Goal: Task Accomplishment & Management: Use online tool/utility

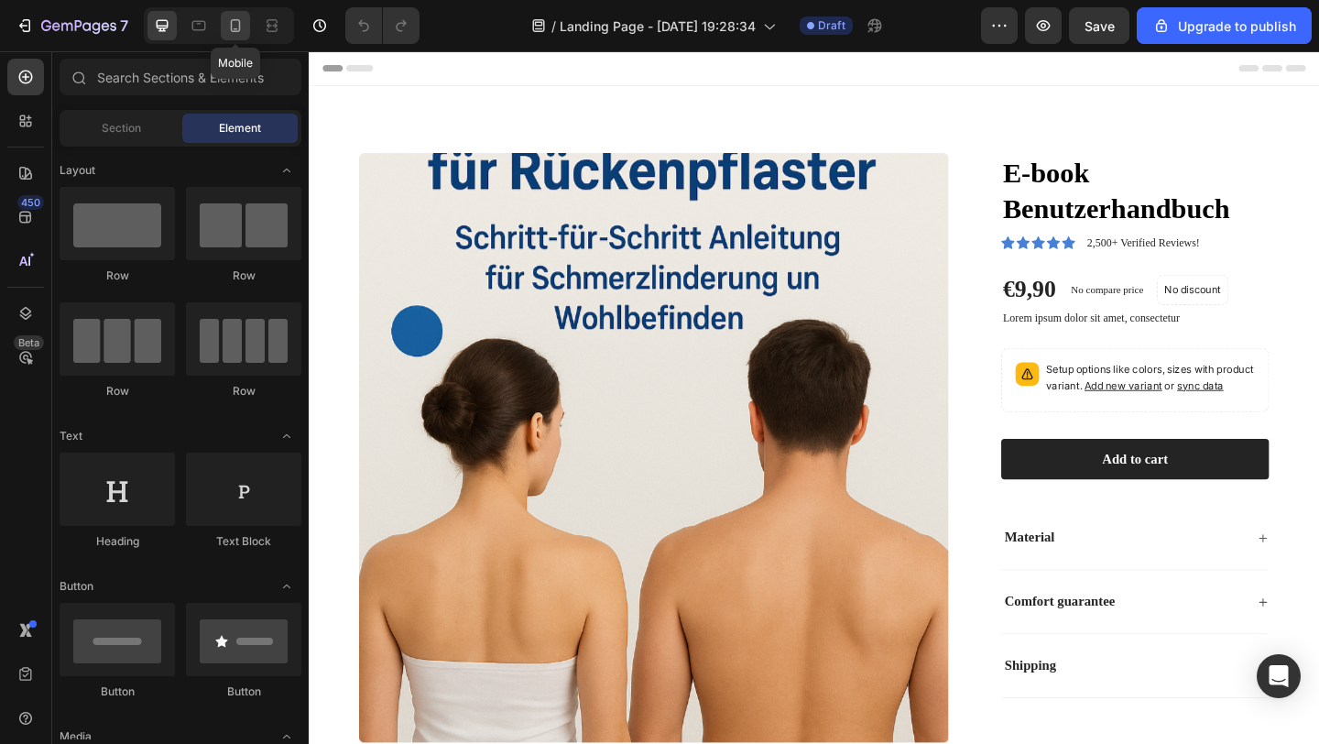
click at [234, 32] on icon at bounding box center [235, 25] width 18 height 18
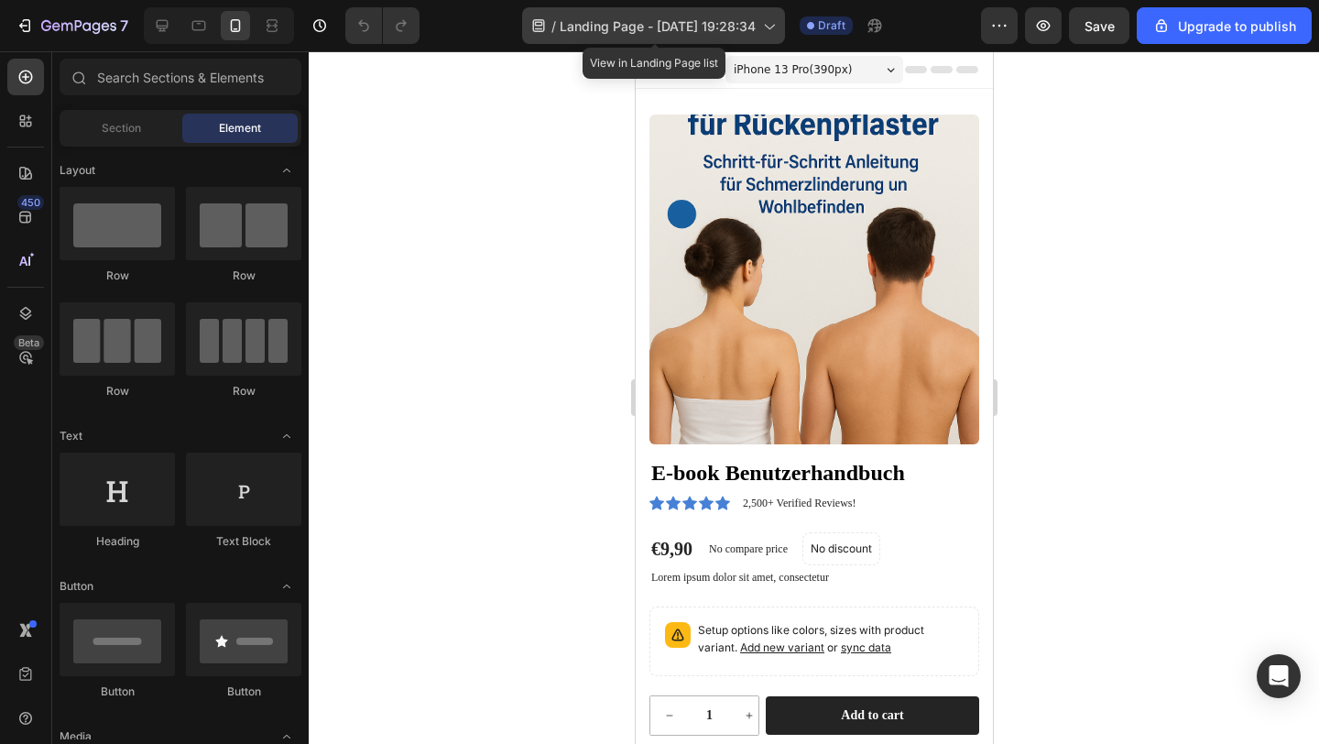
click at [673, 36] on div "/ Landing Page - Aug 18, 19:28:34" at bounding box center [653, 25] width 263 height 37
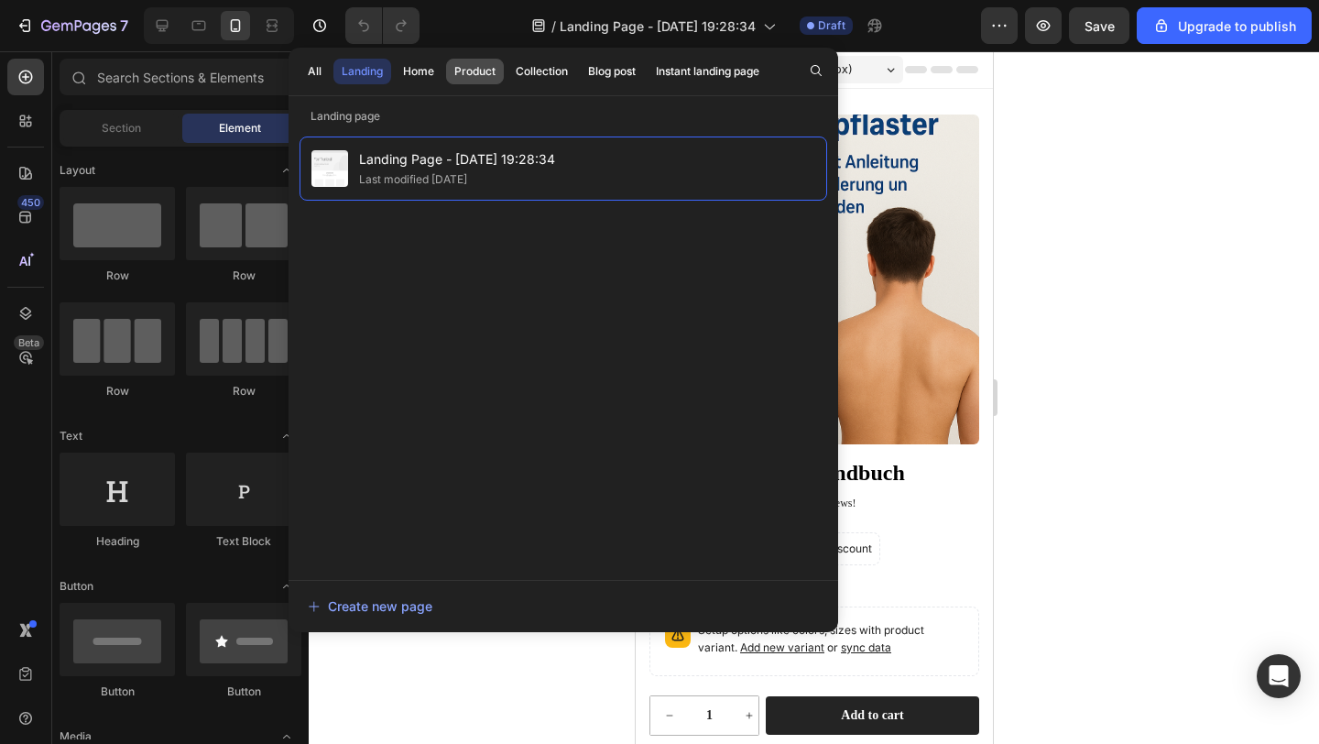
click at [487, 65] on div "Product" at bounding box center [474, 71] width 41 height 16
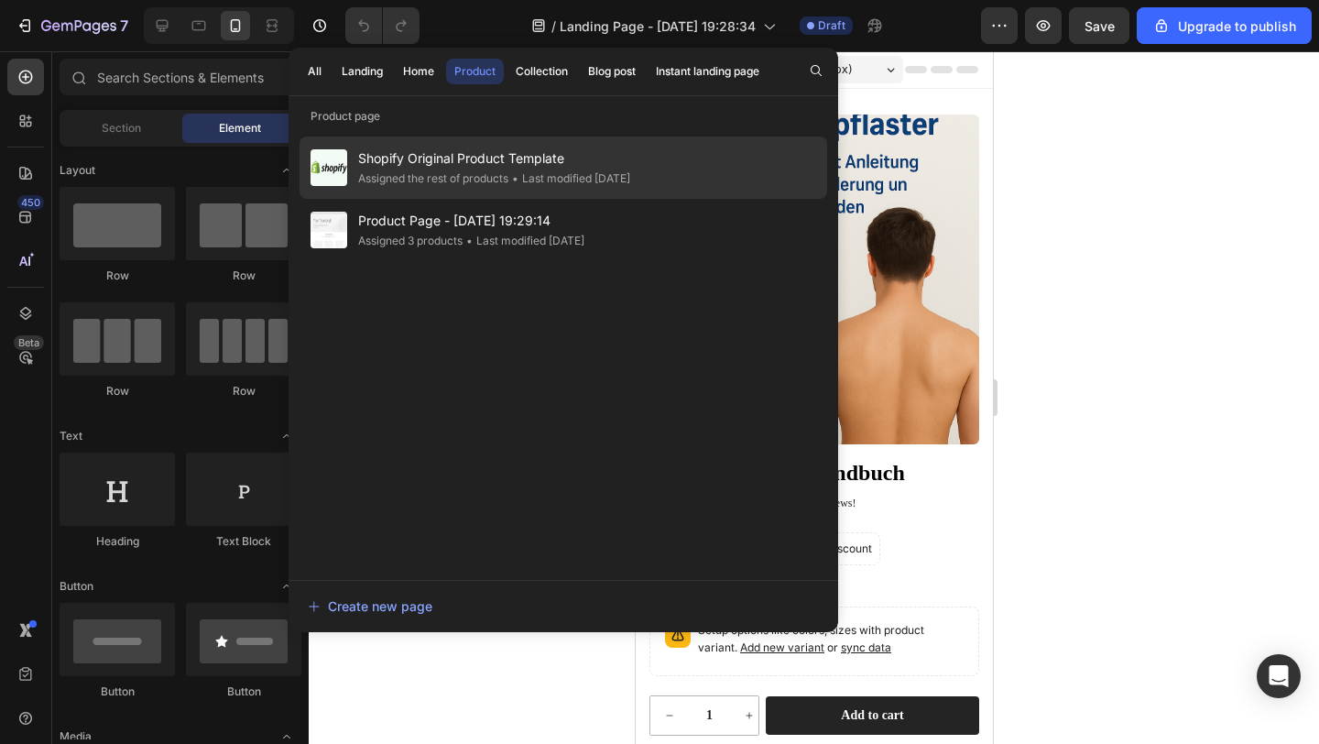
click at [542, 187] on div "• Last modified 8 days ago" at bounding box center [570, 179] width 122 height 18
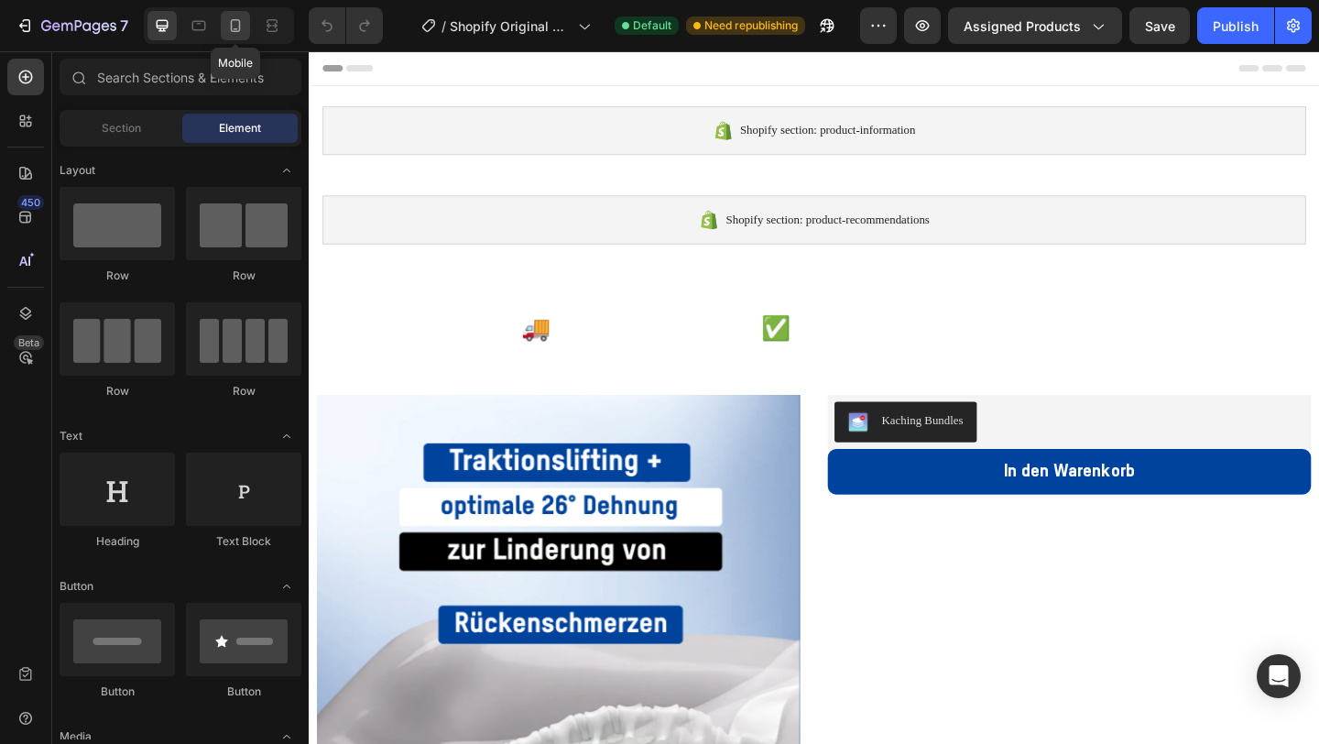
click at [231, 21] on icon at bounding box center [236, 25] width 10 height 13
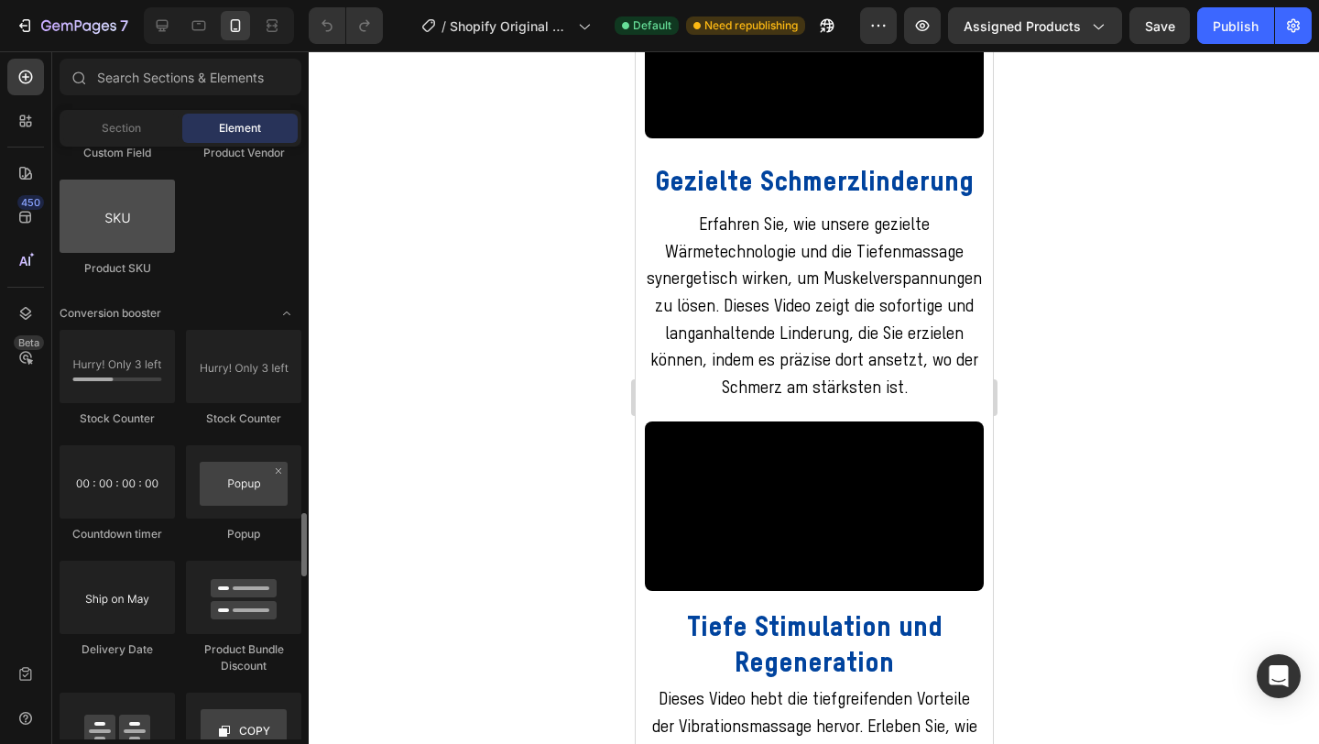
scroll to position [3639, 0]
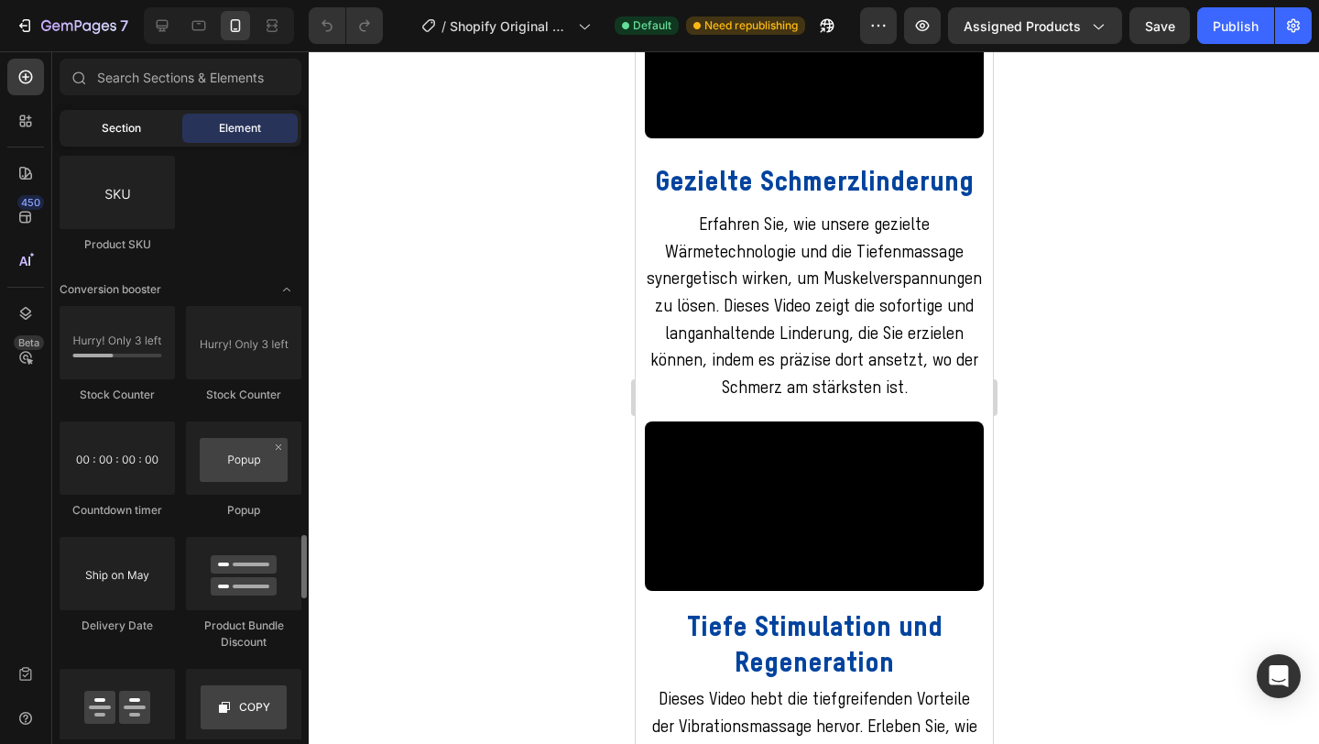
click at [116, 126] on span "Section" at bounding box center [121, 128] width 39 height 16
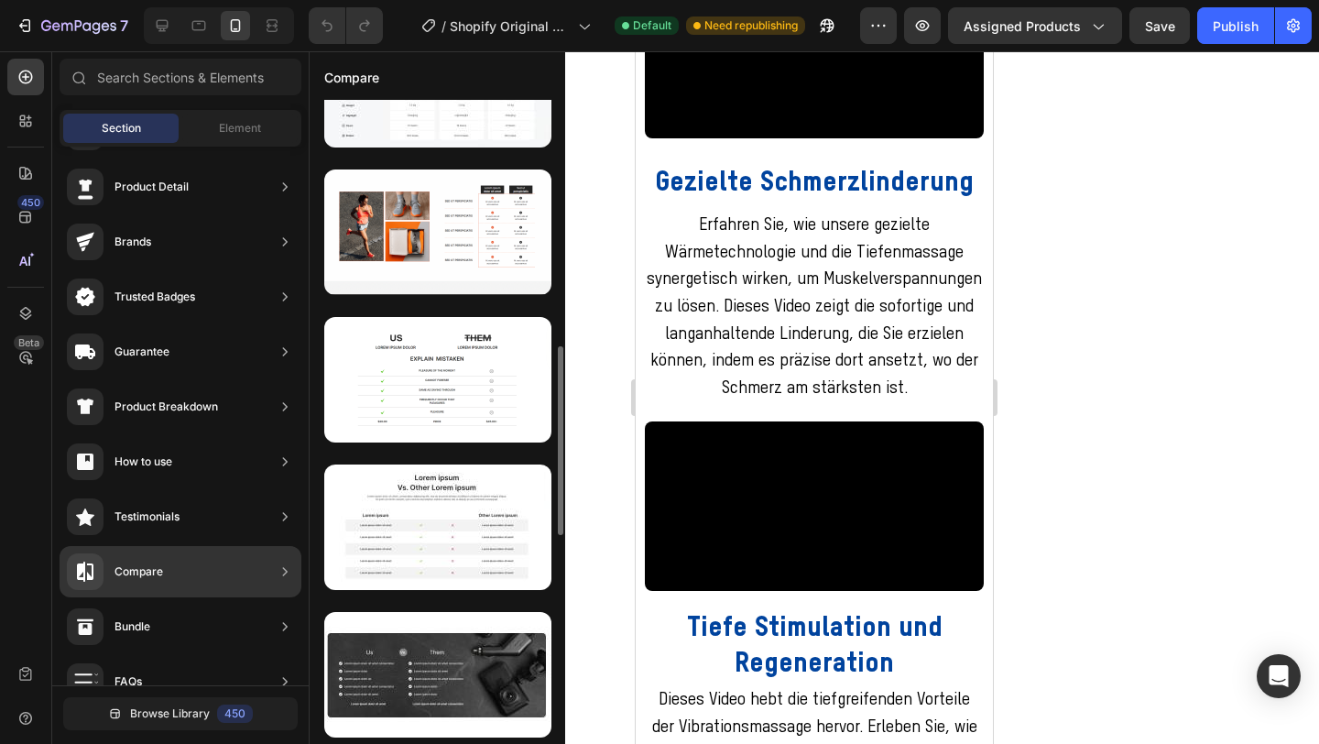
scroll to position [828, 0]
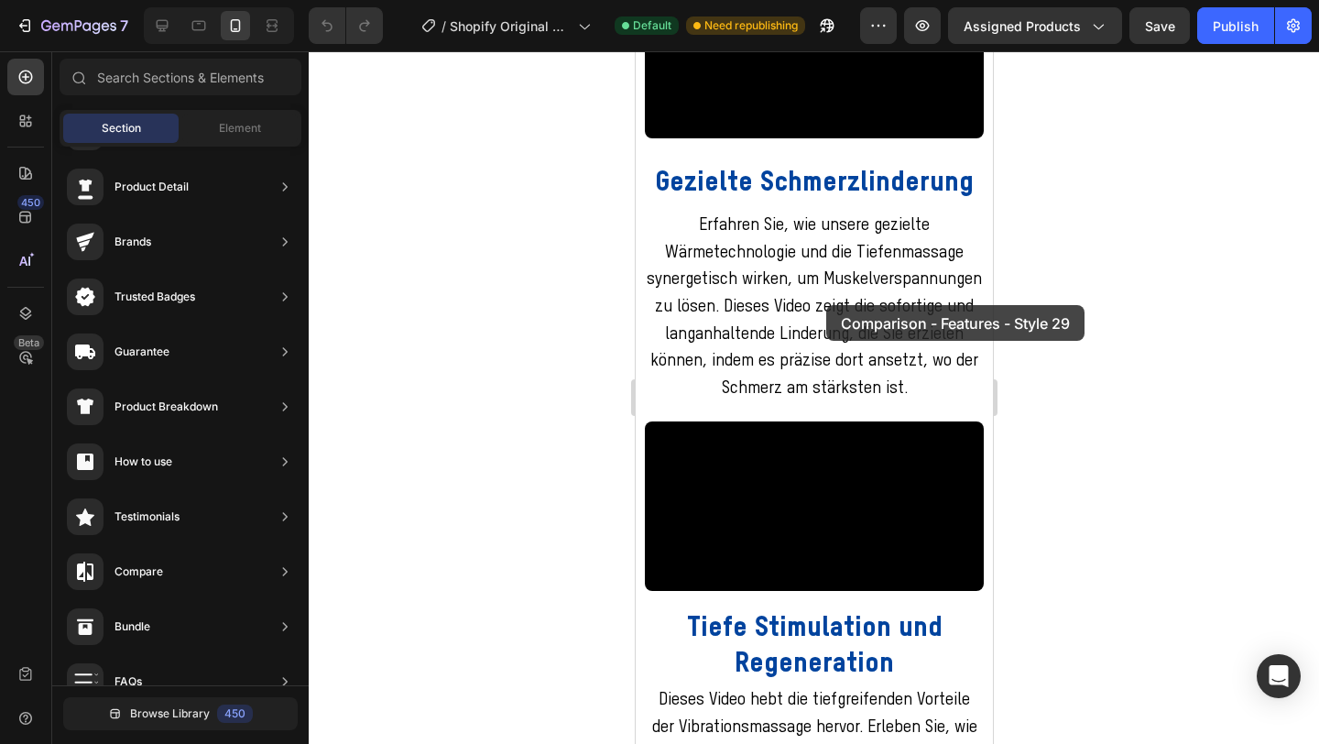
drag, startPoint x: 1100, startPoint y: 416, endPoint x: 826, endPoint y: 305, distance: 296.4
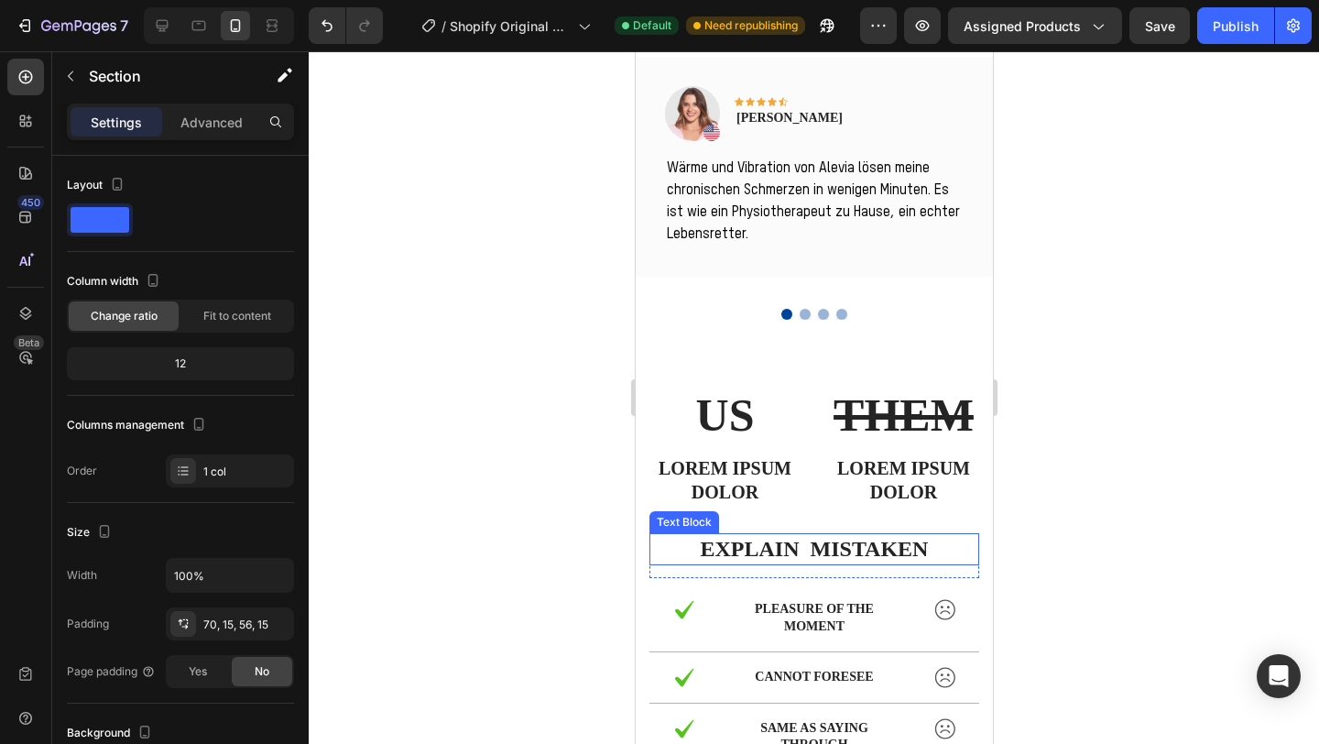
scroll to position [2347, 0]
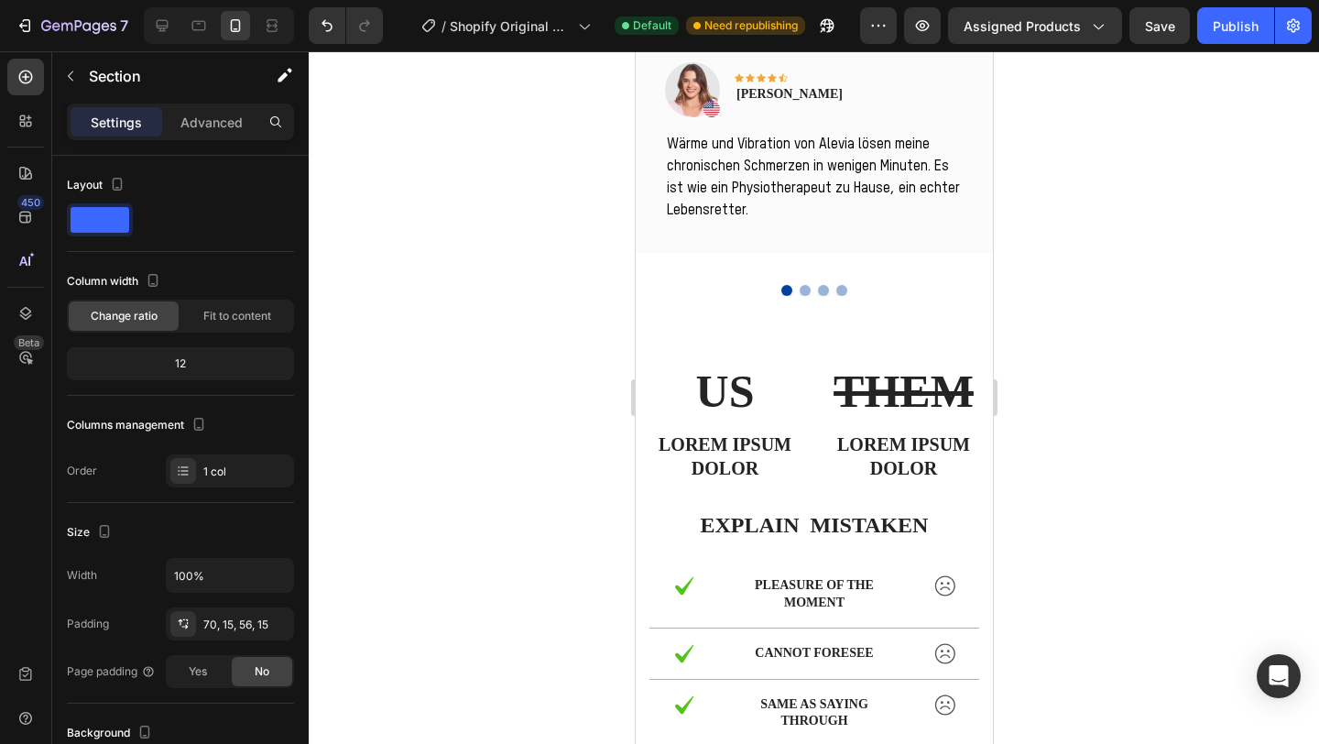
click at [814, 315] on div "US Text Block Lorem ipsum dolor Text Block THEM Text Block Lorem ipsum dolor Te…" at bounding box center [813, 646] width 357 height 701
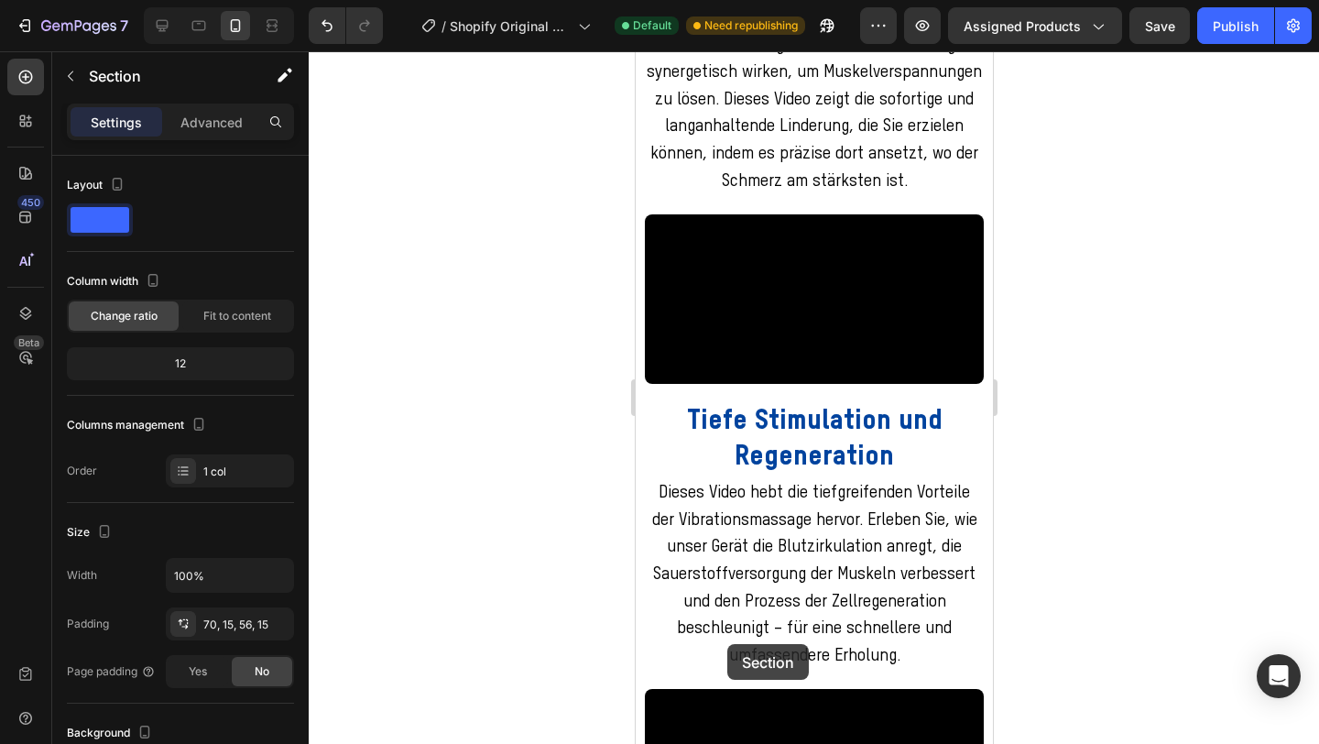
scroll to position [3579, 0]
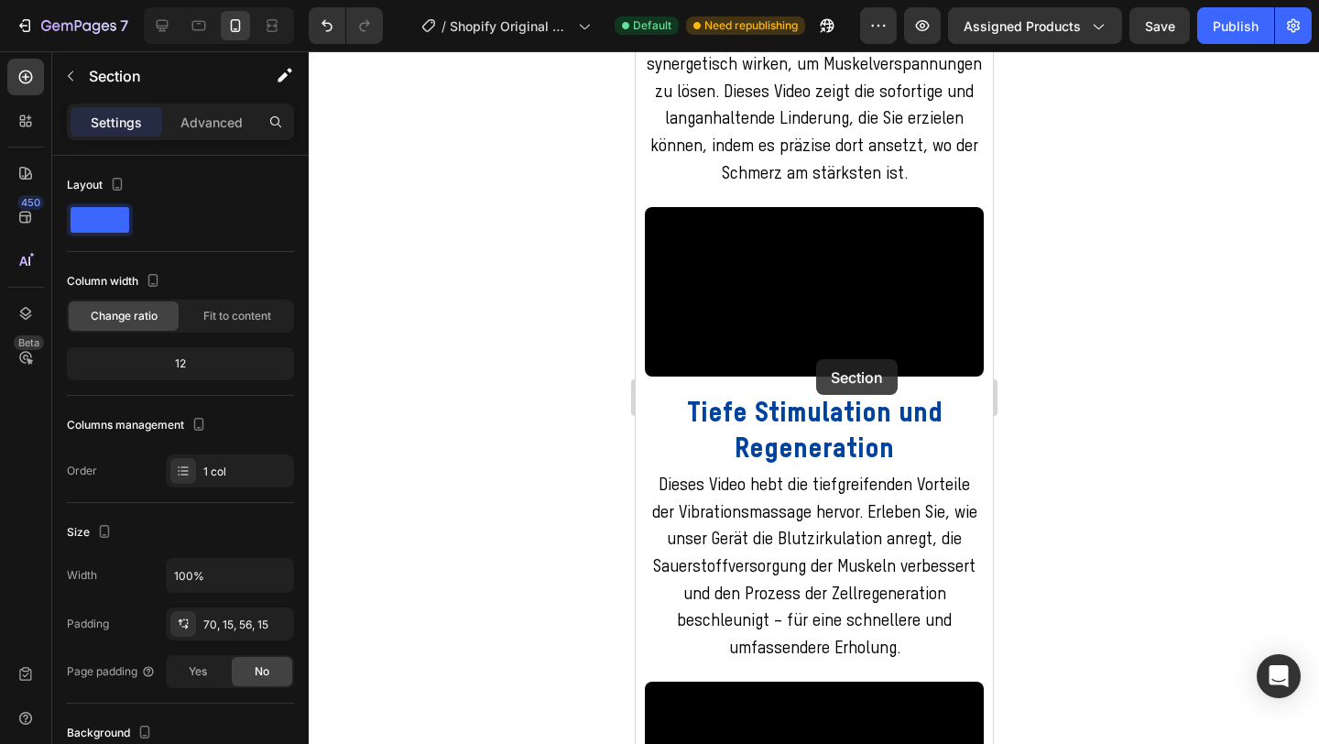
drag, startPoint x: 684, startPoint y: 243, endPoint x: 815, endPoint y: 359, distance: 175.2
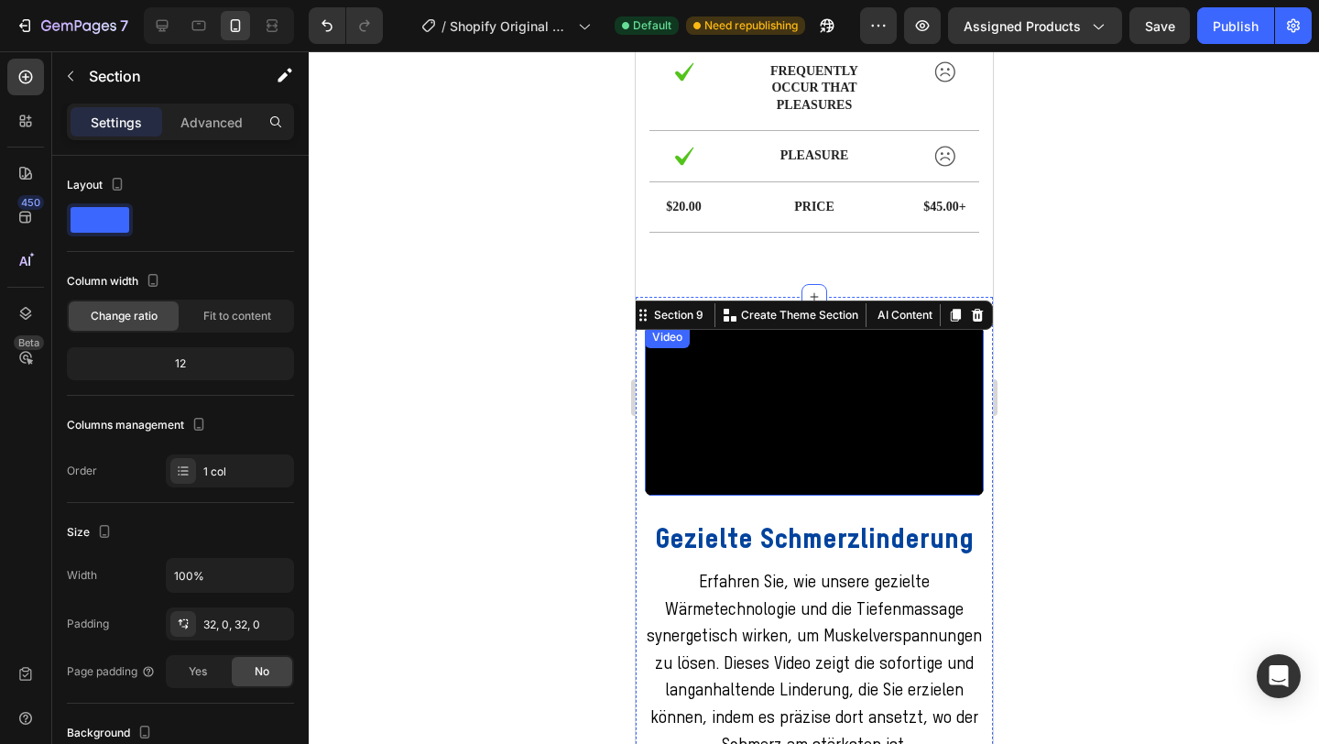
scroll to position [3012, 0]
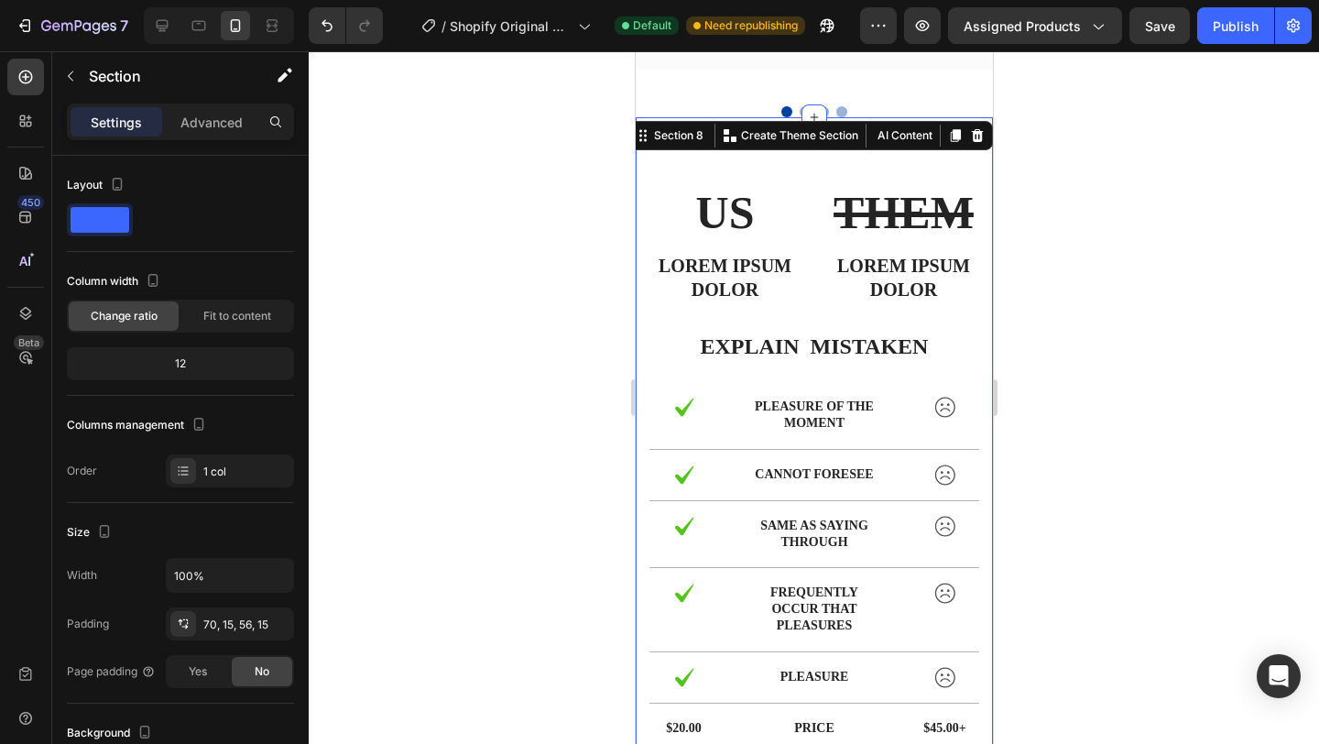
scroll to position [2443, 0]
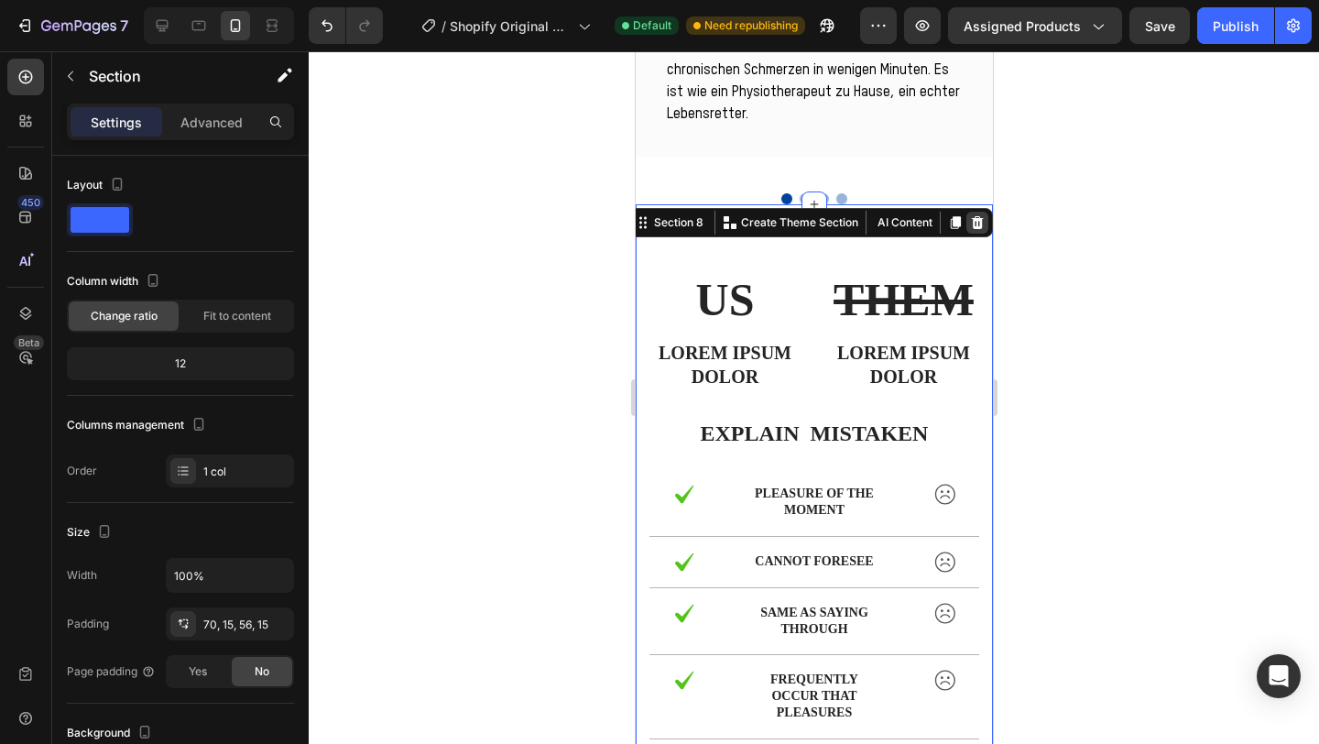
click at [971, 215] on icon at bounding box center [976, 222] width 15 height 15
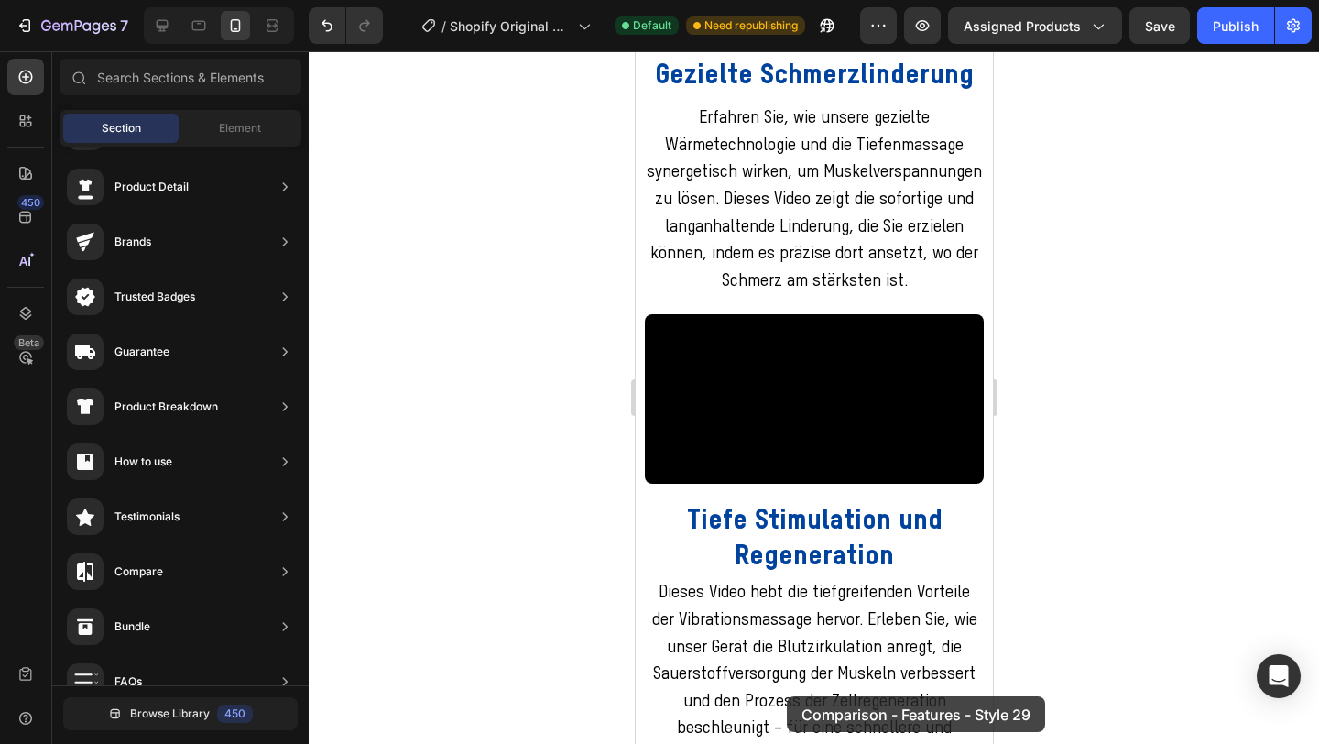
scroll to position [2808, 0]
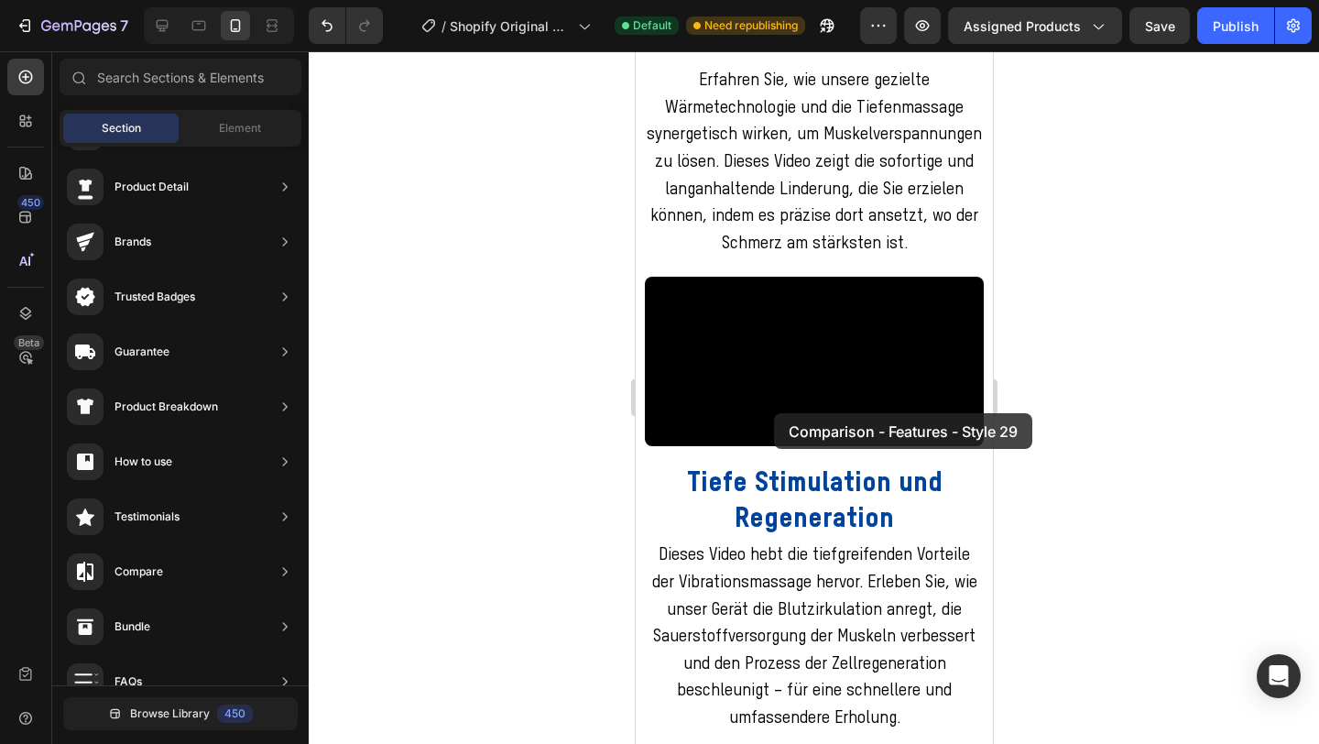
drag, startPoint x: 1063, startPoint y: 317, endPoint x: 773, endPoint y: 413, distance: 305.1
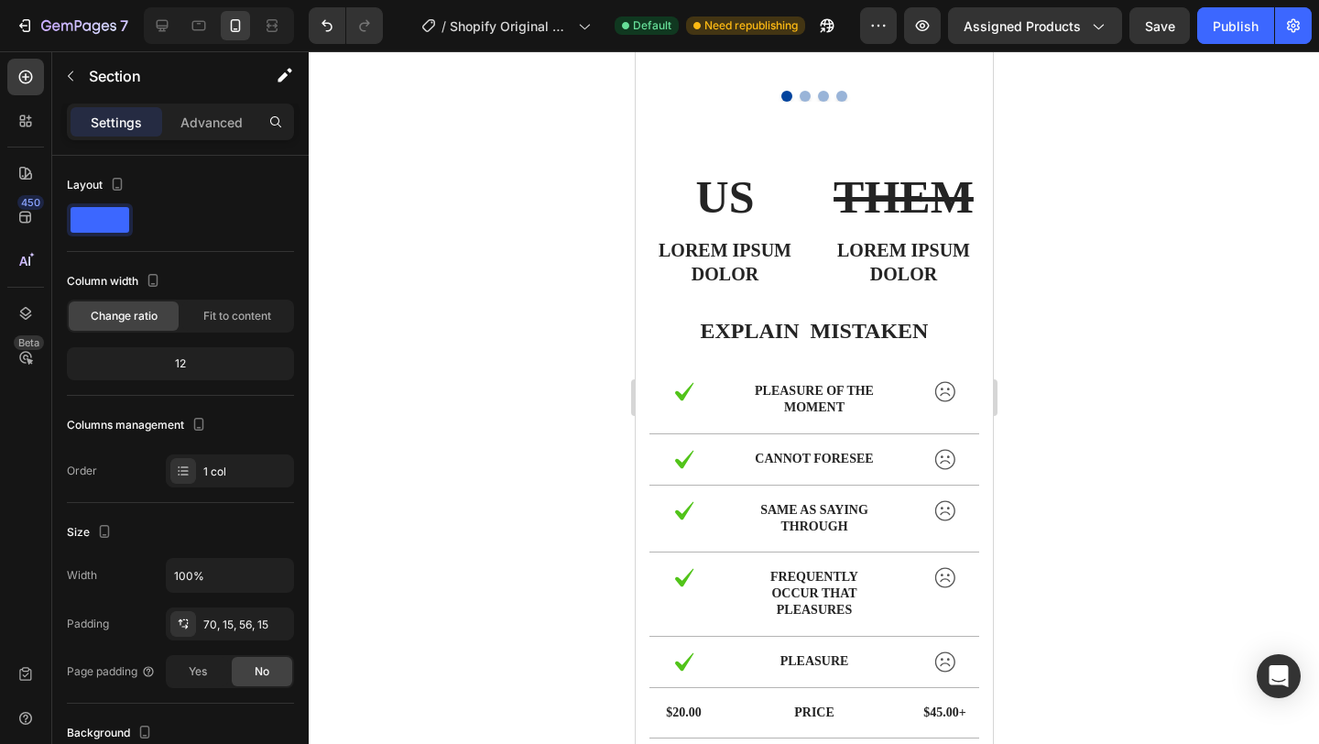
scroll to position [2488, 0]
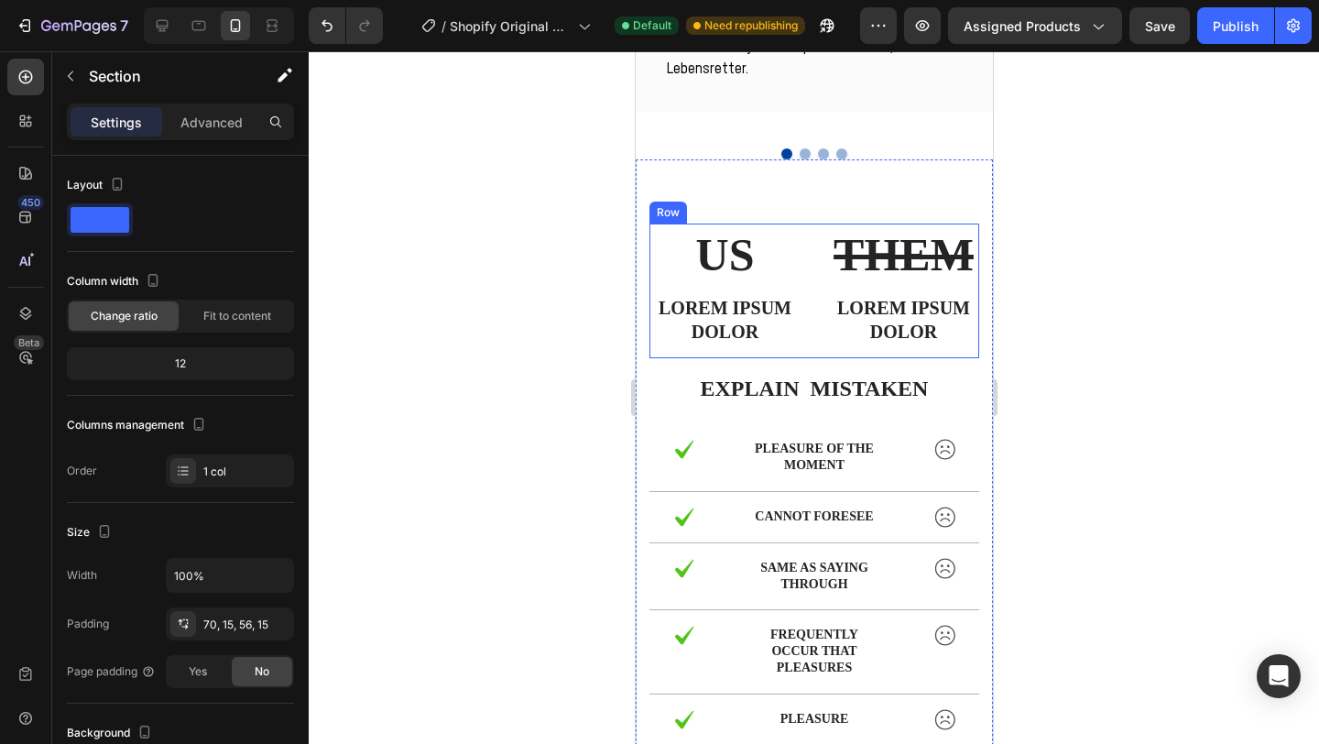
click at [815, 224] on div "US Text Block Lorem ipsum dolor Text Block THEM Text Block Lorem ipsum dolor Te…" at bounding box center [814, 291] width 330 height 135
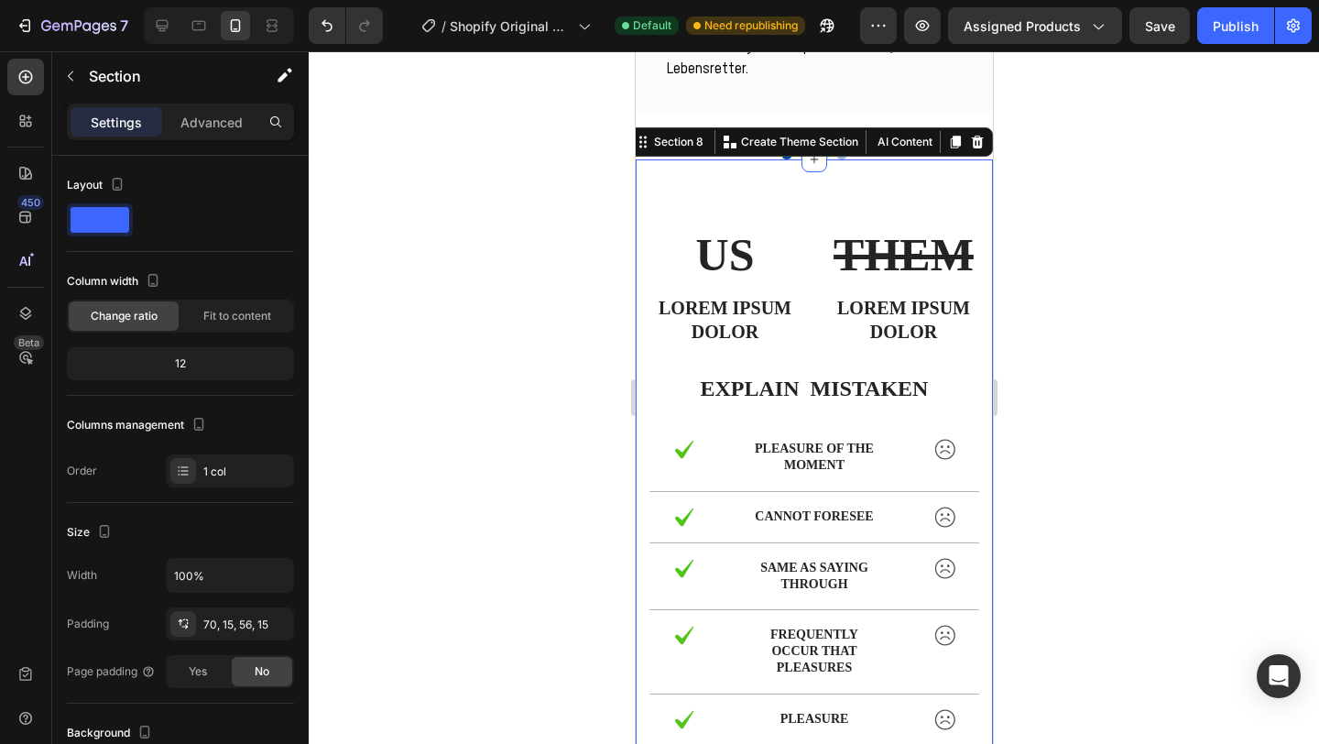
click at [816, 168] on div "US Text Block Lorem ipsum dolor Text Block THEM Text Block Lorem ipsum dolor Te…" at bounding box center [813, 509] width 357 height 701
click at [976, 136] on icon at bounding box center [977, 142] width 12 height 13
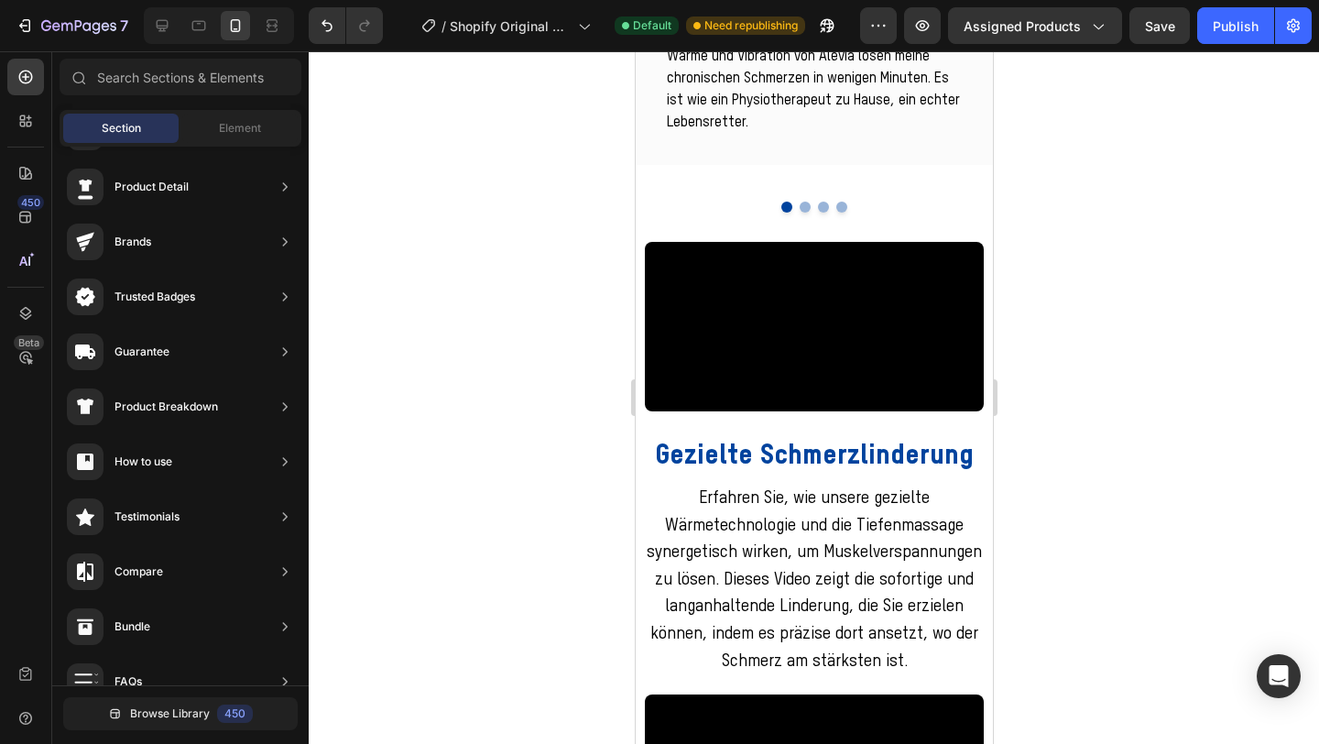
scroll to position [2441, 0]
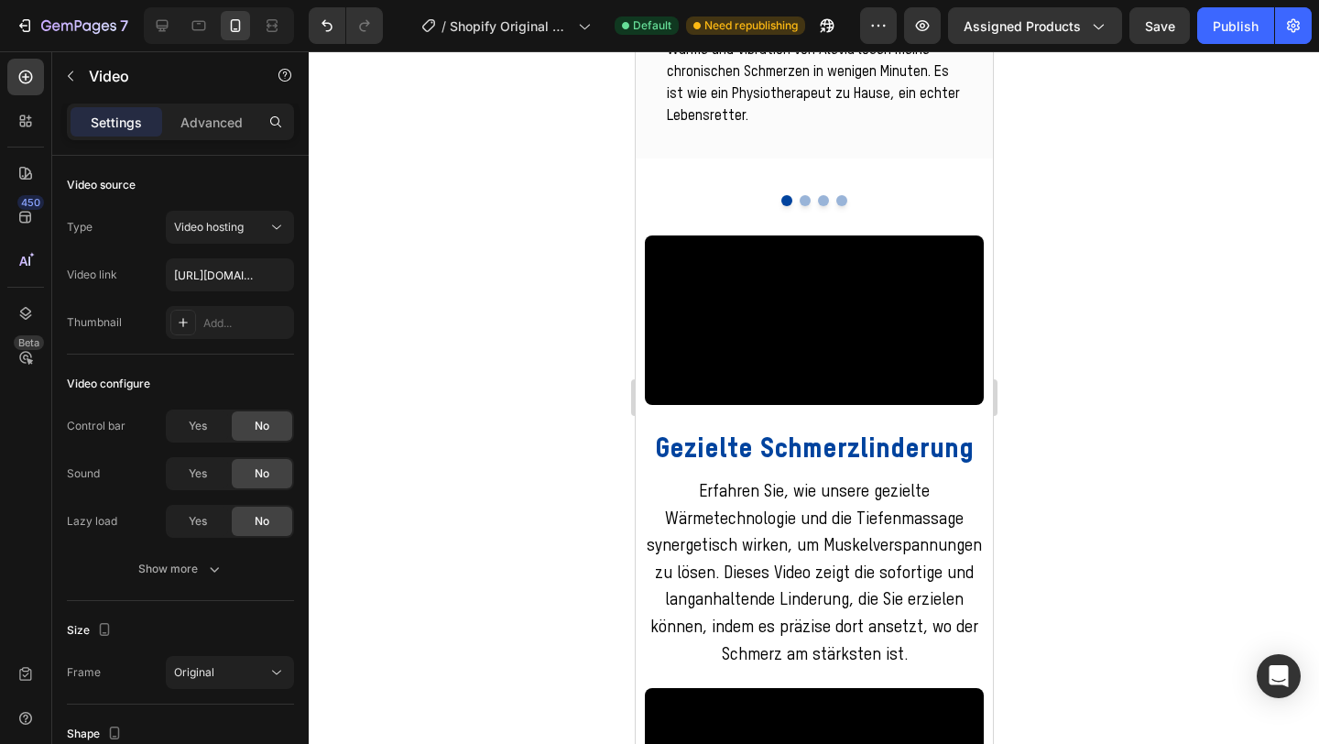
click at [783, 405] on video at bounding box center [813, 320] width 339 height 170
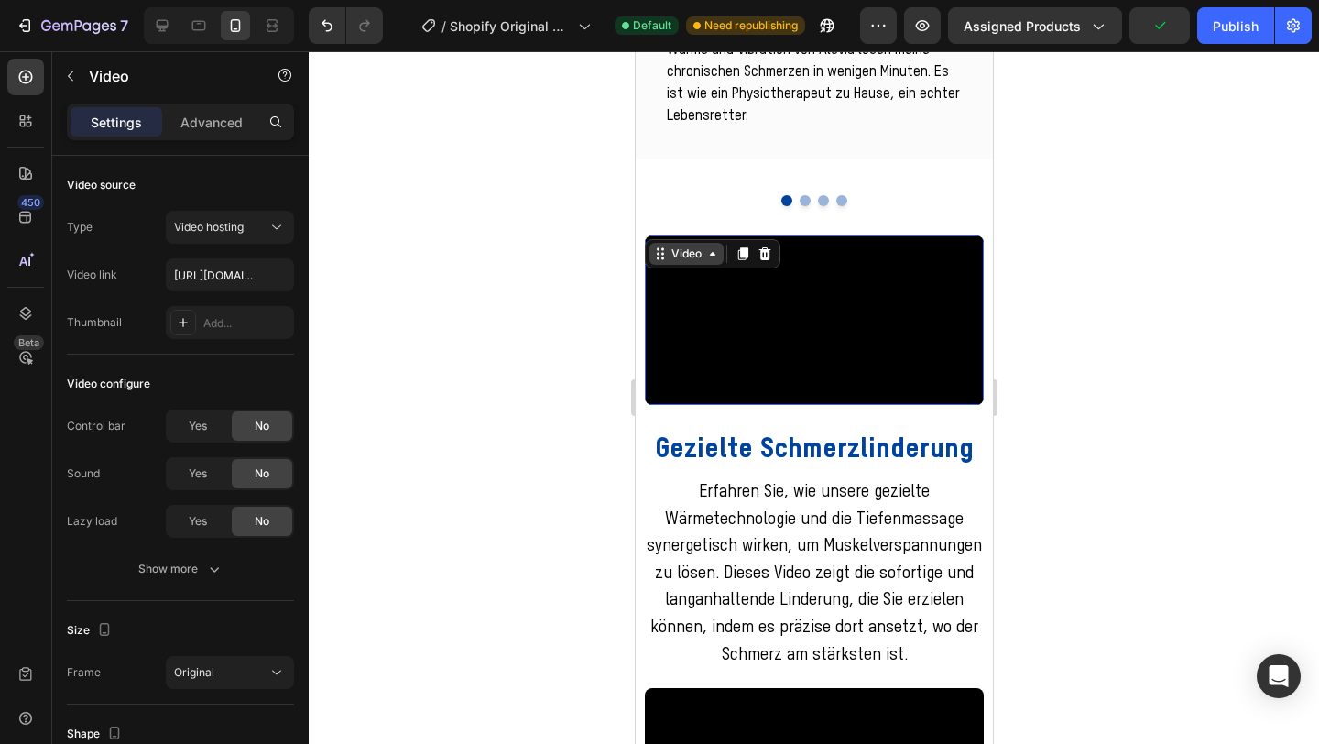
click at [688, 246] on div "Video" at bounding box center [686, 254] width 38 height 16
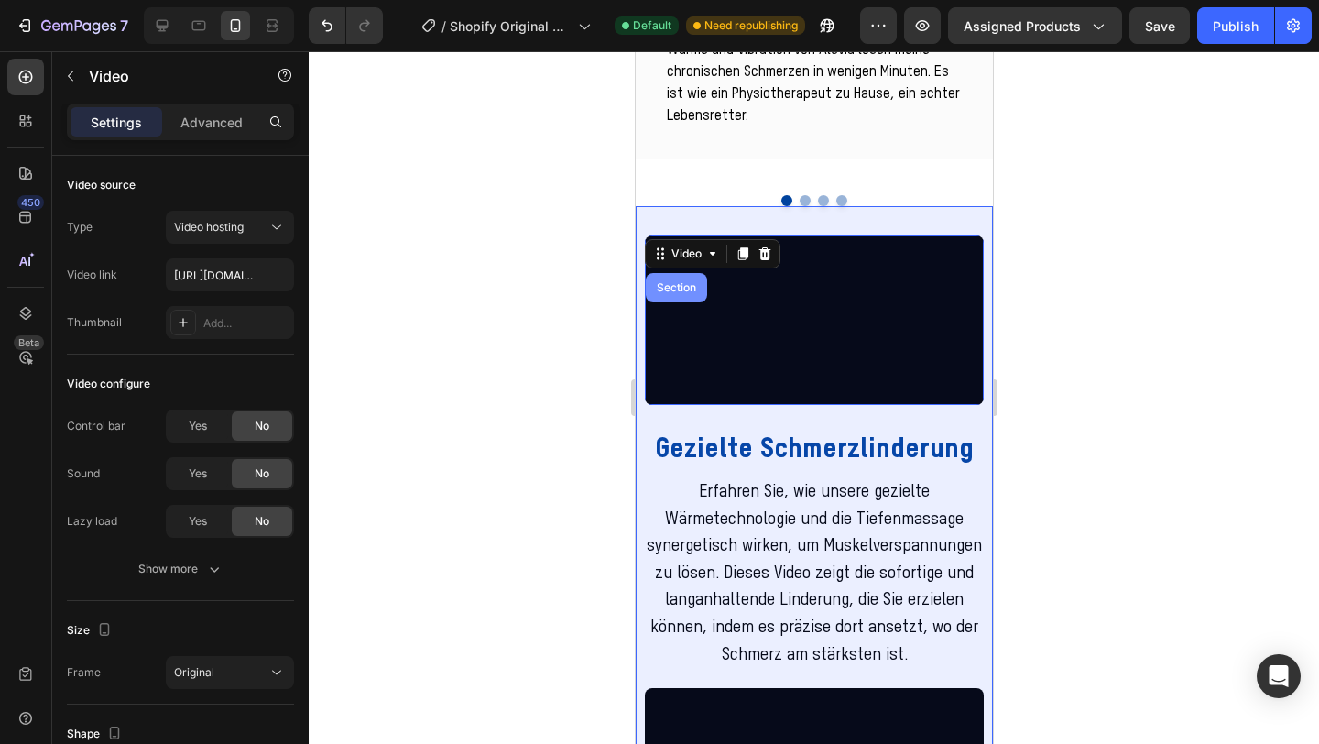
click at [675, 282] on div "Section" at bounding box center [675, 287] width 47 height 11
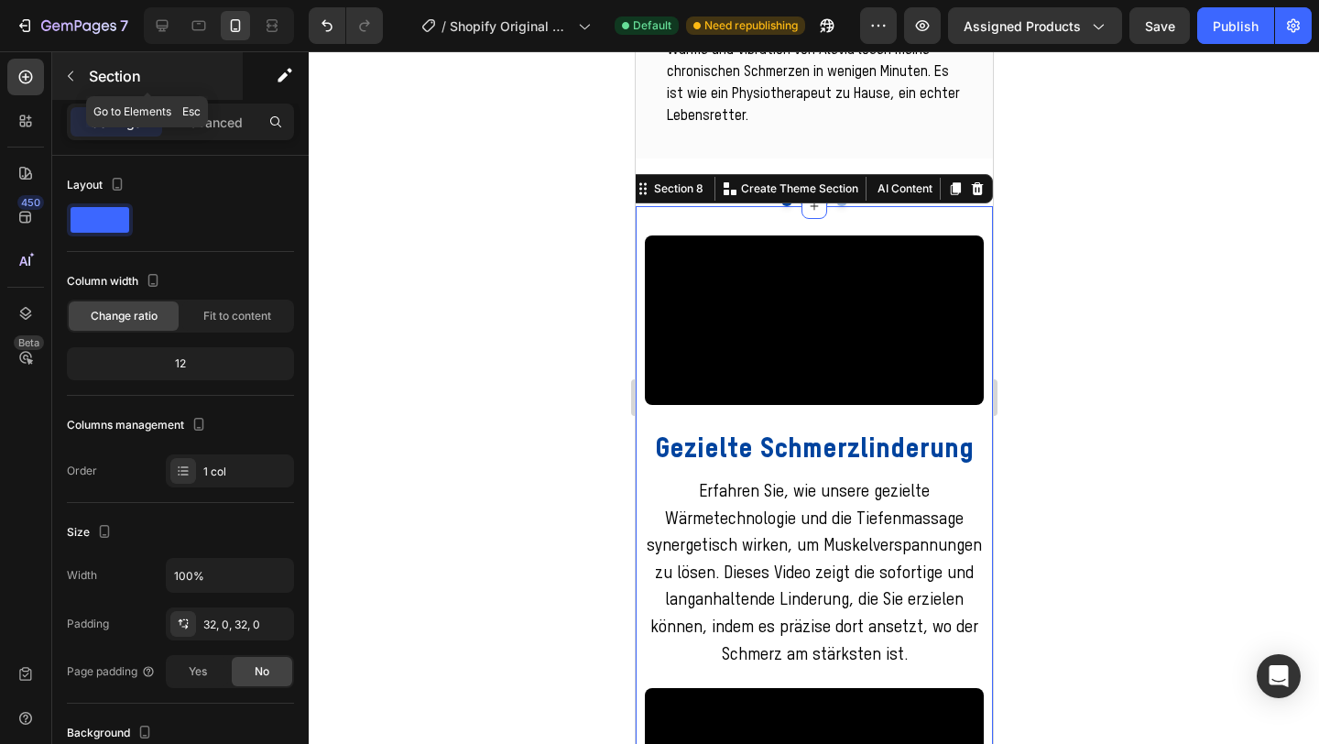
click at [72, 72] on icon "button" at bounding box center [70, 76] width 5 height 10
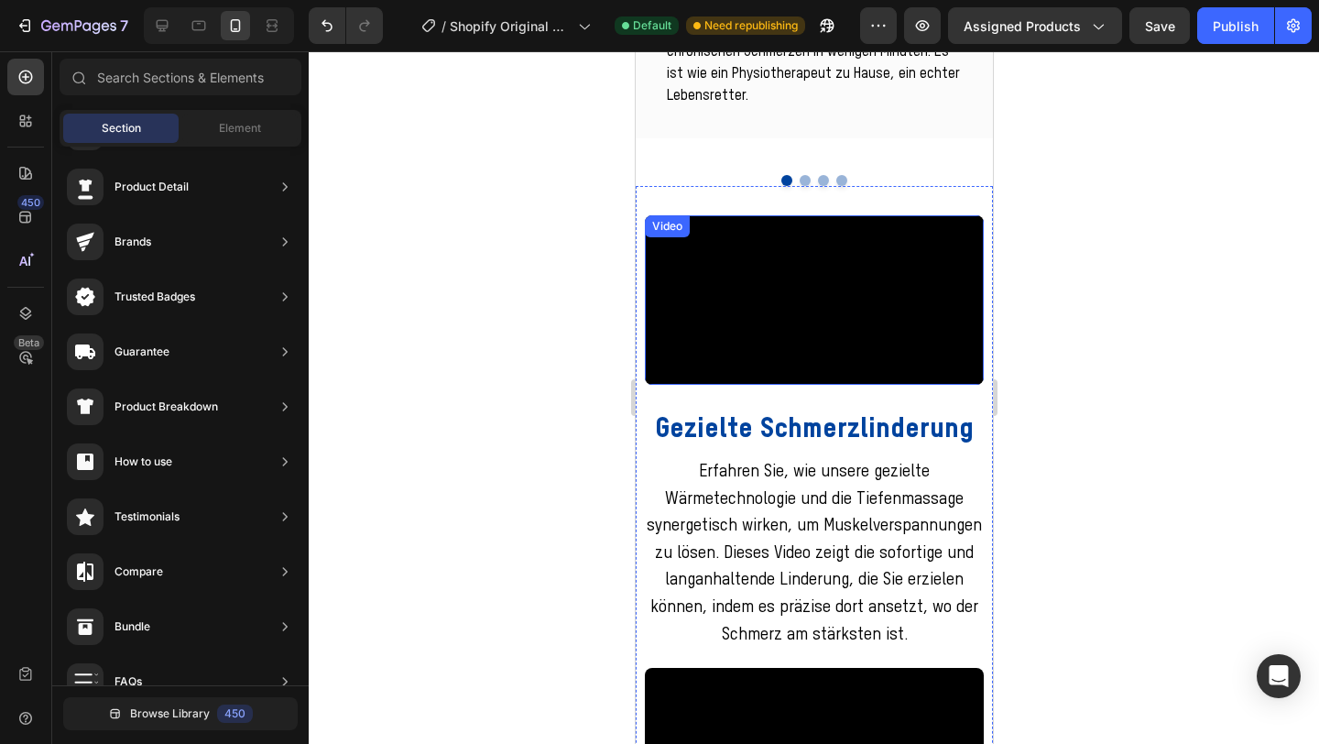
scroll to position [2471, 0]
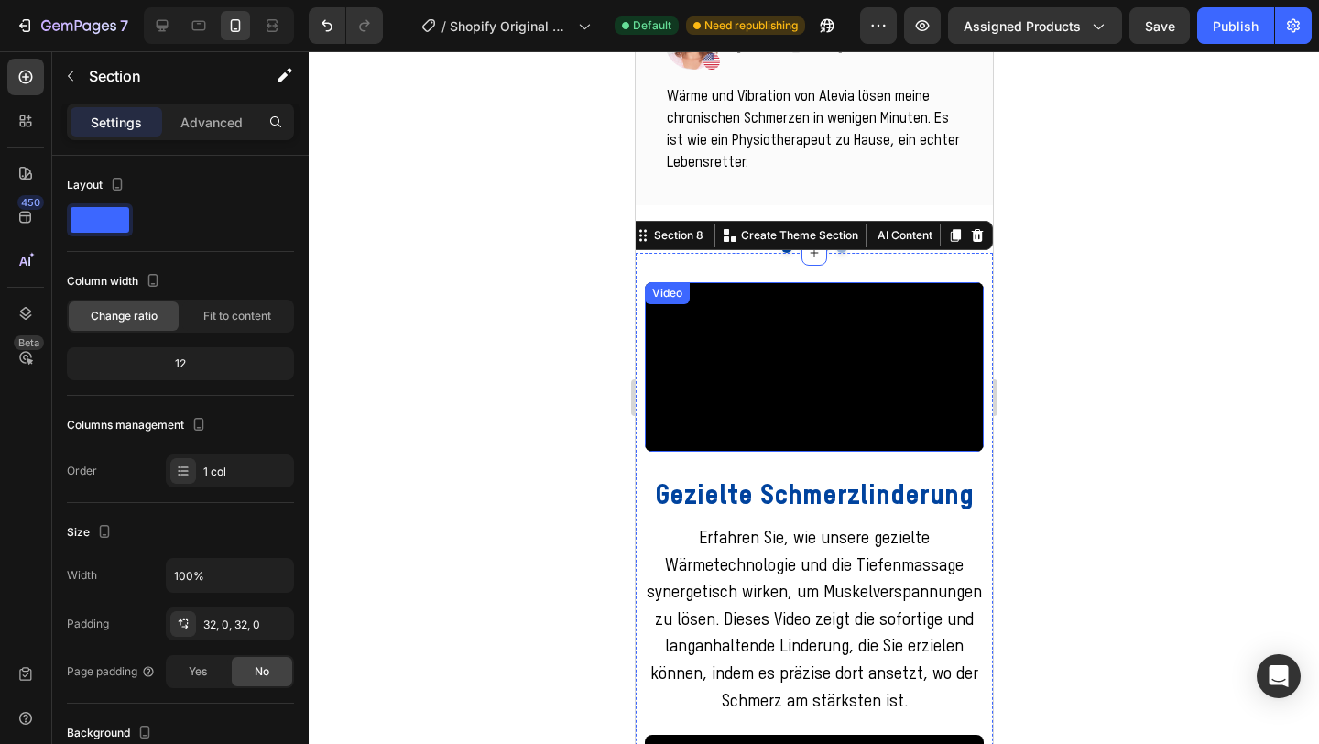
scroll to position [2408, 0]
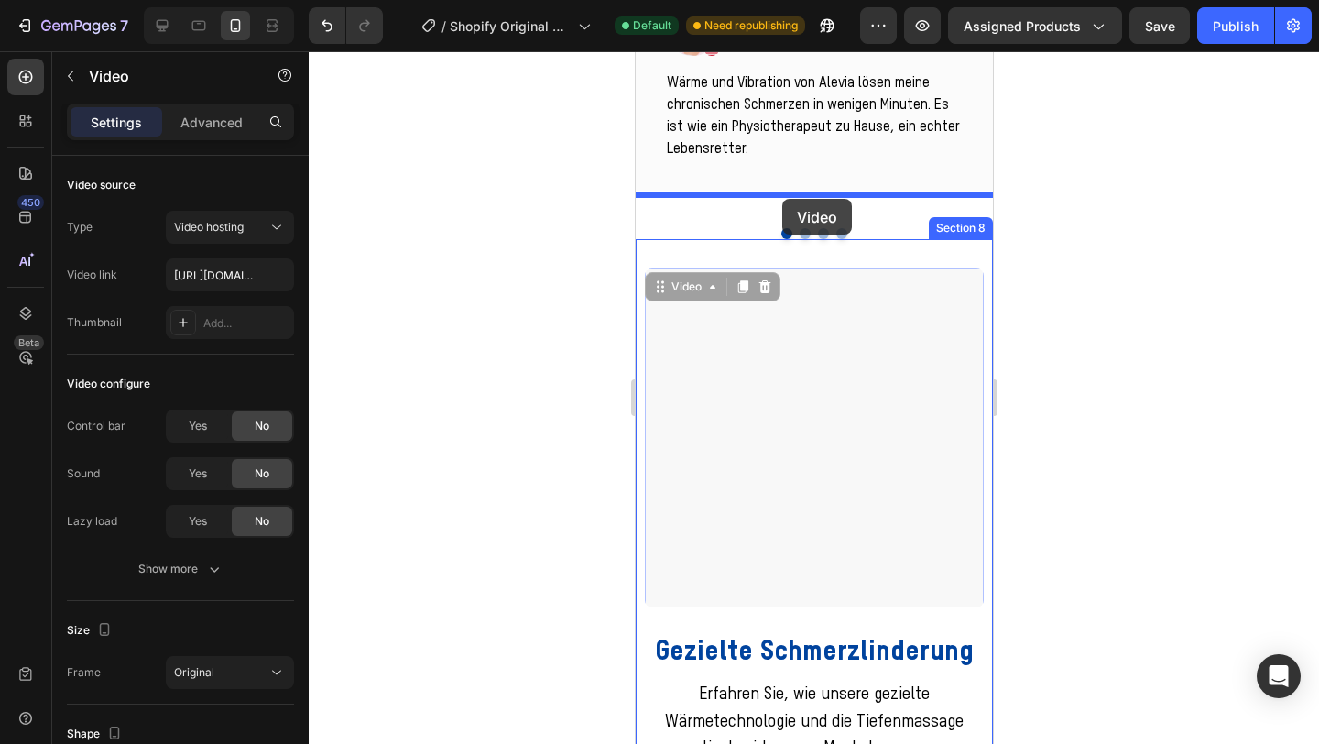
drag, startPoint x: 771, startPoint y: 281, endPoint x: 782, endPoint y: 199, distance: 83.2
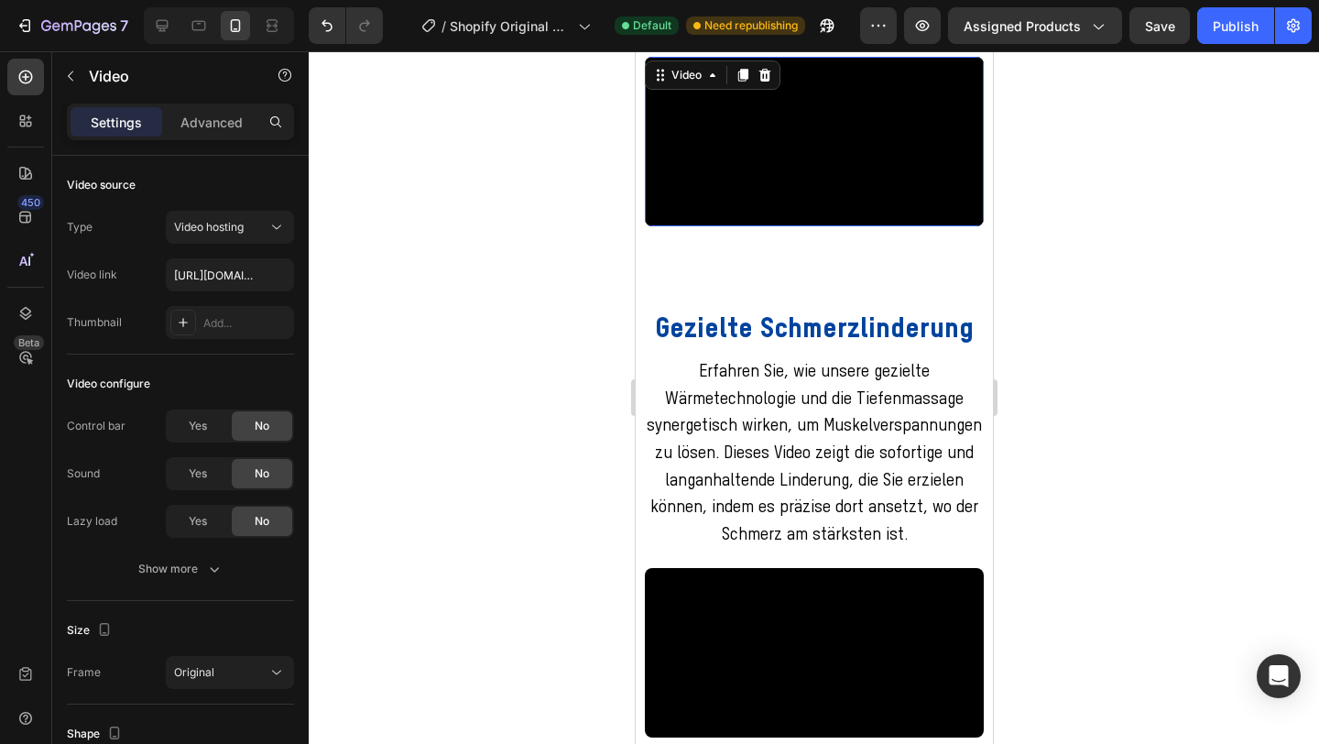
scroll to position [2577, 0]
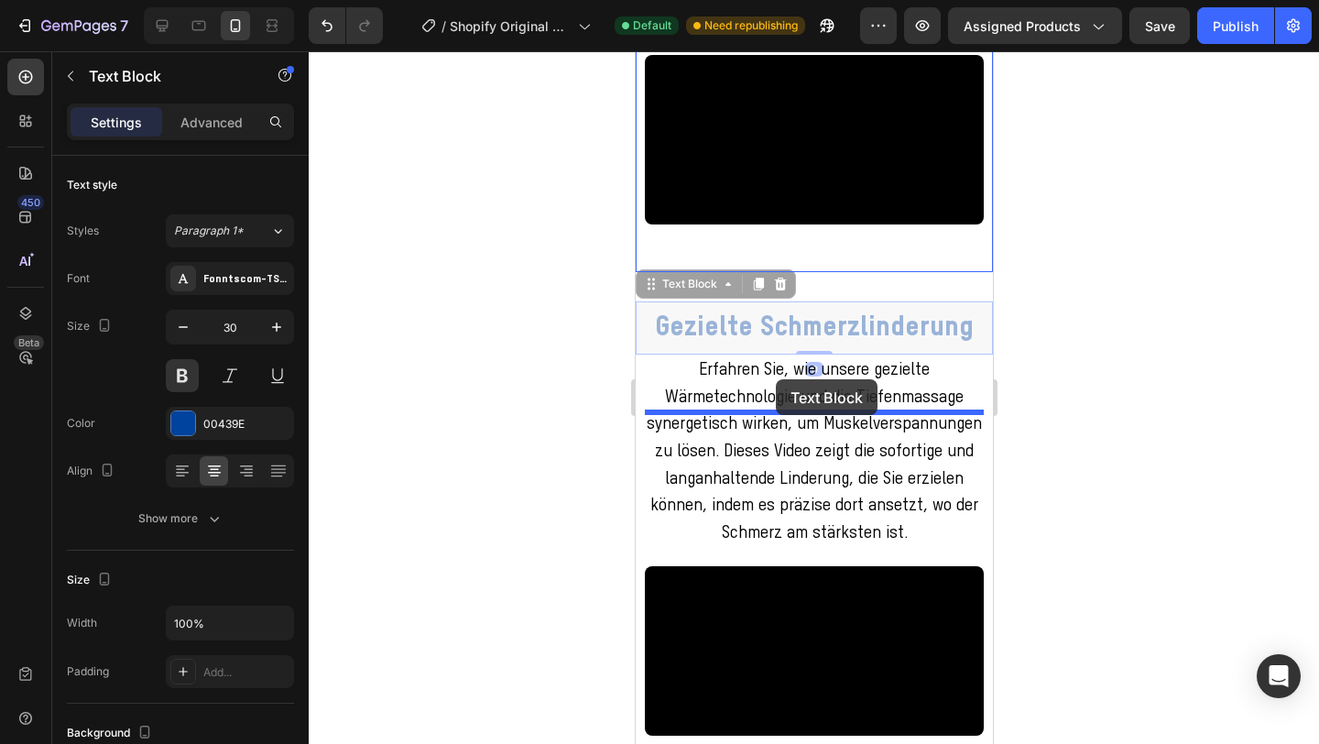
drag, startPoint x: 770, startPoint y: 490, endPoint x: 775, endPoint y: 379, distance: 111.0
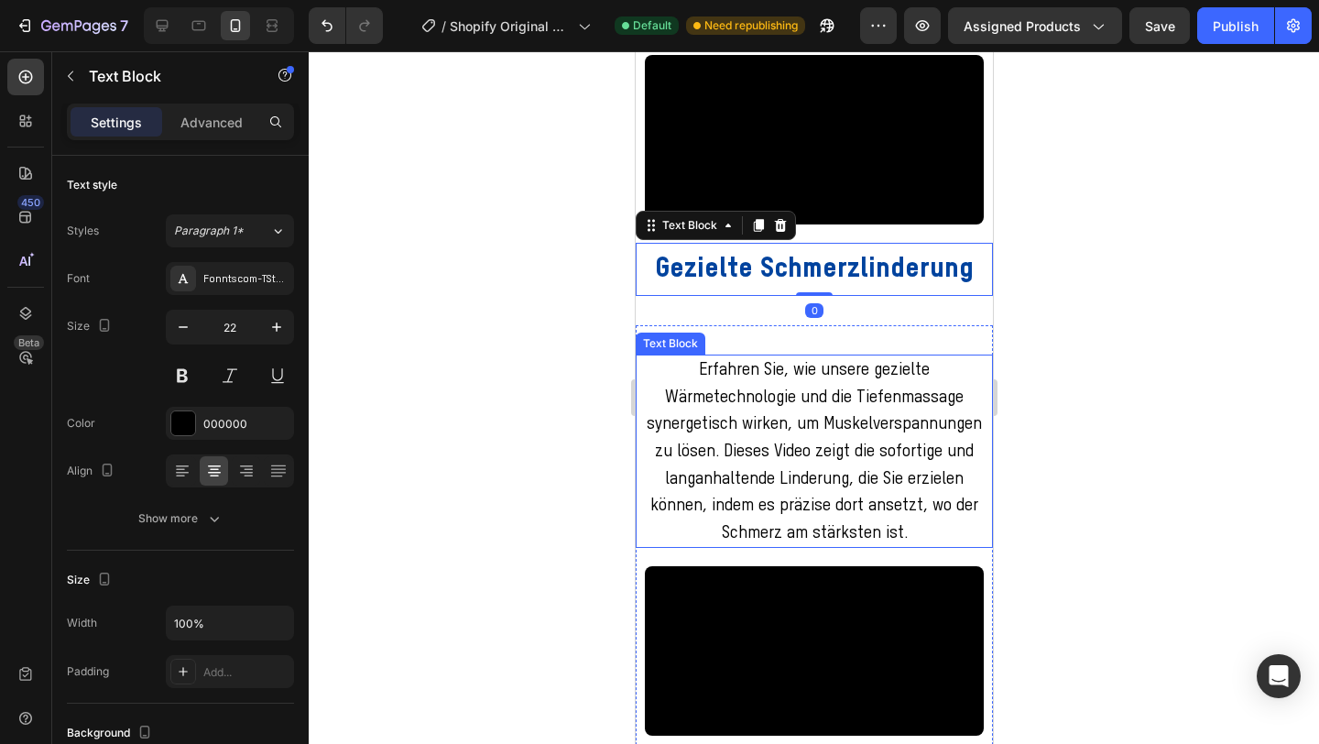
click at [724, 546] on p "Erfahren Sie, wie unsere gezielte Wärmetechnologie und die Tiefenmassage synerg…" at bounding box center [813, 451] width 335 height 190
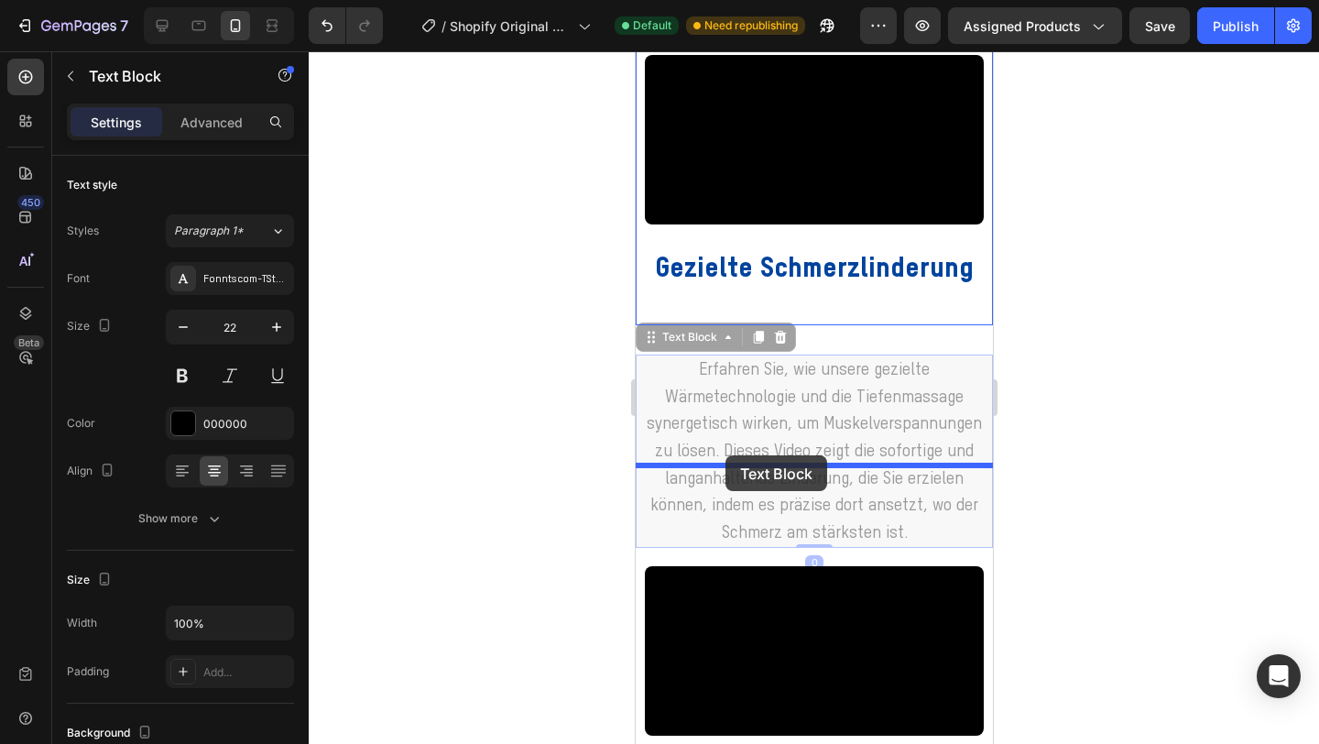
drag, startPoint x: 698, startPoint y: 512, endPoint x: 725, endPoint y: 455, distance: 62.7
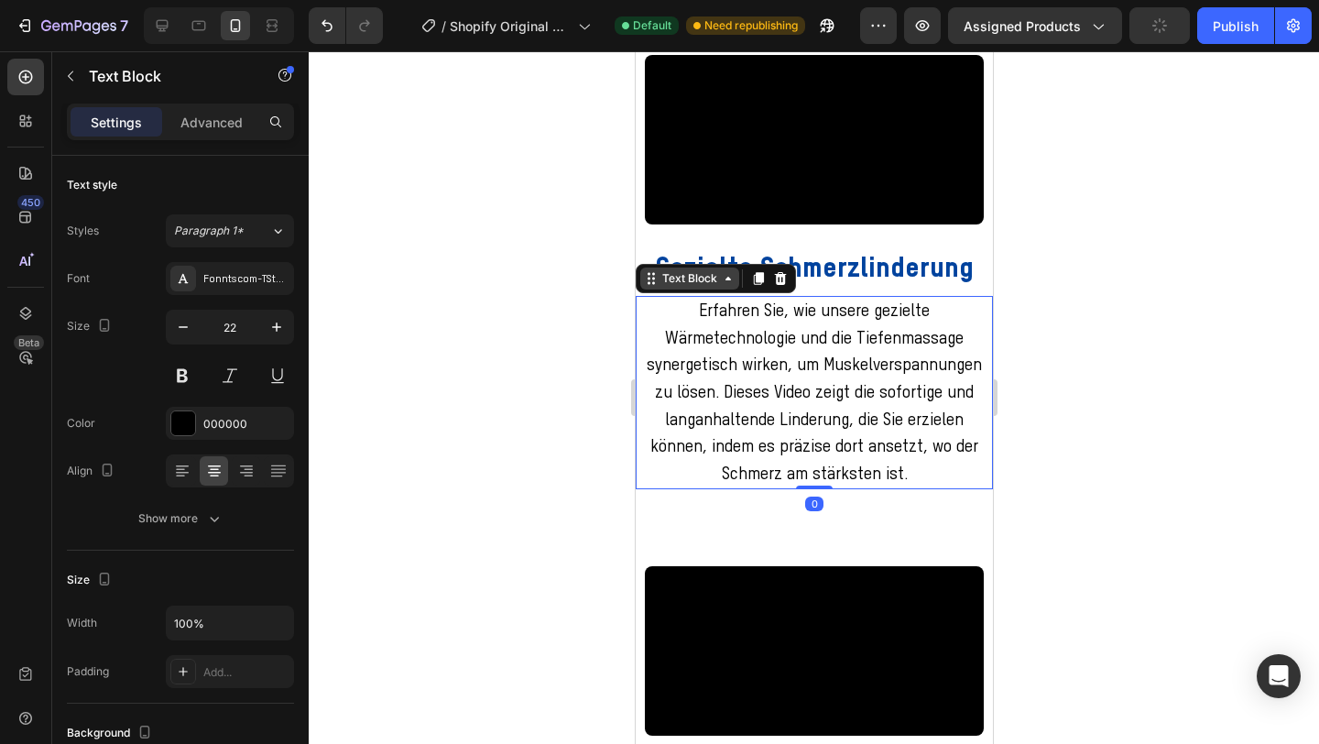
click at [707, 287] on div "Text Block" at bounding box center [689, 278] width 62 height 16
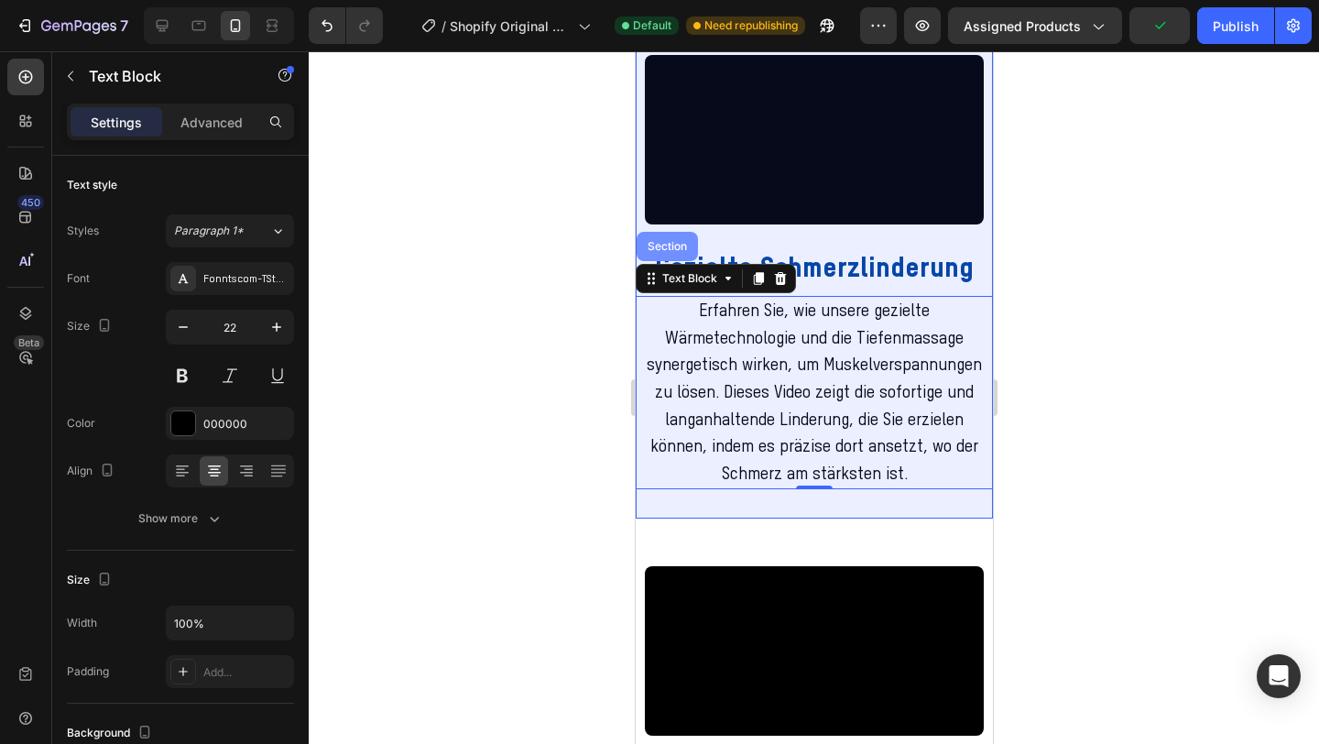
click at [682, 261] on div "Section" at bounding box center [666, 246] width 61 height 29
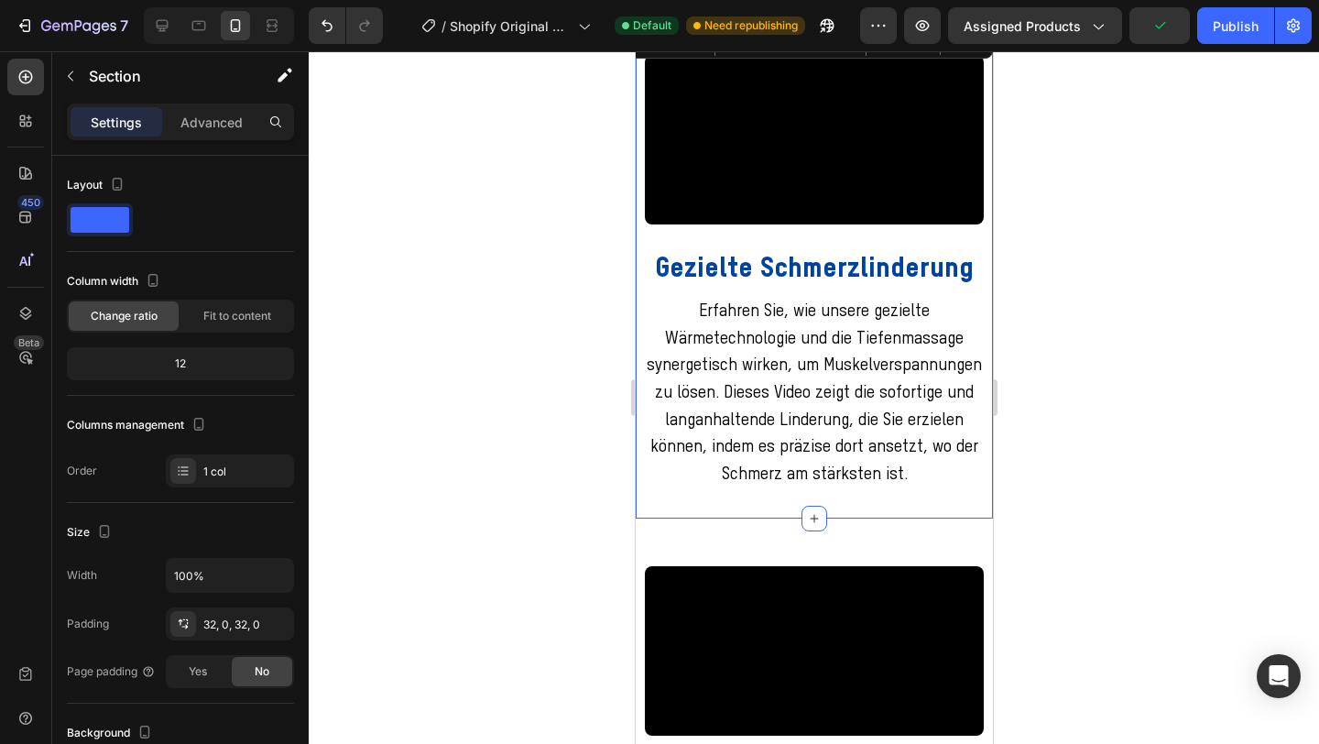
click at [1121, 409] on div at bounding box center [814, 397] width 1011 height 693
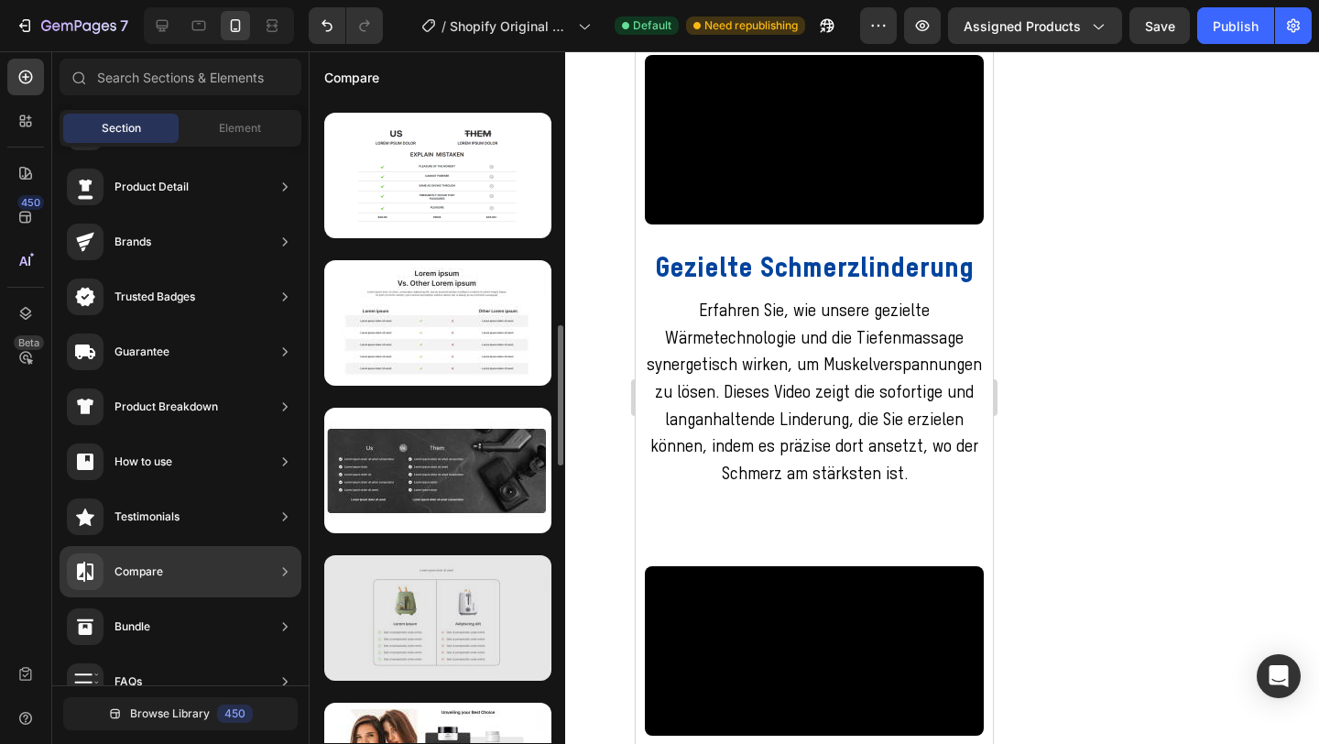
scroll to position [1026, 0]
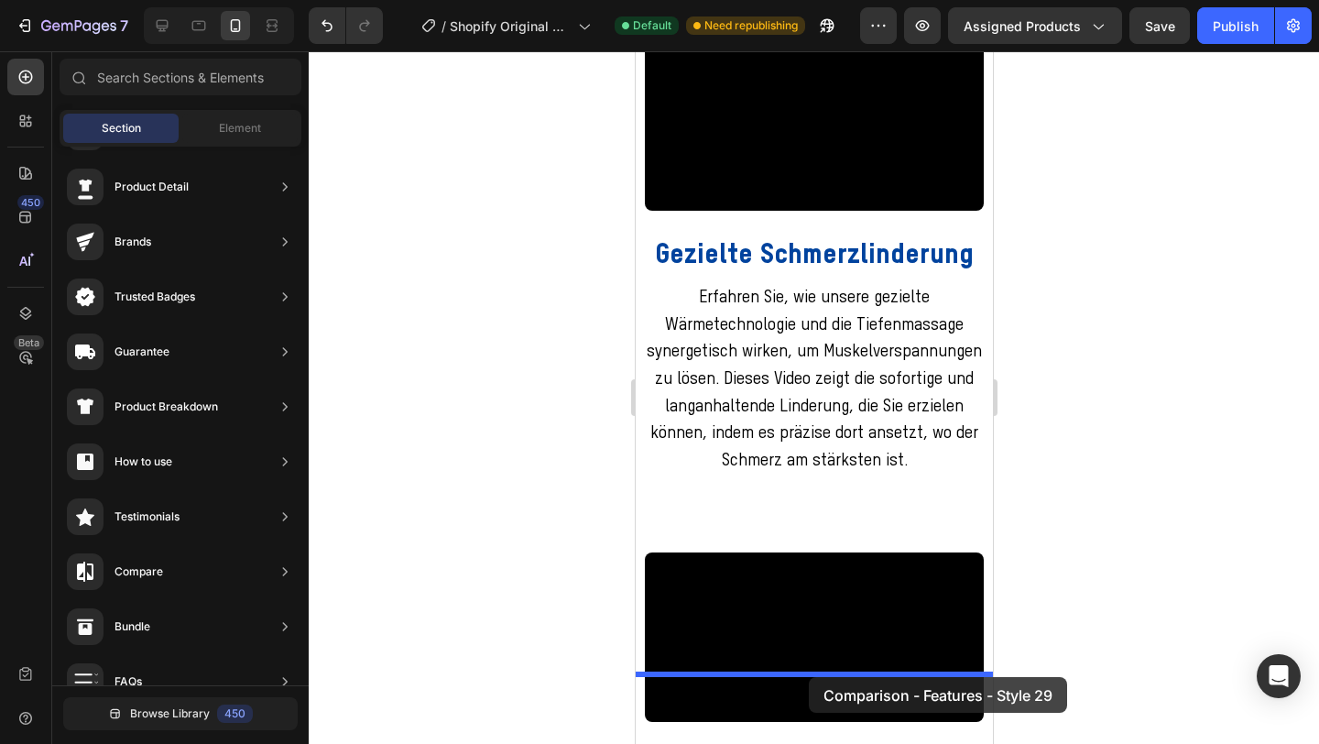
drag, startPoint x: 1098, startPoint y: 236, endPoint x: 808, endPoint y: 677, distance: 527.3
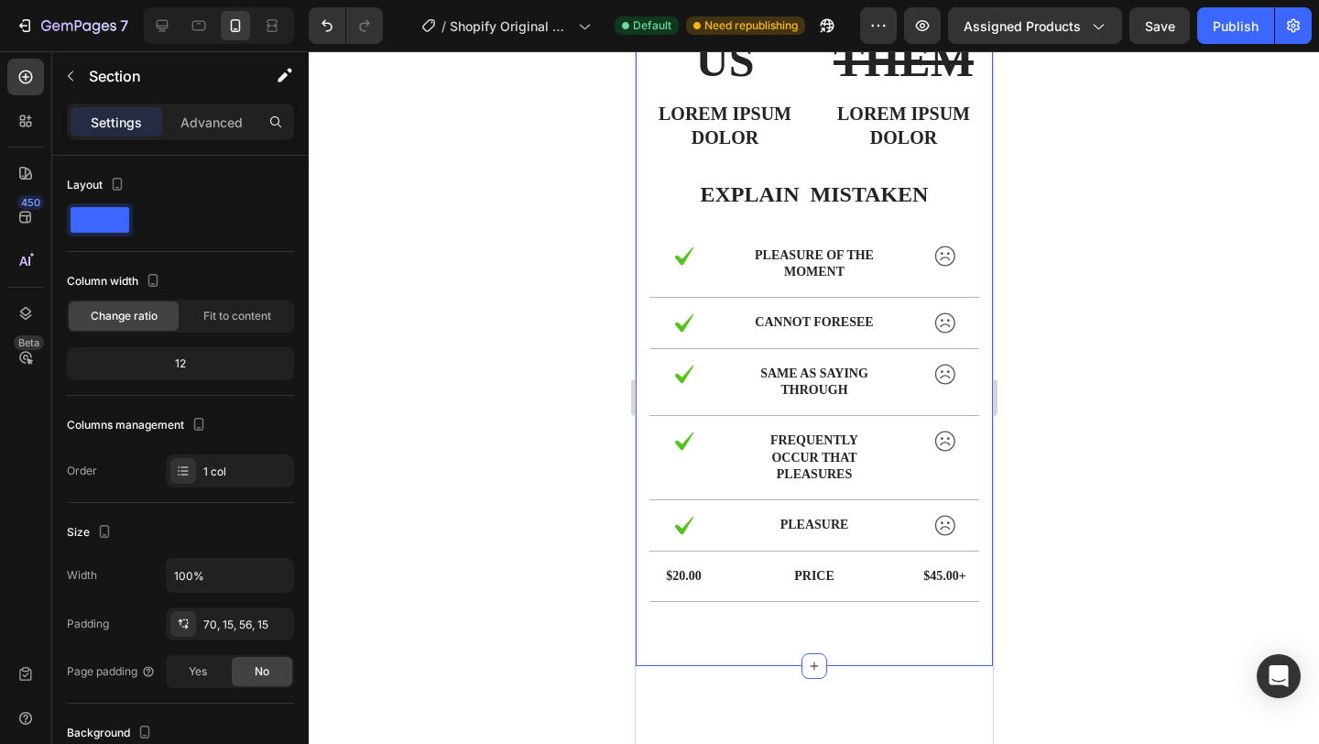
scroll to position [3150, 0]
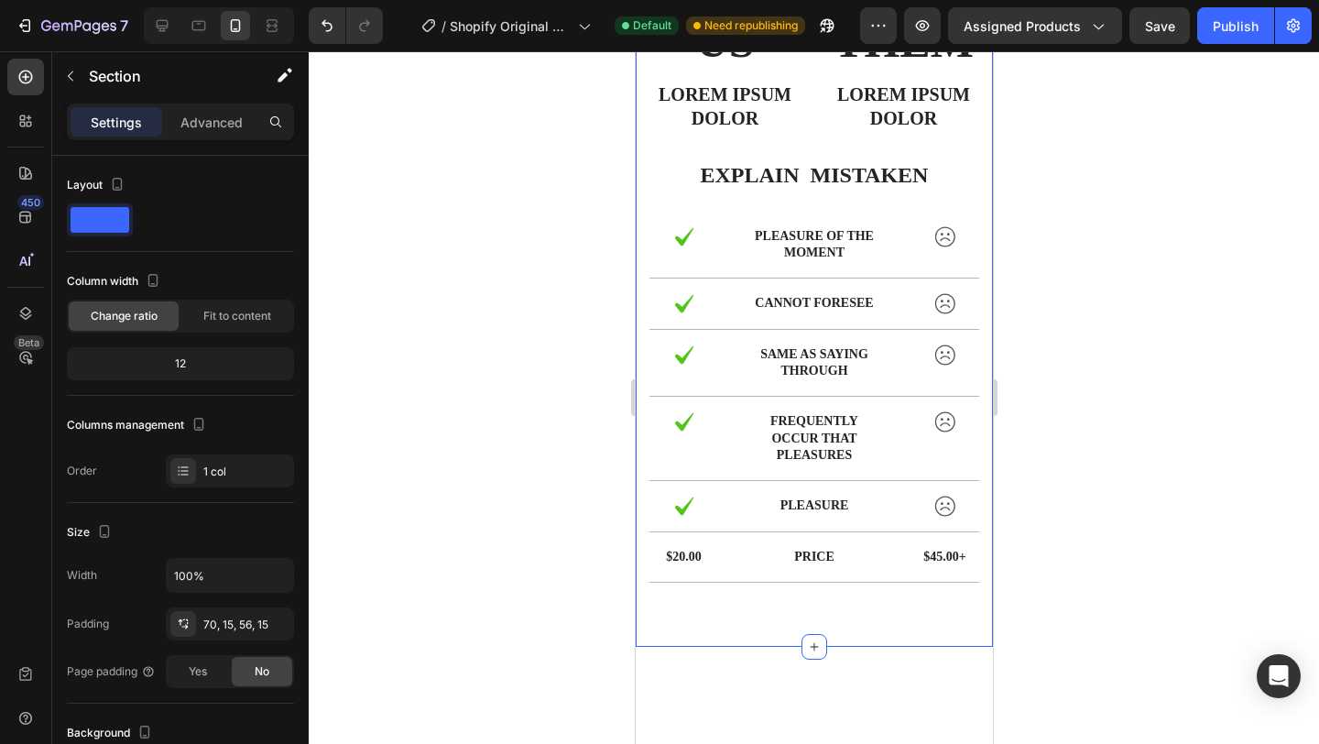
click at [1089, 447] on div at bounding box center [814, 397] width 1011 height 693
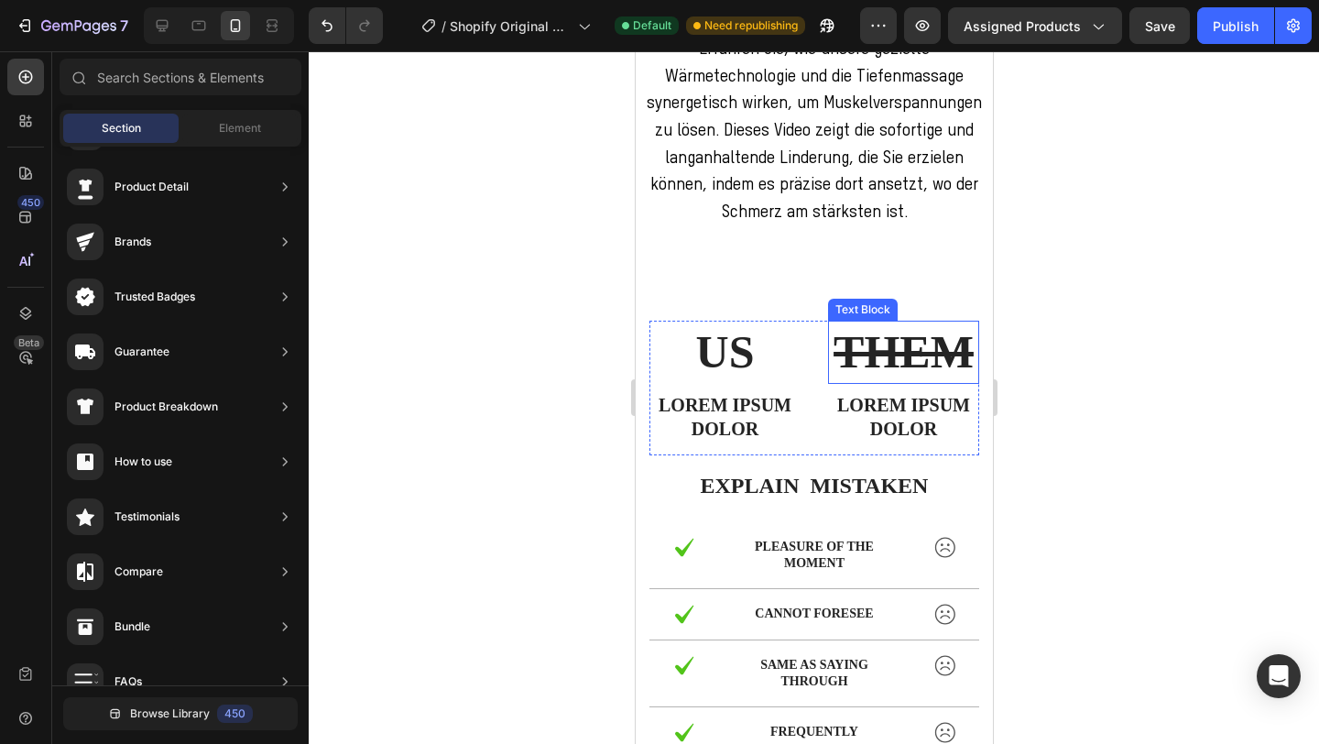
scroll to position [2842, 0]
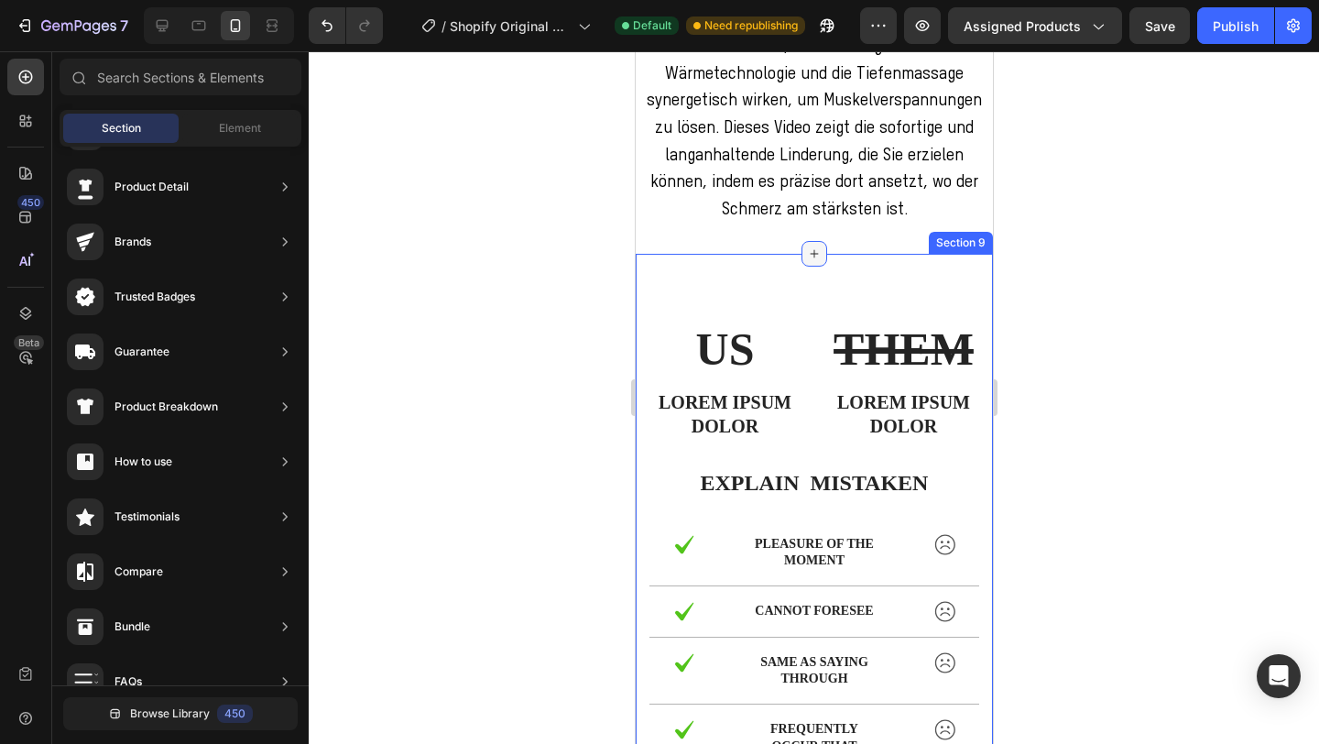
click at [808, 267] on div at bounding box center [814, 254] width 26 height 26
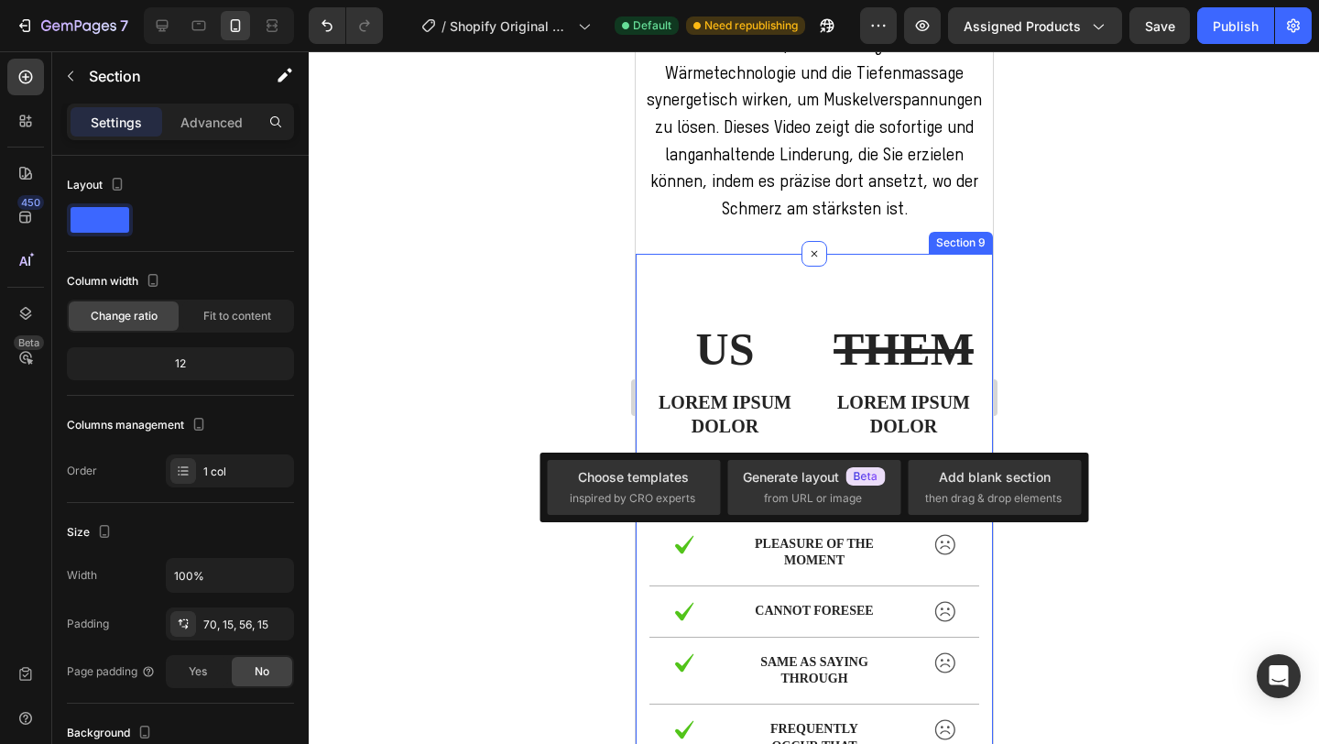
click at [754, 439] on div "US Text Block Lorem ipsum dolor Text Block THEM Text Block Lorem ipsum dolor Te…" at bounding box center [813, 604] width 357 height 701
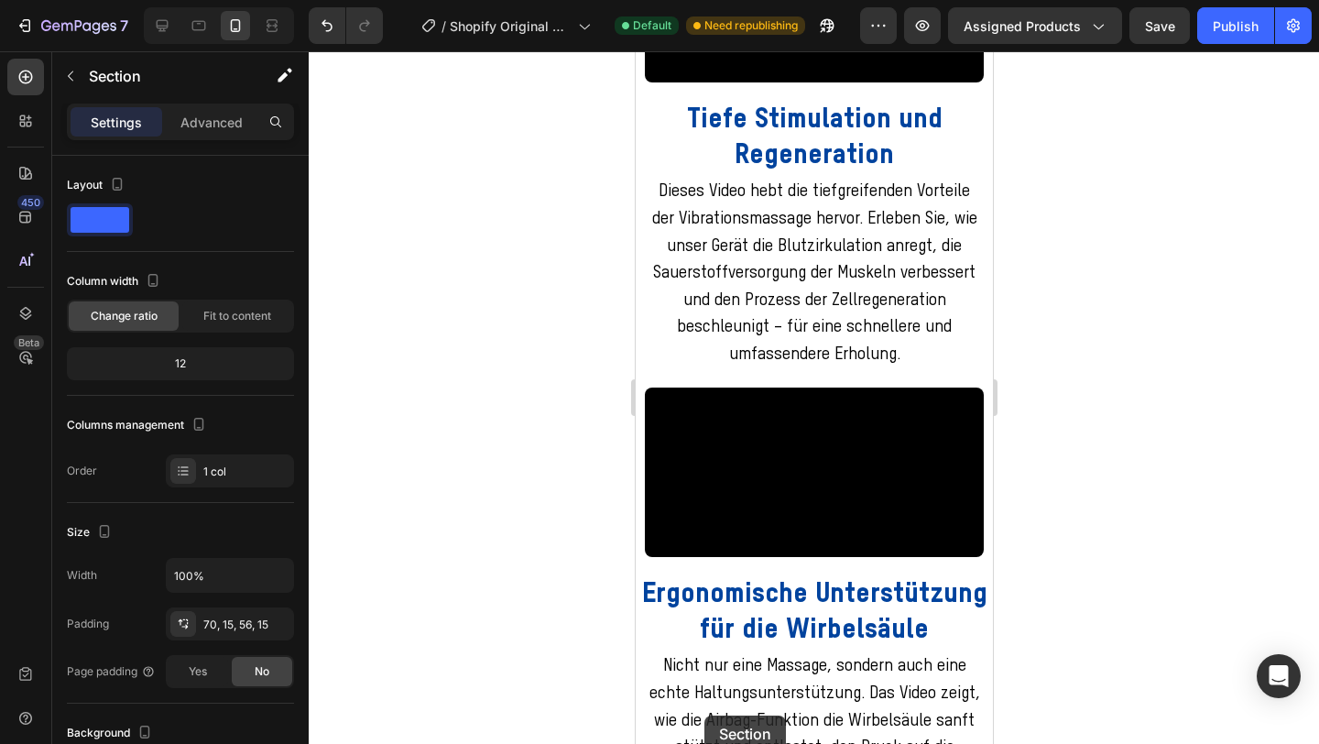
scroll to position [4151, 0]
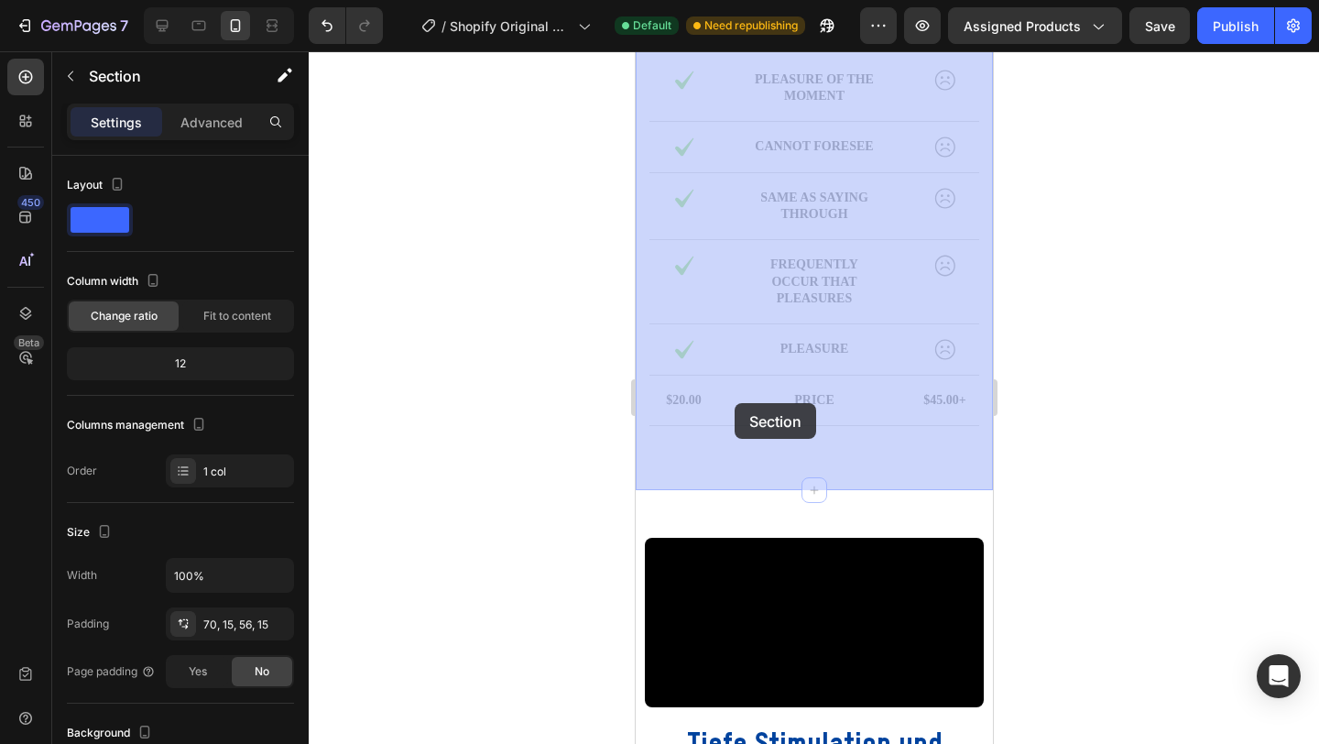
drag, startPoint x: 692, startPoint y: 406, endPoint x: 736, endPoint y: 404, distance: 44.0
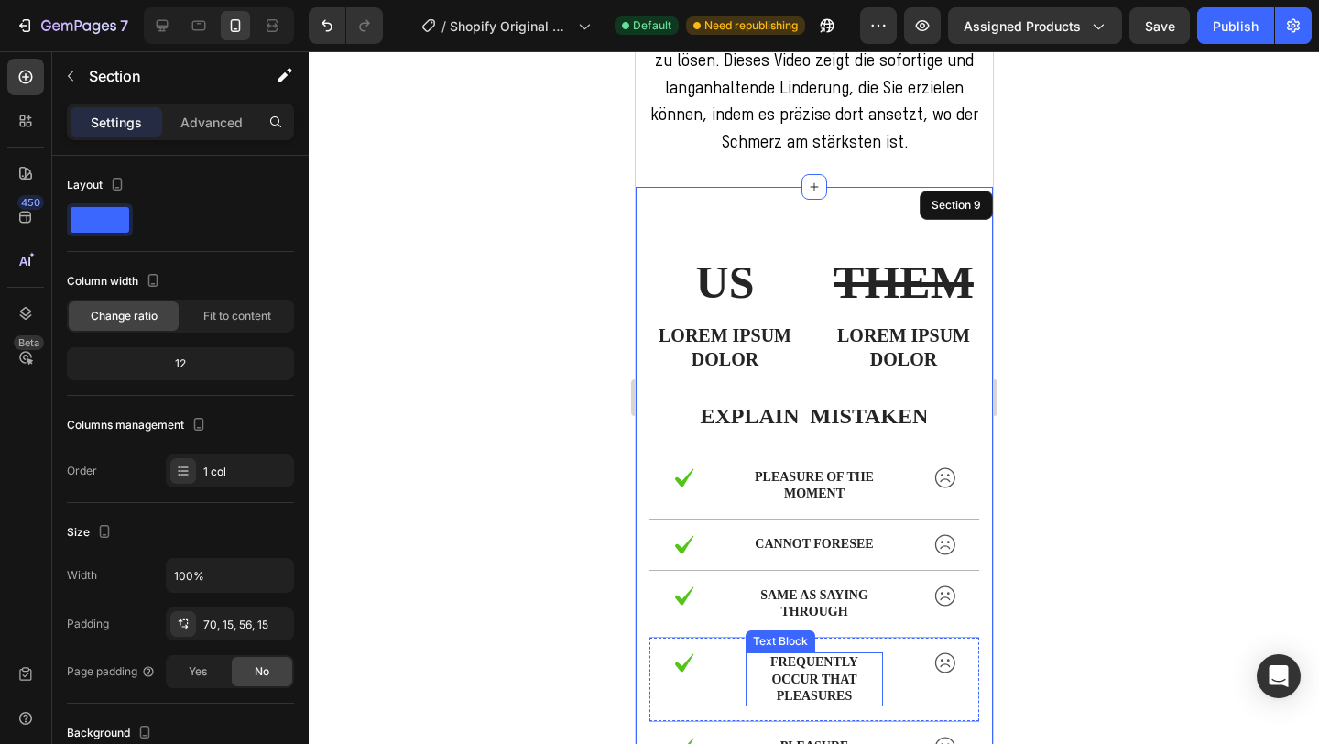
scroll to position [2886, 0]
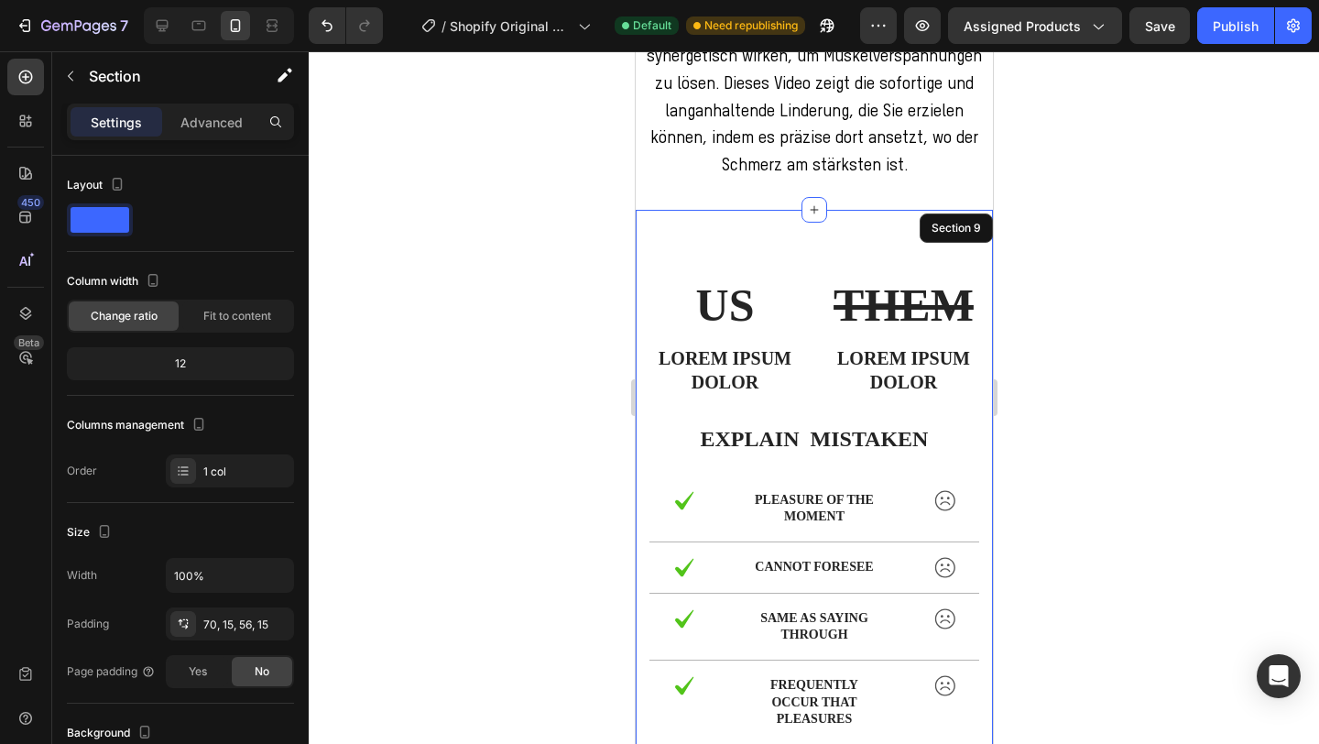
click at [862, 407] on div "US Text Block Lorem ipsum dolor Text Block THEM Text Block Lorem ipsum dolor Te…" at bounding box center [813, 560] width 357 height 701
click at [946, 236] on div "Section 9" at bounding box center [955, 228] width 57 height 16
click at [932, 236] on div "Section 9" at bounding box center [955, 228] width 57 height 16
click at [809, 435] on div "US Text Block Lorem ipsum dolor Text Block THEM Text Block Lorem ipsum dolor Te…" at bounding box center [813, 560] width 357 height 701
click at [1146, 478] on div at bounding box center [814, 397] width 1011 height 693
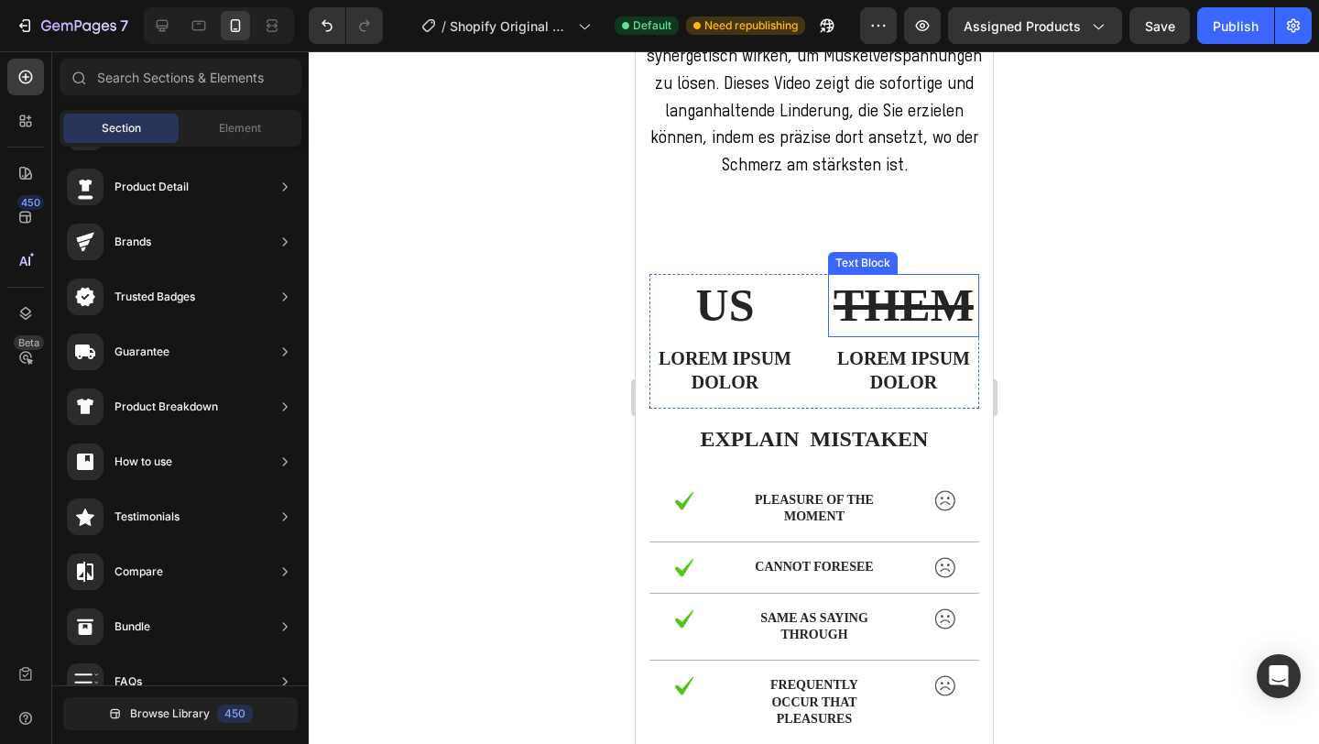
click at [815, 430] on div "US Text Block Lorem ipsum dolor Text Block THEM Text Block Lorem ipsum dolor Te…" at bounding box center [813, 560] width 357 height 701
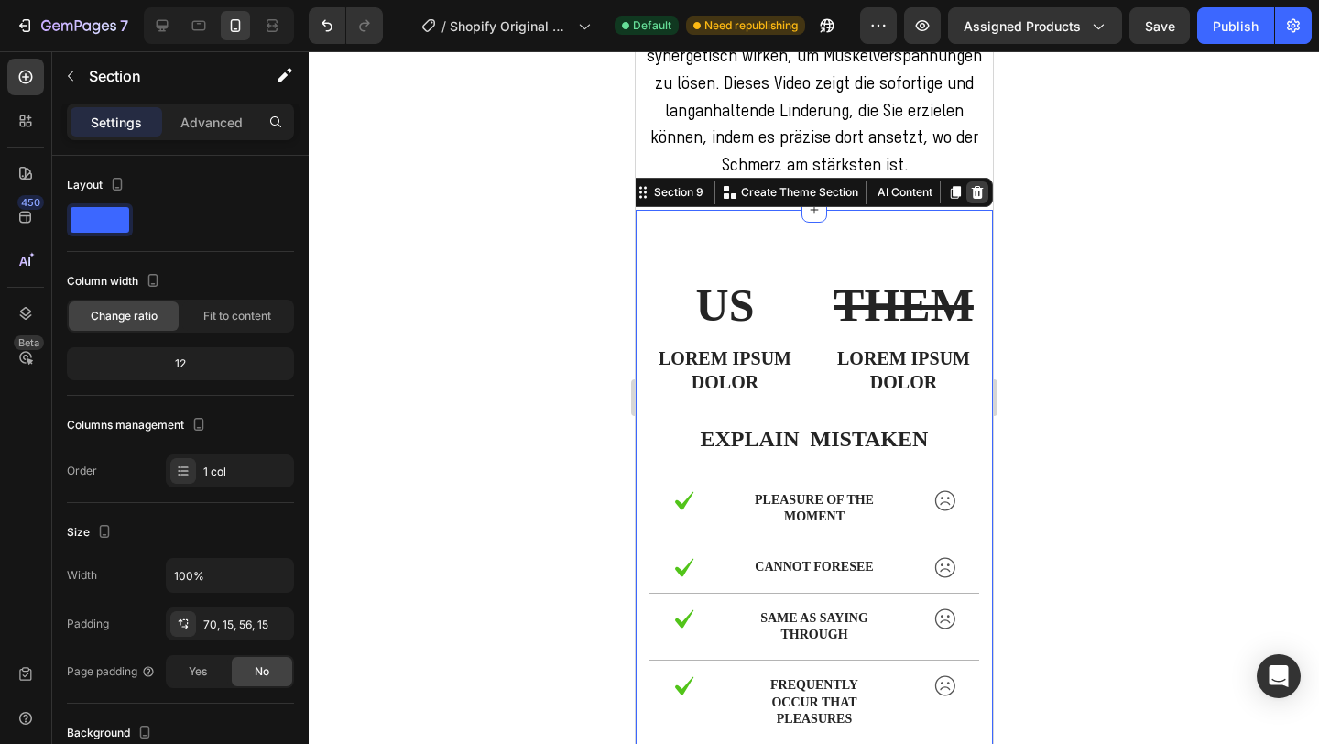
click at [977, 203] on div at bounding box center [977, 192] width 22 height 22
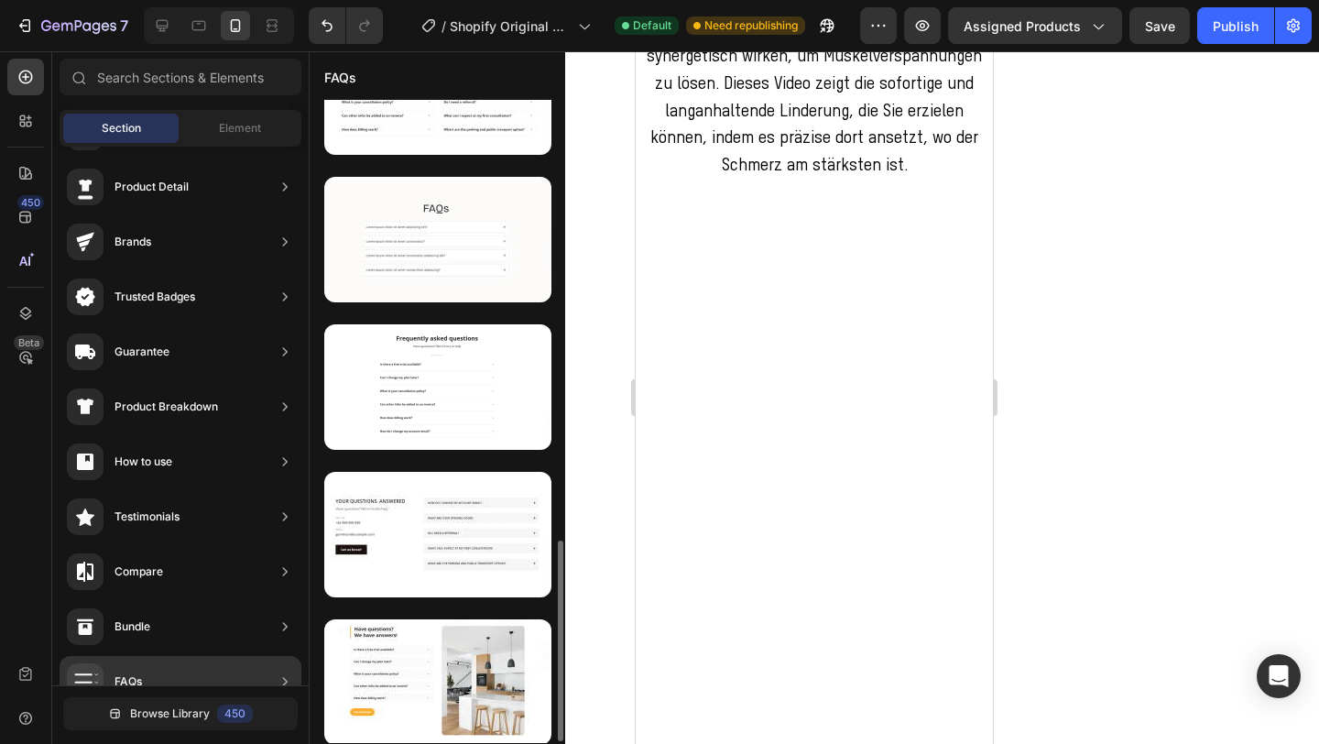
scroll to position [1411, 0]
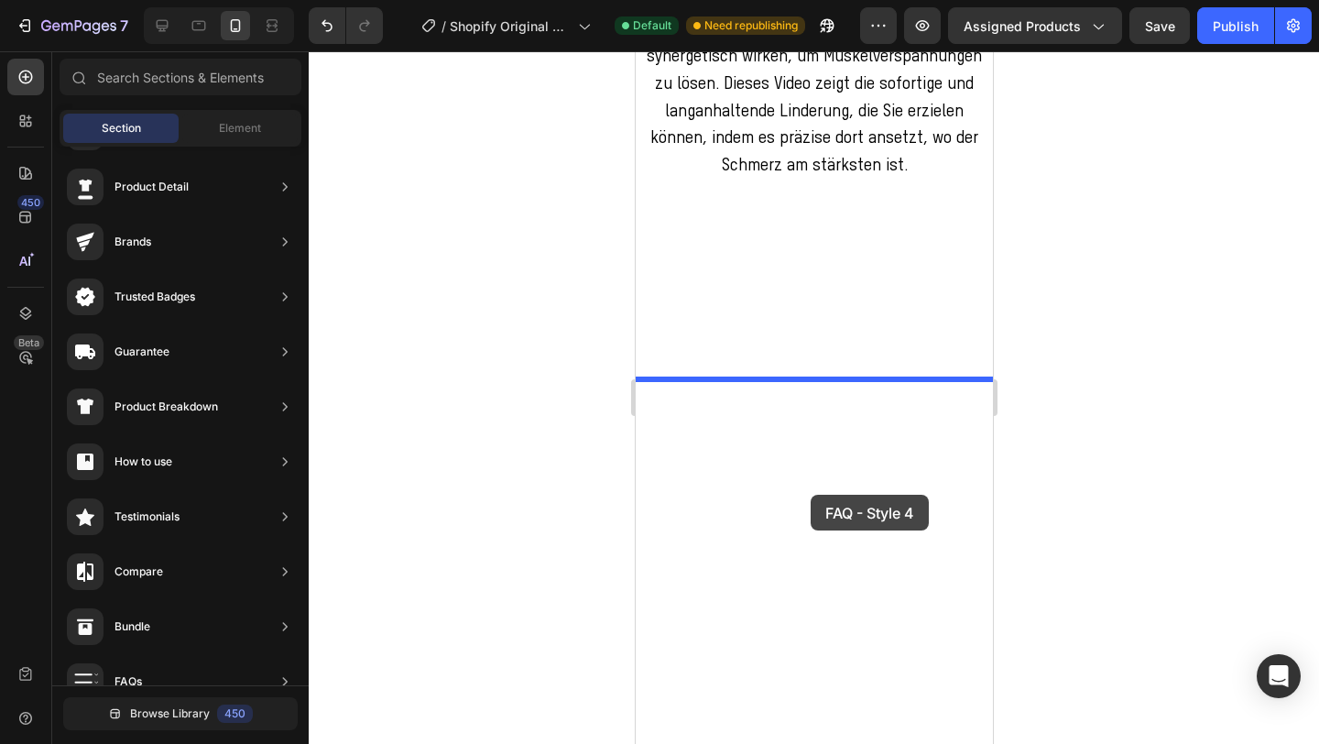
drag, startPoint x: 1078, startPoint y: 581, endPoint x: 810, endPoint y: 495, distance: 281.1
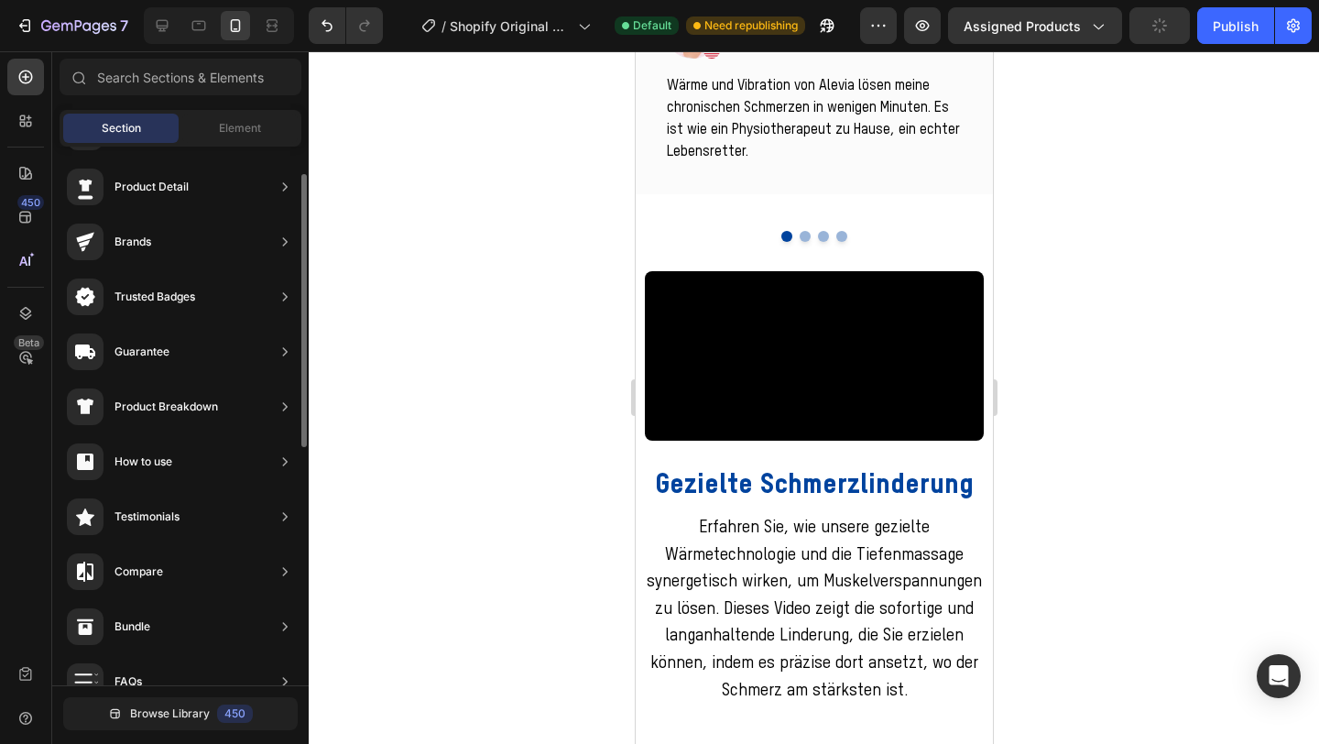
scroll to position [83, 0]
click at [231, 135] on span "Element" at bounding box center [240, 128] width 42 height 16
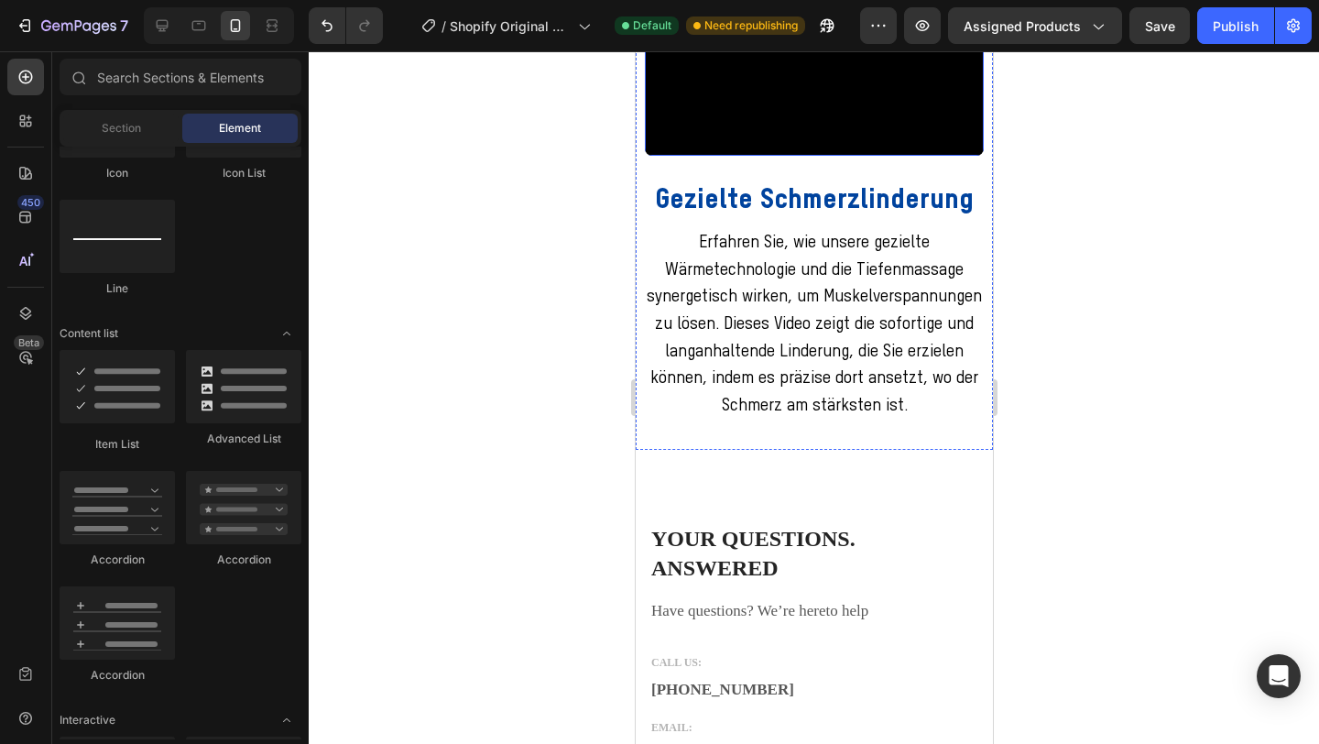
scroll to position [2657, 0]
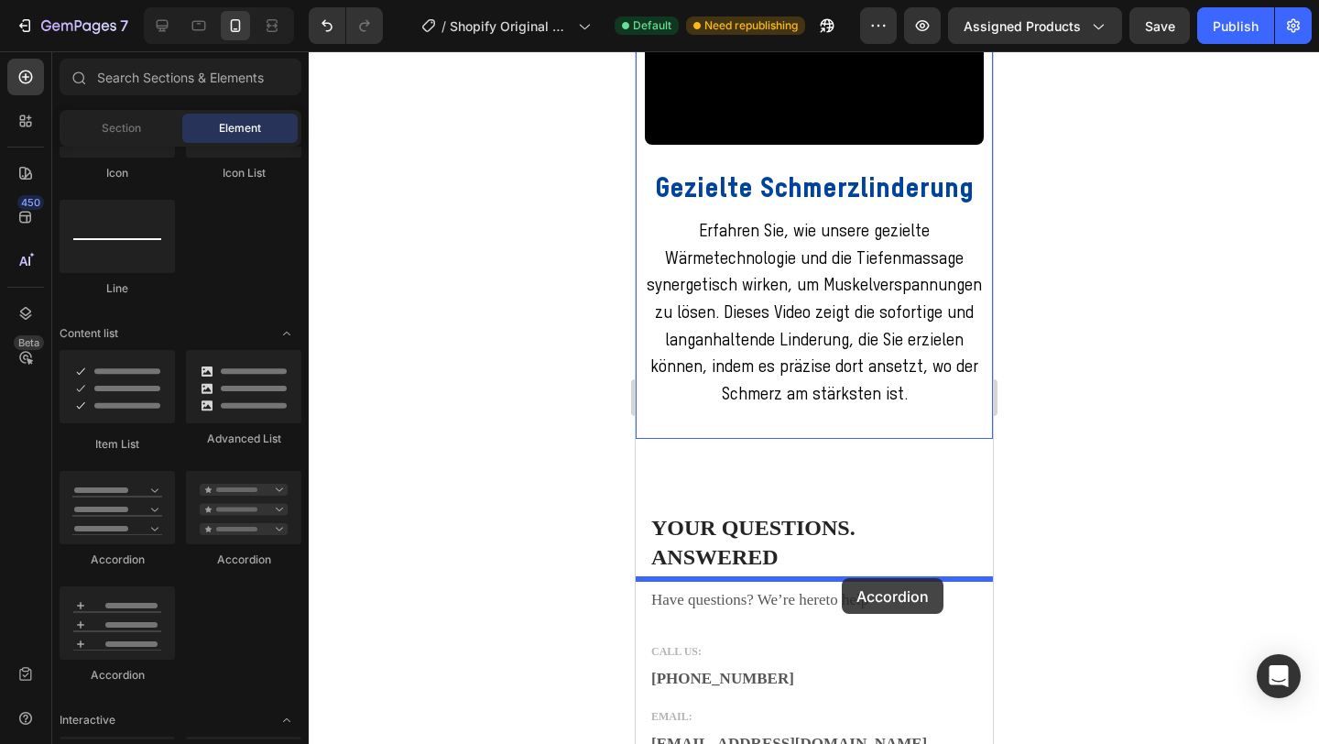
drag, startPoint x: 750, startPoint y: 576, endPoint x: 841, endPoint y: 578, distance: 90.7
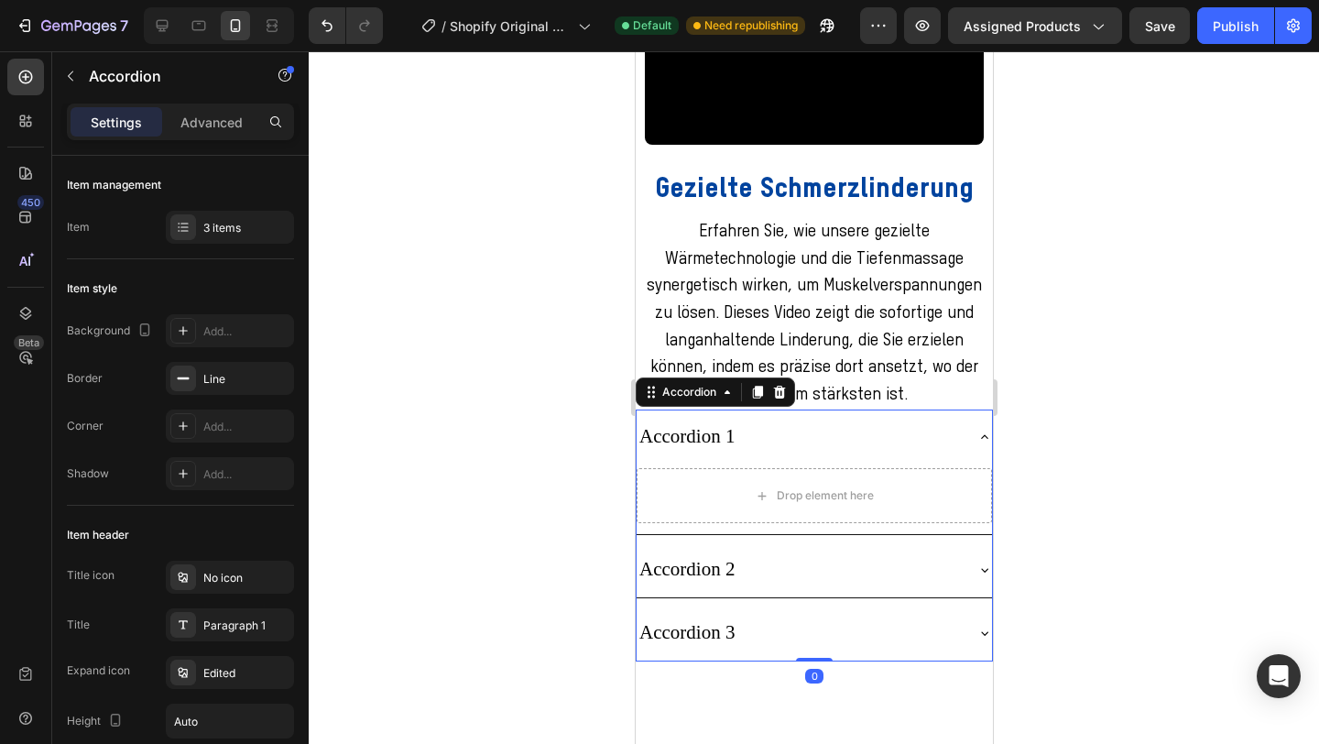
click at [1111, 476] on div at bounding box center [814, 397] width 1011 height 693
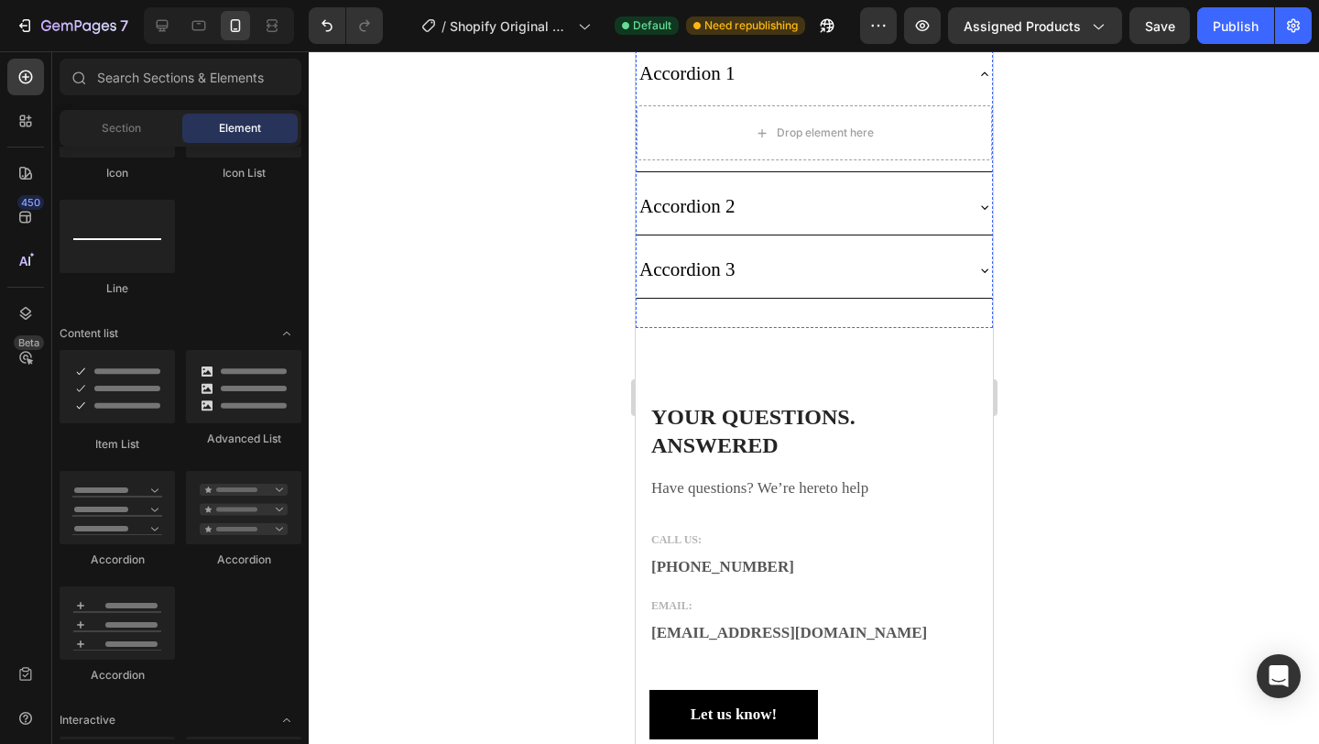
scroll to position [3025, 0]
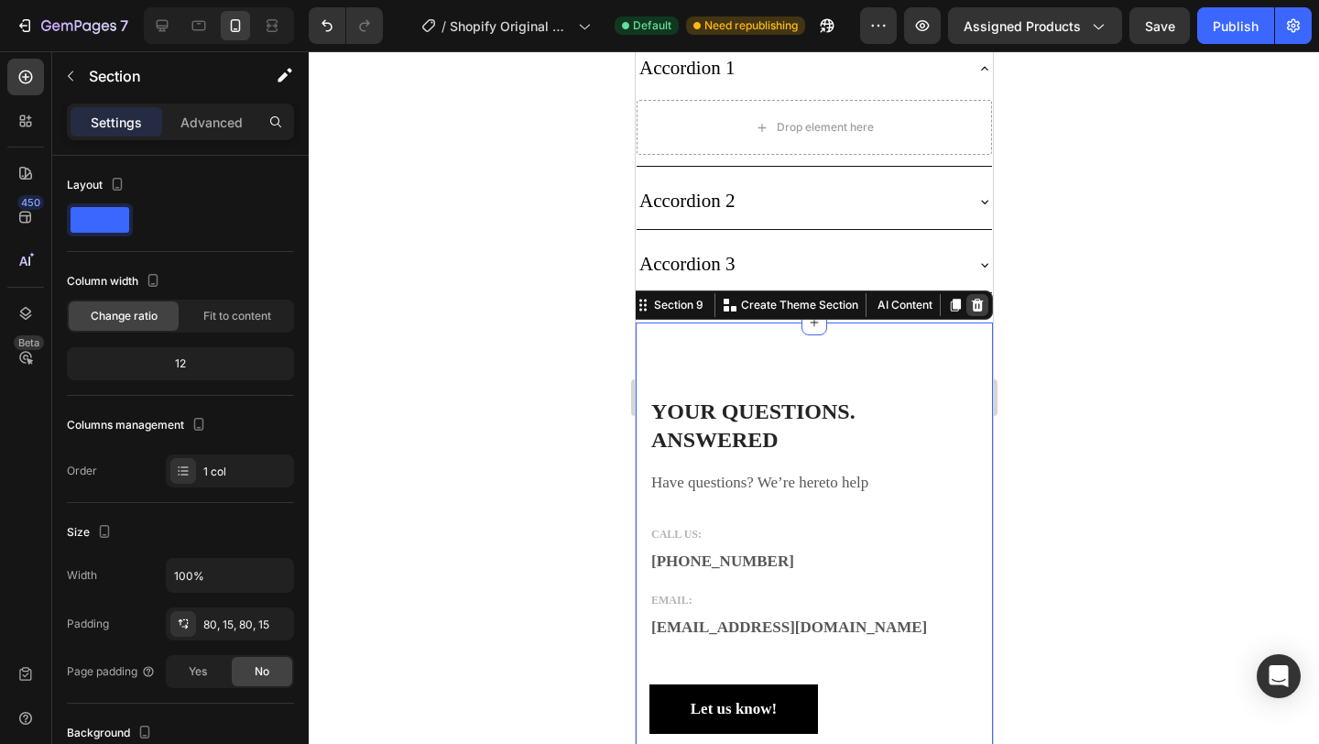
click at [974, 312] on icon at bounding box center [977, 305] width 12 height 13
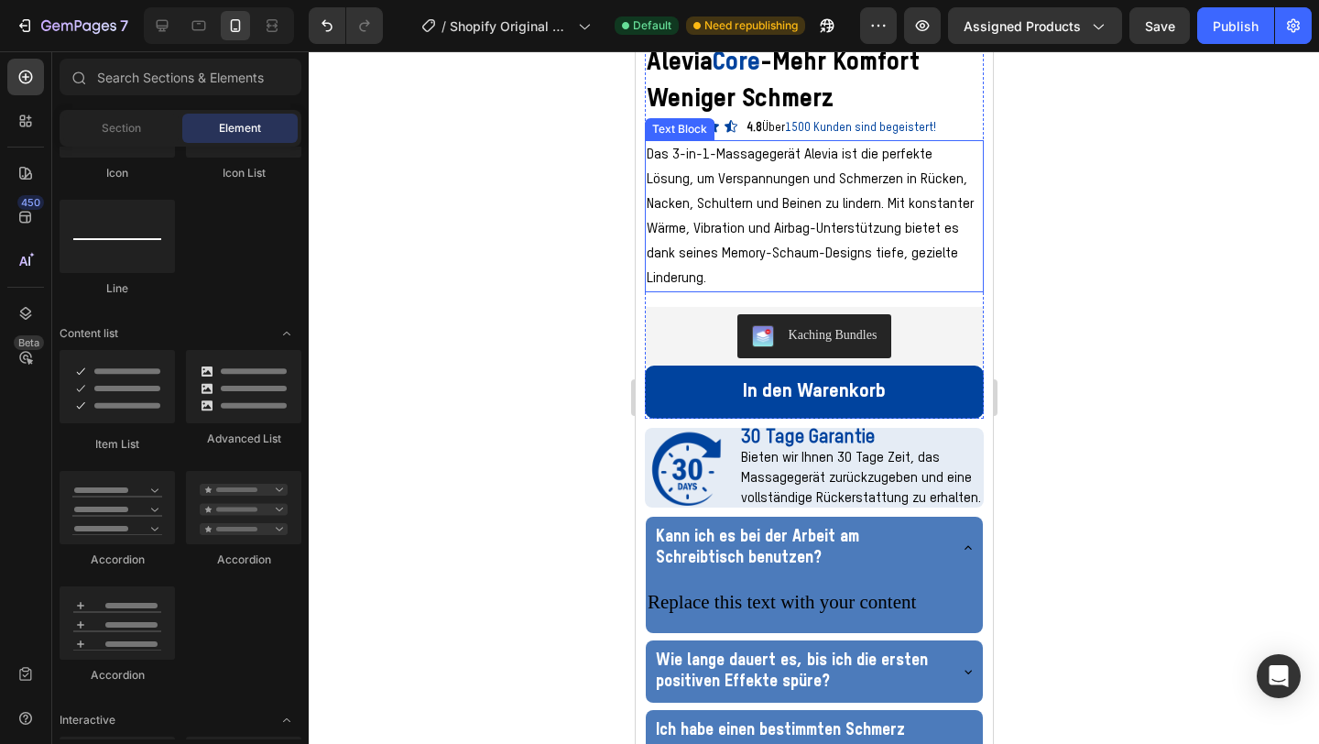
scroll to position [732, 0]
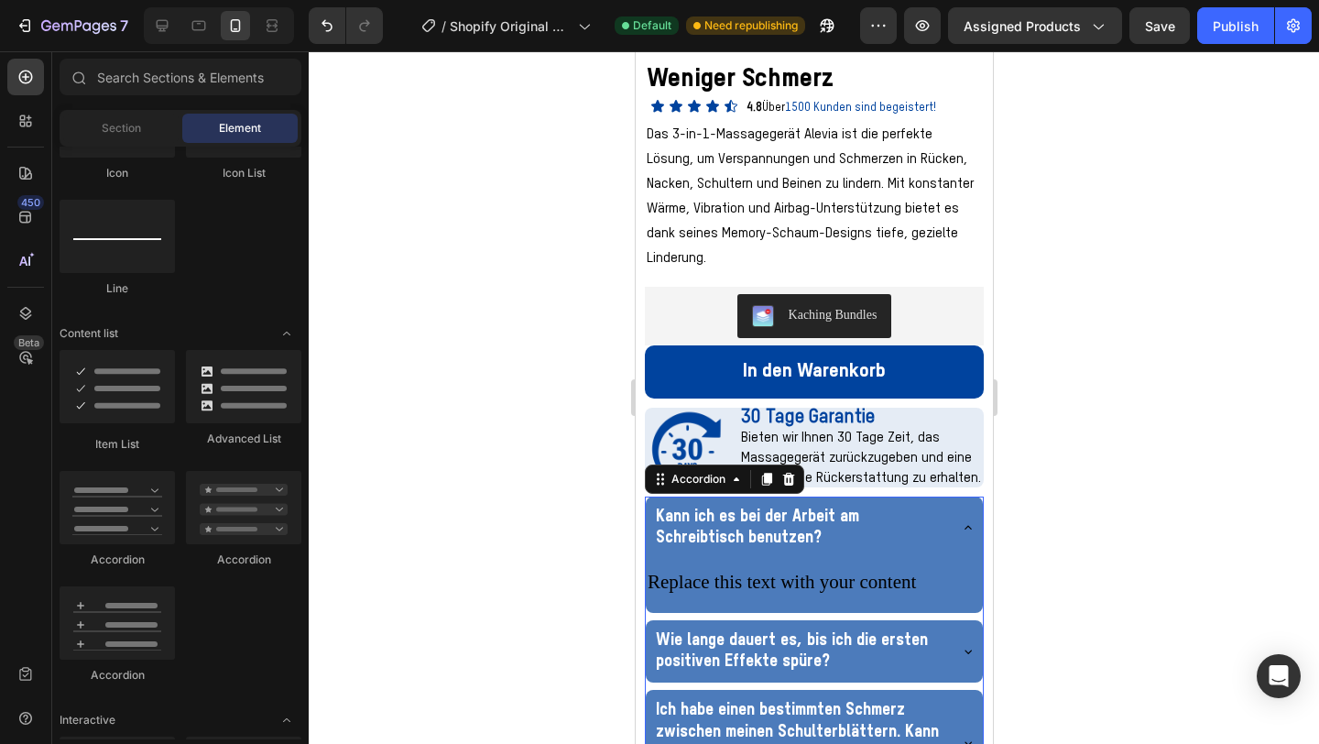
click at [965, 526] on icon at bounding box center [967, 528] width 7 height 4
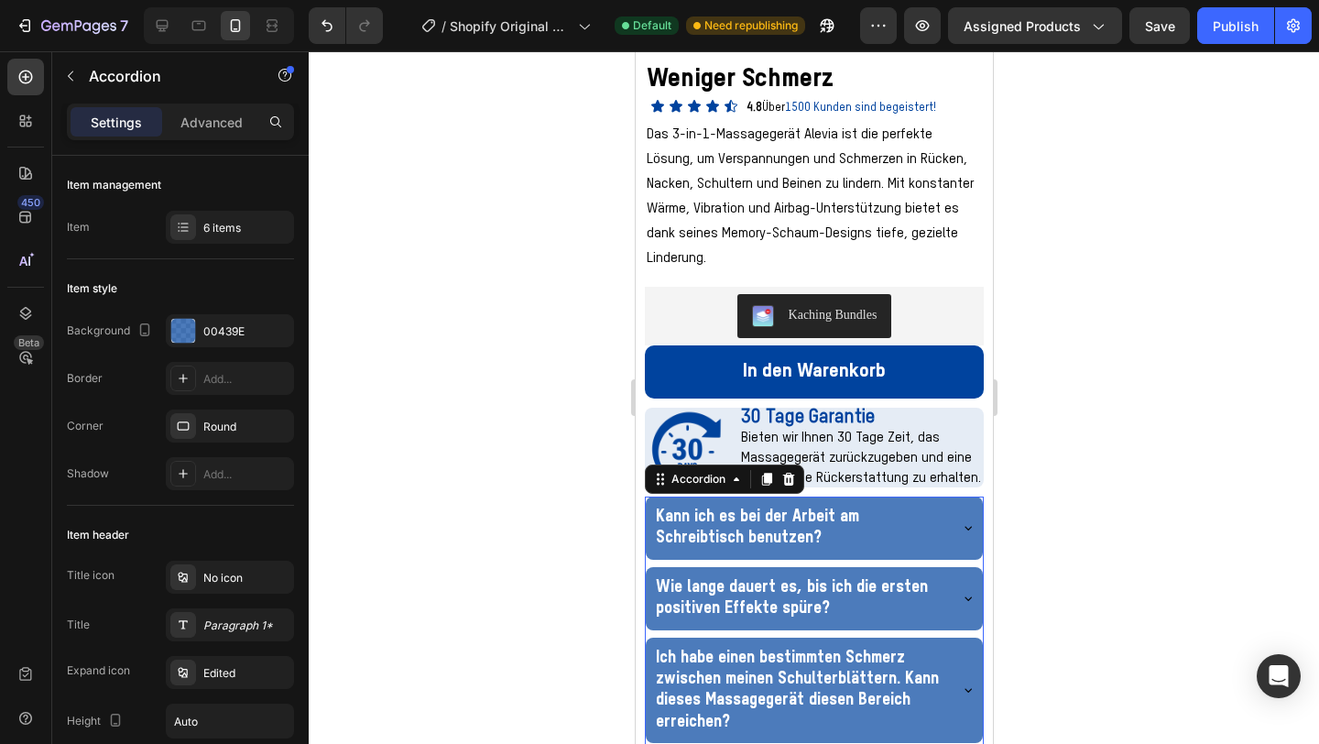
click at [965, 527] on icon at bounding box center [967, 529] width 7 height 4
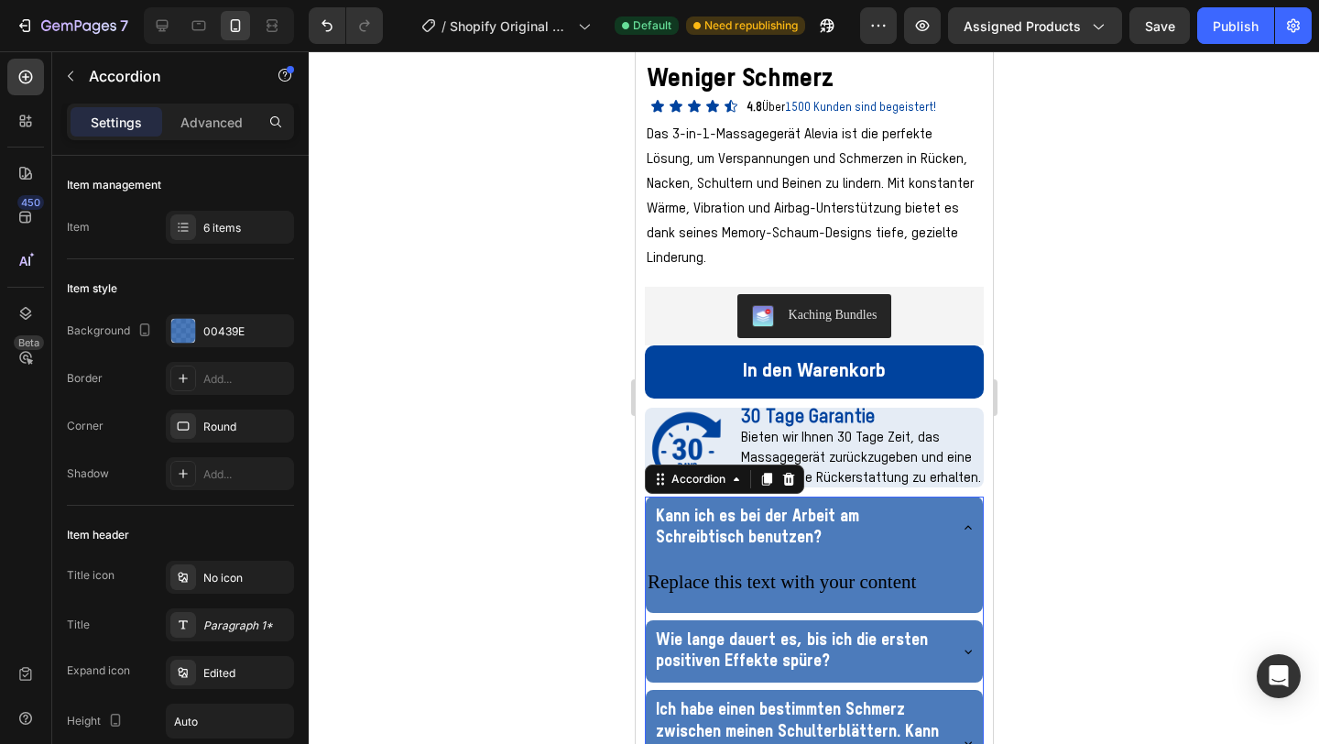
click at [966, 520] on icon at bounding box center [967, 527] width 15 height 15
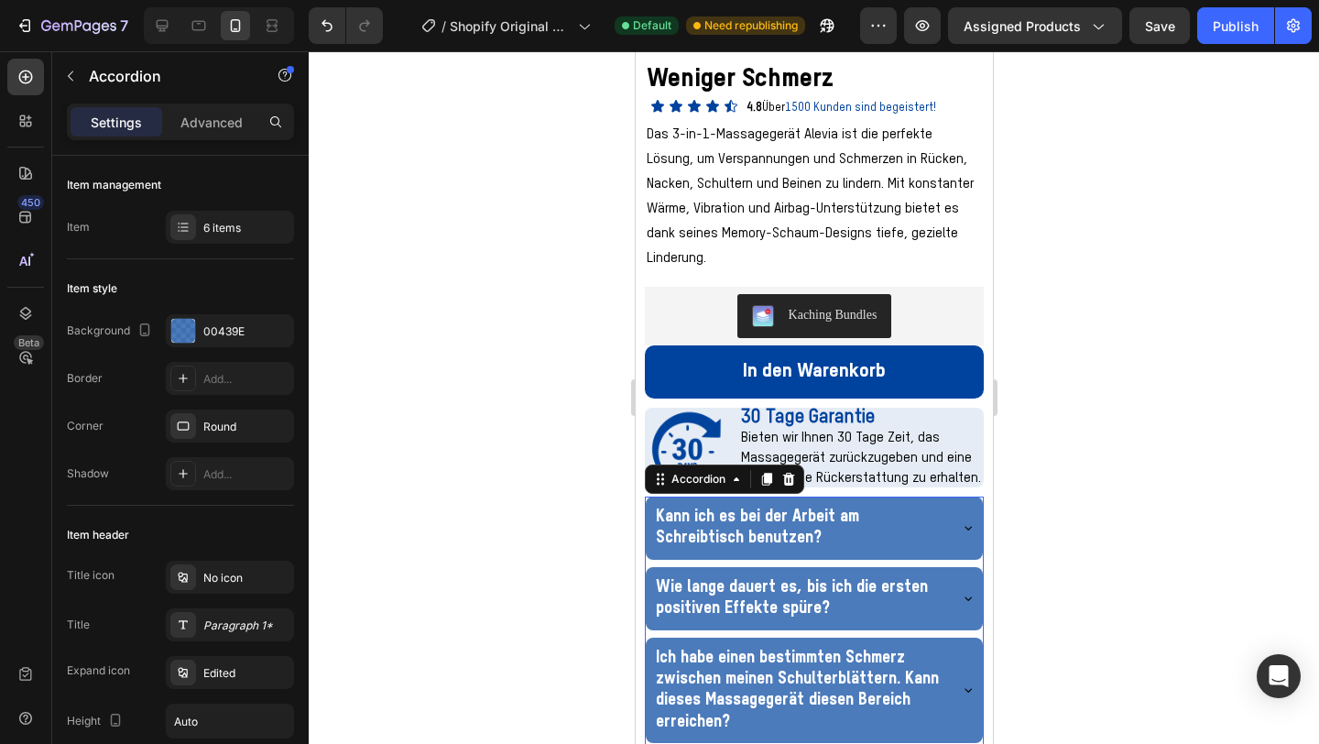
click at [965, 597] on icon at bounding box center [967, 599] width 7 height 4
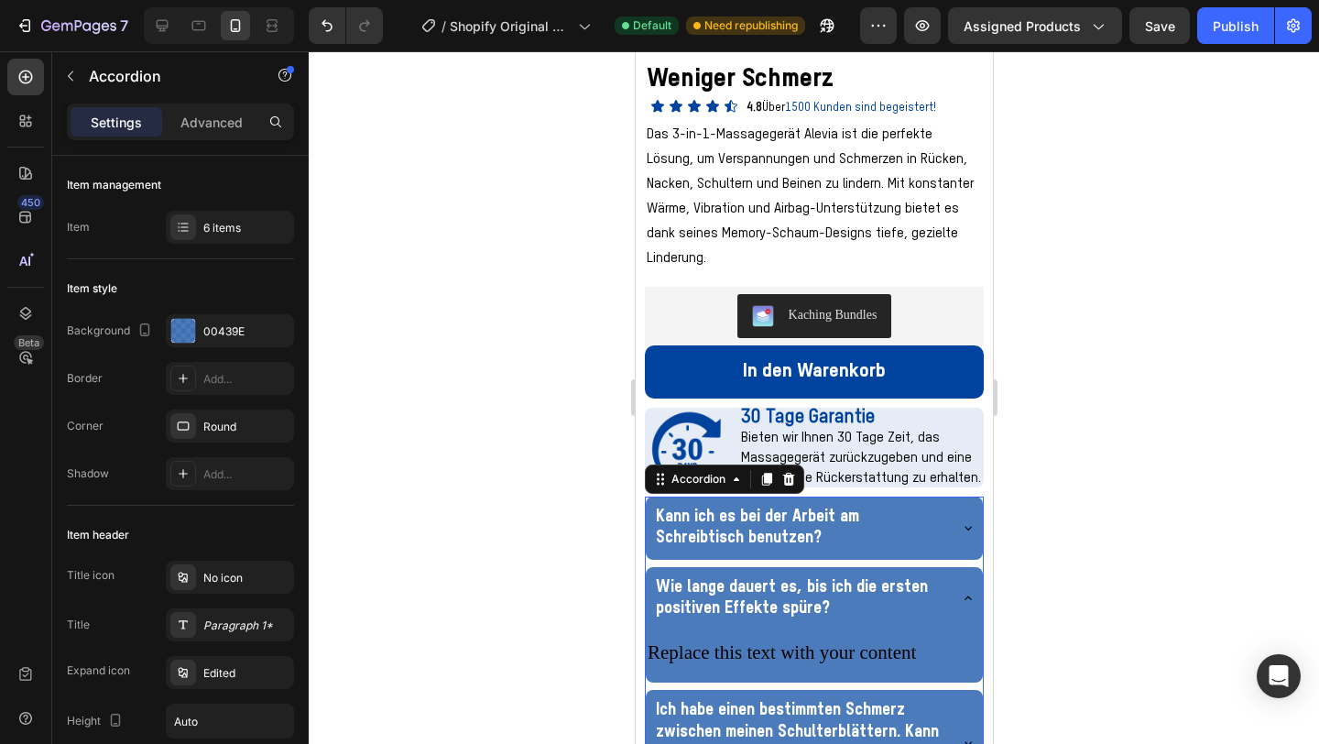
click at [965, 591] on icon at bounding box center [967, 598] width 15 height 15
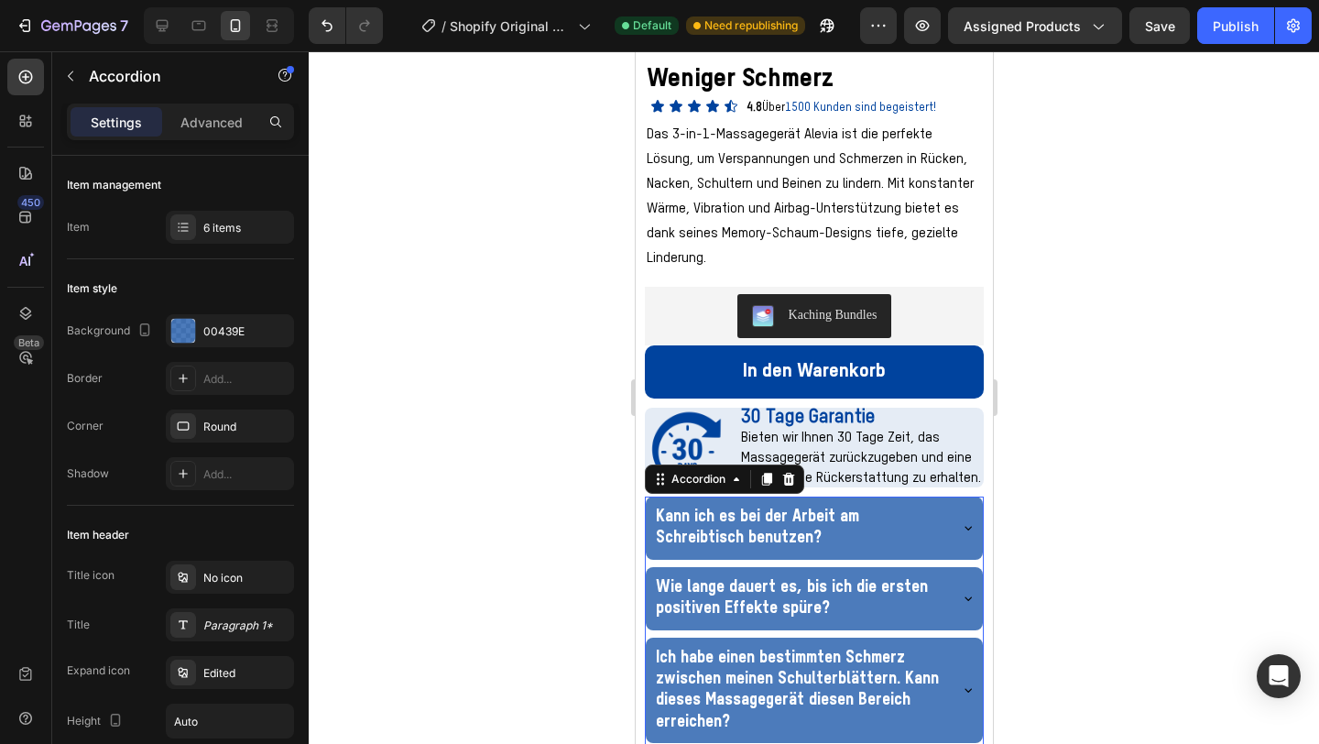
click at [1067, 436] on div at bounding box center [814, 397] width 1011 height 693
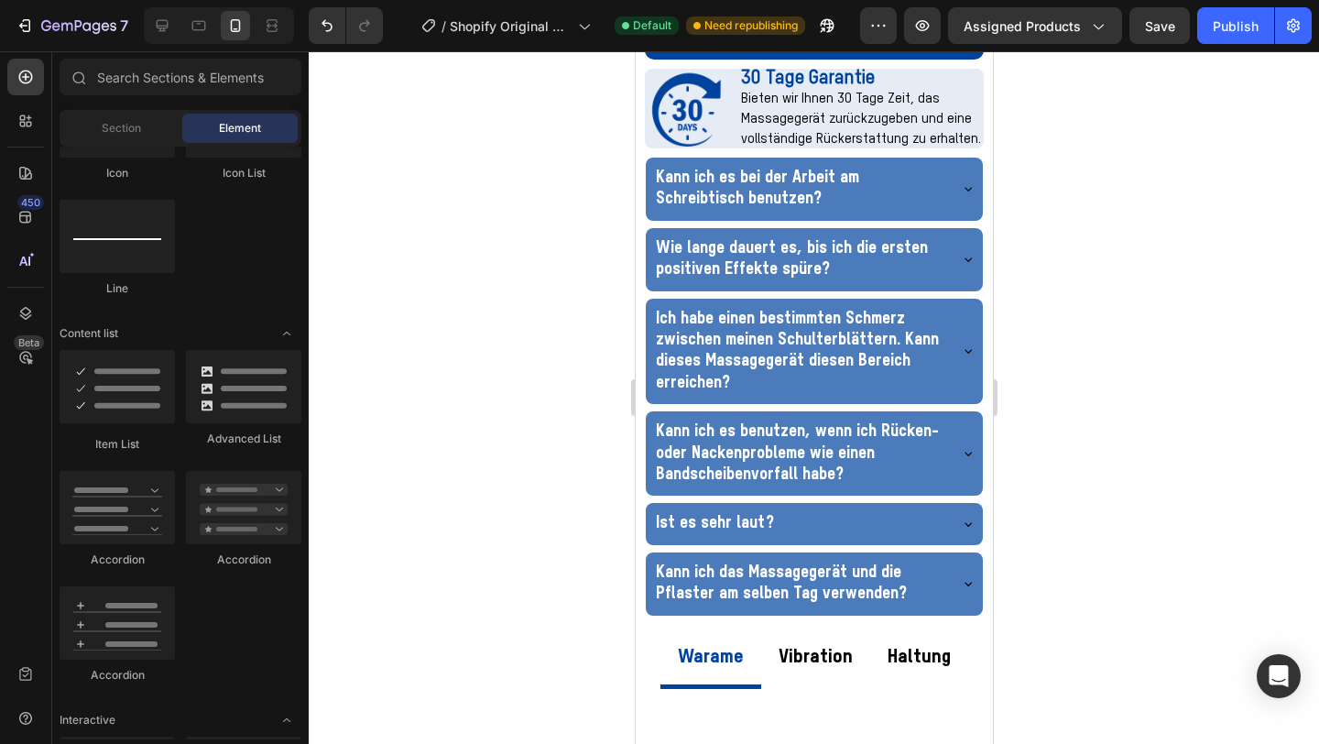
scroll to position [1024, 0]
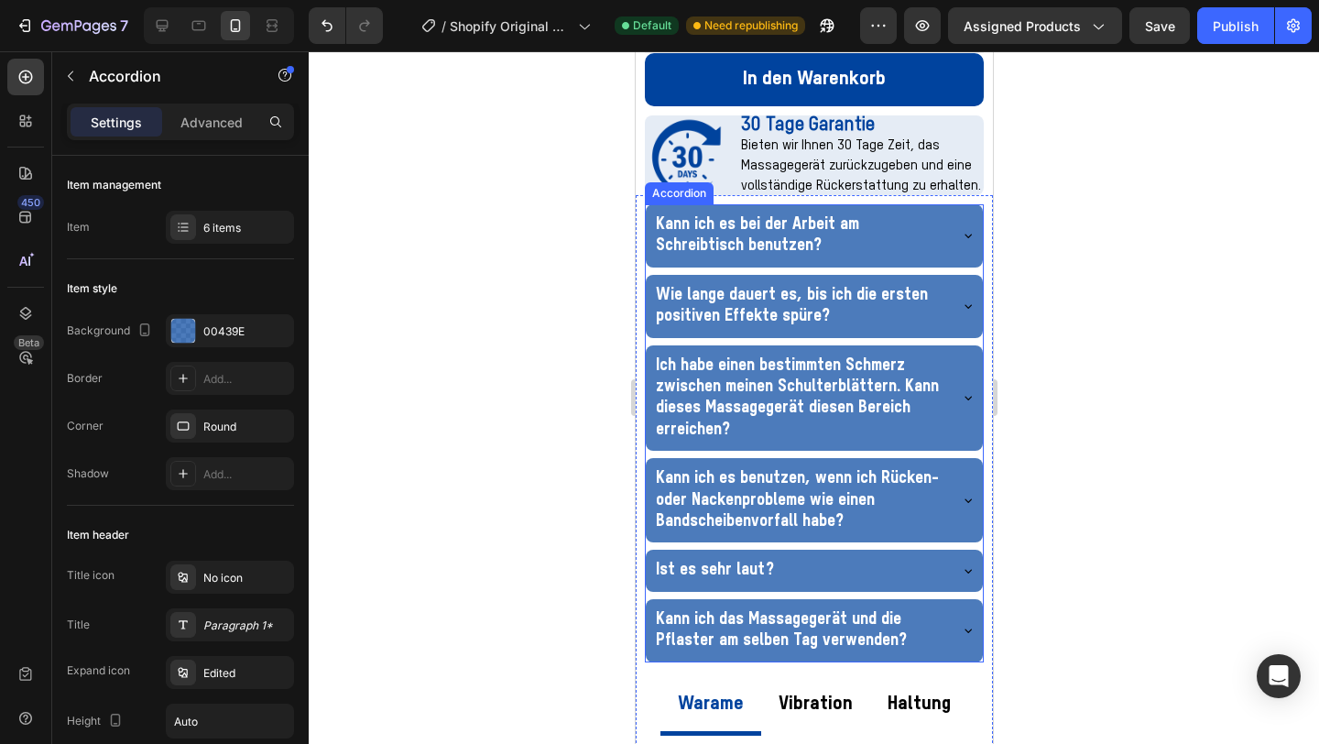
click at [662, 182] on div "Accordion" at bounding box center [678, 193] width 69 height 22
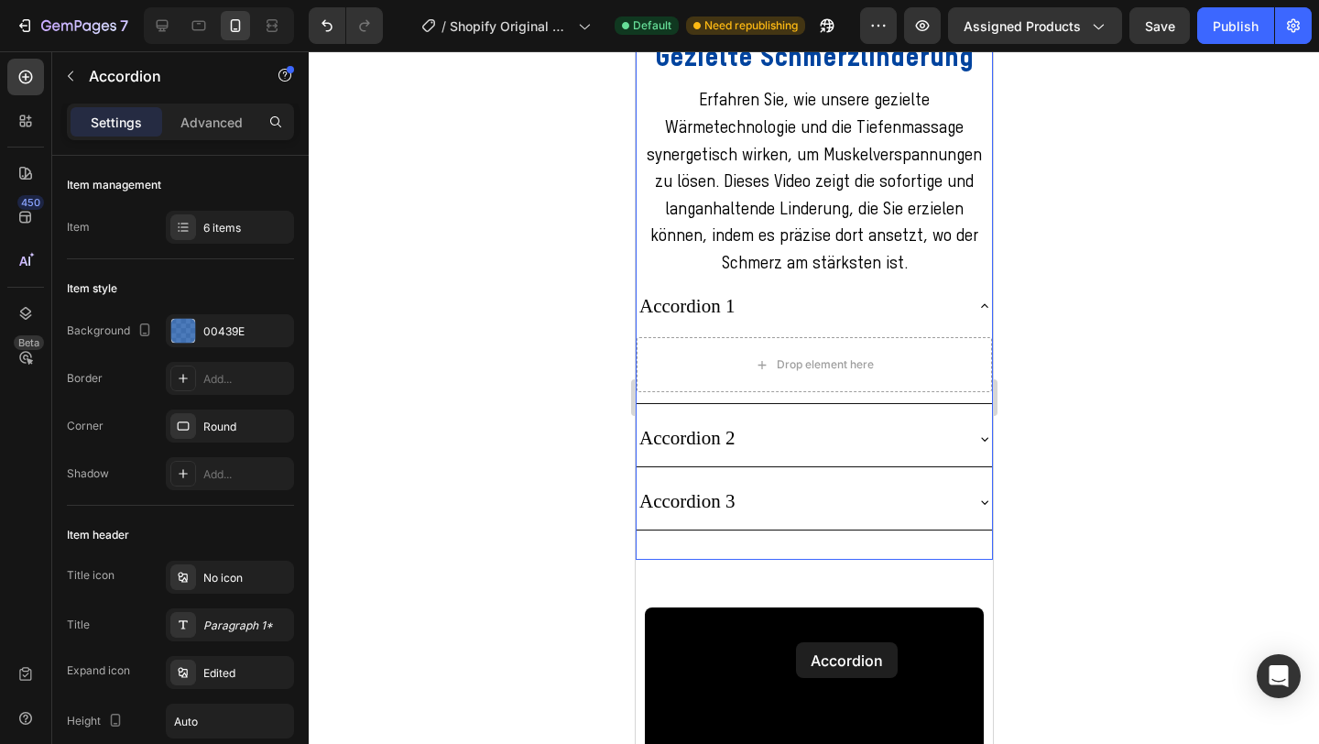
scroll to position [2753, 0]
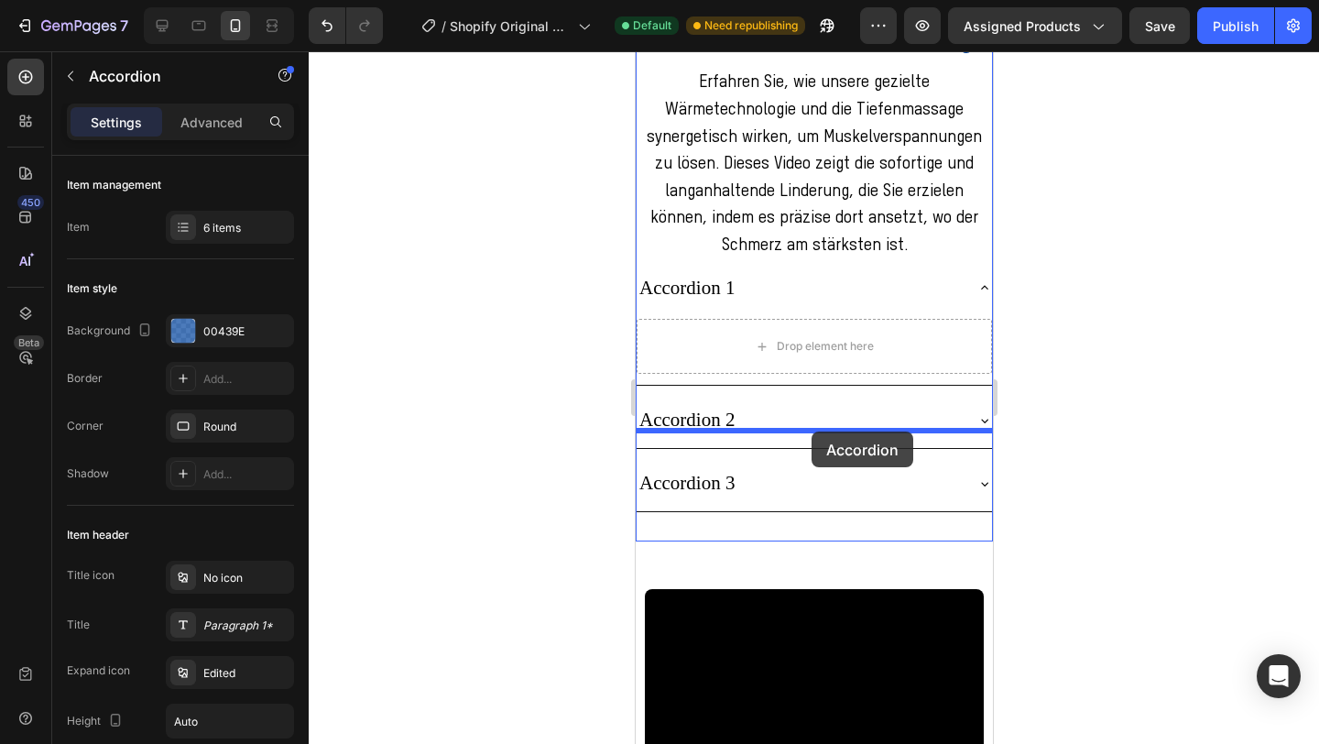
drag, startPoint x: 689, startPoint y: 120, endPoint x: 811, endPoint y: 432, distance: 334.5
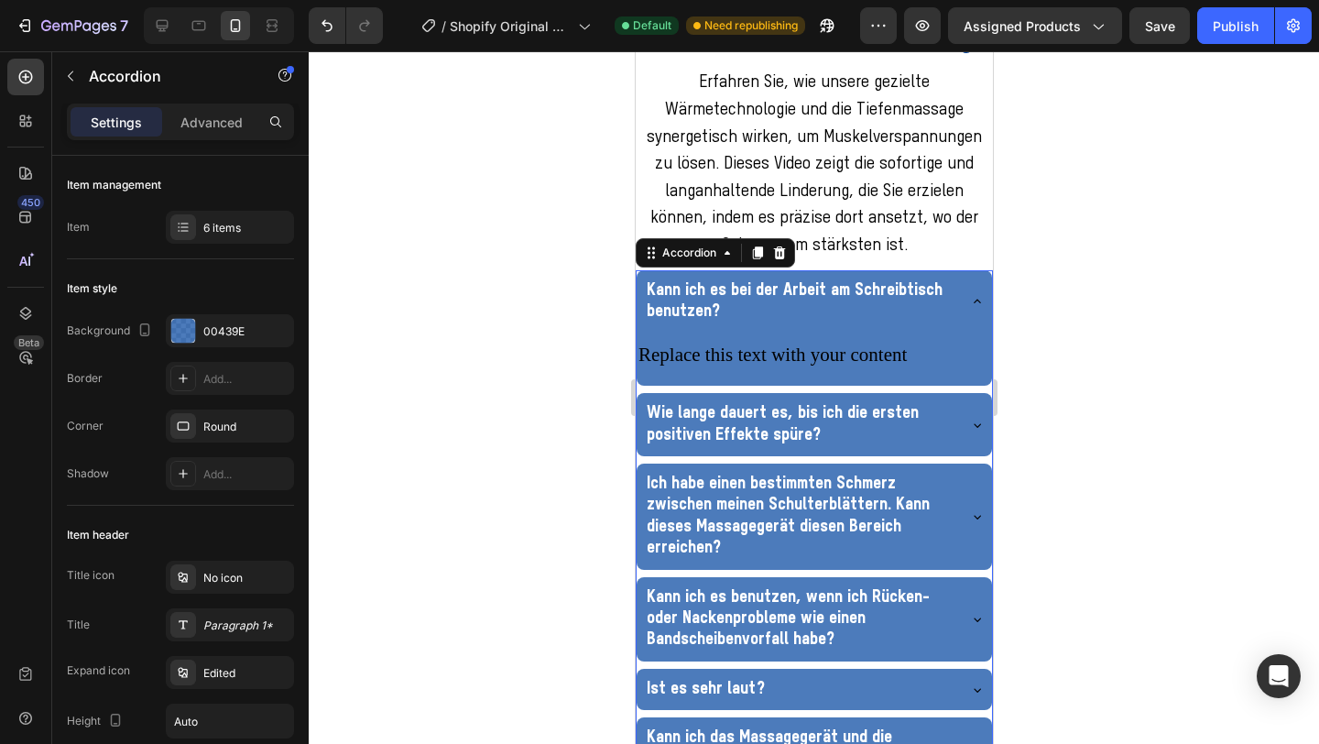
click at [1047, 453] on div at bounding box center [814, 397] width 1011 height 693
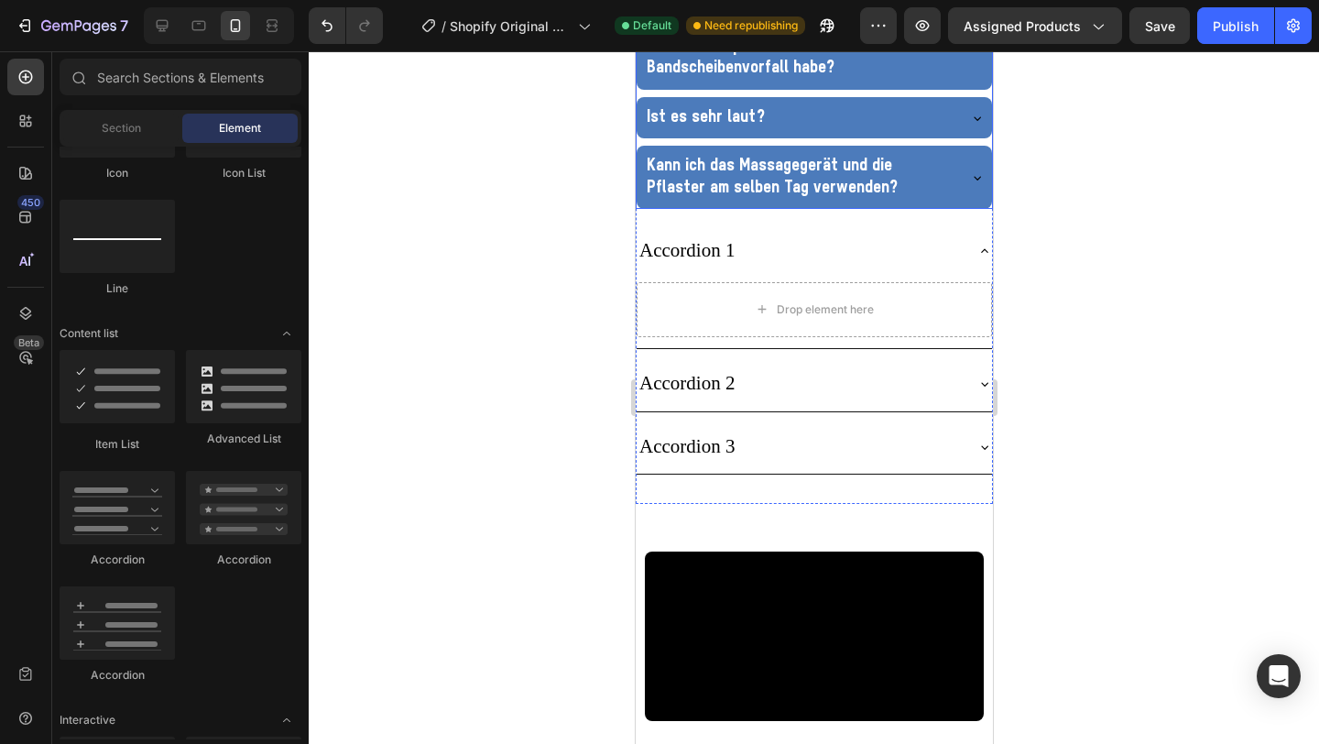
scroll to position [3553, 0]
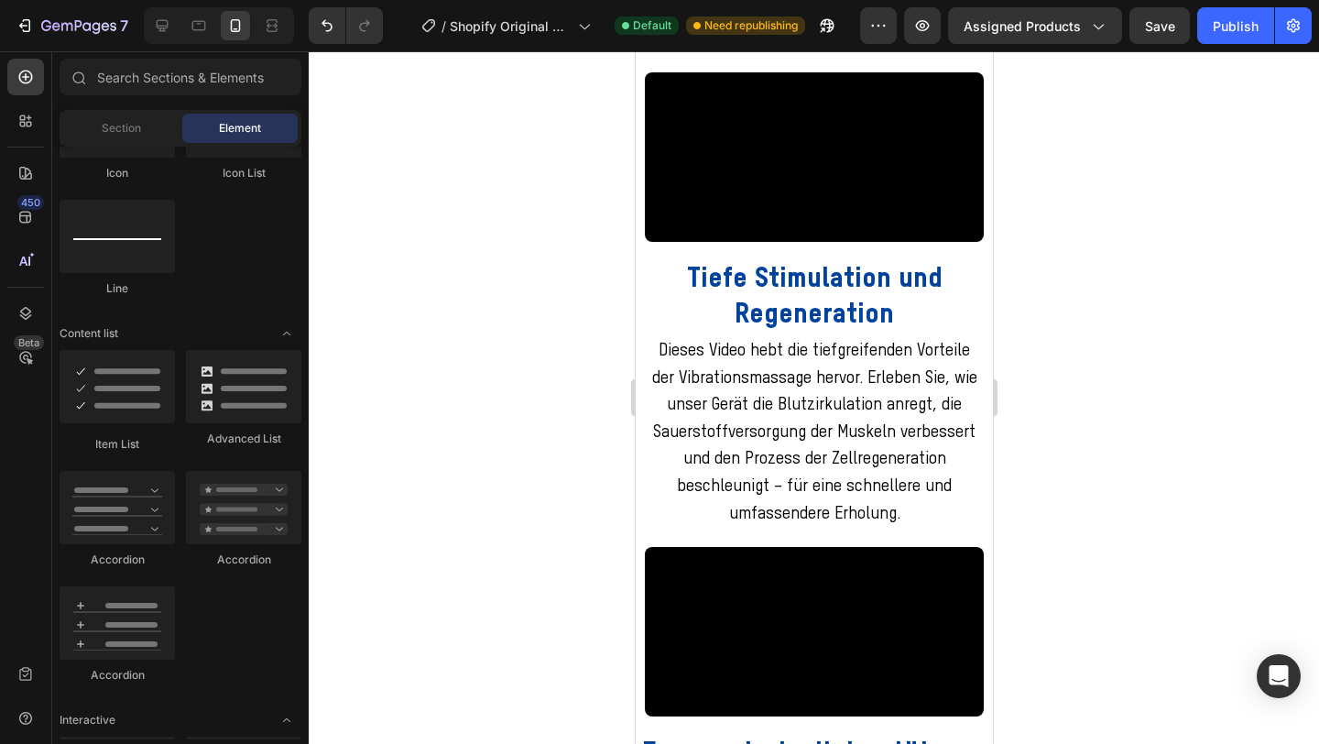
click at [1189, 195] on div at bounding box center [814, 397] width 1011 height 693
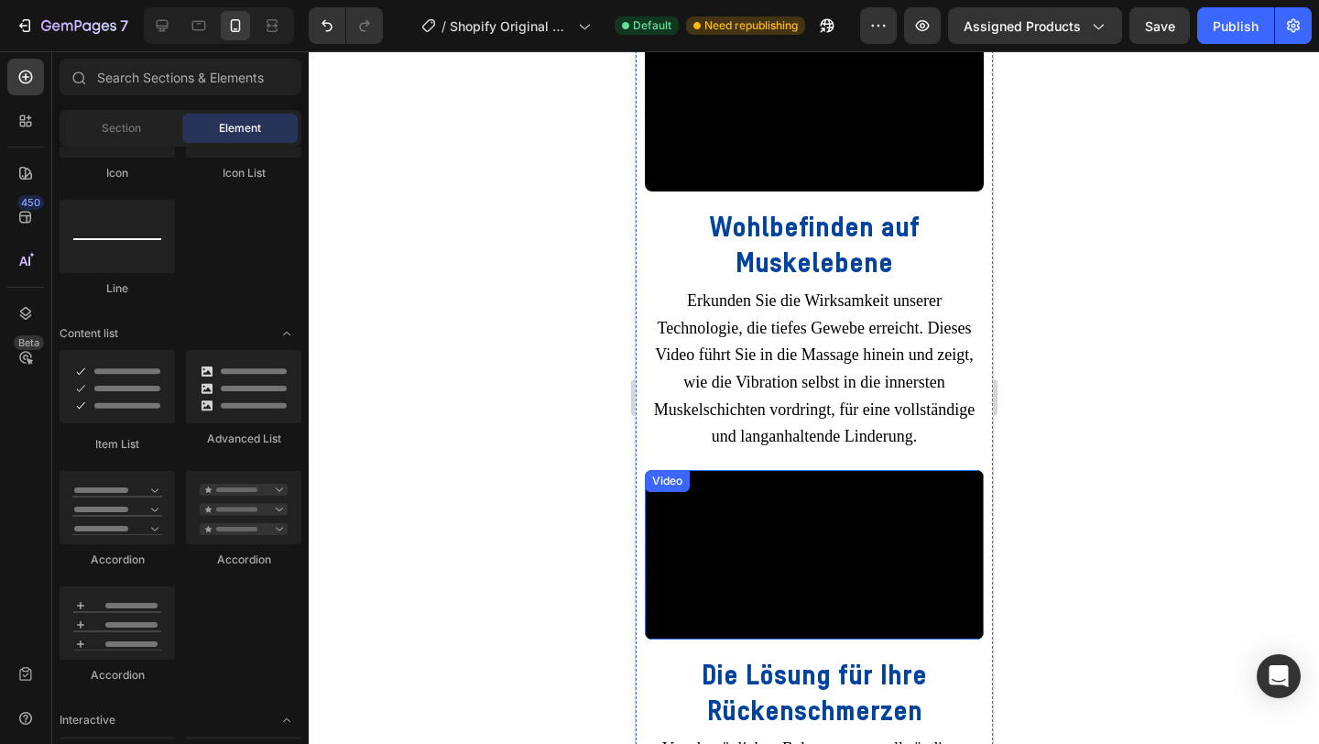
scroll to position [4207, 0]
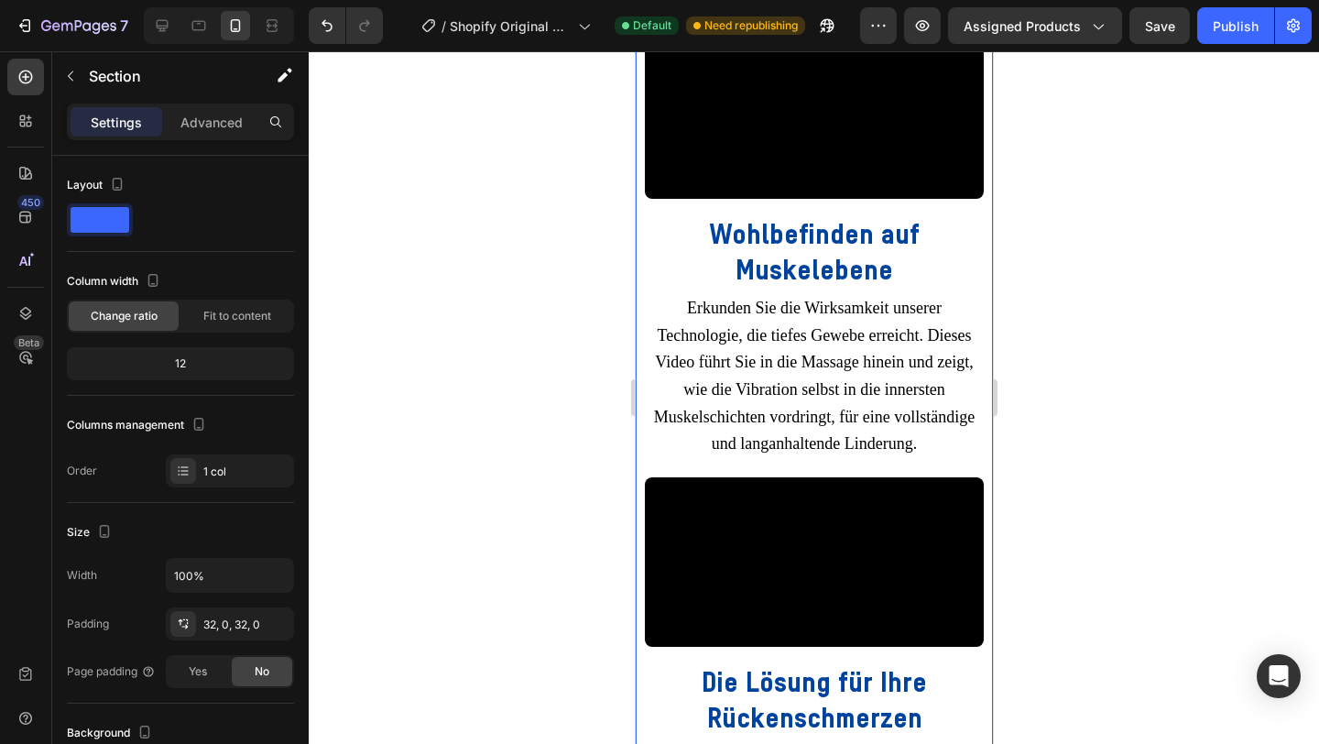
click at [806, 356] on div "Video Tiefe Stimulation und Regeneration Text Block Dieses Video hebt die tiefg…" at bounding box center [813, 10] width 357 height 1844
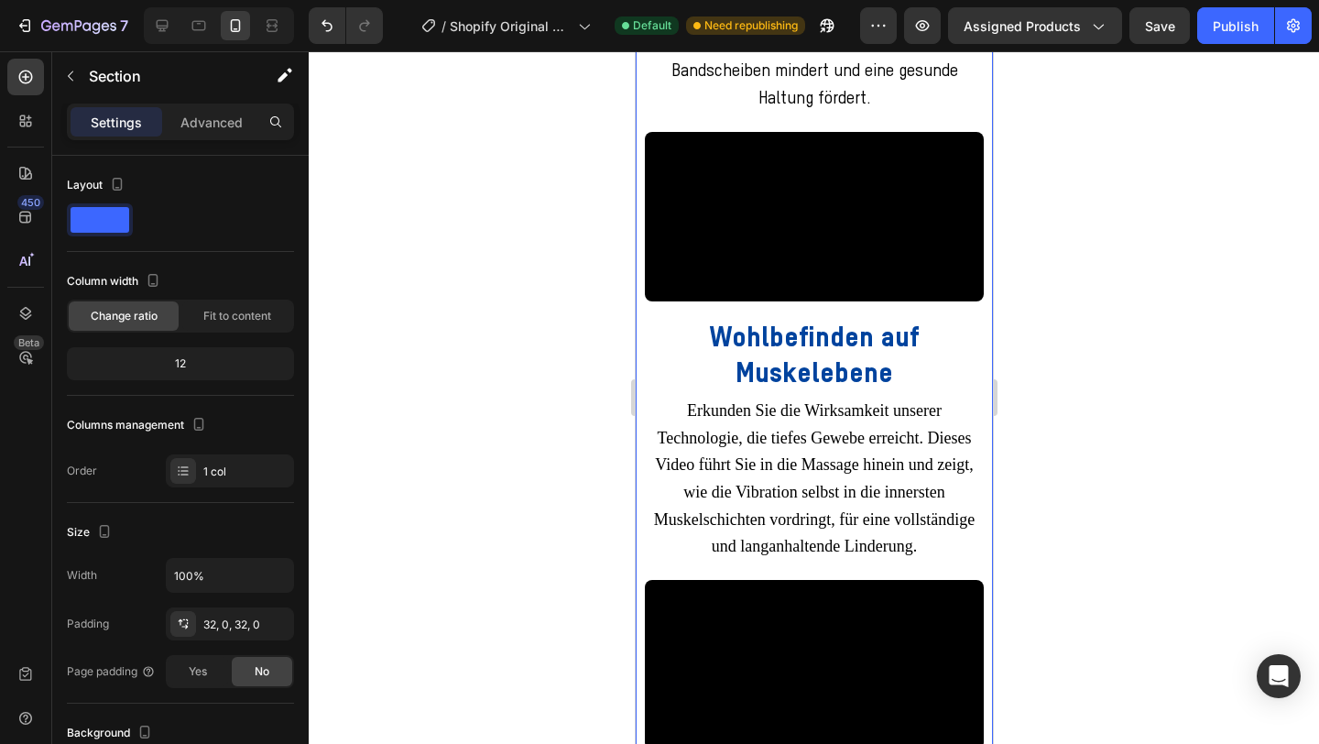
scroll to position [4136, 0]
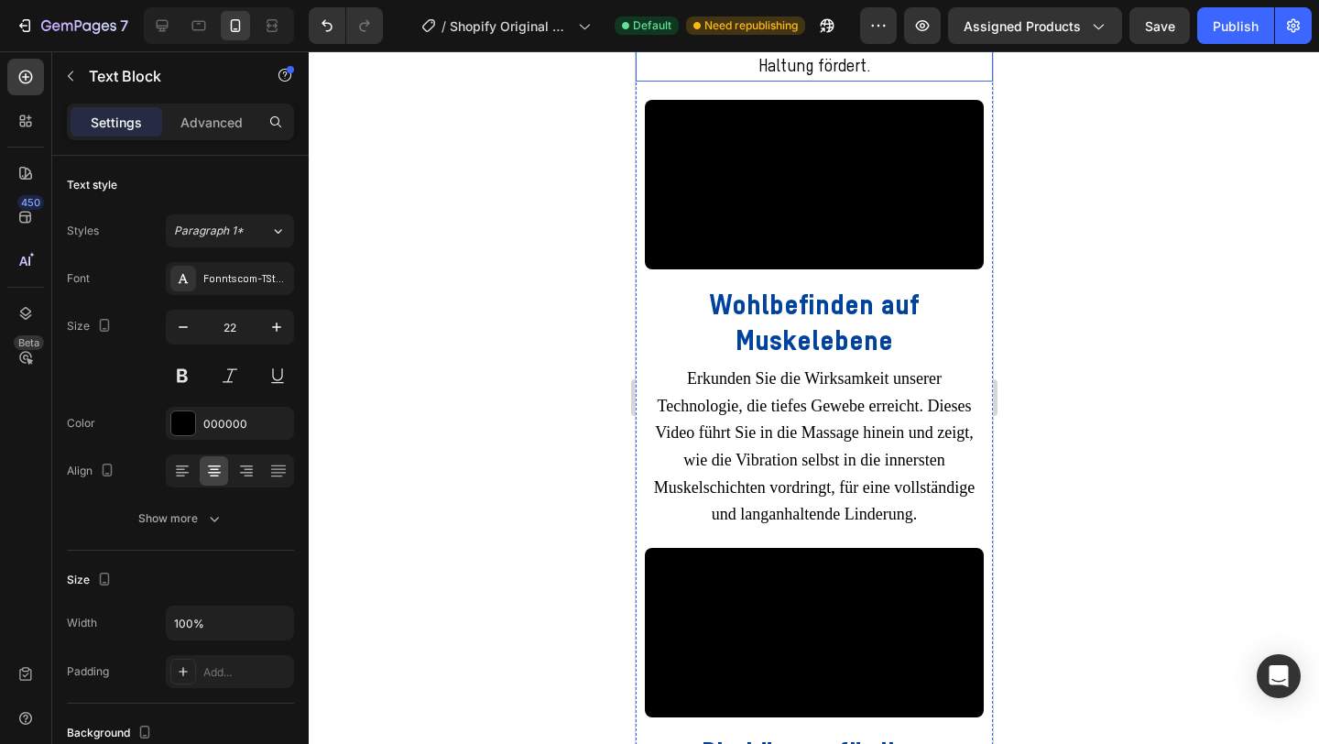
click at [1077, 263] on div at bounding box center [814, 397] width 1011 height 693
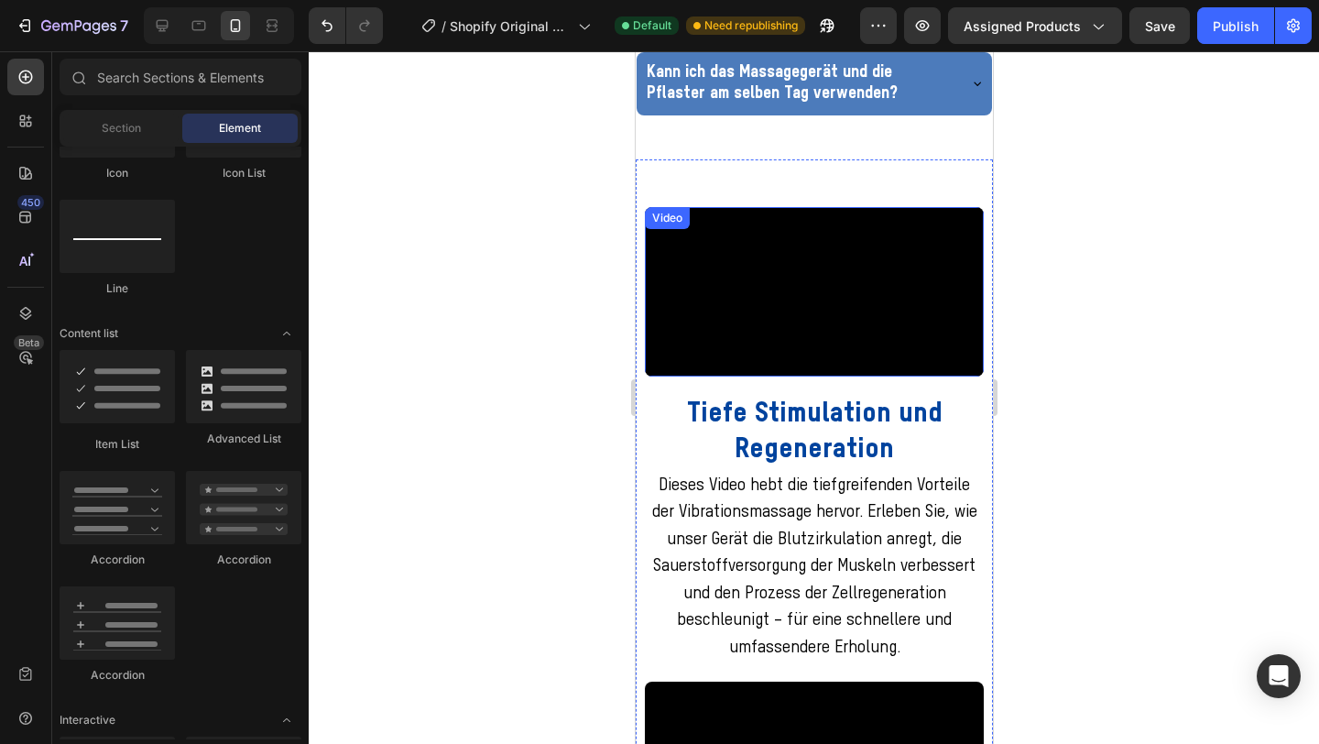
scroll to position [2907, 0]
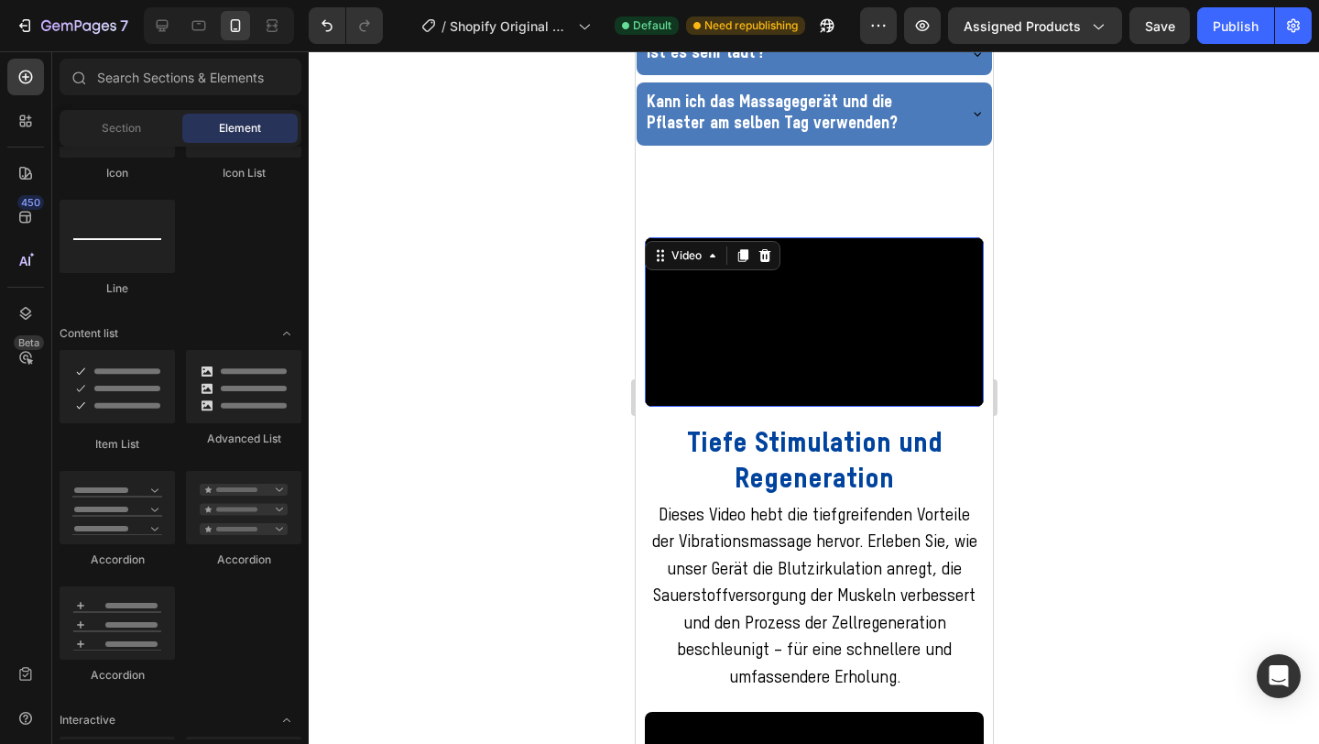
click at [750, 407] on video at bounding box center [813, 322] width 339 height 170
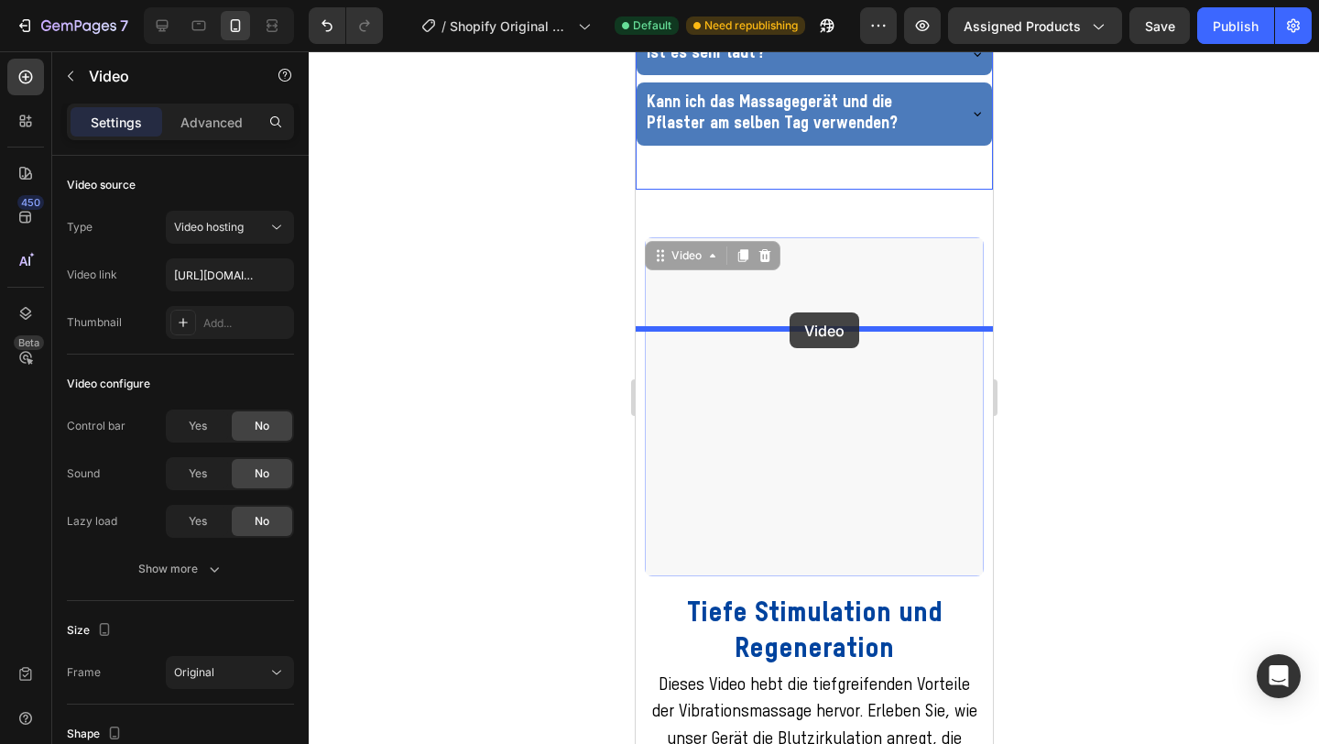
drag, startPoint x: 769, startPoint y: 464, endPoint x: 789, endPoint y: 312, distance: 152.5
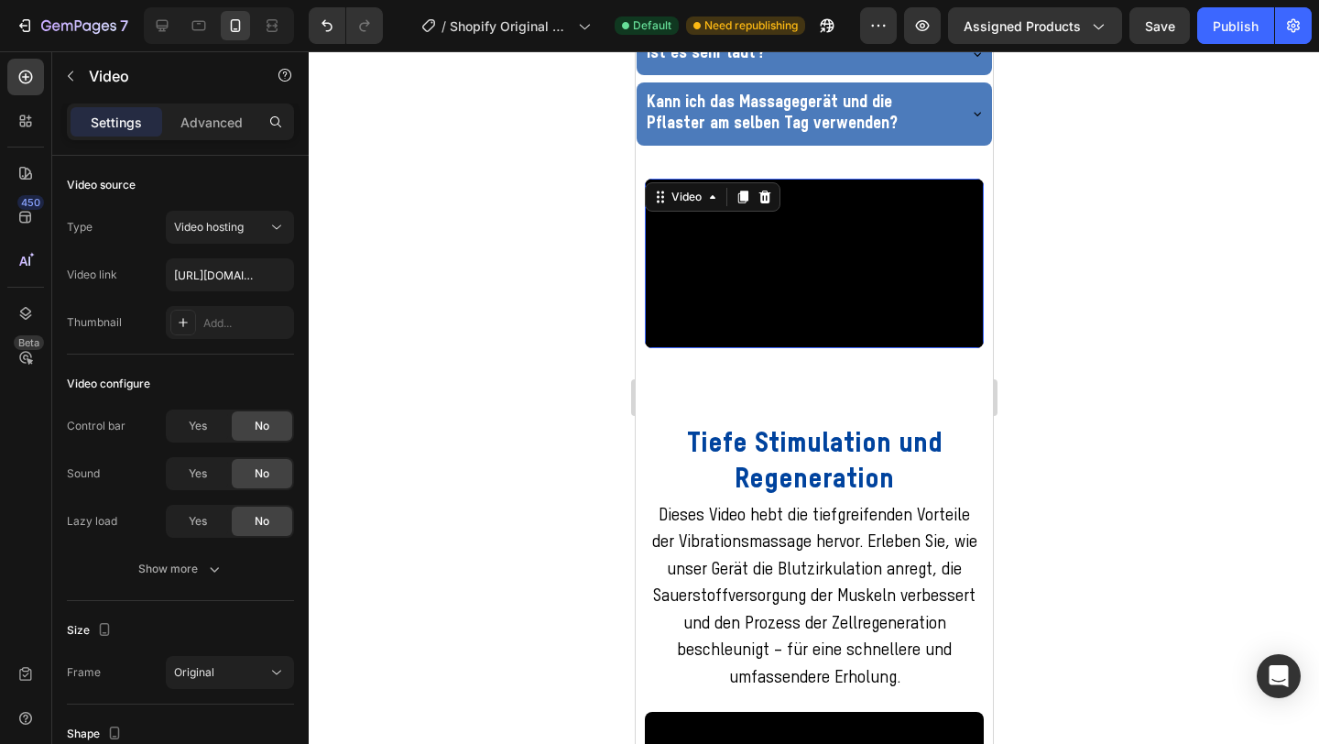
click at [1129, 181] on div at bounding box center [814, 397] width 1011 height 693
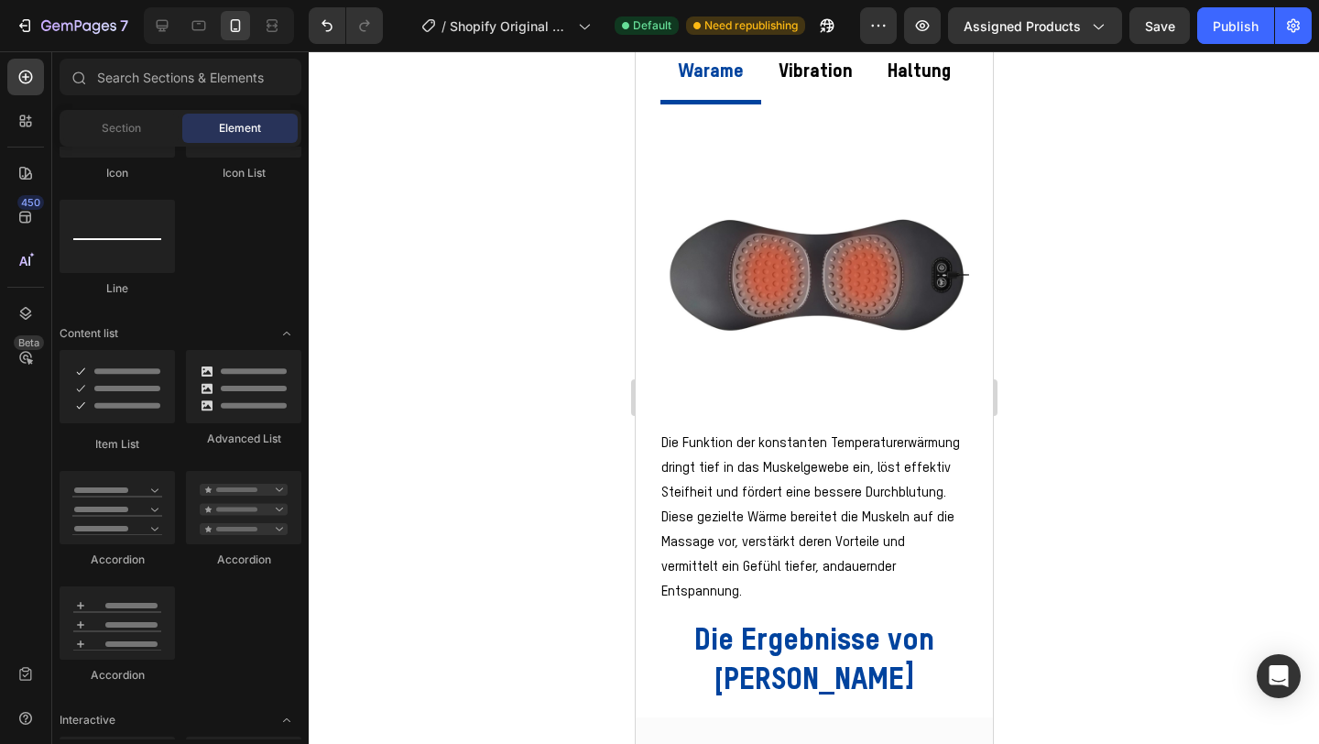
scroll to position [1142, 0]
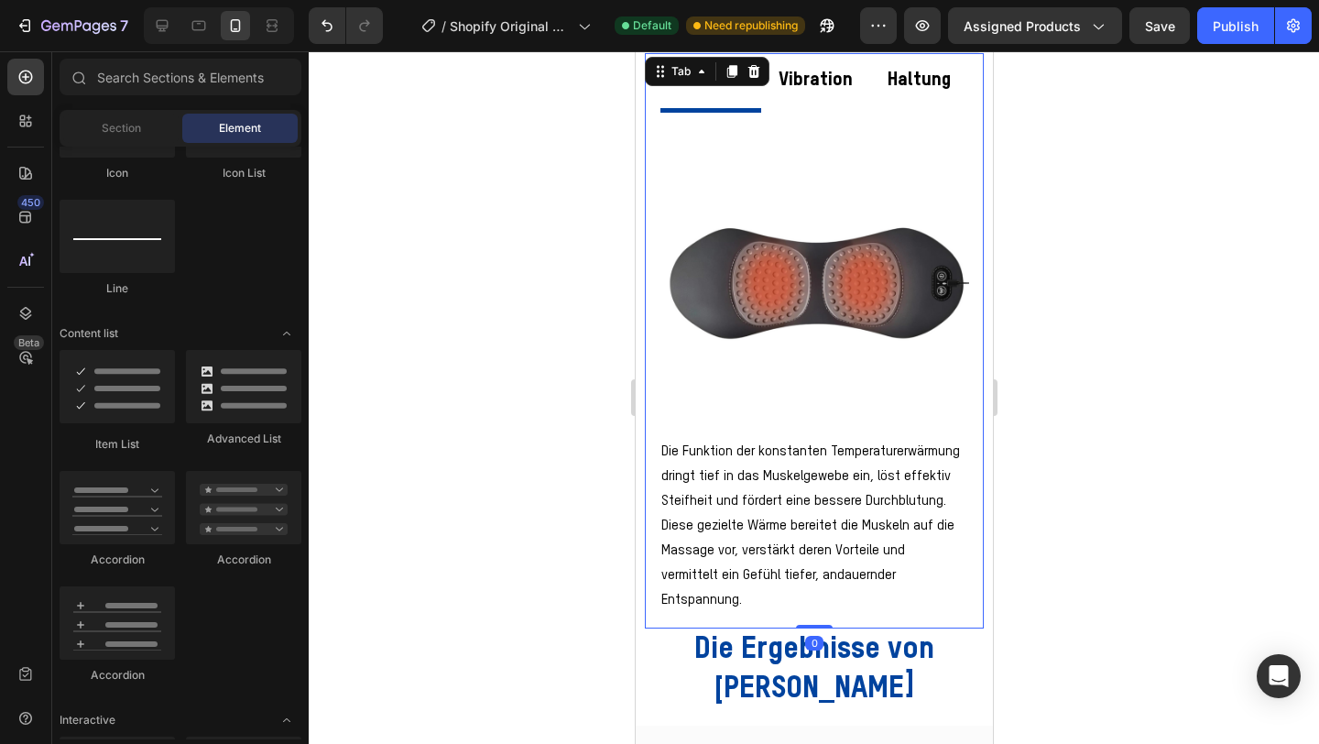
click at [748, 603] on div "Image Die Funktion der konstanten Temperaturerwärmung dringt tief in das Muskel…" at bounding box center [813, 371] width 339 height 516
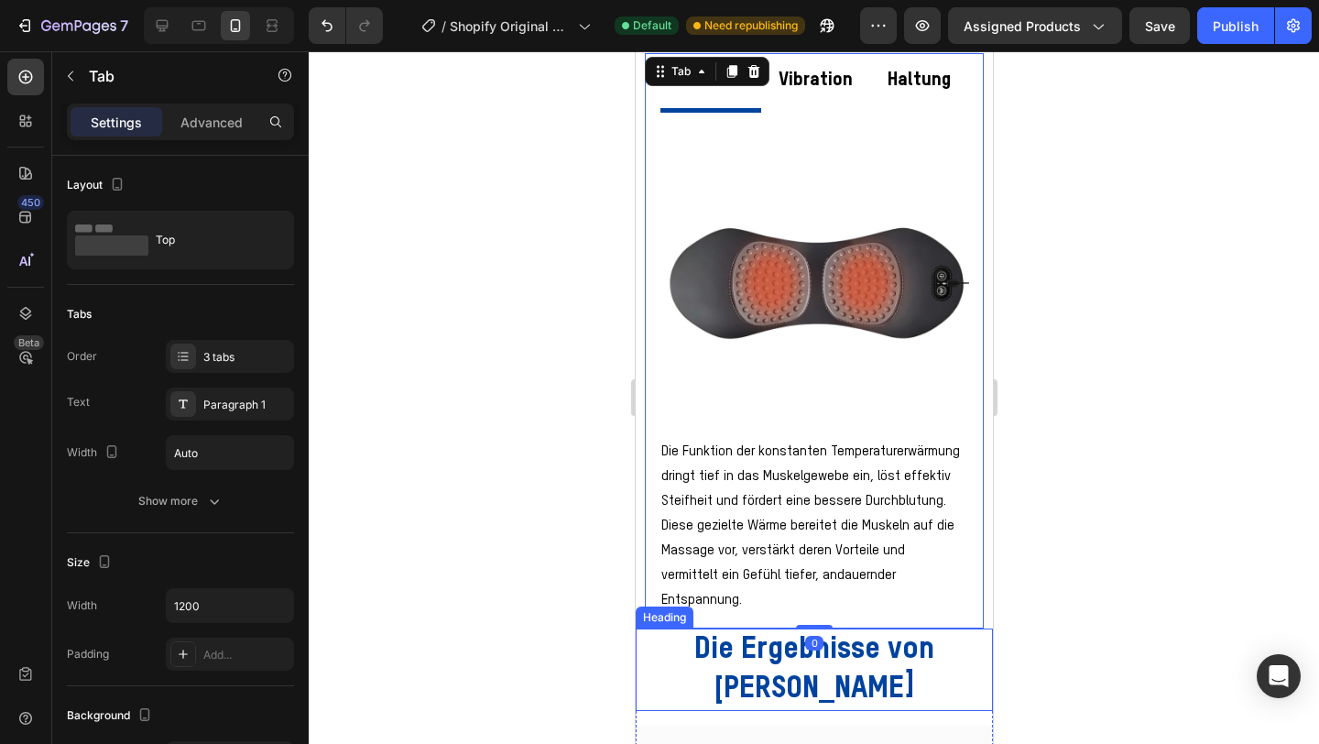
click at [656, 609] on div "Heading" at bounding box center [664, 617] width 50 height 16
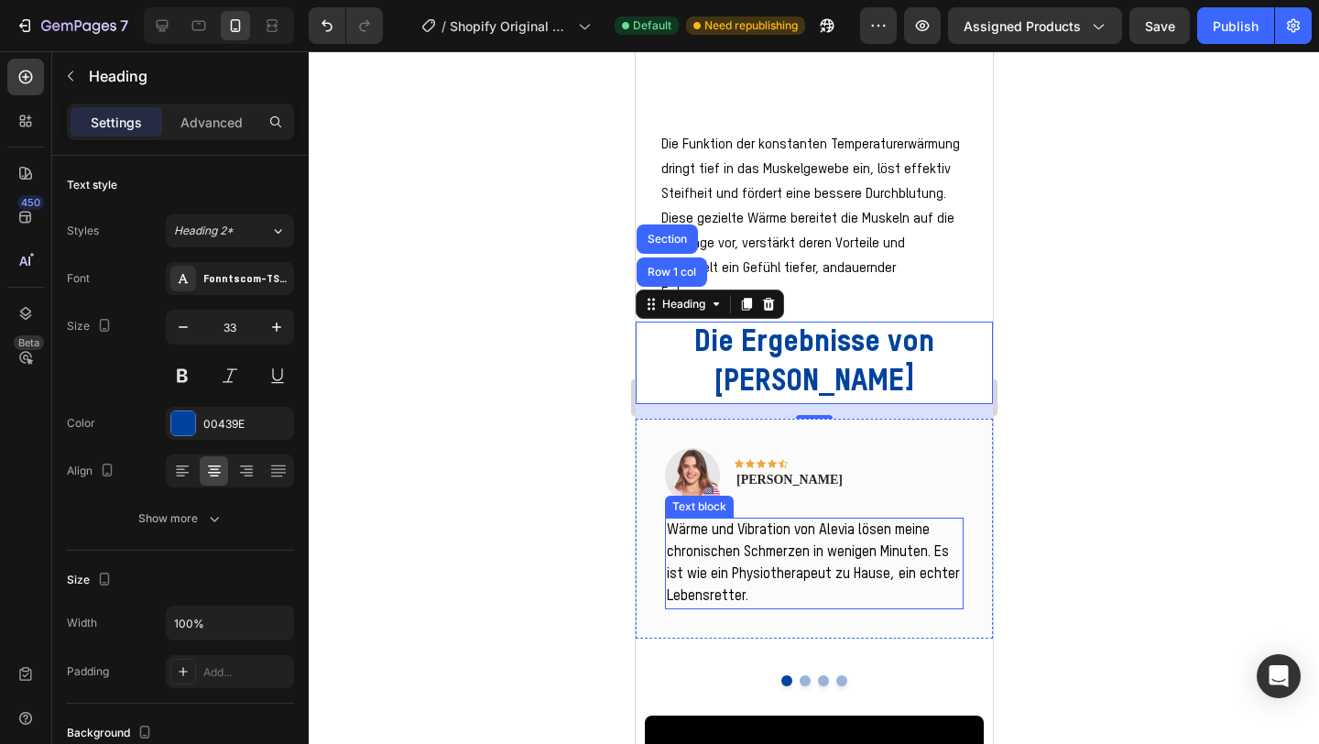
scroll to position [1472, 0]
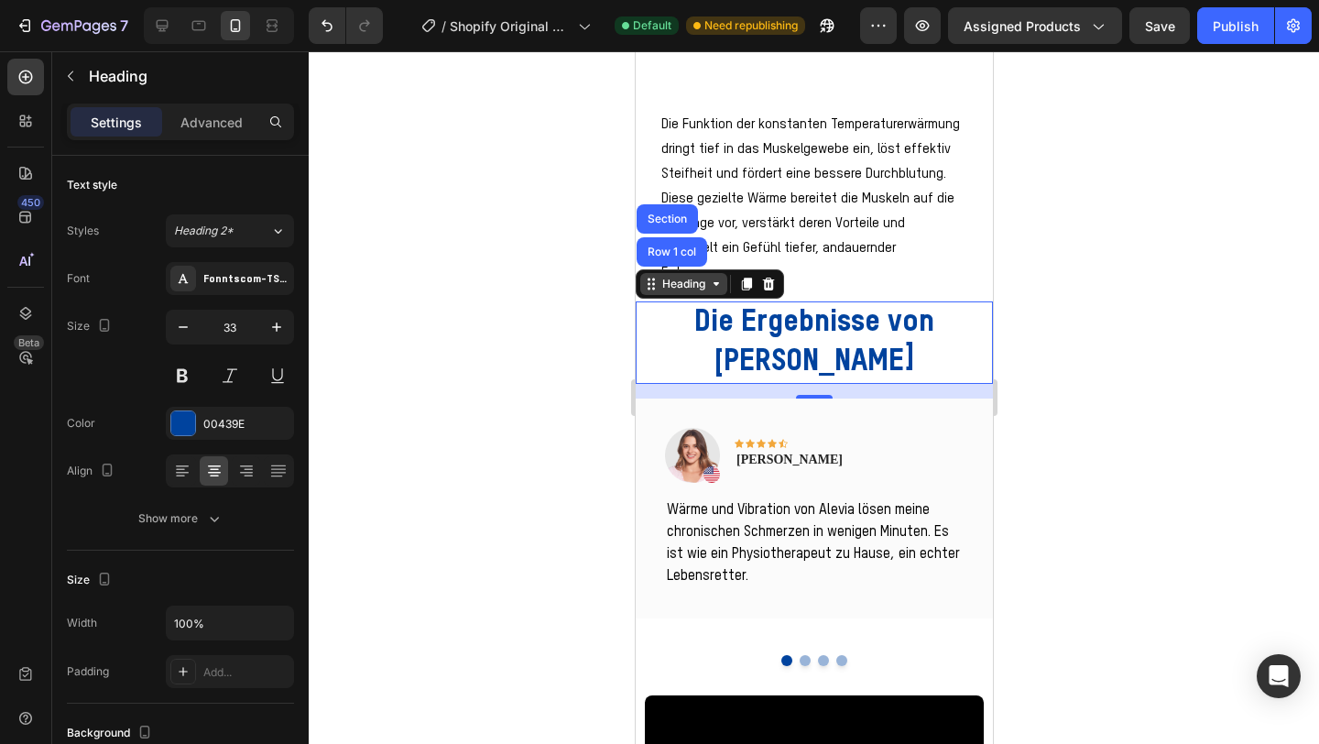
click at [711, 277] on icon at bounding box center [715, 284] width 15 height 15
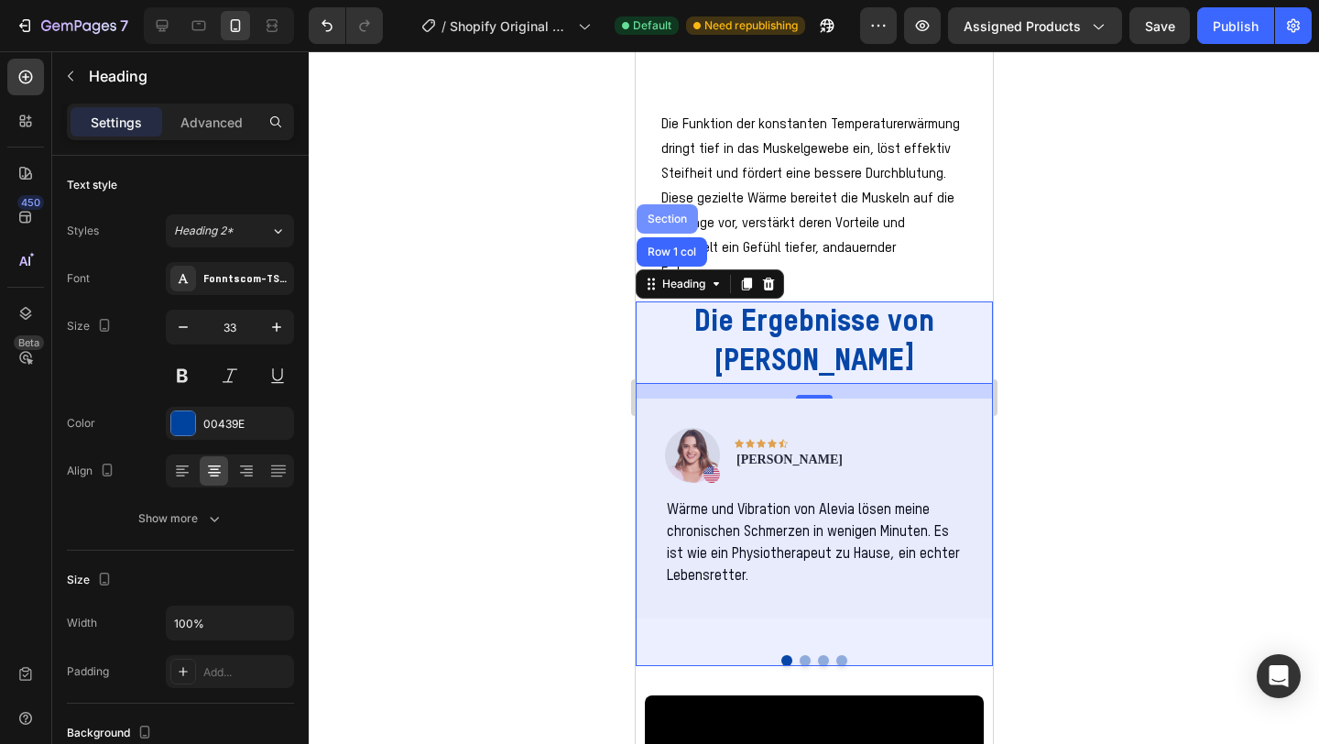
click at [670, 213] on div "Section" at bounding box center [666, 218] width 47 height 11
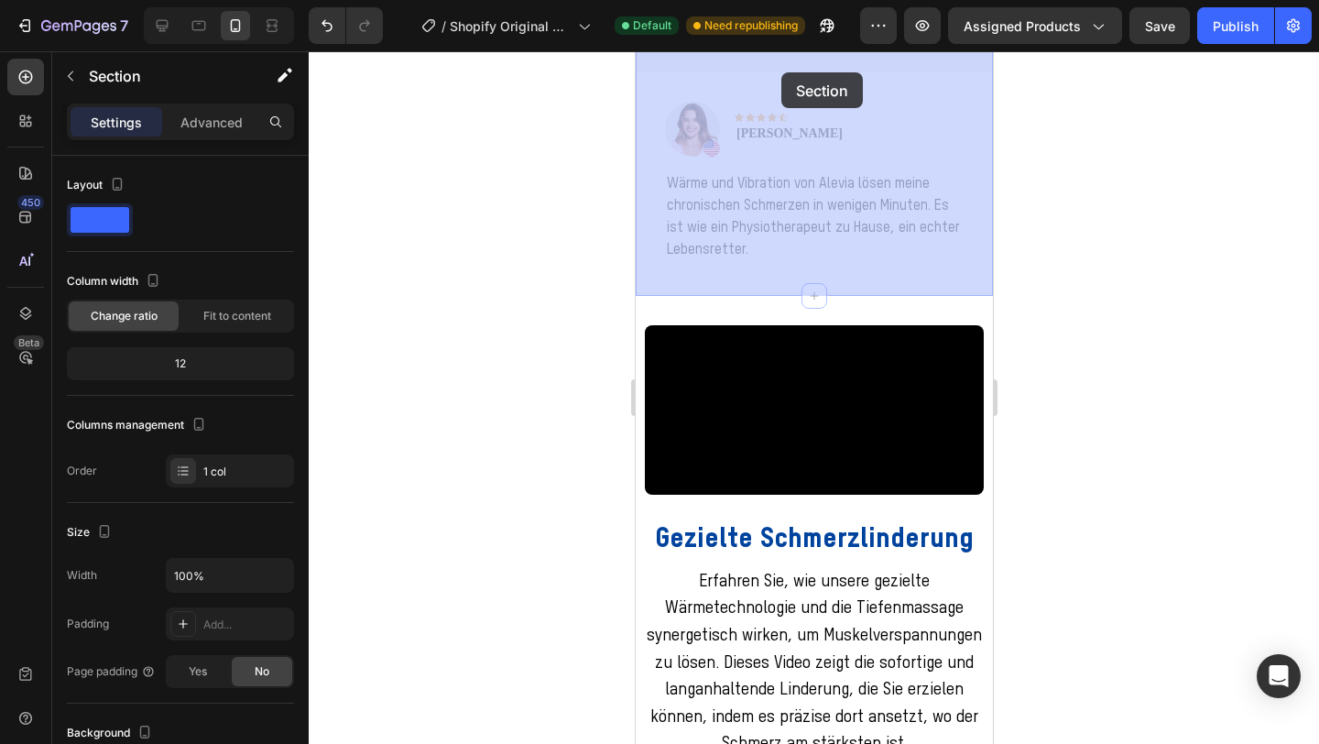
scroll to position [1736, 0]
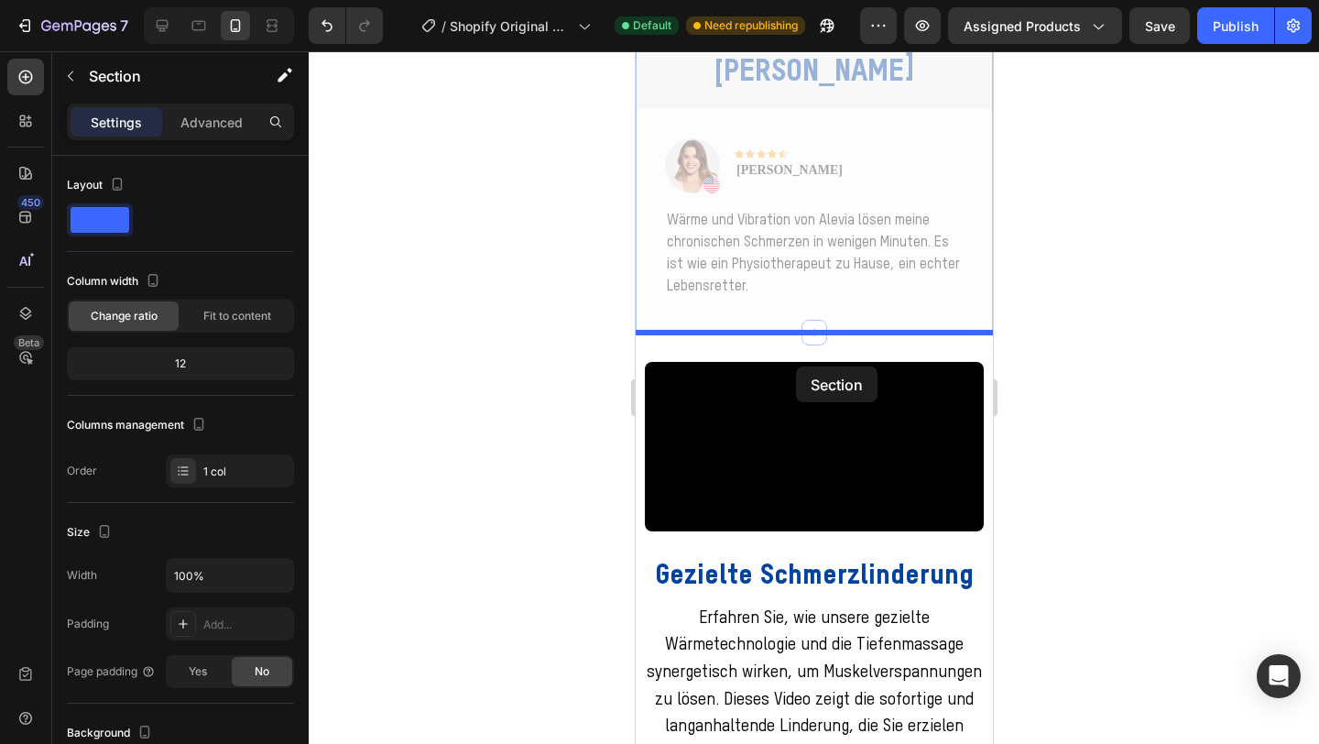
drag, startPoint x: 671, startPoint y: 267, endPoint x: 795, endPoint y: 367, distance: 159.7
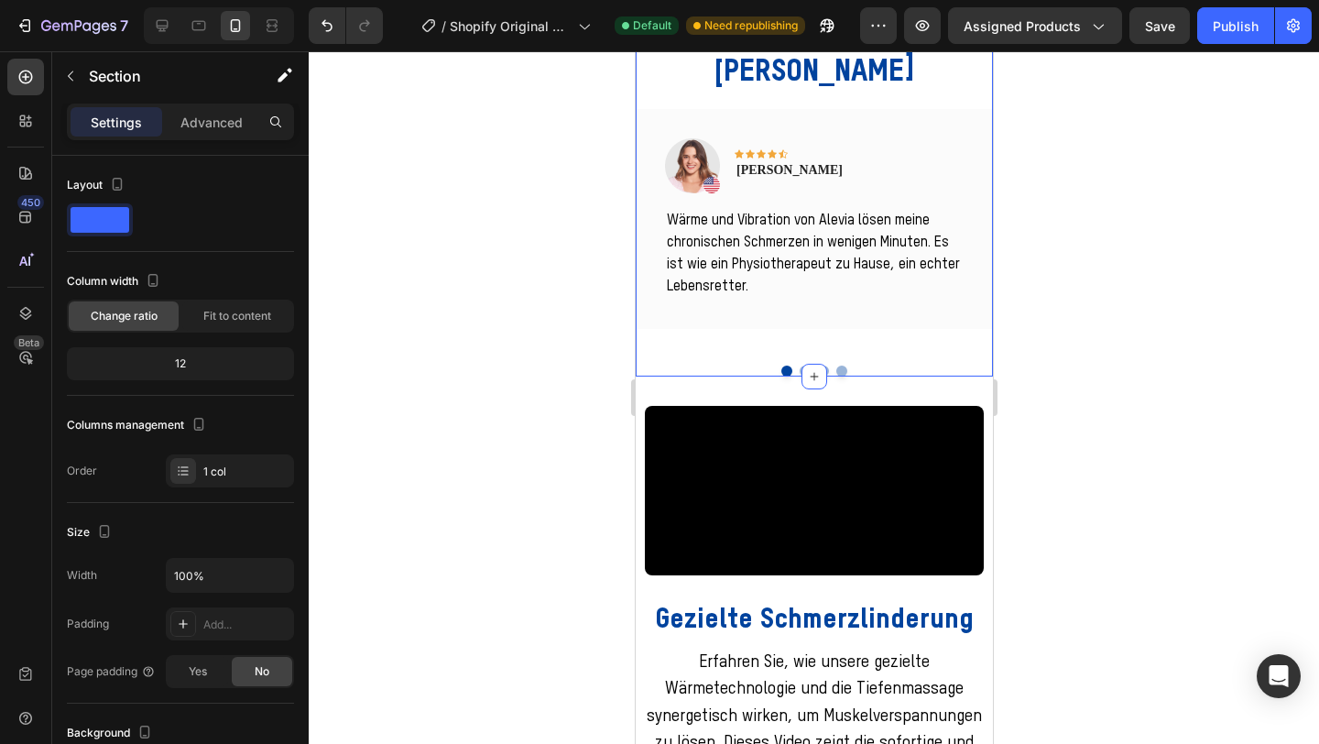
click at [1109, 312] on div at bounding box center [814, 397] width 1011 height 693
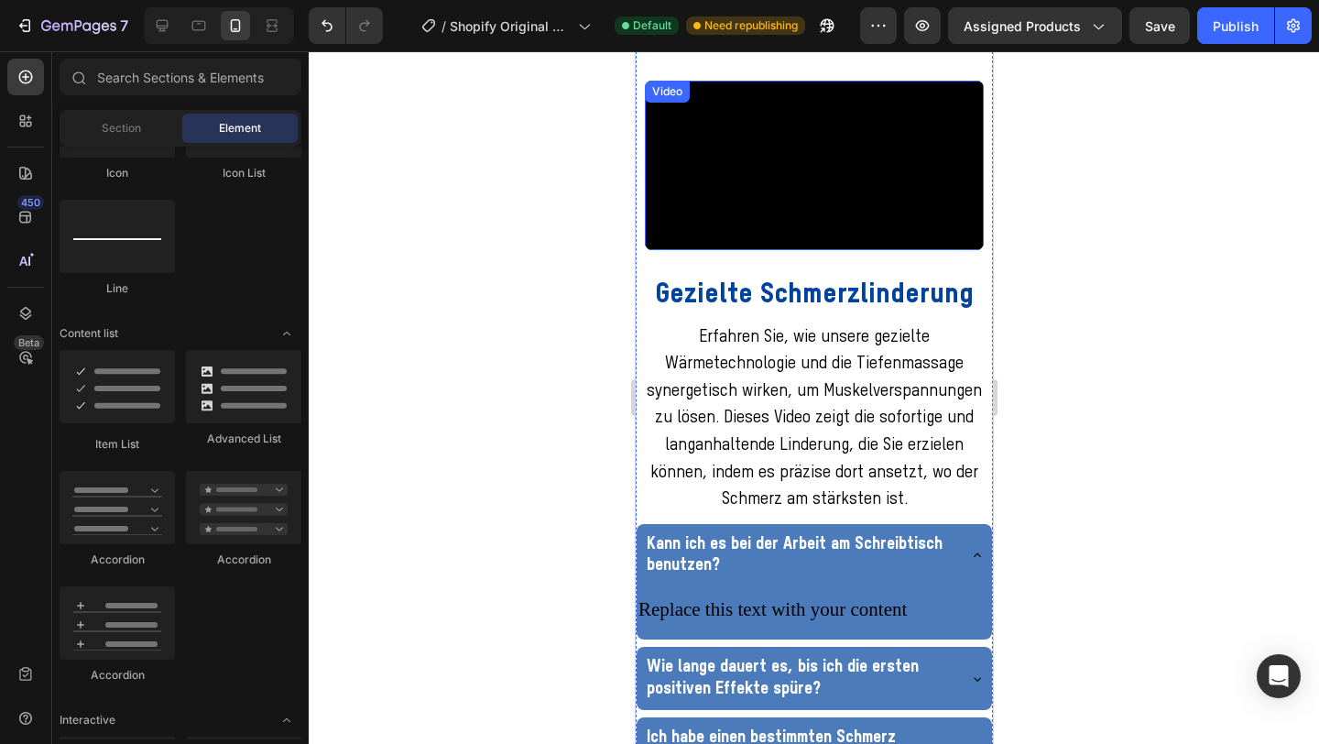
scroll to position [2129, 0]
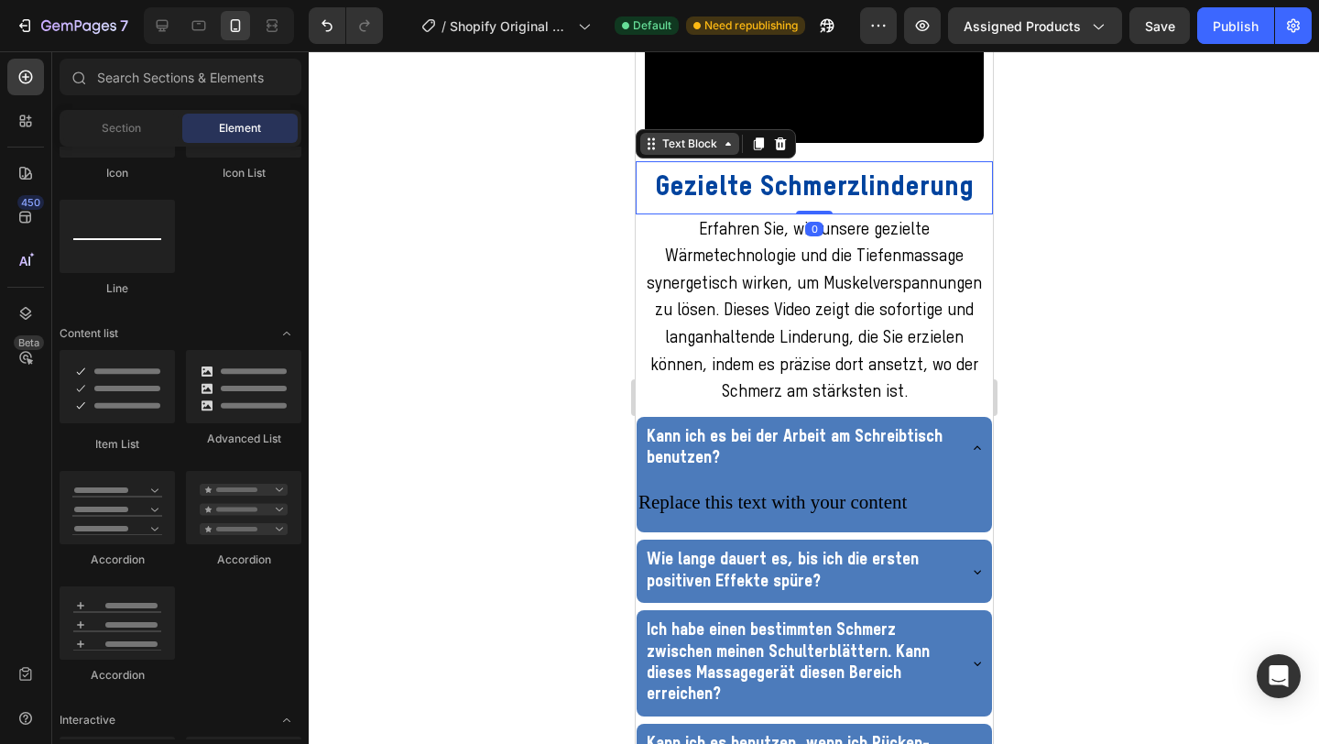
click at [658, 152] on div "Text Block" at bounding box center [689, 144] width 62 height 16
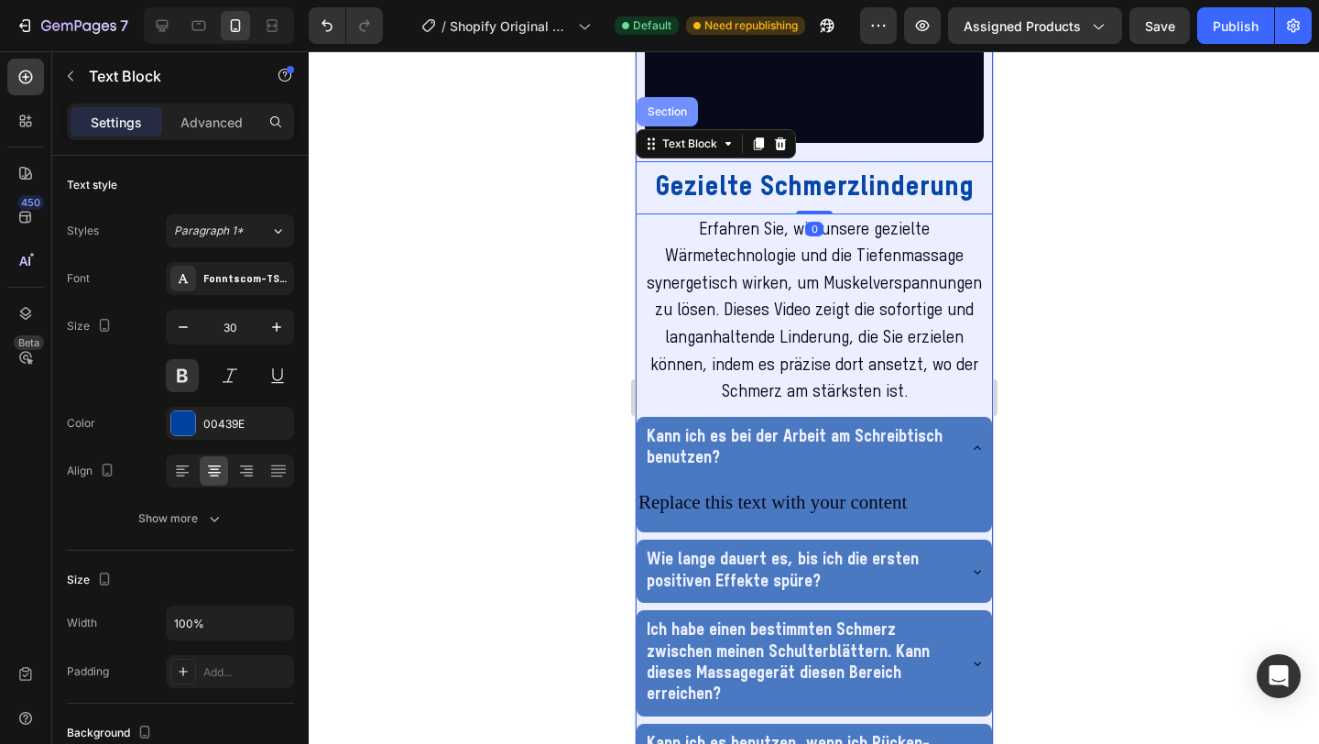
click at [661, 126] on div "Section" at bounding box center [666, 111] width 61 height 29
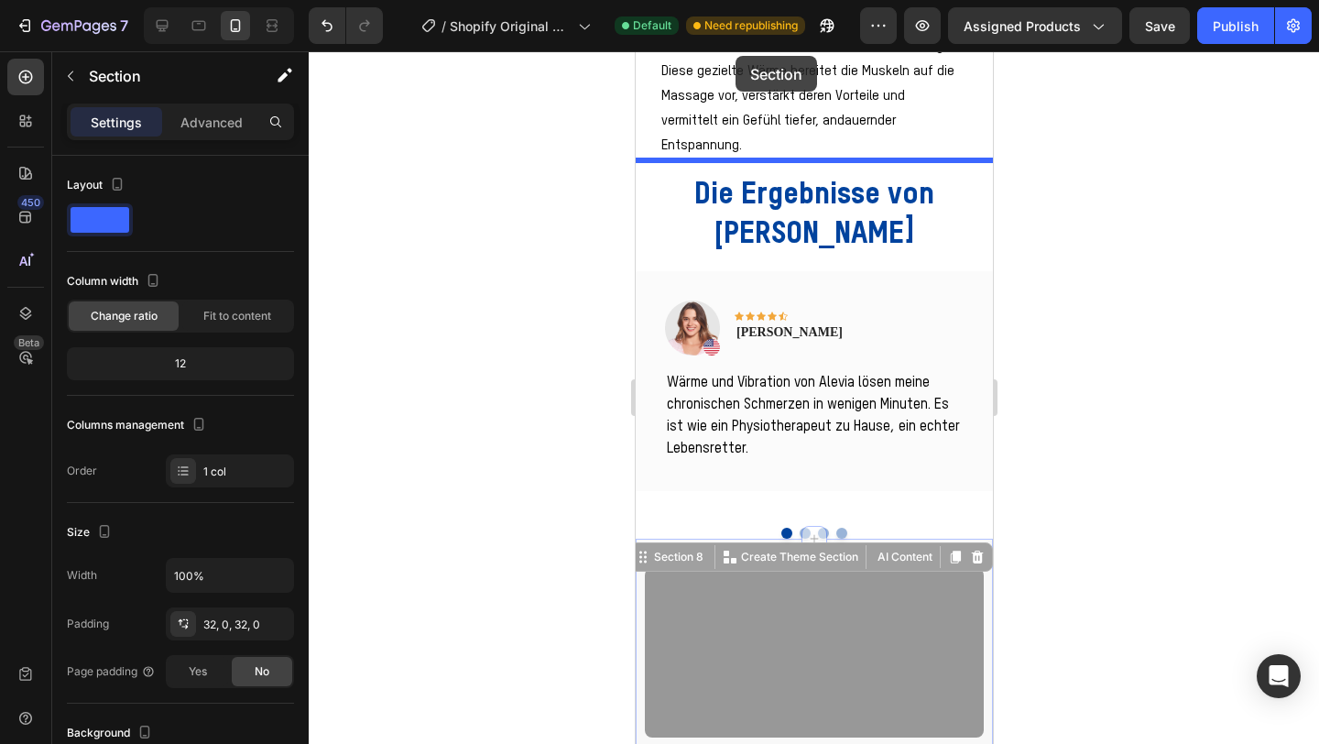
scroll to position [1532, 0]
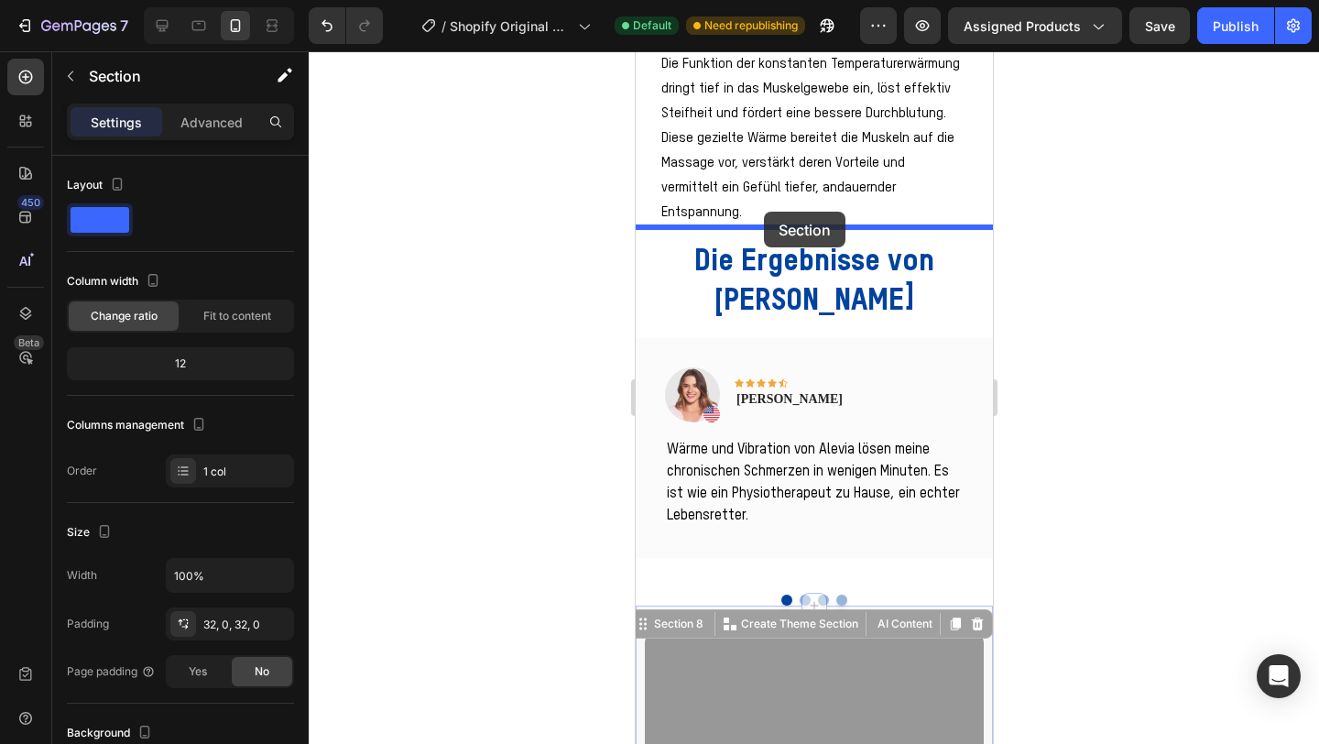
drag, startPoint x: 674, startPoint y: 268, endPoint x: 763, endPoint y: 212, distance: 105.0
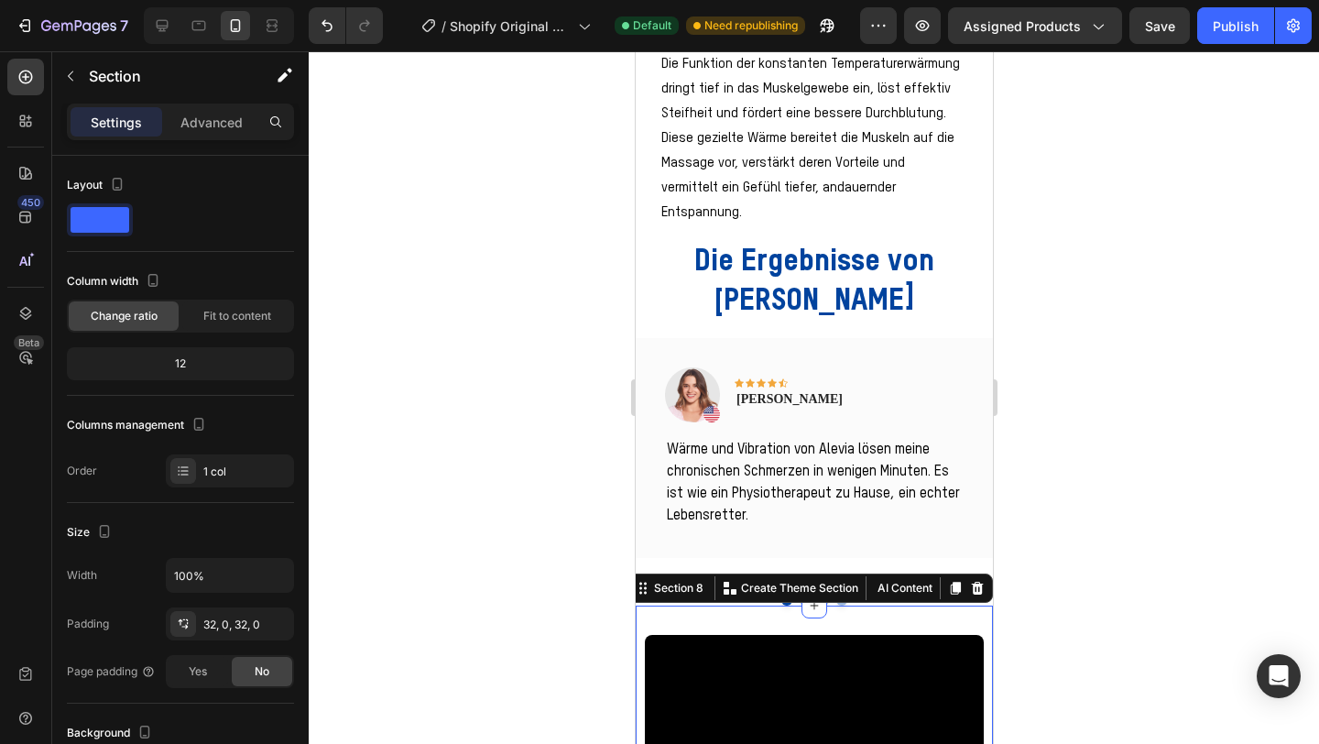
click at [496, 231] on div at bounding box center [814, 397] width 1011 height 693
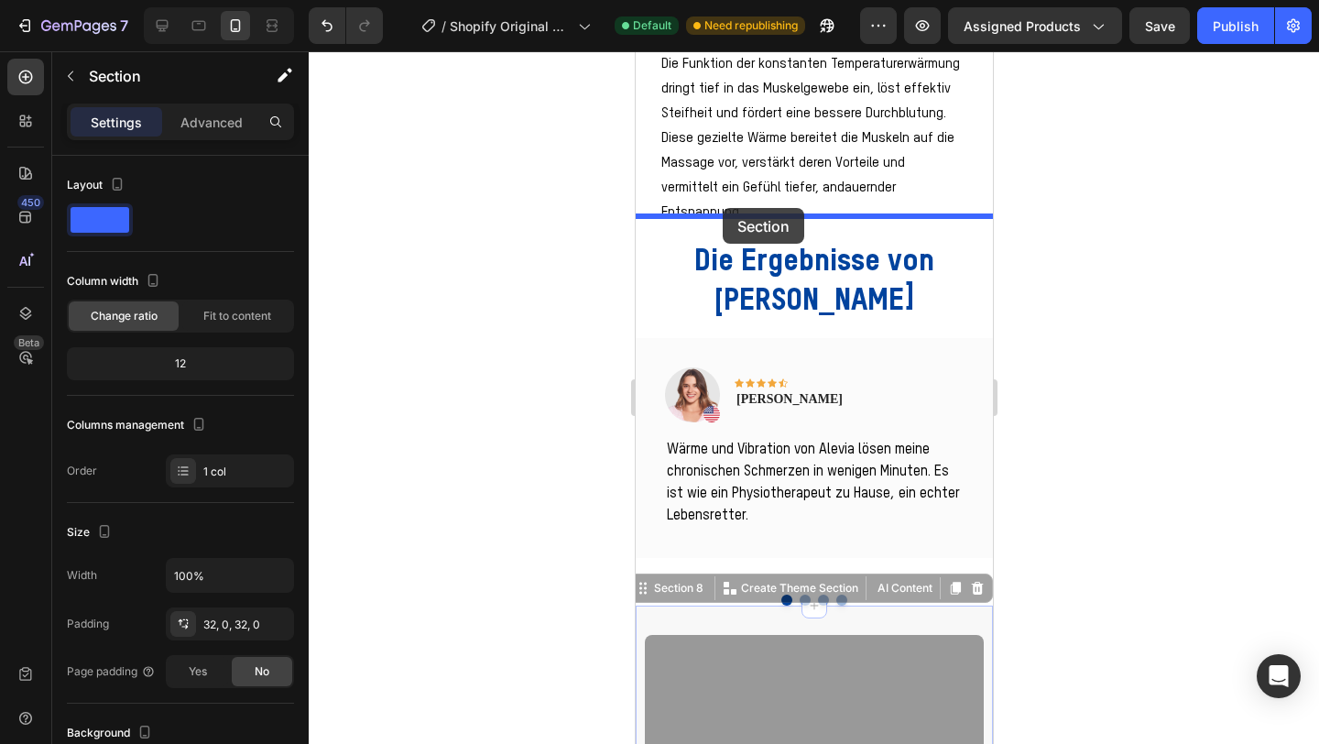
drag, startPoint x: 673, startPoint y: 527, endPoint x: 722, endPoint y: 208, distance: 322.7
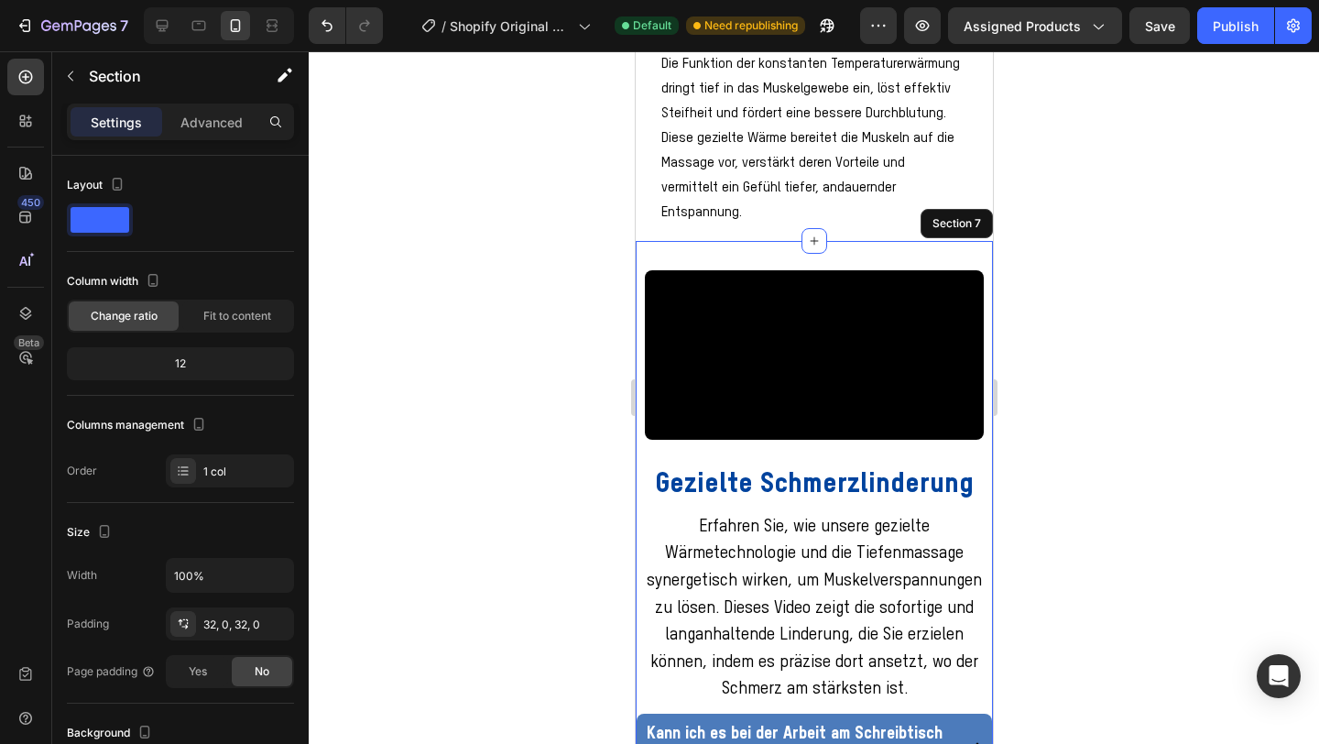
click at [1103, 257] on div at bounding box center [814, 397] width 1011 height 693
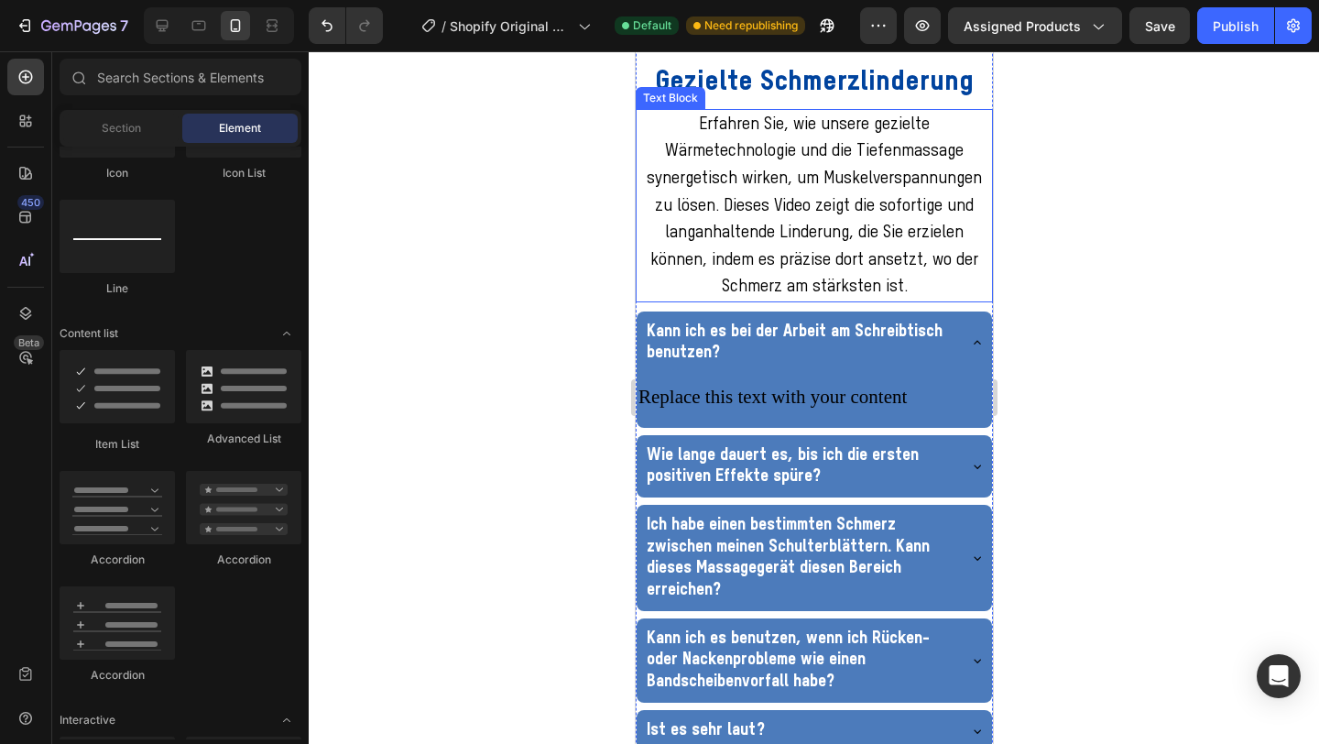
scroll to position [1889, 0]
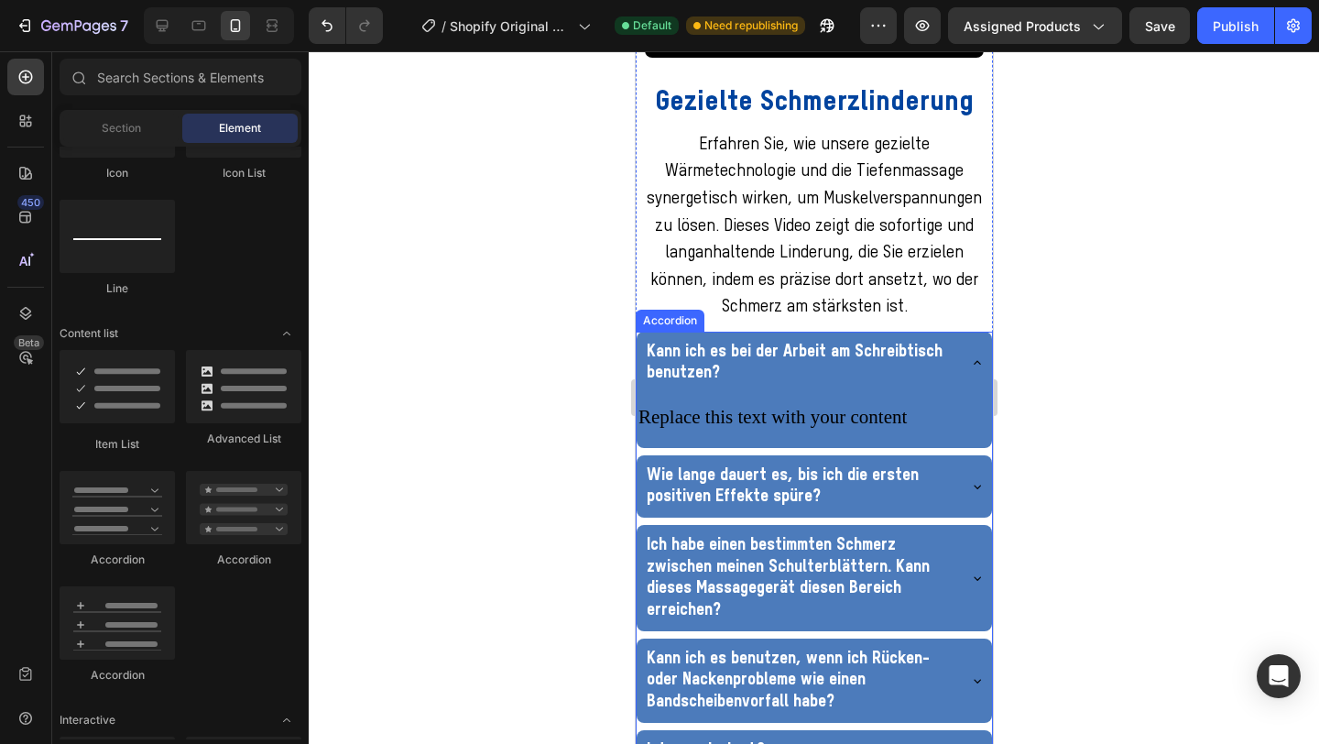
click at [651, 332] on div "Accordion" at bounding box center [669, 321] width 69 height 22
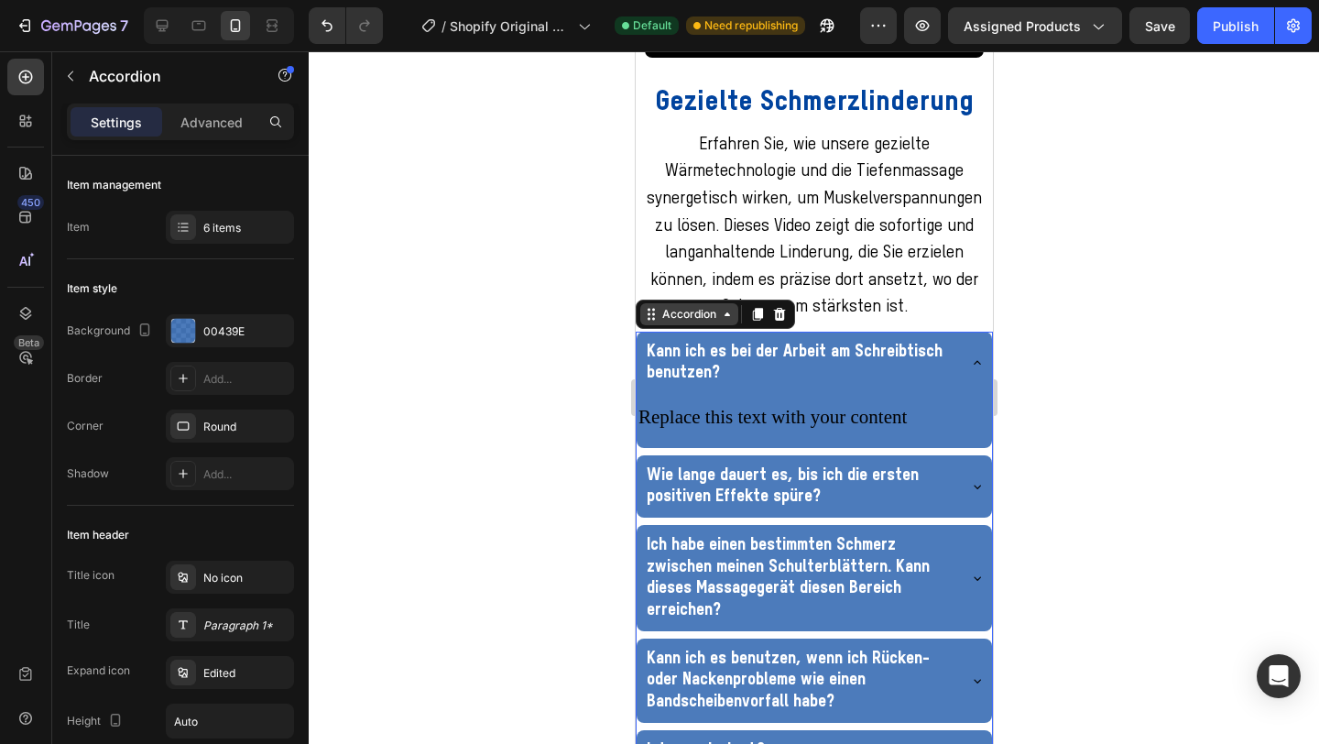
click at [662, 323] on div "Accordion" at bounding box center [688, 314] width 61 height 16
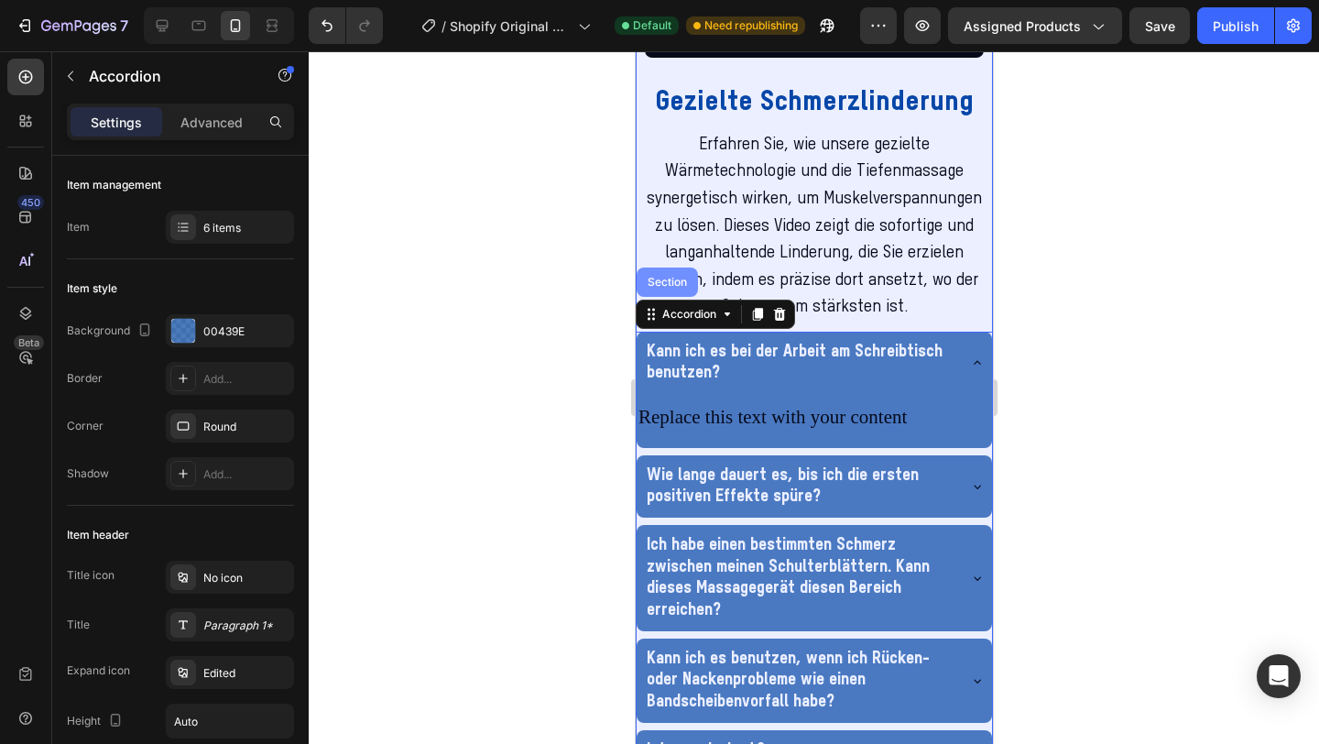
click at [662, 297] on div "Section" at bounding box center [666, 282] width 61 height 29
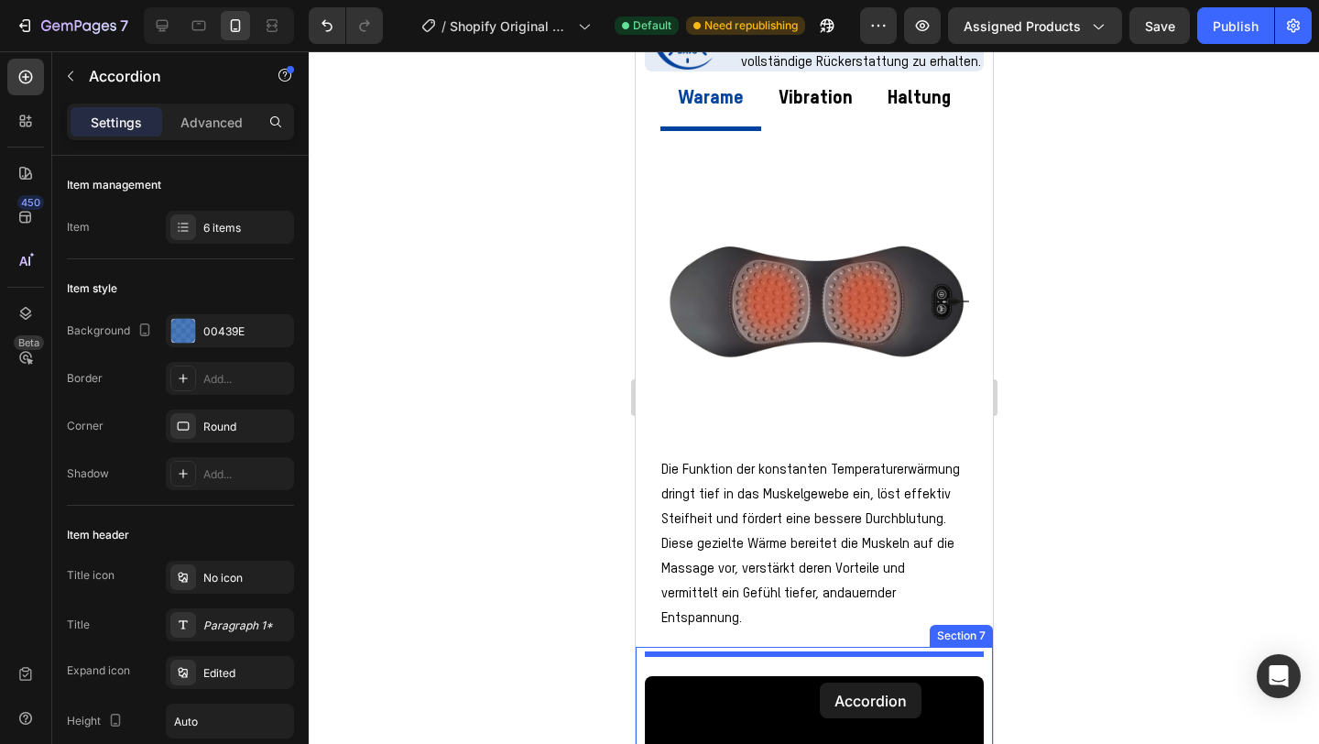
scroll to position [1137, 0]
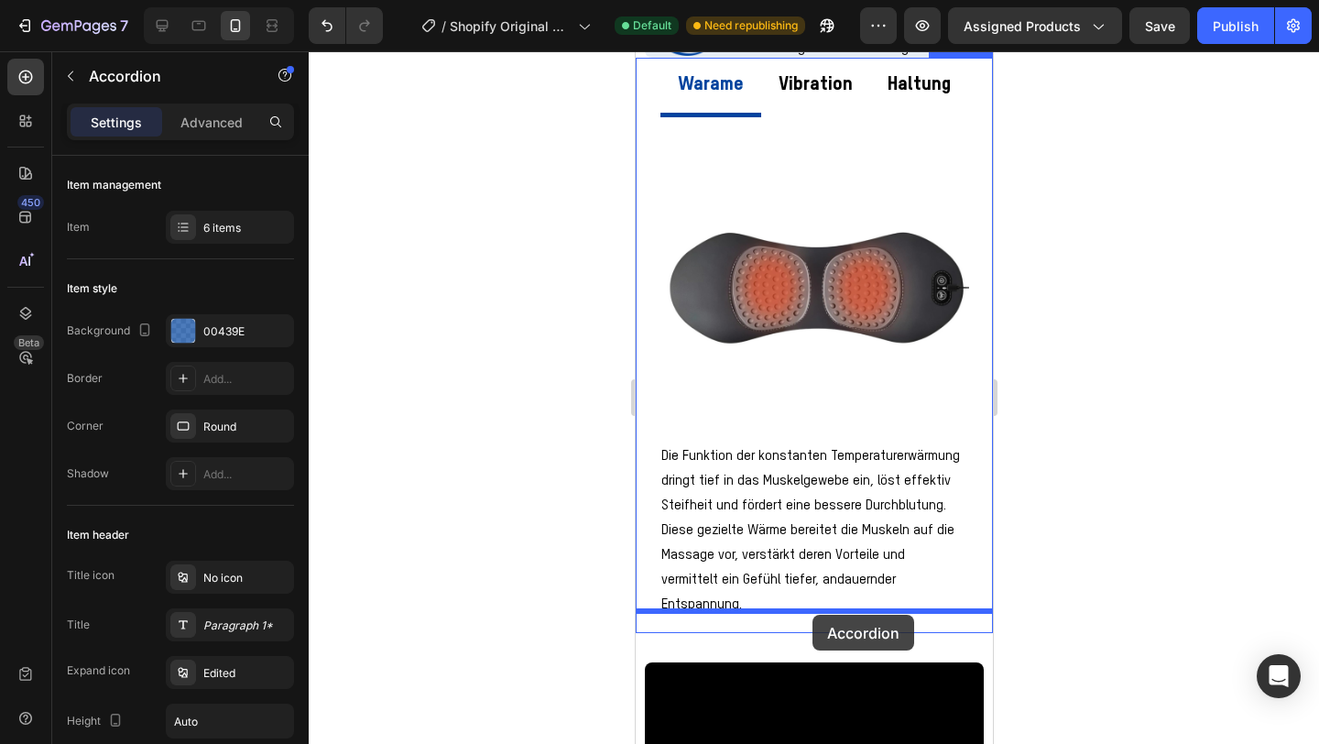
drag, startPoint x: 663, startPoint y: 564, endPoint x: 812, endPoint y: 615, distance: 156.8
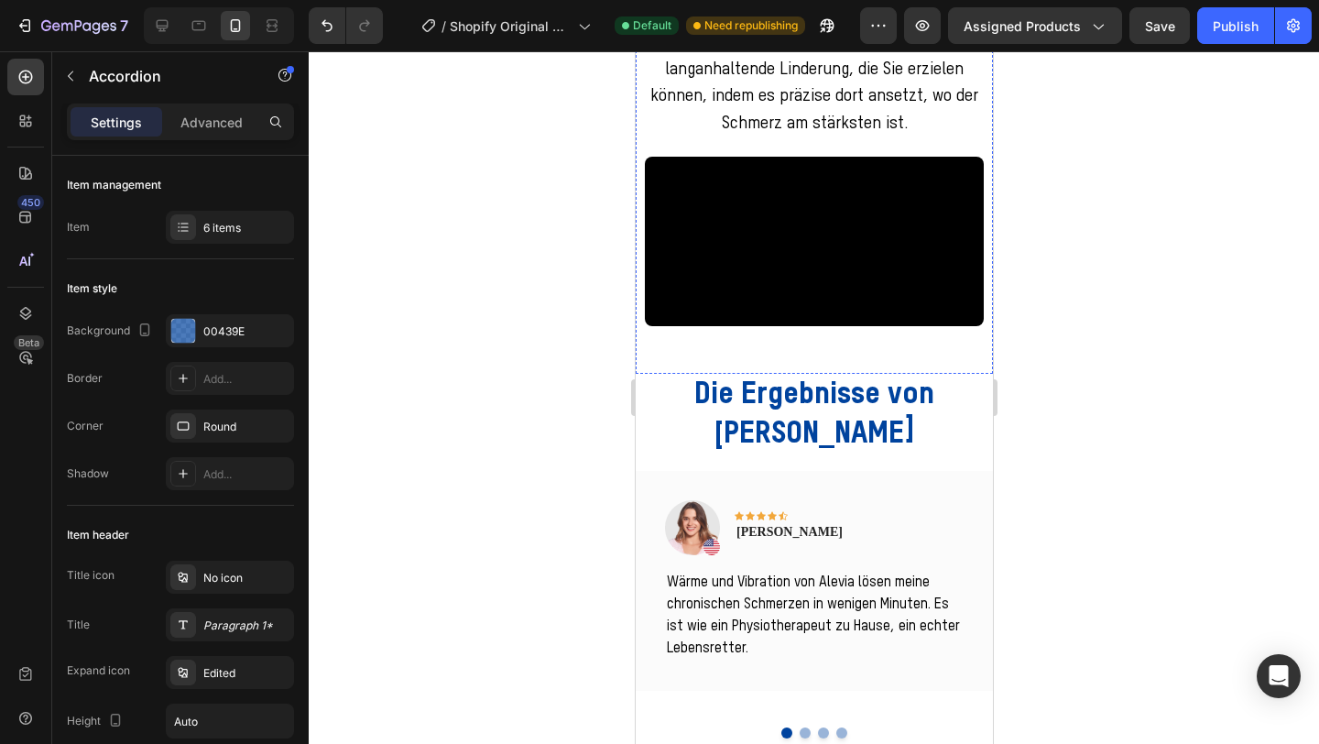
scroll to position [2662, 0]
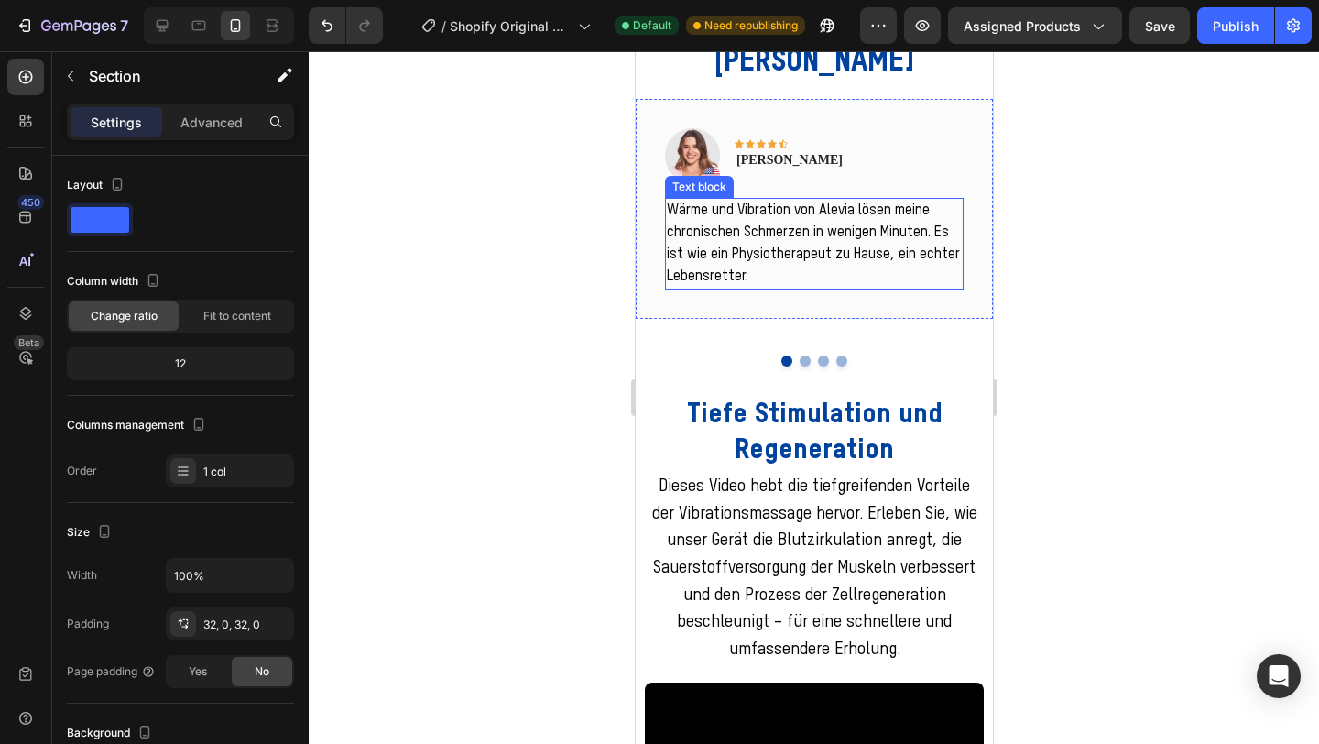
scroll to position [3034, 0]
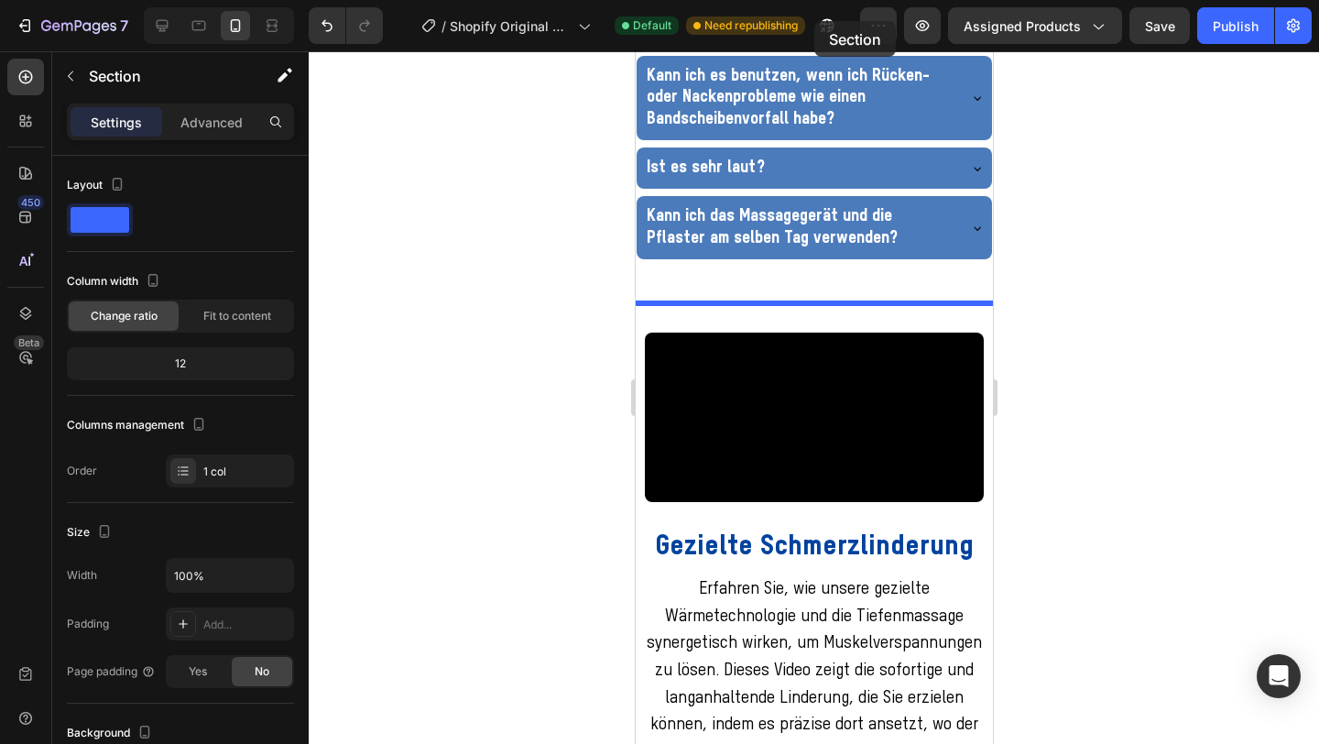
scroll to position [1943, 0]
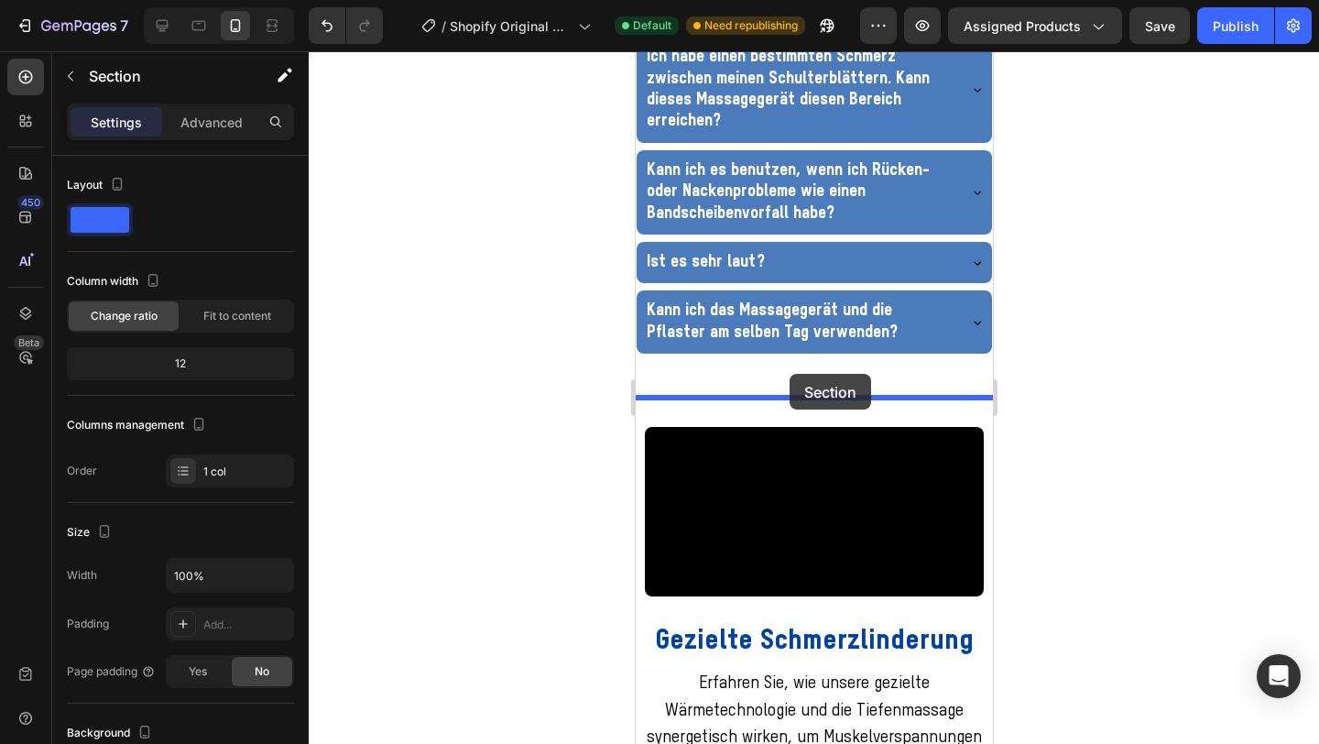
drag, startPoint x: 684, startPoint y: 323, endPoint x: 789, endPoint y: 374, distance: 116.8
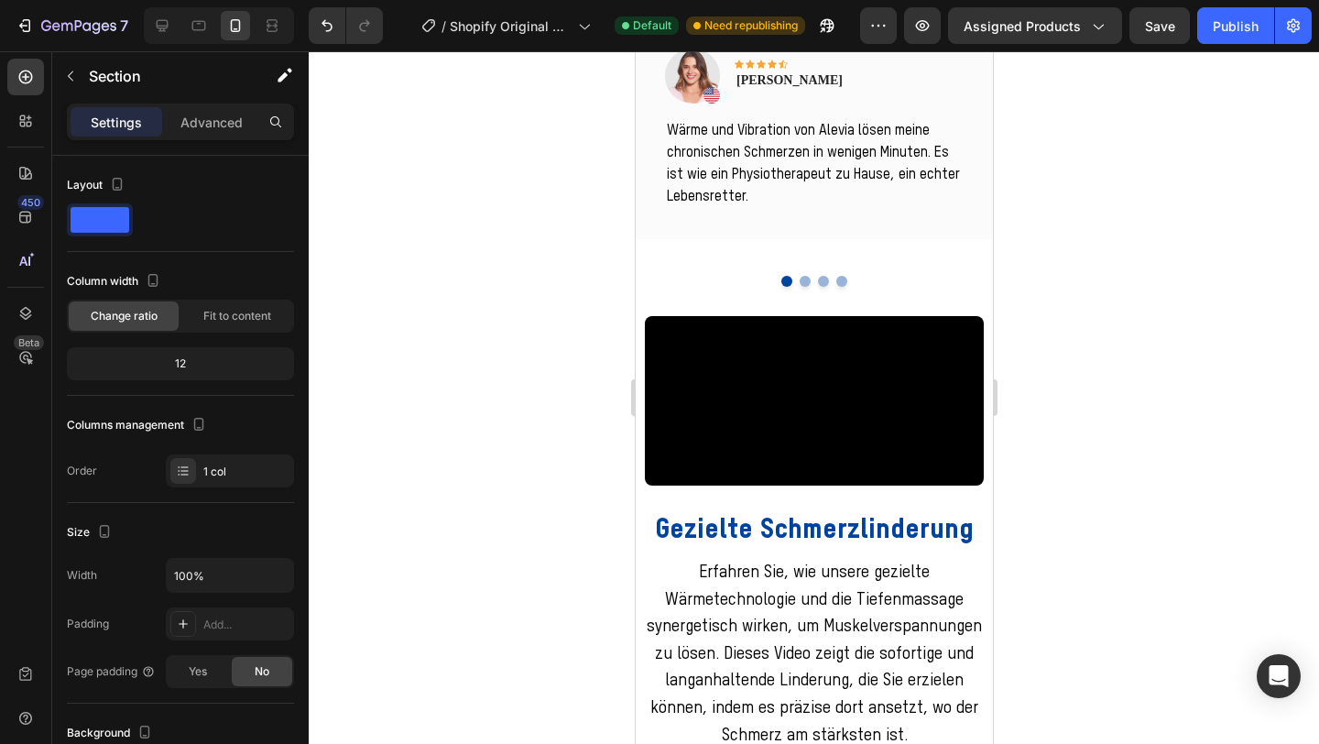
scroll to position [2420, 0]
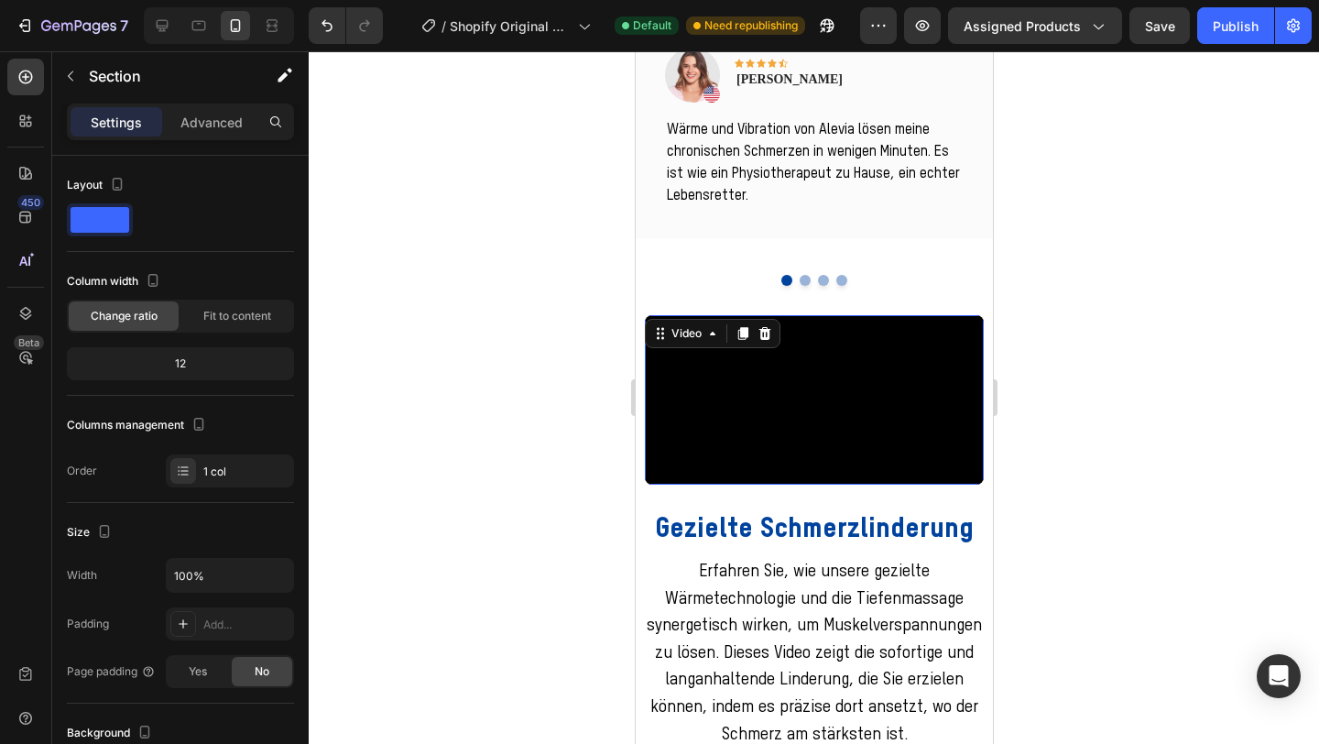
click at [863, 356] on video at bounding box center [813, 400] width 339 height 170
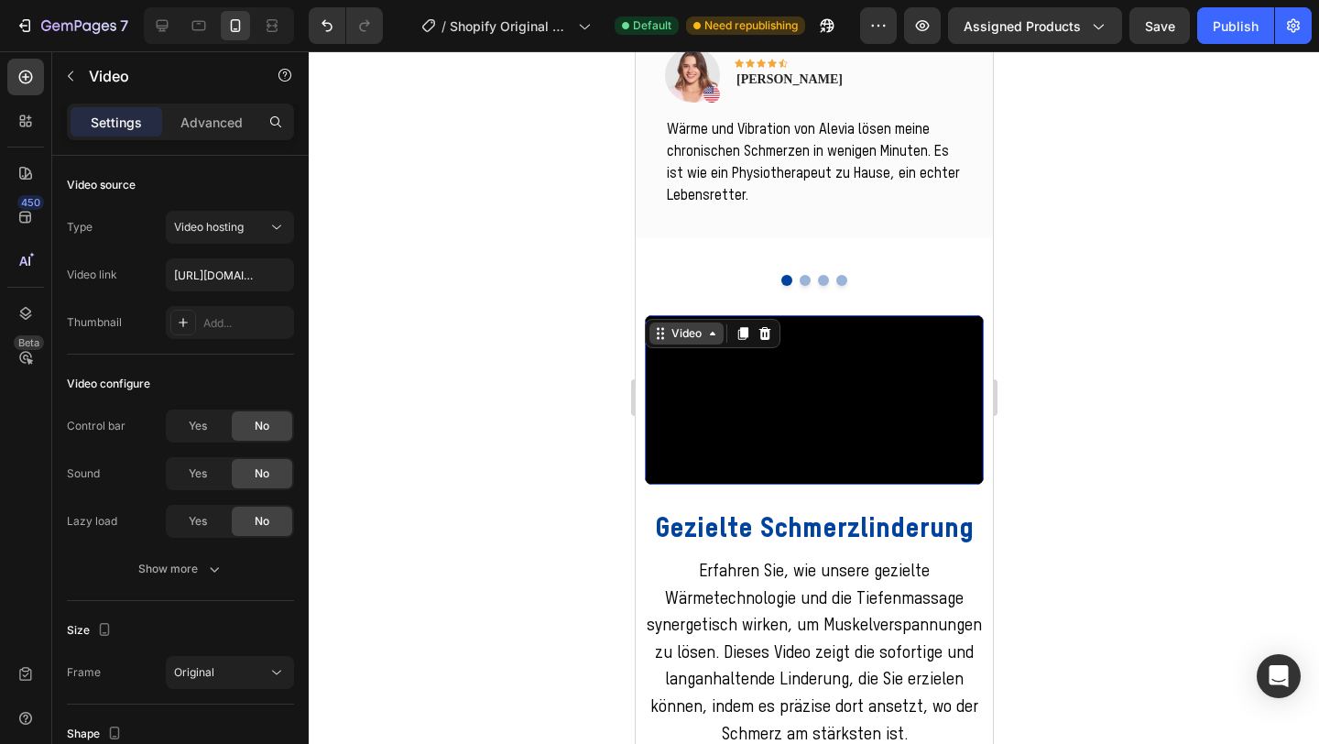
click at [684, 325] on div "Video" at bounding box center [686, 333] width 38 height 16
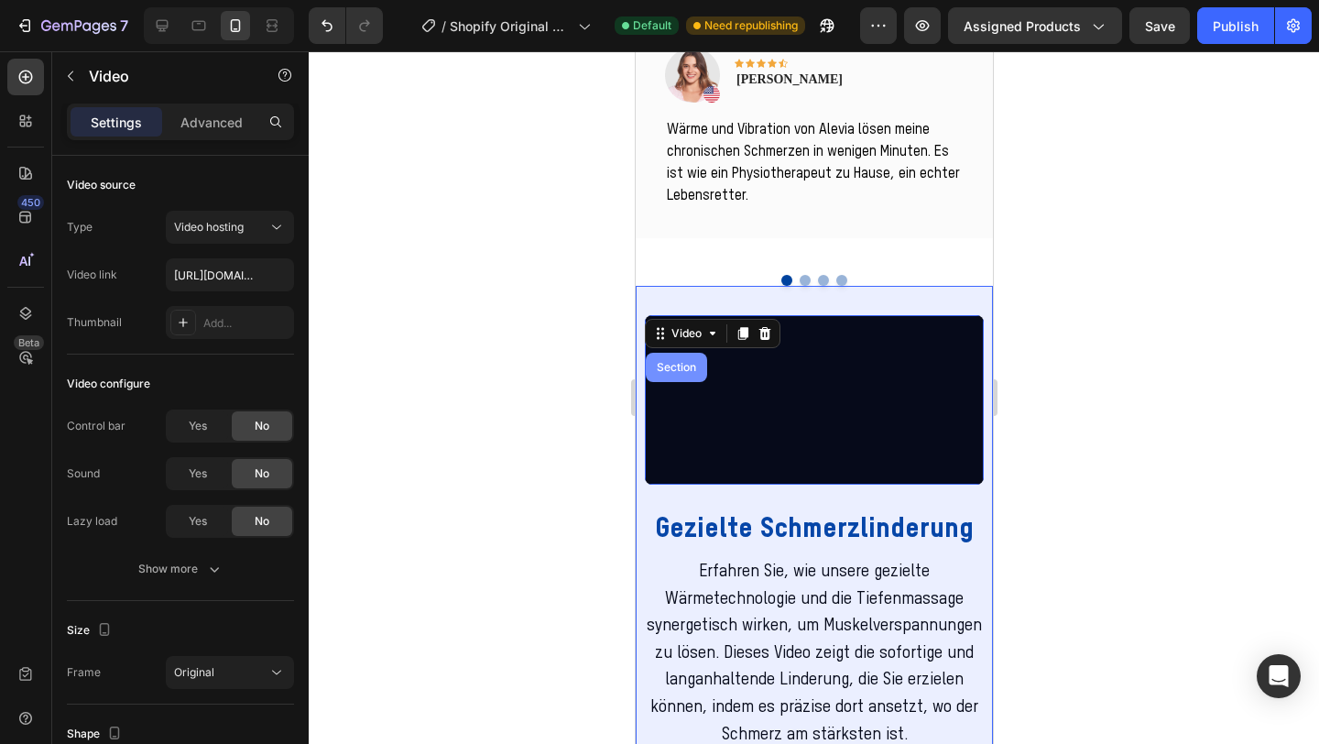
click at [672, 362] on div "Section" at bounding box center [675, 367] width 47 height 11
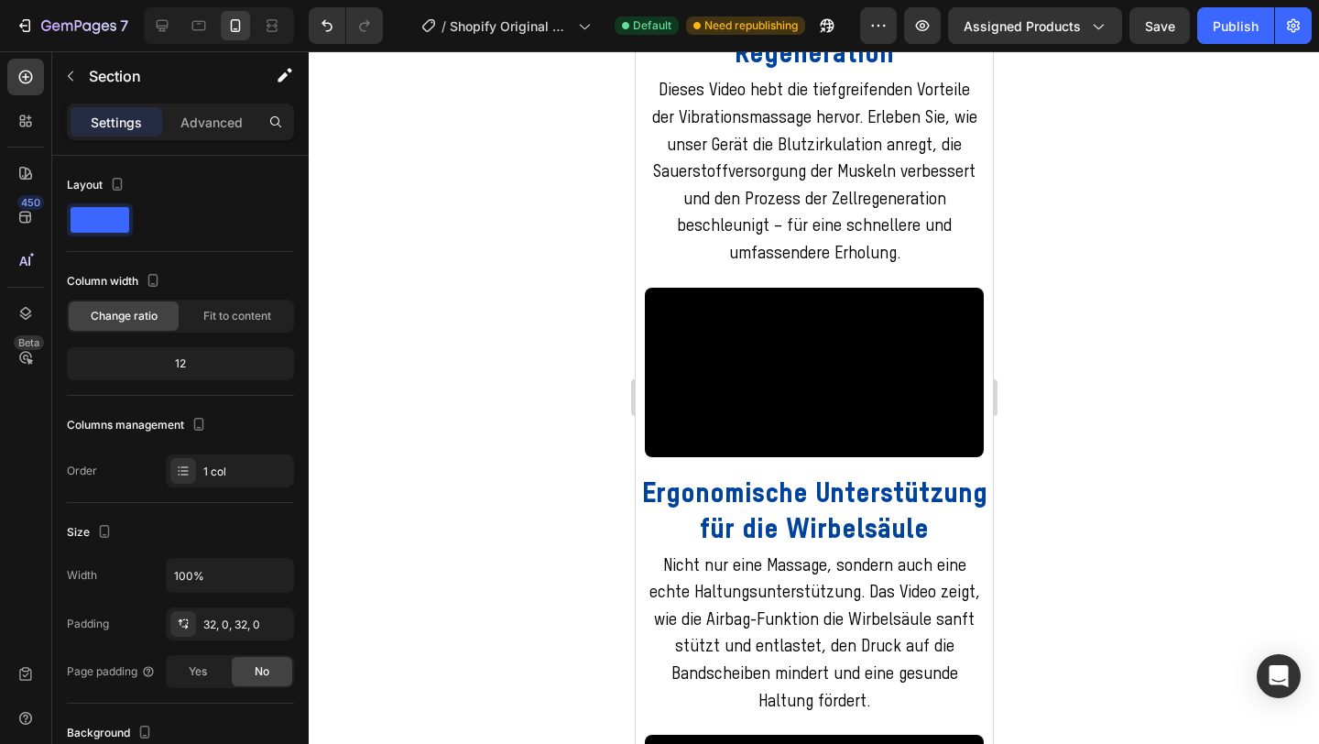
scroll to position [3396, 0]
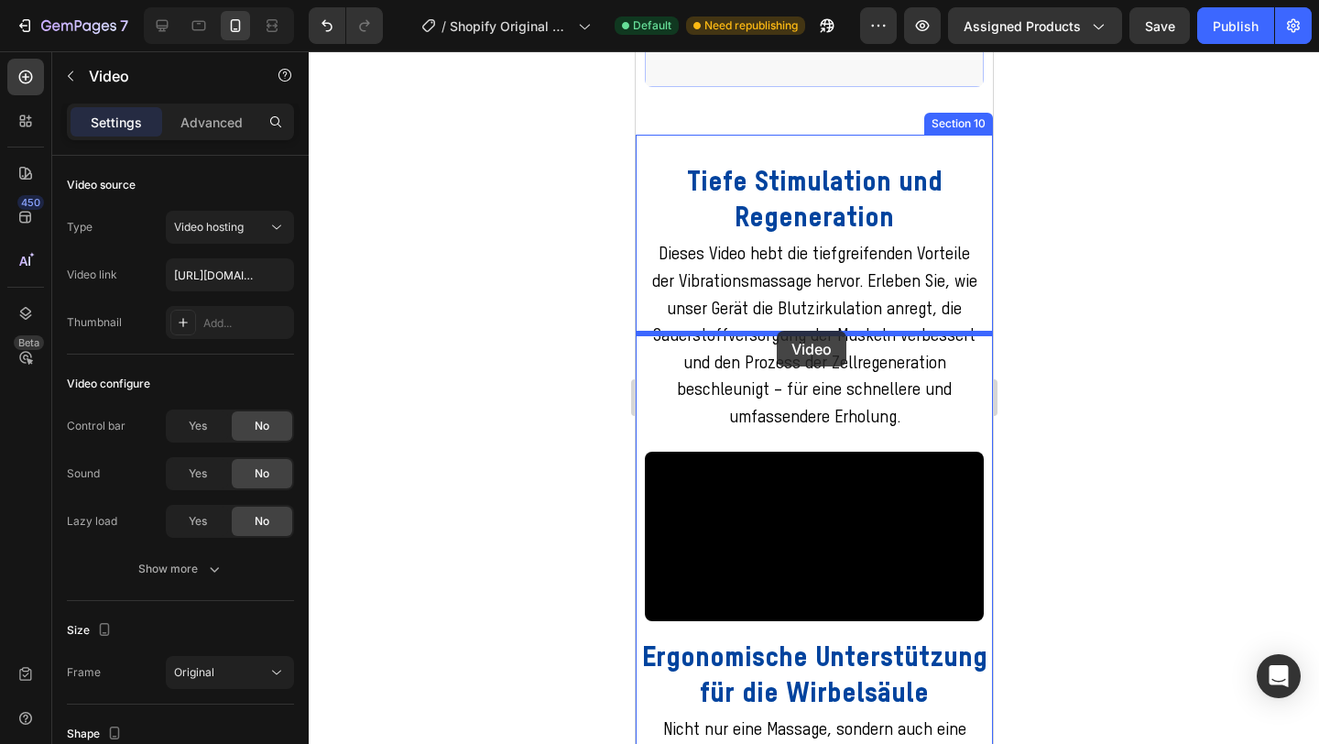
drag, startPoint x: 771, startPoint y: 188, endPoint x: 776, endPoint y: 331, distance: 143.0
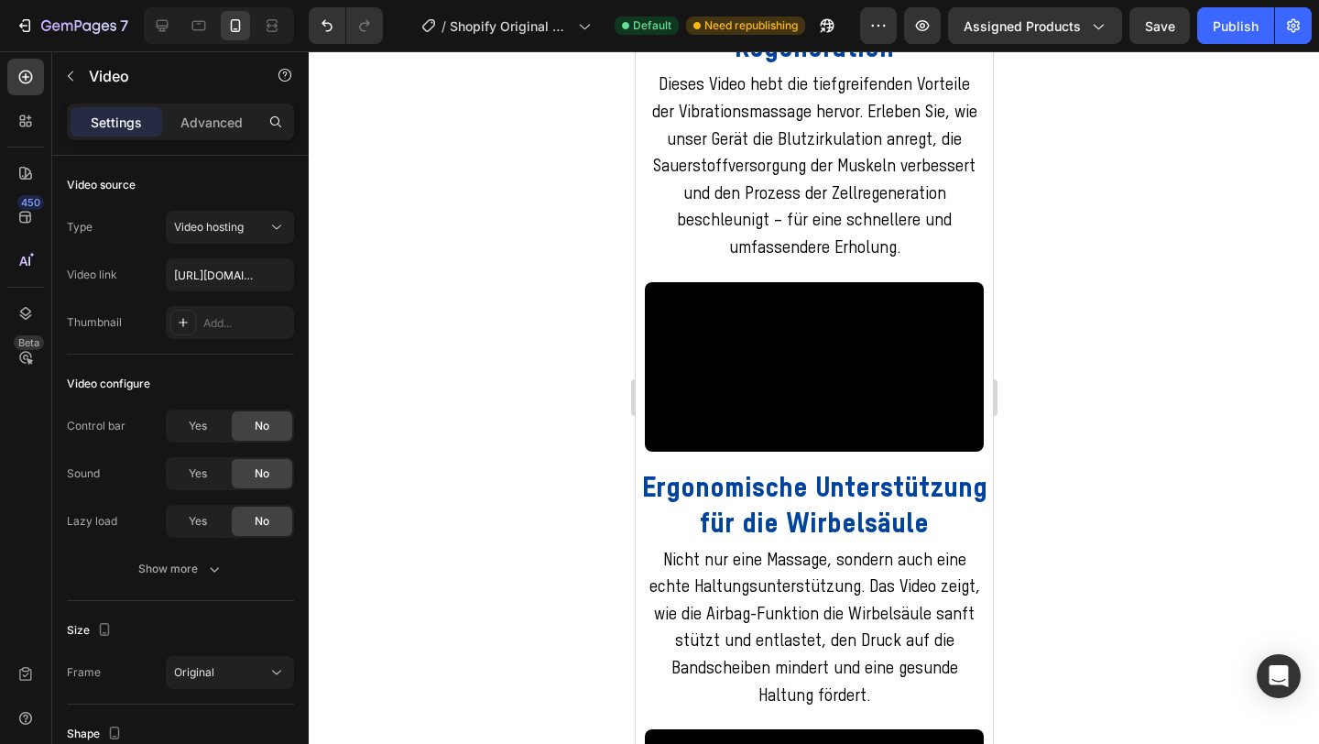
click at [1121, 271] on div at bounding box center [814, 397] width 1011 height 693
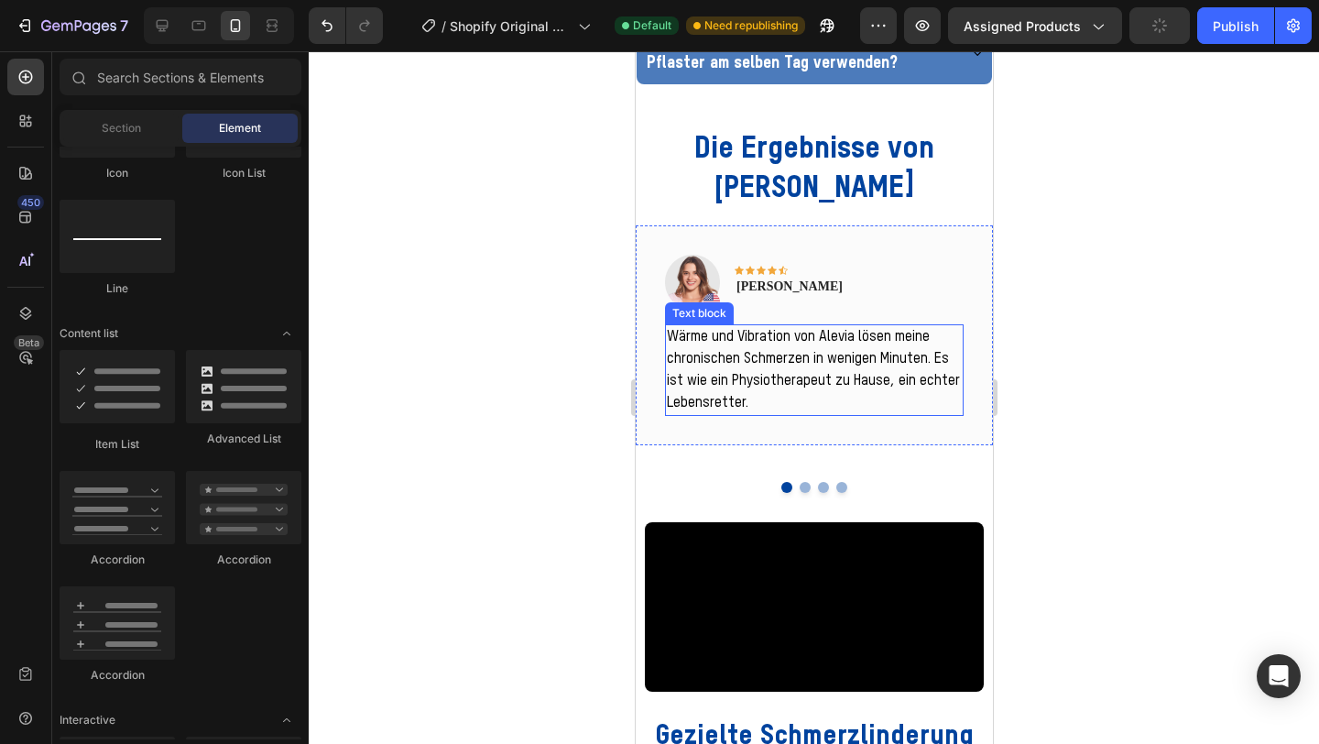
scroll to position [2120, 0]
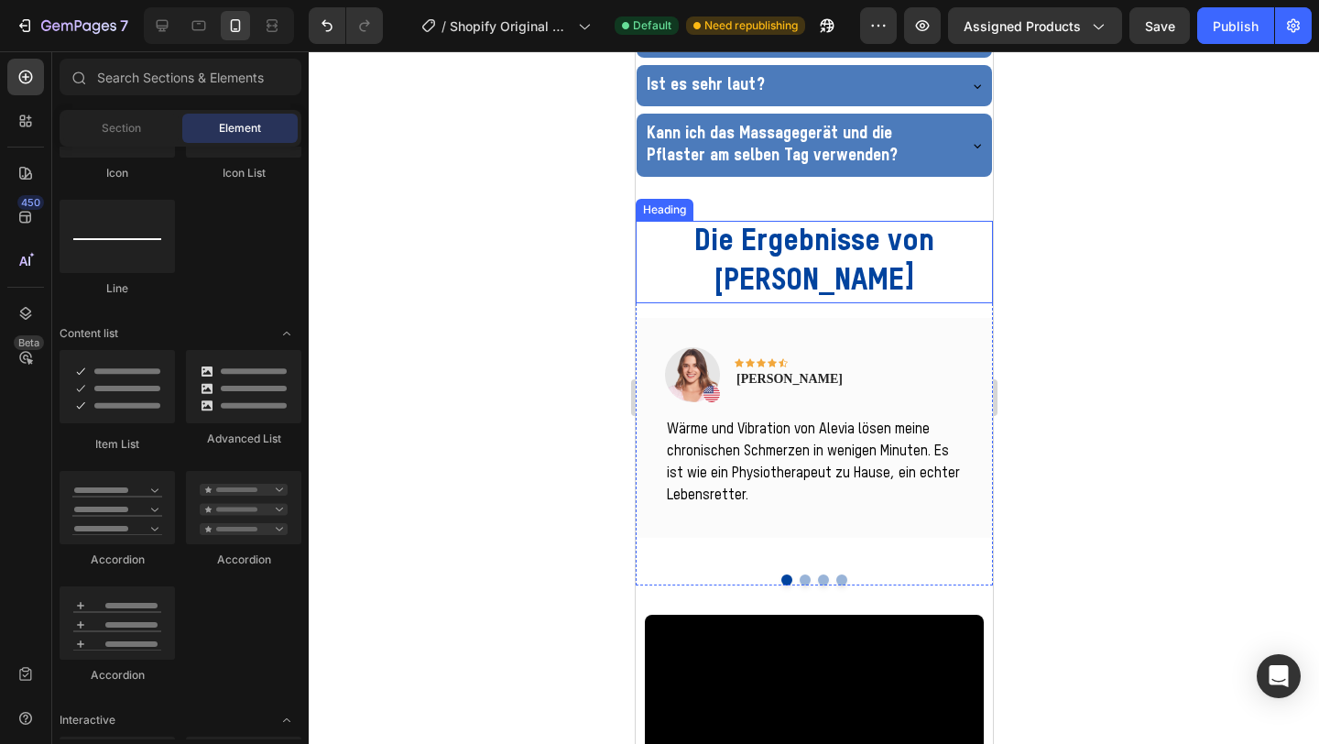
click at [665, 206] on div "Heading" at bounding box center [664, 210] width 50 height 16
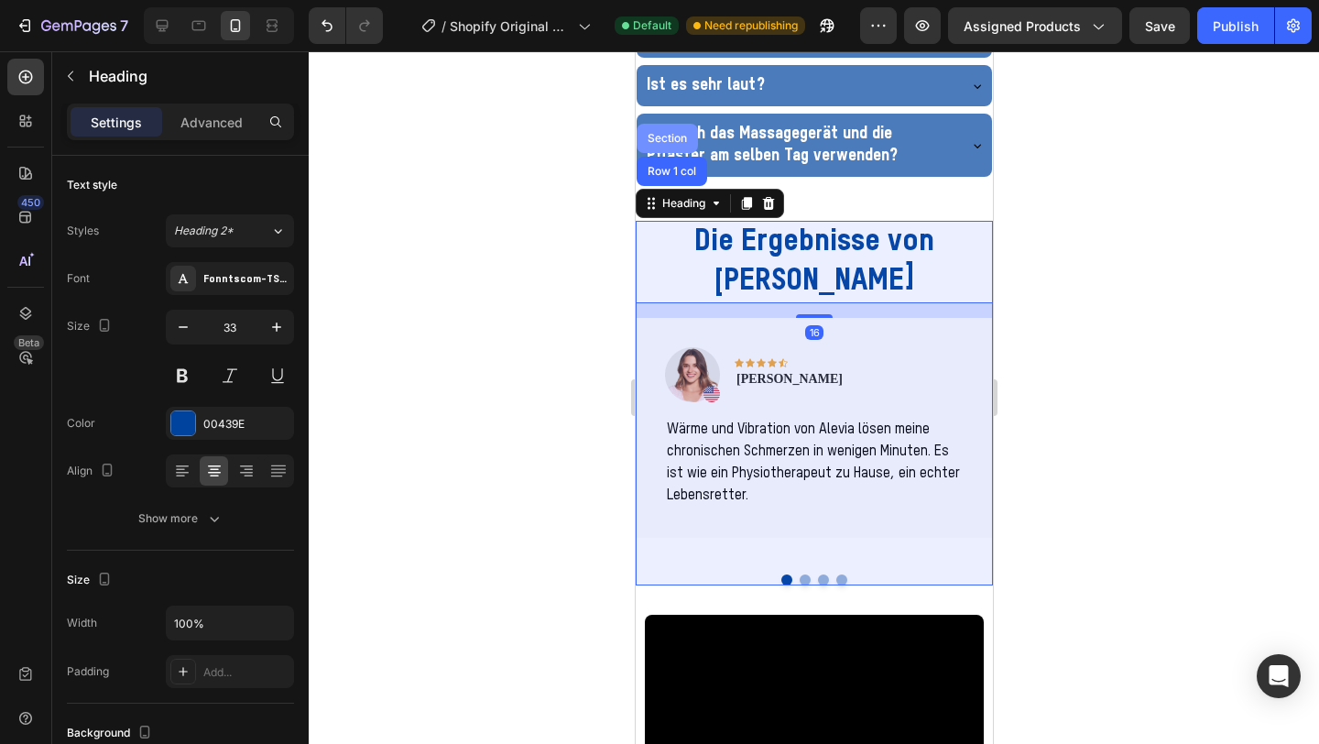
click at [669, 143] on div "Section" at bounding box center [666, 138] width 47 height 11
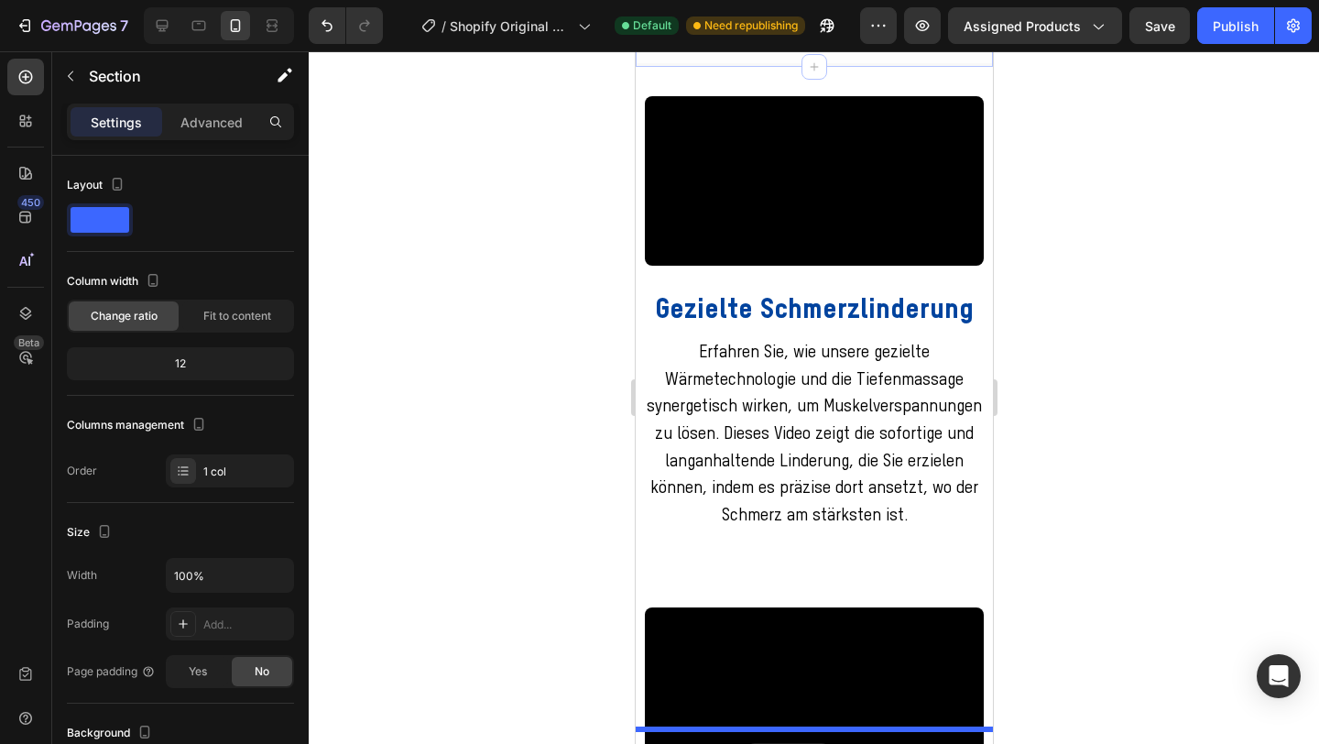
scroll to position [2679, 0]
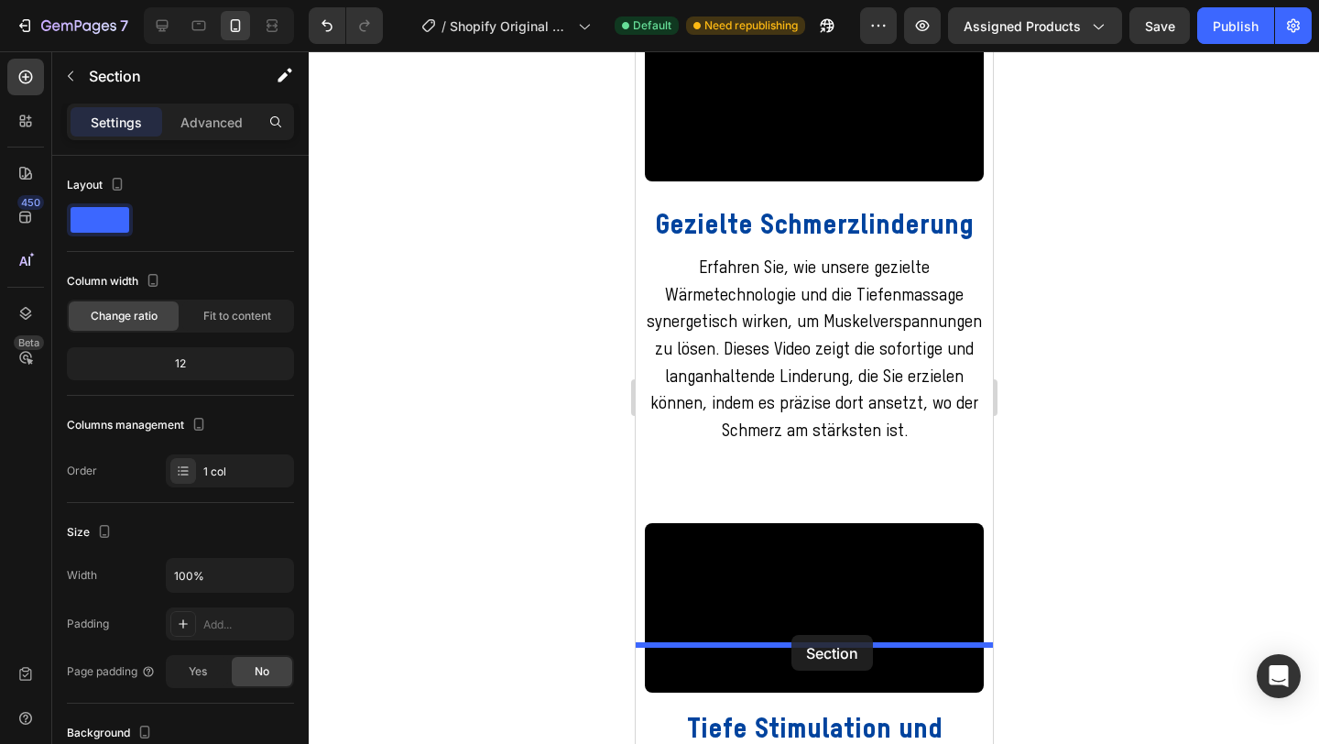
drag, startPoint x: 672, startPoint y: 211, endPoint x: 791, endPoint y: 635, distance: 440.6
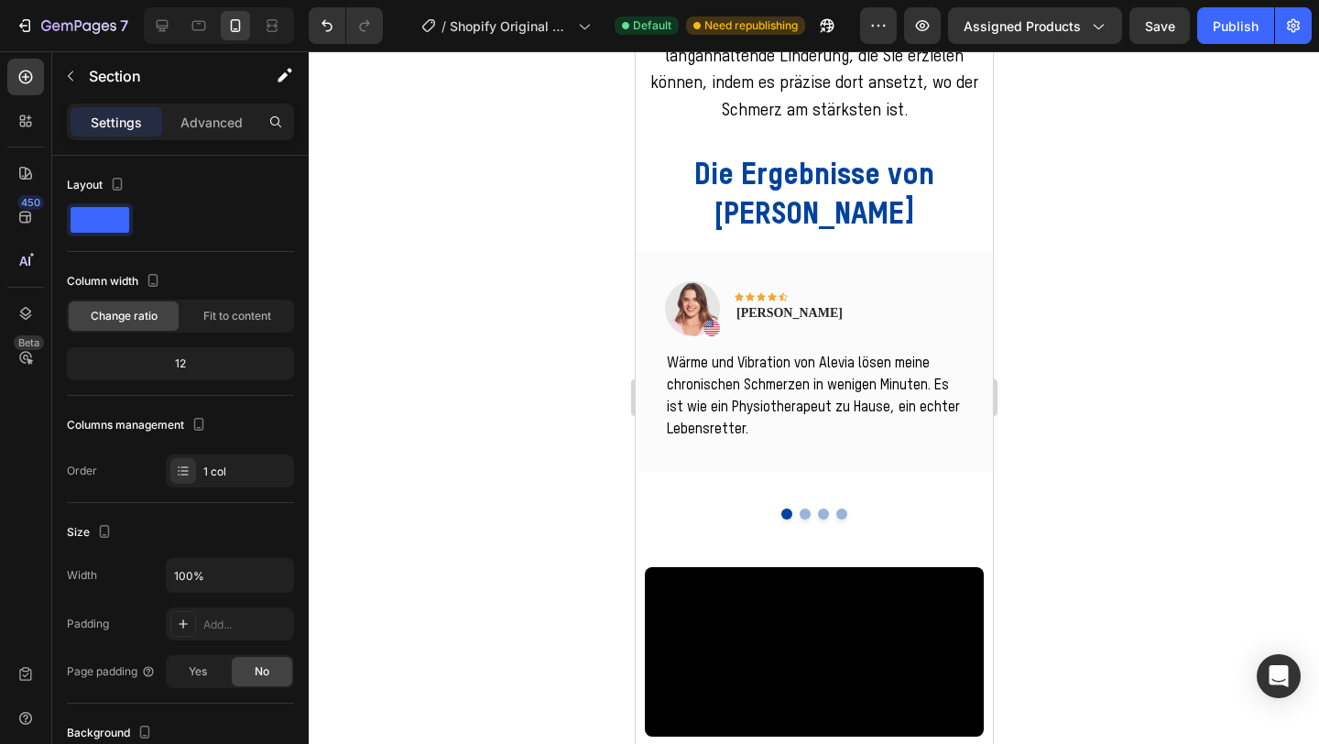
scroll to position [2358, 0]
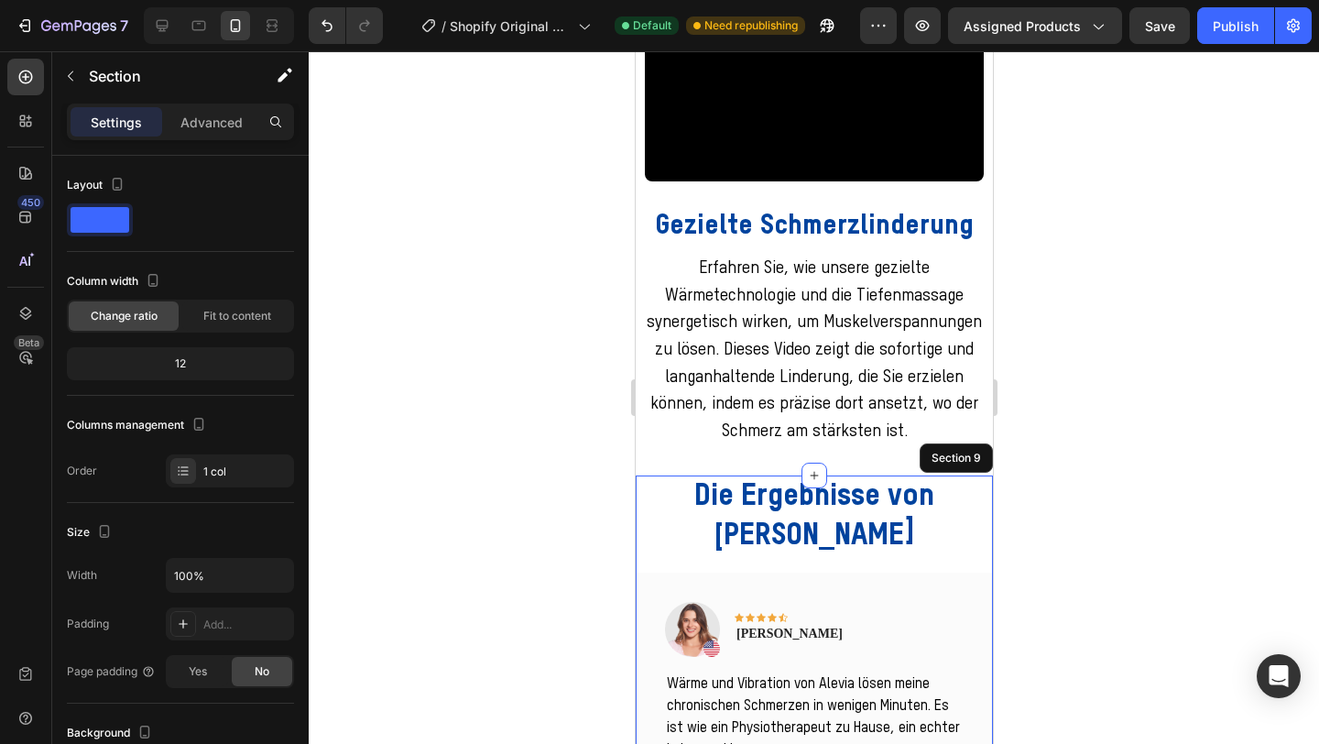
click at [1055, 413] on div at bounding box center [814, 397] width 1011 height 693
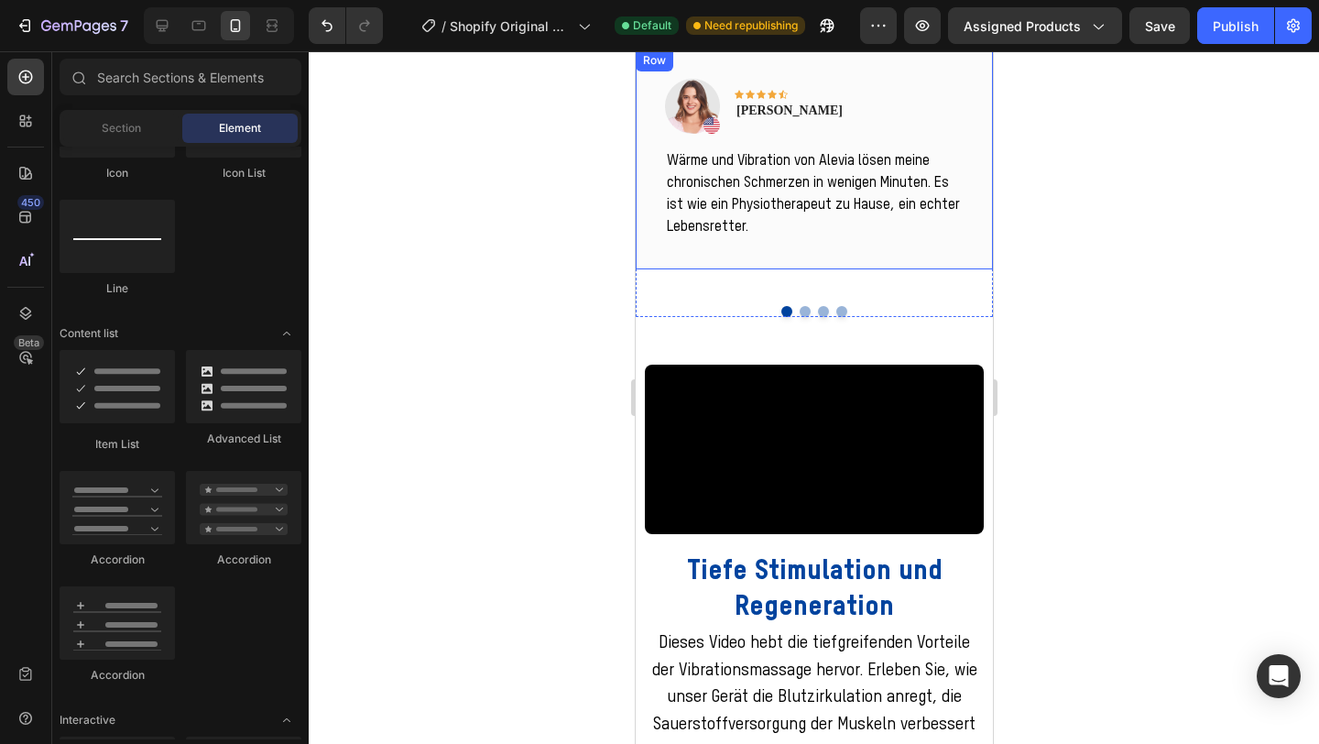
scroll to position [3070, 0]
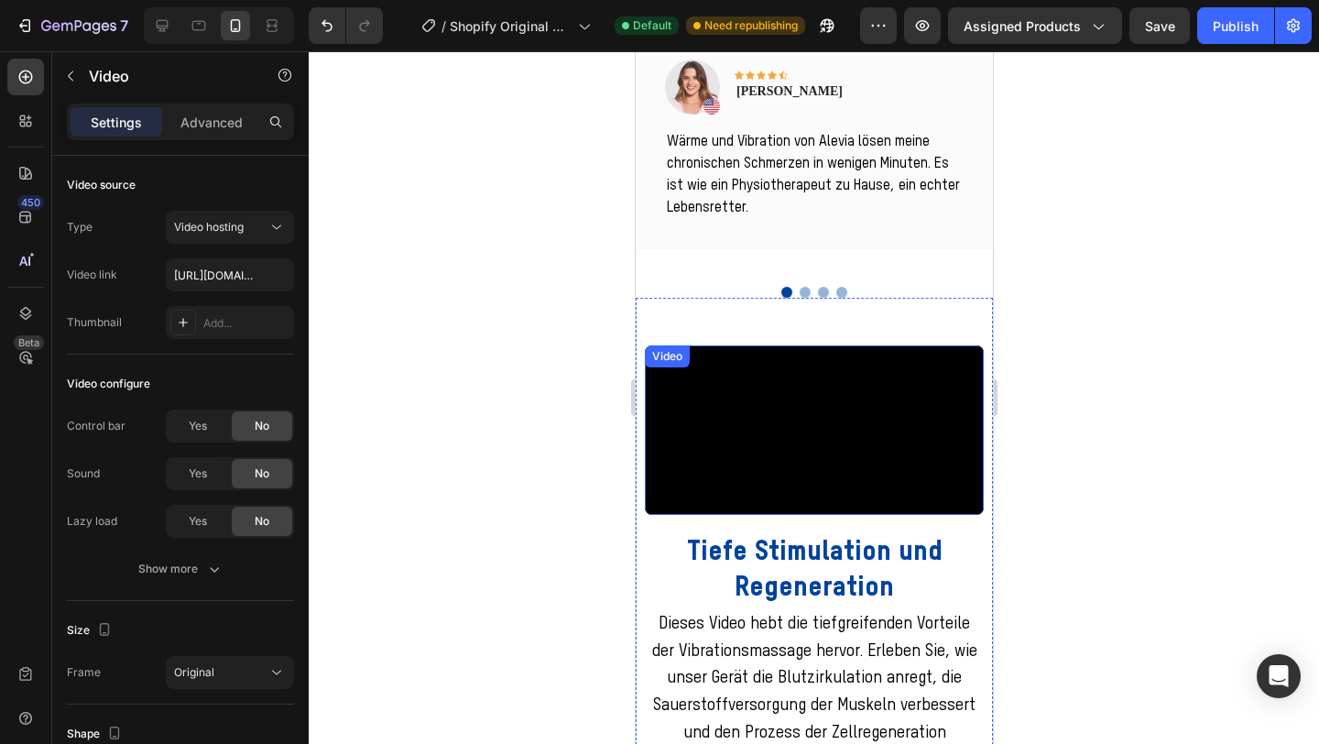
click at [777, 385] on video at bounding box center [813, 430] width 339 height 170
click at [677, 356] on div "Video" at bounding box center [686, 364] width 38 height 16
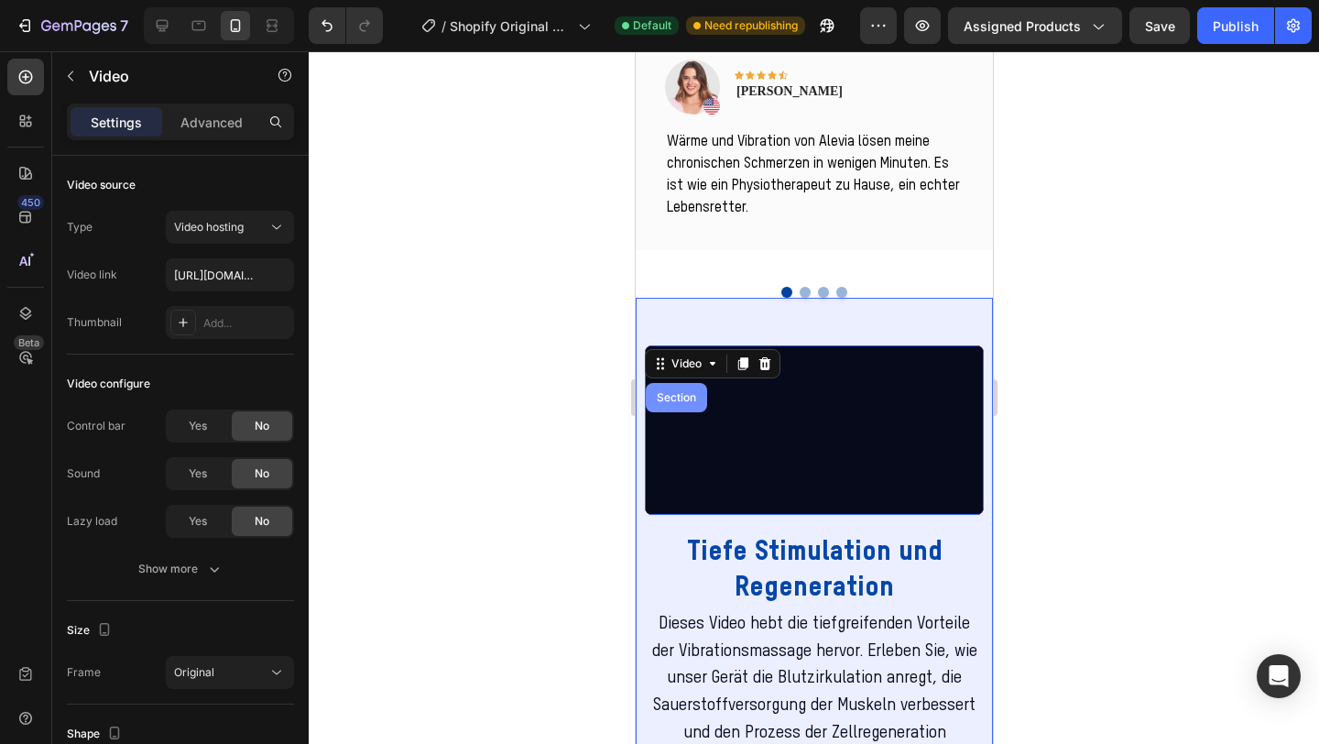
click at [673, 383] on div "Section" at bounding box center [675, 397] width 61 height 29
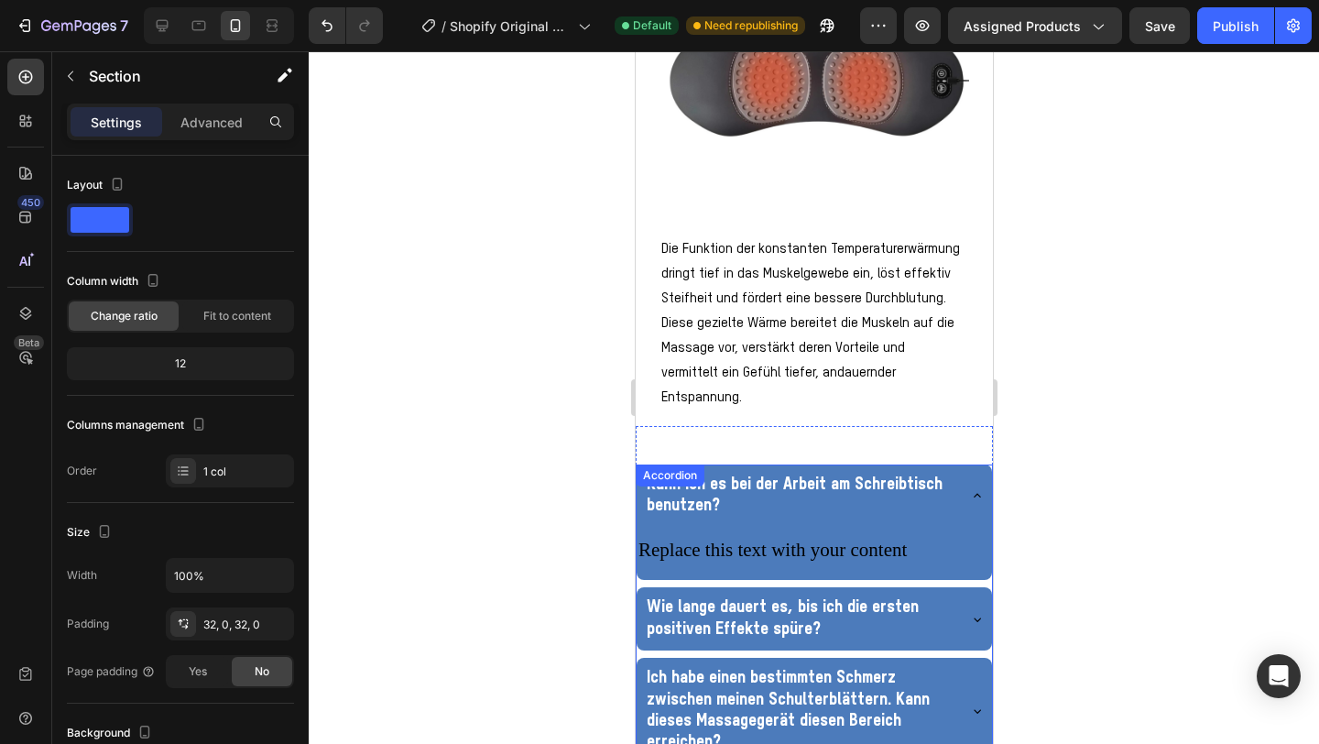
scroll to position [1174, 0]
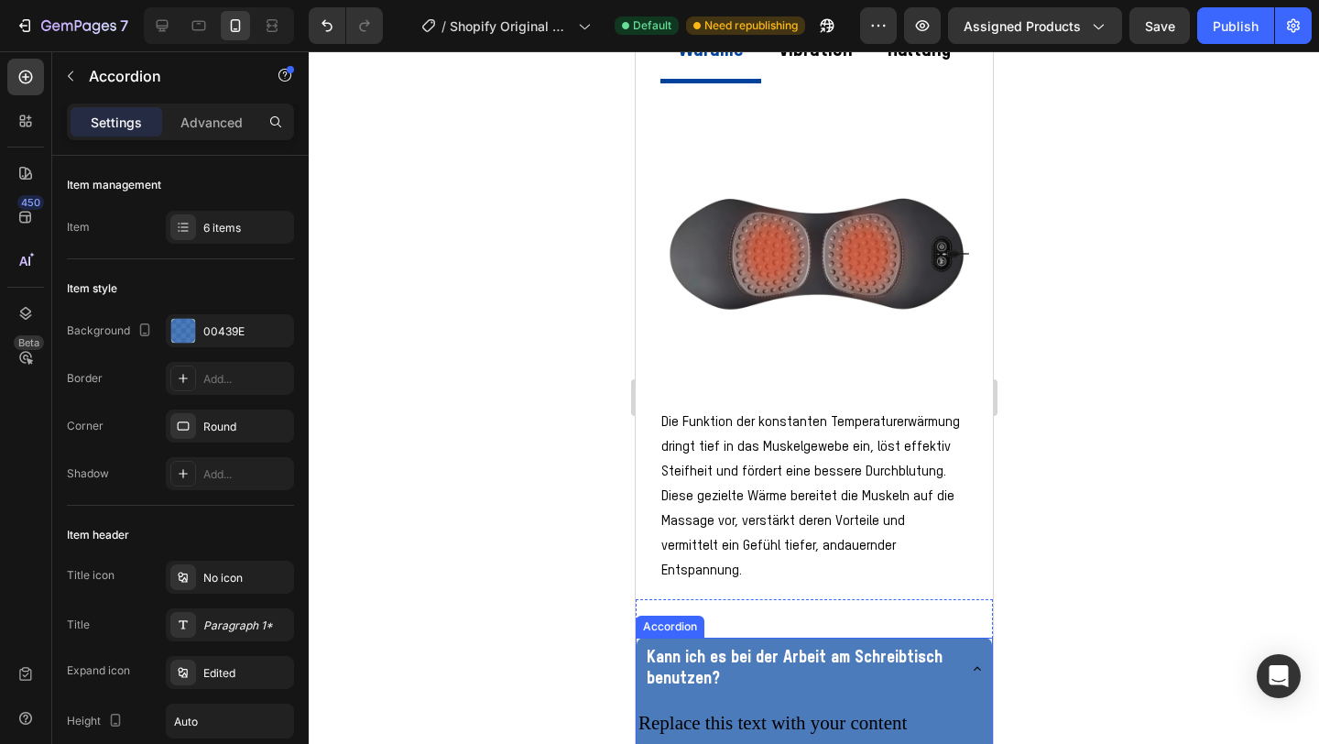
click at [677, 616] on div "Accordion" at bounding box center [669, 627] width 69 height 22
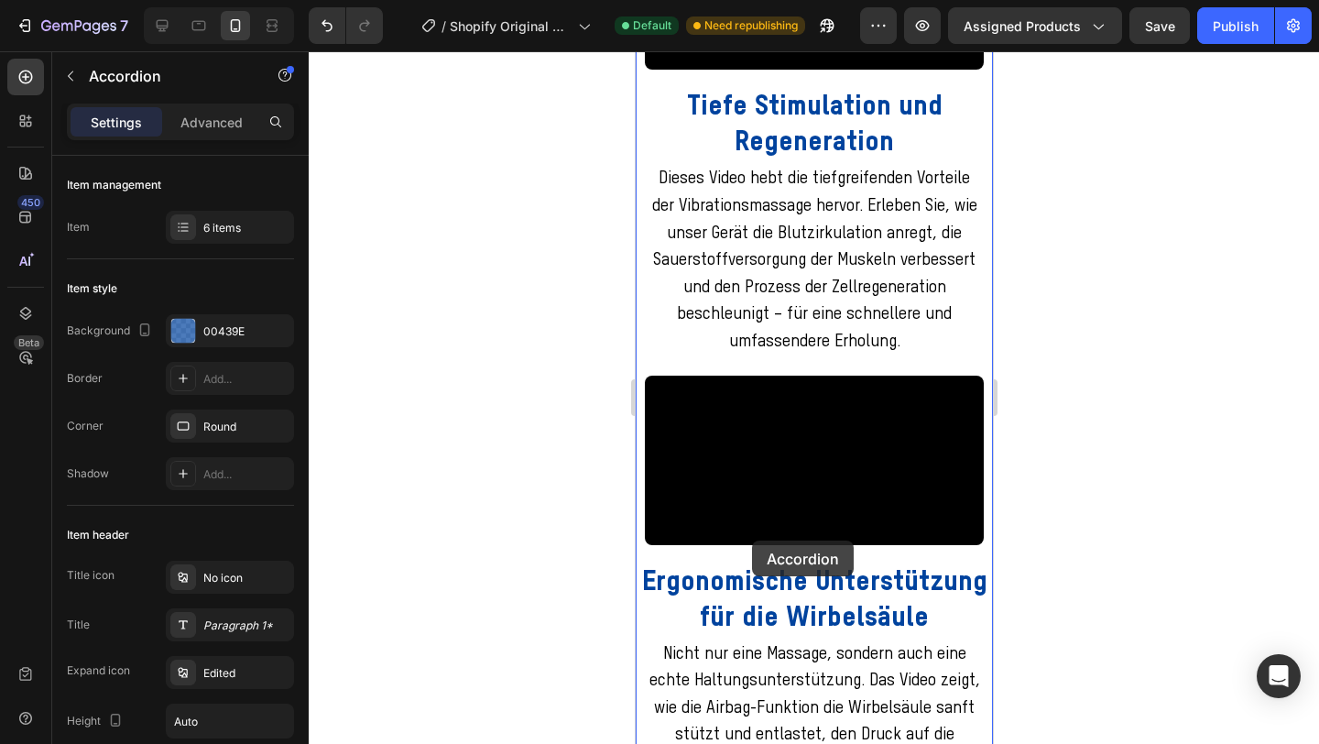
scroll to position [3483, 0]
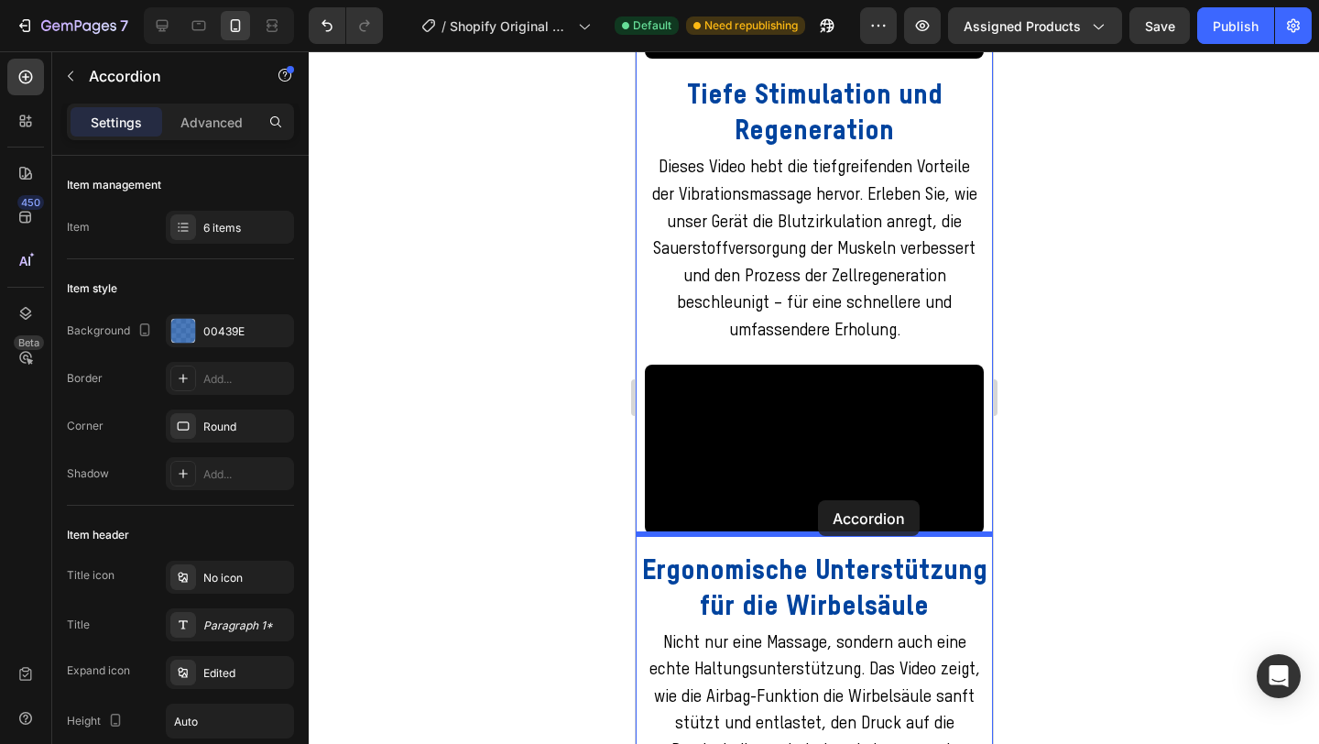
drag, startPoint x: 677, startPoint y: 596, endPoint x: 817, endPoint y: 500, distance: 169.5
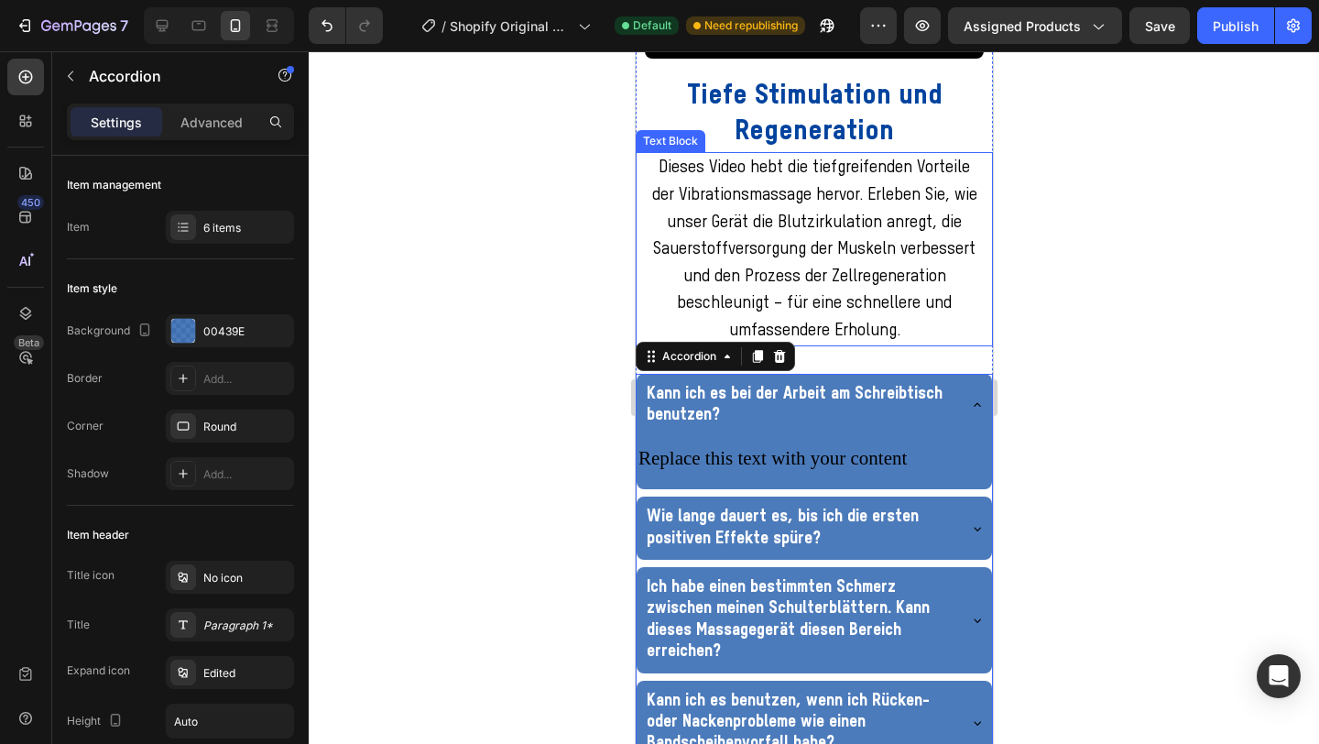
click at [1102, 424] on div at bounding box center [814, 397] width 1011 height 693
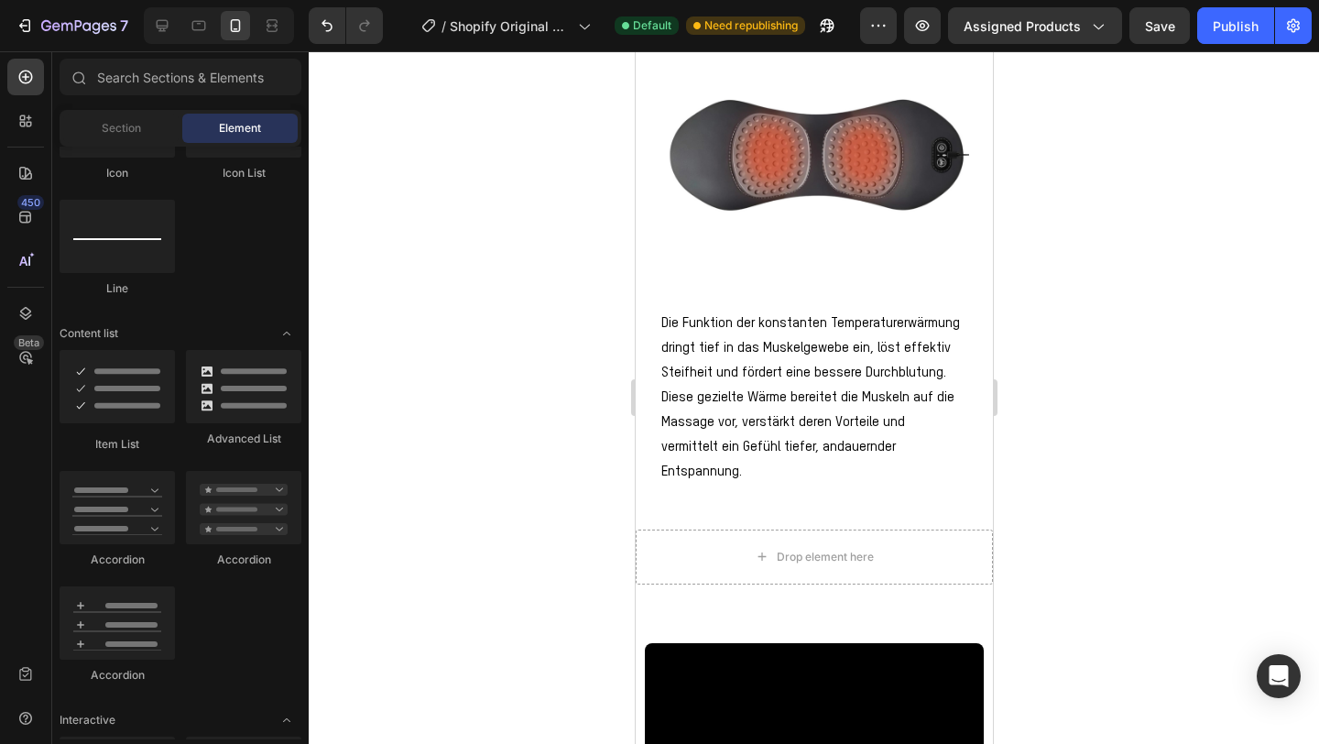
scroll to position [1278, 0]
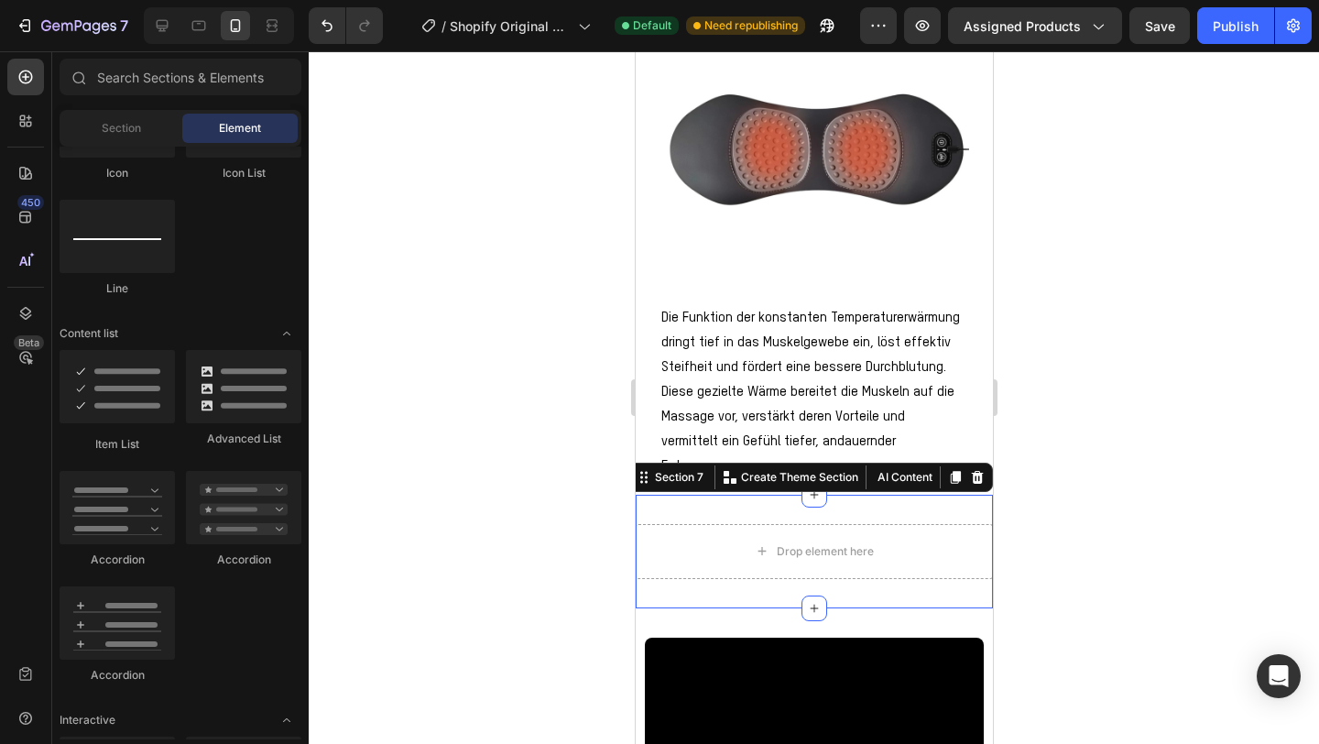
click at [893, 495] on div "Drop element here Section 7 You can create reusable sections Create Theme Secti…" at bounding box center [813, 552] width 357 height 114
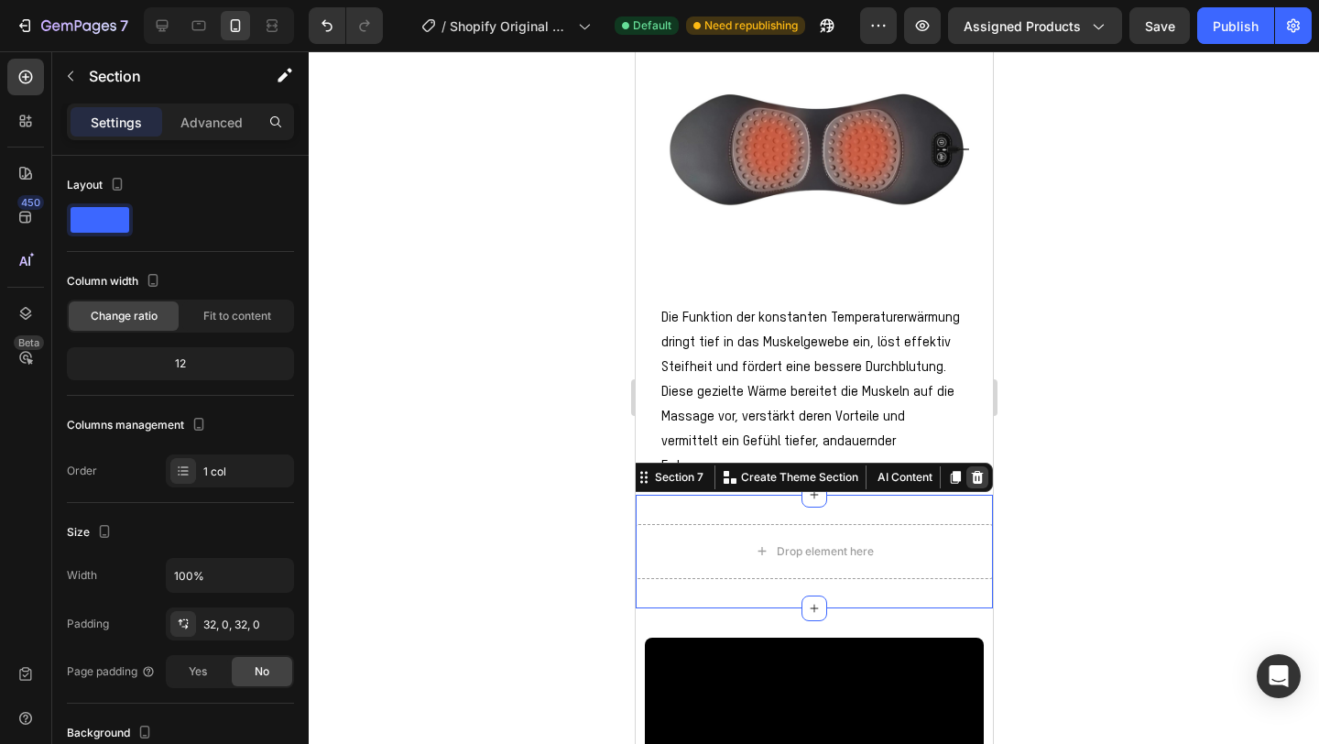
click at [986, 466] on div at bounding box center [977, 477] width 22 height 22
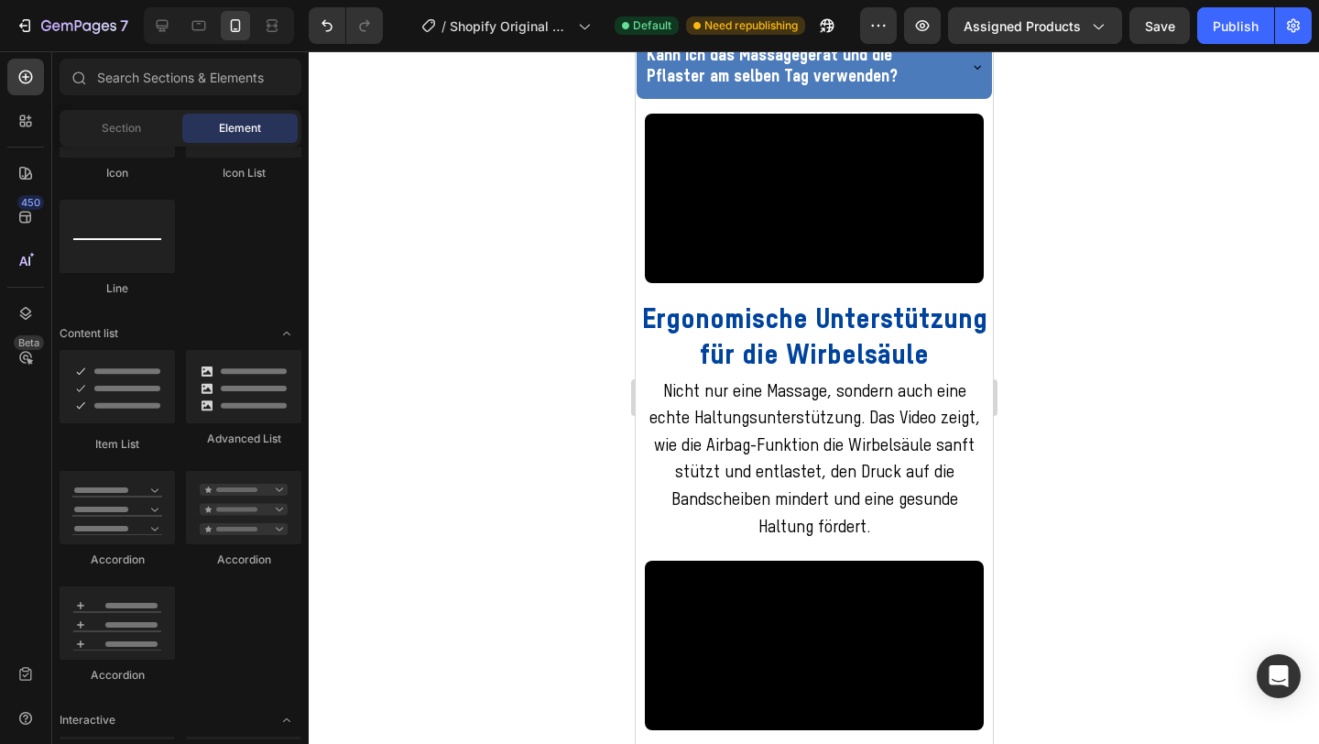
scroll to position [3700, 0]
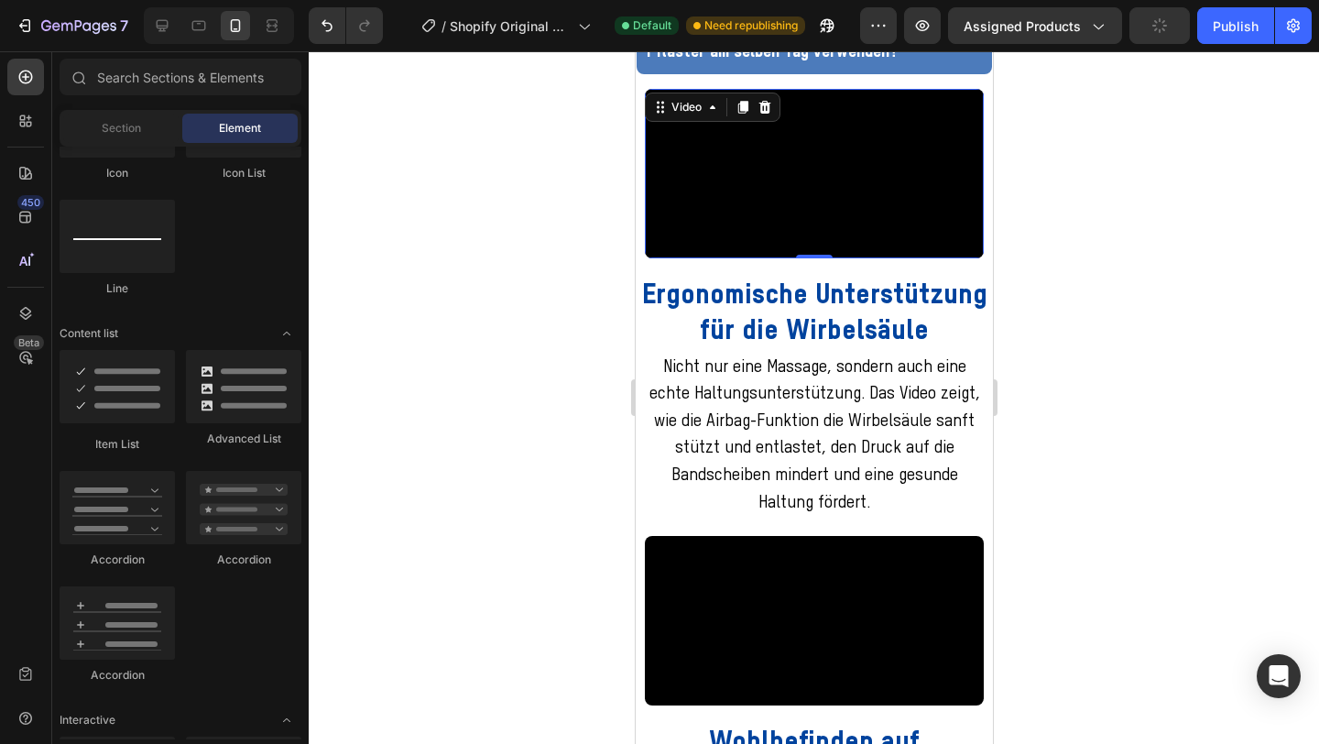
click at [761, 258] on video at bounding box center [813, 174] width 339 height 170
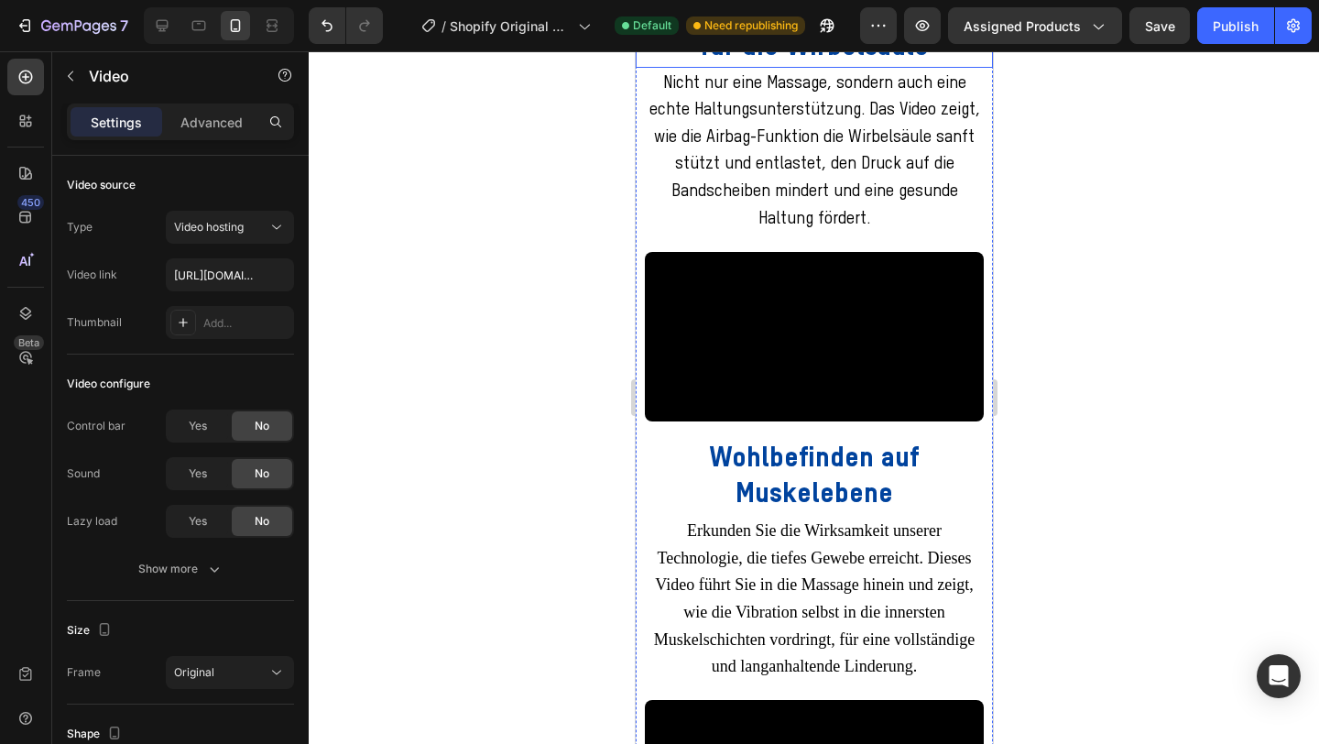
scroll to position [4012, 0]
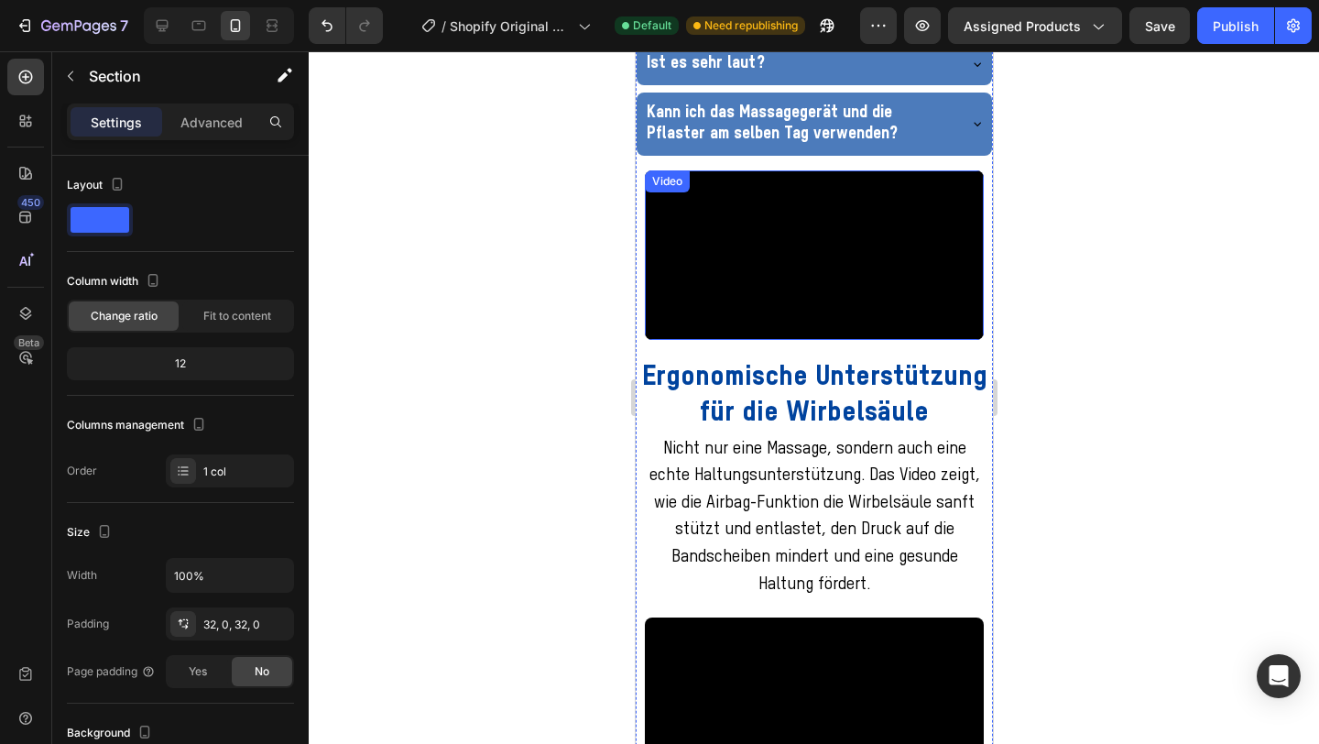
scroll to position [3616, 0]
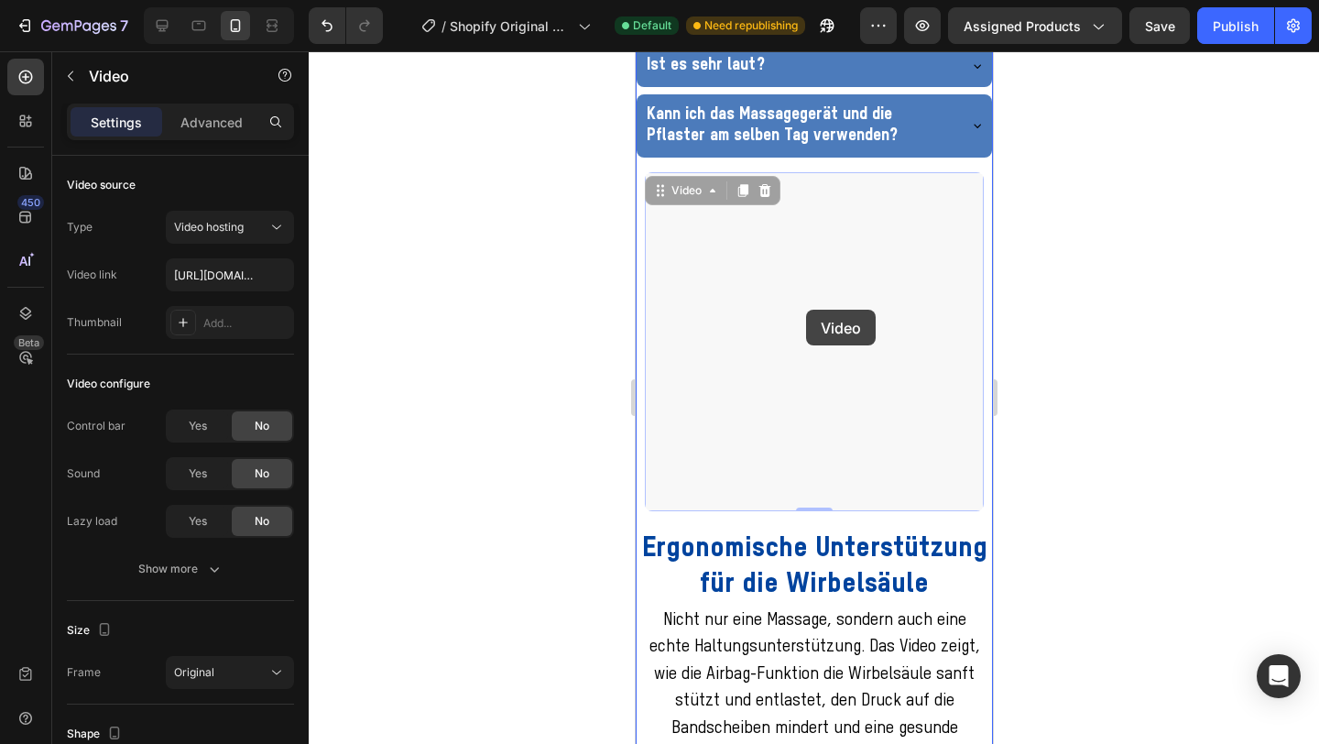
drag, startPoint x: 769, startPoint y: 404, endPoint x: 805, endPoint y: 310, distance: 101.2
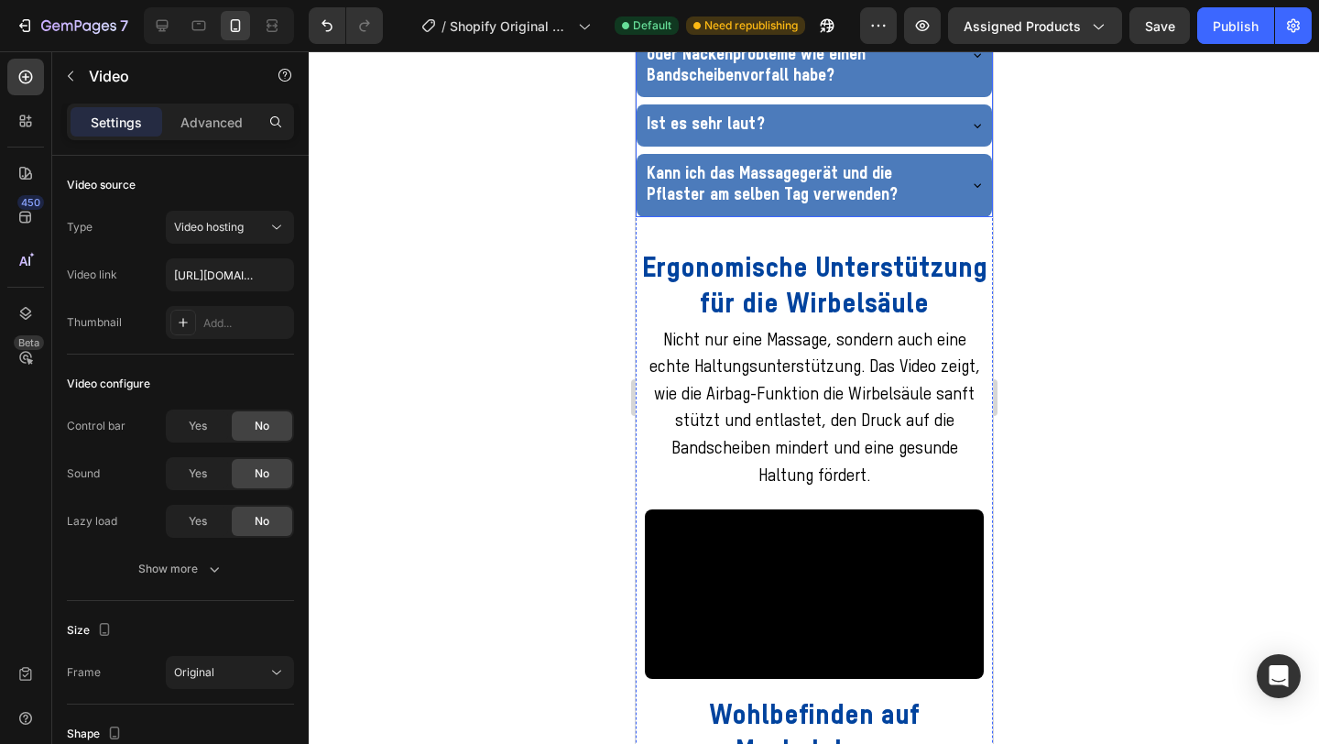
scroll to position [3598, 0]
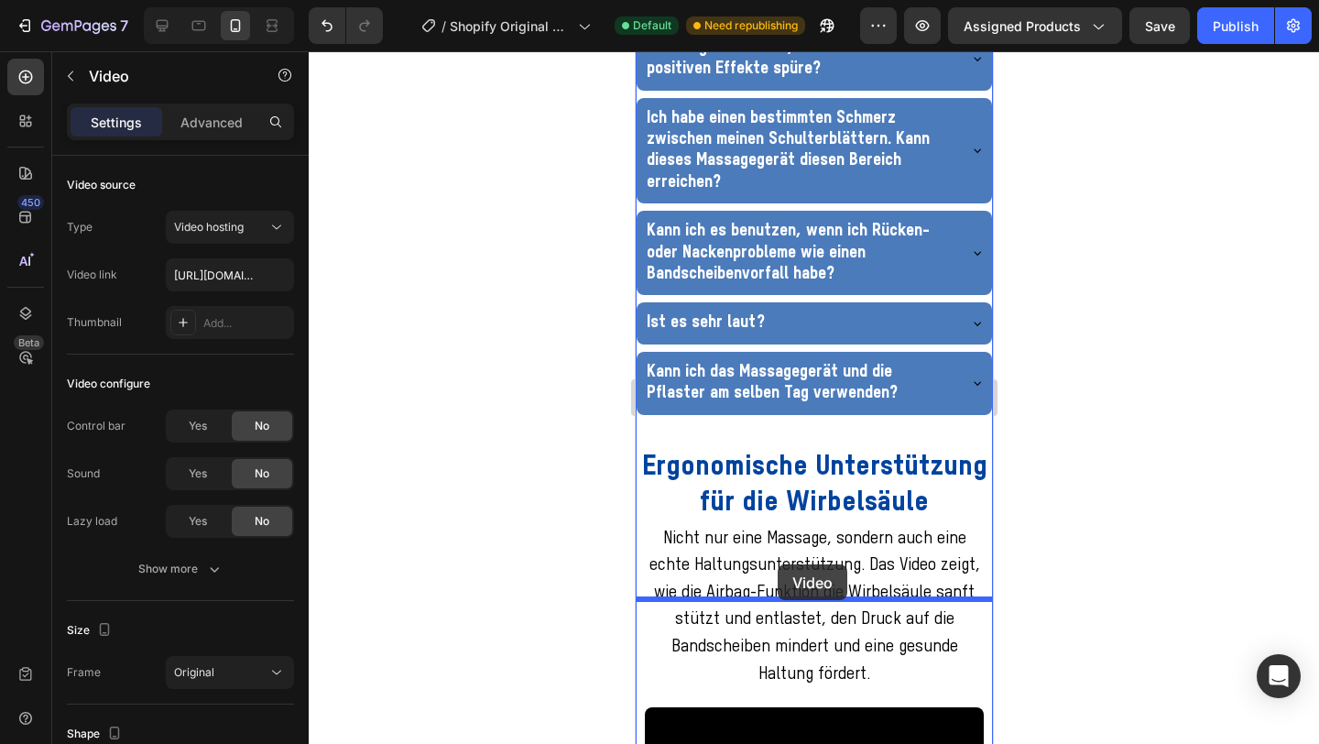
drag, startPoint x: 805, startPoint y: 119, endPoint x: 777, endPoint y: 564, distance: 446.2
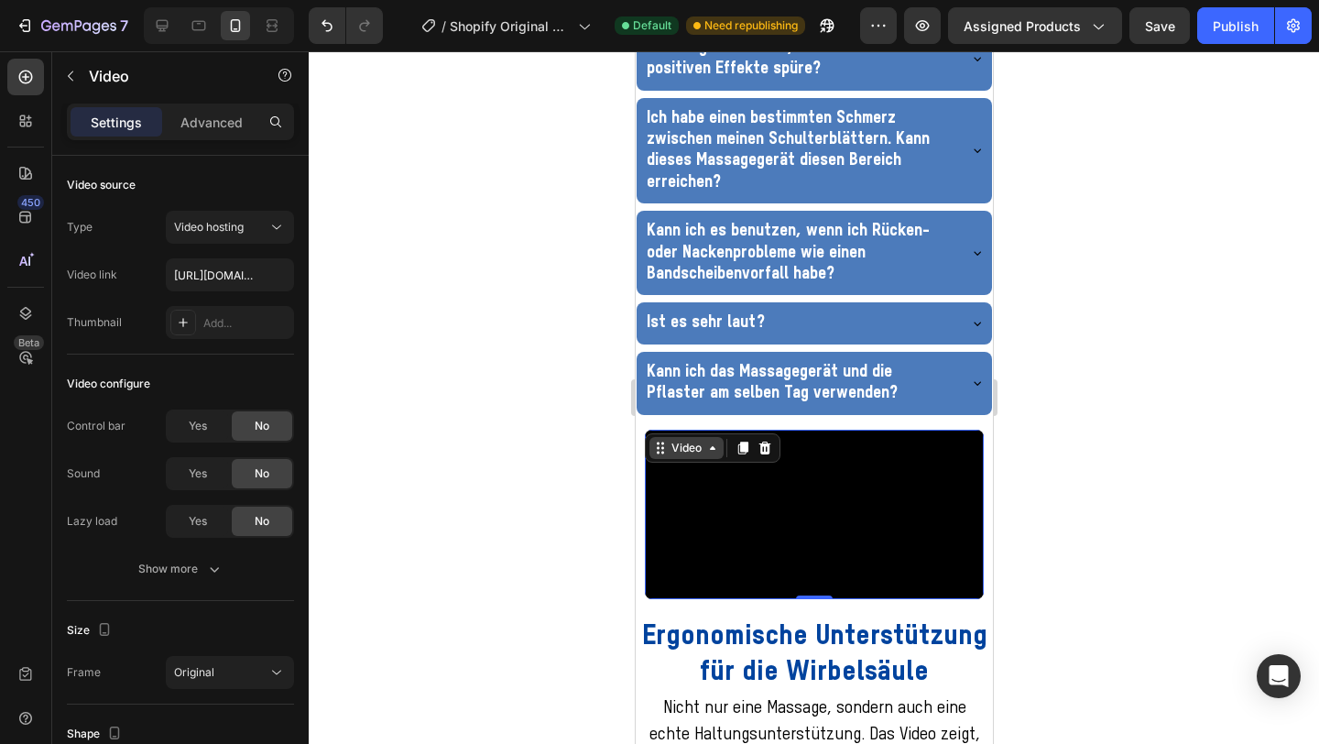
click at [708, 455] on icon at bounding box center [712, 448] width 15 height 15
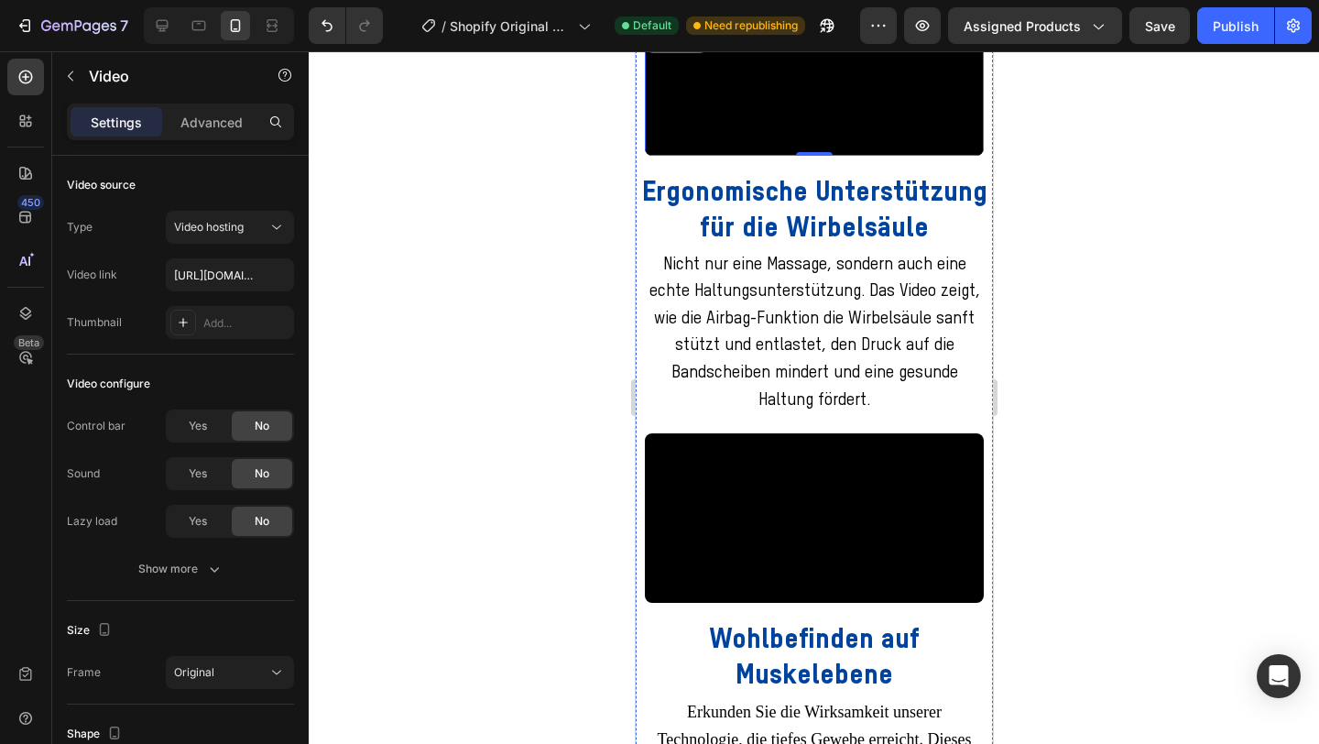
scroll to position [3822, 0]
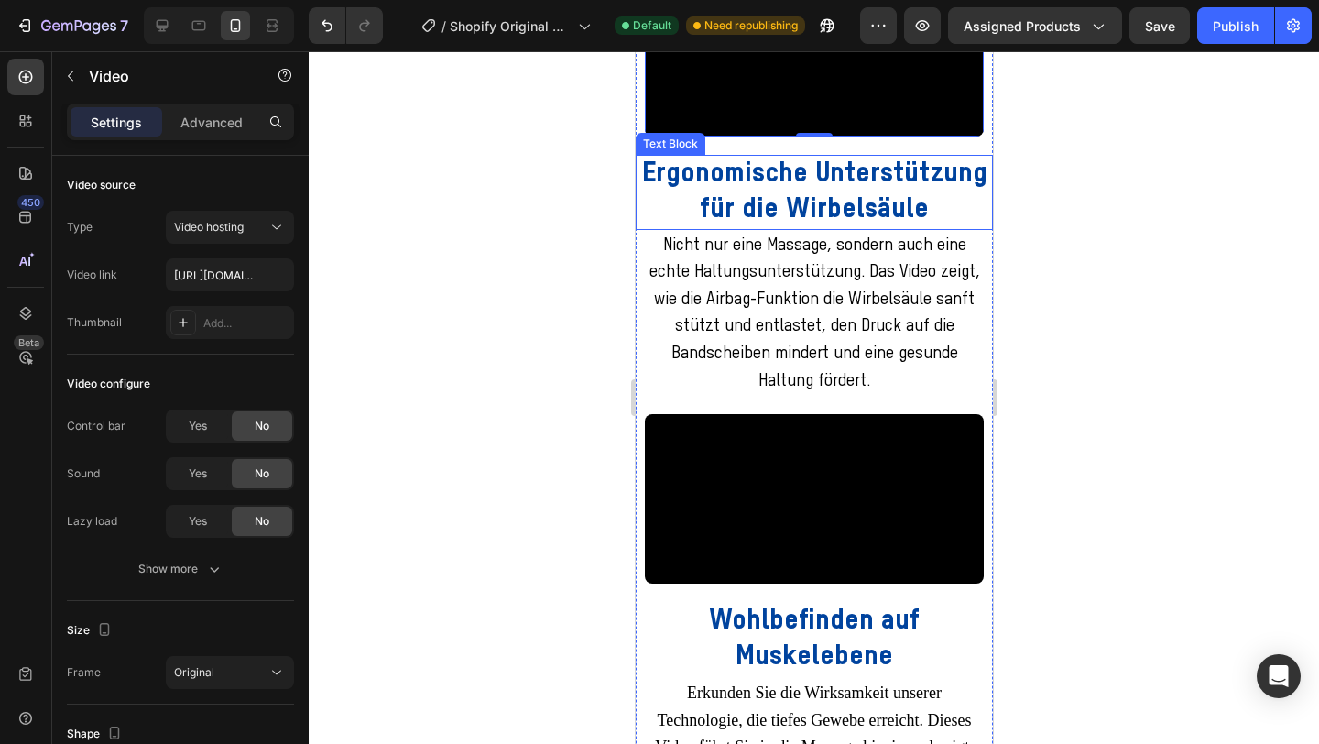
click at [808, 228] on p "Ergonomische Unterstützung für die Wirbelsäule" at bounding box center [814, 192] width 354 height 71
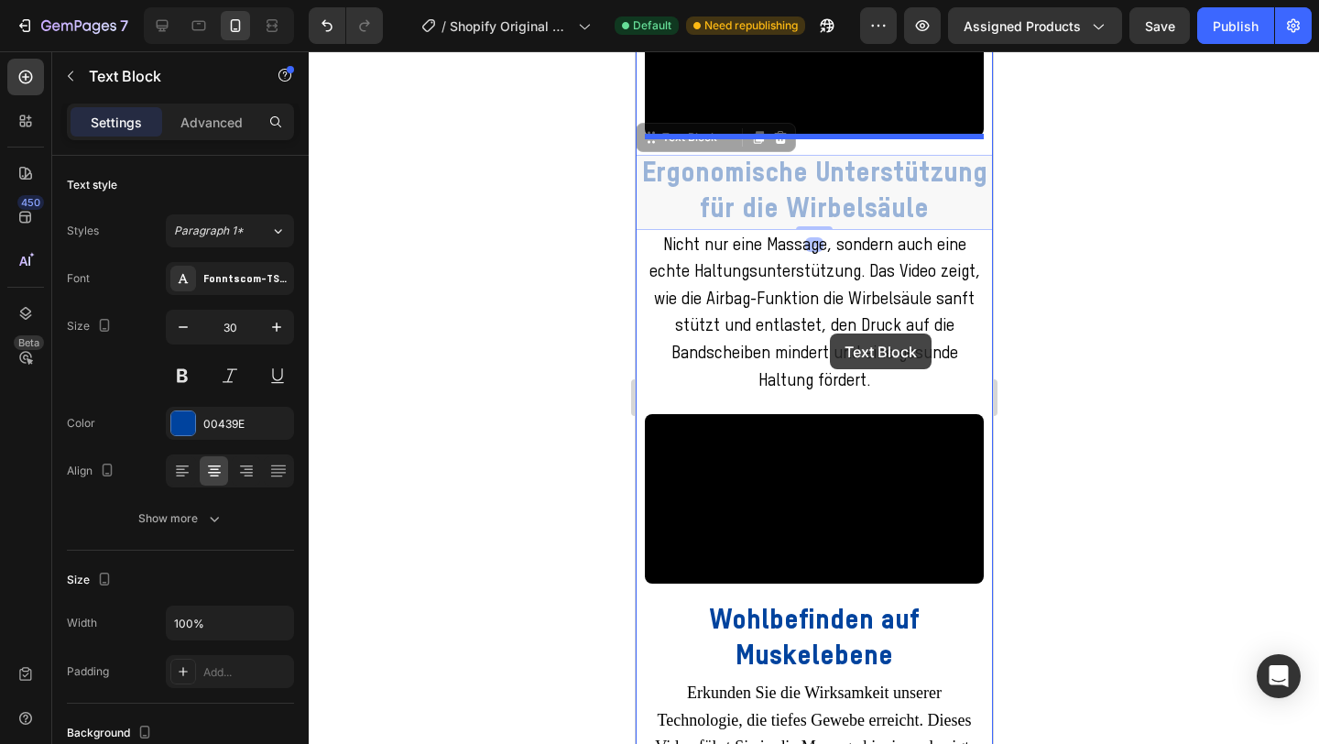
drag, startPoint x: 696, startPoint y: 477, endPoint x: 818, endPoint y: 306, distance: 210.3
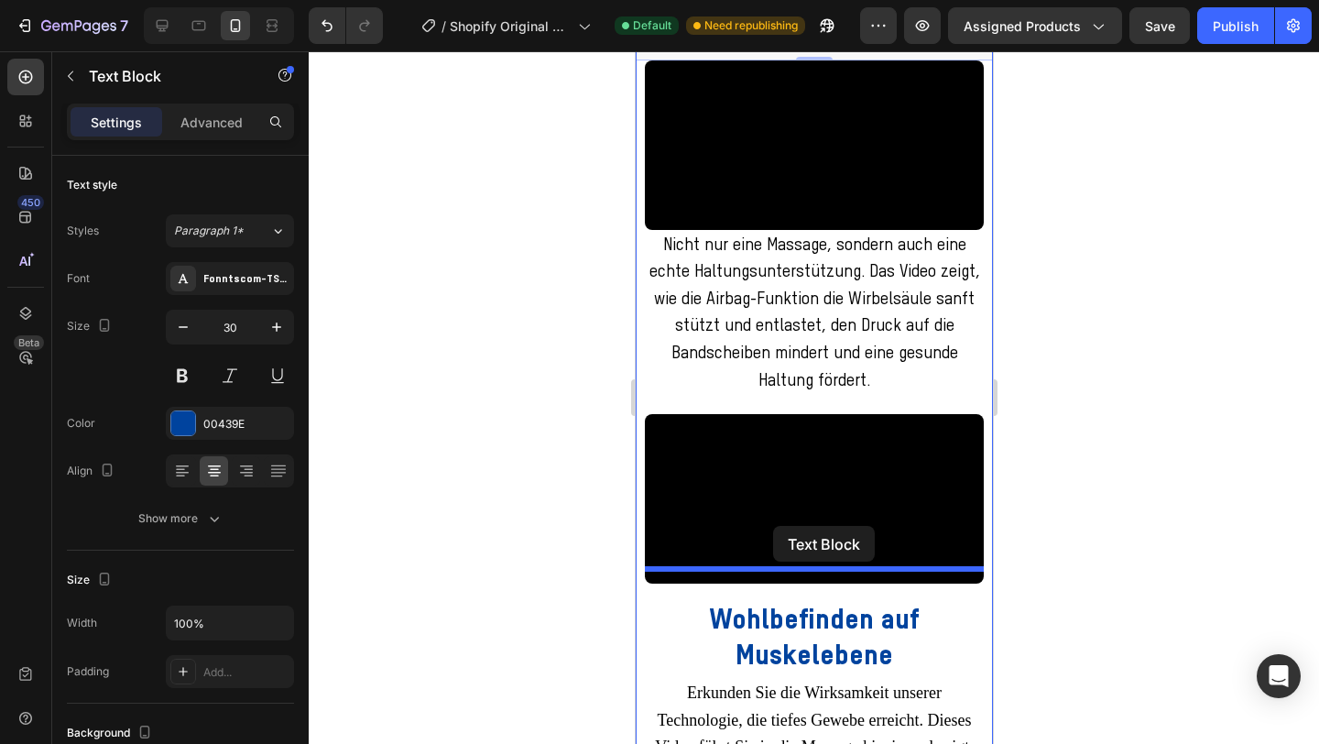
drag, startPoint x: 686, startPoint y: 141, endPoint x: 772, endPoint y: 526, distance: 394.3
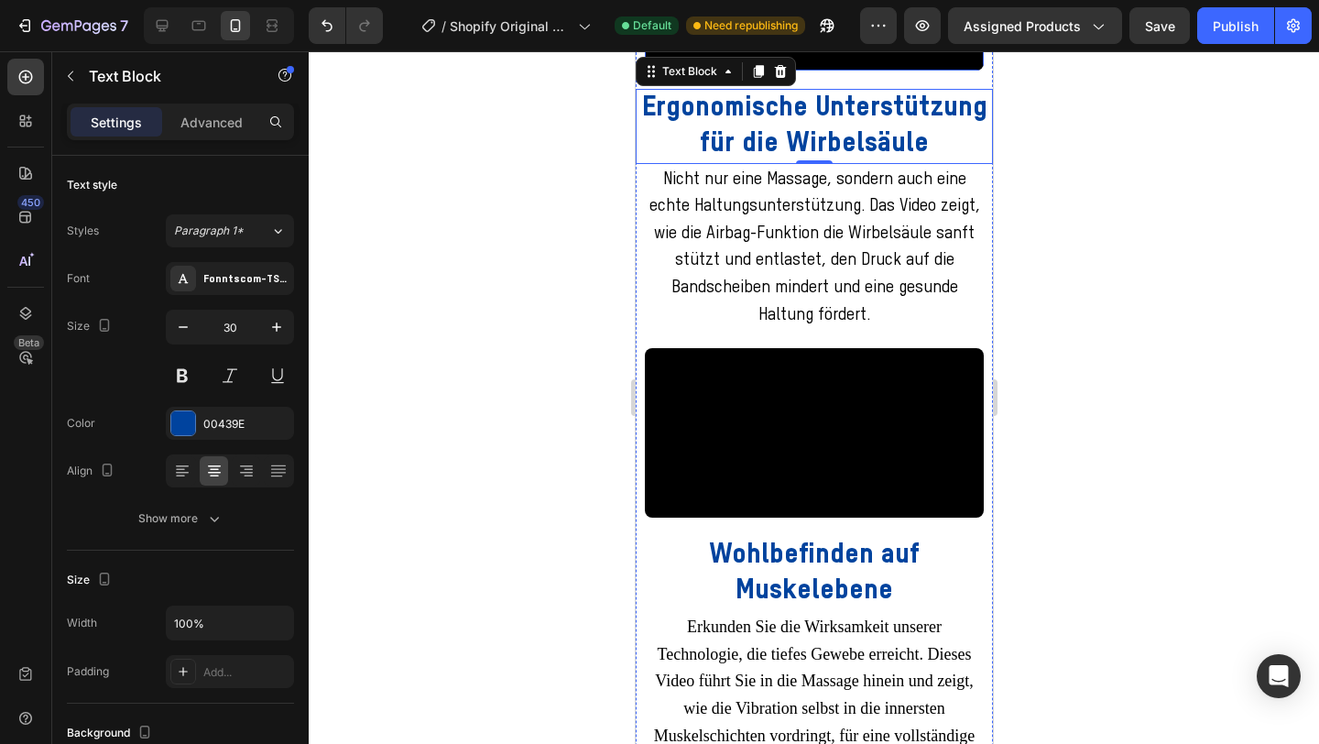
scroll to position [3956, 0]
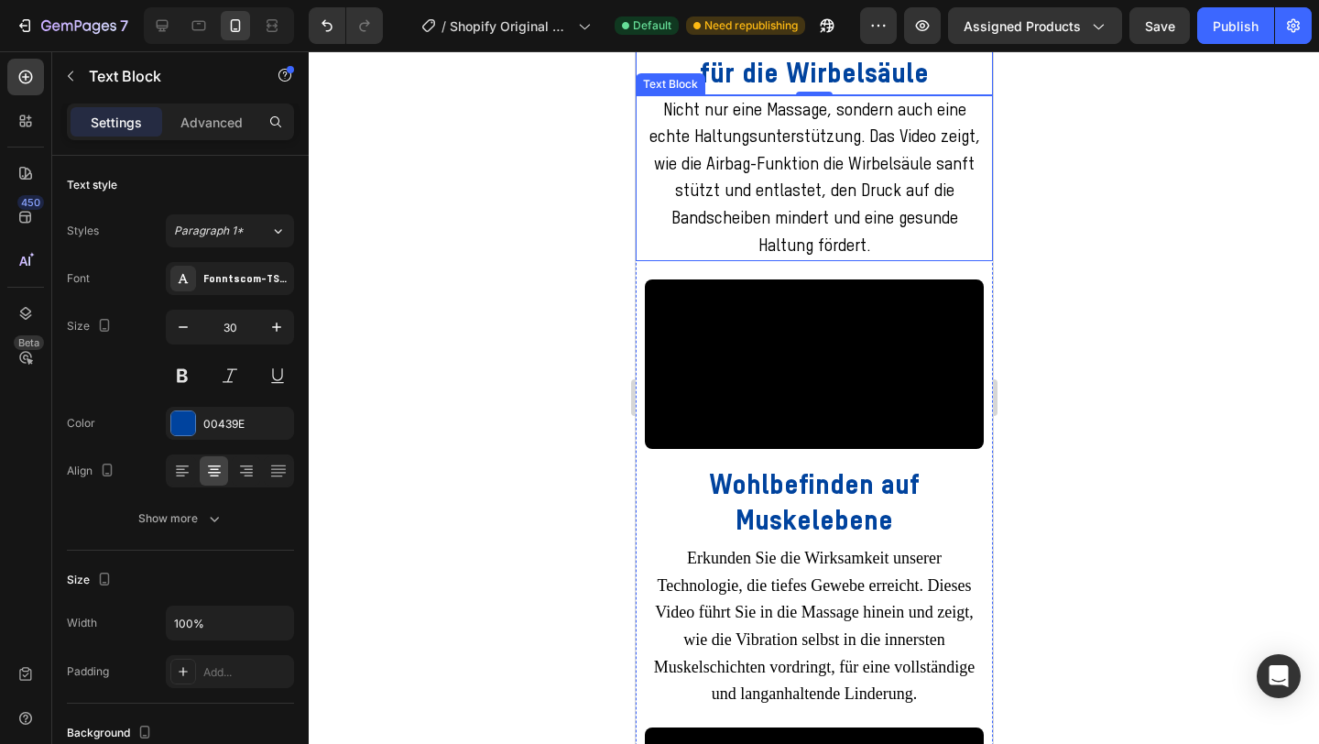
click at [672, 255] on span "Nicht nur eine Massage, sondern auch eine echte Haltungsunterstützung. Das Vide…" at bounding box center [814, 179] width 331 height 152
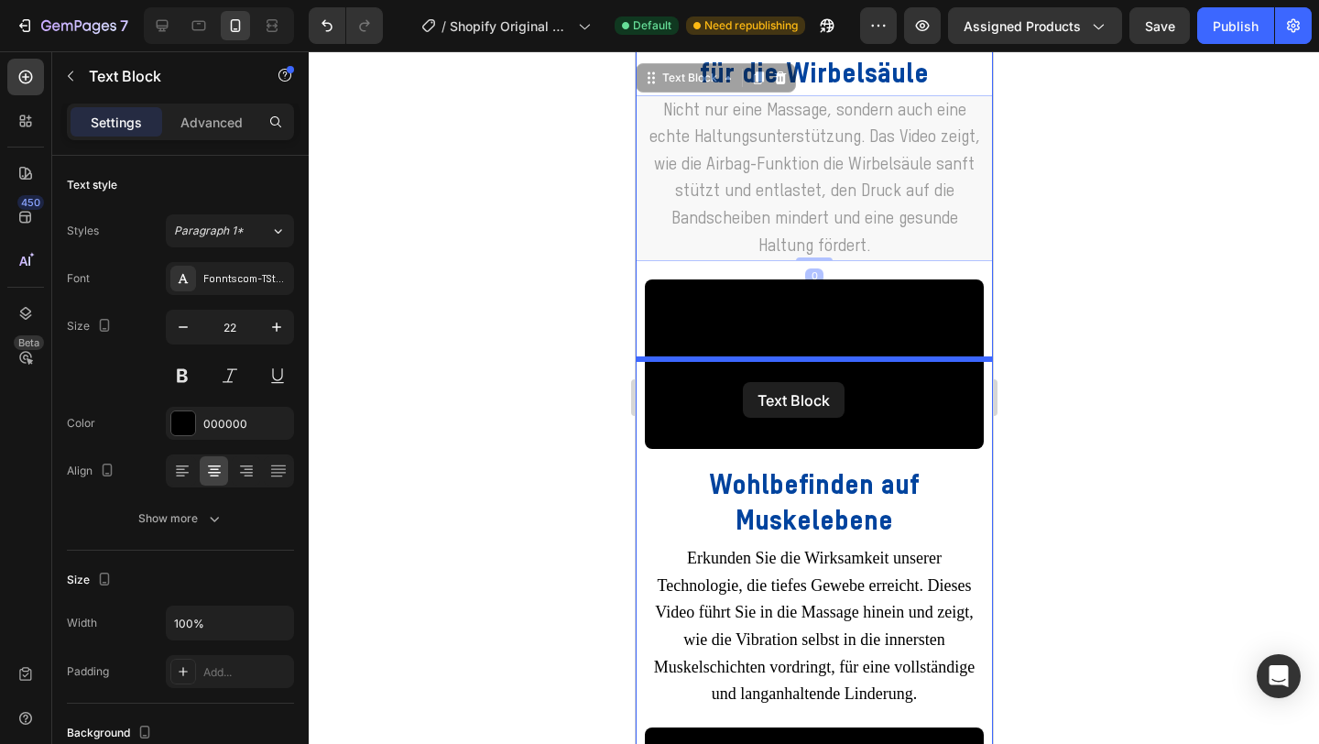
drag, startPoint x: 680, startPoint y: 425, endPoint x: 742, endPoint y: 382, distance: 75.7
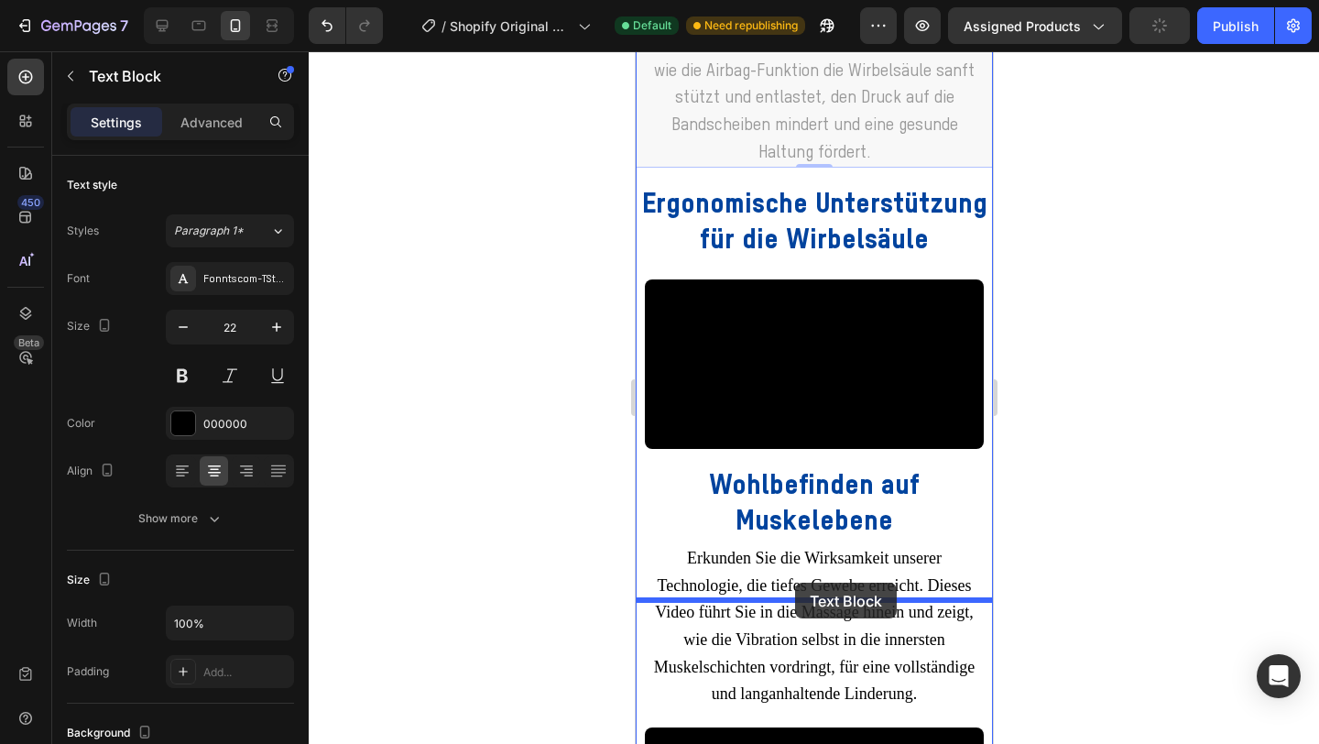
drag, startPoint x: 703, startPoint y: 332, endPoint x: 794, endPoint y: 583, distance: 267.3
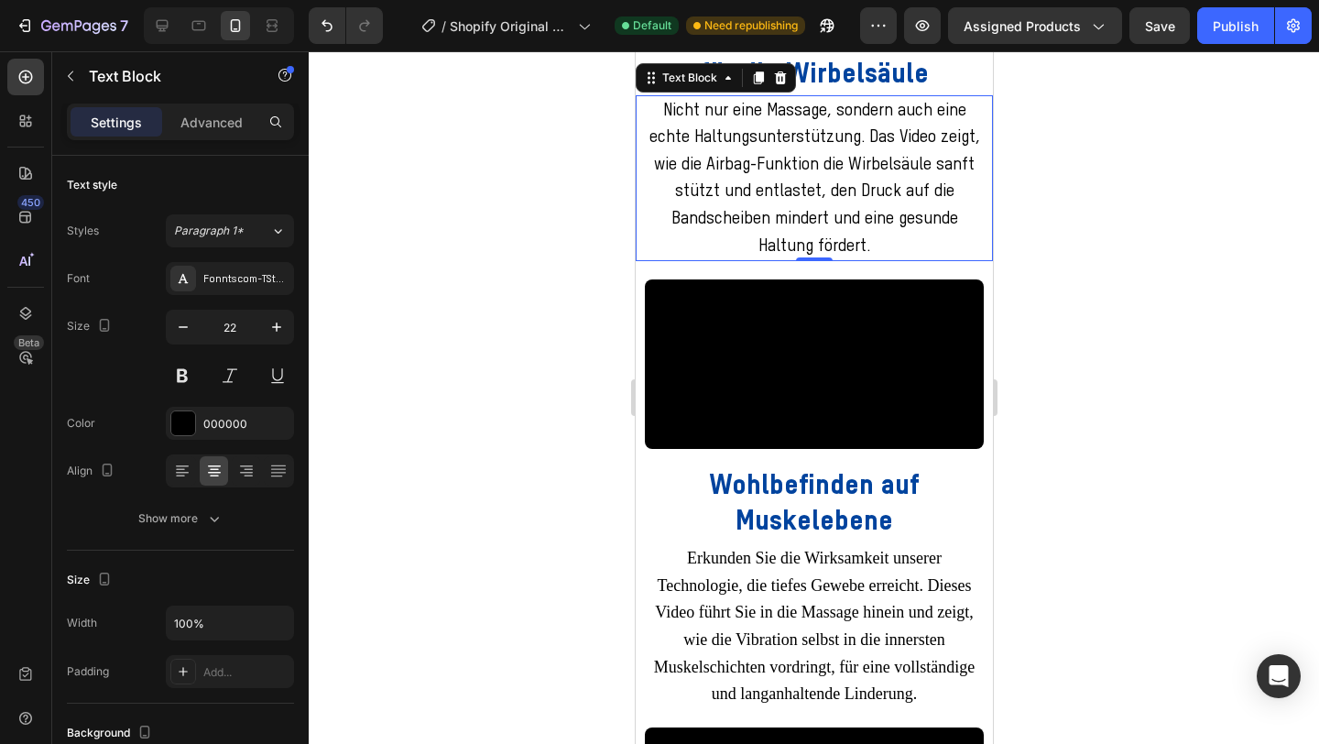
click at [1118, 388] on div at bounding box center [814, 397] width 1011 height 693
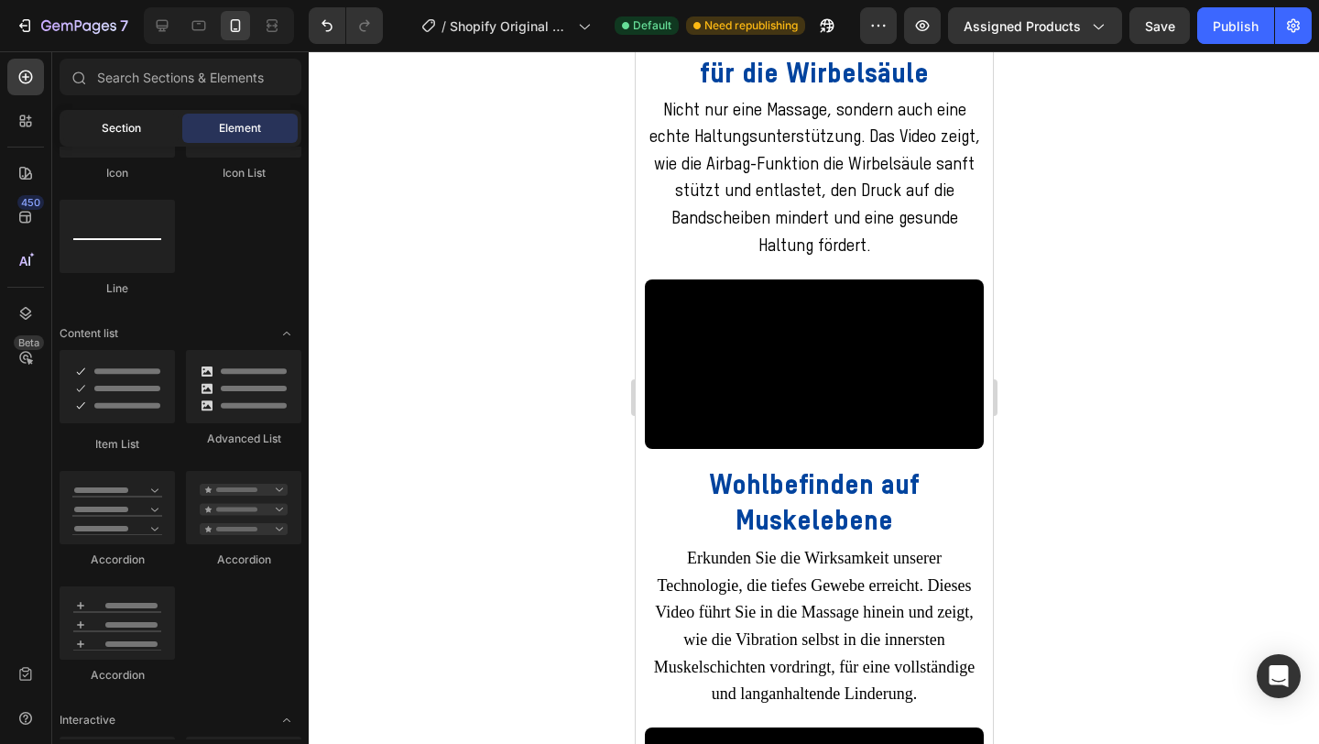
click at [100, 128] on div "Section" at bounding box center [120, 128] width 115 height 29
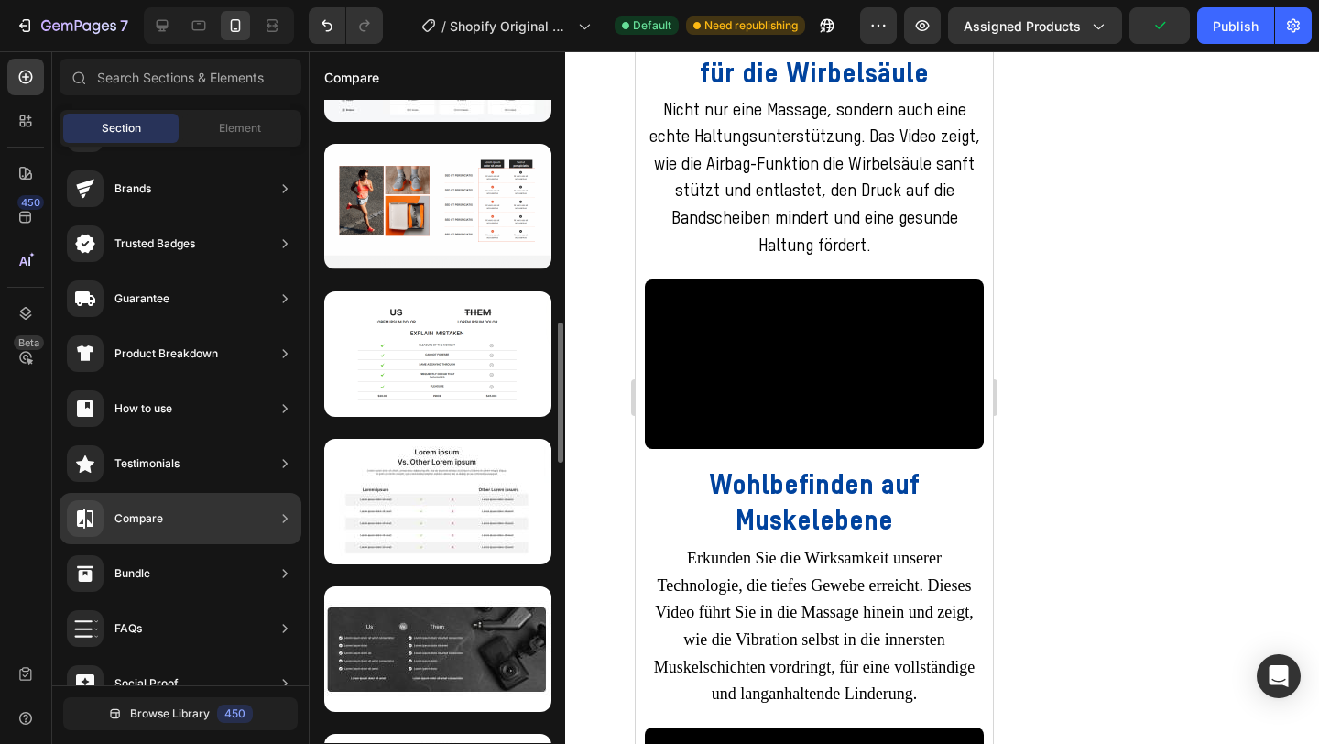
scroll to position [878, 0]
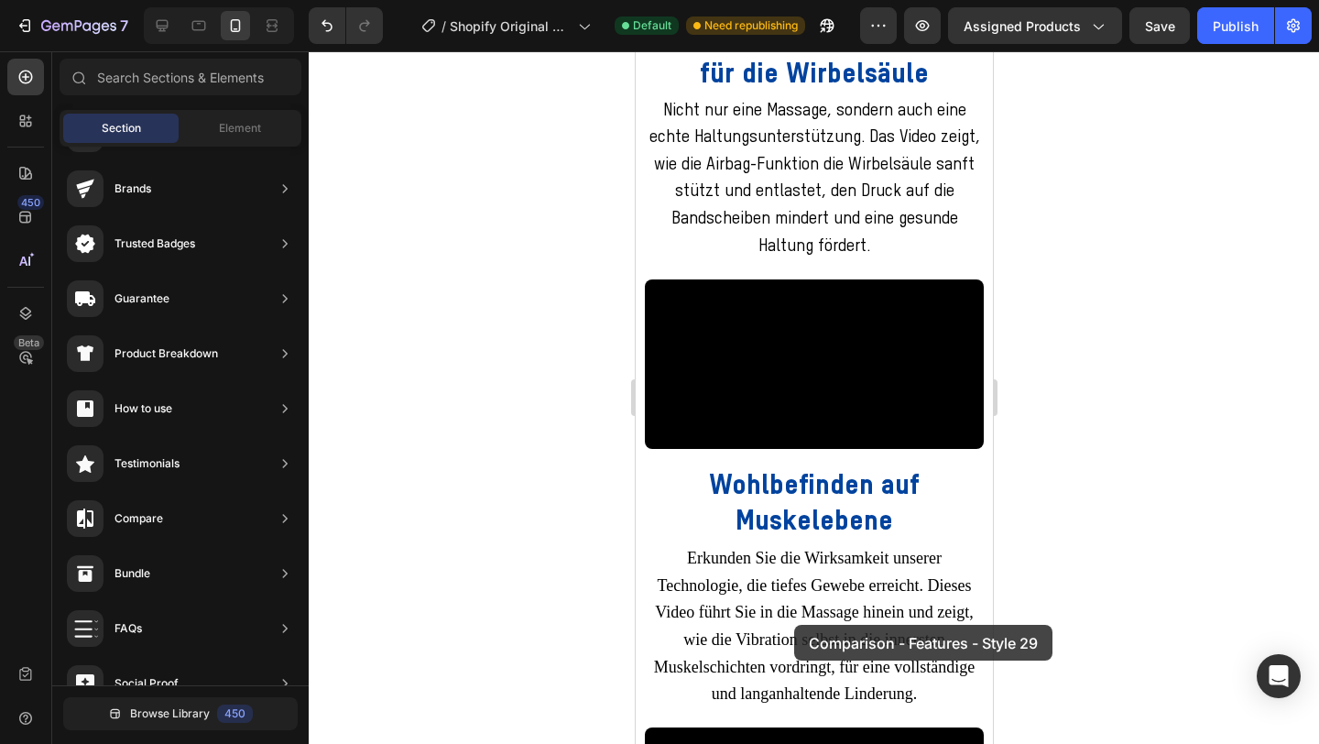
drag, startPoint x: 1084, startPoint y: 397, endPoint x: 793, endPoint y: 625, distance: 369.3
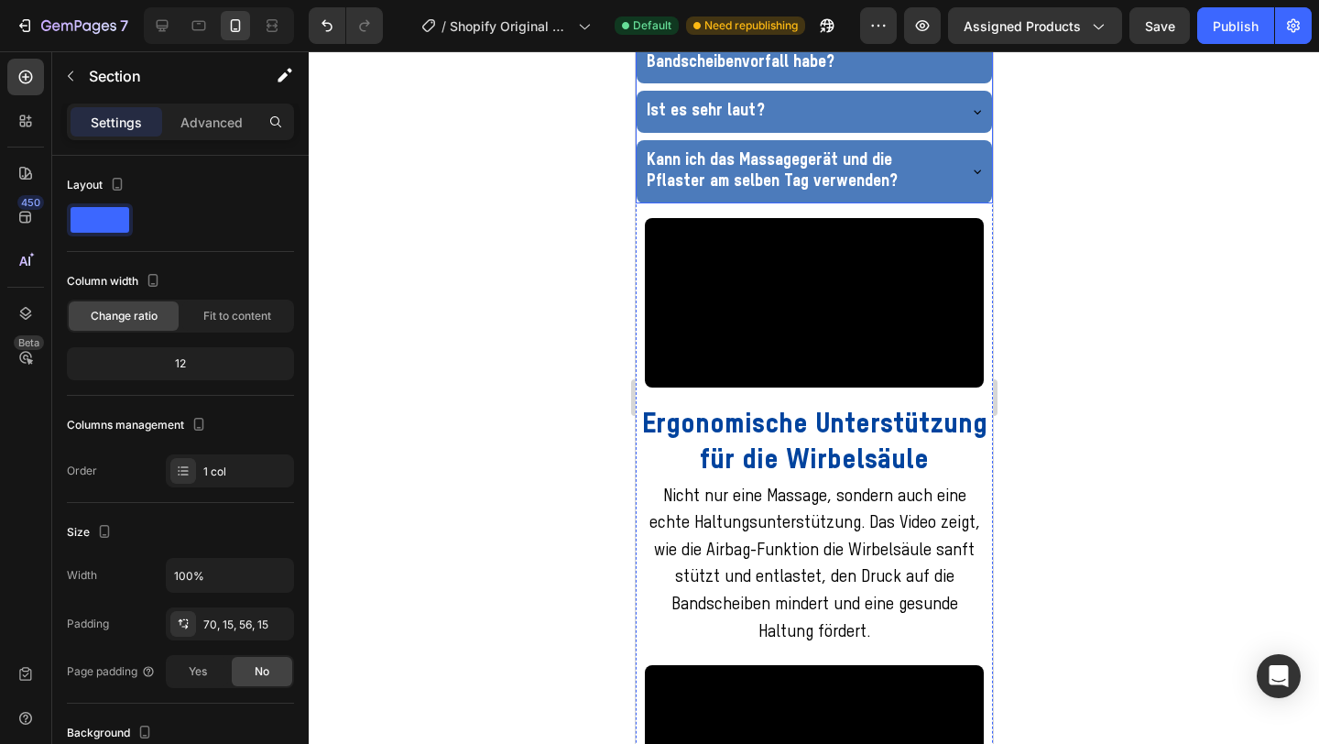
scroll to position [3572, 0]
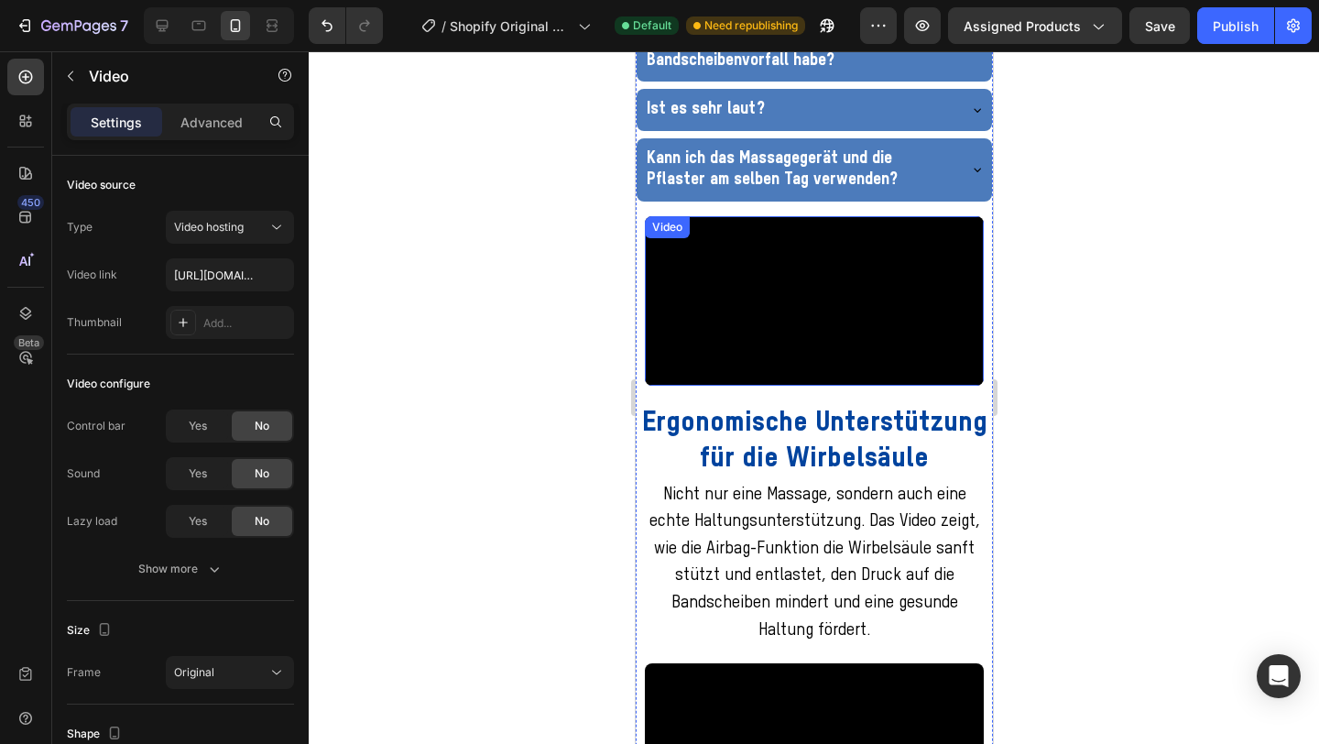
click at [747, 386] on video at bounding box center [813, 301] width 339 height 170
click at [669, 243] on div "Video" at bounding box center [686, 234] width 38 height 16
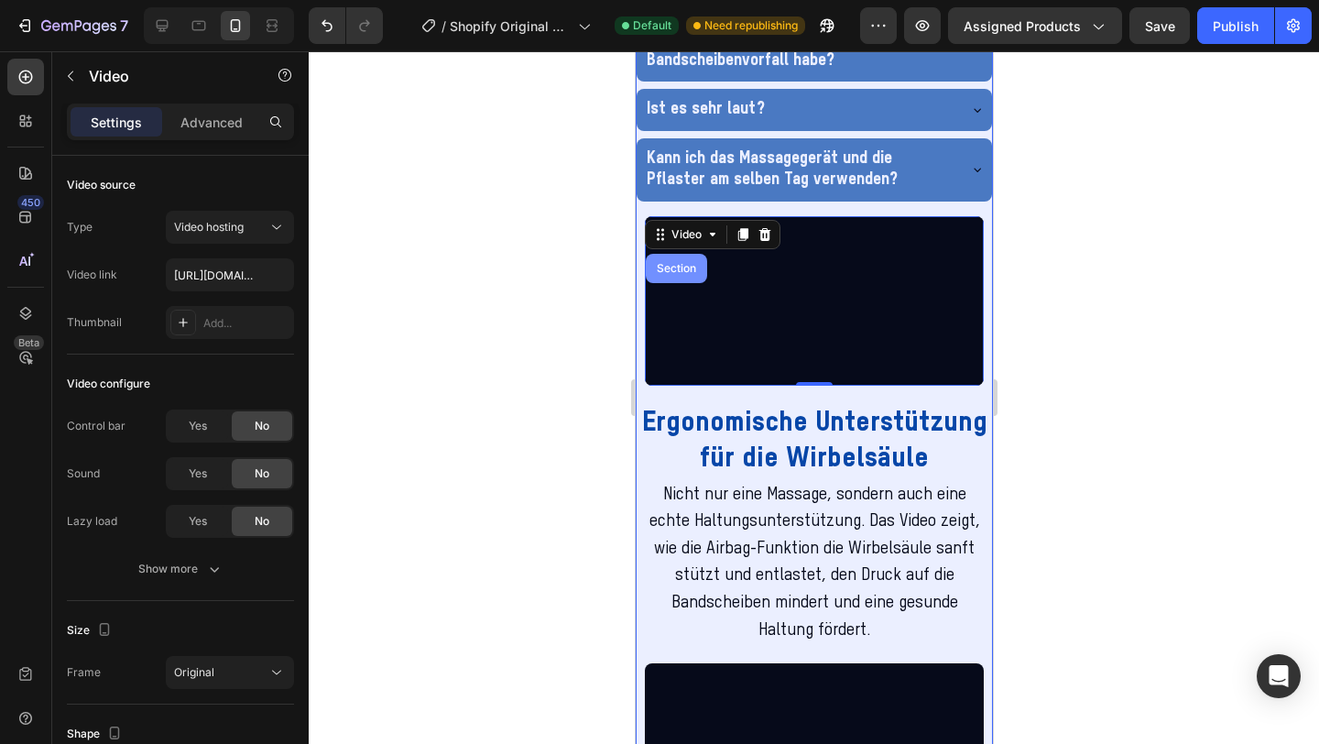
click at [673, 274] on div "Section" at bounding box center [675, 268] width 47 height 11
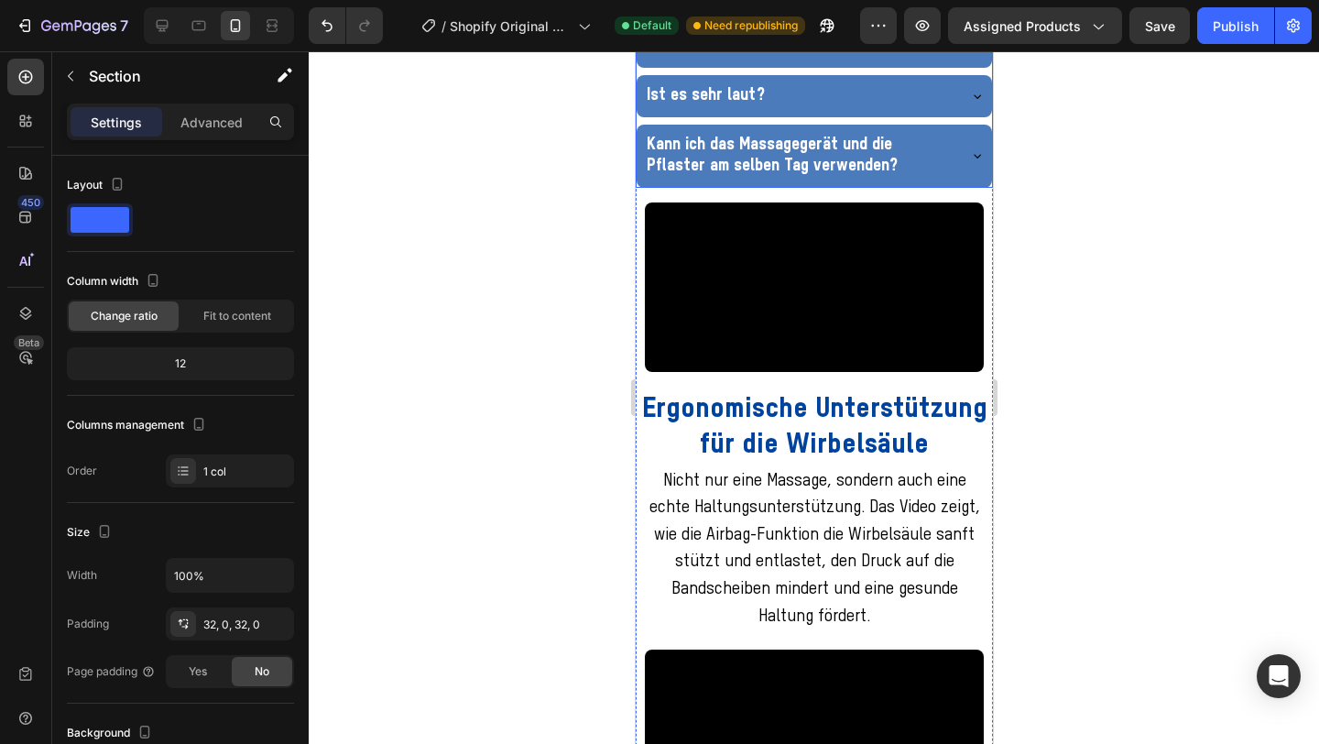
scroll to position [3586, 0]
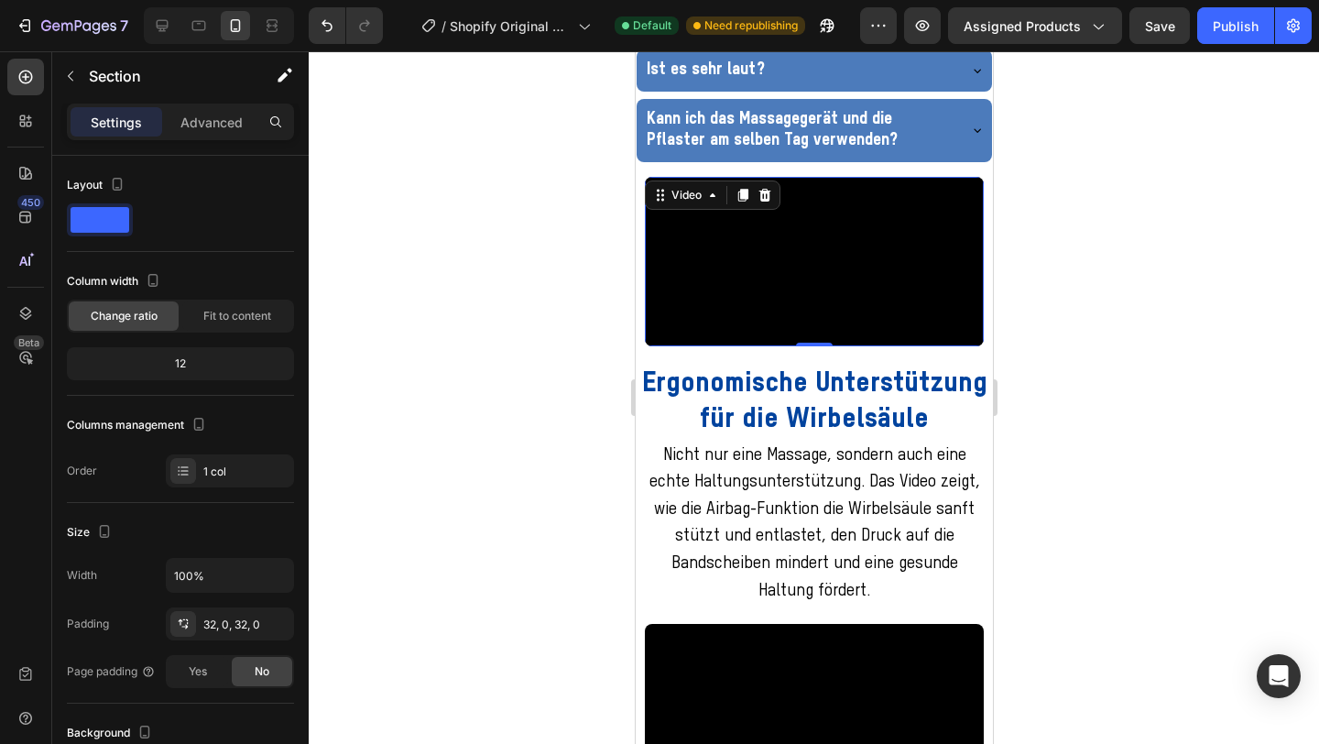
click at [738, 346] on video at bounding box center [813, 262] width 339 height 170
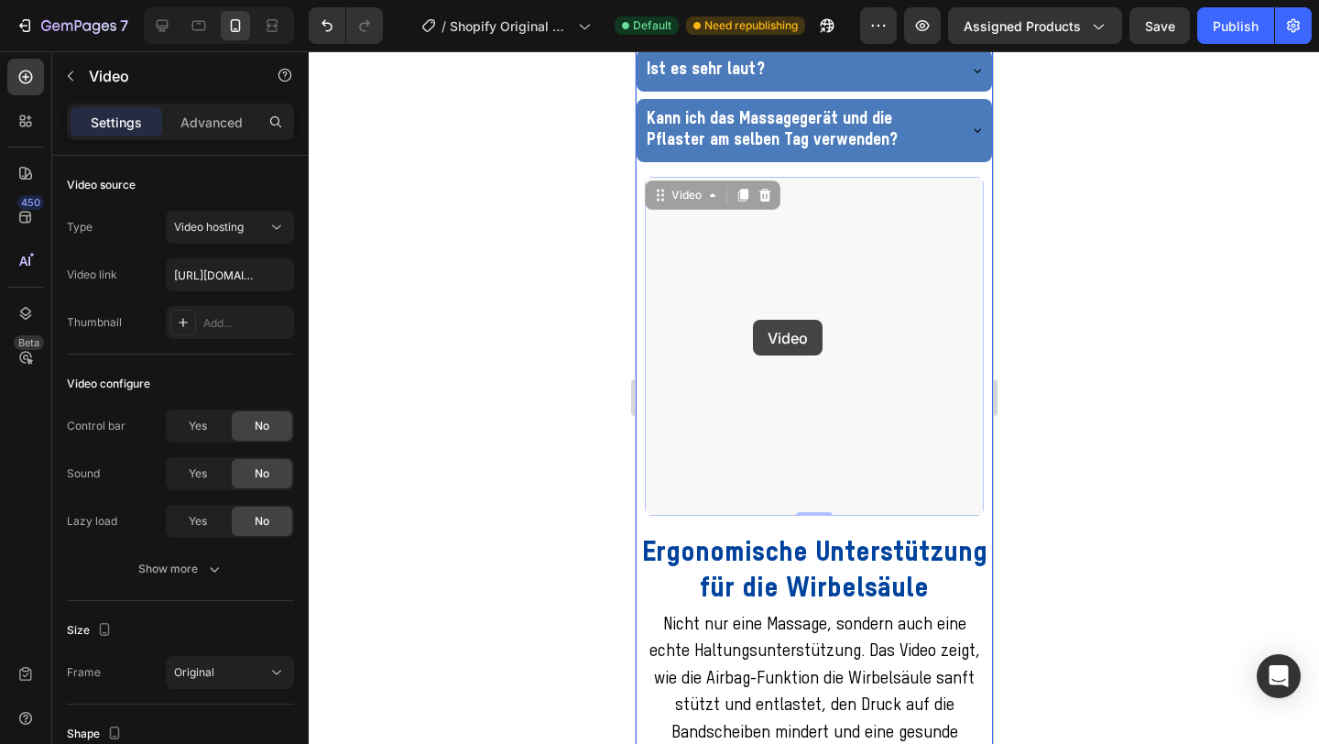
drag, startPoint x: 692, startPoint y: 363, endPoint x: 752, endPoint y: 320, distance: 74.2
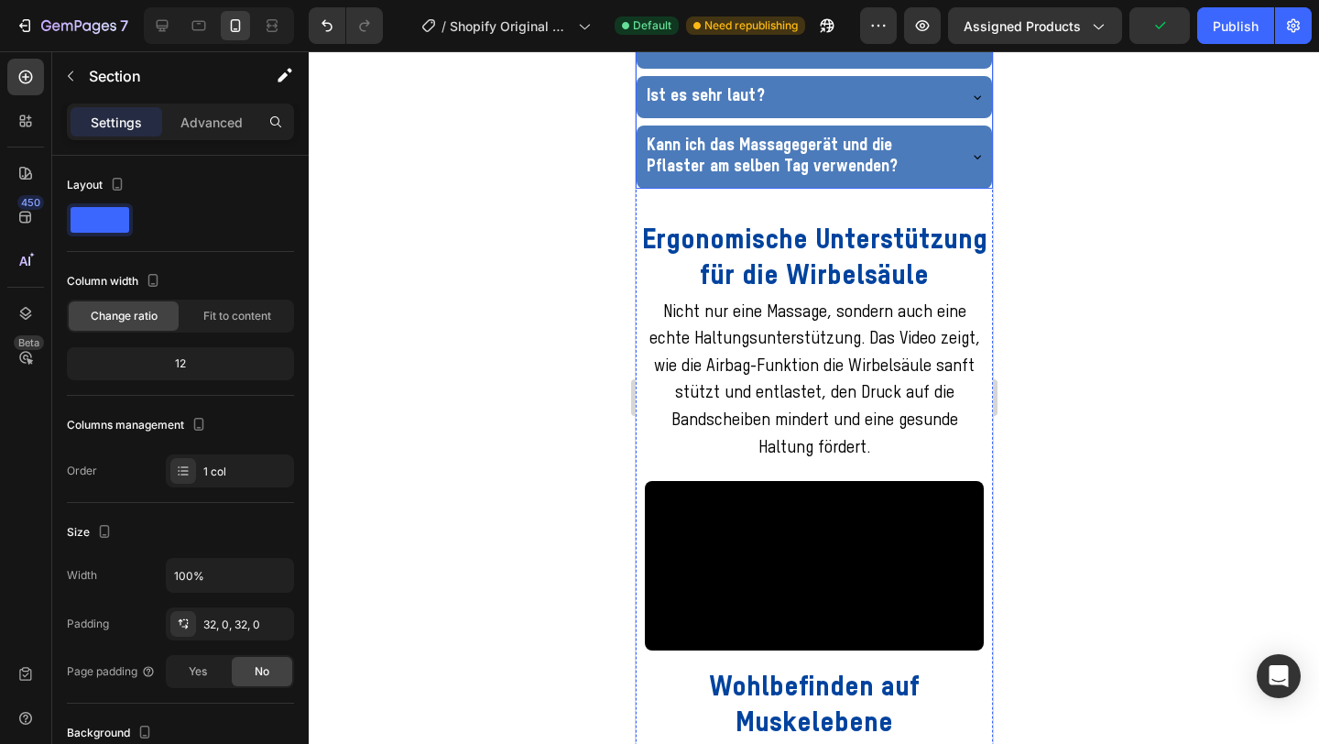
scroll to position [3725, 0]
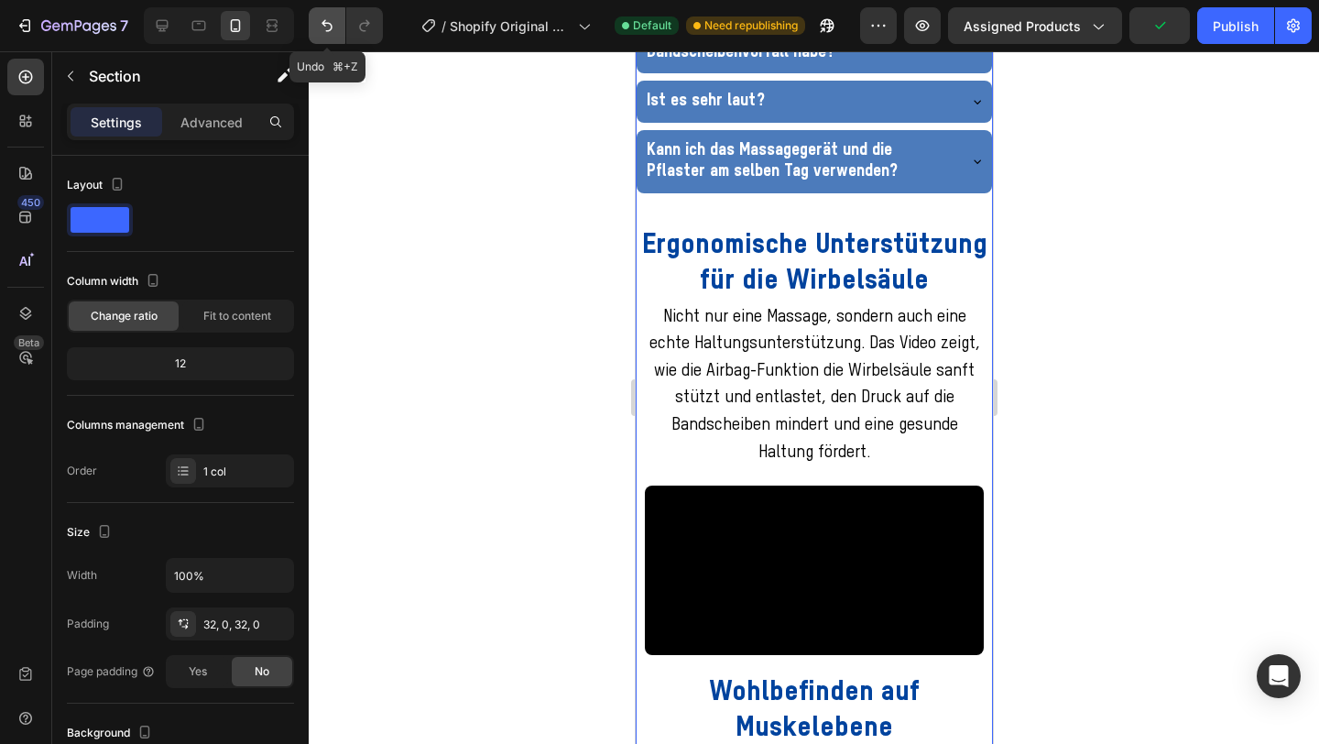
click at [334, 26] on icon "Undo/Redo" at bounding box center [327, 25] width 18 height 18
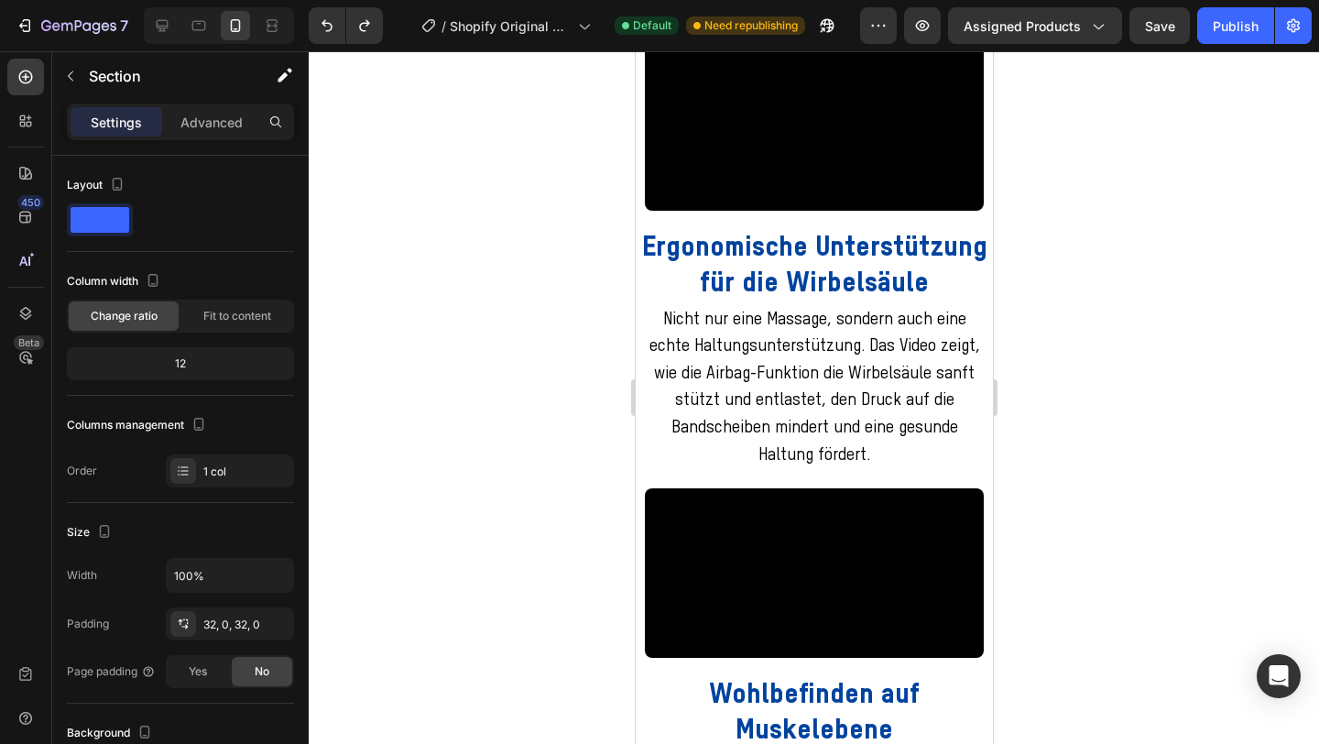
scroll to position [3759, 0]
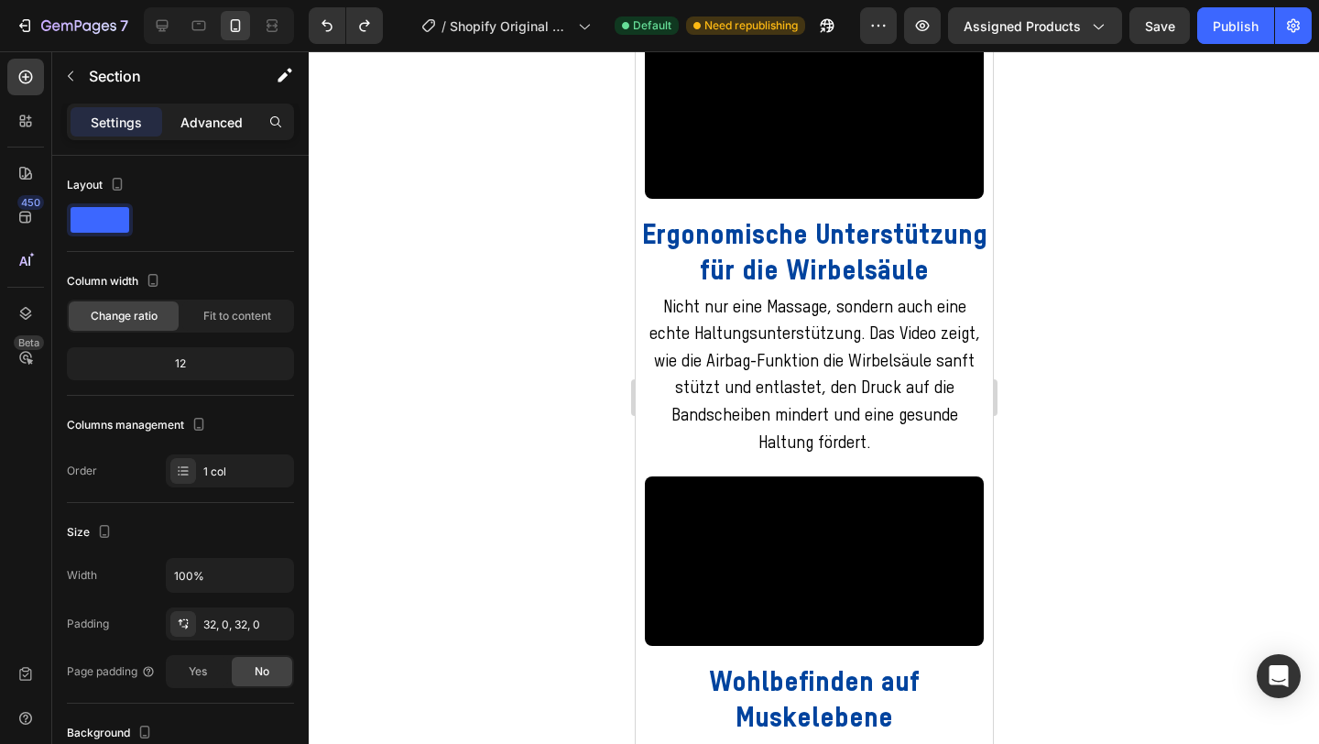
click at [218, 120] on p "Advanced" at bounding box center [212, 122] width 62 height 19
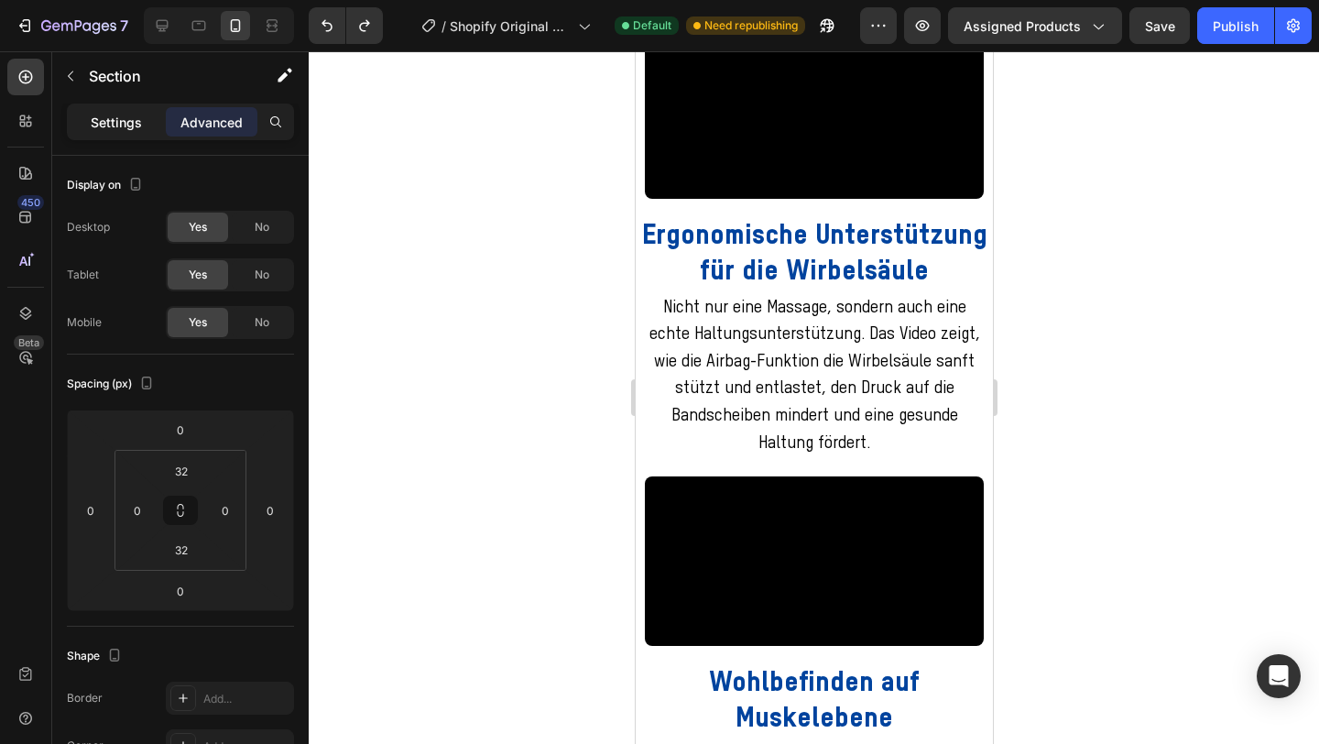
click at [133, 131] on p "Settings" at bounding box center [116, 122] width 51 height 19
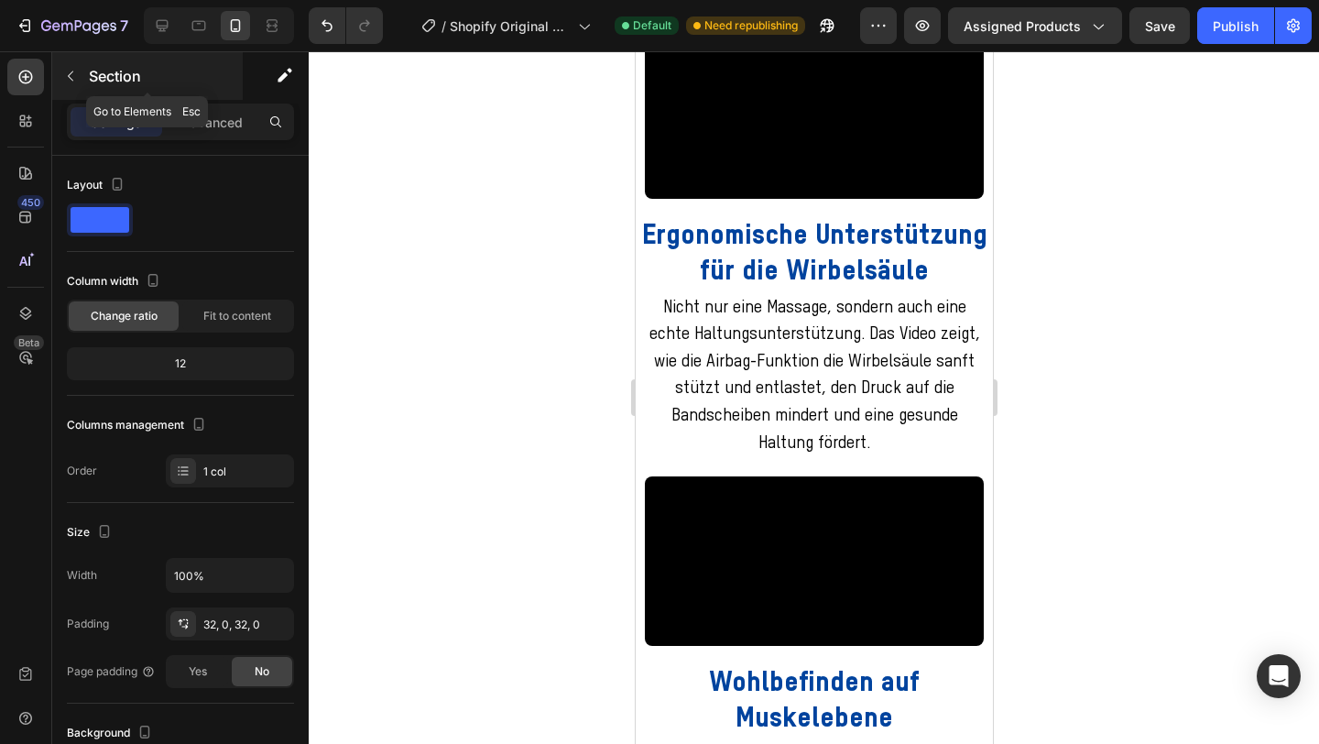
click at [72, 78] on icon "button" at bounding box center [70, 76] width 15 height 15
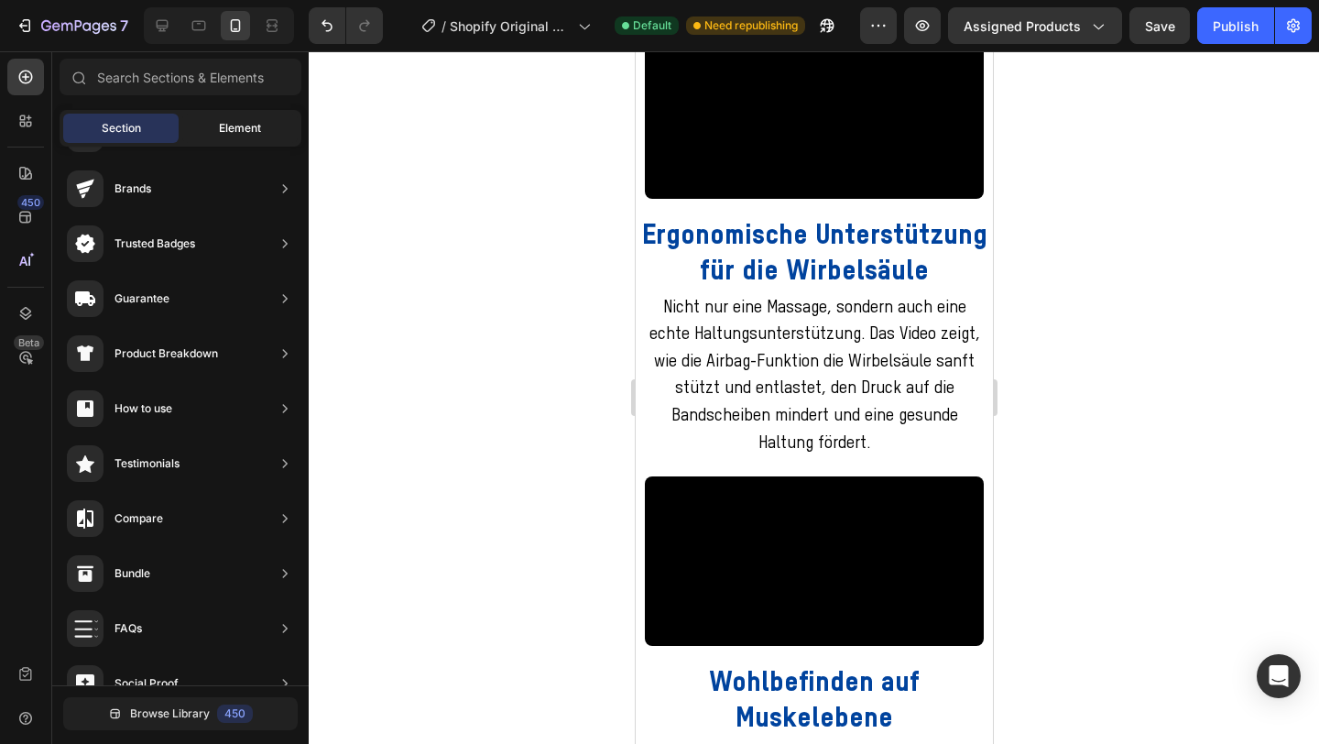
click at [217, 132] on div "Element" at bounding box center [239, 128] width 115 height 29
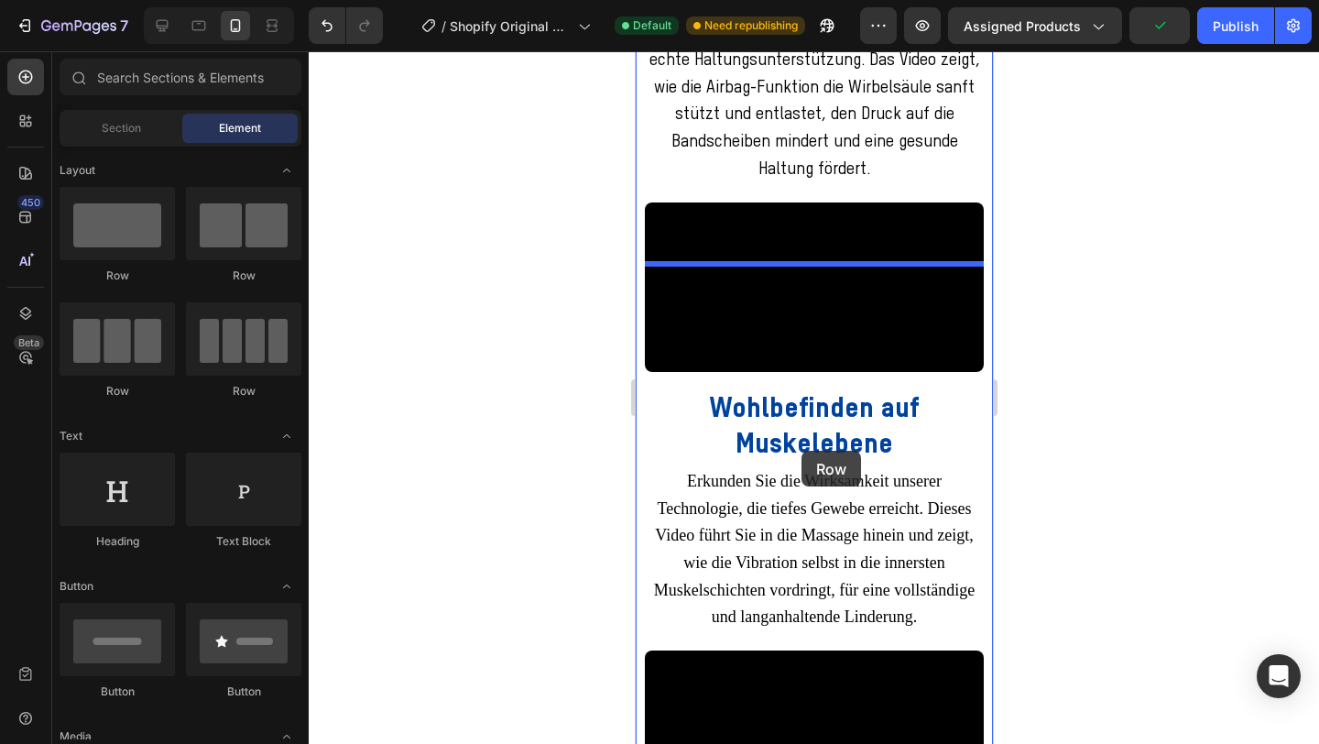
scroll to position [4043, 0]
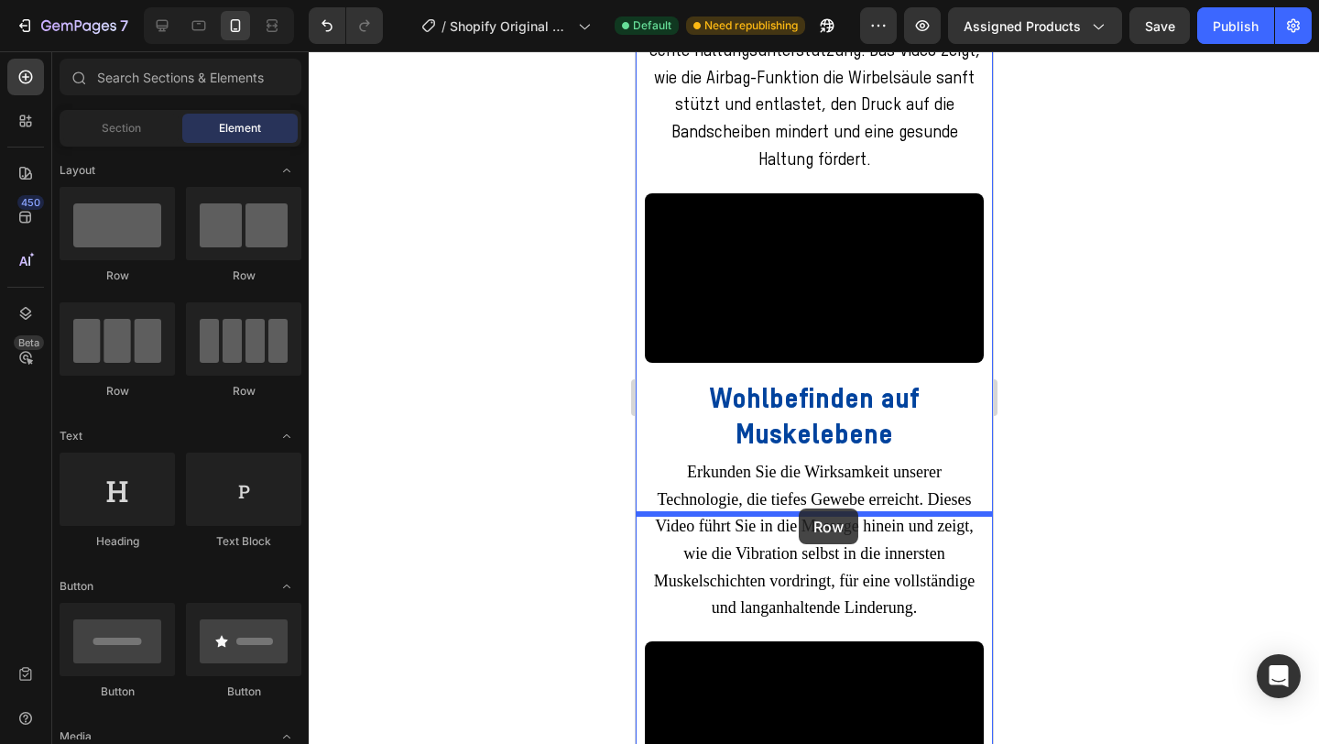
drag, startPoint x: 765, startPoint y: 297, endPoint x: 798, endPoint y: 509, distance: 214.2
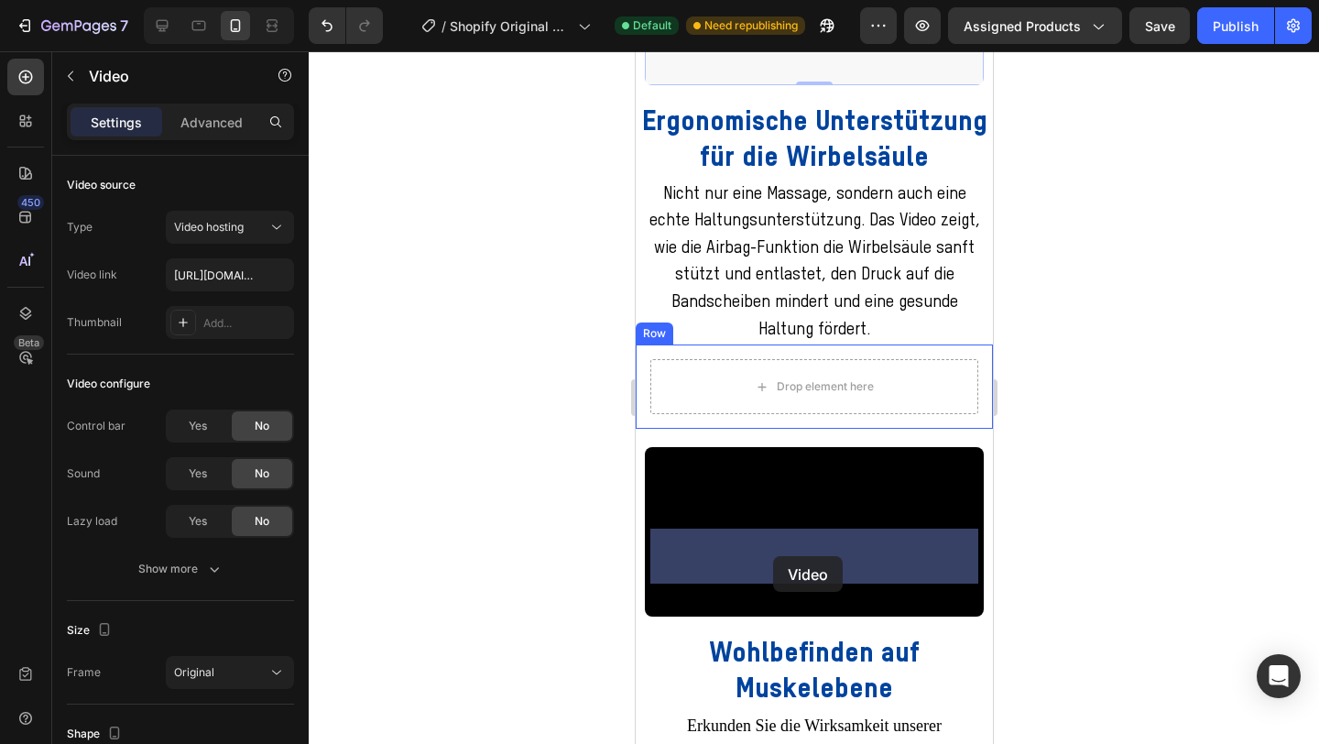
drag, startPoint x: 778, startPoint y: 202, endPoint x: 772, endPoint y: 556, distance: 354.6
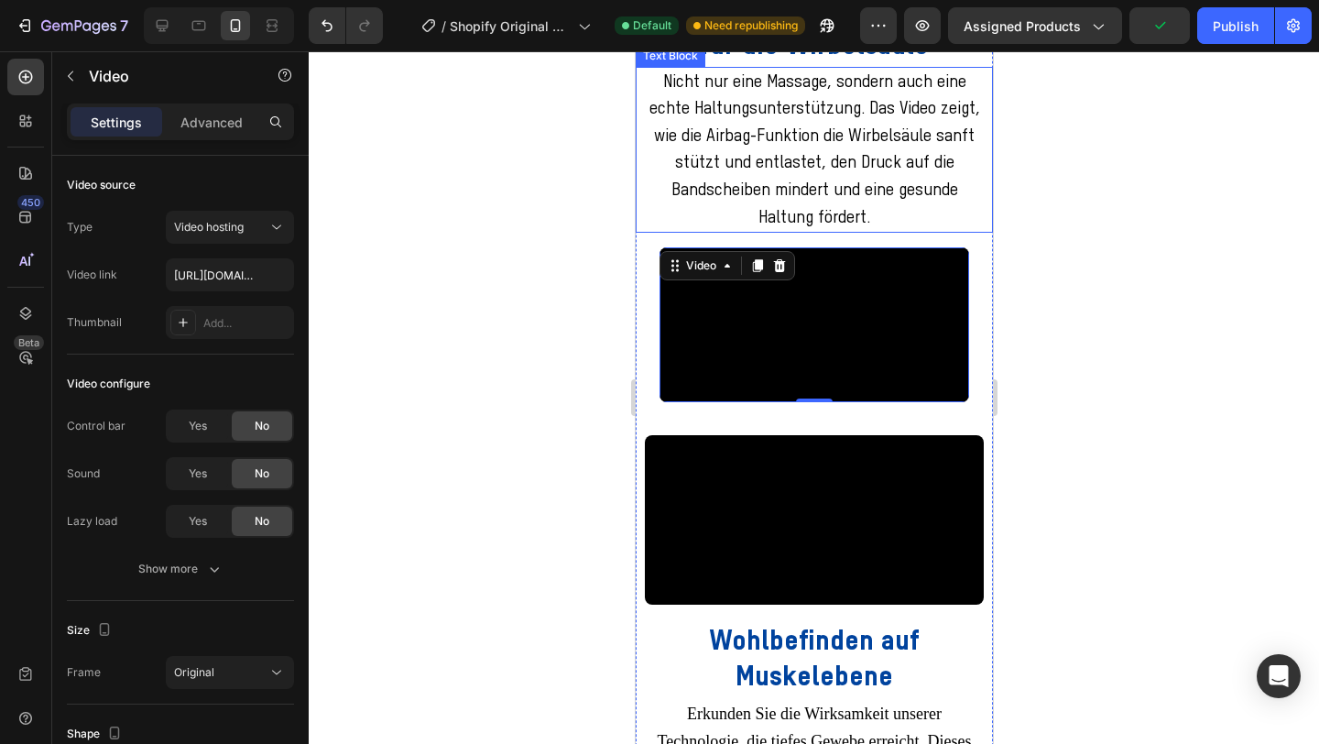
scroll to position [3820, 0]
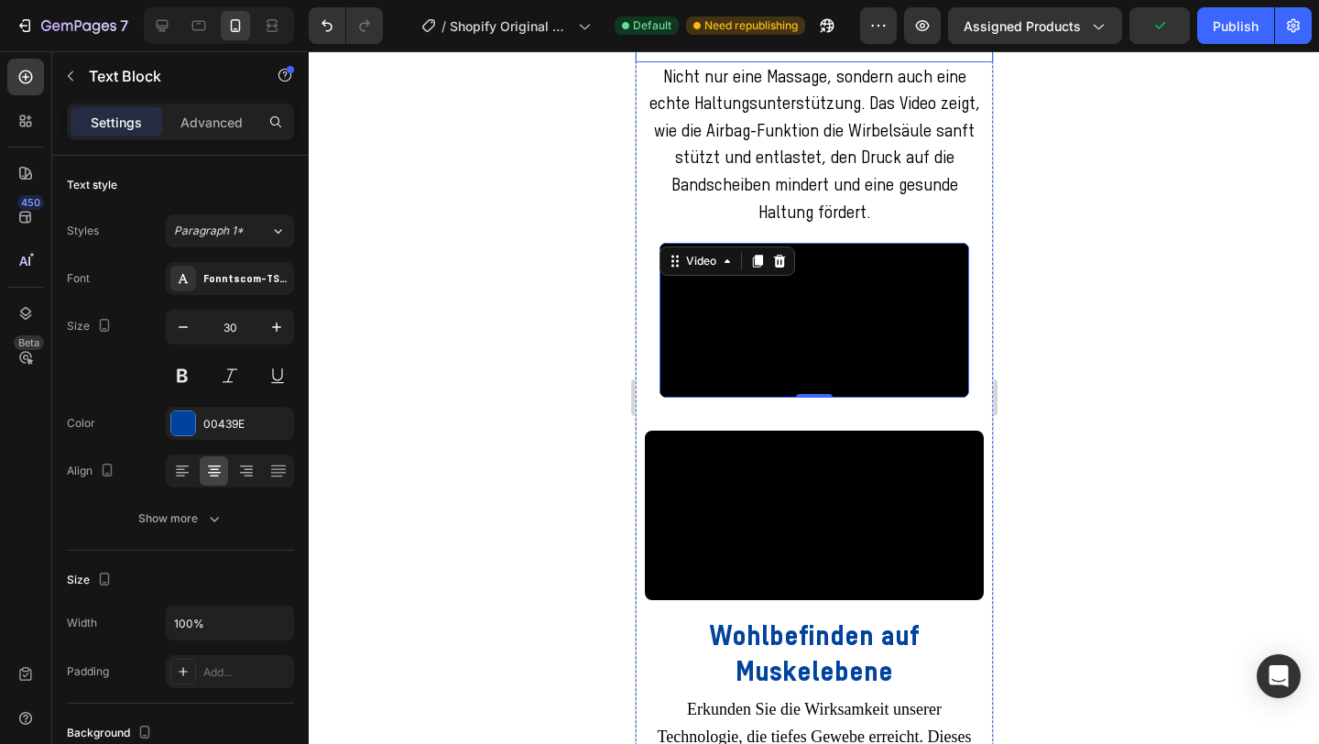
click at [679, 60] on p "Ergonomische Unterstützung für die Wirbelsäule" at bounding box center [814, 24] width 354 height 71
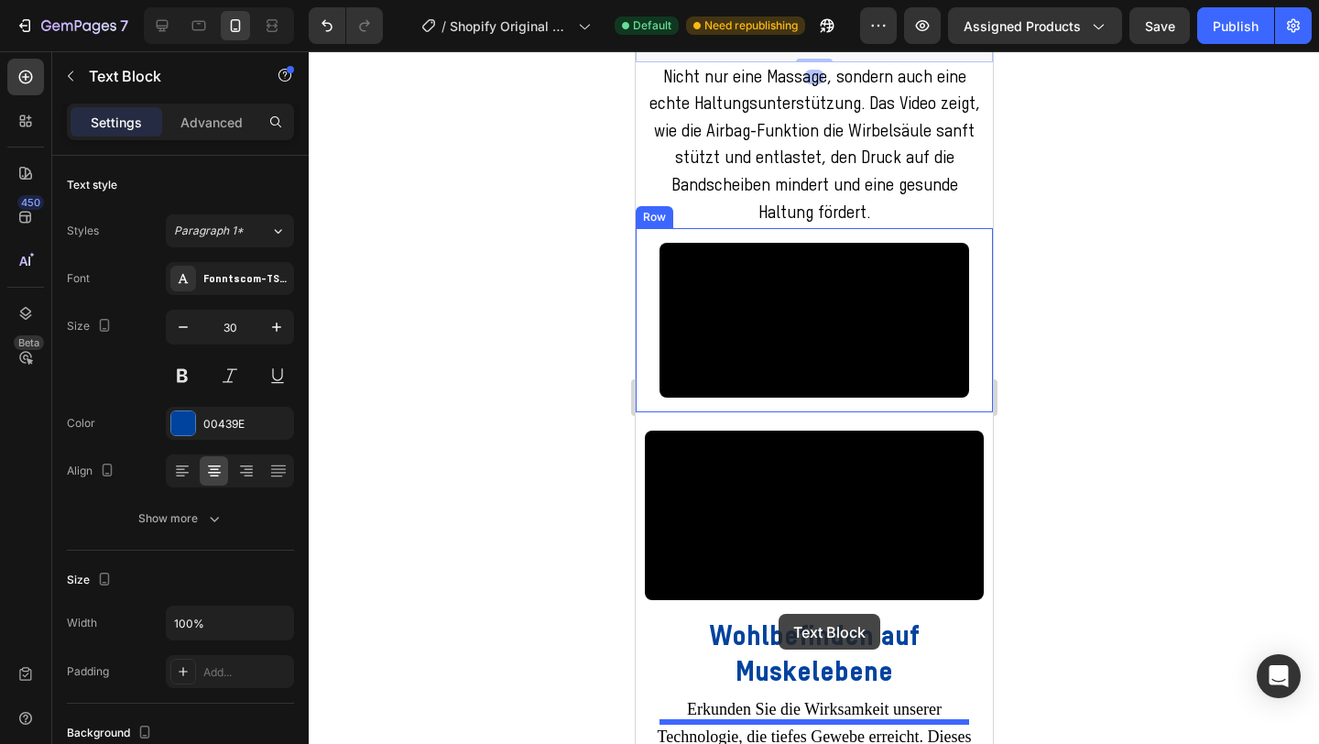
drag, startPoint x: 692, startPoint y: 142, endPoint x: 778, endPoint y: 614, distance: 479.7
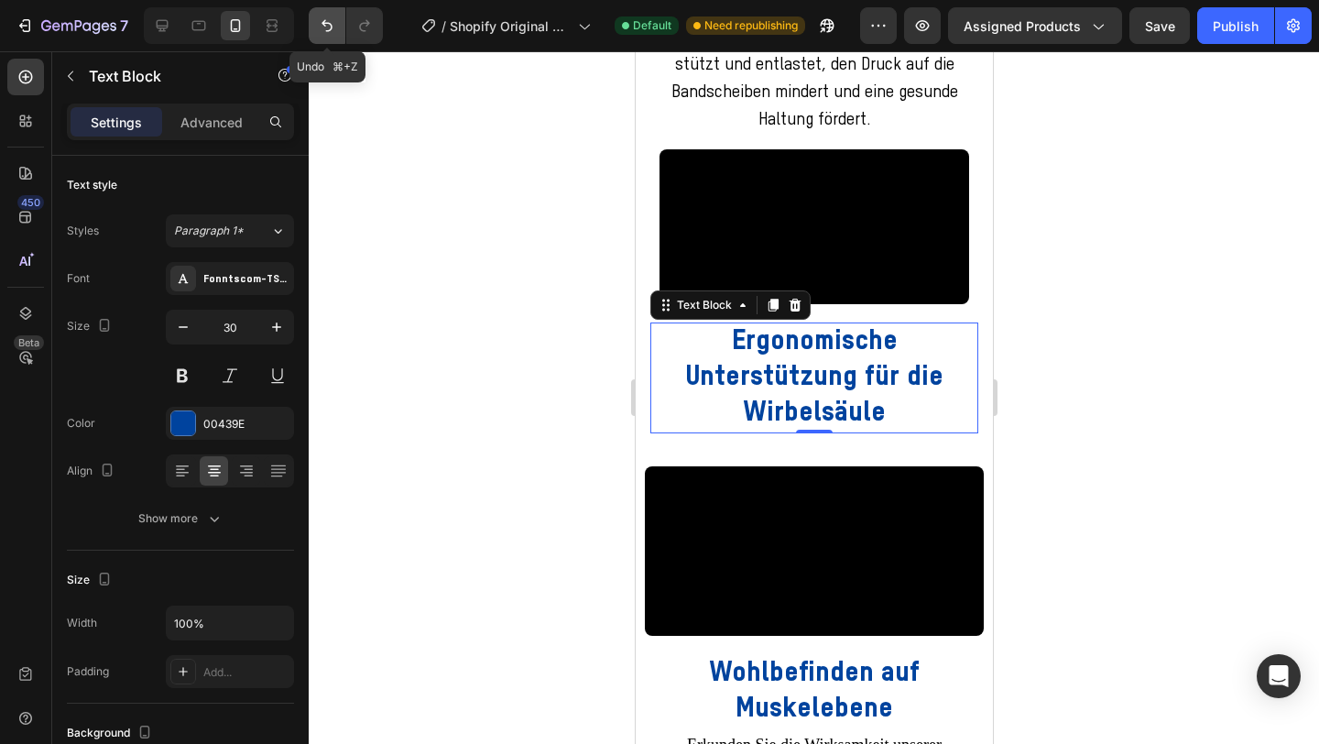
click at [337, 28] on button "Undo/Redo" at bounding box center [327, 25] width 37 height 37
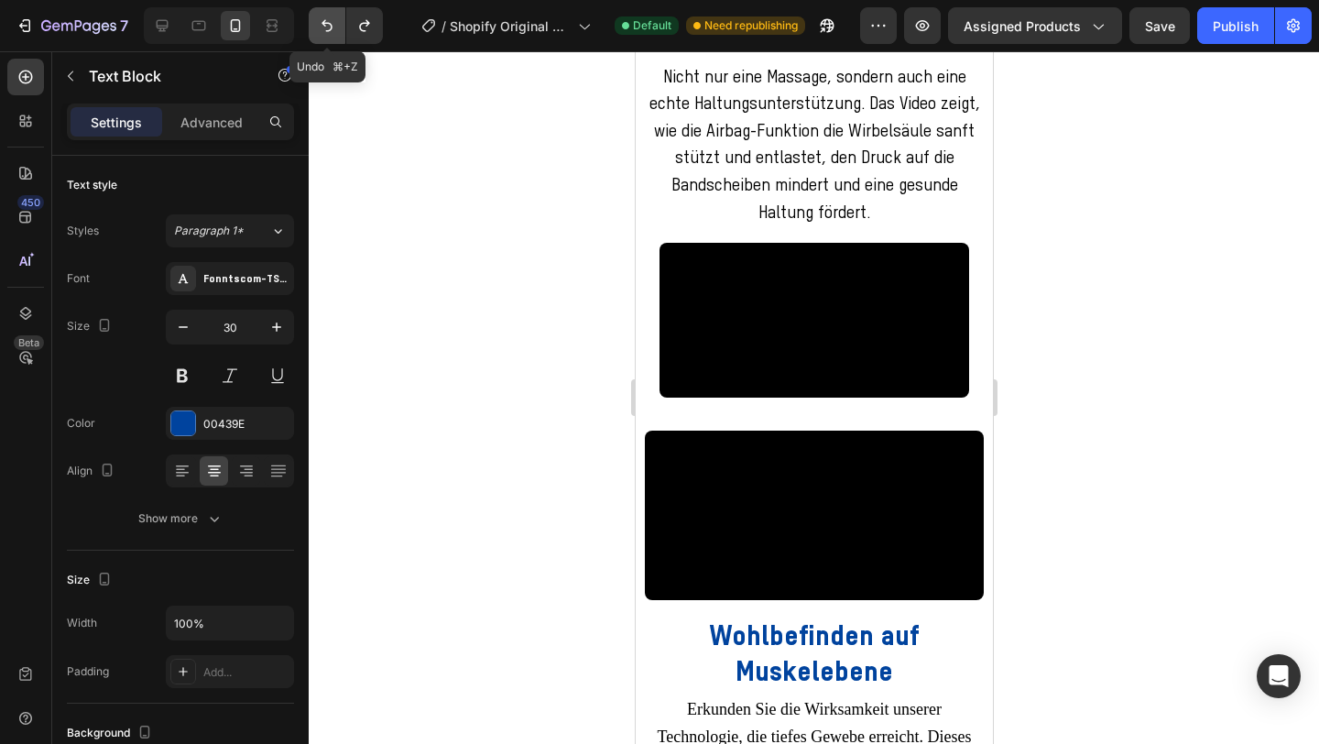
click at [337, 28] on button "Undo/Redo" at bounding box center [327, 25] width 37 height 37
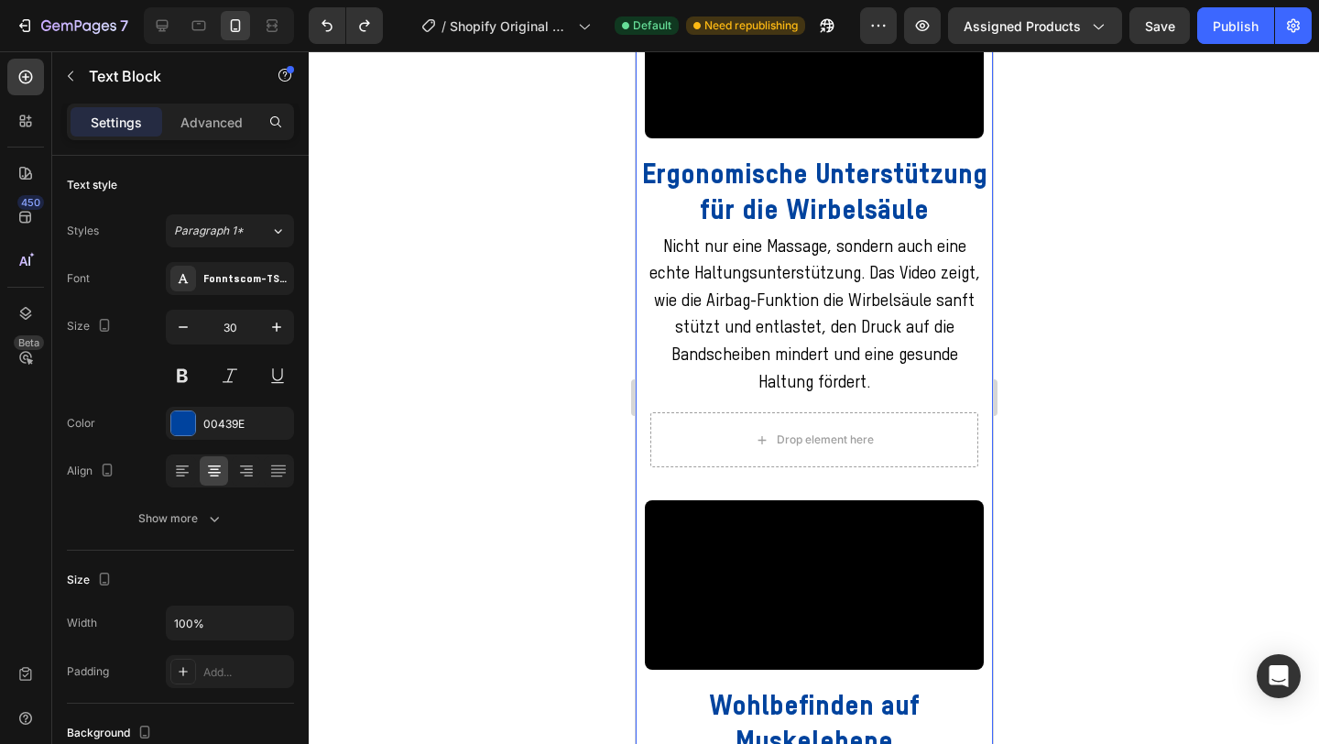
click at [614, 314] on div at bounding box center [814, 397] width 1011 height 693
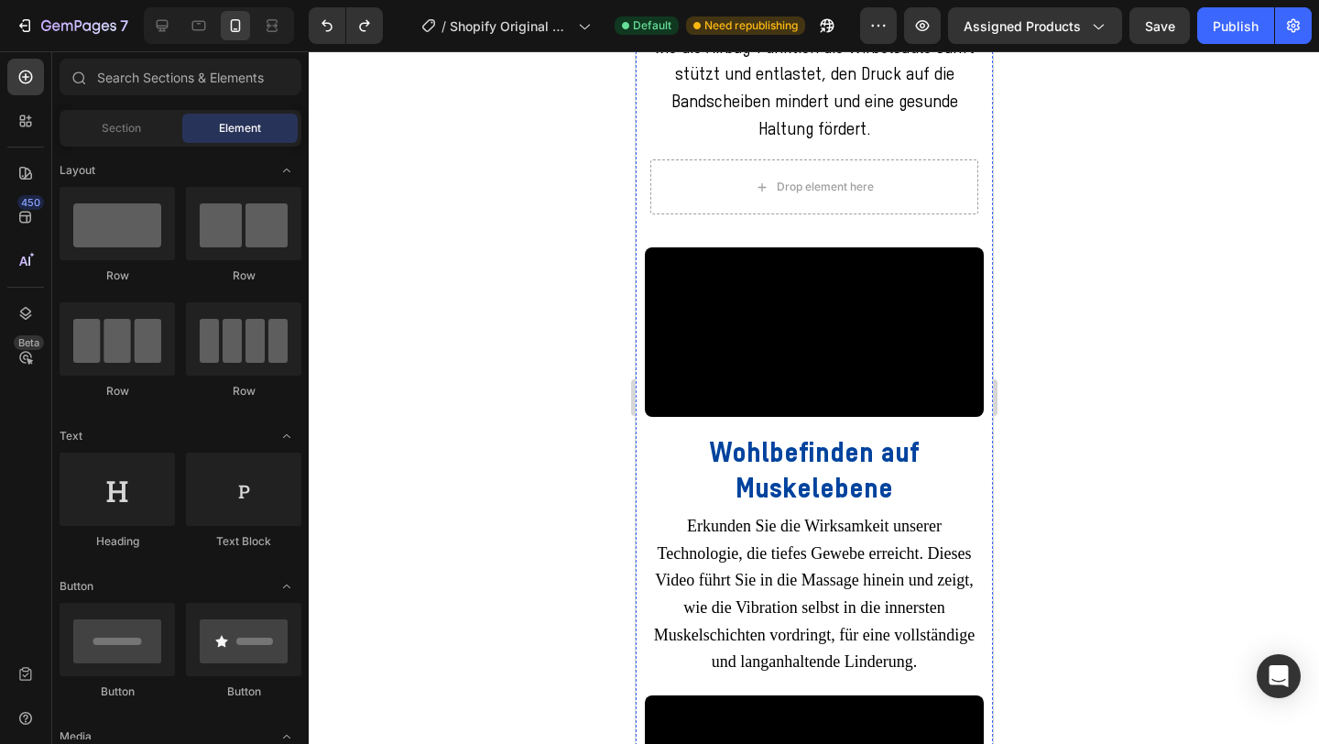
scroll to position [4108, 0]
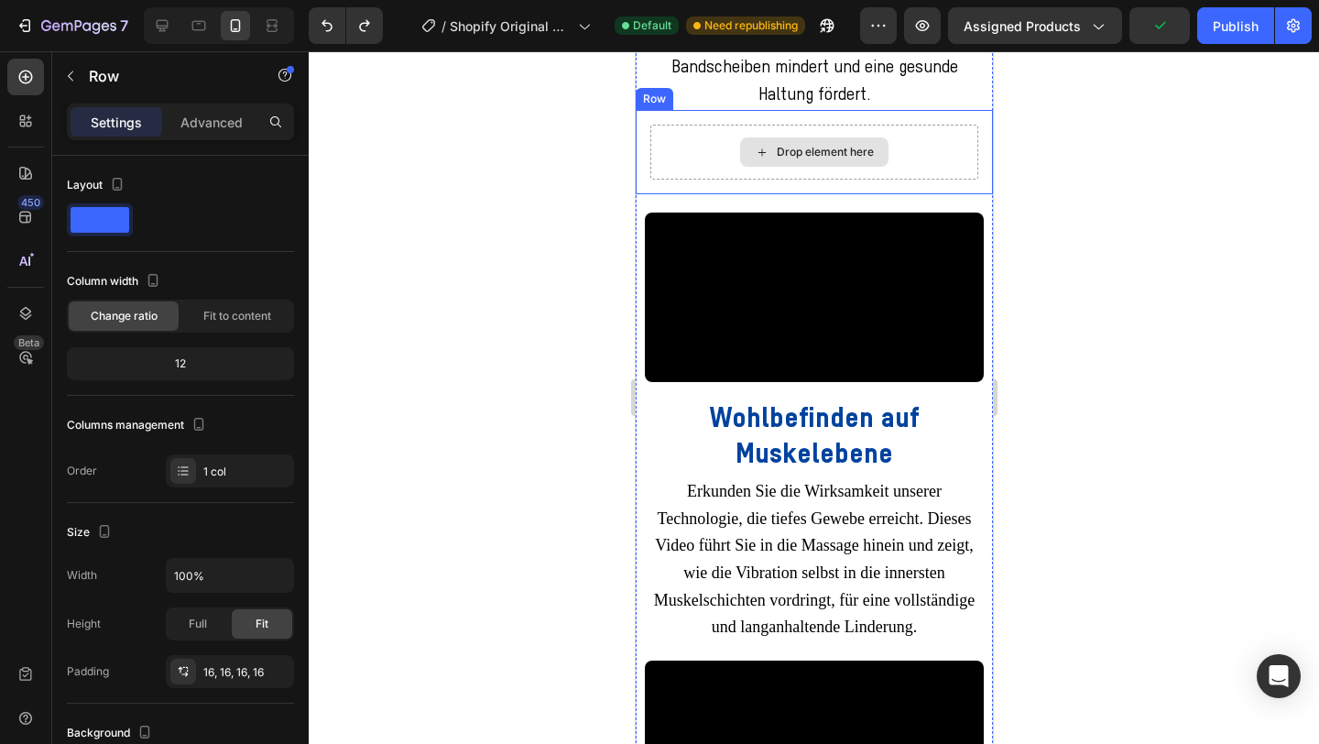
click at [870, 180] on div "Drop element here" at bounding box center [814, 152] width 328 height 55
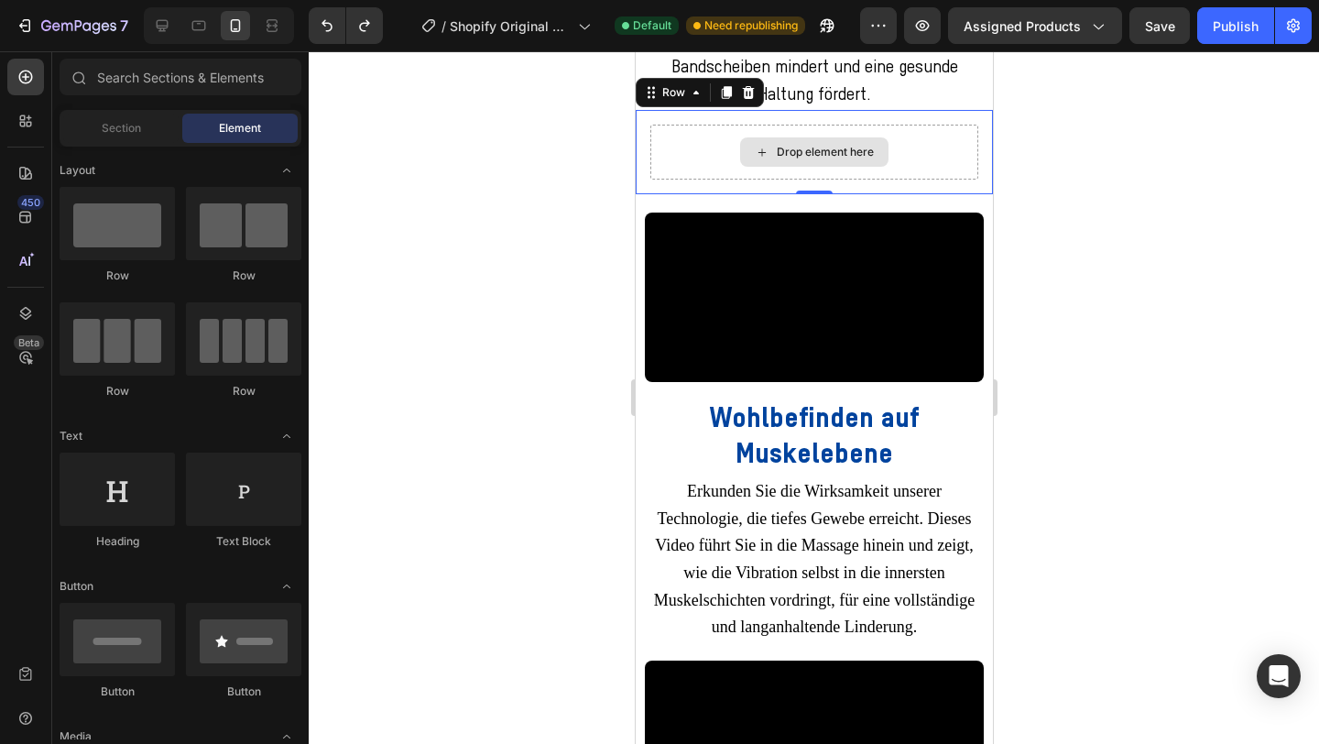
click at [767, 167] on div "Drop element here" at bounding box center [813, 151] width 148 height 29
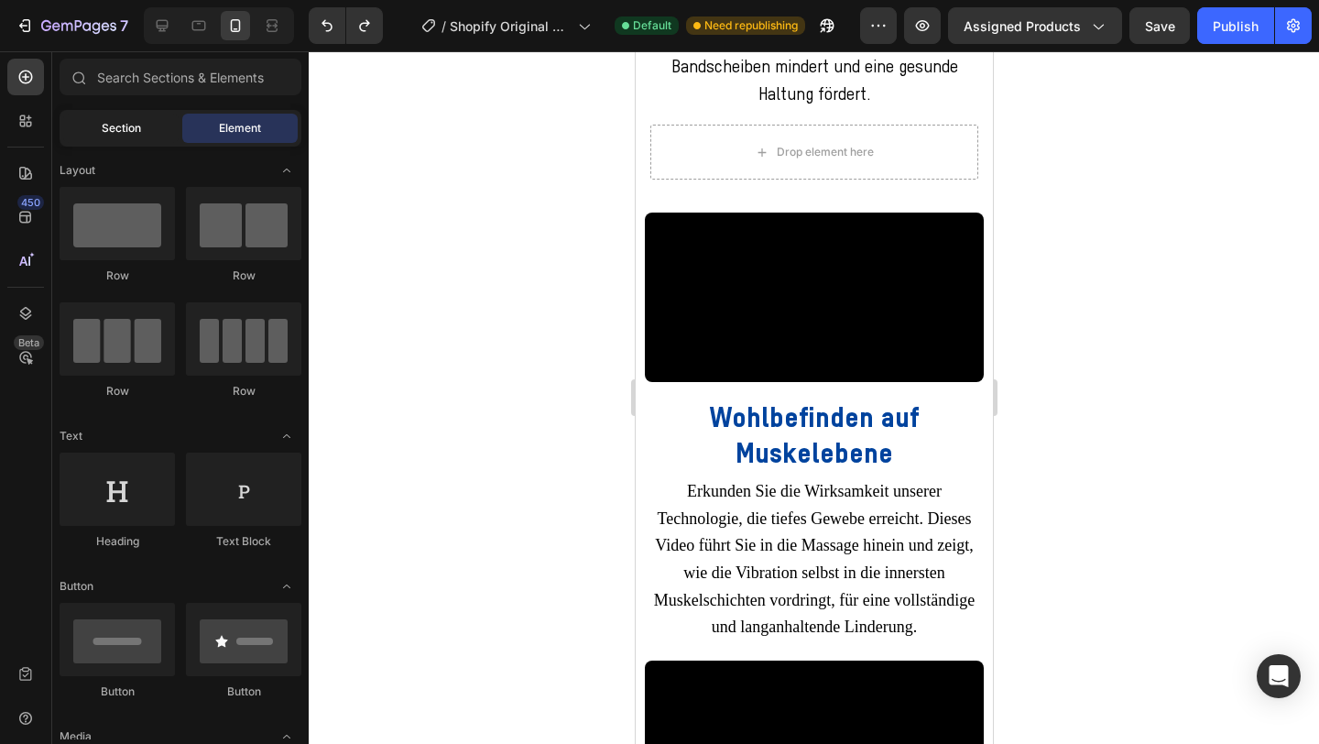
click at [108, 133] on span "Section" at bounding box center [121, 128] width 39 height 16
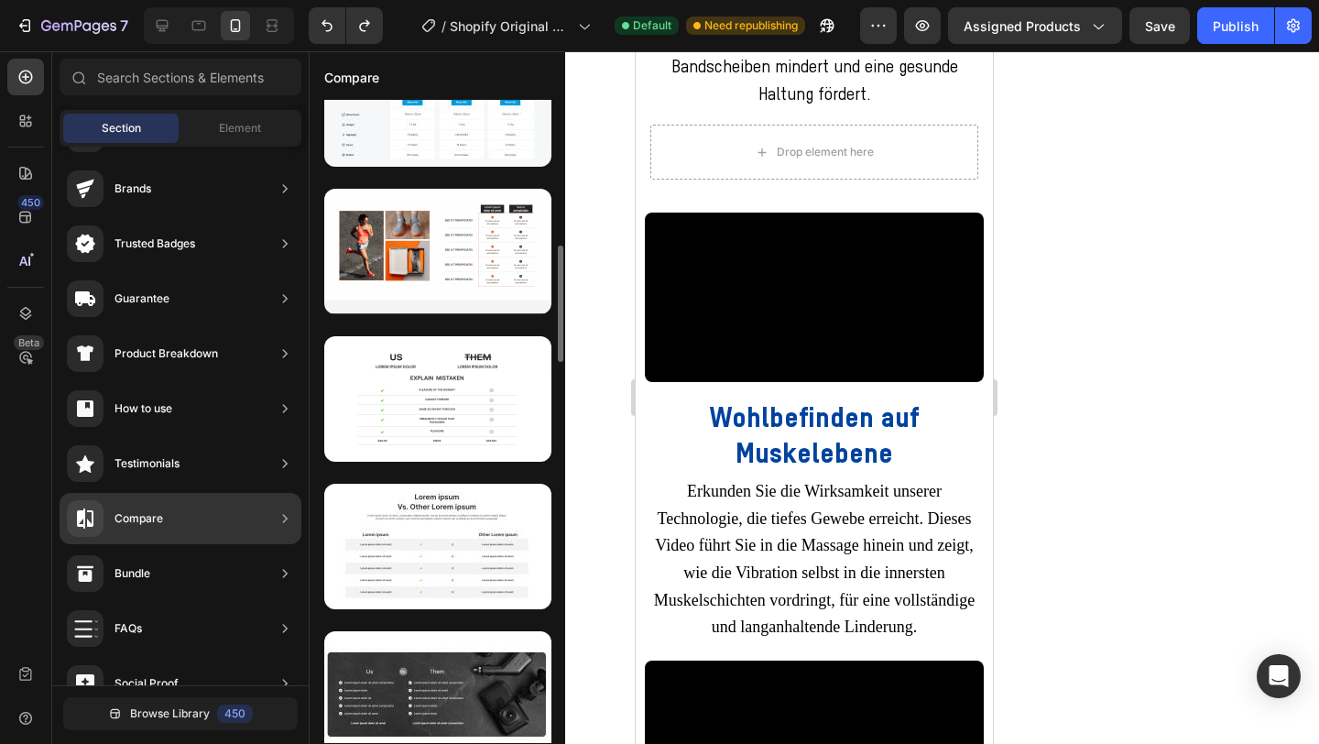
scroll to position [784, 0]
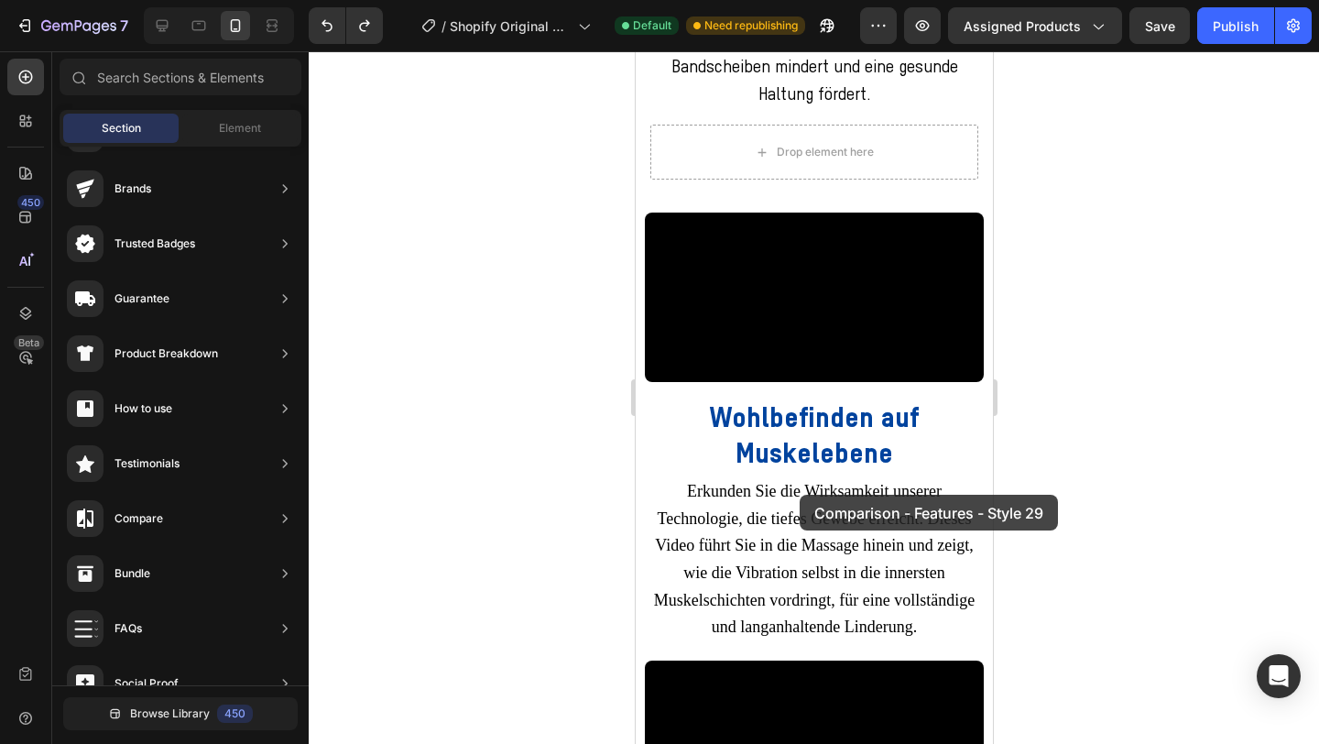
drag, startPoint x: 1086, startPoint y: 480, endPoint x: 799, endPoint y: 495, distance: 287.2
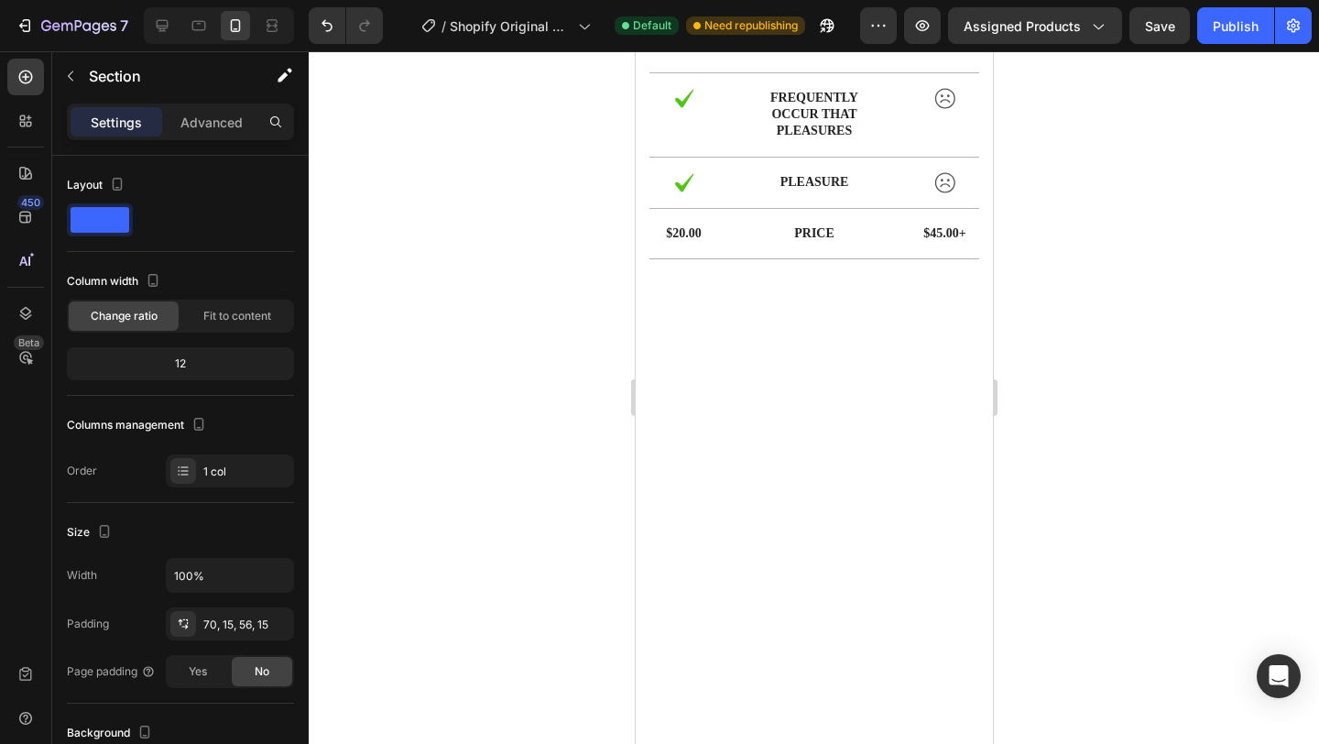
scroll to position [5620, 0]
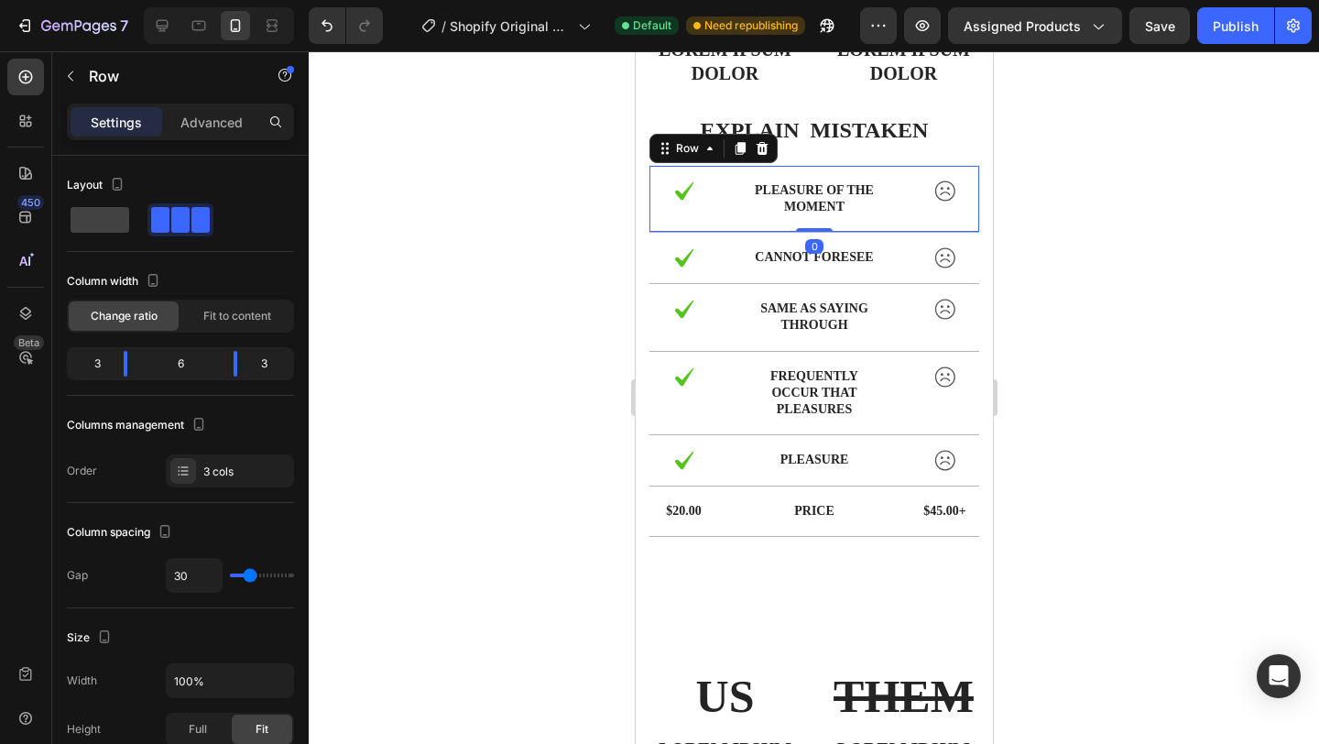
scroll to position [6039, 0]
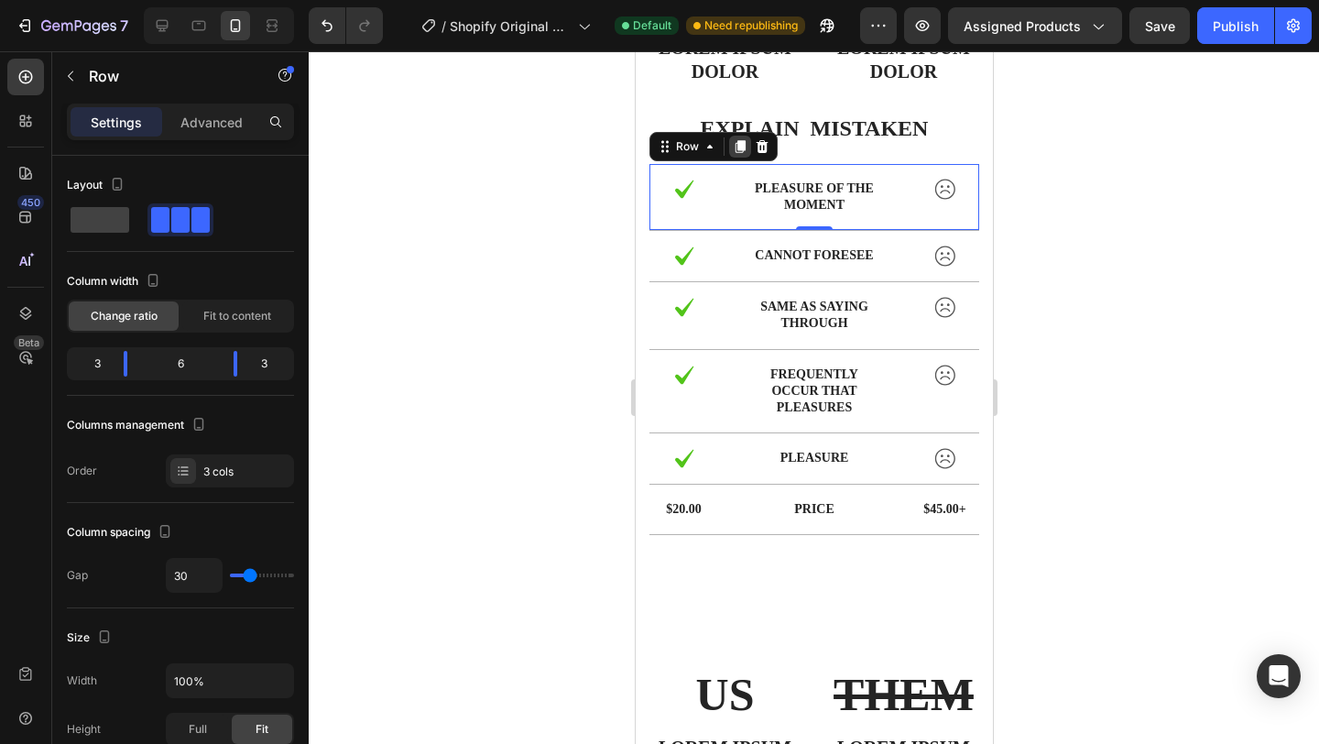
click at [741, 153] on div at bounding box center [739, 147] width 22 height 22
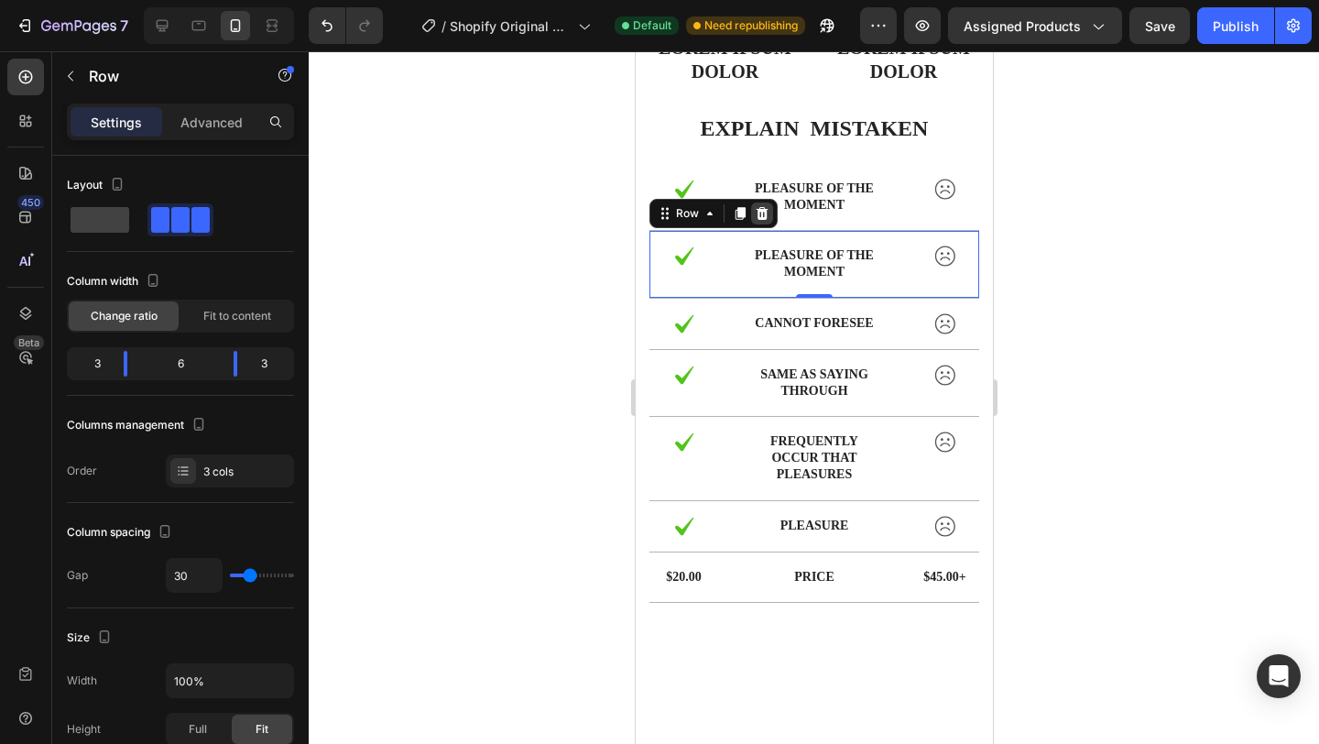
click at [766, 215] on icon at bounding box center [761, 213] width 15 height 15
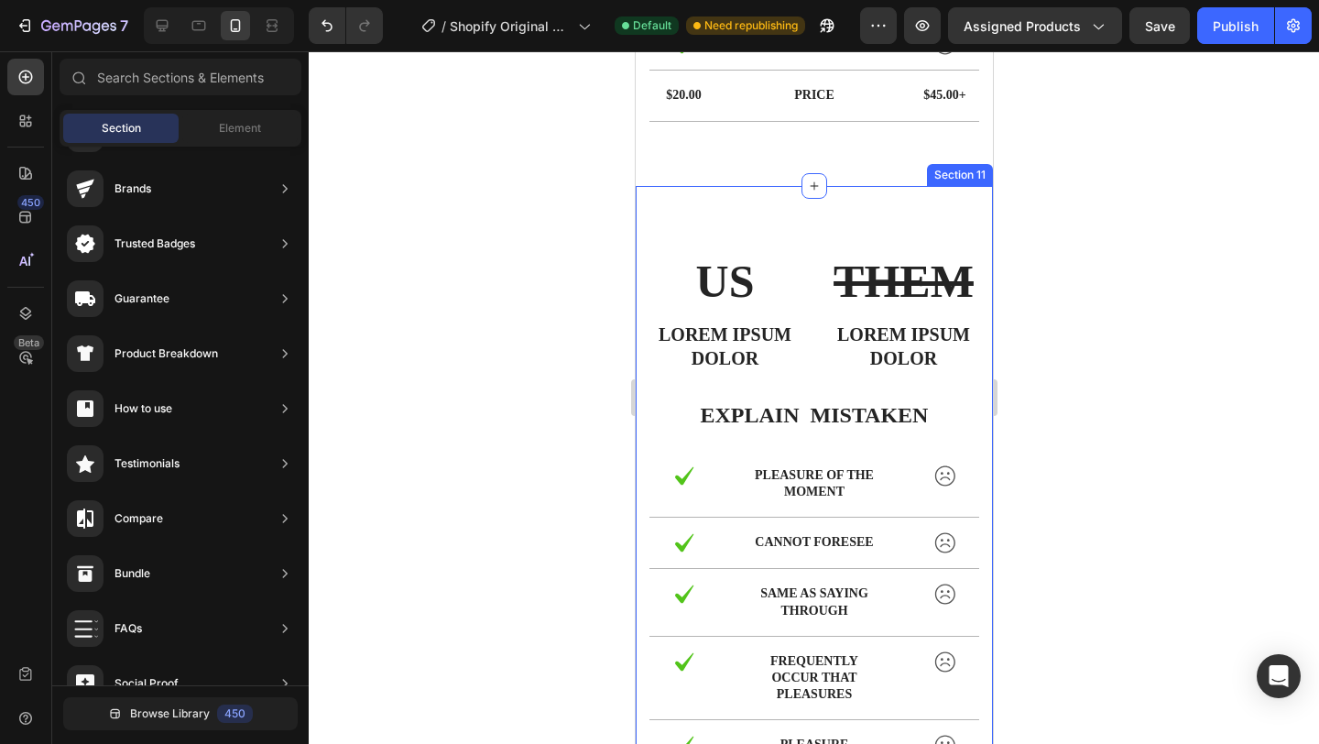
scroll to position [5584, 0]
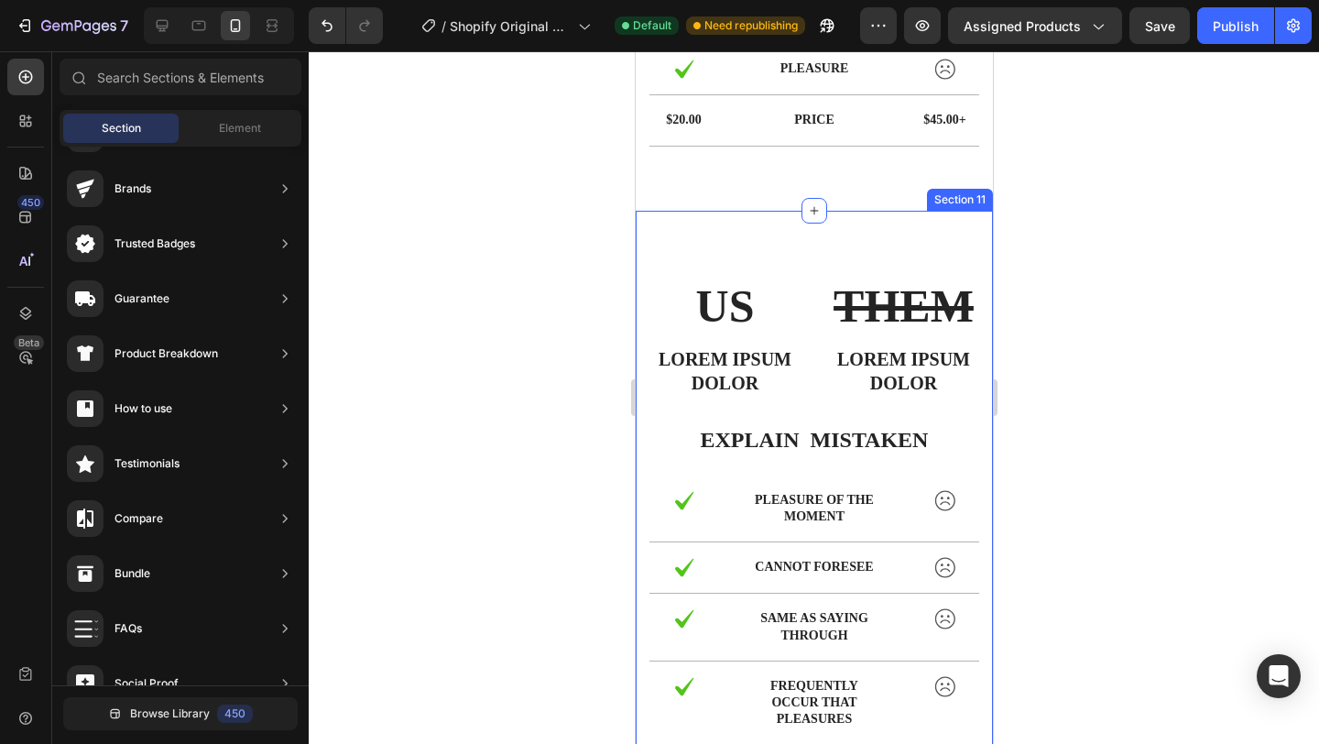
click at [706, 234] on div "US Text Block Lorem ipsum dolor Text Block THEM Text Block Lorem ipsum dolor Te…" at bounding box center [813, 561] width 357 height 701
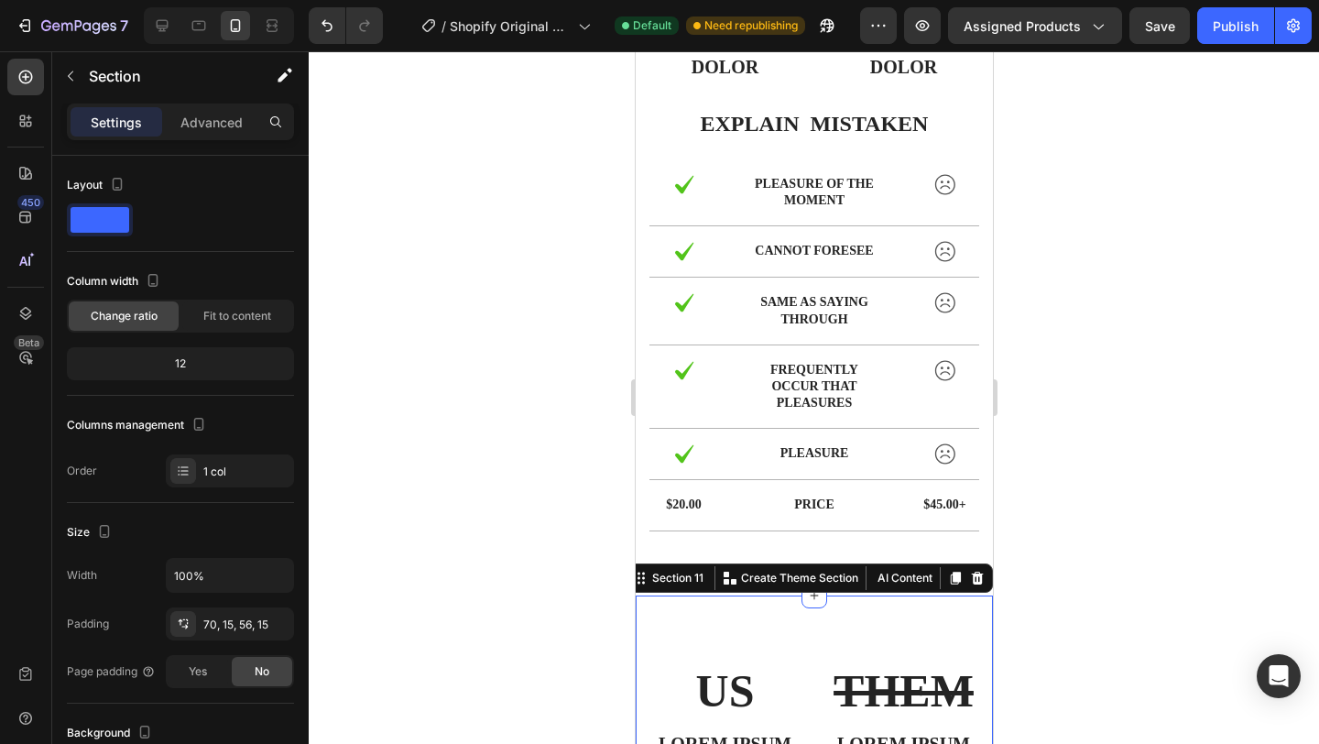
scroll to position [5198, 0]
click at [980, 576] on icon at bounding box center [977, 579] width 12 height 13
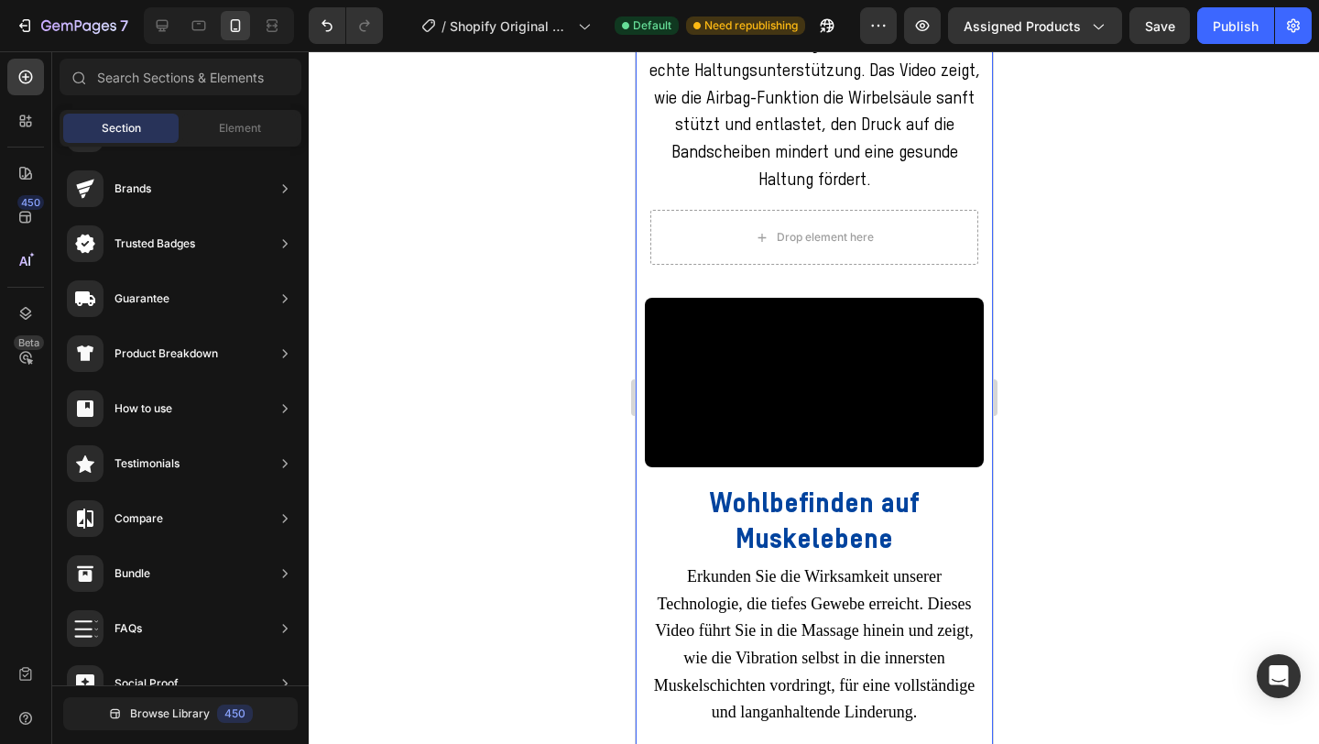
scroll to position [4008, 0]
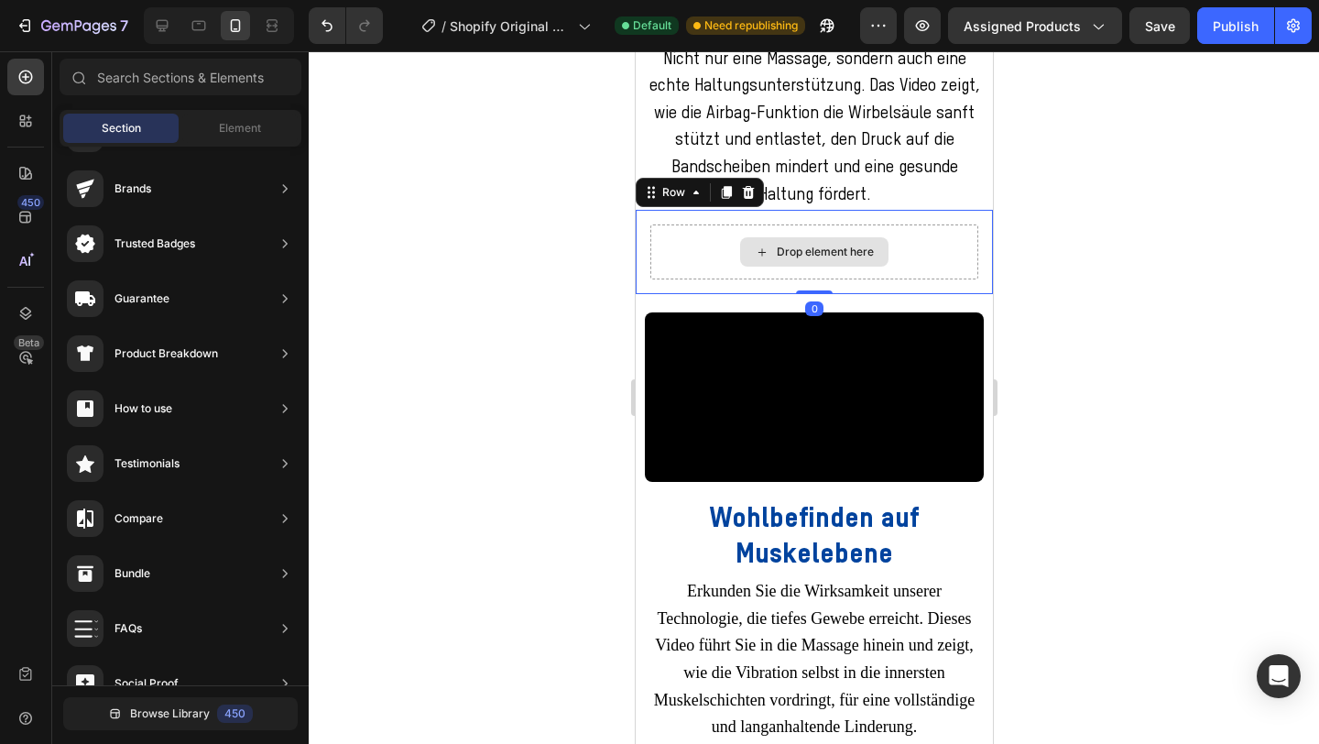
click at [704, 279] on div "Drop element here" at bounding box center [814, 251] width 328 height 55
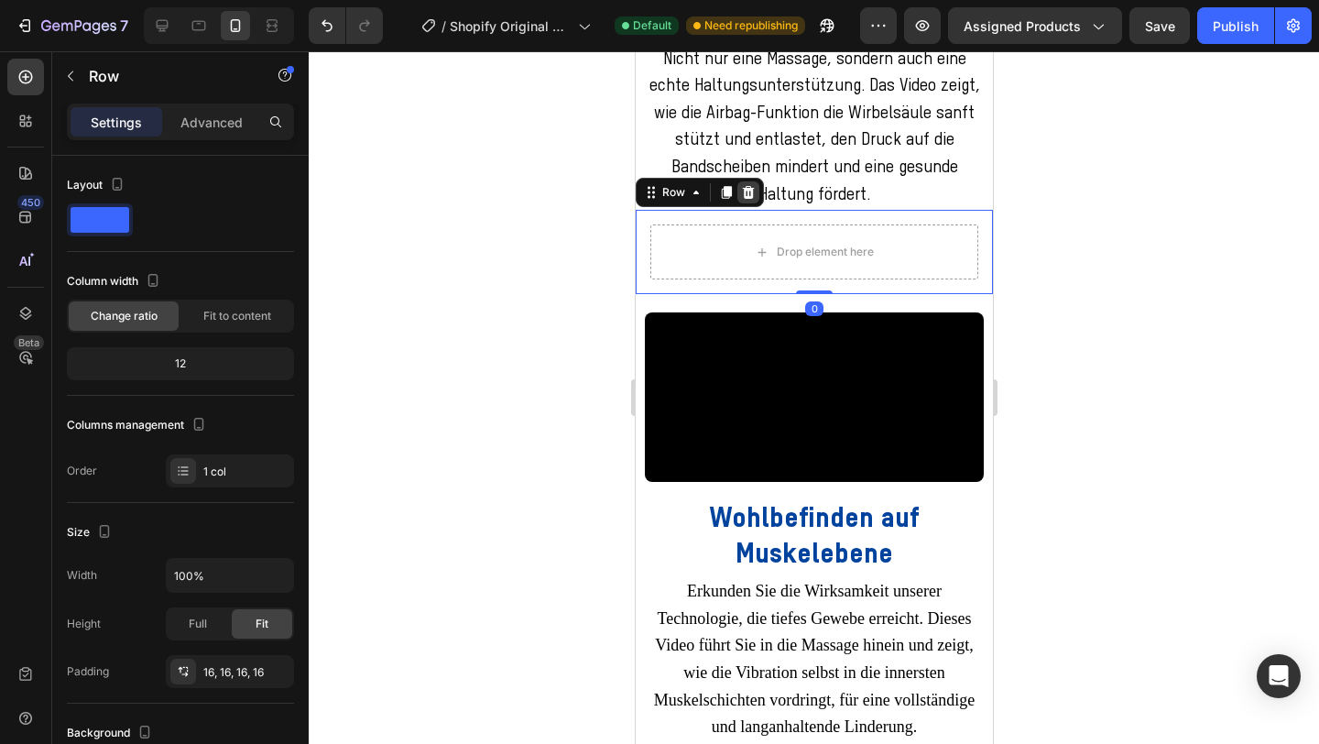
click at [747, 199] on icon at bounding box center [748, 192] width 12 height 13
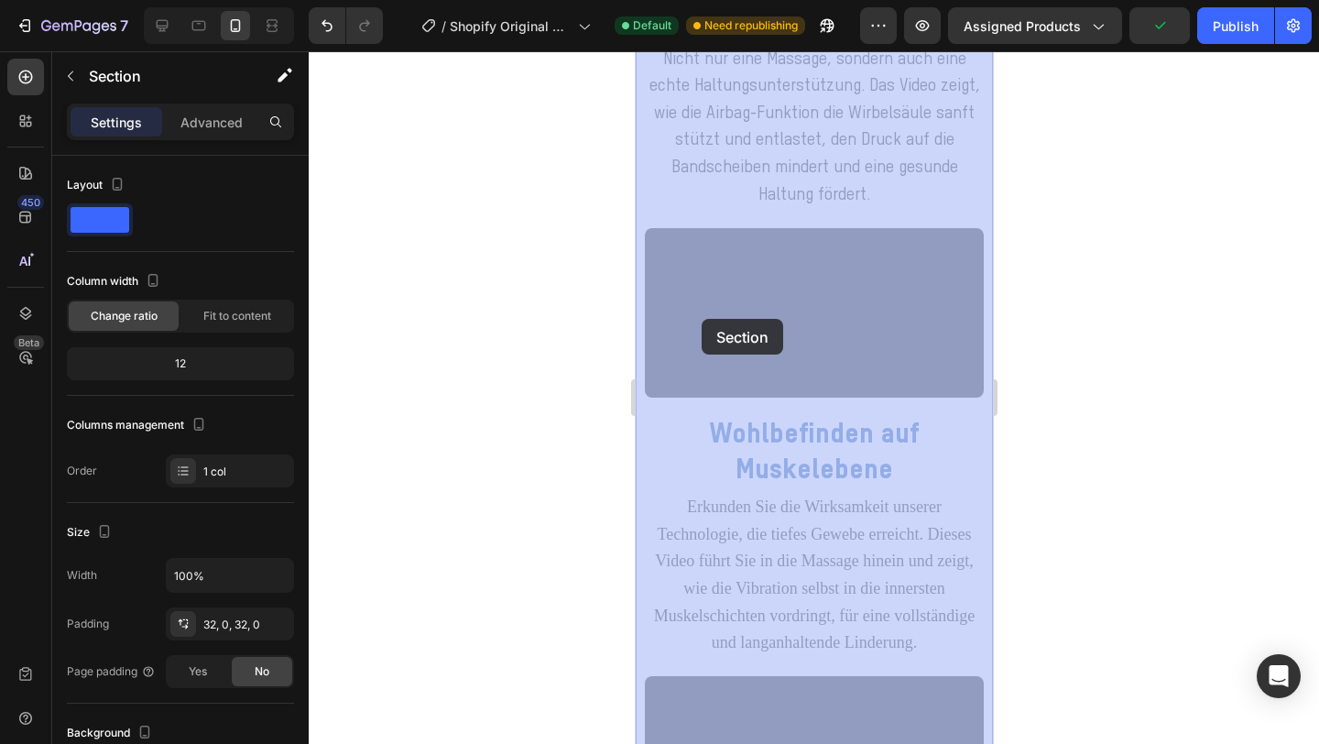
drag, startPoint x: 678, startPoint y: 553, endPoint x: 701, endPoint y: 319, distance: 234.8
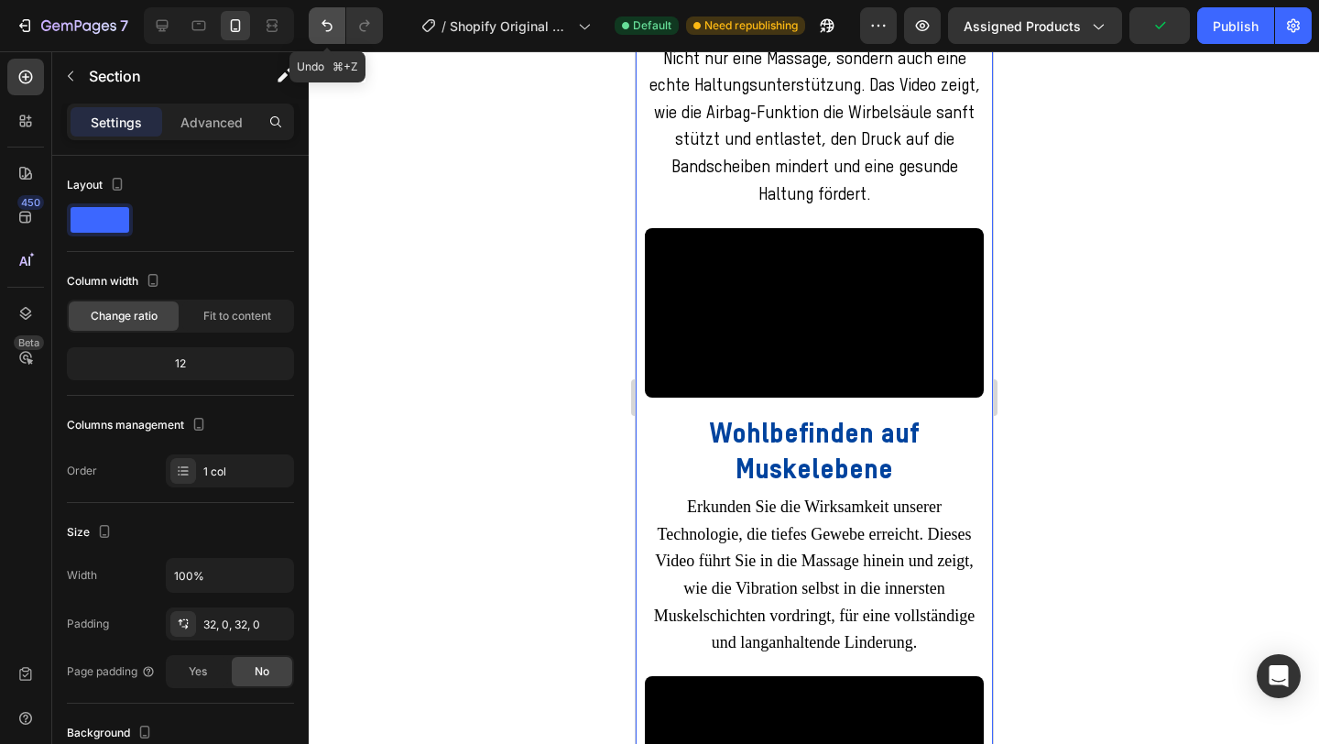
click at [331, 22] on icon "Undo/Redo" at bounding box center [327, 25] width 18 height 18
click at [1067, 276] on div at bounding box center [814, 397] width 1011 height 693
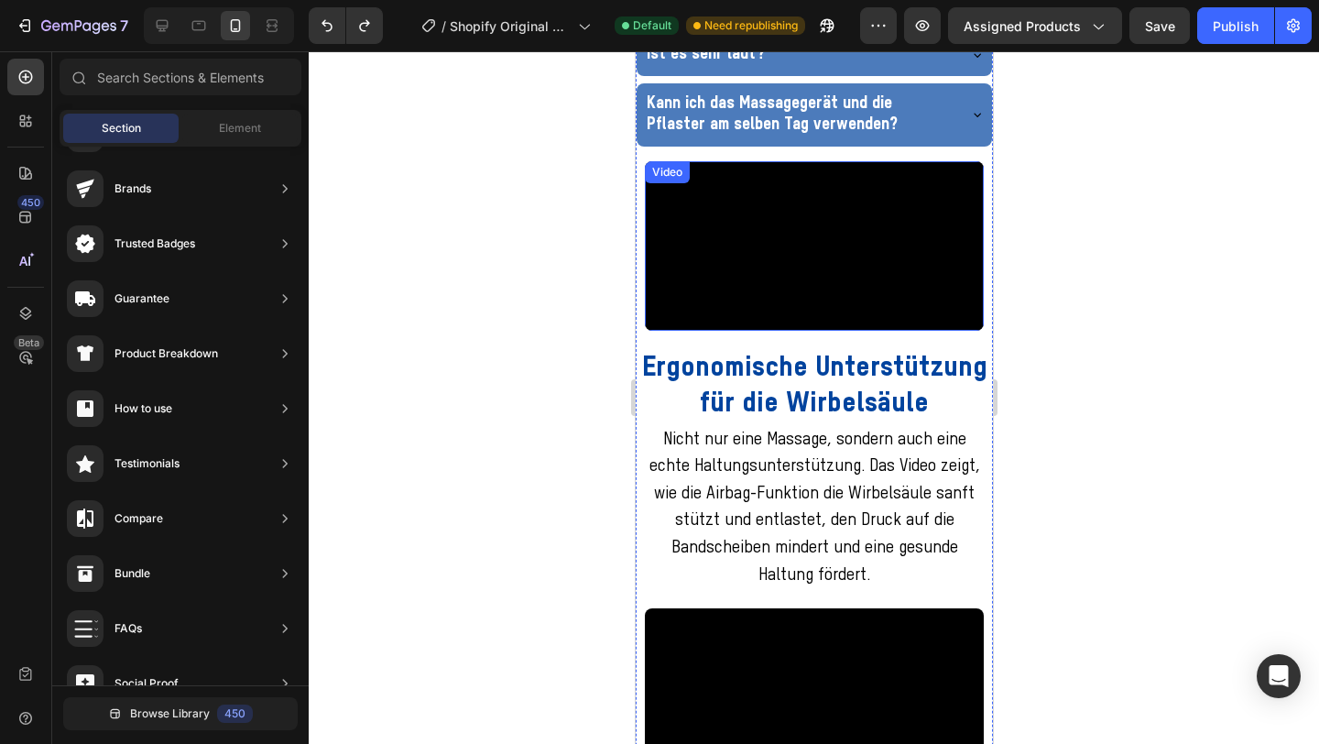
scroll to position [3616, 0]
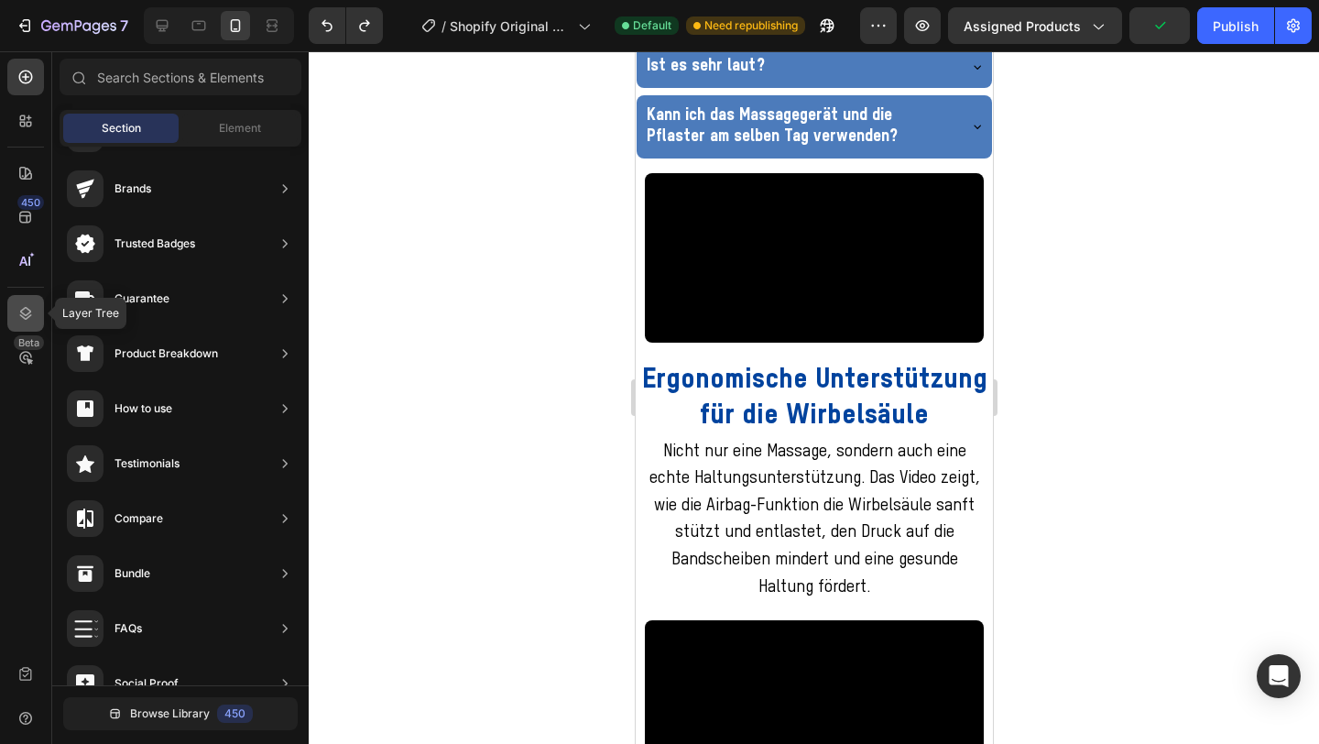
click at [28, 316] on icon at bounding box center [26, 313] width 12 height 13
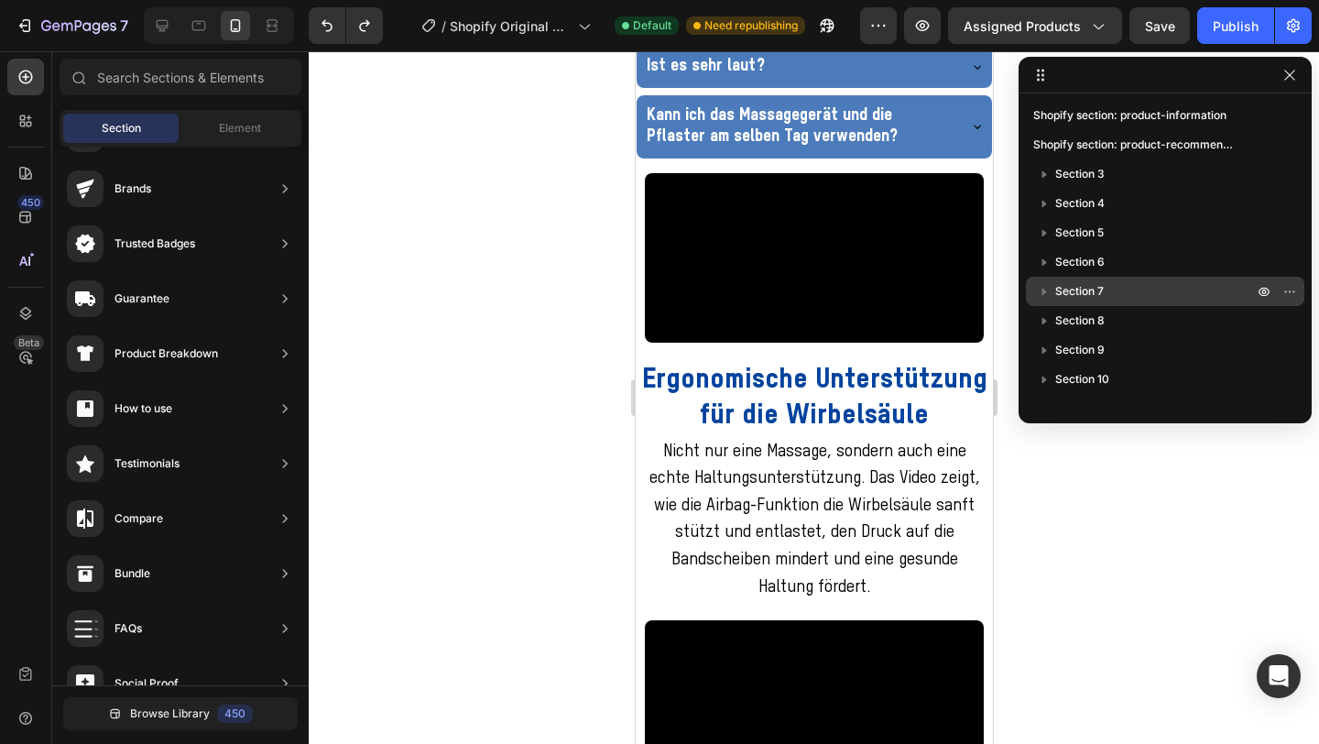
click at [1137, 277] on div "Section 7" at bounding box center [1166, 291] width 264 height 29
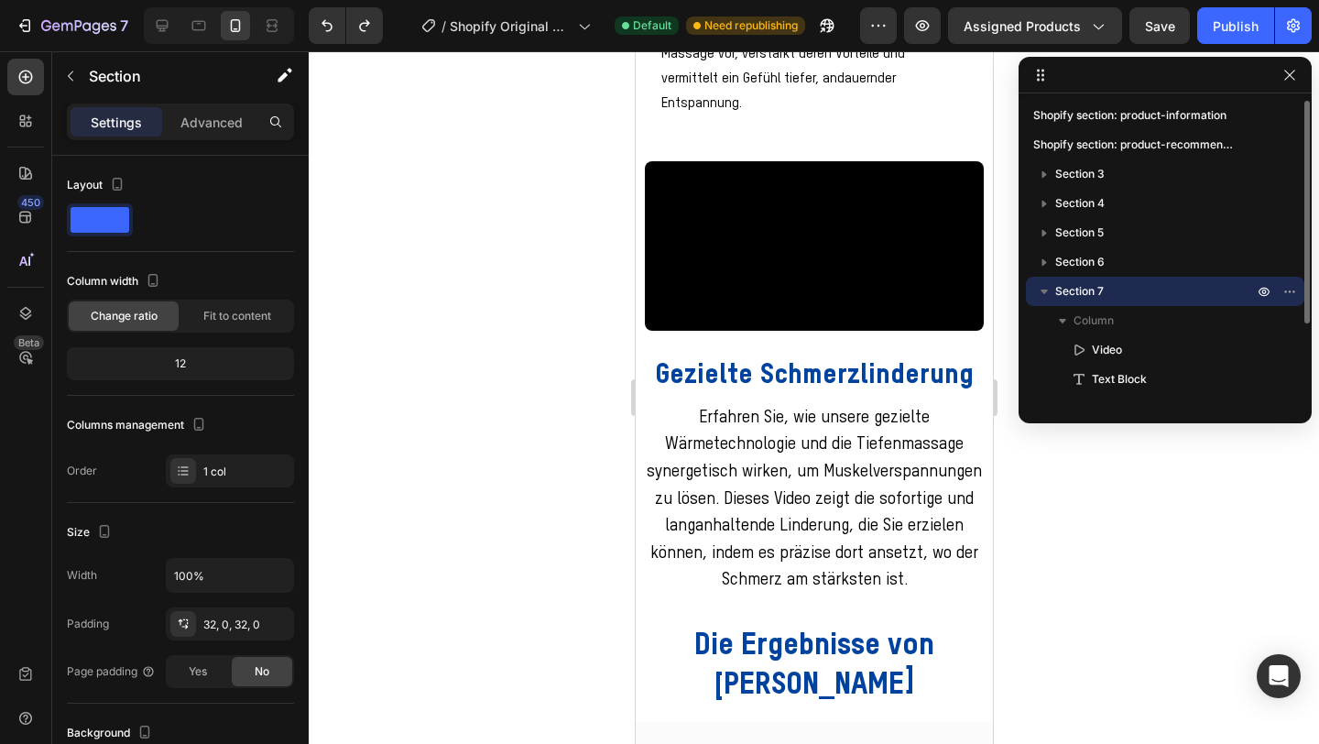
scroll to position [1633, 0]
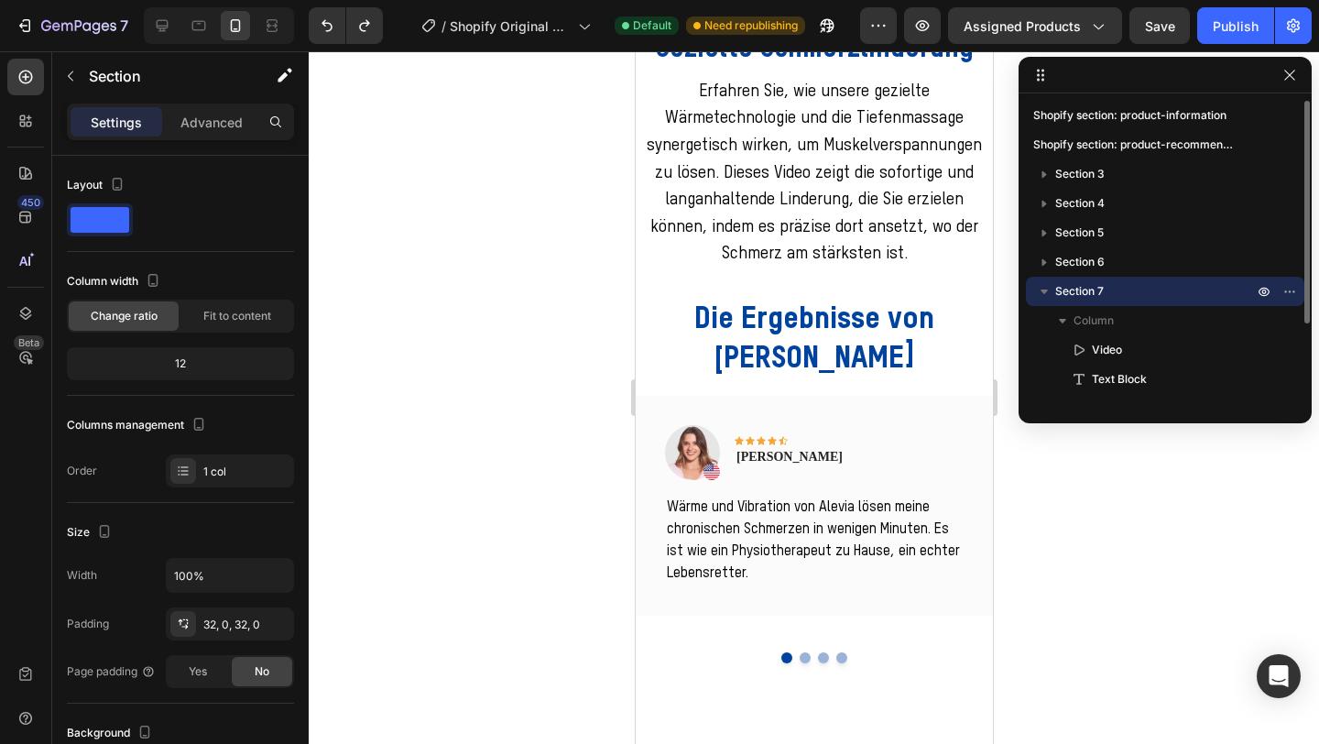
click at [1132, 291] on p "Section 7" at bounding box center [1157, 291] width 202 height 18
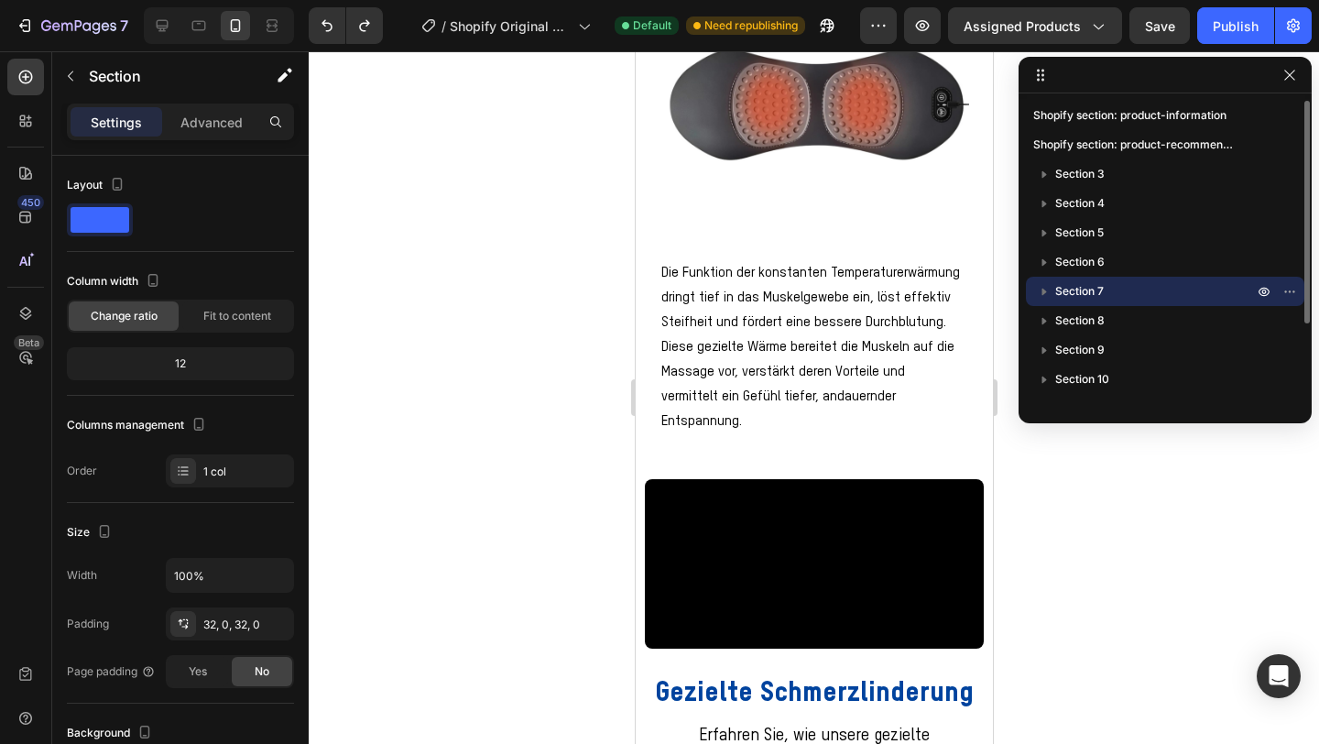
click at [1132, 291] on p "Section 7" at bounding box center [1157, 291] width 202 height 18
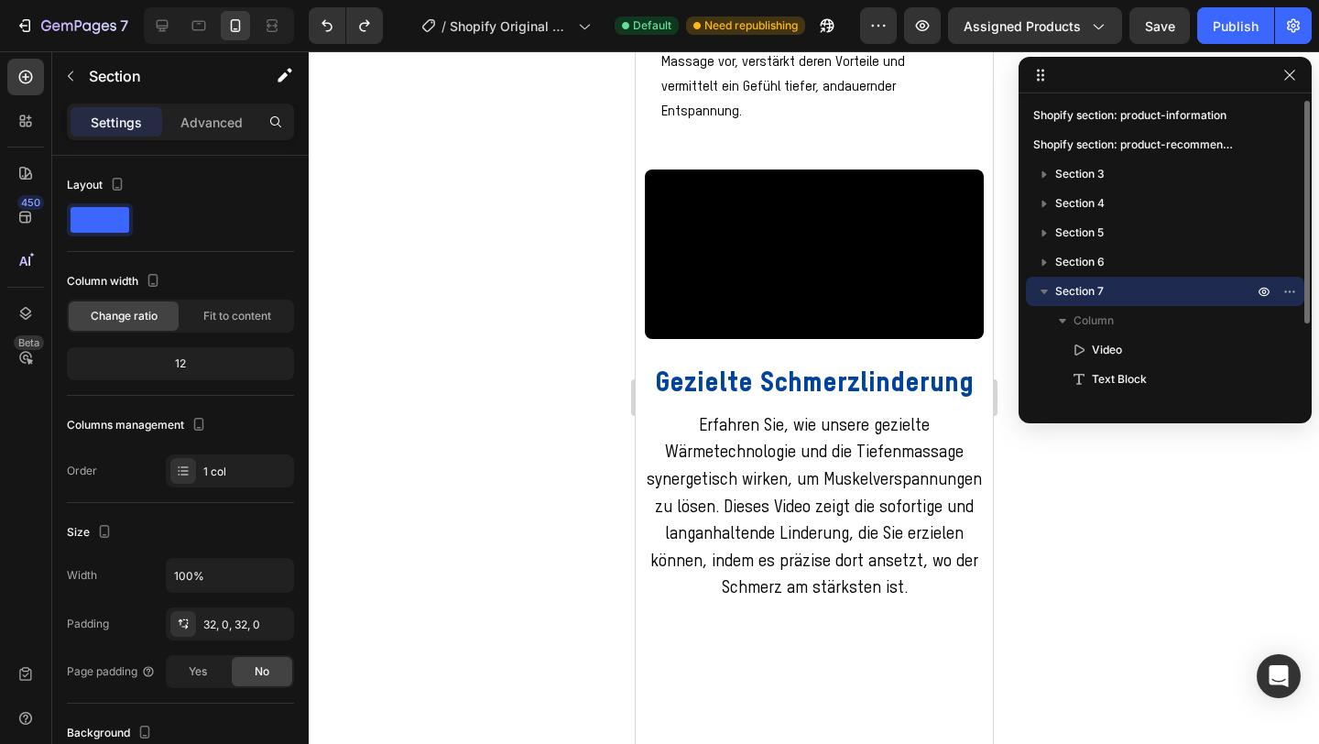
click at [1088, 292] on span "Section 7" at bounding box center [1080, 291] width 49 height 18
click at [1091, 313] on span "Section 8" at bounding box center [1080, 321] width 49 height 18
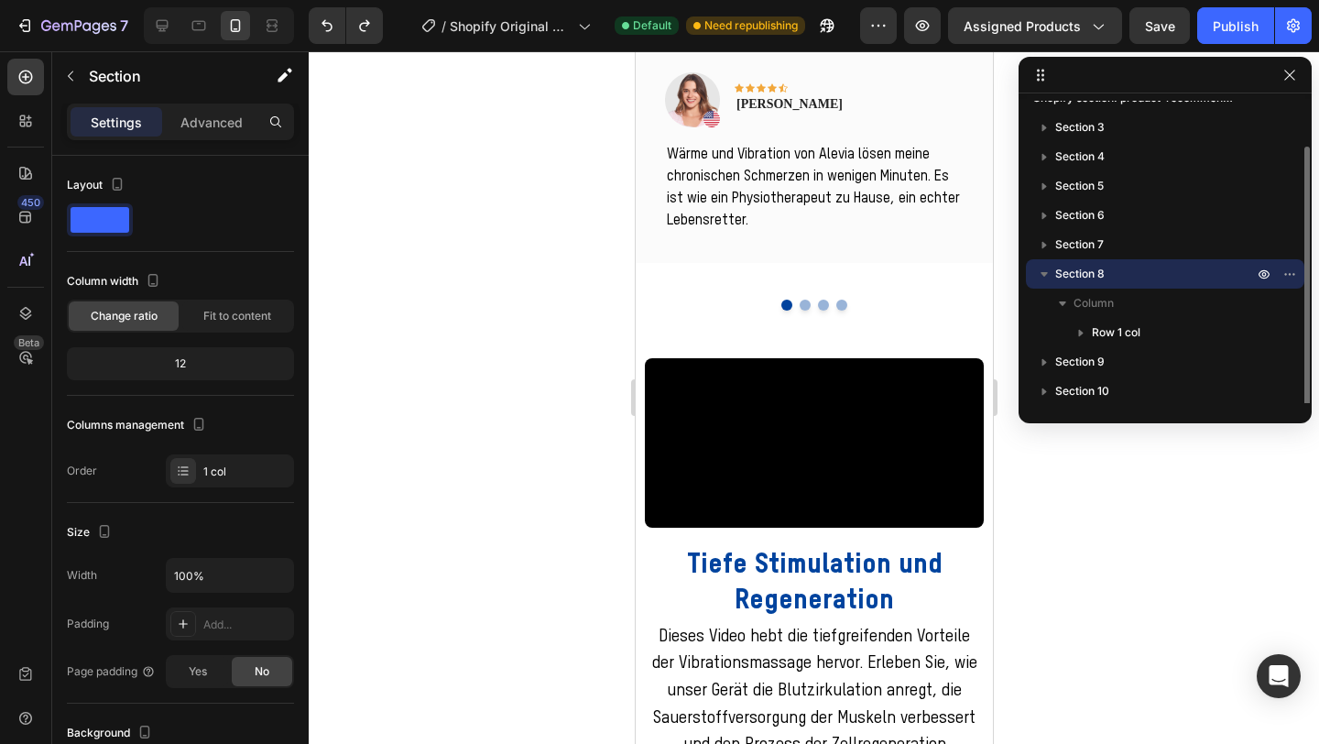
scroll to position [49, 0]
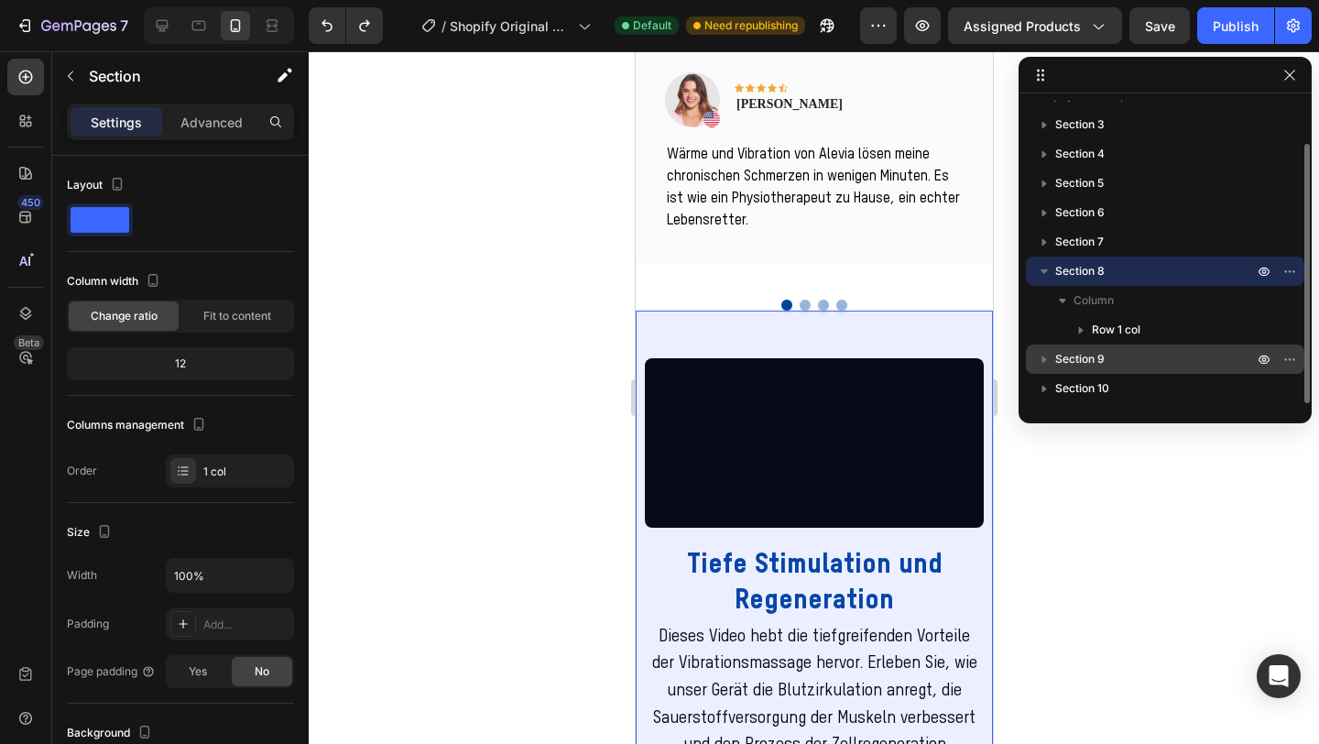
click at [1091, 361] on span "Section 9" at bounding box center [1080, 359] width 49 height 18
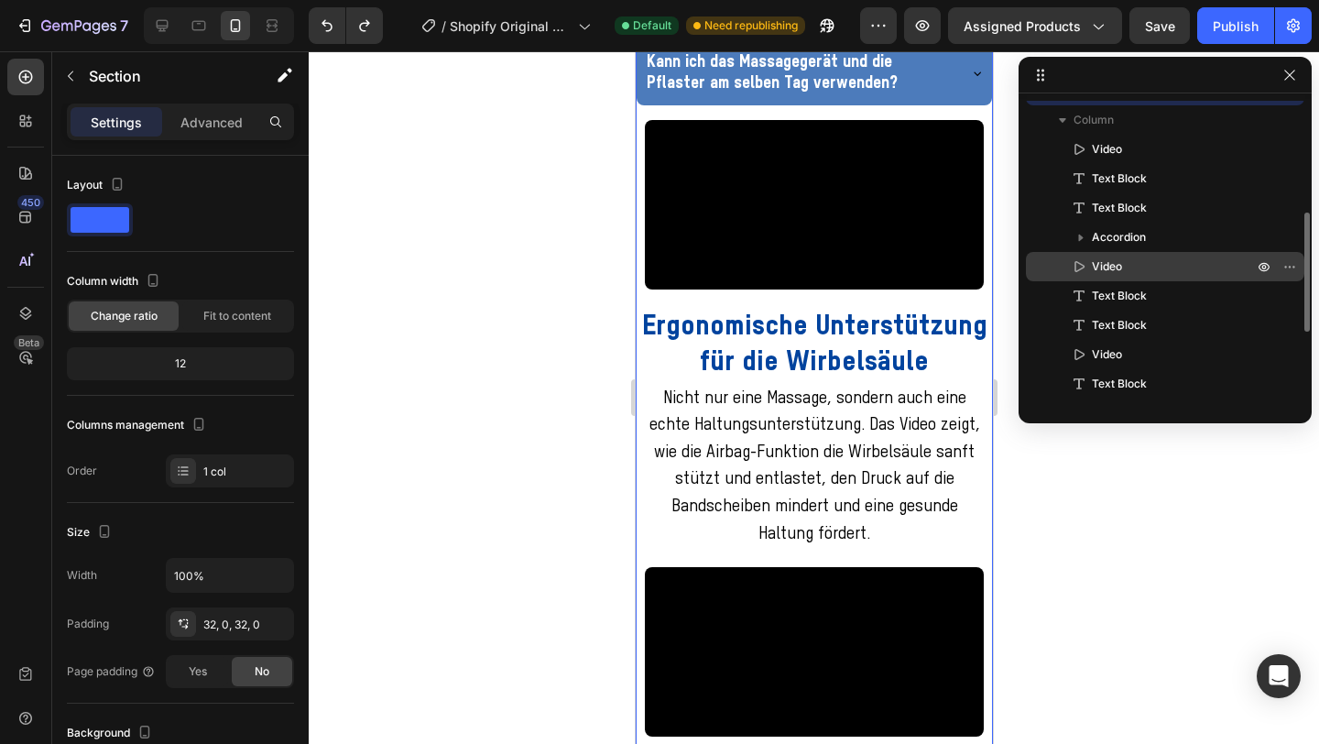
scroll to position [344, 0]
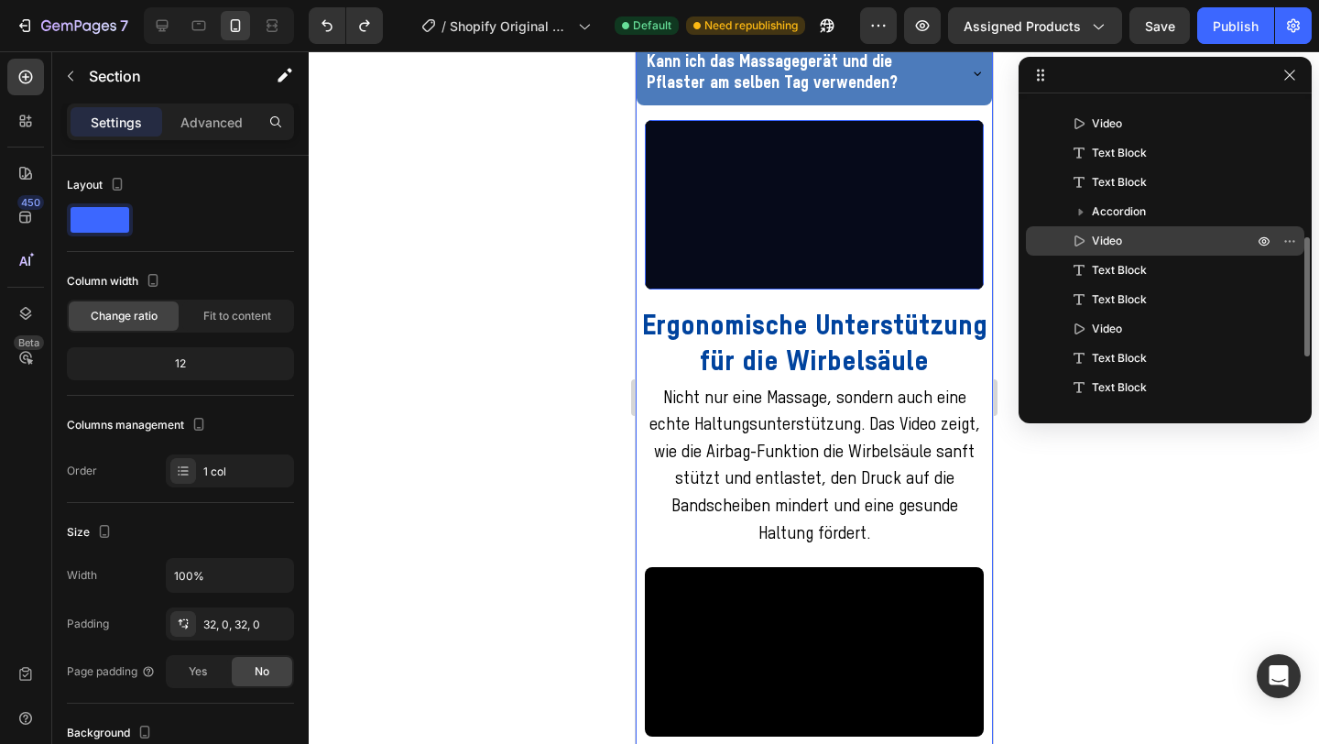
click at [1121, 252] on div "Video" at bounding box center [1166, 240] width 264 height 29
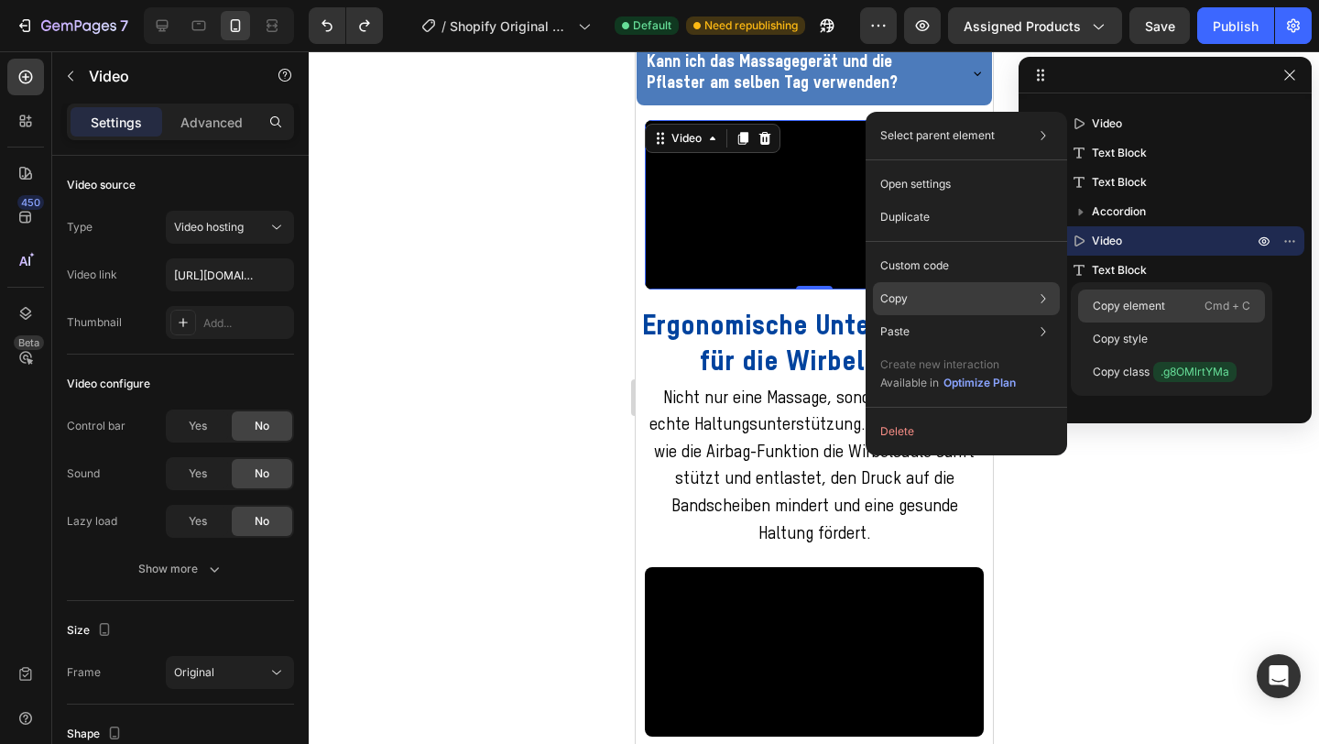
click at [1138, 323] on div "Copy element Cmd + C" at bounding box center [1171, 339] width 187 height 33
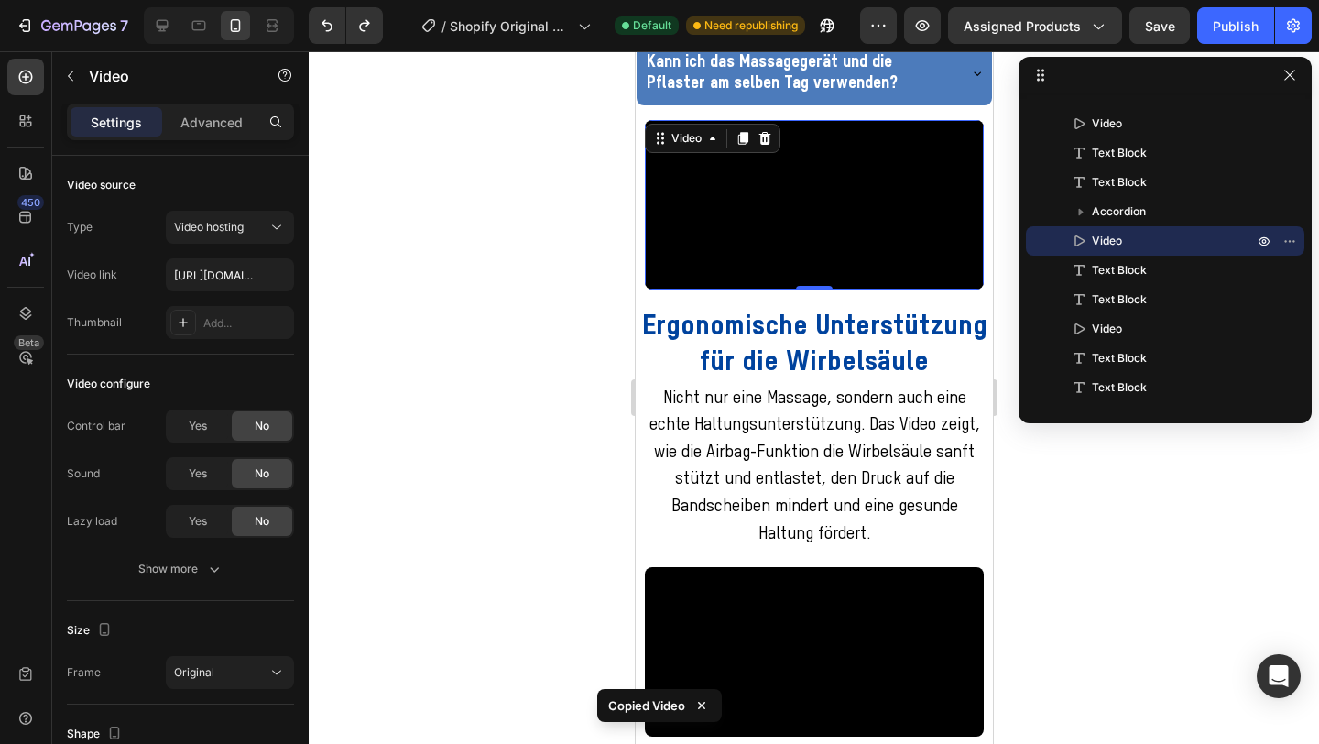
click at [1132, 546] on div at bounding box center [814, 397] width 1011 height 693
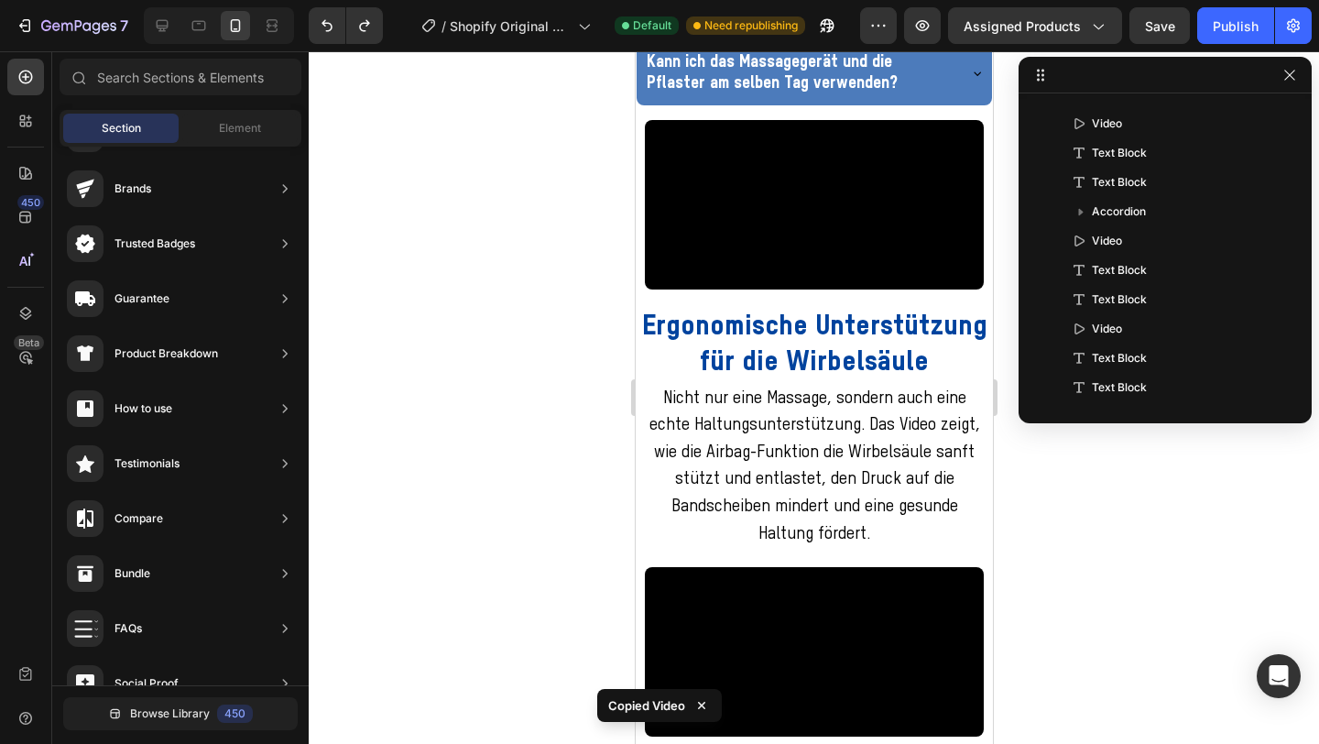
click at [1123, 465] on div at bounding box center [814, 397] width 1011 height 693
click at [1296, 76] on icon "button" at bounding box center [1290, 75] width 15 height 15
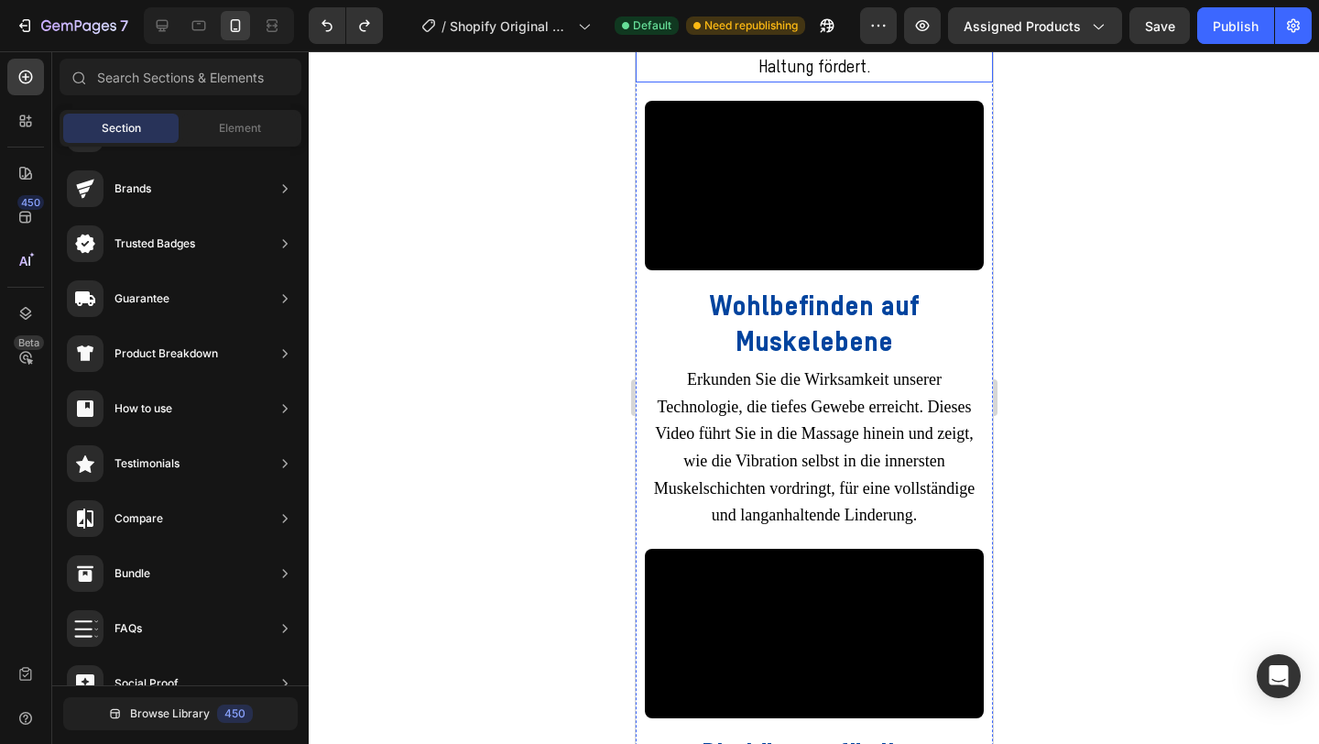
scroll to position [4144, 0]
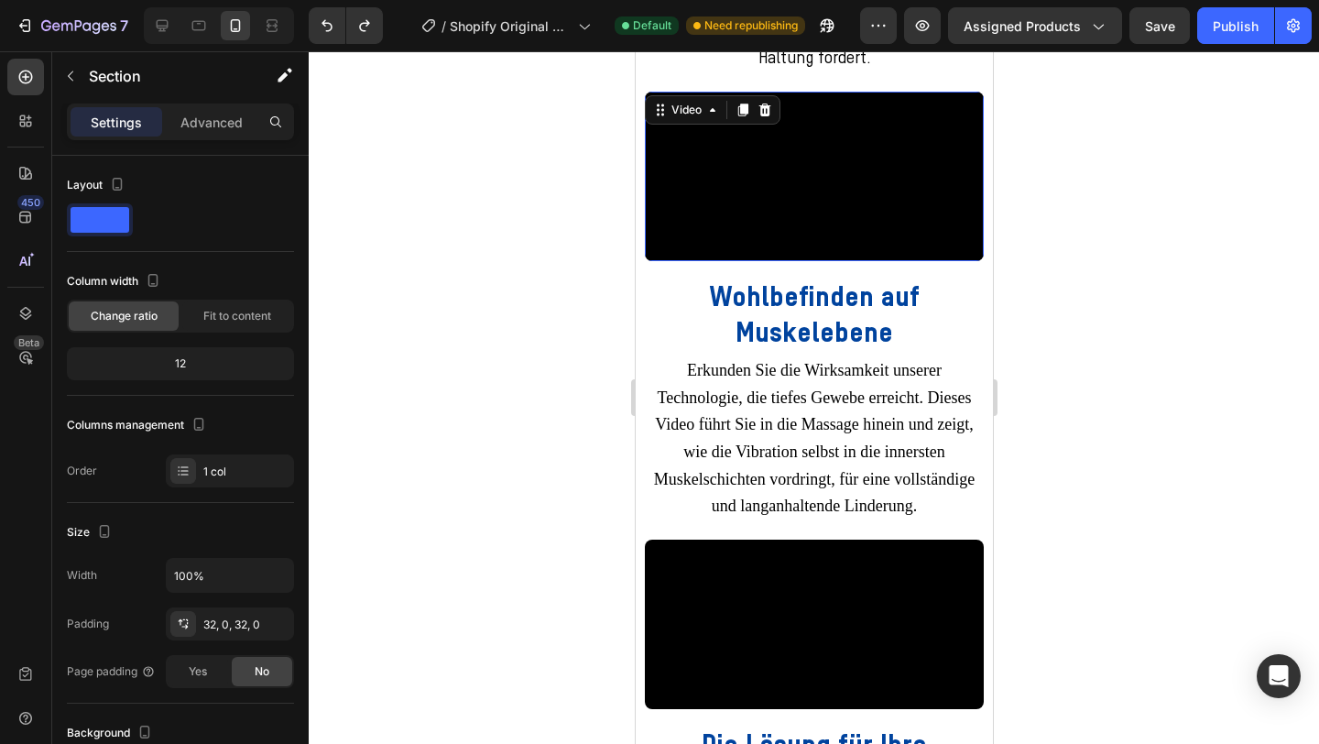
click at [730, 261] on div "Video 20" at bounding box center [813, 177] width 339 height 170
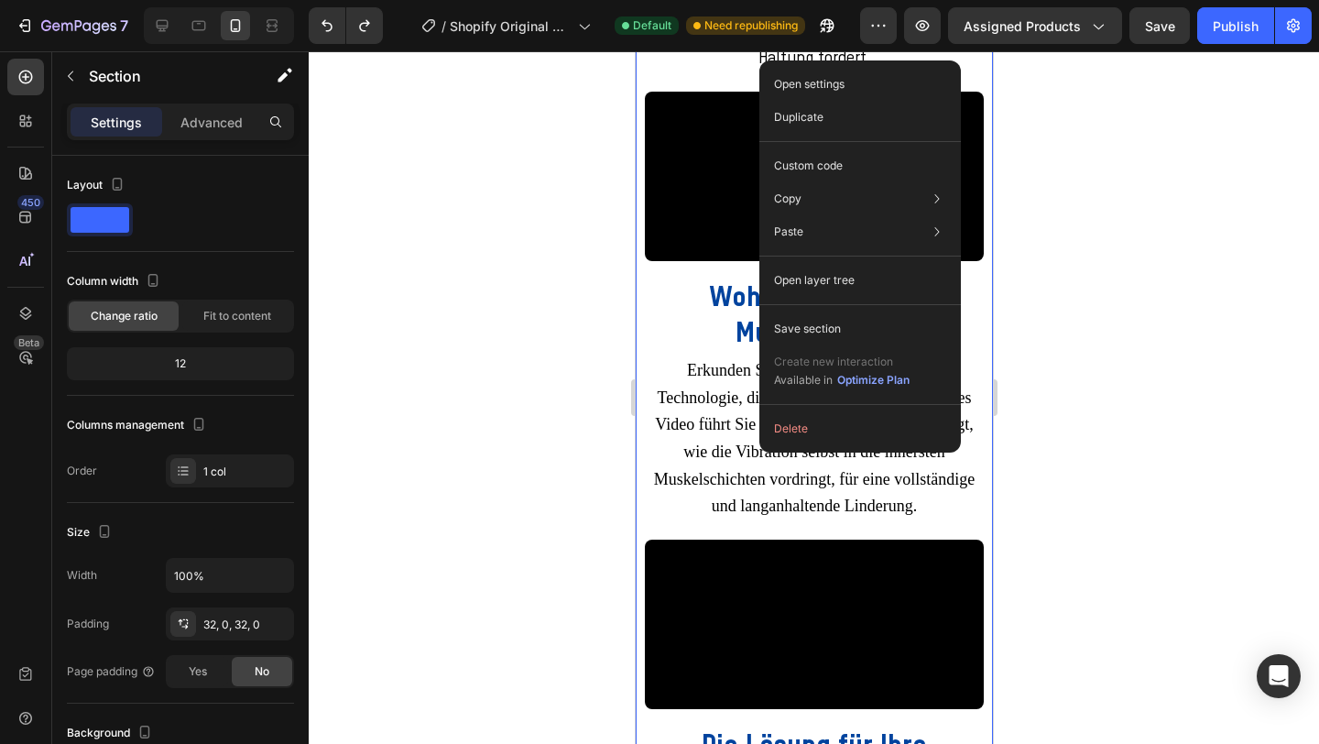
click at [1080, 351] on div at bounding box center [814, 397] width 1011 height 693
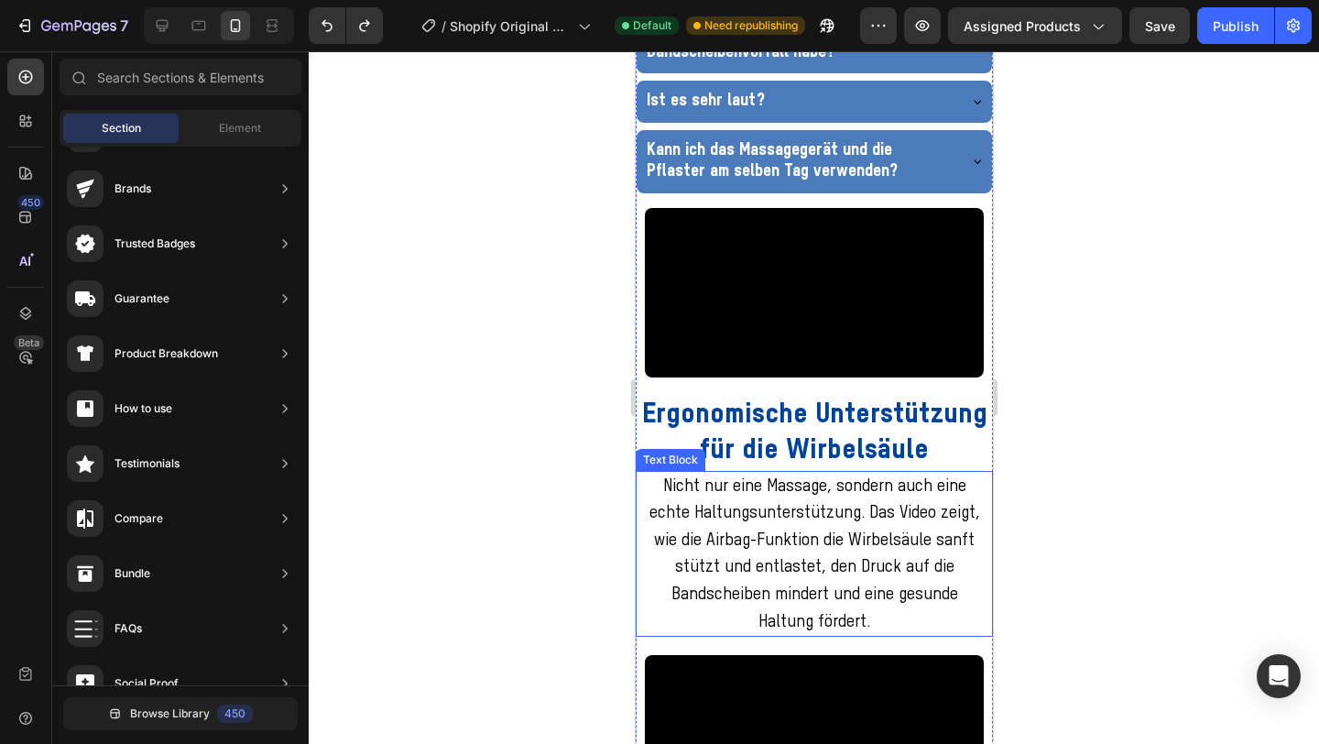
scroll to position [3560, 0]
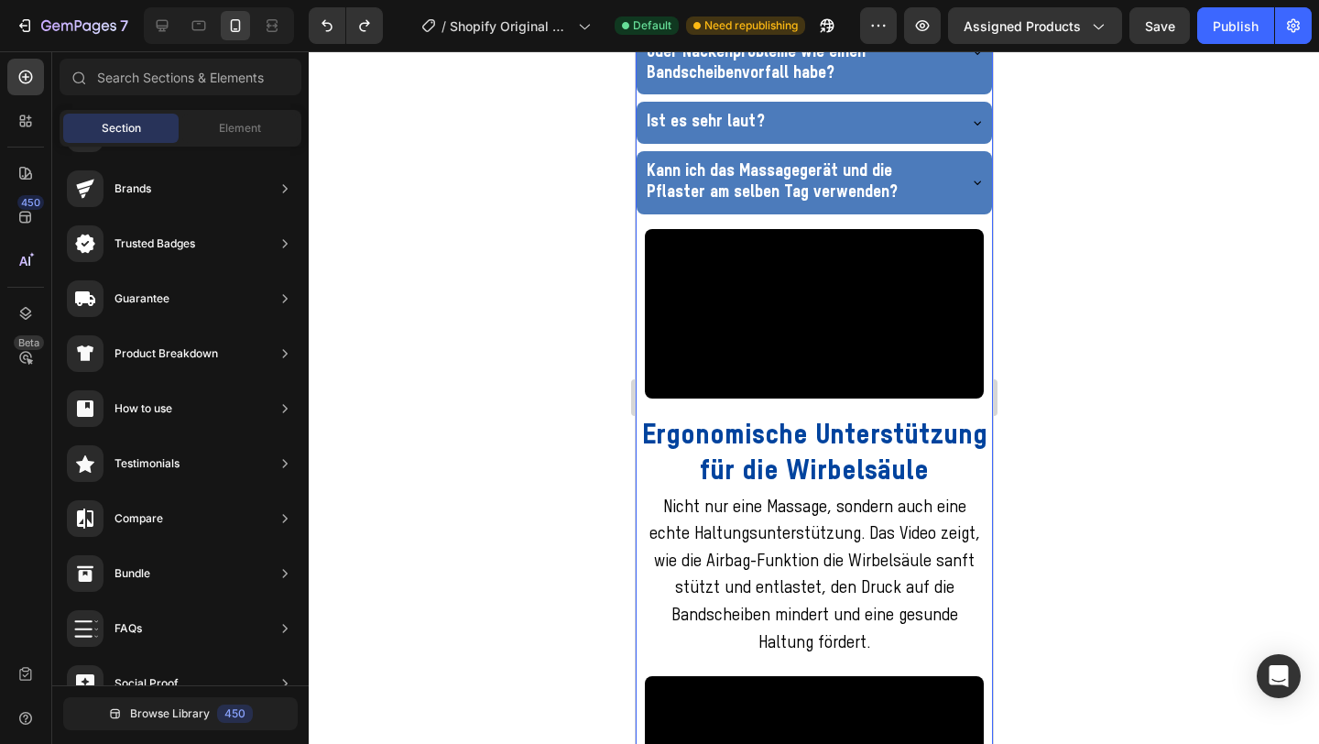
click at [639, 424] on div "Video Tiefe Stimulation und Regeneration Text Block Dieses Video hebt die tiefg…" at bounding box center [813, 391] width 357 height 2380
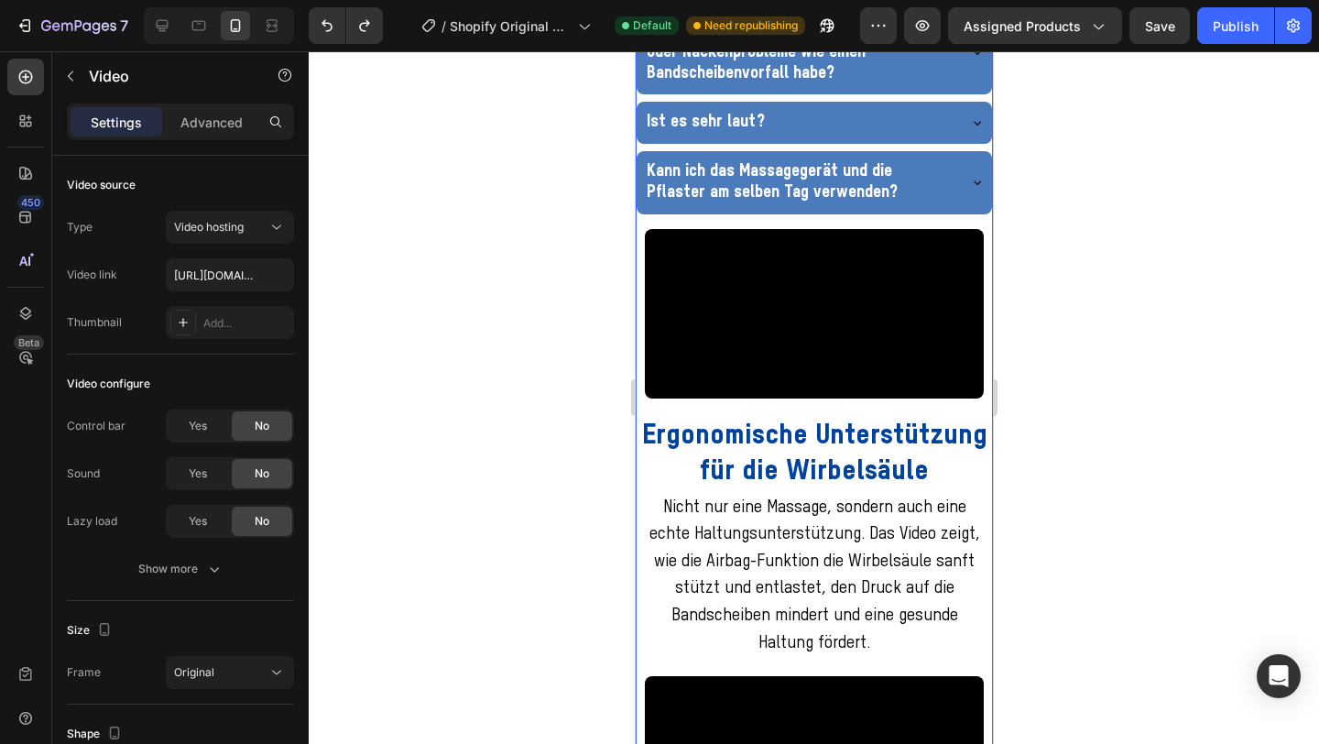
click at [644, 399] on div "Video" at bounding box center [813, 314] width 339 height 170
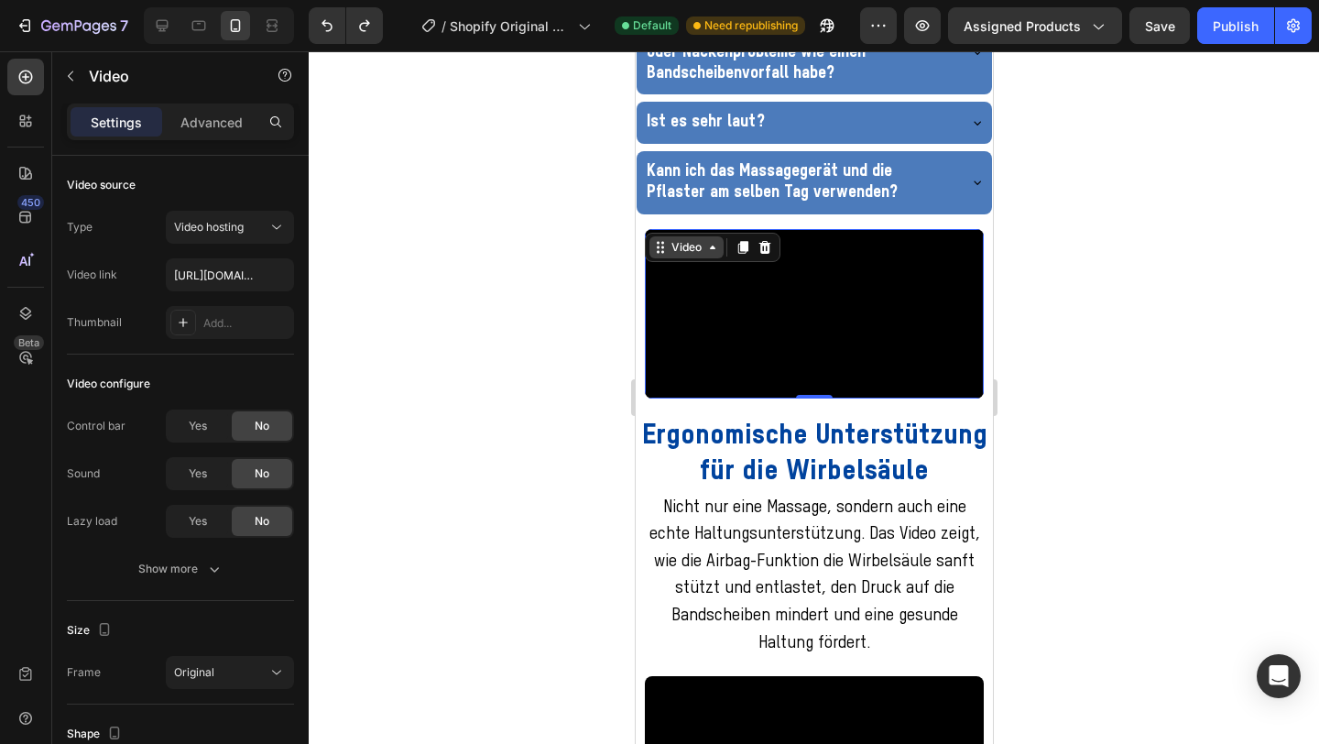
click at [676, 256] on div "Video" at bounding box center [686, 247] width 38 height 16
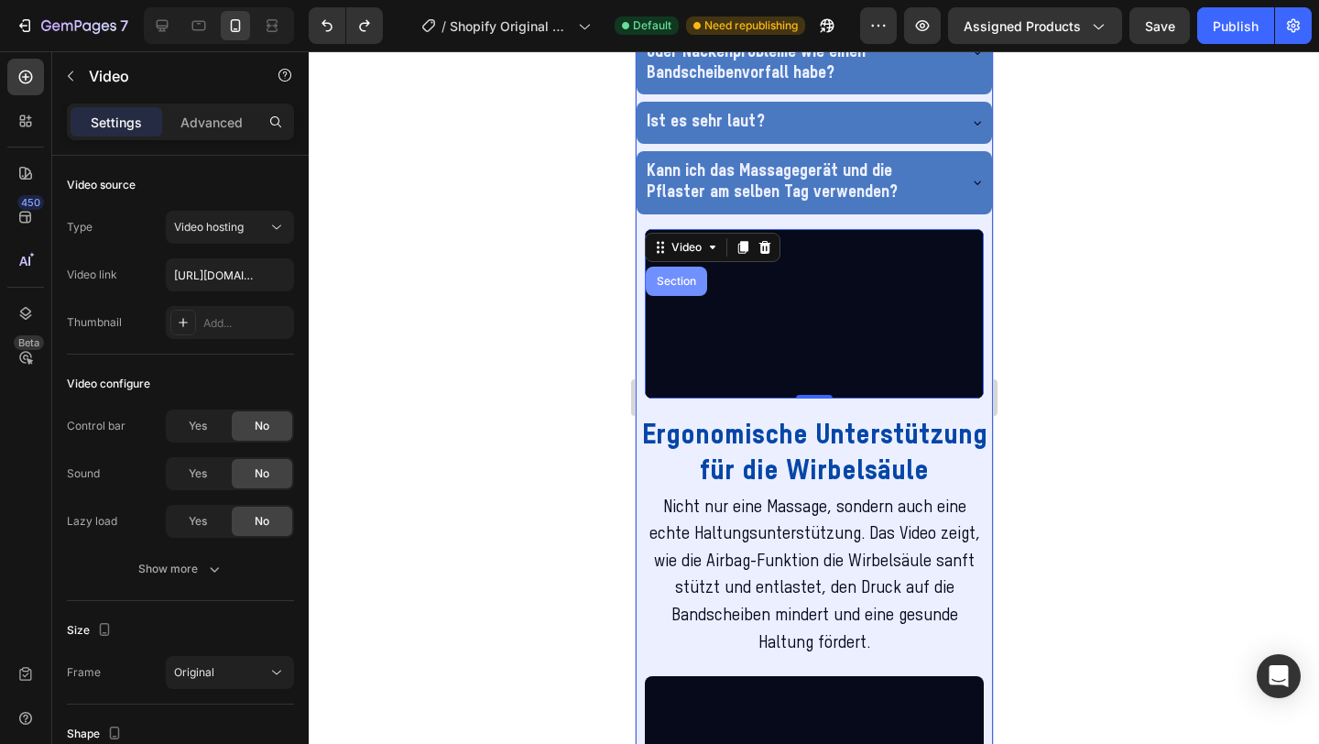
click at [676, 296] on div "Section" at bounding box center [675, 281] width 61 height 29
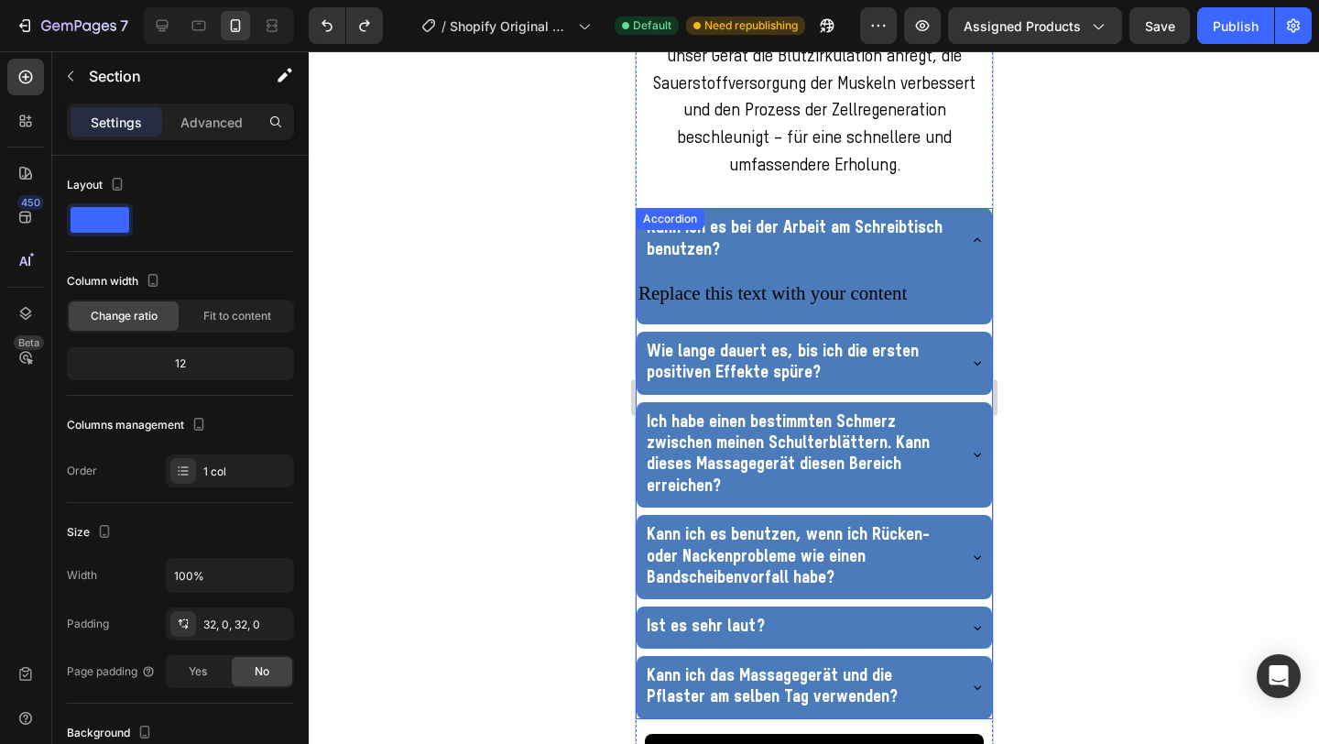
scroll to position [2949, 0]
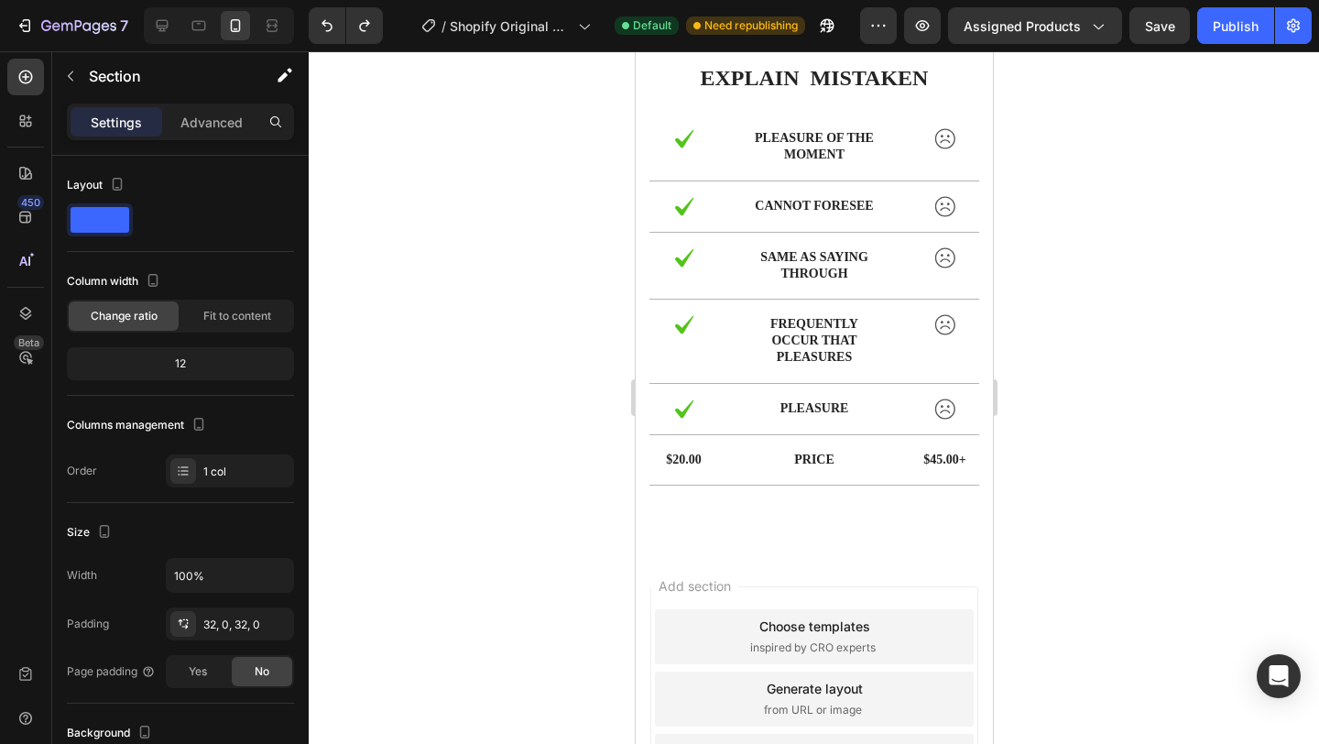
scroll to position [5325, 0]
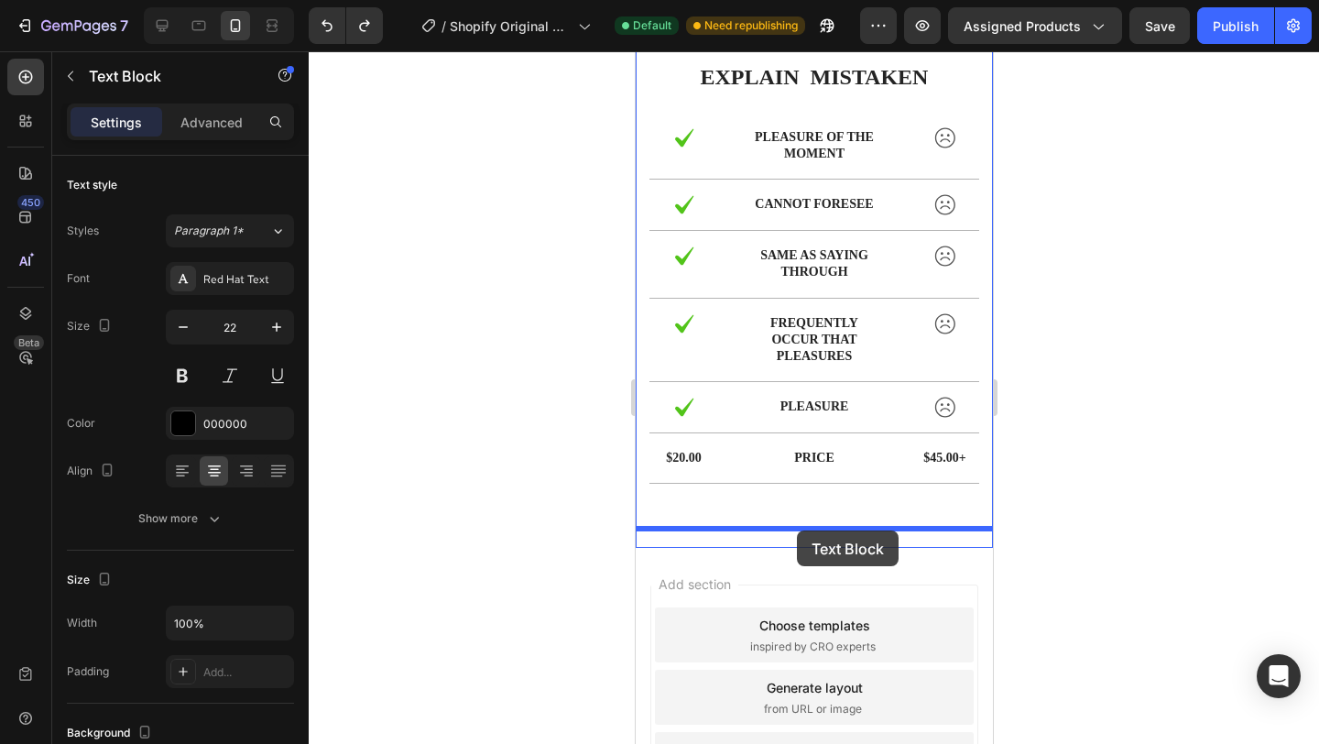
drag, startPoint x: 672, startPoint y: 296, endPoint x: 796, endPoint y: 531, distance: 265.6
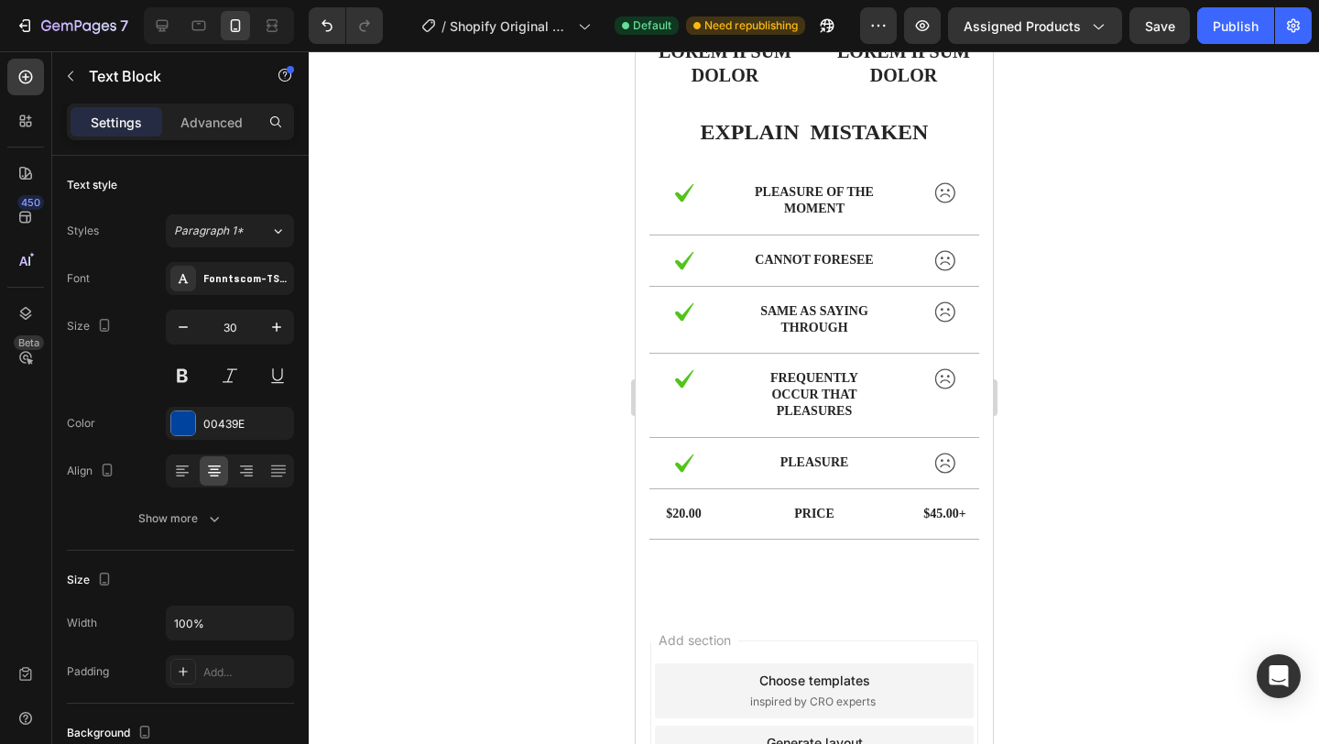
drag, startPoint x: 691, startPoint y: 215, endPoint x: 732, endPoint y: 339, distance: 130.4
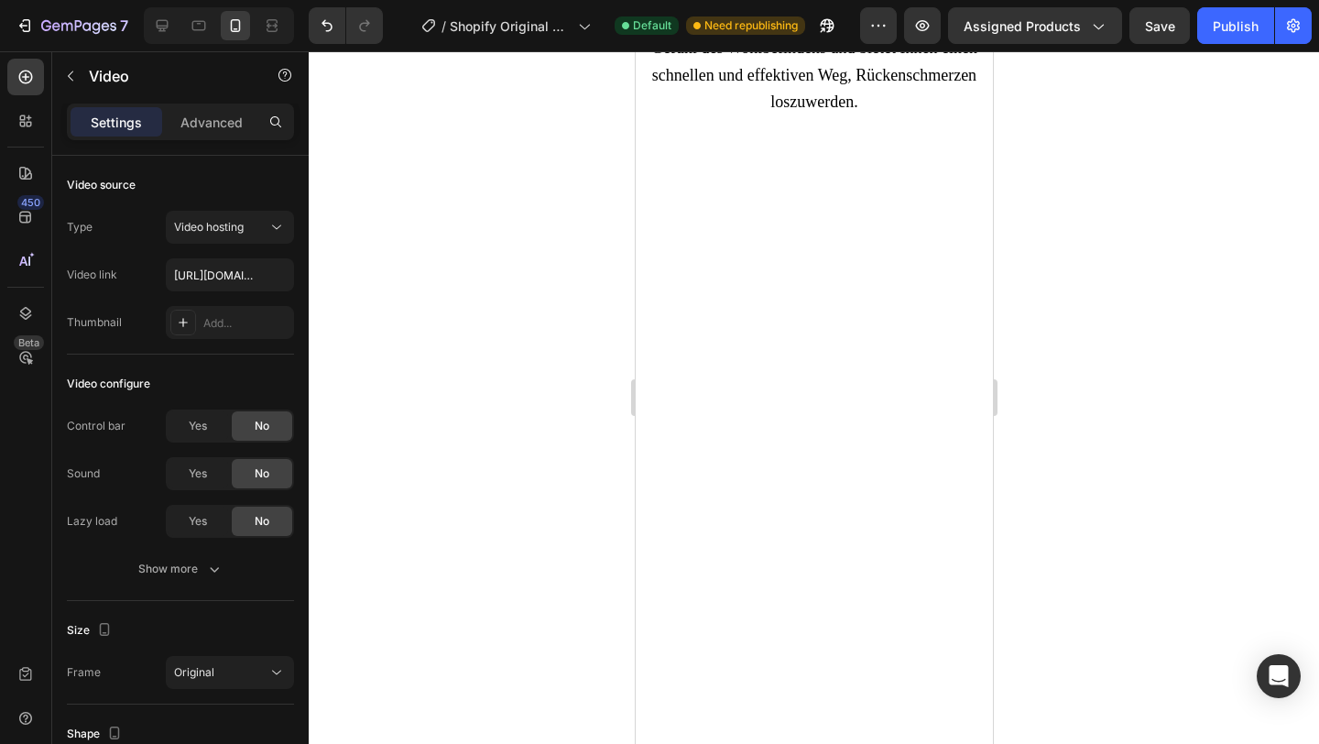
scroll to position [5058, 0]
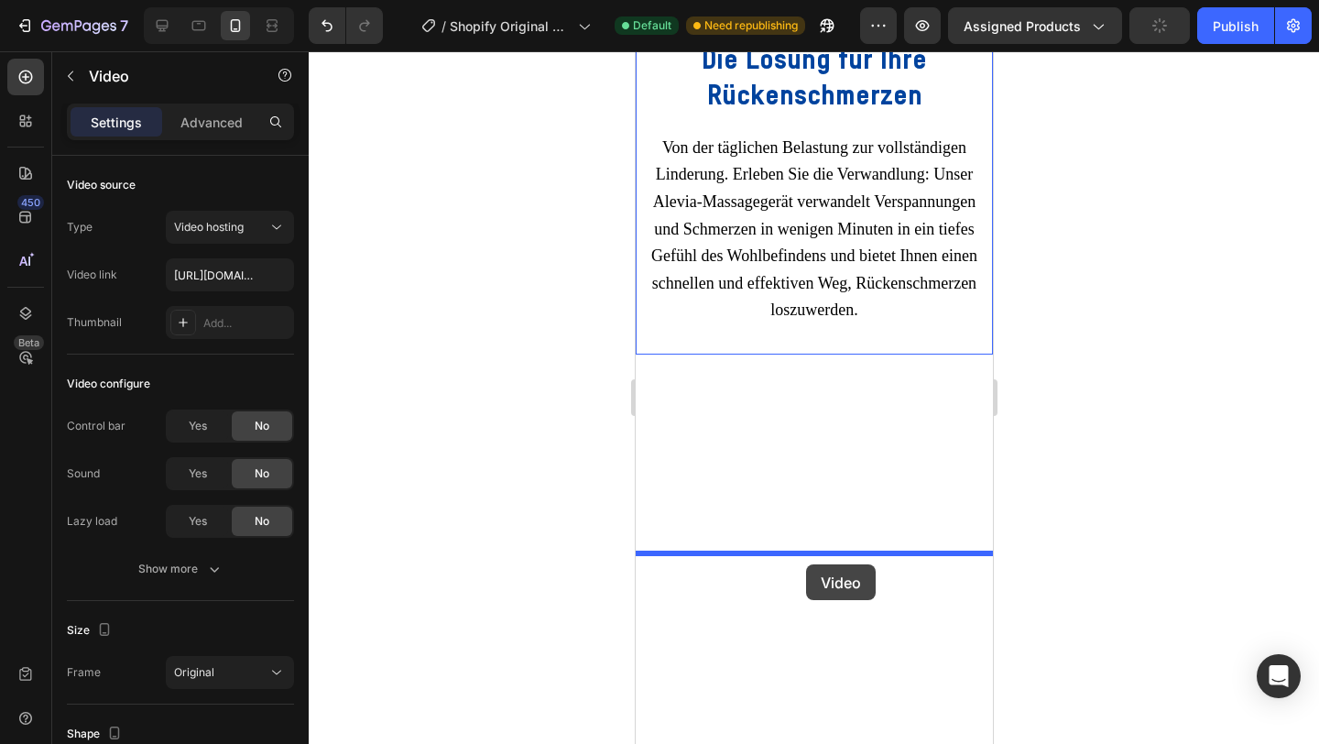
drag, startPoint x: 674, startPoint y: 157, endPoint x: 805, endPoint y: 564, distance: 428.3
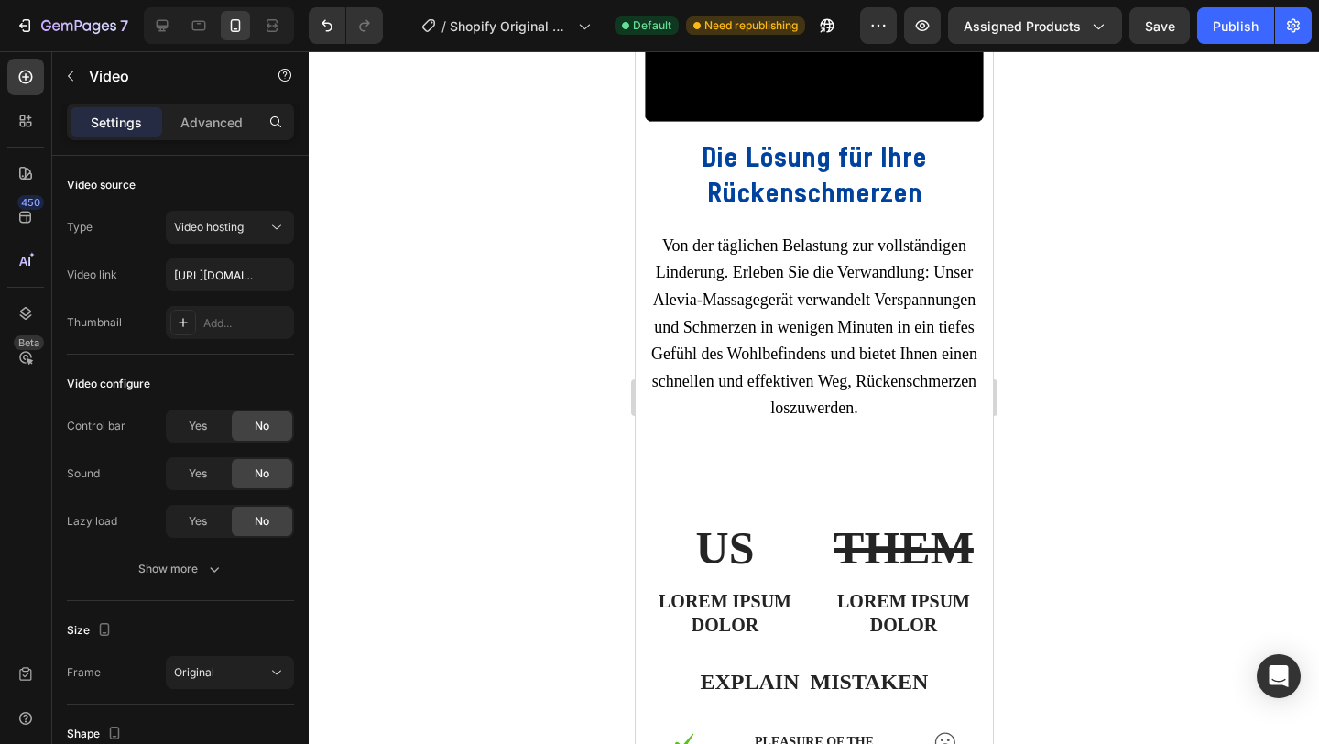
scroll to position [5305, 0]
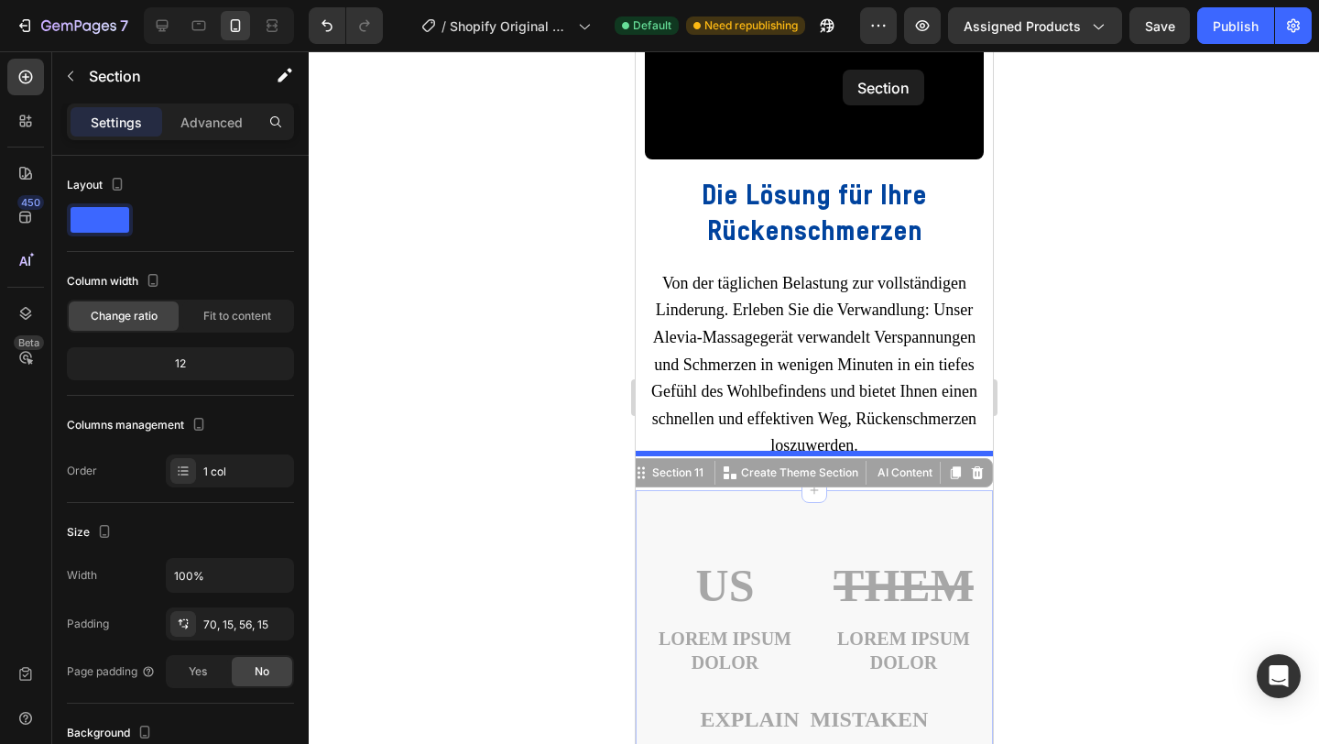
scroll to position [4721, 0]
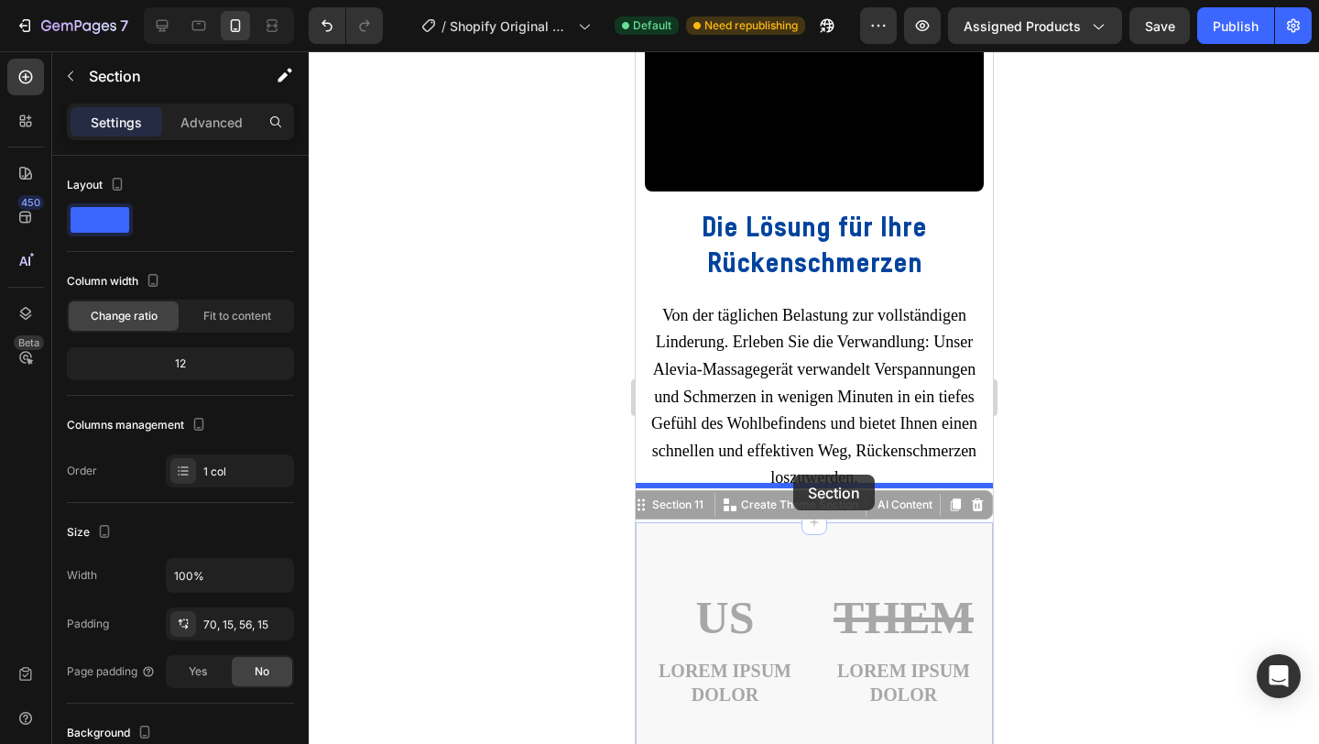
drag, startPoint x: 671, startPoint y: 610, endPoint x: 792, endPoint y: 475, distance: 181.7
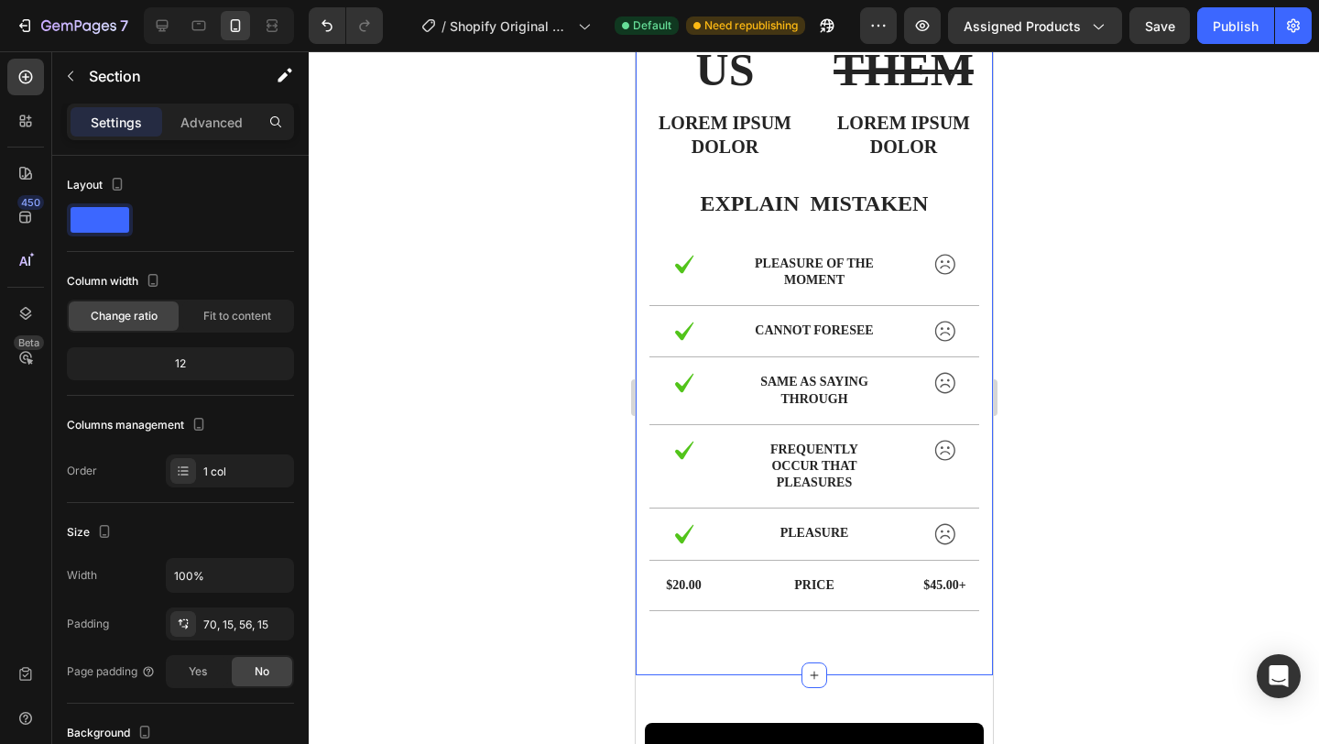
click at [1115, 338] on div at bounding box center [814, 397] width 1011 height 693
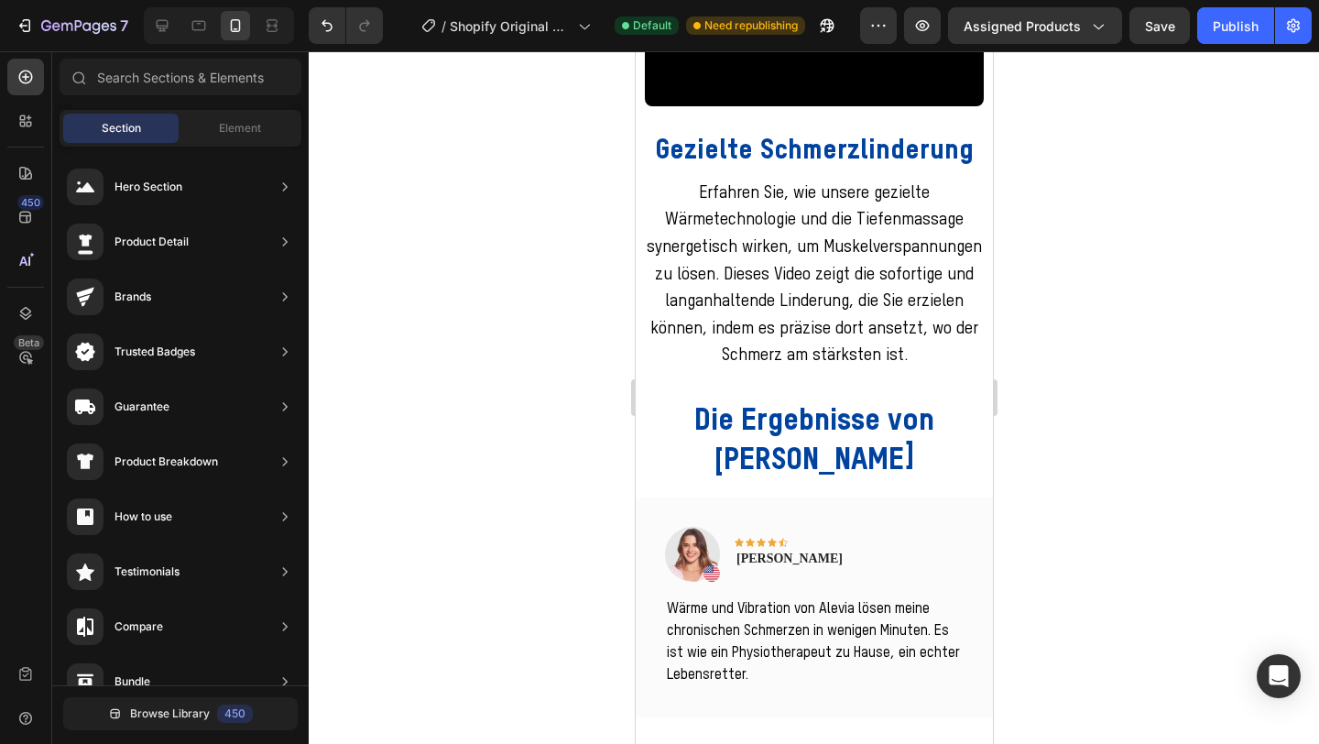
scroll to position [1789, 0]
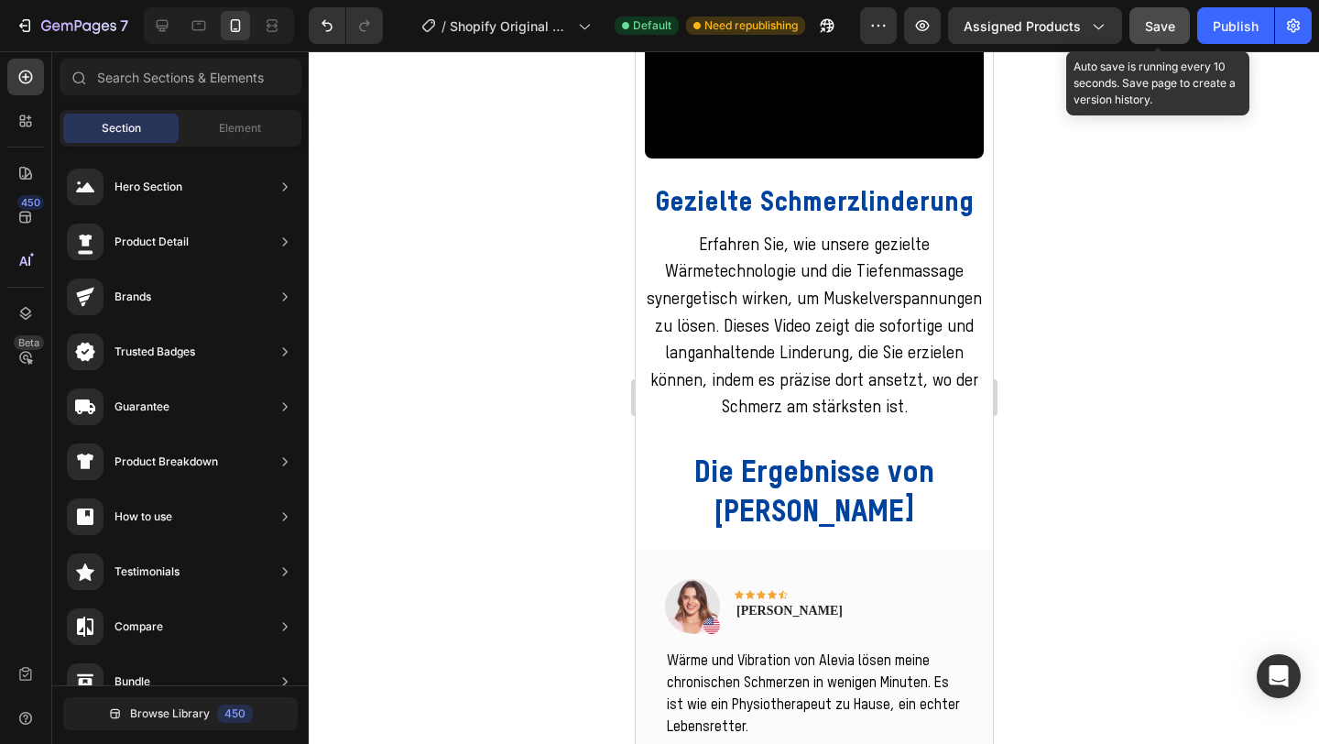
click at [1164, 20] on span "Save" at bounding box center [1160, 26] width 30 height 16
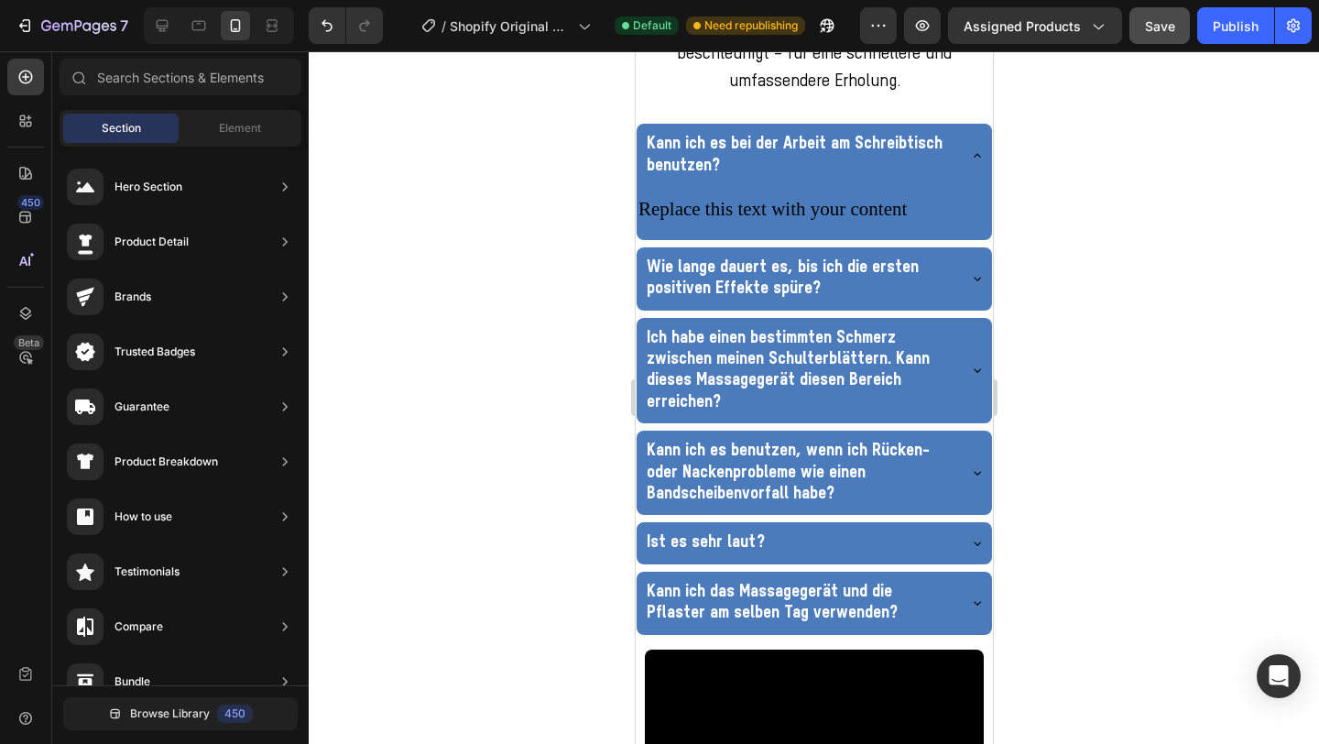
scroll to position [3144, 0]
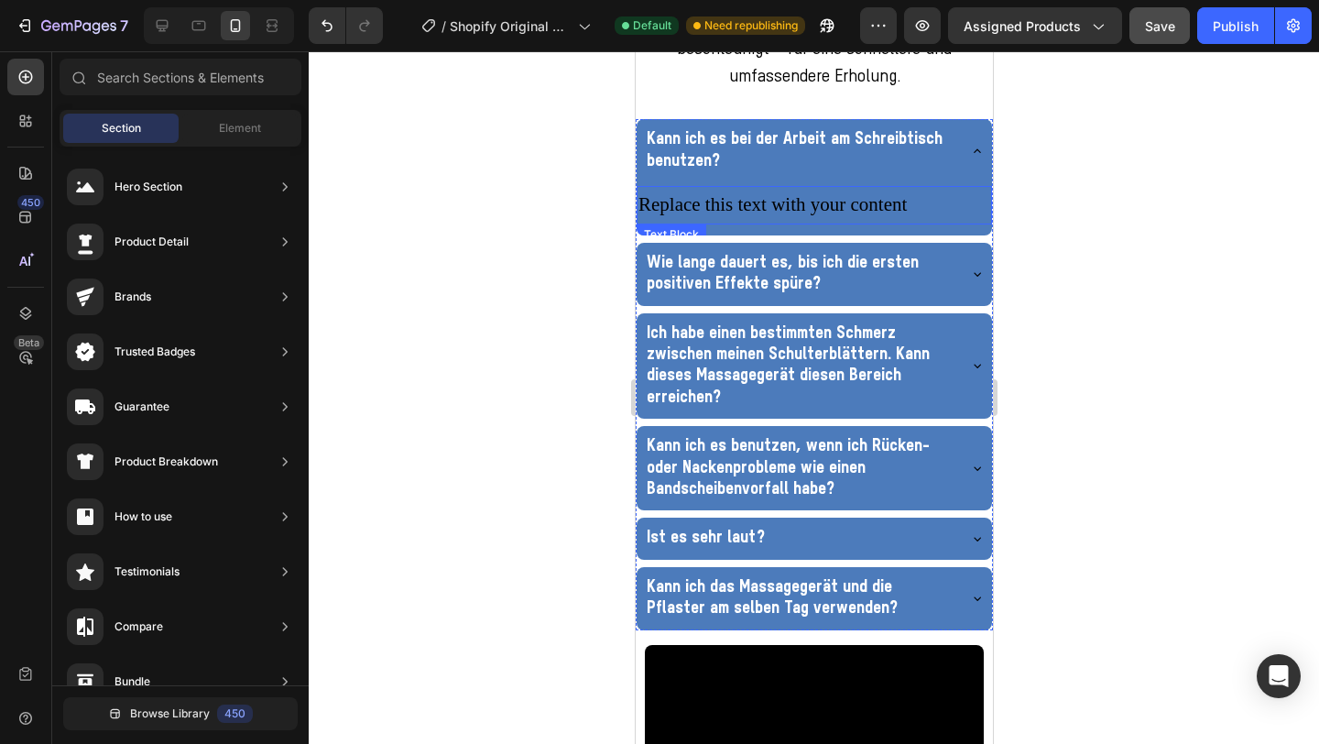
click at [711, 224] on div "Replace this text with your content" at bounding box center [814, 205] width 356 height 38
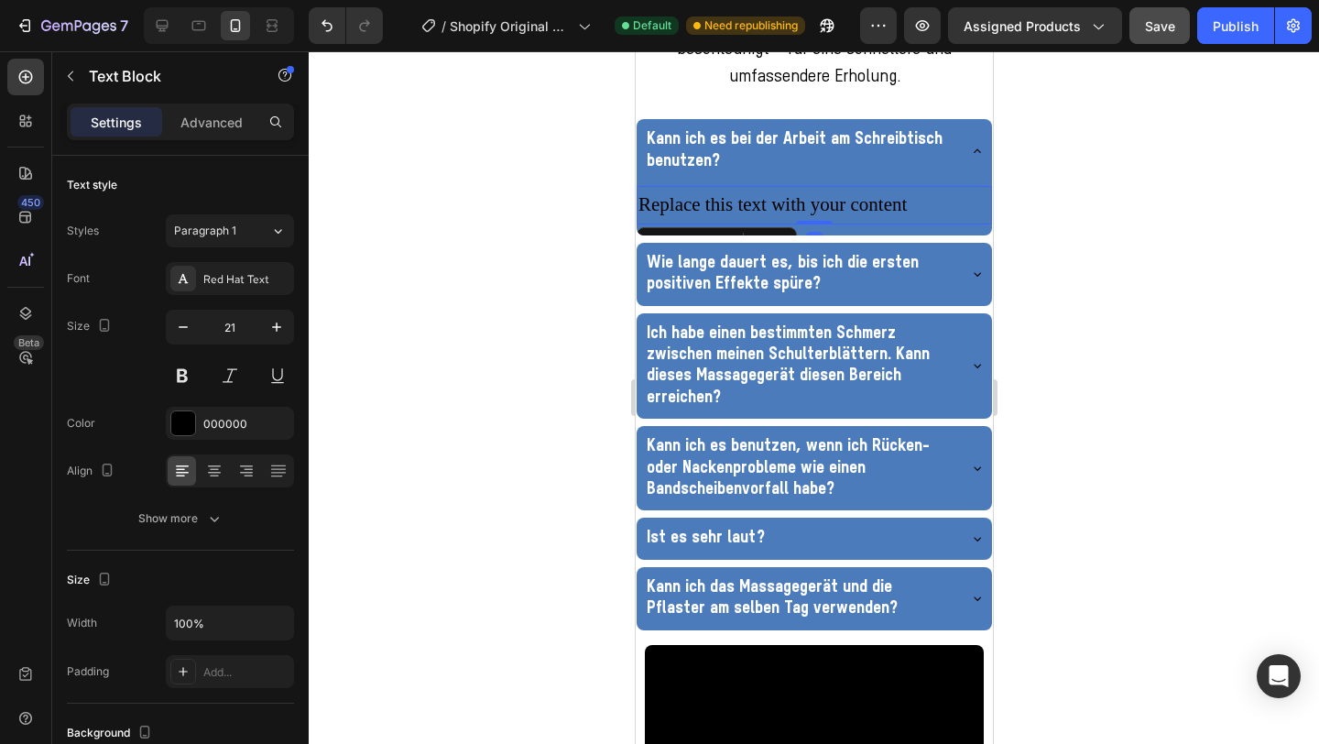
click at [711, 224] on div "Replace this text with your content" at bounding box center [814, 205] width 356 height 38
click at [711, 223] on p "Replace this text with your content" at bounding box center [814, 205] width 352 height 35
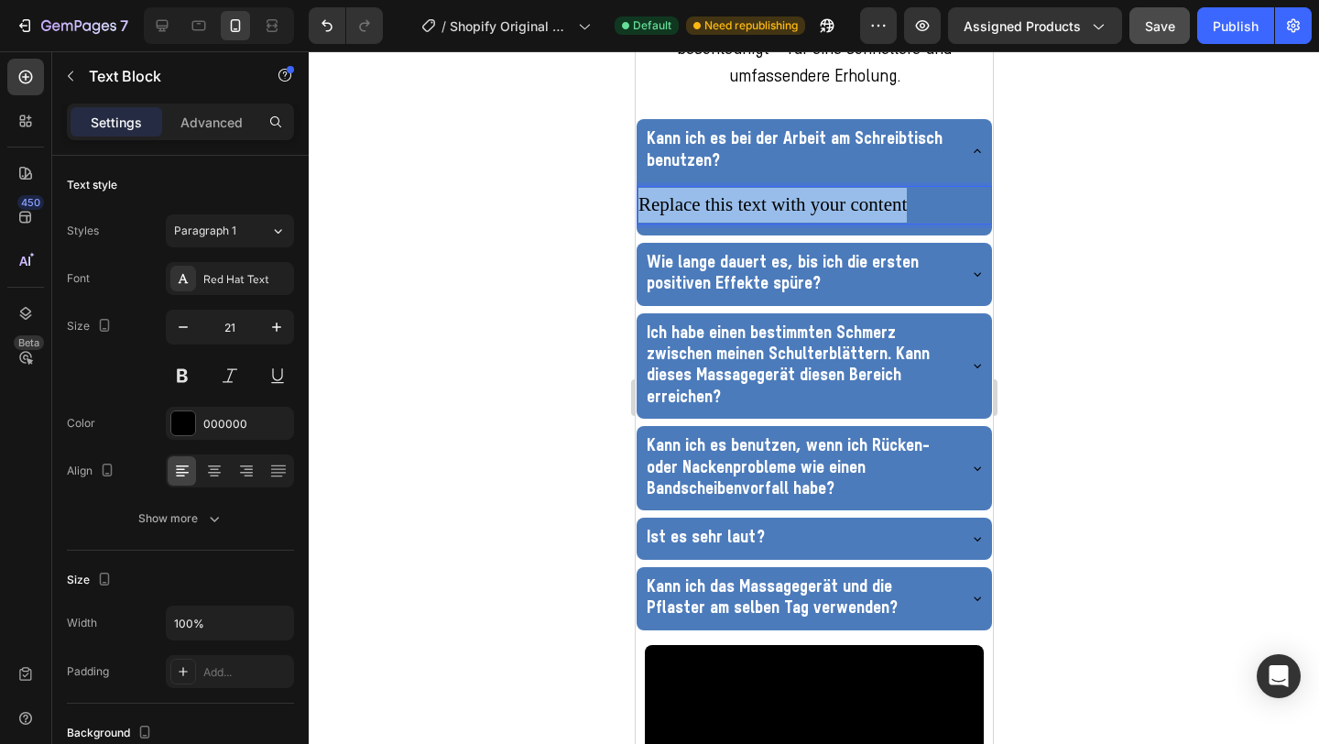
click at [711, 223] on p "Replace this text with your content" at bounding box center [814, 205] width 352 height 35
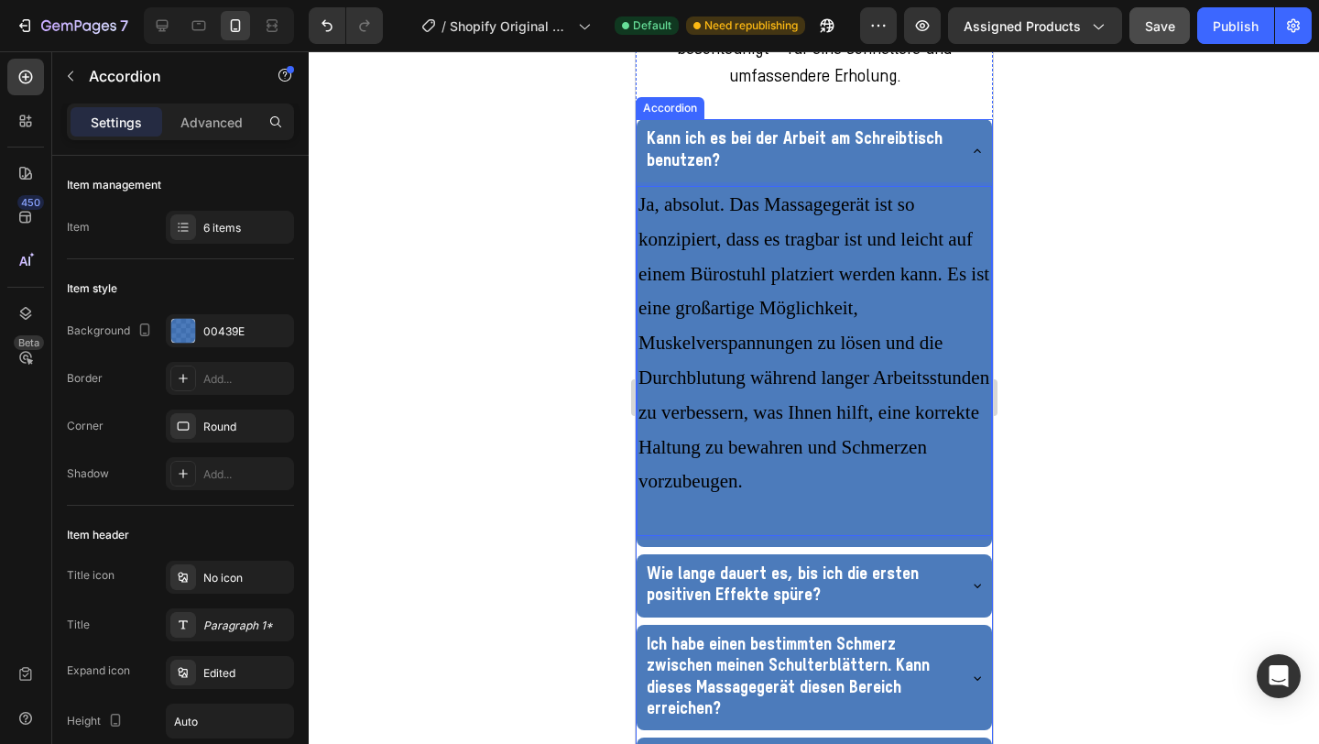
click at [802, 172] on p "Kann ich es bei der Arbeit am Schreibtisch benutzen?" at bounding box center [799, 150] width 306 height 43
click at [1050, 251] on div at bounding box center [814, 397] width 1011 height 693
click at [651, 113] on div "Accordion" at bounding box center [689, 102] width 98 height 22
click at [224, 117] on p "Advanced" at bounding box center [212, 122] width 62 height 19
type input "100%"
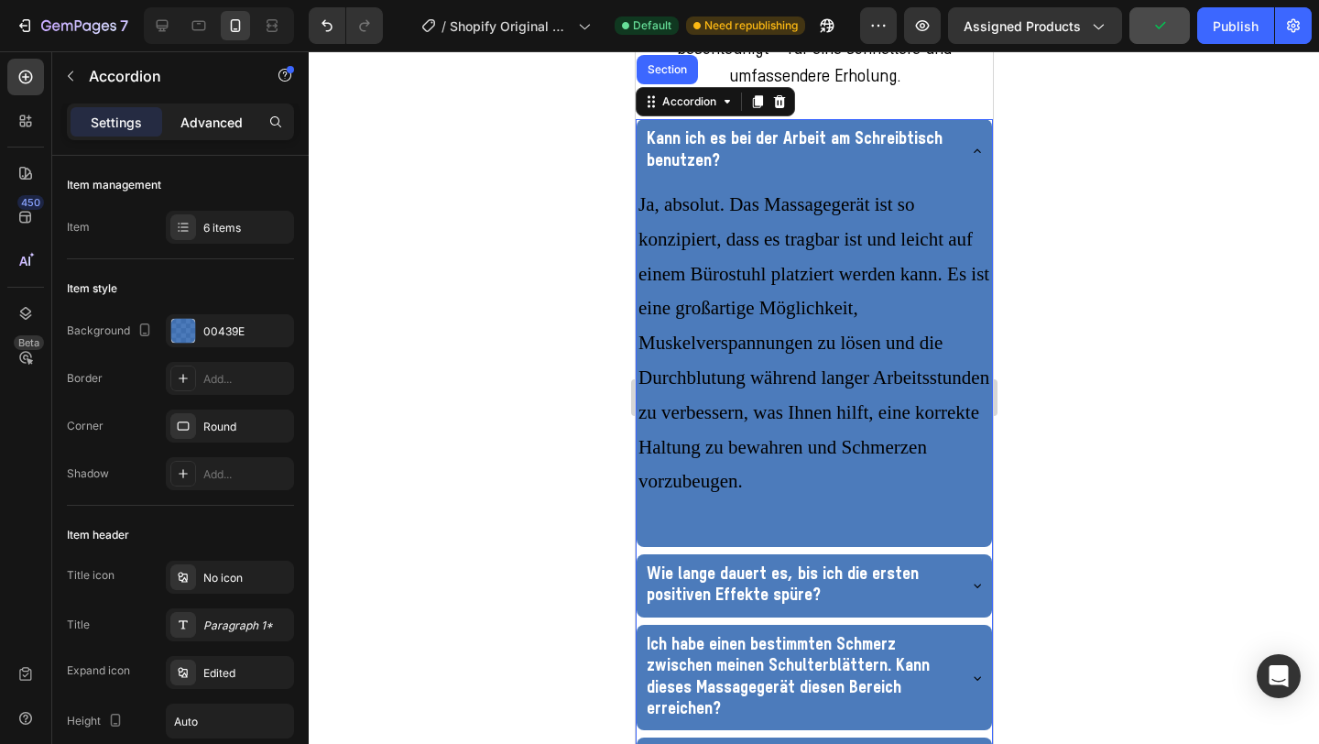
type input "100"
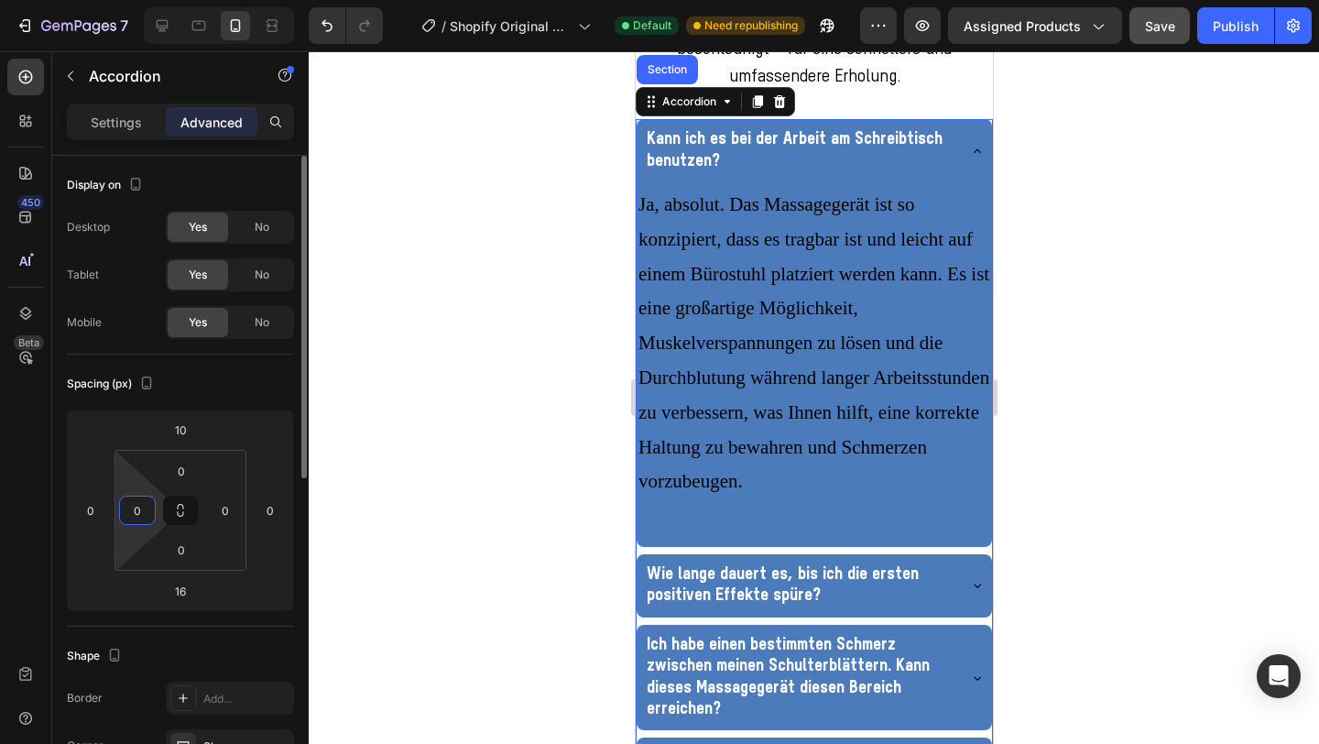
click at [142, 512] on input "0" at bounding box center [137, 510] width 27 height 27
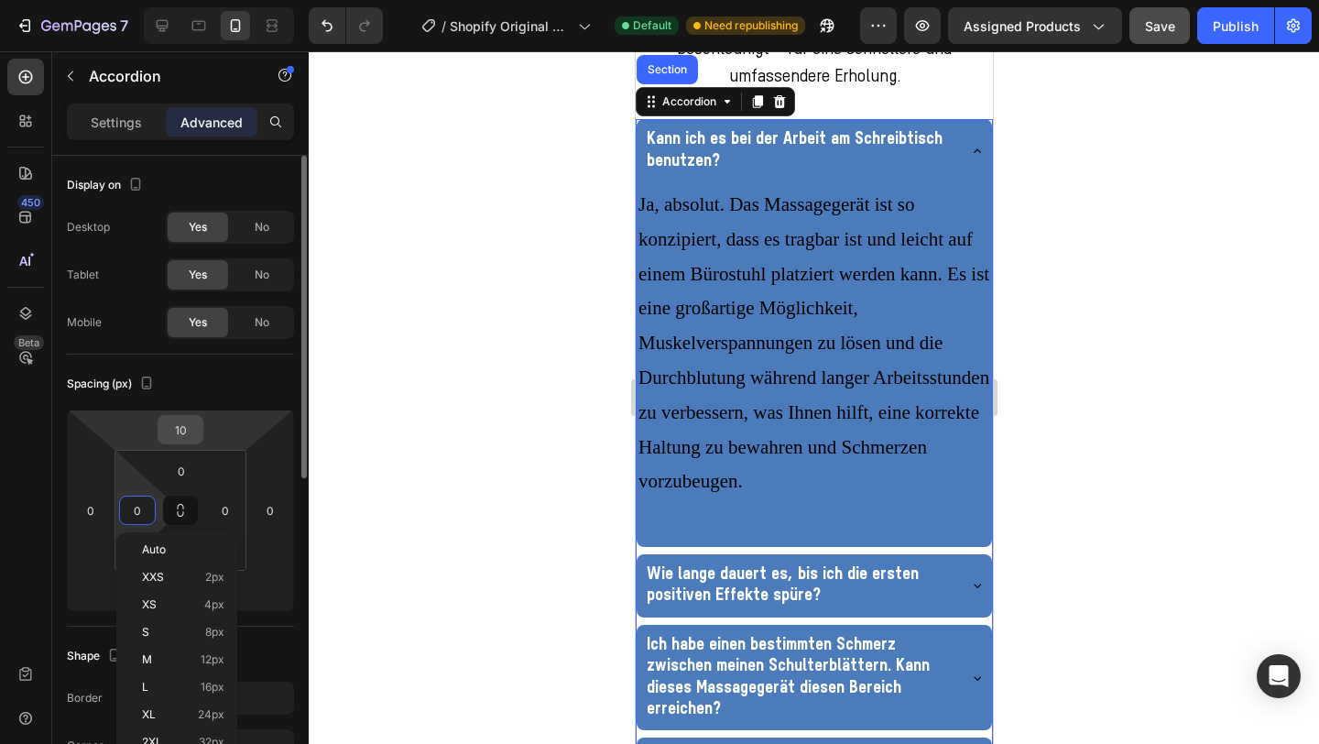
click at [189, 429] on input "10" at bounding box center [180, 429] width 37 height 27
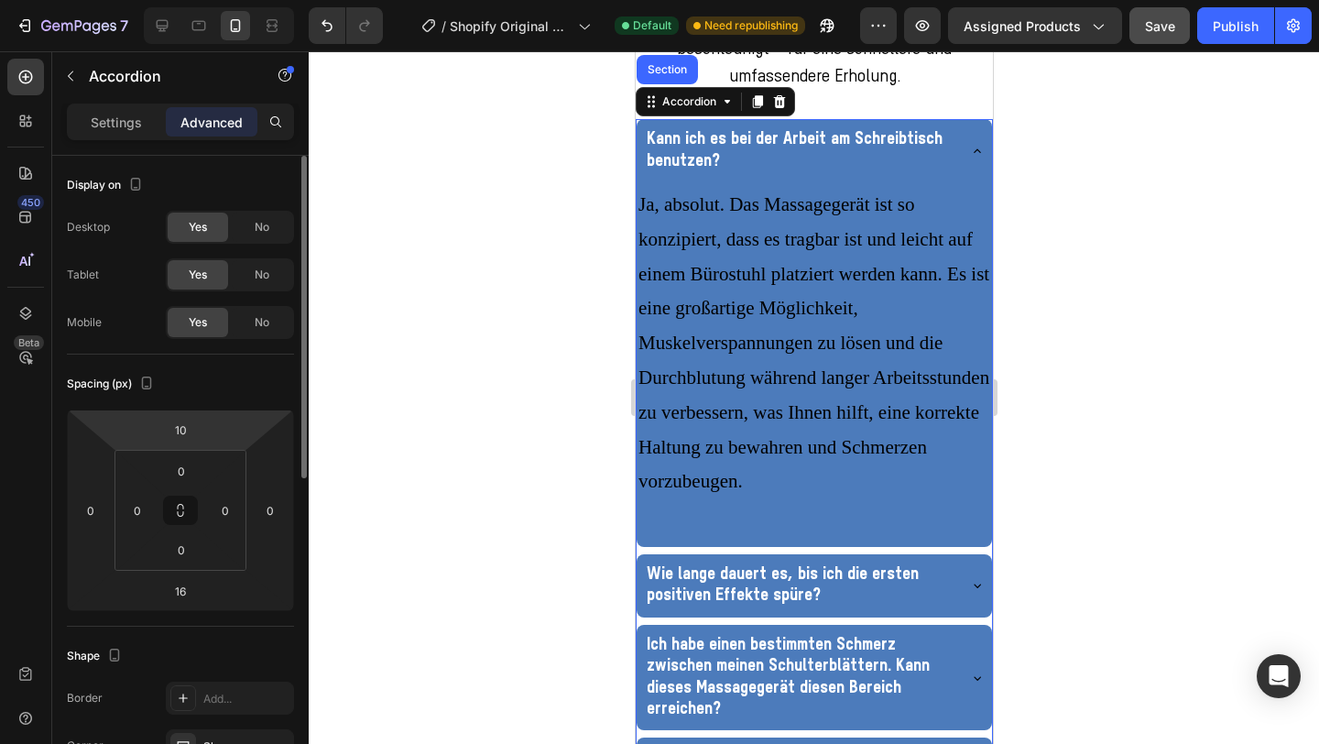
click at [0, 0] on div "Spacing (px) 10 0 16 0 0 0 0 0" at bounding box center [0, 0] width 0 height 0
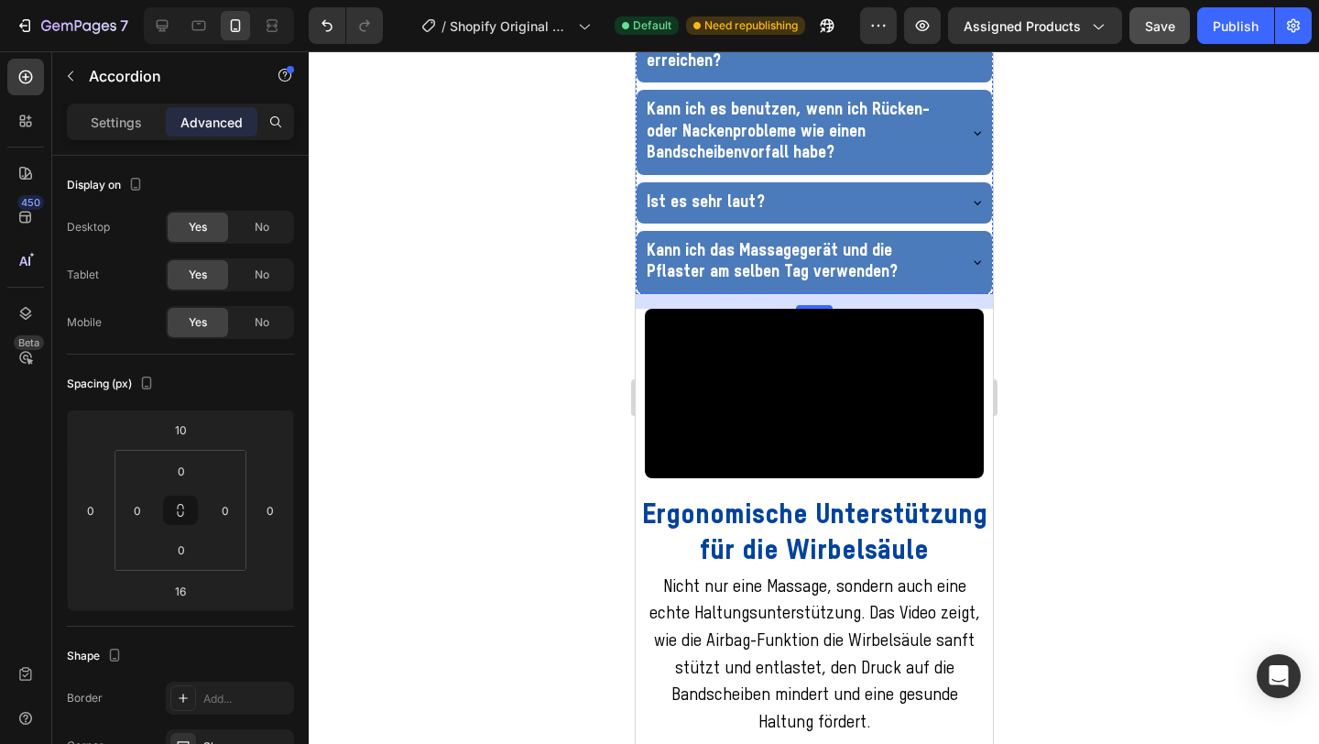
scroll to position [3827, 0]
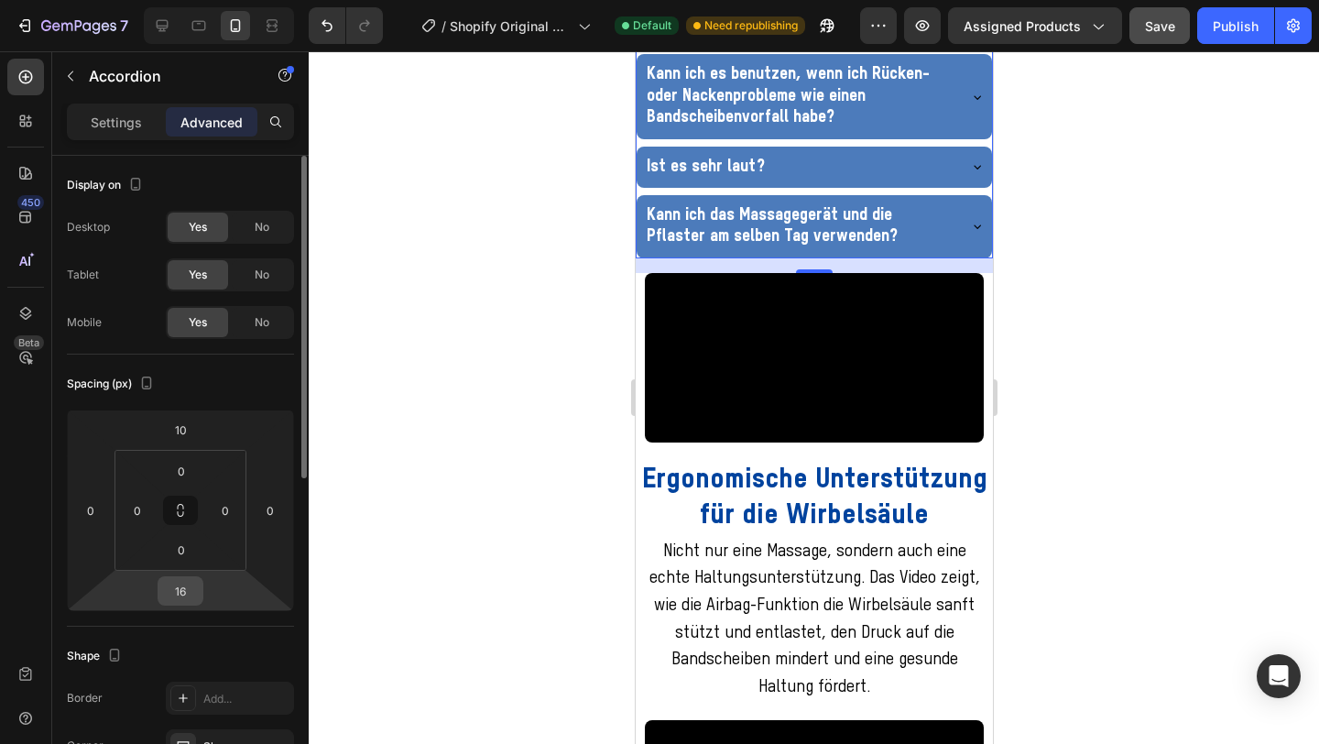
click at [189, 593] on input "16" at bounding box center [180, 590] width 37 height 27
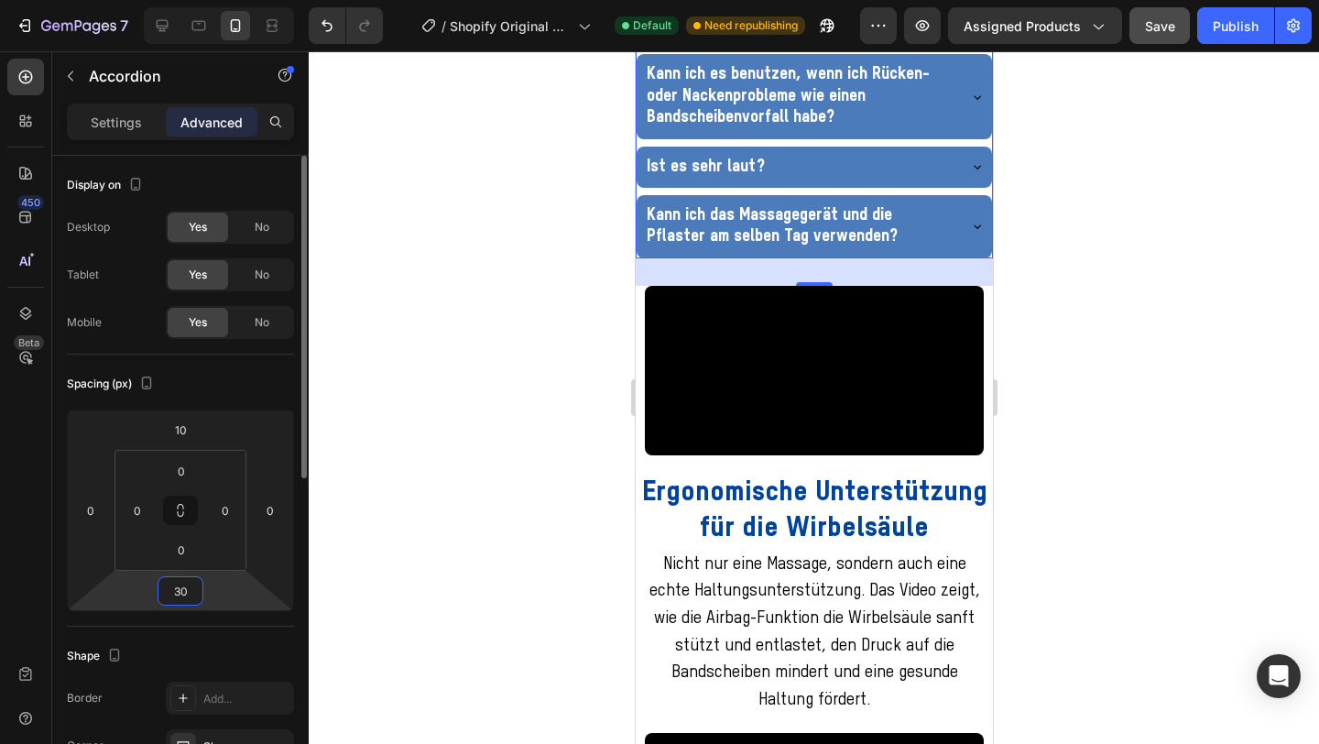
type input "3"
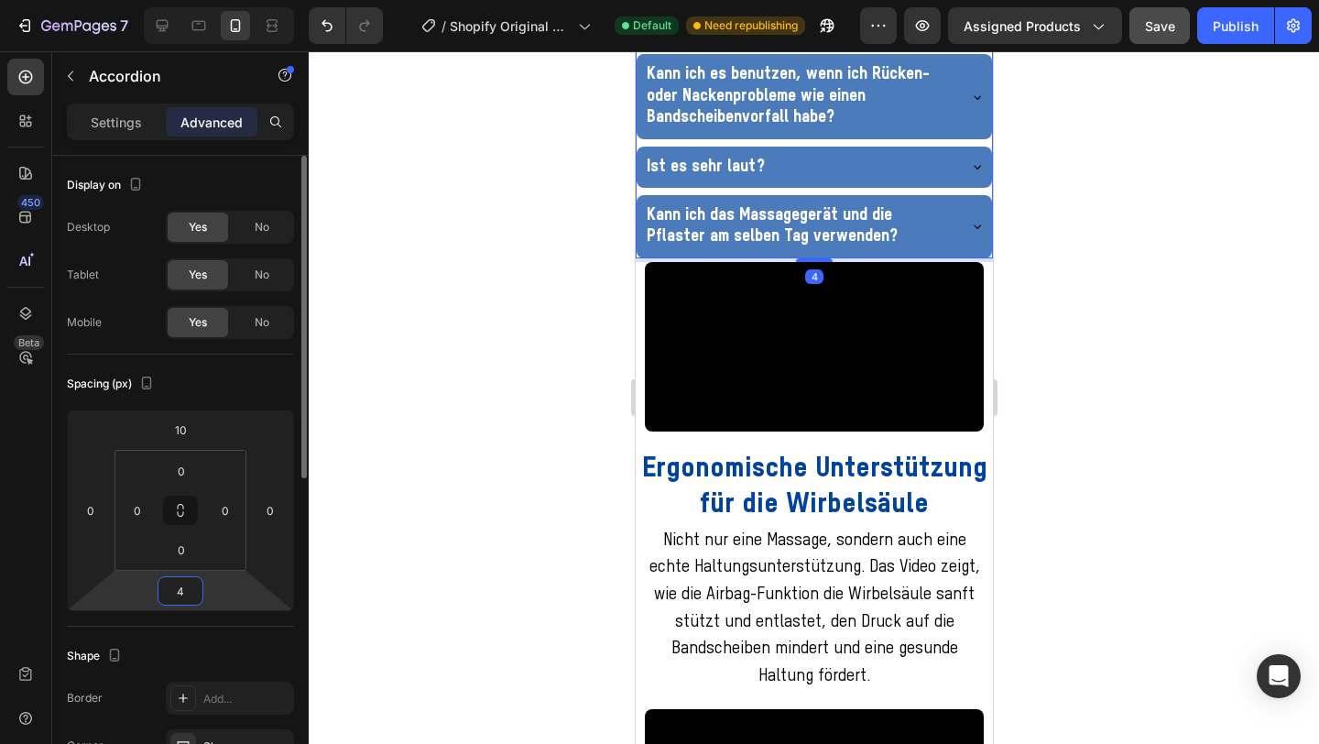
type input "40"
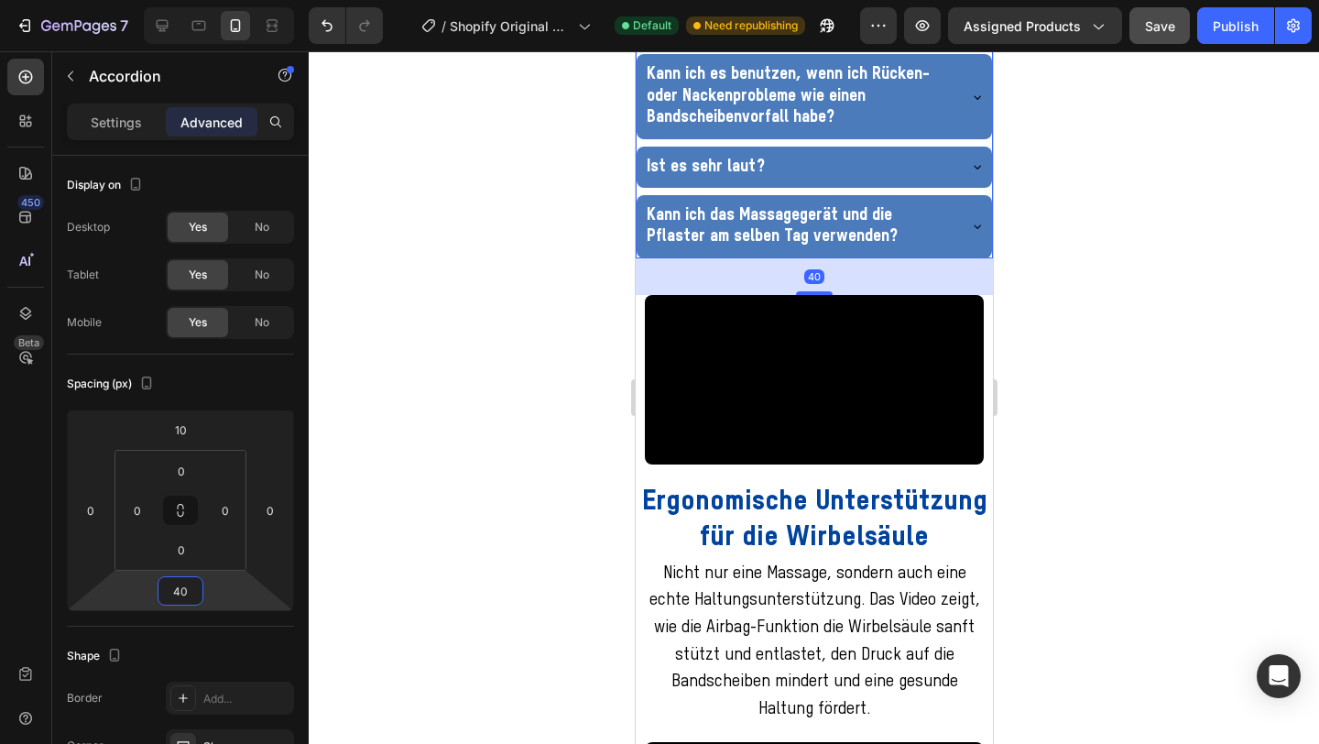
click at [535, 478] on div at bounding box center [814, 397] width 1011 height 693
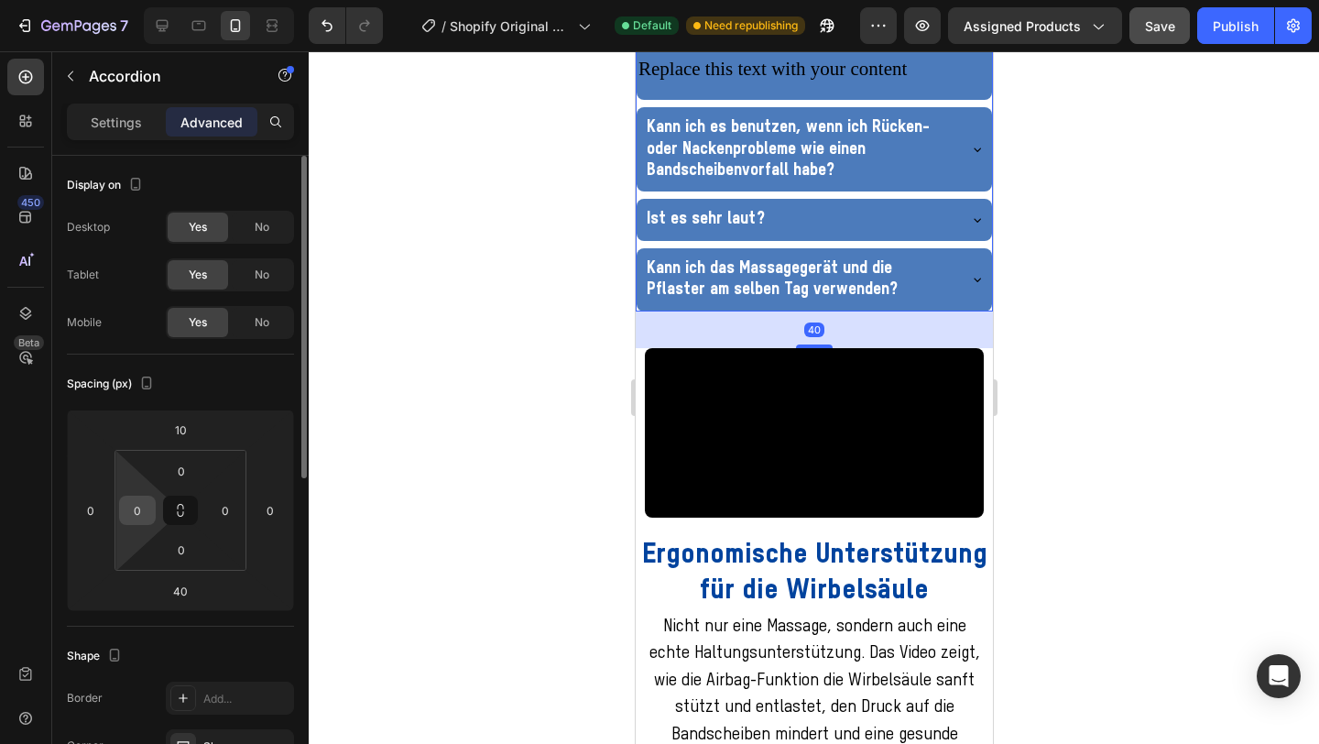
click at [139, 516] on input "0" at bounding box center [137, 510] width 27 height 27
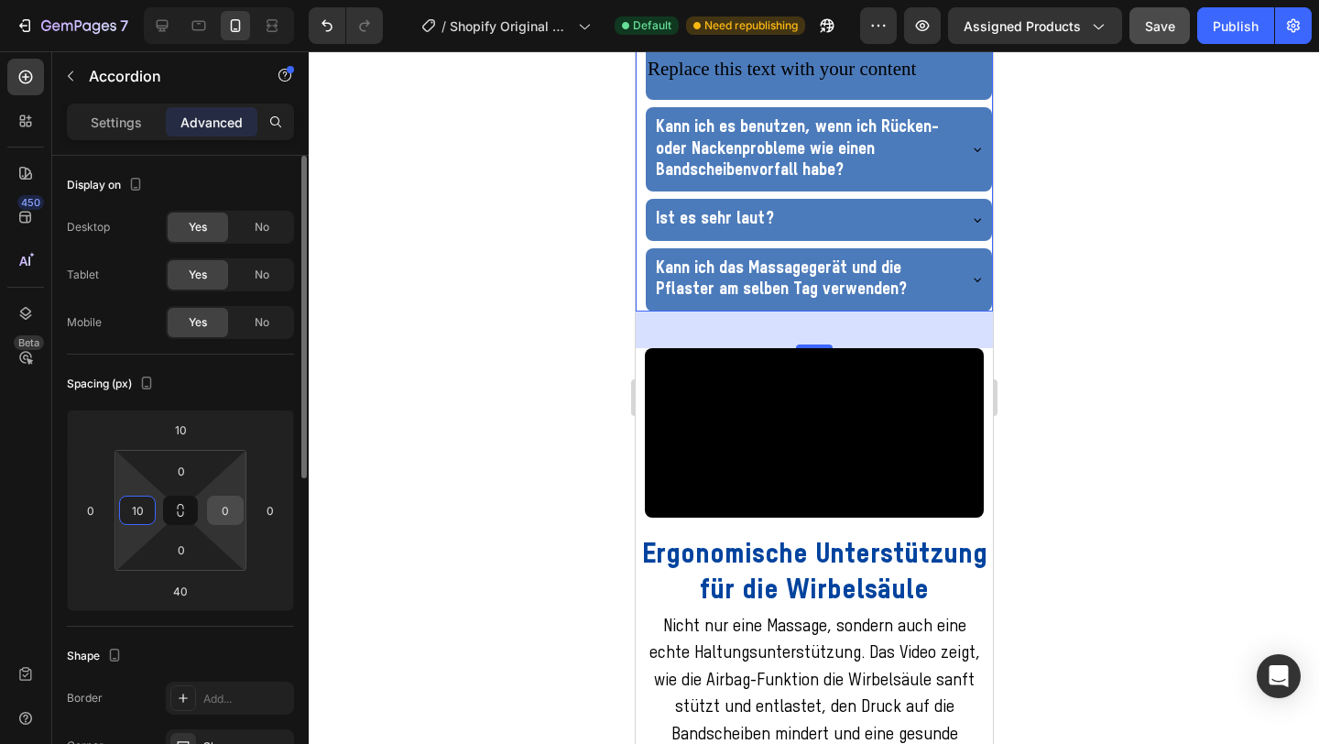
type input "10"
click at [232, 518] on input "0" at bounding box center [225, 510] width 27 height 27
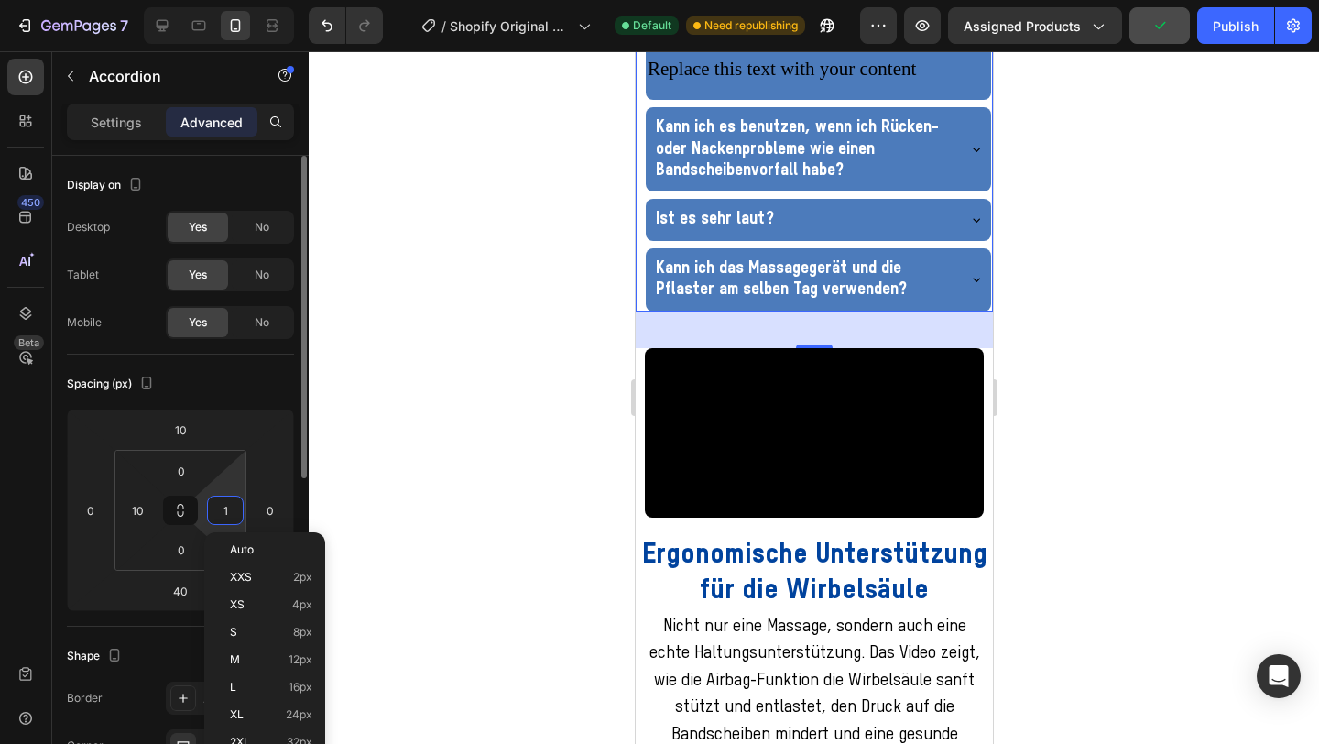
type input "10"
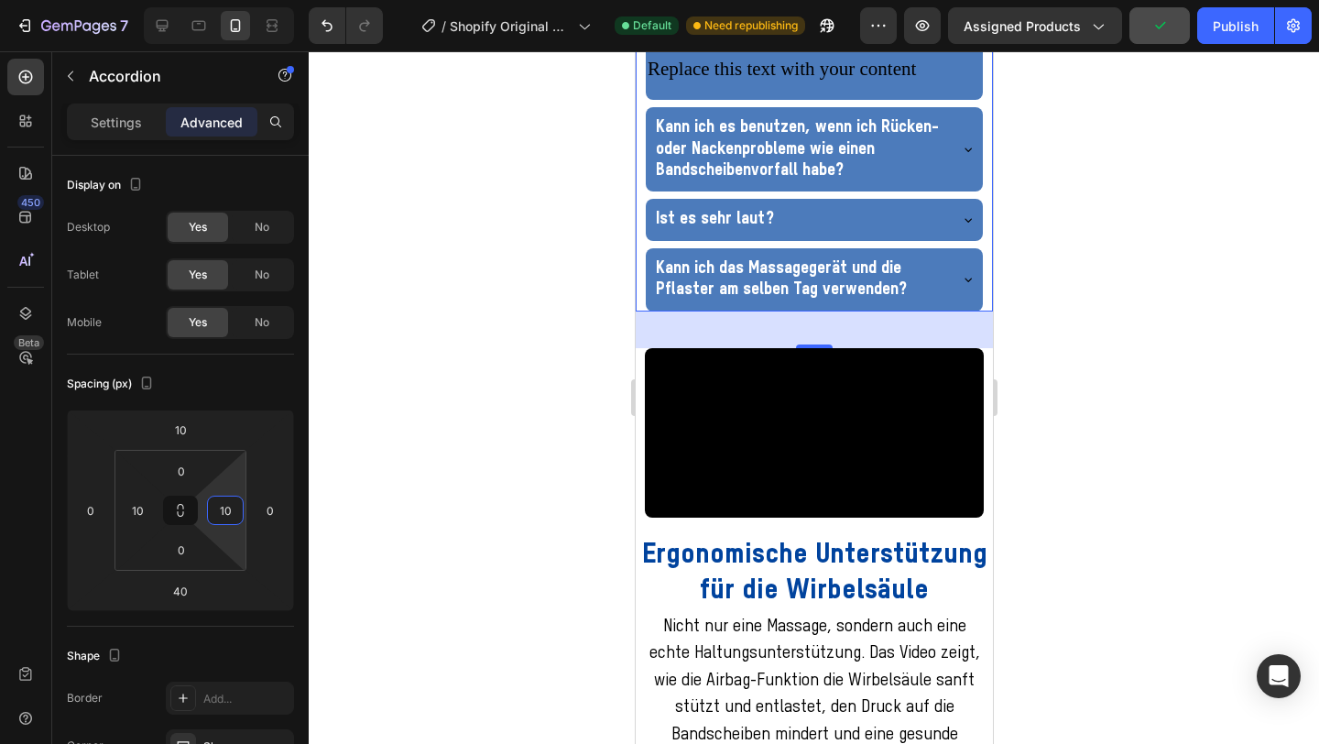
click at [1069, 356] on div at bounding box center [814, 397] width 1011 height 693
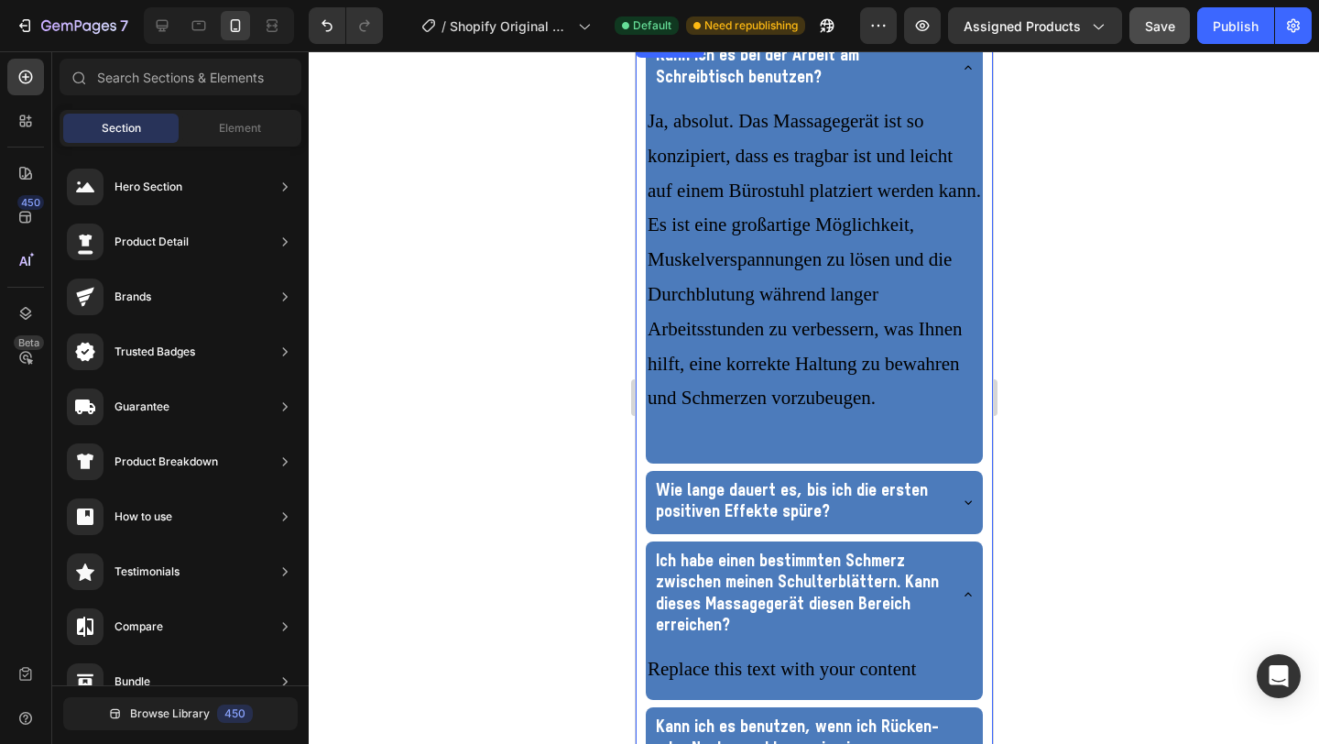
scroll to position [3225, 0]
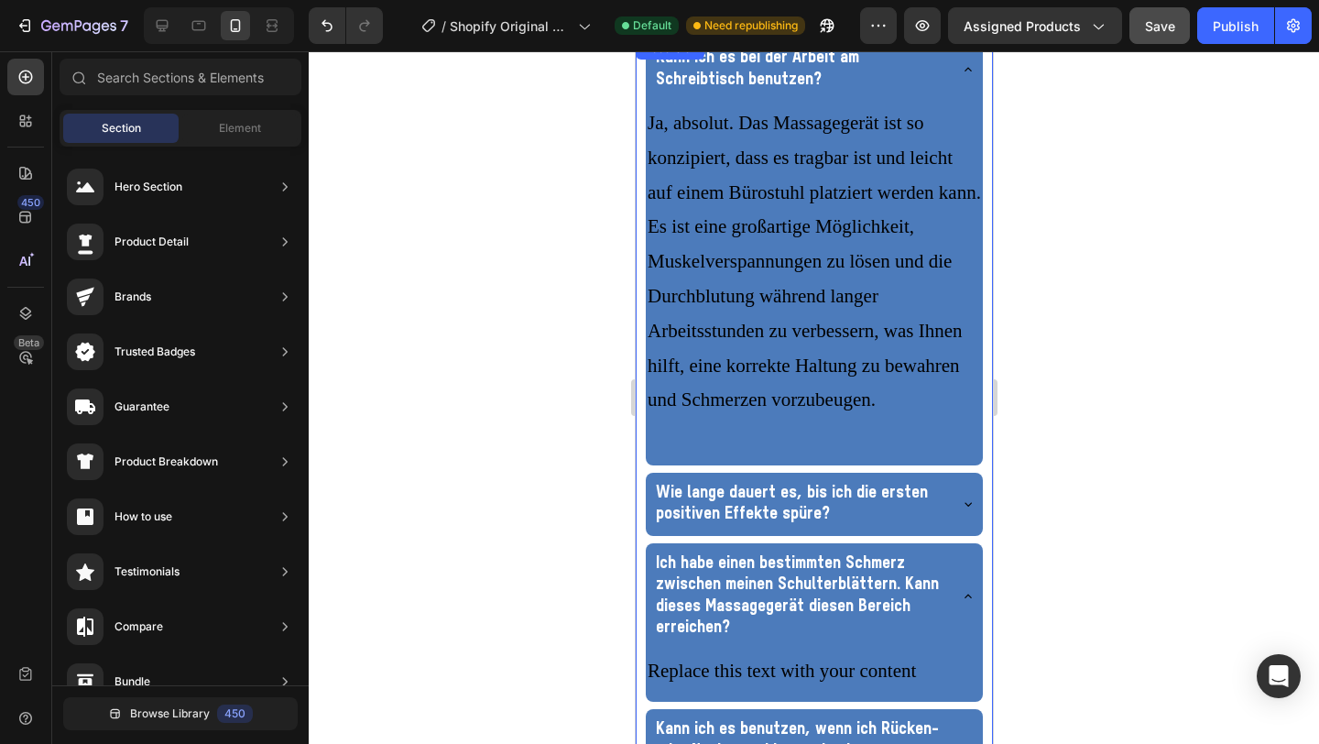
click at [781, 91] on p "Kann ich es bei der Arbeit am Schreibtisch benutzen?" at bounding box center [799, 69] width 288 height 43
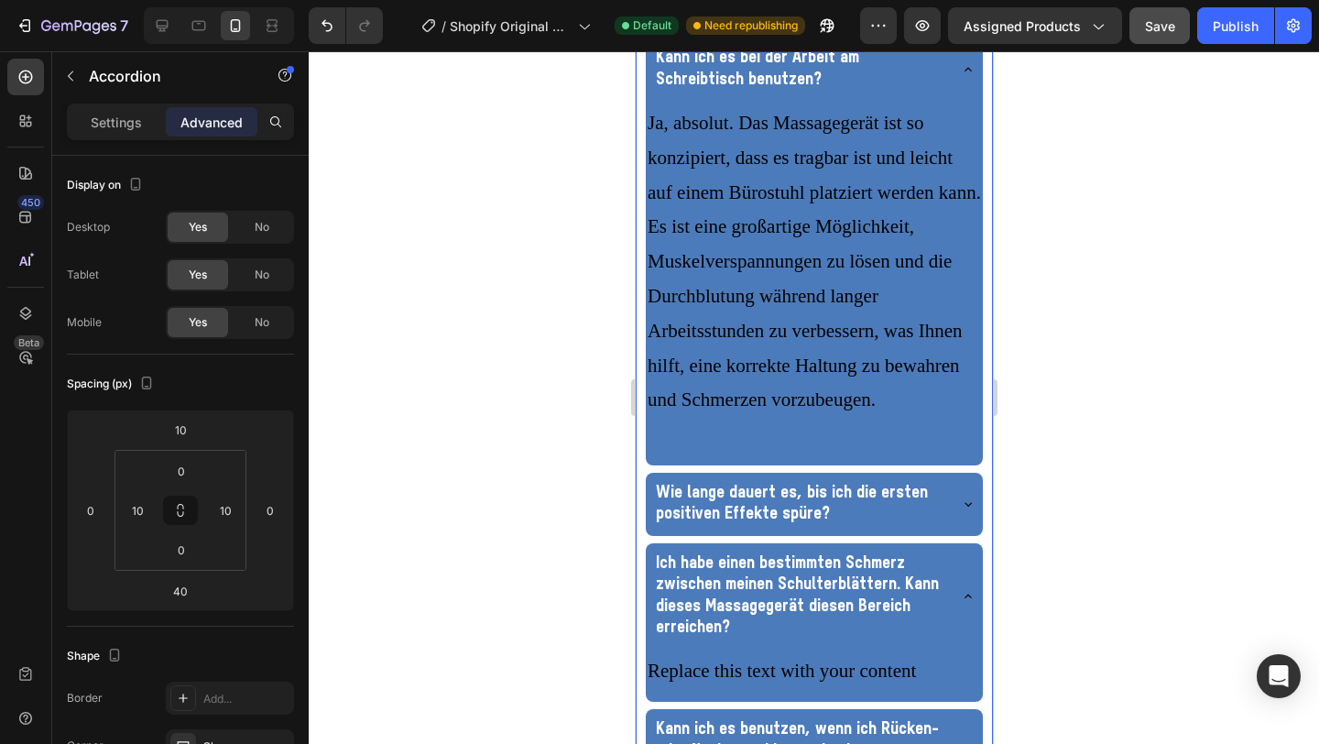
click at [832, 91] on p "Kann ich es bei der Arbeit am Schreibtisch benutzen?" at bounding box center [799, 69] width 288 height 43
click at [862, 91] on p "Kann ich es bei der Arbeit am Schreibtisch benutzen?" at bounding box center [799, 69] width 288 height 43
click at [962, 77] on icon at bounding box center [967, 69] width 15 height 15
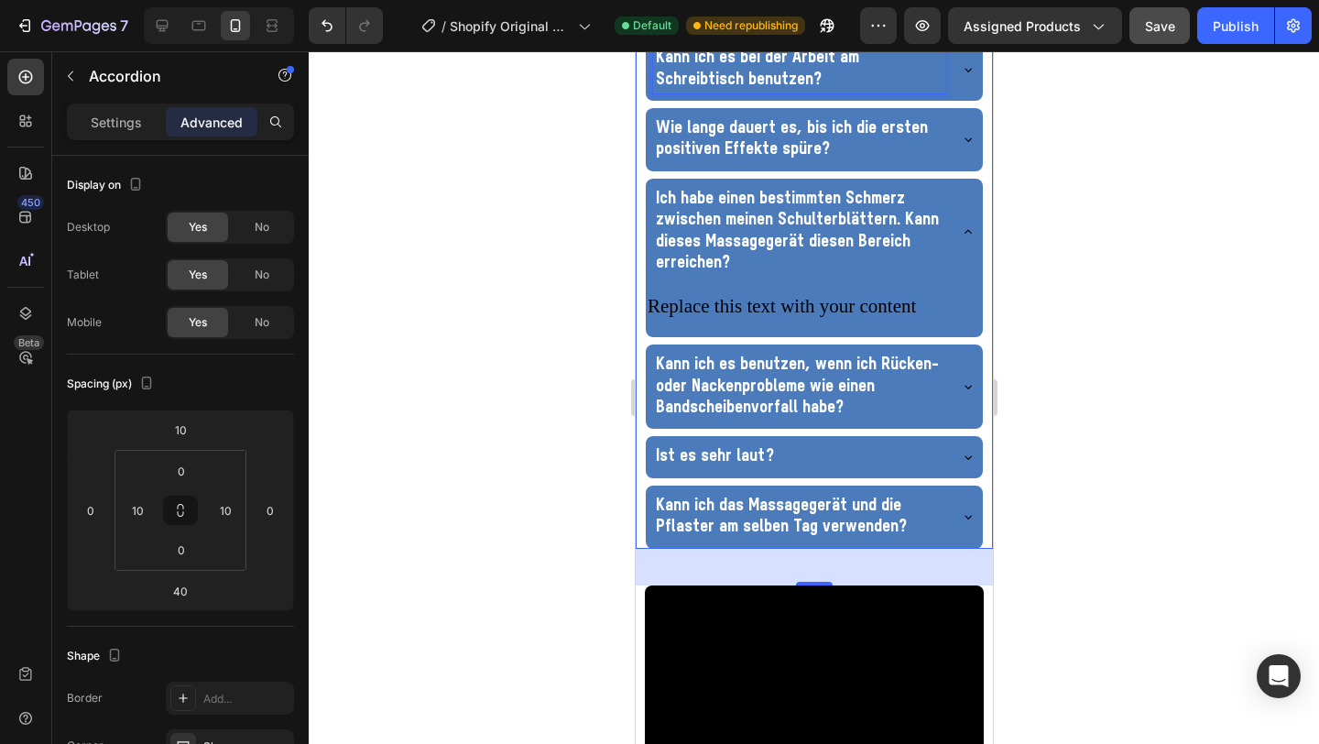
click at [878, 91] on p "Kann ich es bei der Arbeit am Schreibtisch benutzen?" at bounding box center [799, 69] width 288 height 43
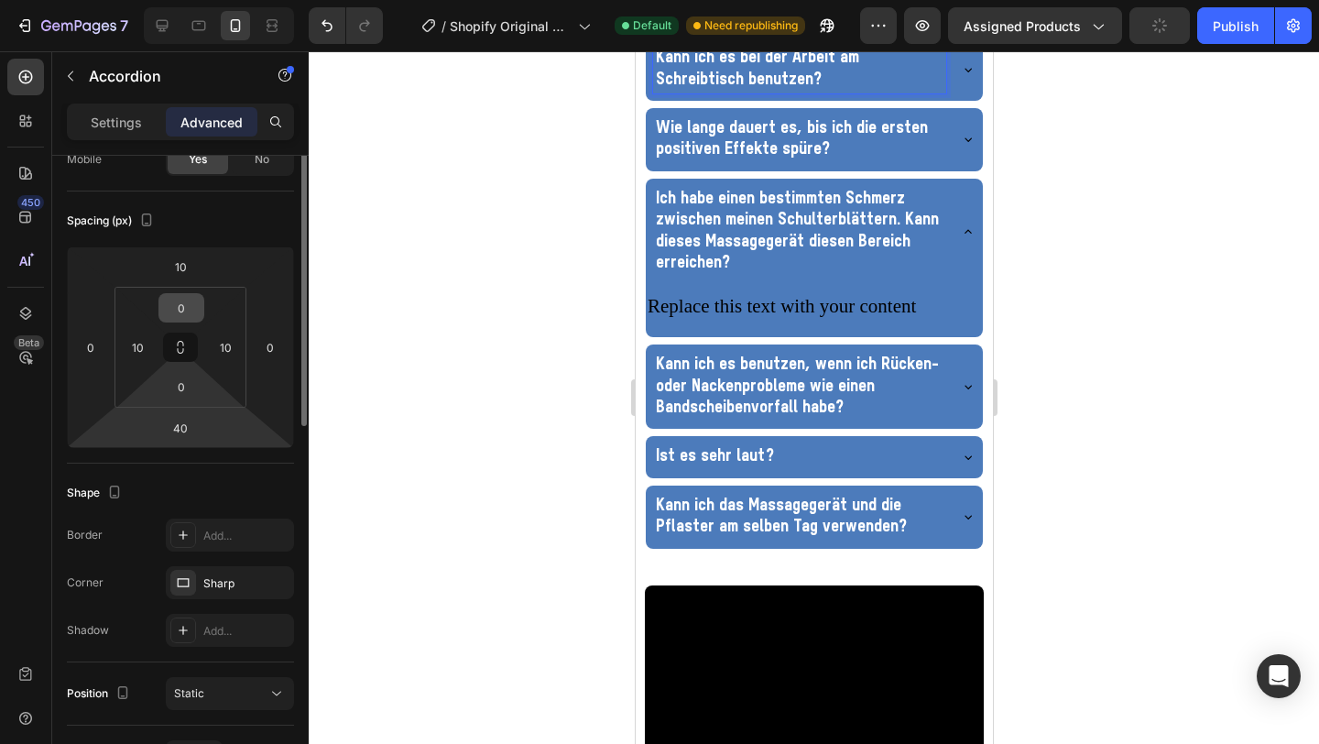
scroll to position [0, 0]
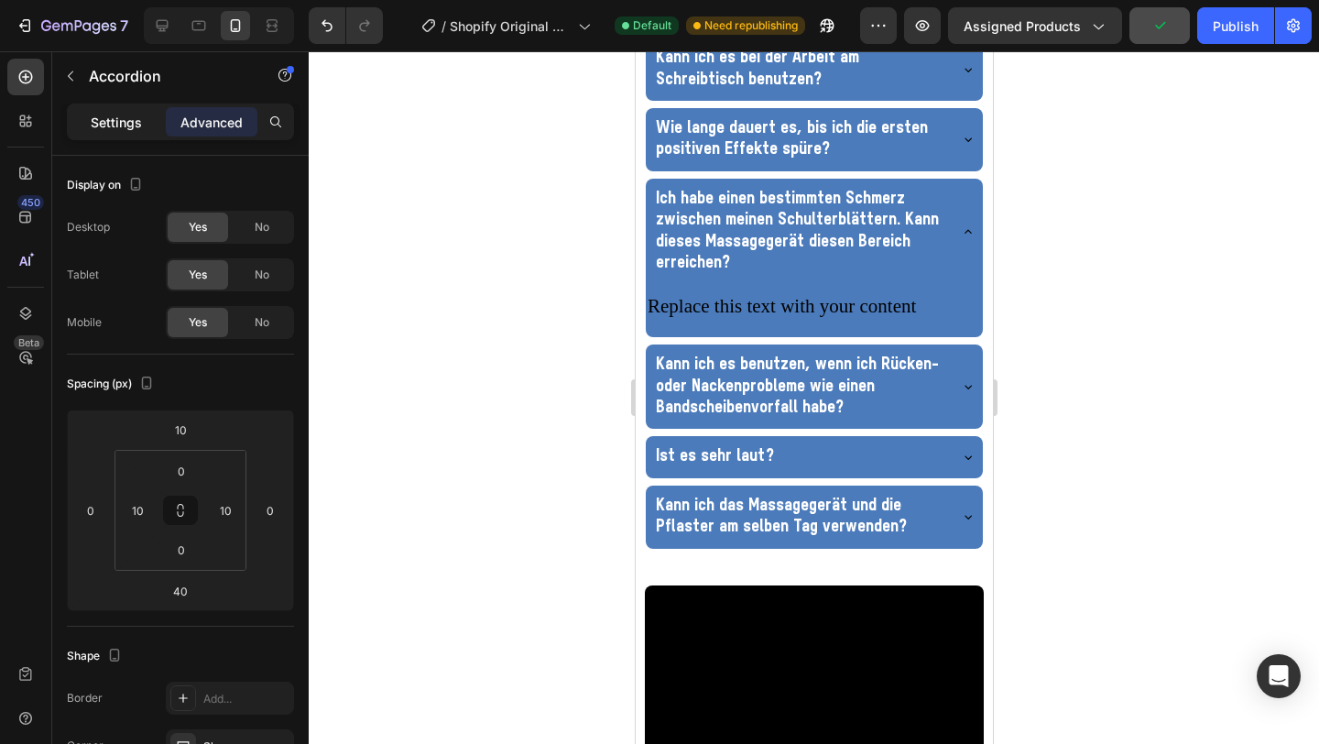
click at [124, 113] on p "Settings" at bounding box center [116, 122] width 51 height 19
type input "8"
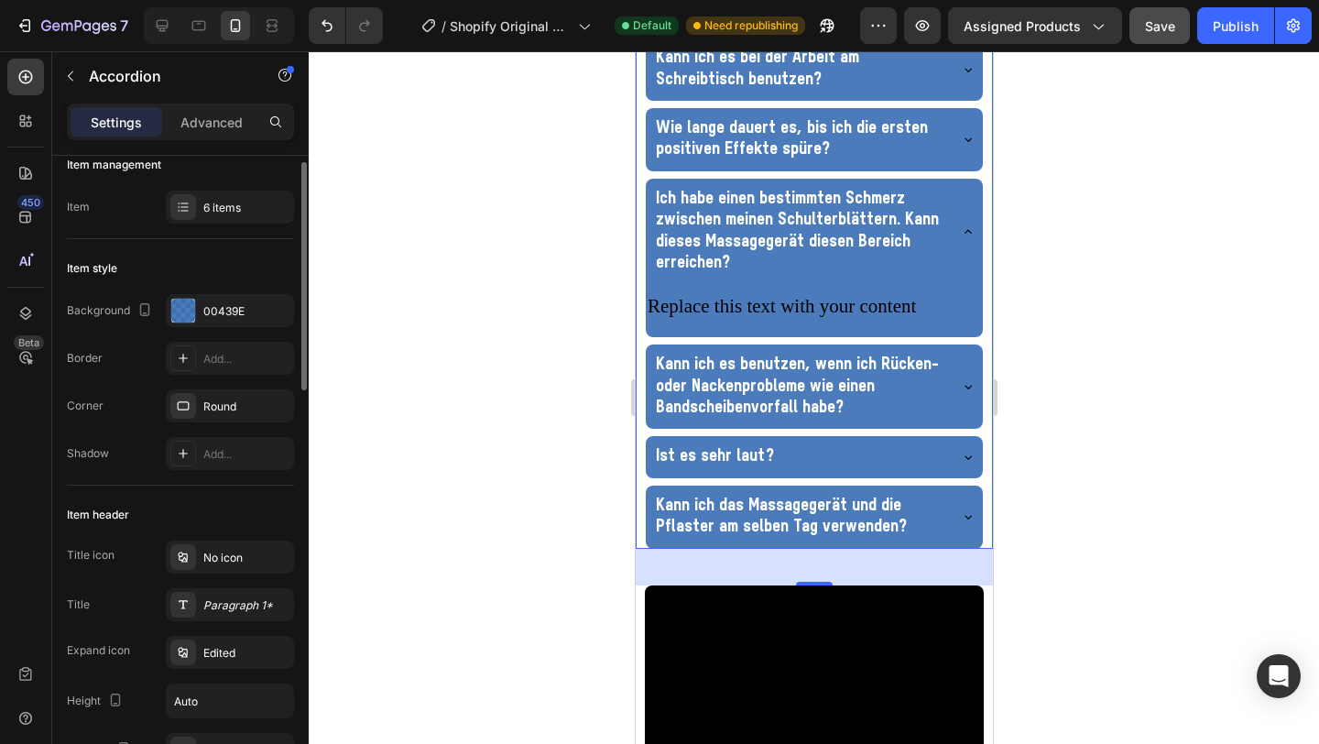
scroll to position [24, 0]
click at [183, 301] on div at bounding box center [183, 307] width 24 height 24
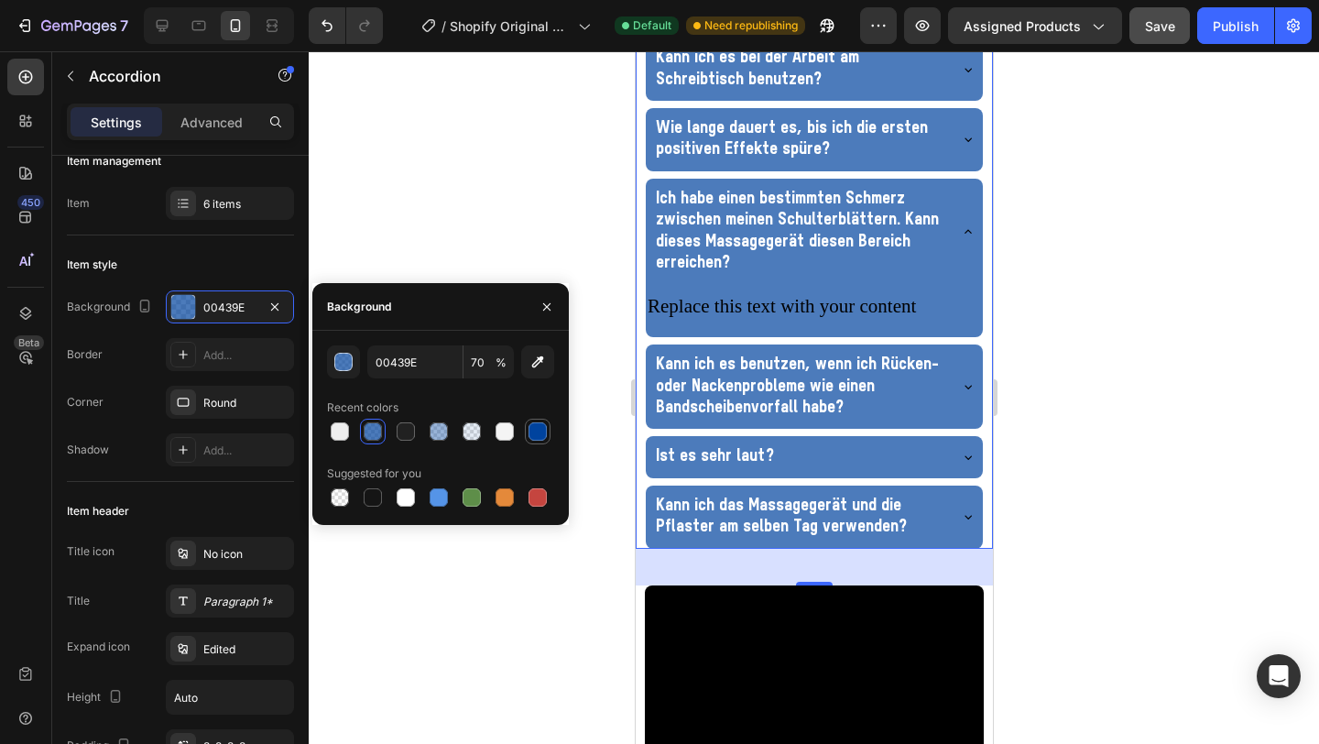
click at [536, 430] on div at bounding box center [538, 431] width 18 height 18
type input "100"
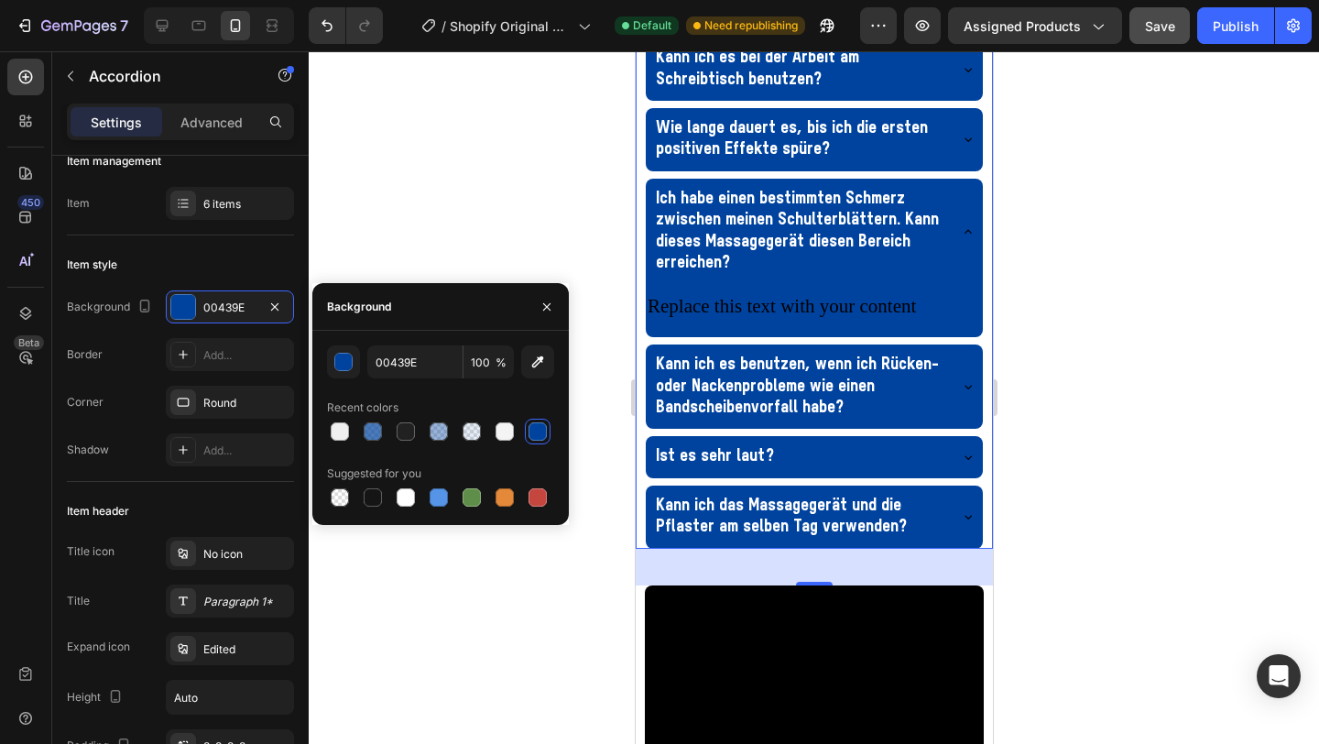
click at [548, 290] on div at bounding box center [547, 306] width 44 height 47
click at [960, 77] on icon at bounding box center [967, 69] width 15 height 15
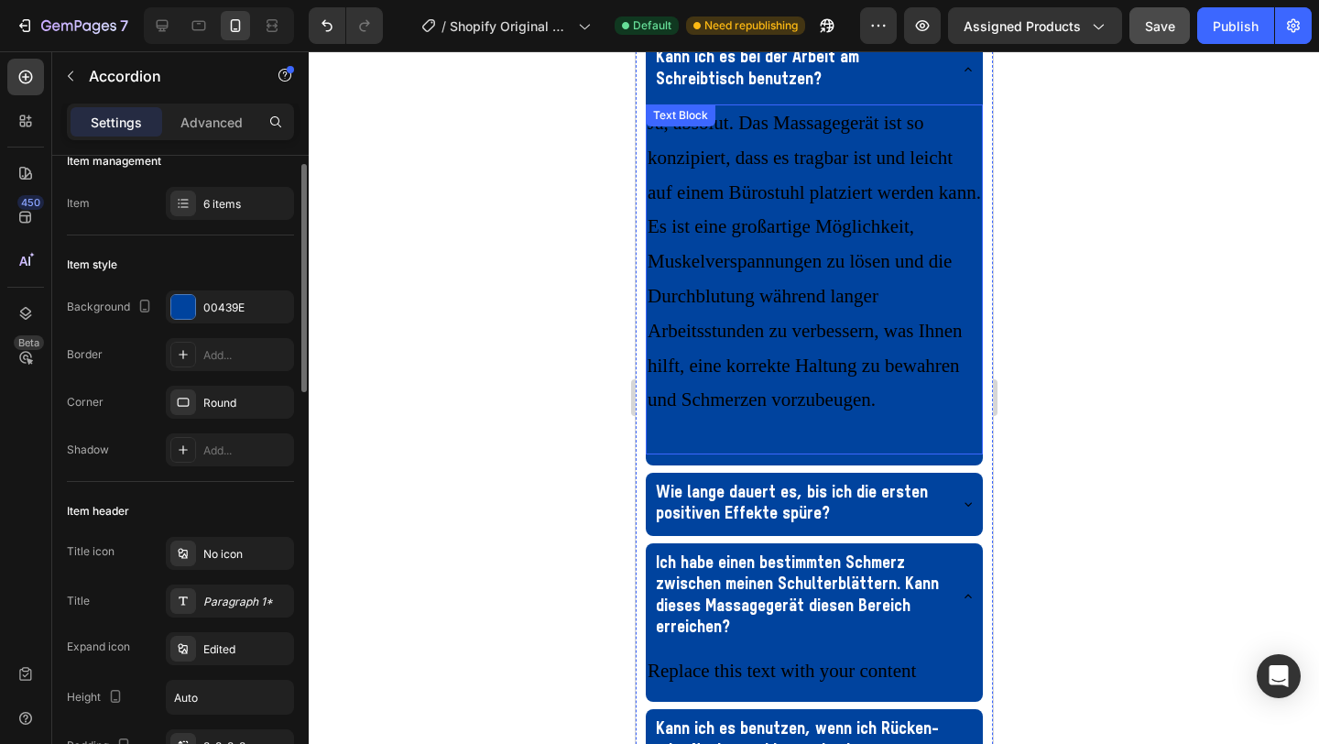
click at [210, 274] on div "Item style" at bounding box center [180, 264] width 227 height 29
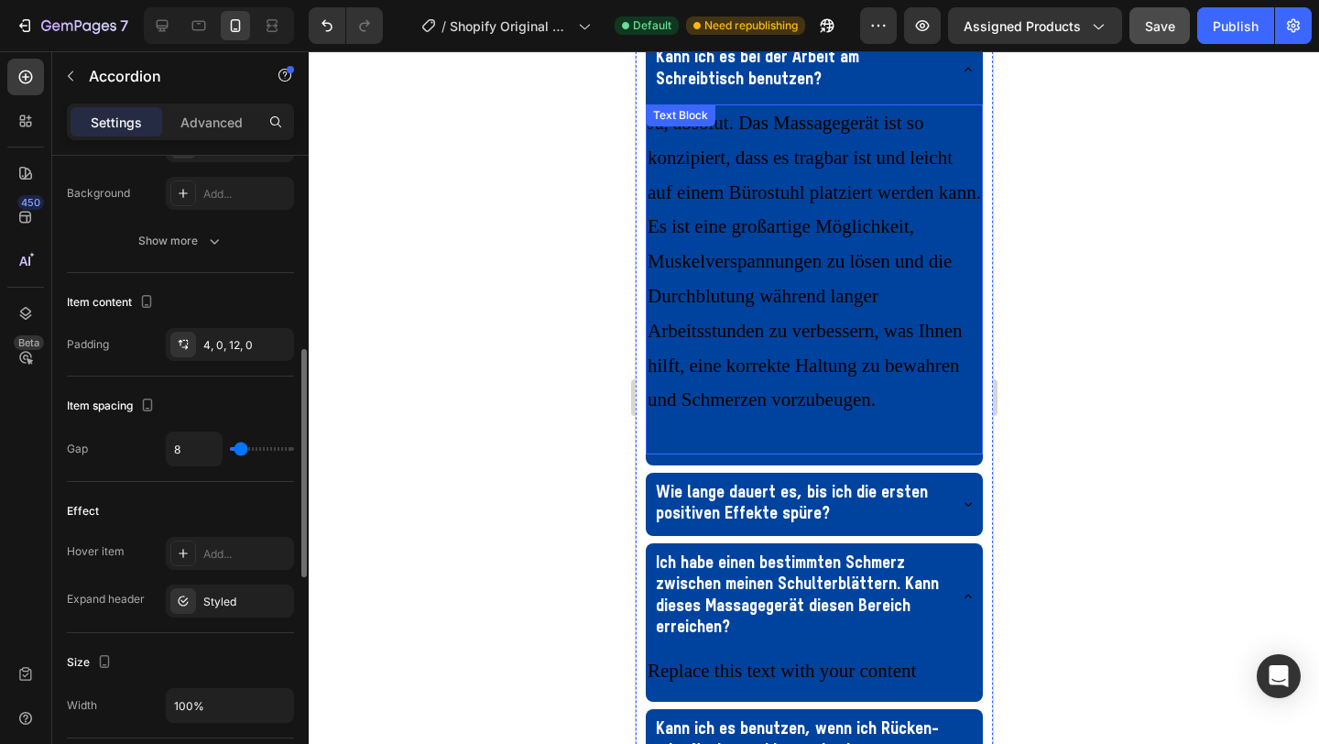
scroll to position [641, 0]
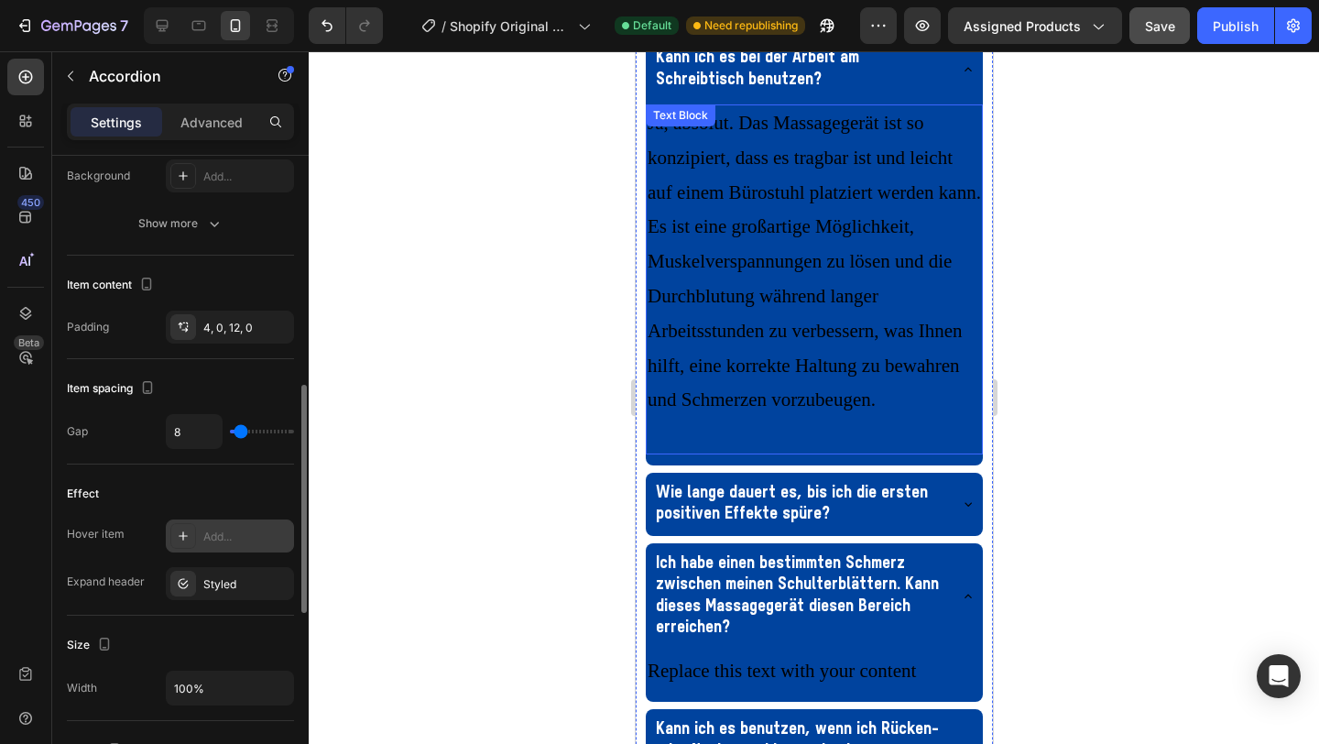
click at [187, 541] on icon at bounding box center [183, 536] width 15 height 15
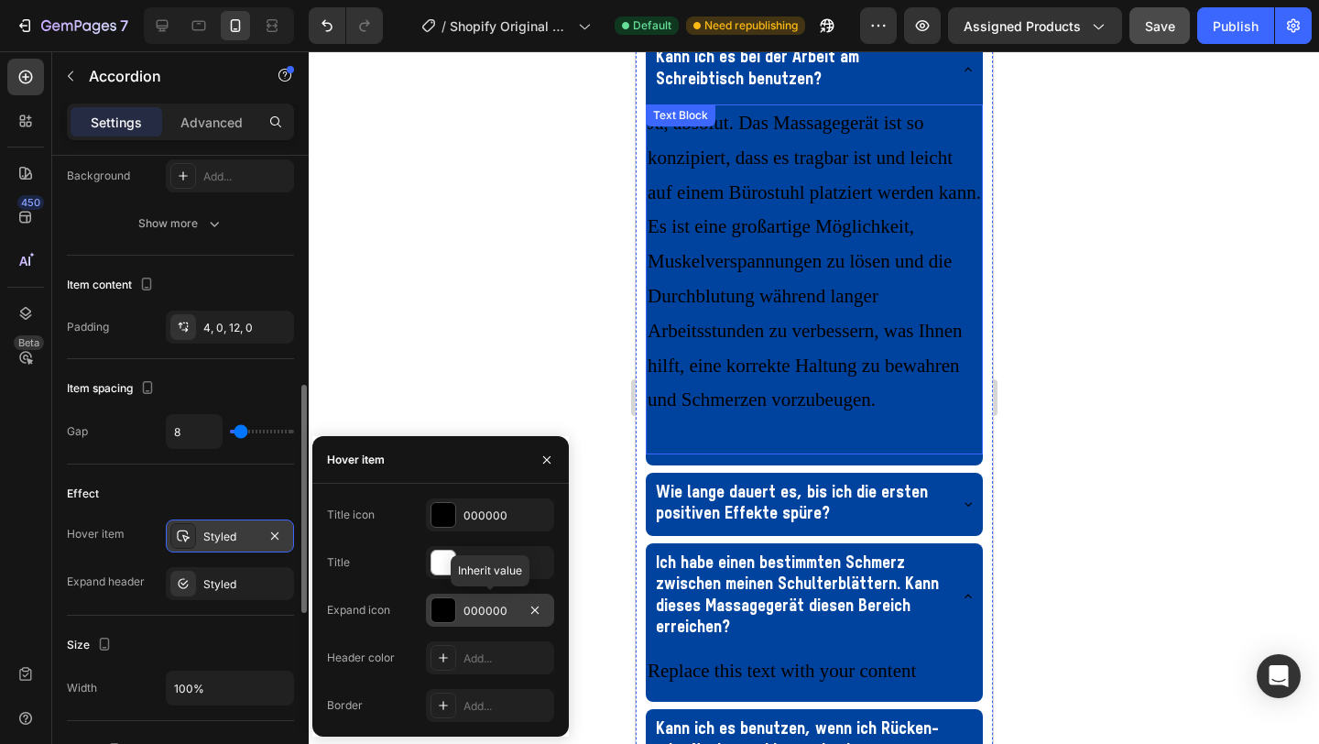
click at [442, 622] on div at bounding box center [444, 610] width 26 height 26
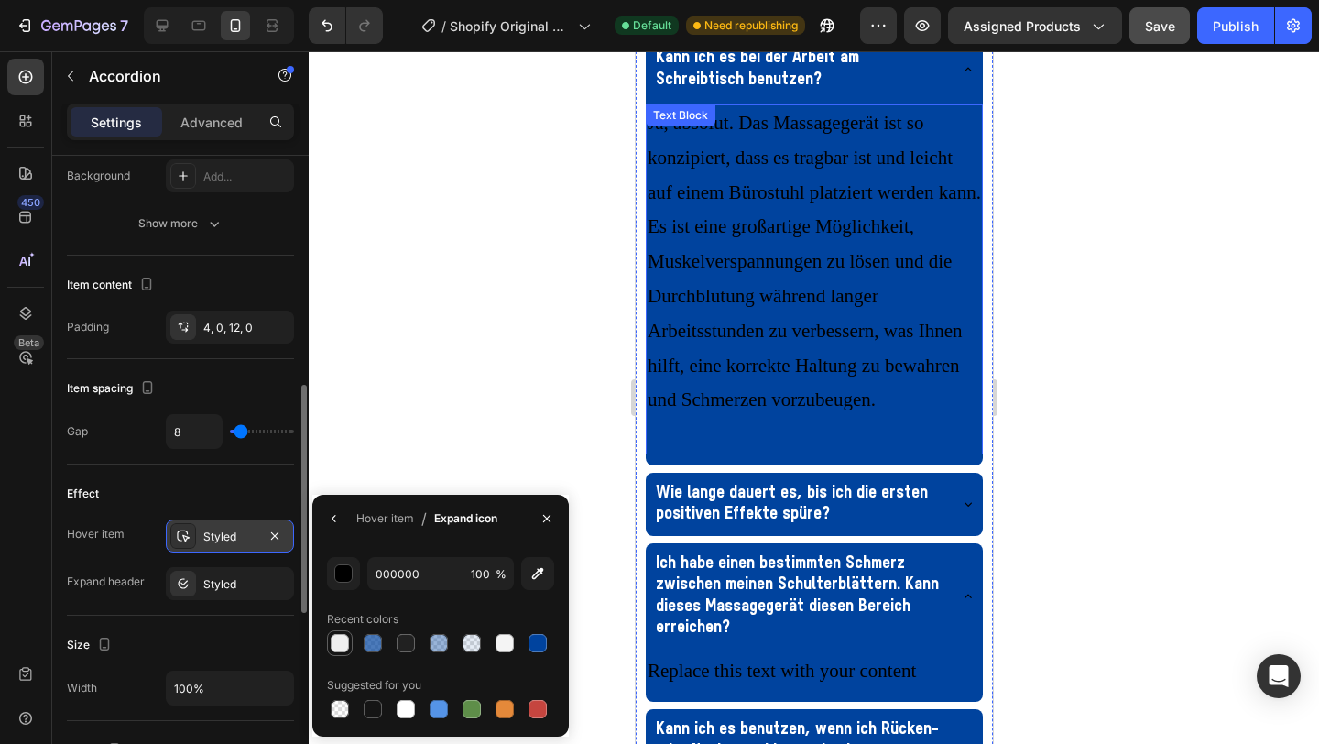
click at [340, 642] on div at bounding box center [340, 643] width 18 height 18
type input "EFEFEF"
click at [240, 541] on div "Styled" at bounding box center [229, 537] width 53 height 16
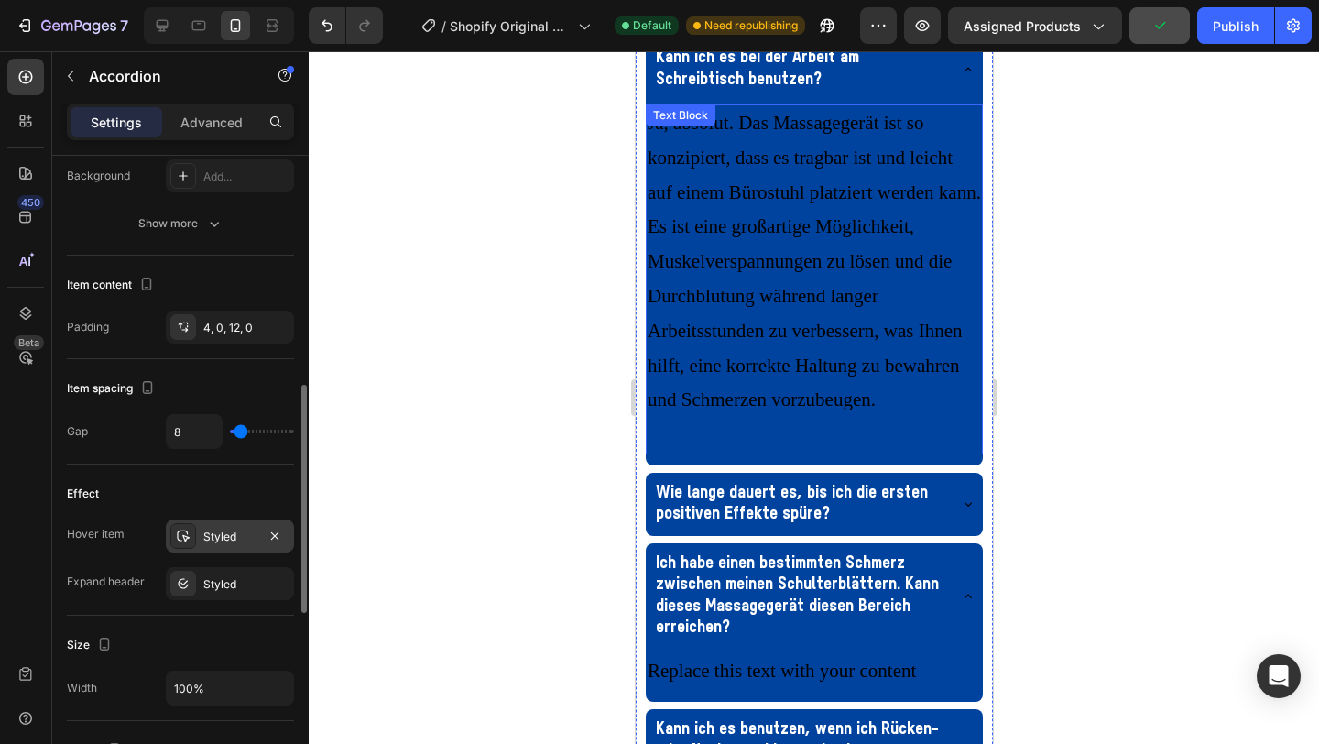
click at [223, 534] on div "Styled" at bounding box center [229, 537] width 53 height 16
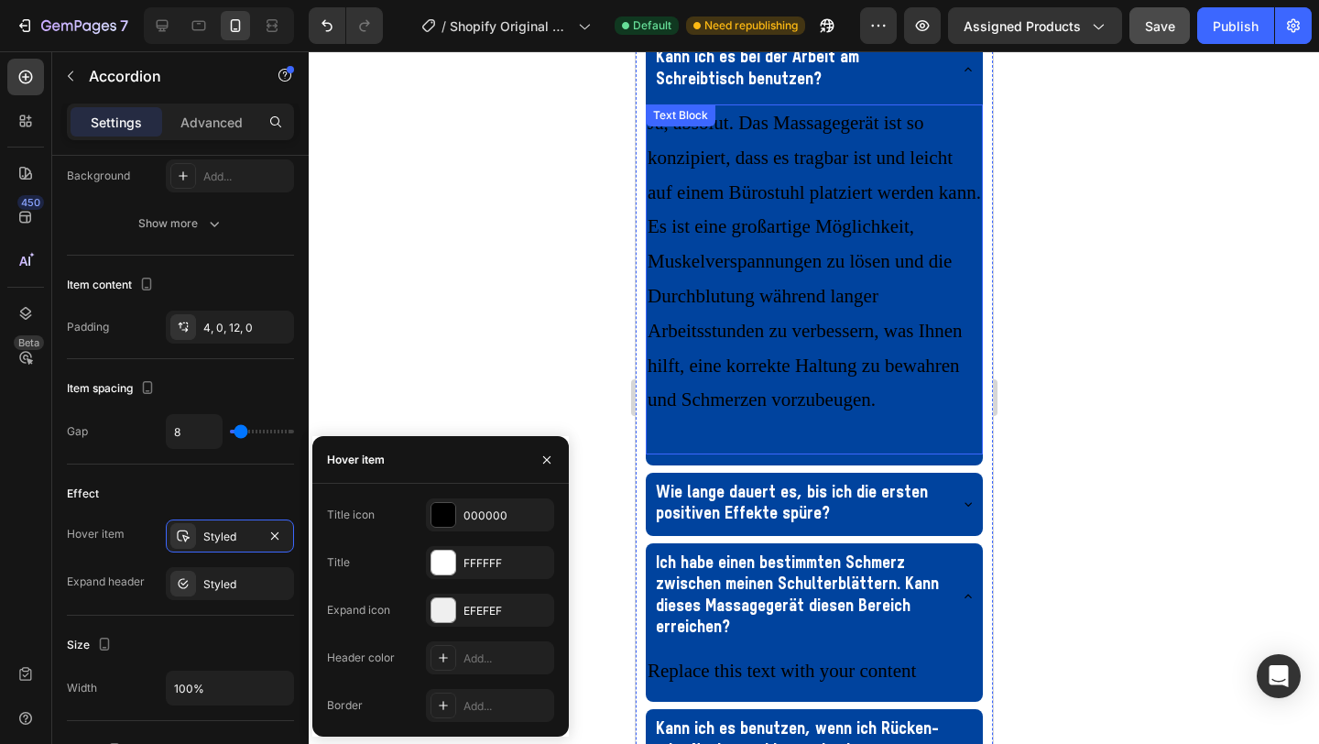
click at [432, 408] on div at bounding box center [814, 397] width 1011 height 693
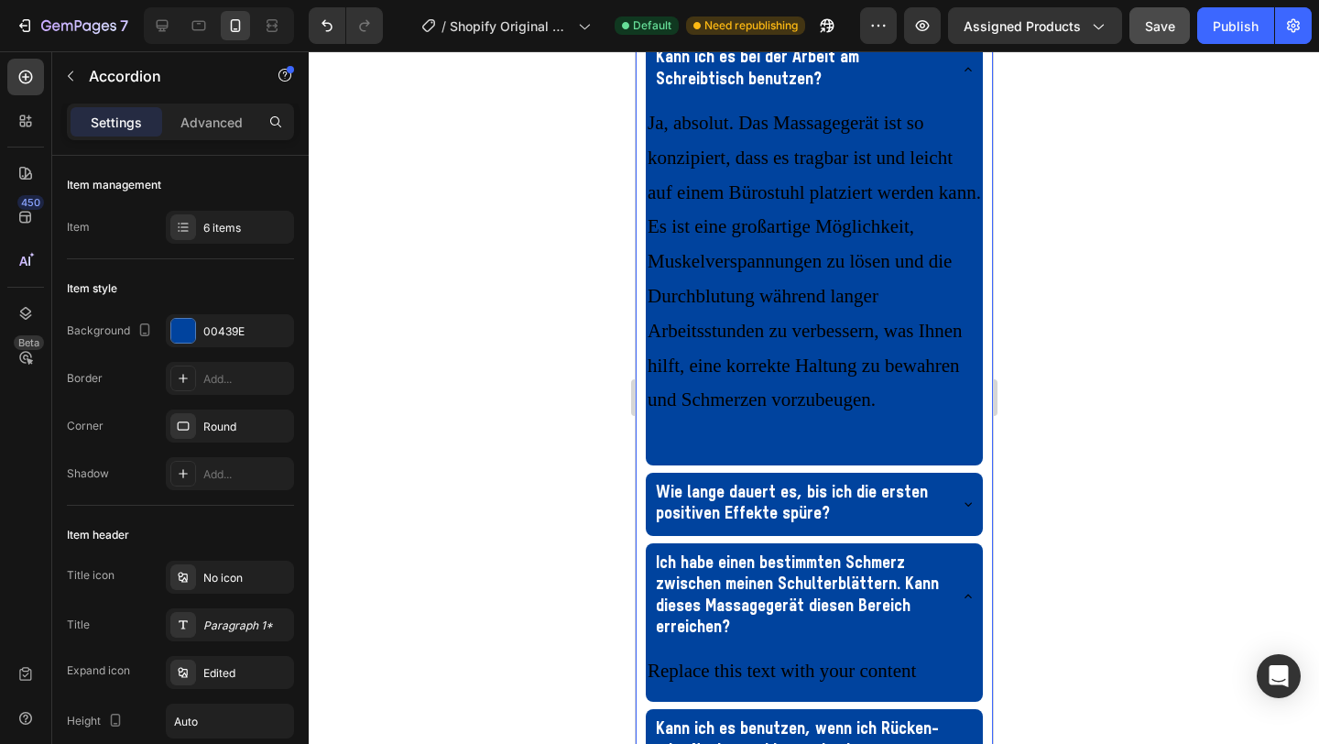
click at [950, 101] on div "Kann ich es bei der Arbeit am Schreibtisch benutzen?" at bounding box center [813, 69] width 337 height 63
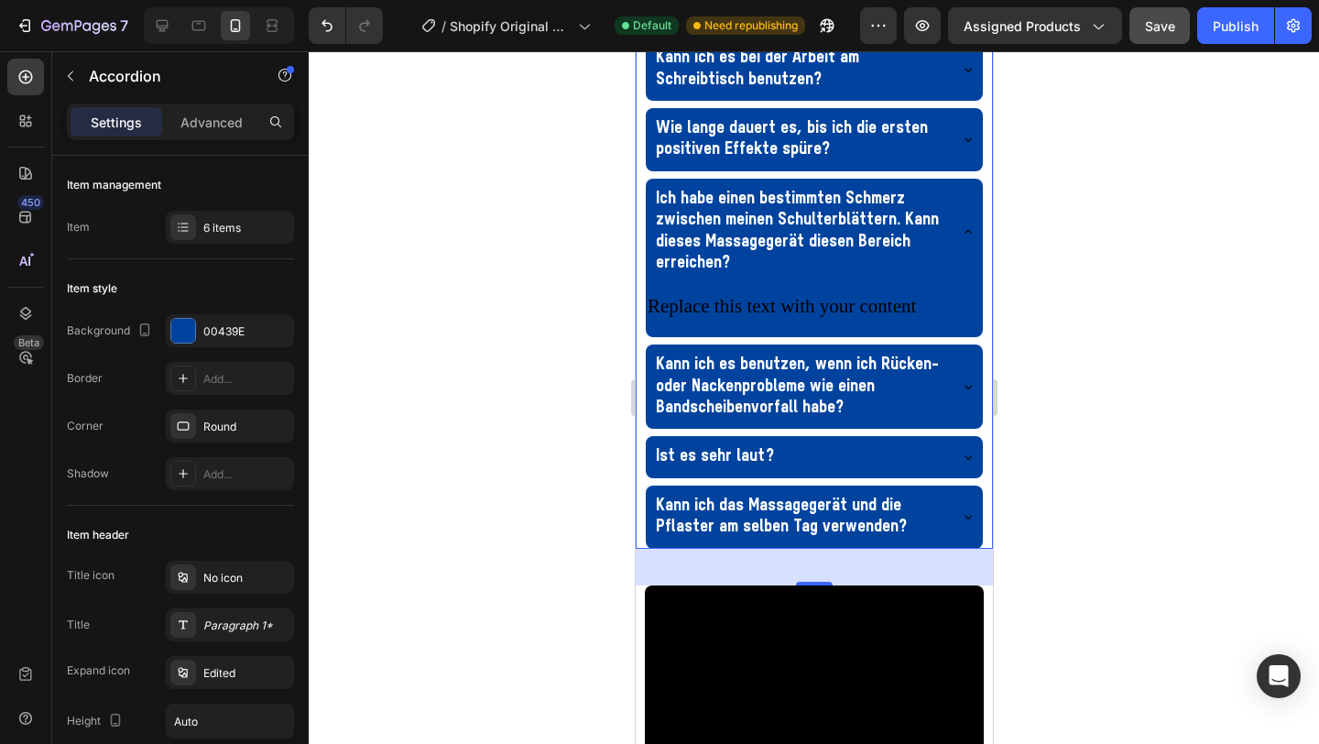
click at [971, 101] on div "Kann ich es bei der Arbeit am Schreibtisch benutzen?" at bounding box center [813, 69] width 337 height 63
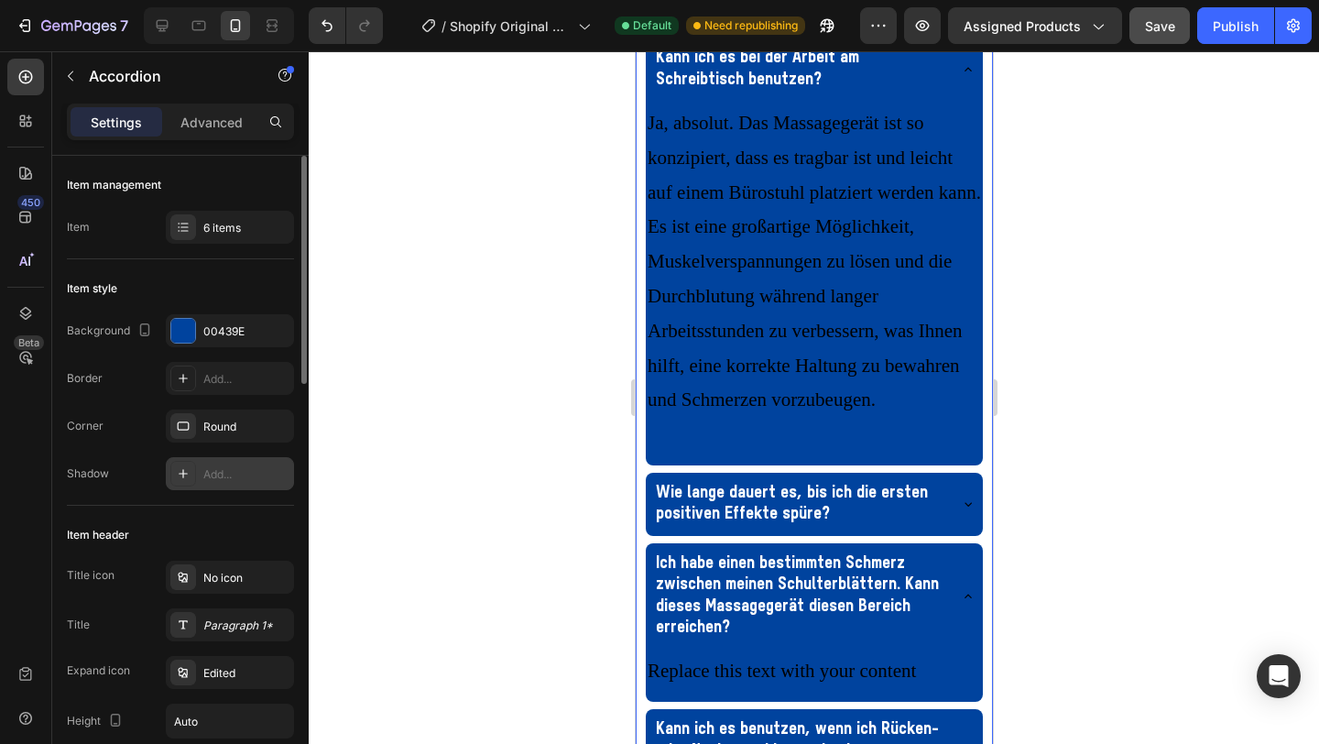
click at [213, 481] on div "Add..." at bounding box center [246, 474] width 86 height 16
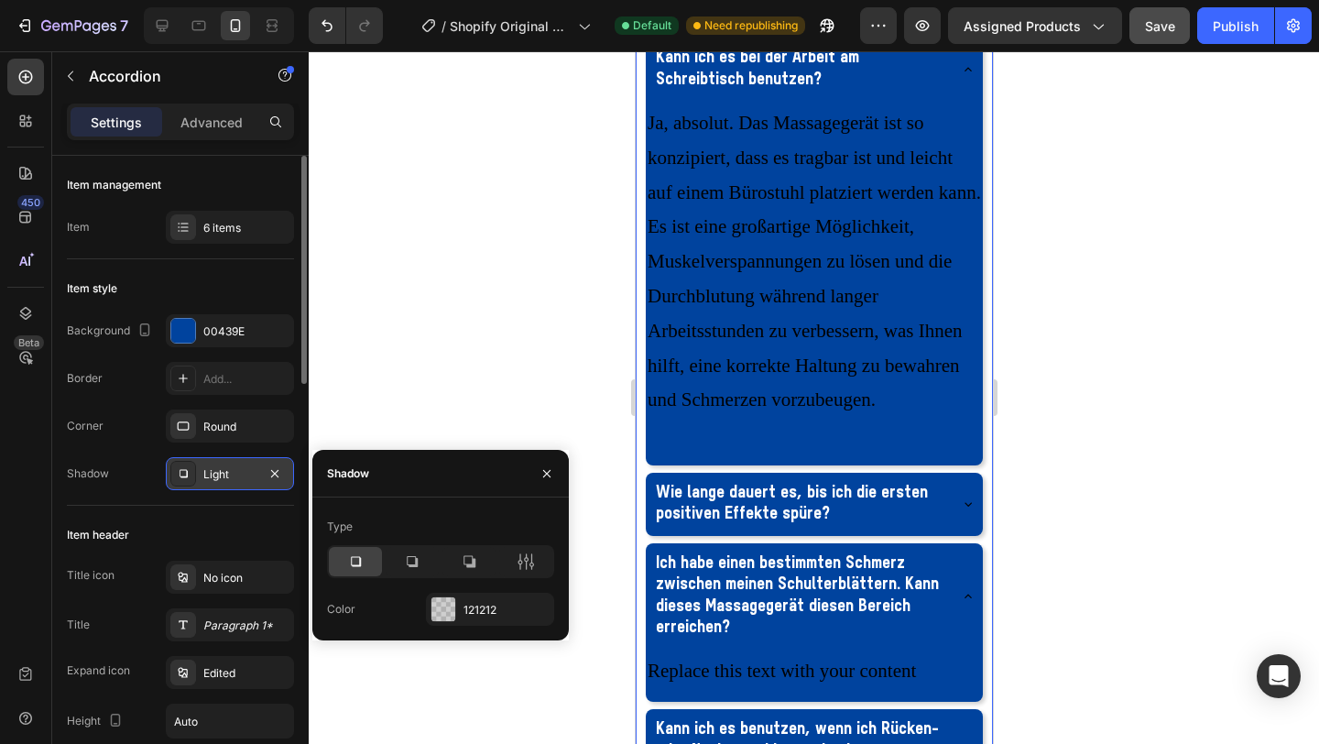
click at [499, 413] on div at bounding box center [814, 397] width 1011 height 693
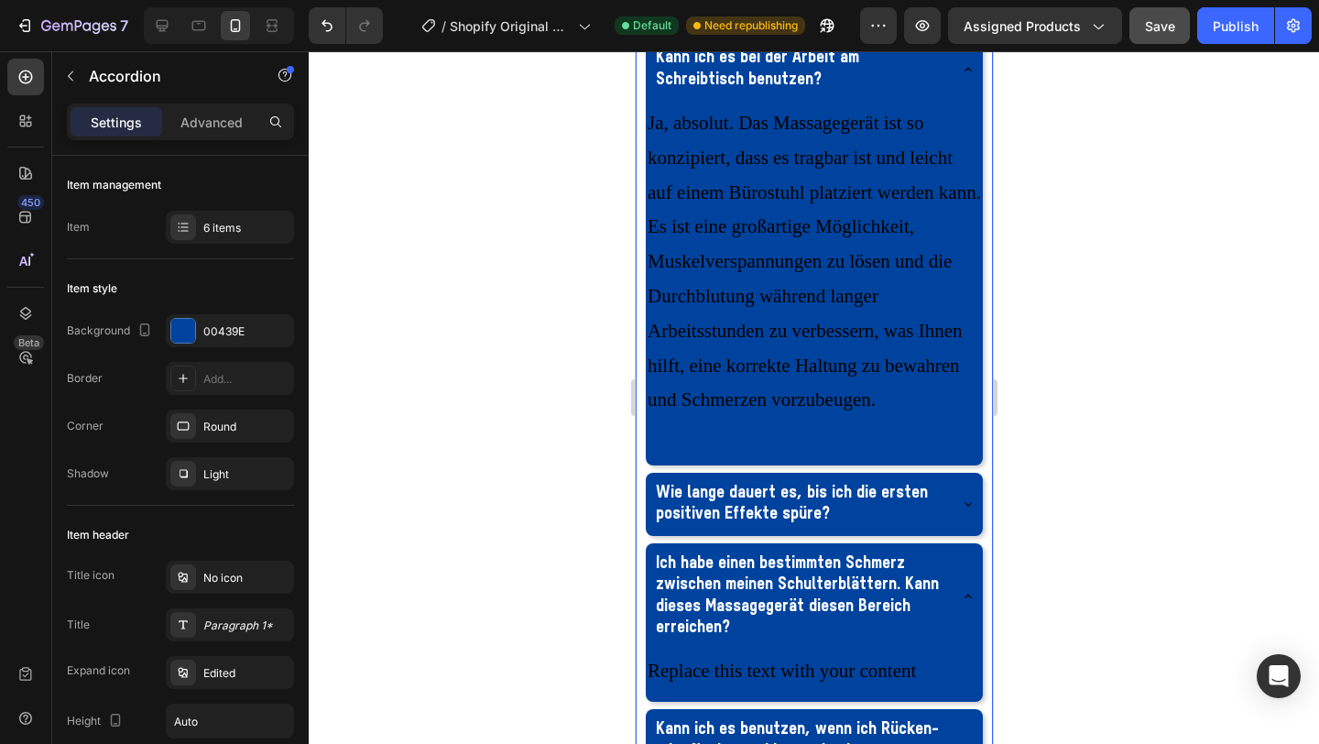
click at [973, 77] on icon at bounding box center [967, 69] width 15 height 15
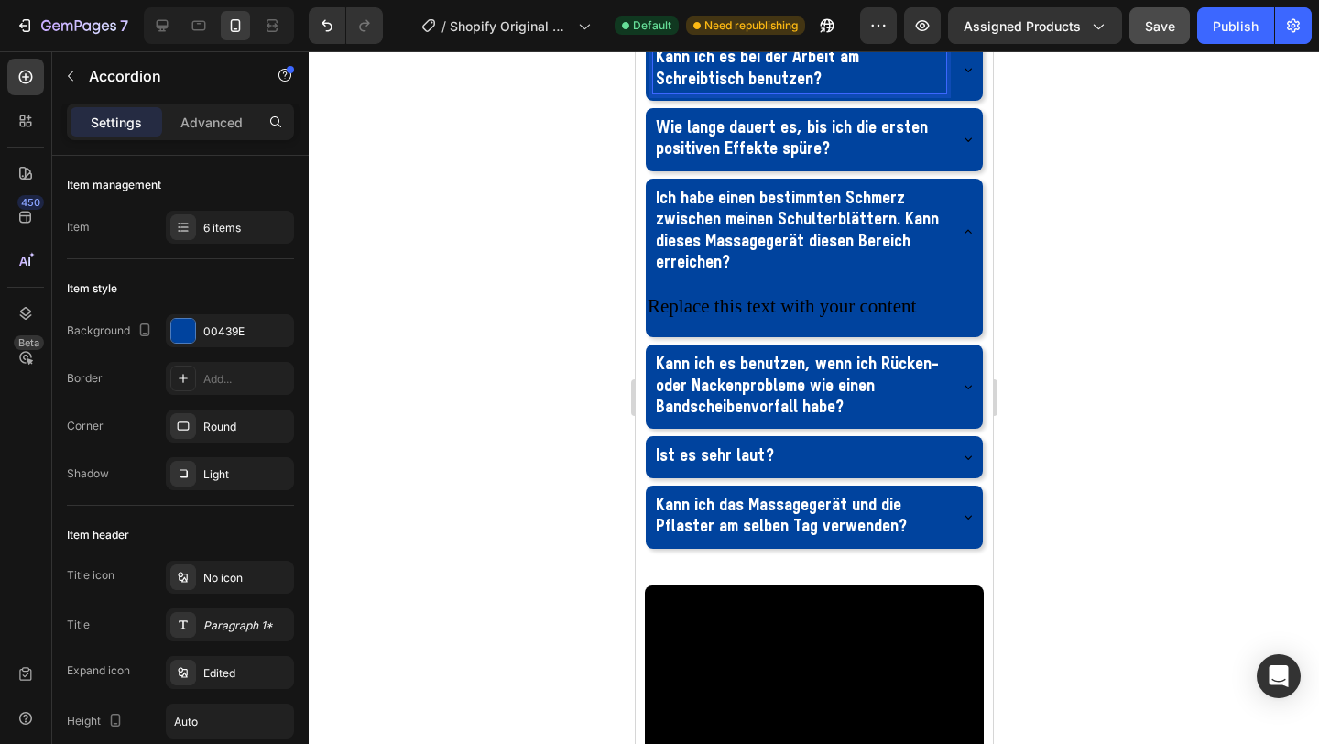
click at [972, 77] on icon at bounding box center [967, 69] width 15 height 15
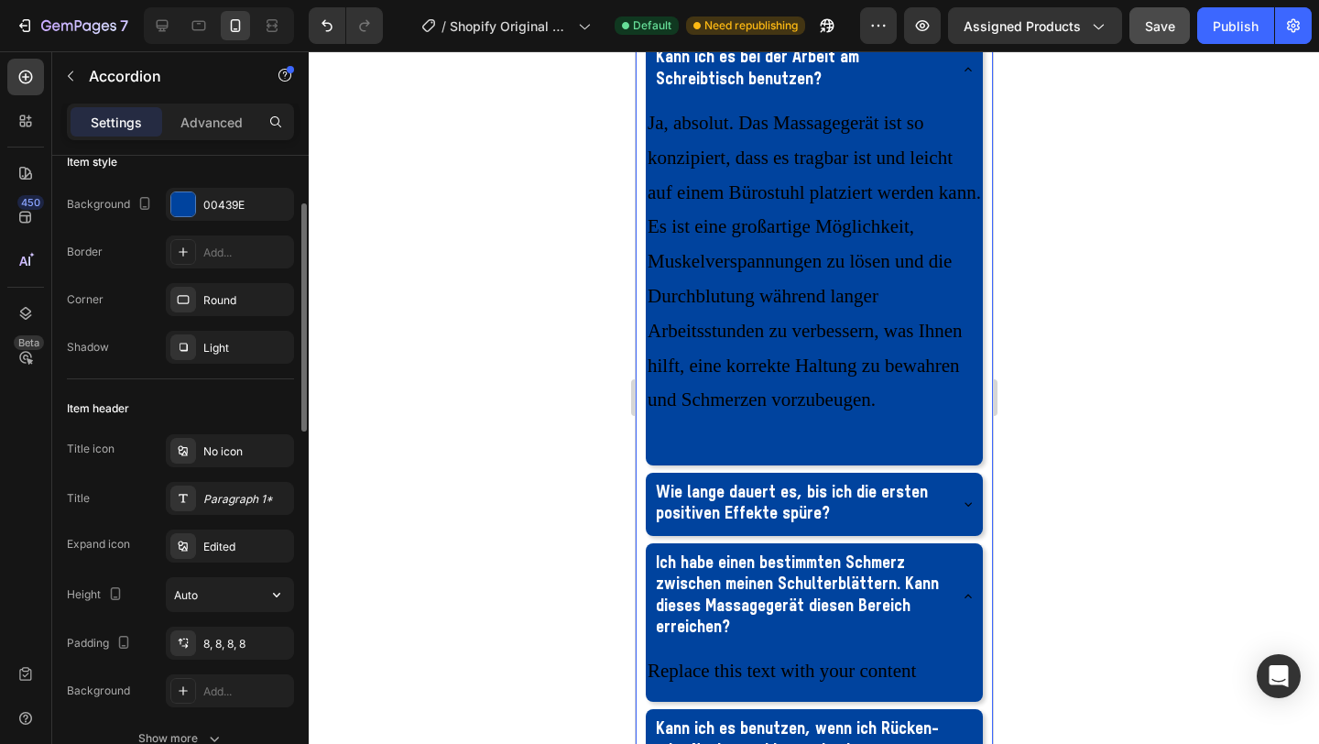
scroll to position [128, 0]
click at [232, 557] on div "Edited" at bounding box center [230, 544] width 128 height 33
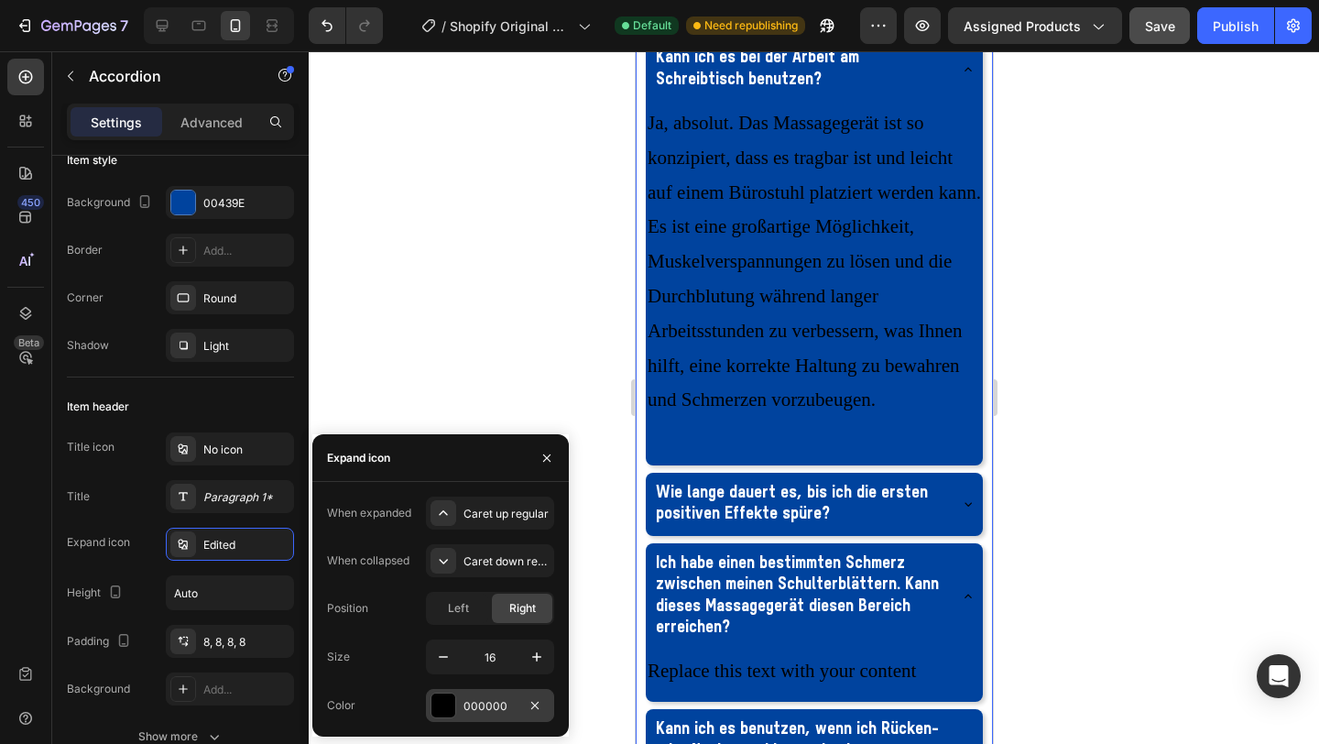
click at [441, 702] on div at bounding box center [444, 706] width 24 height 24
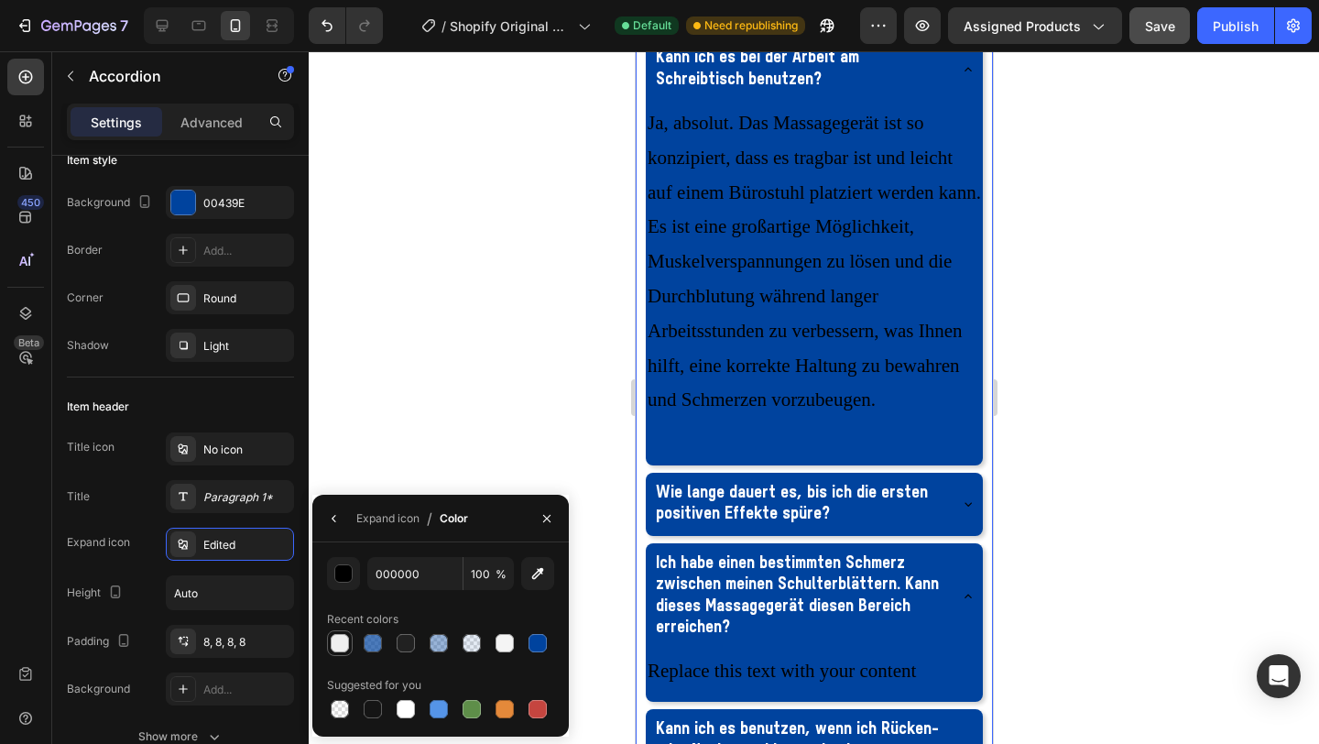
click at [340, 644] on div at bounding box center [340, 643] width 18 height 18
type input "EFEFEF"
click at [457, 401] on div at bounding box center [814, 397] width 1011 height 693
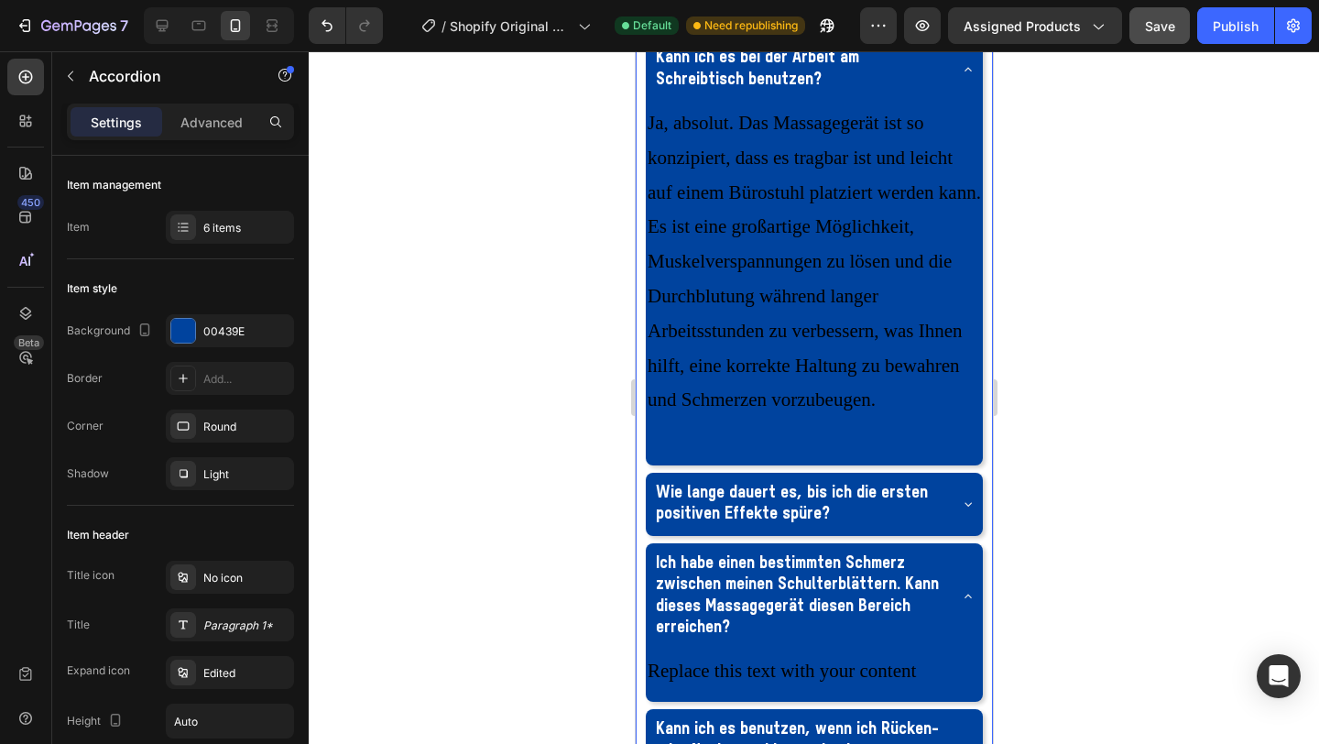
click at [972, 77] on icon at bounding box center [967, 69] width 15 height 15
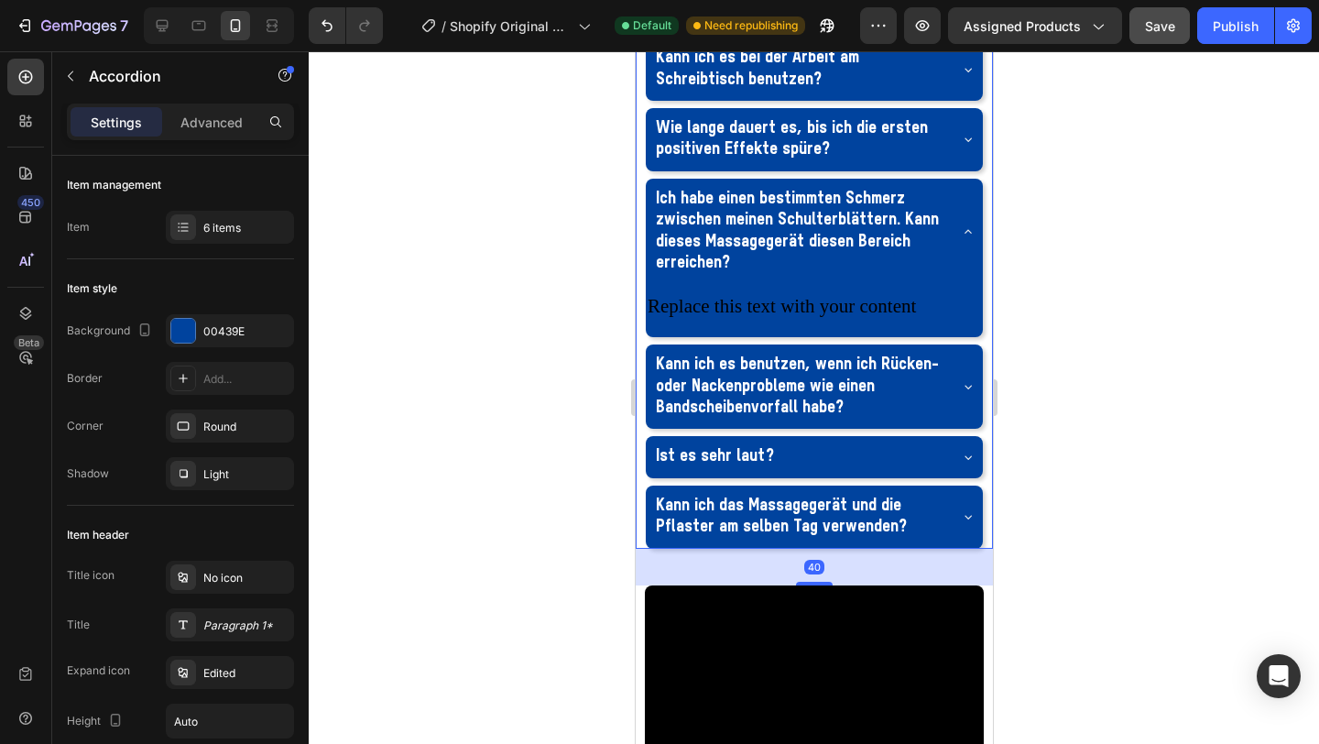
click at [967, 77] on icon at bounding box center [967, 69] width 15 height 15
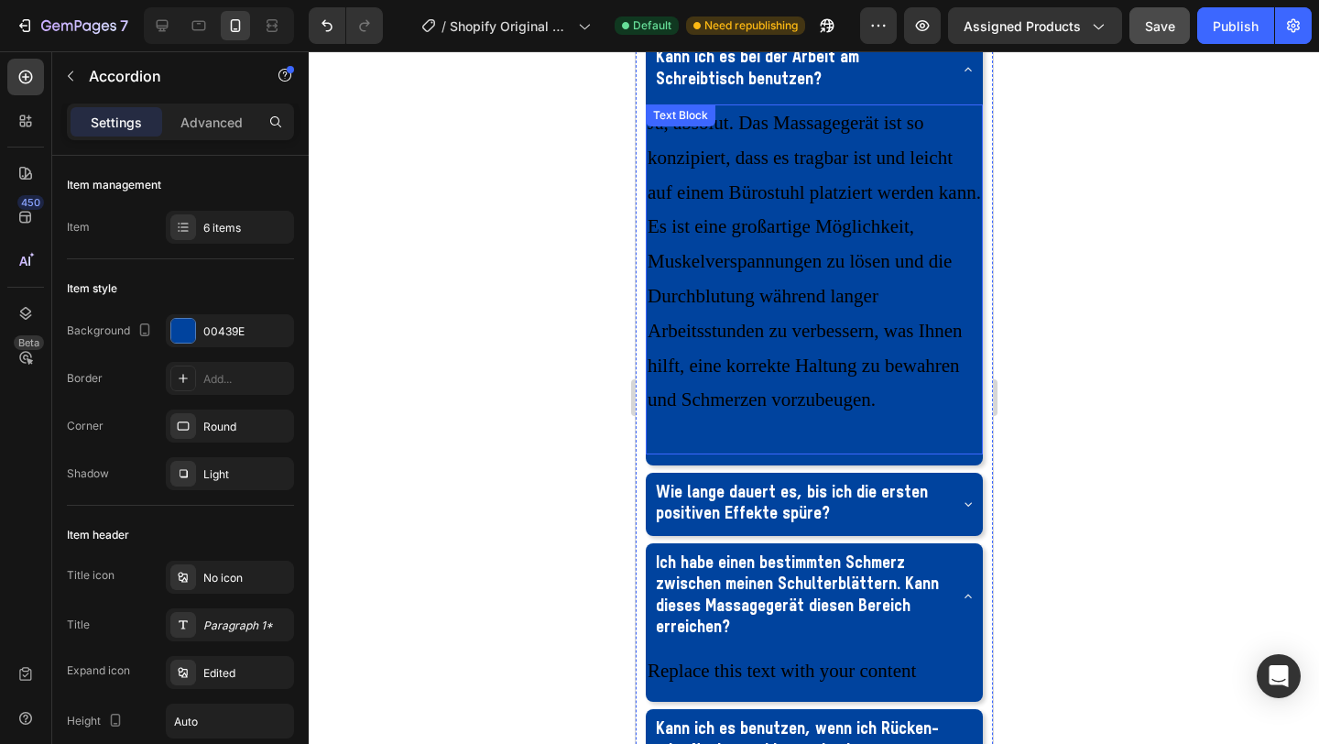
click at [865, 323] on p "Ja, absolut. Das Massagegerät ist so konzipiert, dass es tragbar ist und leicht…" at bounding box center [814, 262] width 334 height 312
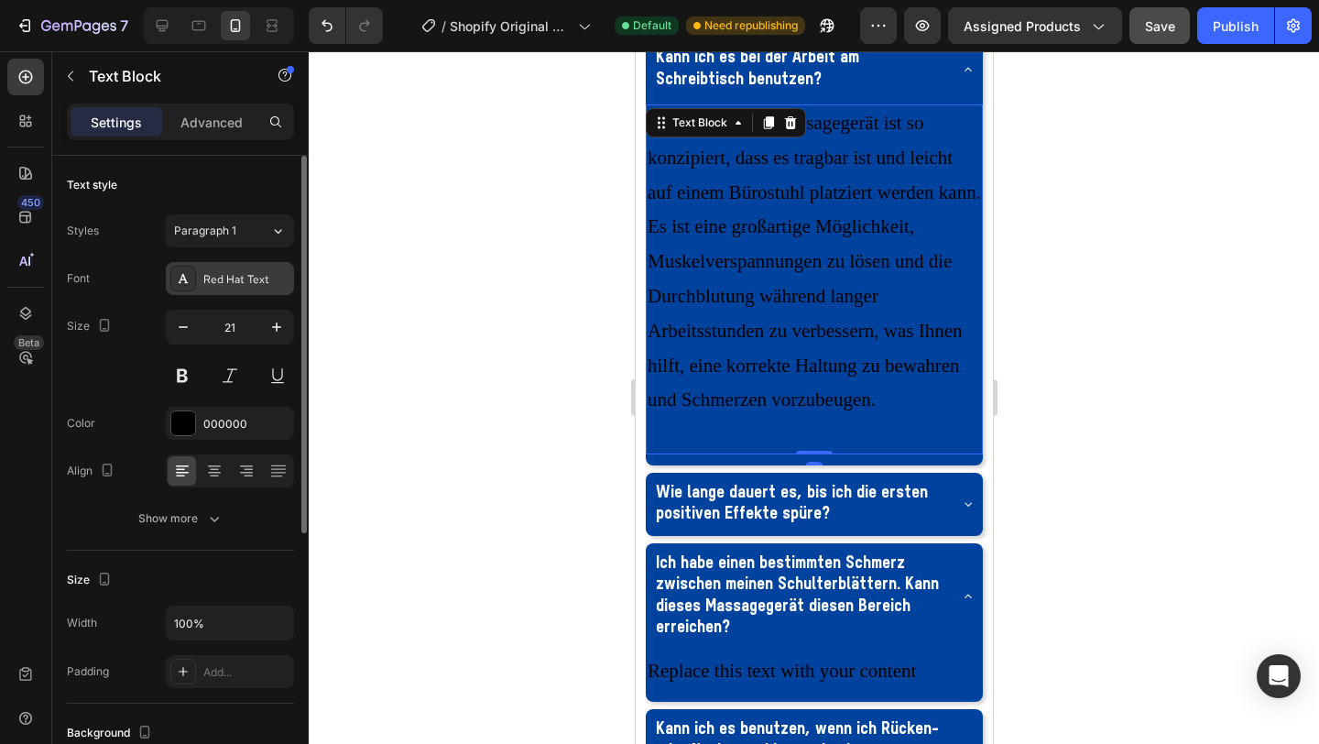
click at [267, 282] on div "Red Hat Text" at bounding box center [246, 279] width 86 height 16
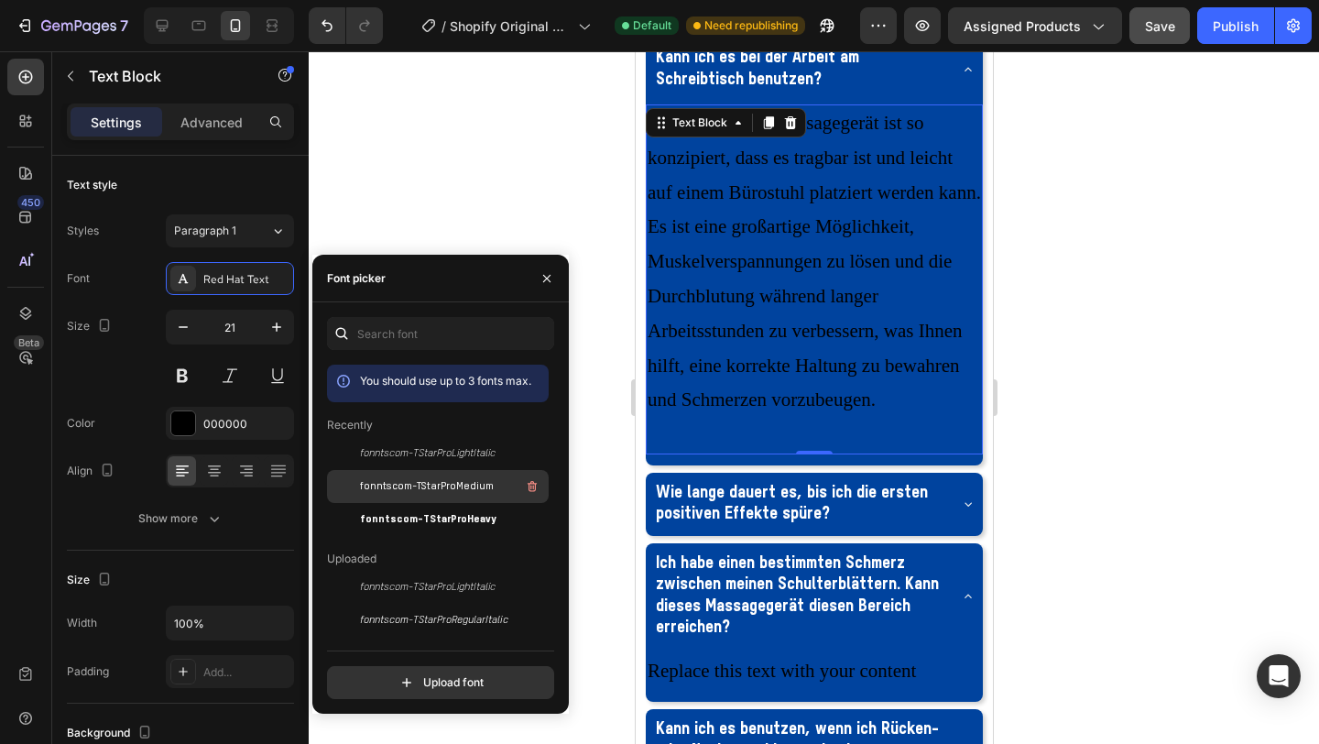
click at [409, 483] on span "fonntscom-TStarProMedium" at bounding box center [427, 486] width 134 height 16
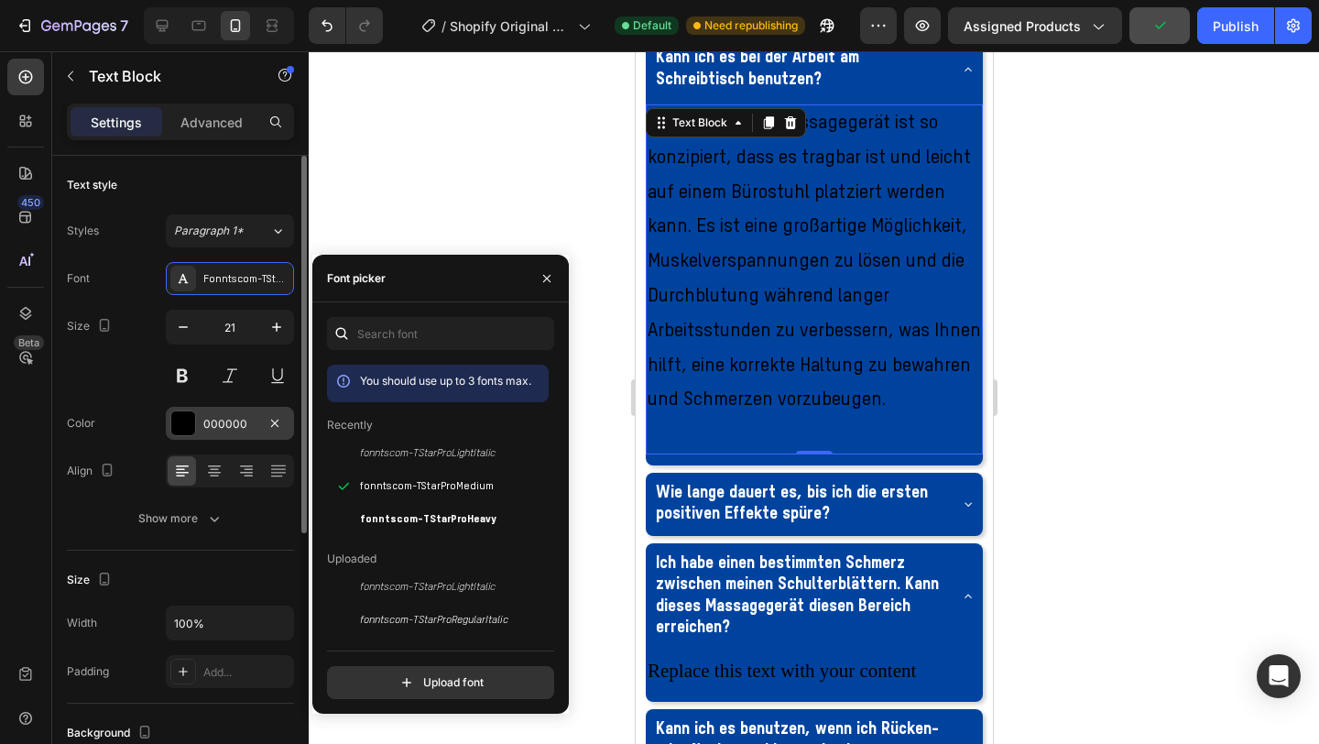
click at [192, 421] on div at bounding box center [183, 423] width 24 height 24
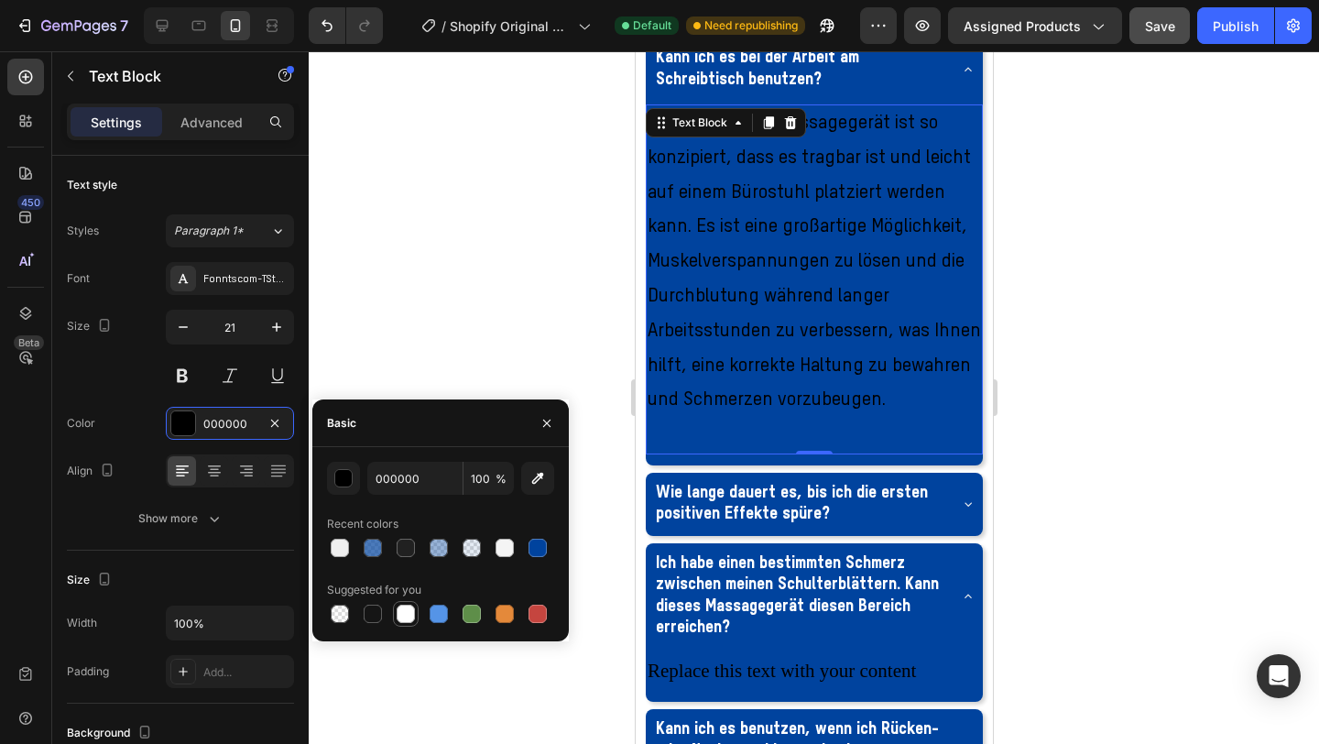
click at [402, 617] on div at bounding box center [406, 614] width 18 height 18
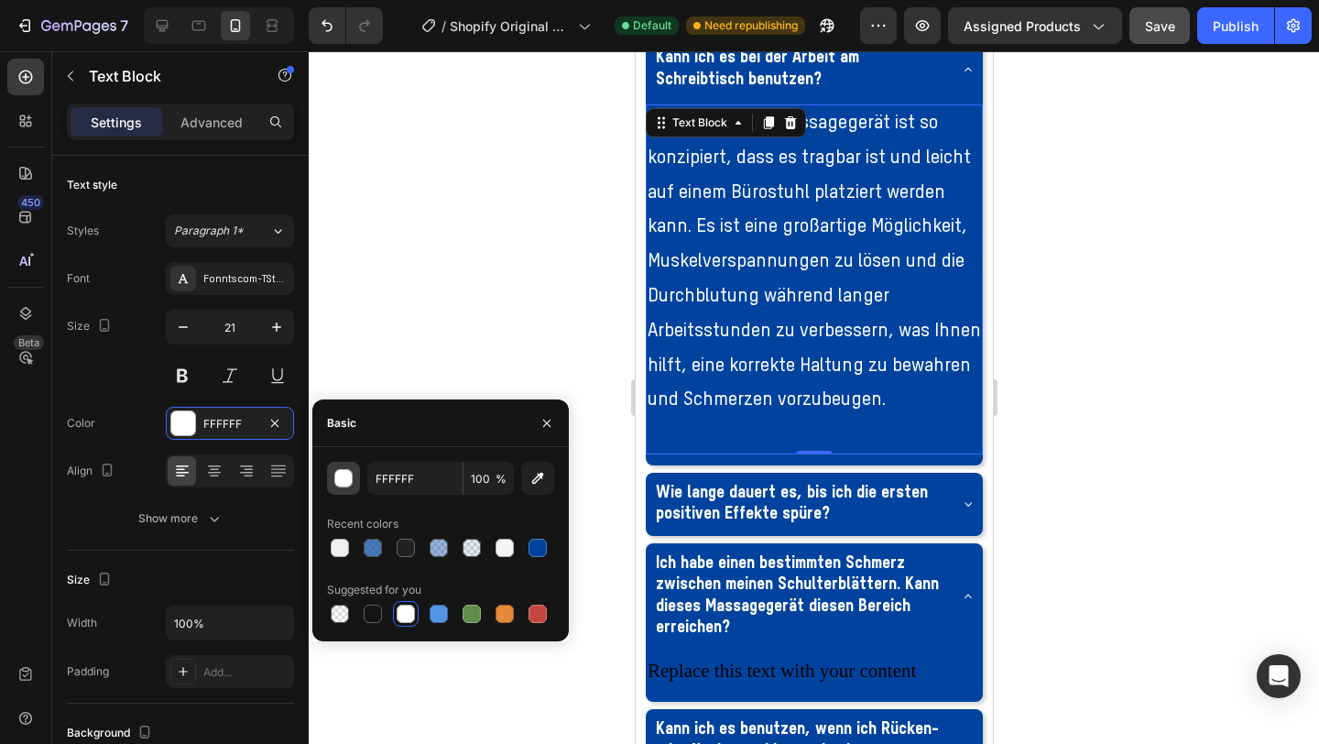
click at [346, 487] on div "button" at bounding box center [343, 478] width 18 height 18
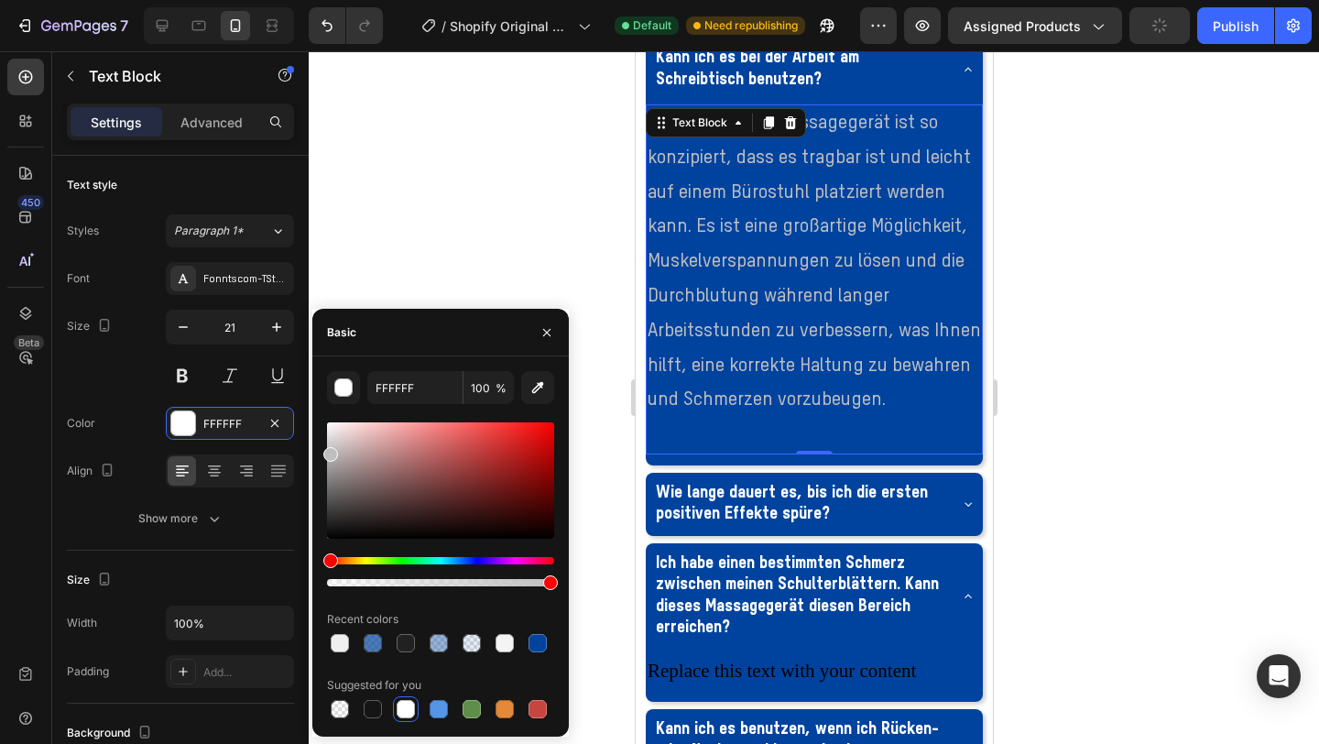
drag, startPoint x: 348, startPoint y: 491, endPoint x: 312, endPoint y: 454, distance: 51.8
click at [312, 453] on div "FFFFFF 100 % Recent colors Suggested for you" at bounding box center [440, 546] width 257 height 351
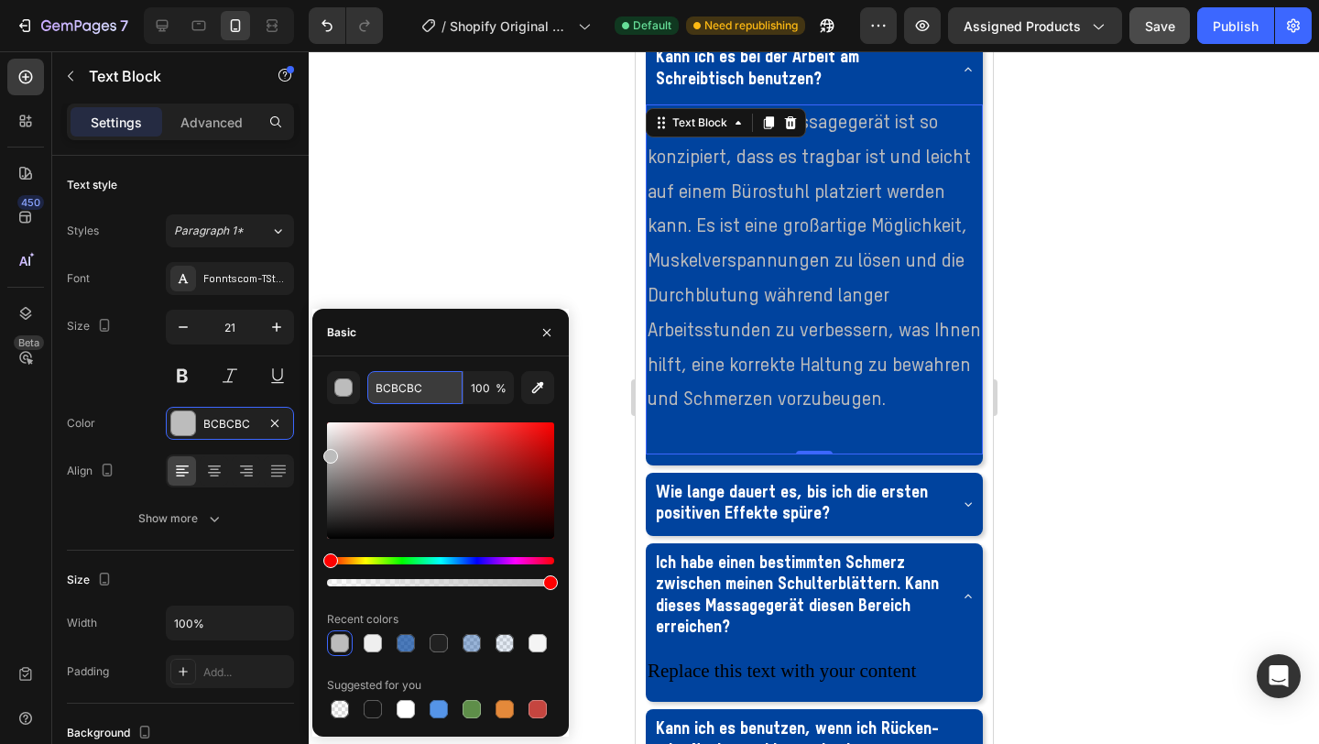
click at [420, 398] on input "BCBCBC" at bounding box center [414, 387] width 95 height 33
click at [454, 553] on div at bounding box center [440, 504] width 227 height 171
click at [435, 632] on div at bounding box center [439, 643] width 22 height 22
type input "212121"
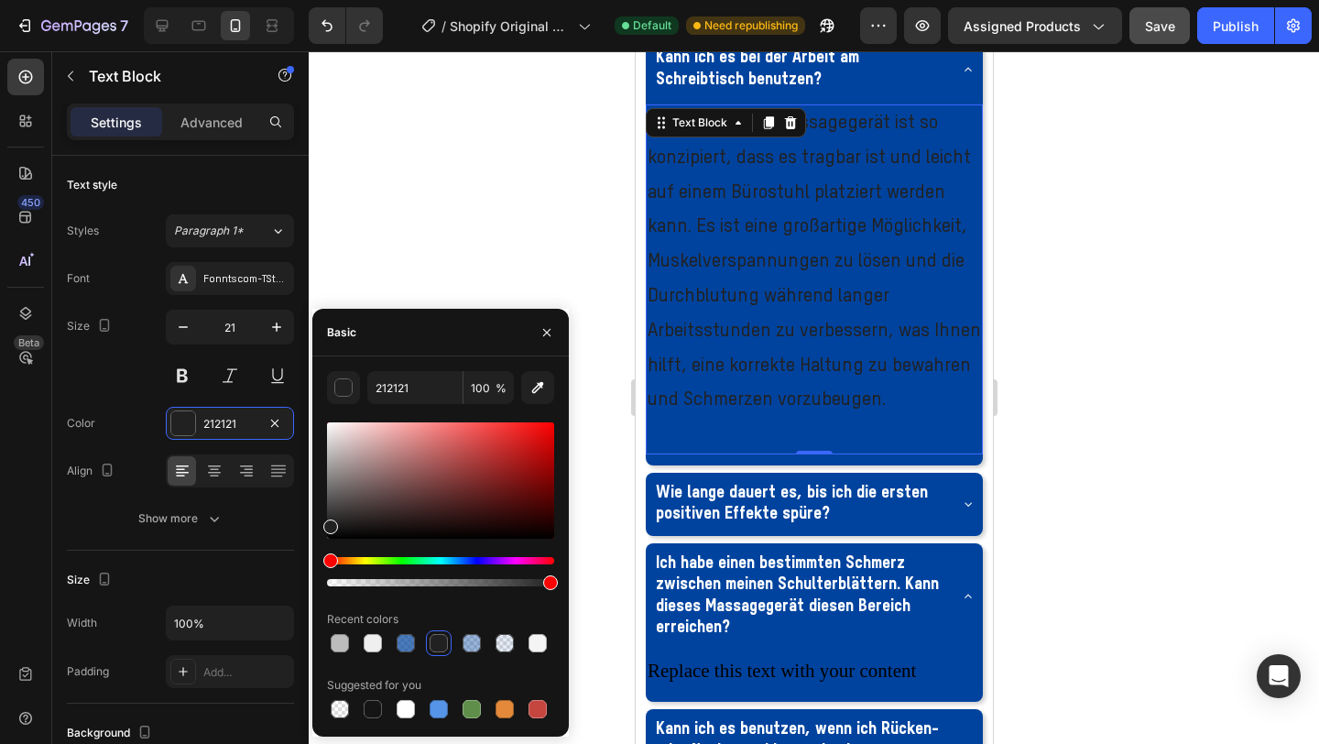
click at [508, 176] on div at bounding box center [814, 397] width 1011 height 693
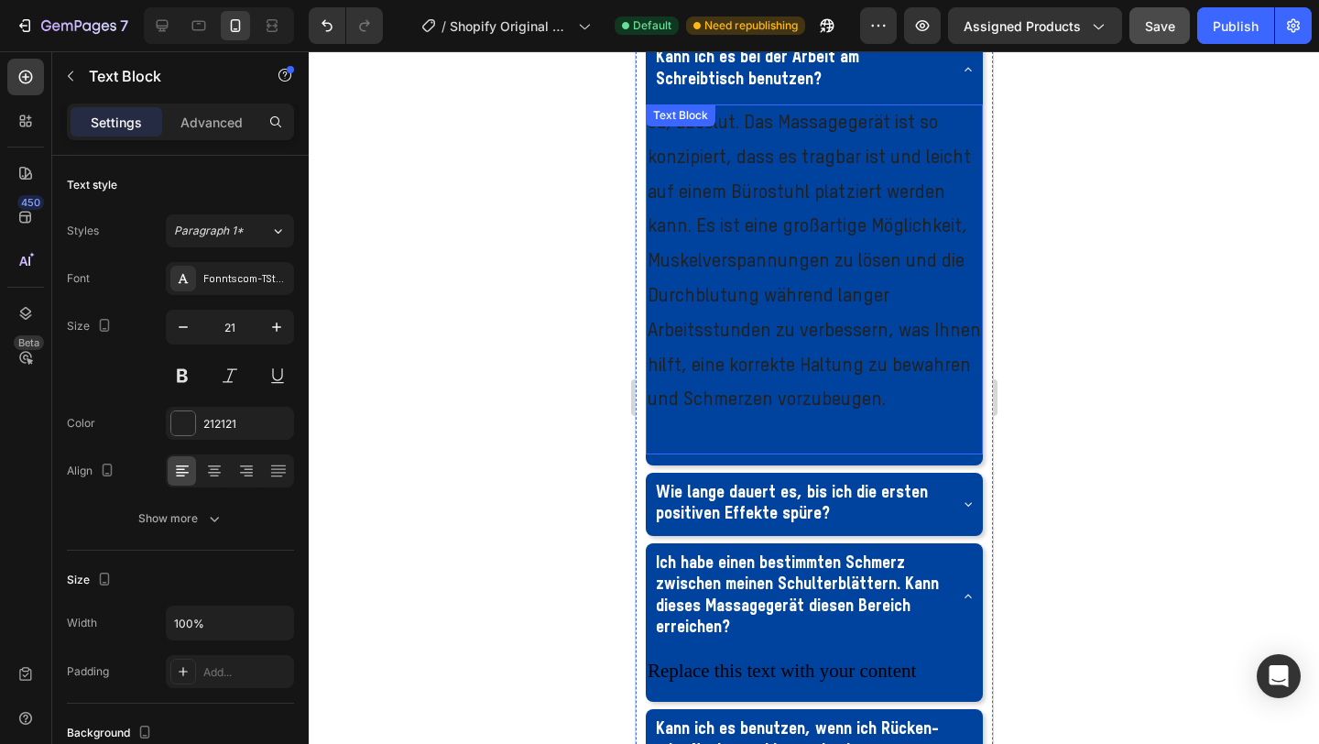
click at [878, 310] on p "Ja, absolut. Das Massagegerät ist so konzipiert, dass es tragbar ist und leicht…" at bounding box center [814, 262] width 334 height 312
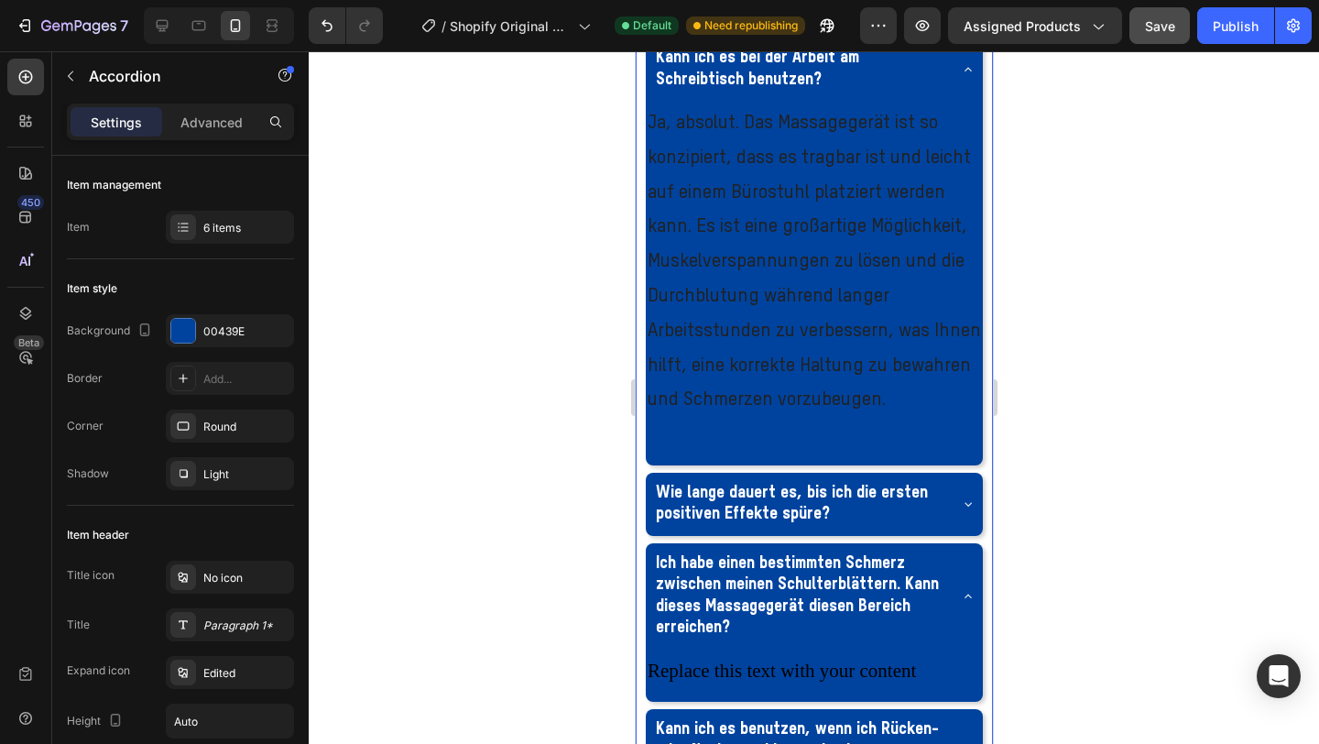
click at [881, 91] on p "Kann ich es bei der Arbeit am Schreibtisch benutzen?" at bounding box center [799, 69] width 288 height 43
click at [225, 343] on div "00439E" at bounding box center [230, 330] width 128 height 33
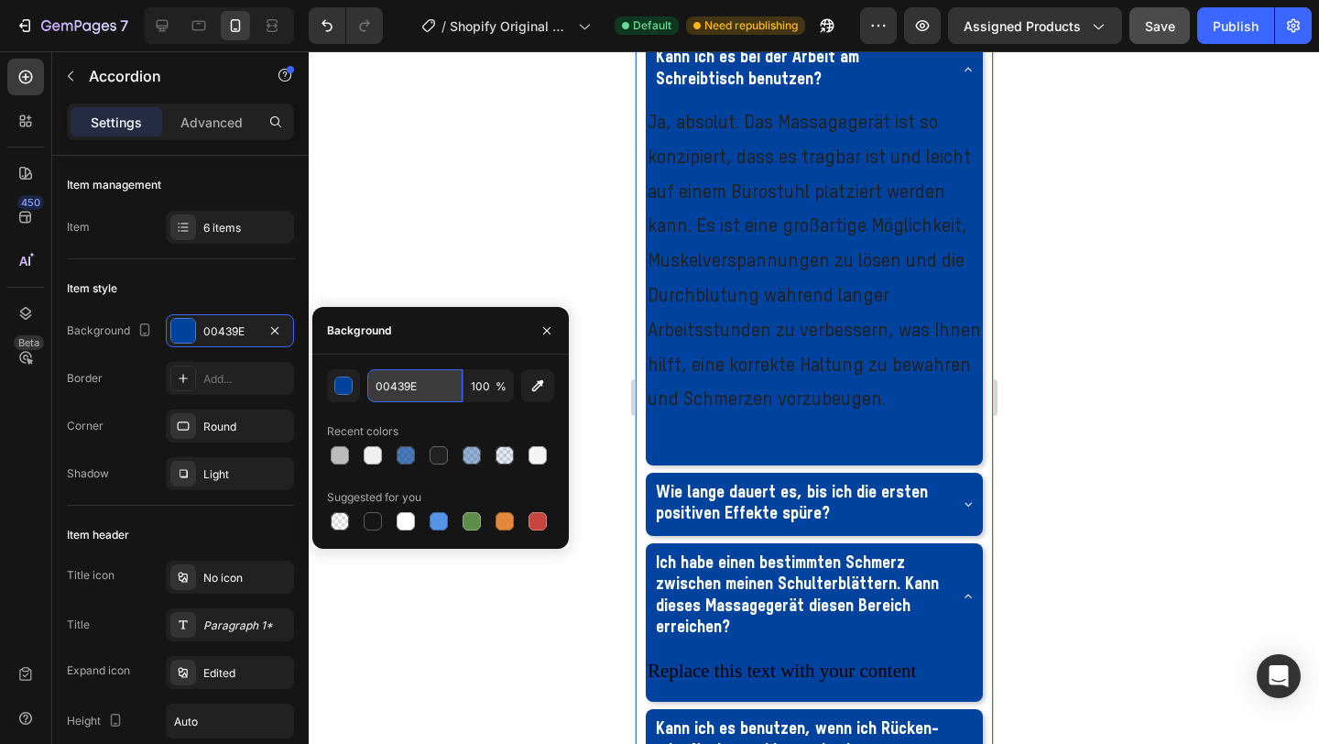
click at [415, 393] on input "00439E" at bounding box center [414, 385] width 95 height 33
click at [237, 524] on div "Item header" at bounding box center [180, 534] width 227 height 29
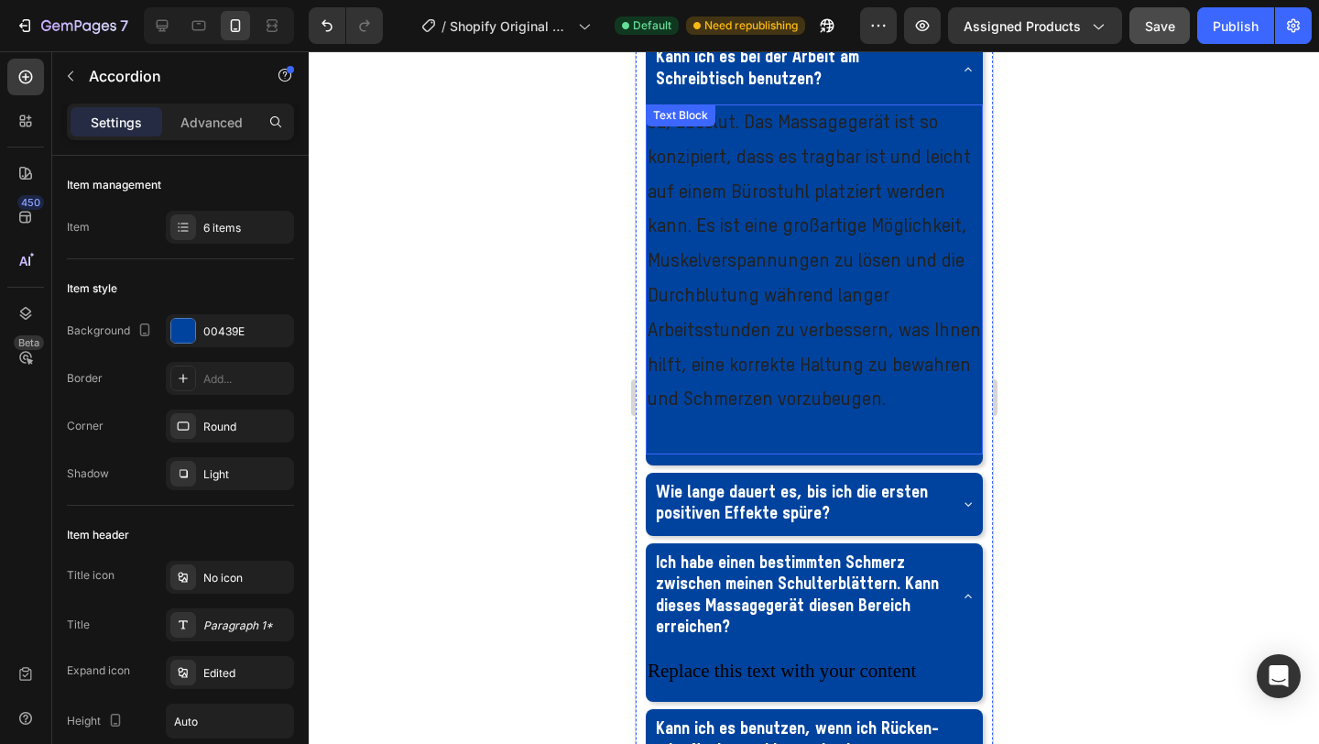
click at [784, 383] on p "Ja, absolut. Das Massagegerät ist so konzipiert, dass es tragbar ist und leicht…" at bounding box center [814, 262] width 334 height 312
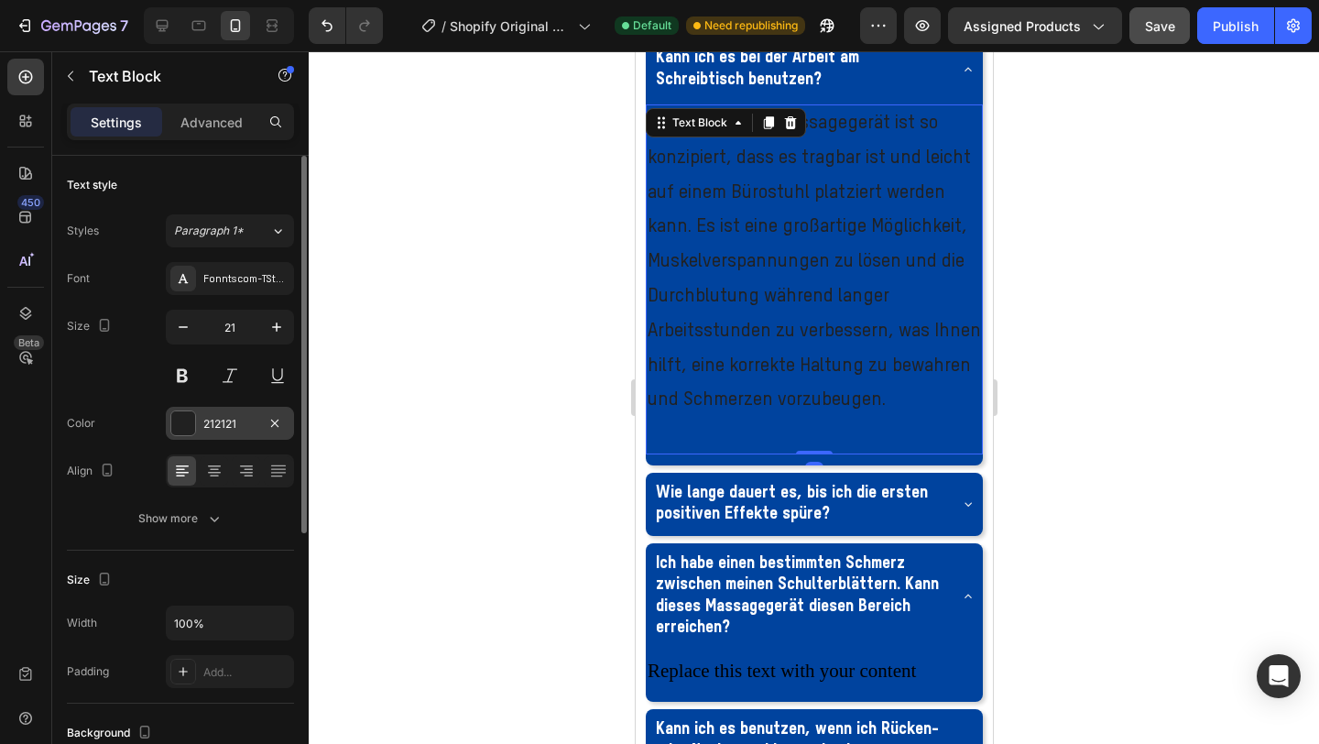
click at [184, 420] on div at bounding box center [183, 423] width 24 height 24
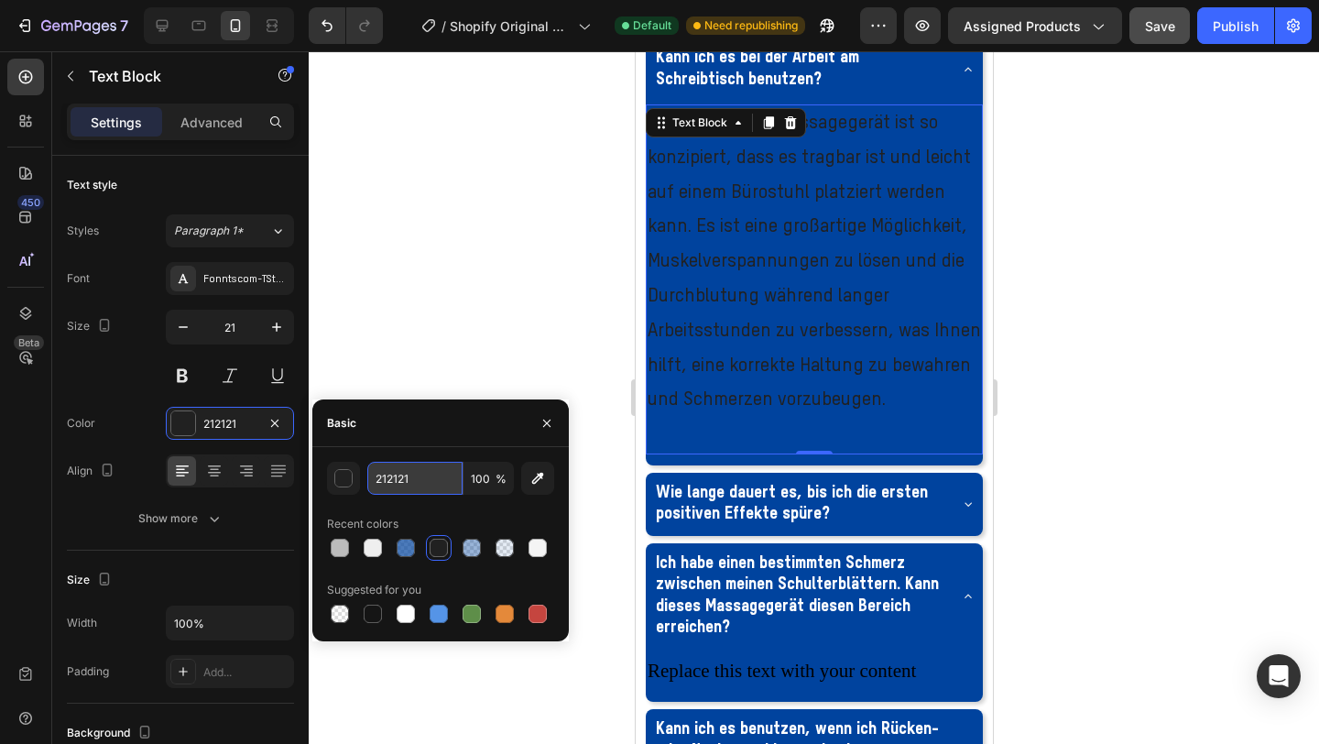
click at [417, 483] on input "212121" at bounding box center [414, 478] width 95 height 33
paste input "00439E"
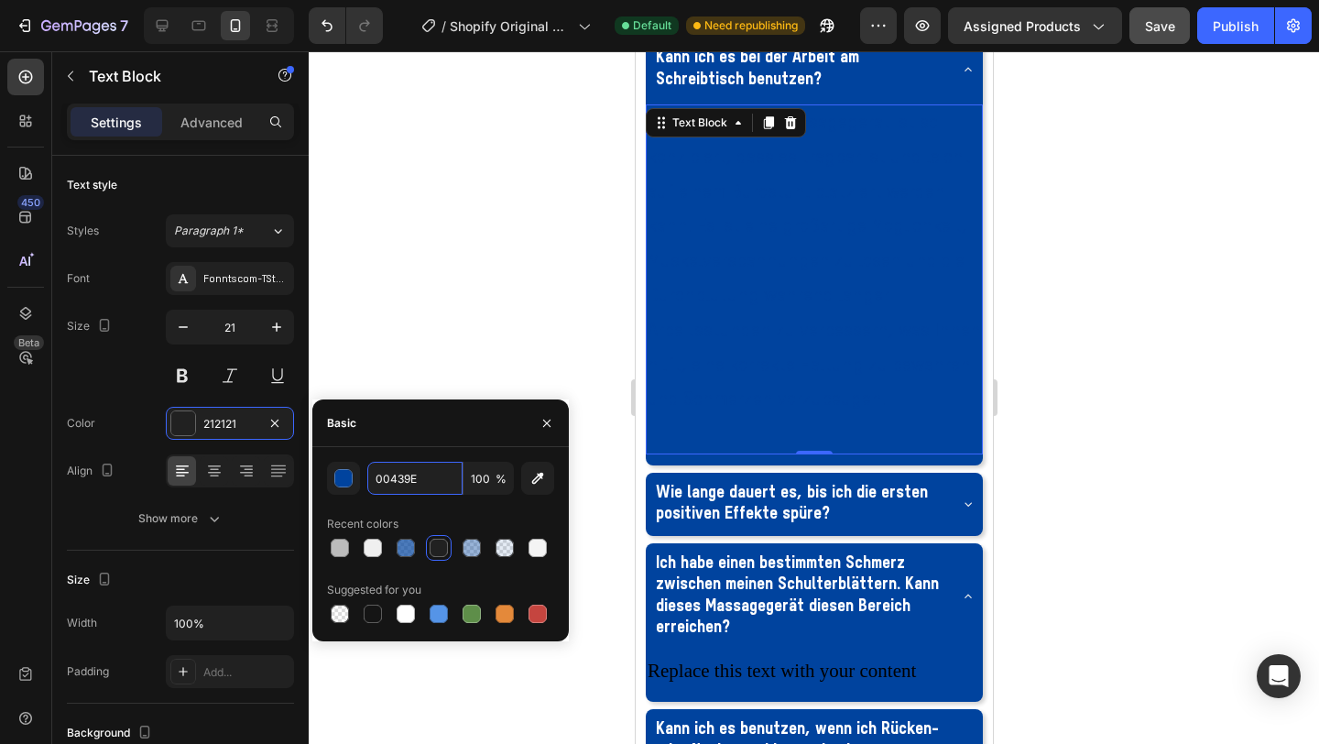
type input "00439E"
click at [433, 453] on div "00439E 100 % Recent colors Suggested for you" at bounding box center [440, 544] width 257 height 194
click at [348, 487] on button "button" at bounding box center [343, 478] width 33 height 33
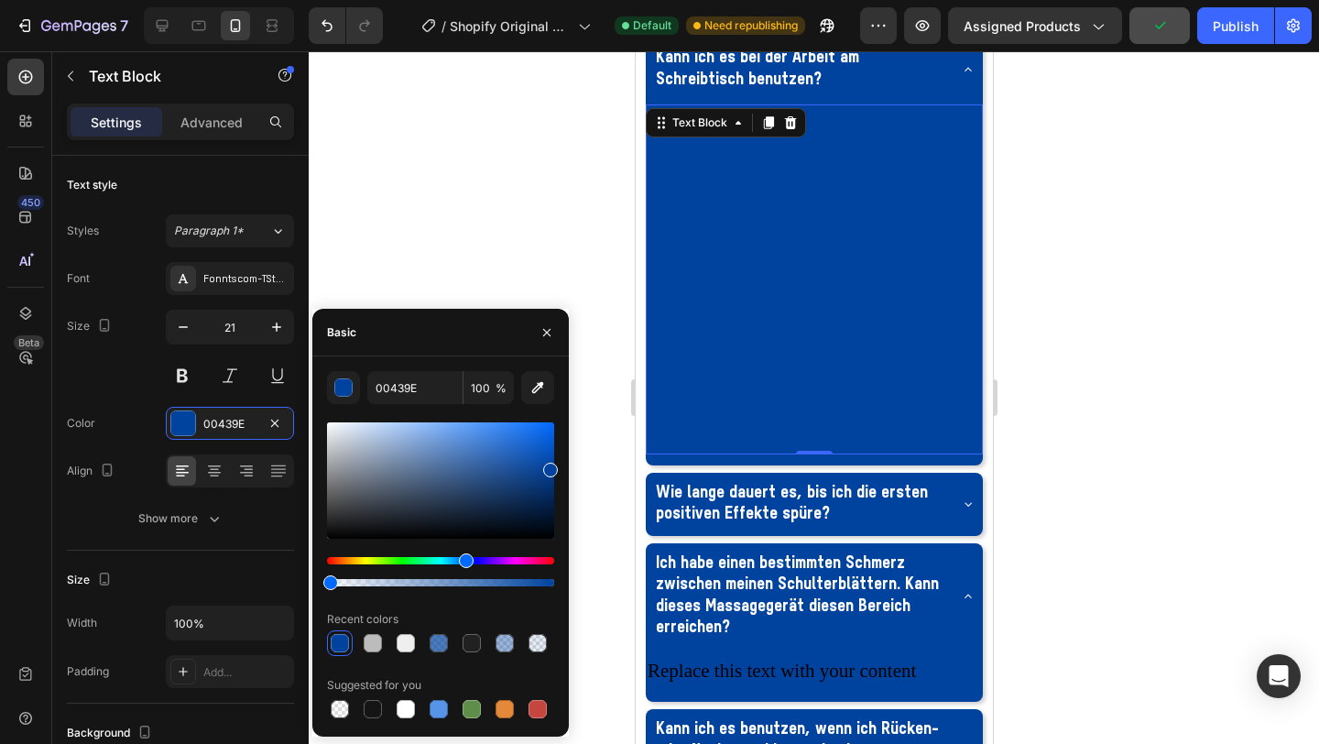
drag, startPoint x: 553, startPoint y: 582, endPoint x: 325, endPoint y: 598, distance: 227.8
click at [325, 598] on div "00439E 100 % Recent colors Suggested for you" at bounding box center [440, 546] width 257 height 351
drag, startPoint x: 325, startPoint y: 580, endPoint x: 594, endPoint y: 572, distance: 268.6
click at [595, 0] on div "7 / Shopify Original Product Template Default Need republishing Preview Assigne…" at bounding box center [659, 0] width 1319 height 0
type input "100"
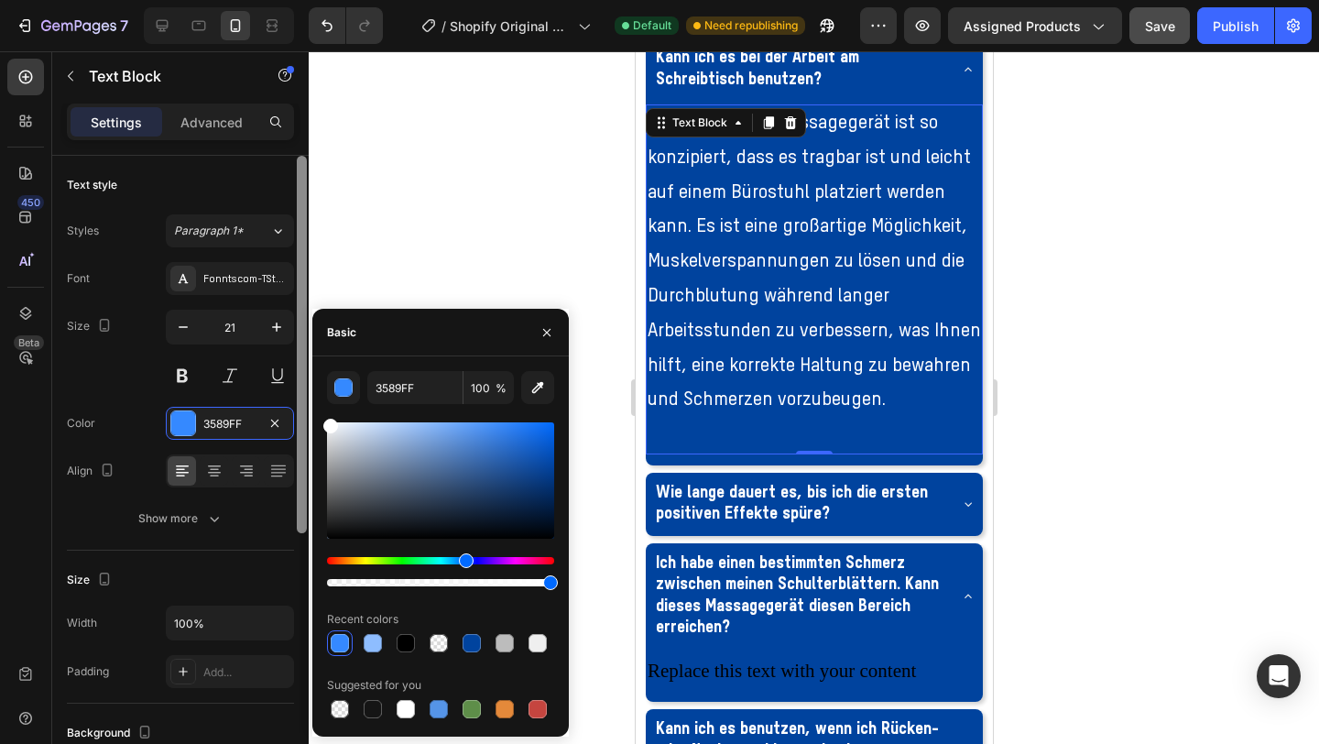
drag, startPoint x: 552, startPoint y: 470, endPoint x: 301, endPoint y: 357, distance: 274.4
click at [301, 357] on div "450 Beta Sections(18) Elements(84) Section Element Hero Section Product Detail …" at bounding box center [154, 397] width 309 height 693
type input "FFFFFF"
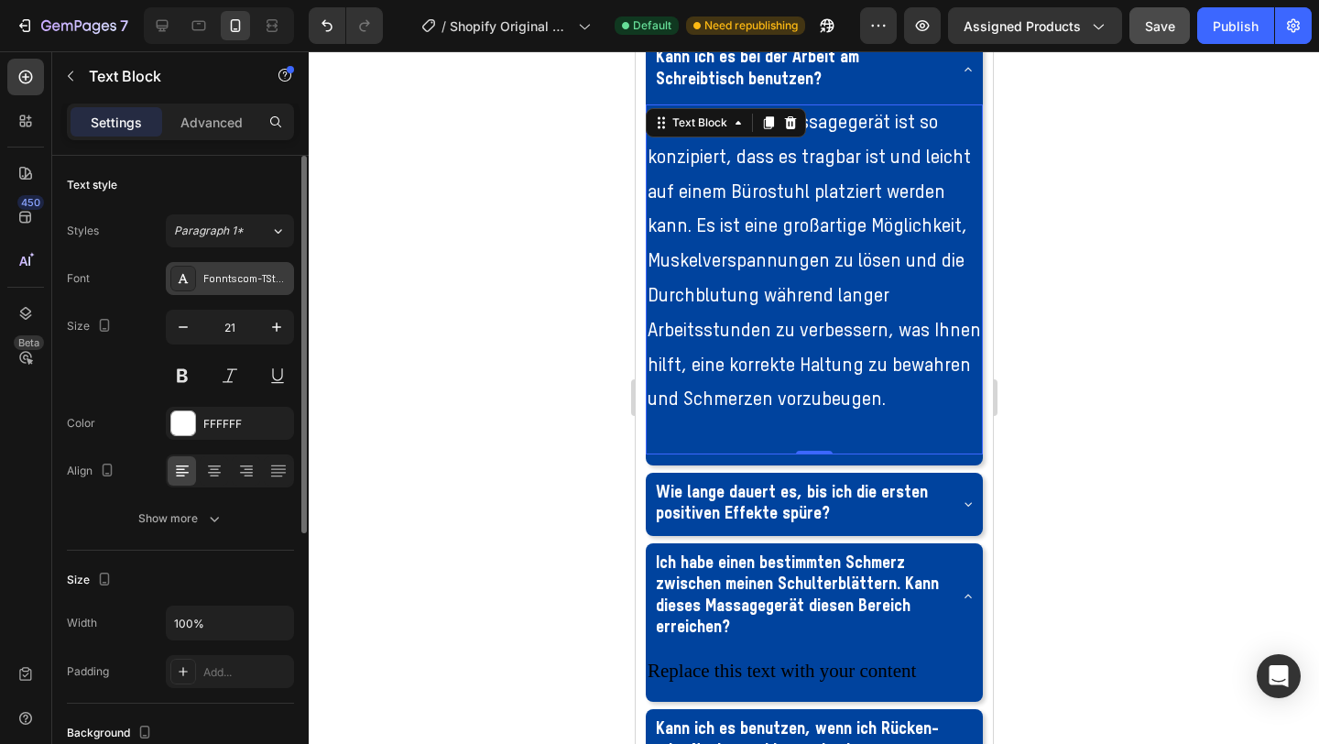
click at [235, 293] on div "Fonntscom-TStarProMedium" at bounding box center [230, 278] width 128 height 33
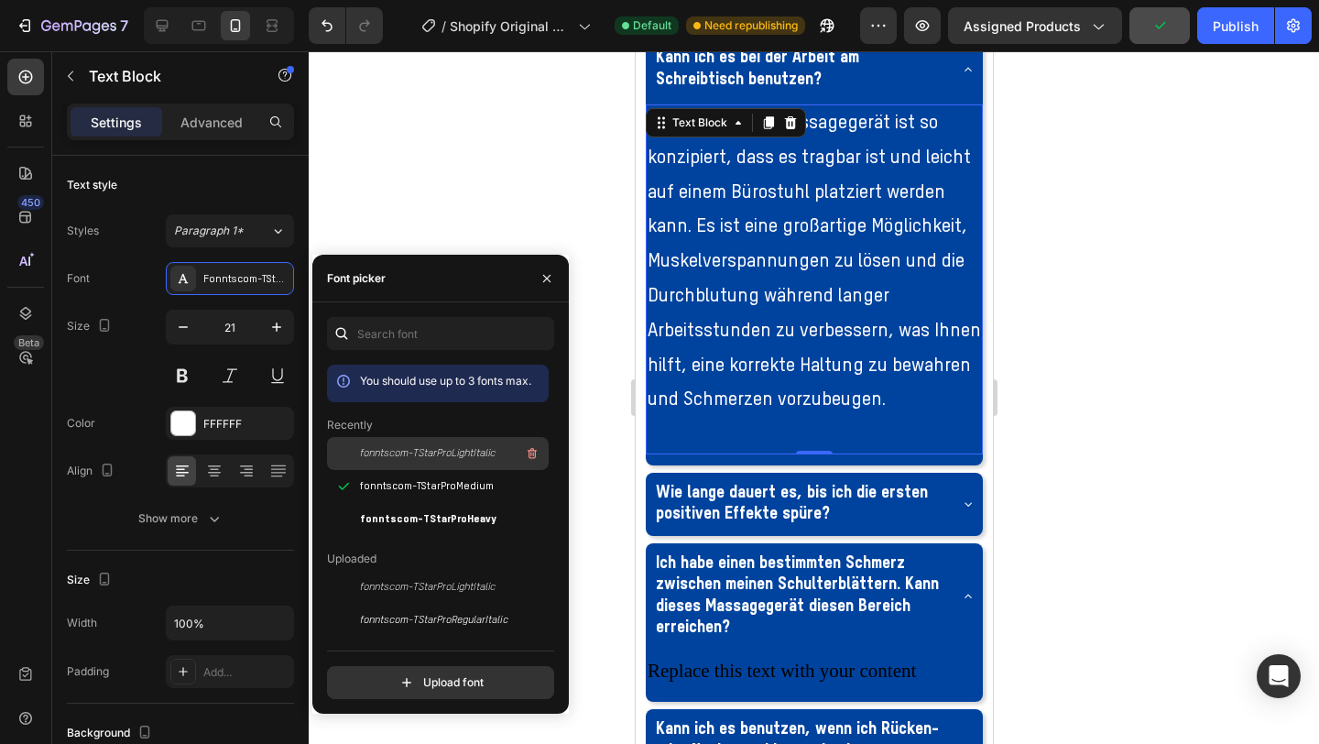
click at [463, 459] on span "fonntscom-TStarProLightItalic" at bounding box center [428, 453] width 136 height 16
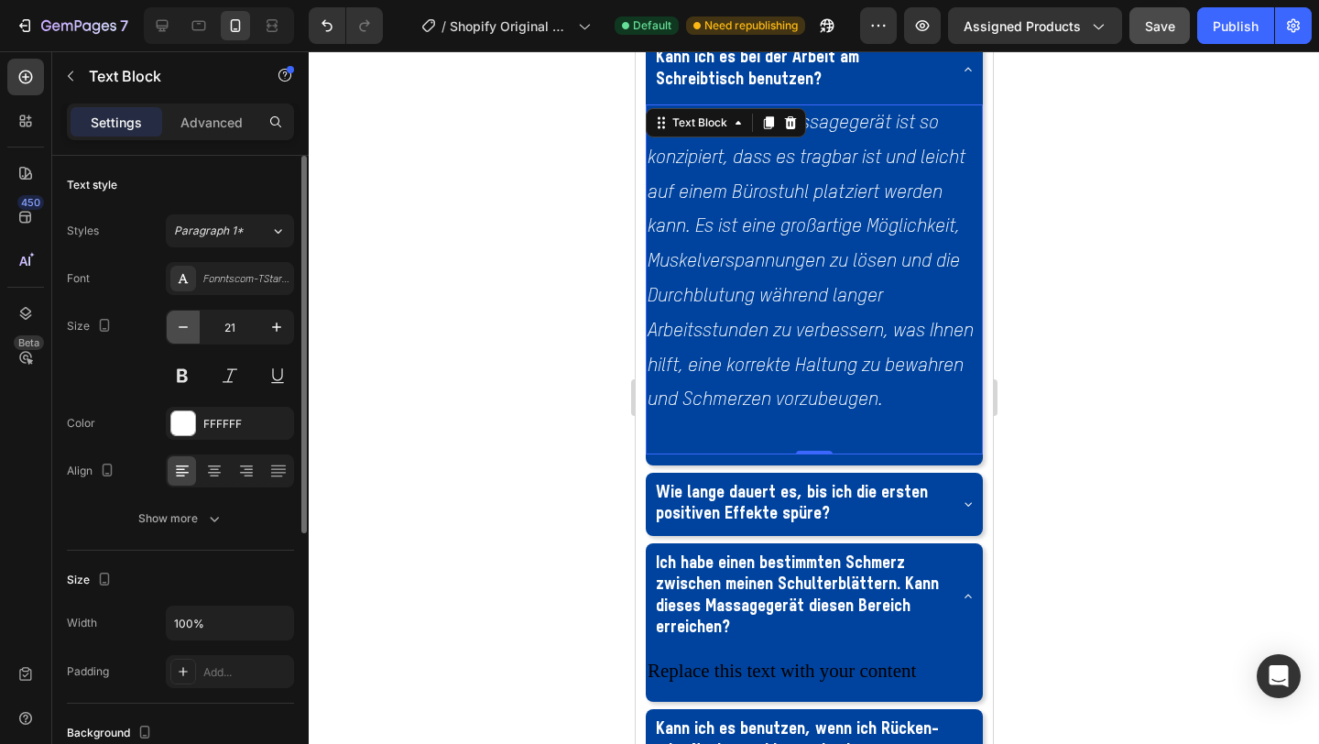
click at [181, 334] on icon "button" at bounding box center [183, 327] width 18 height 18
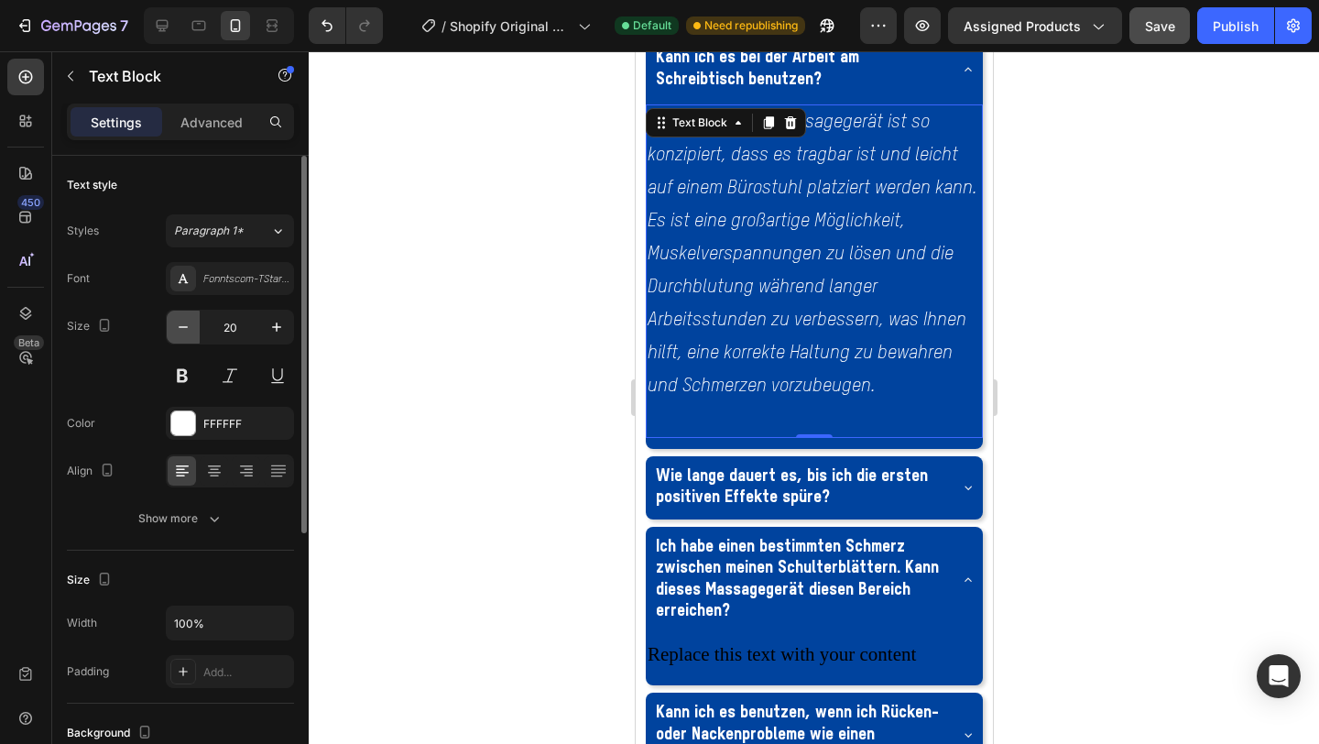
click at [181, 334] on icon "button" at bounding box center [183, 327] width 18 height 18
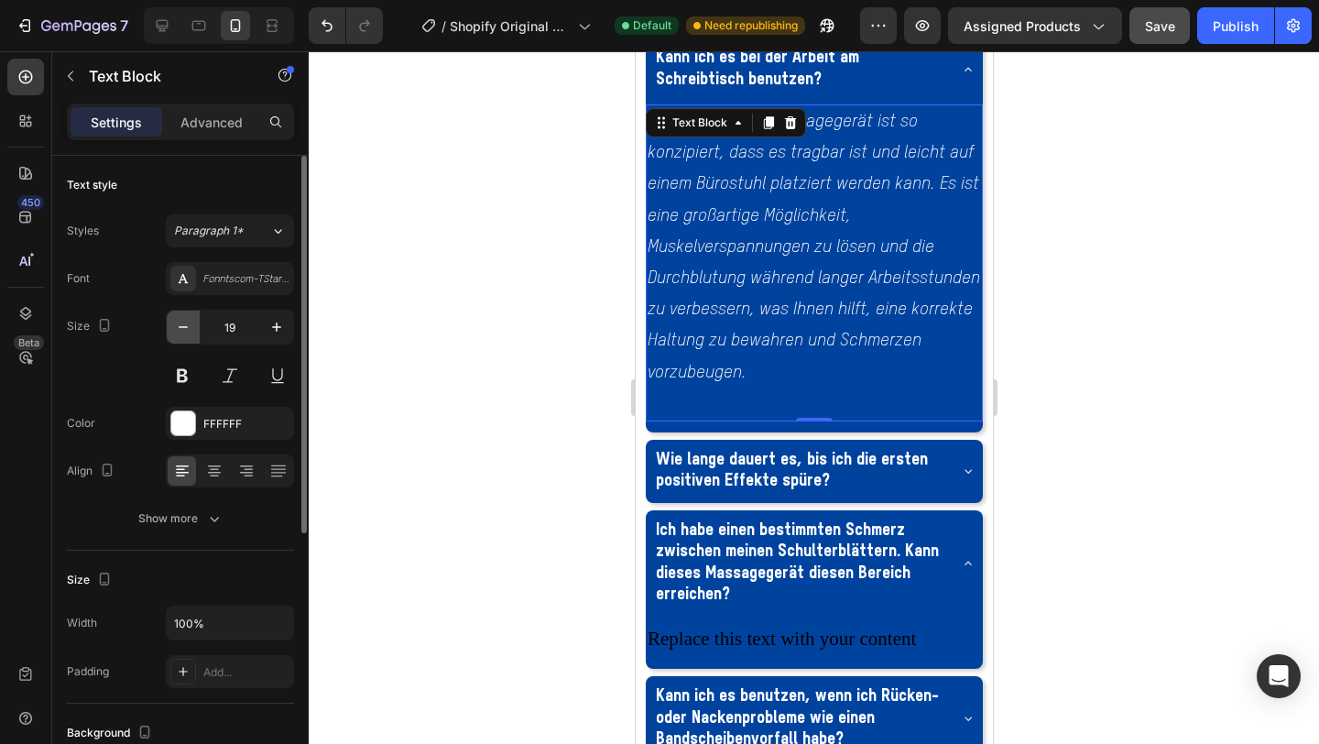
click at [181, 334] on icon "button" at bounding box center [183, 327] width 18 height 18
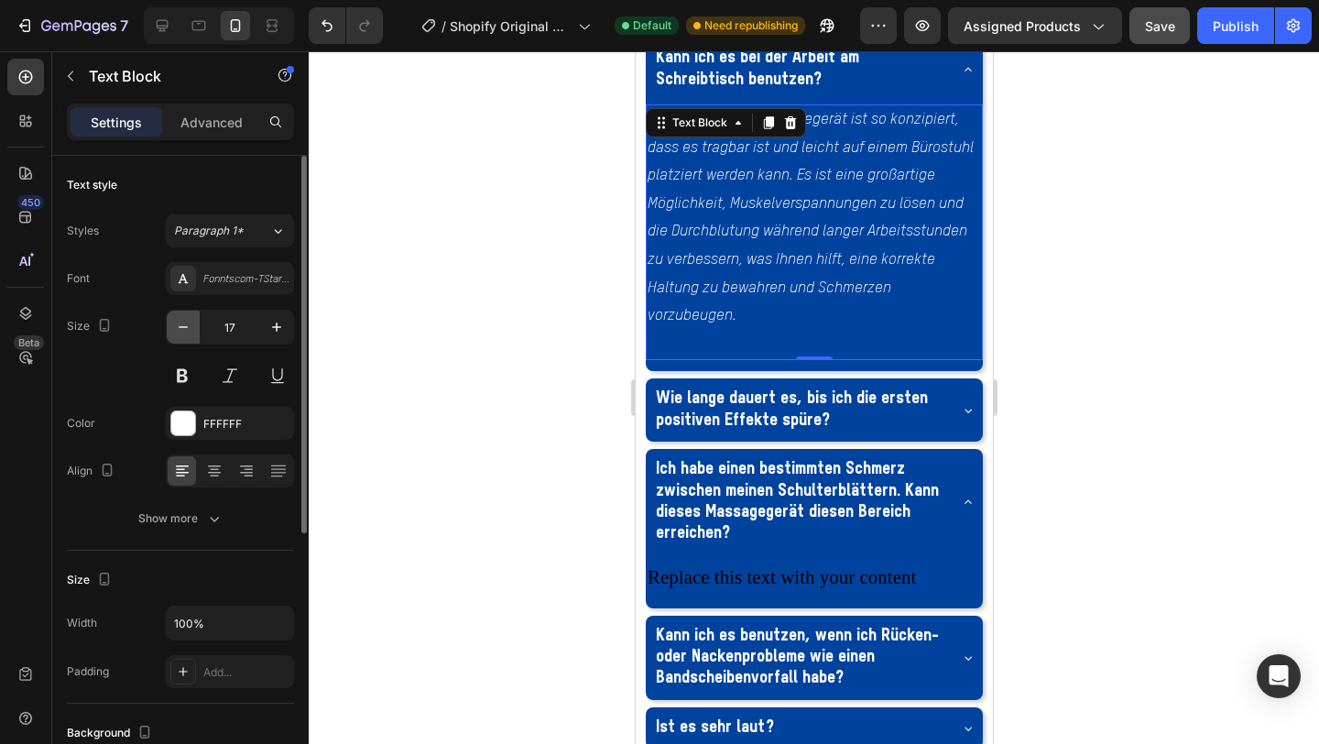
click at [181, 334] on icon "button" at bounding box center [183, 327] width 18 height 18
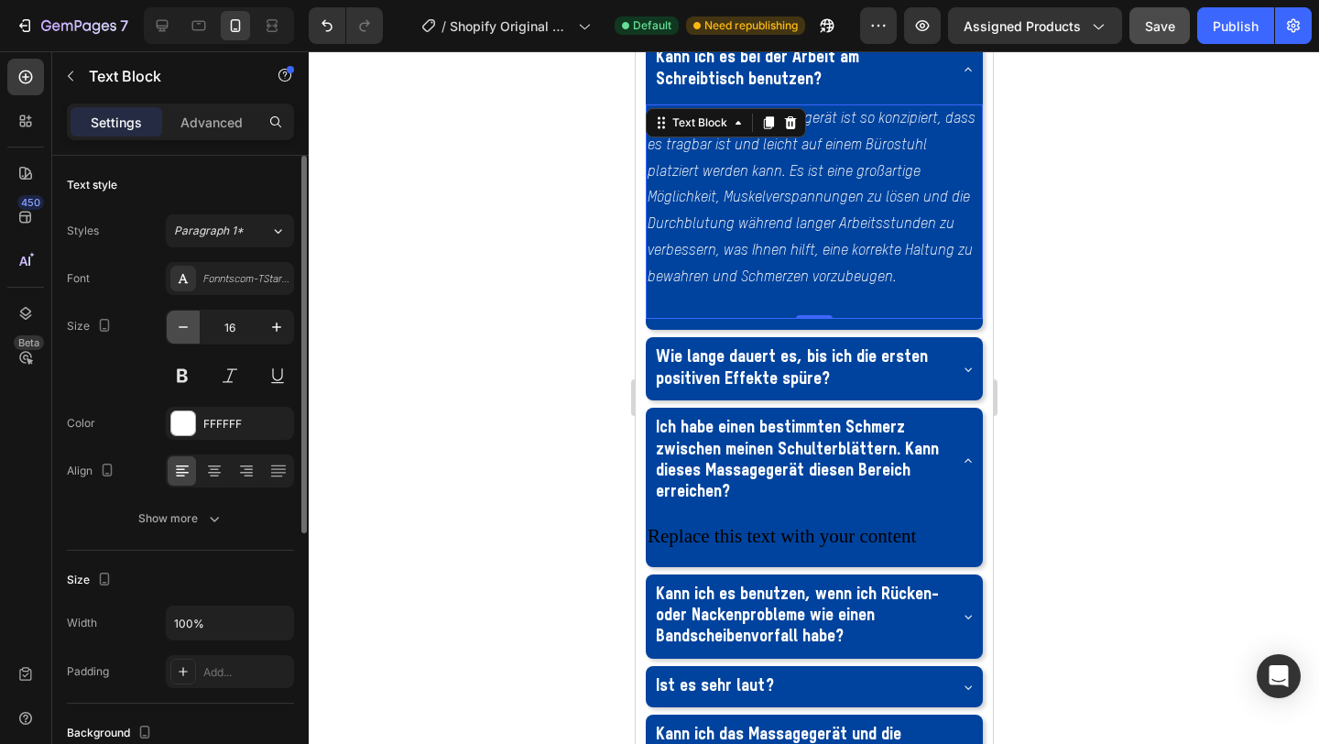
click at [181, 334] on icon "button" at bounding box center [183, 327] width 18 height 18
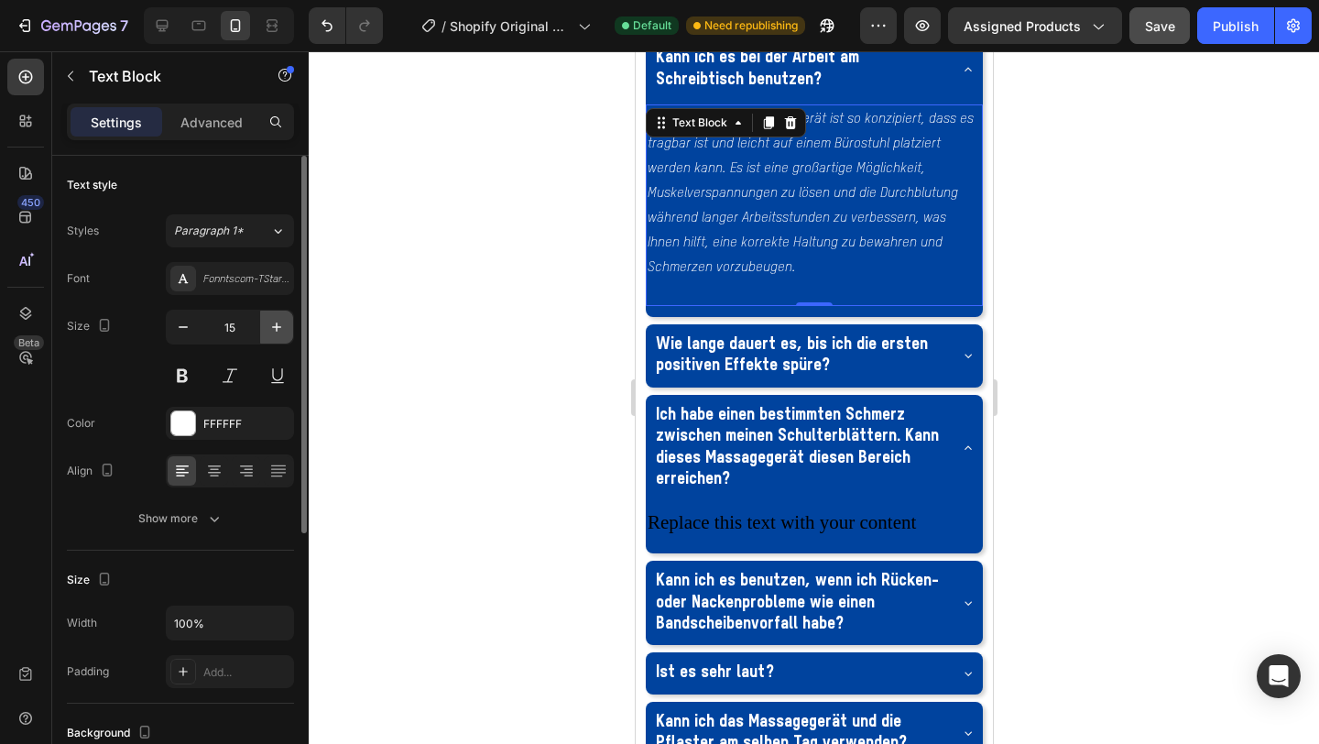
click at [290, 335] on button "button" at bounding box center [276, 327] width 33 height 33
type input "16"
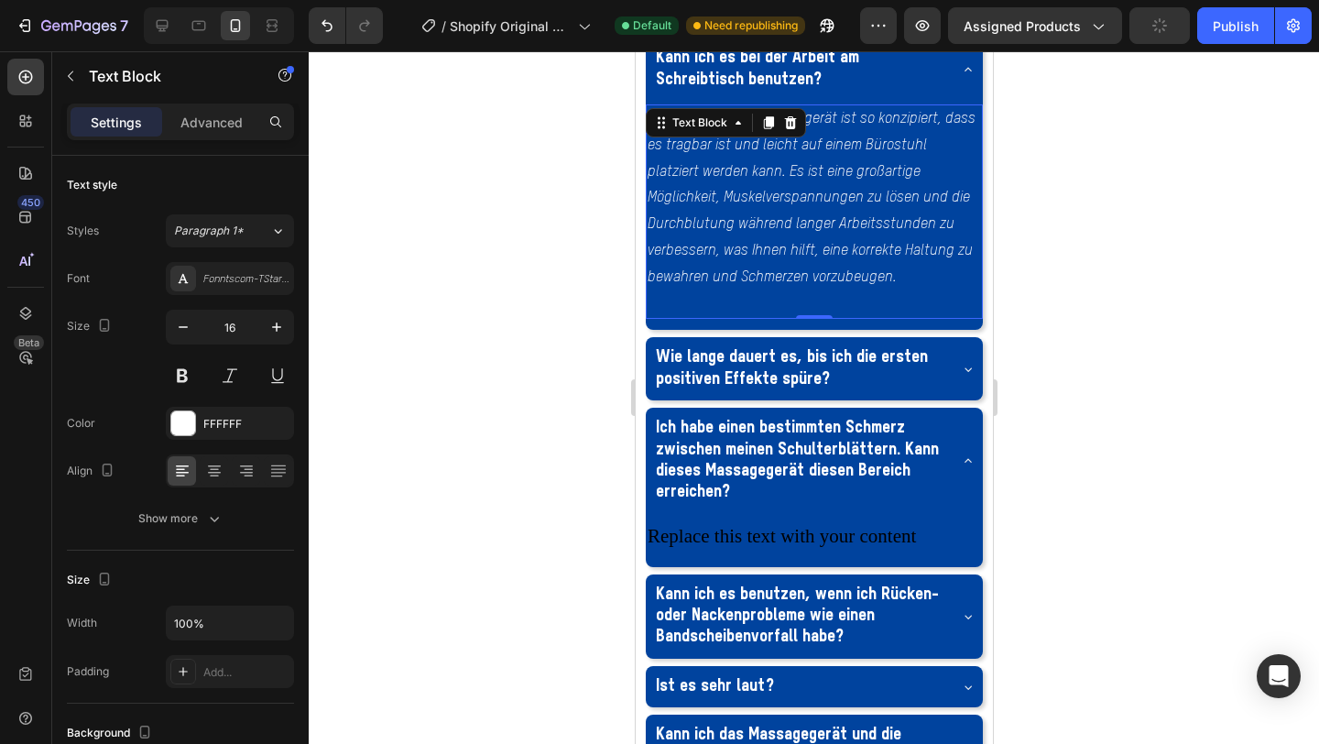
click at [810, 291] on p "Ja, absolut. Das Massagegerät ist so konzipiert, dass es tragbar ist und leicht…" at bounding box center [814, 198] width 334 height 185
click at [793, 318] on p "Rich Text Editor. Editing area: main" at bounding box center [814, 304] width 334 height 27
click at [826, 291] on p "Ja, absolut. Das Massagegerät ist so konzipiert, dass es tragbar ist und leicht…" at bounding box center [814, 198] width 334 height 185
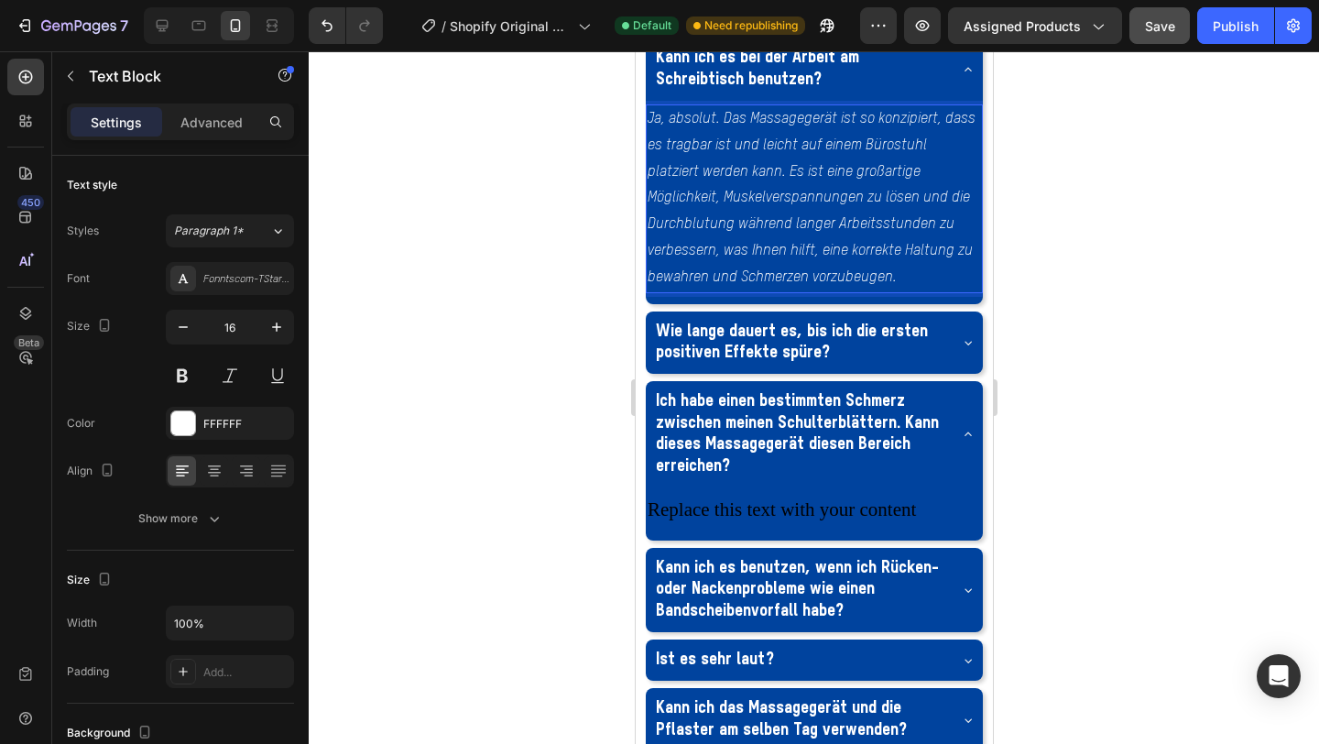
click at [821, 291] on p "Ja, absolut. Das Massagegerät ist so konzipiert, dass es tragbar ist und leicht…" at bounding box center [814, 198] width 334 height 185
click at [1111, 301] on div at bounding box center [814, 397] width 1011 height 693
click at [843, 291] on p "Ja, absolut. Das Massagegerät ist so konzipiert, dass es tragbar ist und leicht…" at bounding box center [814, 198] width 334 height 185
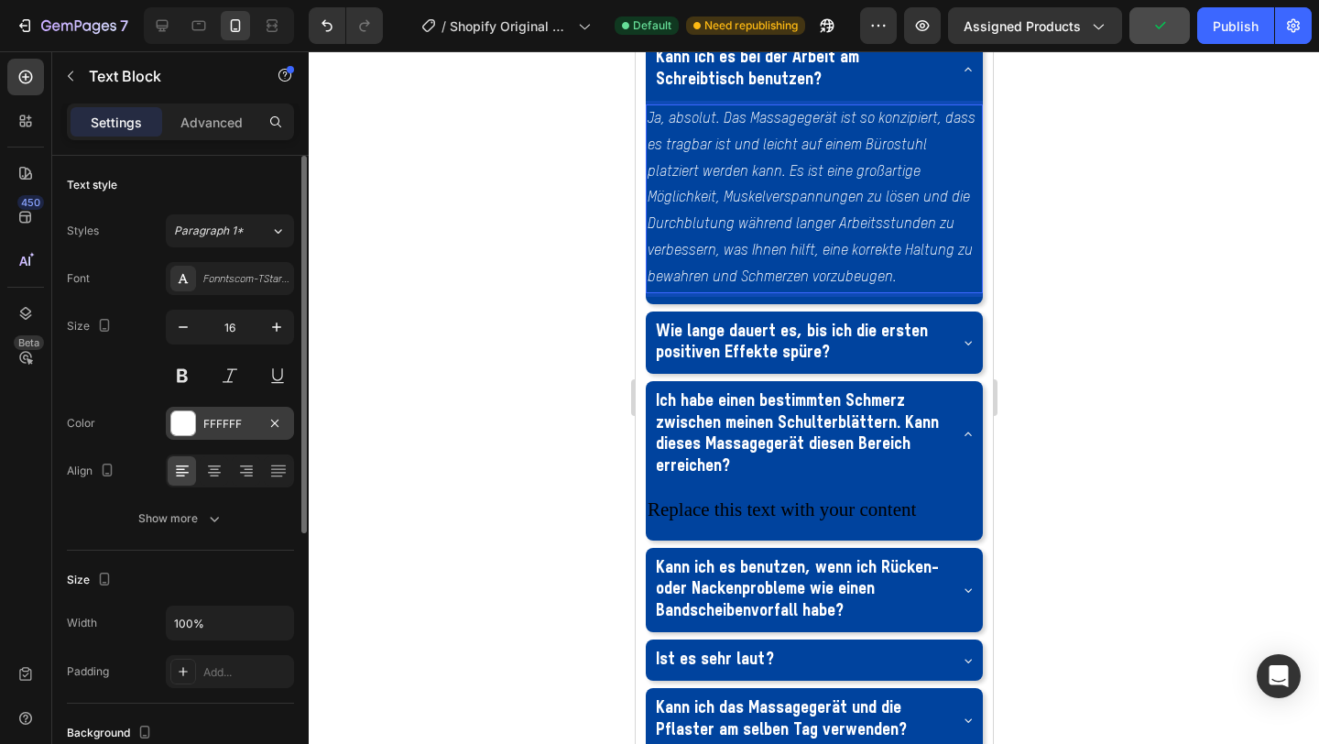
click at [183, 421] on div at bounding box center [183, 423] width 24 height 24
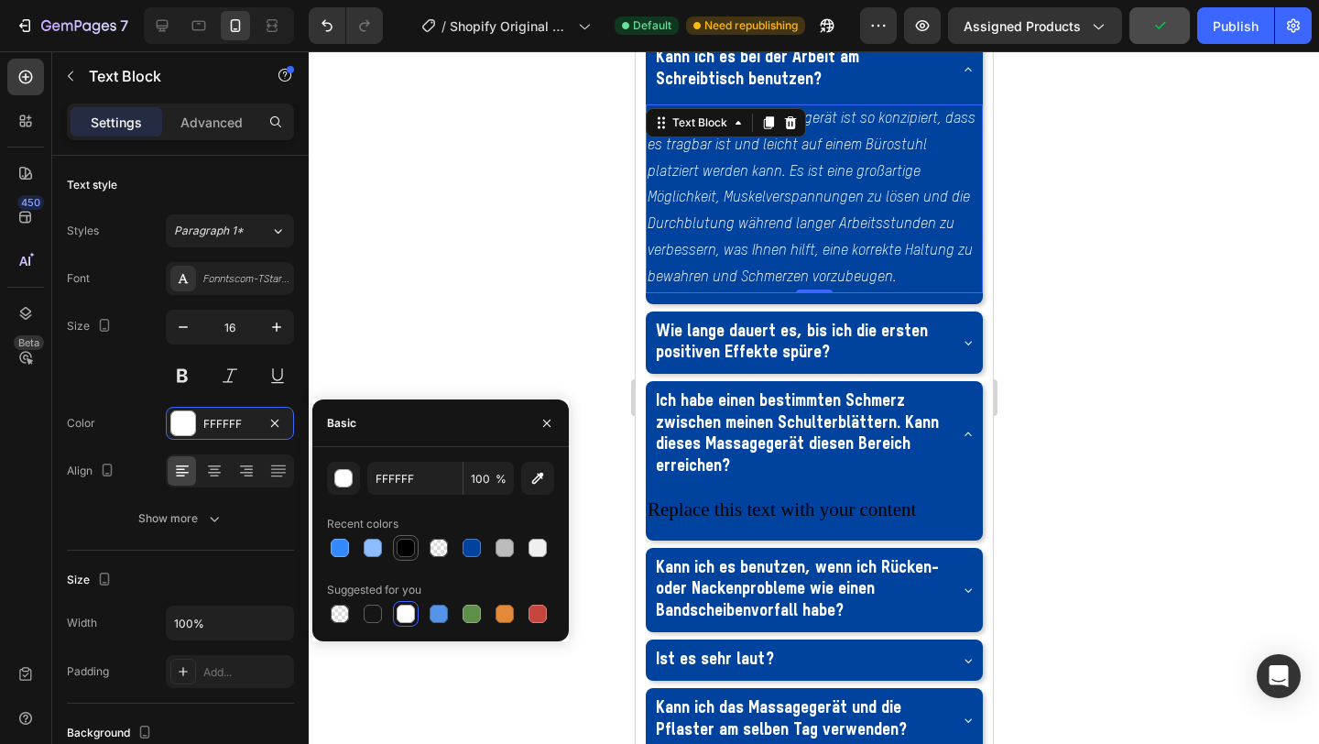
click at [407, 551] on div at bounding box center [406, 548] width 18 height 18
type input "000000"
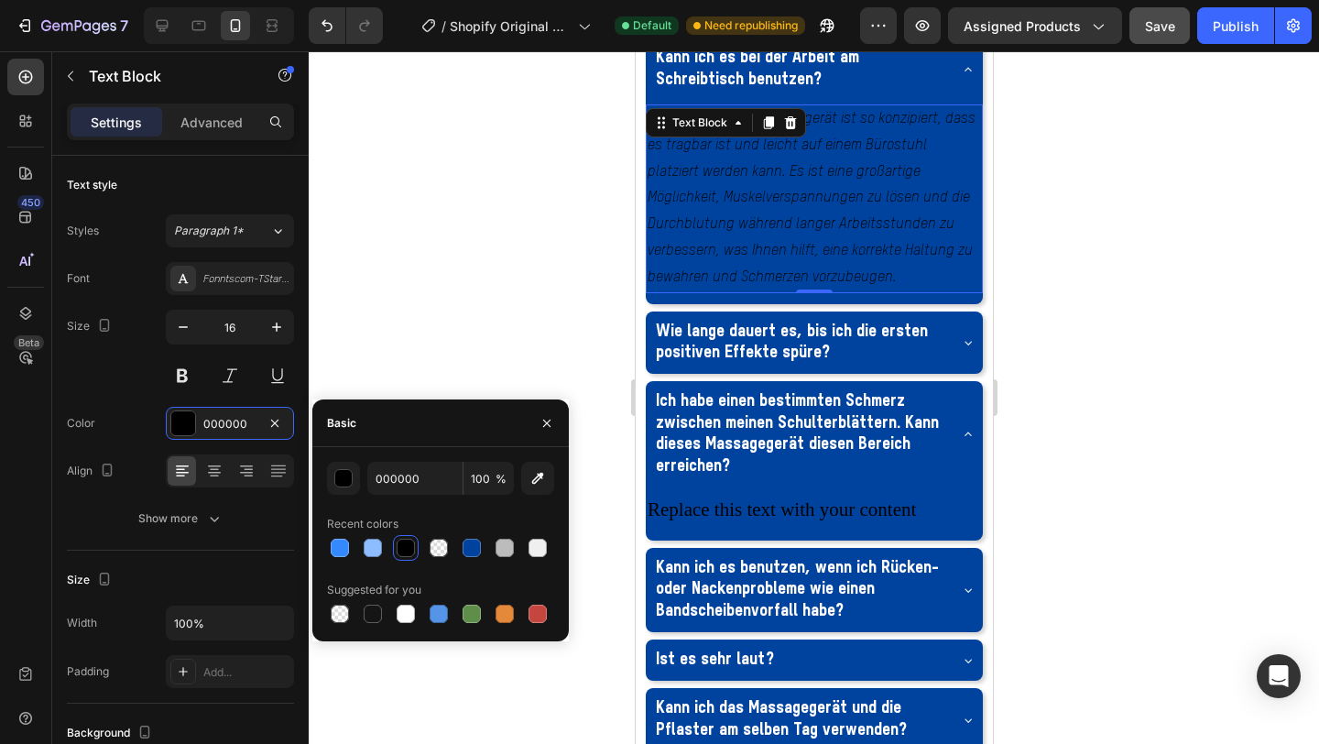
click at [425, 373] on div at bounding box center [814, 397] width 1011 height 693
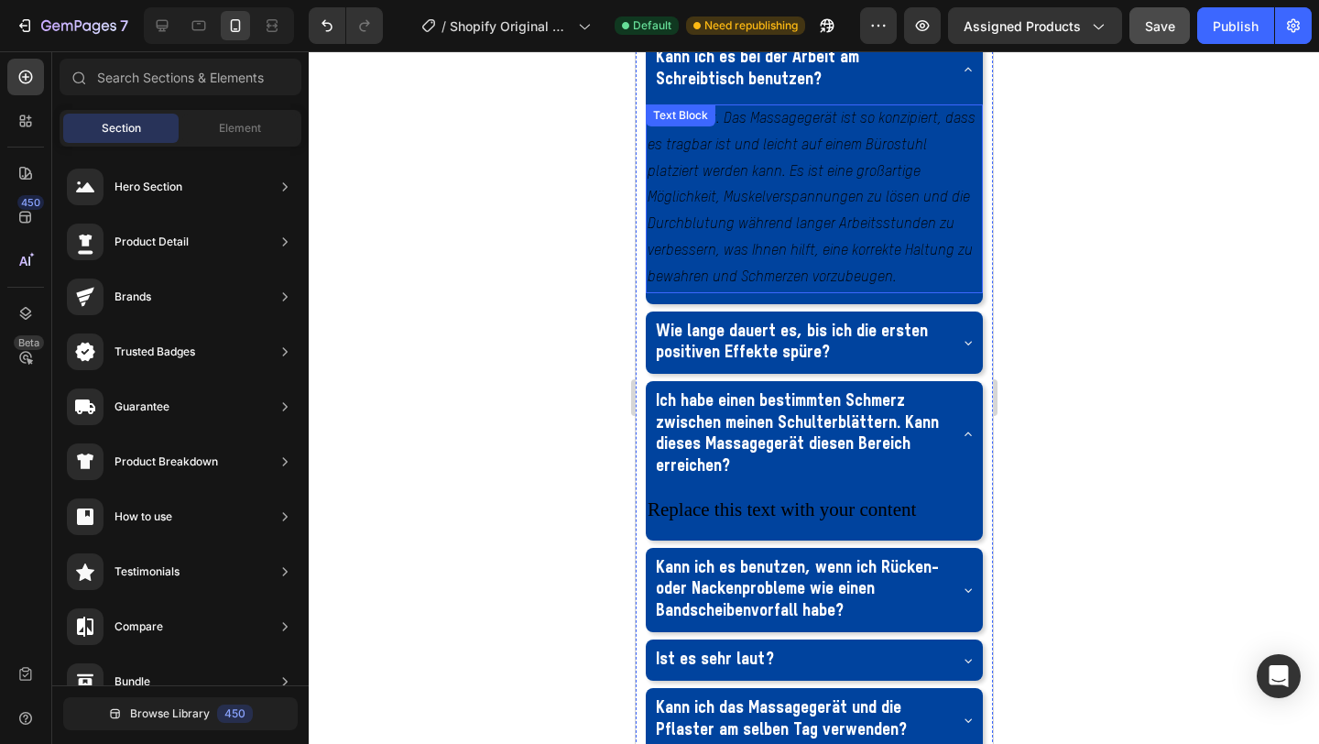
click at [731, 275] on div "Ja, absolut. Das Massagegerät ist so konzipiert, dass es tragbar ist und leicht…" at bounding box center [813, 198] width 337 height 189
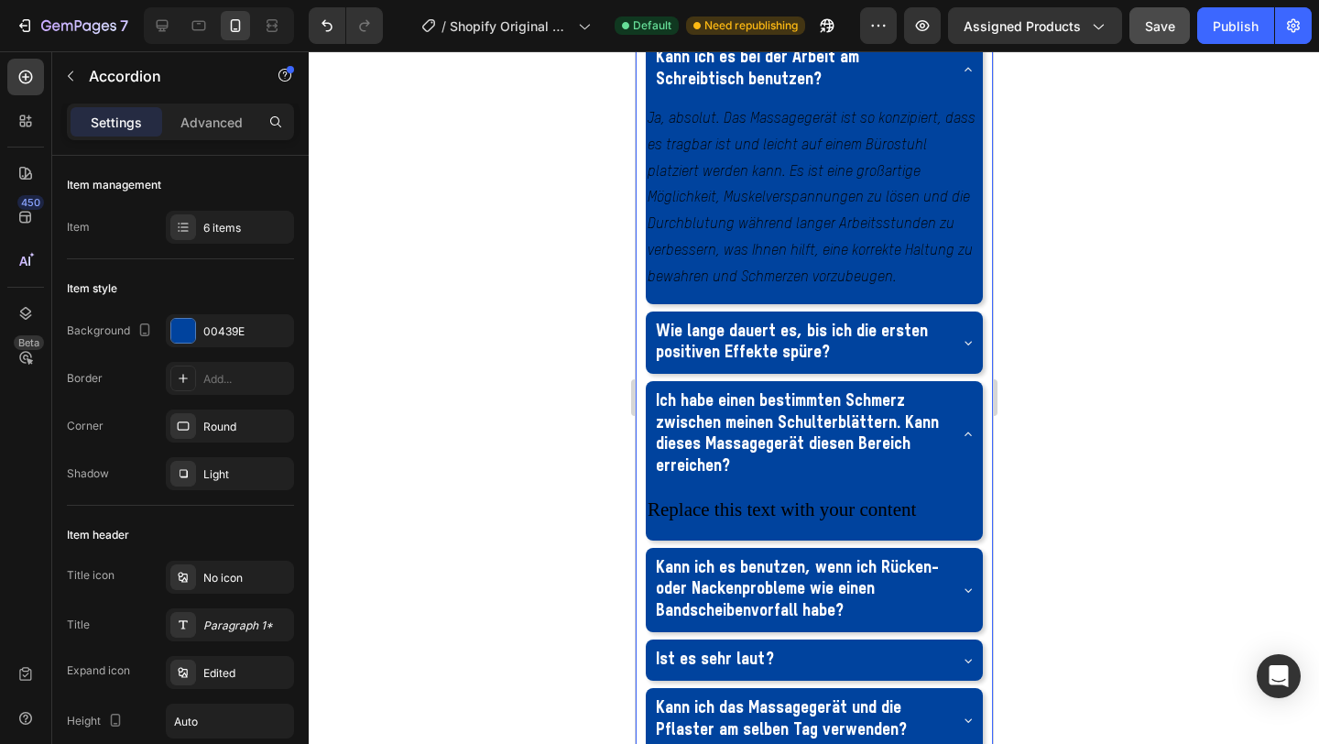
click at [908, 91] on p "Kann ich es bei der Arbeit am Schreibtisch benutzen?" at bounding box center [799, 69] width 288 height 43
click at [182, 337] on div at bounding box center [183, 331] width 24 height 24
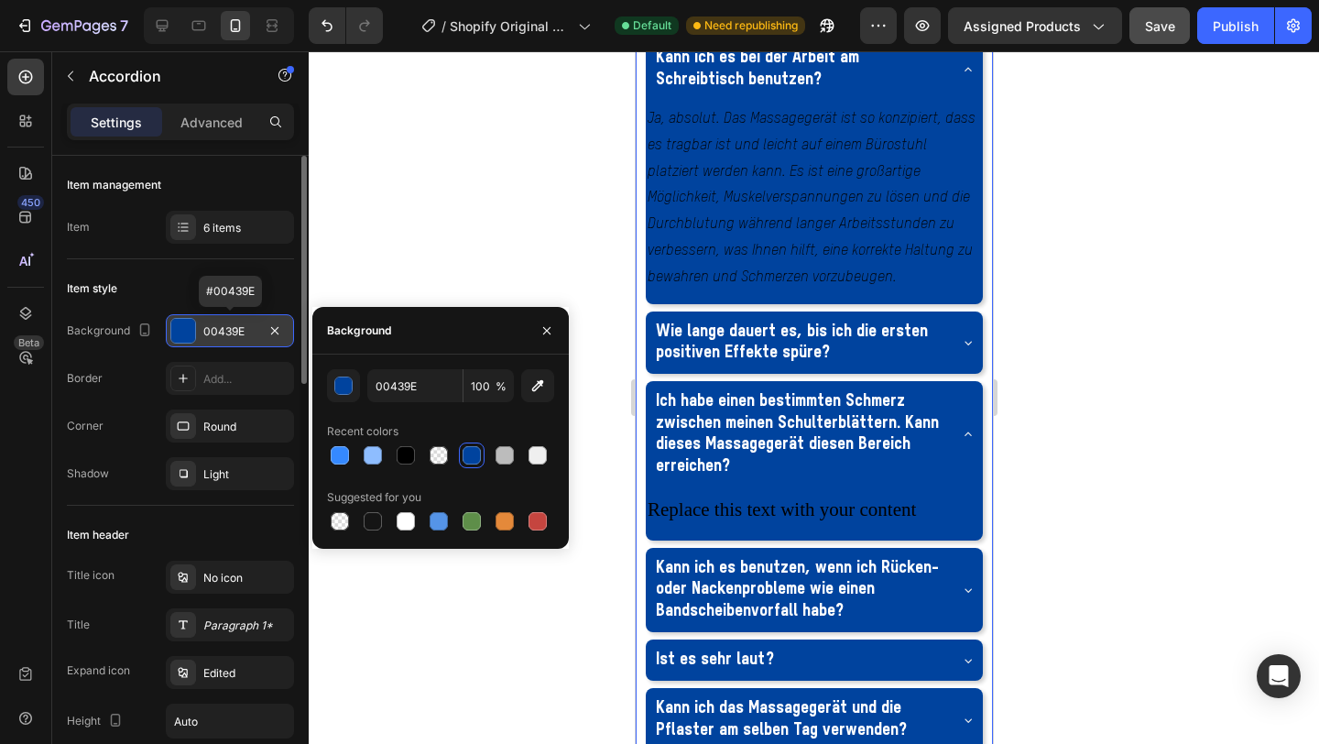
click at [182, 336] on div at bounding box center [183, 331] width 24 height 24
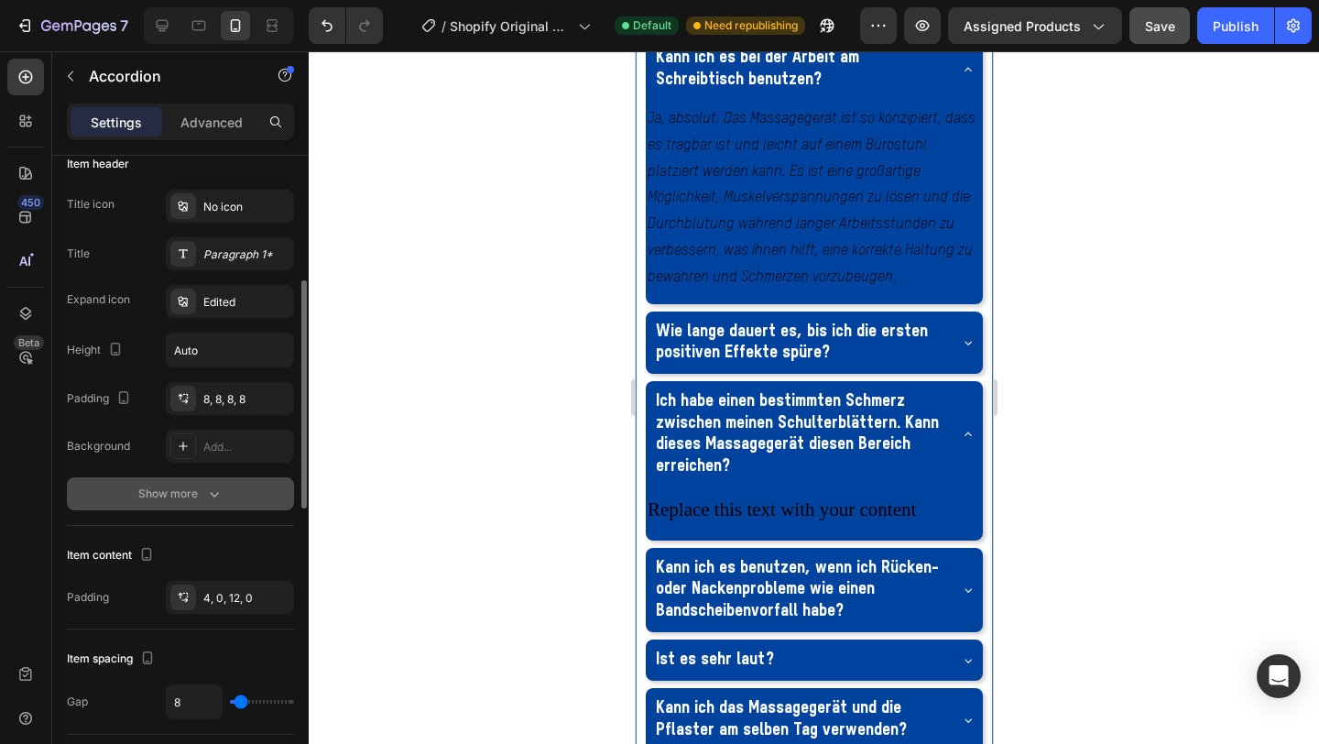
scroll to position [360, 0]
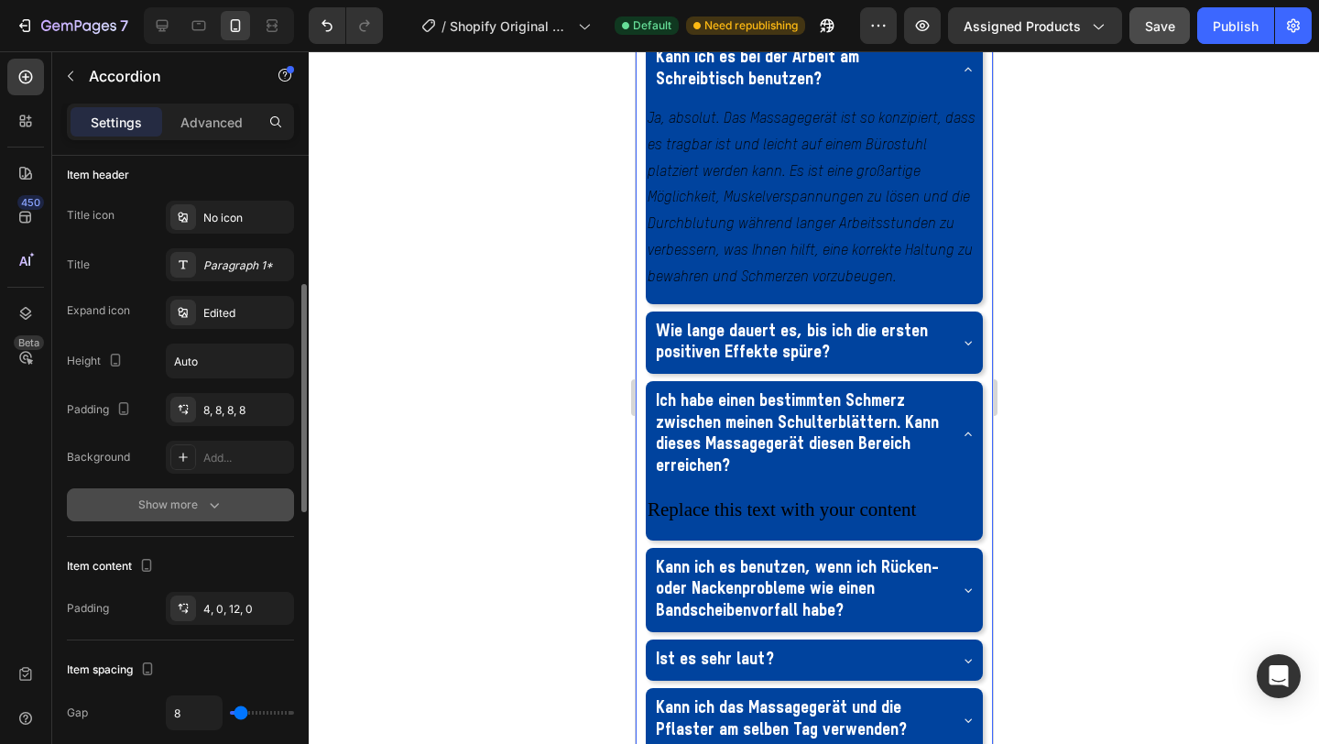
click at [197, 508] on div "Show more" at bounding box center [180, 505] width 85 height 18
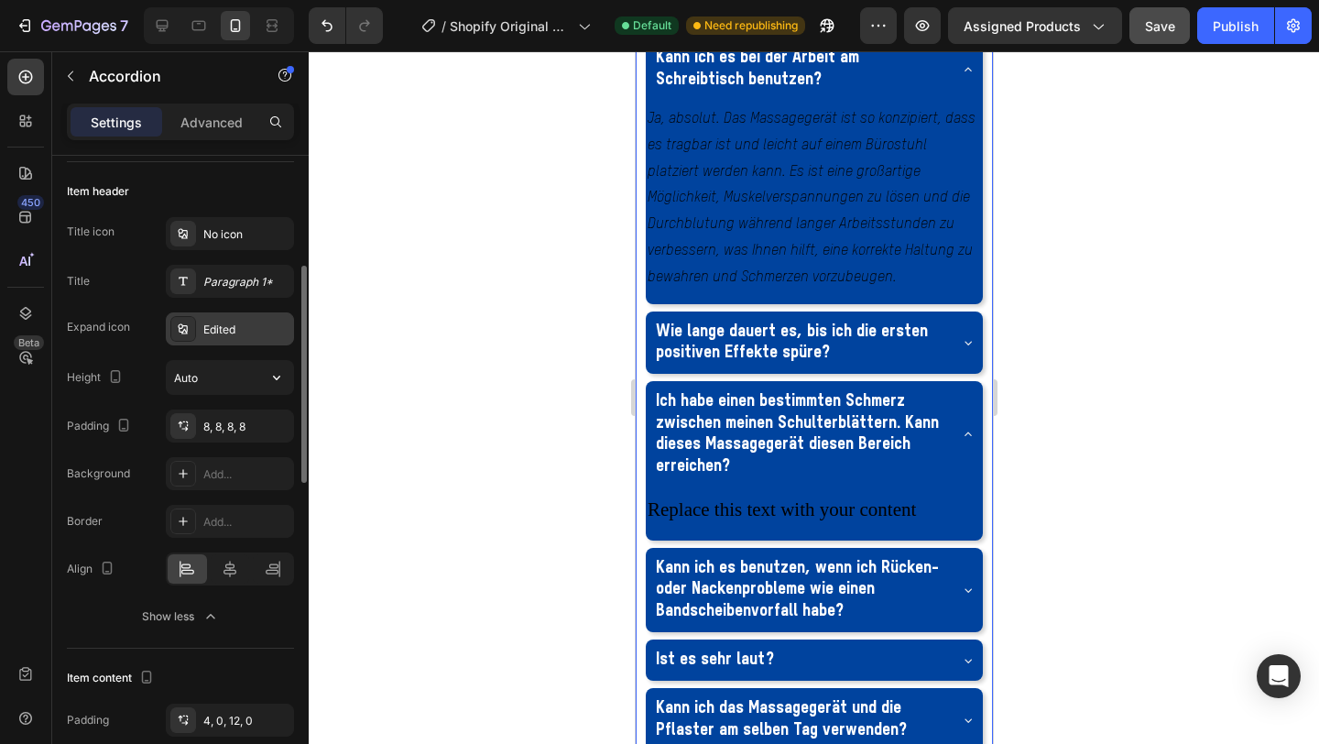
scroll to position [339, 0]
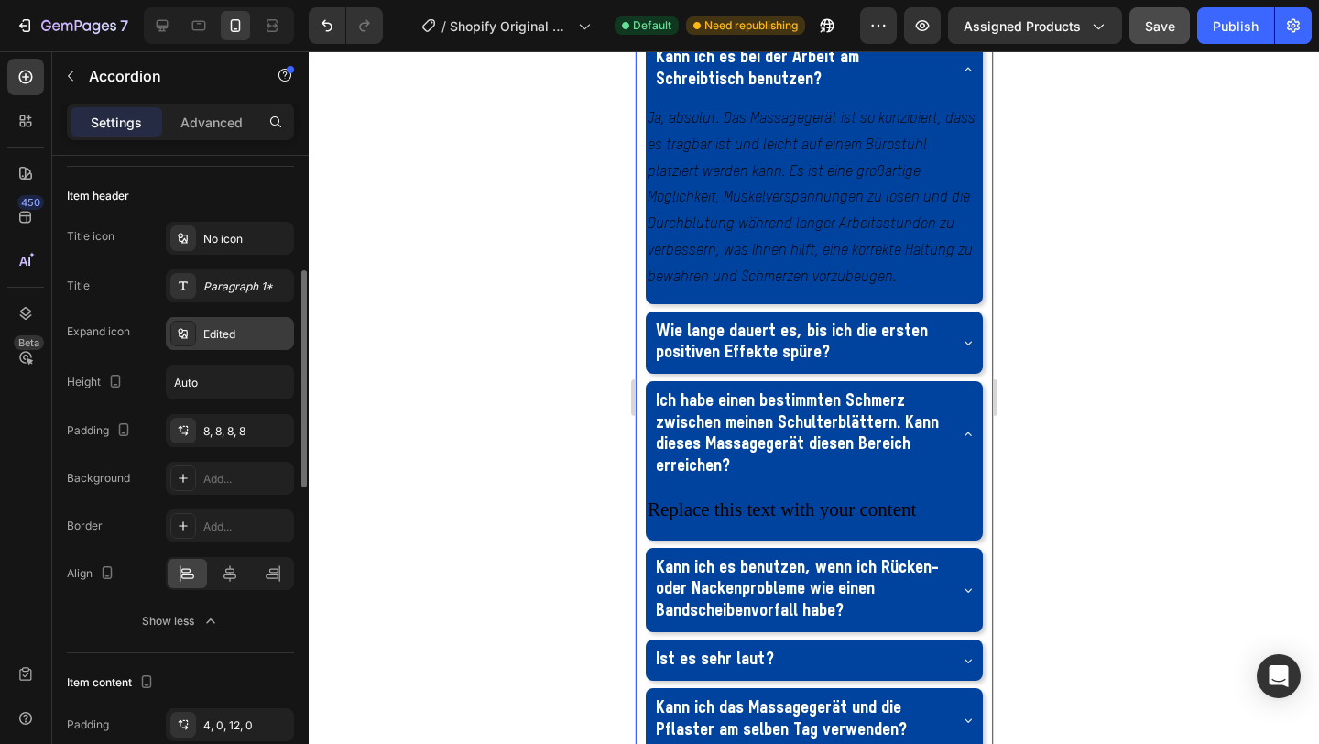
click at [243, 334] on div "Edited" at bounding box center [246, 334] width 86 height 16
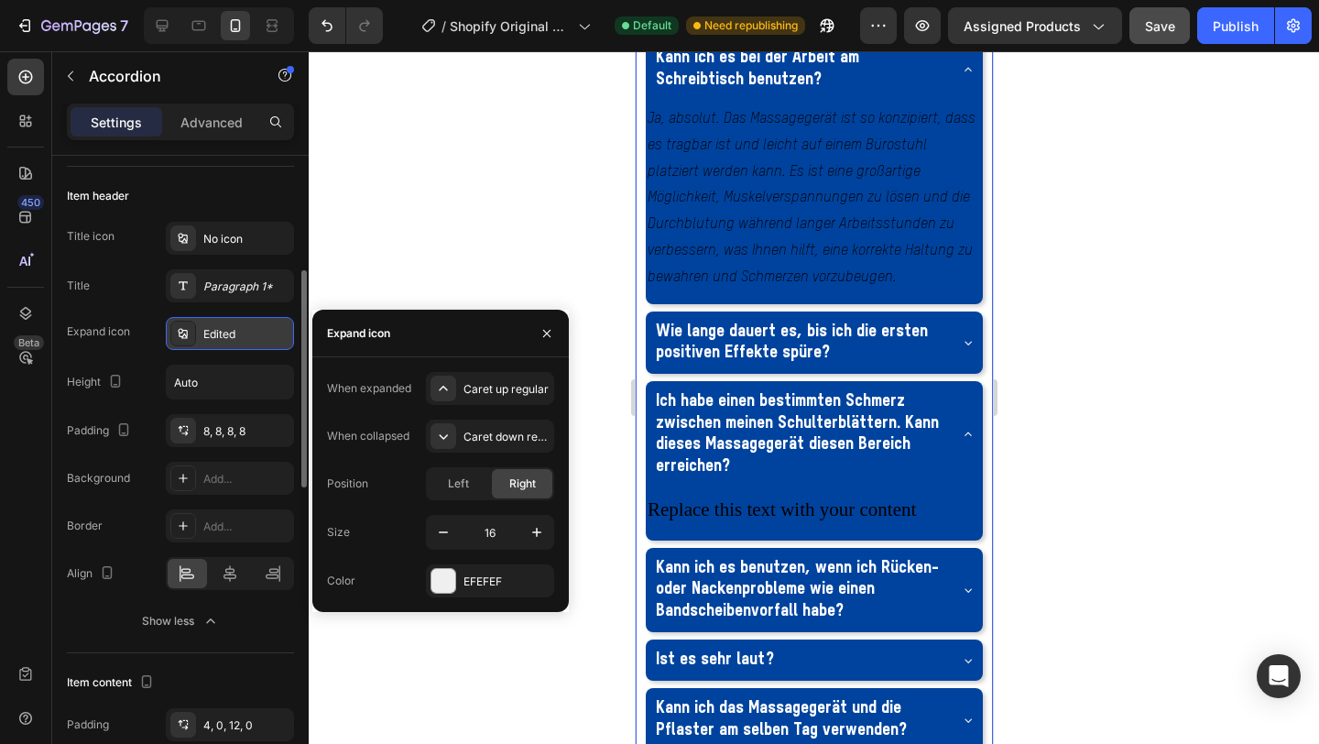
click at [243, 334] on div "Edited" at bounding box center [246, 334] width 86 height 16
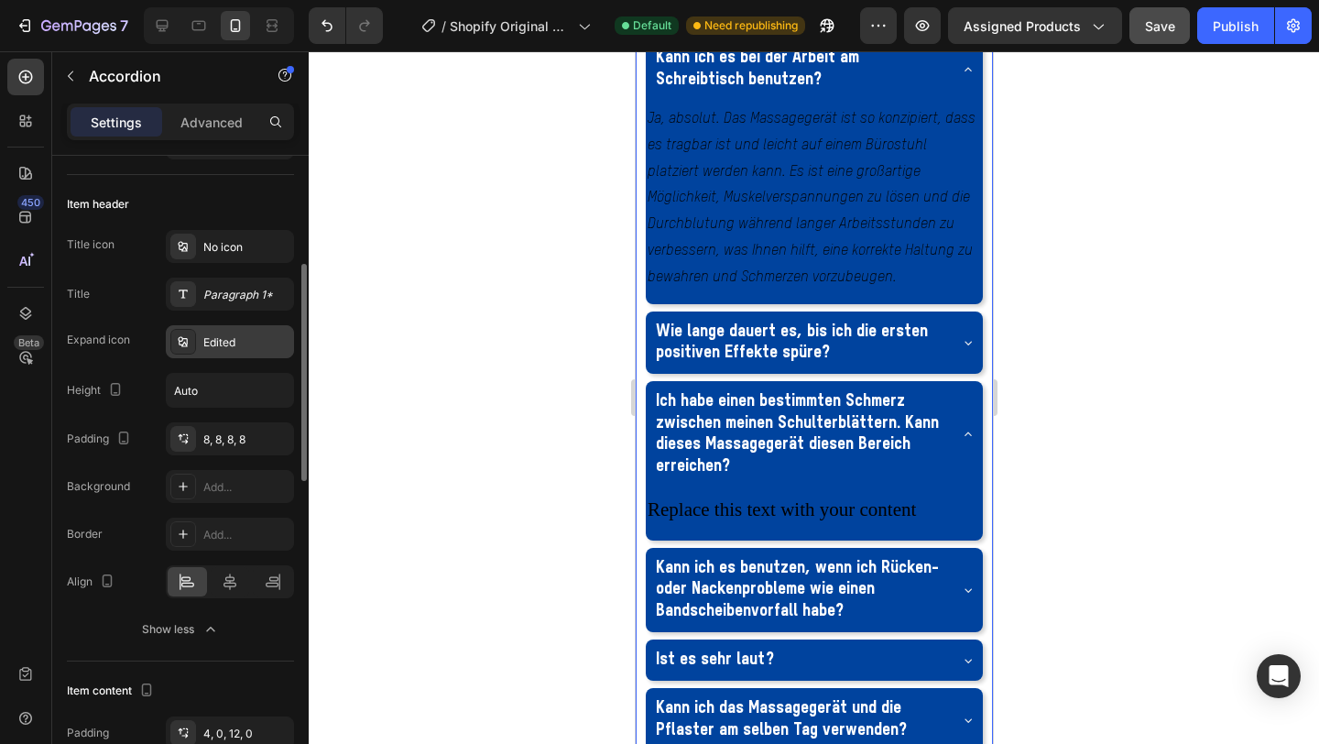
scroll to position [328, 0]
click at [214, 496] on div "Add..." at bounding box center [246, 490] width 86 height 16
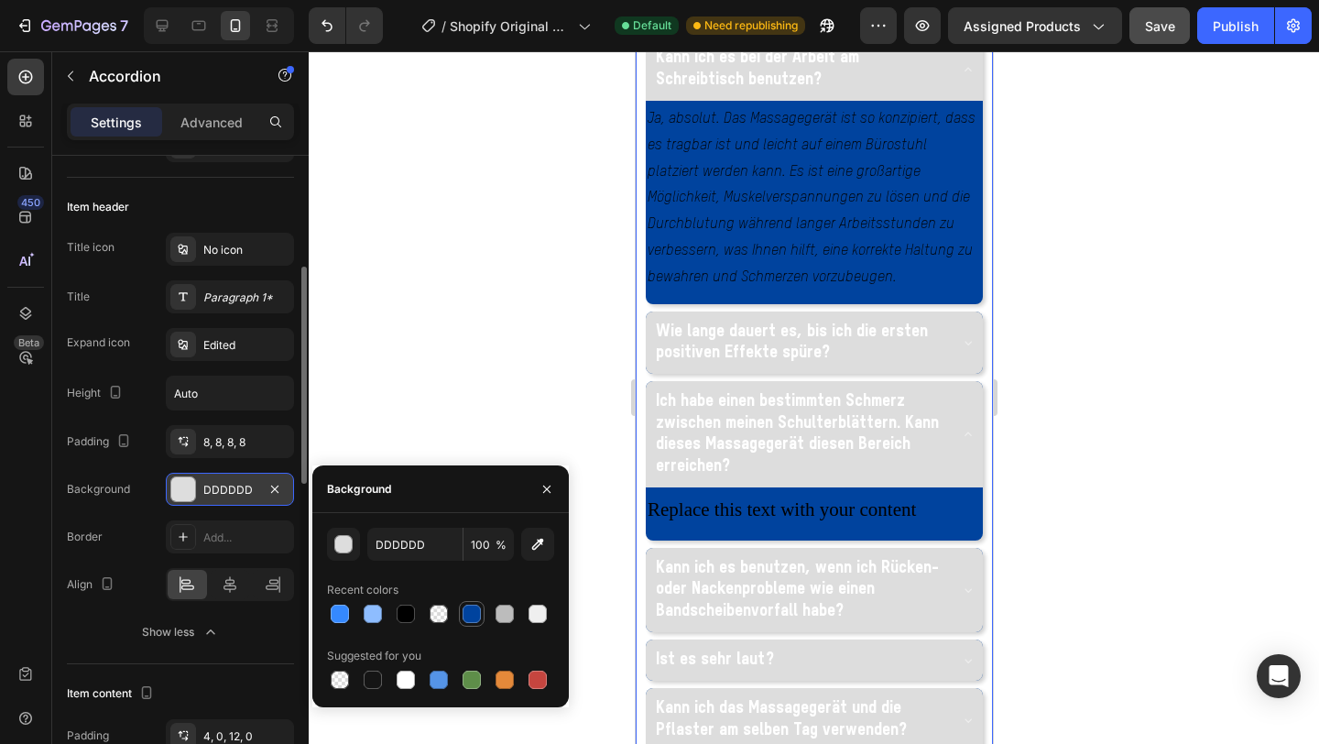
click at [479, 616] on div at bounding box center [472, 614] width 18 height 18
type input "00439E"
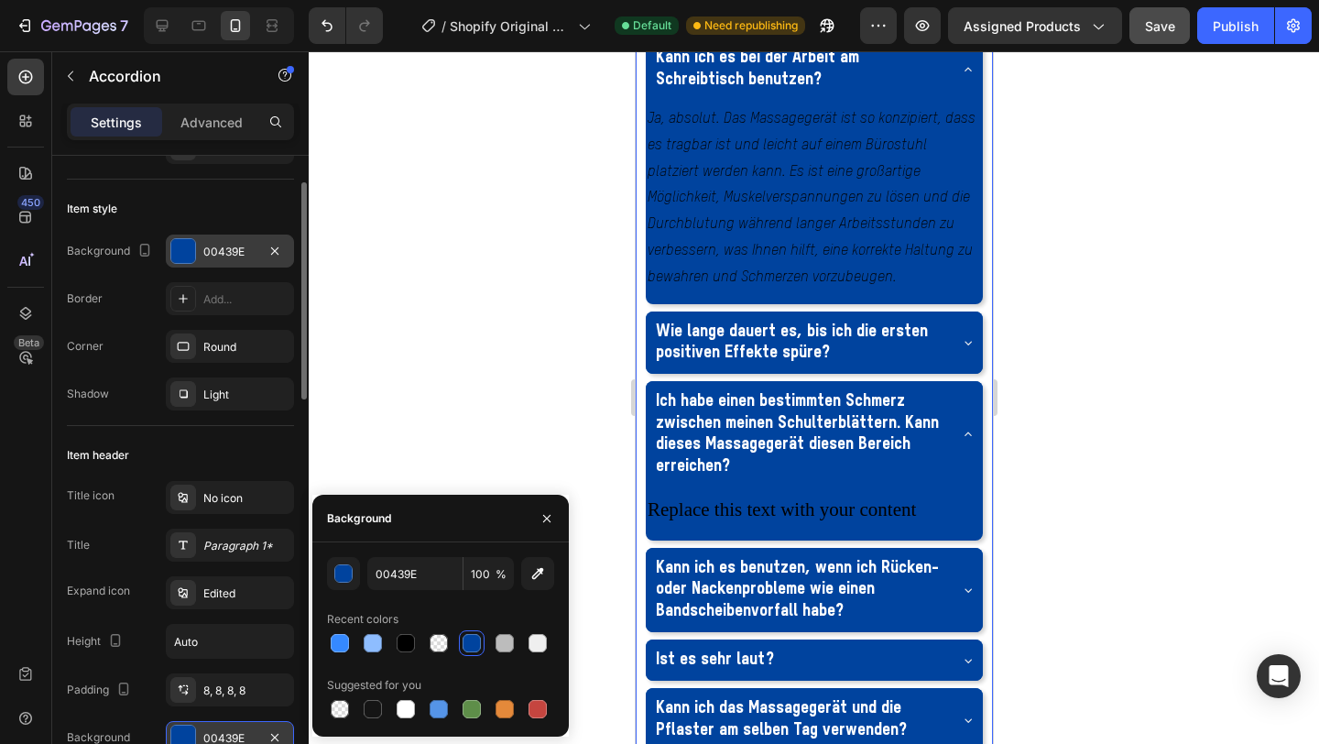
scroll to position [79, 0]
click at [192, 248] on div at bounding box center [183, 252] width 24 height 24
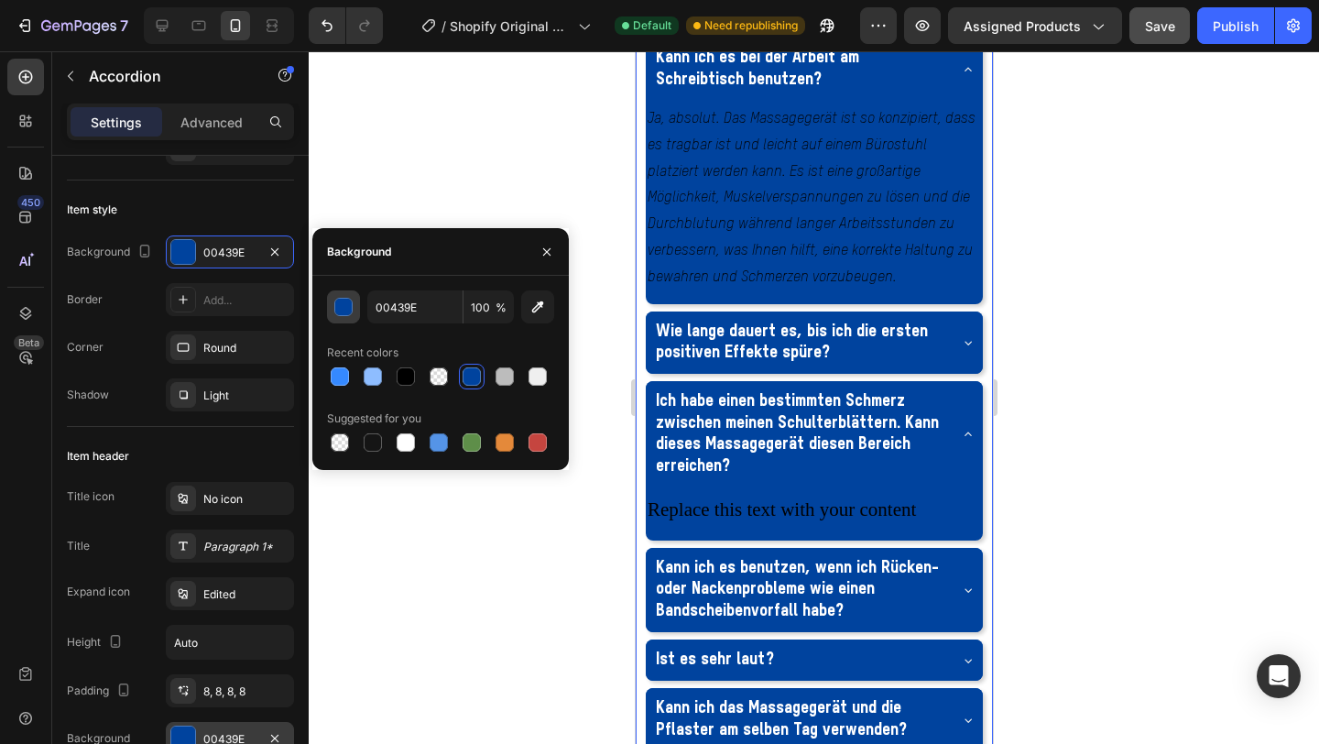
click at [344, 308] on div "button" at bounding box center [344, 308] width 18 height 18
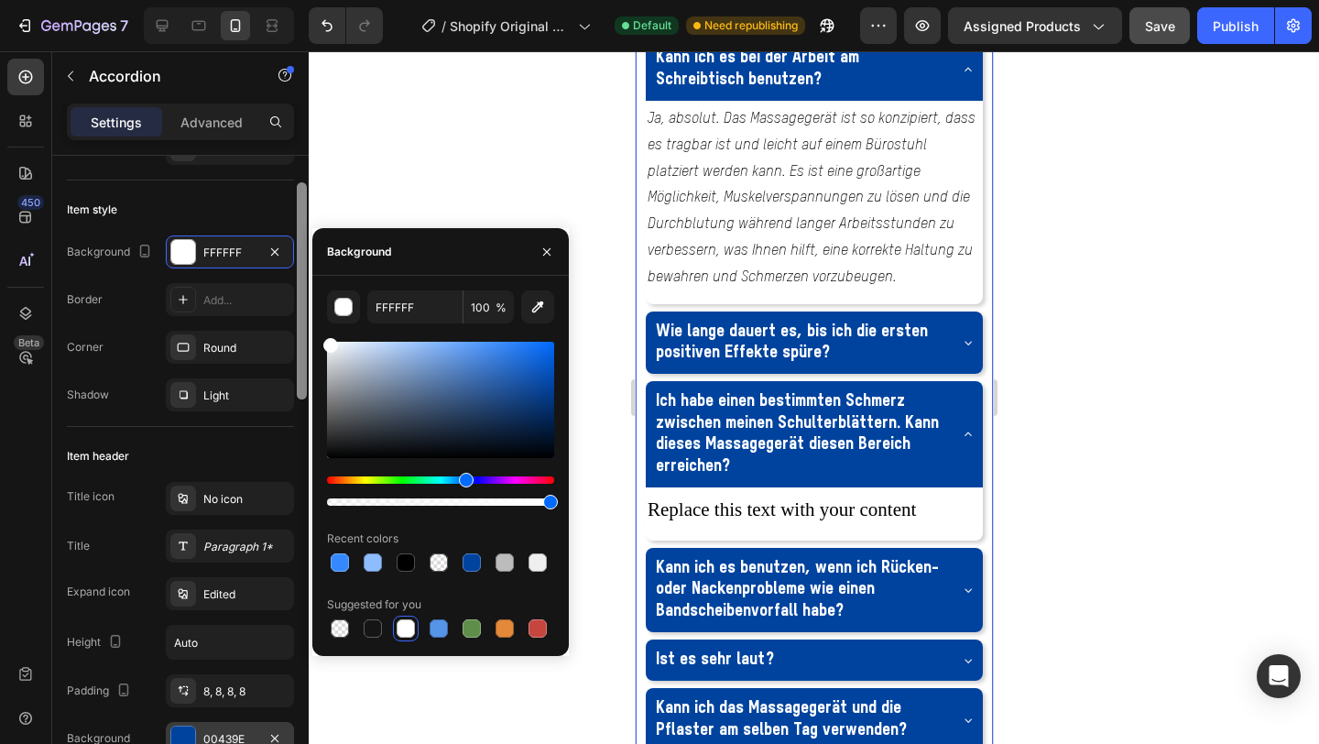
drag, startPoint x: 377, startPoint y: 396, endPoint x: 301, endPoint y: 315, distance: 110.8
click at [301, 315] on div "450 Beta Sections(18) Elements(84) Section Element Hero Section Product Detail …" at bounding box center [154, 397] width 309 height 693
click at [473, 553] on div at bounding box center [472, 563] width 22 height 22
type input "00439E"
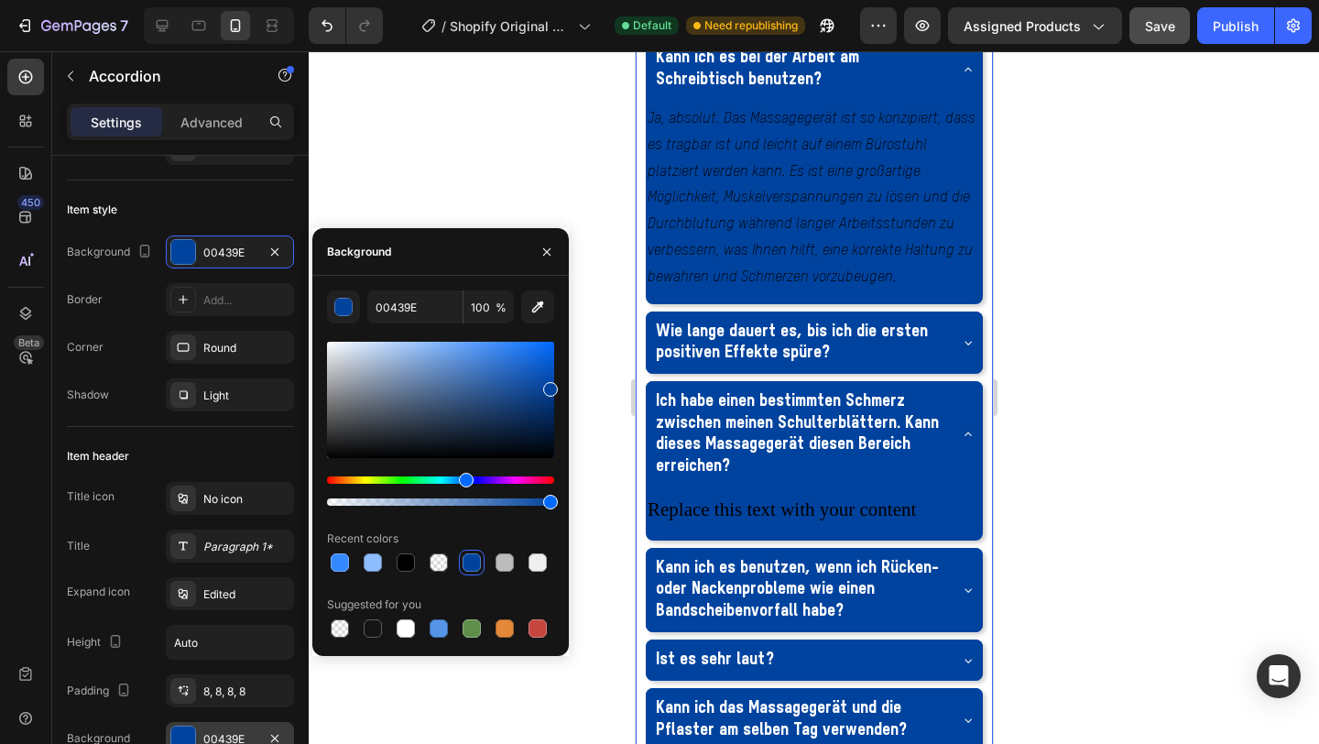
click at [497, 312] on span "%" at bounding box center [501, 308] width 11 height 16
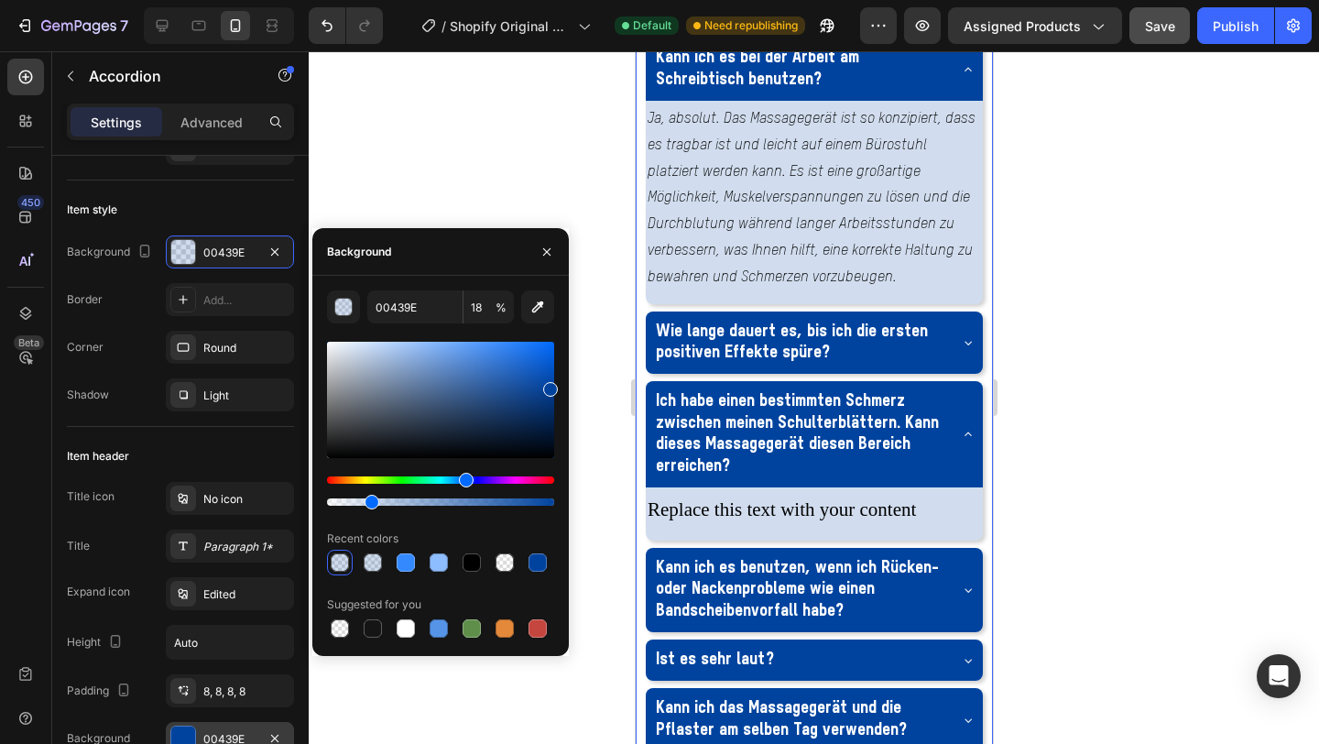
drag, startPoint x: 553, startPoint y: 501, endPoint x: 370, endPoint y: 500, distance: 182.3
click at [369, 500] on div at bounding box center [372, 502] width 15 height 15
type input "19"
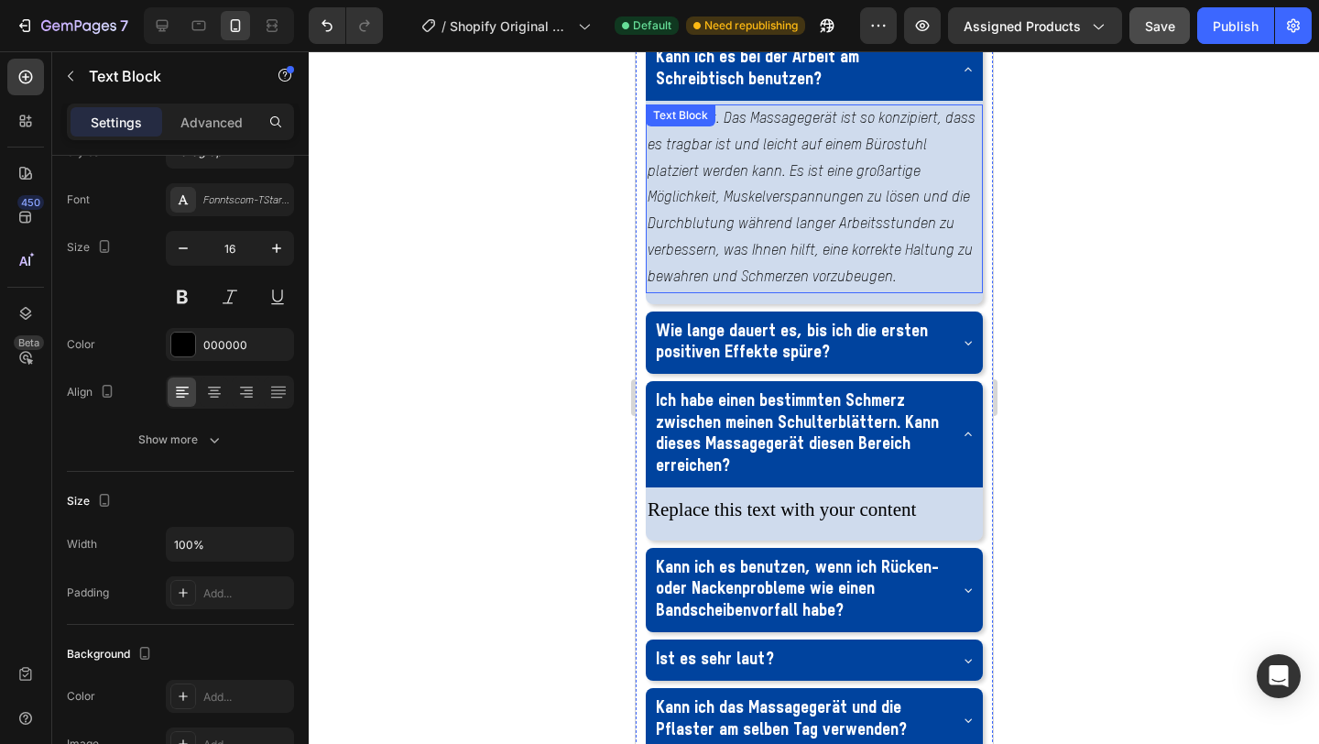
click at [931, 291] on p "Ja, absolut. Das Massagegerät ist so konzipiert, dass es tragbar ist und leicht…" at bounding box center [814, 198] width 334 height 185
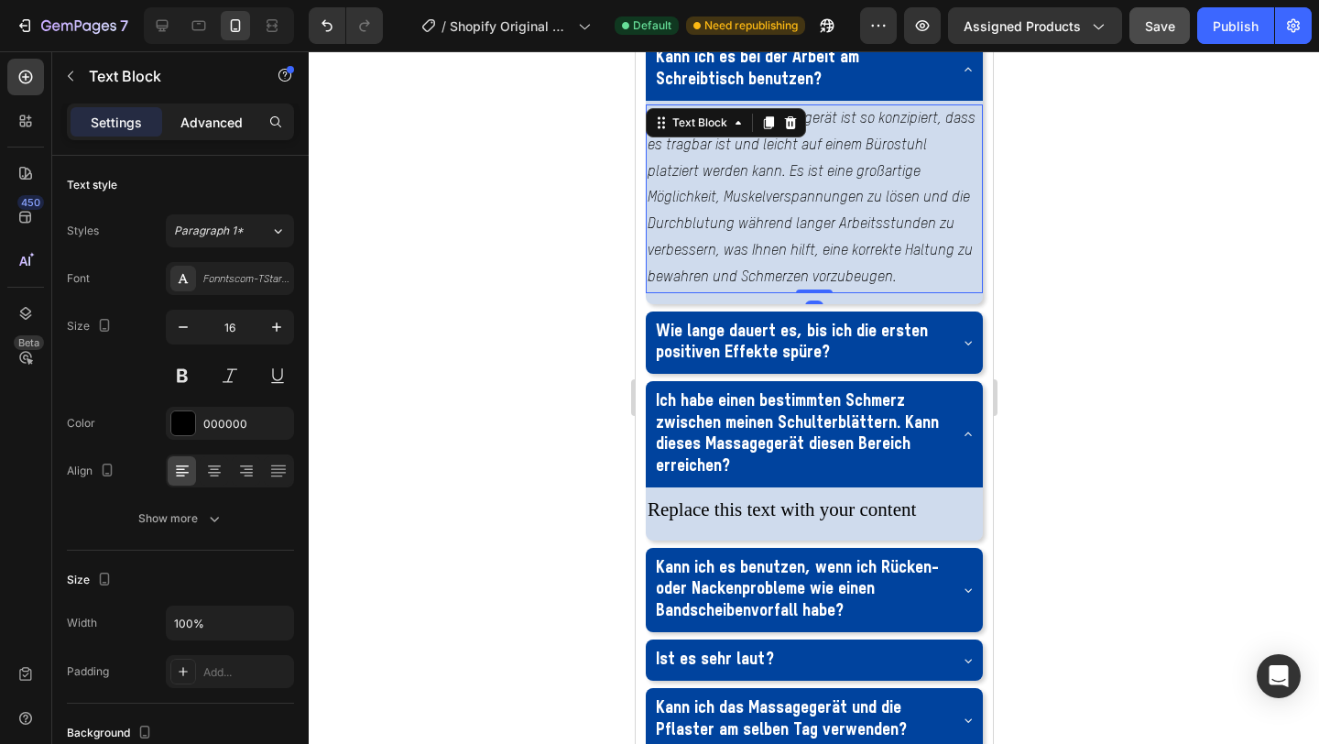
click at [202, 113] on p "Advanced" at bounding box center [212, 122] width 62 height 19
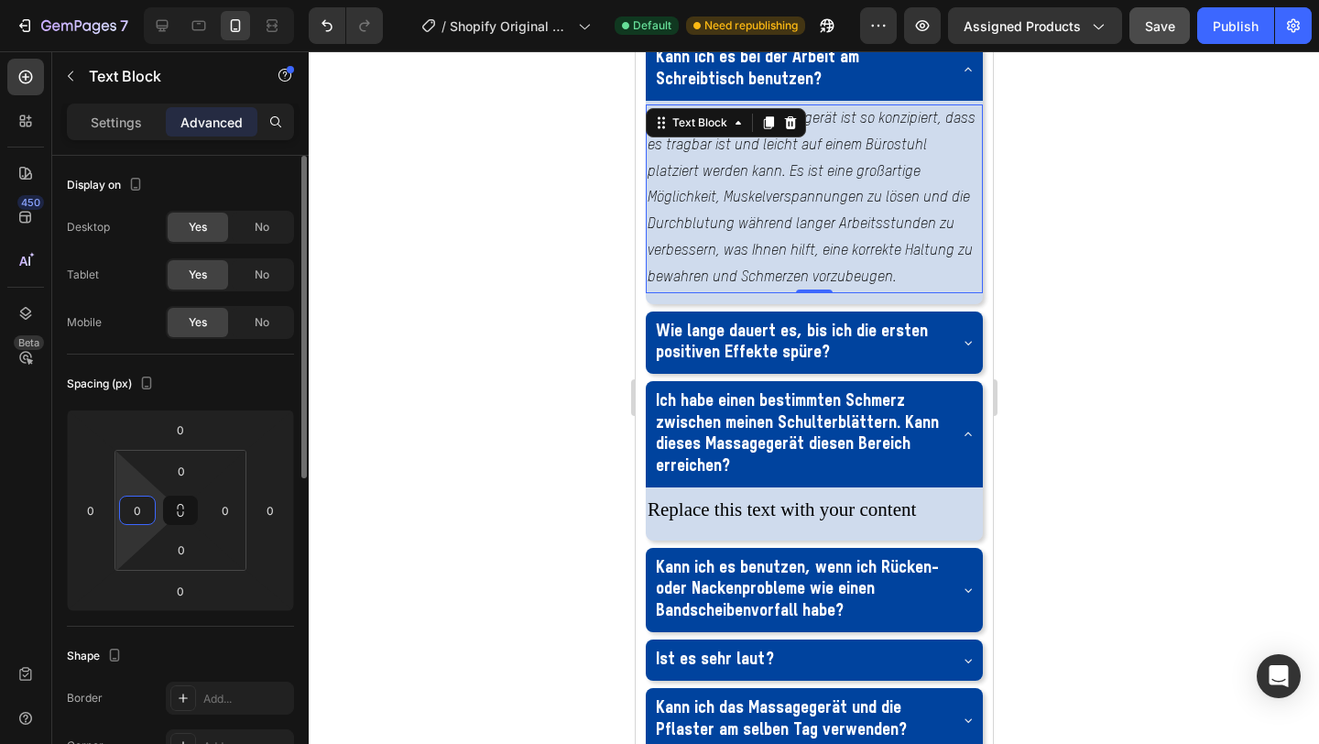
click at [133, 509] on input "0" at bounding box center [137, 510] width 27 height 27
type input "10"
click at [230, 510] on input "0" at bounding box center [225, 510] width 27 height 27
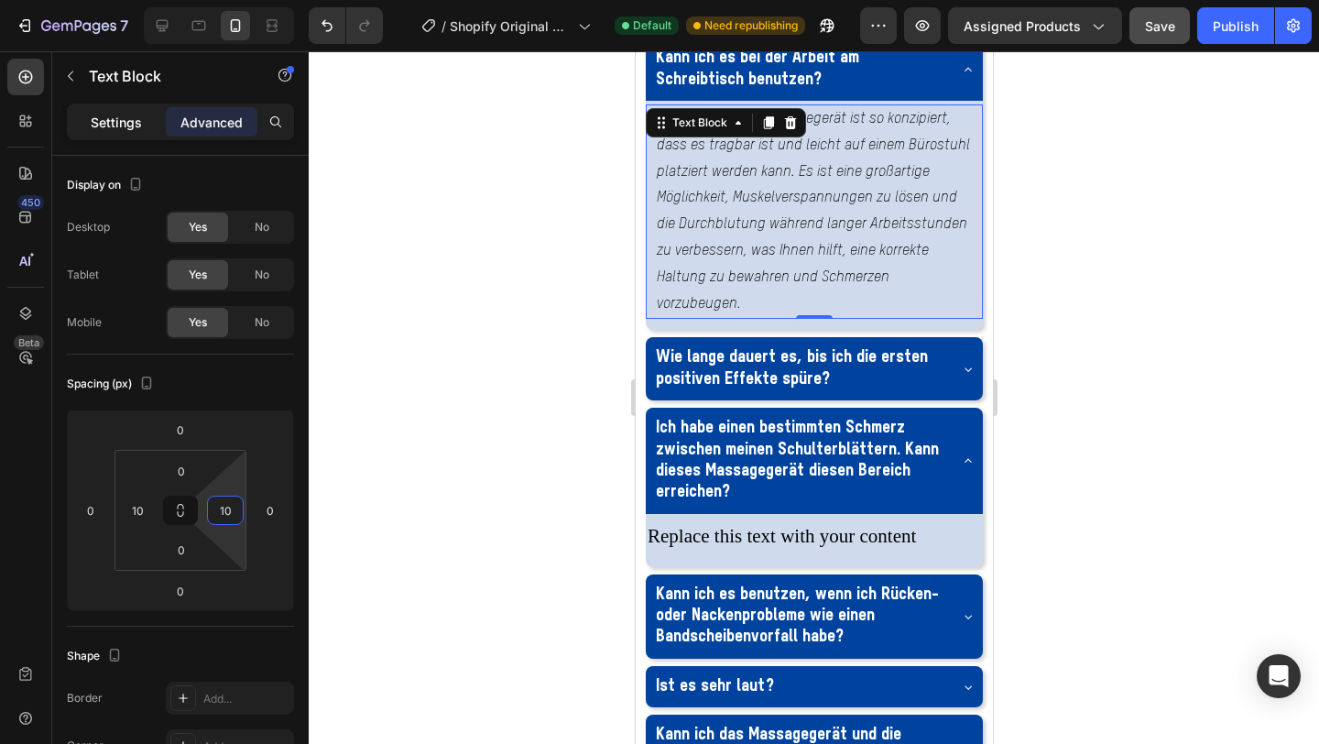
type input "10"
click at [128, 121] on p "Settings" at bounding box center [116, 122] width 51 height 19
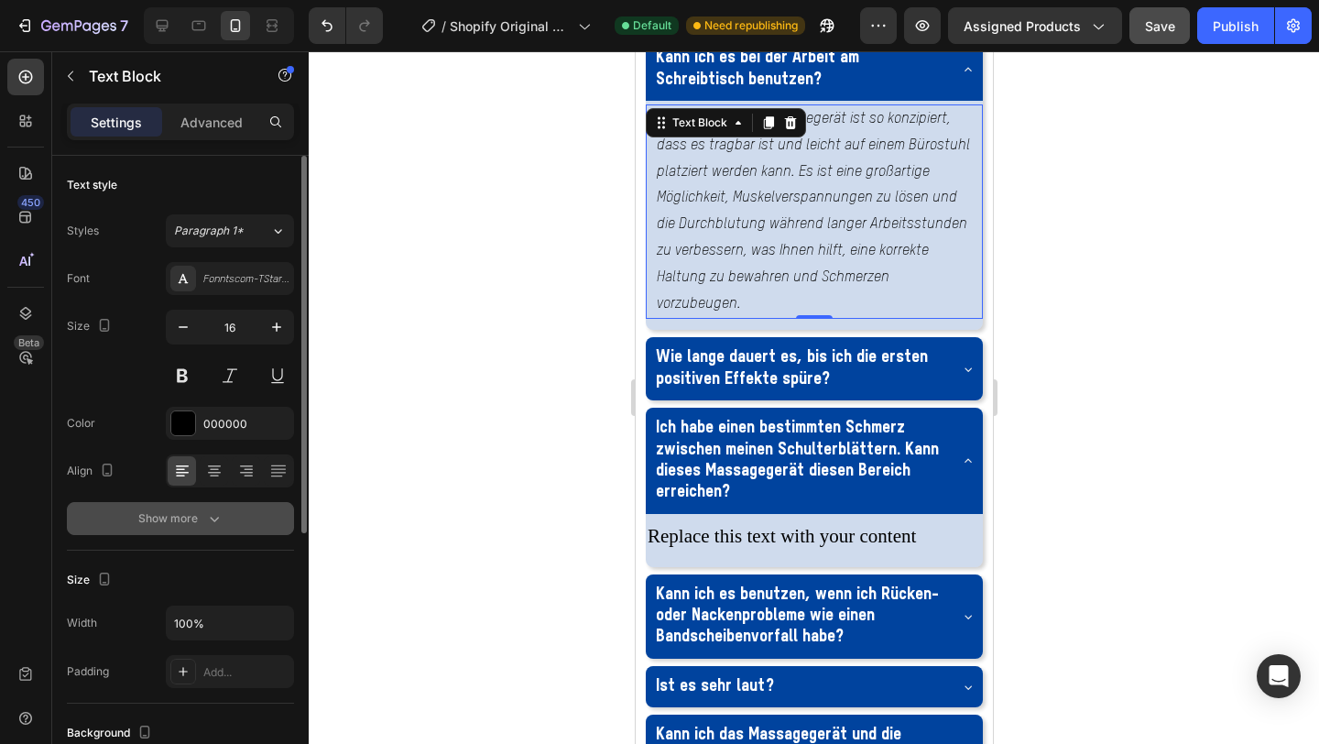
click at [201, 520] on div "Show more" at bounding box center [180, 518] width 85 height 18
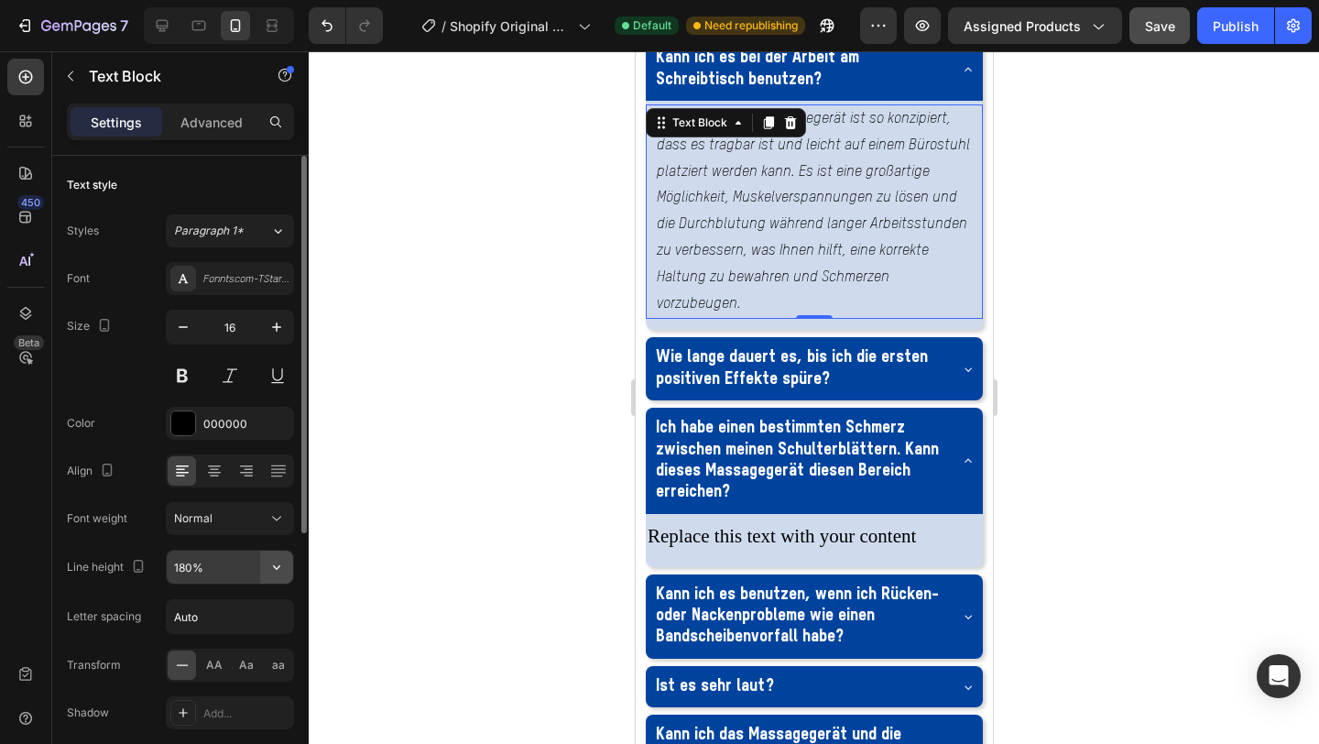
click at [263, 570] on button "button" at bounding box center [276, 567] width 33 height 33
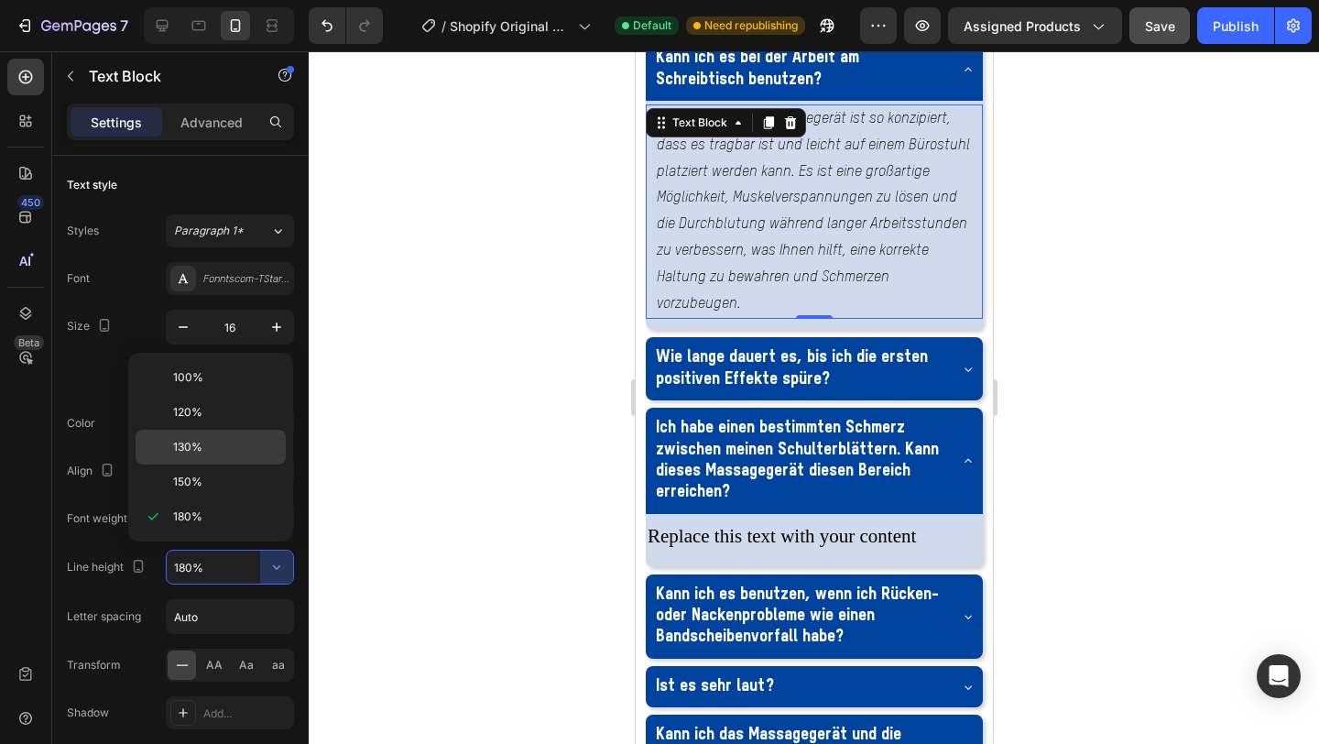
click at [216, 454] on p "130%" at bounding box center [225, 447] width 104 height 16
type input "130%"
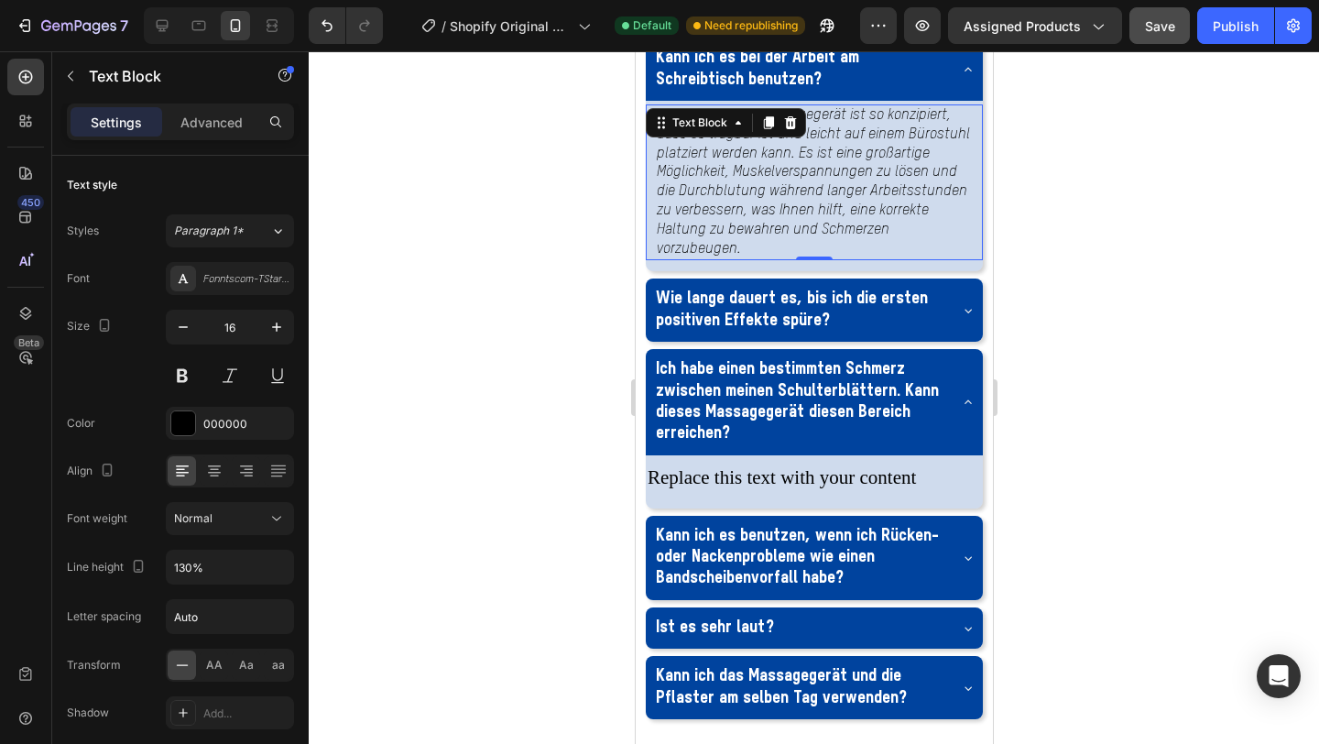
click at [1187, 312] on div at bounding box center [814, 397] width 1011 height 693
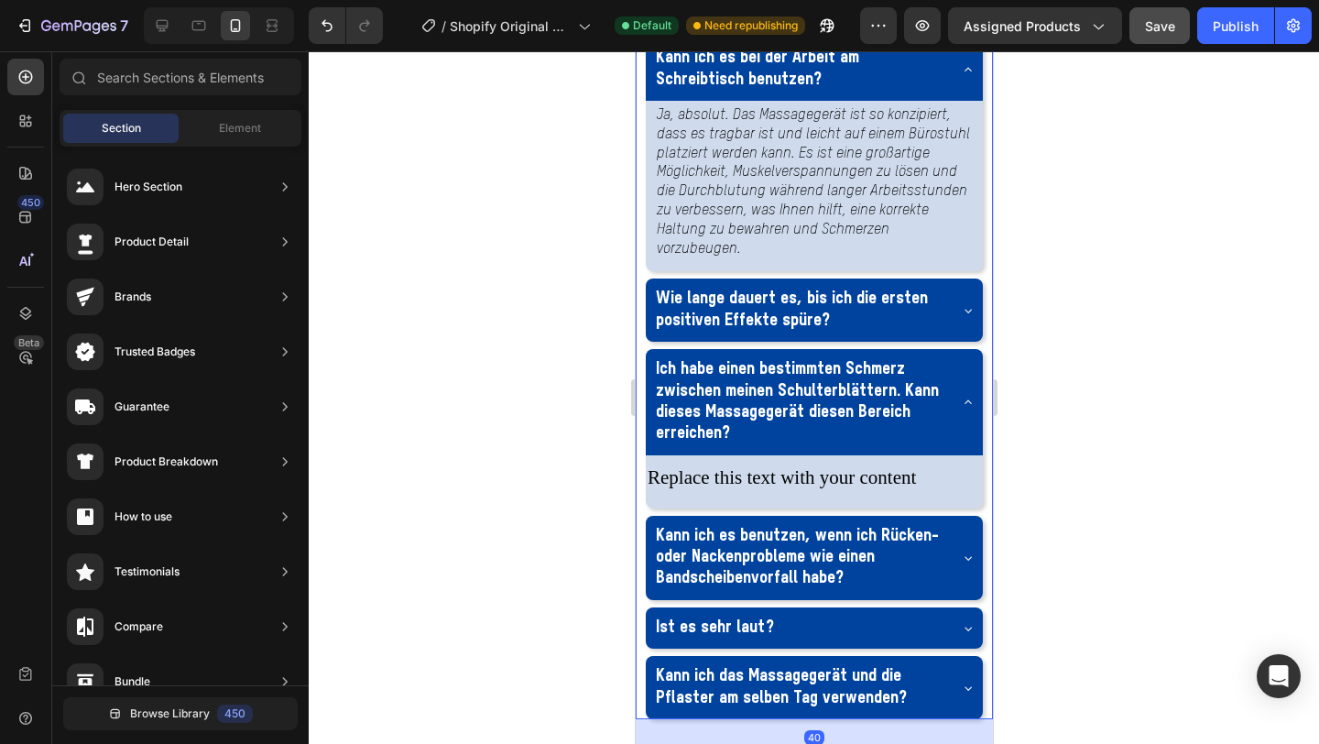
click at [658, 28] on div "Accordion" at bounding box center [688, 20] width 61 height 16
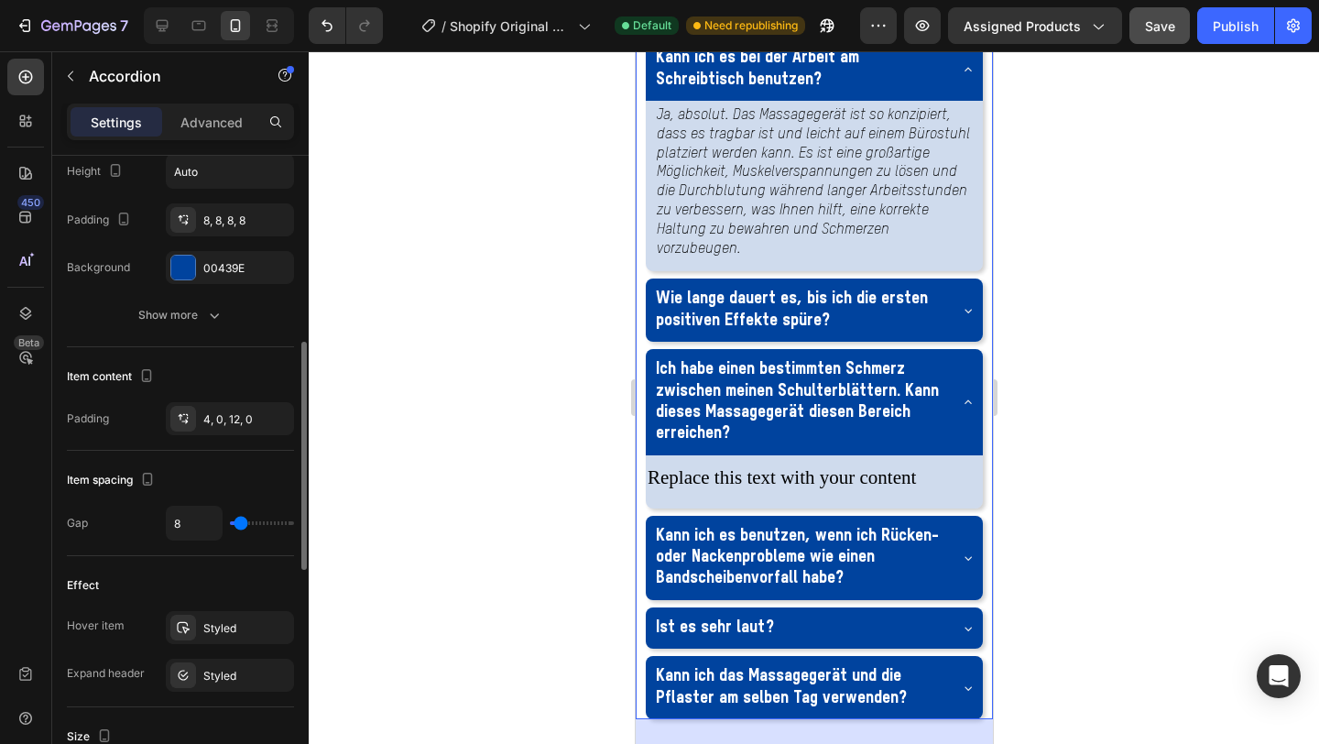
scroll to position [558, 0]
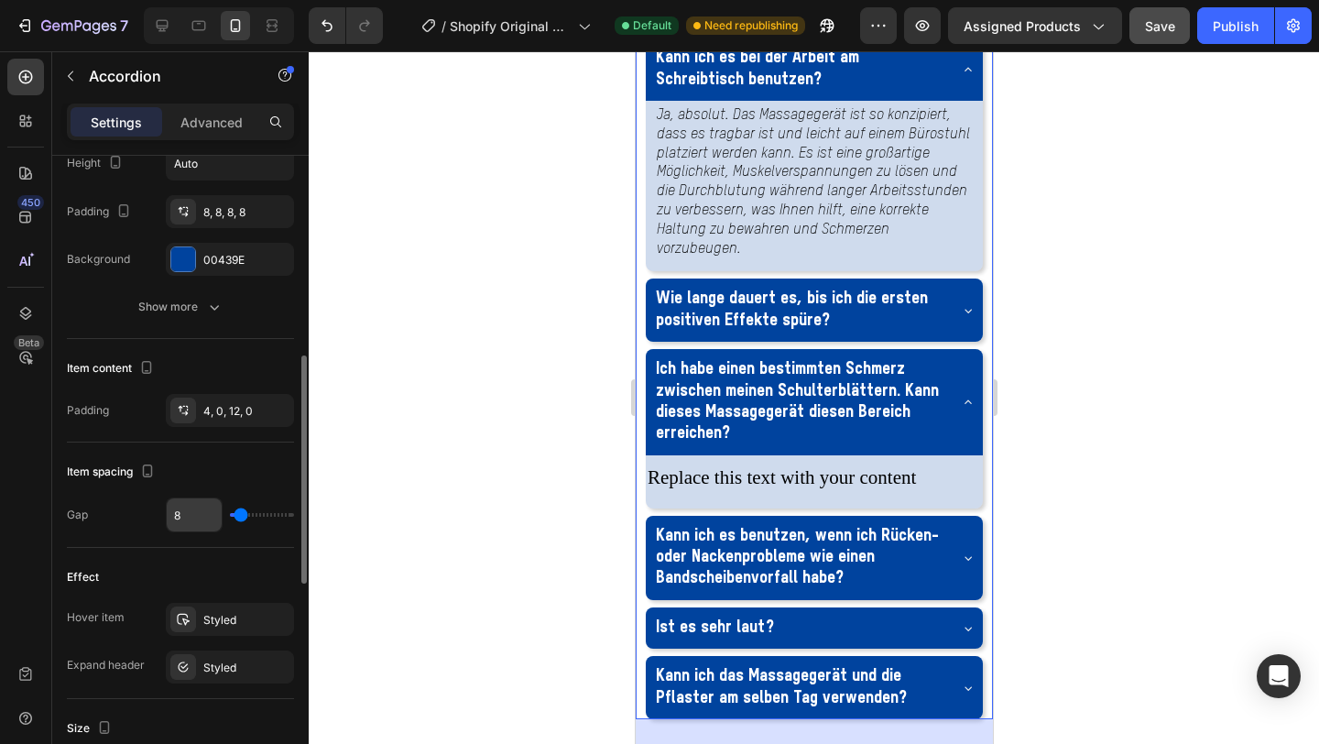
click at [208, 514] on input "8" at bounding box center [194, 514] width 55 height 33
type input "0"
type input "2"
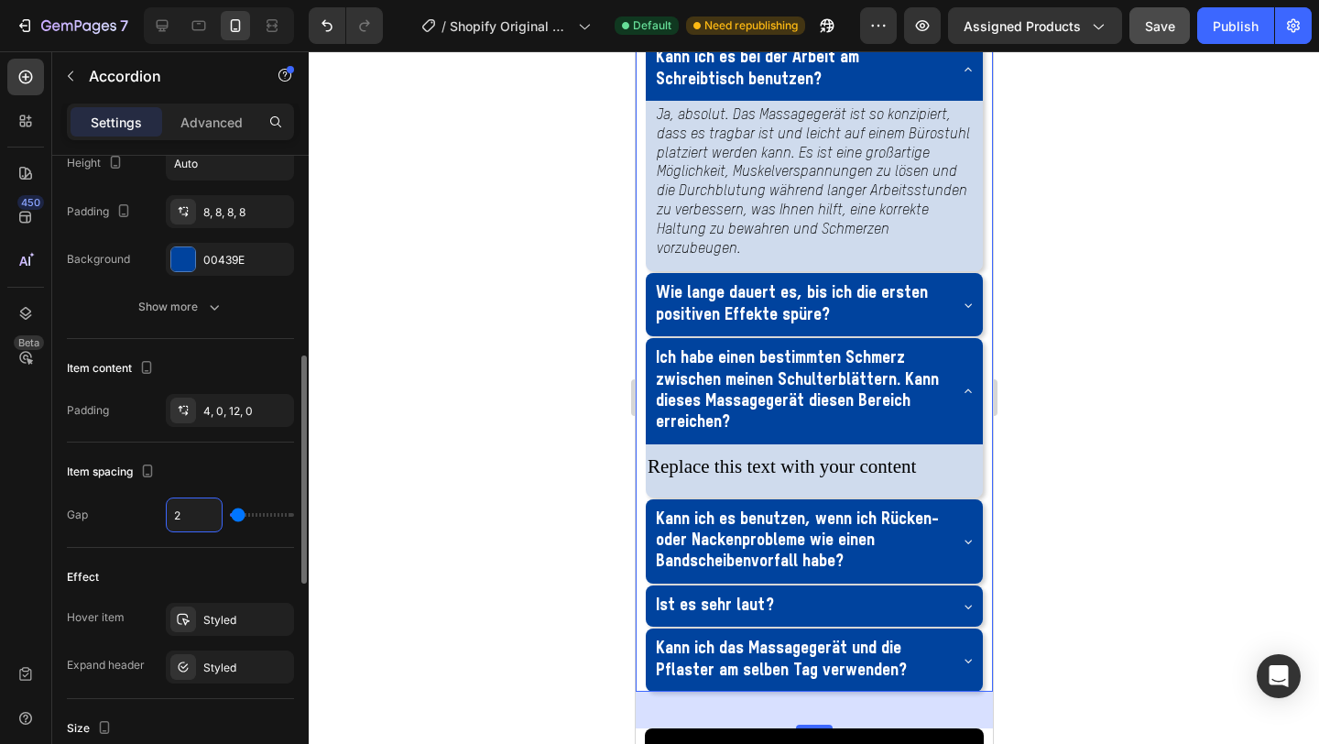
type input "20"
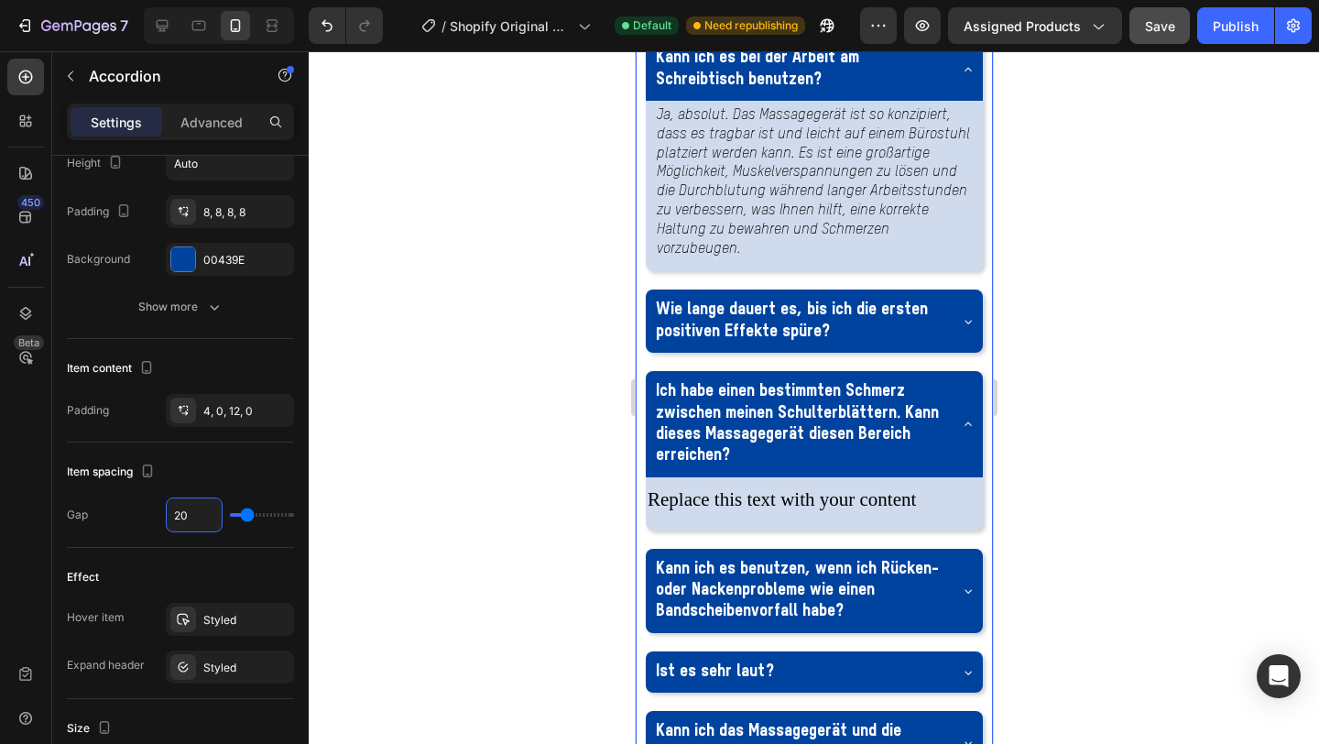
type input "20"
click at [392, 449] on div at bounding box center [814, 397] width 1011 height 693
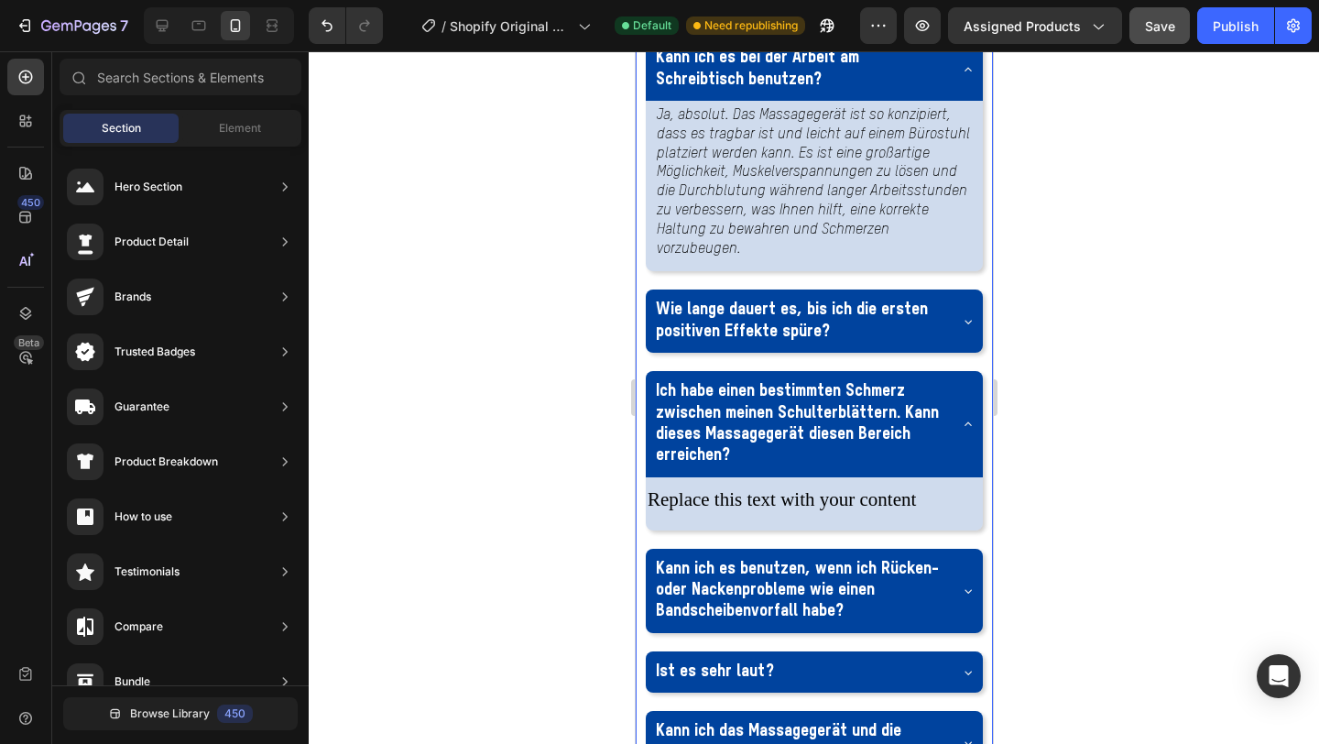
click at [967, 77] on icon at bounding box center [967, 69] width 15 height 15
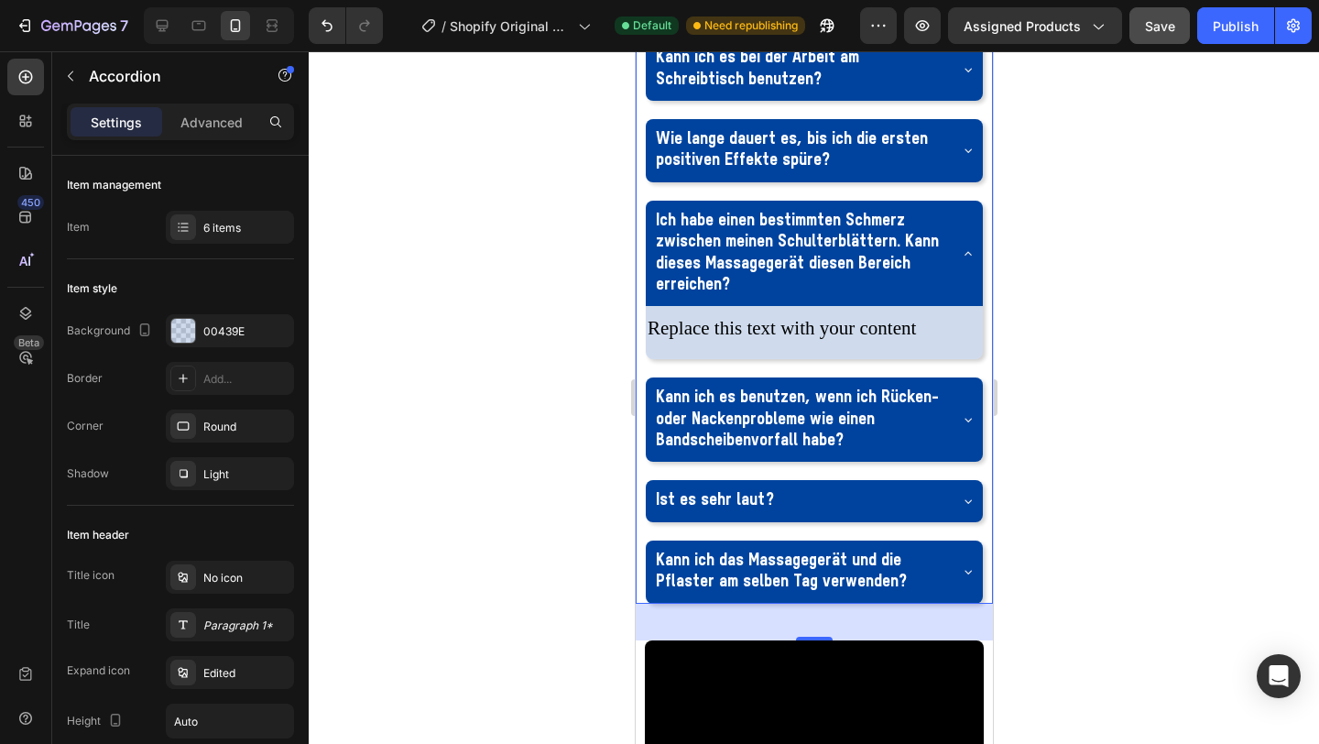
click at [956, 307] on div "Ich habe einen bestimmten Schmerz zwischen meinen Schulterblättern. Kann dieses…" at bounding box center [813, 254] width 337 height 106
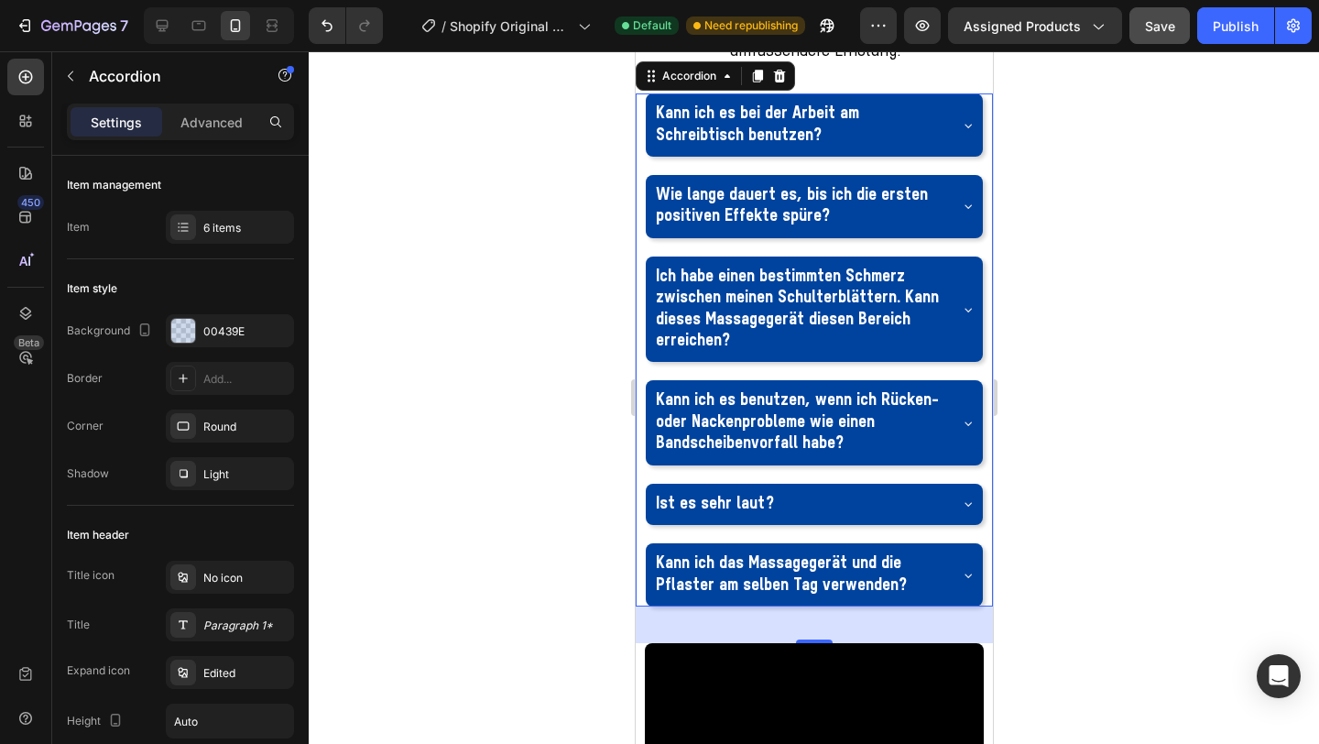
scroll to position [3162, 0]
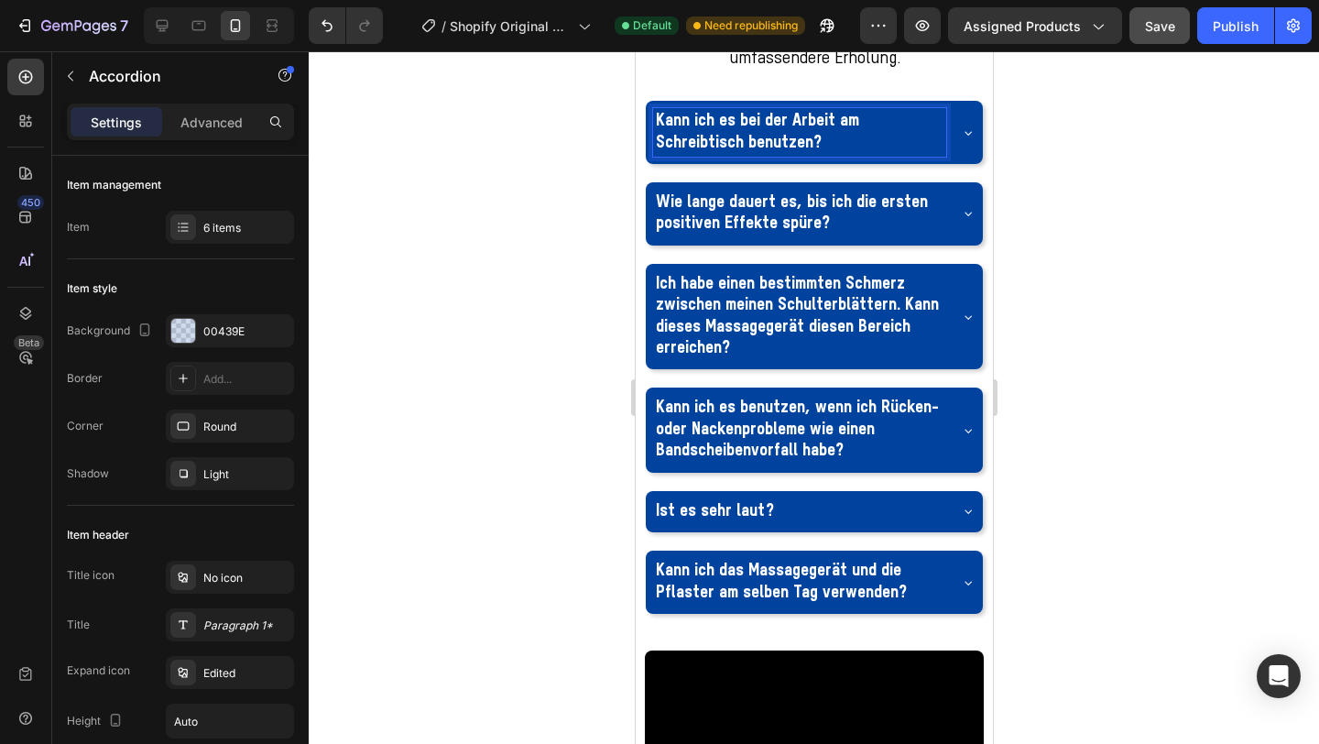
click at [958, 164] on div "Kann ich es bei der Arbeit am Schreibtisch benutzen?" at bounding box center [813, 132] width 337 height 63
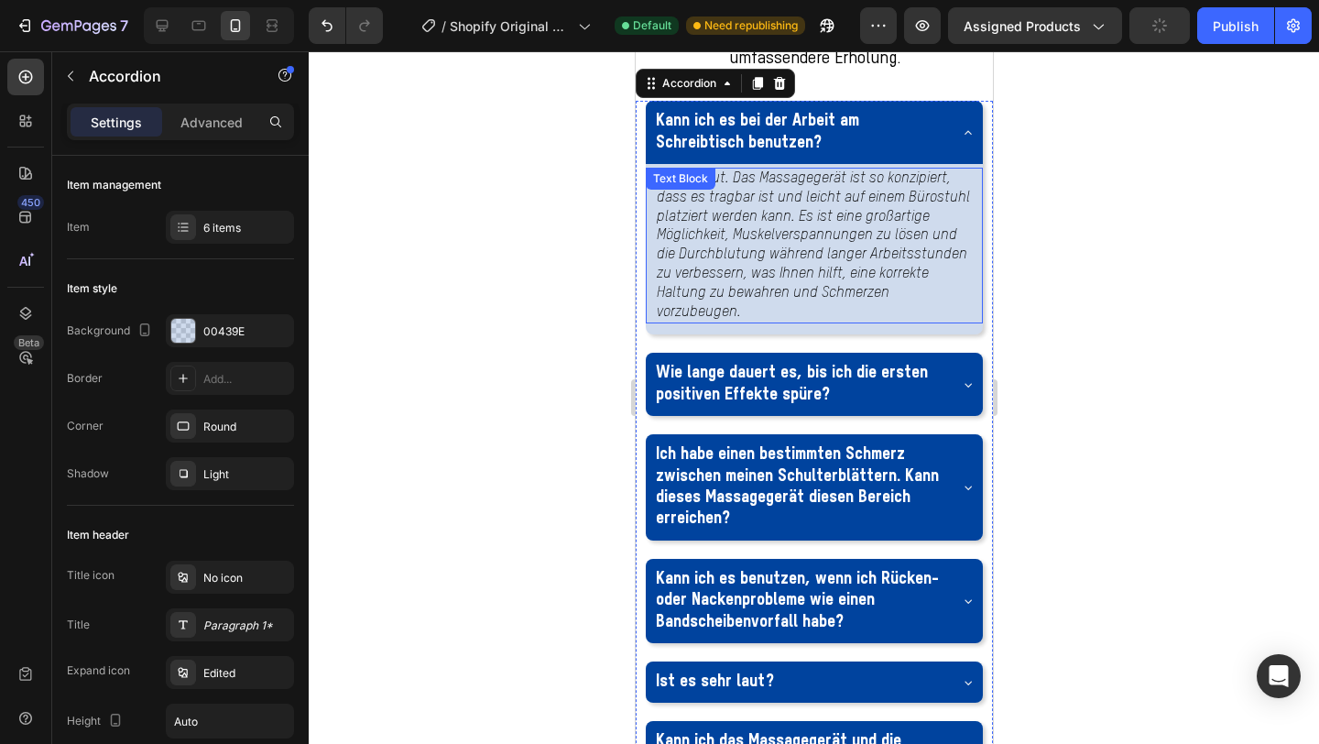
click at [831, 322] on p "Ja, absolut. Das Massagegerät ist so konzipiert, dass es tragbar ist und leicht…" at bounding box center [813, 246] width 315 height 152
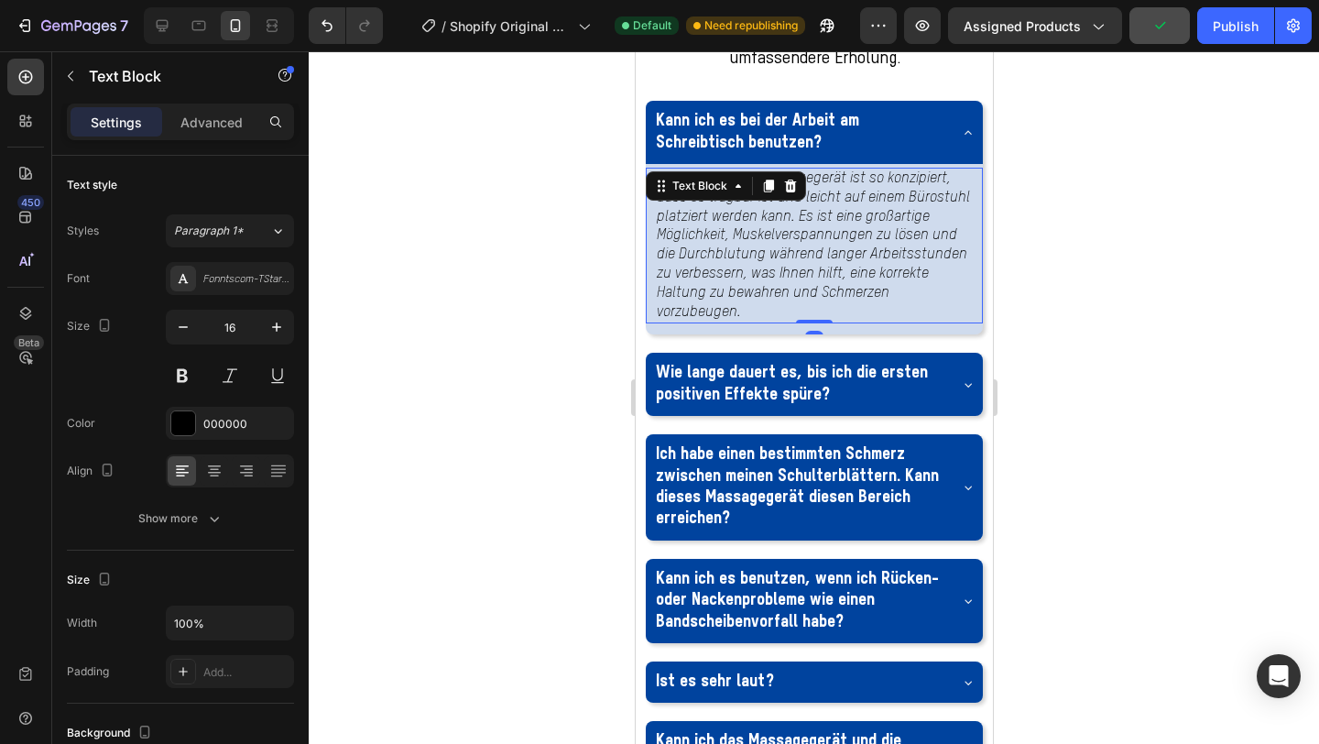
click at [831, 322] on p "Ja, absolut. Das Massagegerät ist so konzipiert, dass es tragbar ist und leicht…" at bounding box center [813, 246] width 315 height 152
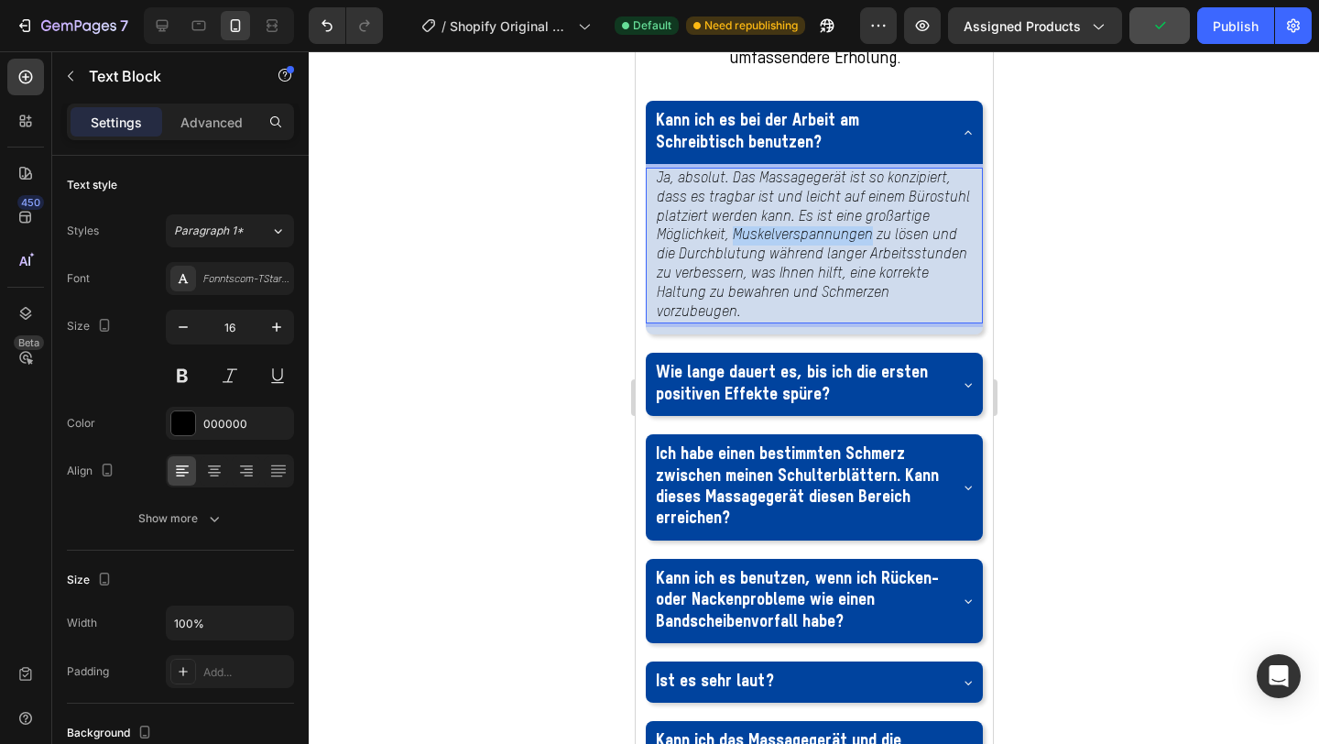
click at [831, 322] on p "Ja, absolut. Das Massagegerät ist so konzipiert, dass es tragbar ist und leicht…" at bounding box center [813, 246] width 315 height 152
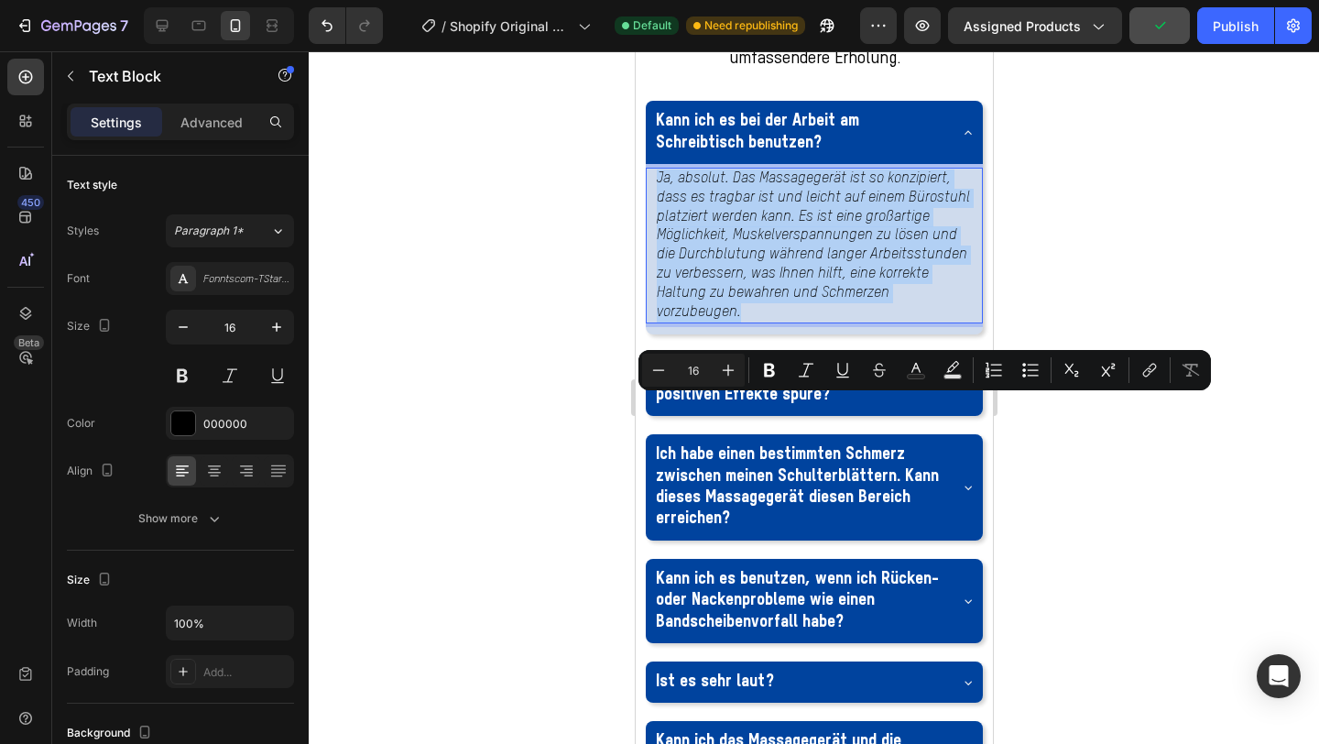
click at [831, 322] on p "Ja, absolut. Das Massagegerät ist so konzipiert, dass es tragbar ist und leicht…" at bounding box center [813, 246] width 315 height 152
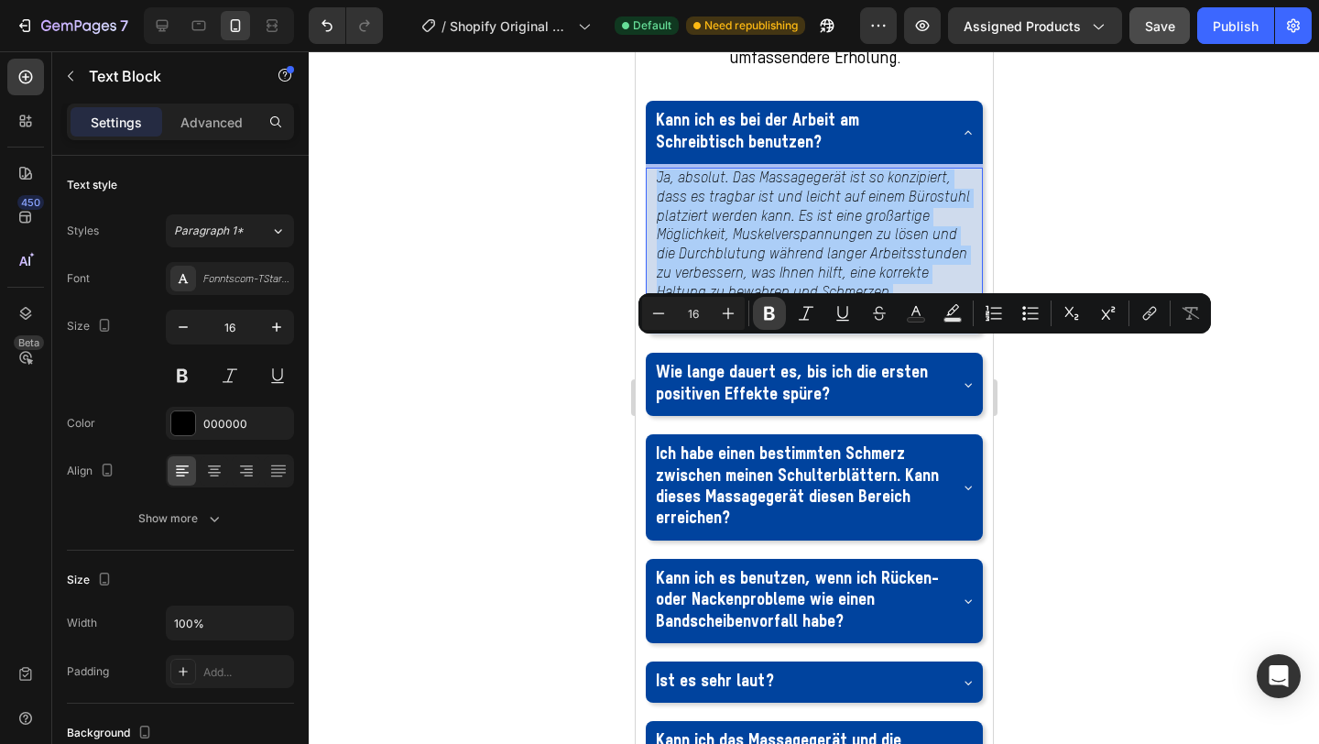
click at [776, 313] on icon "Editor contextual toolbar" at bounding box center [769, 313] width 18 height 18
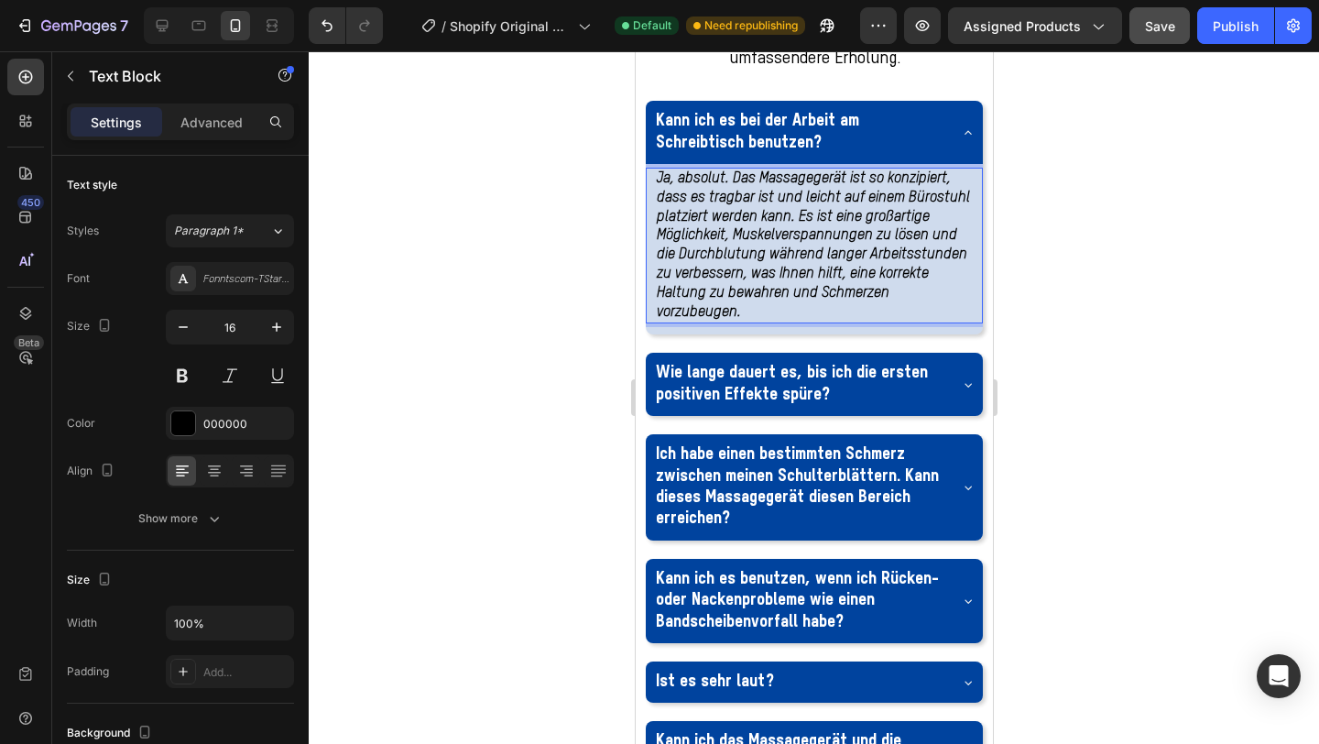
click at [1100, 408] on div at bounding box center [814, 397] width 1011 height 693
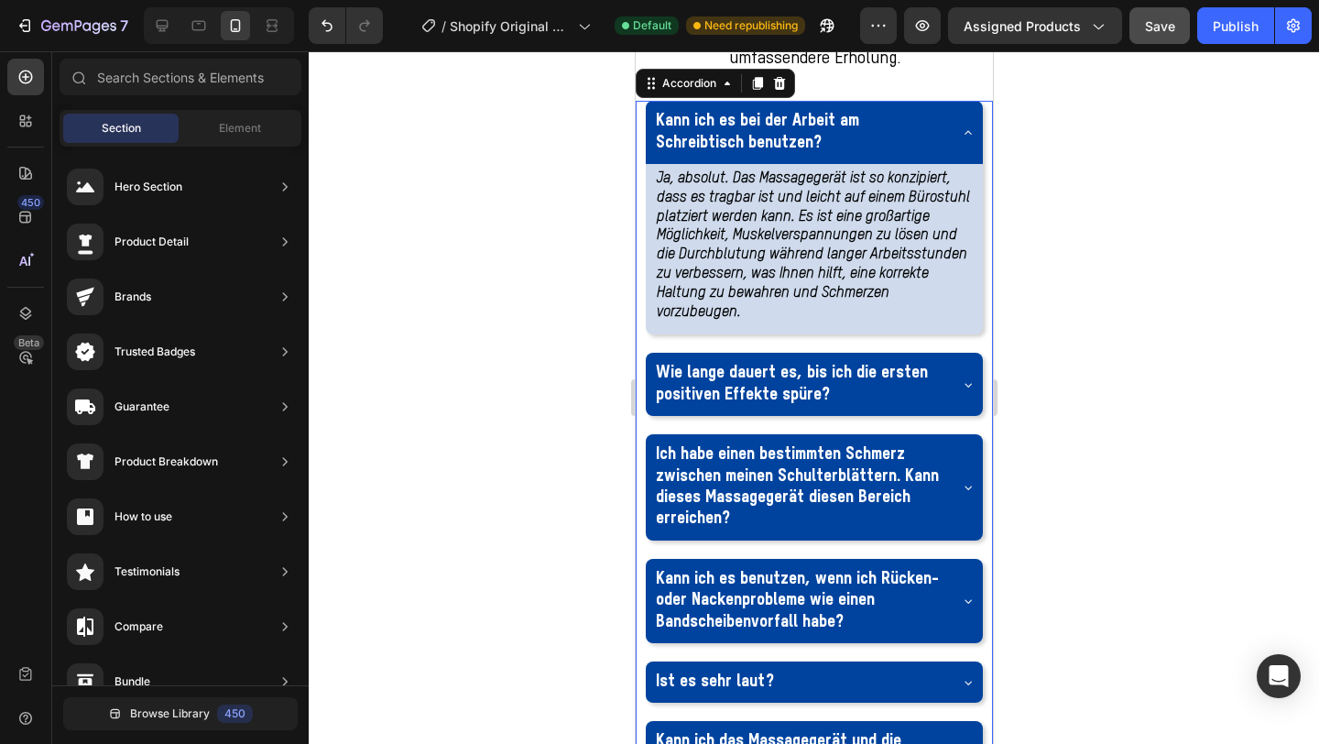
click at [966, 140] on icon at bounding box center [967, 133] width 15 height 15
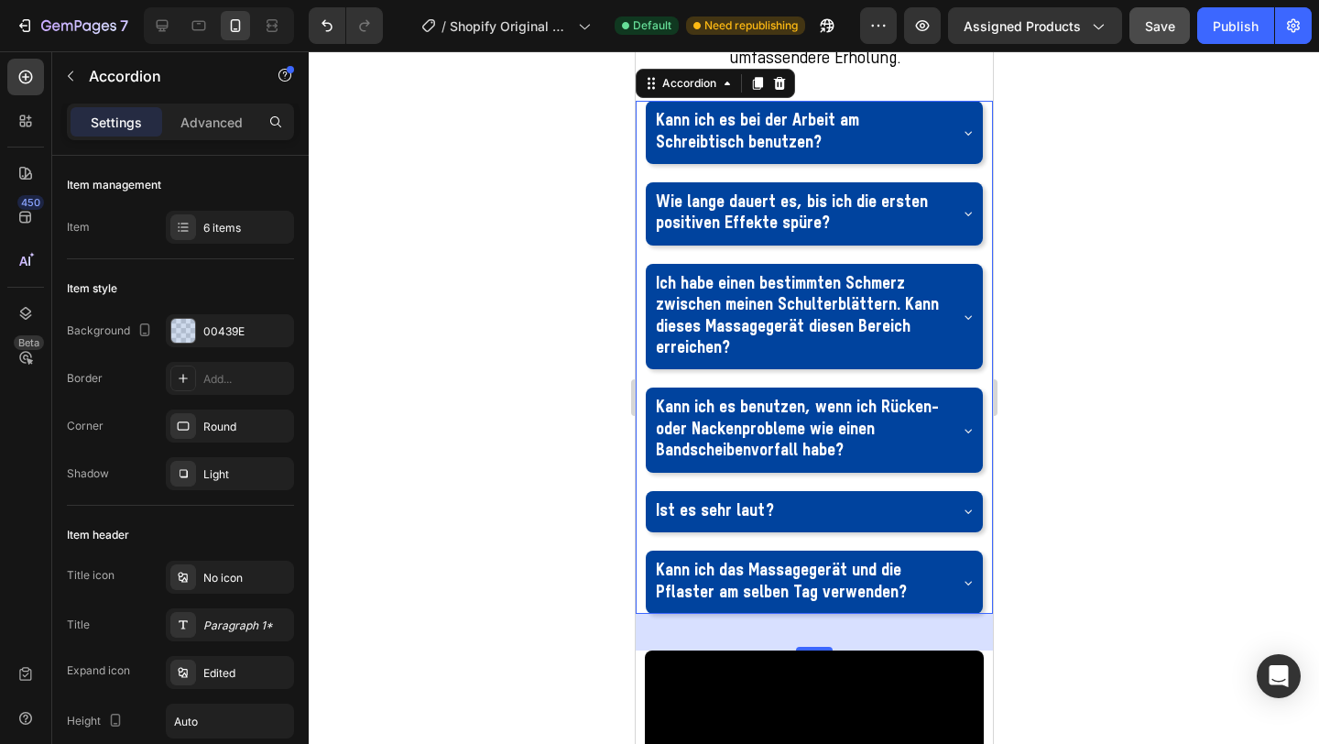
click at [974, 221] on icon at bounding box center [967, 213] width 15 height 15
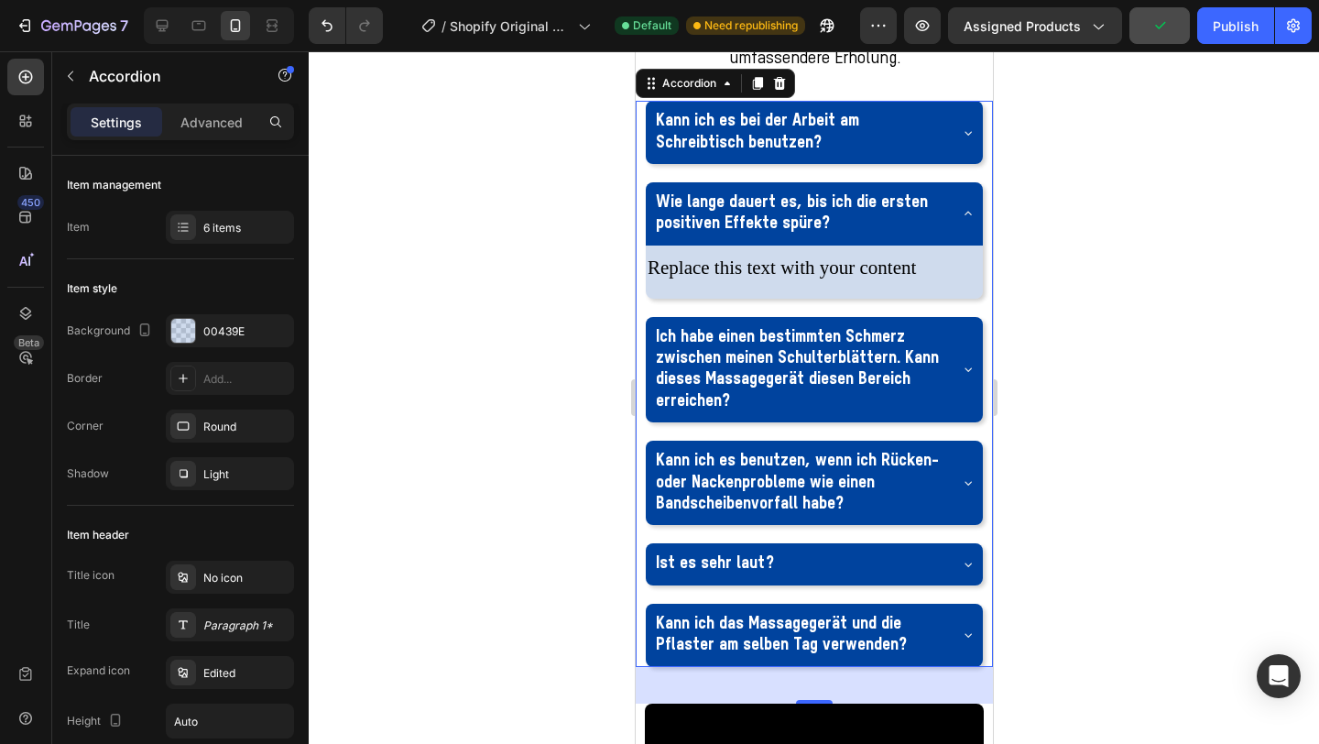
click at [966, 140] on icon at bounding box center [967, 133] width 15 height 15
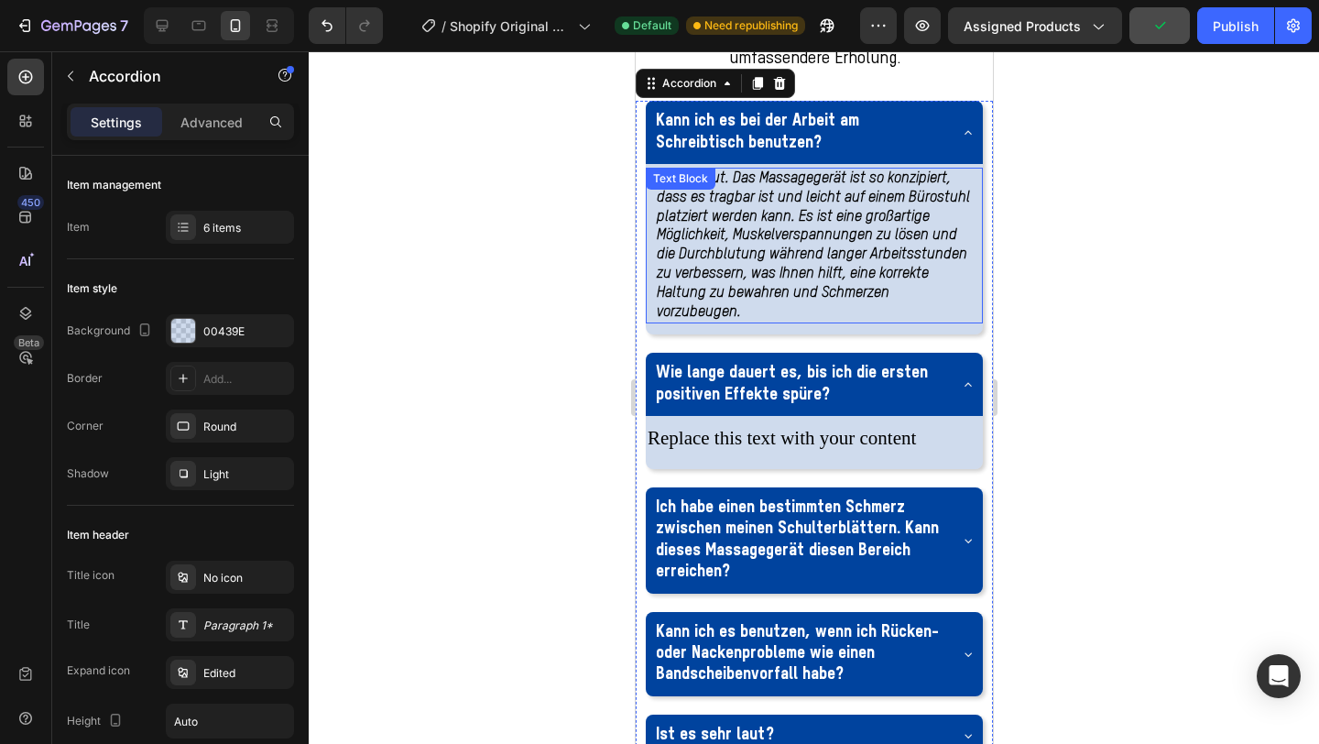
click at [766, 322] on p "Ja, absolut. Das Massagegerät ist so konzipiert, dass es tragbar ist und leicht…" at bounding box center [813, 246] width 315 height 152
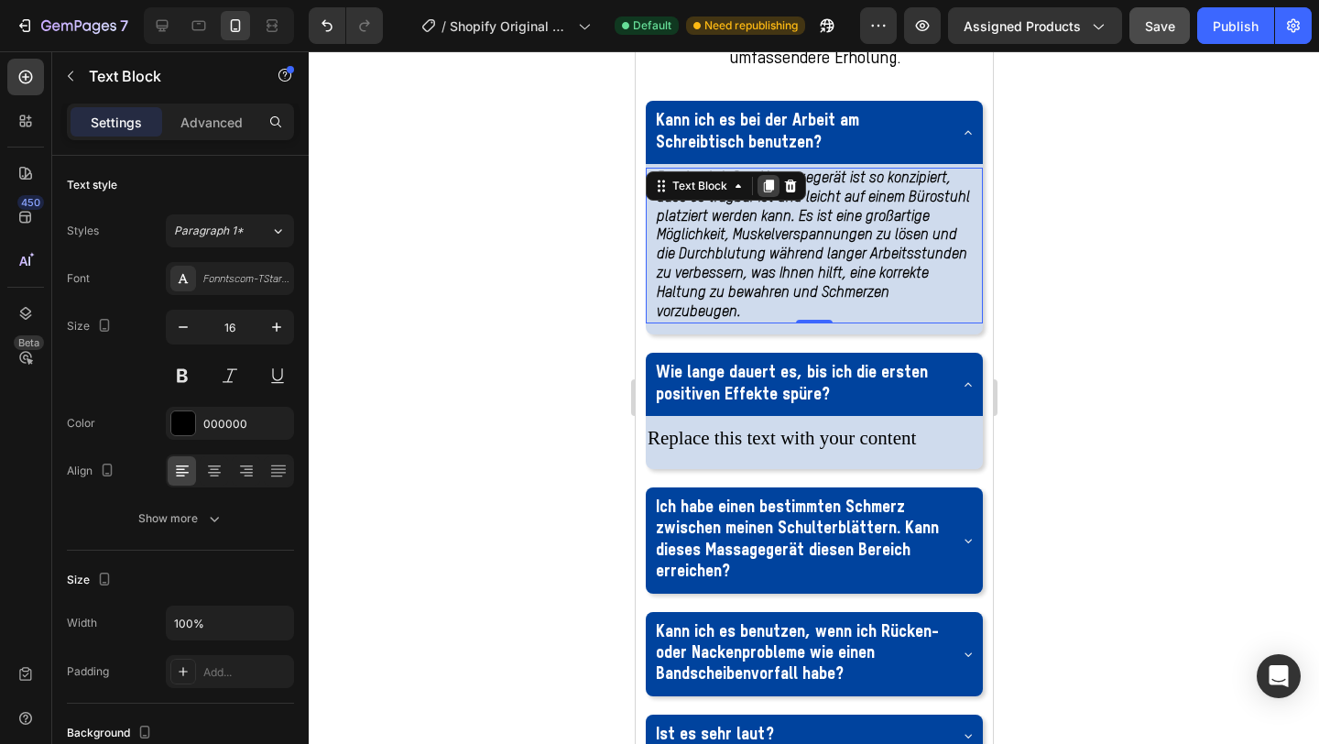
click at [769, 193] on icon at bounding box center [767, 186] width 15 height 15
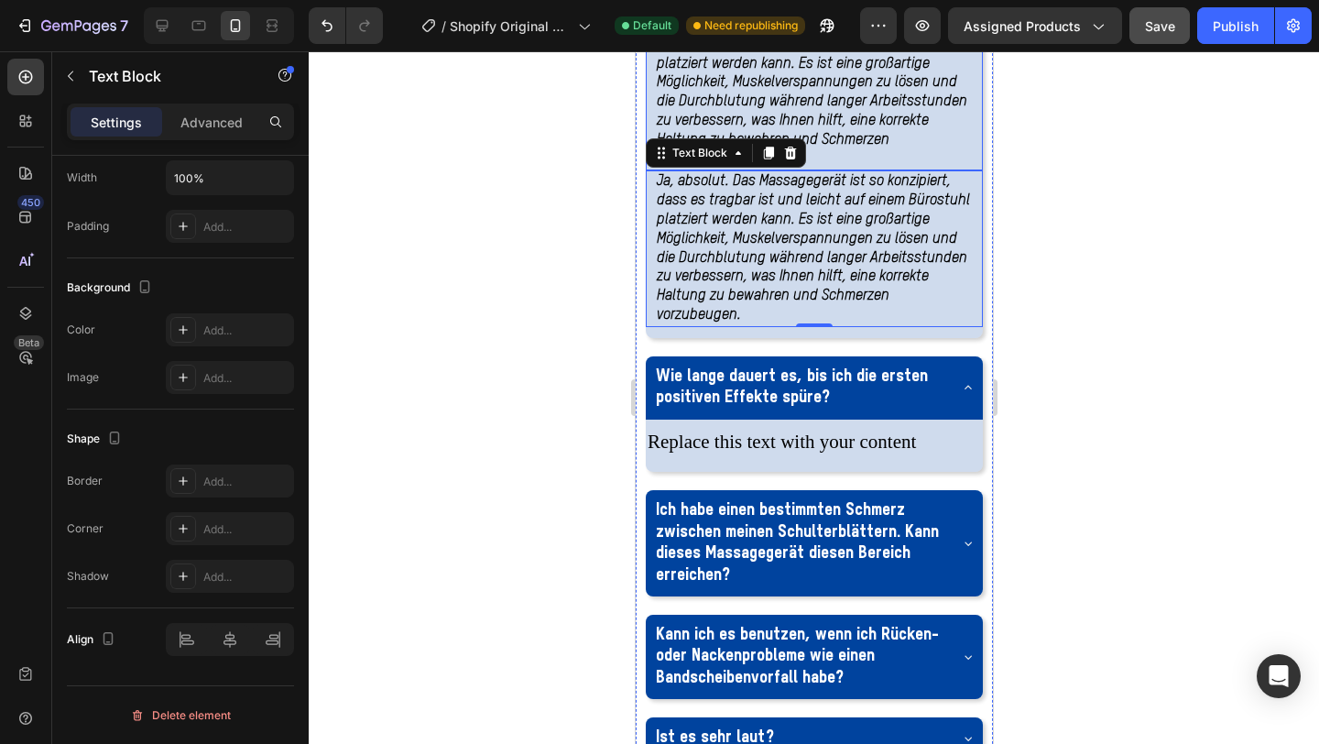
scroll to position [3348, 0]
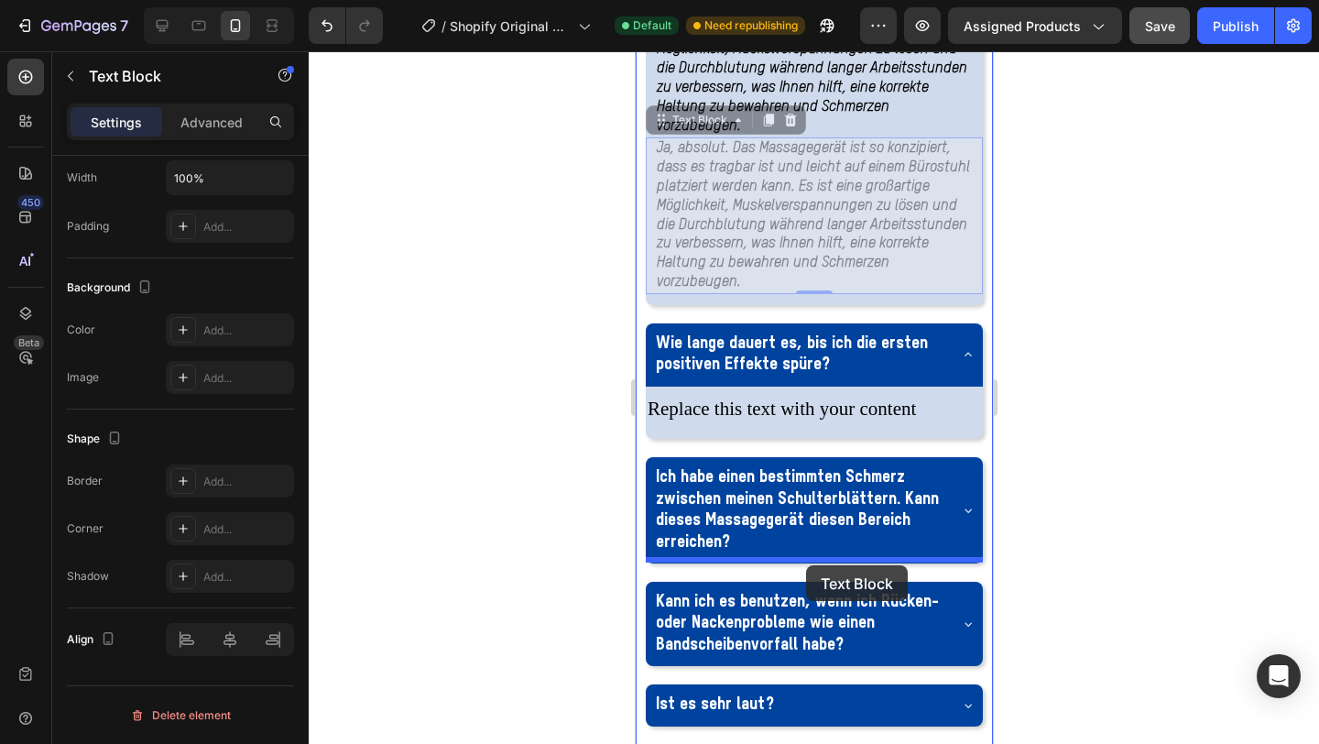
drag, startPoint x: 686, startPoint y: 297, endPoint x: 805, endPoint y: 565, distance: 293.7
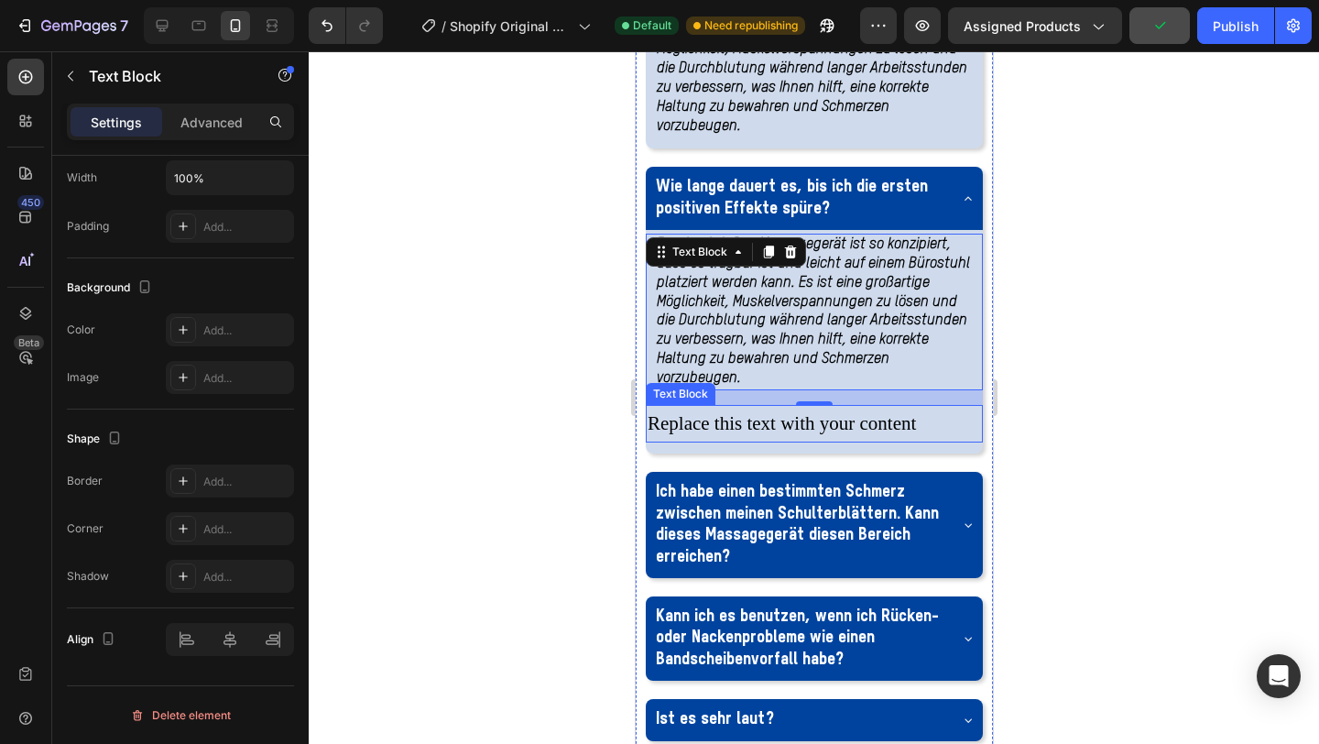
click at [936, 443] on div "Replace this text with your content" at bounding box center [813, 424] width 337 height 38
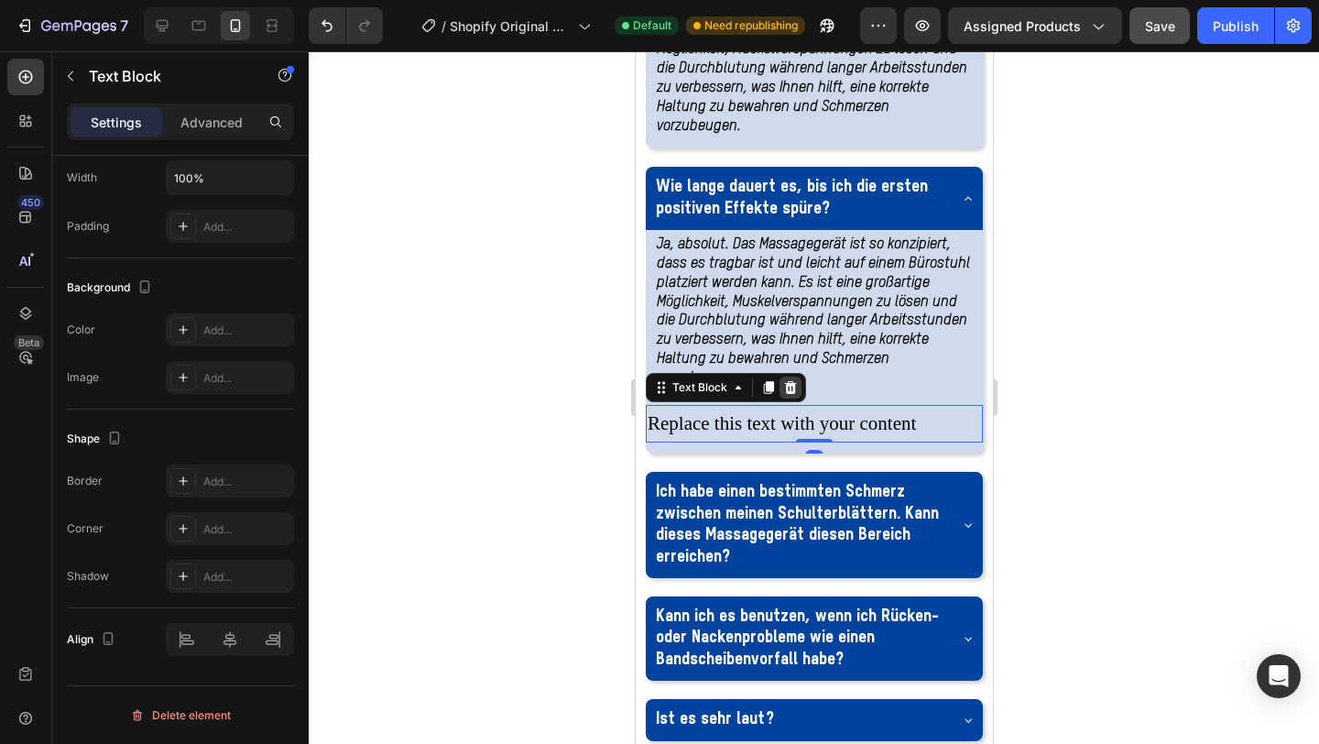
click at [793, 393] on icon at bounding box center [790, 386] width 12 height 13
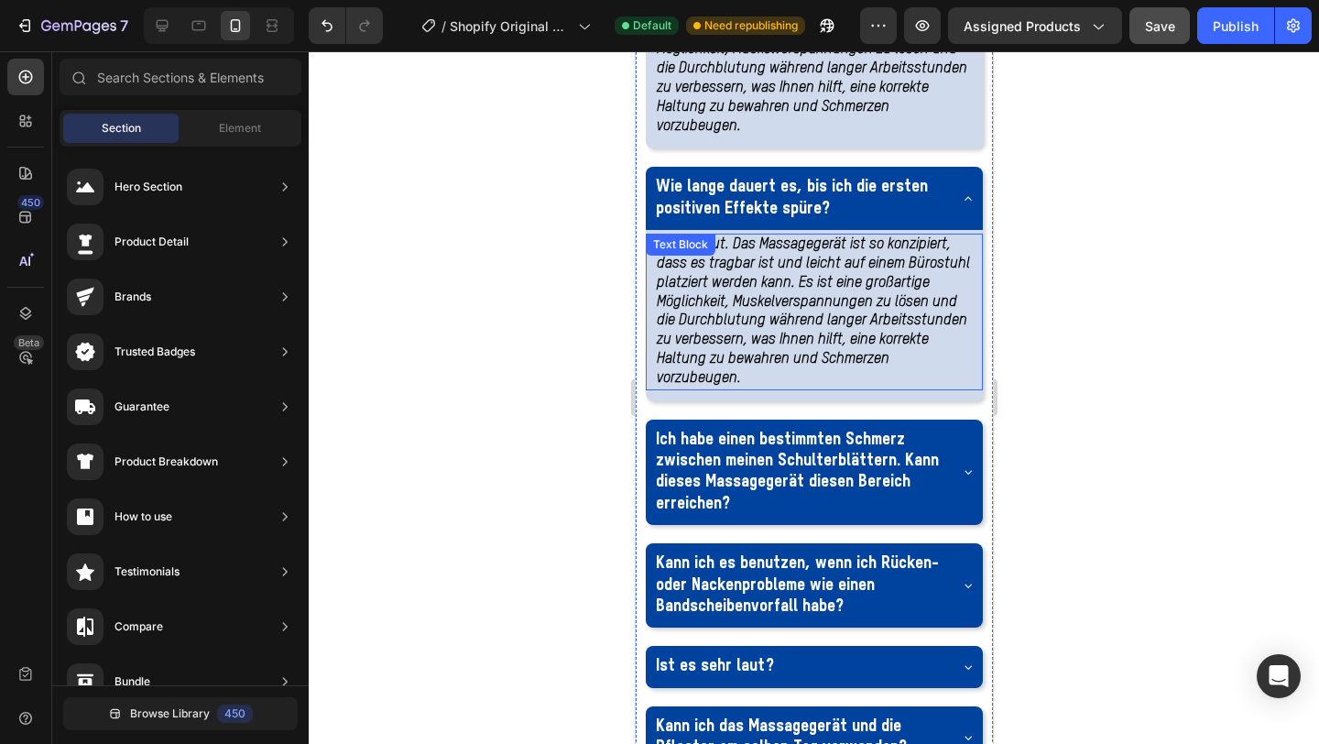
click at [712, 386] on strong "Ja, absolut. Das Massagegerät ist so konzipiert, dass es tragbar ist und leicht…" at bounding box center [812, 311] width 313 height 148
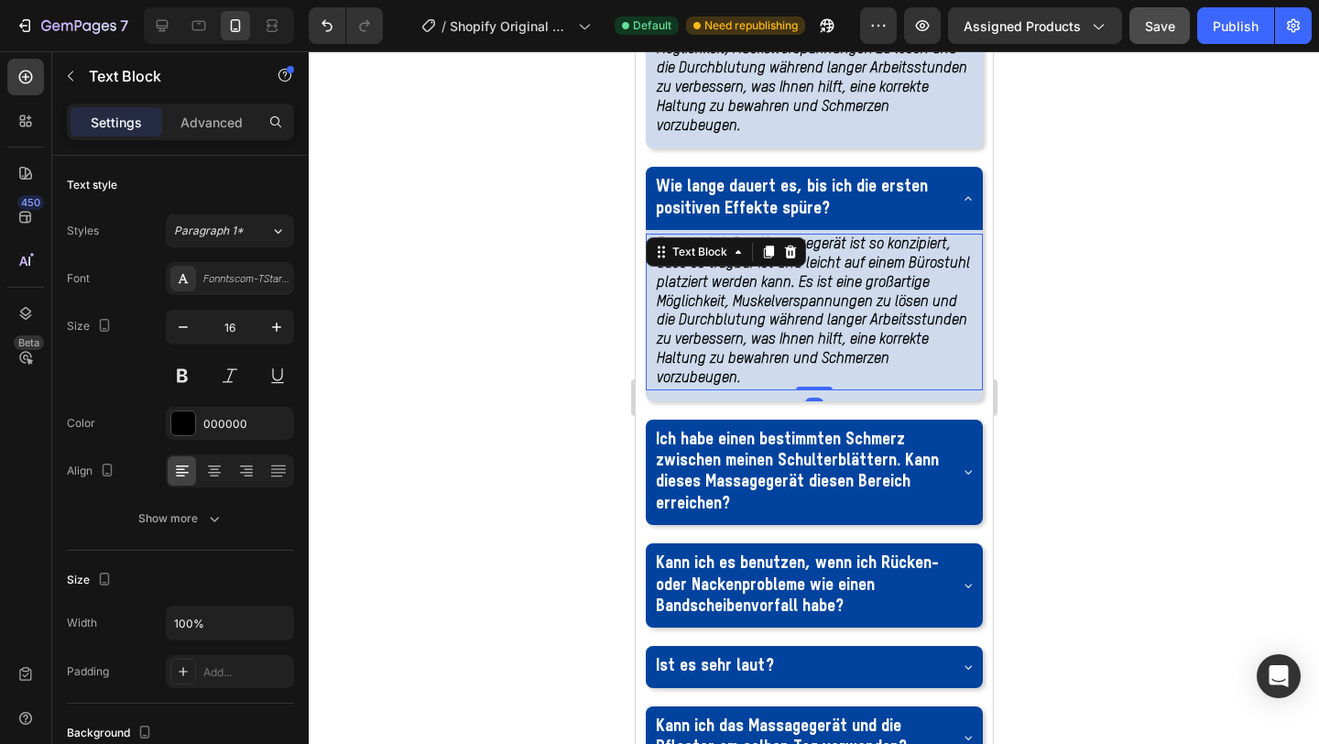
click at [712, 386] on strong "Ja, absolut. Das Massagegerät ist so konzipiert, dass es tragbar ist und leicht…" at bounding box center [812, 311] width 313 height 148
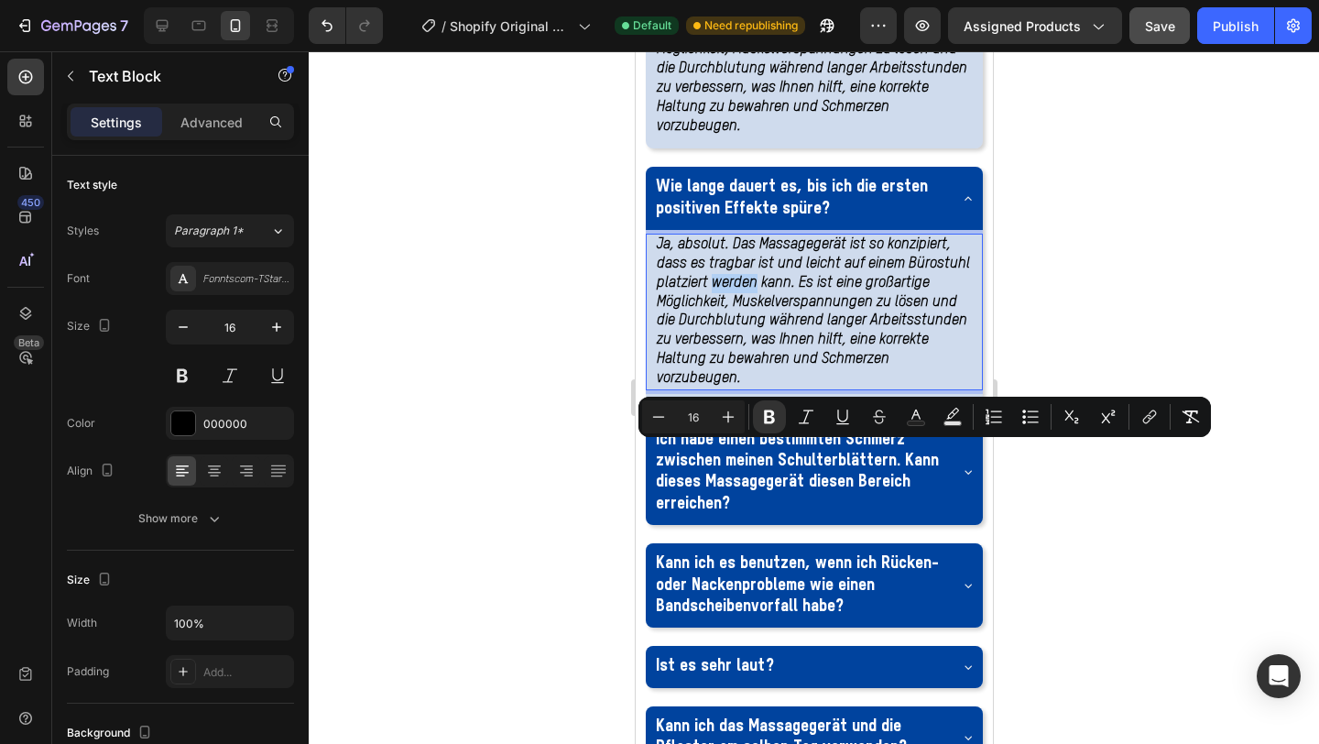
click at [712, 386] on strong "Ja, absolut. Das Massagegerät ist so konzipiert, dass es tragbar ist und leicht…" at bounding box center [812, 311] width 313 height 148
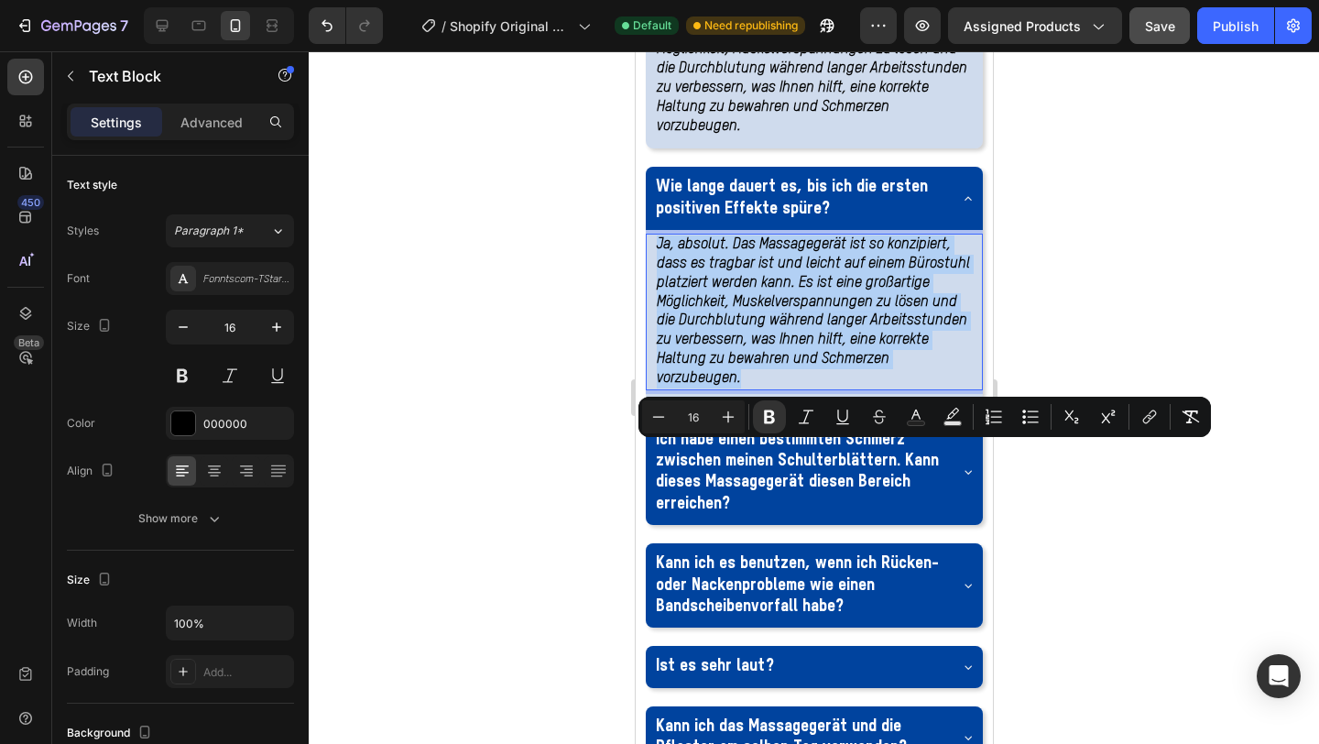
click at [712, 386] on strong "Ja, absolut. Das Massagegerät ist so konzipiert, dass es tragbar ist und leicht…" at bounding box center [812, 311] width 313 height 148
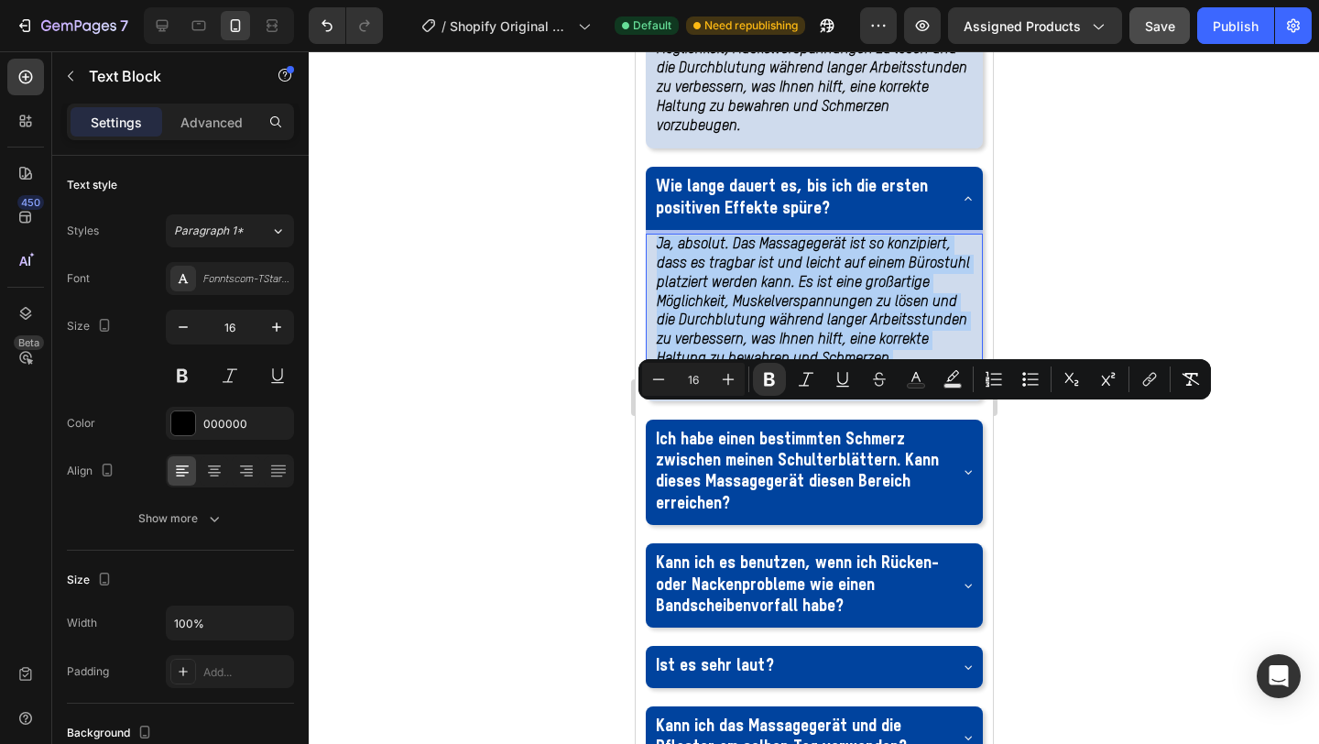
click at [712, 386] on strong "Ja, absolut. Das Massagegerät ist so konzipiert, dass es tragbar ist und leicht…" at bounding box center [812, 311] width 313 height 148
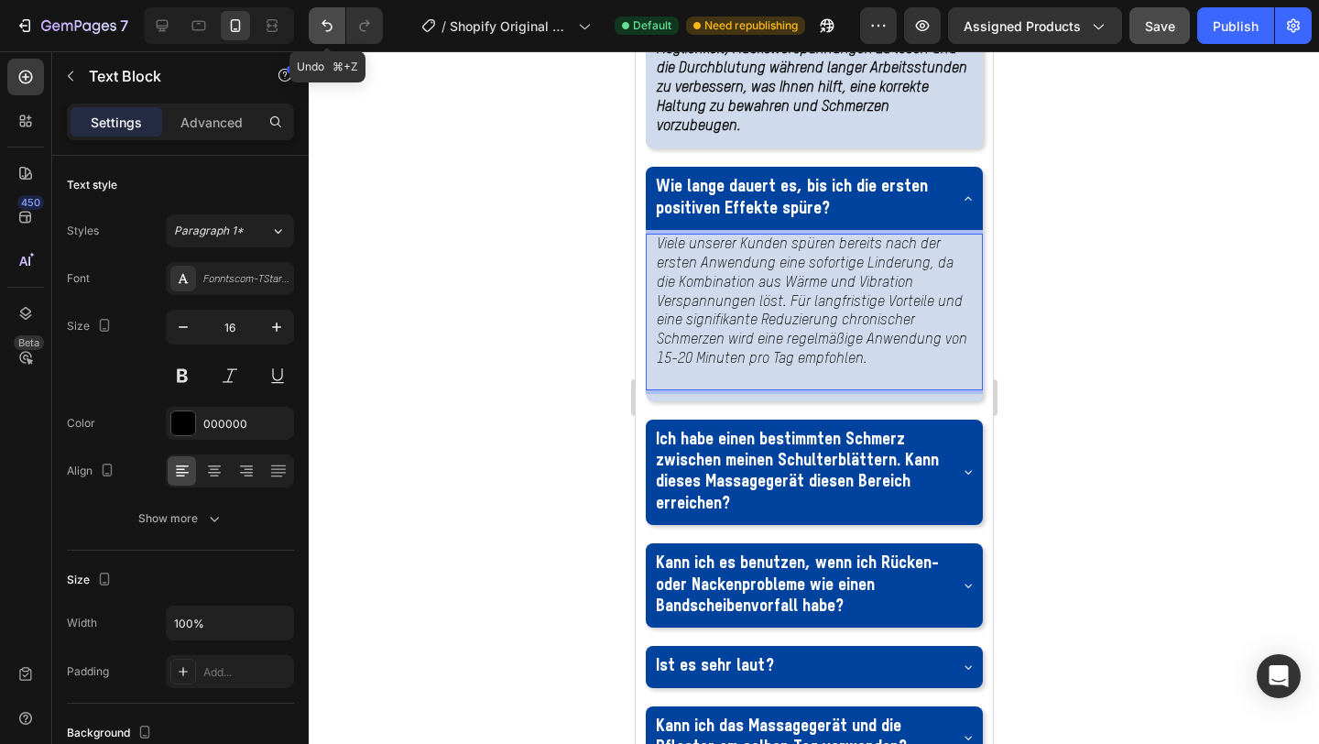
click at [318, 20] on icon "Undo/Redo" at bounding box center [327, 25] width 18 height 18
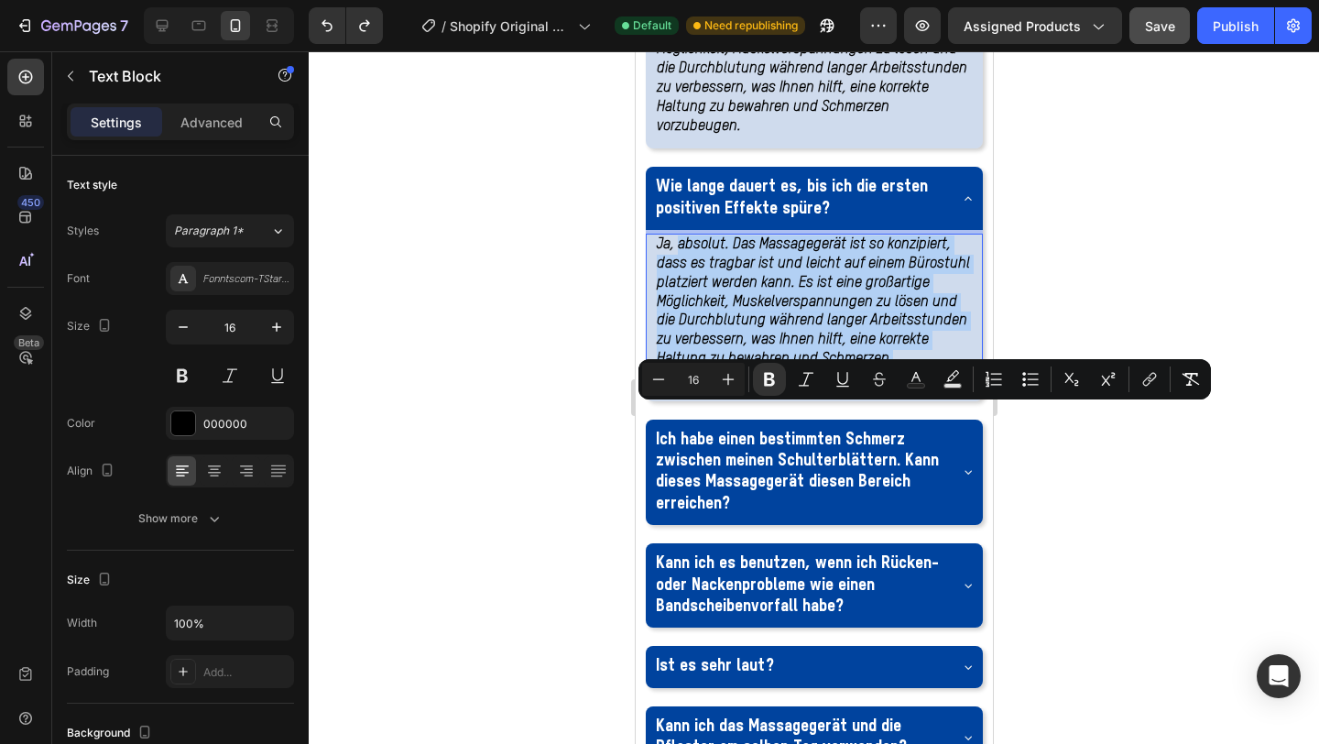
drag, startPoint x: 753, startPoint y: 542, endPoint x: 680, endPoint y: 415, distance: 146.2
click at [679, 388] on p "Ja, absolut. Das Massagegerät ist so konzipiert, dass es tragbar ist und leicht…" at bounding box center [813, 311] width 315 height 152
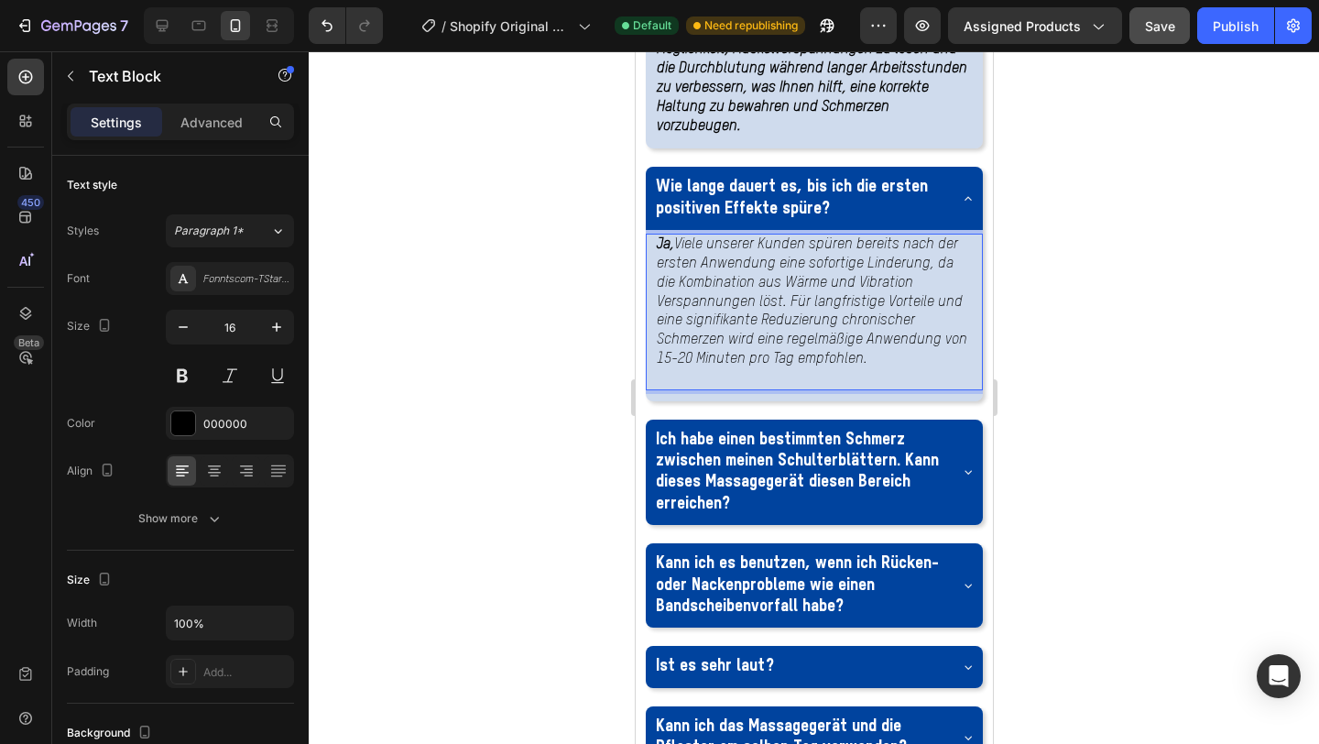
click at [673, 252] on strong "Ja," at bounding box center [664, 244] width 17 height 15
click at [500, 402] on div at bounding box center [814, 397] width 1011 height 693
click at [780, 369] on p "Viele unserer Kunden spüren bereits nach der ersten Anwendung eine sofortige Li…" at bounding box center [813, 302] width 315 height 134
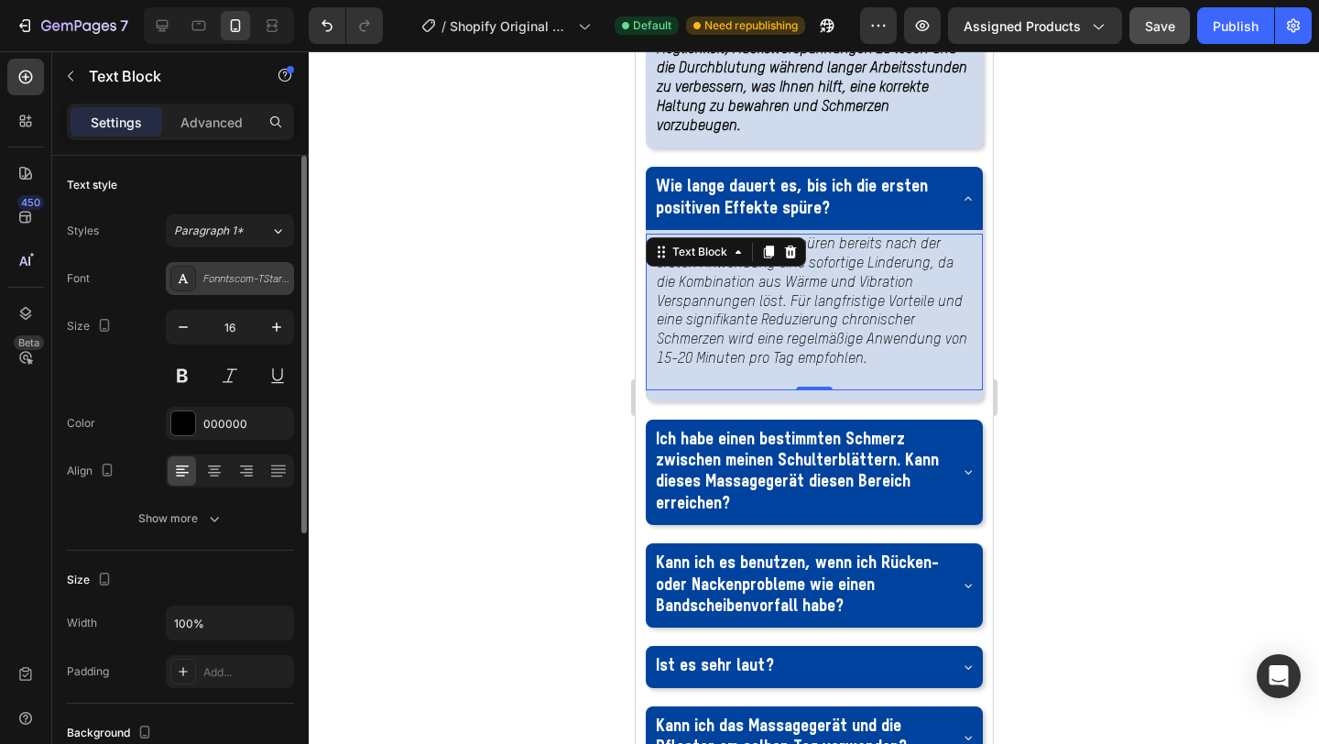
click at [220, 286] on div "Fonntscom-TStarProLightItalic" at bounding box center [246, 279] width 86 height 16
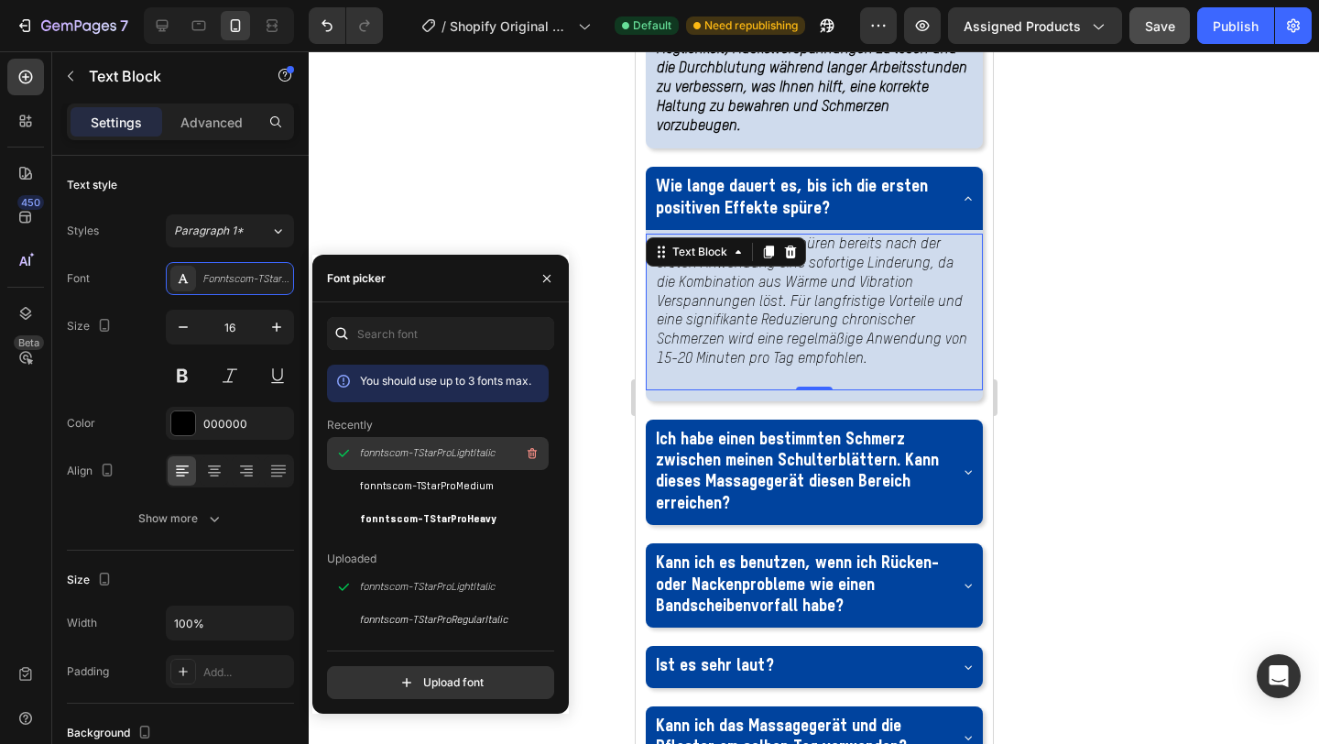
click at [382, 452] on span "fonntscom-TStarProLightItalic" at bounding box center [428, 453] width 136 height 16
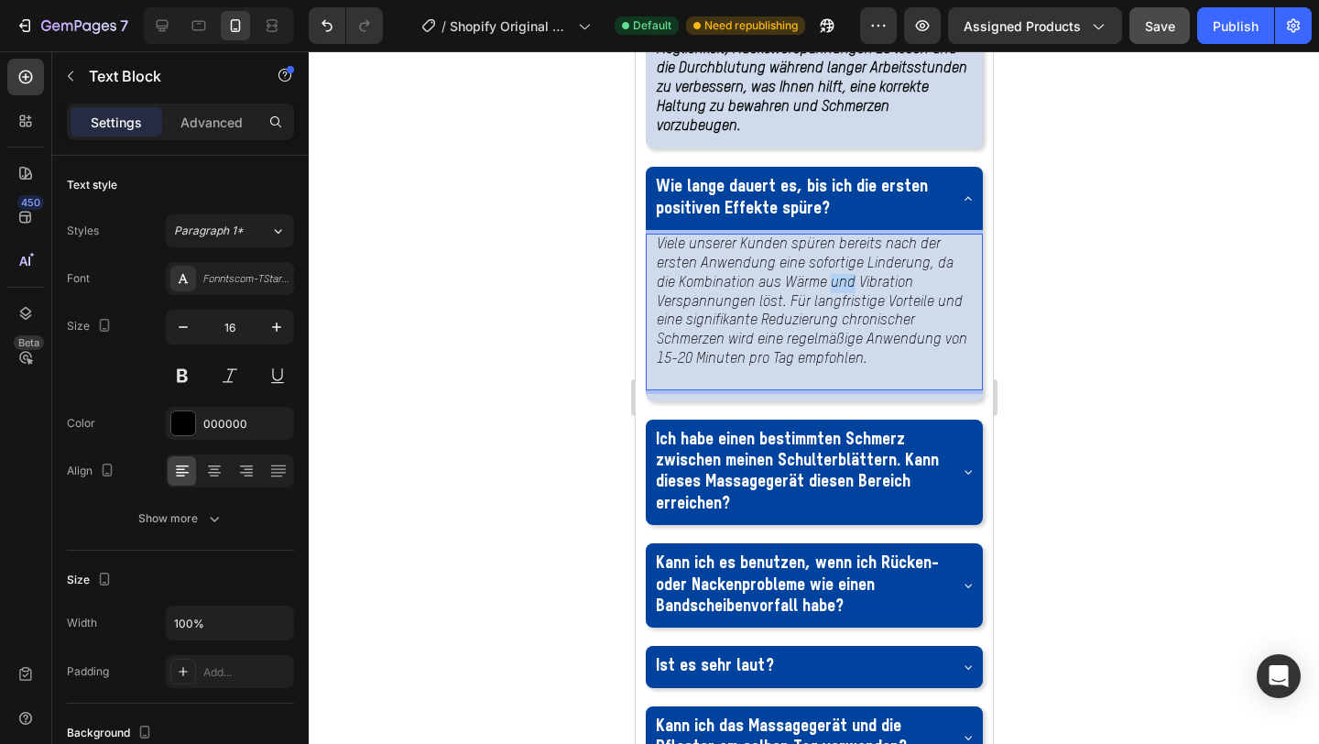
click at [810, 369] on p "Viele unserer Kunden spüren bereits nach der ersten Anwendung eine sofortige Li…" at bounding box center [813, 302] width 315 height 134
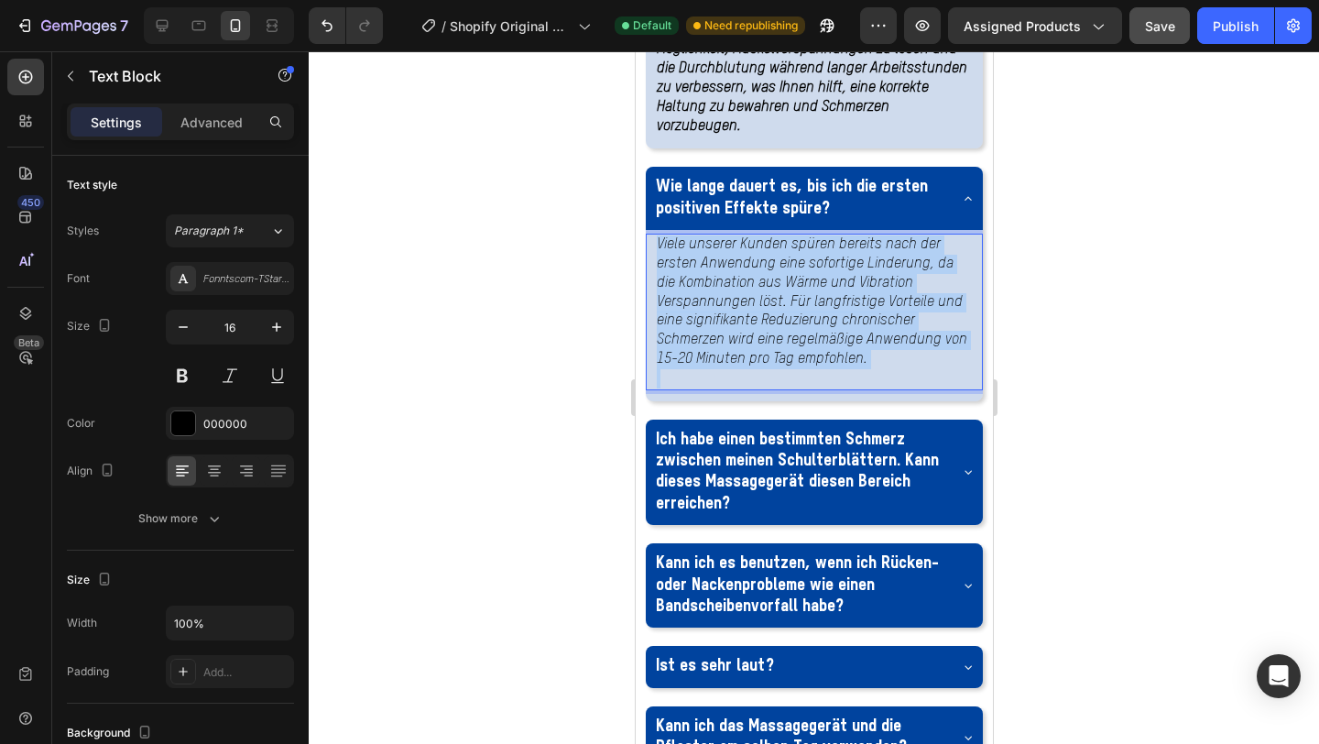
click at [810, 369] on p "Viele unserer Kunden spüren bereits nach der ersten Anwendung eine sofortige Li…" at bounding box center [813, 302] width 315 height 134
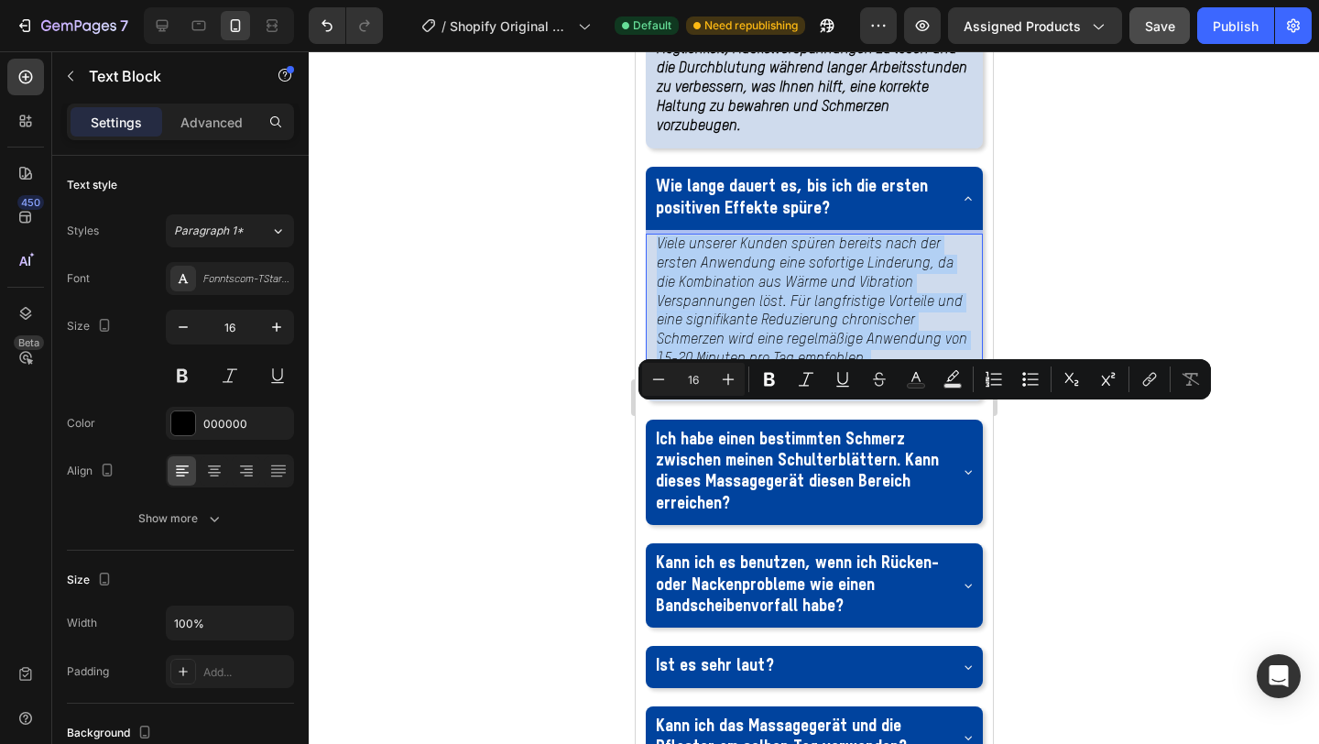
click at [810, 369] on p "Viele unserer Kunden spüren bereits nach der ersten Anwendung eine sofortige Li…" at bounding box center [813, 302] width 315 height 134
click at [771, 381] on icon "Editor contextual toolbar" at bounding box center [769, 379] width 18 height 18
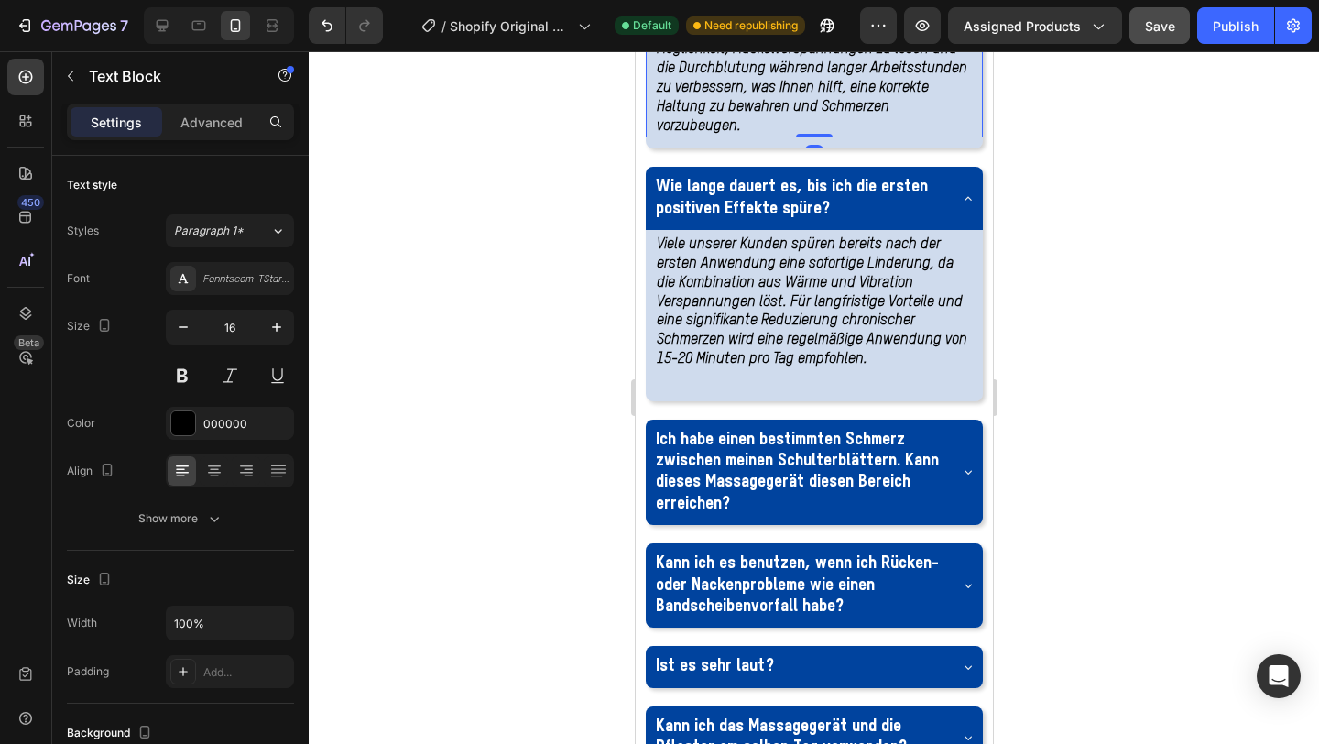
scroll to position [445, 0]
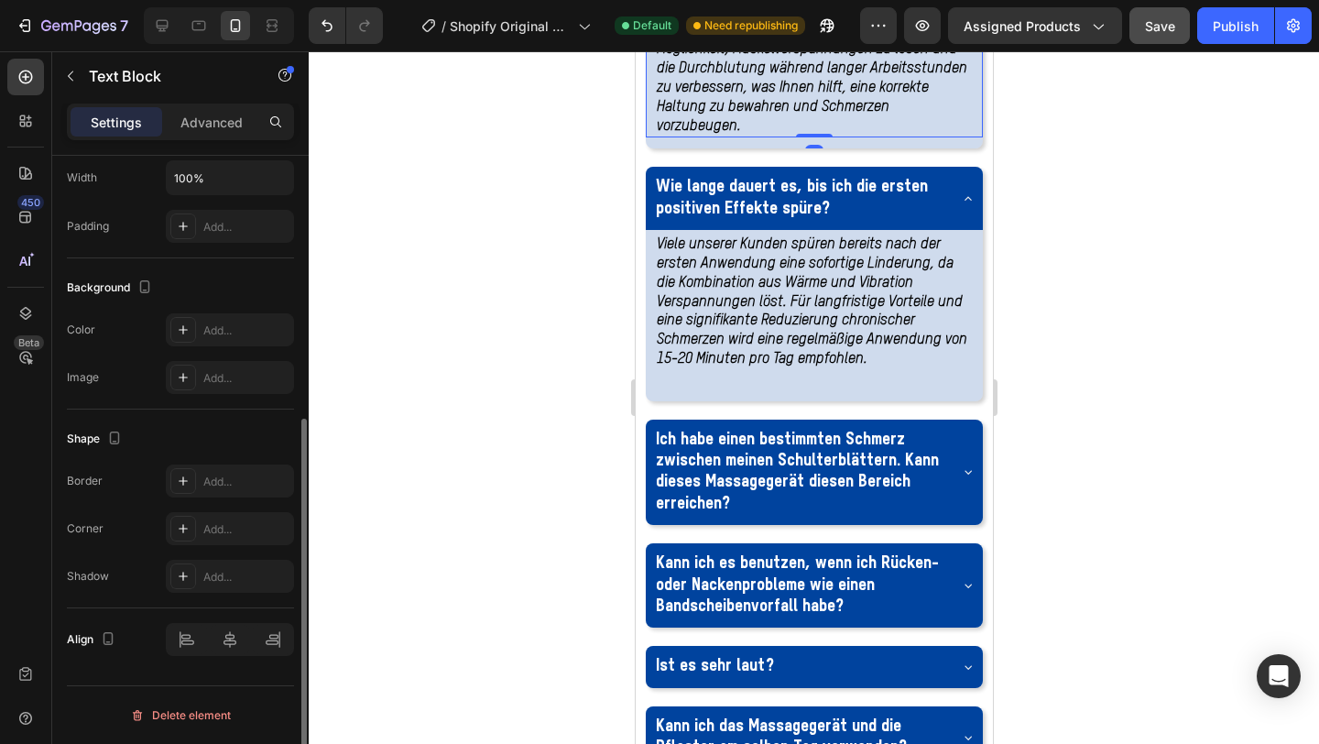
click at [751, 134] on strong "Ja, absolut. Das Massagegerät ist so konzipiert, dass es tragbar ist und leicht…" at bounding box center [812, 59] width 313 height 148
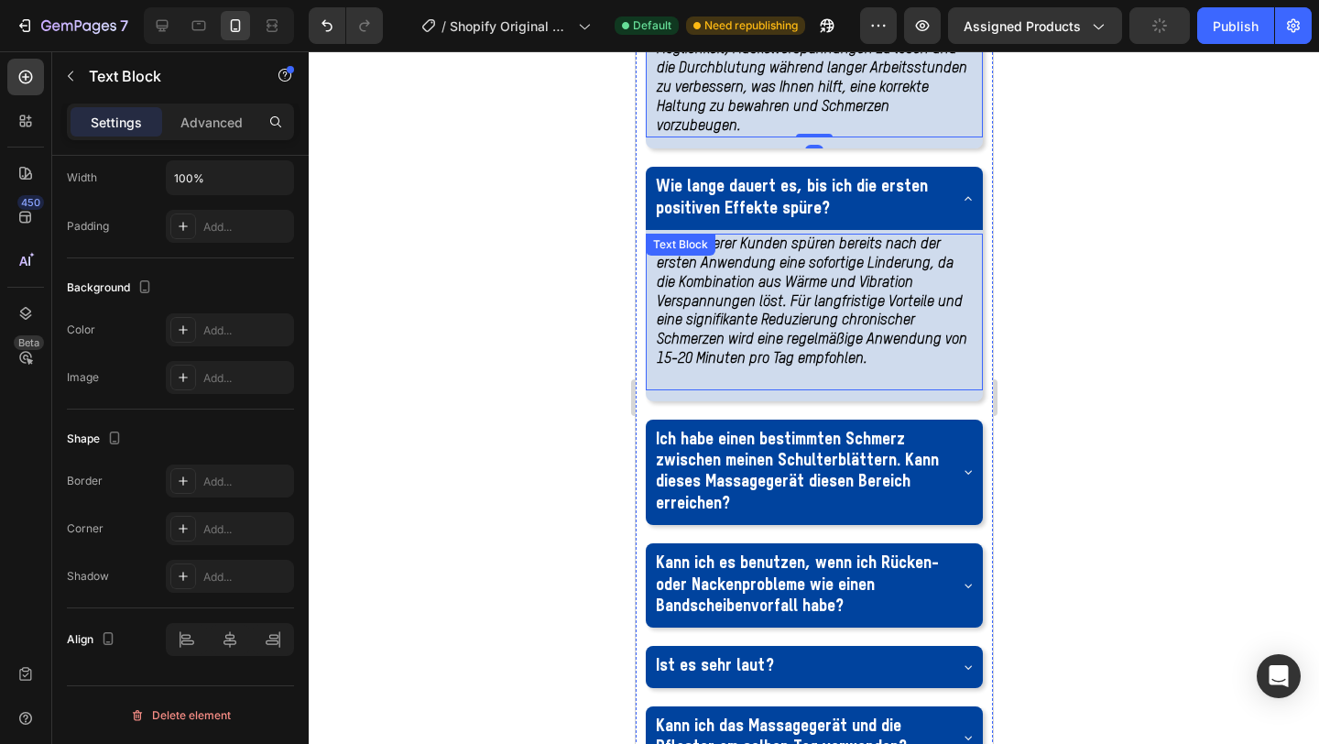
click at [769, 367] on strong "Viele unserer Kunden spüren bereits nach der ersten Anwendung eine sofortige Li…" at bounding box center [811, 301] width 311 height 129
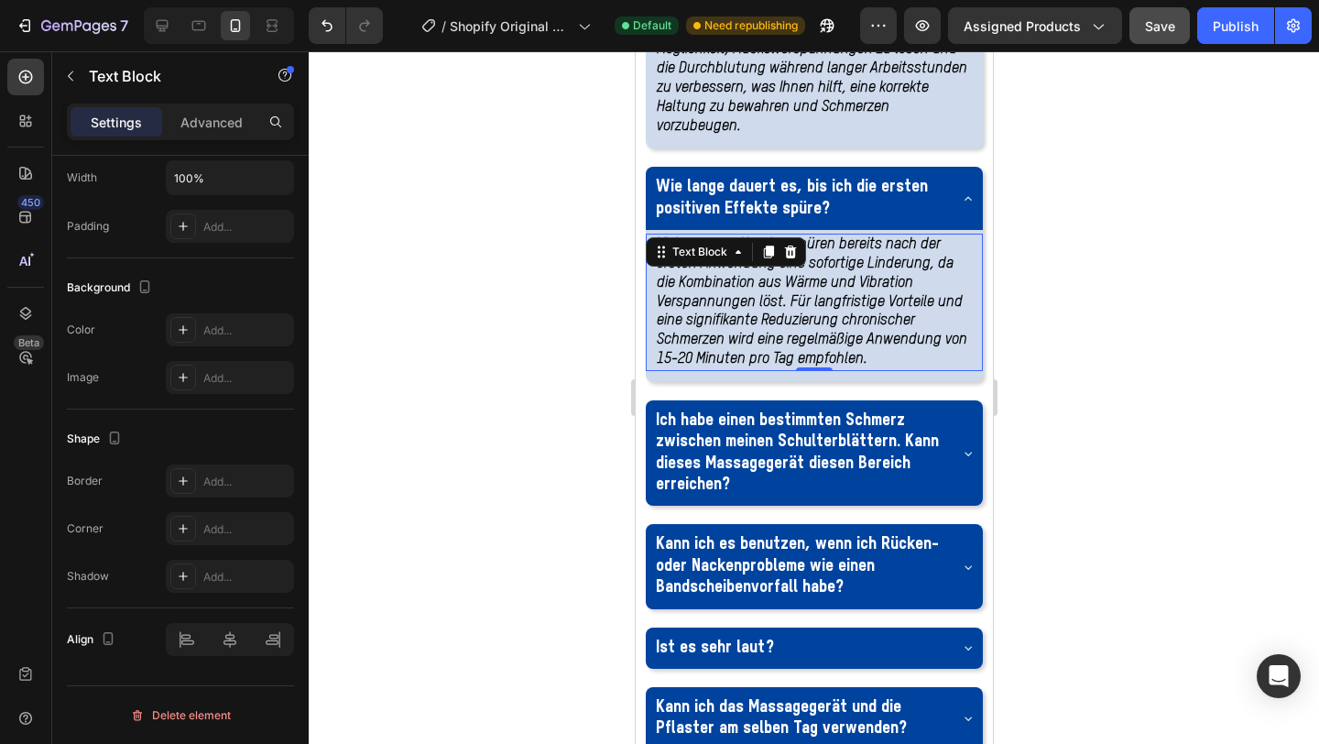
click at [1144, 352] on div at bounding box center [814, 397] width 1011 height 693
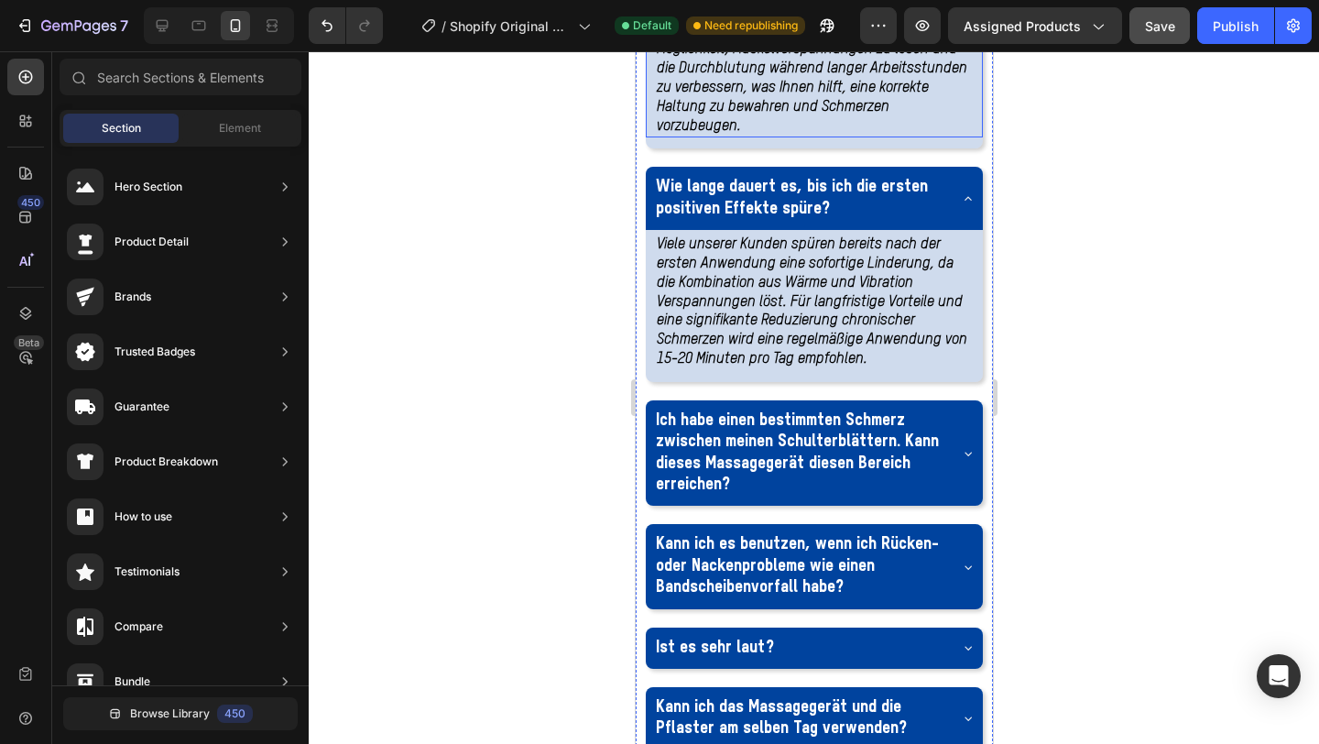
click at [815, 134] on strong "Ja, absolut. Das Massagegerät ist so konzipiert, dass es tragbar ist und leicht…" at bounding box center [812, 59] width 313 height 148
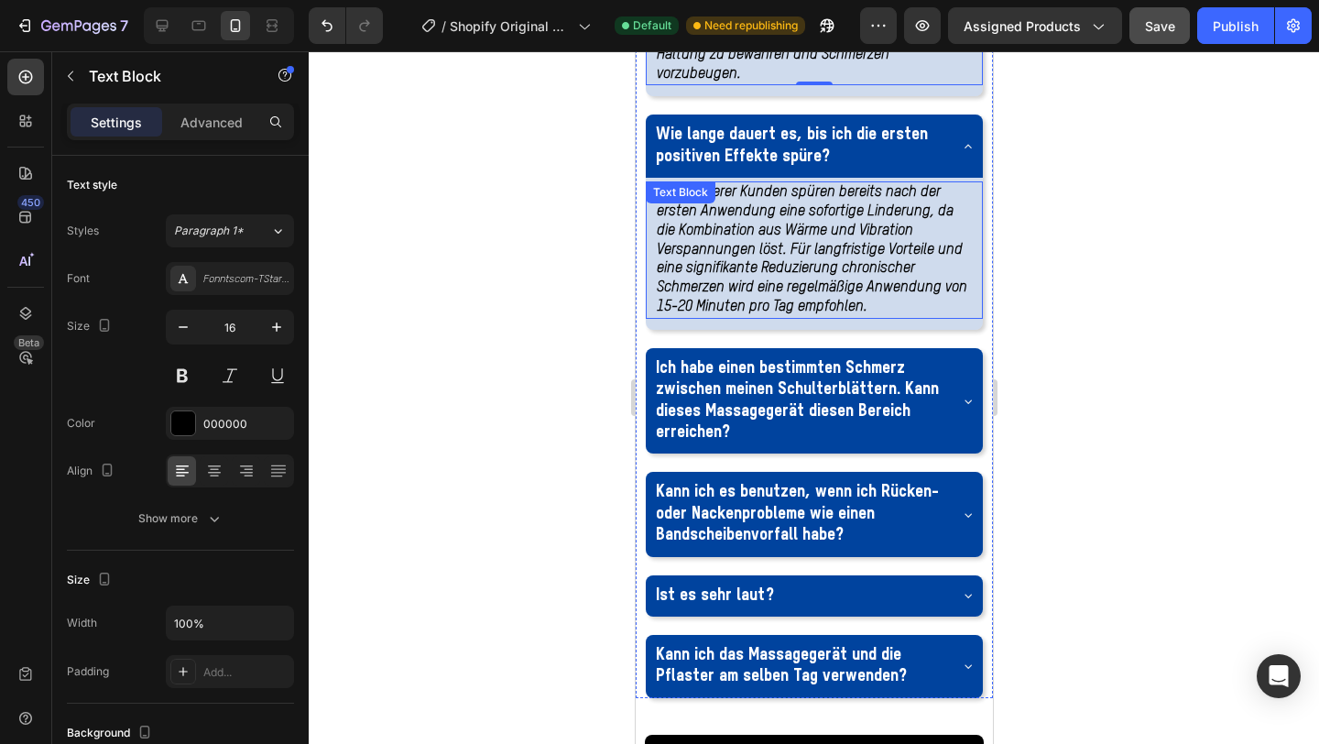
scroll to position [3416, 0]
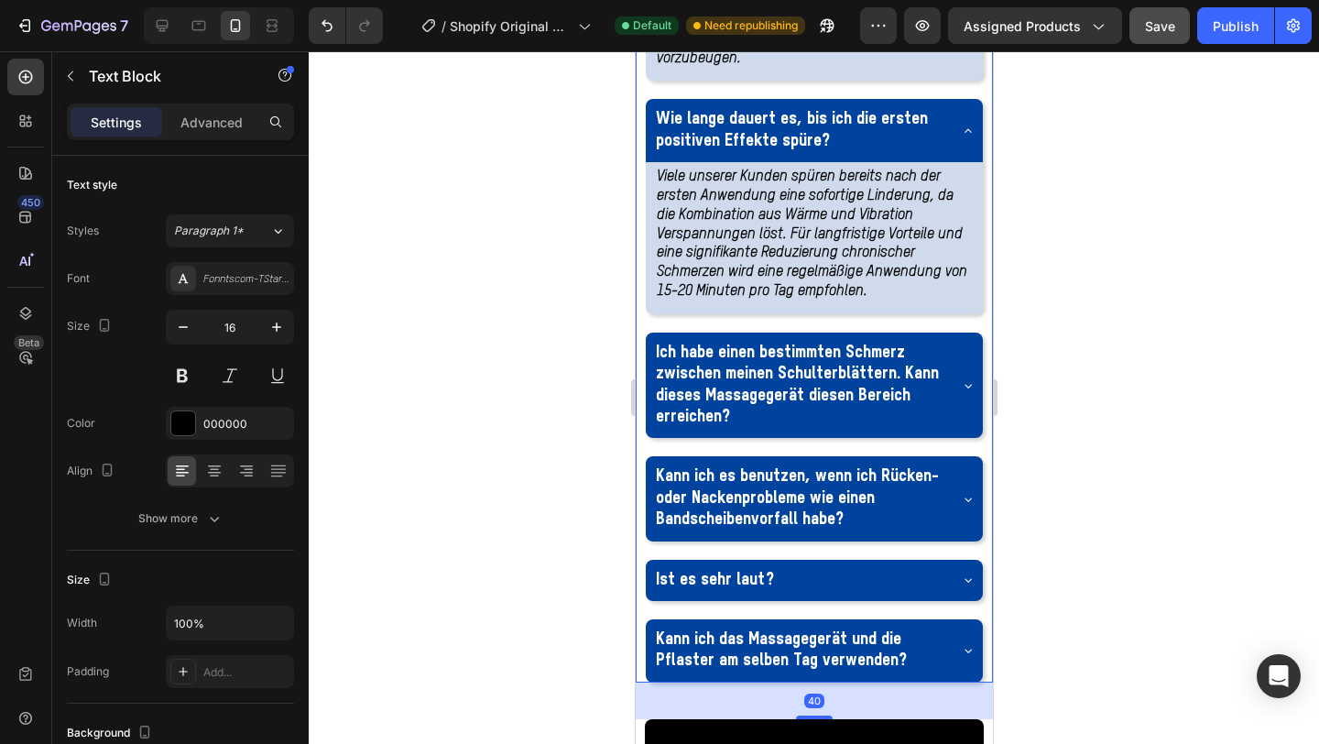
click at [958, 439] on div "Ich habe einen bestimmten Schmerz zwischen meinen Schulterblättern. Kann dieses…" at bounding box center [813, 386] width 337 height 106
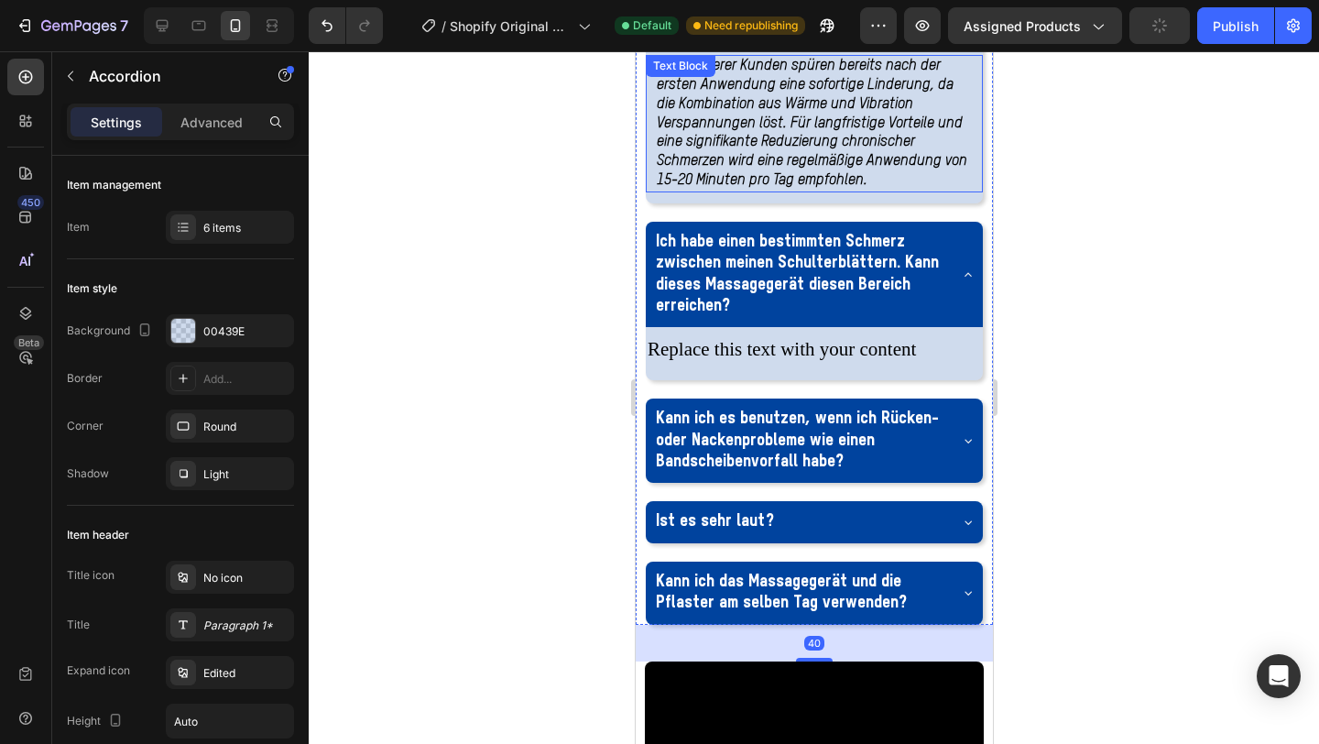
scroll to position [3536, 0]
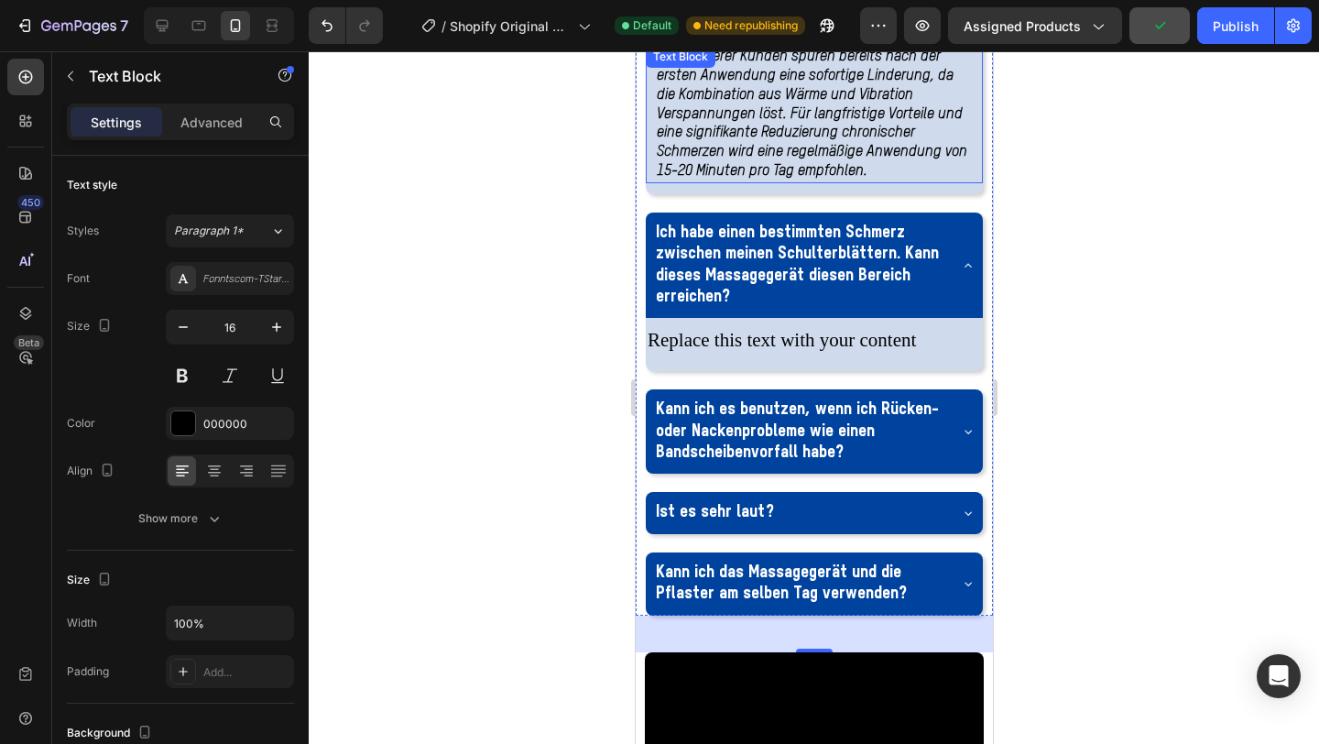
click at [691, 179] on strong "Viele unserer Kunden spüren bereits nach der ersten Anwendung eine sofortige Li…" at bounding box center [811, 113] width 311 height 129
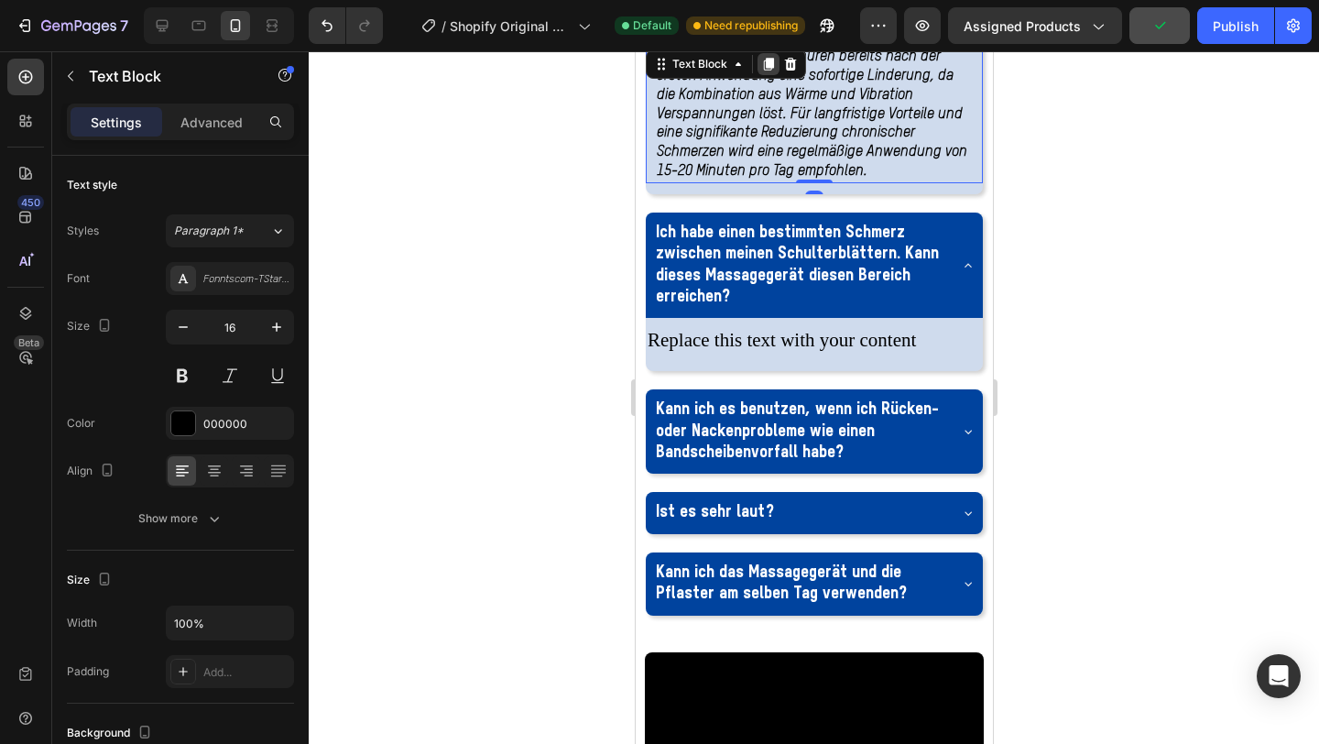
click at [763, 71] on icon at bounding box center [768, 64] width 10 height 13
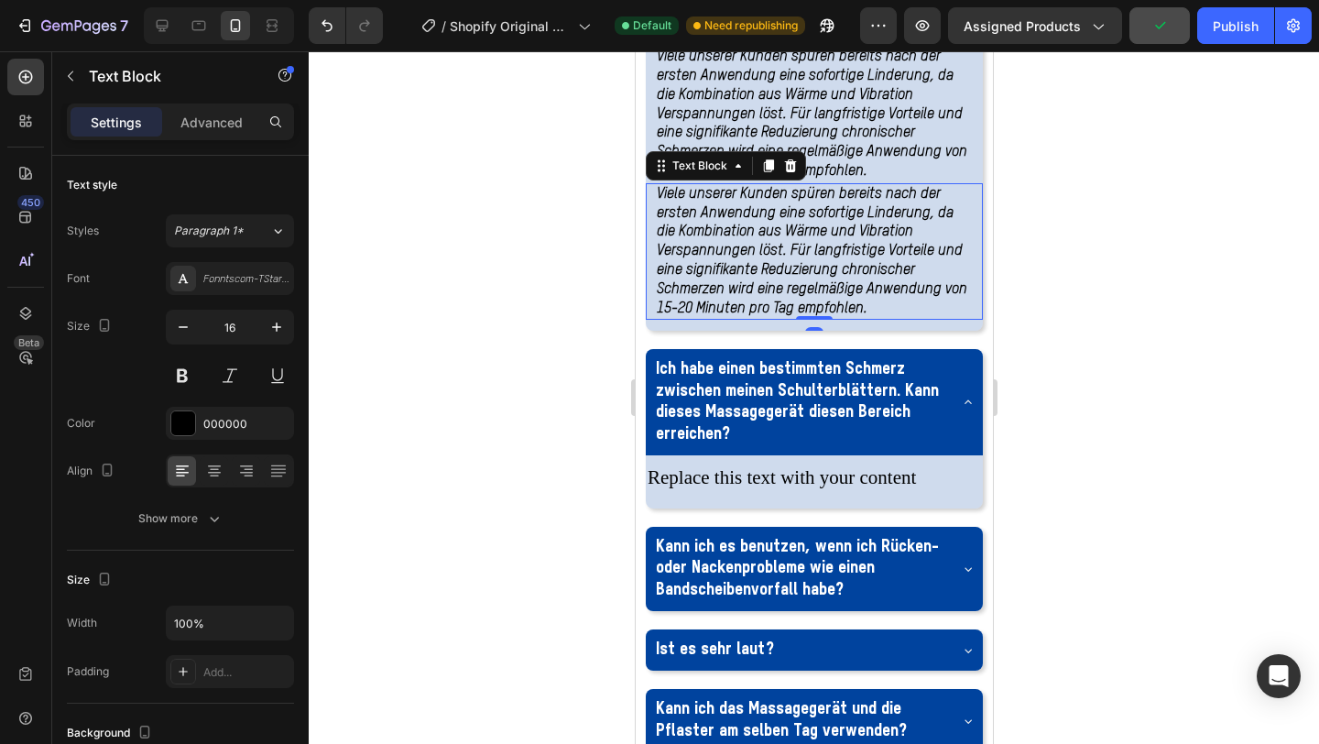
scroll to position [445, 0]
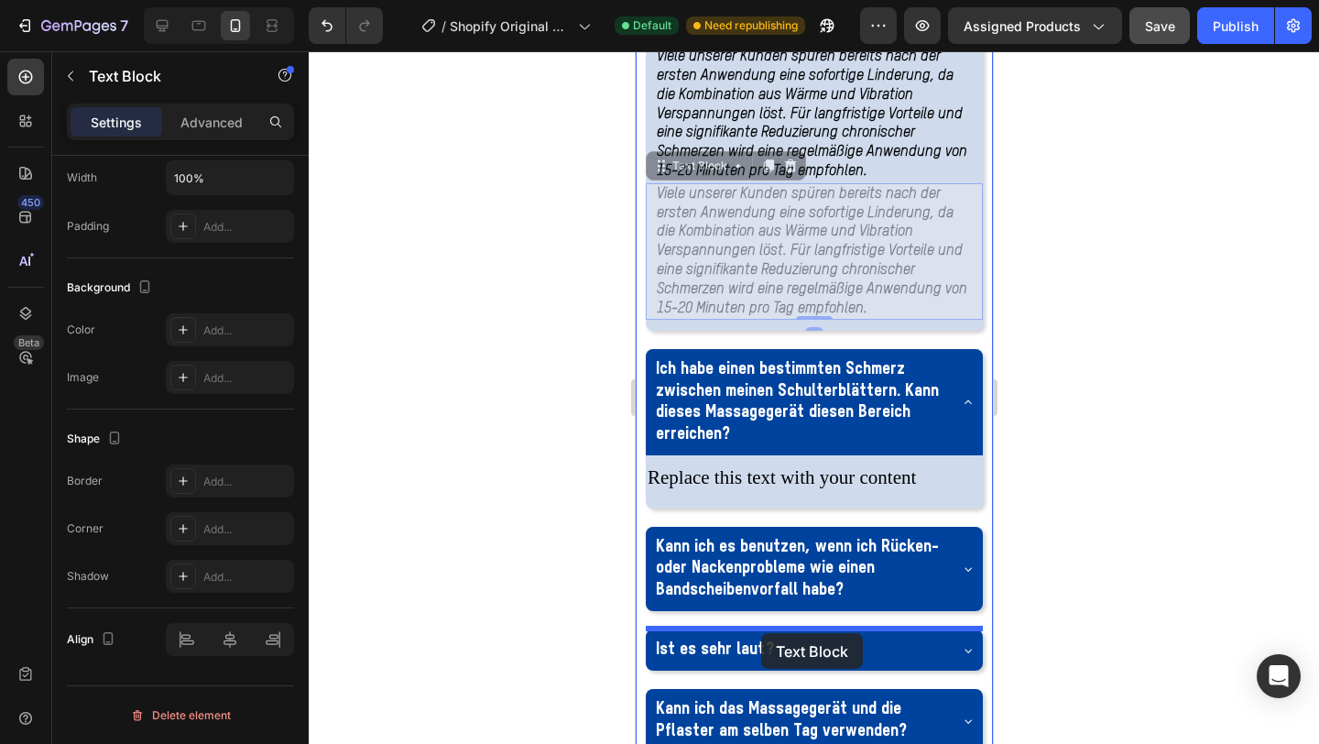
drag, startPoint x: 701, startPoint y: 340, endPoint x: 760, endPoint y: 633, distance: 299.2
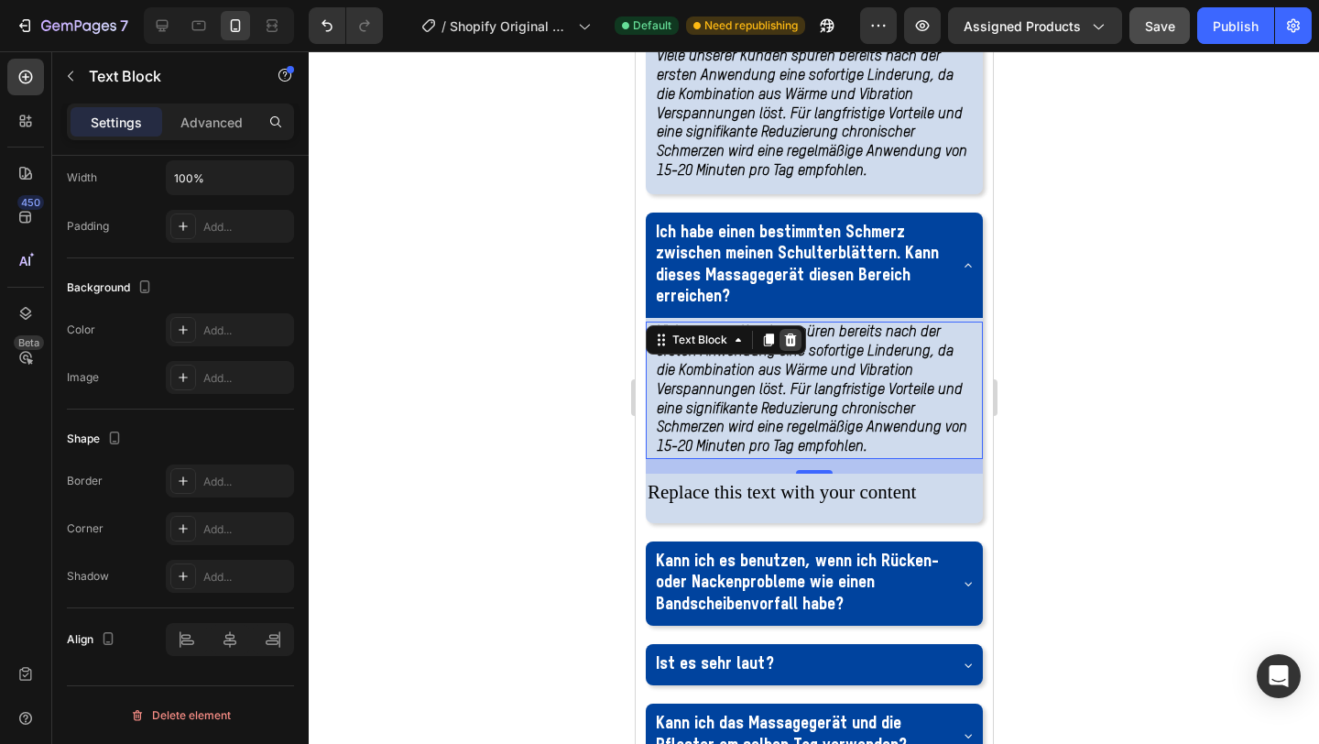
click at [794, 347] on icon at bounding box center [789, 340] width 15 height 15
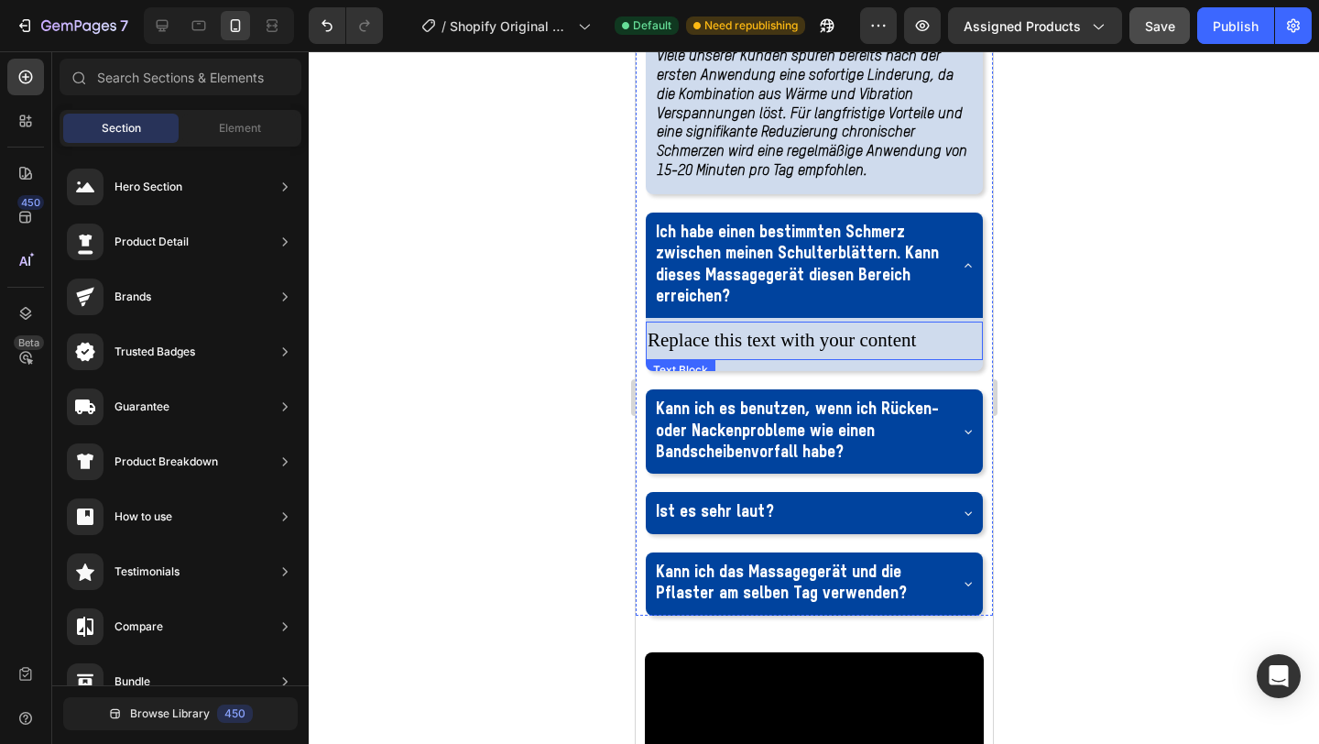
click at [720, 360] on div "Replace this text with your content" at bounding box center [813, 341] width 337 height 38
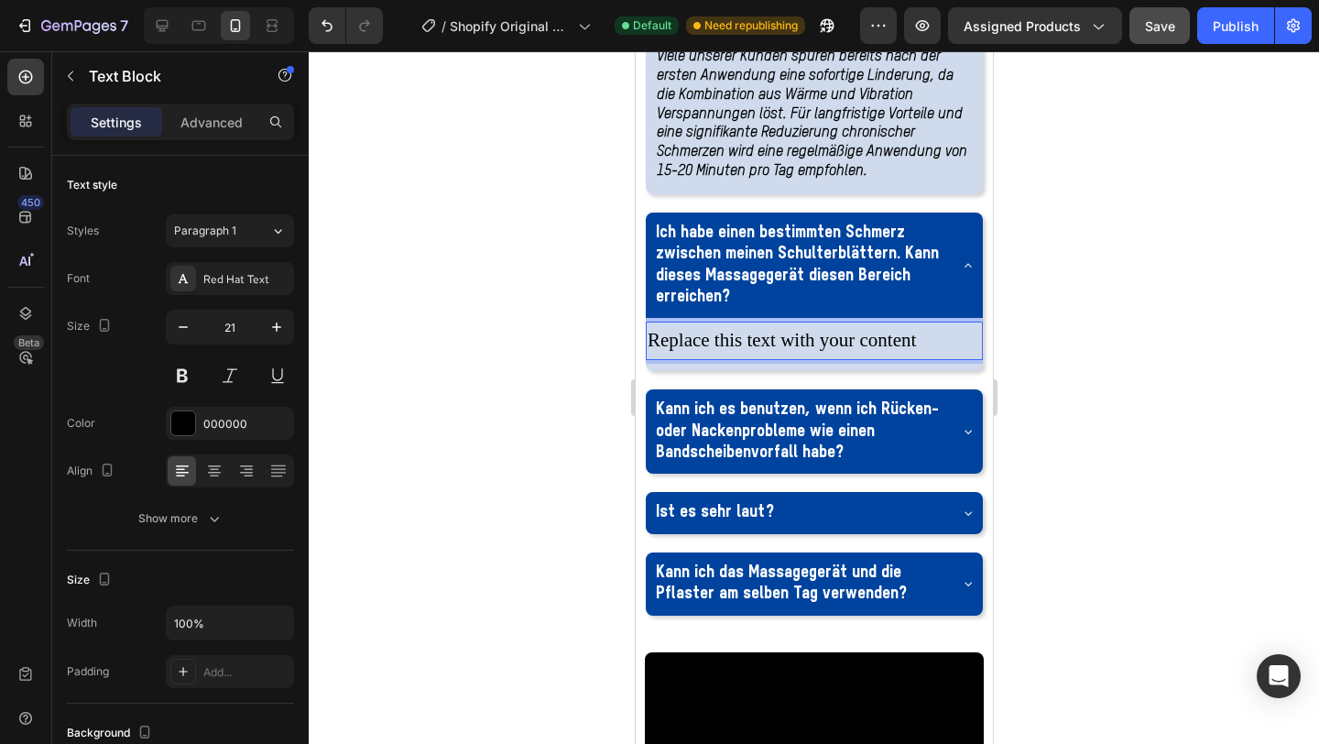
click at [720, 360] on div "Replace this text with your content" at bounding box center [813, 341] width 337 height 38
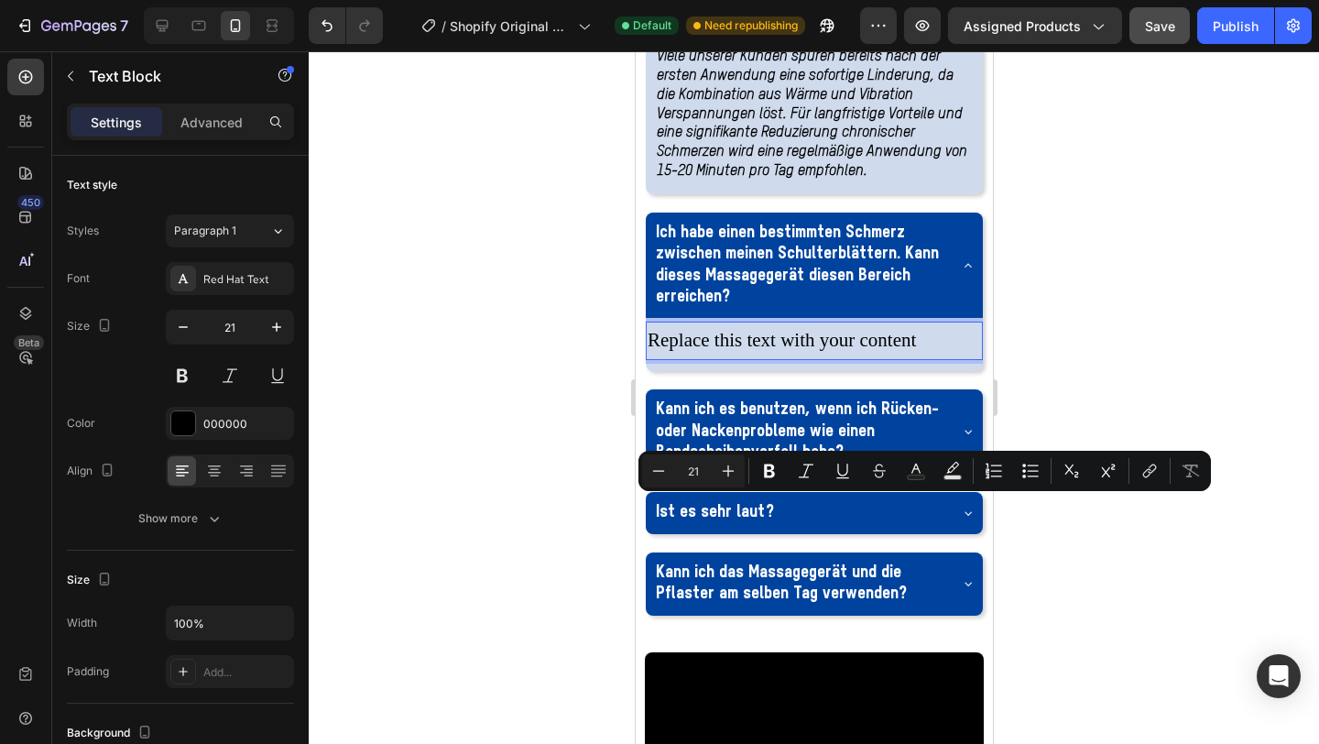
click at [720, 358] on p "Replace this text with your content" at bounding box center [814, 340] width 334 height 35
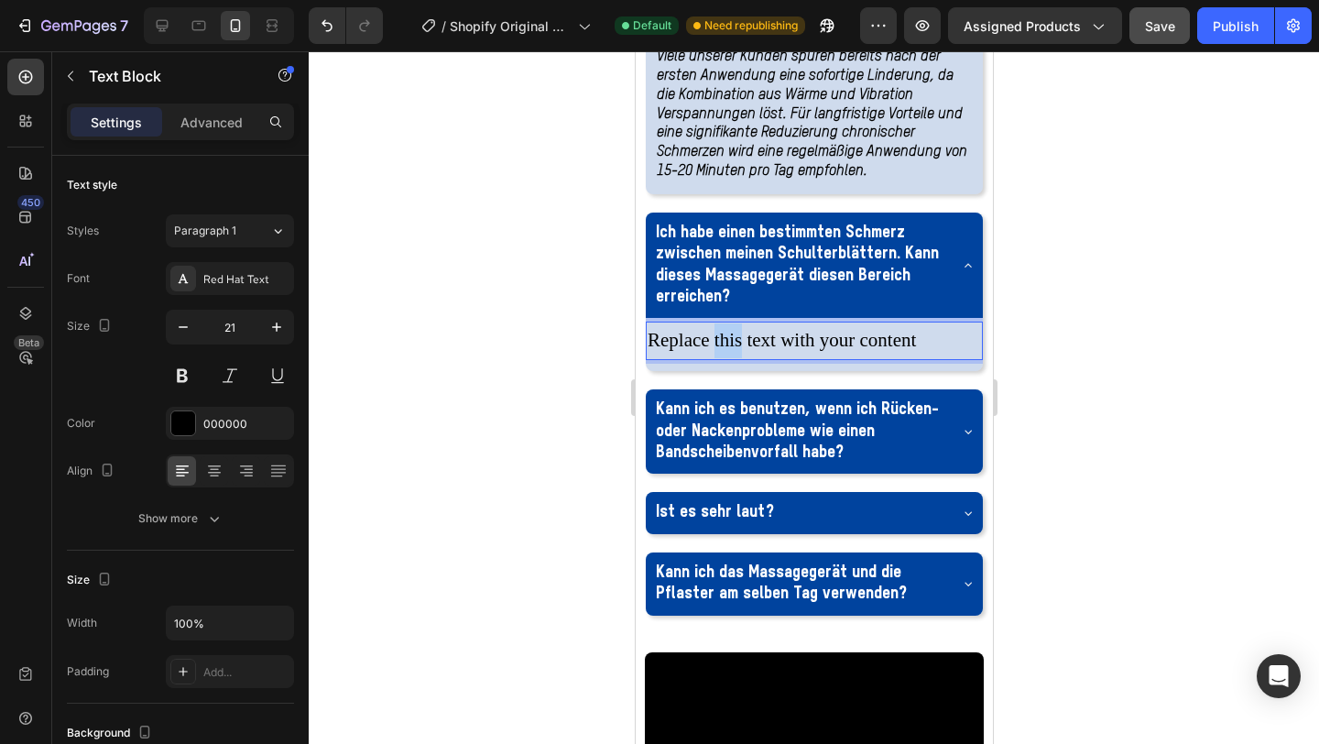
click at [720, 358] on p "Replace this text with your content" at bounding box center [814, 340] width 334 height 35
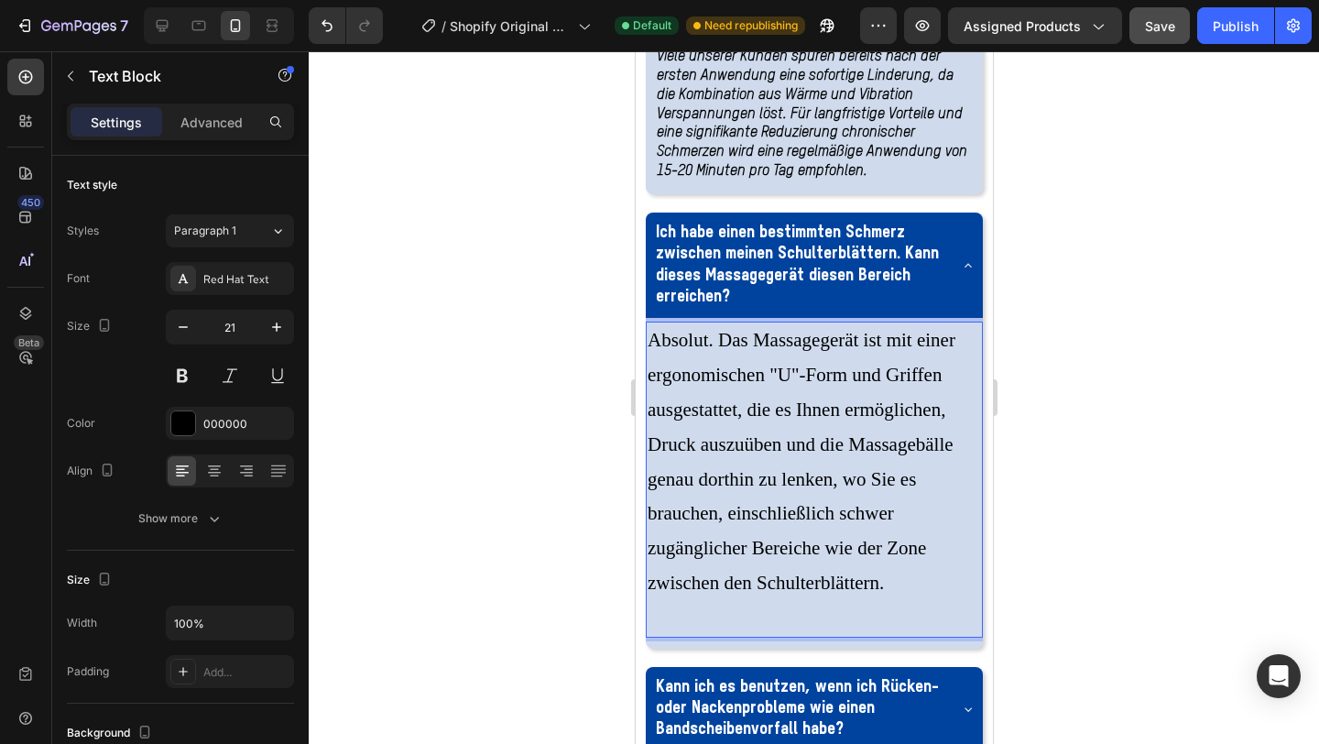
scroll to position [3615, 0]
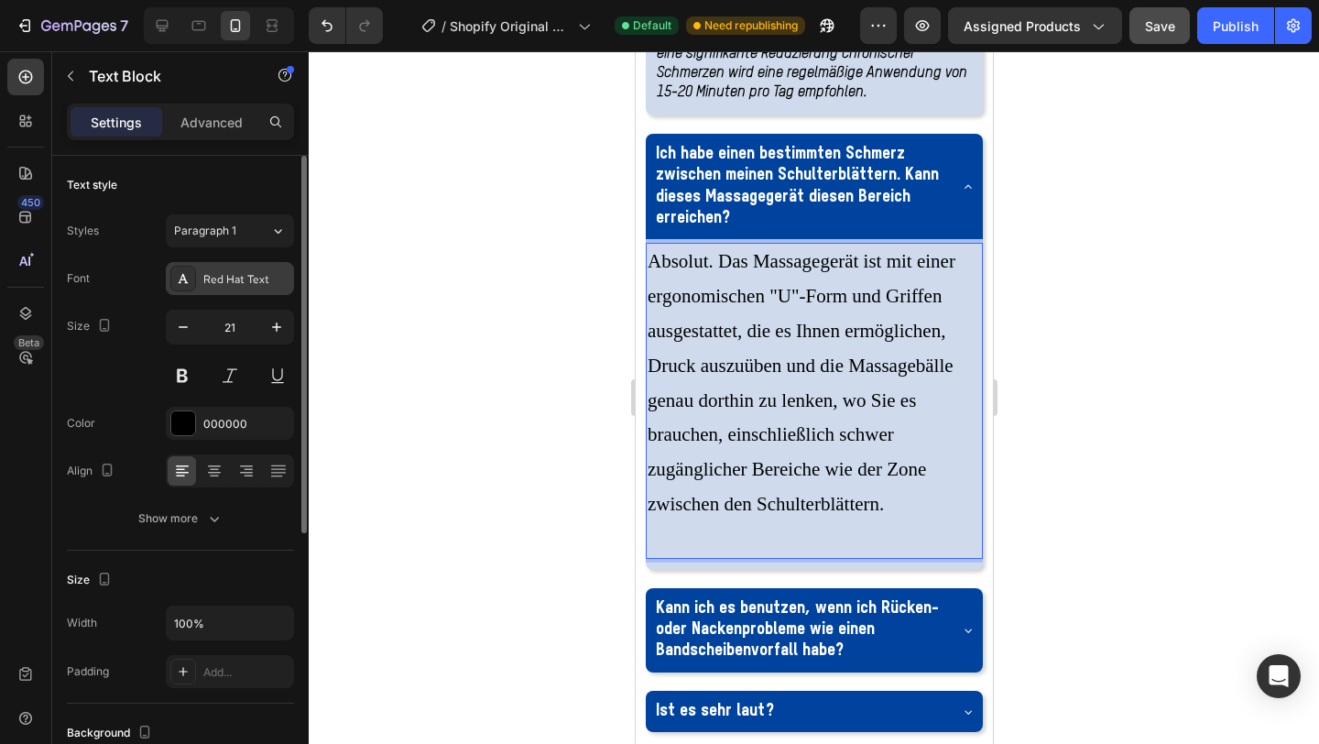
click at [255, 287] on div "Red Hat Text" at bounding box center [246, 279] width 86 height 16
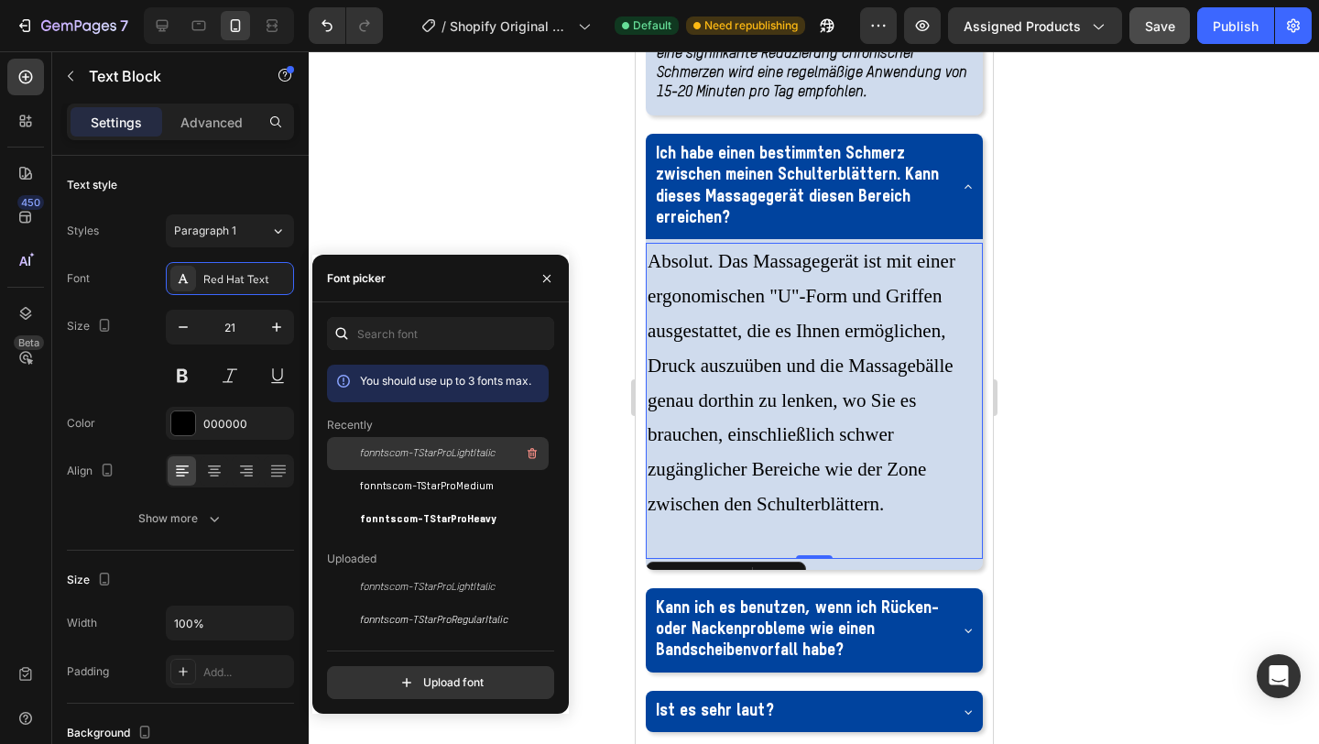
click at [394, 451] on span "fonntscom-TStarProLightItalic" at bounding box center [428, 453] width 136 height 16
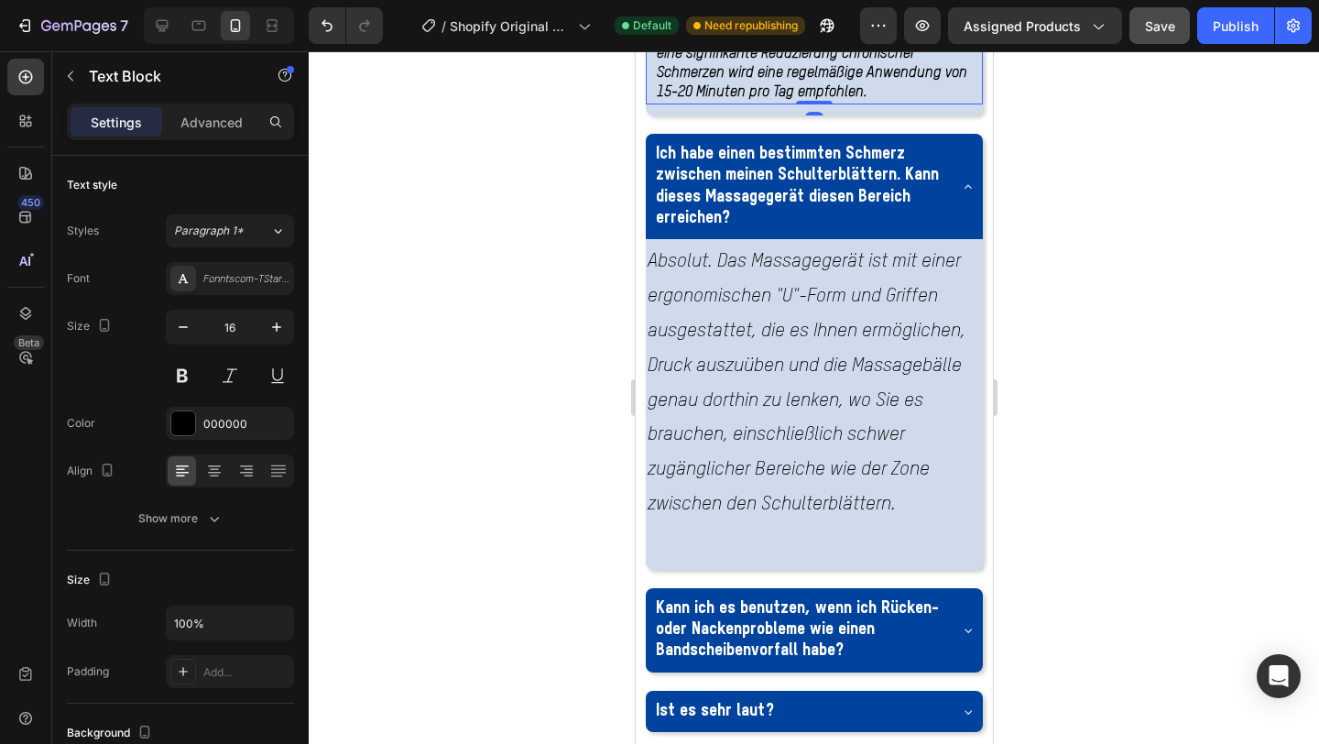
click at [796, 100] on strong "Viele unserer Kunden spüren bereits nach der ersten Anwendung eine sofortige Li…" at bounding box center [811, 35] width 311 height 129
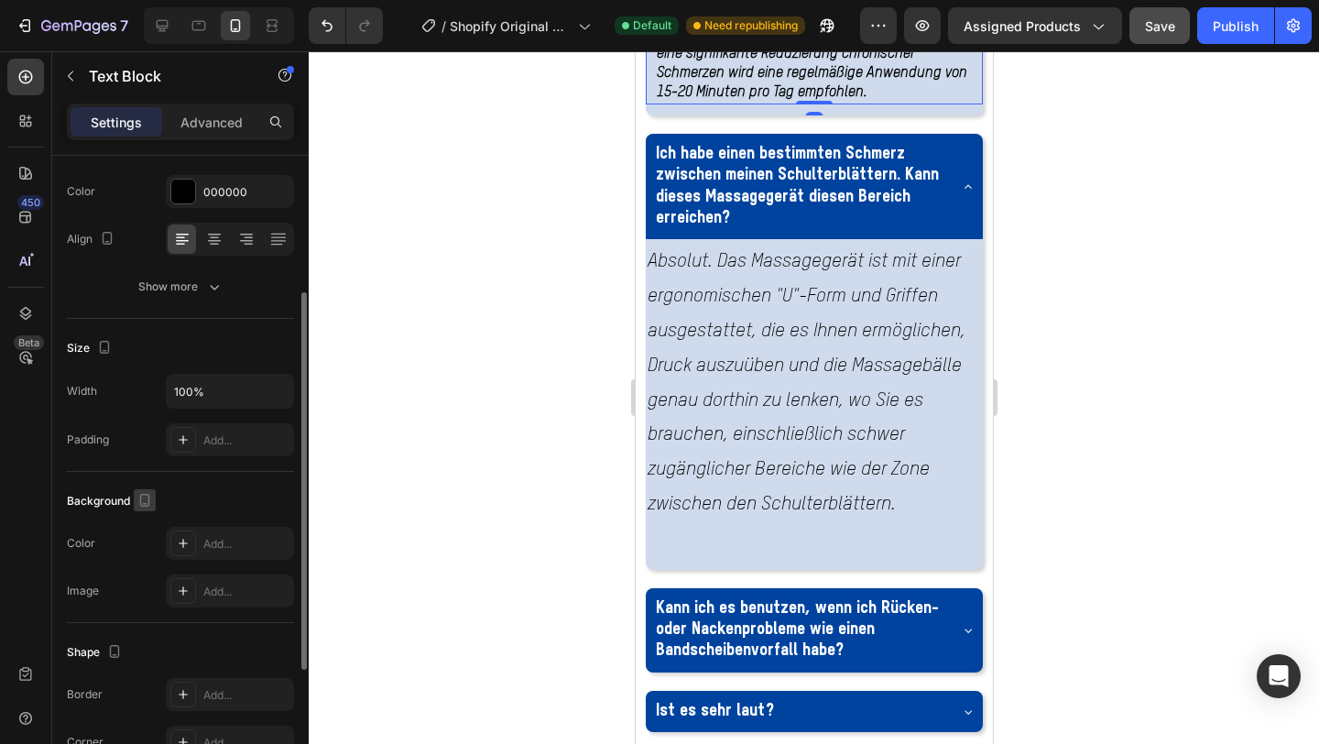
scroll to position [0, 0]
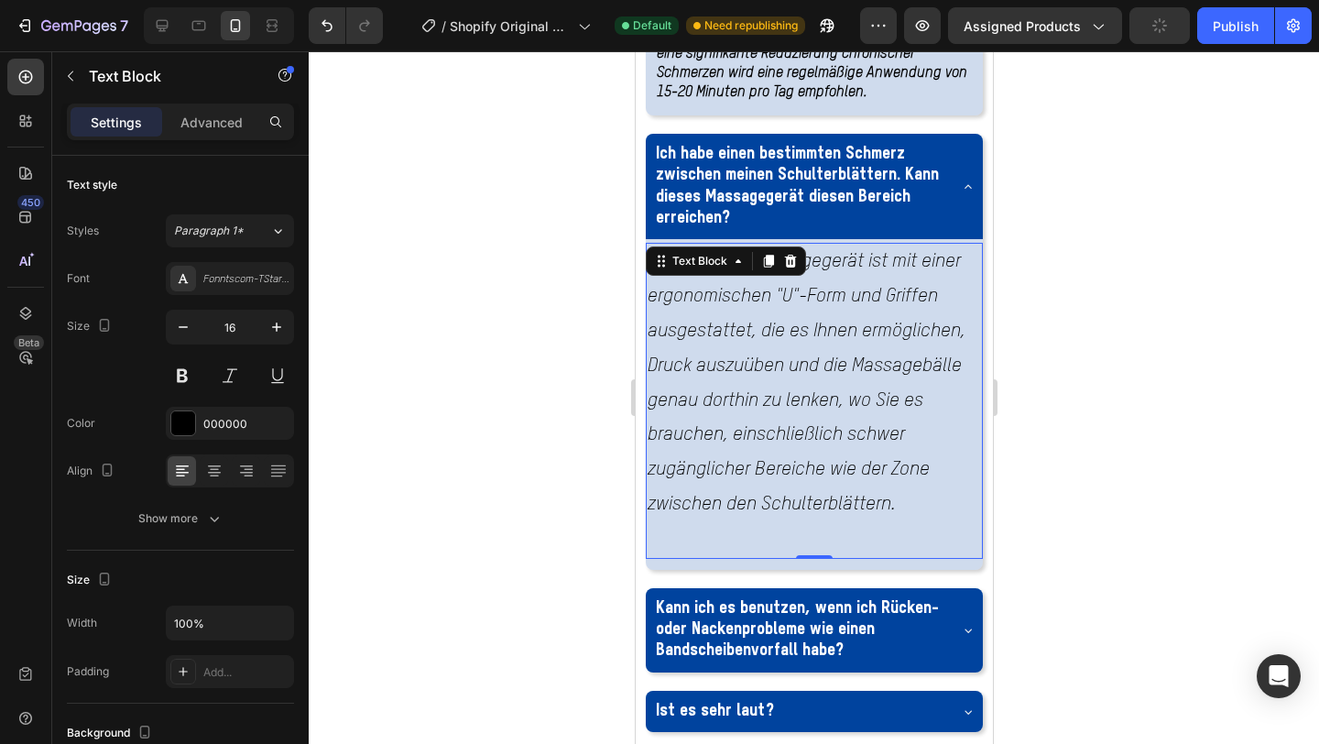
click at [817, 521] on p "Absolut. Das Massagegerät ist mit einer ergonomischen "U"-Form und Griffen ausg…" at bounding box center [814, 383] width 334 height 277
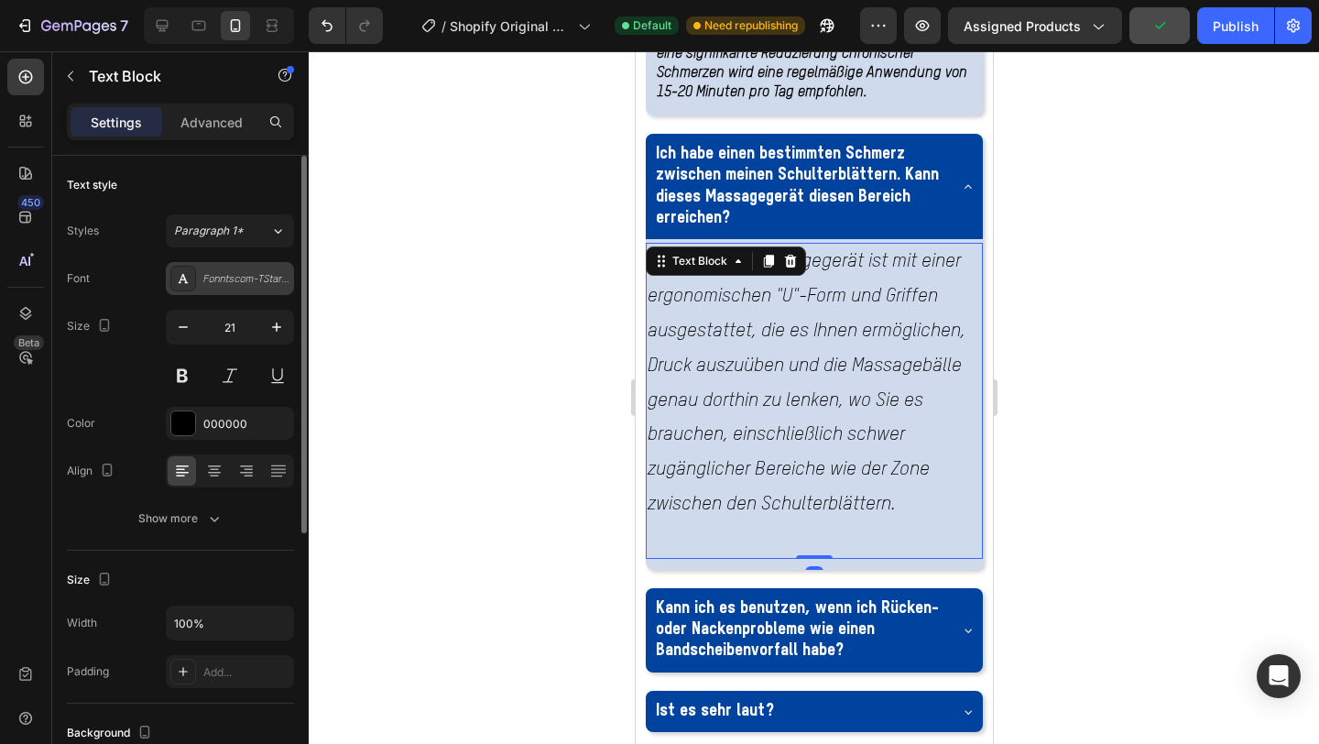
click at [229, 278] on div "Fonntscom-TStarProLightItalic" at bounding box center [246, 279] width 86 height 16
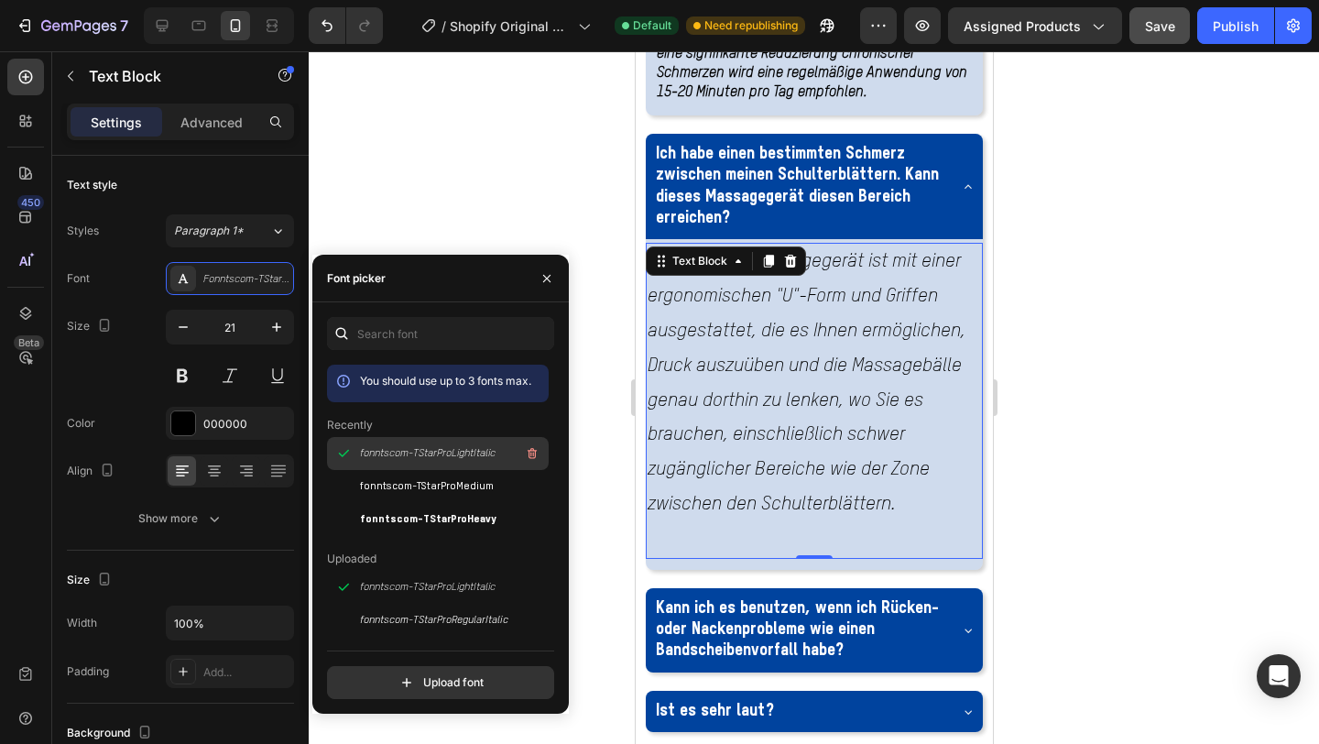
click at [386, 450] on span "fonntscom-TStarProLightItalic" at bounding box center [428, 453] width 136 height 16
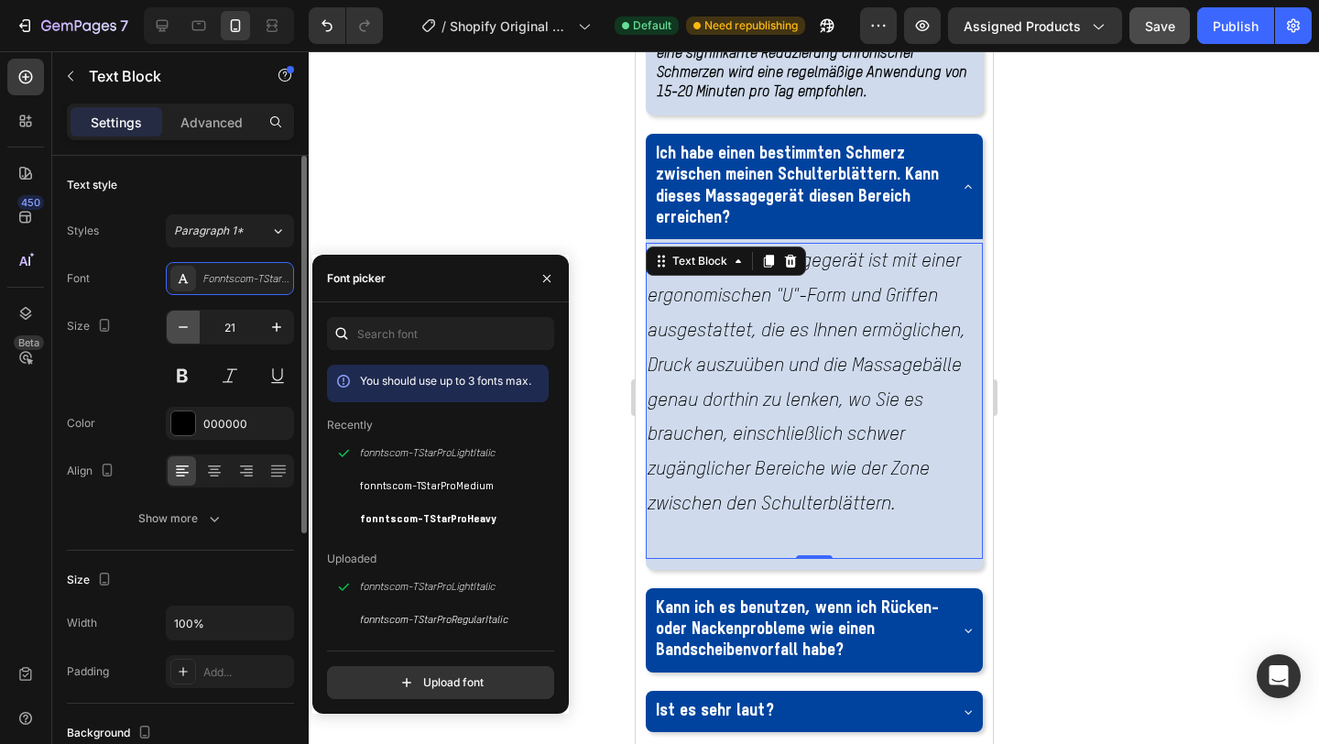
click at [185, 337] on button "button" at bounding box center [183, 327] width 33 height 33
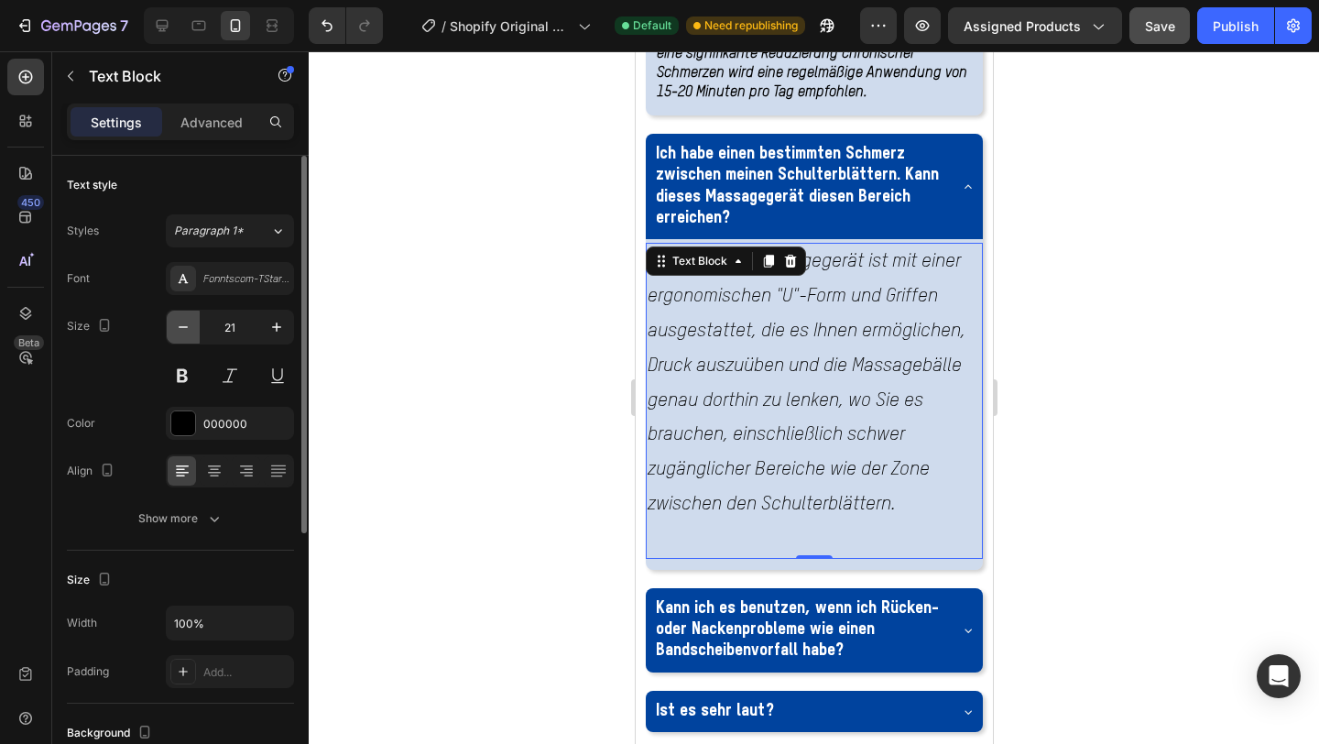
click at [185, 337] on button "button" at bounding box center [183, 327] width 33 height 33
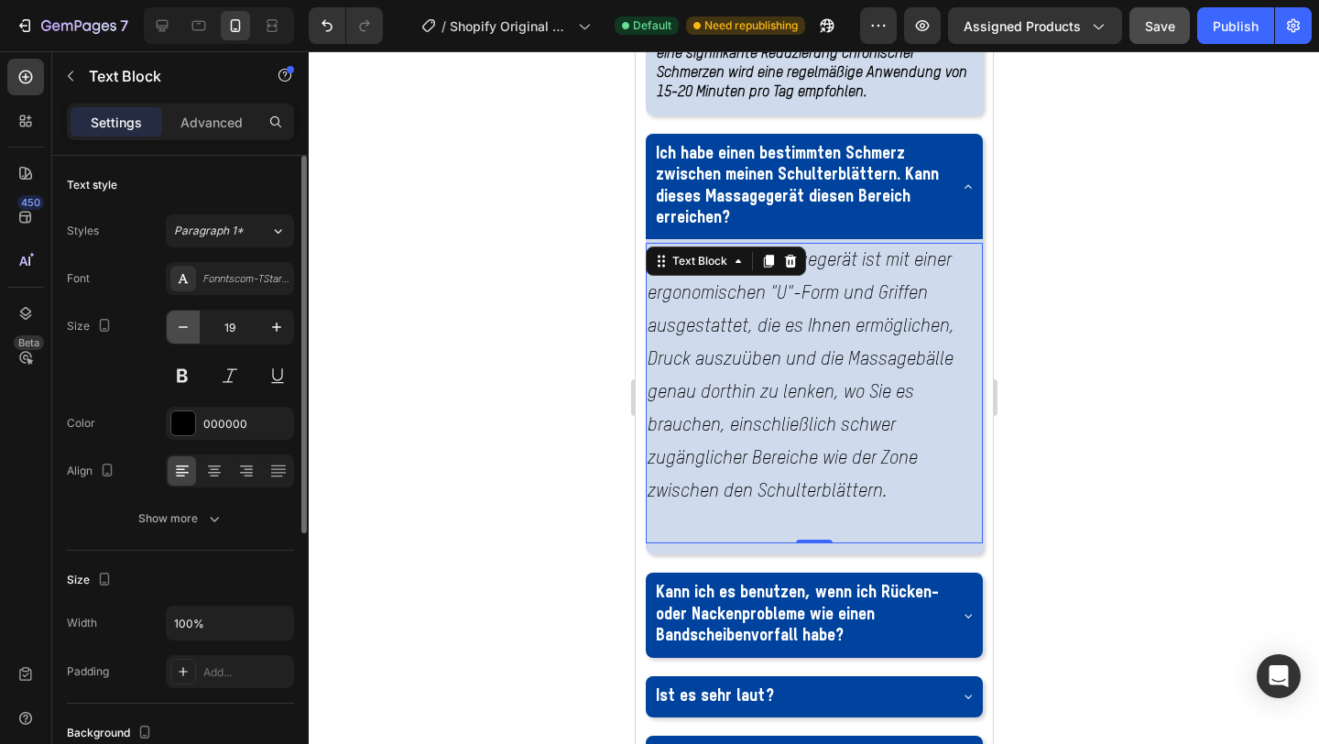
click at [185, 337] on button "button" at bounding box center [183, 327] width 33 height 33
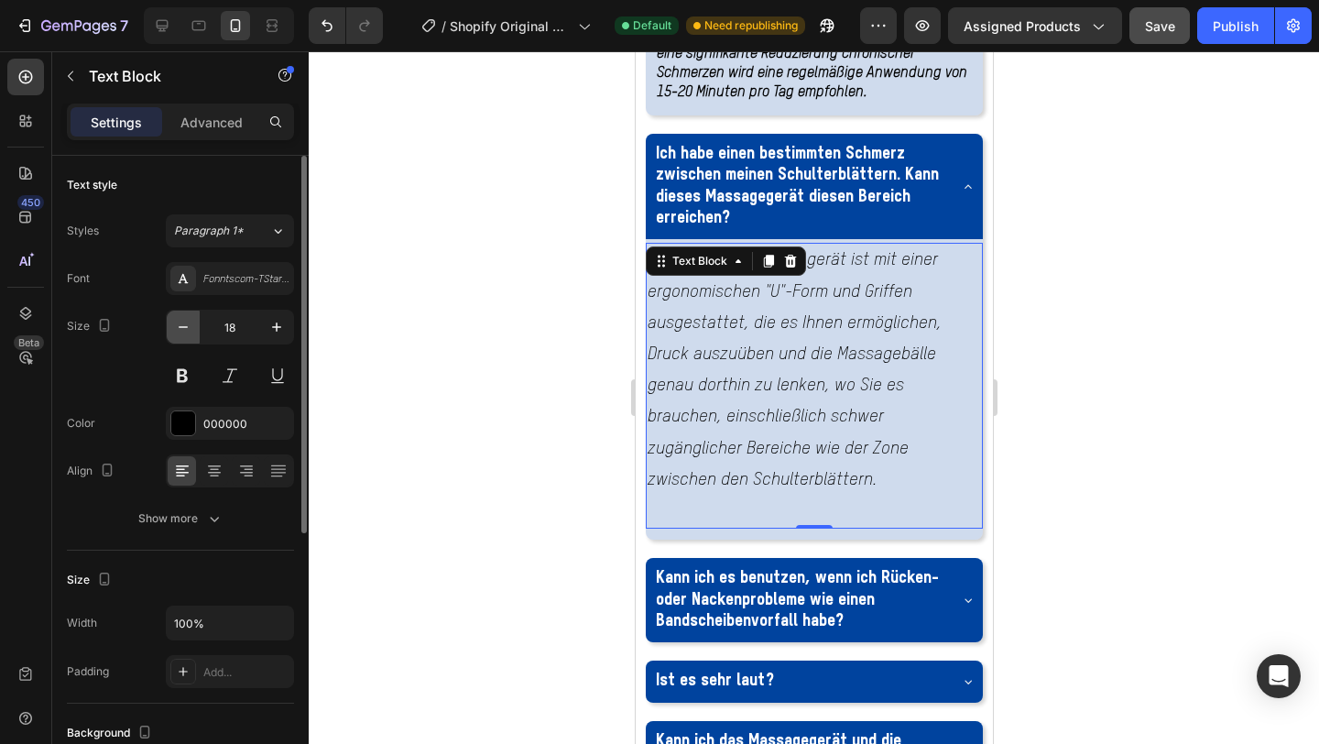
click at [185, 337] on button "button" at bounding box center [183, 327] width 33 height 33
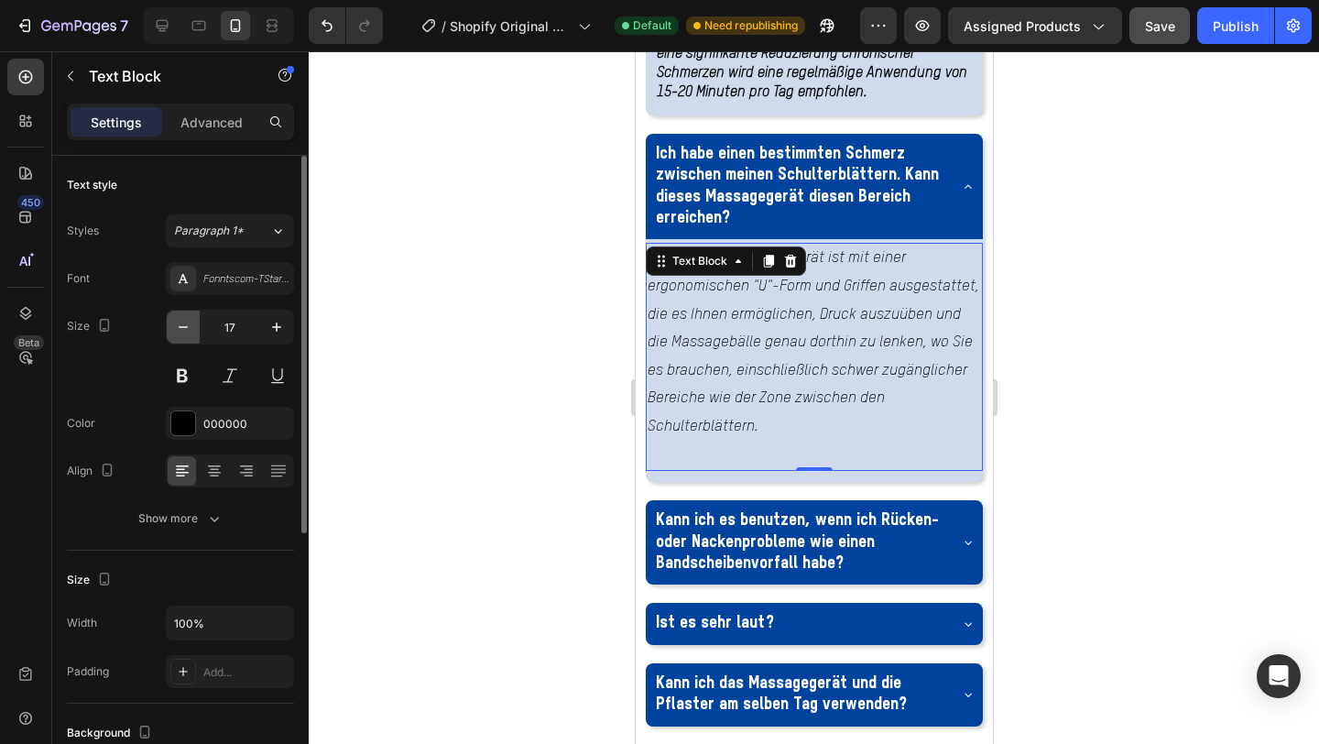
click at [188, 334] on icon "button" at bounding box center [183, 327] width 18 height 18
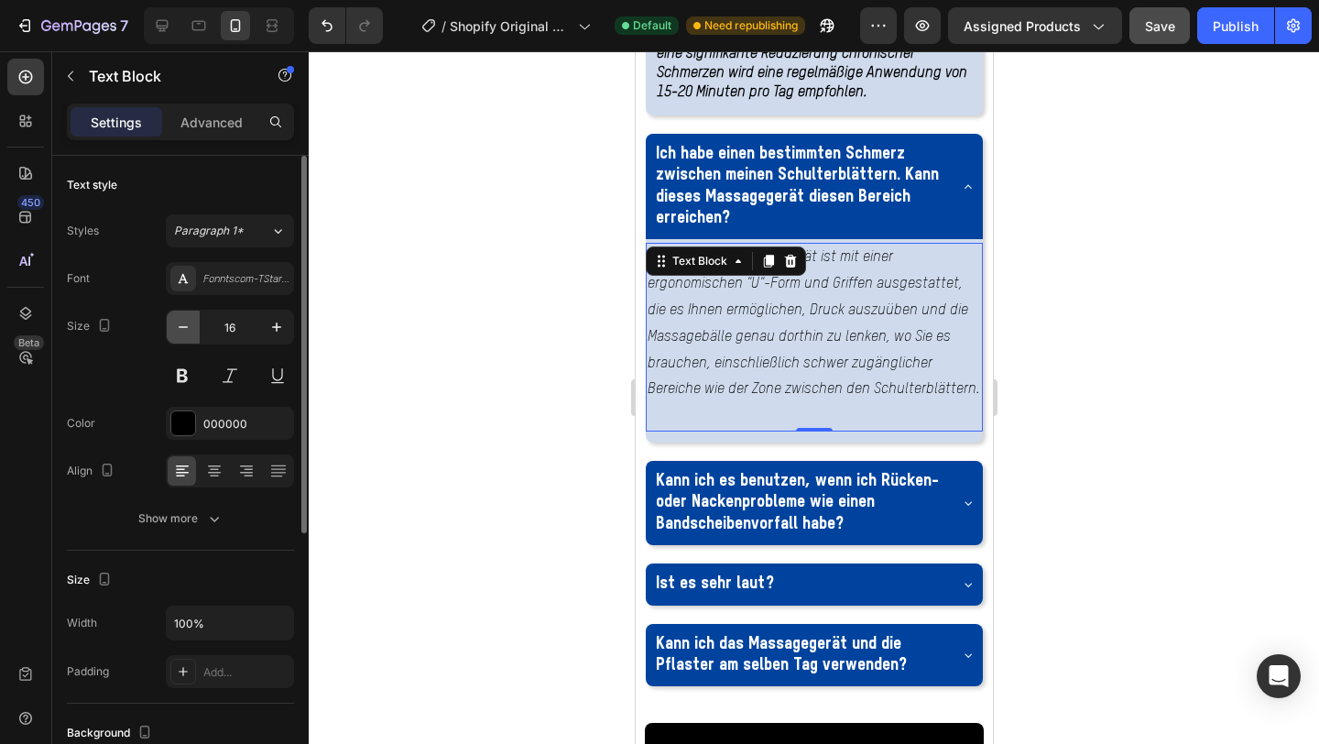
click at [188, 334] on icon "button" at bounding box center [183, 327] width 18 height 18
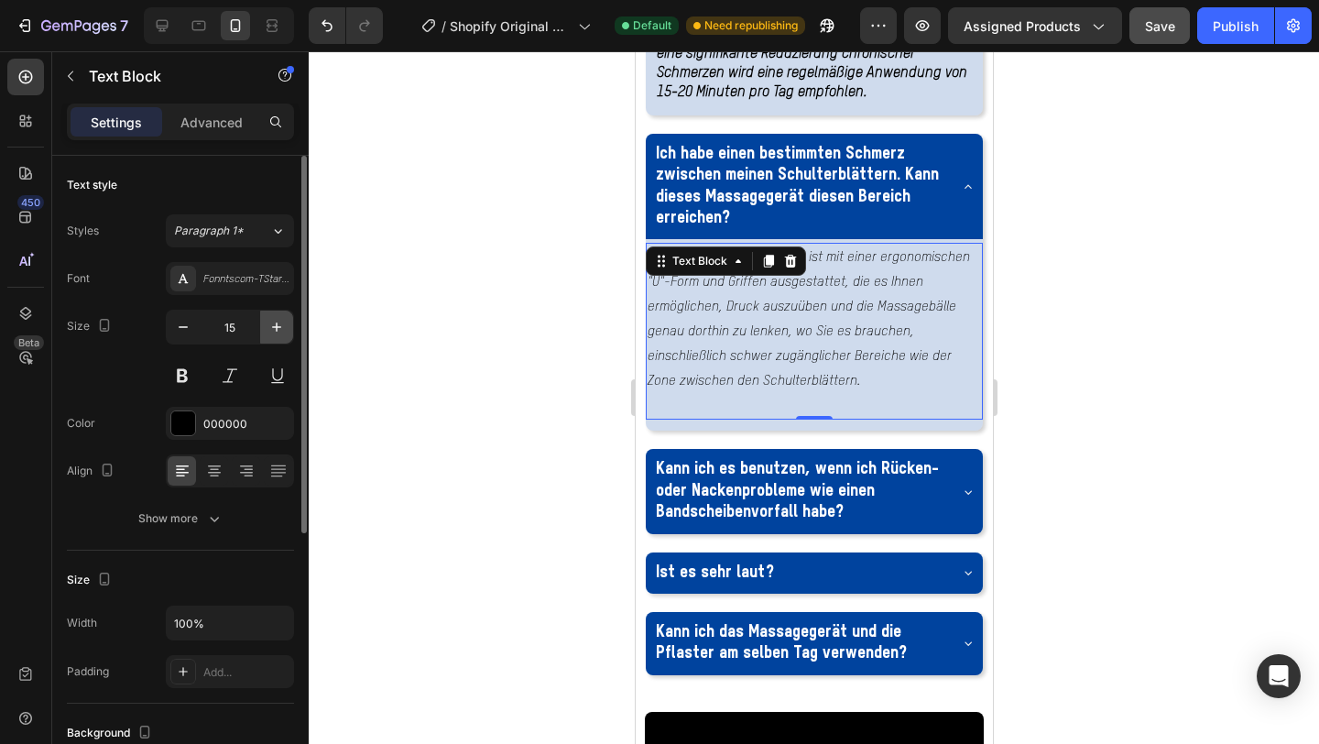
click at [284, 329] on icon "button" at bounding box center [277, 327] width 18 height 18
type input "16"
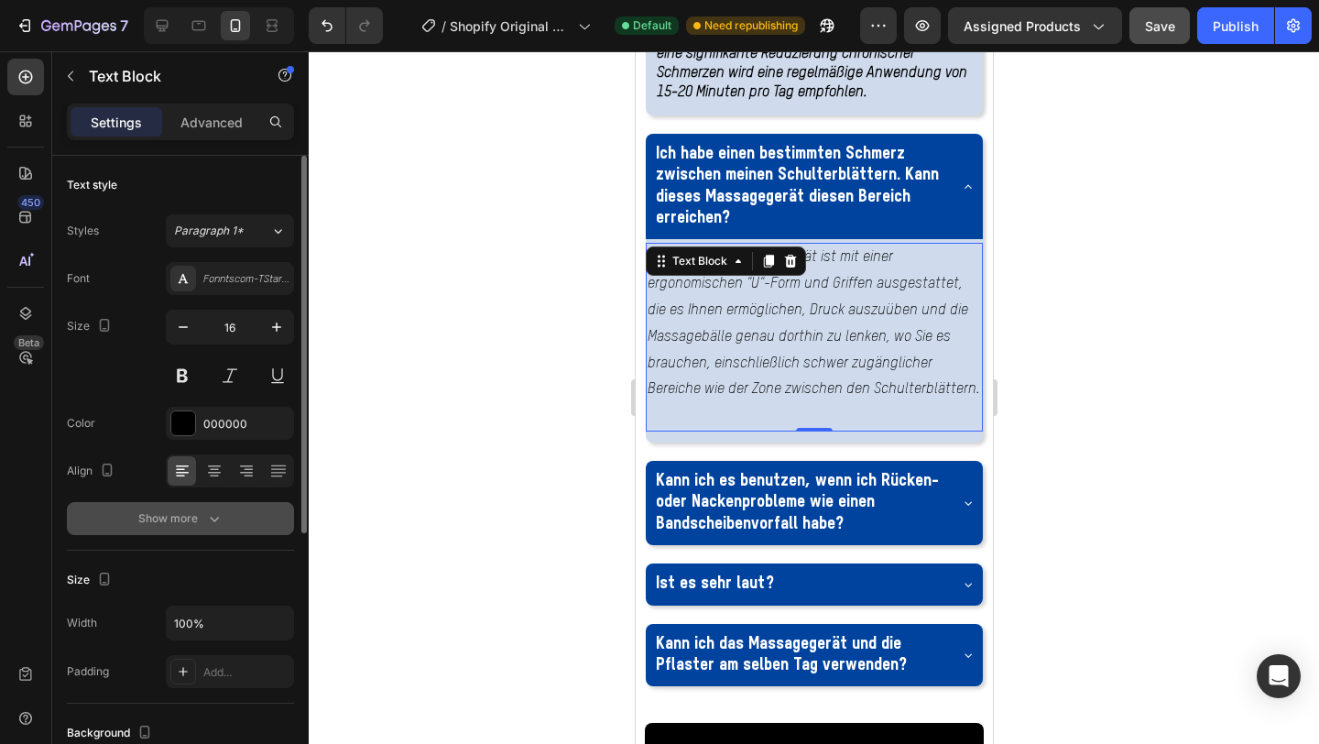
click at [191, 523] on div "Show more" at bounding box center [180, 518] width 85 height 18
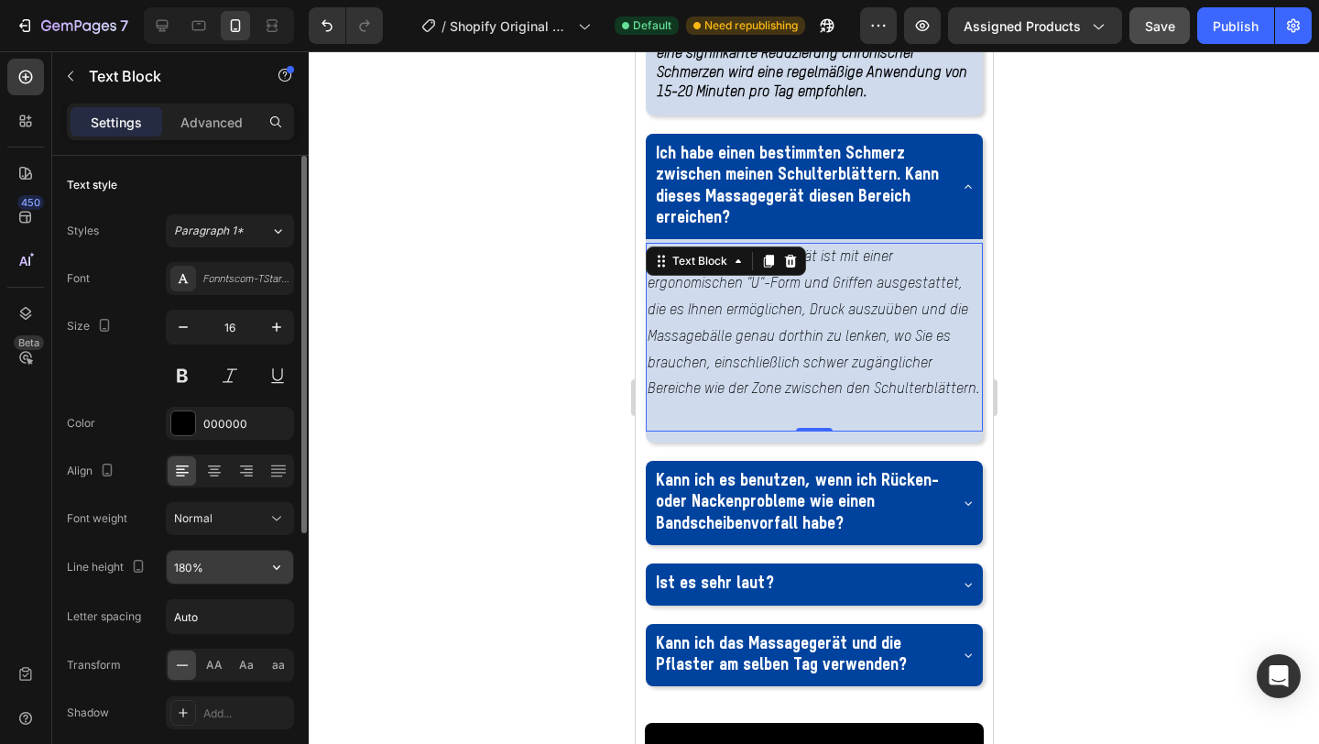
click at [222, 568] on input "180%" at bounding box center [230, 567] width 126 height 33
click at [270, 574] on icon "button" at bounding box center [277, 567] width 18 height 18
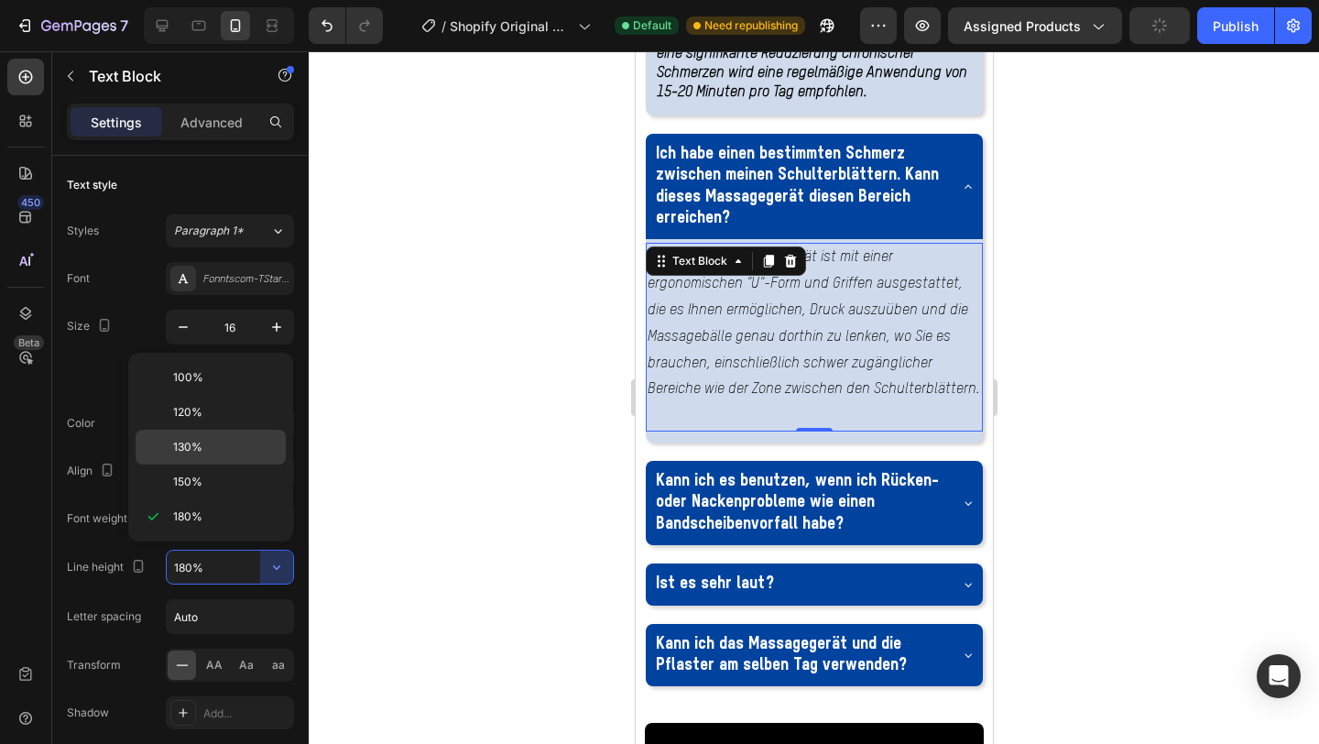
click at [239, 453] on p "130%" at bounding box center [225, 447] width 104 height 16
type input "130%"
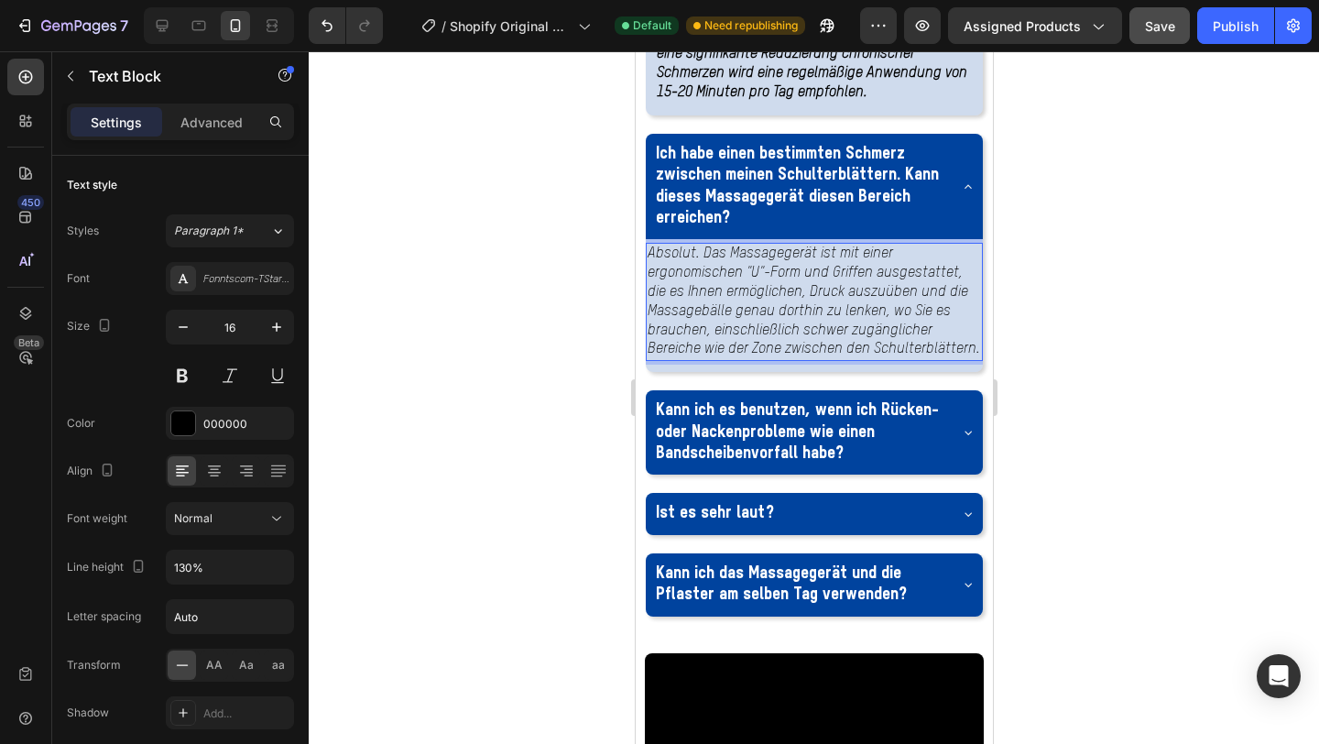
click at [726, 359] on p "Absolut. Das Massagegerät ist mit einer ergonomischen "U"-Form und Griffen ausg…" at bounding box center [814, 302] width 334 height 115
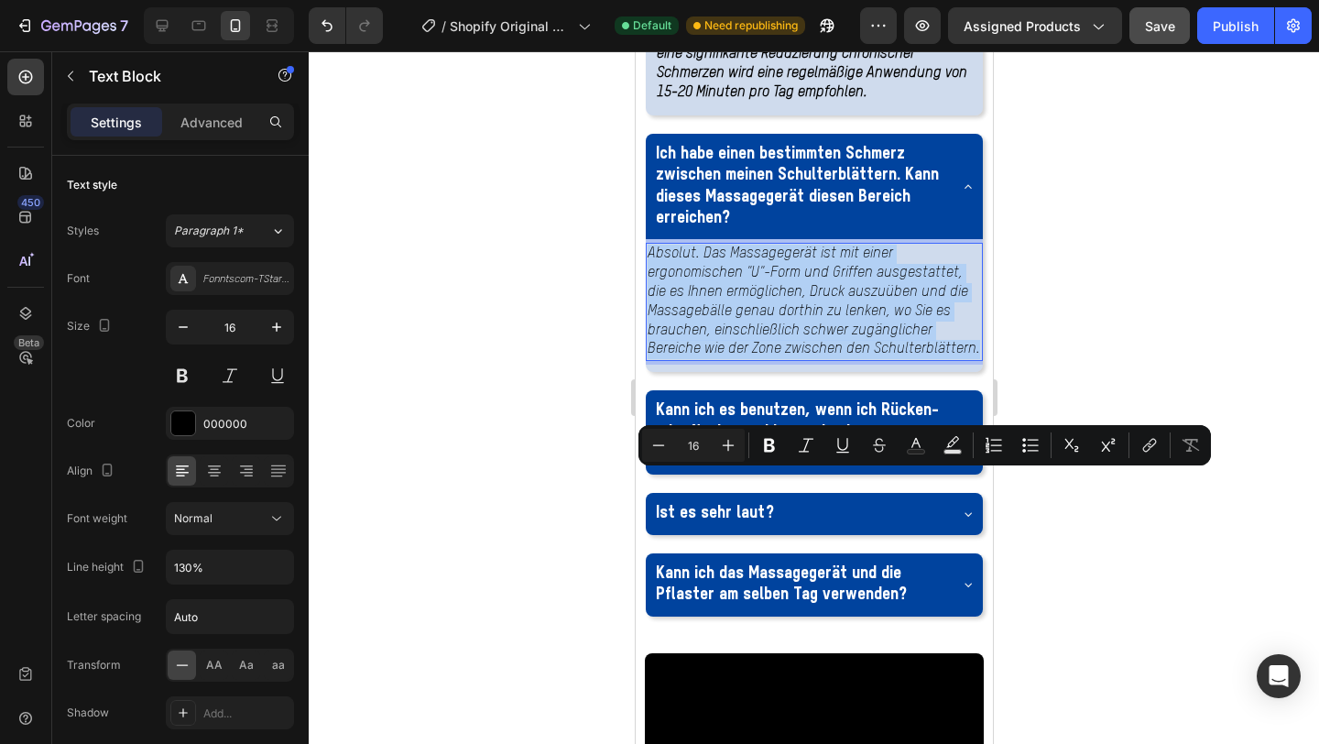
click at [726, 359] on p "Absolut. Das Massagegerät ist mit einer ergonomischen "U"-Form und Griffen ausg…" at bounding box center [814, 302] width 334 height 115
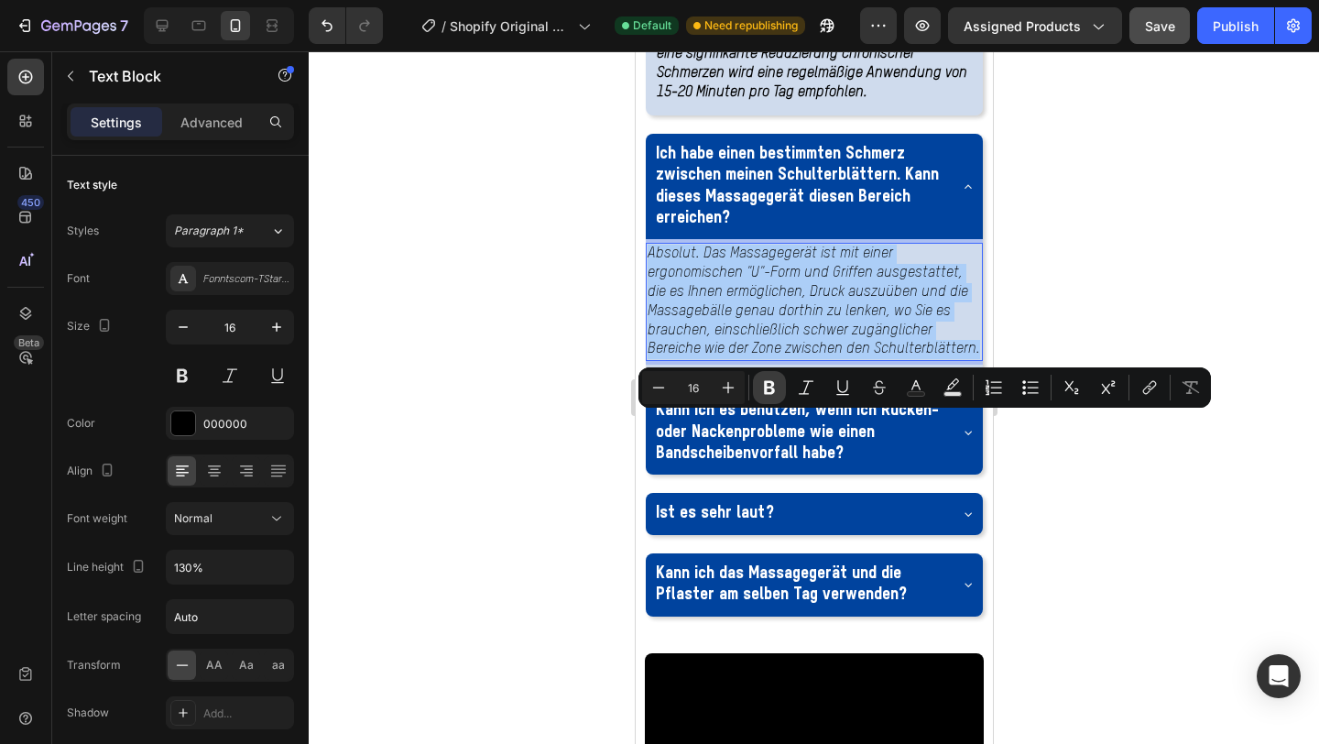
click at [764, 388] on icon "Editor contextual toolbar" at bounding box center [769, 388] width 11 height 14
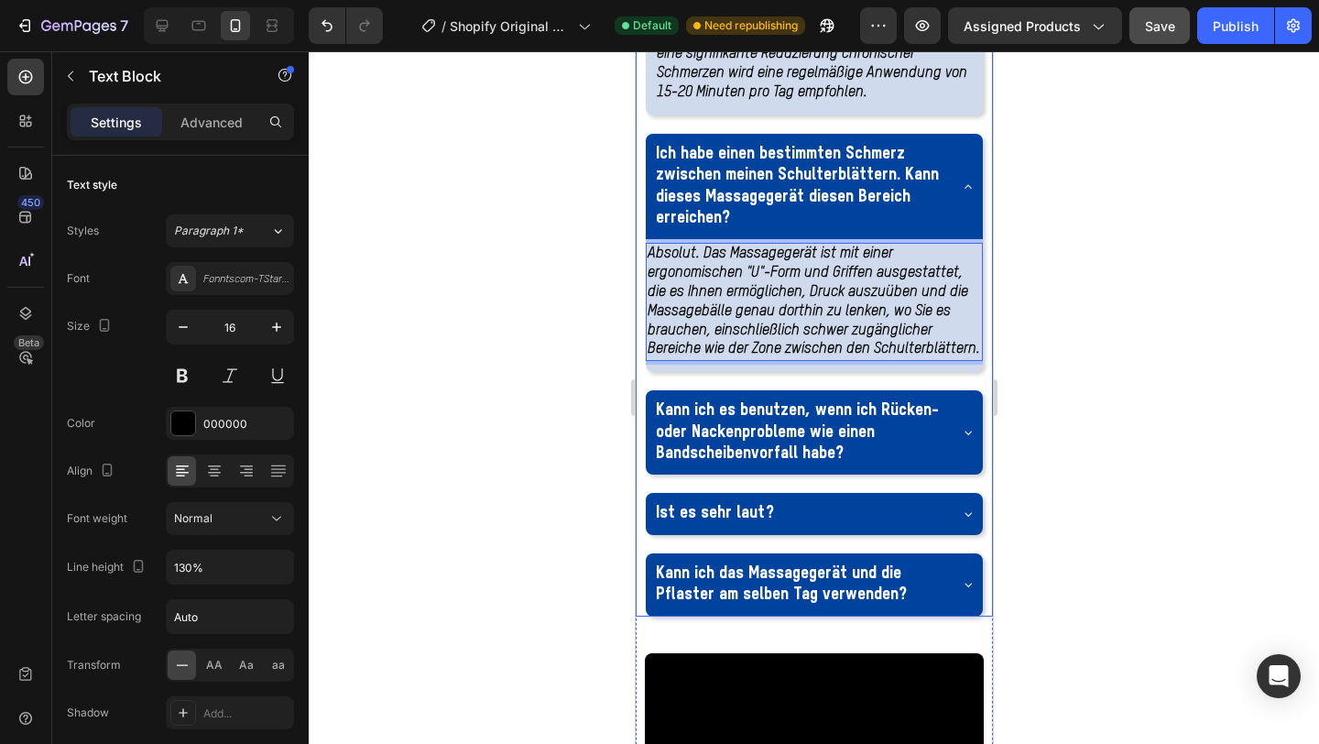
click at [1027, 330] on div at bounding box center [814, 397] width 1011 height 693
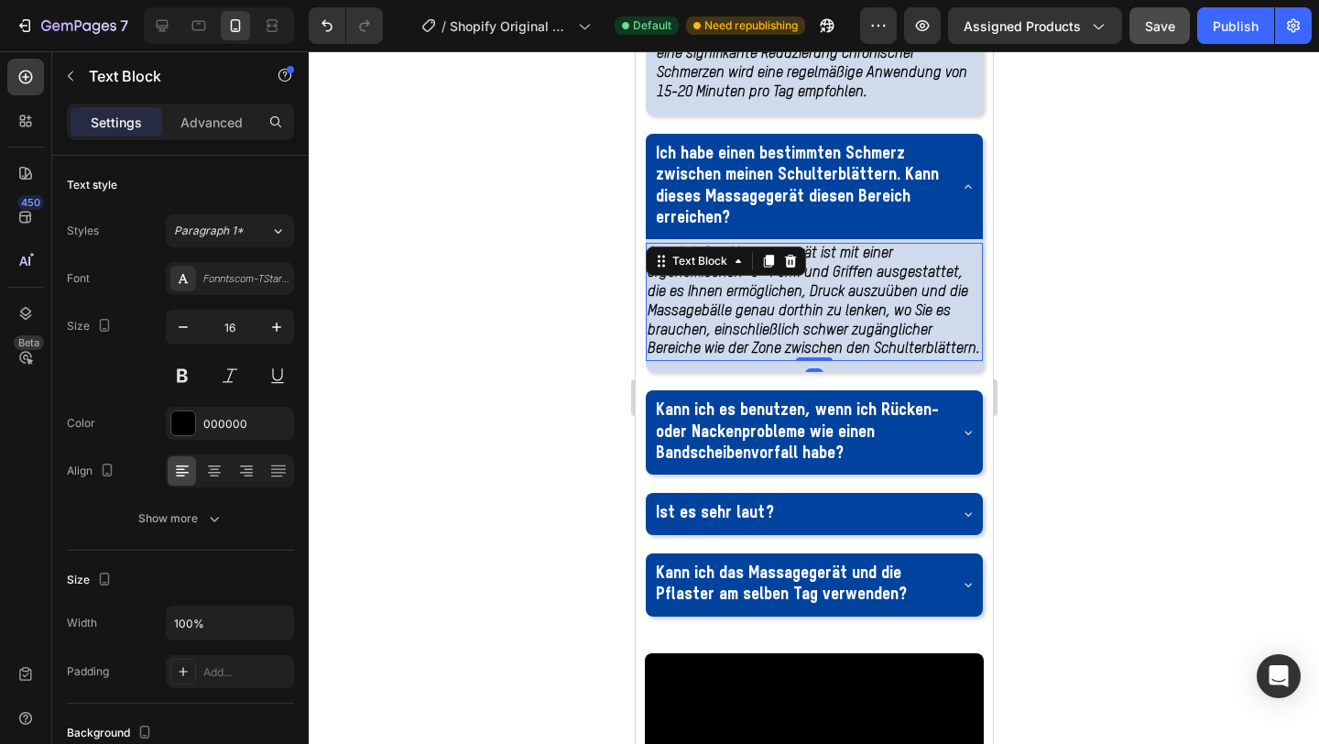
click at [782, 356] on strong "Absolut. Das Massagegerät ist mit einer ergonomischen "U"-Form und Griffen ausg…" at bounding box center [813, 301] width 333 height 110
click at [237, 126] on p "Advanced" at bounding box center [212, 122] width 62 height 19
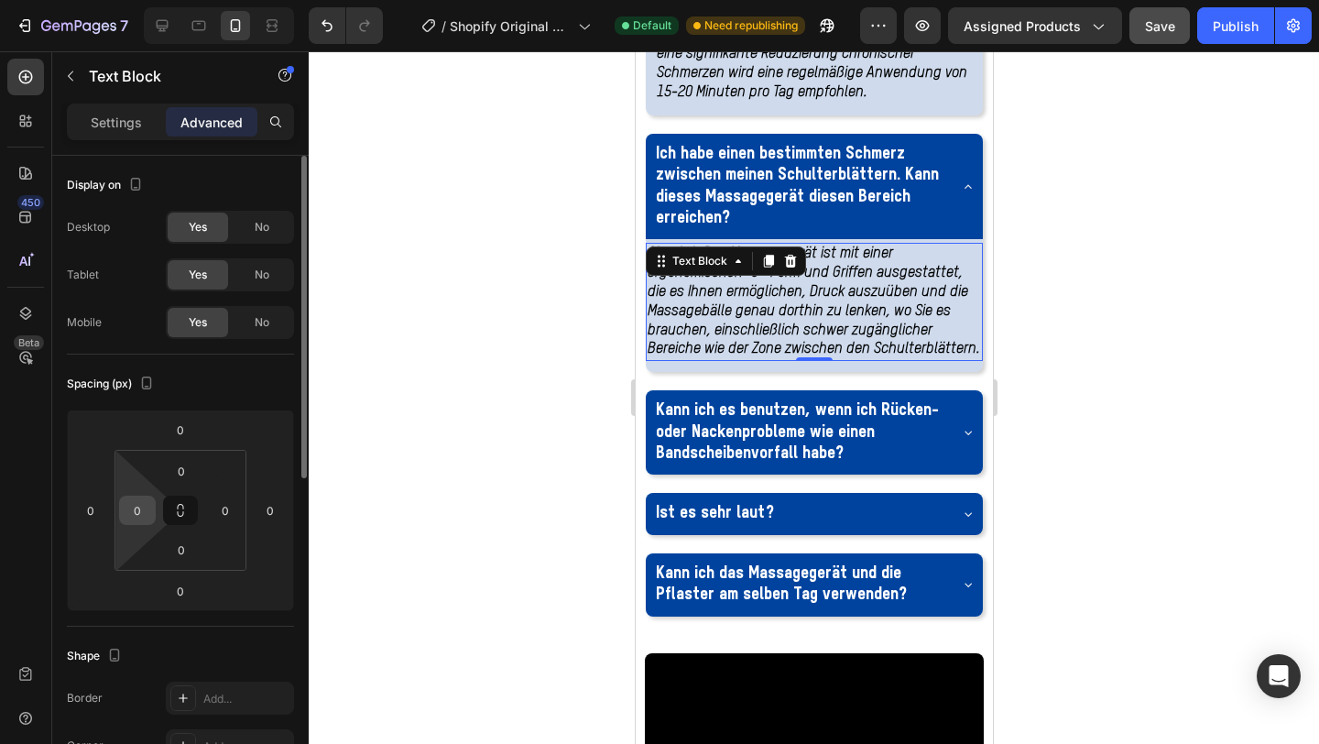
click at [144, 512] on input "0" at bounding box center [137, 510] width 27 height 27
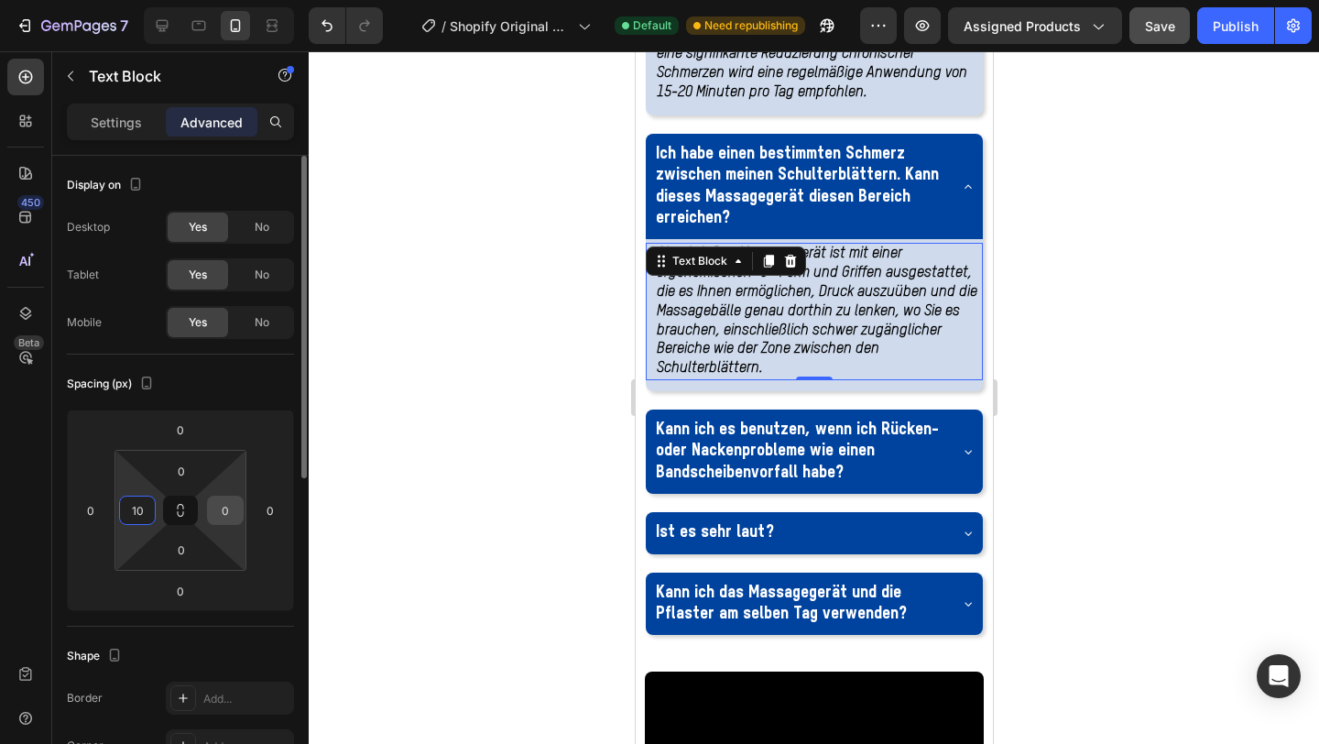
type input "10"
click at [216, 510] on input "0" at bounding box center [225, 510] width 27 height 27
type input "10"
click at [186, 546] on input "0" at bounding box center [181, 549] width 37 height 27
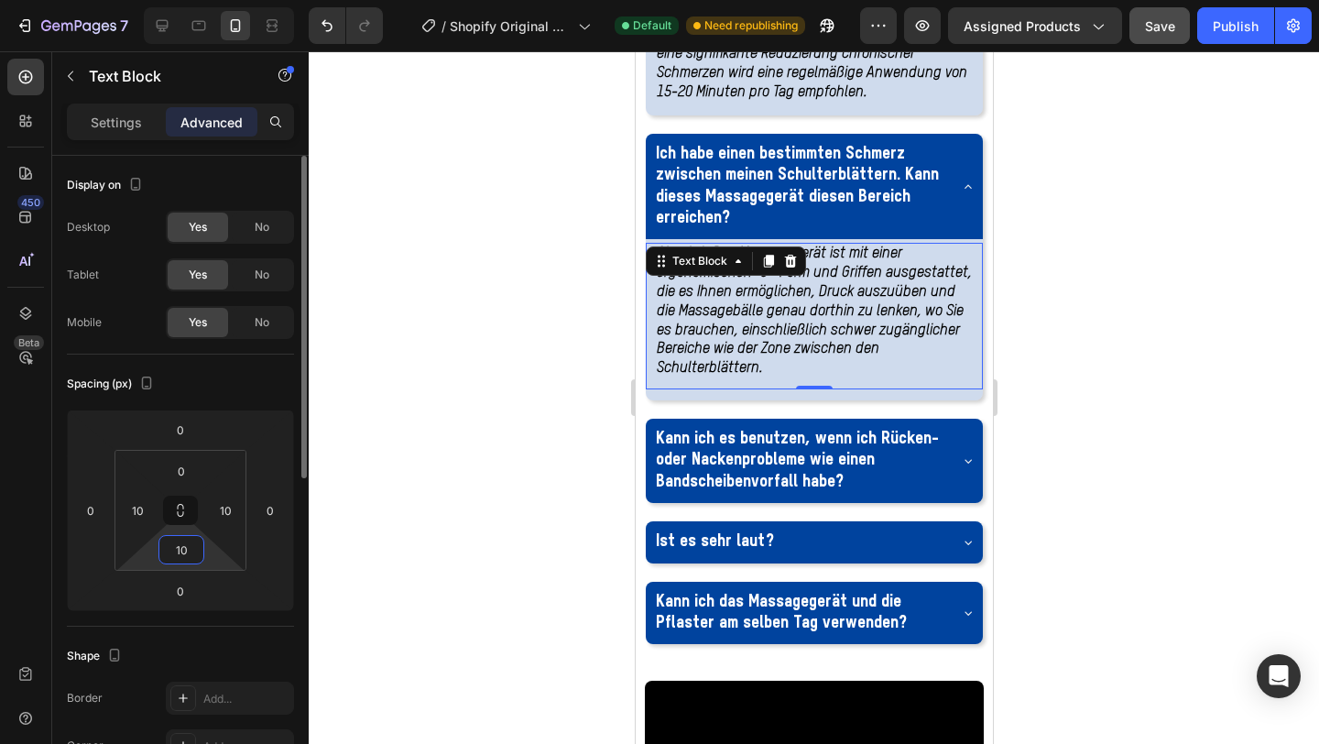
type input "1"
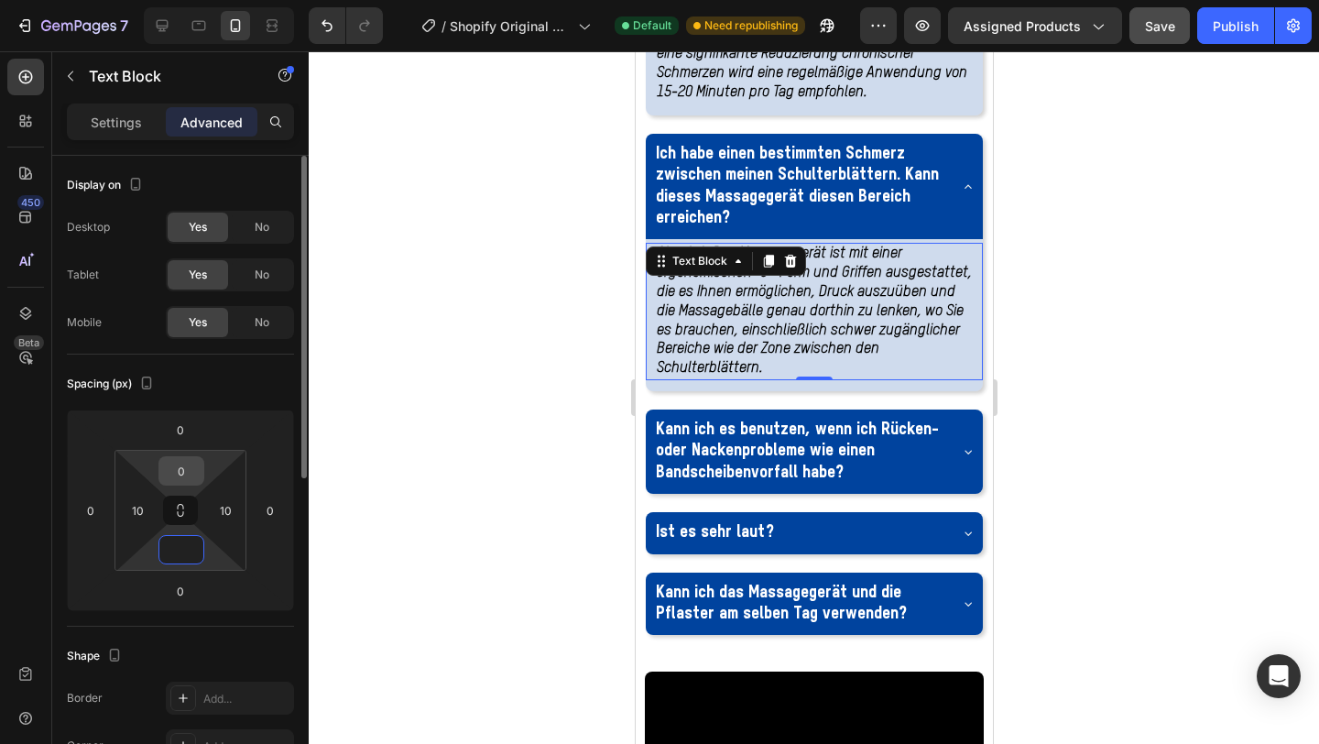
type input "0"
click at [176, 469] on input "0" at bounding box center [181, 470] width 37 height 27
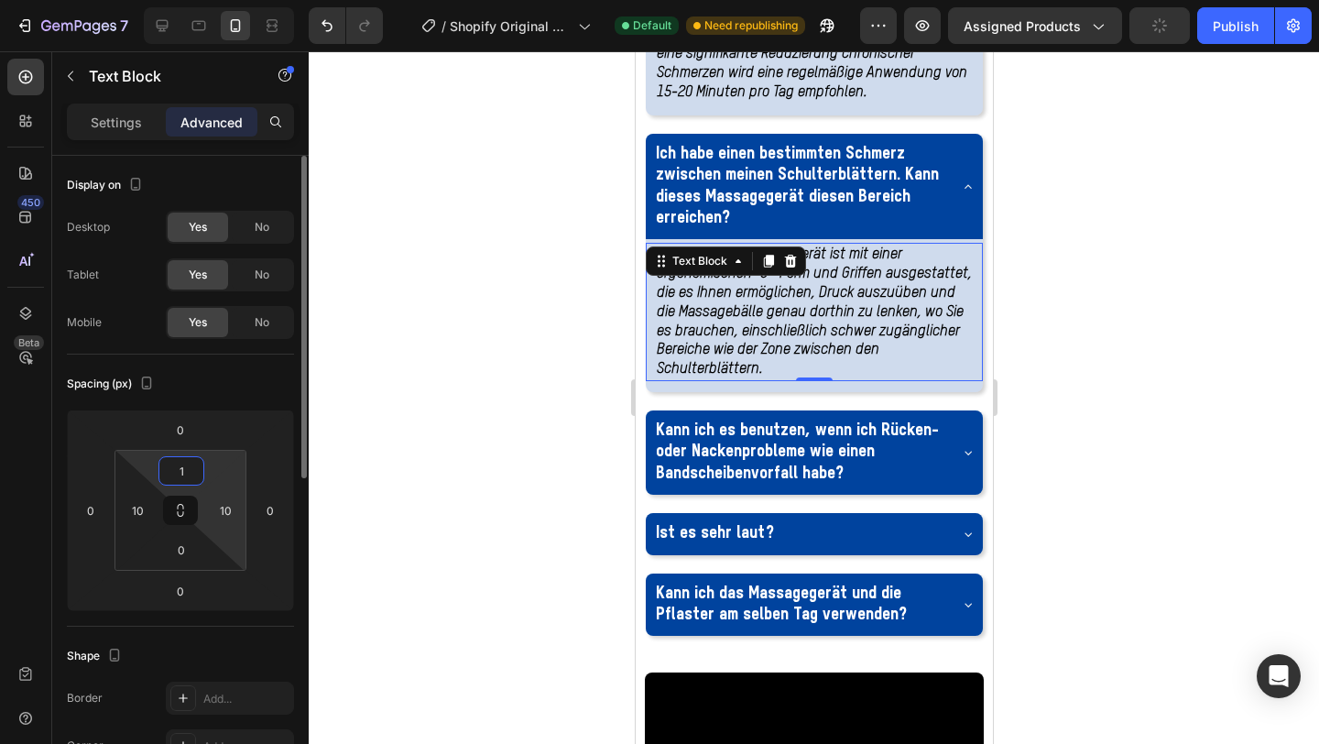
type input "10"
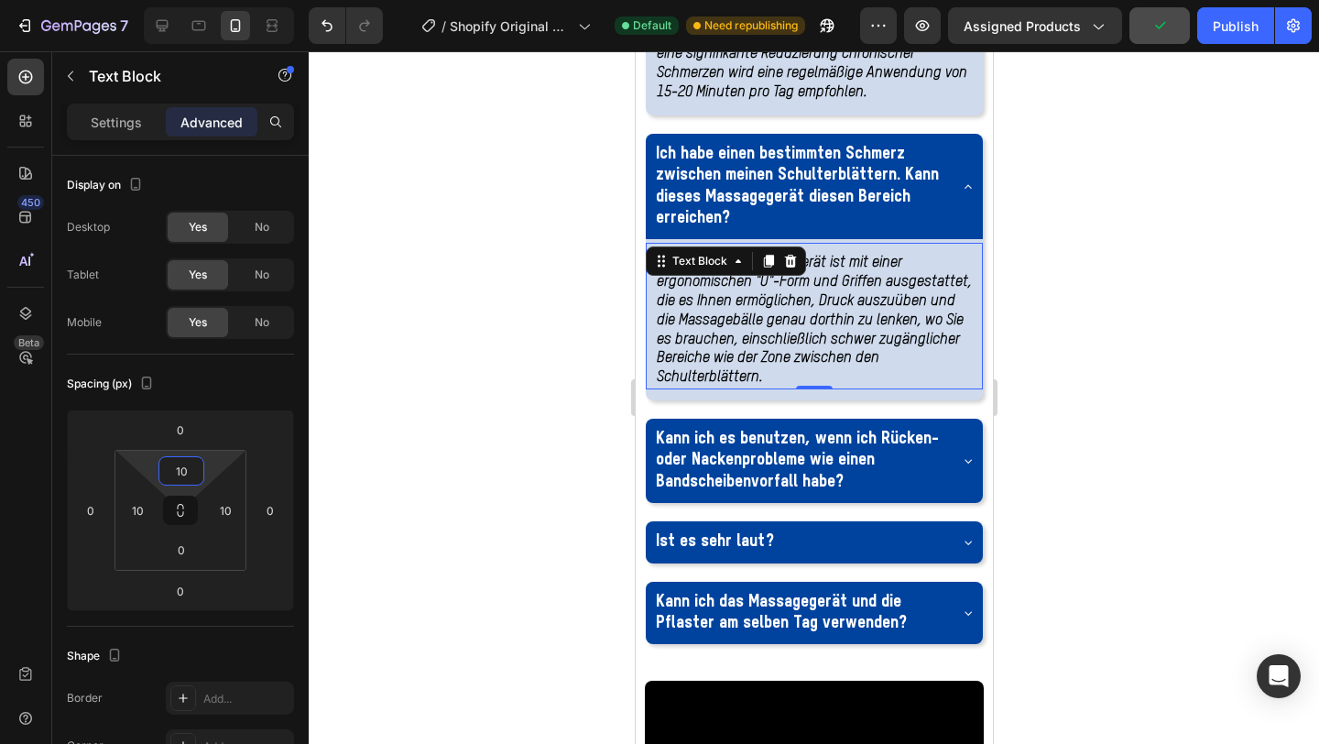
click at [1067, 408] on div at bounding box center [814, 397] width 1011 height 693
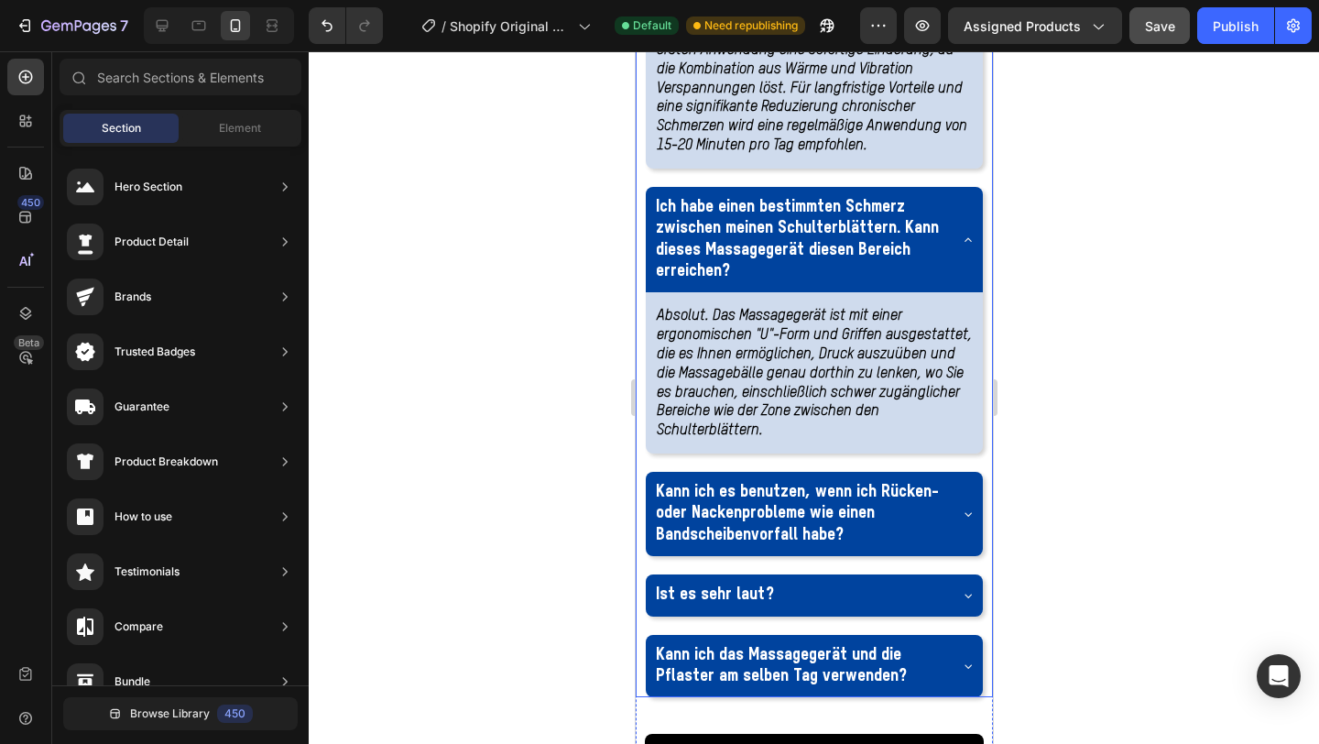
scroll to position [3561, 0]
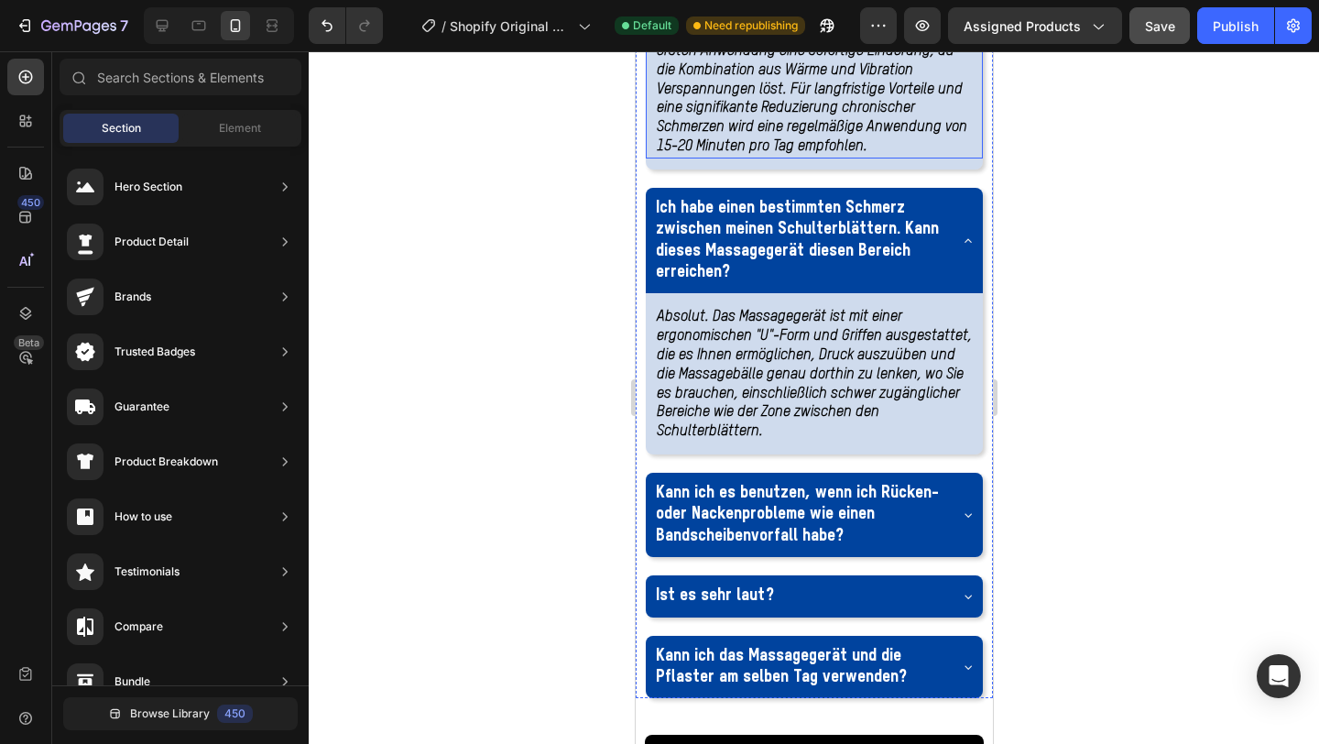
click at [793, 157] on p "Viele unserer Kunden spüren bereits nach der ersten Anwendung eine sofortige Li…" at bounding box center [813, 90] width 315 height 134
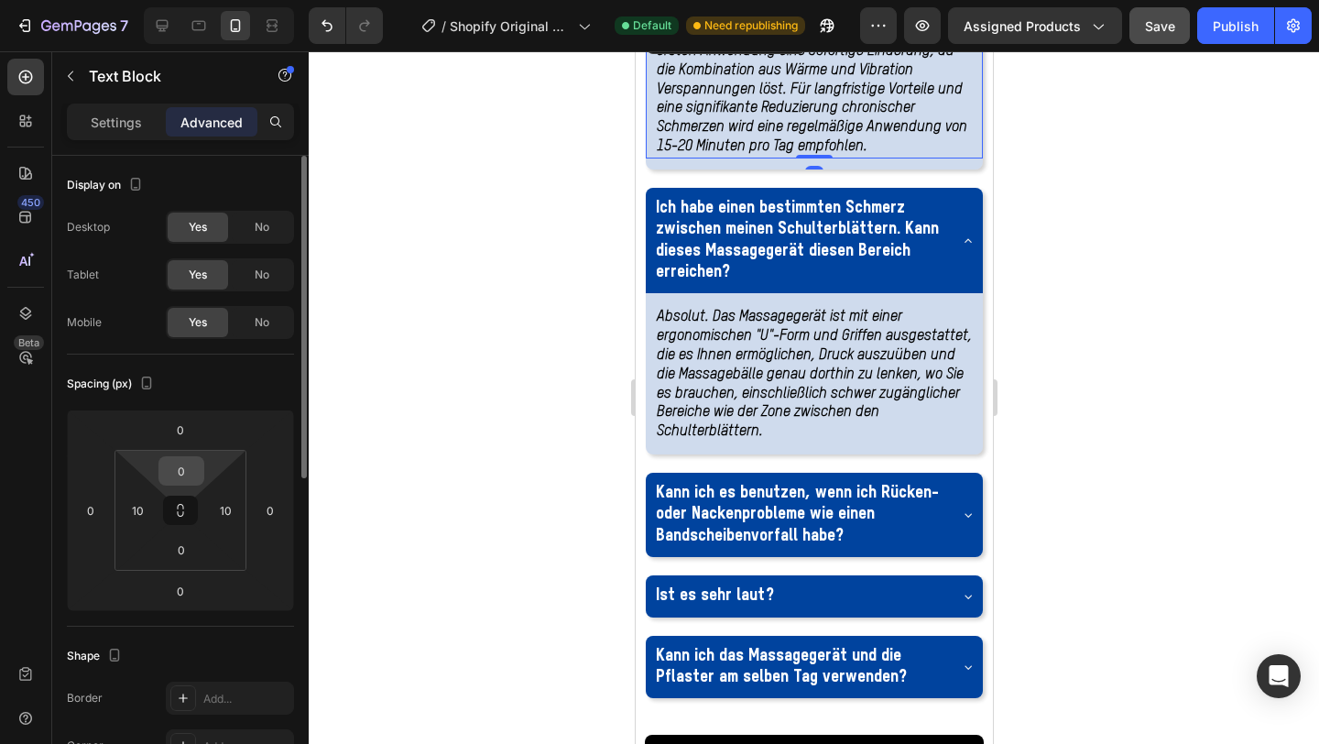
click at [188, 465] on input "0" at bounding box center [181, 470] width 37 height 27
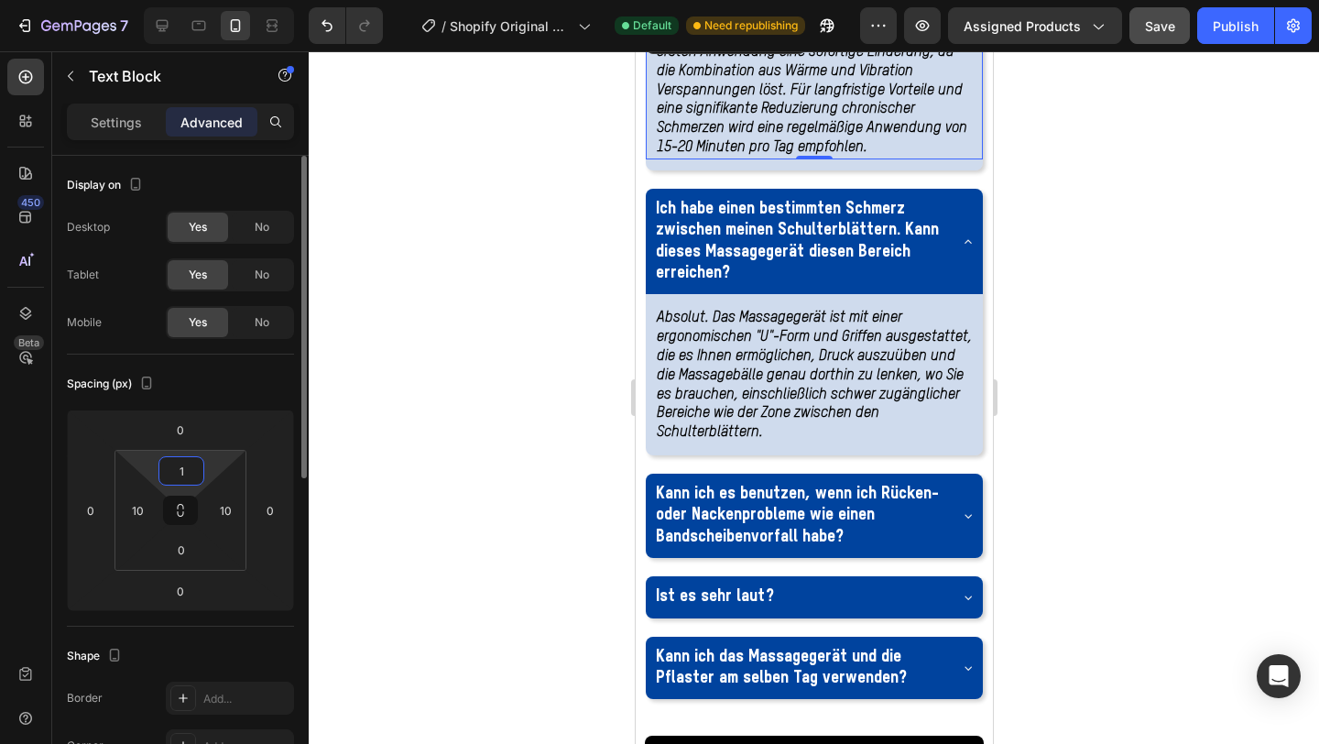
type input "10"
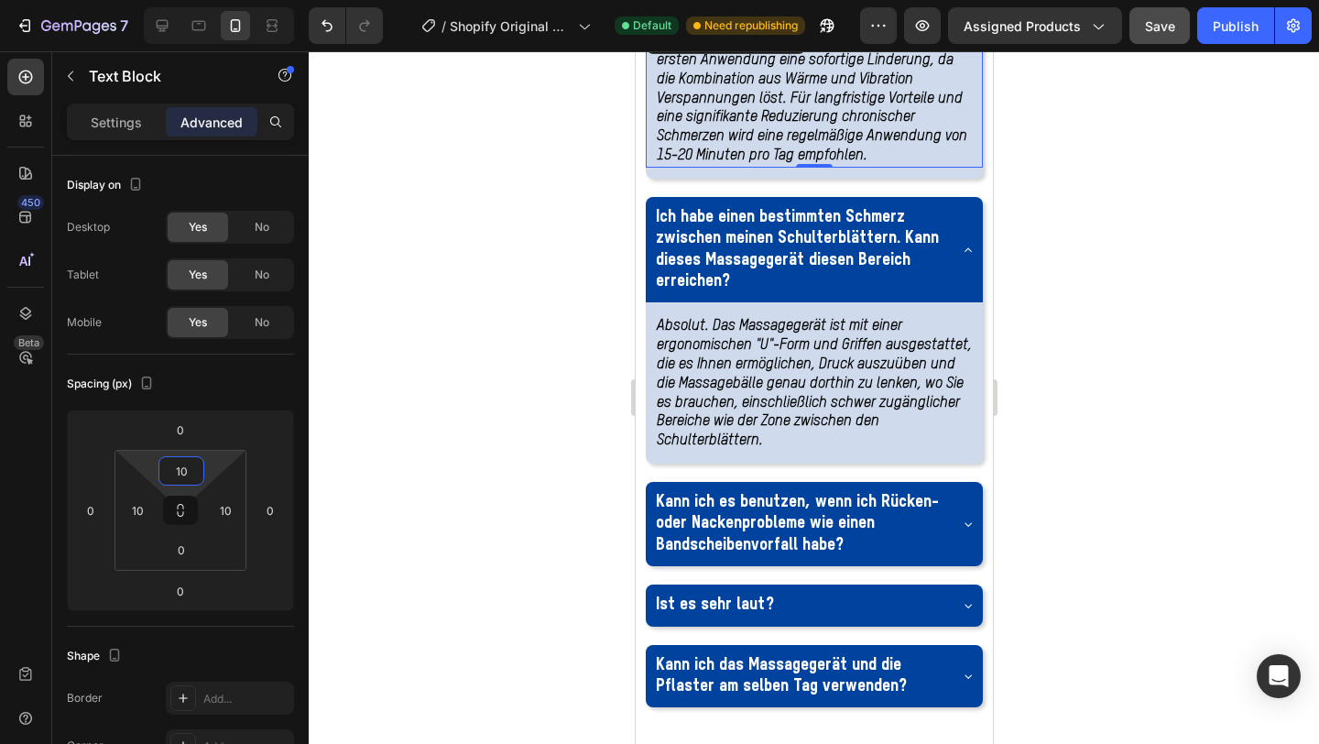
click at [1120, 282] on div at bounding box center [814, 397] width 1011 height 693
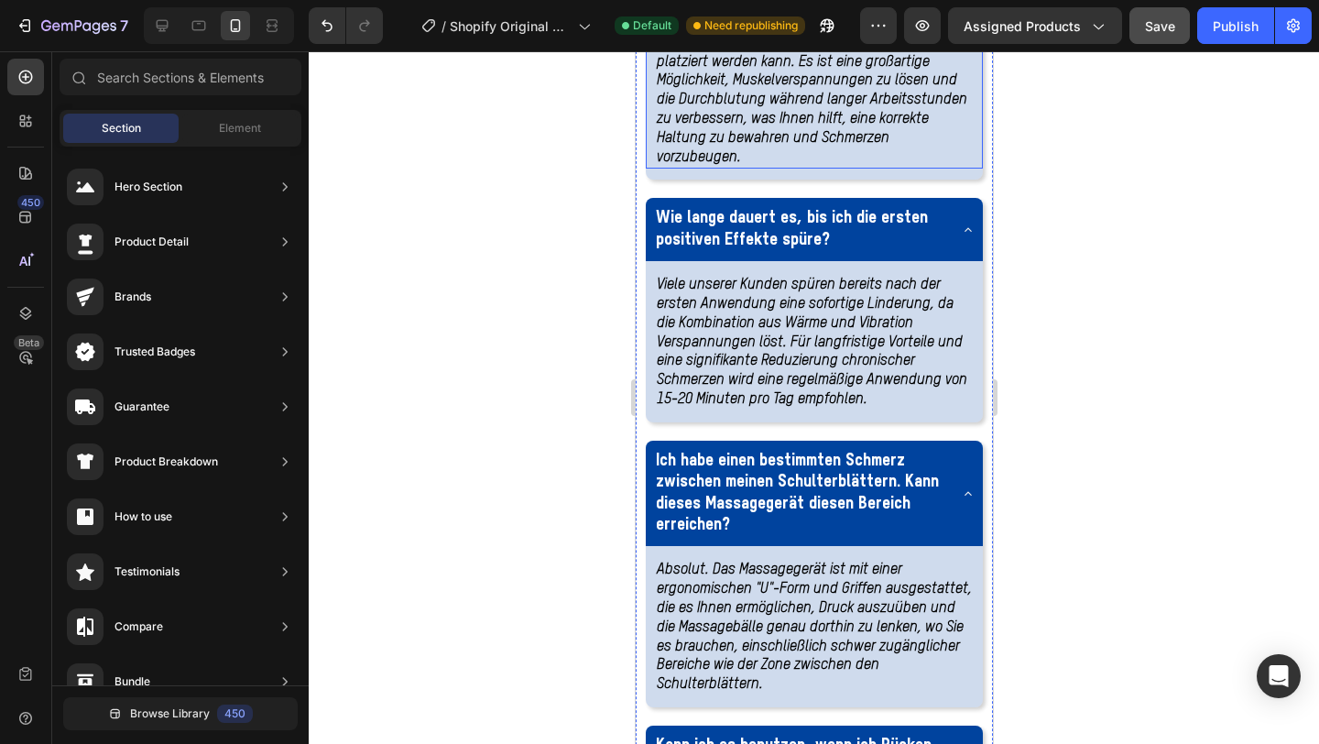
scroll to position [3282, 0]
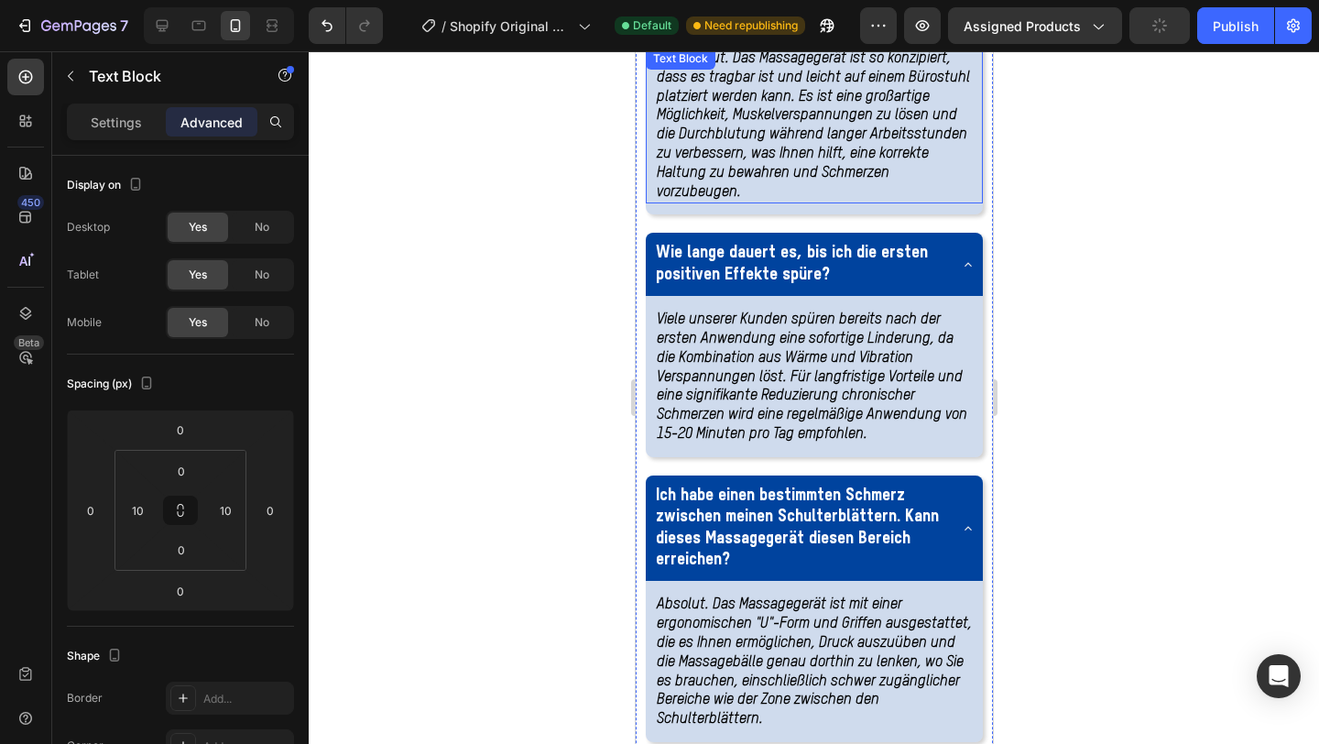
click at [767, 200] on strong "Ja, absolut. Das Massagegerät ist so konzipiert, dass es tragbar ist und leicht…" at bounding box center [812, 125] width 313 height 148
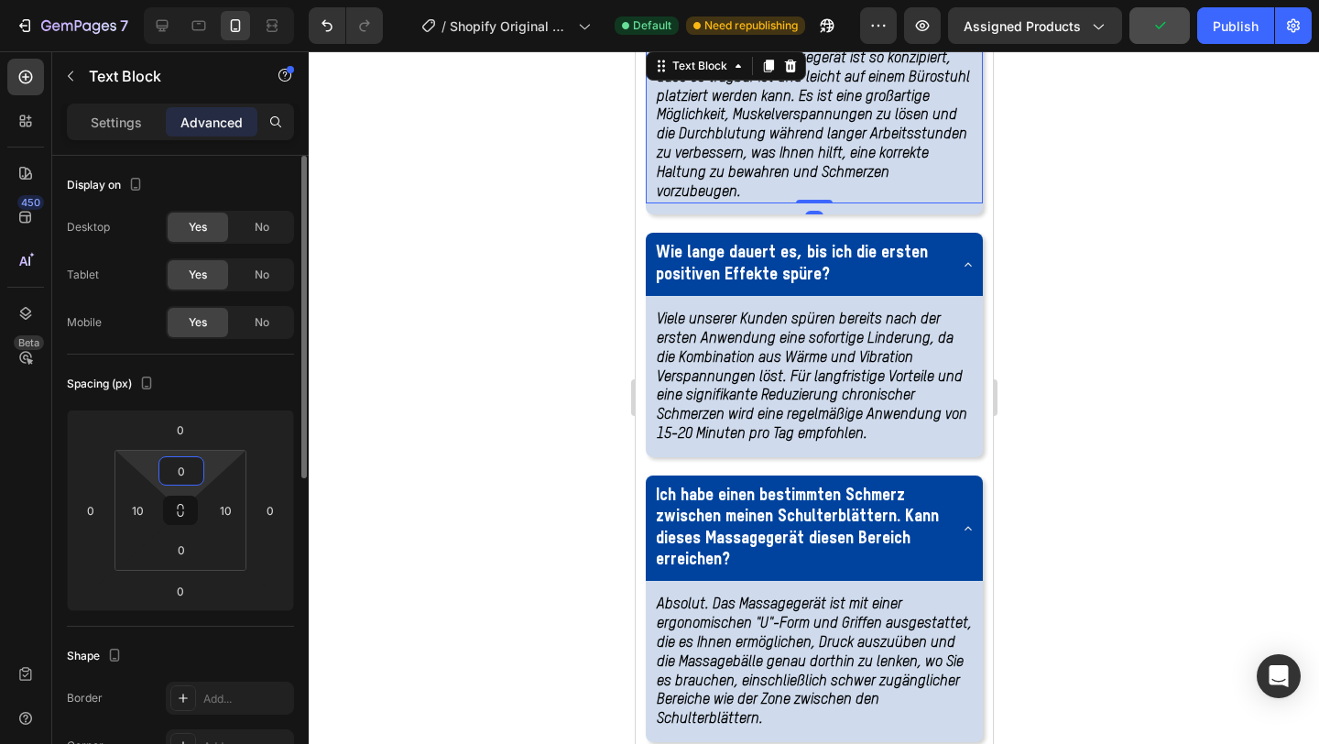
click at [188, 476] on input "0" at bounding box center [181, 470] width 37 height 27
type input "10"
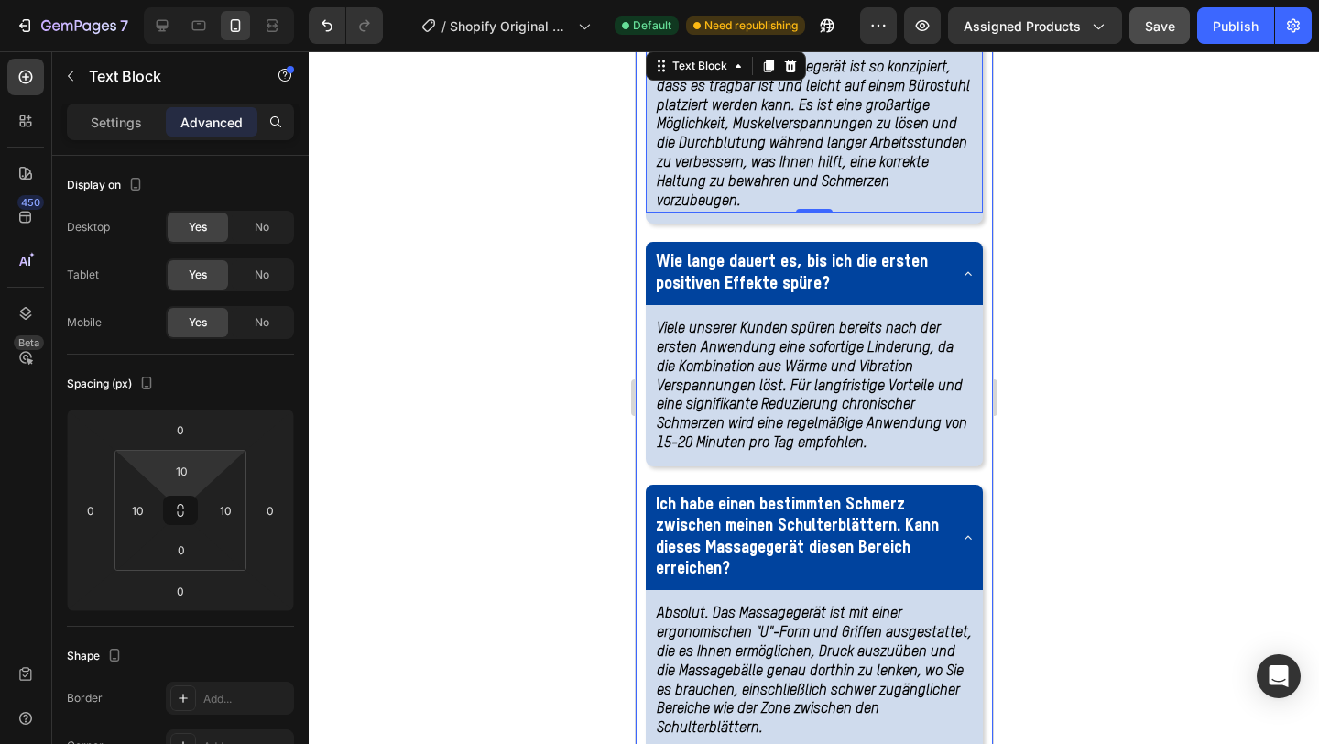
click at [1065, 309] on div at bounding box center [814, 397] width 1011 height 693
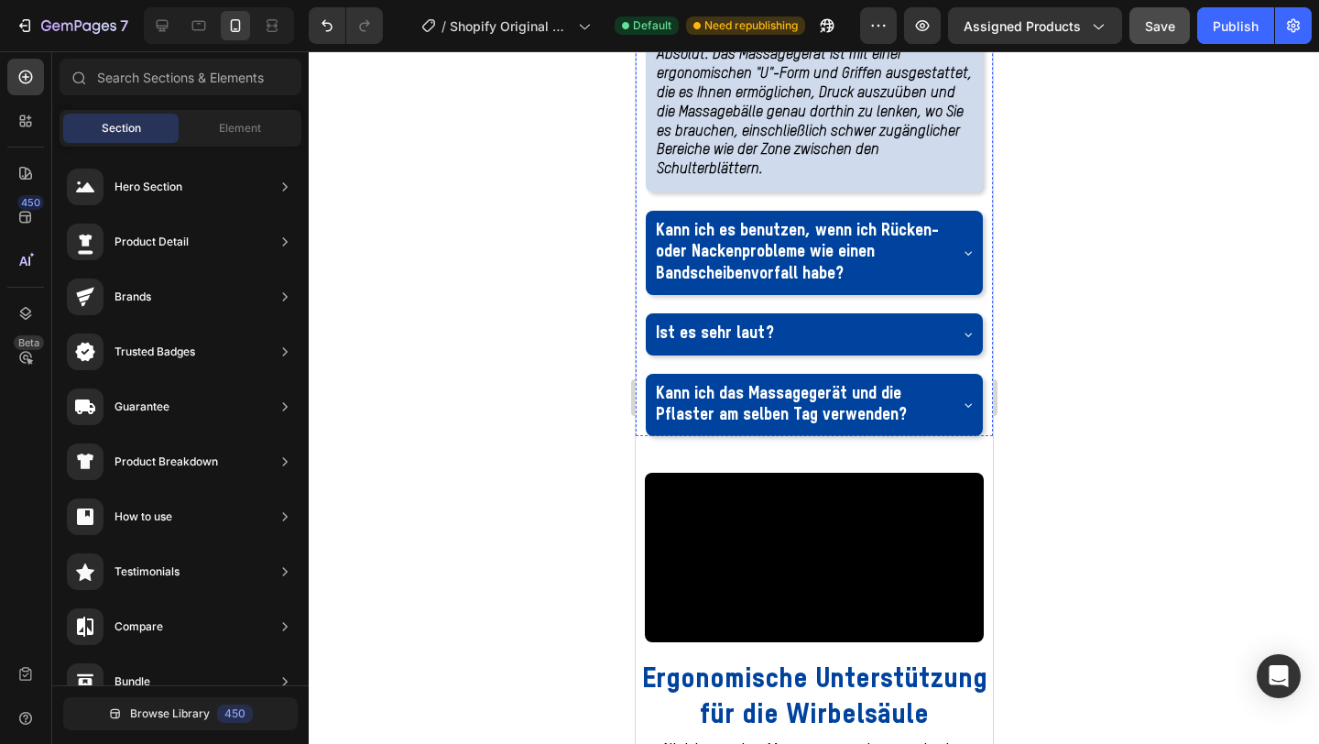
scroll to position [3872, 0]
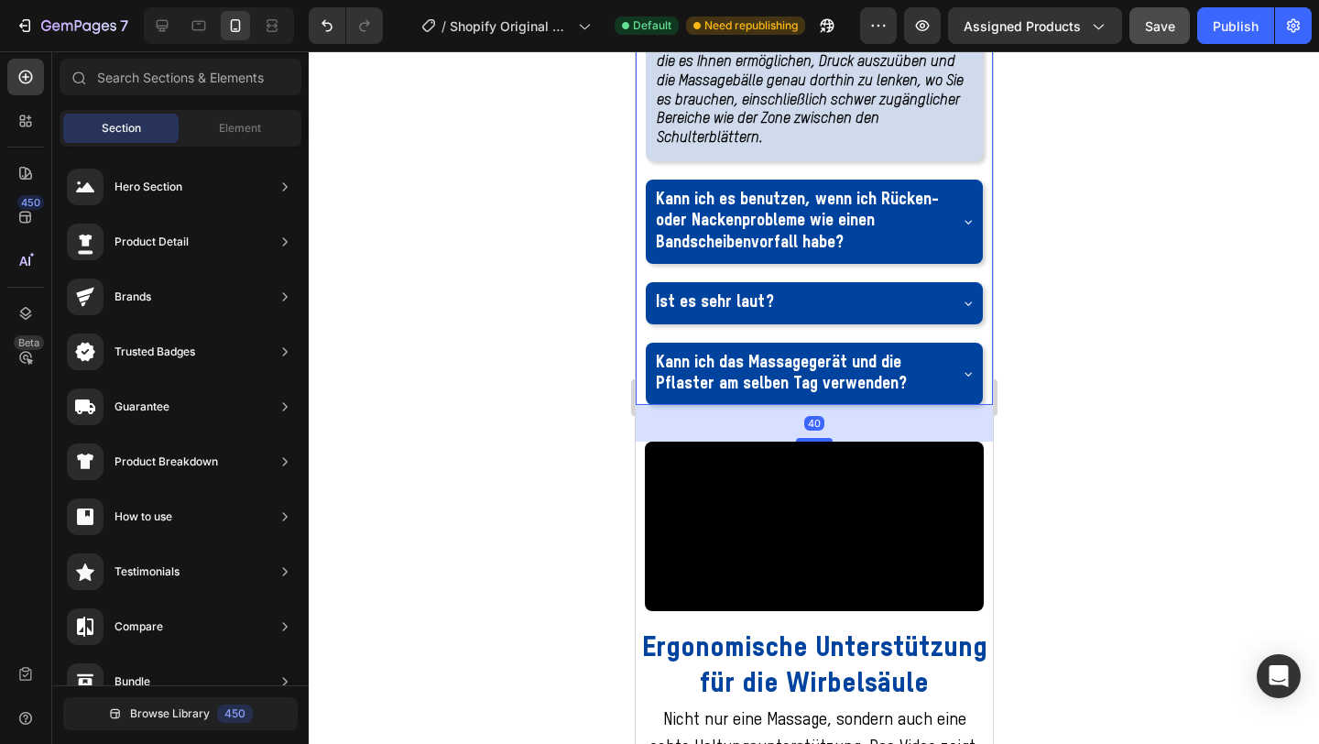
click at [968, 224] on icon at bounding box center [967, 223] width 7 height 4
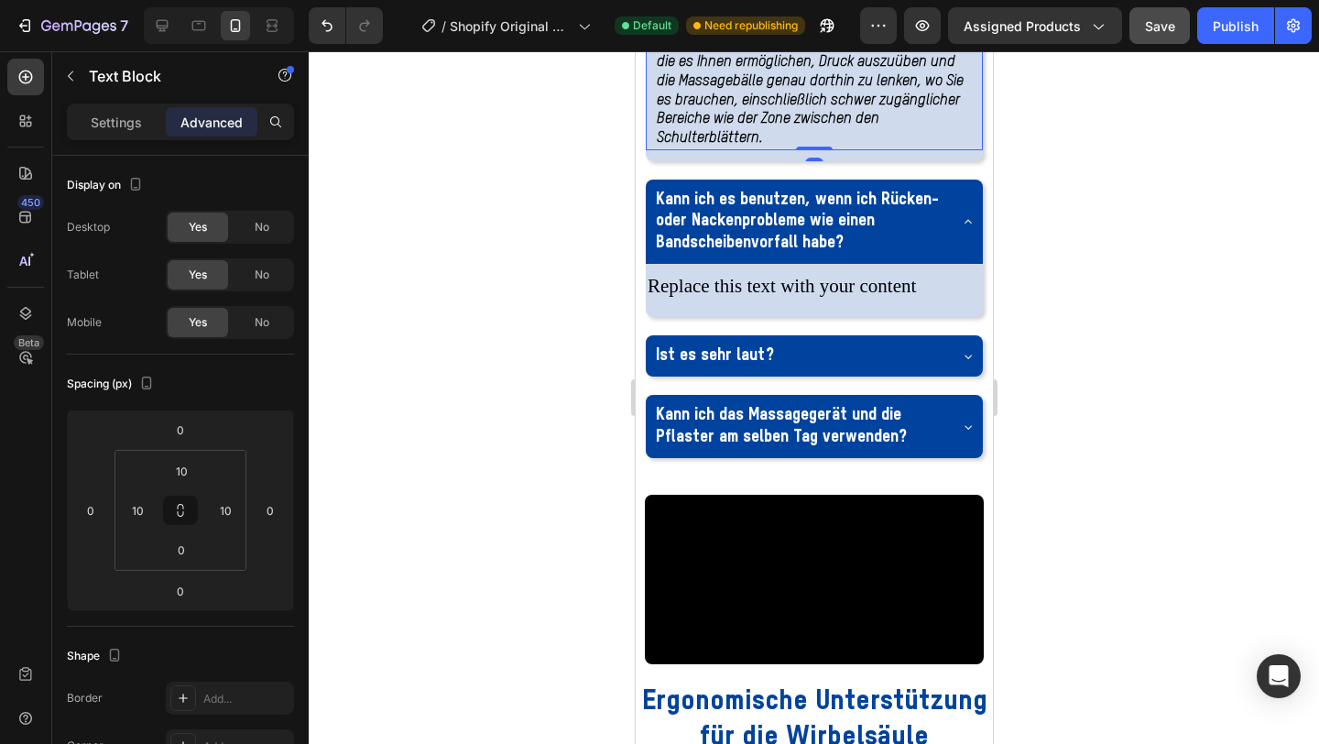
click at [751, 146] on strong "Absolut. Das Massagegerät ist mit einer ergonomischen "U"-Form und Griffen ausg…" at bounding box center [813, 80] width 315 height 129
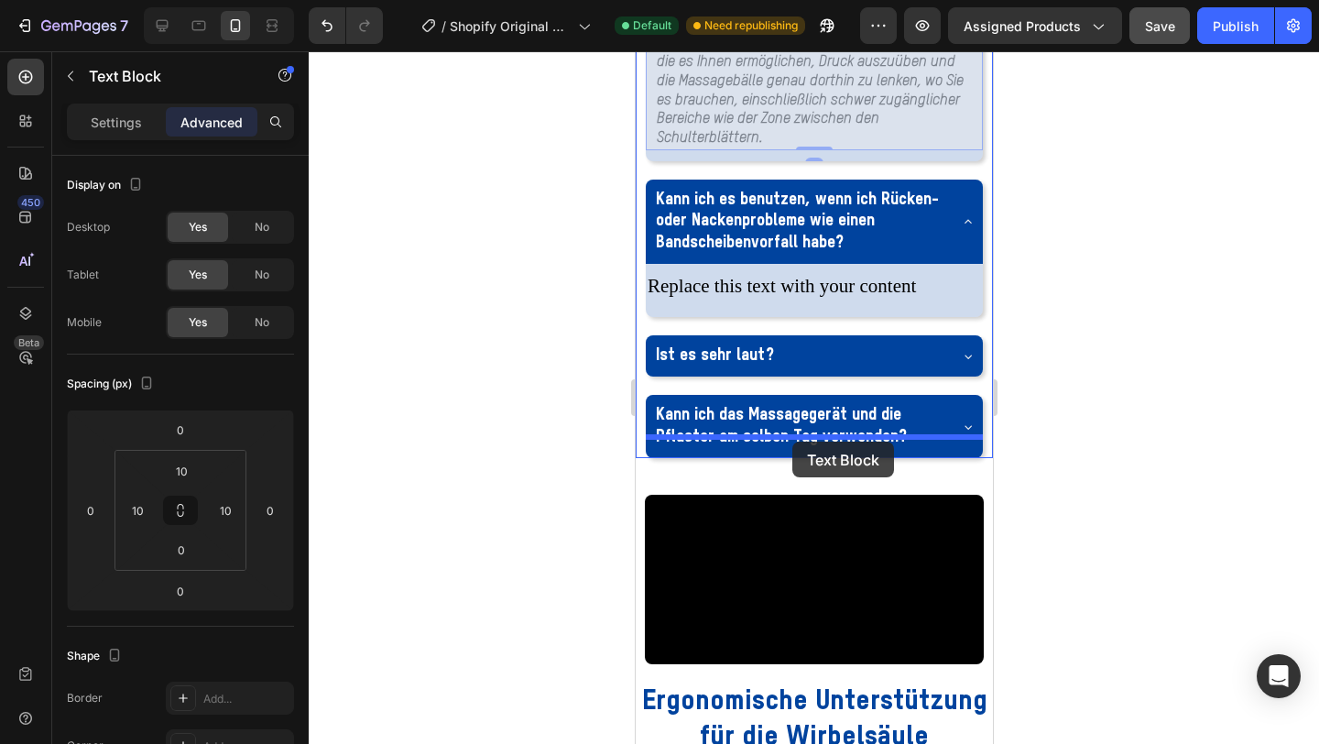
drag, startPoint x: 673, startPoint y: 191, endPoint x: 792, endPoint y: 442, distance: 277.5
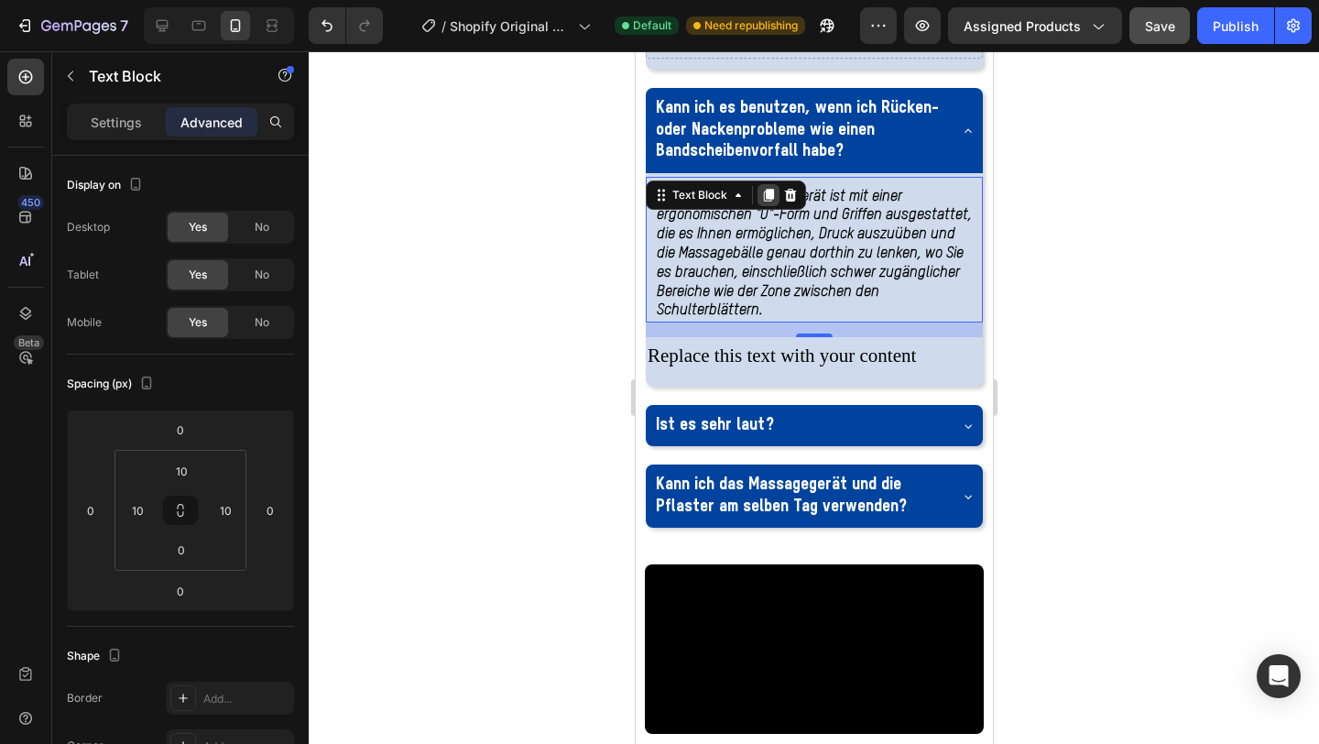
click at [766, 202] on icon at bounding box center [768, 195] width 10 height 13
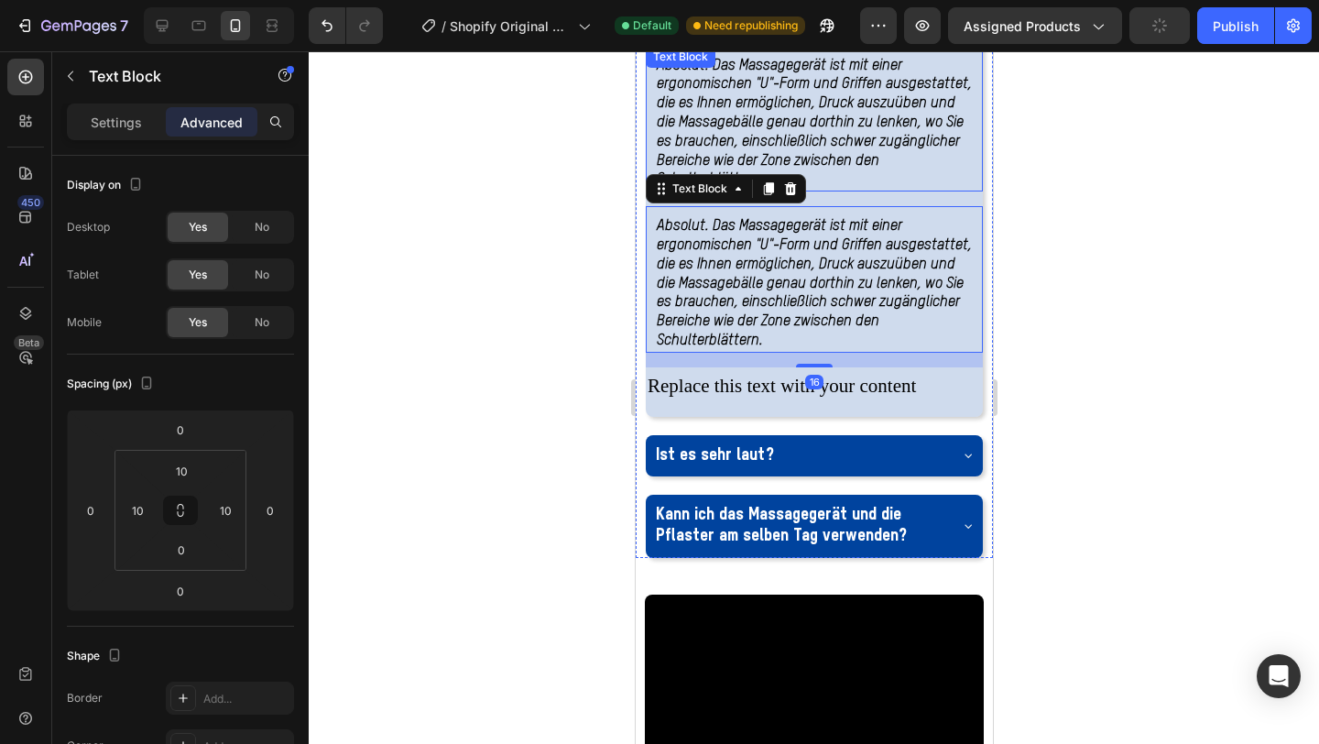
scroll to position [4010, 0]
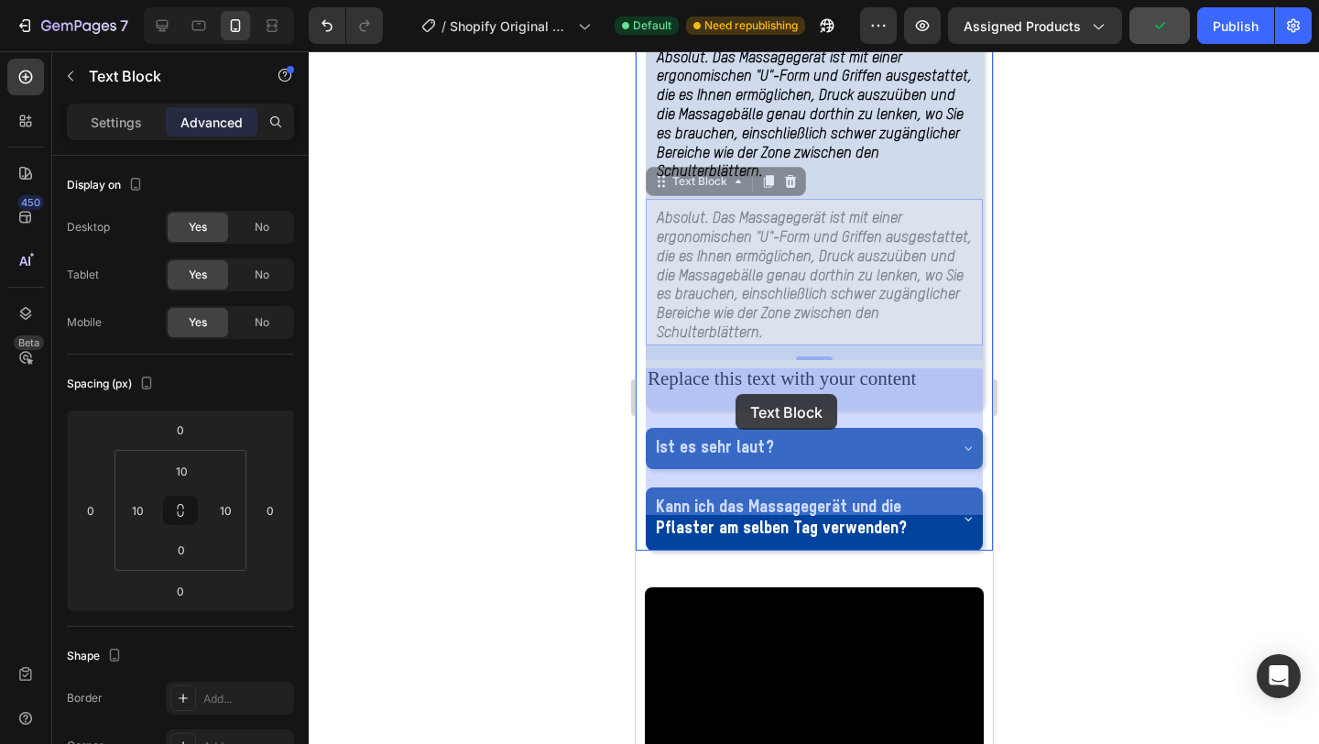
drag, startPoint x: 689, startPoint y: 351, endPoint x: 734, endPoint y: 395, distance: 62.8
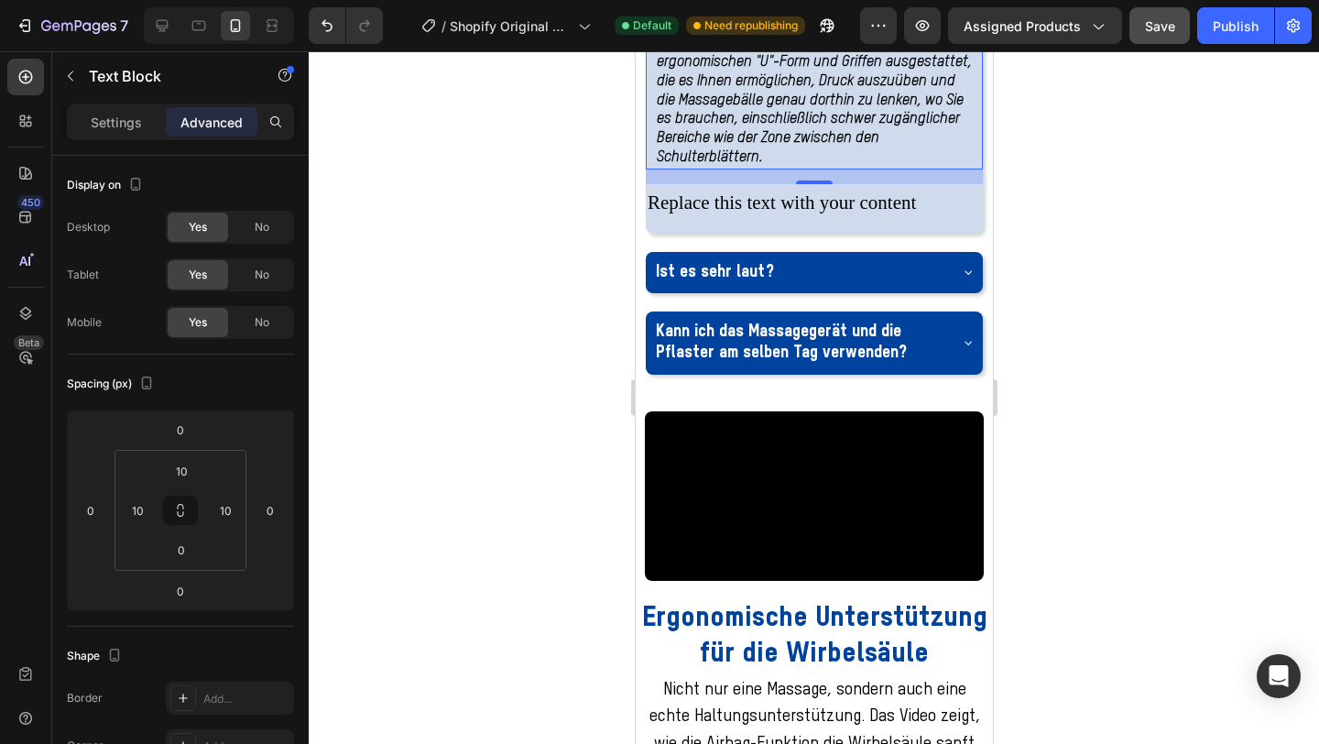
scroll to position [4190, 0]
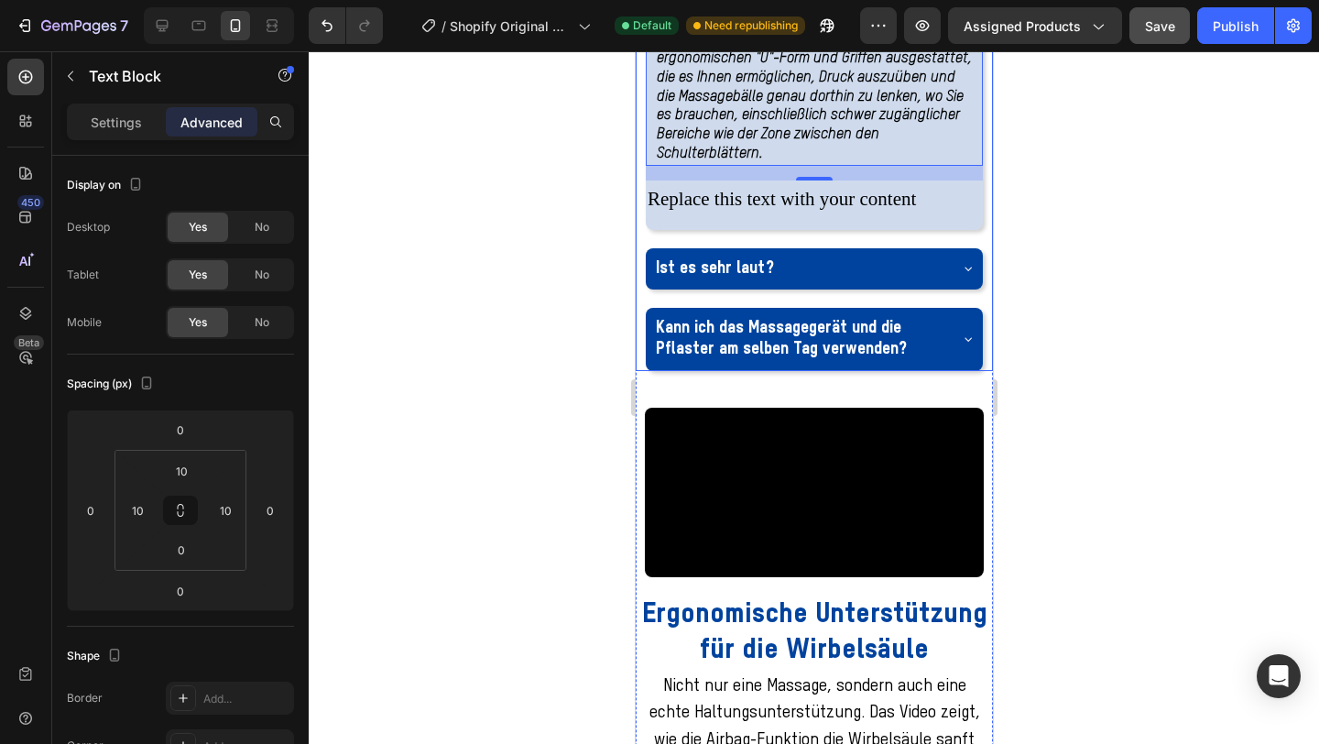
click at [797, 282] on div "Ist es sehr laut?" at bounding box center [798, 269] width 293 height 27
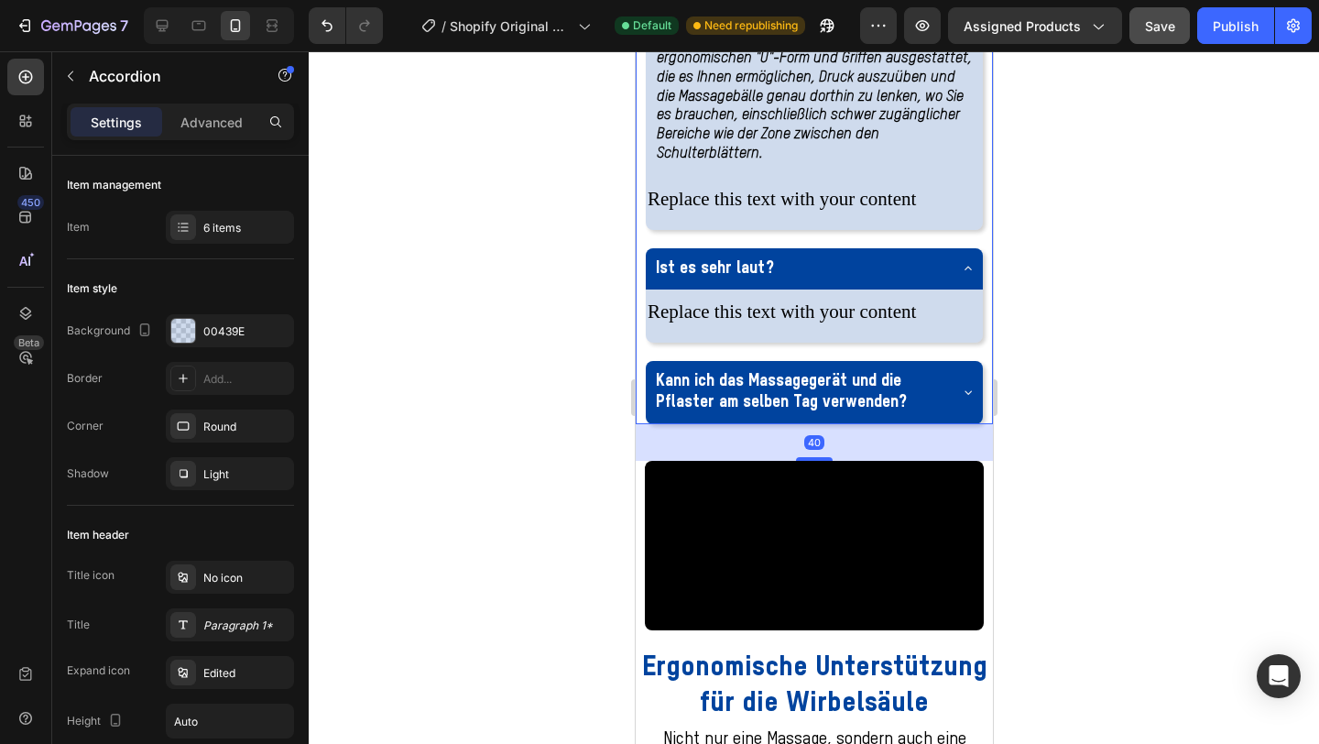
click at [967, 424] on div "Kann ich das Massagegerät und die Pflaster am selben Tag verwenden?" at bounding box center [813, 392] width 337 height 63
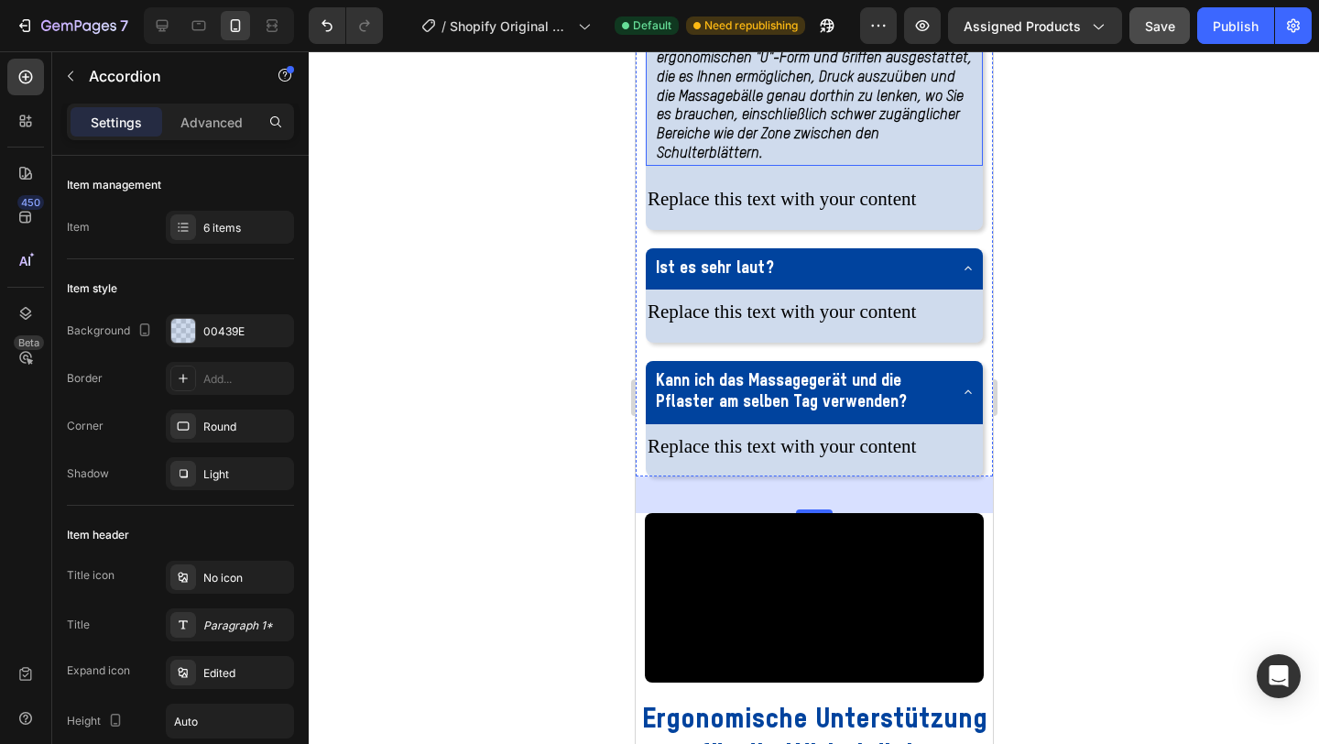
click at [715, 164] on p "Absolut. Das Massagegerät ist mit einer ergonomischen "U"-Form und Griffen ausg…" at bounding box center [813, 97] width 315 height 134
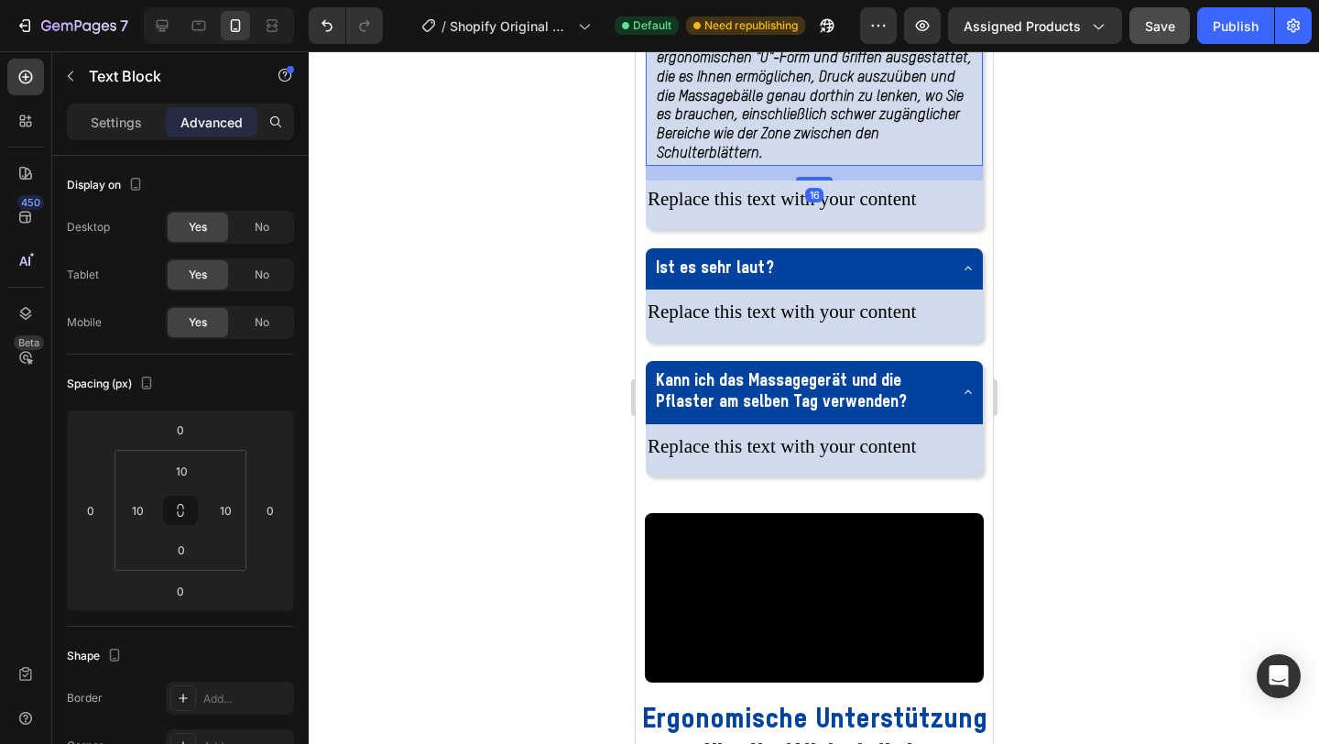
click at [768, 13] on div at bounding box center [768, 2] width 22 height 22
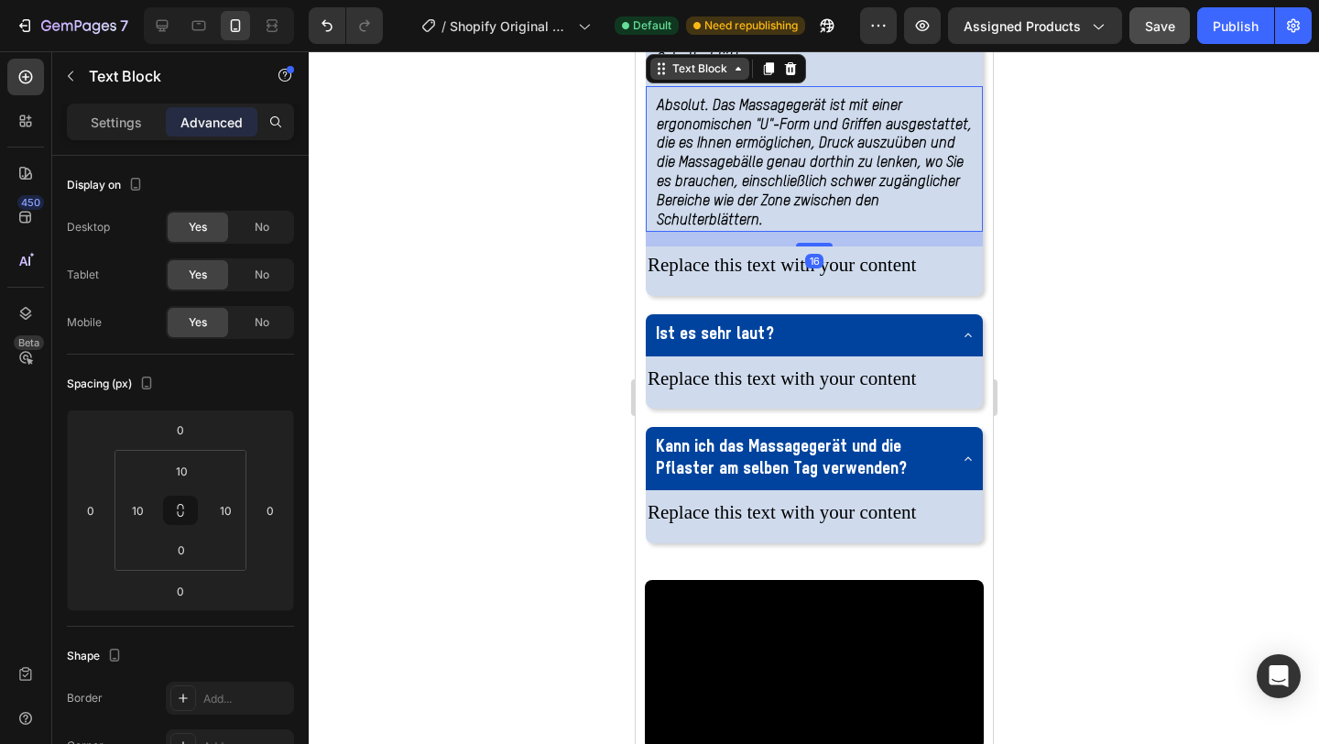
scroll to position [4307, 0]
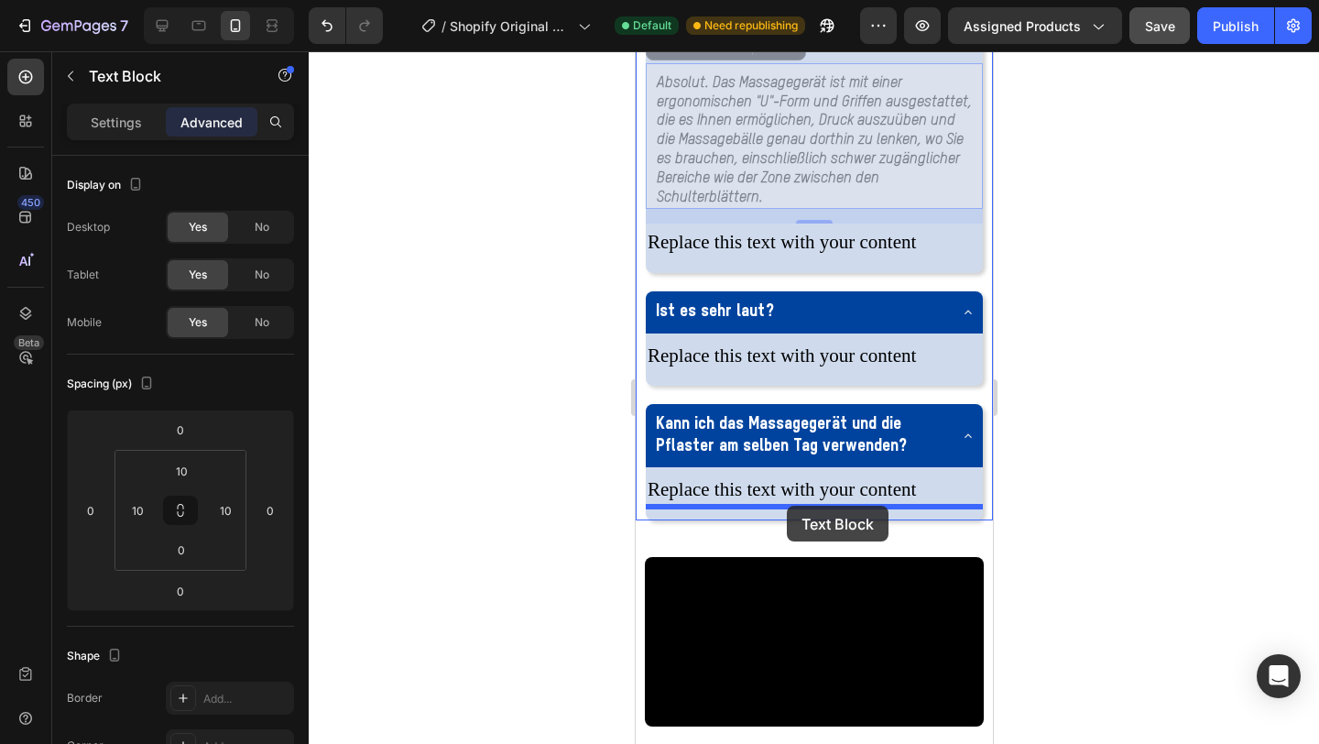
drag, startPoint x: 688, startPoint y: 207, endPoint x: 786, endPoint y: 506, distance: 314.4
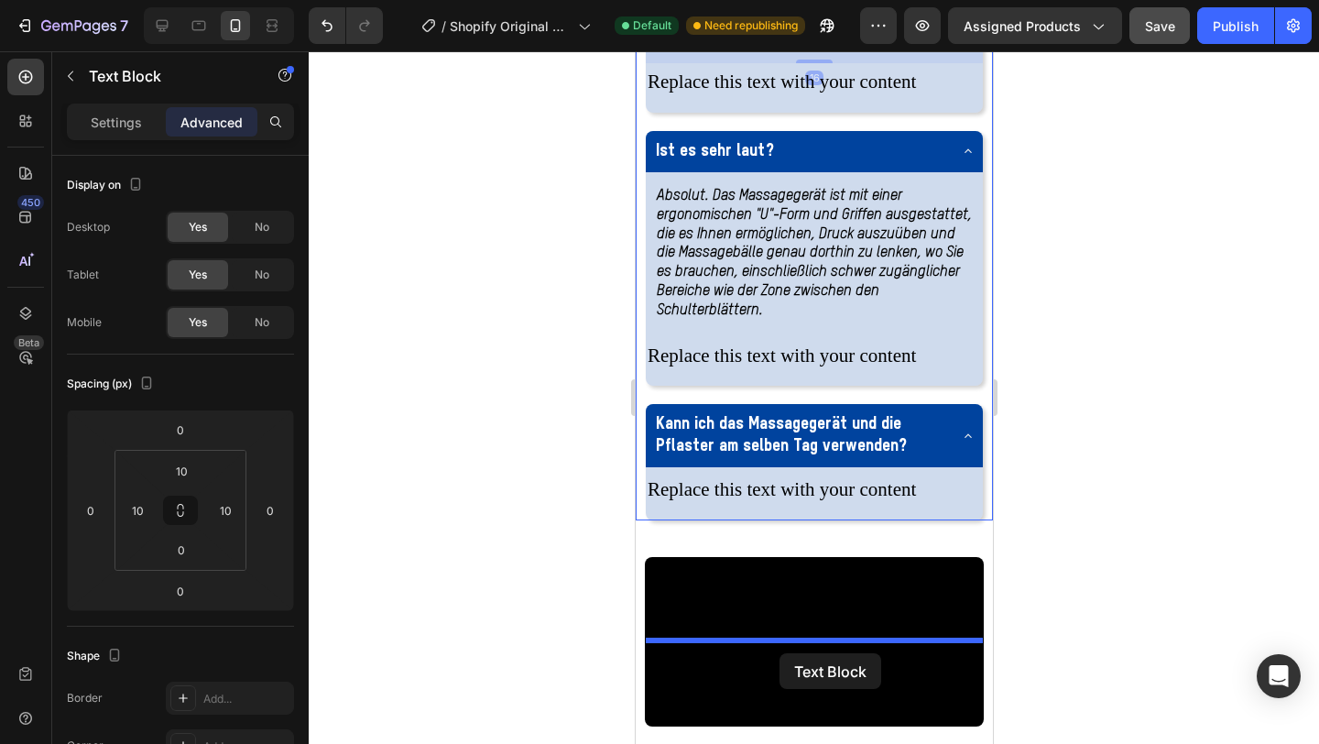
drag, startPoint x: 688, startPoint y: 91, endPoint x: 779, endPoint y: 653, distance: 569.8
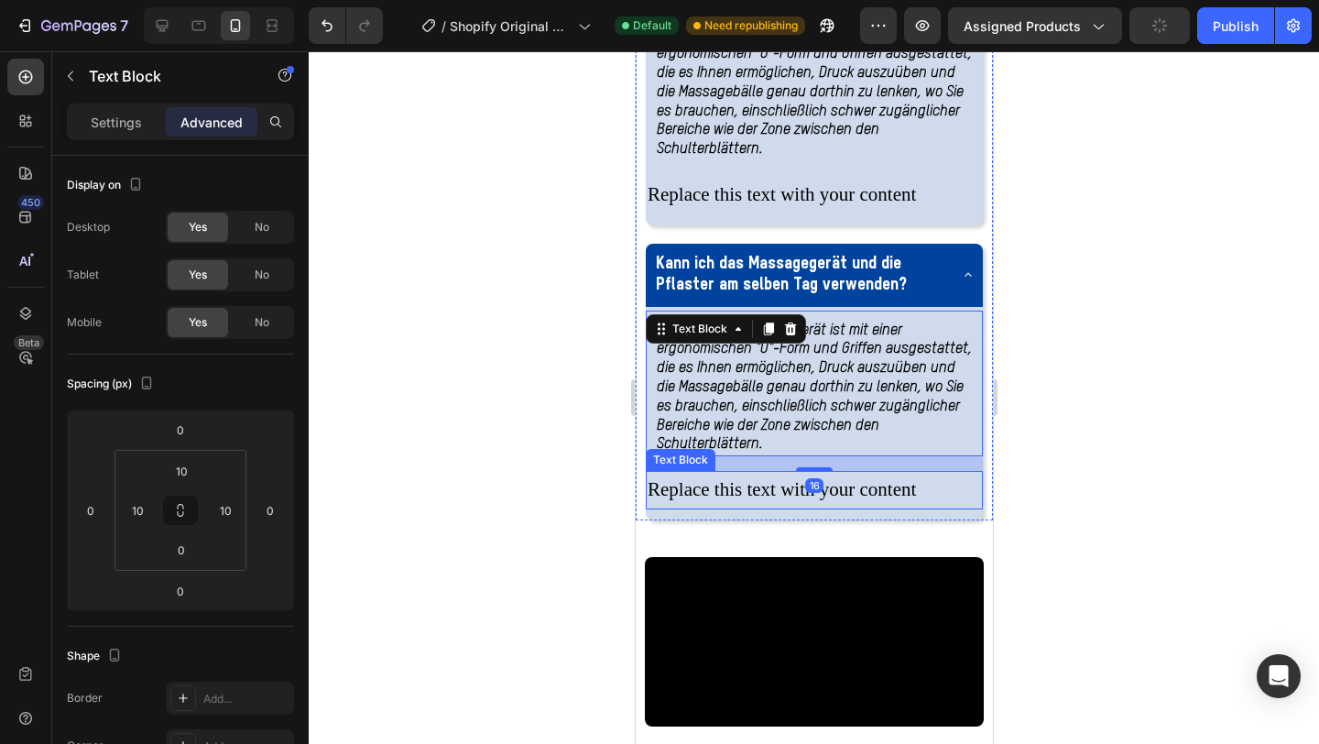
click at [950, 509] on div "Replace this text with your content" at bounding box center [813, 490] width 337 height 38
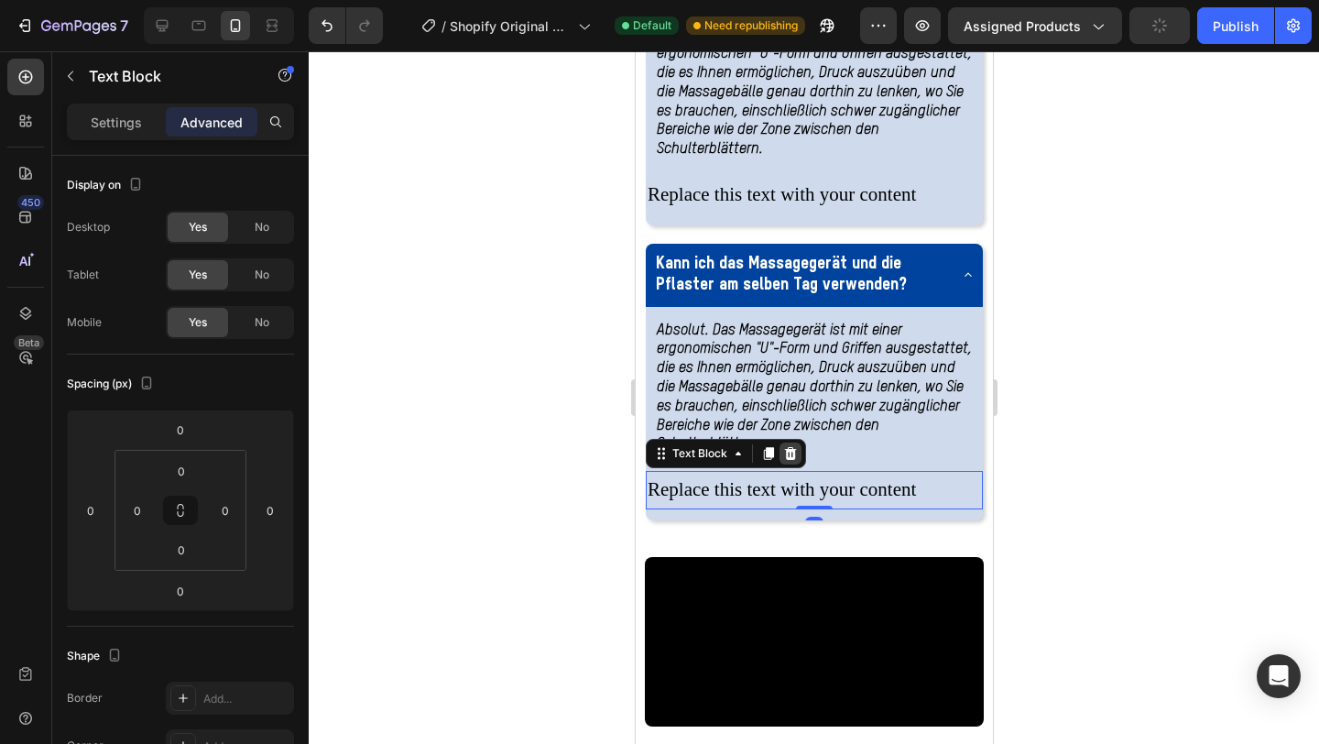
click at [797, 465] on div at bounding box center [790, 454] width 22 height 22
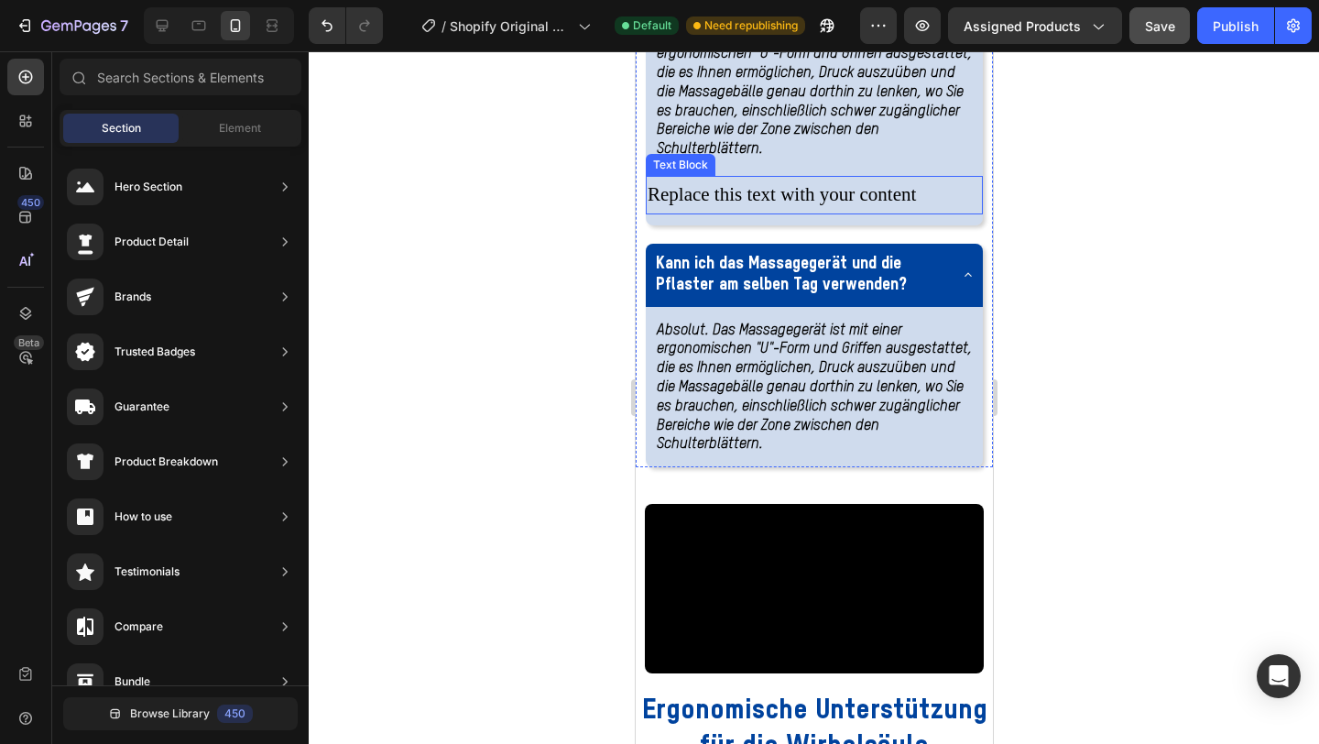
click at [942, 214] on div "Replace this text with your content" at bounding box center [813, 195] width 337 height 38
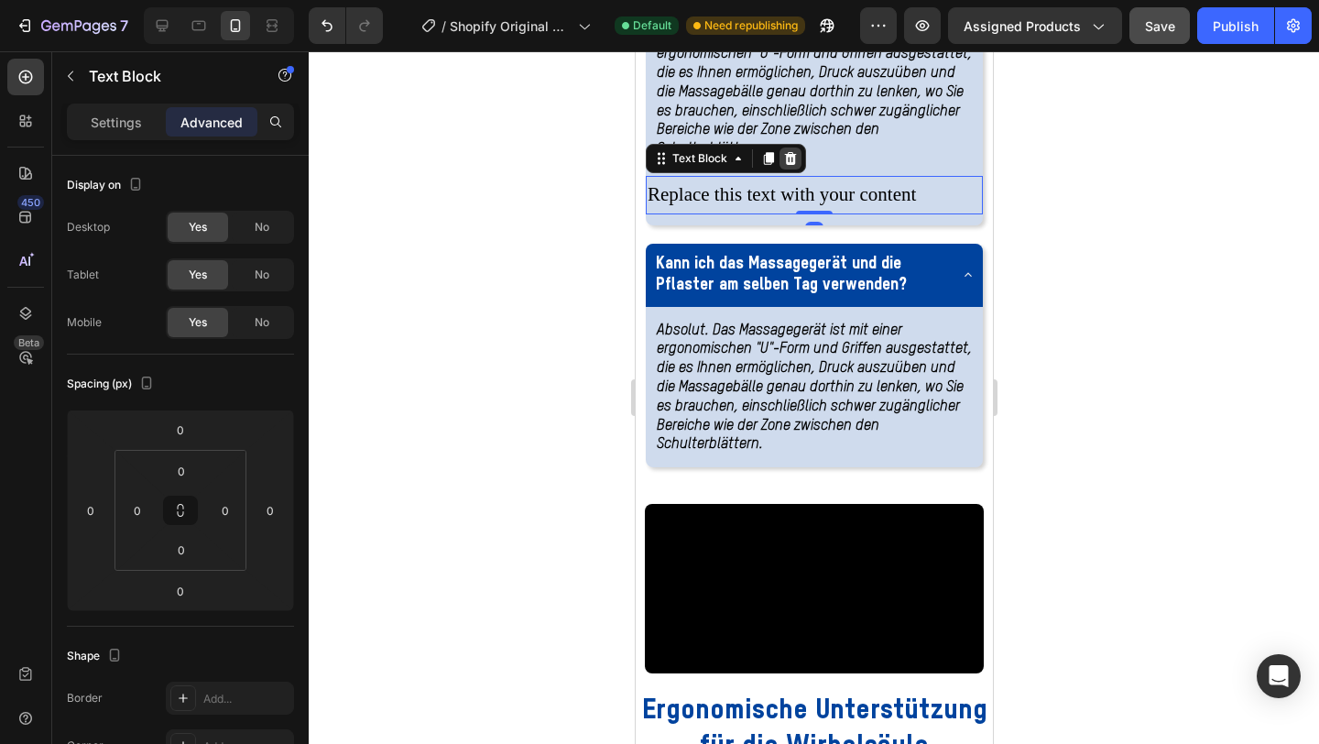
click at [793, 165] on icon at bounding box center [790, 158] width 12 height 13
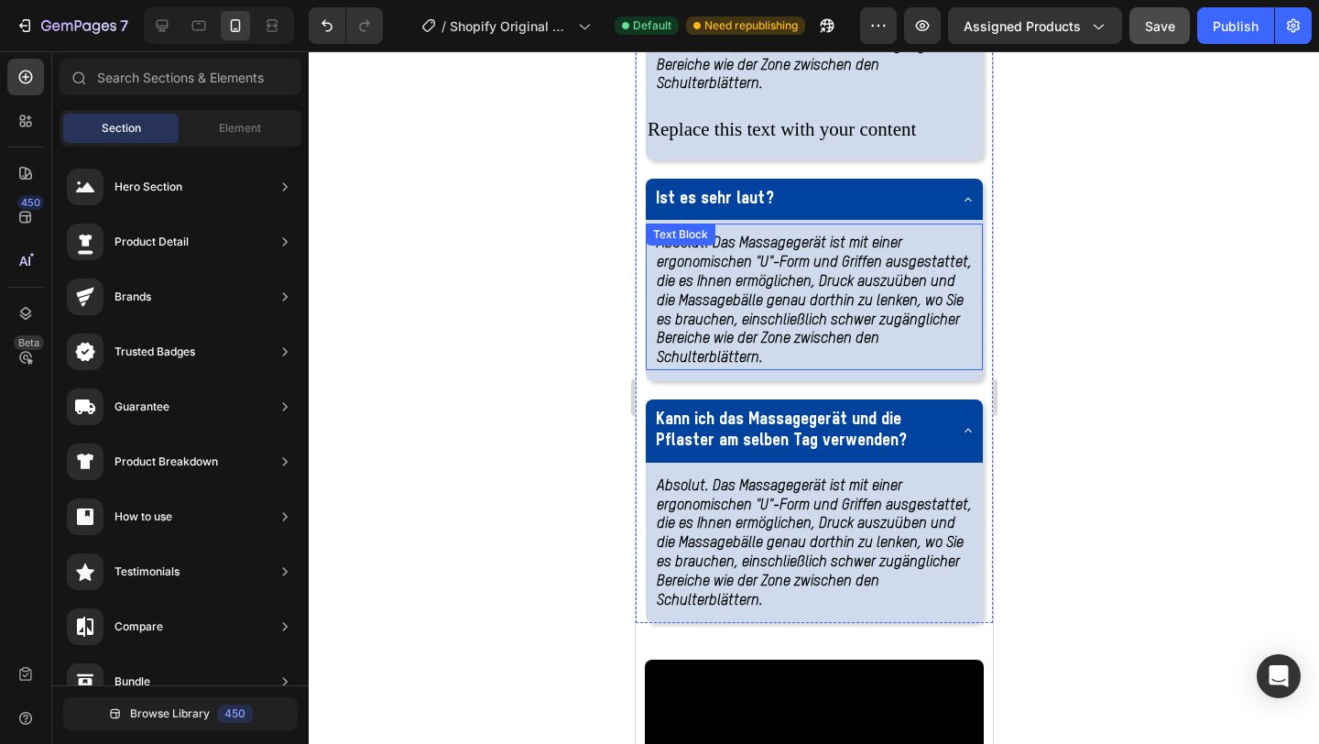
scroll to position [4084, 0]
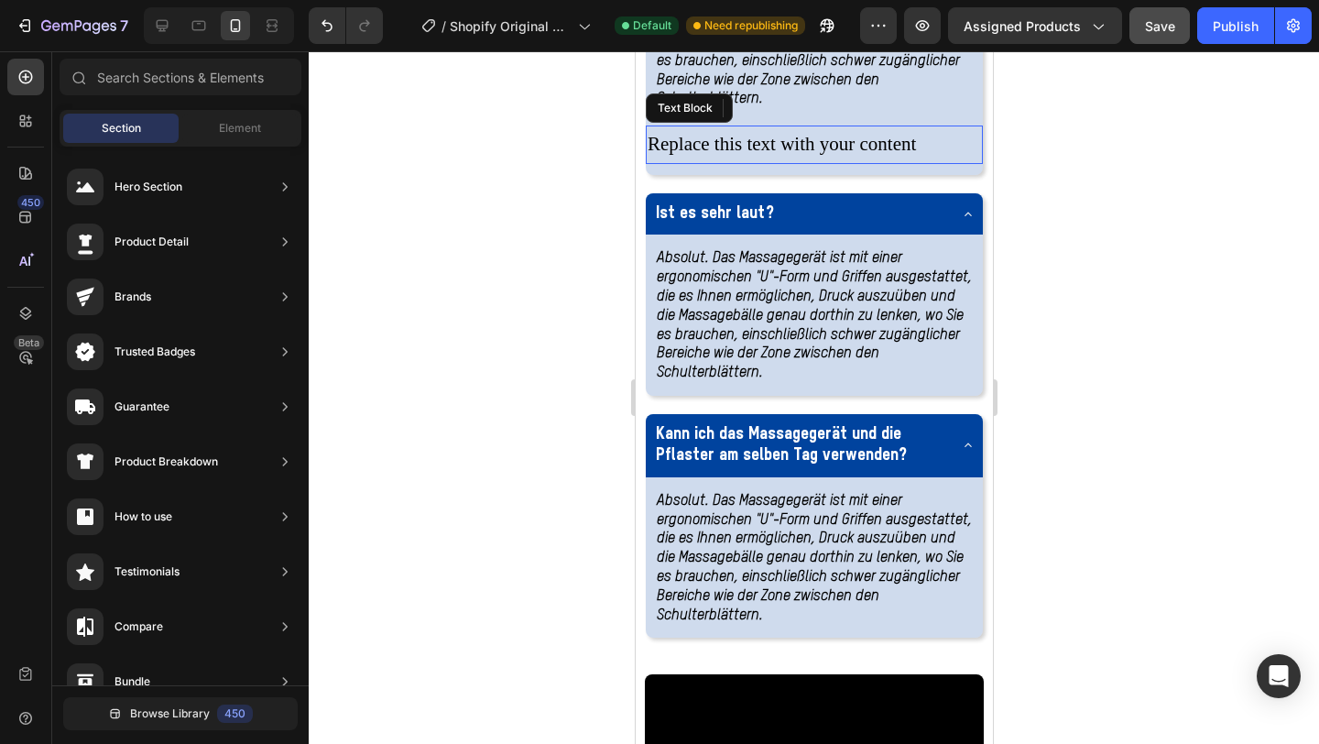
click at [934, 164] on div "Replace this text with your content" at bounding box center [813, 145] width 337 height 38
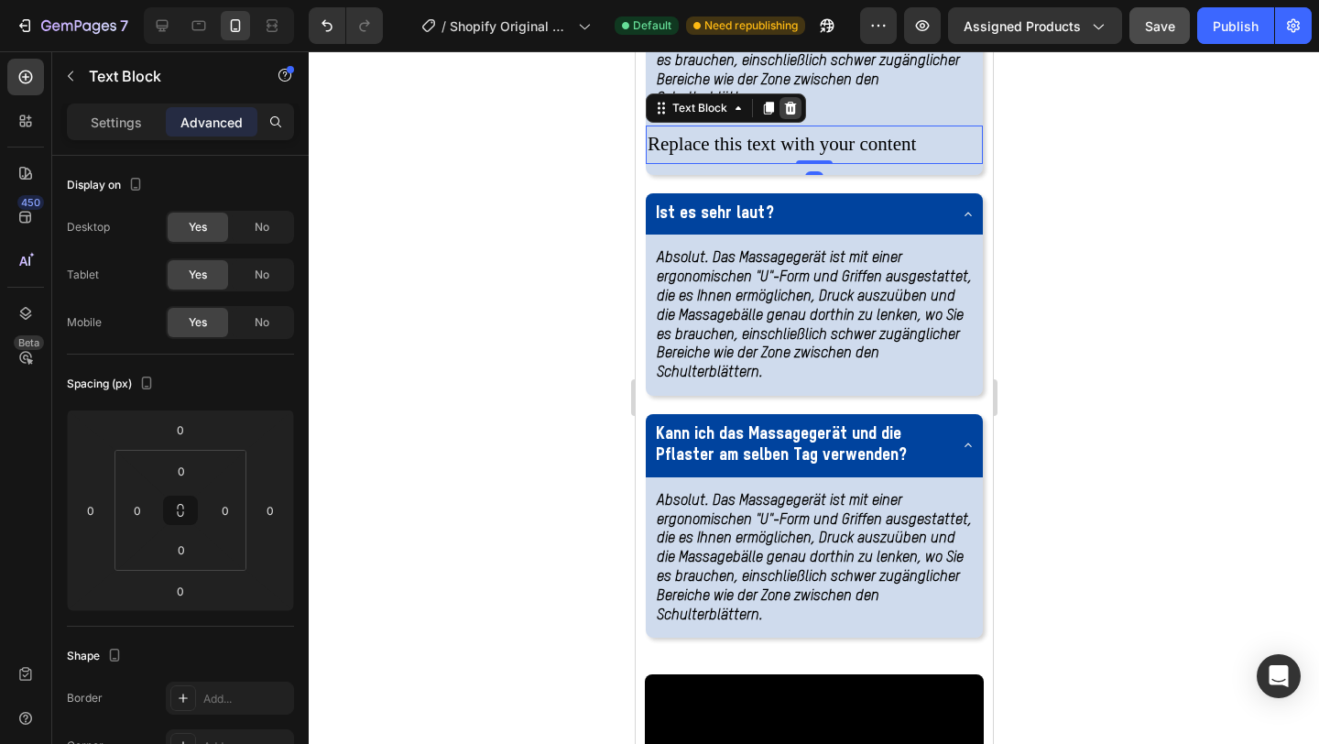
click at [793, 115] on icon at bounding box center [790, 108] width 12 height 13
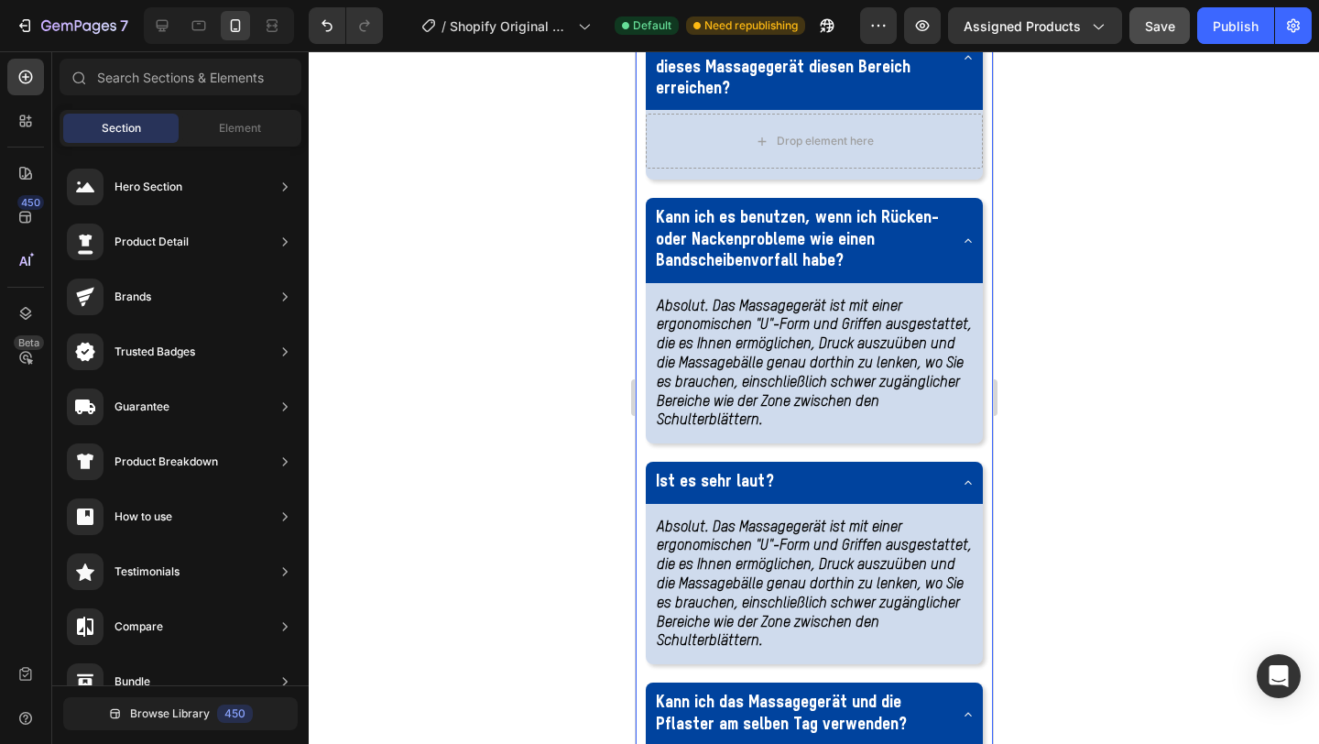
scroll to position [3774, 0]
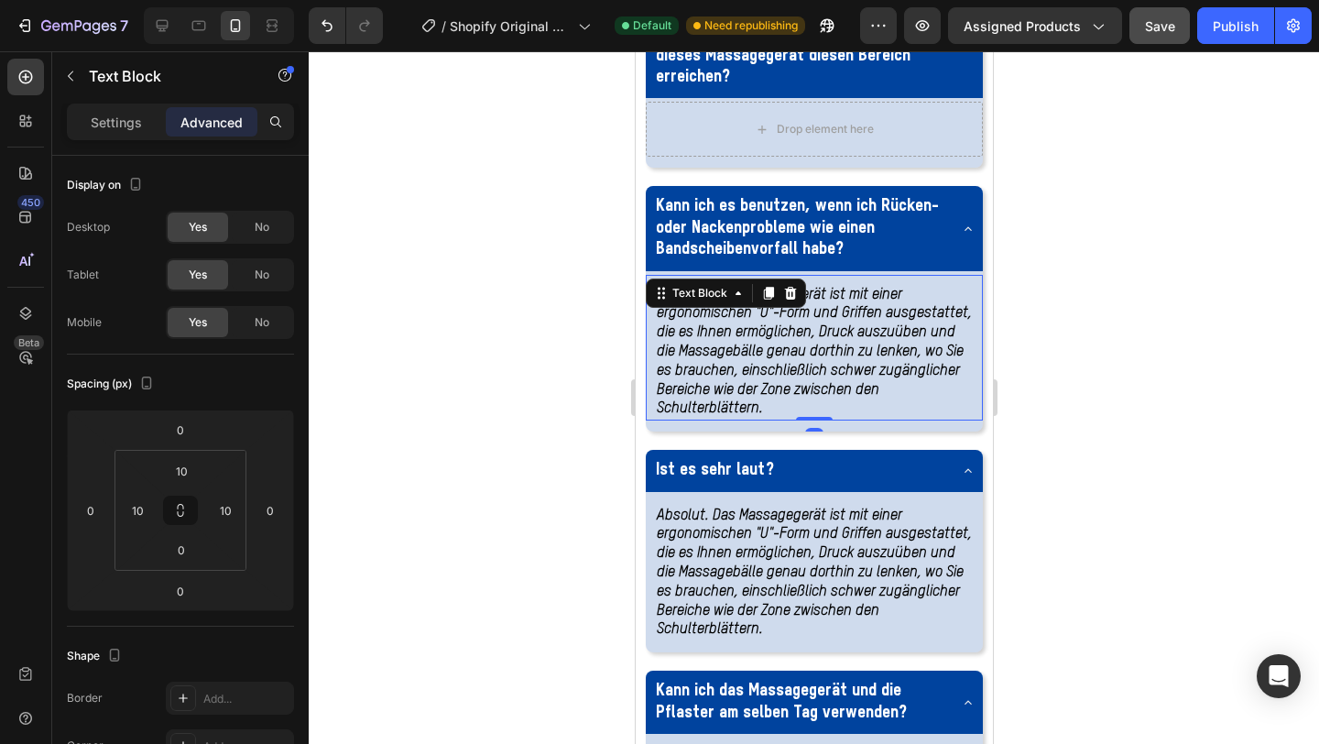
click at [721, 417] on strong "Absolut. Das Massagegerät ist mit einer ergonomischen "U"-Form und Griffen ausg…" at bounding box center [813, 352] width 315 height 129
click at [767, 300] on icon at bounding box center [768, 293] width 10 height 13
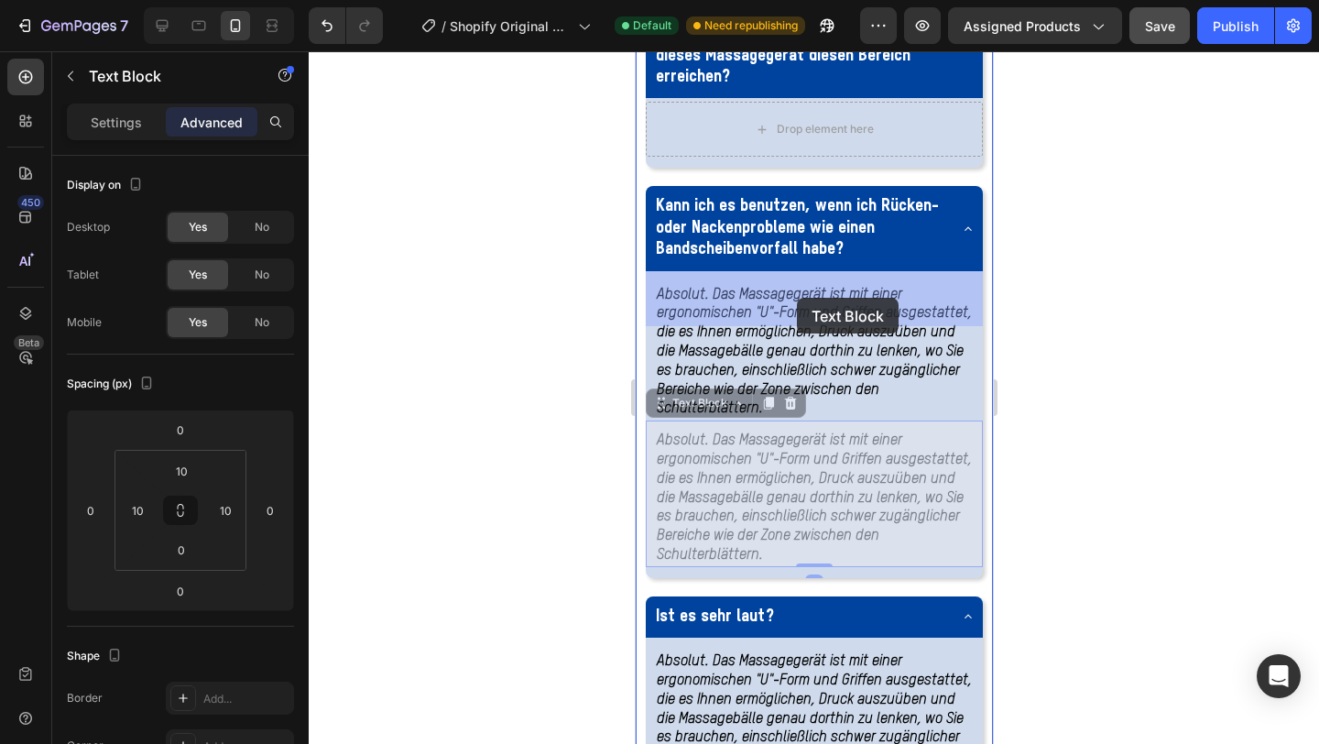
drag, startPoint x: 684, startPoint y: 572, endPoint x: 795, endPoint y: 299, distance: 294.7
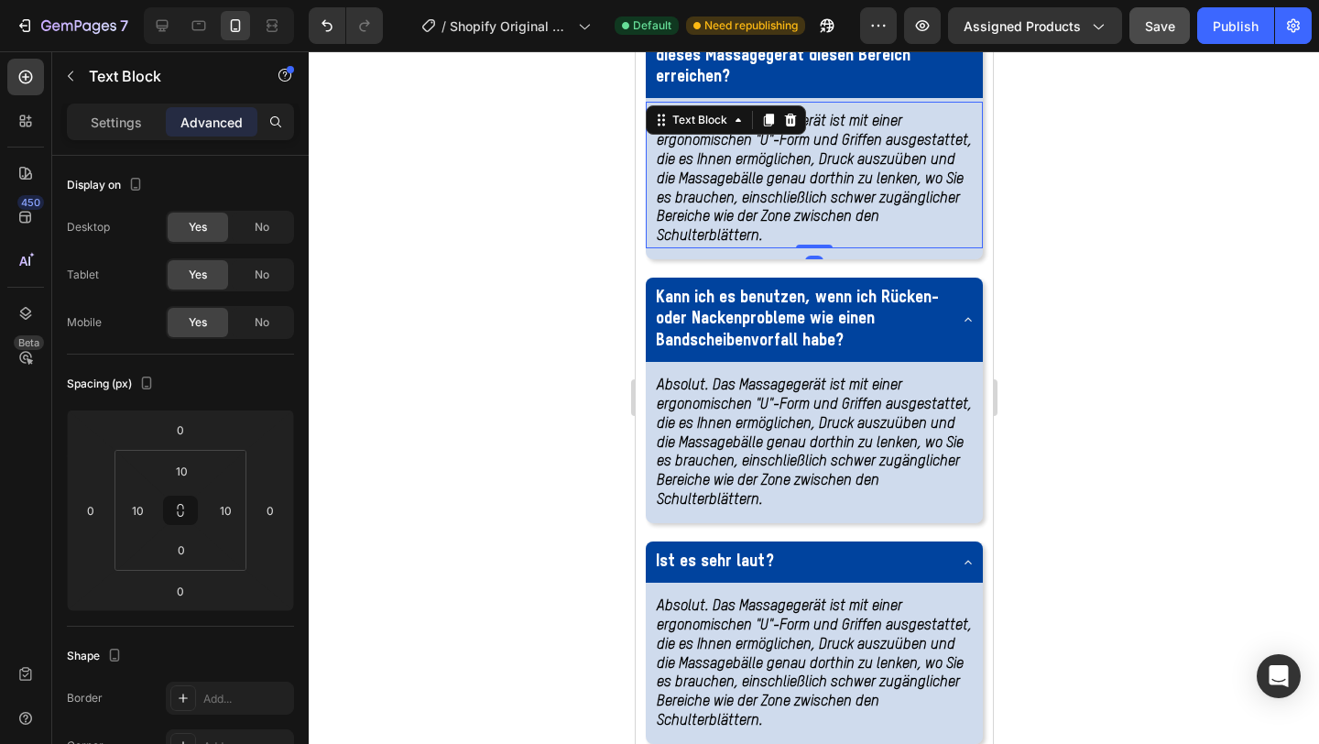
click at [1074, 304] on div at bounding box center [814, 397] width 1011 height 693
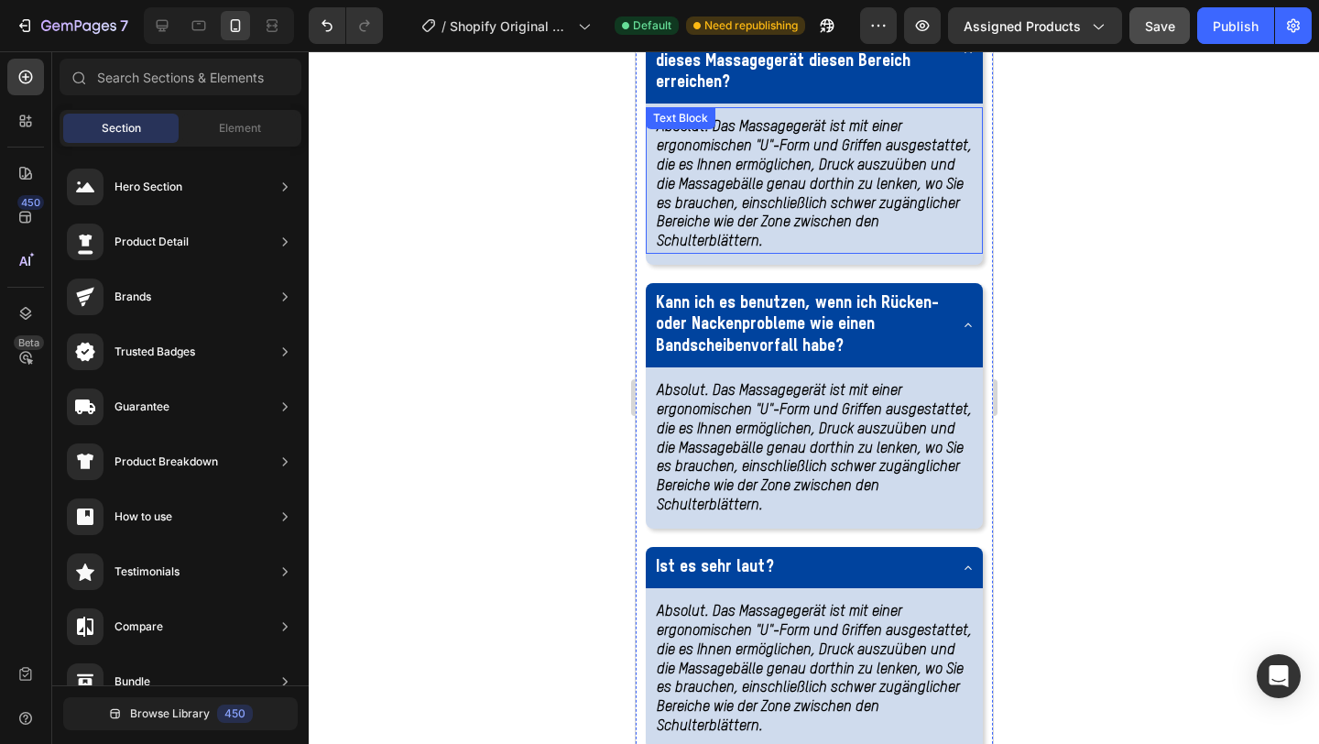
scroll to position [3815, 0]
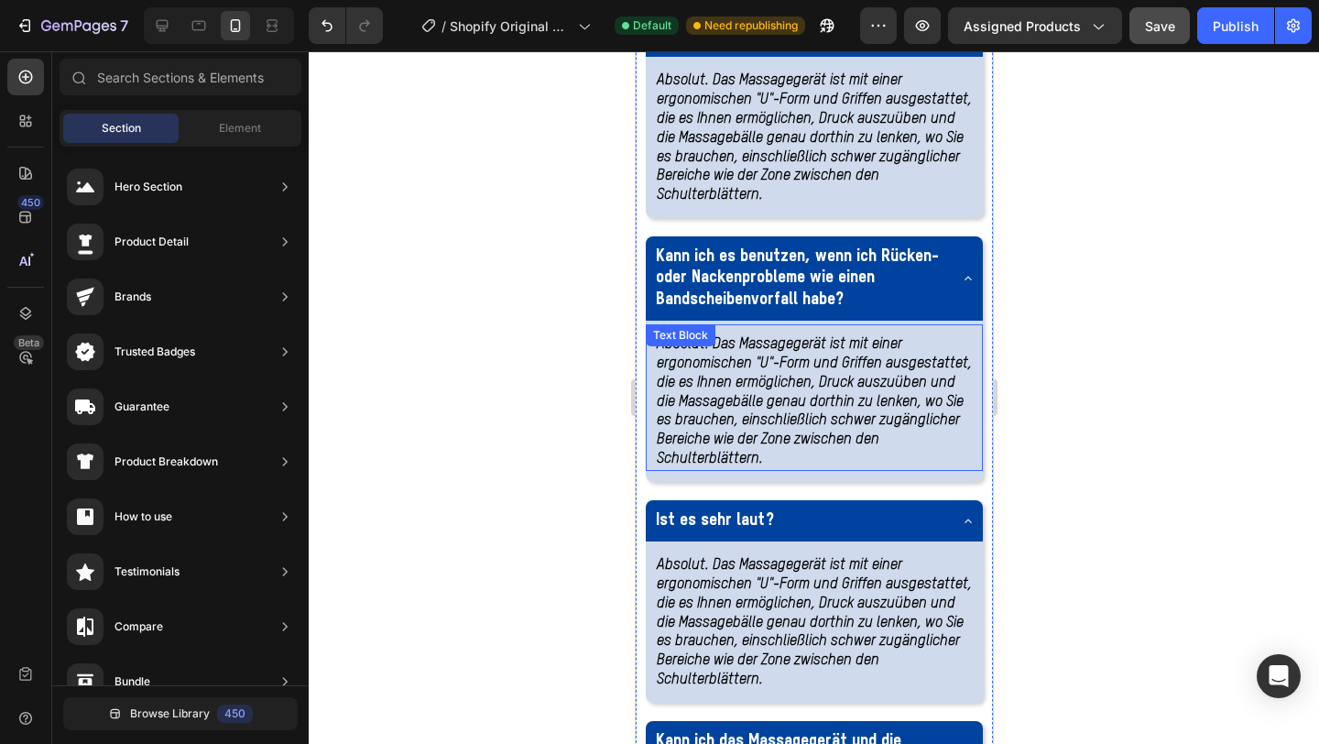
click at [753, 466] on strong "Absolut. Das Massagegerät ist mit einer ergonomischen "U"-Form und Griffen ausg…" at bounding box center [813, 401] width 315 height 129
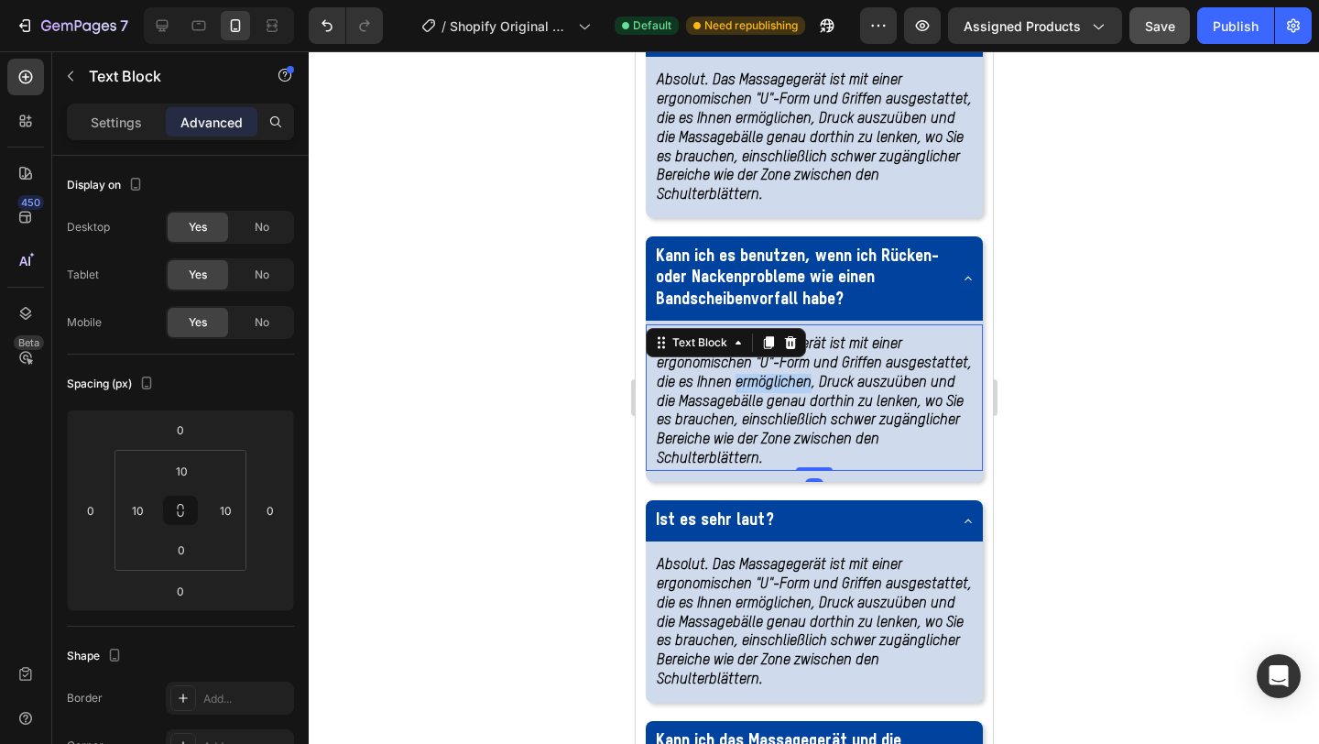
click at [753, 466] on strong "Absolut. Das Massagegerät ist mit einer ergonomischen "U"-Form und Griffen ausg…" at bounding box center [813, 401] width 315 height 129
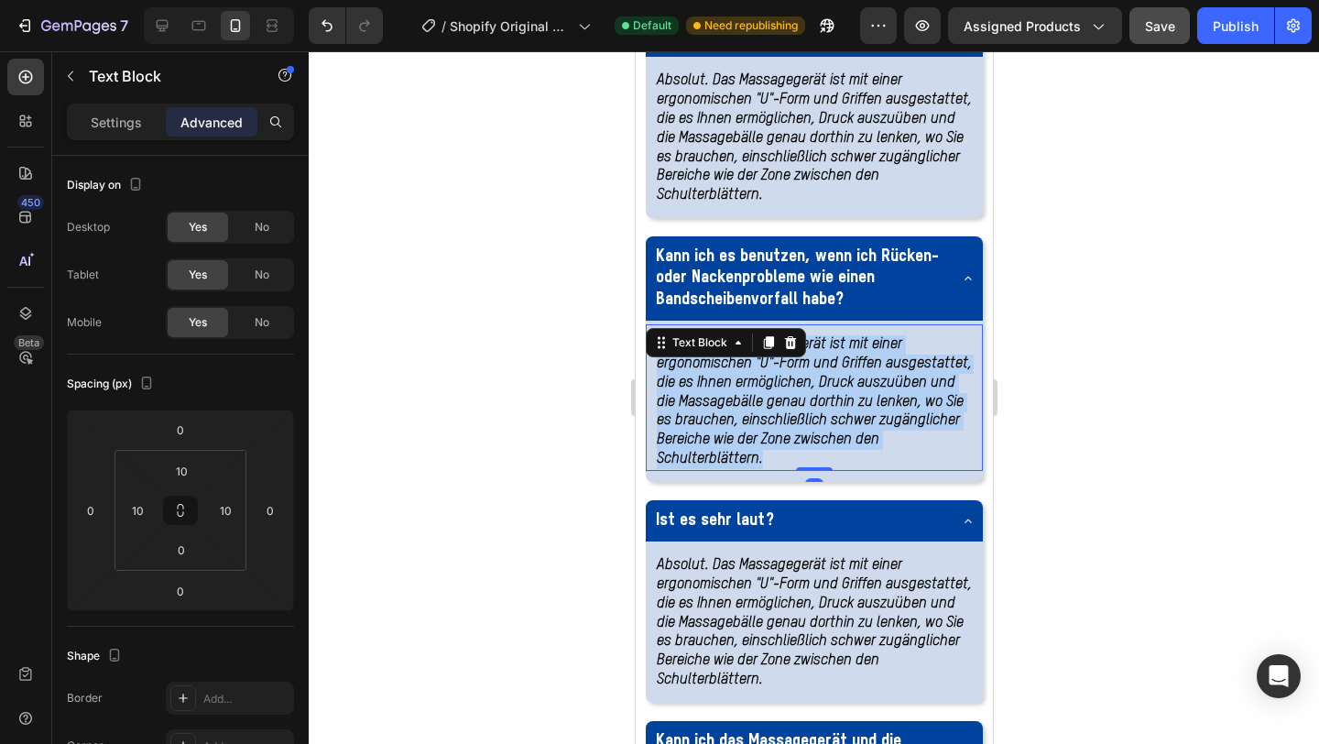
click at [753, 466] on strong "Absolut. Das Massagegerät ist mit einer ergonomischen "U"-Form und Griffen ausg…" at bounding box center [813, 401] width 315 height 129
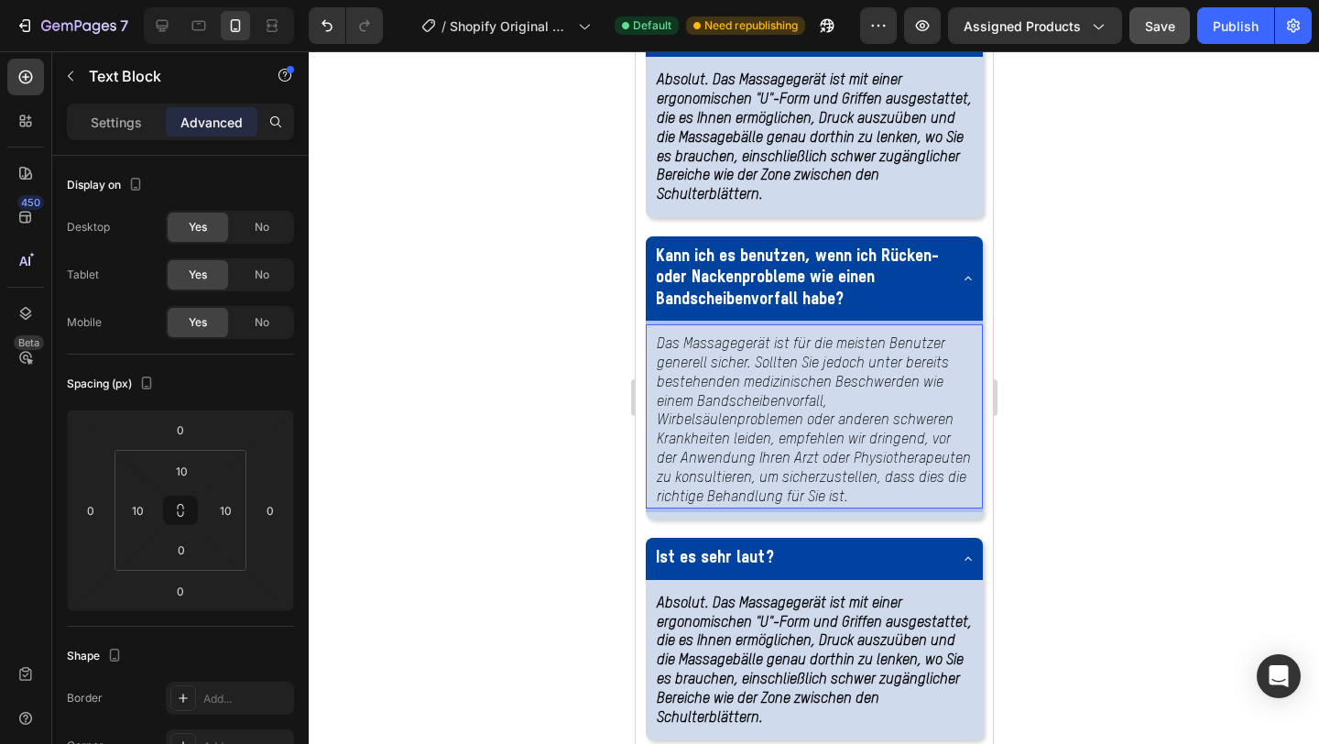
click at [728, 507] on p "Das Massagegerät ist für die meisten Benutzer generell sicher. Sollten Sie jedo…" at bounding box center [813, 420] width 315 height 171
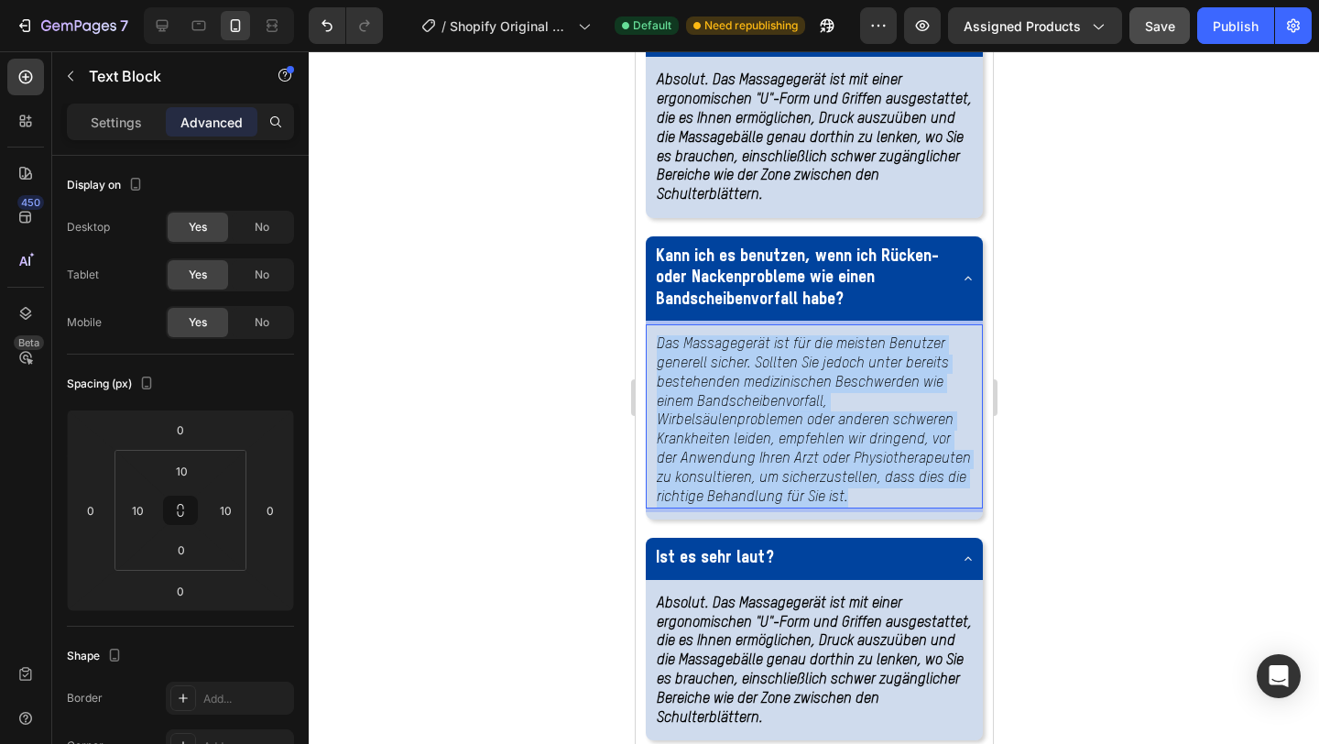
click at [728, 507] on p "Das Massagegerät ist für die meisten Benutzer generell sicher. Sollten Sie jedo…" at bounding box center [813, 420] width 315 height 171
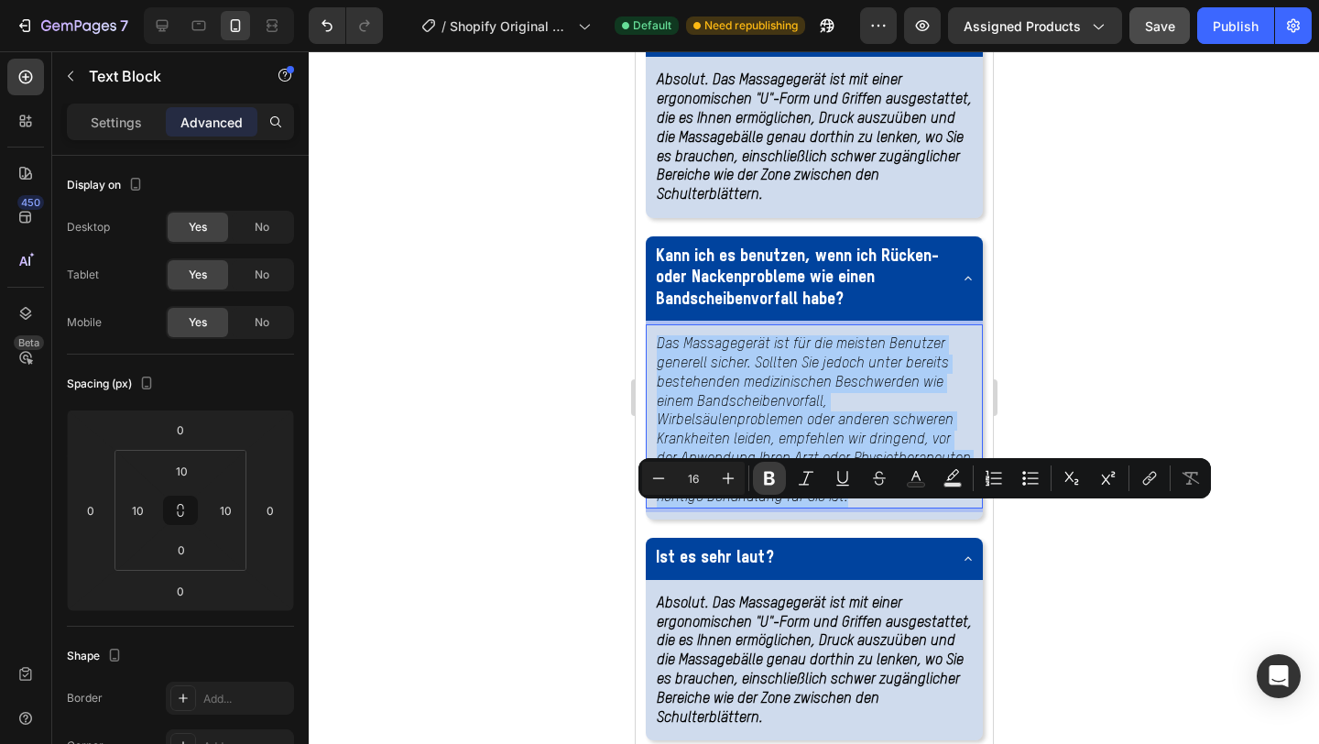
click at [776, 479] on icon "Editor contextual toolbar" at bounding box center [769, 478] width 18 height 18
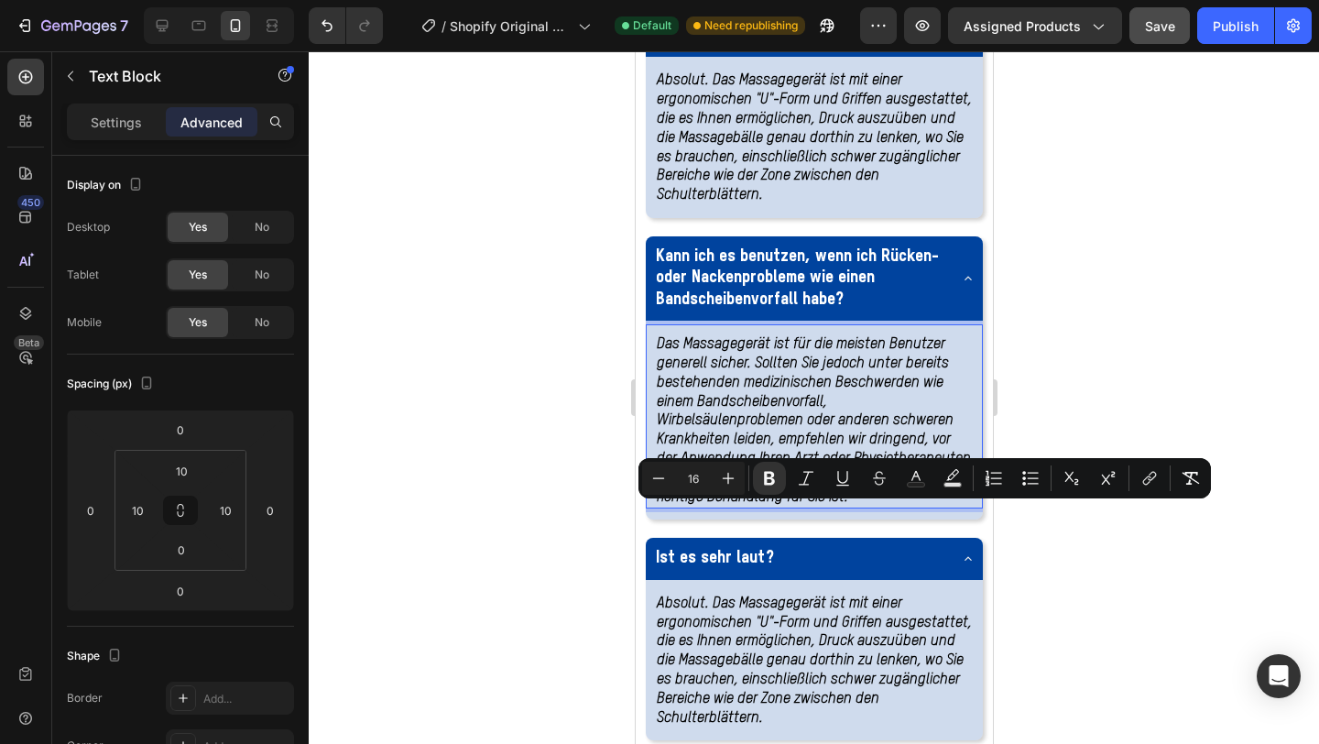
click at [1085, 590] on div at bounding box center [814, 397] width 1011 height 693
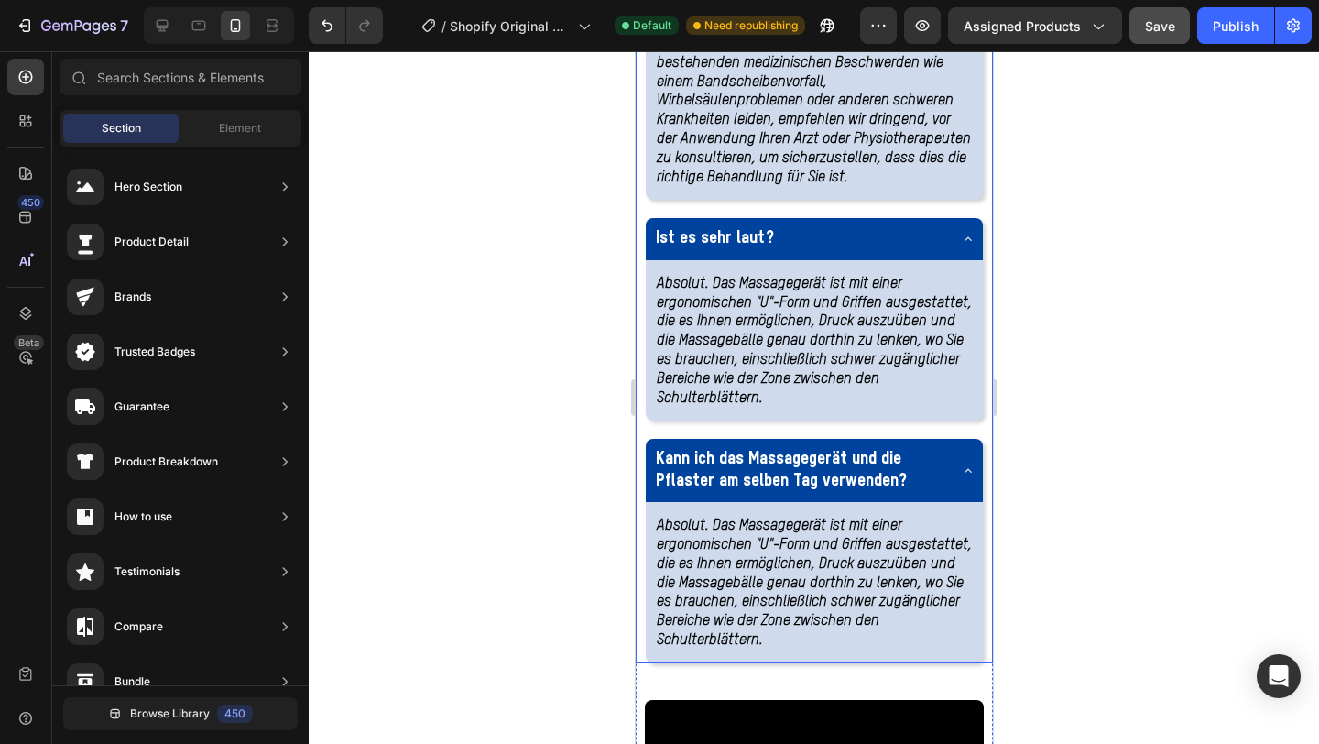
scroll to position [4136, 0]
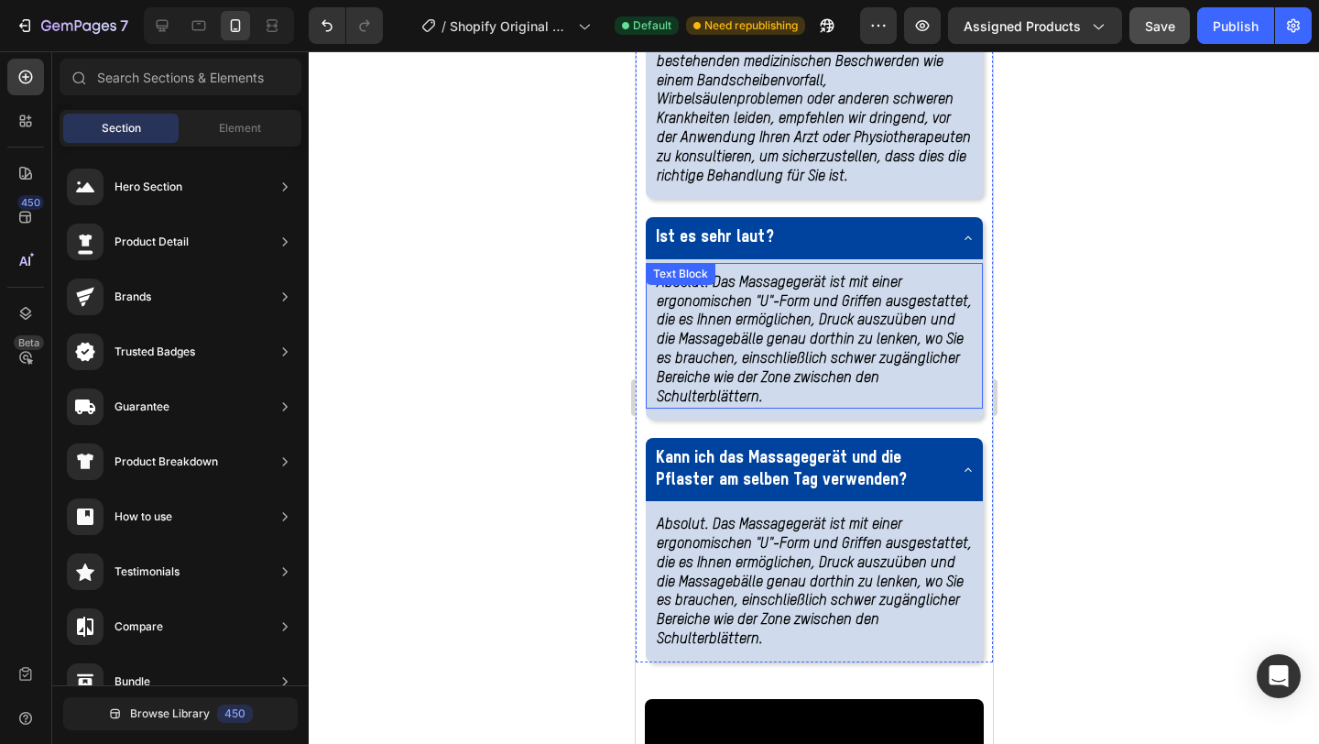
click at [744, 405] on strong "Absolut. Das Massagegerät ist mit einer ergonomischen "U"-Form und Griffen ausg…" at bounding box center [813, 340] width 315 height 129
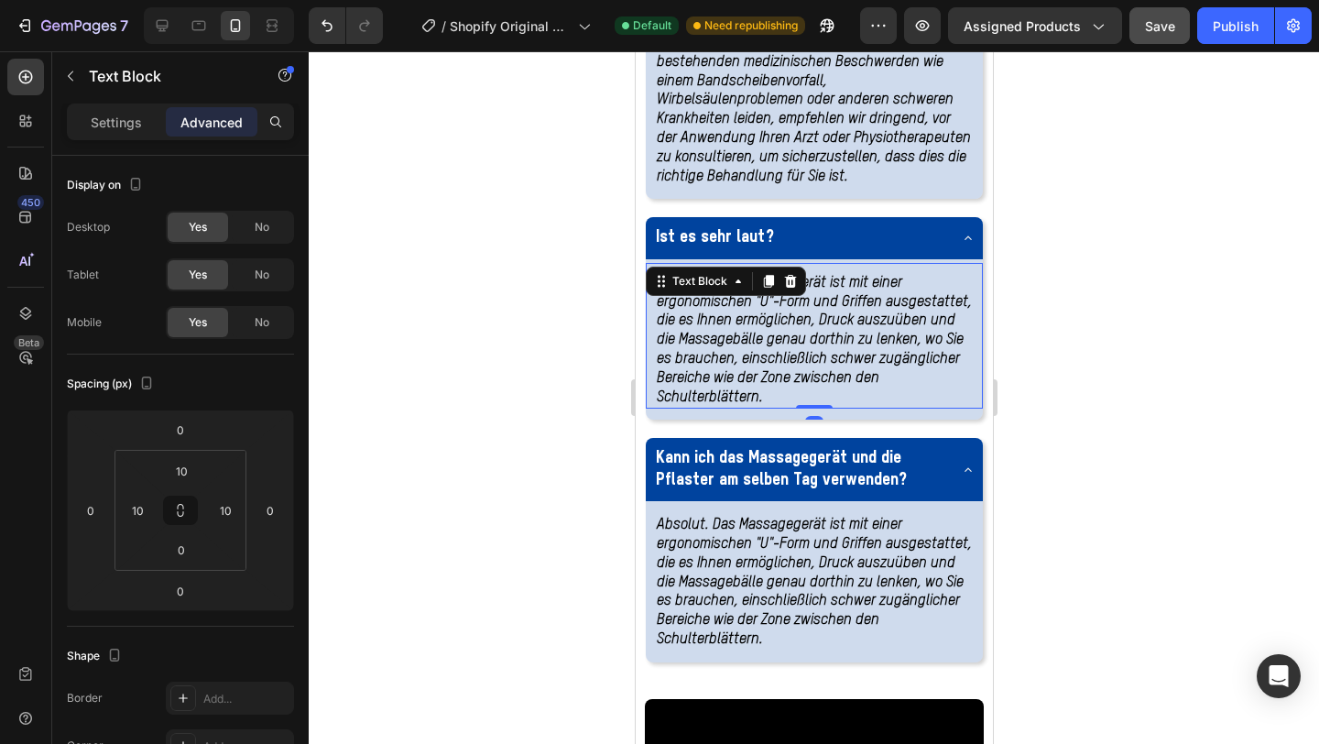
click at [744, 405] on strong "Absolut. Das Massagegerät ist mit einer ergonomischen "U"-Form und Griffen ausg…" at bounding box center [813, 340] width 315 height 129
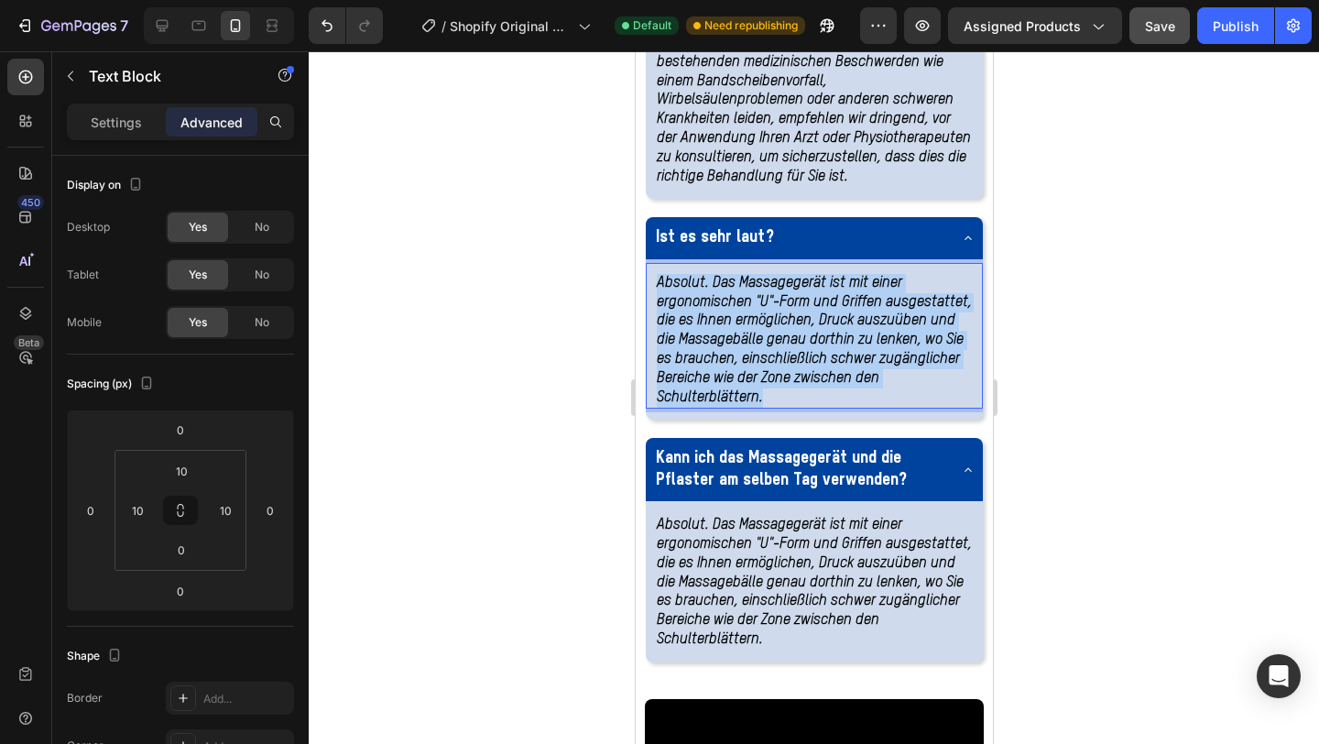
click at [744, 405] on strong "Absolut. Das Massagegerät ist mit einer ergonomischen "U"-Form und Griffen ausg…" at bounding box center [813, 340] width 315 height 129
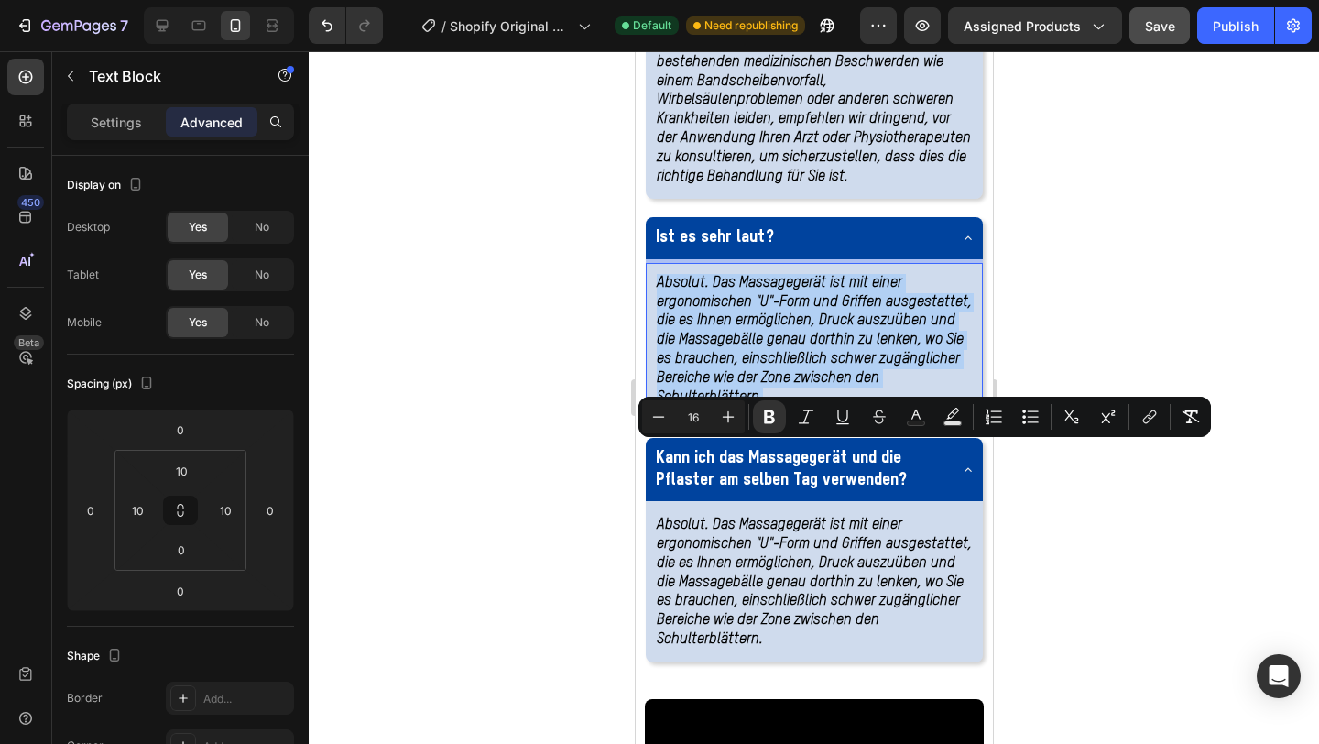
click at [744, 405] on strong "Absolut. Das Massagegerät ist mit einer ergonomischen "U"-Form und Griffen ausg…" at bounding box center [813, 340] width 315 height 129
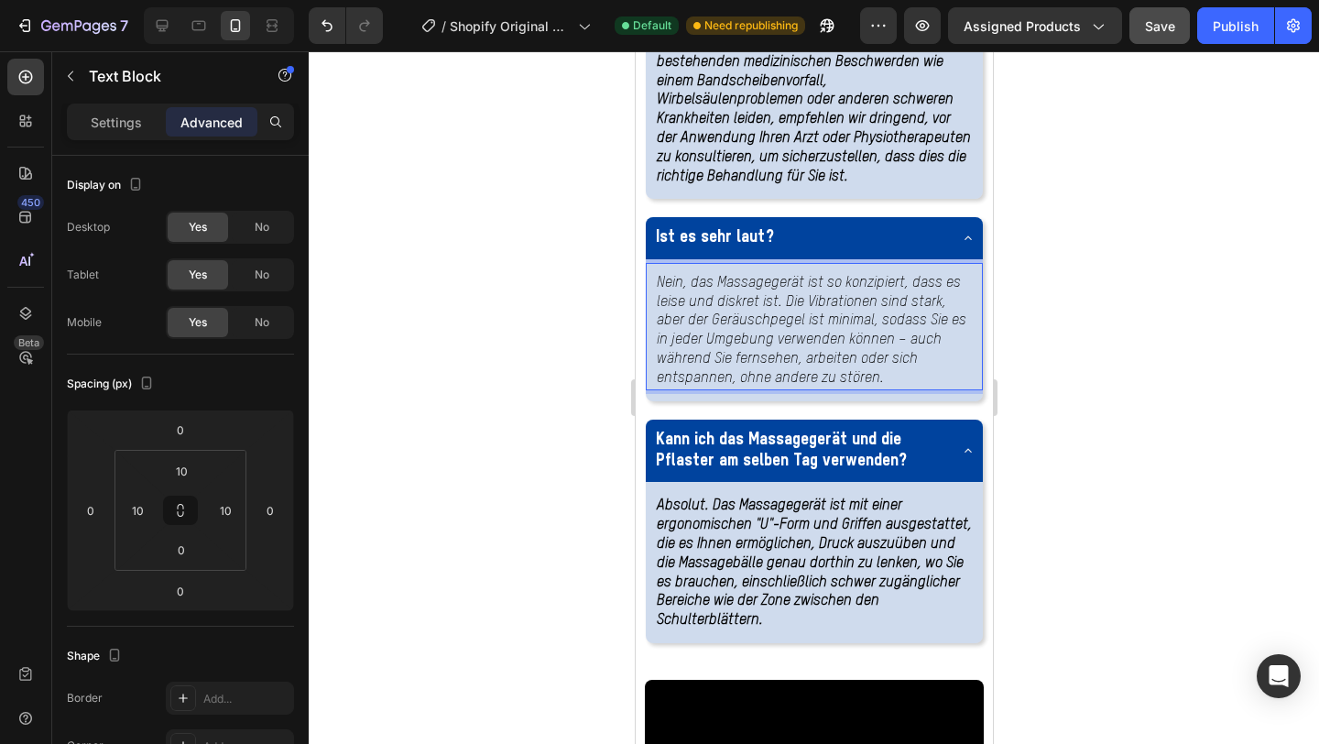
click at [720, 388] on p "Nein, das Massagegerät ist so konzipiert, dass es leise und diskret ist. Die Vi…" at bounding box center [813, 331] width 315 height 115
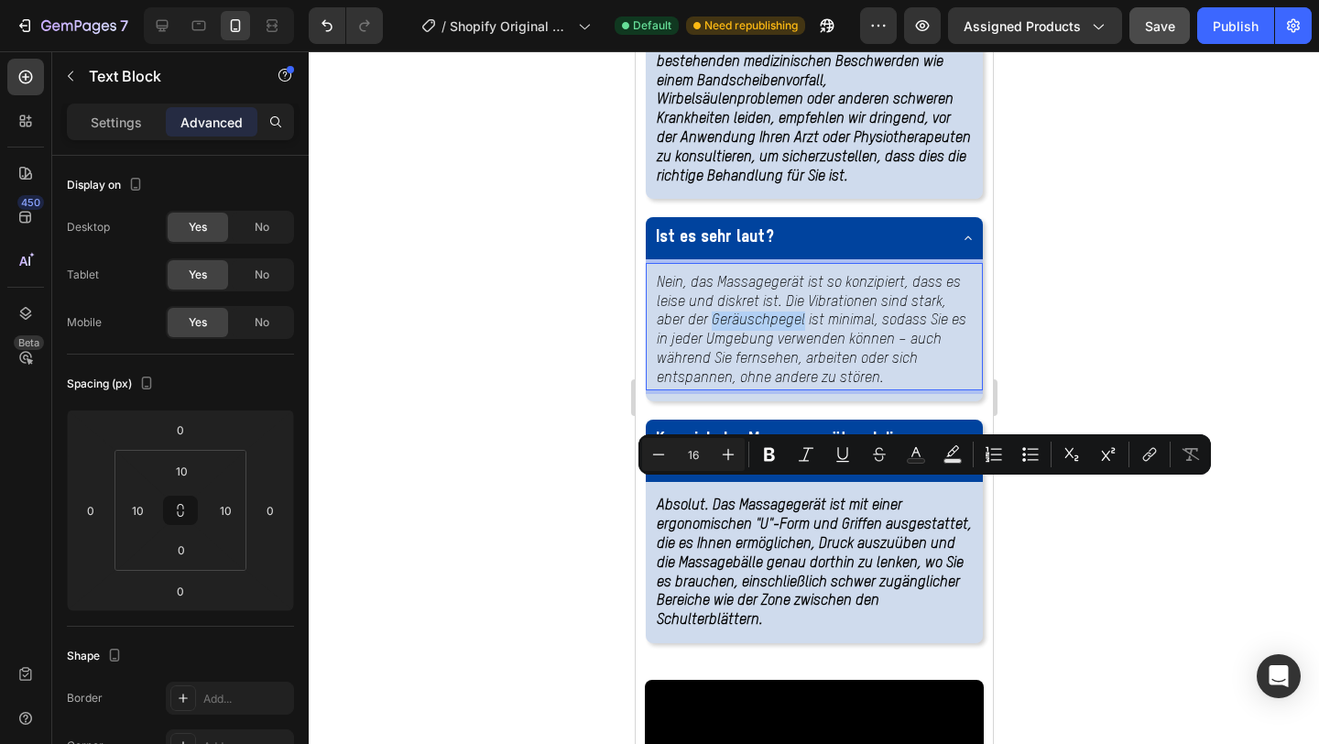
click at [720, 388] on p "Nein, das Massagegerät ist so konzipiert, dass es leise und diskret ist. Die Vi…" at bounding box center [813, 331] width 315 height 115
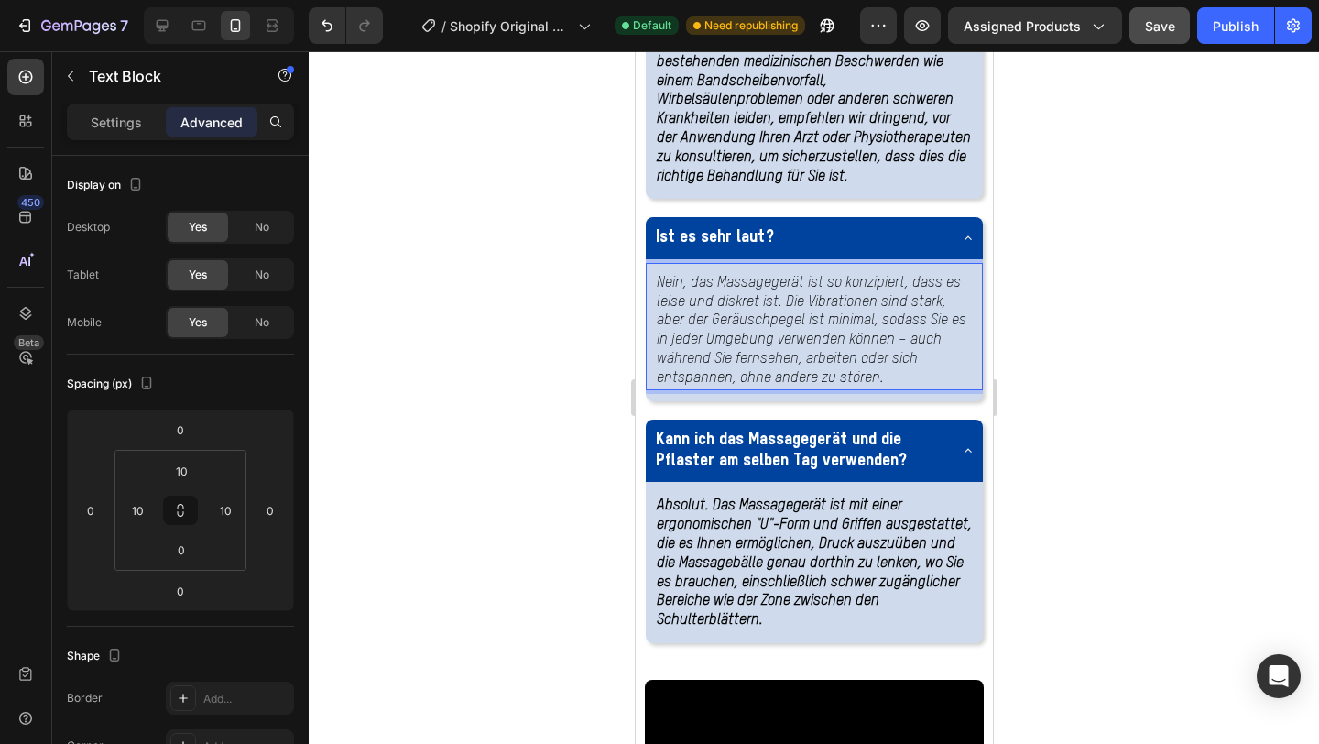
click at [722, 388] on p "Nein, das Massagegerät ist so konzipiert, dass es leise und diskret ist. Die Vi…" at bounding box center [813, 331] width 315 height 115
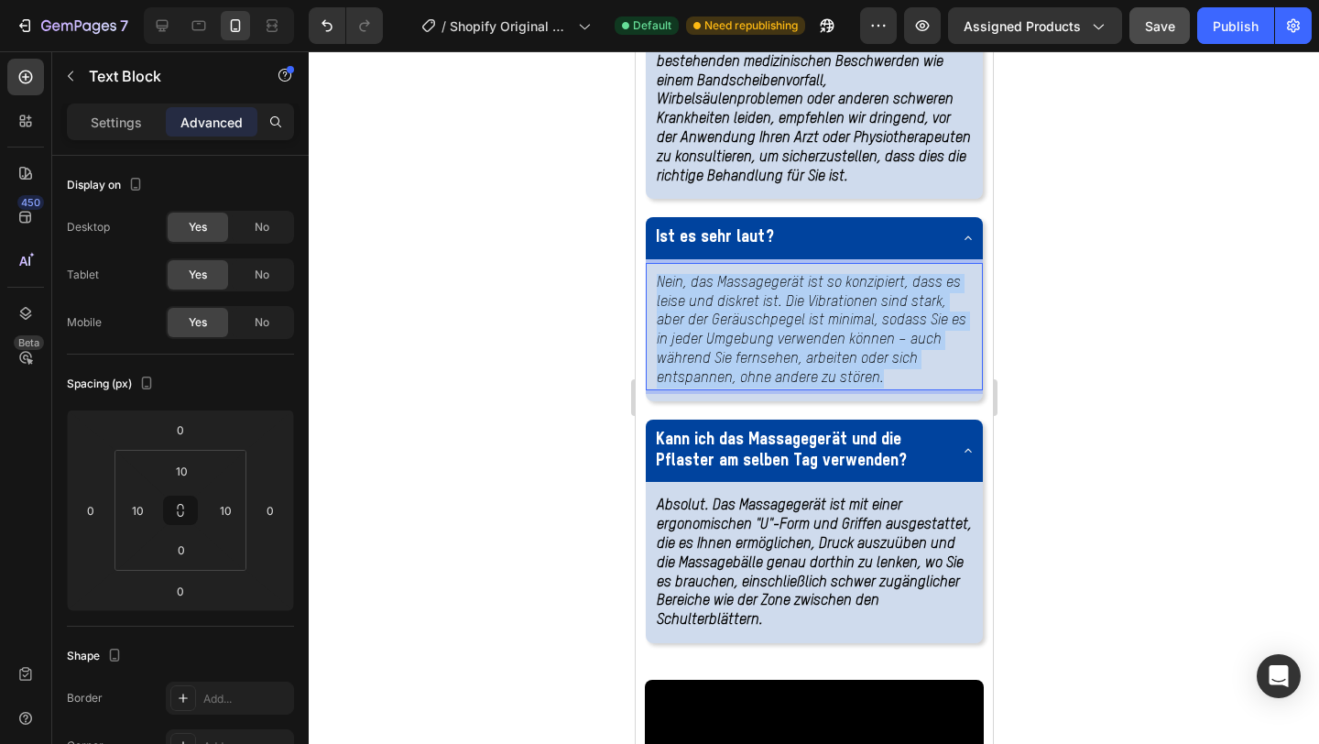
click at [722, 388] on p "Nein, das Massagegerät ist so konzipiert, dass es leise und diskret ist. Die Vi…" at bounding box center [813, 331] width 315 height 115
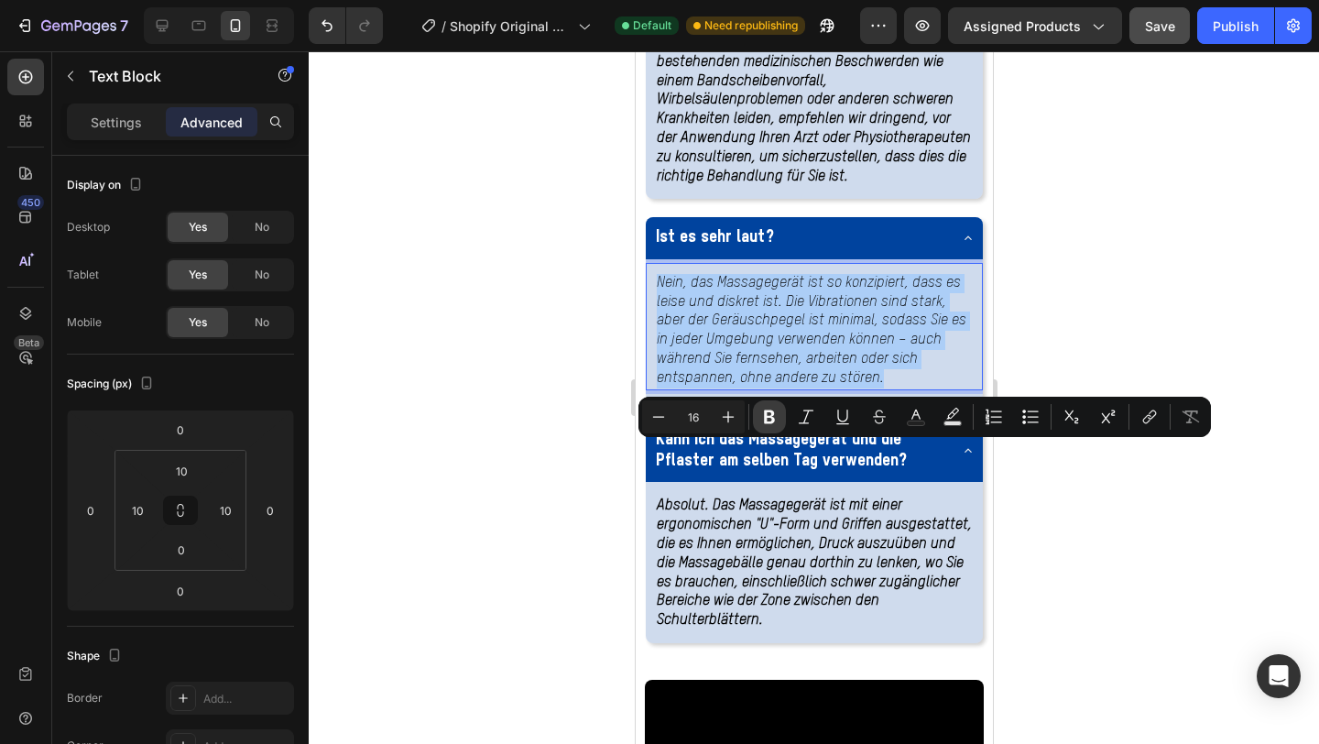
click at [766, 424] on icon "Editor contextual toolbar" at bounding box center [769, 417] width 18 height 18
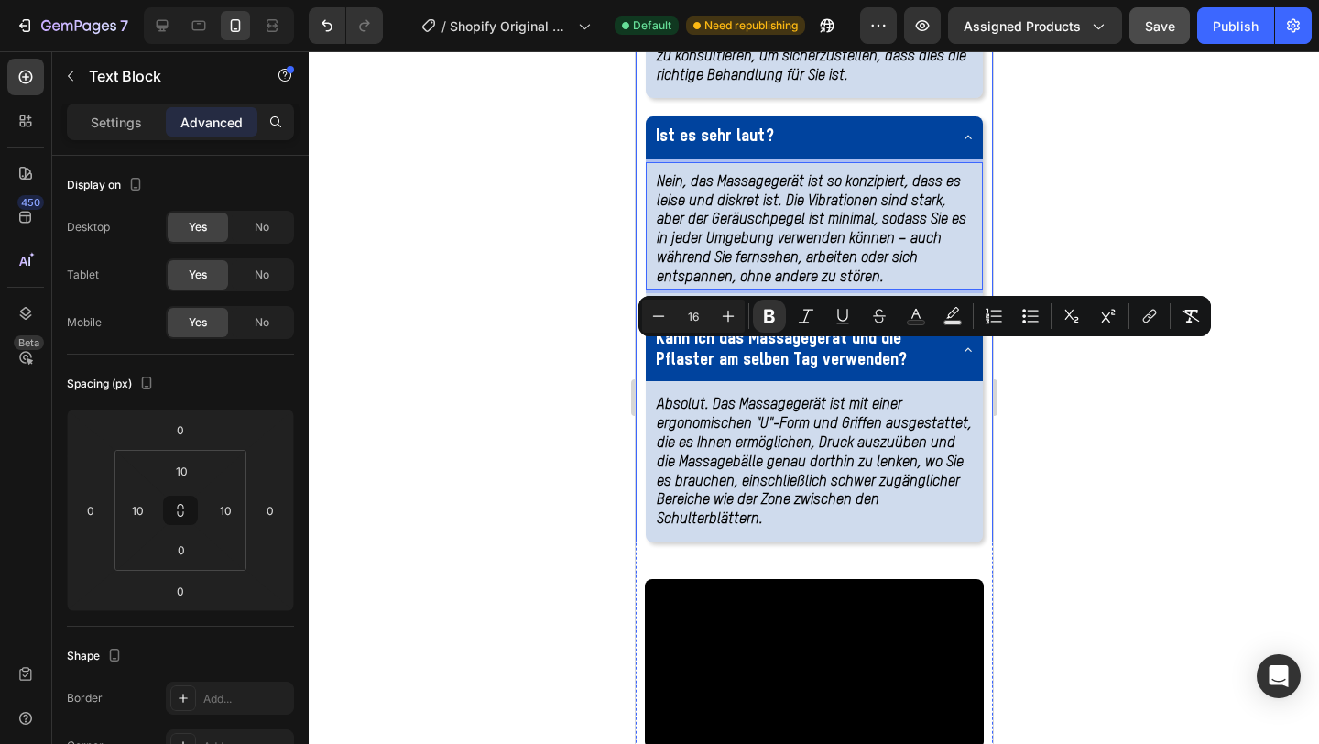
scroll to position [4272, 0]
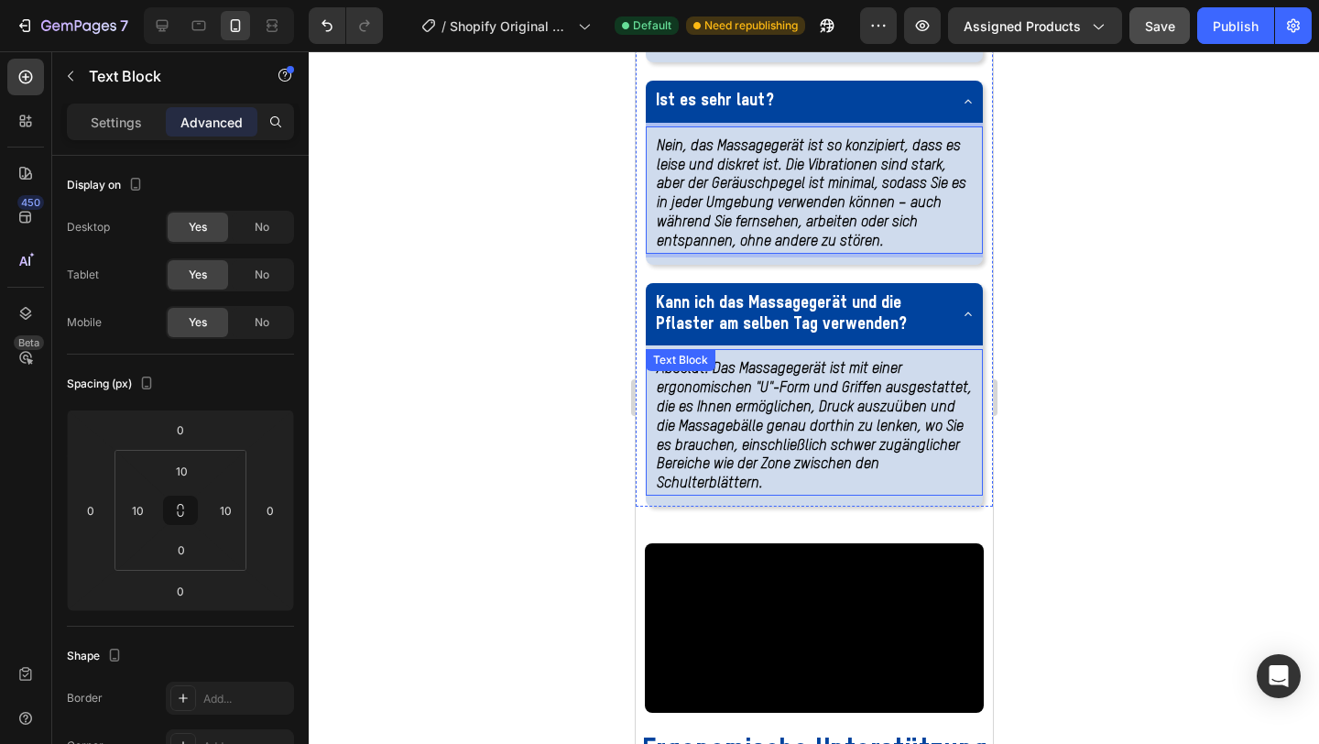
click at [775, 494] on p "Absolut. Das Massagegerät ist mit einer ergonomischen "U"-Form und Griffen ausg…" at bounding box center [813, 427] width 315 height 134
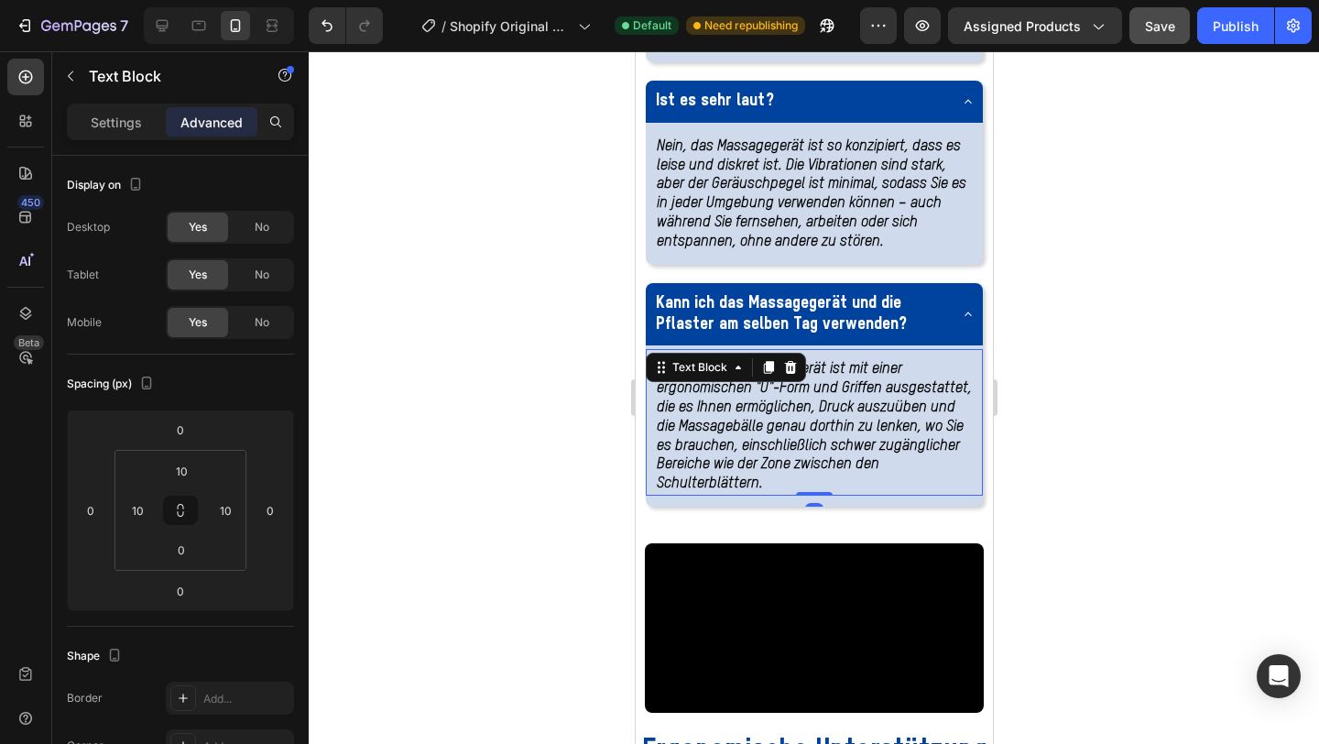
click at [775, 494] on p "Absolut. Das Massagegerät ist mit einer ergonomischen "U"-Form und Griffen ausg…" at bounding box center [813, 427] width 315 height 134
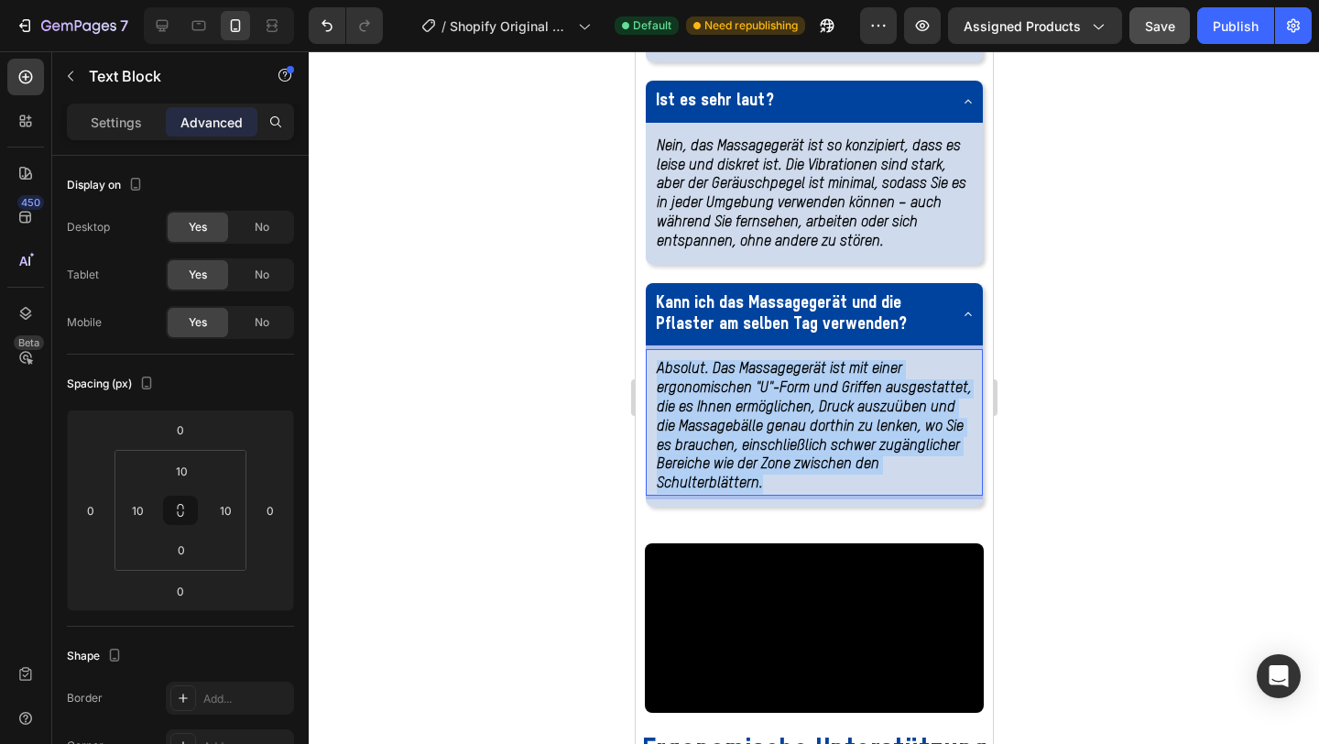
click at [775, 494] on p "Absolut. Das Massagegerät ist mit einer ergonomischen "U"-Form und Griffen ausg…" at bounding box center [813, 427] width 315 height 134
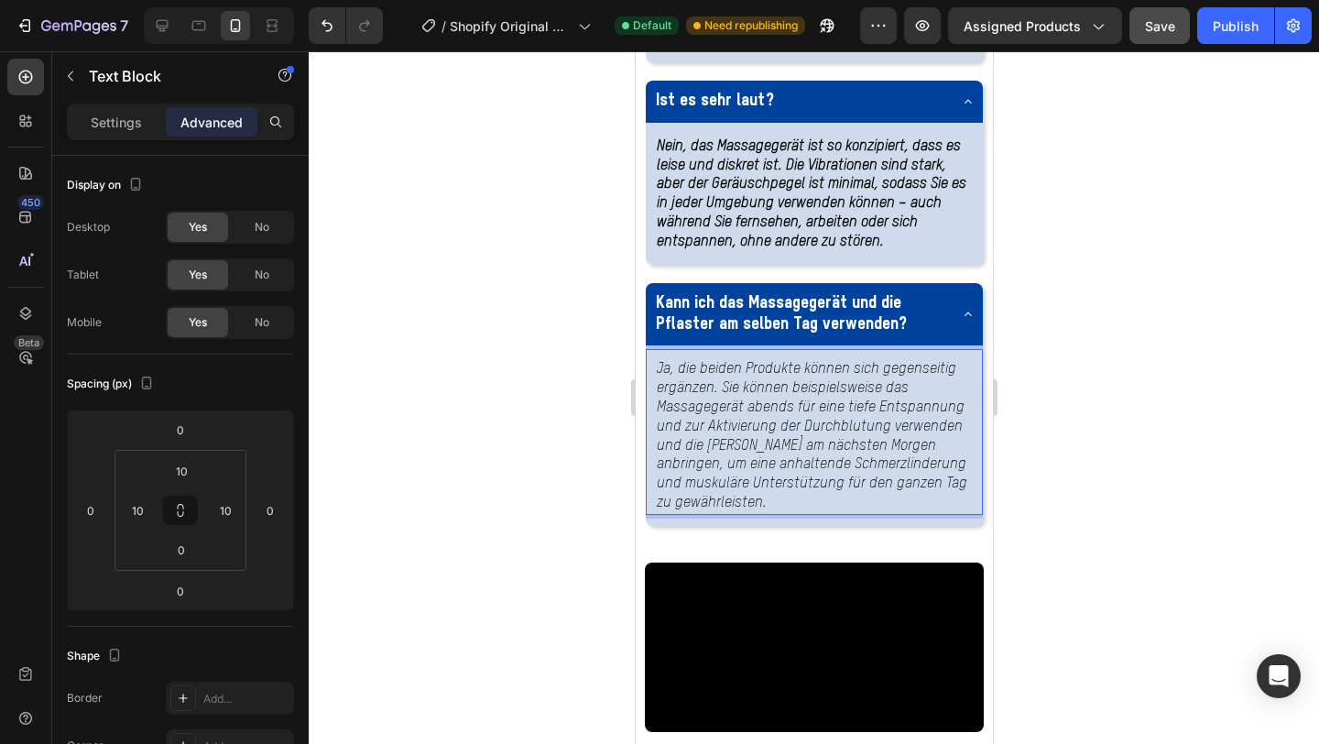
click at [704, 512] on p "Ja, die beiden Produkte können sich gegenseitig ergänzen. Sie können beispielsw…" at bounding box center [813, 436] width 315 height 152
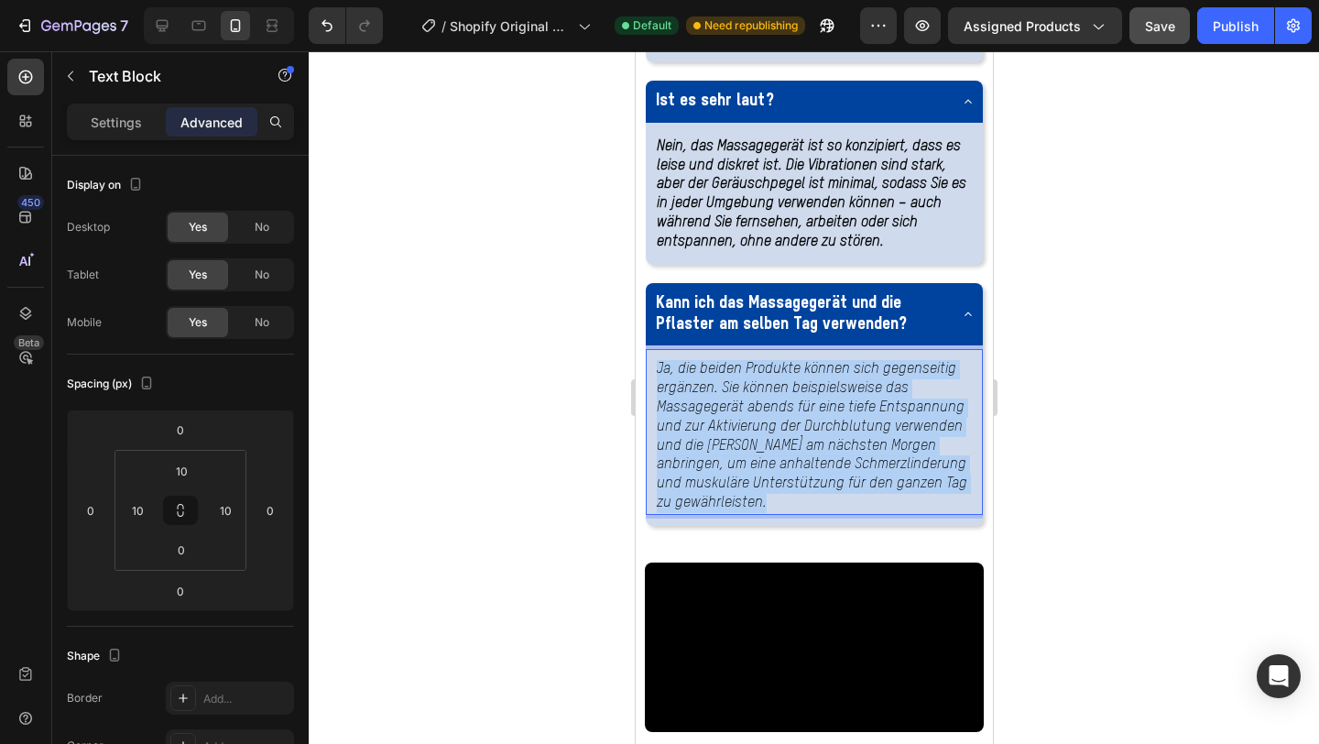
click at [704, 512] on p "Ja, die beiden Produkte können sich gegenseitig ergänzen. Sie können beispielsw…" at bounding box center [813, 436] width 315 height 152
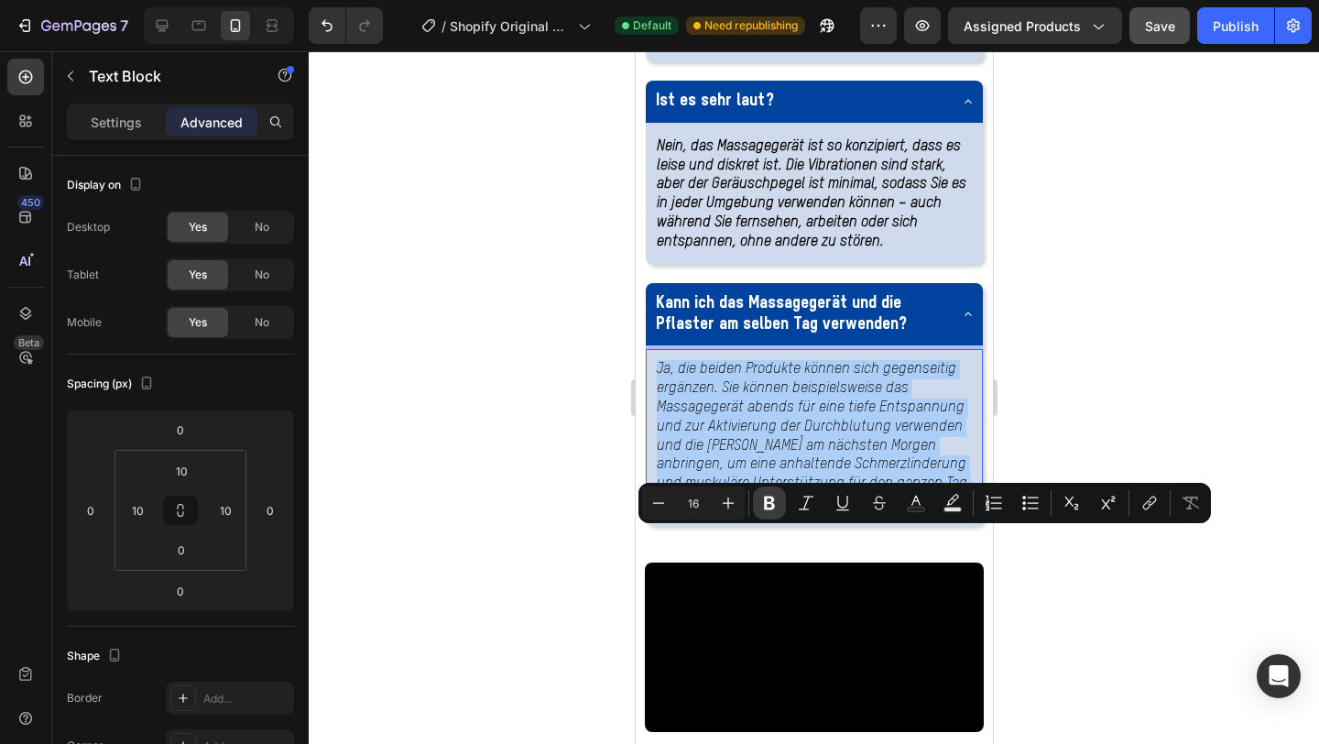
click at [781, 499] on button "Bold" at bounding box center [769, 503] width 33 height 33
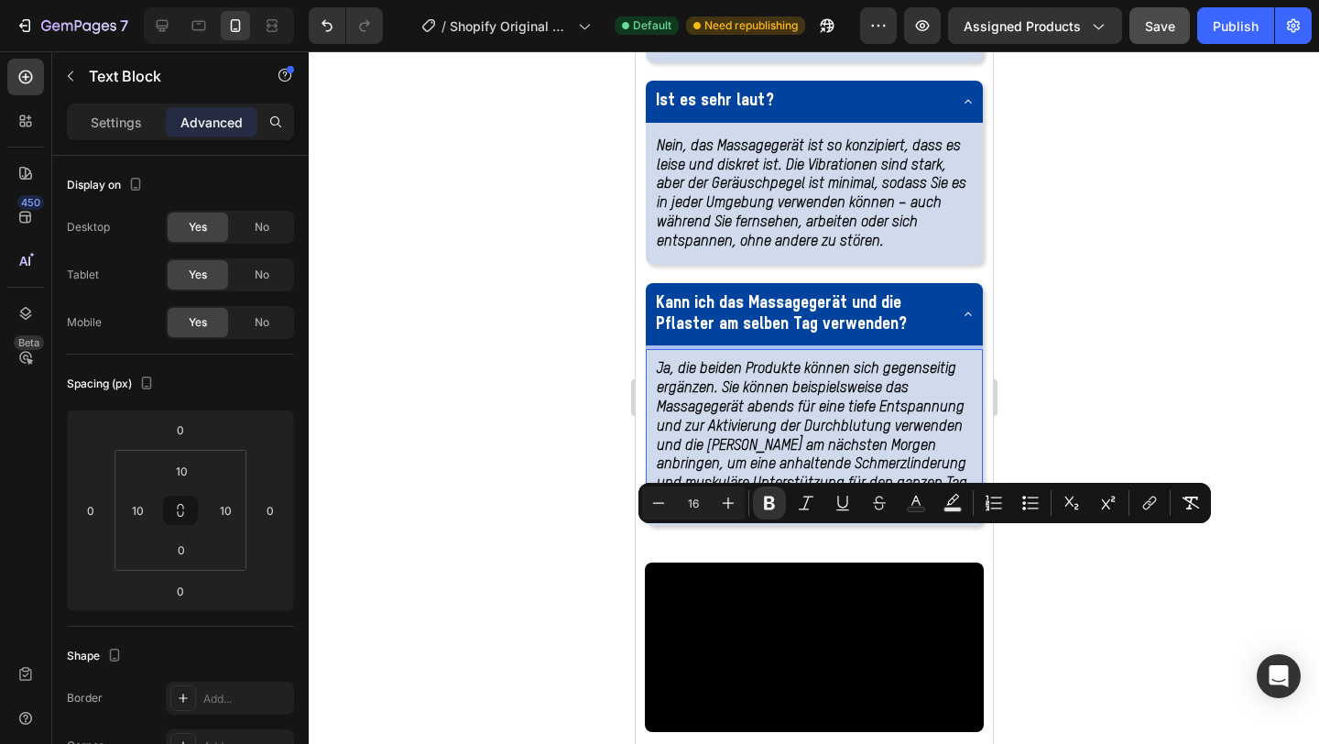
click at [1078, 618] on div at bounding box center [814, 397] width 1011 height 693
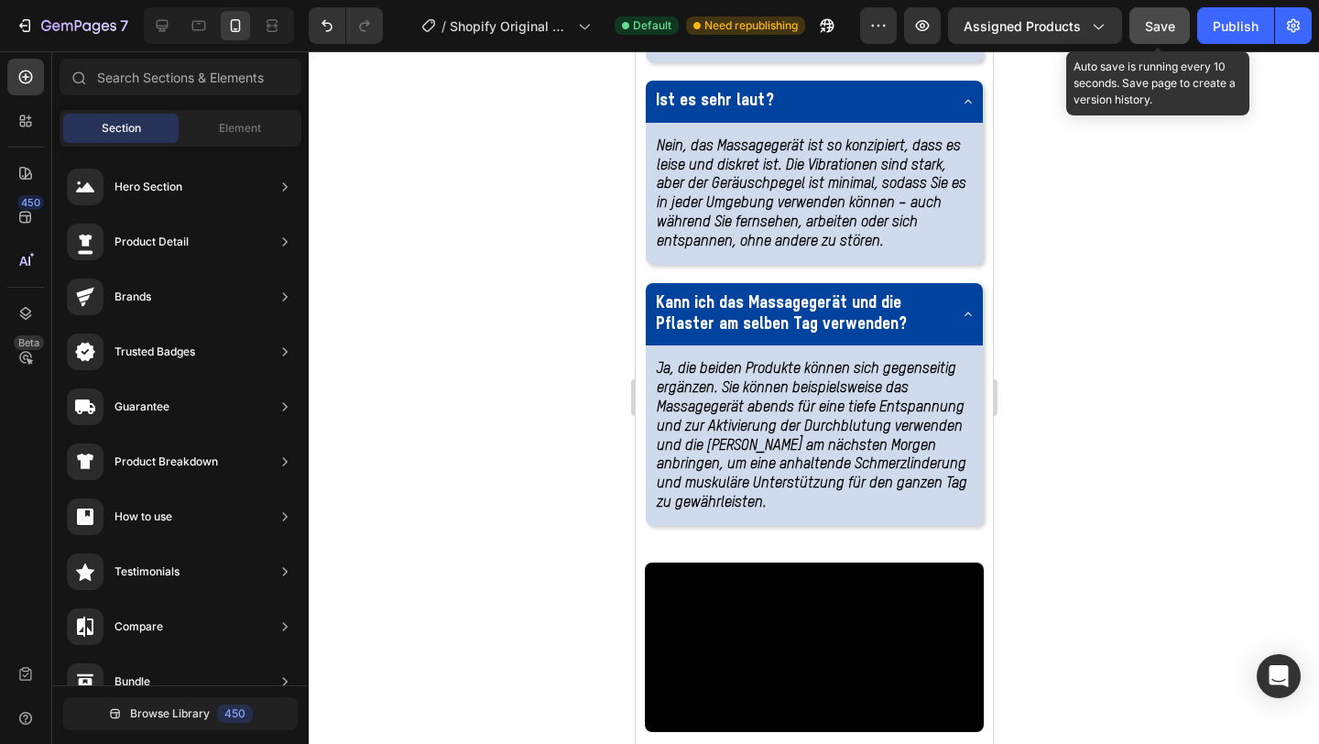
click at [1150, 36] on button "Save" at bounding box center [1160, 25] width 60 height 37
click at [1153, 25] on span "Save" at bounding box center [1160, 26] width 30 height 16
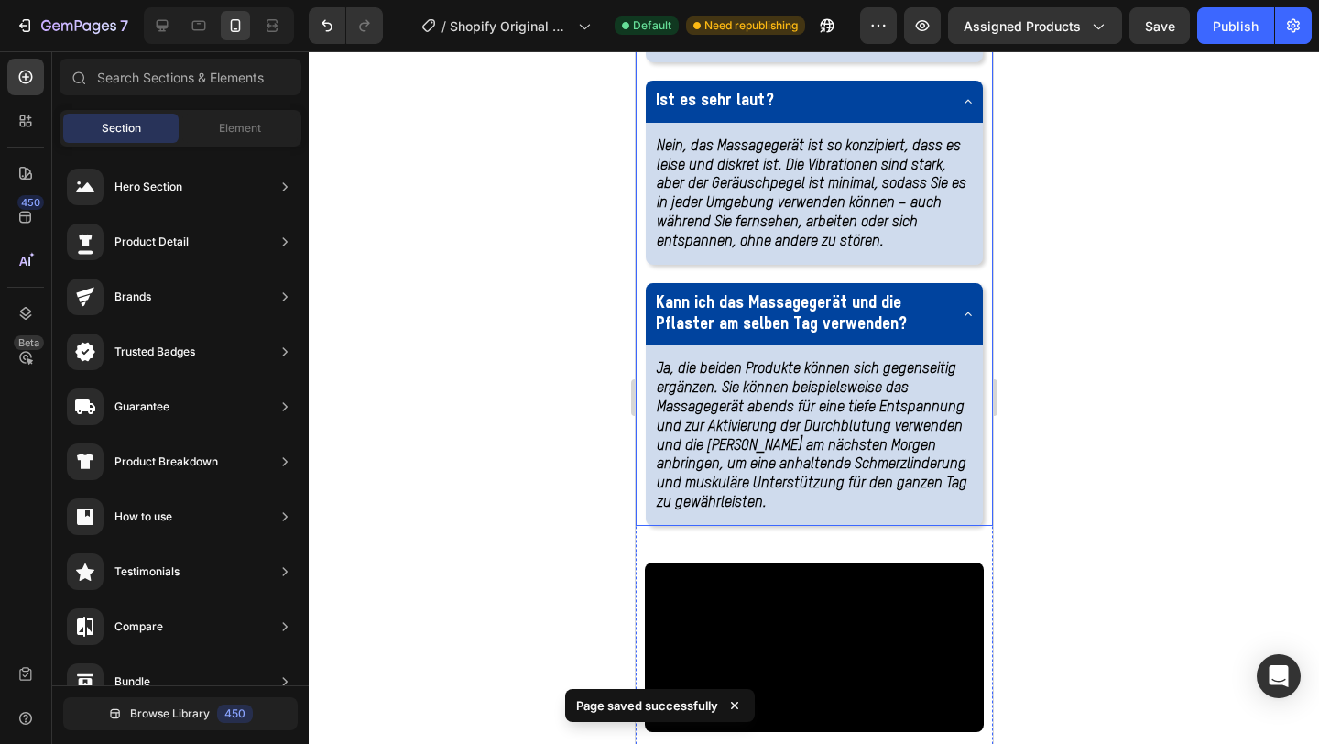
click at [821, 115] on div "Ist es sehr laut?" at bounding box center [798, 101] width 293 height 27
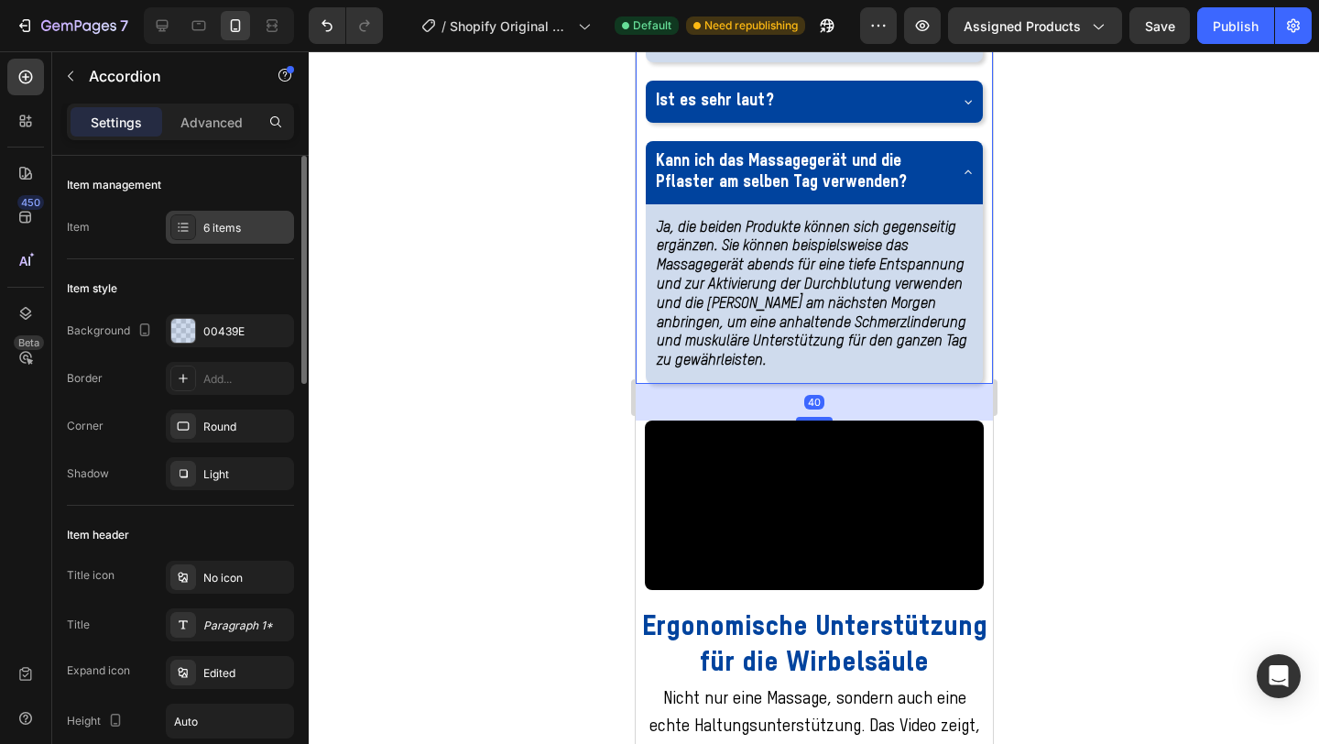
click at [232, 224] on div "6 items" at bounding box center [246, 228] width 86 height 16
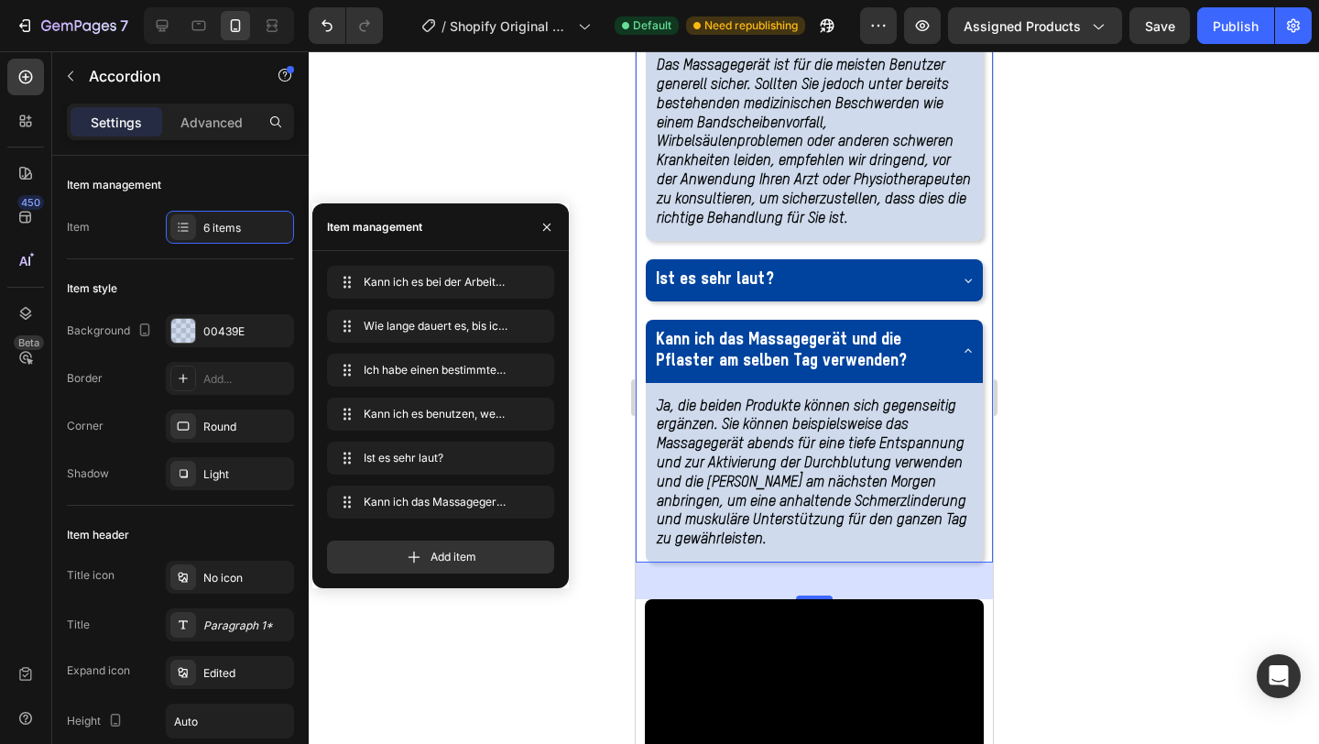
scroll to position [4091, 0]
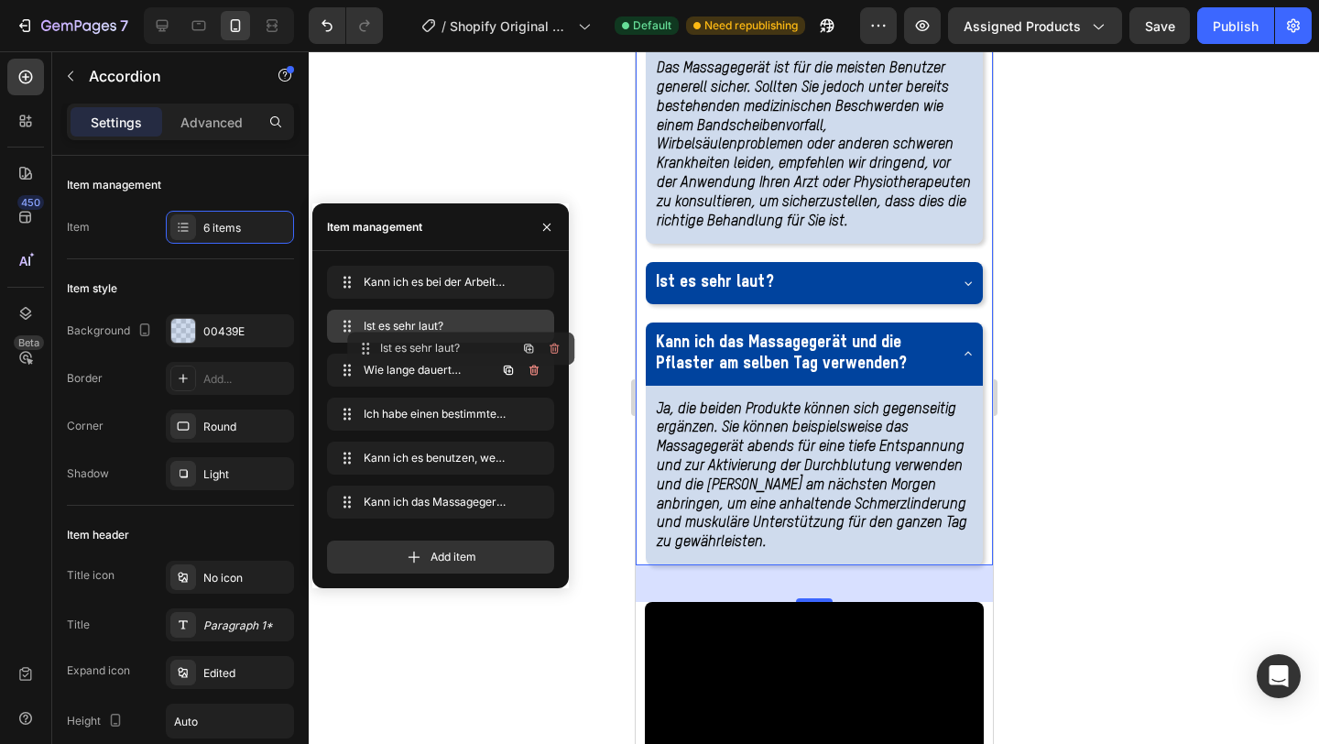
drag, startPoint x: 432, startPoint y: 458, endPoint x: 452, endPoint y: 349, distance: 110.9
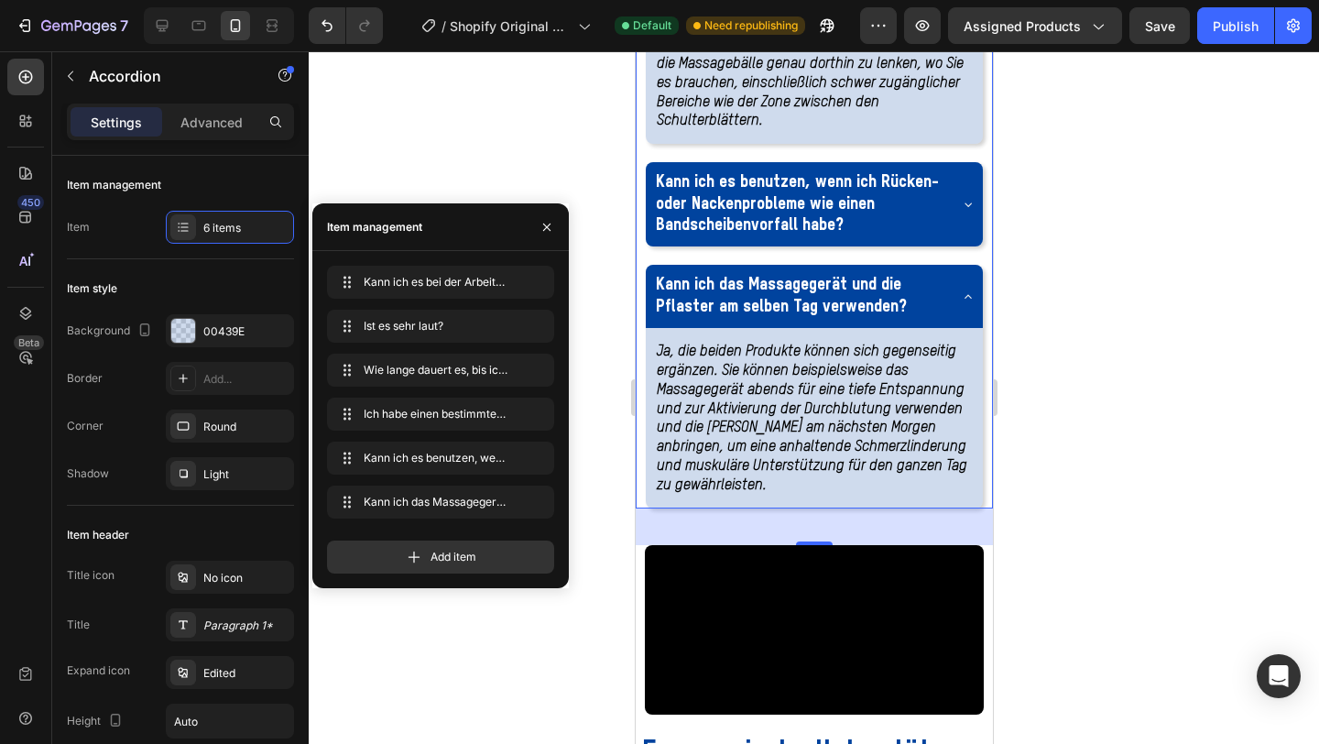
scroll to position [3262, 0]
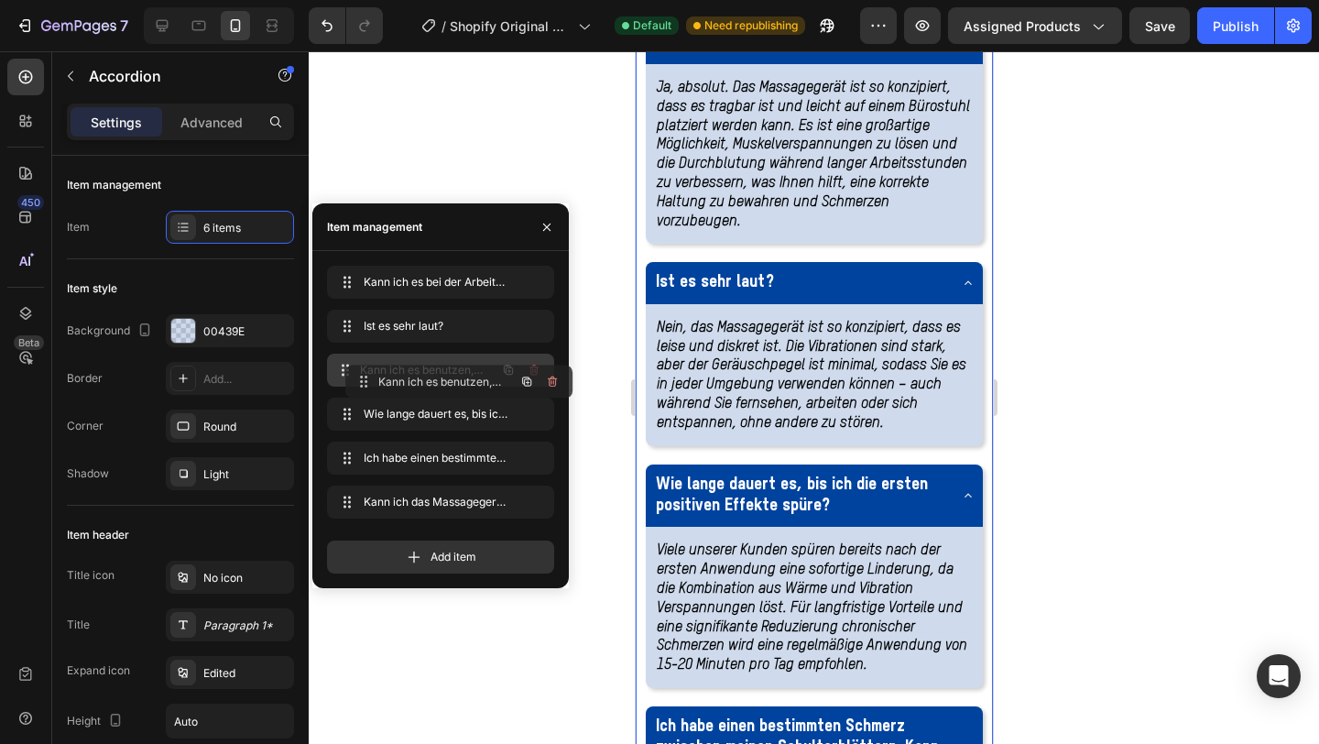
drag, startPoint x: 342, startPoint y: 462, endPoint x: 360, endPoint y: 386, distance: 78.2
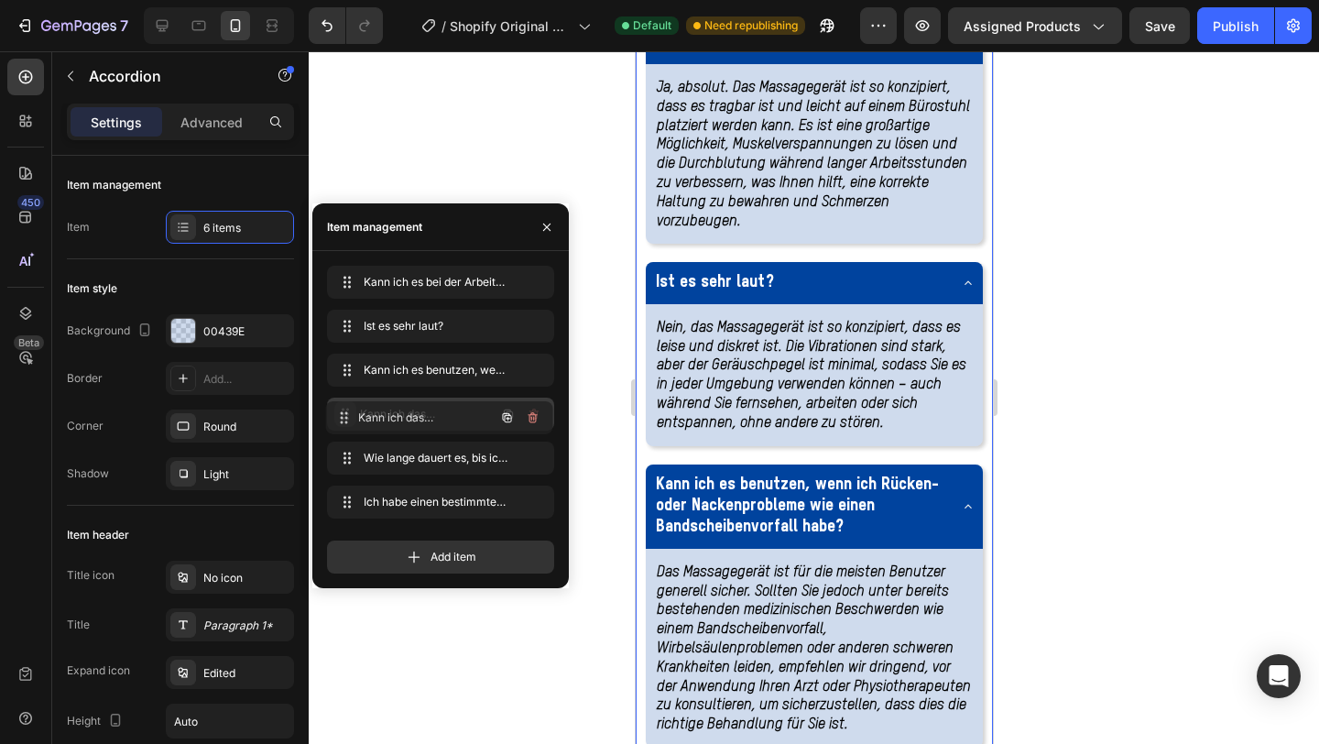
drag, startPoint x: 340, startPoint y: 499, endPoint x: 338, endPoint y: 415, distance: 84.3
click at [1081, 390] on div at bounding box center [814, 397] width 1011 height 693
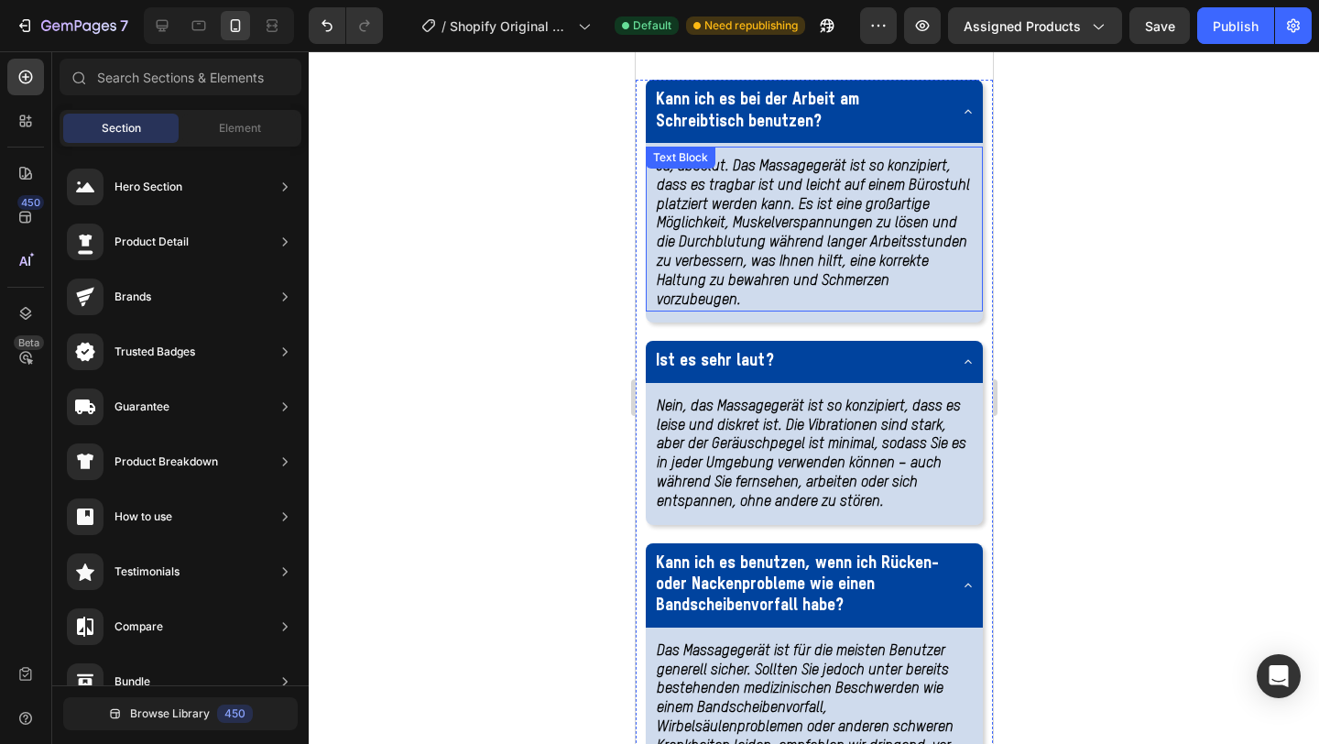
scroll to position [3255, 0]
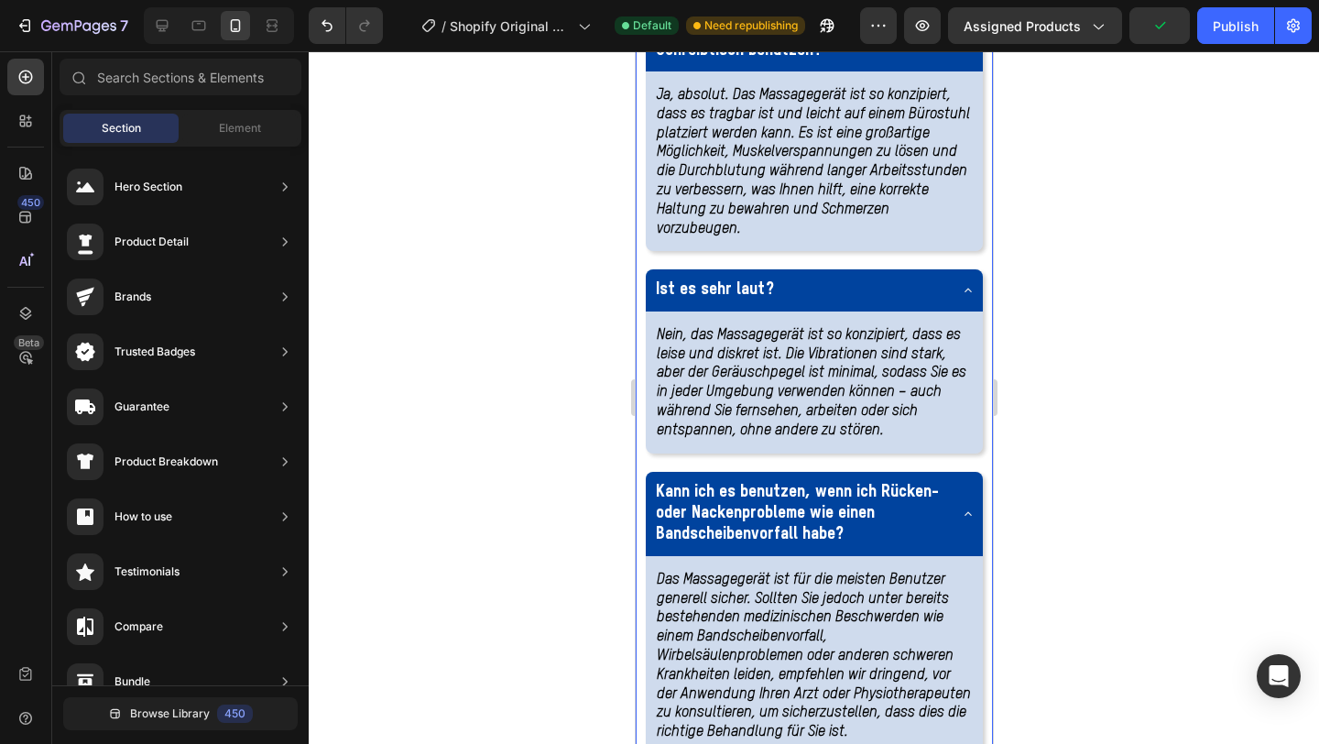
click at [966, 48] on icon at bounding box center [967, 40] width 15 height 15
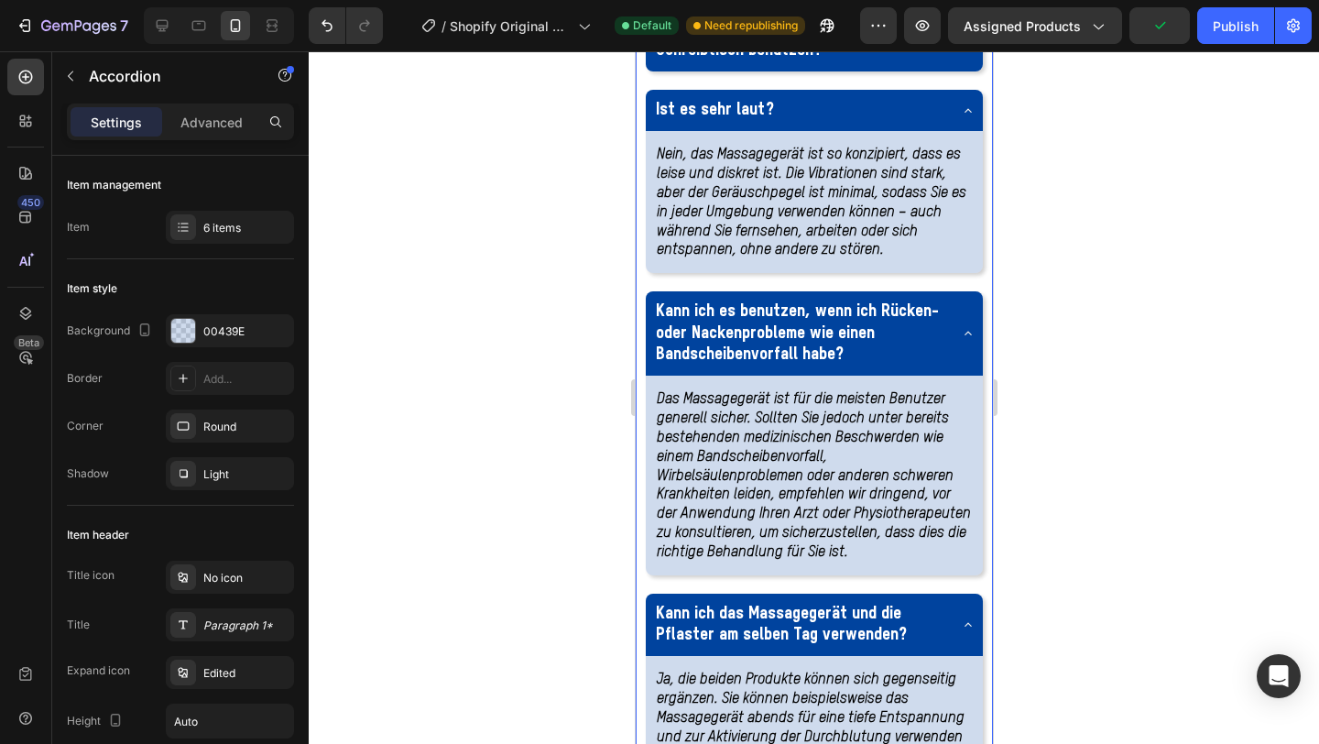
click at [975, 131] on div "Ist es sehr laut?" at bounding box center [813, 110] width 337 height 41
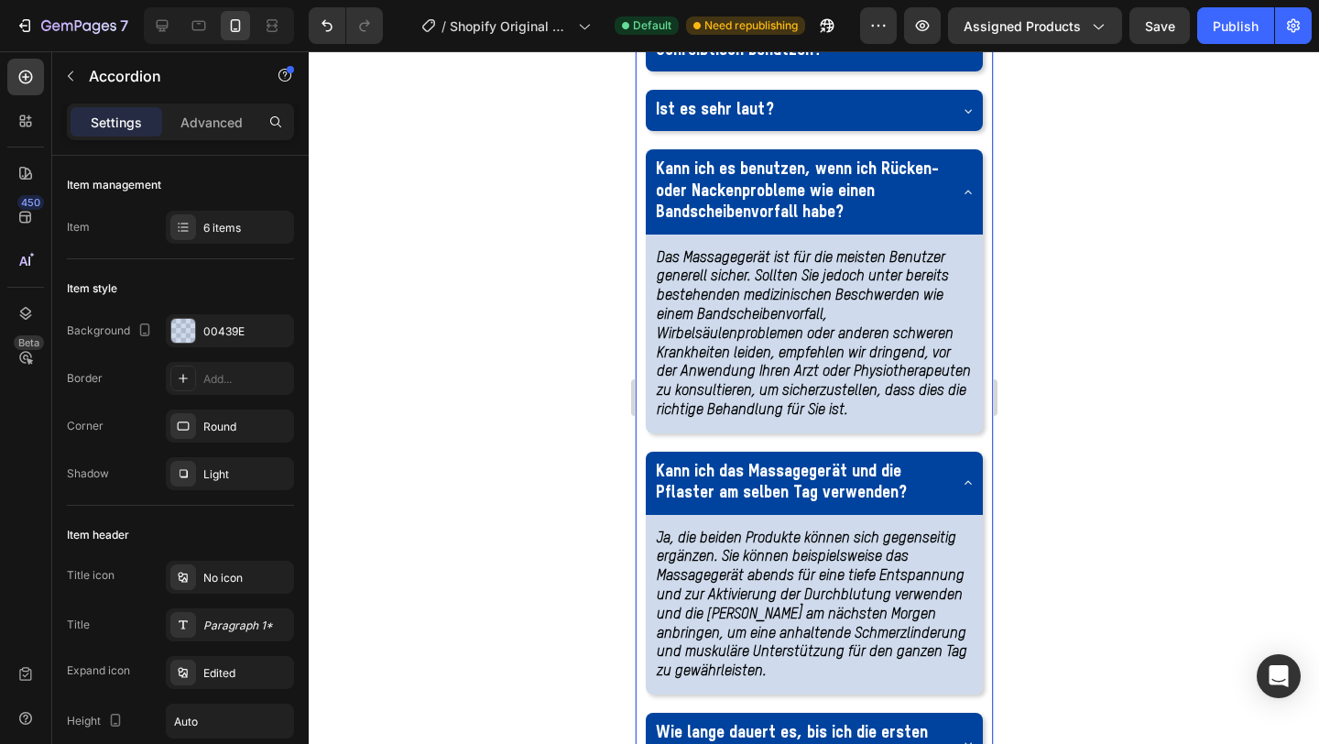
click at [963, 234] on div "Kann ich es benutzen, wenn ich Rücken- oder Nackenprobleme wie einen Bandscheib…" at bounding box center [813, 191] width 337 height 84
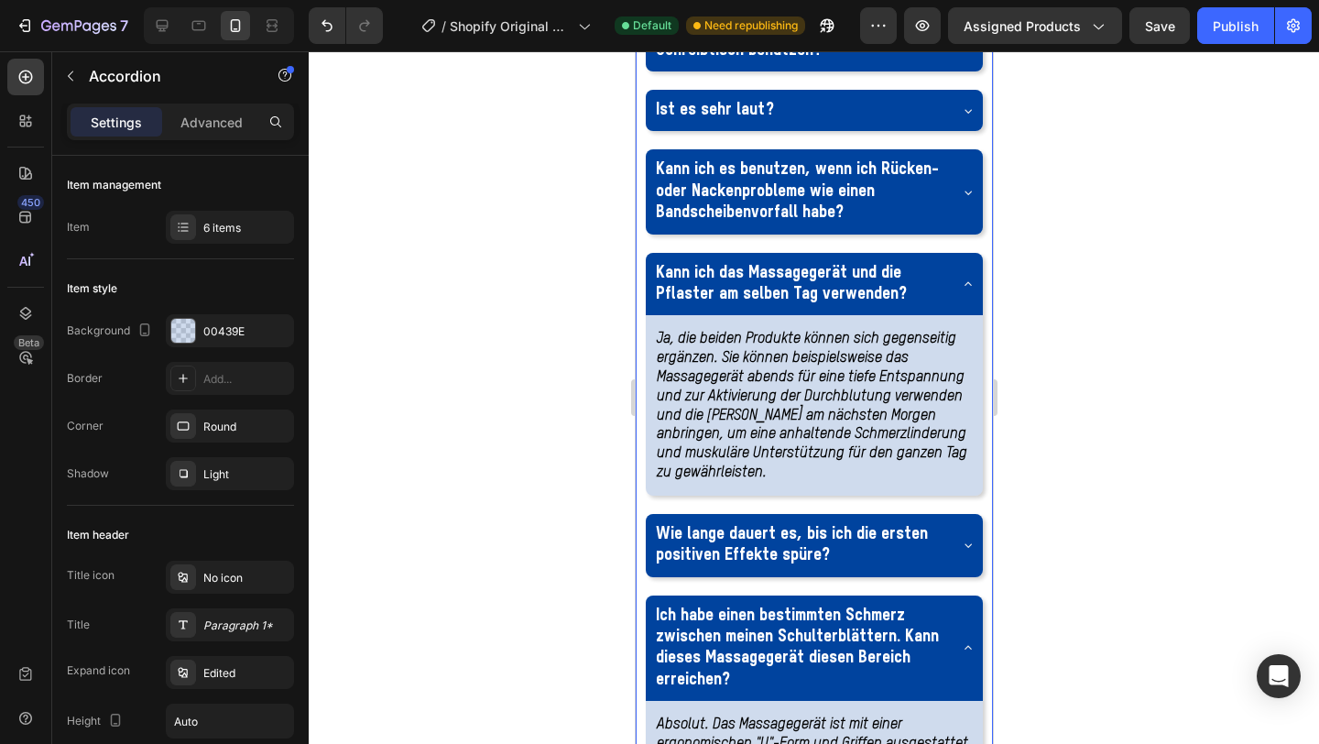
click at [966, 316] on div "Kann ich das Massagegerät und die Pflaster am selben Tag verwenden?" at bounding box center [813, 284] width 337 height 63
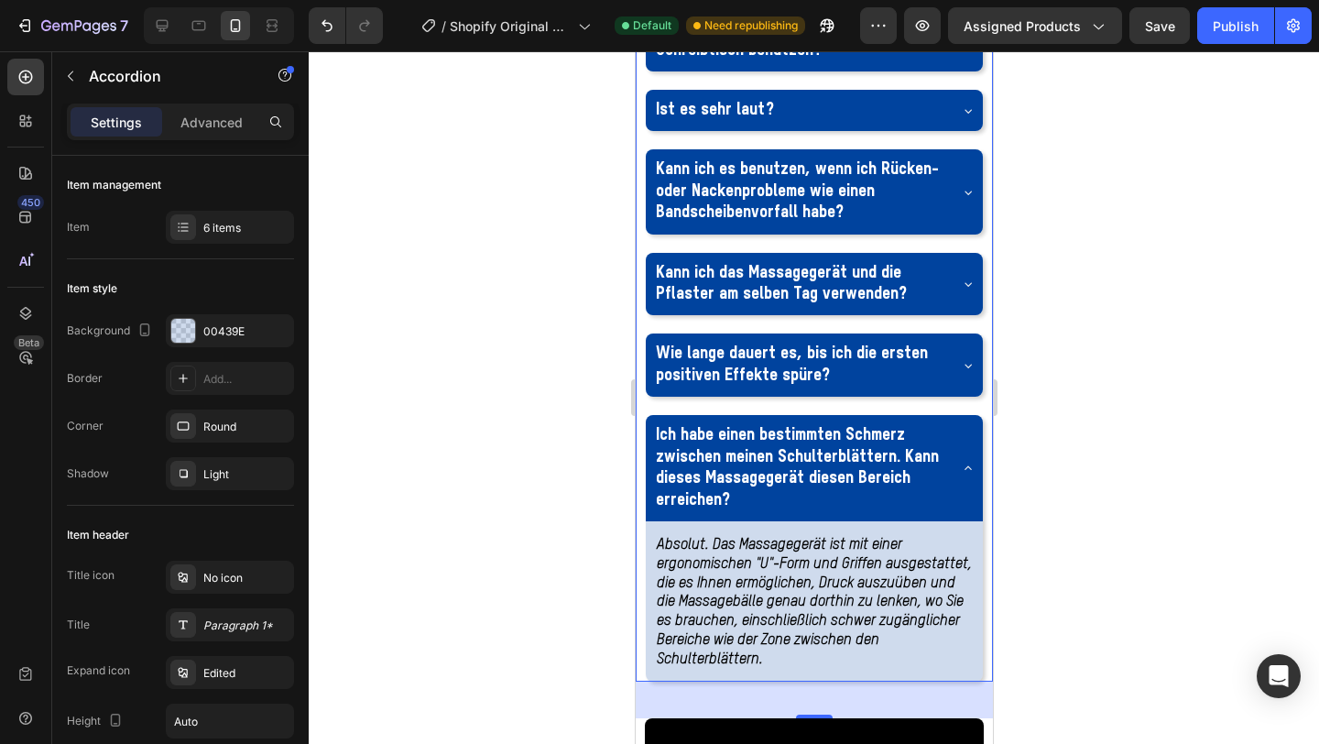
click at [964, 476] on icon at bounding box center [967, 468] width 15 height 15
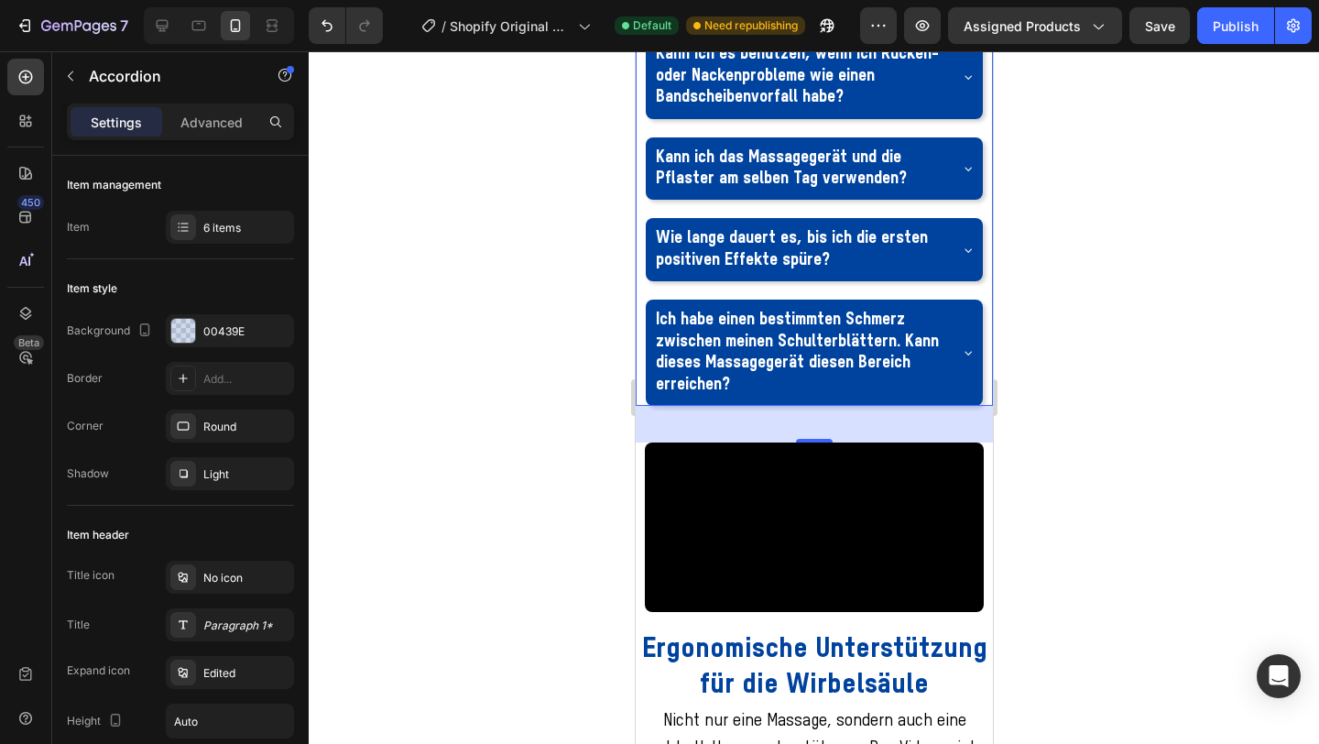
scroll to position [3373, 0]
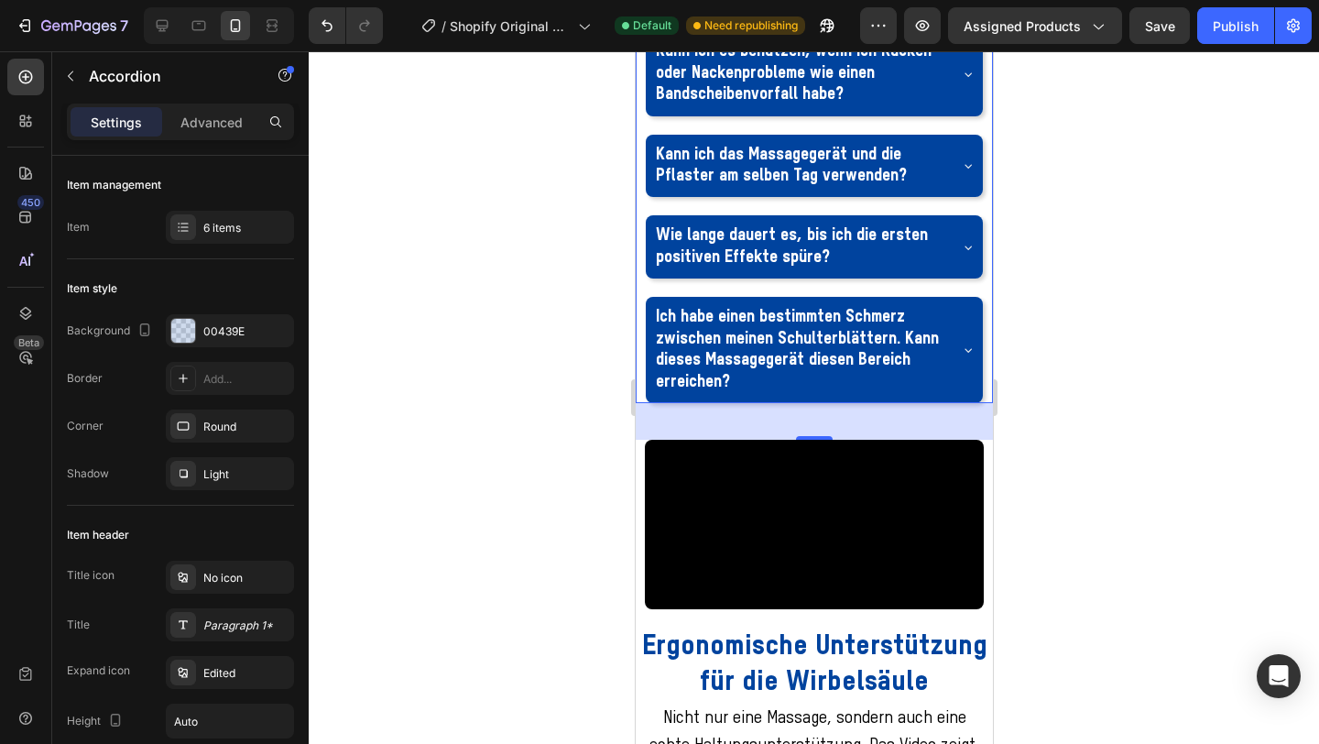
click at [1139, 443] on div at bounding box center [814, 397] width 1011 height 693
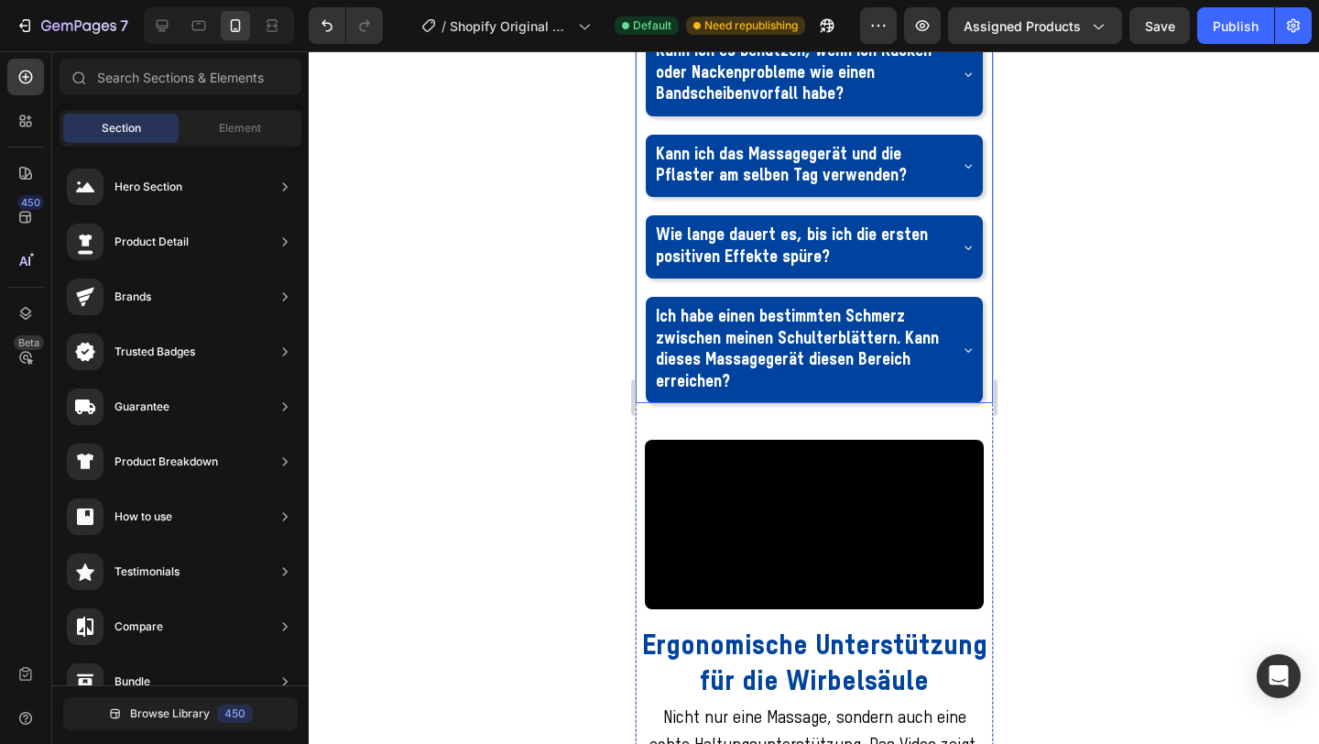
click at [737, 293] on div "Kann ich es bei der Arbeit am Schreibtisch benutzen? Ist es sehr laut? Kann ich…" at bounding box center [813, 146] width 339 height 513
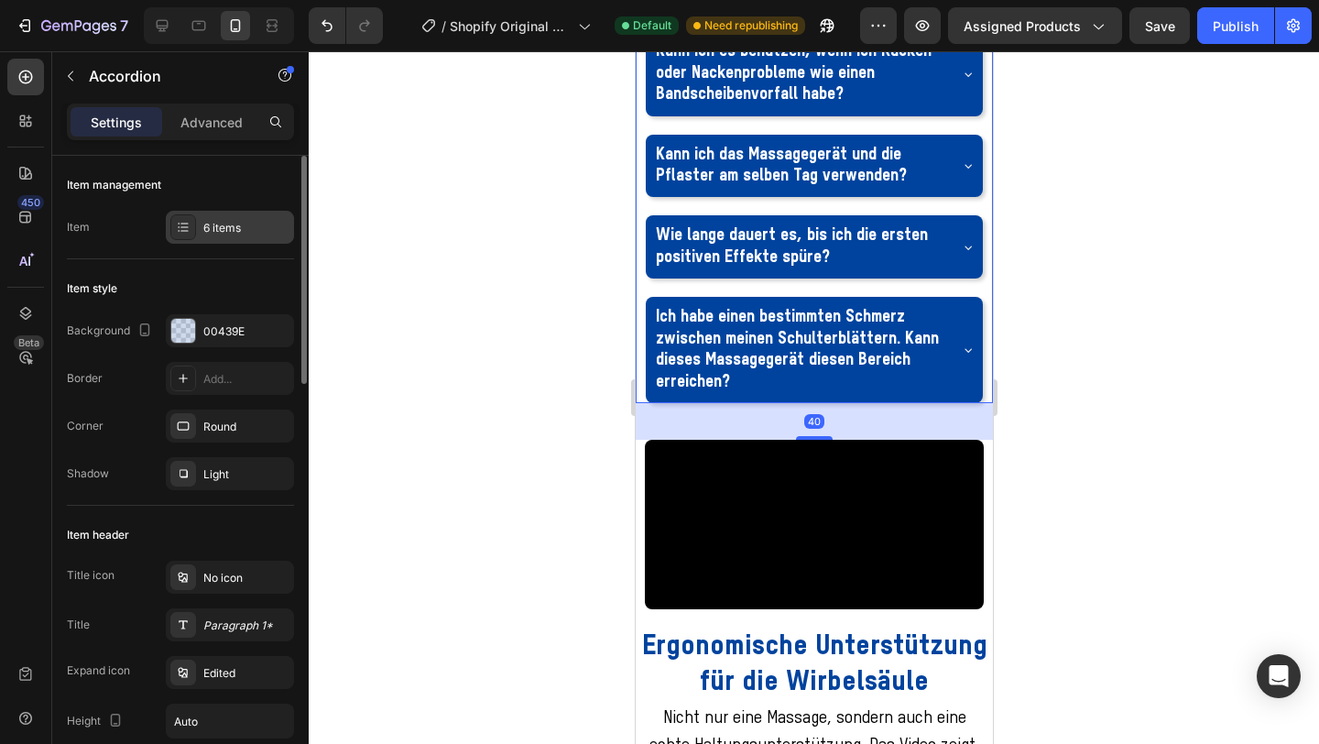
click at [217, 230] on div "6 items" at bounding box center [246, 228] width 86 height 16
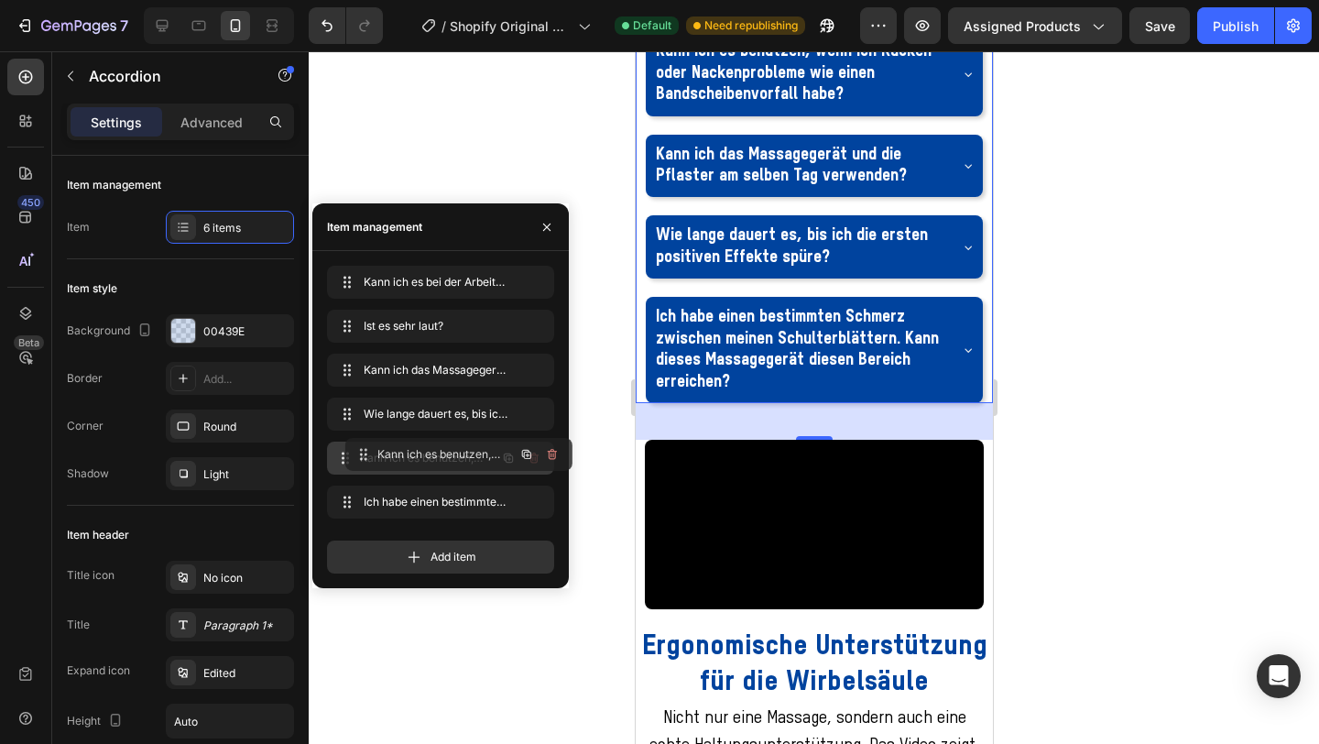
drag, startPoint x: 346, startPoint y: 371, endPoint x: 365, endPoint y: 455, distance: 86.3
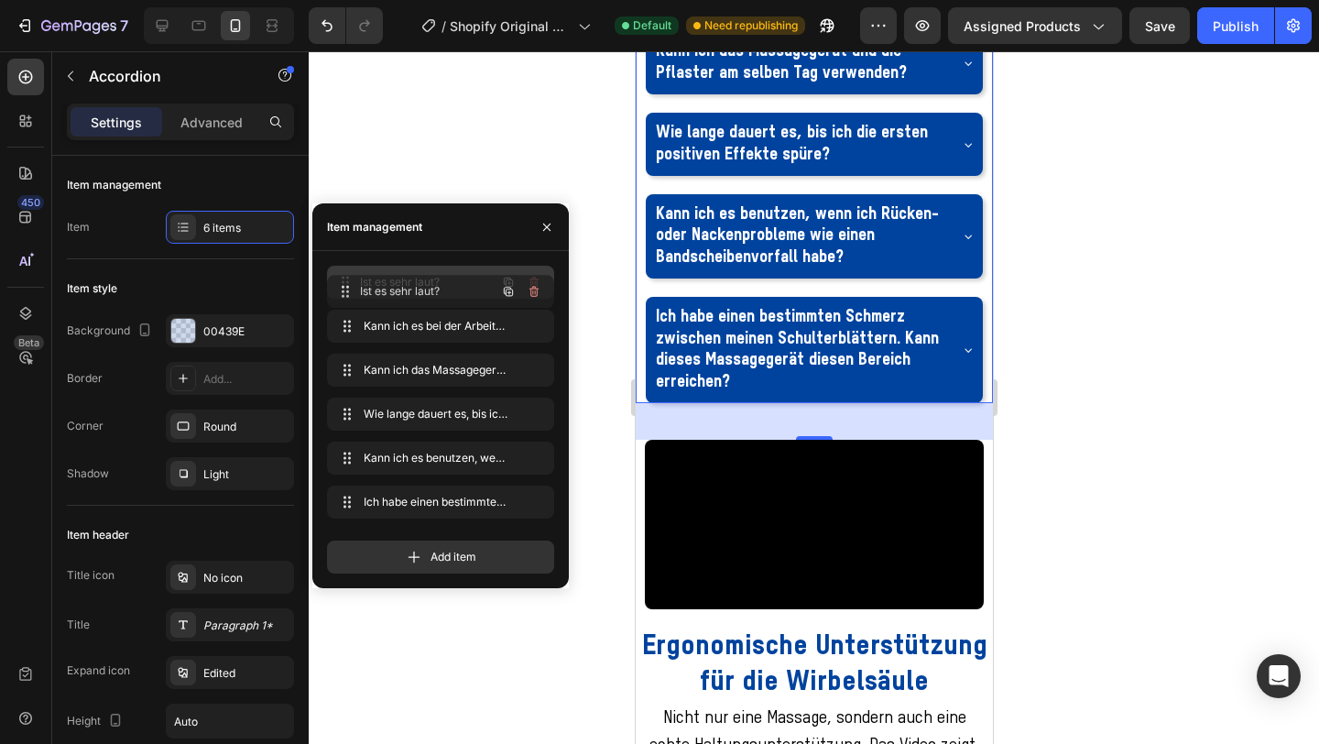
drag, startPoint x: 345, startPoint y: 324, endPoint x: 457, endPoint y: 255, distance: 131.7
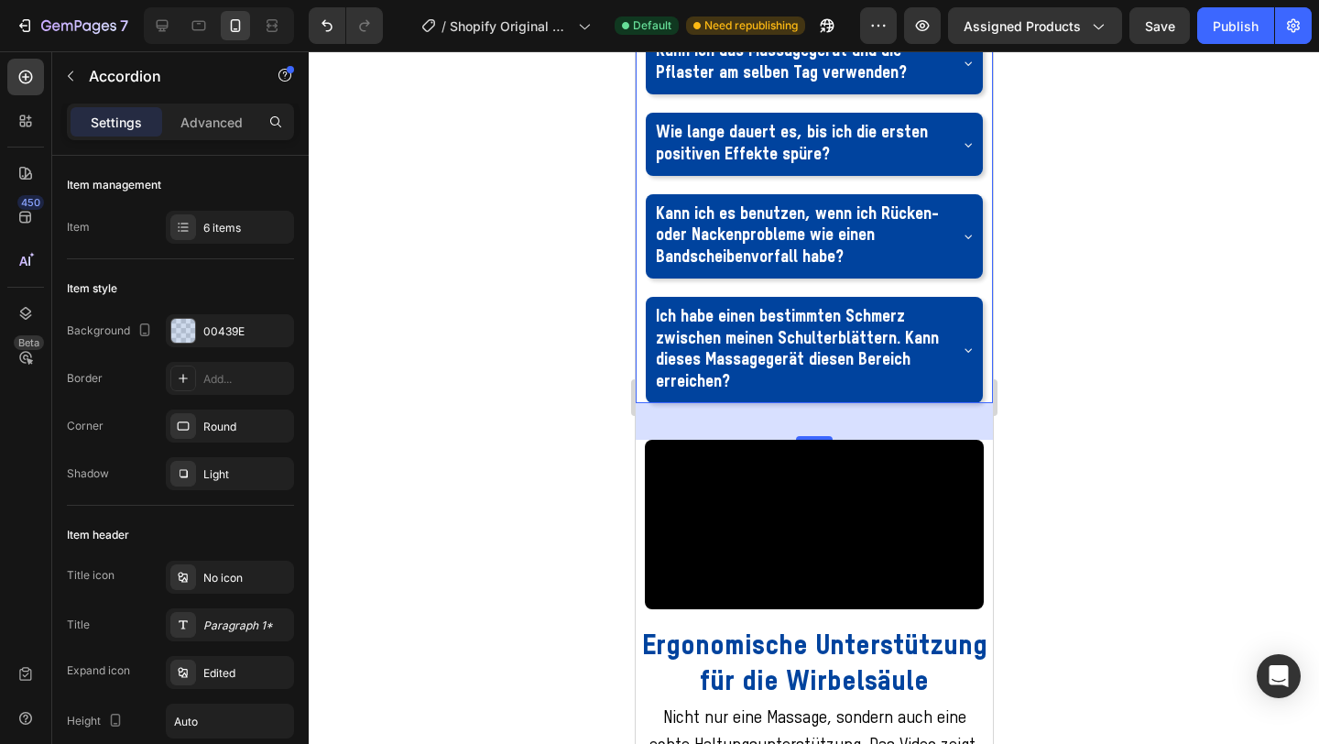
click at [1104, 177] on div at bounding box center [814, 397] width 1011 height 693
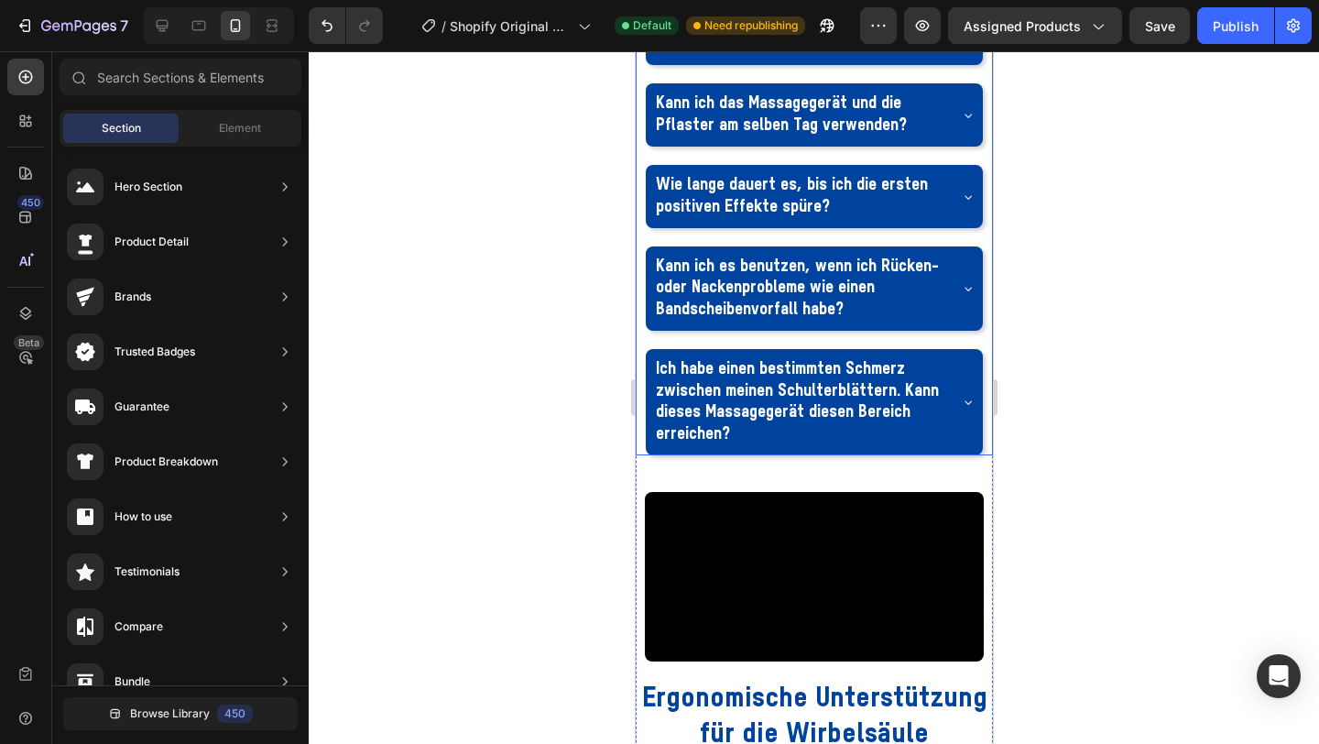
scroll to position [3281, 0]
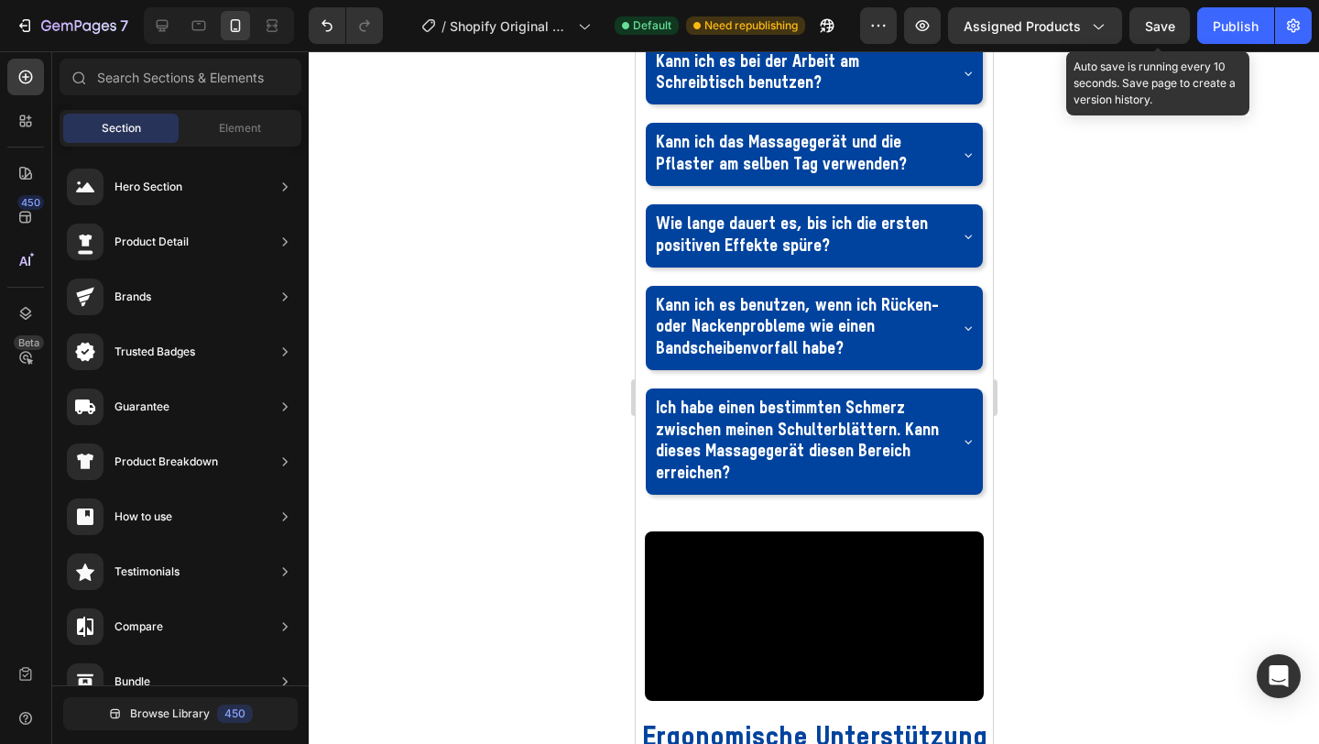
click at [1170, 23] on span "Save" at bounding box center [1160, 26] width 30 height 16
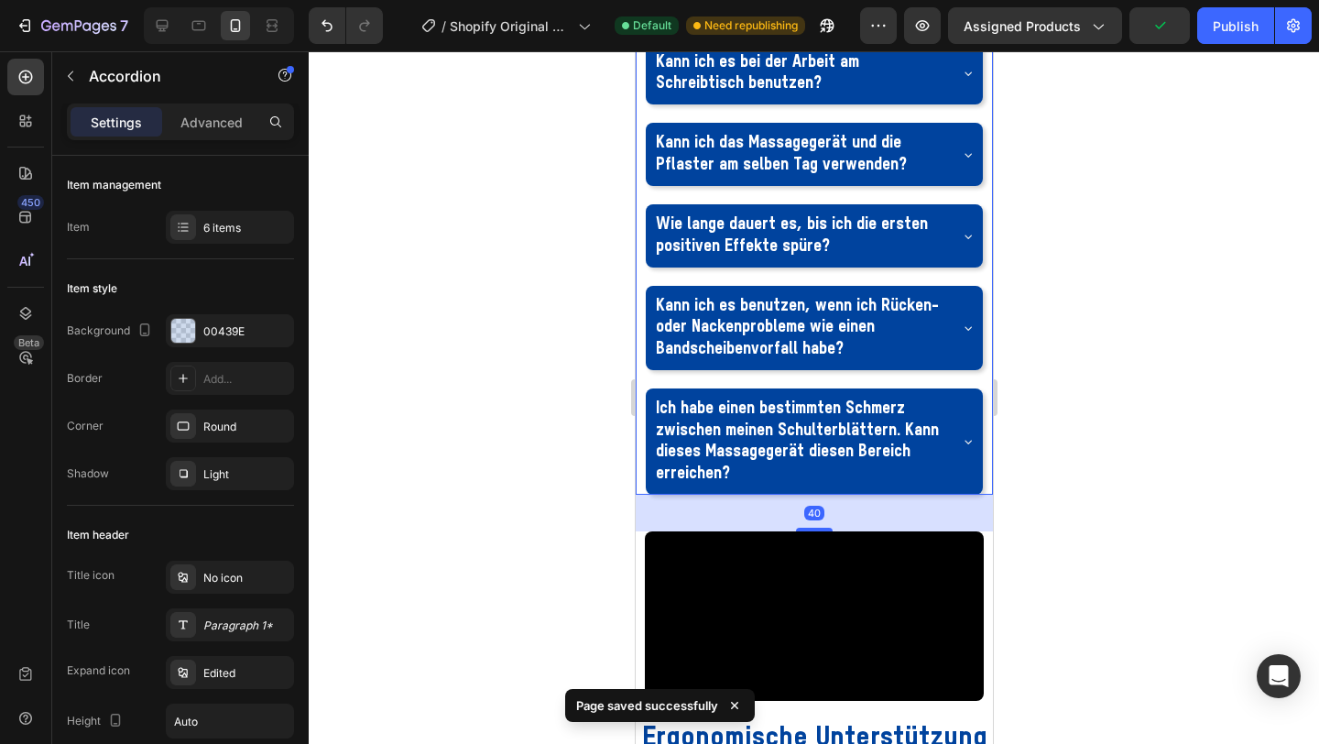
click at [978, 23] on div "Ist es sehr laut?" at bounding box center [813, 2] width 337 height 41
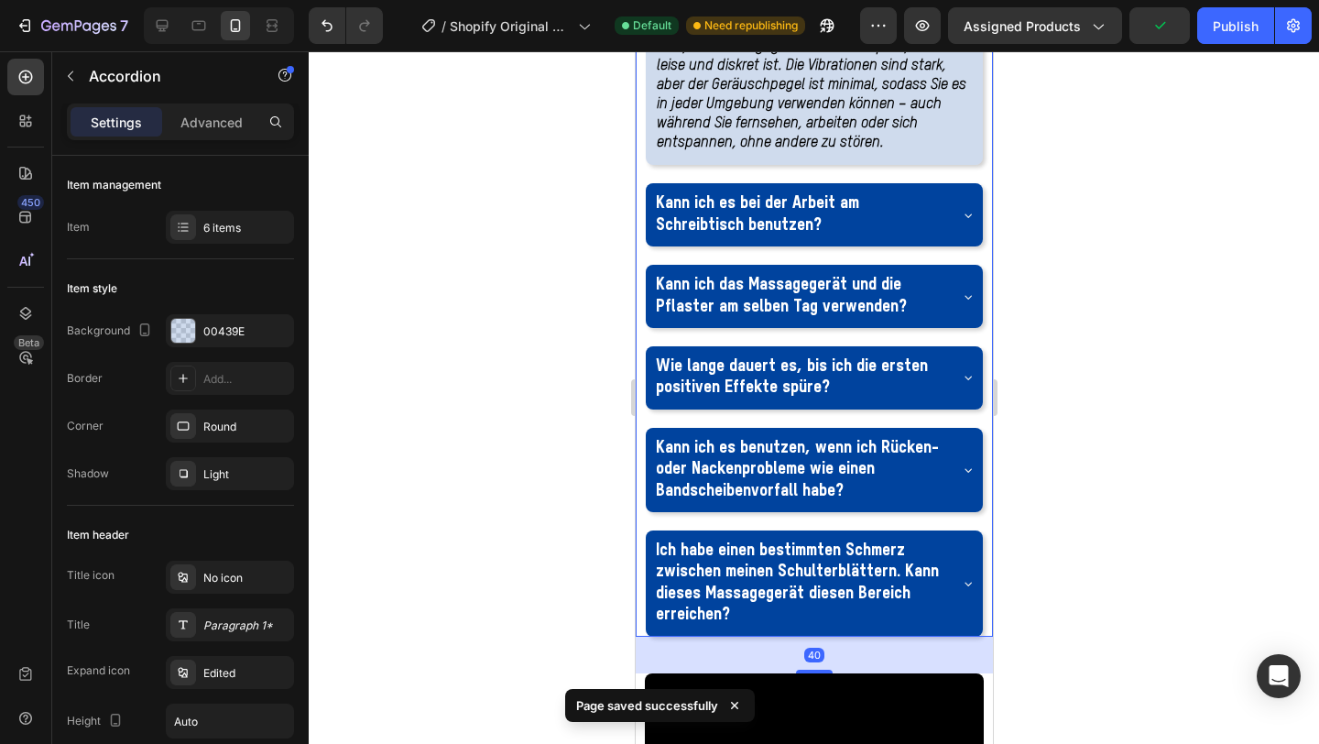
click at [978, 23] on div "Ist es sehr laut?" at bounding box center [813, 2] width 337 height 41
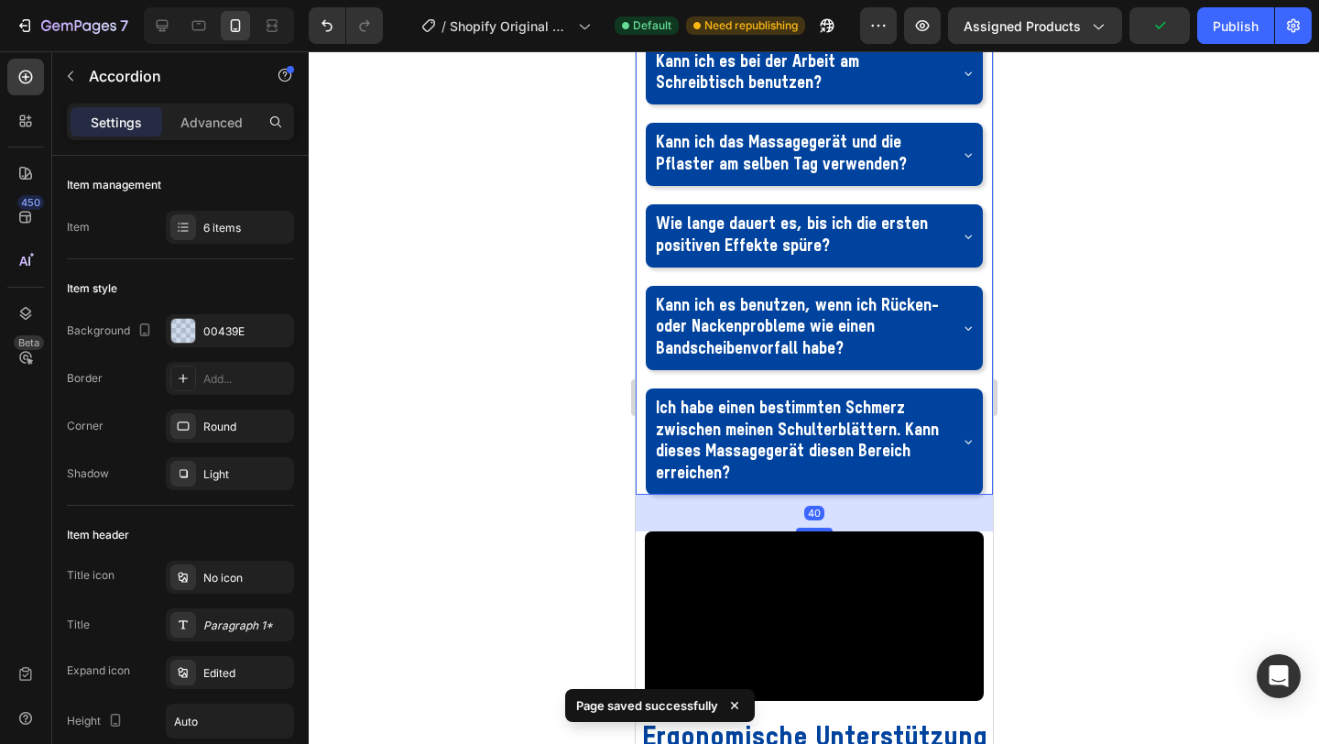
click at [973, 81] on icon at bounding box center [967, 73] width 15 height 15
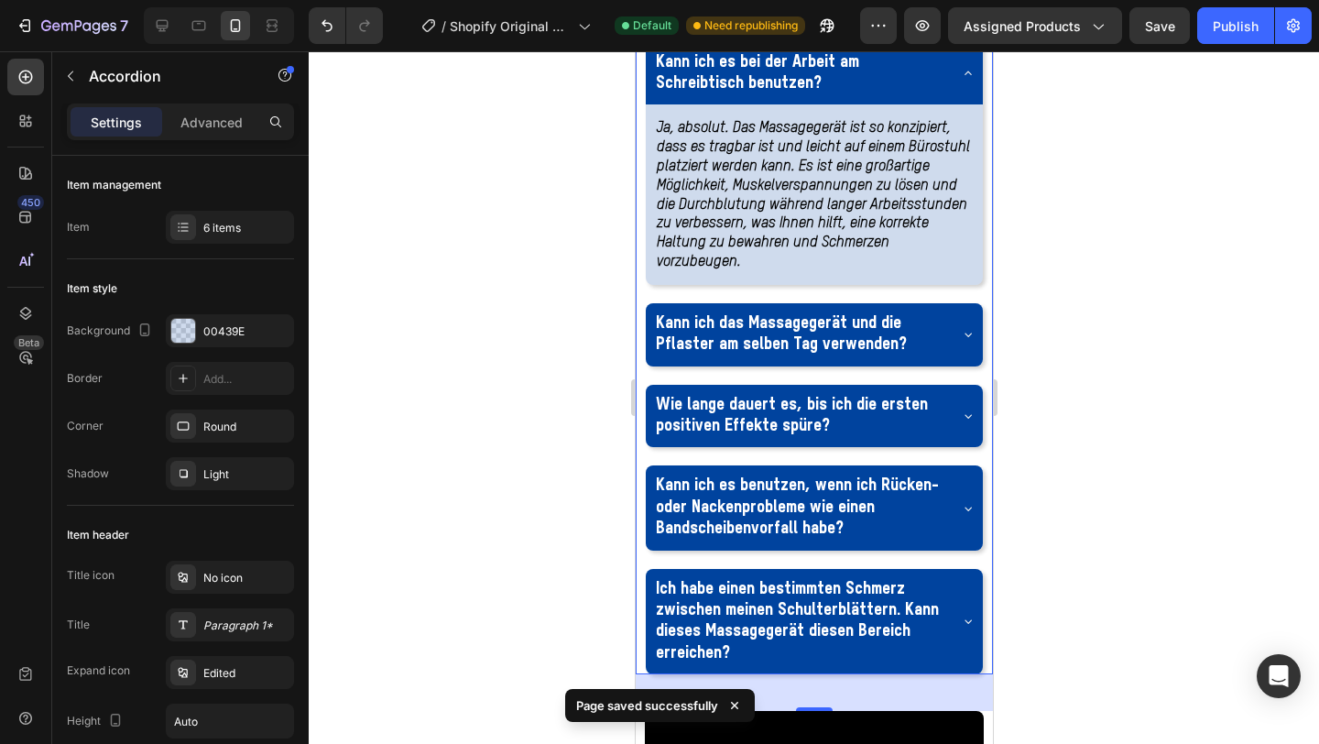
click at [971, 105] on div "Kann ich es bei der Arbeit am Schreibtisch benutzen?" at bounding box center [813, 73] width 337 height 63
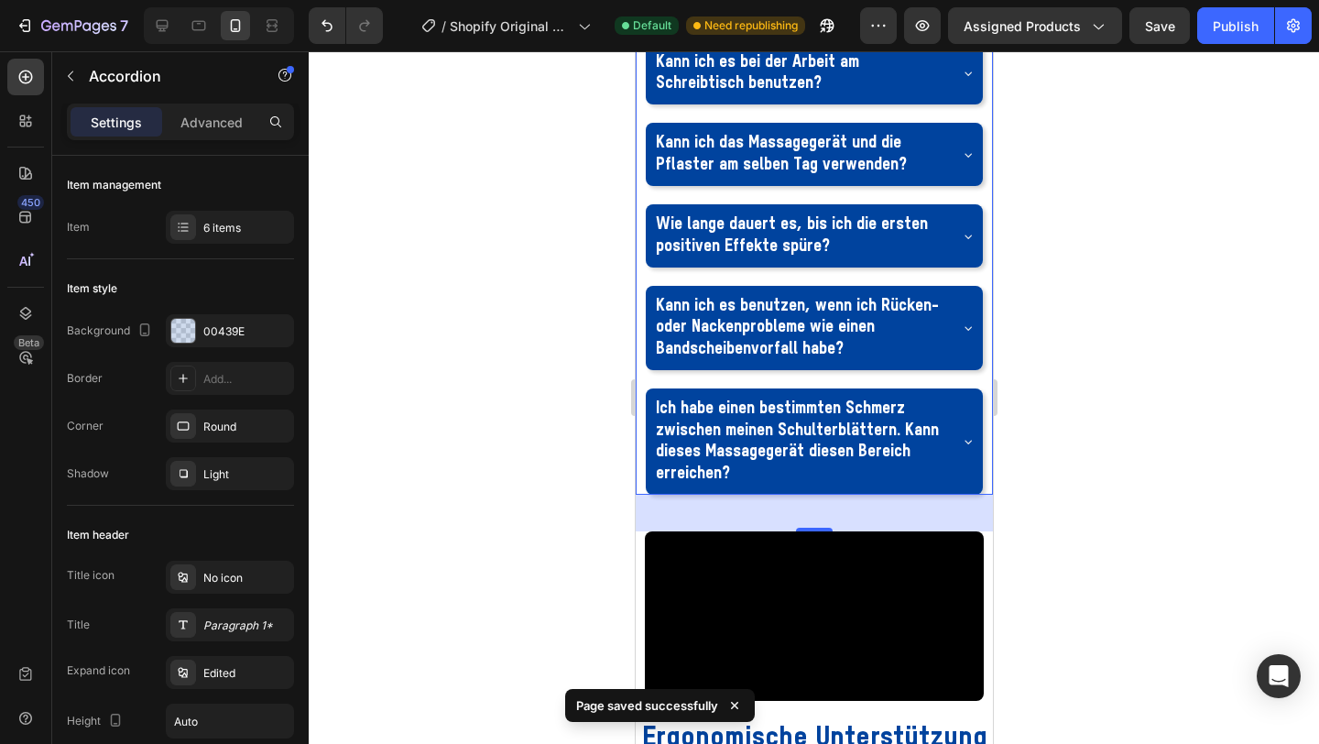
click at [960, 162] on icon at bounding box center [967, 155] width 15 height 15
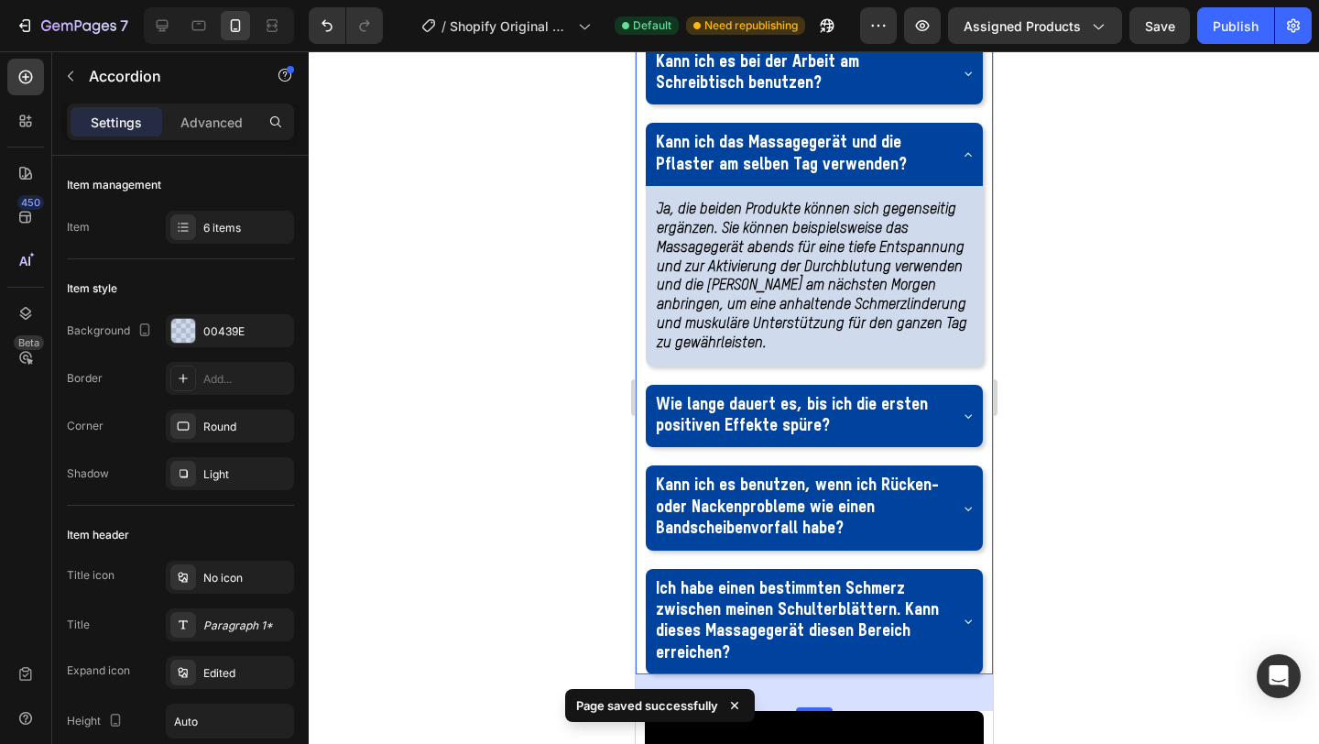
click at [964, 162] on icon at bounding box center [967, 155] width 15 height 15
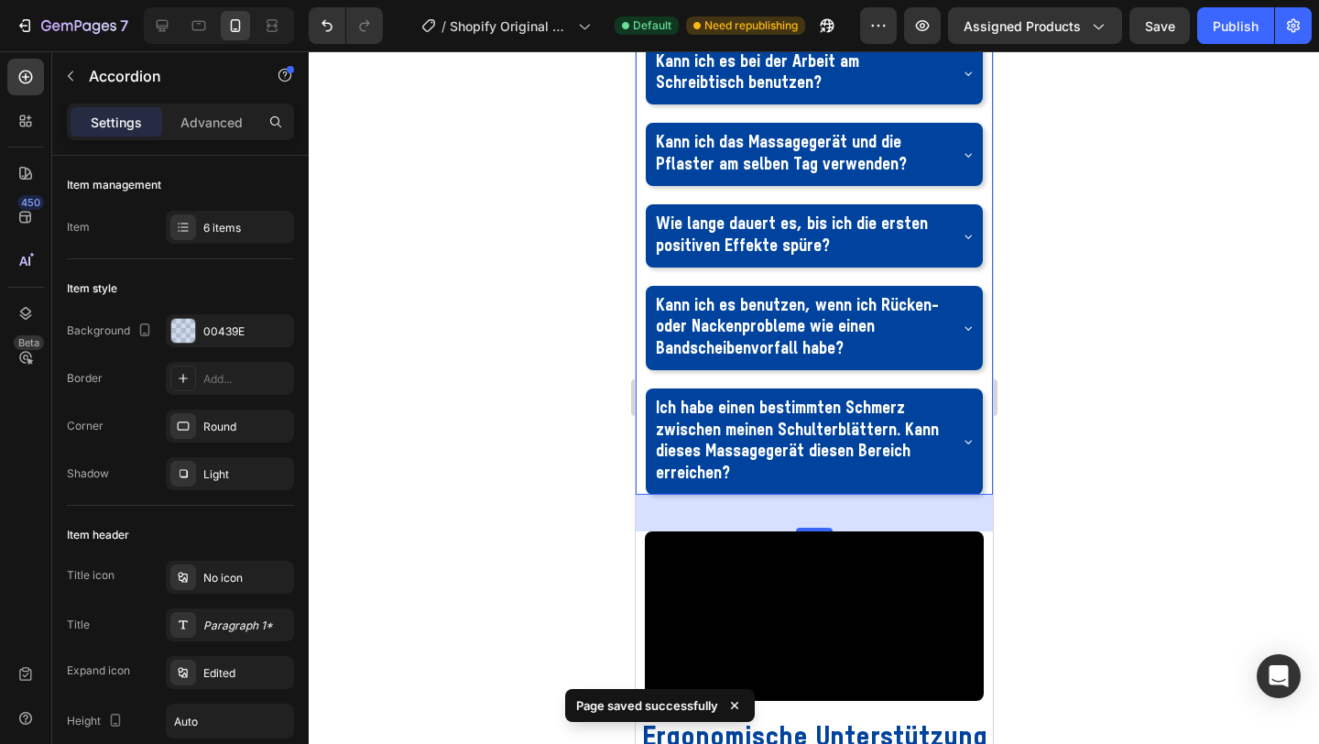
click at [967, 244] on icon at bounding box center [967, 236] width 15 height 15
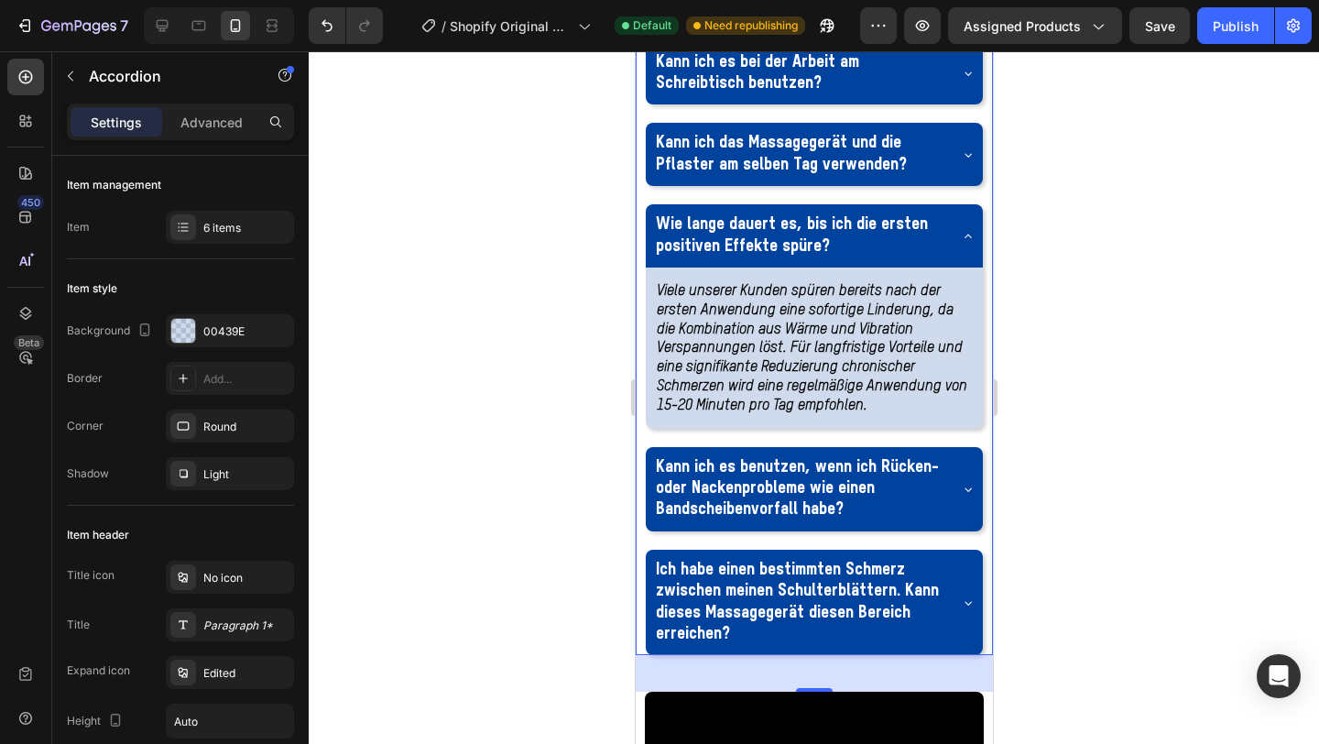
click at [967, 268] on div "Wie lange dauert es, bis ich die ersten positiven Effekte spüre?" at bounding box center [813, 235] width 337 height 63
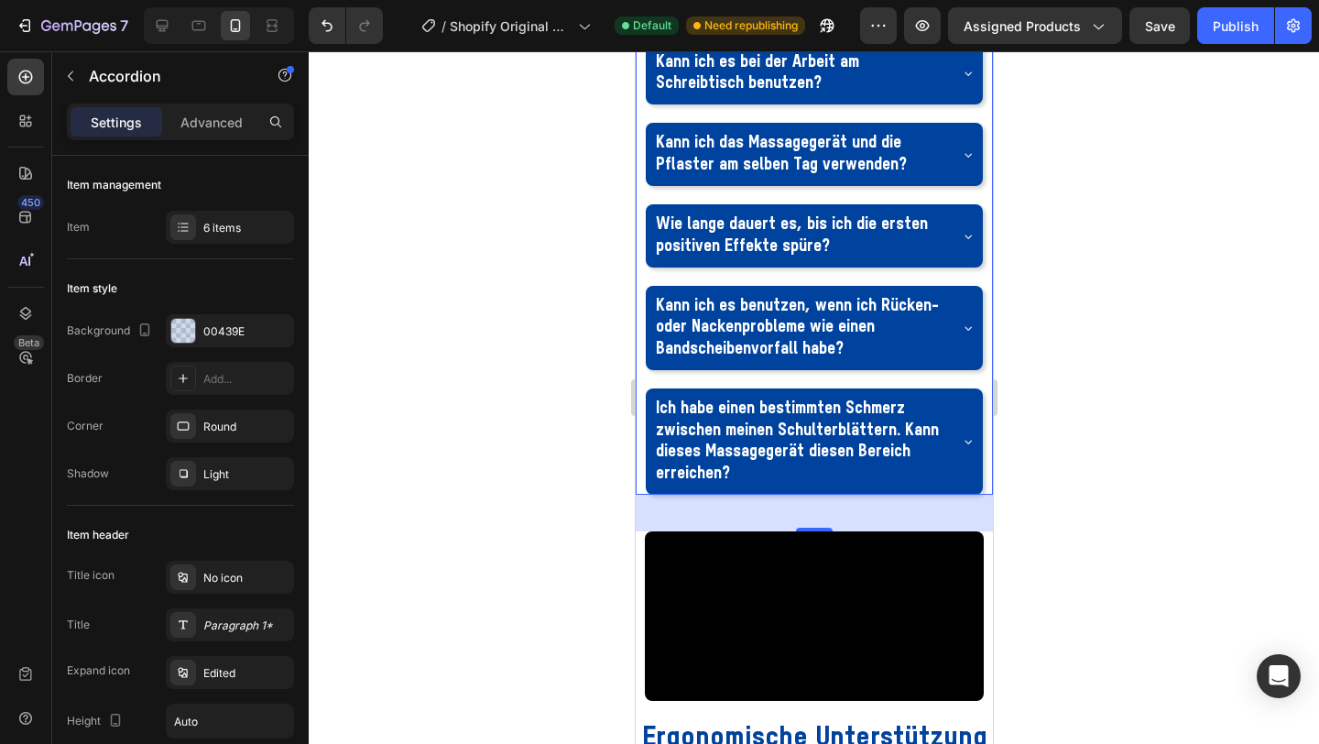
click at [967, 370] on div "Kann ich es benutzen, wenn ich Rücken- oder Nackenprobleme wie einen Bandscheib…" at bounding box center [813, 328] width 337 height 84
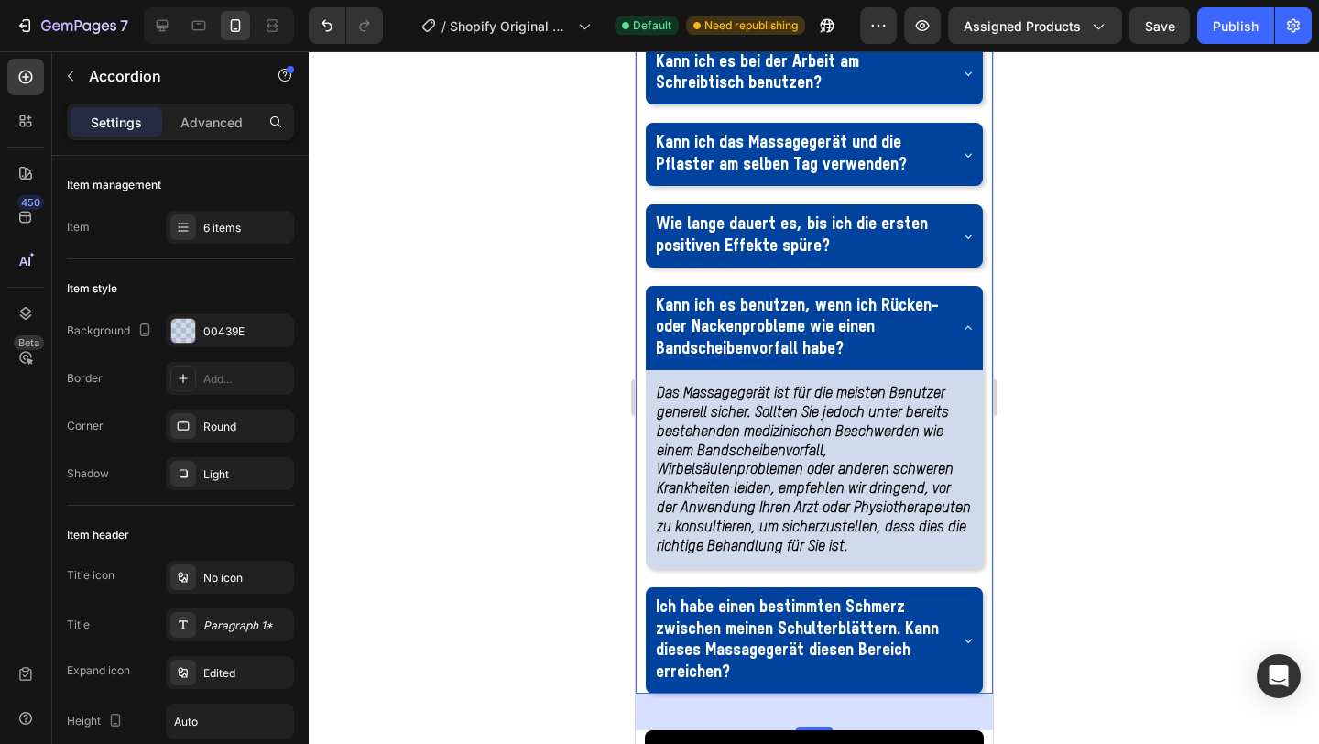
click at [967, 370] on div "Kann ich es benutzen, wenn ich Rücken- oder Nackenprobleme wie einen Bandscheib…" at bounding box center [813, 328] width 337 height 84
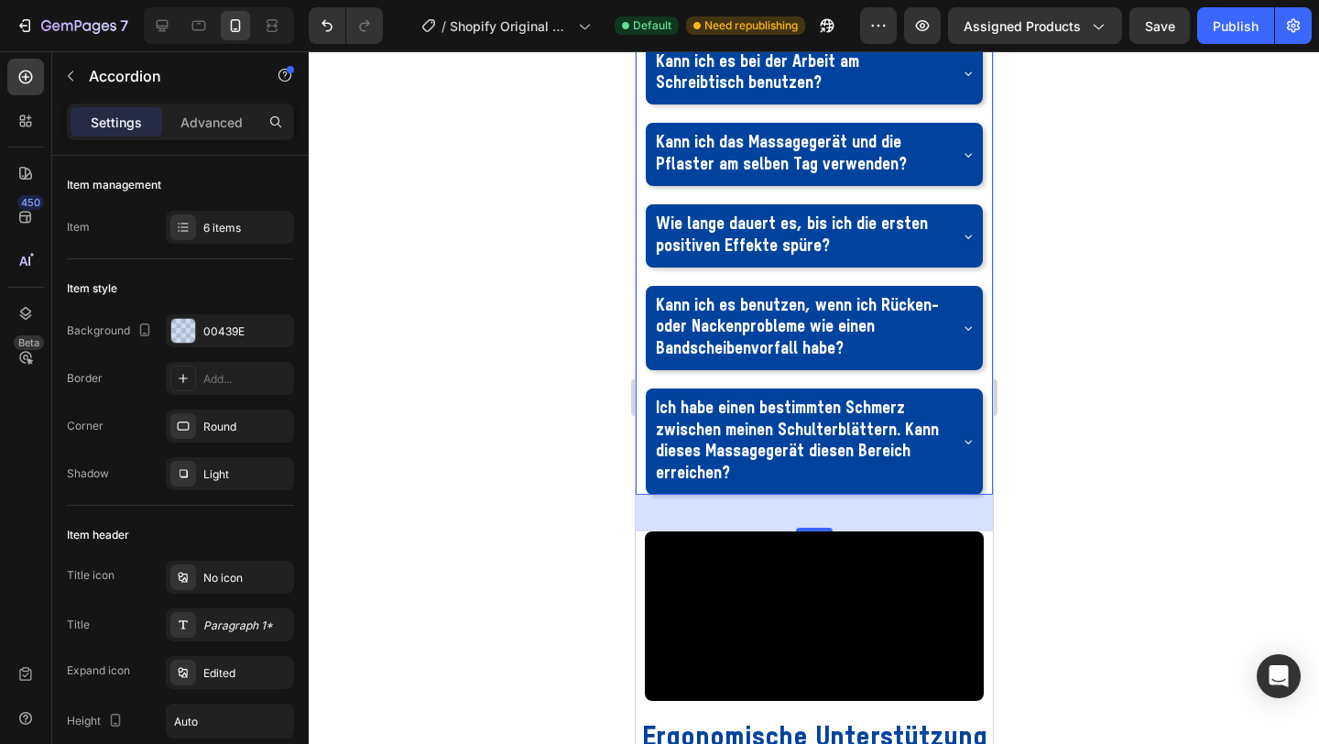
click at [964, 449] on icon at bounding box center [967, 441] width 15 height 15
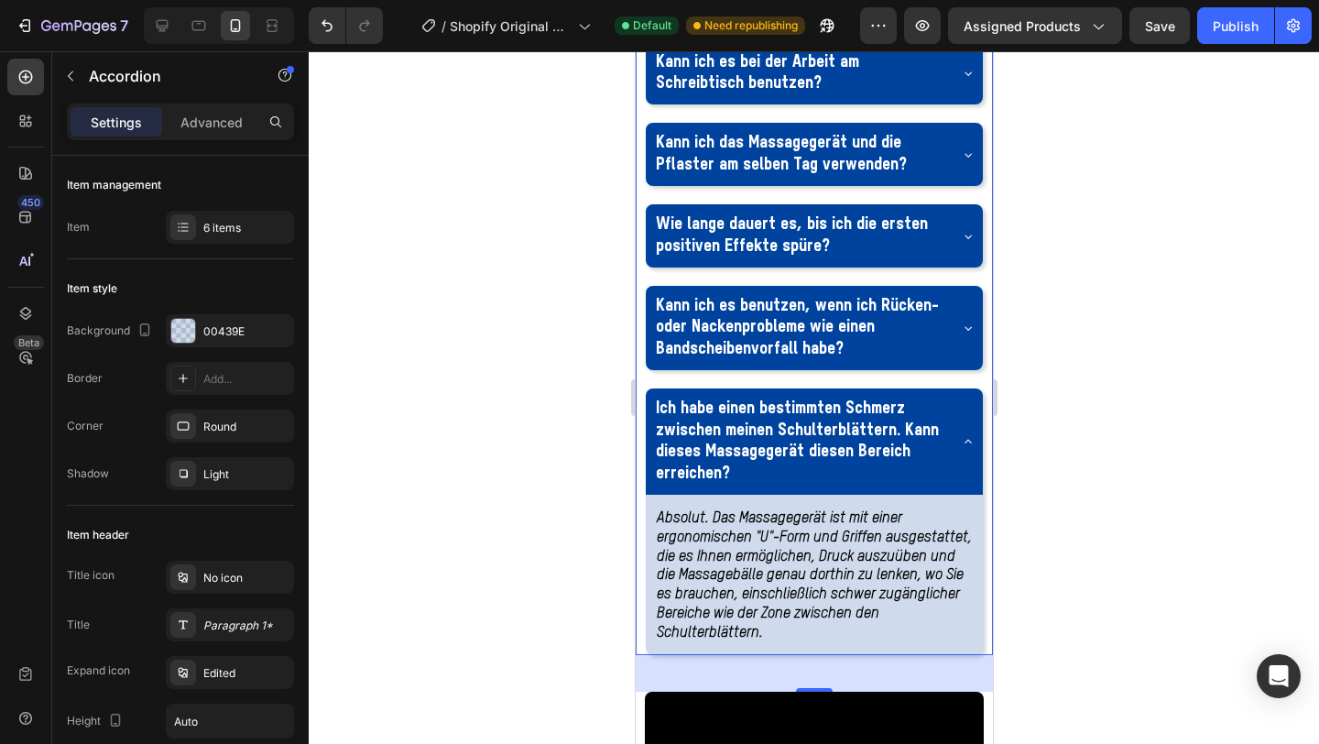
click at [964, 449] on icon at bounding box center [967, 441] width 15 height 15
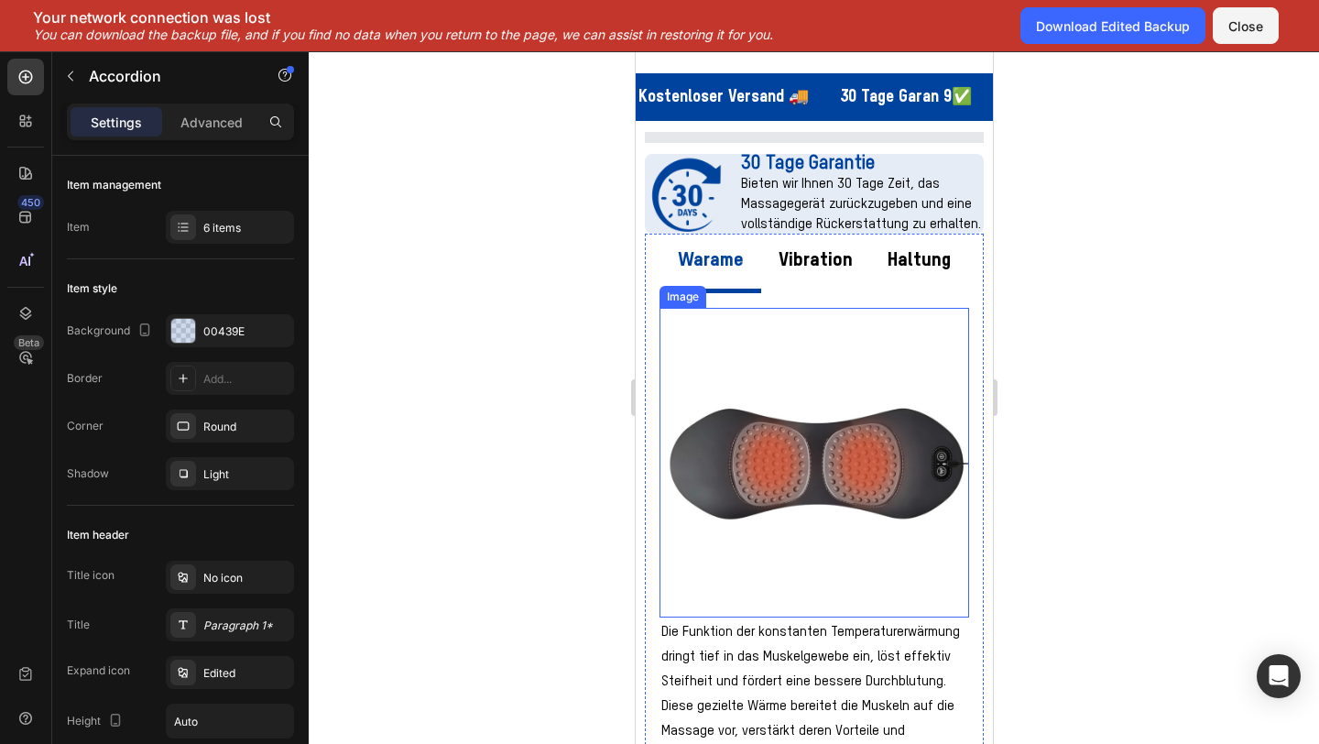
scroll to position [202, 0]
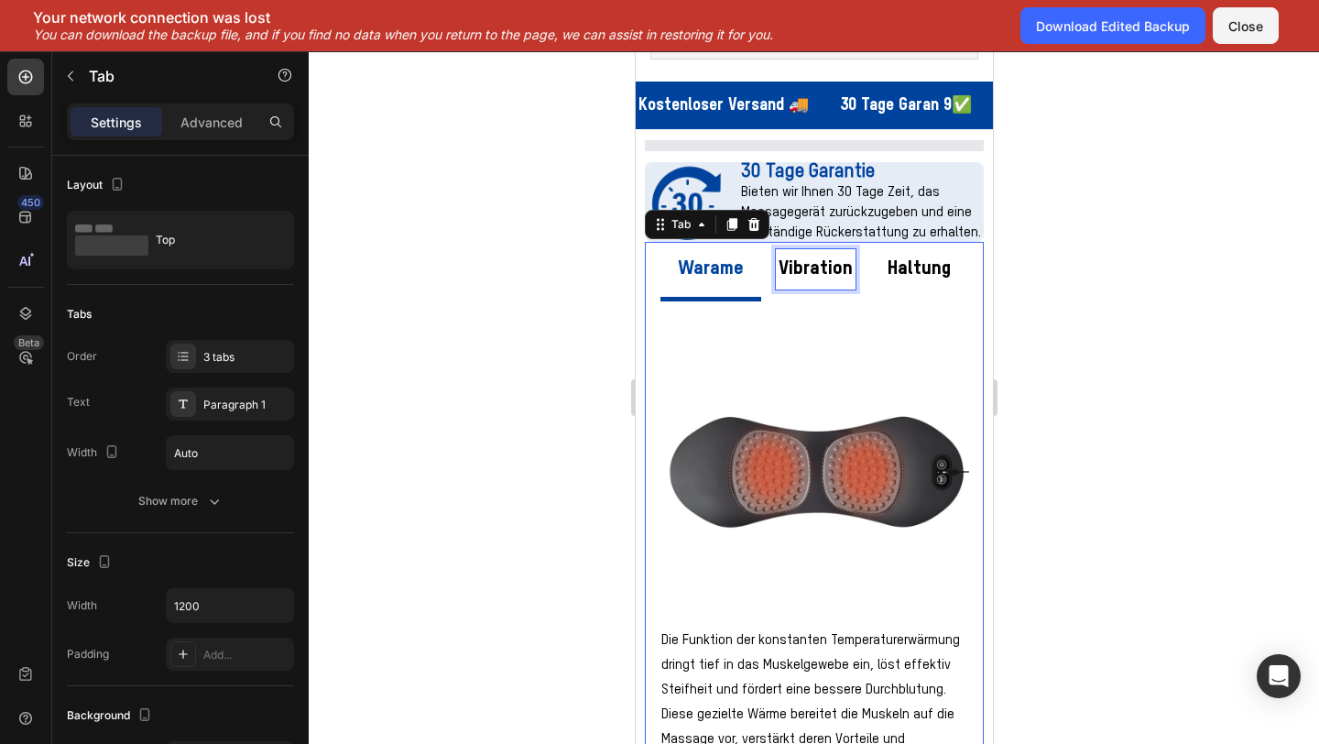
click at [909, 268] on p "Haltung" at bounding box center [918, 269] width 63 height 35
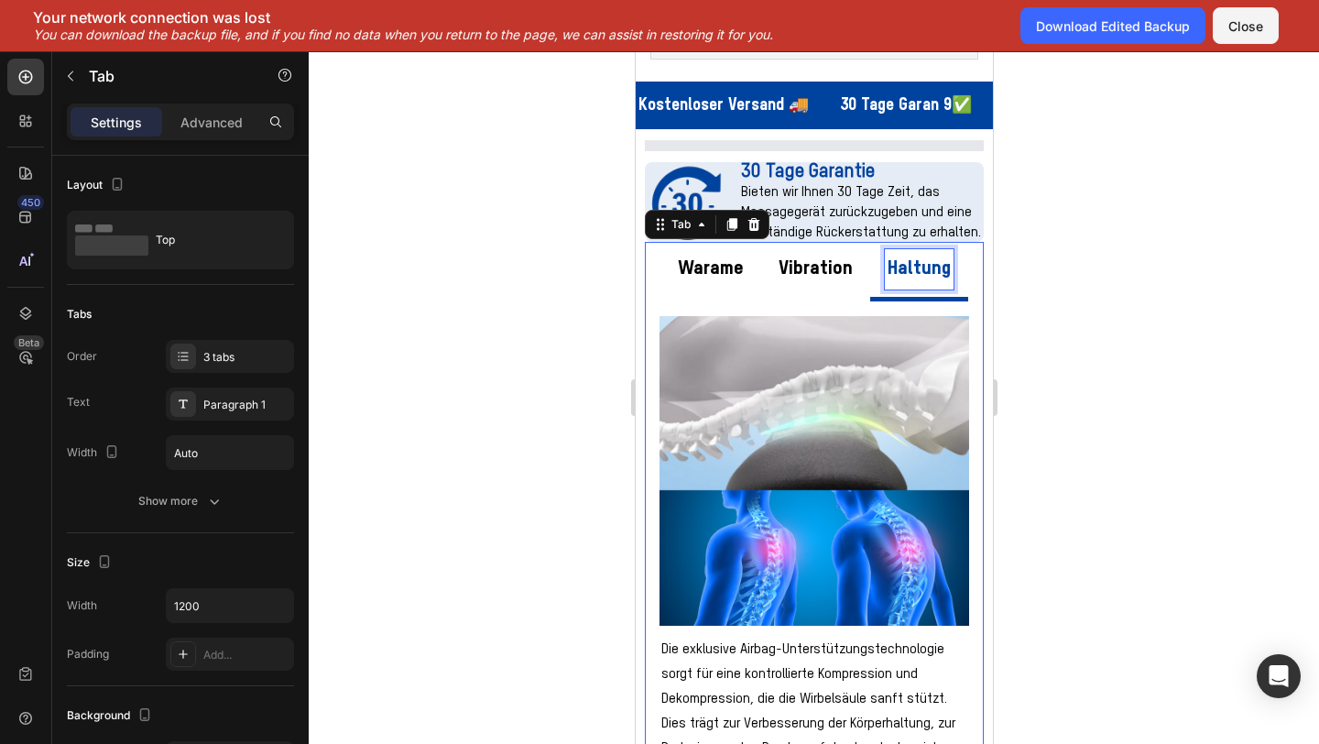
click at [845, 275] on p "Vibration" at bounding box center [815, 269] width 74 height 35
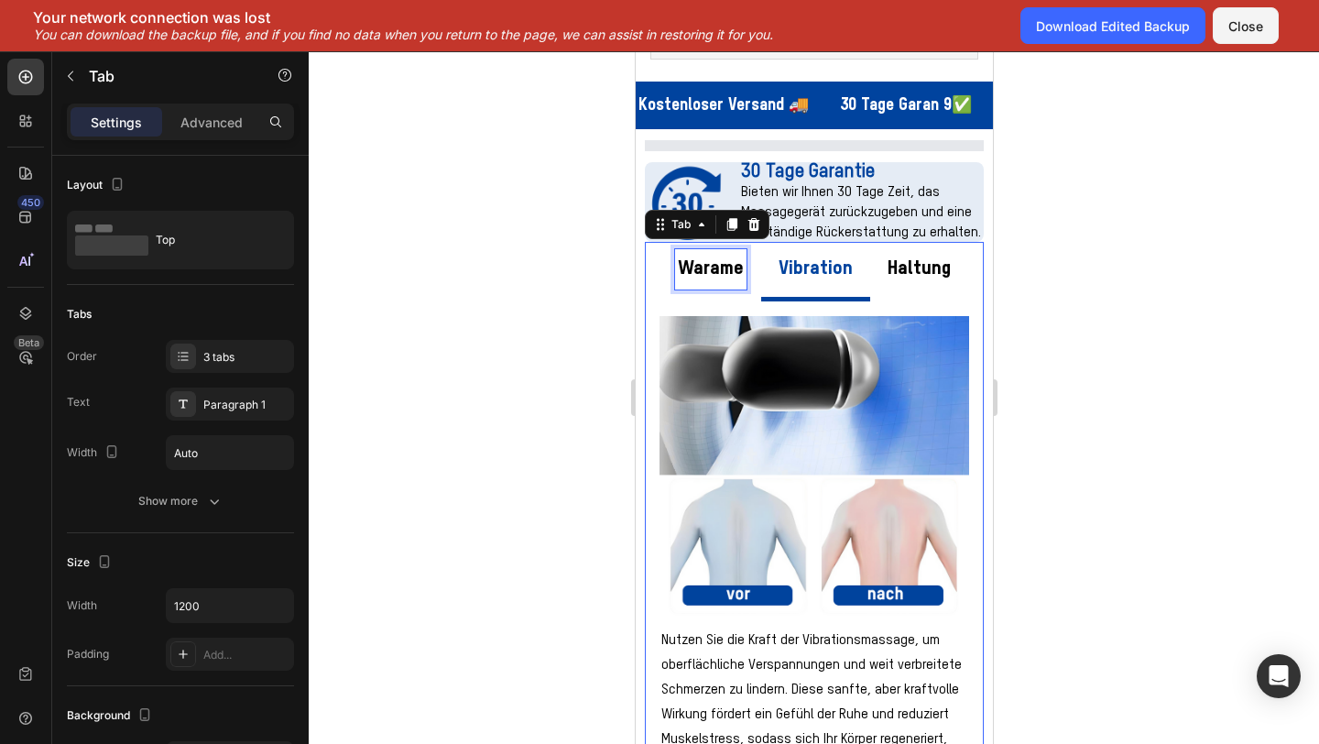
click at [737, 279] on p "Warame" at bounding box center [710, 269] width 66 height 35
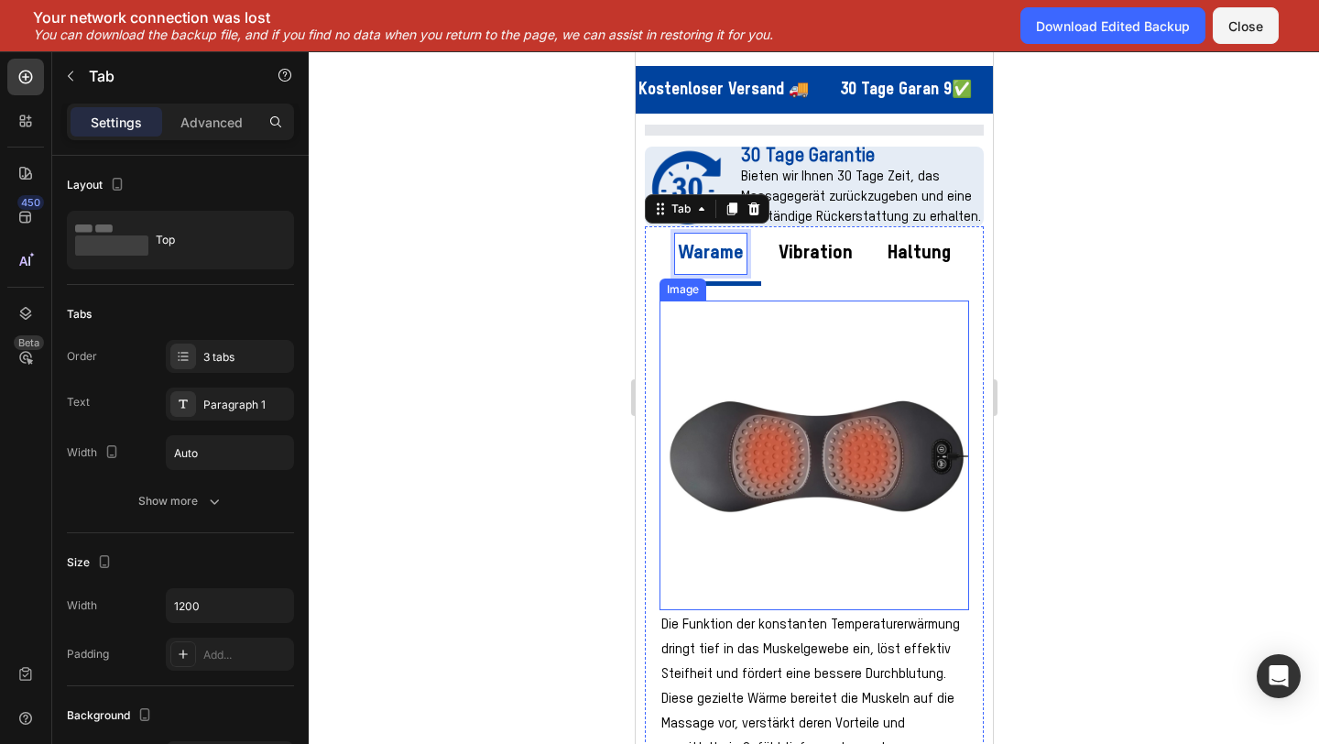
scroll to position [219, 0]
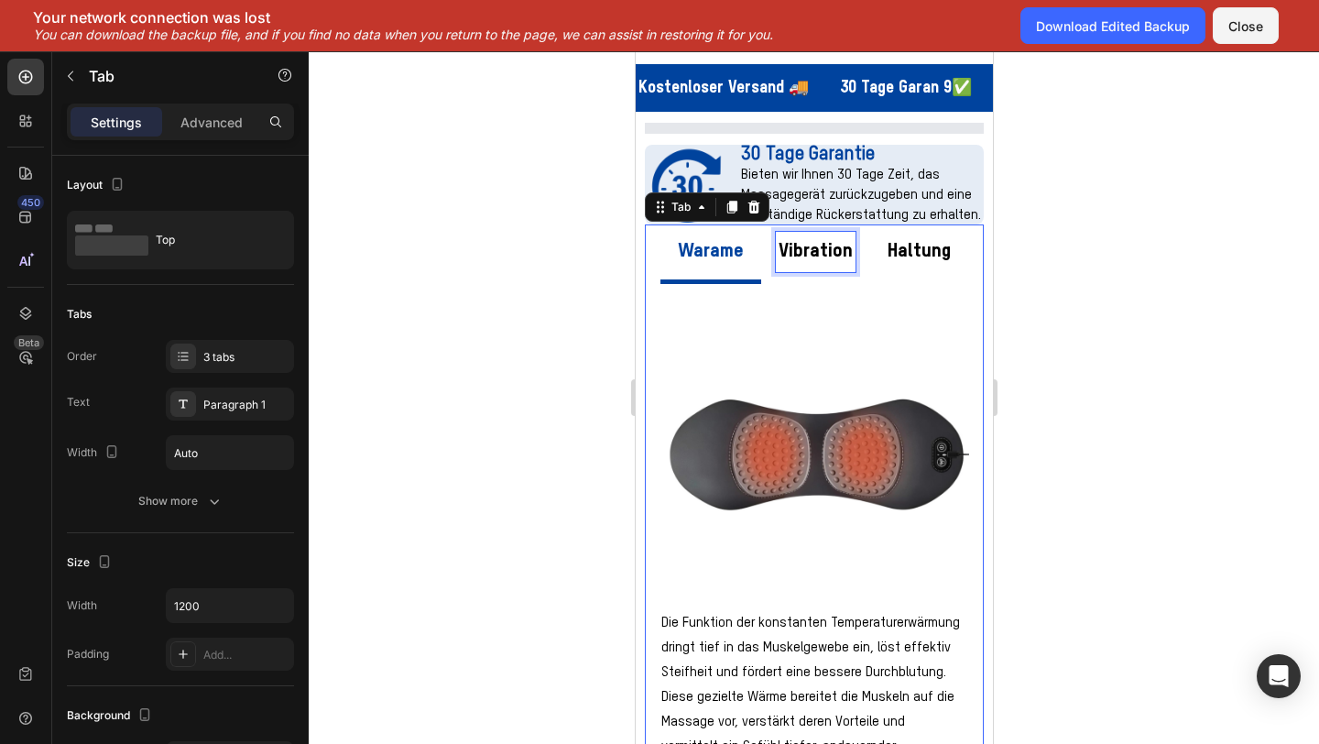
click at [826, 262] on p "Vibration" at bounding box center [815, 252] width 74 height 35
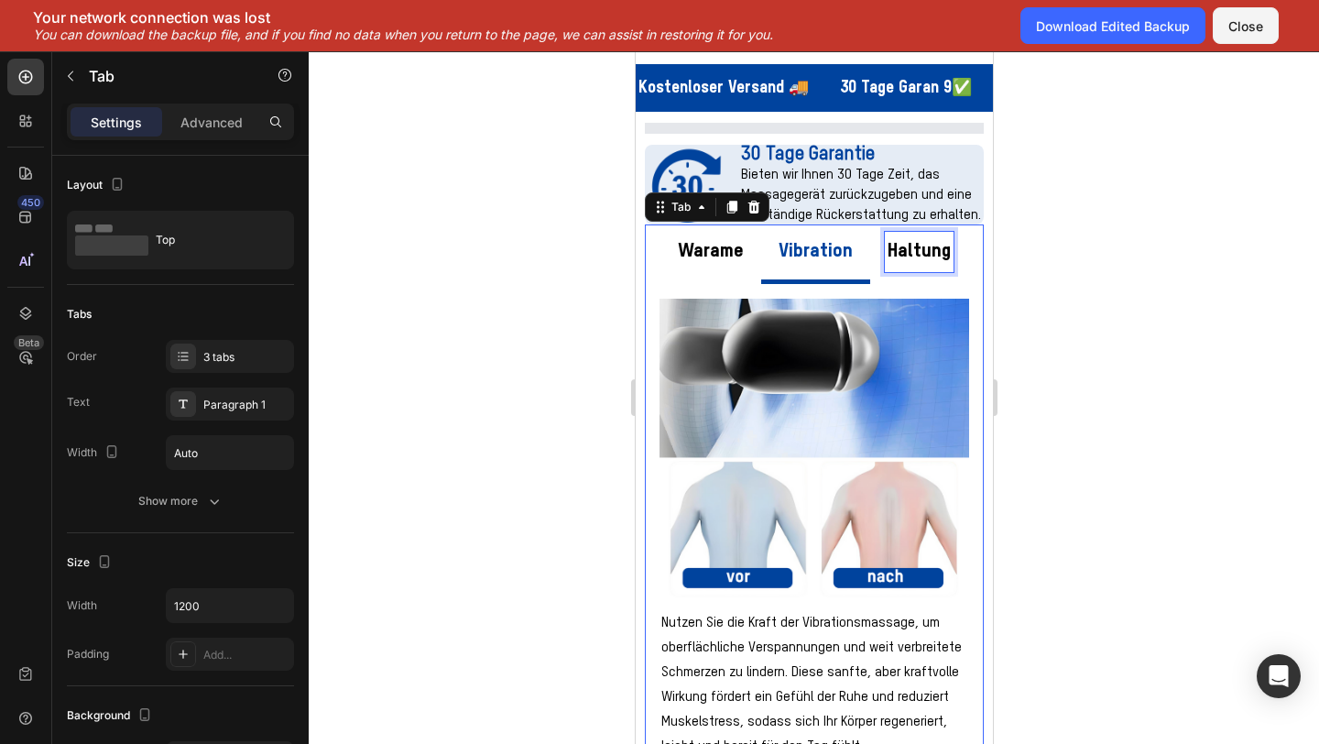
click at [932, 247] on p "Haltung" at bounding box center [918, 252] width 63 height 35
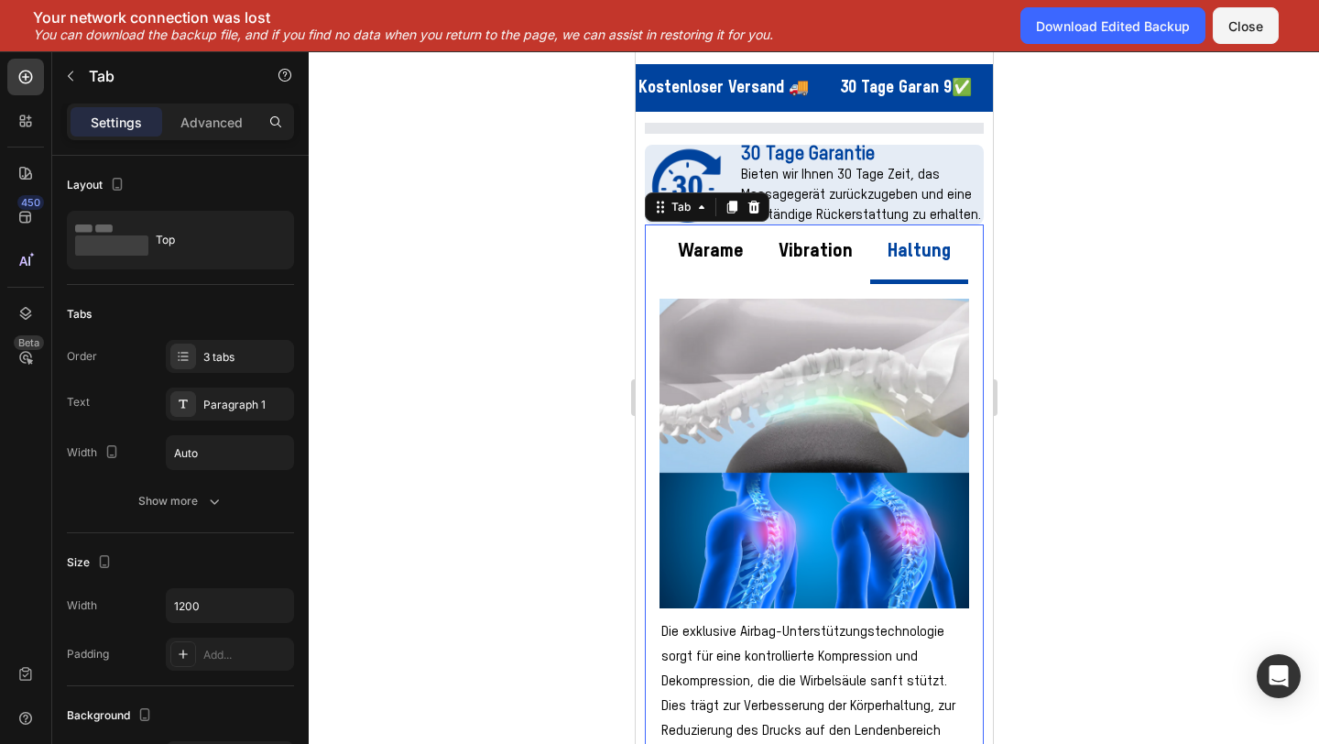
click at [857, 254] on li "Vibration" at bounding box center [814, 254] width 109 height 60
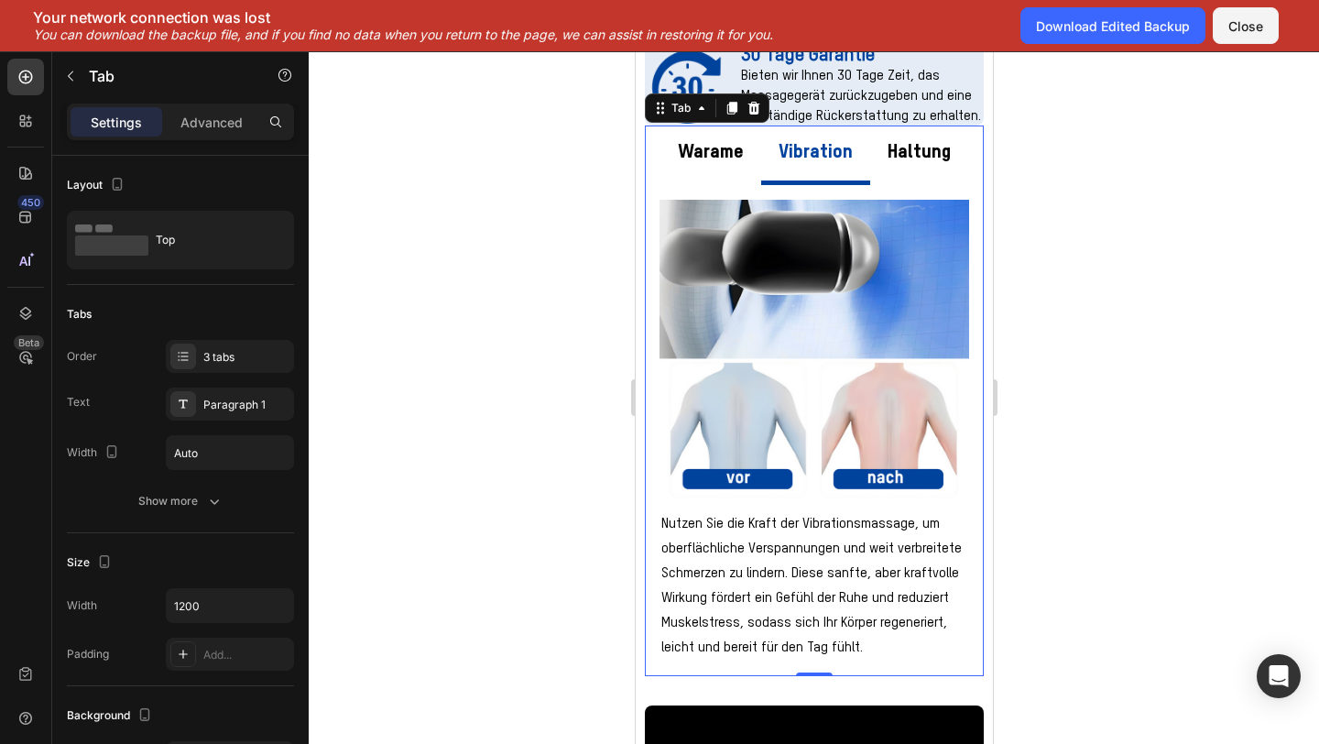
scroll to position [320, 0]
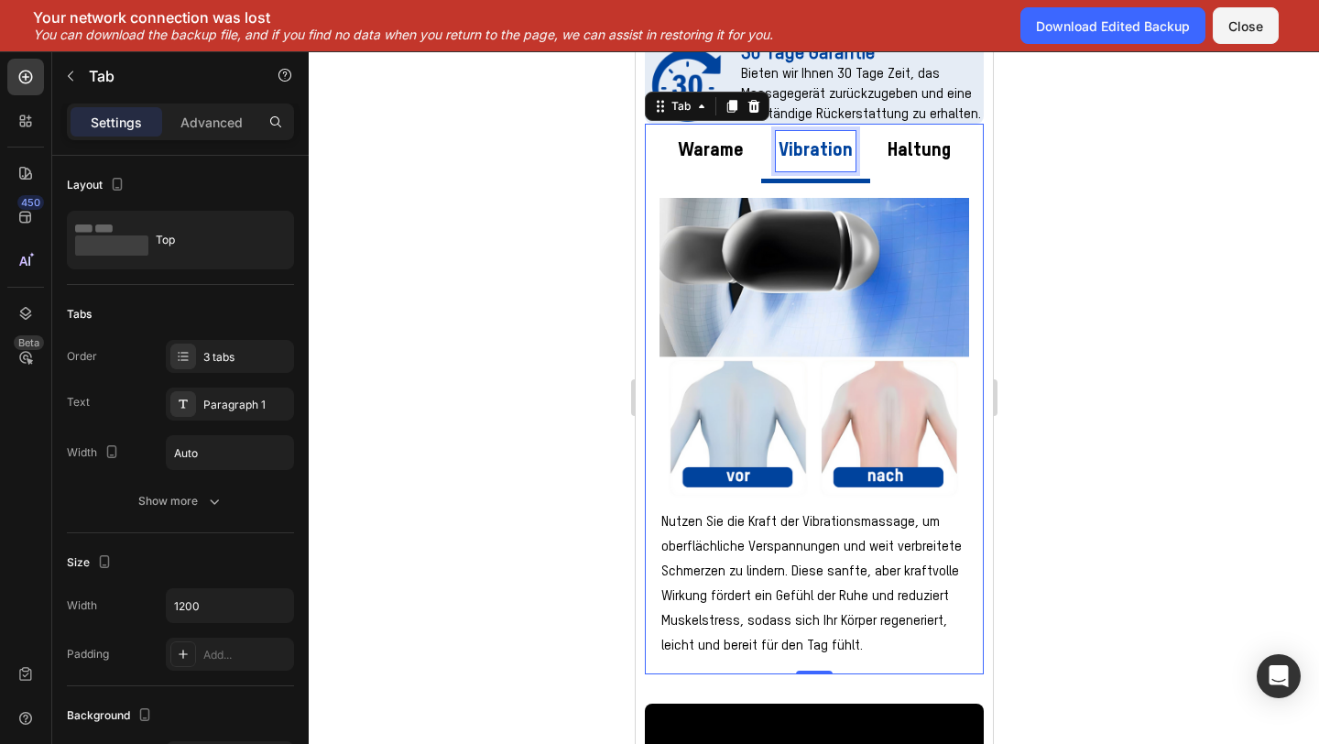
click at [824, 158] on p "Vibration" at bounding box center [815, 151] width 74 height 35
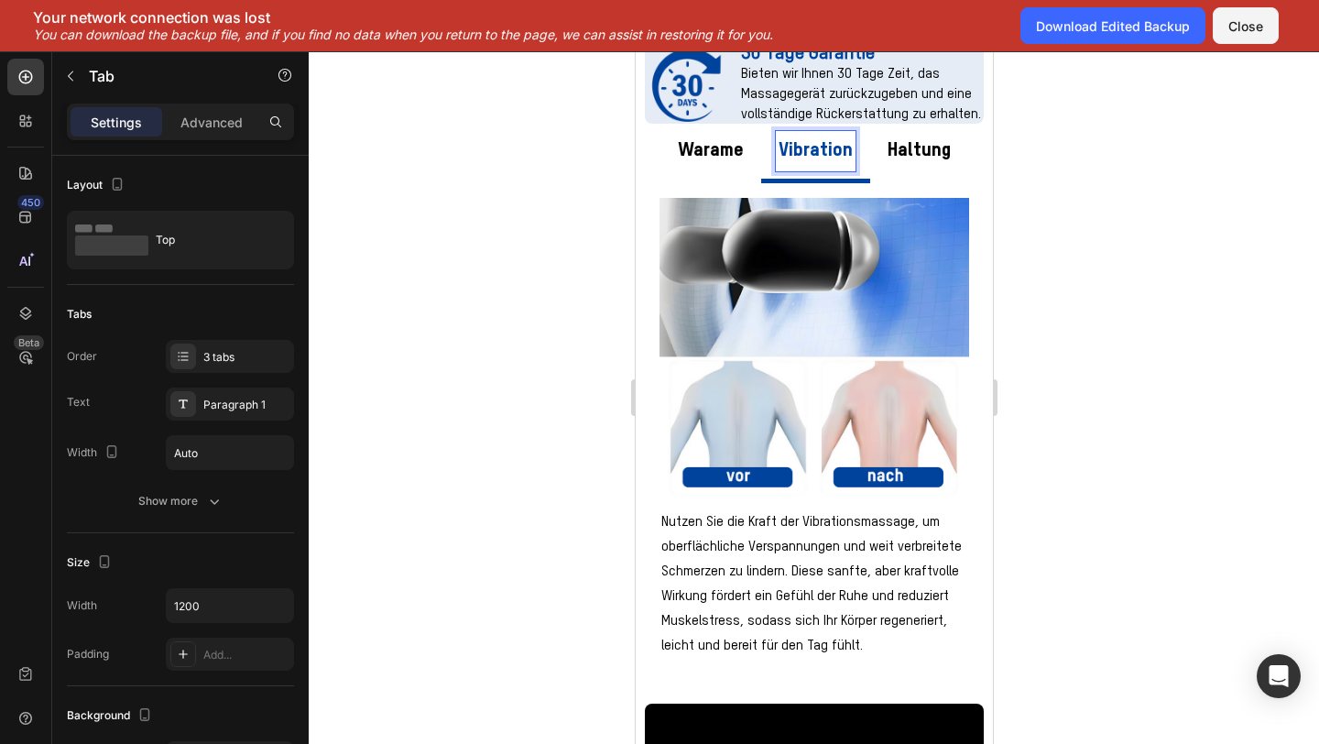
click at [916, 155] on p "Haltung" at bounding box center [918, 151] width 63 height 35
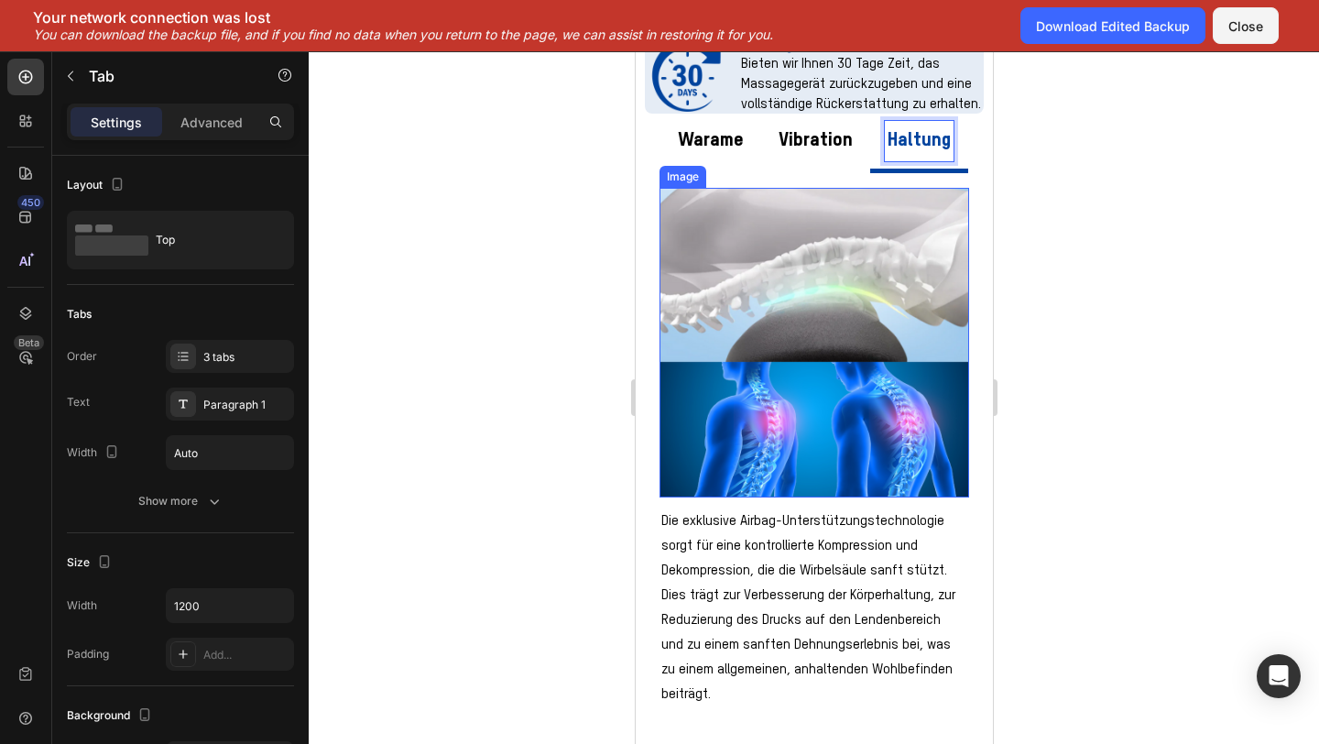
scroll to position [323, 0]
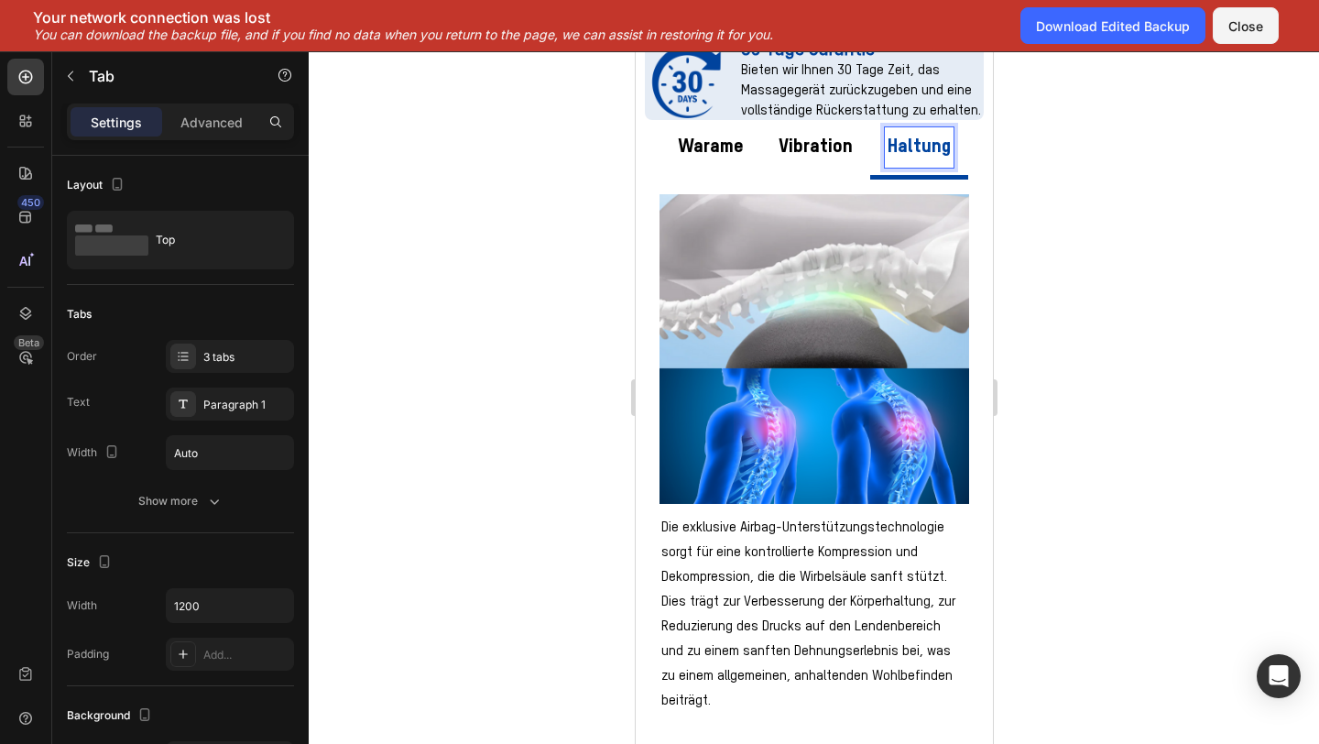
click at [744, 161] on div "Warame" at bounding box center [709, 147] width 71 height 40
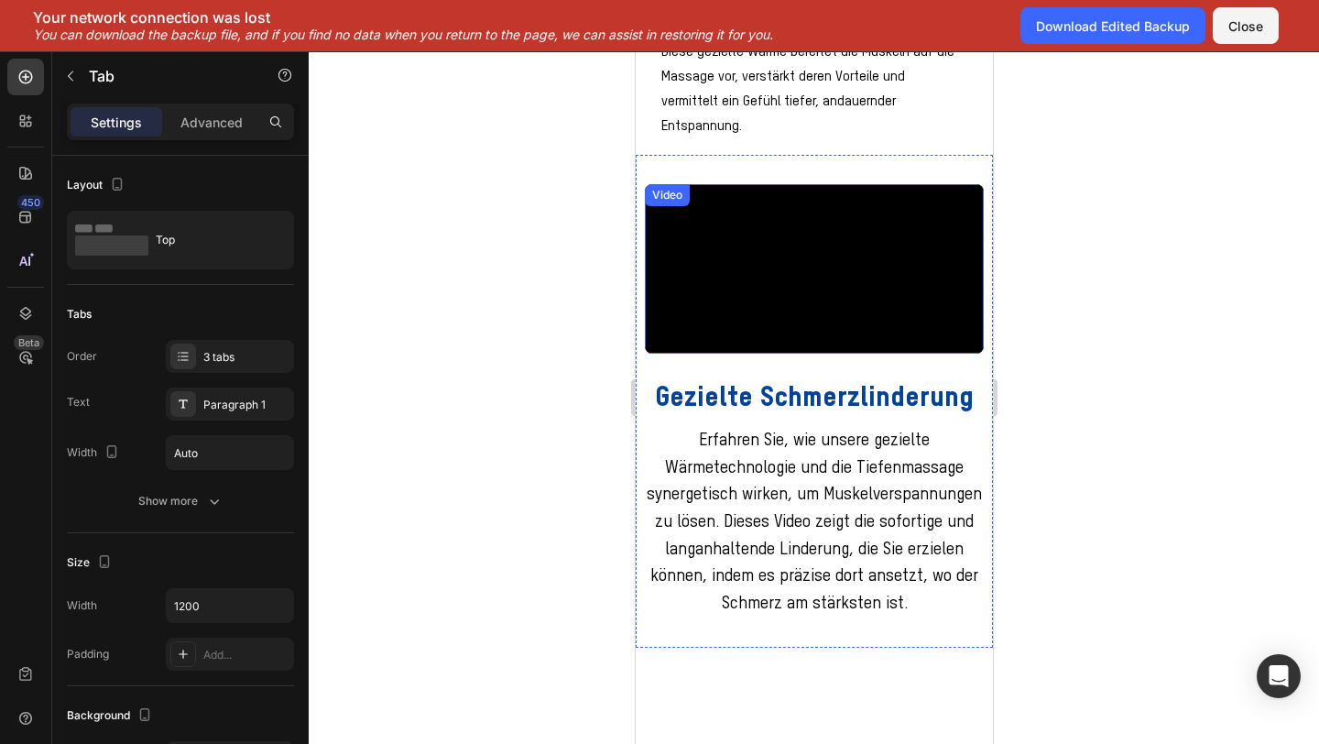
scroll to position [884, 0]
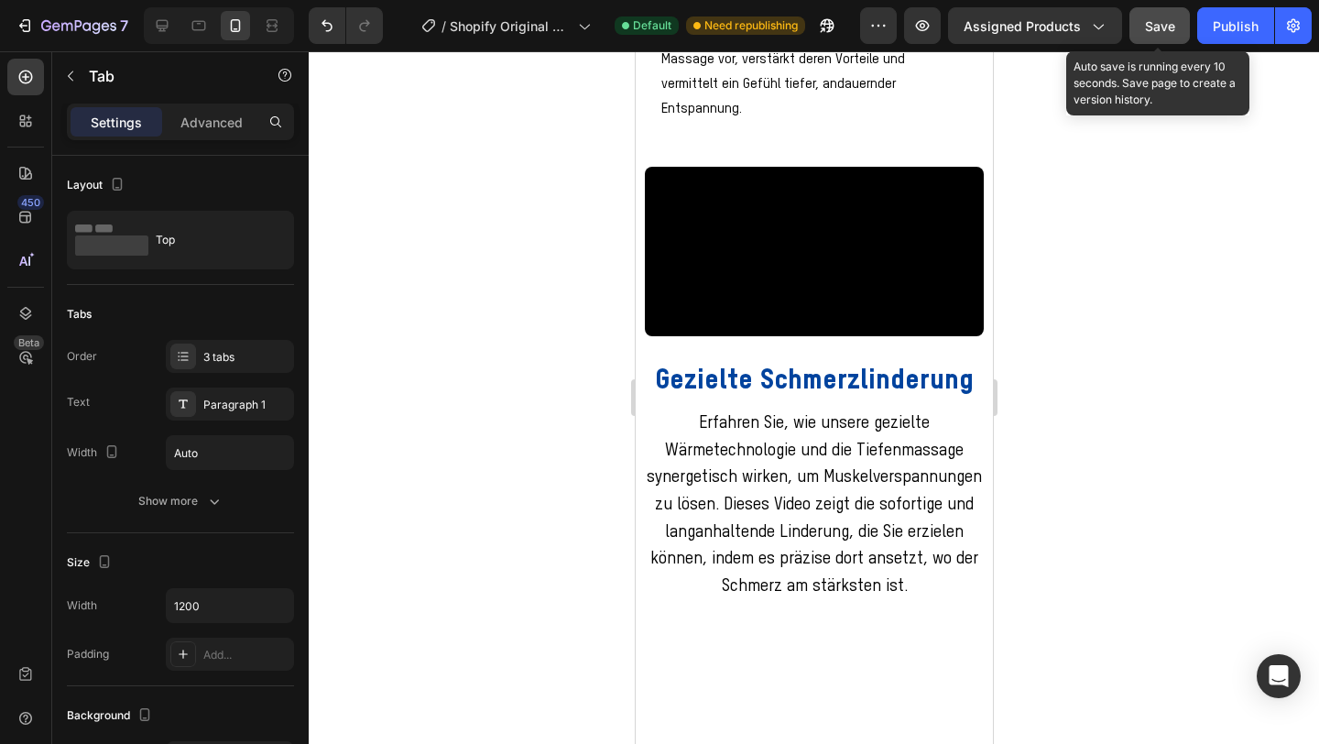
click at [1154, 36] on button "Save" at bounding box center [1160, 25] width 60 height 37
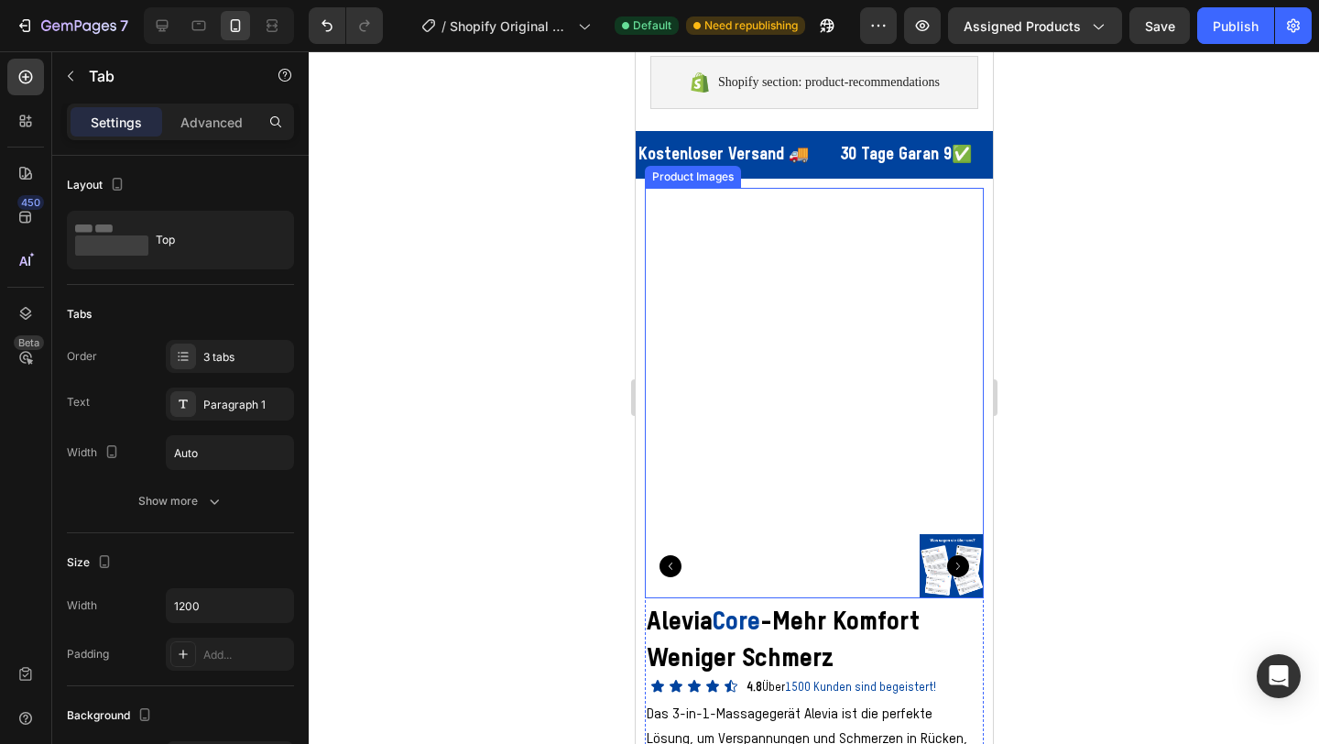
scroll to position [153, 0]
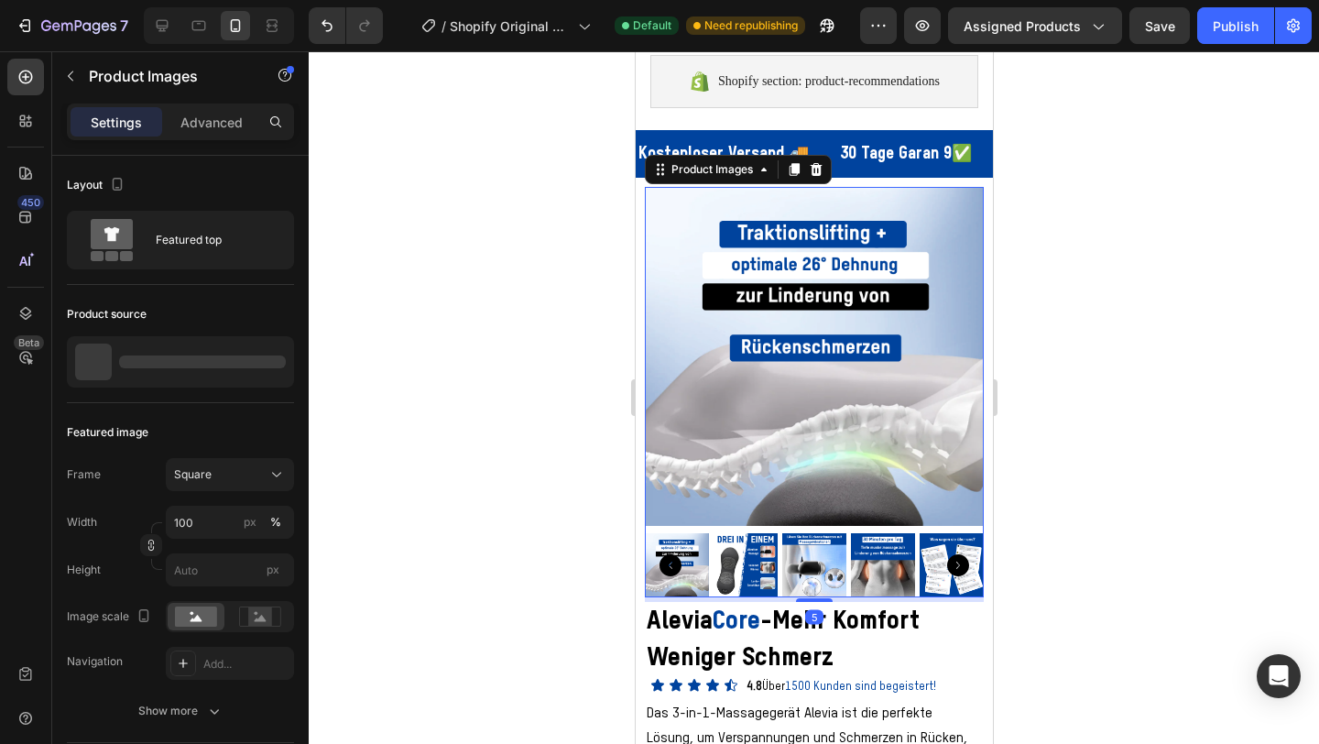
click at [733, 563] on img at bounding box center [745, 565] width 64 height 64
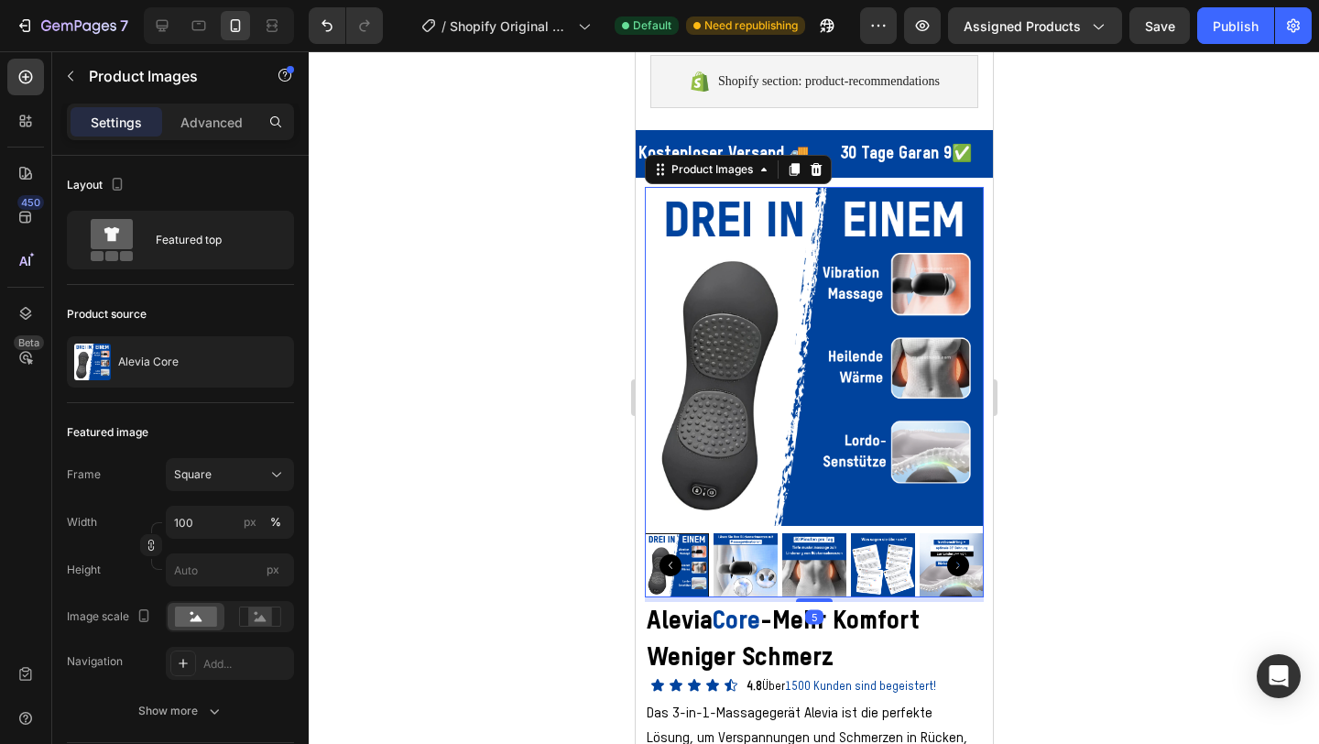
click at [750, 565] on img at bounding box center [745, 565] width 64 height 64
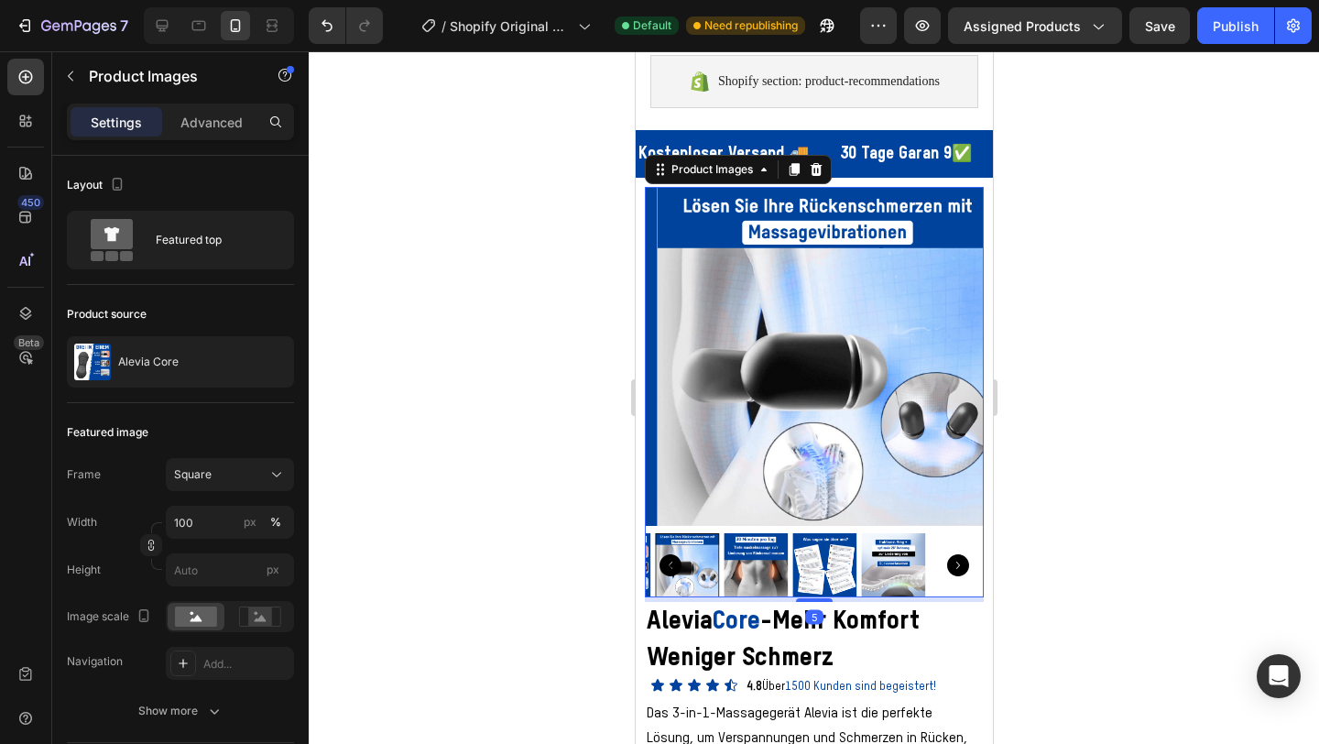
click at [760, 565] on img at bounding box center [755, 565] width 64 height 64
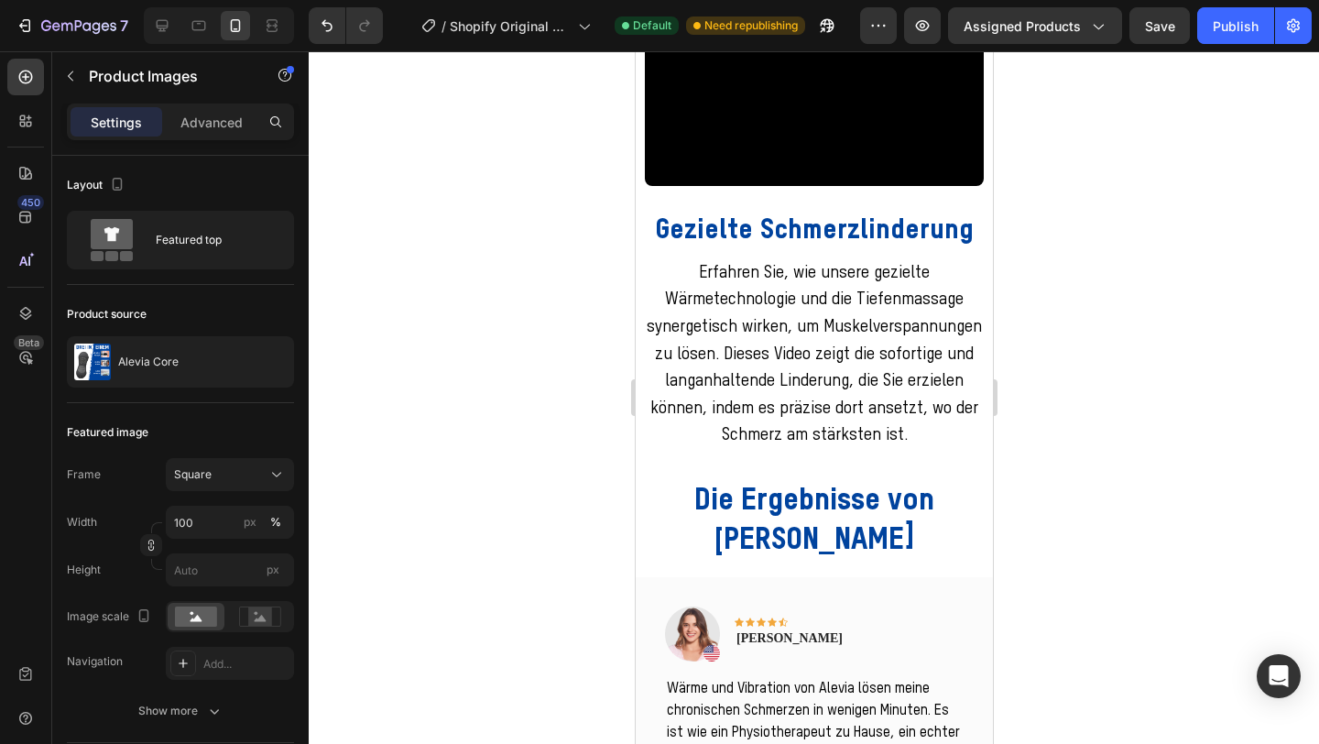
scroll to position [1759, 0]
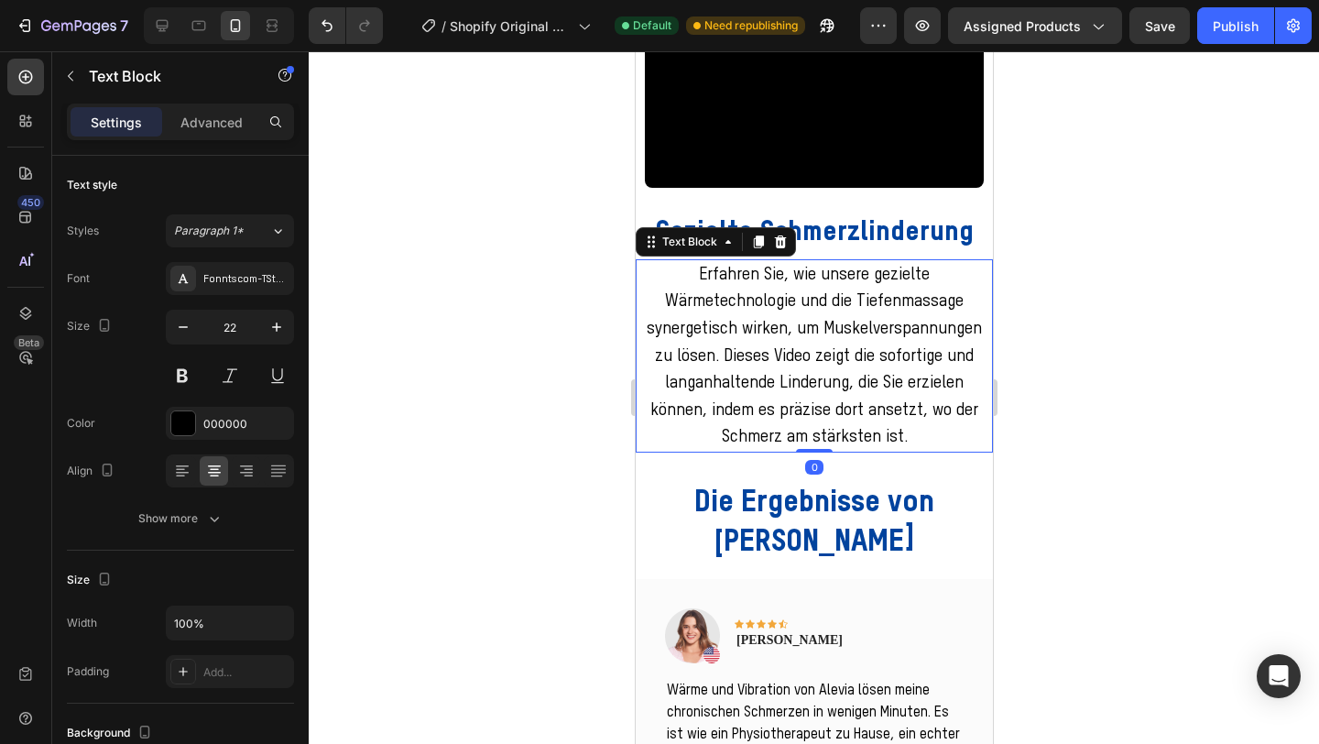
click at [804, 451] on p "Erfahren Sie, wie unsere gezielte Wärmetechnologie und die Tiefenmassage synerg…" at bounding box center [813, 356] width 335 height 190
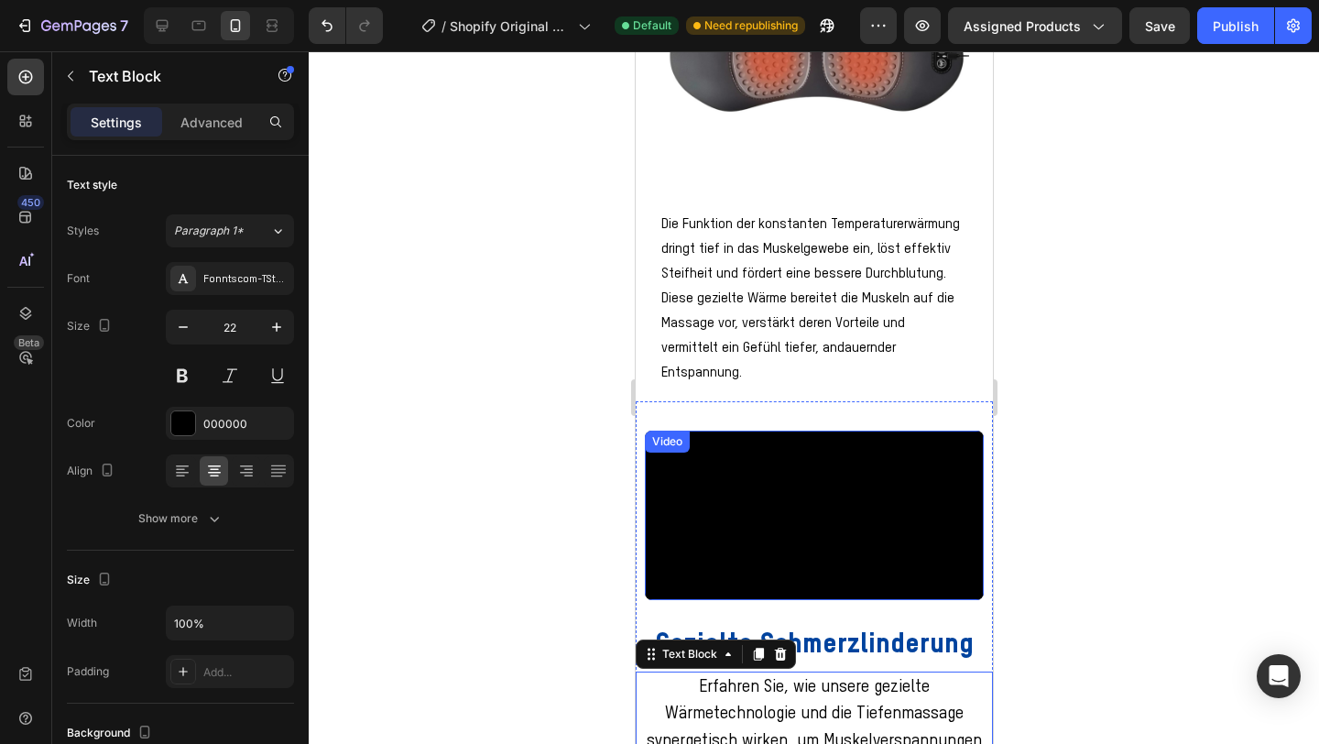
scroll to position [1336, 0]
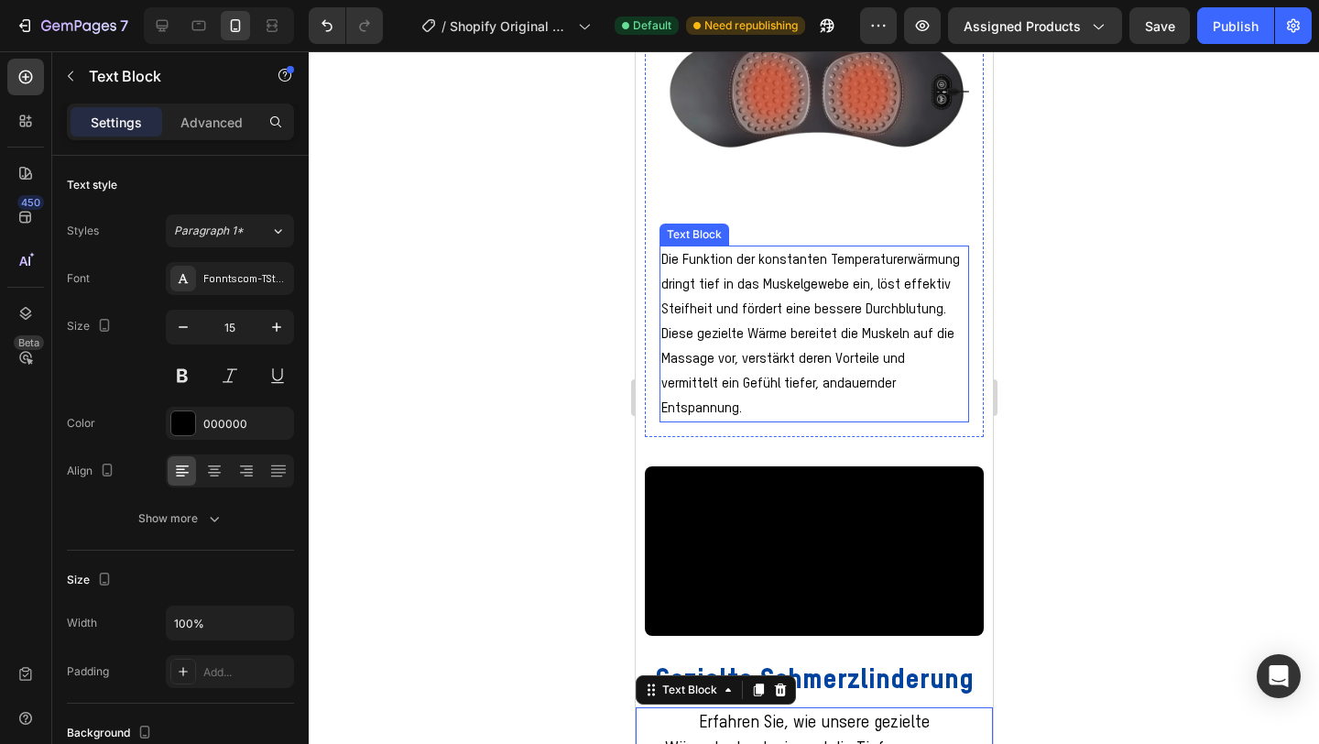
click at [802, 324] on p "Die Funktion der konstanten Temperaturerwärmung dringt tief in das Muskelgewebe…" at bounding box center [814, 333] width 306 height 173
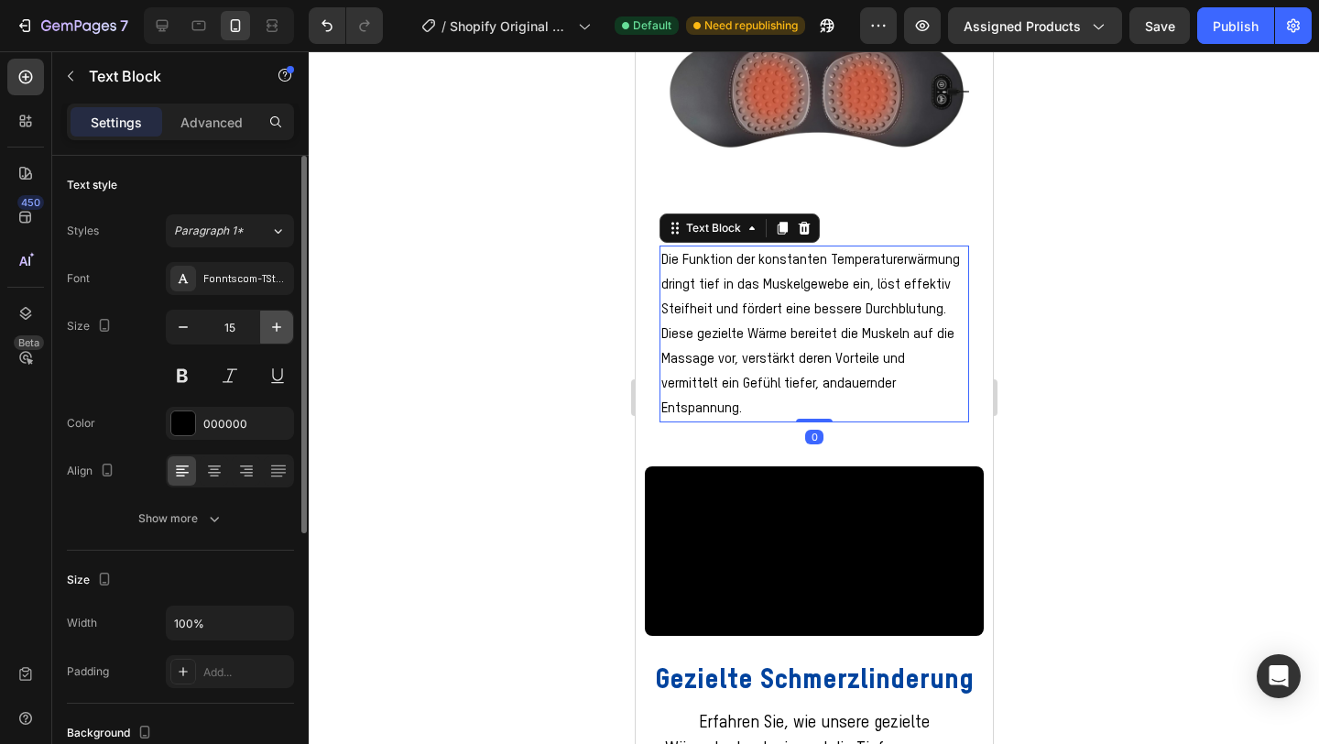
click at [279, 326] on icon "button" at bounding box center [277, 327] width 18 height 18
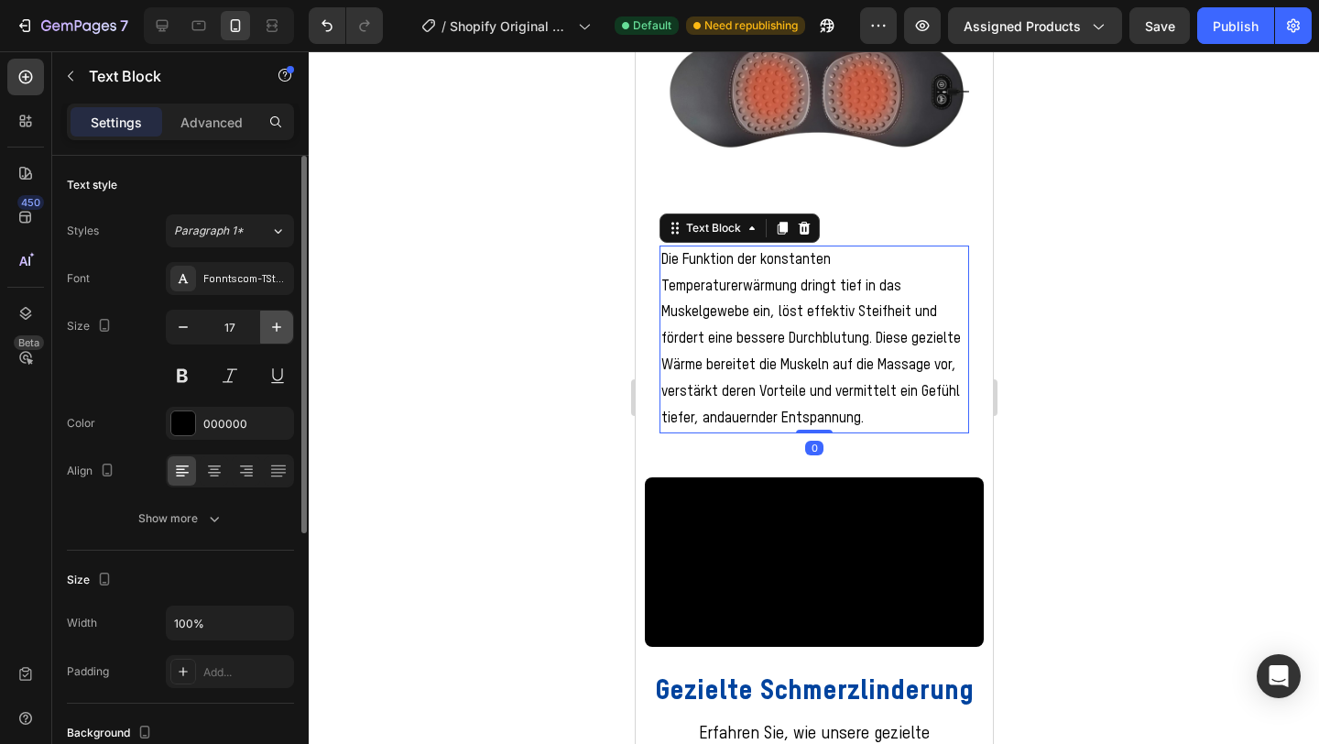
click at [279, 326] on icon "button" at bounding box center [277, 327] width 18 height 18
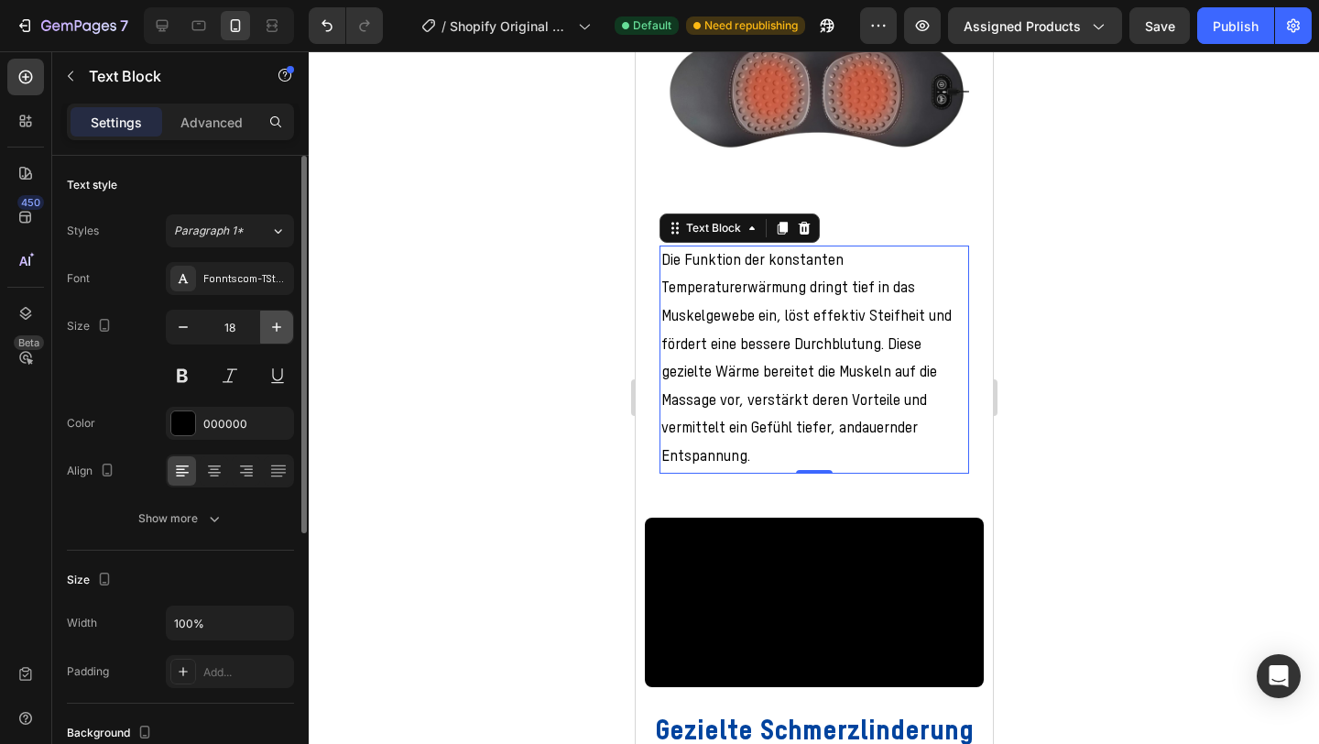
click at [279, 326] on icon "button" at bounding box center [277, 327] width 18 height 18
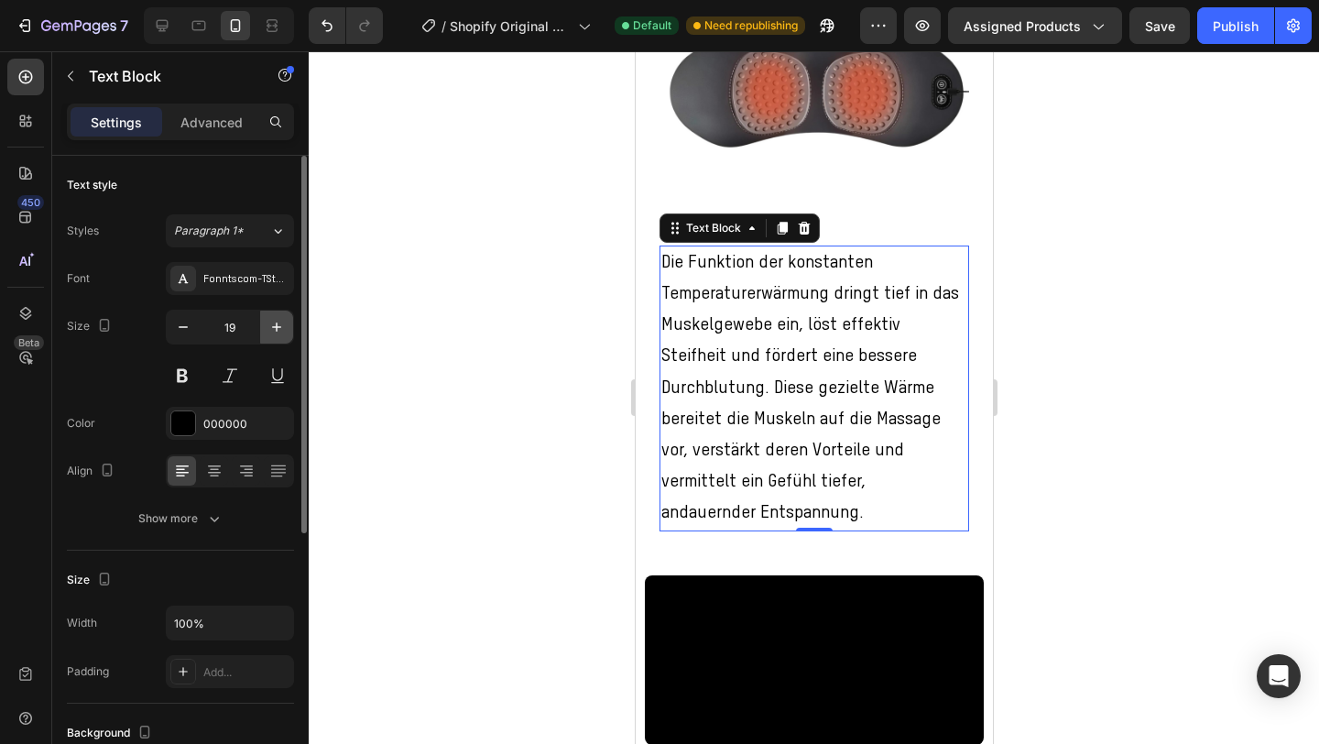
click at [279, 326] on icon "button" at bounding box center [277, 327] width 18 height 18
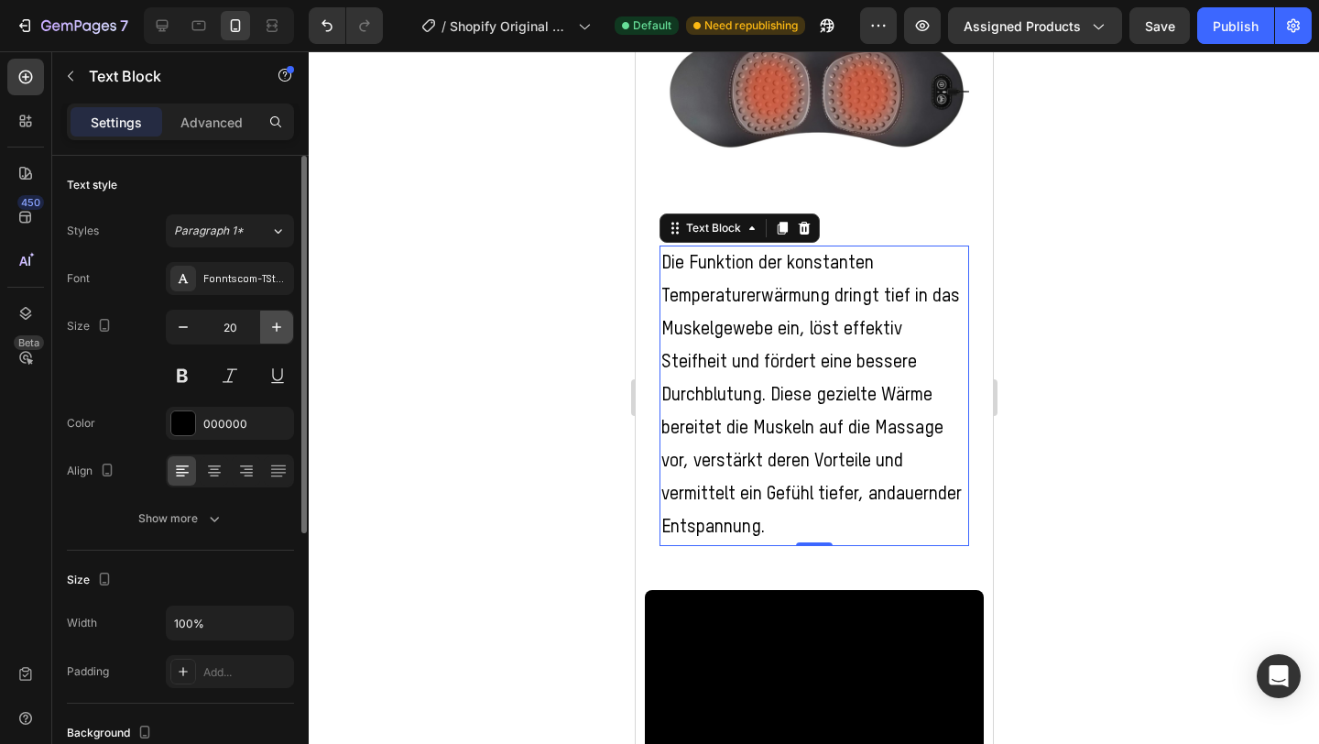
click at [279, 326] on icon "button" at bounding box center [277, 327] width 18 height 18
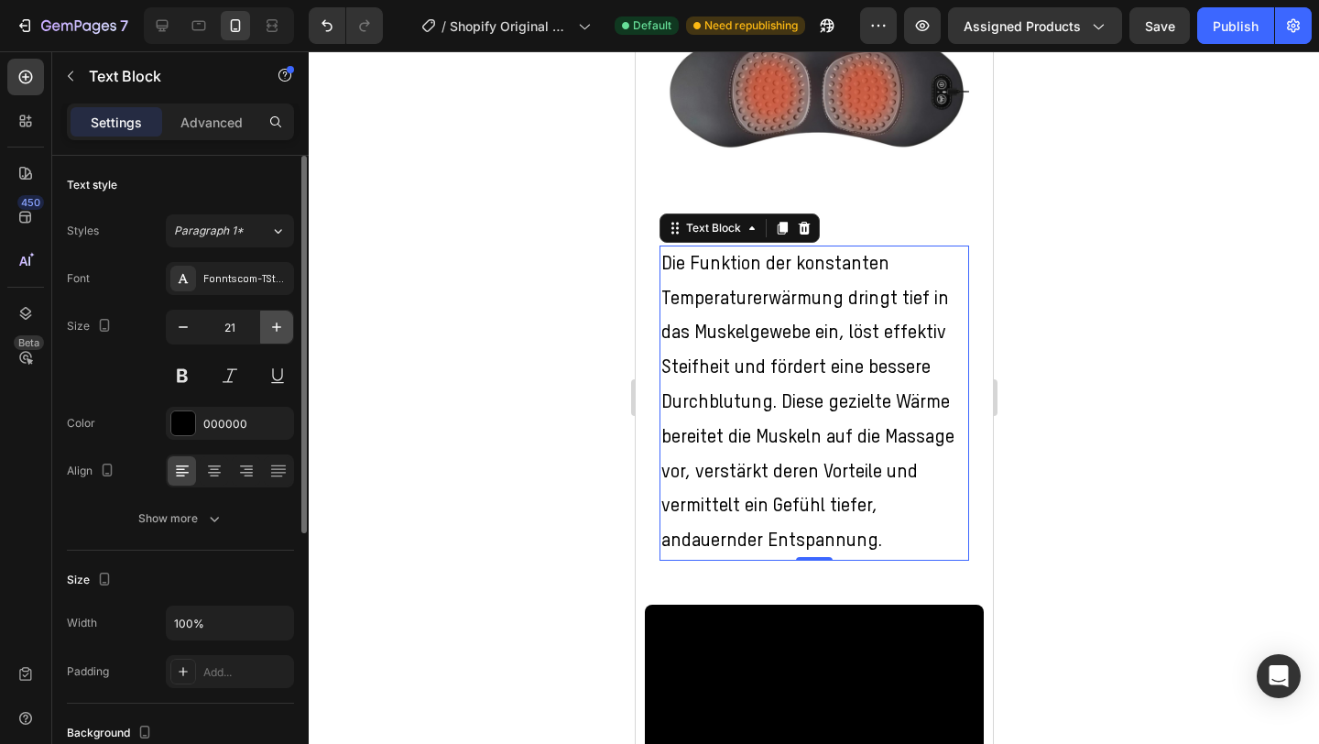
click at [279, 326] on icon "button" at bounding box center [277, 327] width 18 height 18
type input "22"
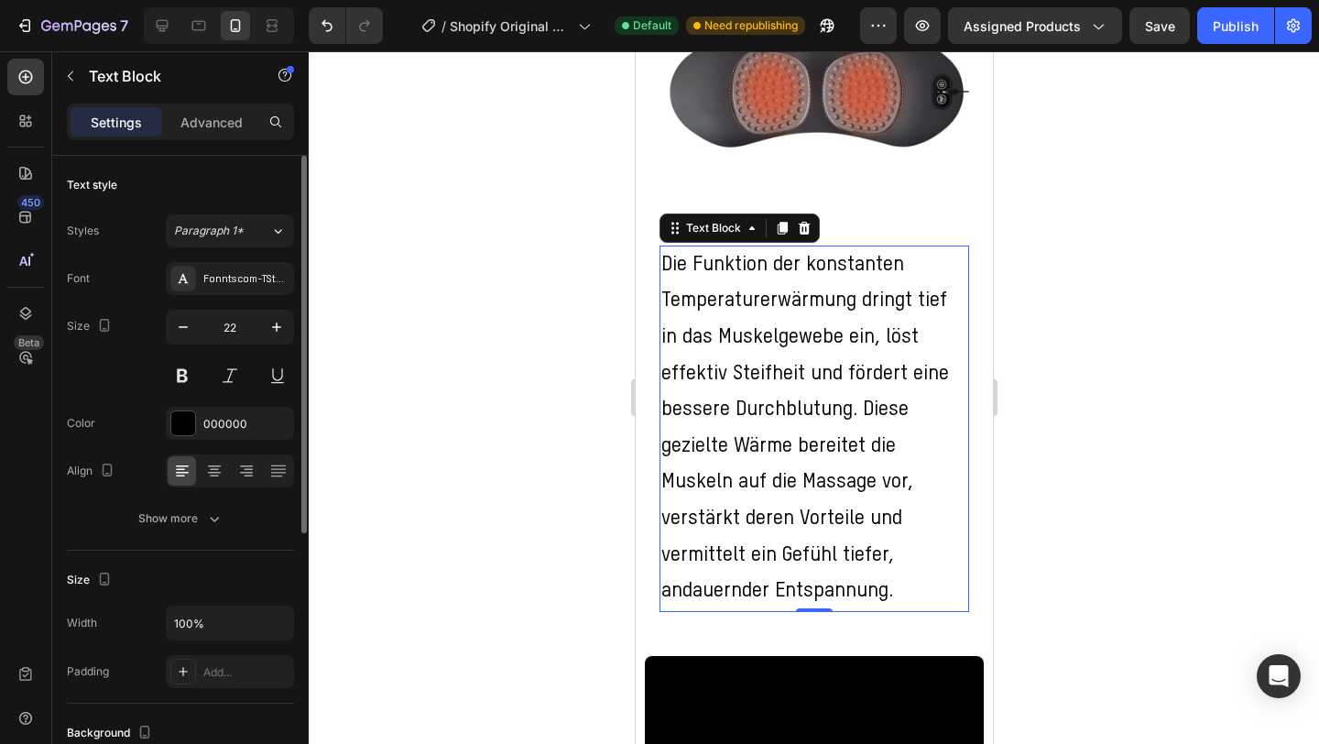
click at [184, 518] on div "Show more" at bounding box center [180, 518] width 85 height 18
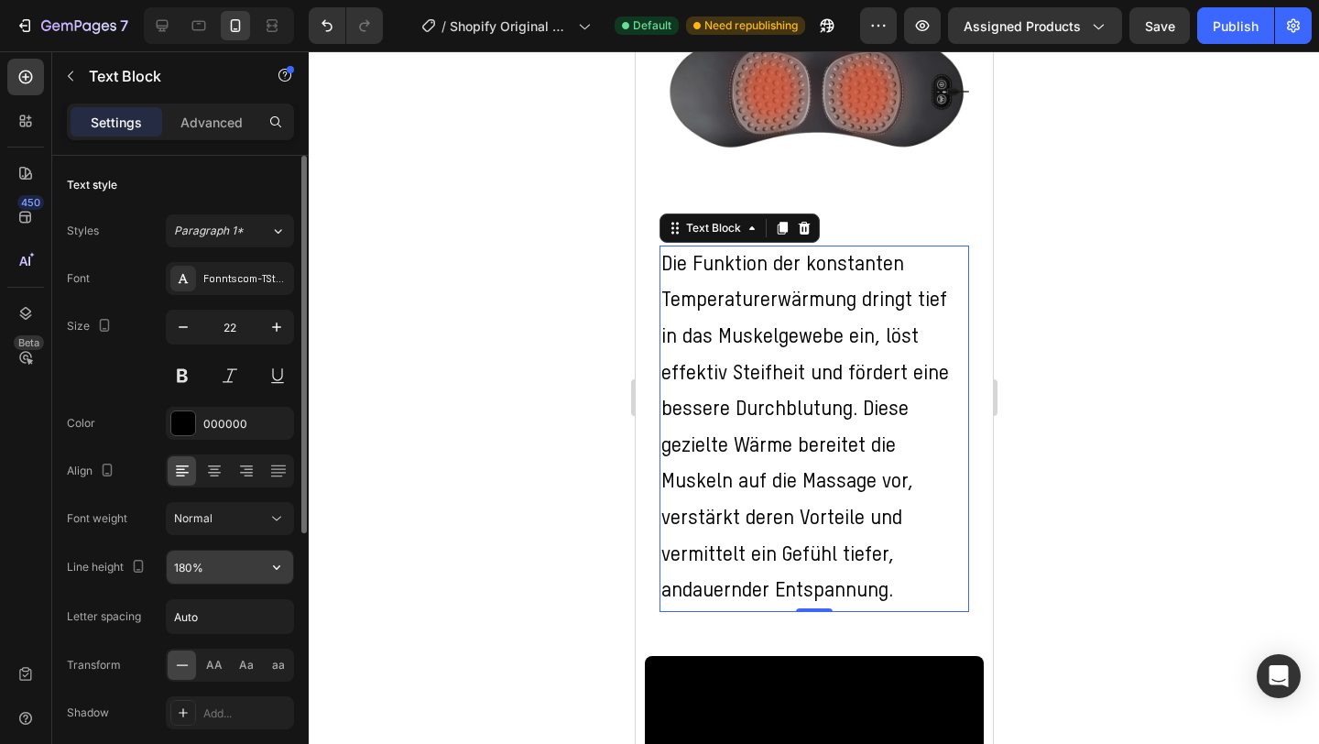
click at [228, 565] on input "180%" at bounding box center [230, 567] width 126 height 33
click at [272, 565] on icon "button" at bounding box center [277, 567] width 18 height 18
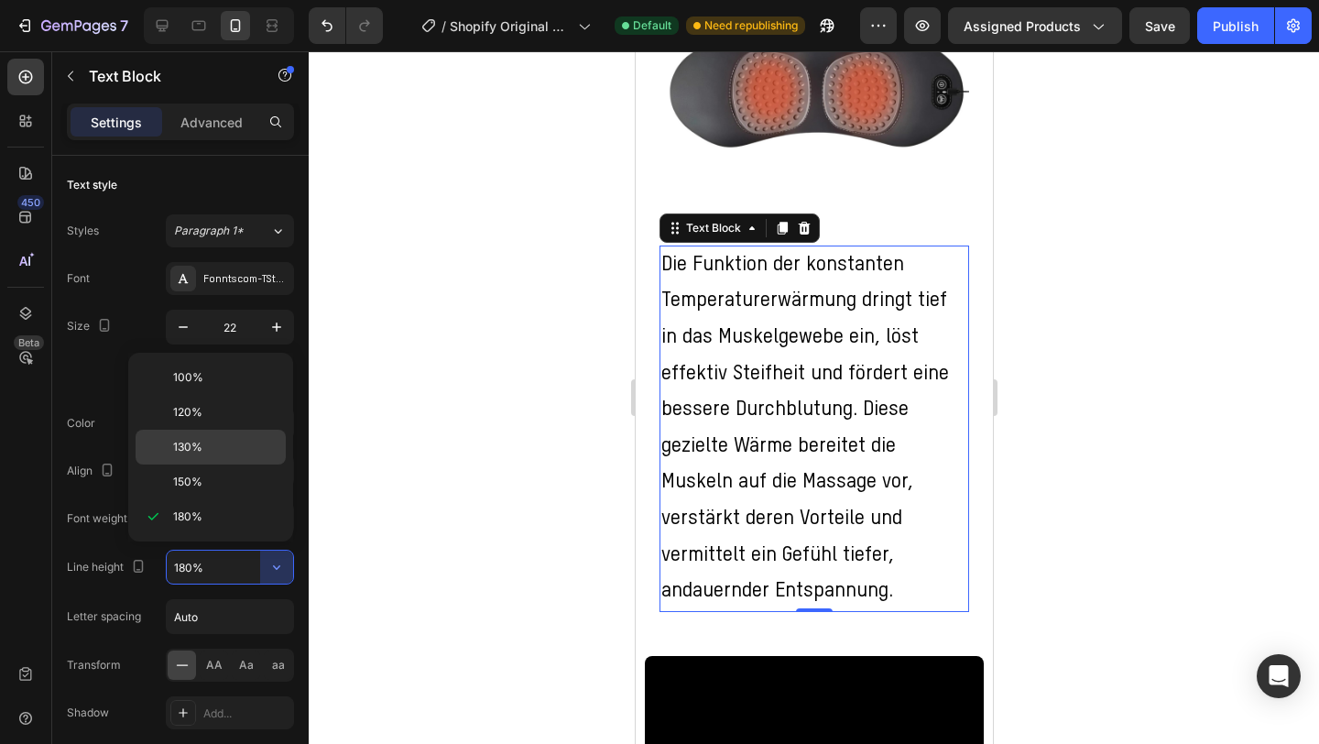
click at [231, 441] on p "130%" at bounding box center [225, 447] width 104 height 16
type input "130%"
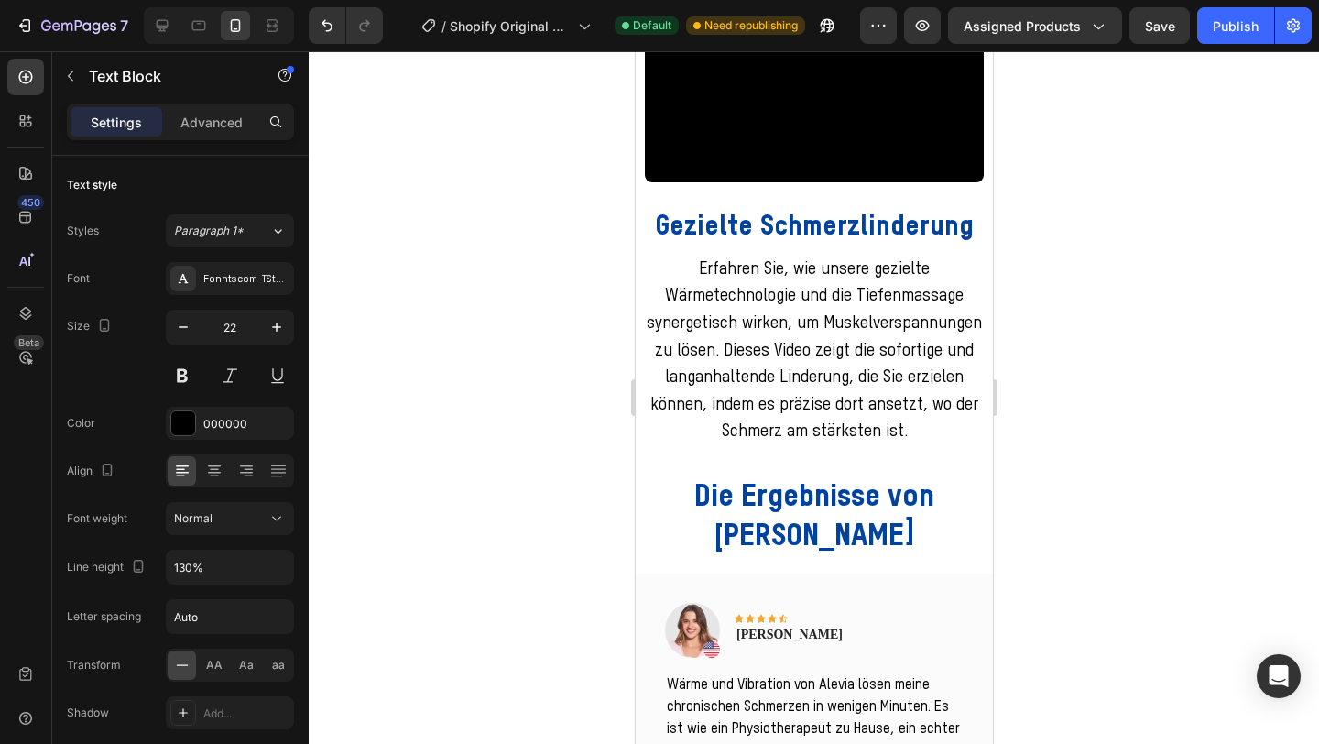
scroll to position [1872, 0]
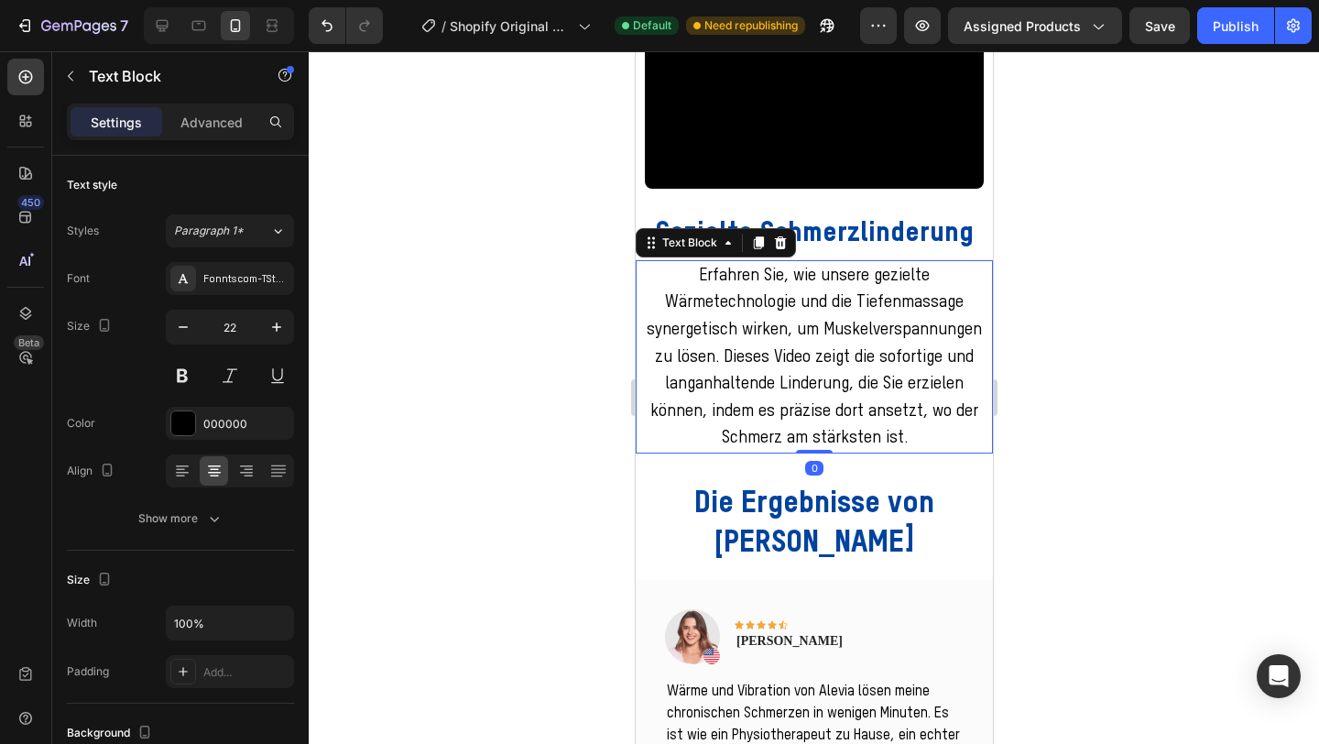
click at [770, 447] on span "Erfahren Sie, wie unsere gezielte Wärmetechnologie und die Tiefenmassage synerg…" at bounding box center [813, 358] width 335 height 180
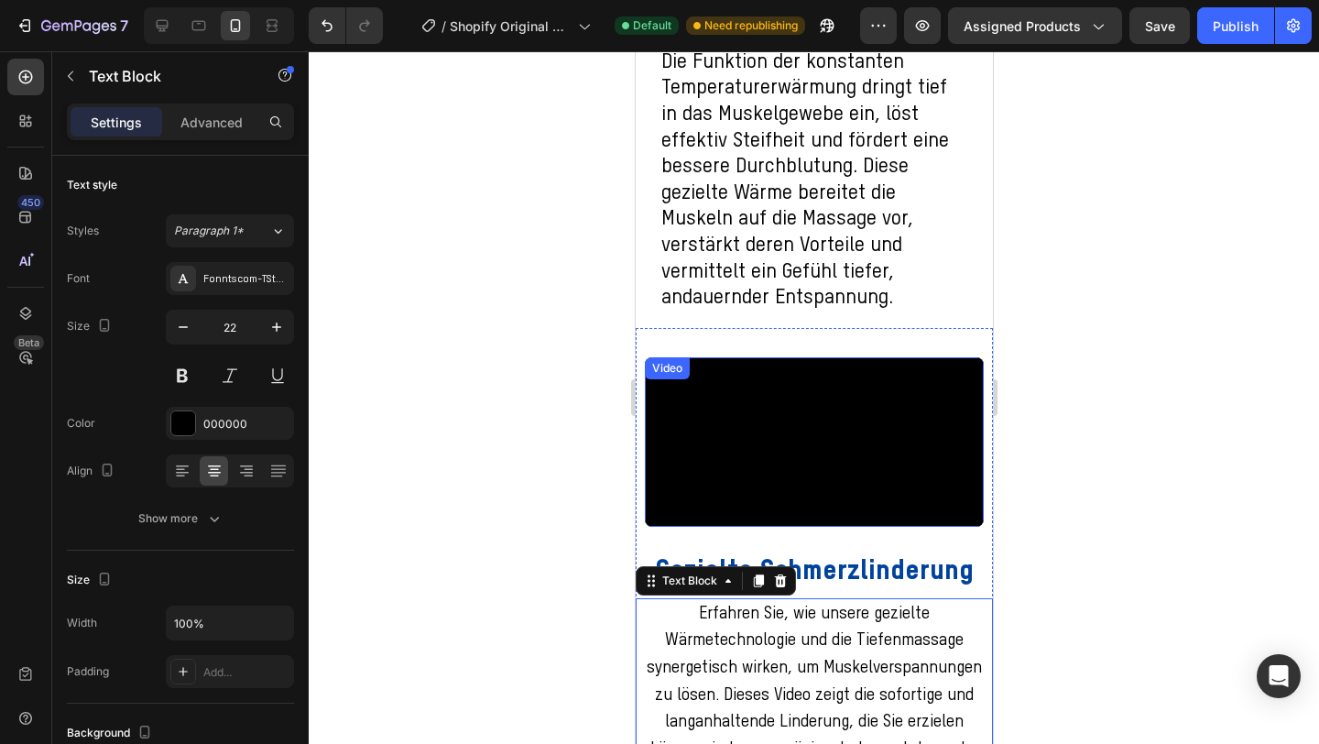
scroll to position [1522, 0]
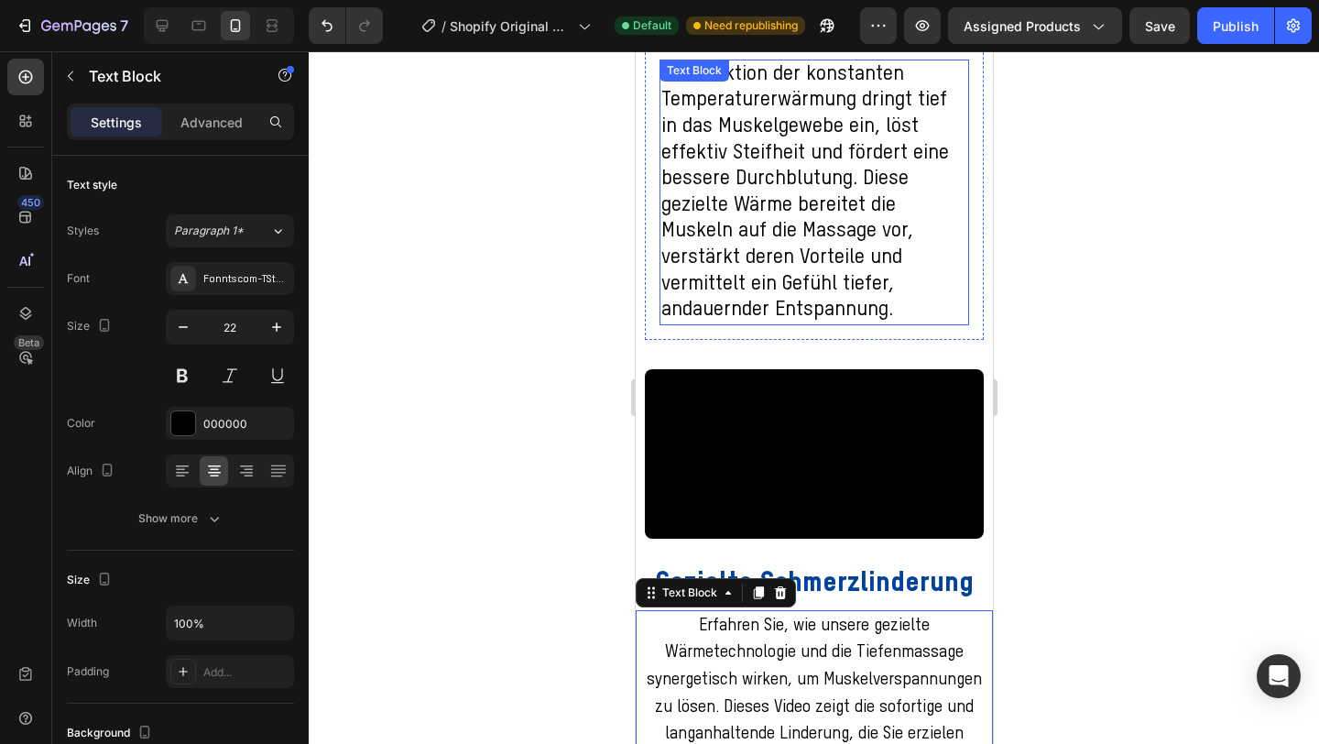
click at [826, 231] on p "Die Funktion der konstanten Temperaturerwärmung dringt tief in das Muskelgewebe…" at bounding box center [814, 192] width 306 height 262
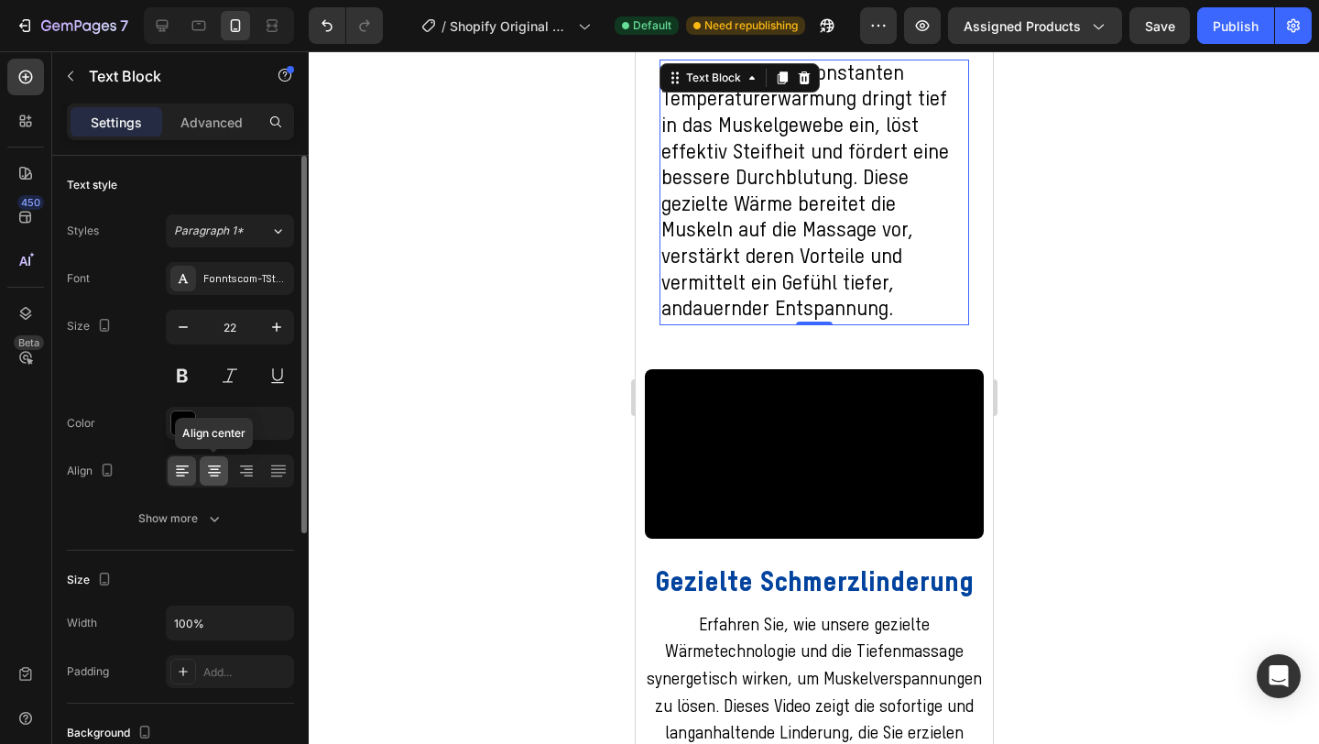
click at [207, 466] on icon at bounding box center [214, 471] width 18 height 18
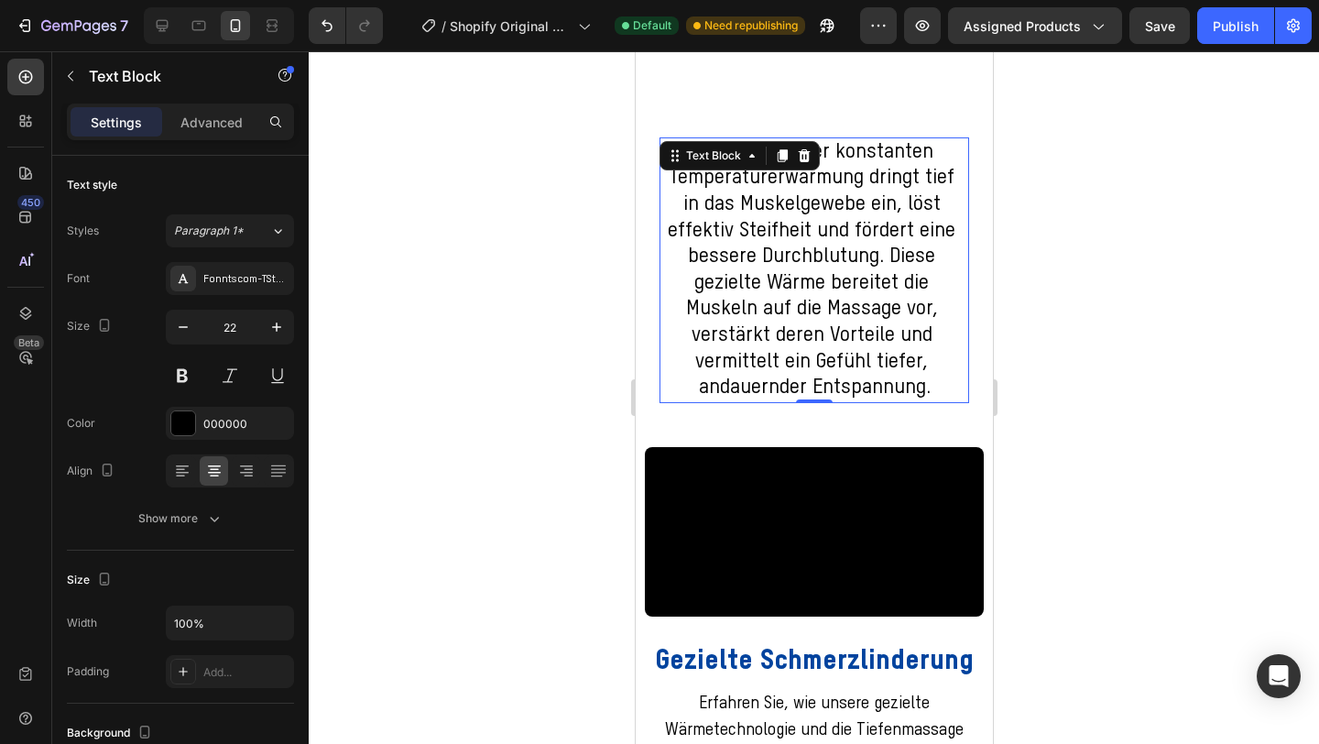
scroll to position [1415, 0]
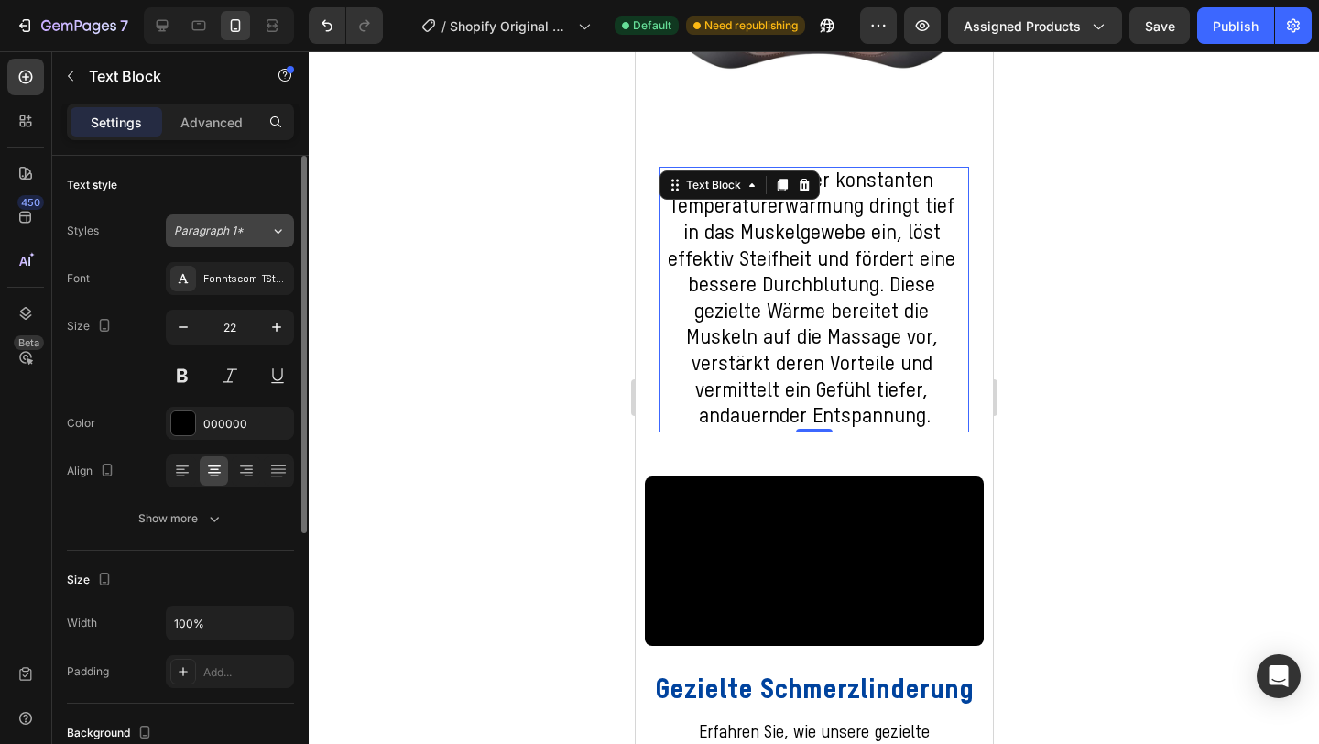
click at [220, 231] on span "Paragraph 1*" at bounding box center [209, 231] width 70 height 16
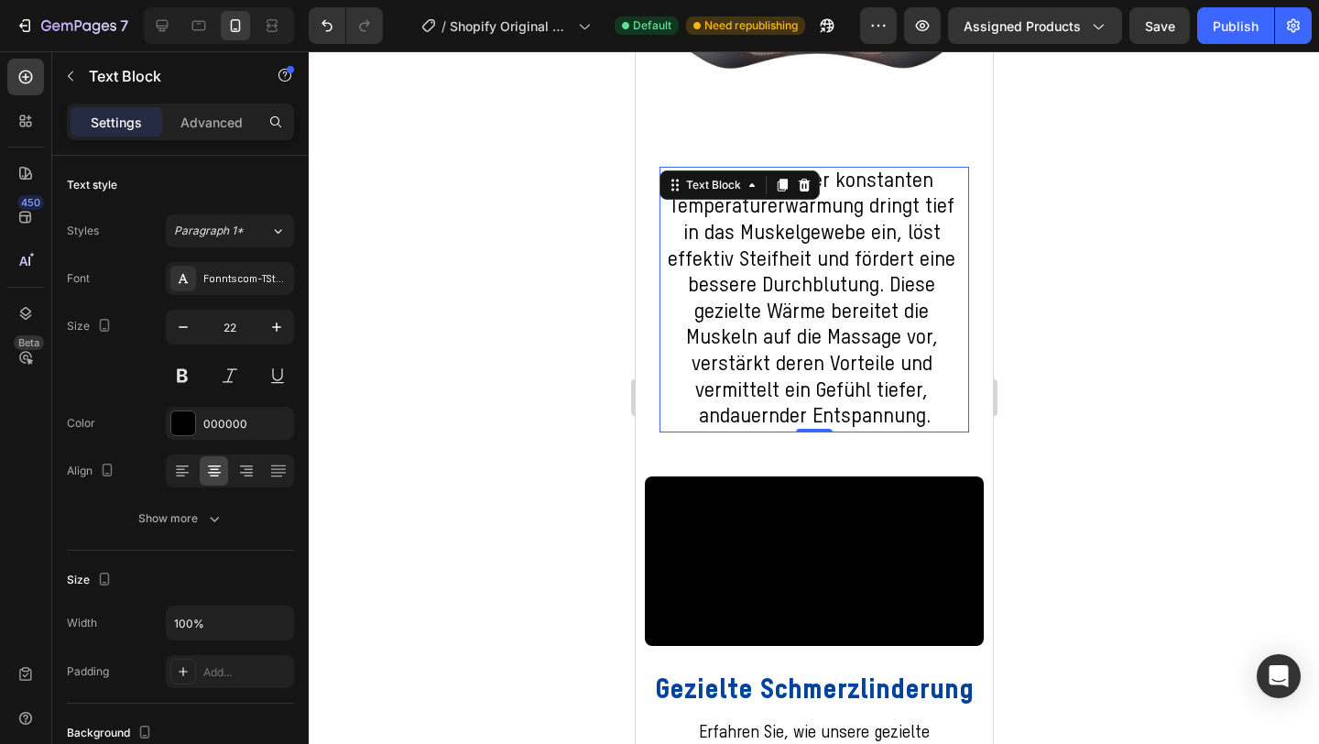
click at [505, 350] on div at bounding box center [814, 397] width 1011 height 693
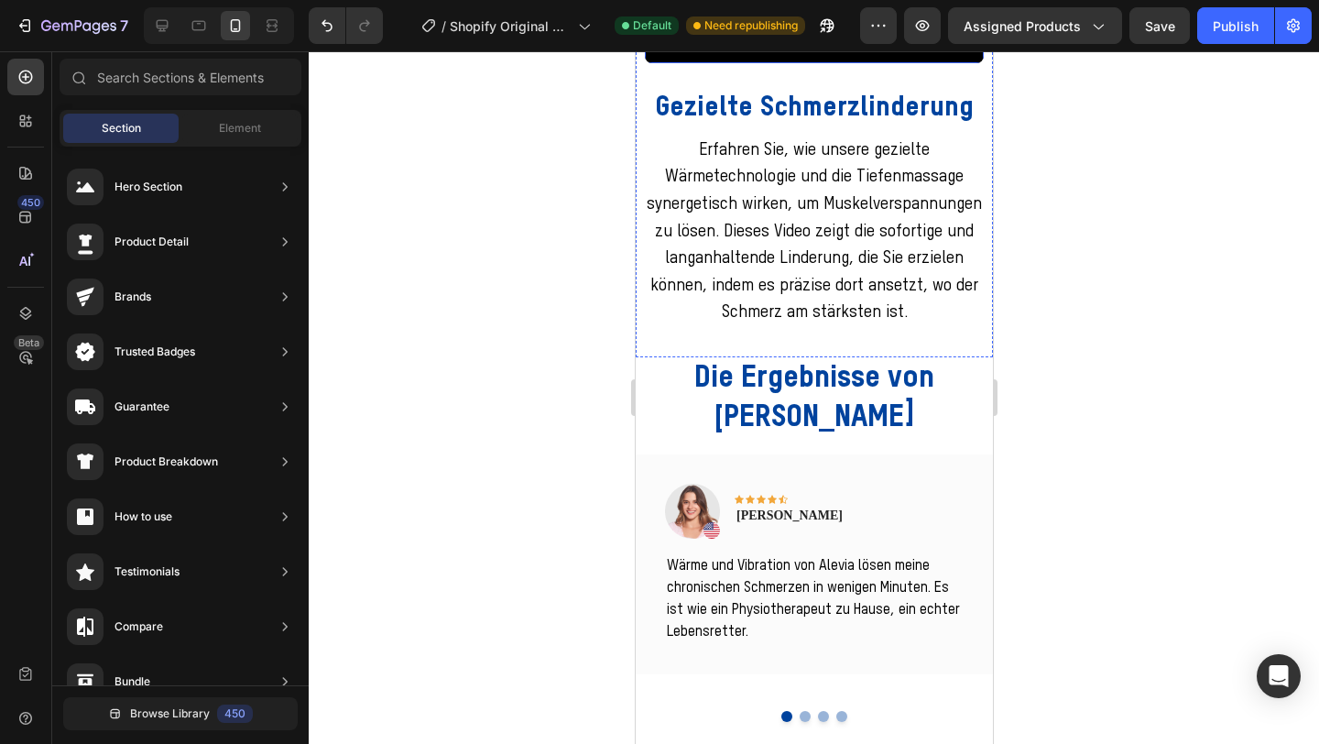
scroll to position [2006, 0]
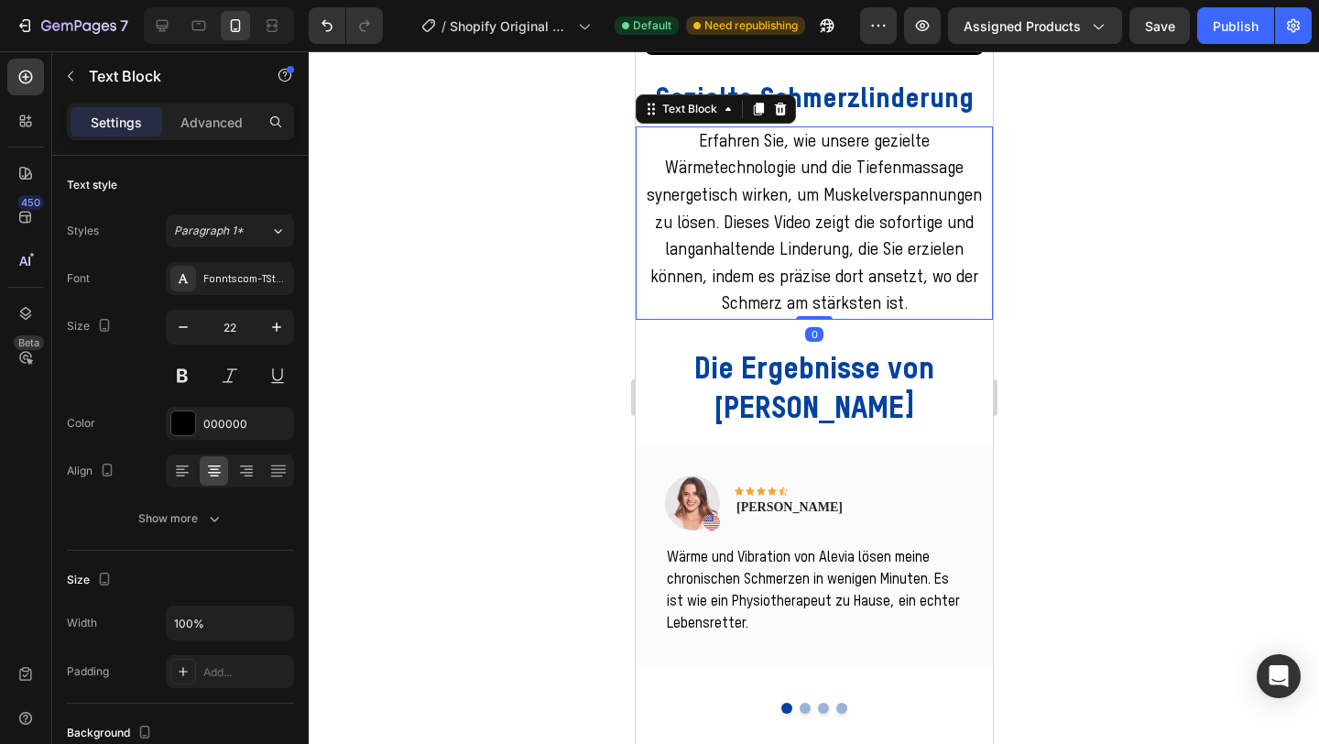
click at [800, 318] on p "Erfahren Sie, wie unsere gezielte Wärmetechnologie und die Tiefenmassage synerg…" at bounding box center [813, 223] width 335 height 190
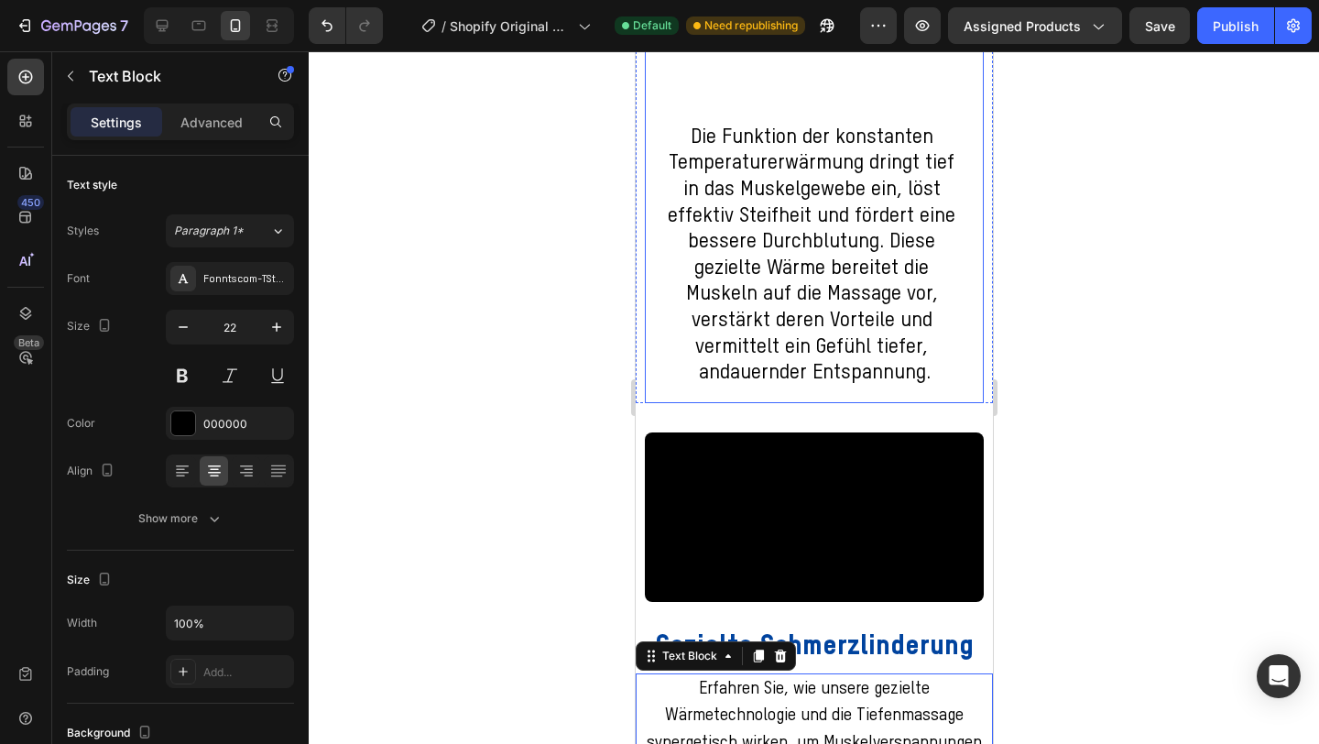
scroll to position [1456, 0]
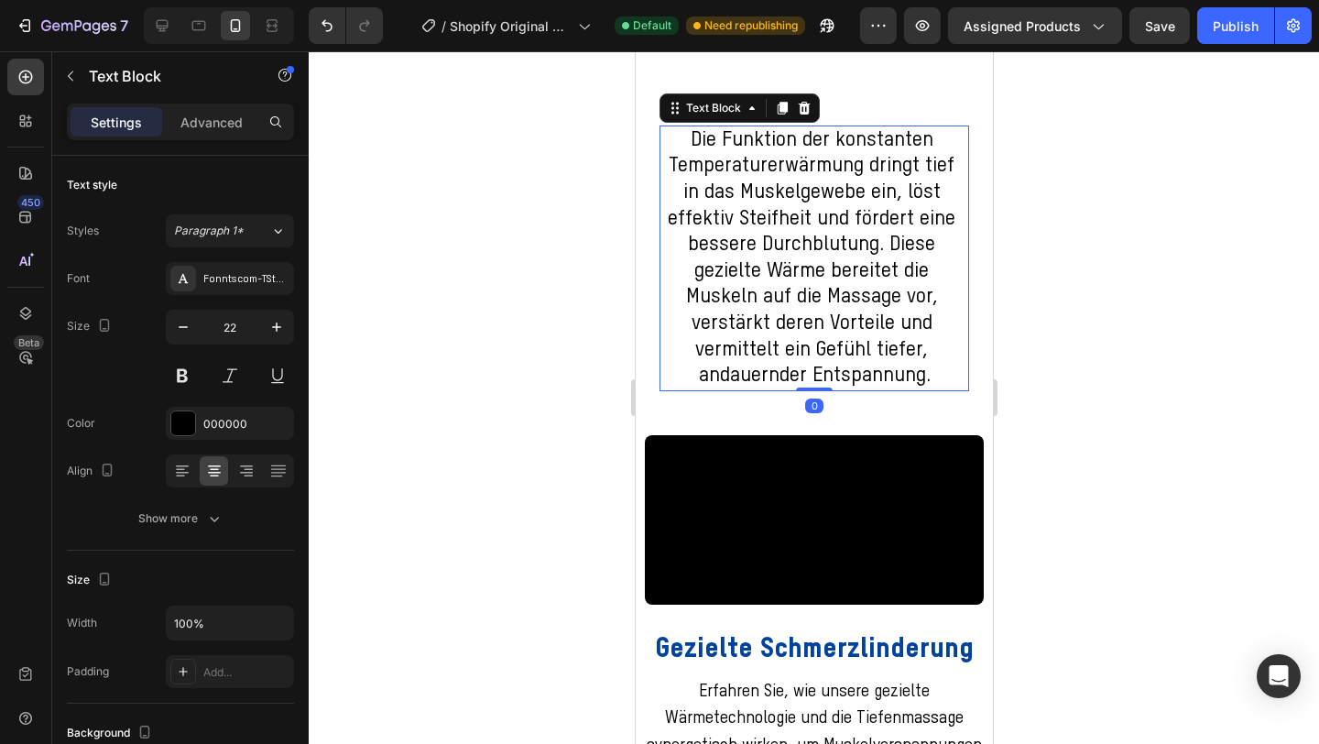
click at [728, 230] on p "Die Funktion der konstanten Temperaturerwärmung dringt tief in das Muskelgewebe…" at bounding box center [814, 258] width 306 height 262
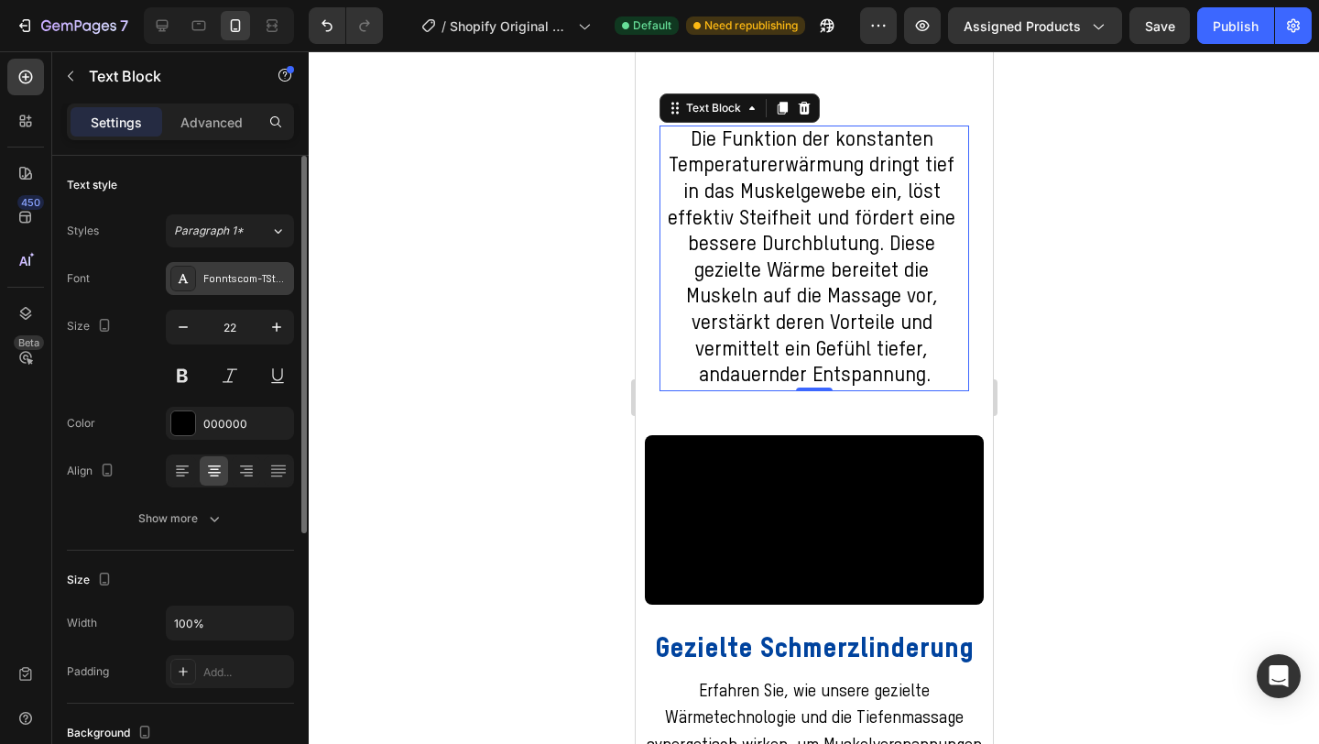
click at [247, 278] on div "Fonntscom-TStarProMedium" at bounding box center [246, 279] width 86 height 16
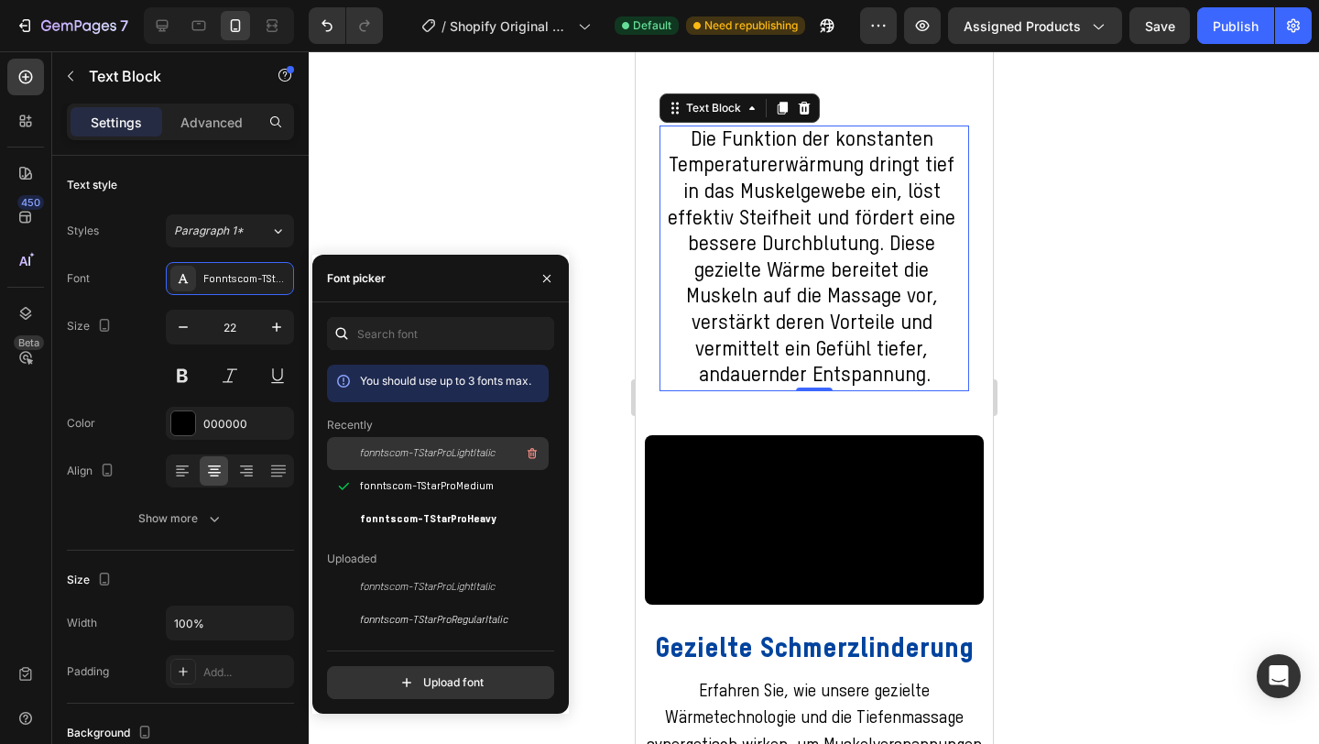
click at [399, 454] on span "fonntscom-TStarProLightItalic" at bounding box center [428, 453] width 136 height 16
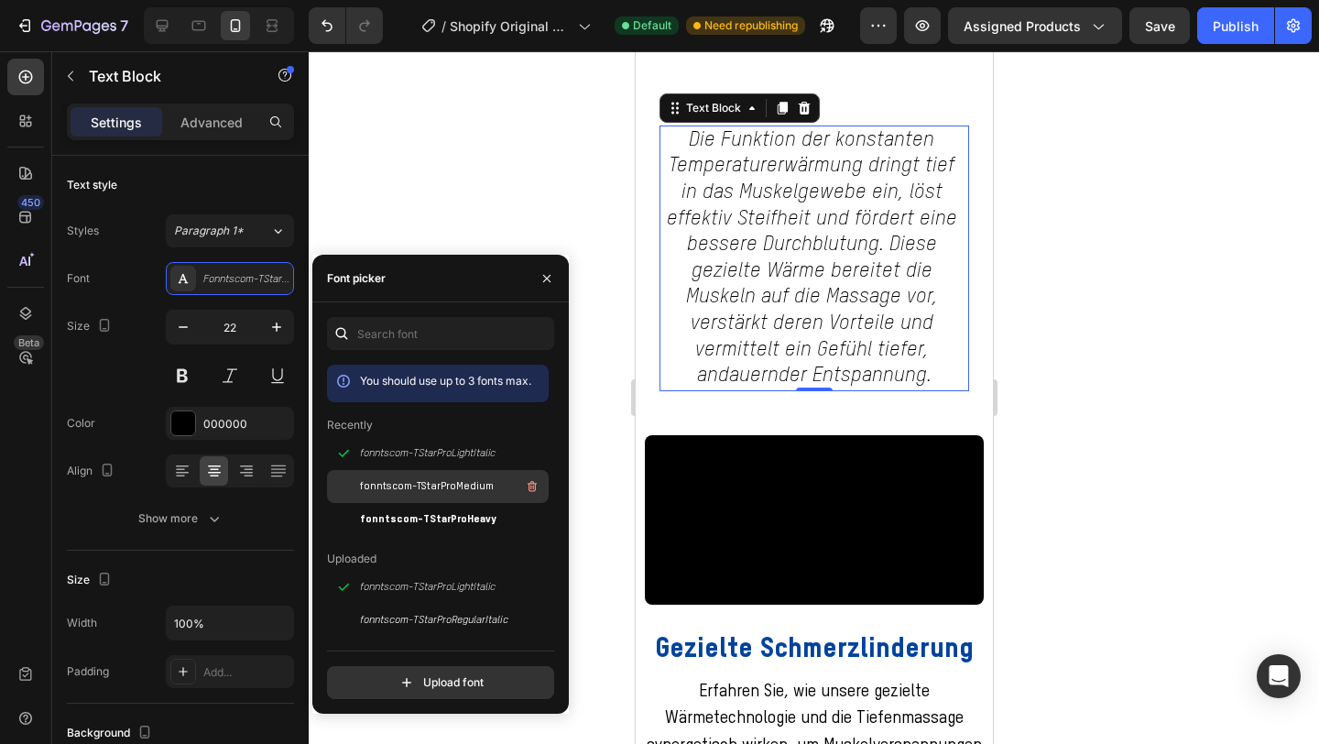
click at [405, 478] on span "fonntscom-TStarProMedium" at bounding box center [427, 486] width 134 height 16
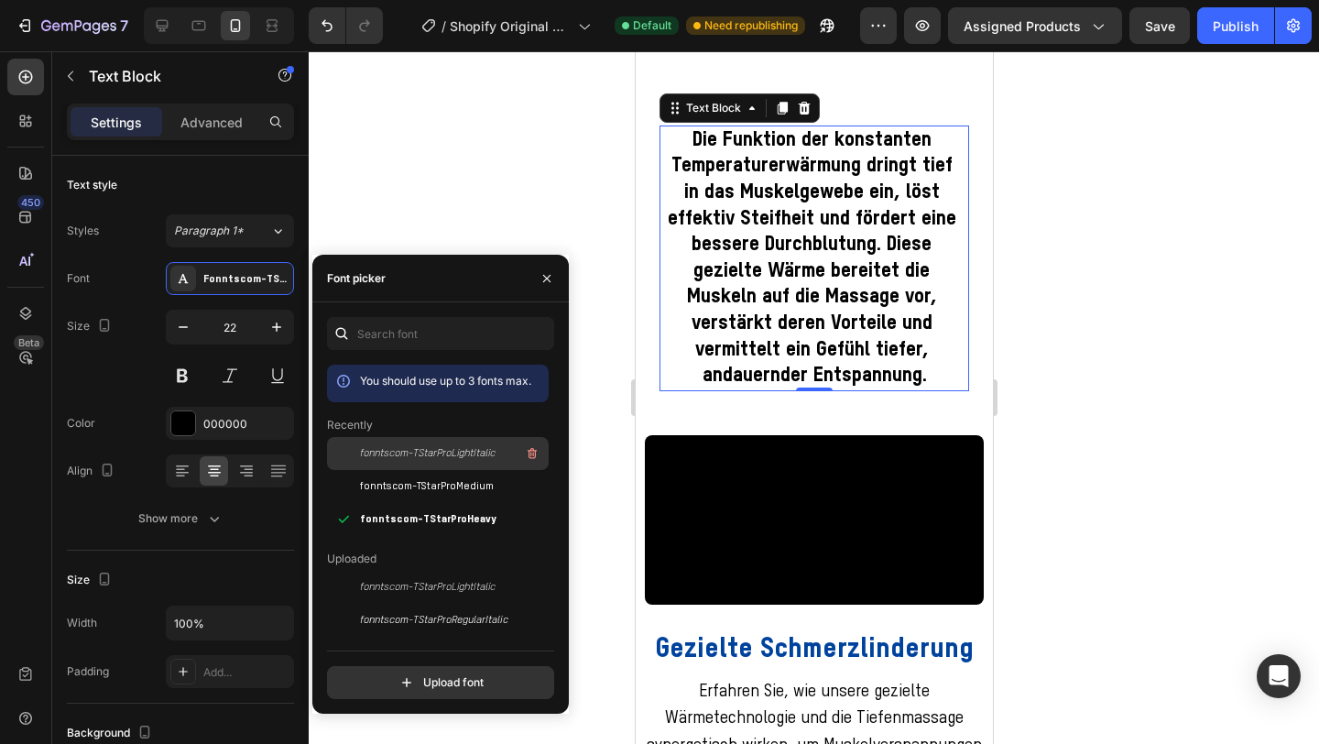
click at [412, 461] on span "fonntscom-TStarProLightItalic" at bounding box center [428, 453] width 136 height 16
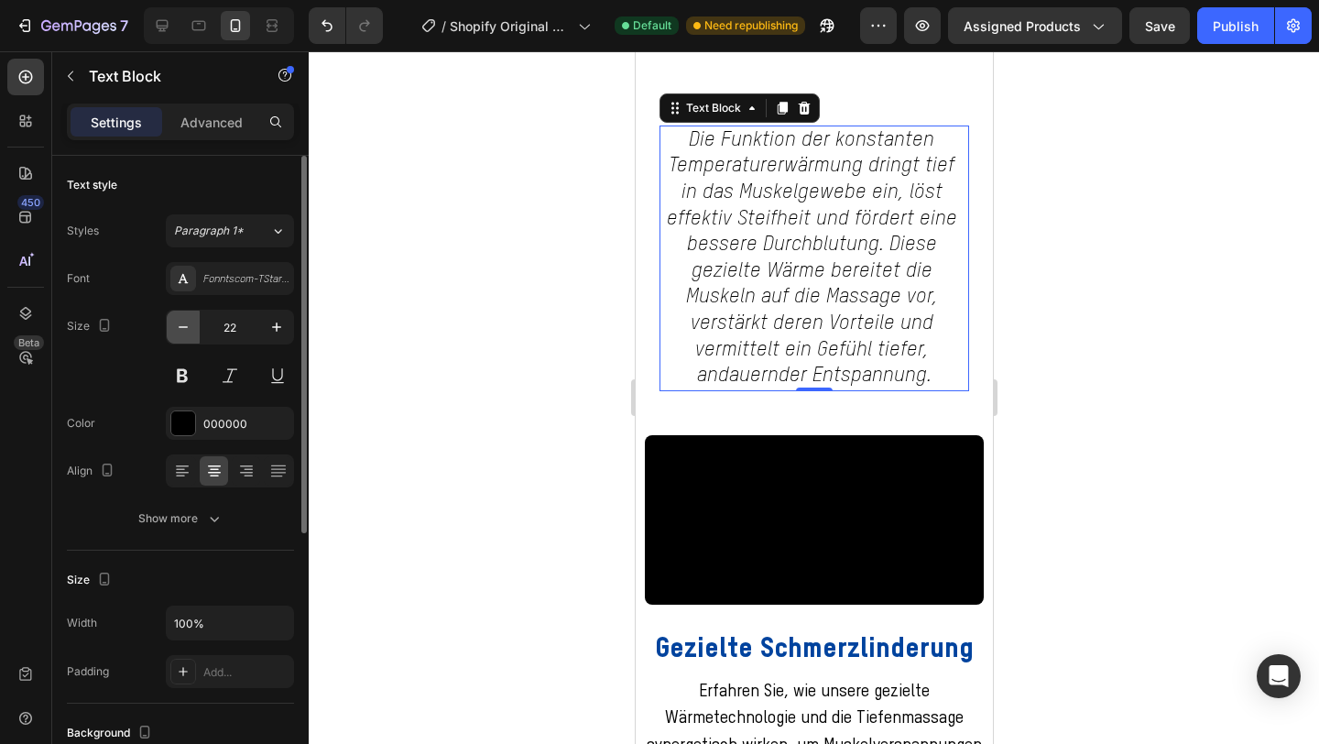
click at [182, 325] on icon "button" at bounding box center [183, 327] width 18 height 18
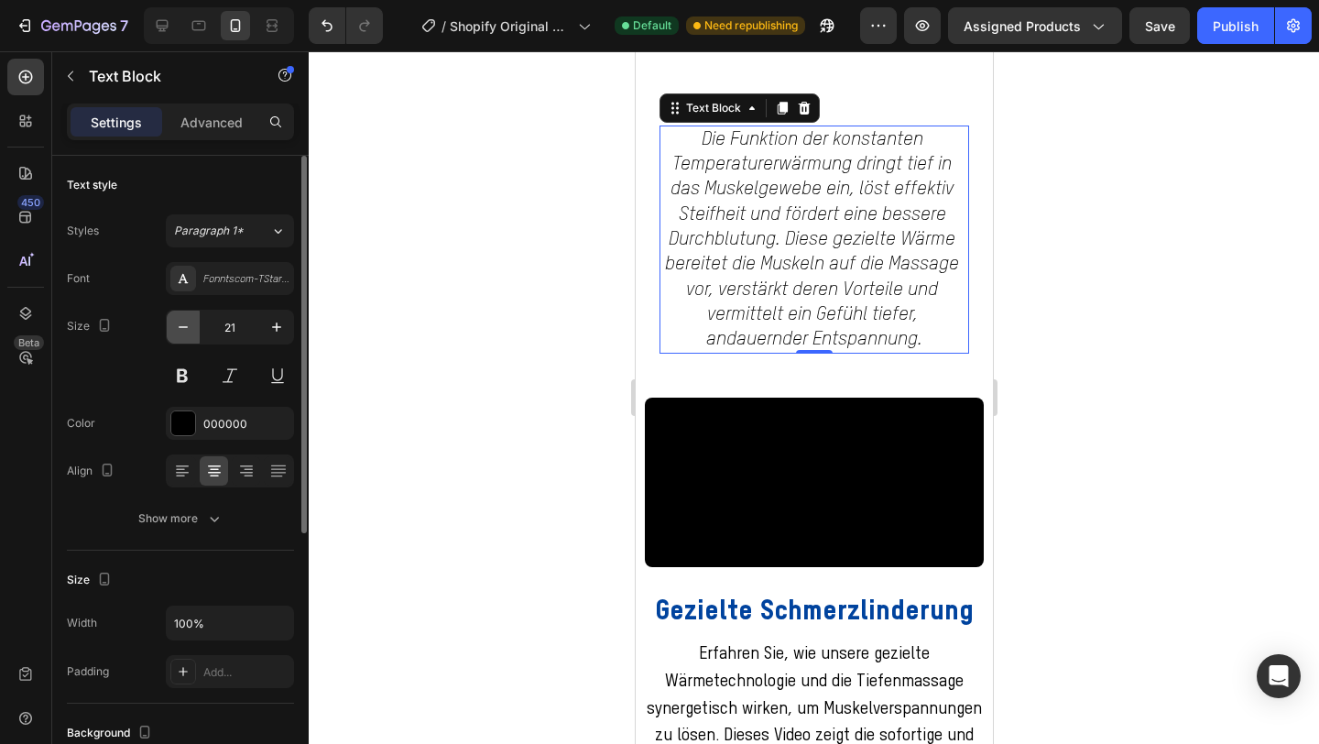
click at [182, 325] on icon "button" at bounding box center [183, 327] width 18 height 18
type input "20"
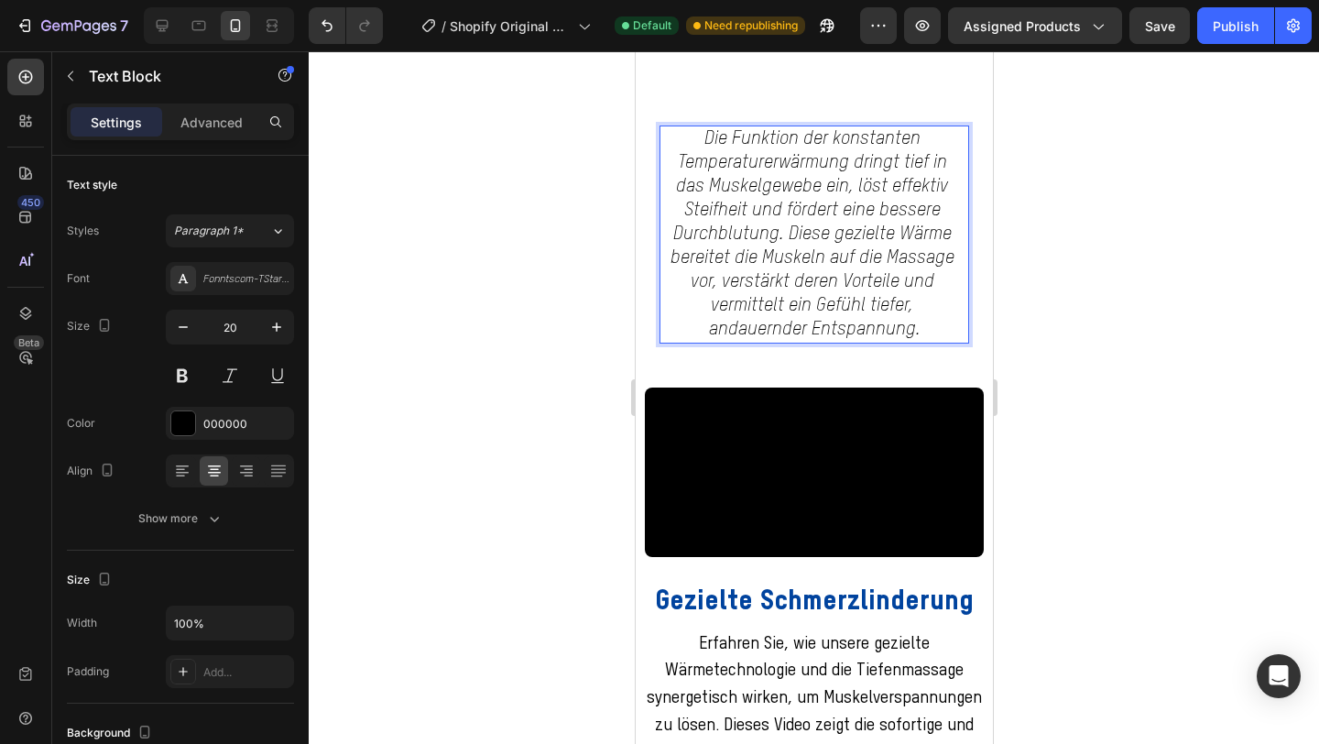
click at [795, 213] on p "Die Funktion der konstanten Temperaturerwärmung dringt tief in das Muskelgewebe…" at bounding box center [814, 234] width 306 height 214
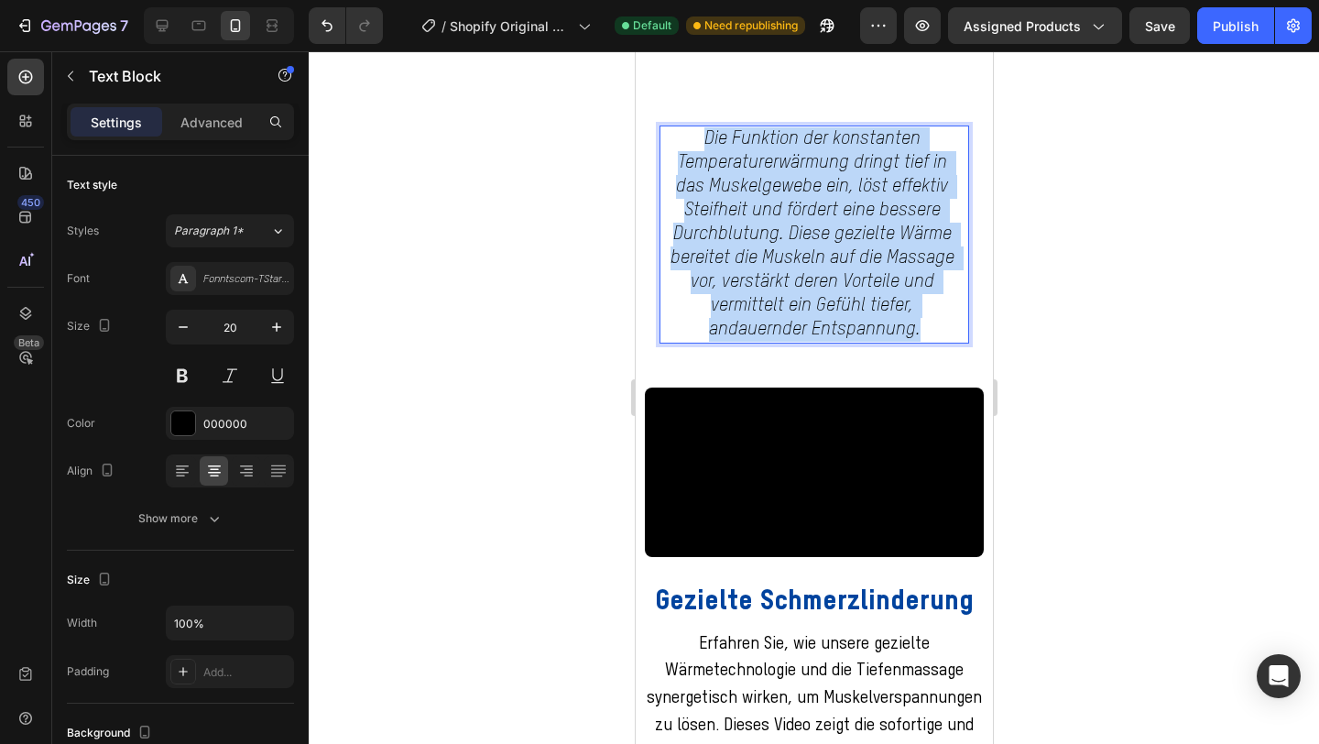
click at [795, 213] on p "Die Funktion der konstanten Temperaturerwärmung dringt tief in das Muskelgewebe…" at bounding box center [814, 234] width 306 height 214
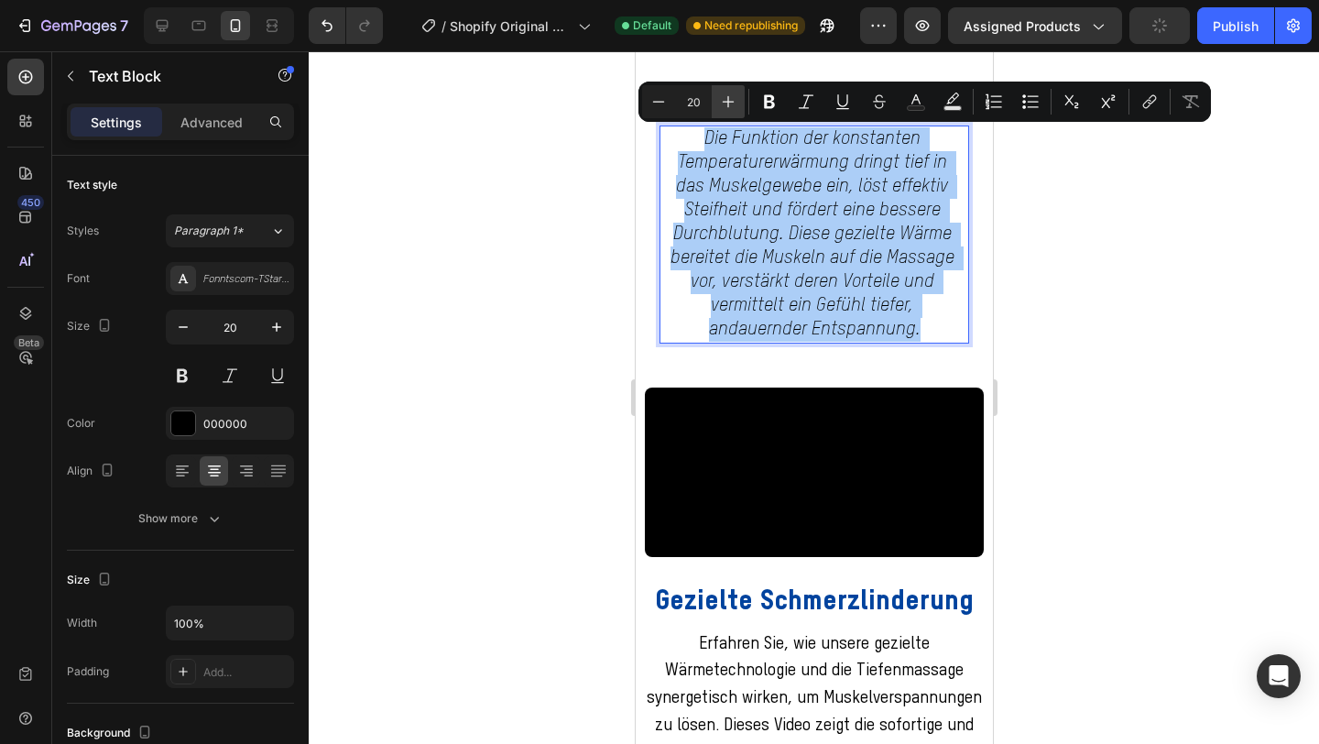
click at [735, 98] on icon "Editor contextual toolbar" at bounding box center [728, 102] width 18 height 18
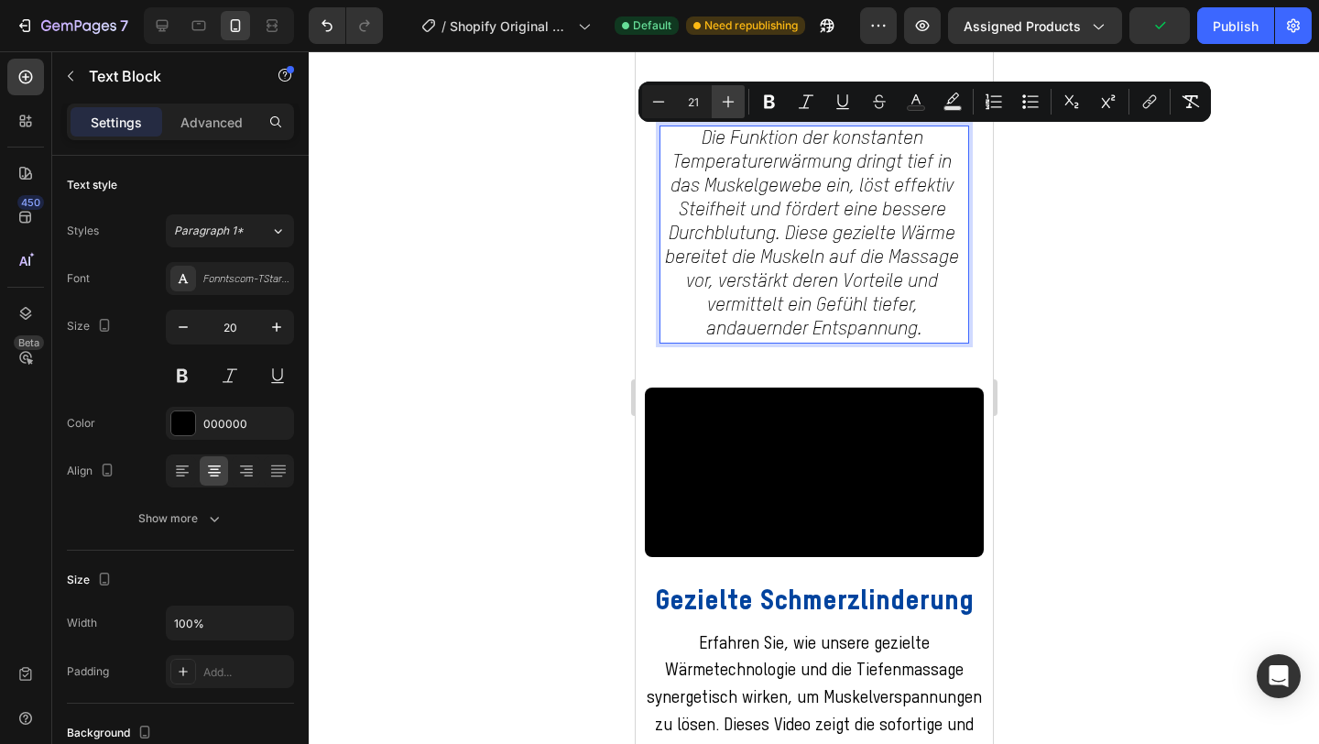
click at [735, 98] on icon "Editor contextual toolbar" at bounding box center [728, 102] width 18 height 18
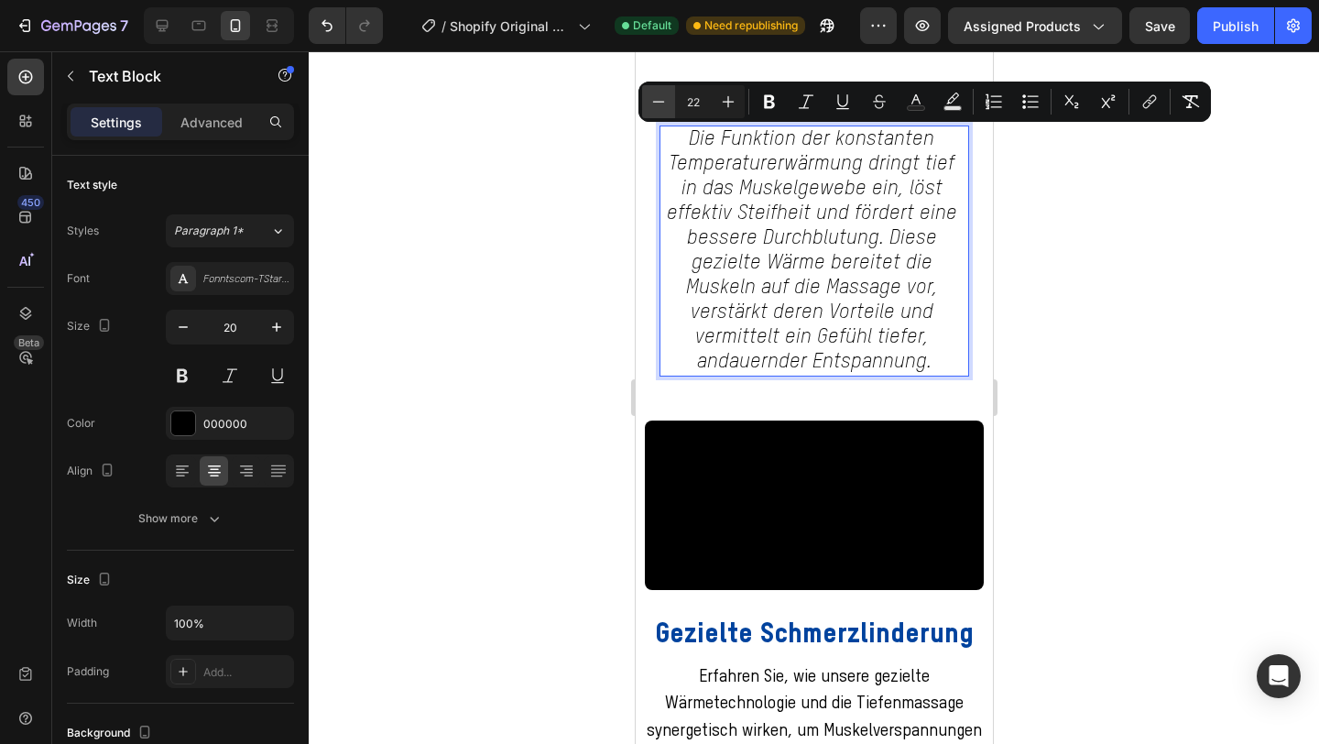
click at [662, 104] on icon "Editor contextual toolbar" at bounding box center [659, 102] width 18 height 18
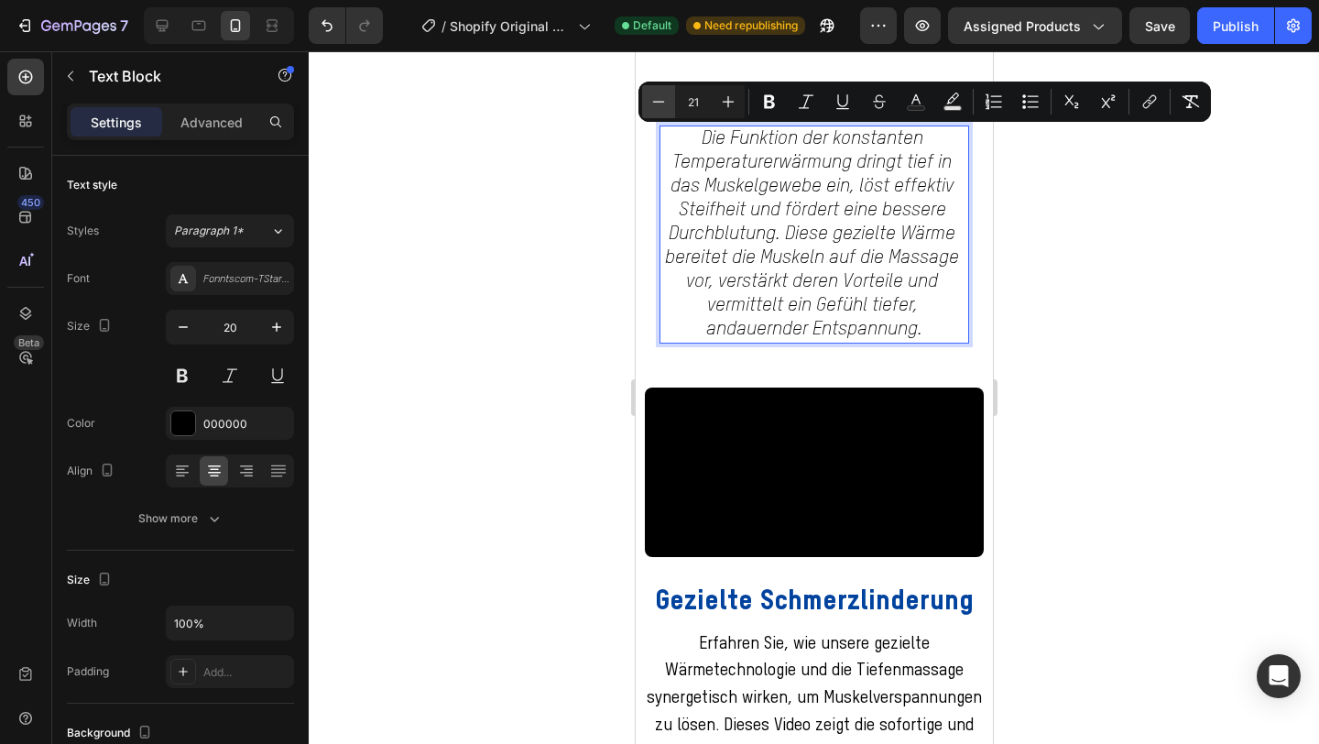
click at [662, 104] on icon "Editor contextual toolbar" at bounding box center [659, 102] width 18 height 18
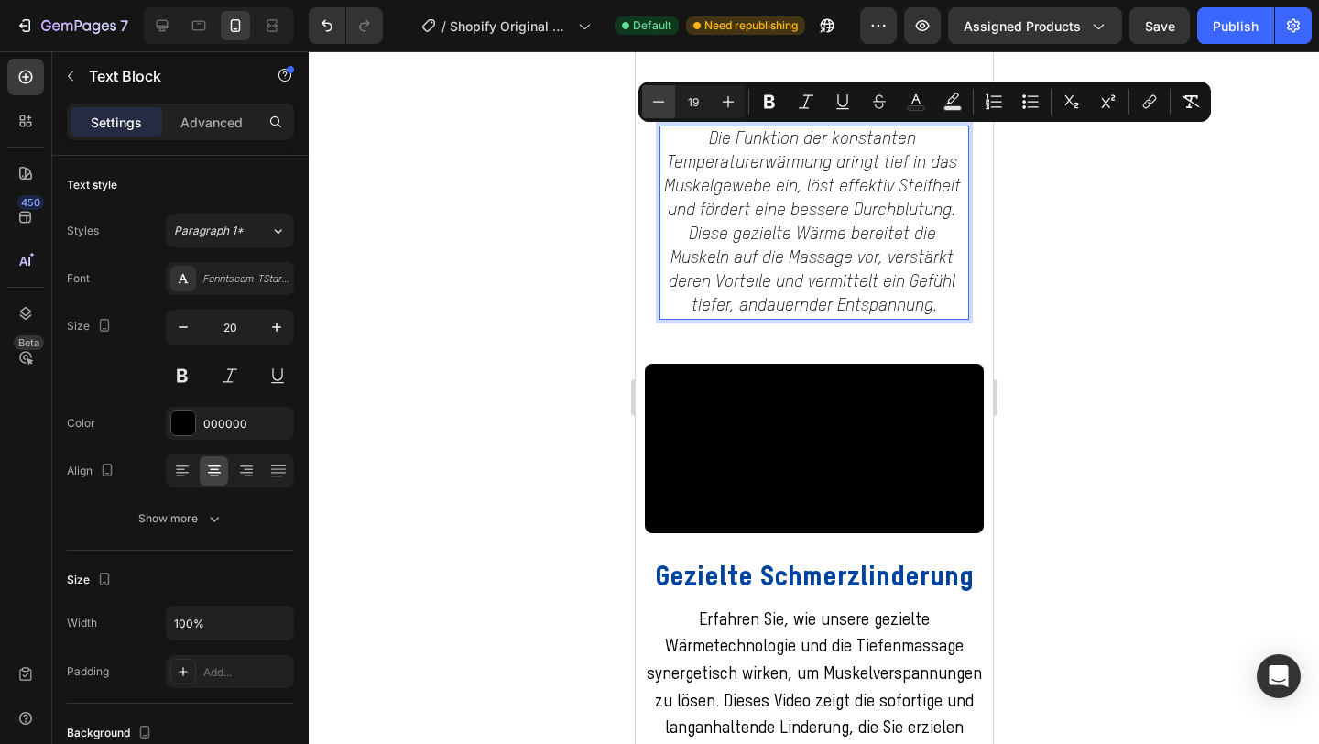
click at [662, 104] on icon "Editor contextual toolbar" at bounding box center [659, 102] width 18 height 18
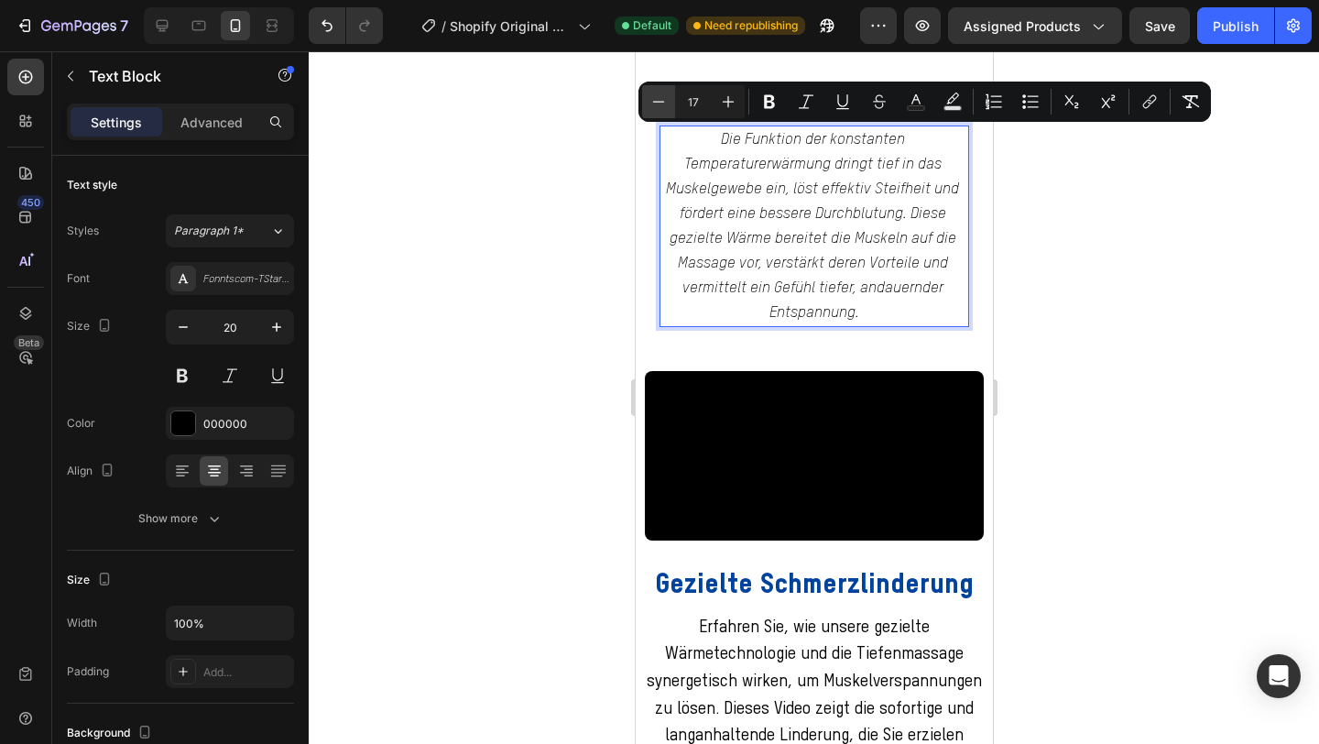
click at [662, 104] on icon "Editor contextual toolbar" at bounding box center [659, 102] width 18 height 18
type input "15"
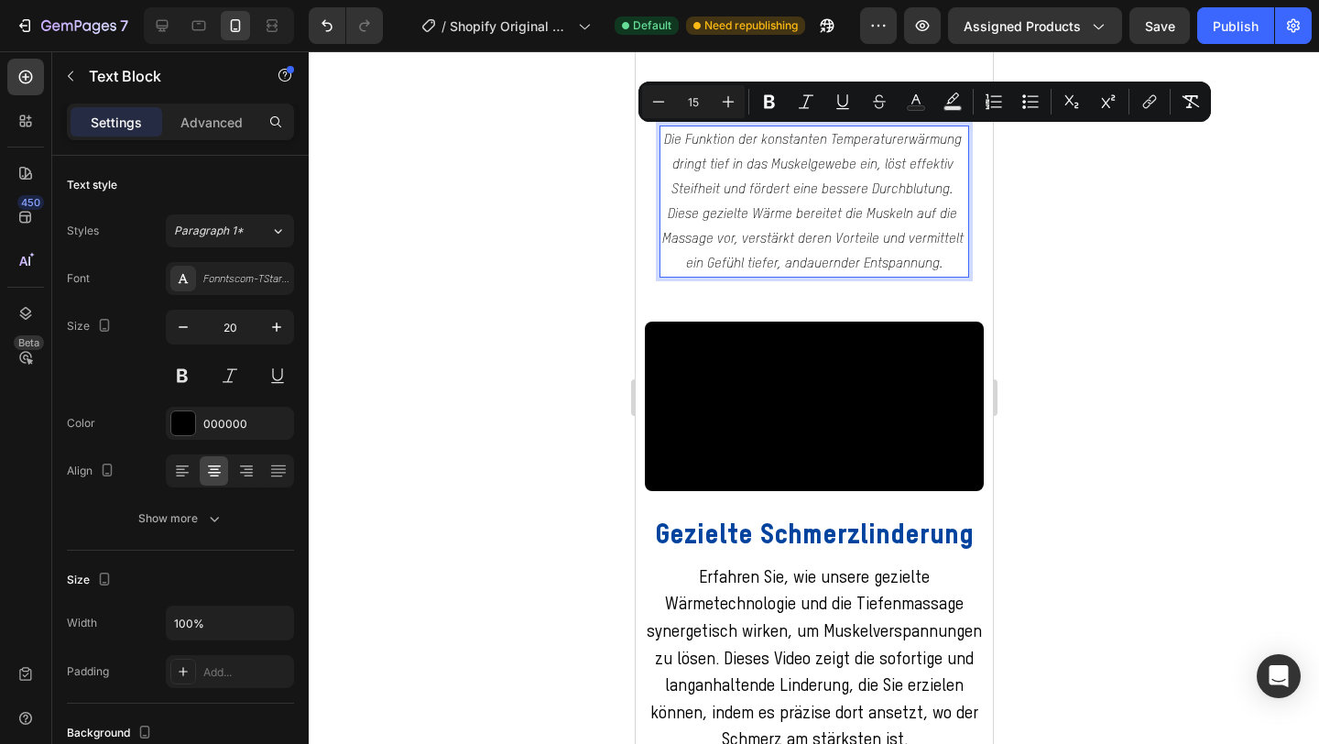
click at [1221, 296] on div at bounding box center [814, 397] width 1011 height 693
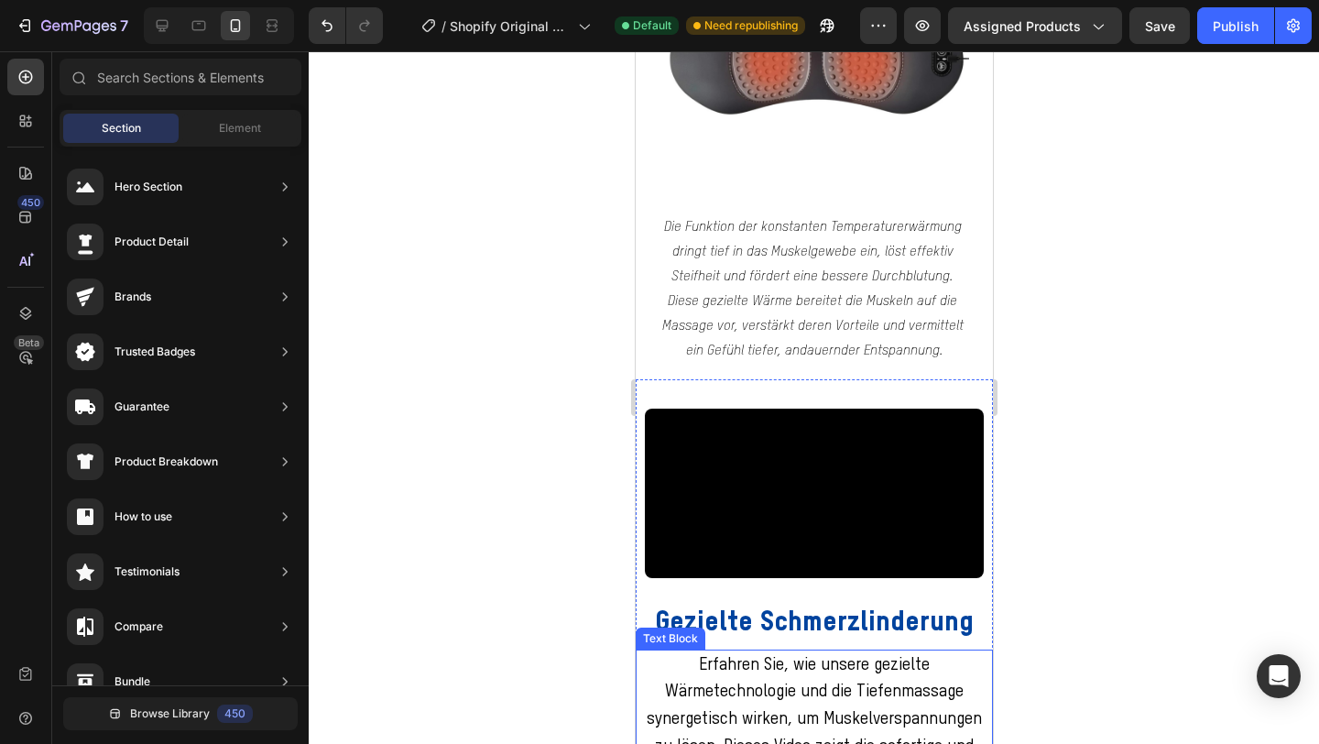
scroll to position [1355, 0]
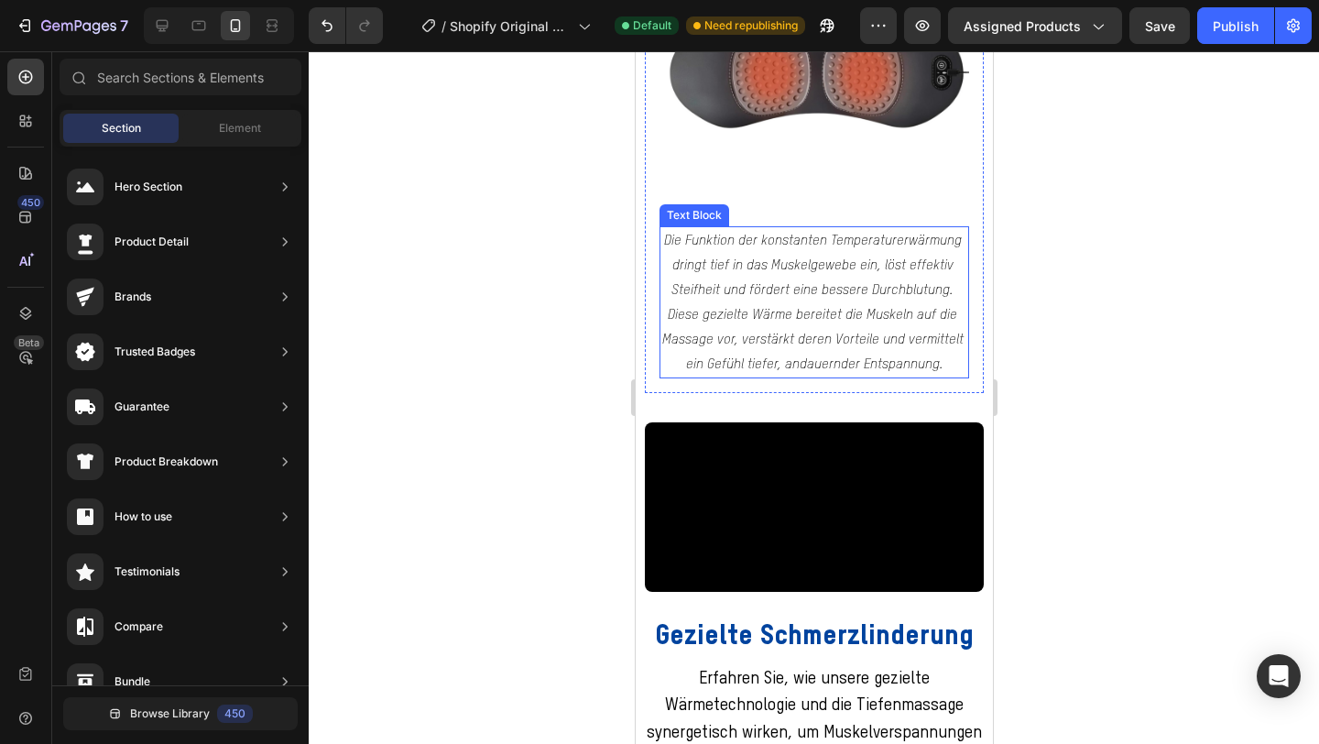
click at [728, 275] on p "Die Funktion der konstanten Temperaturerwärmung dringt tief in das Muskelgewebe…" at bounding box center [814, 302] width 306 height 148
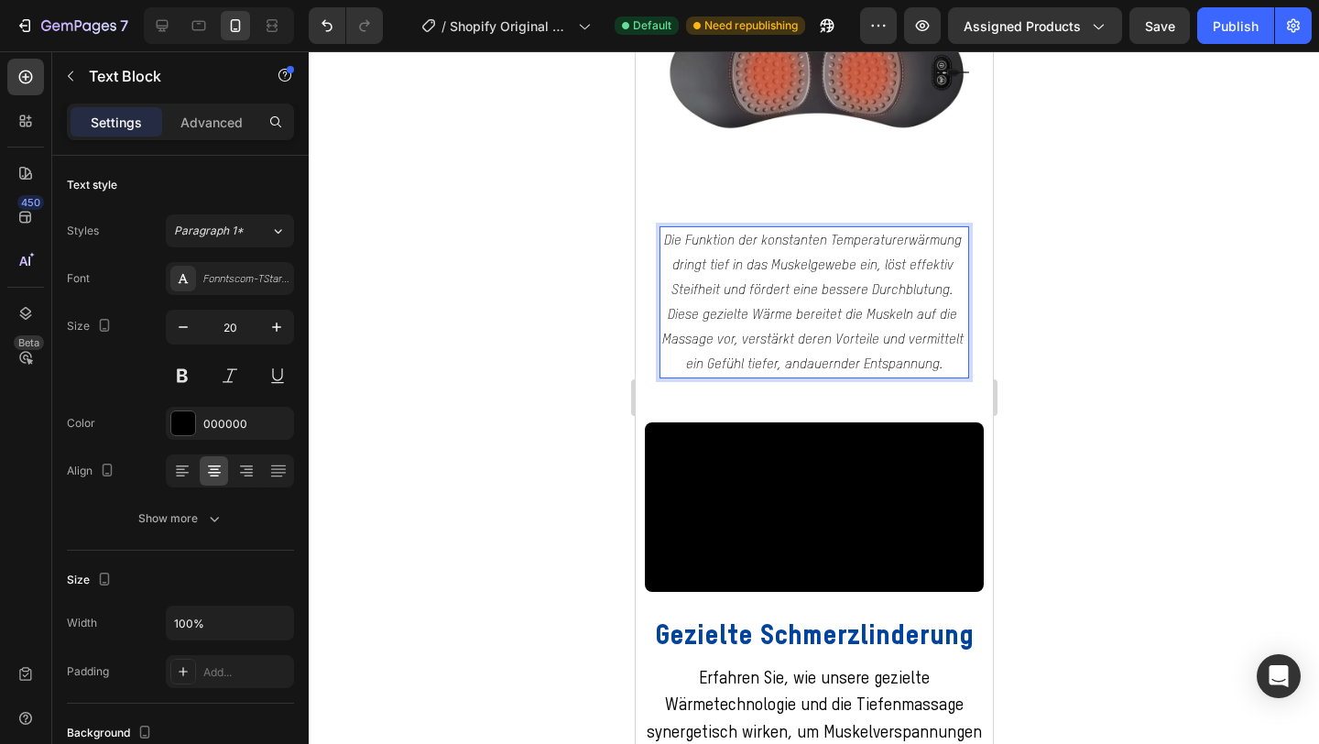
click at [778, 237] on span "Die Funktion der konstanten Temperaturerwärmung dringt tief in das Muskelgewebe…" at bounding box center [814, 302] width 305 height 137
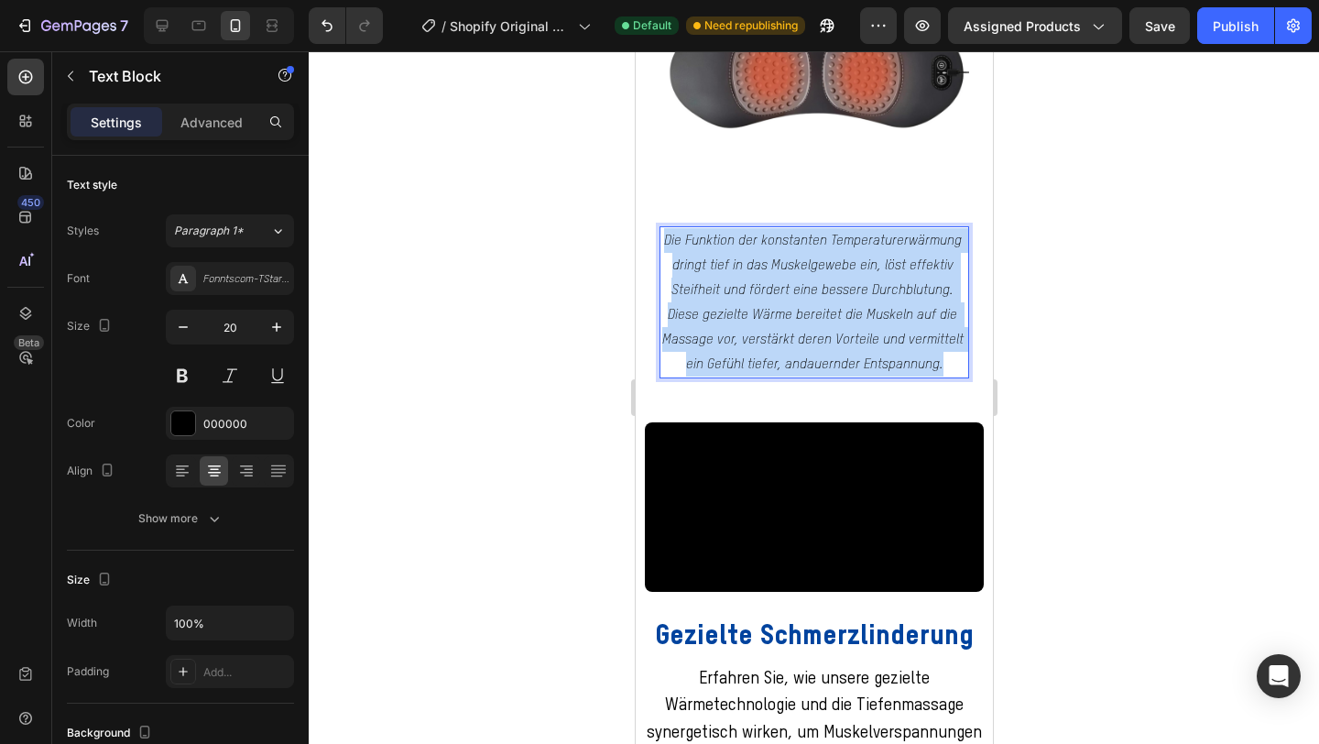
click at [778, 237] on span "Die Funktion der konstanten Temperaturerwärmung dringt tief in das Muskelgewebe…" at bounding box center [814, 302] width 305 height 137
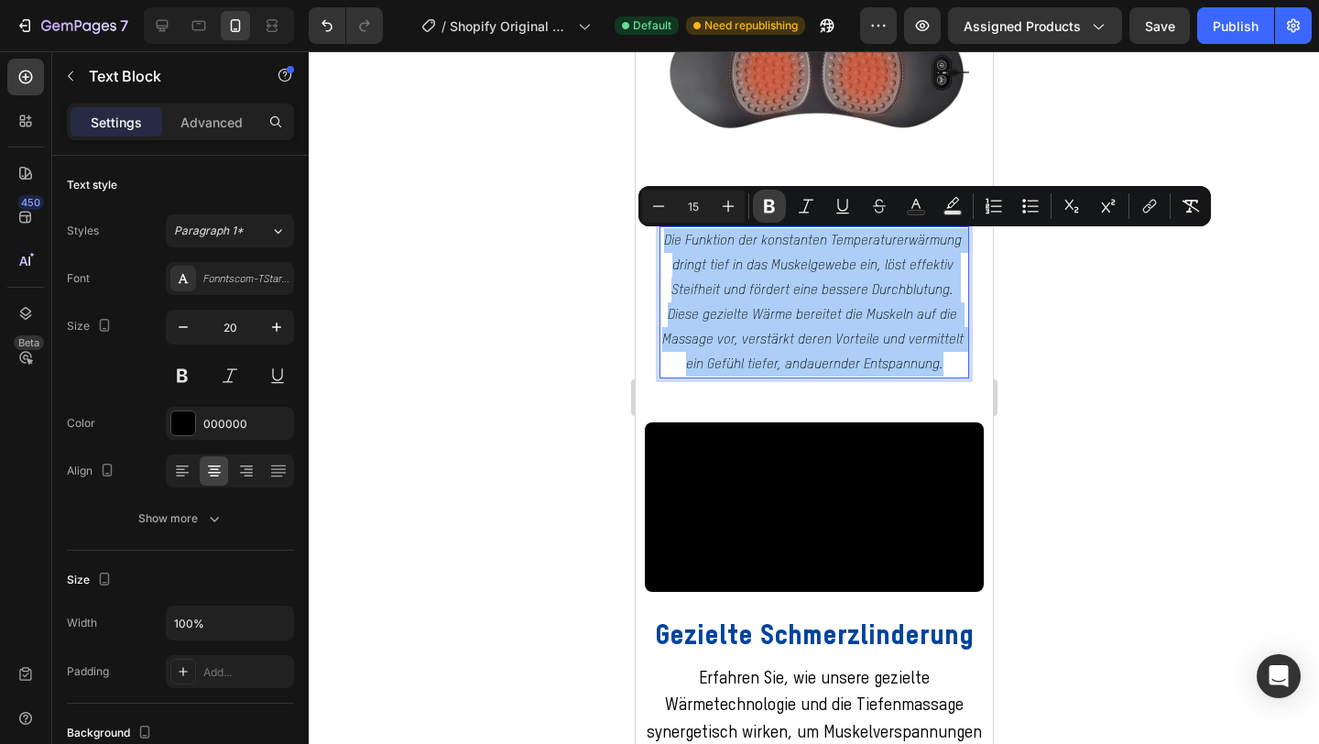
click at [765, 207] on icon "Editor contextual toolbar" at bounding box center [769, 207] width 11 height 14
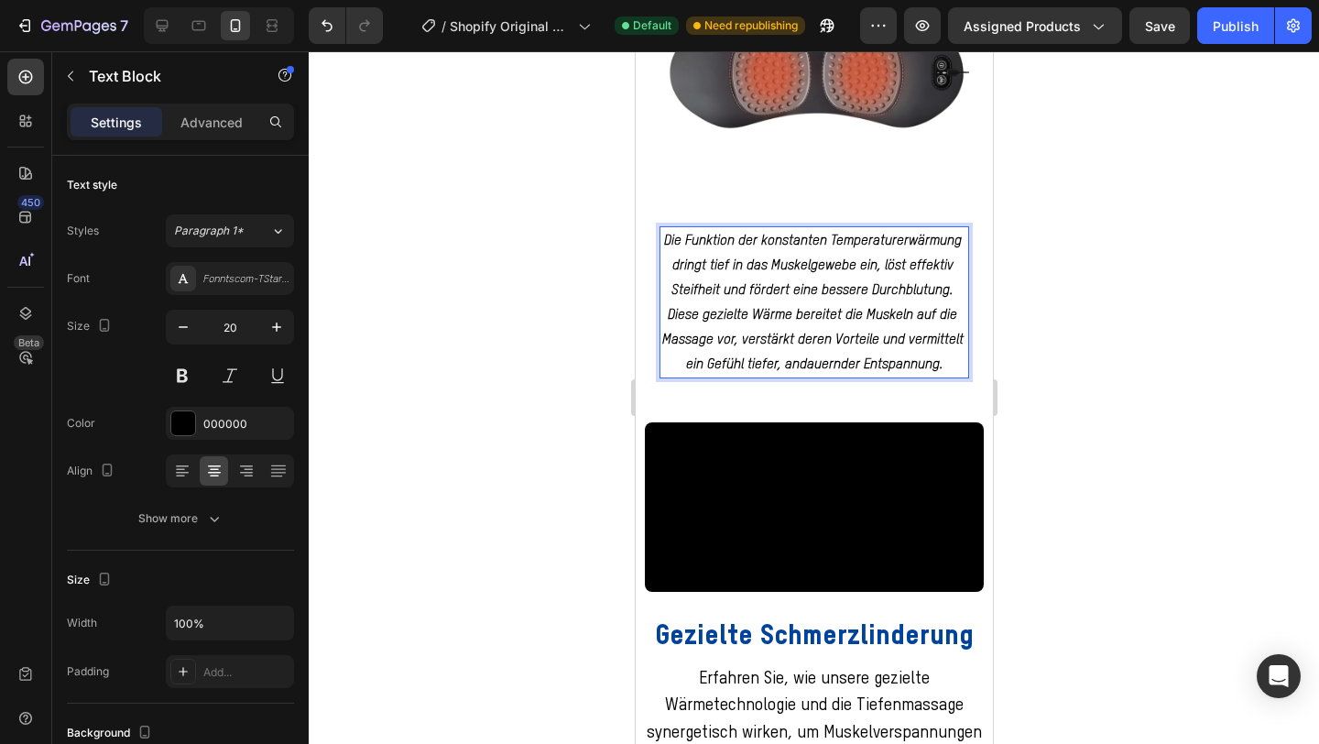
click at [1067, 271] on div at bounding box center [814, 397] width 1011 height 693
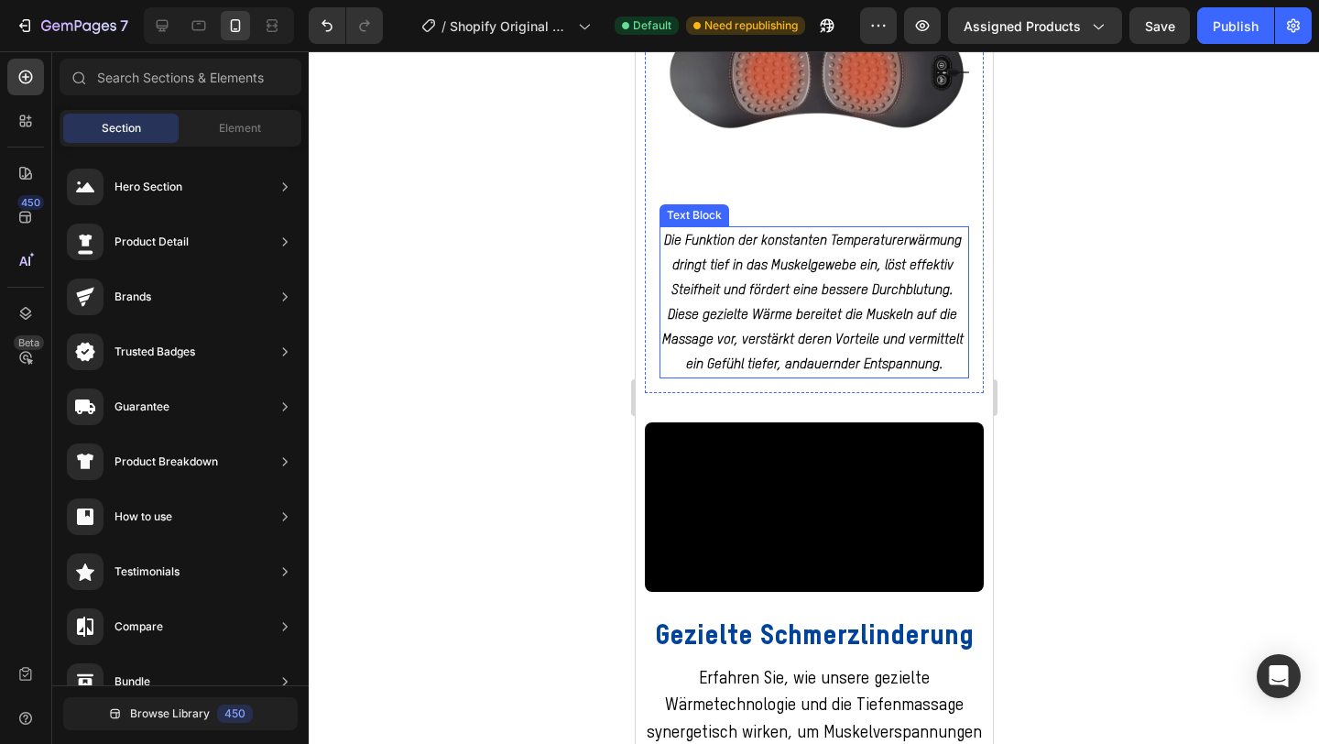
click at [814, 298] on strong "Die Funktion der konstanten Temperaturerwärmung dringt tief in das Muskelgewebe…" at bounding box center [814, 302] width 305 height 137
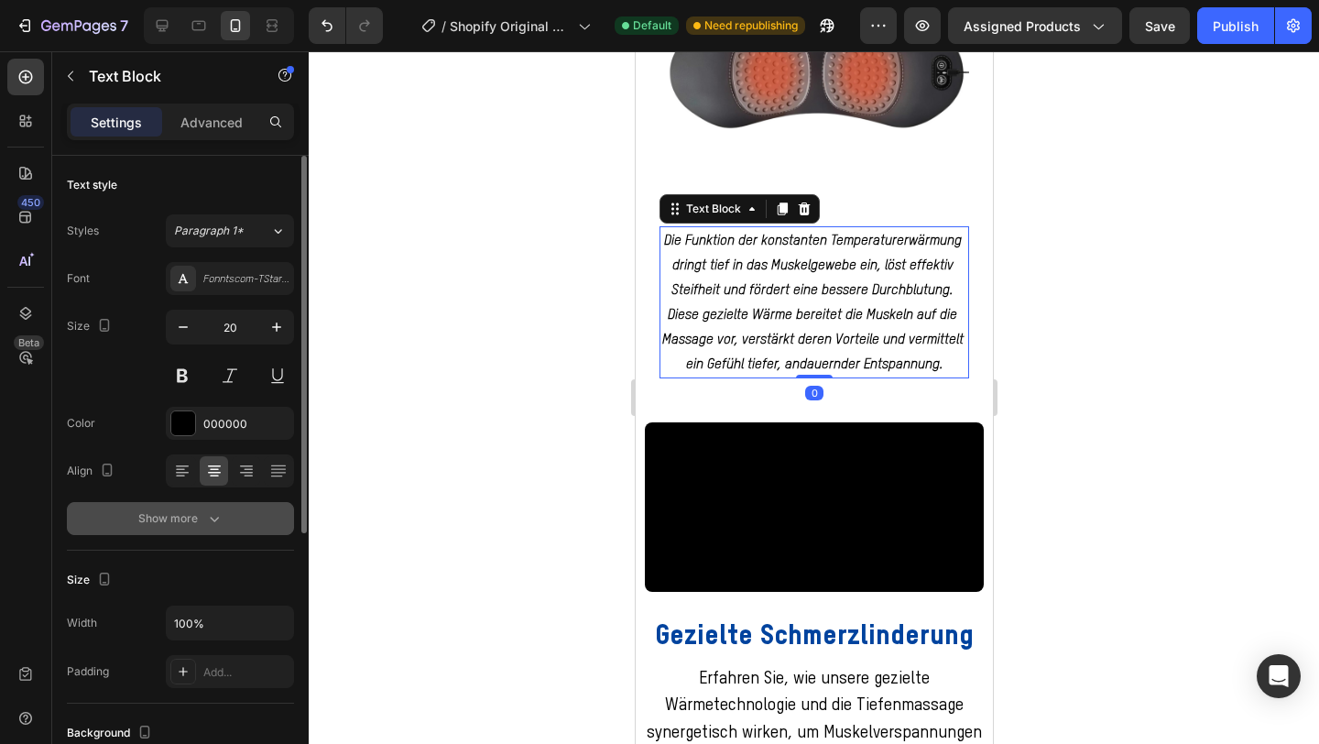
click at [198, 509] on div "Show more" at bounding box center [180, 518] width 85 height 18
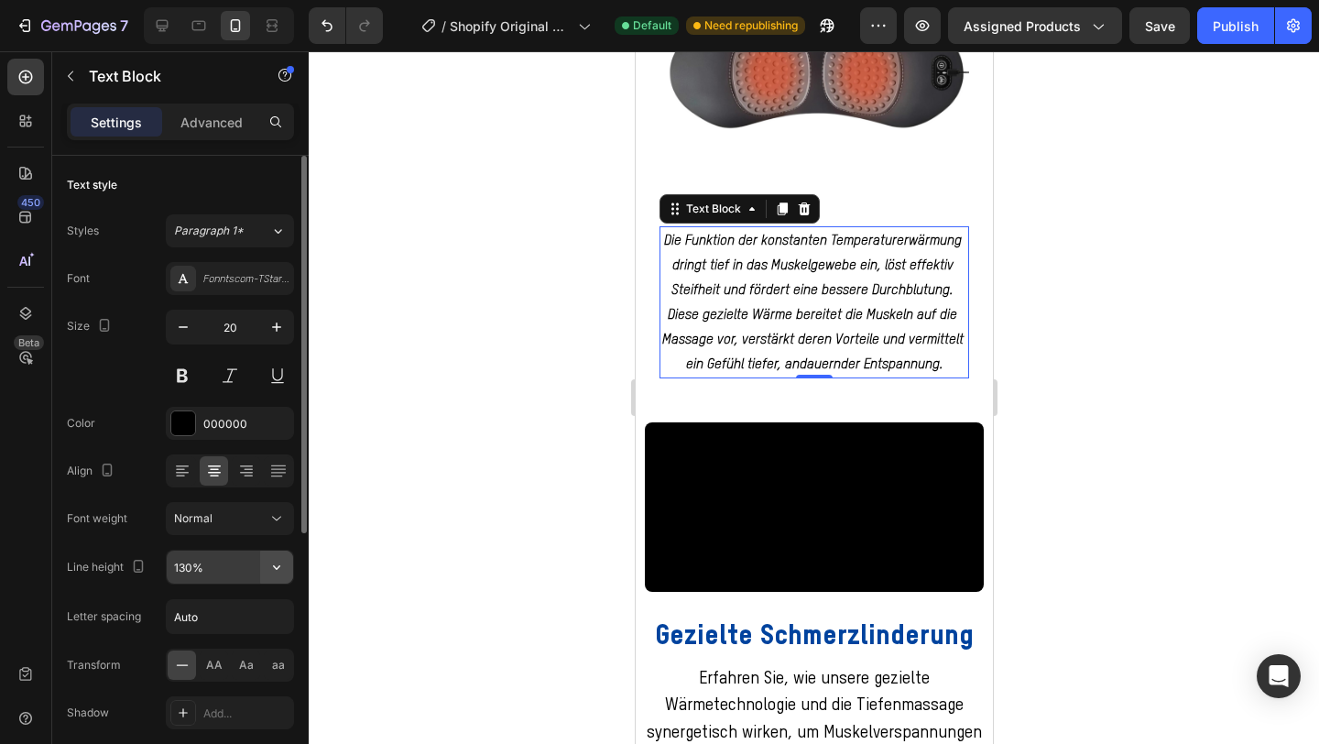
click at [278, 566] on icon "button" at bounding box center [277, 567] width 18 height 18
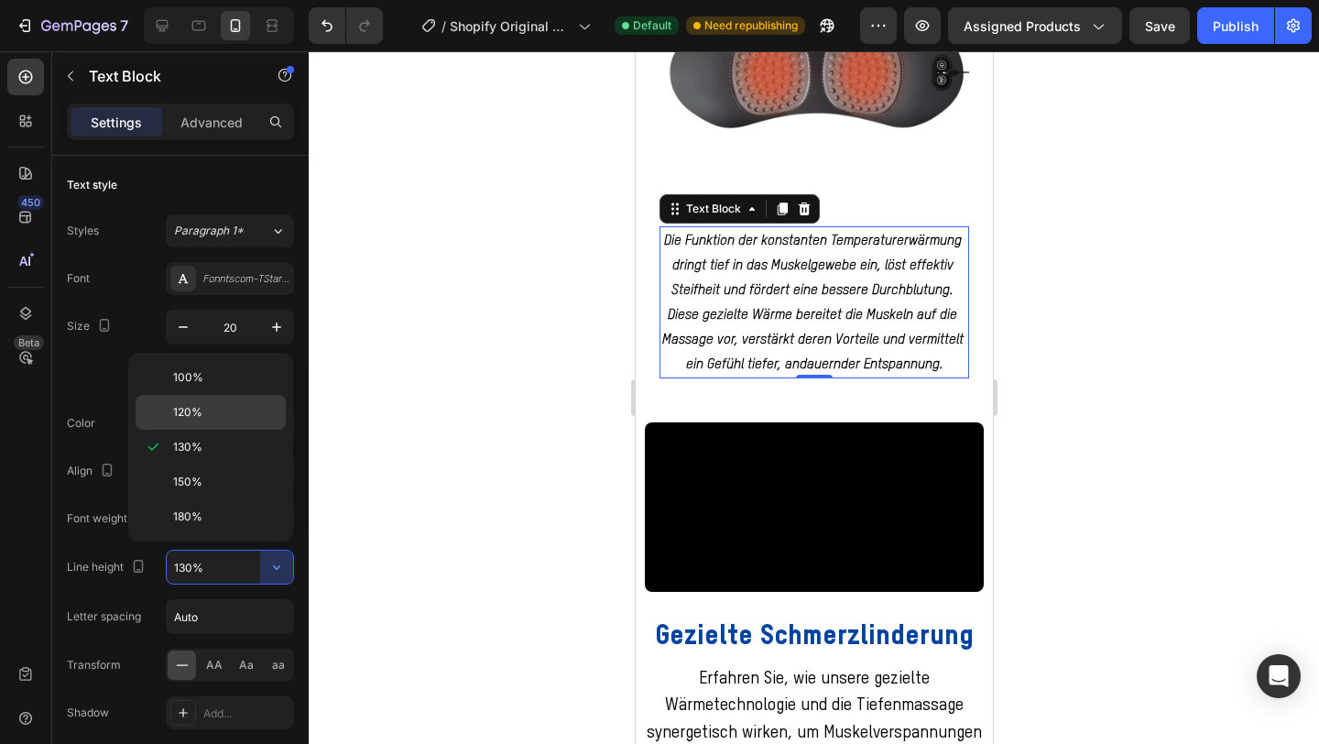
click at [224, 422] on div "120%" at bounding box center [211, 412] width 150 height 35
type input "120%"
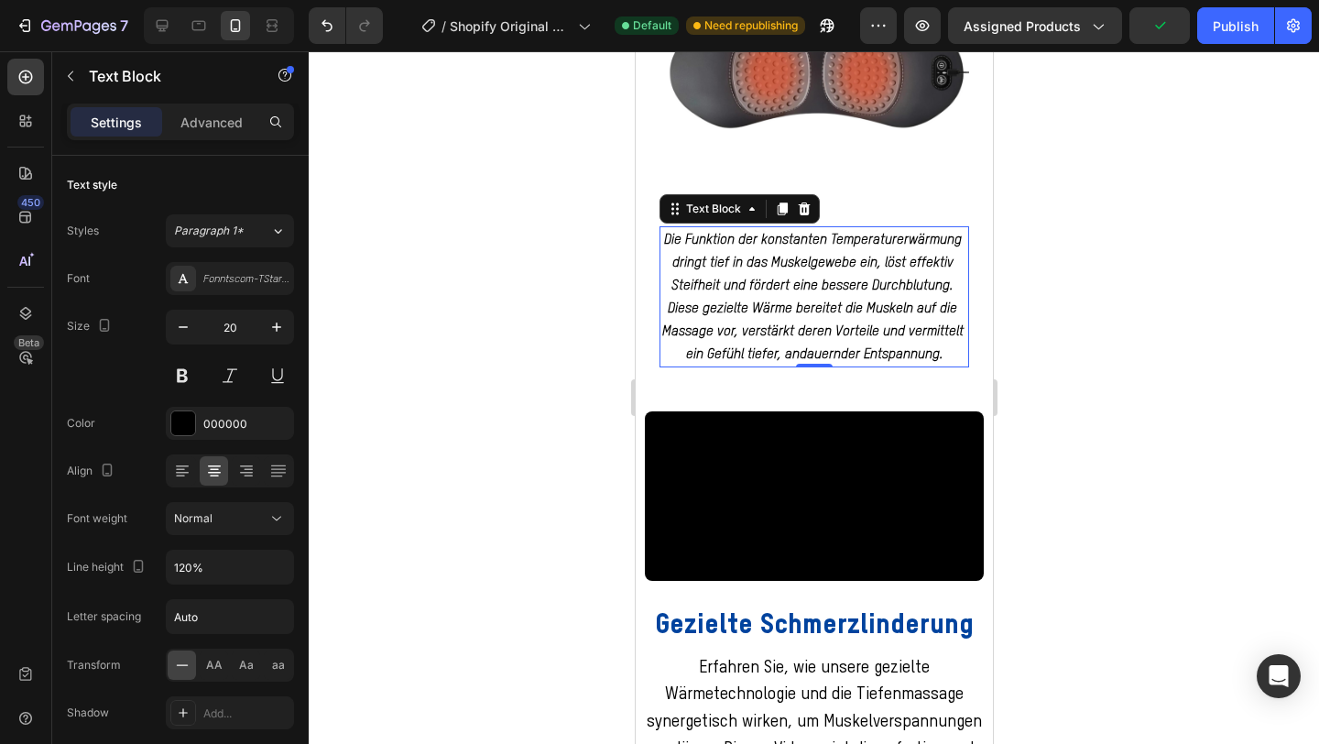
click at [1157, 295] on div at bounding box center [814, 397] width 1011 height 693
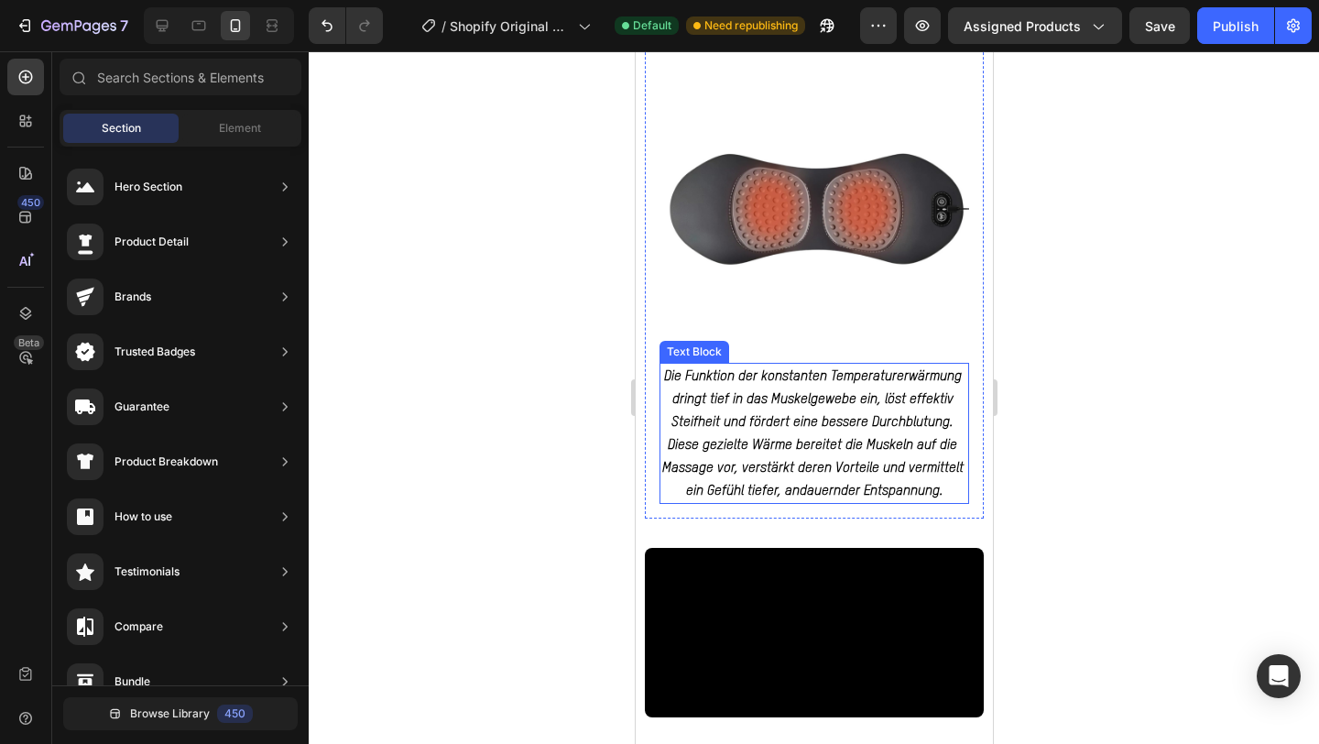
scroll to position [1209, 0]
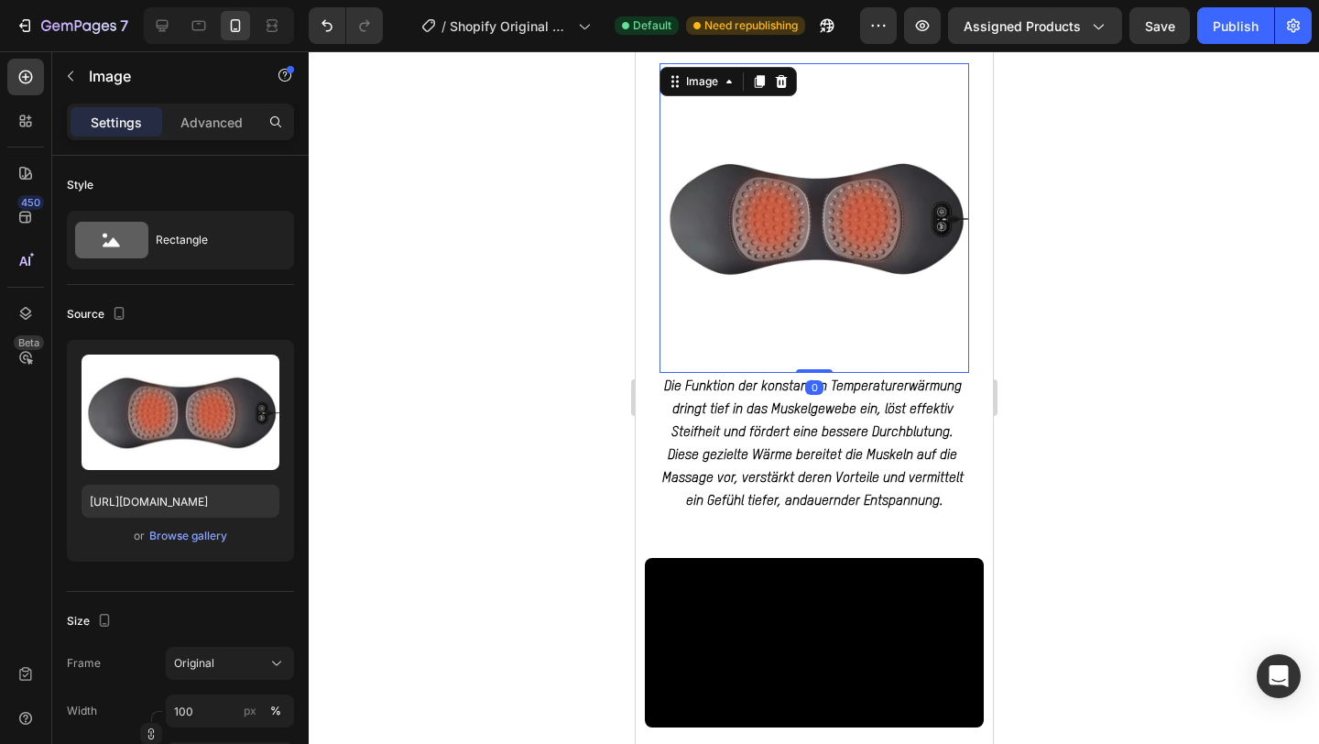
click at [791, 326] on img at bounding box center [814, 218] width 310 height 310
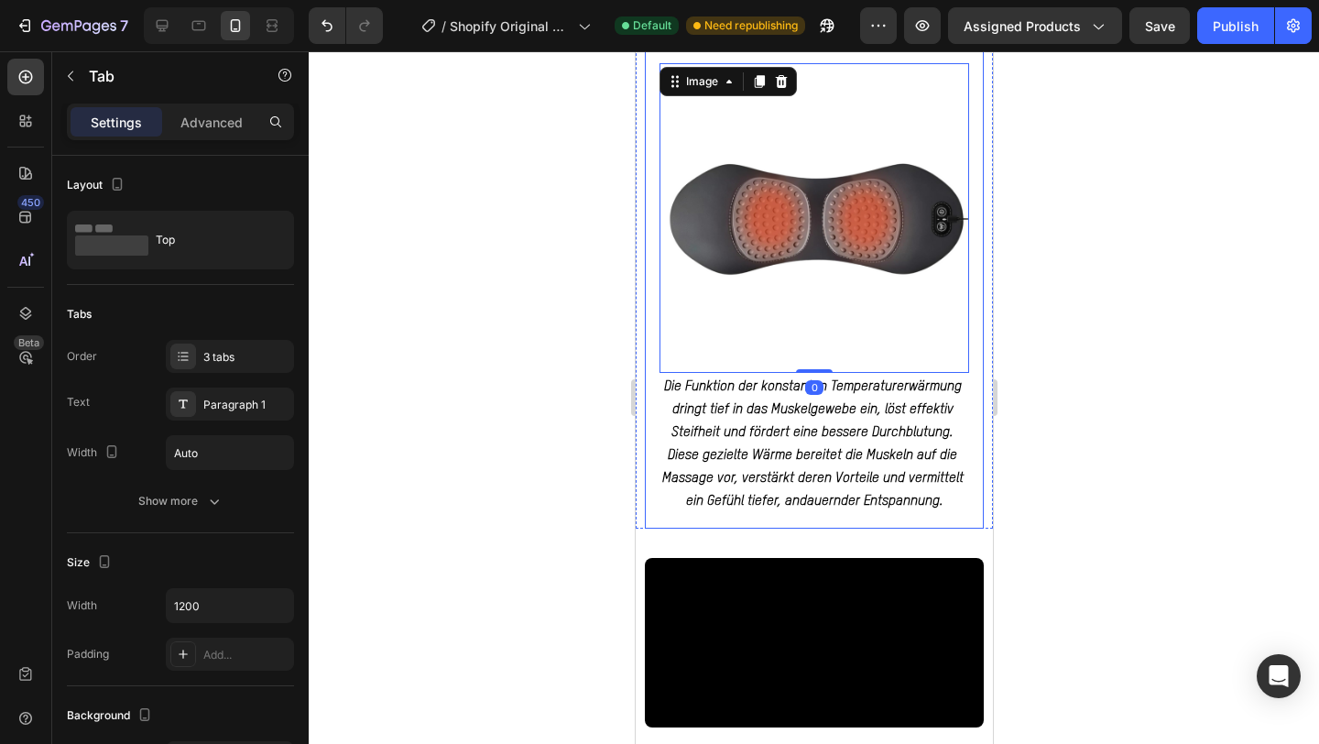
click at [657, 312] on div "Image 0 Die Funktion der konstanten Temperaturerwärmung dringt tief in das Musk…" at bounding box center [813, 289] width 339 height 480
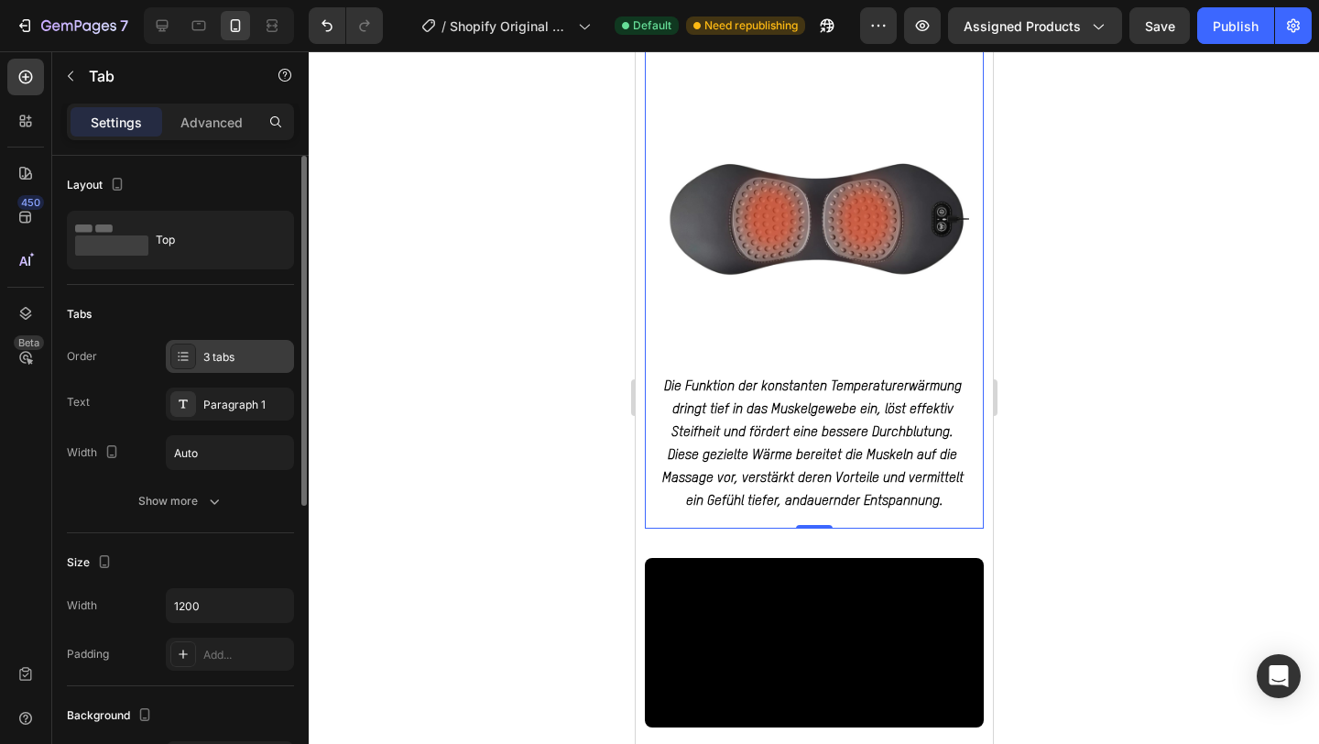
click at [228, 356] on div "3 tabs" at bounding box center [246, 357] width 86 height 16
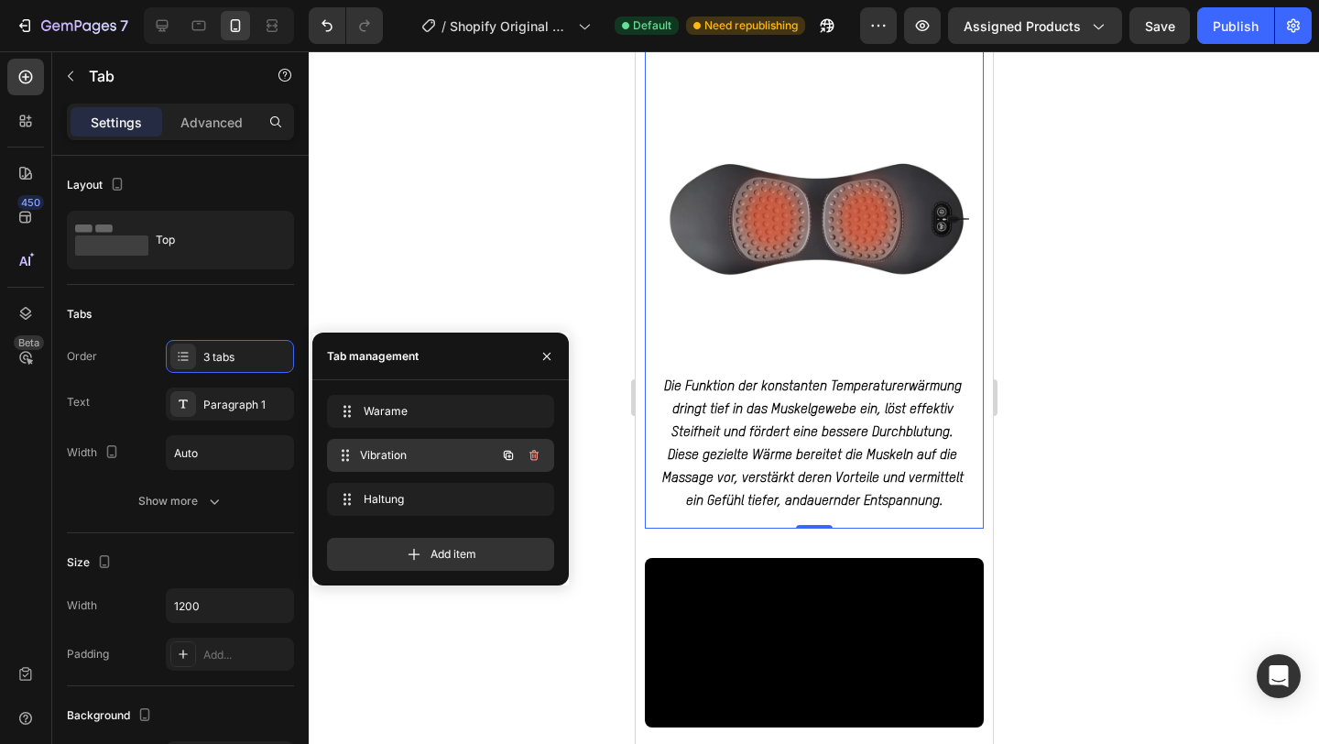
click at [388, 449] on span "Vibration" at bounding box center [428, 455] width 136 height 16
click at [386, 422] on div "Warame Warame" at bounding box center [414, 412] width 161 height 26
click at [390, 498] on span "Haltung" at bounding box center [428, 499] width 136 height 16
click at [372, 257] on div at bounding box center [814, 397] width 1011 height 693
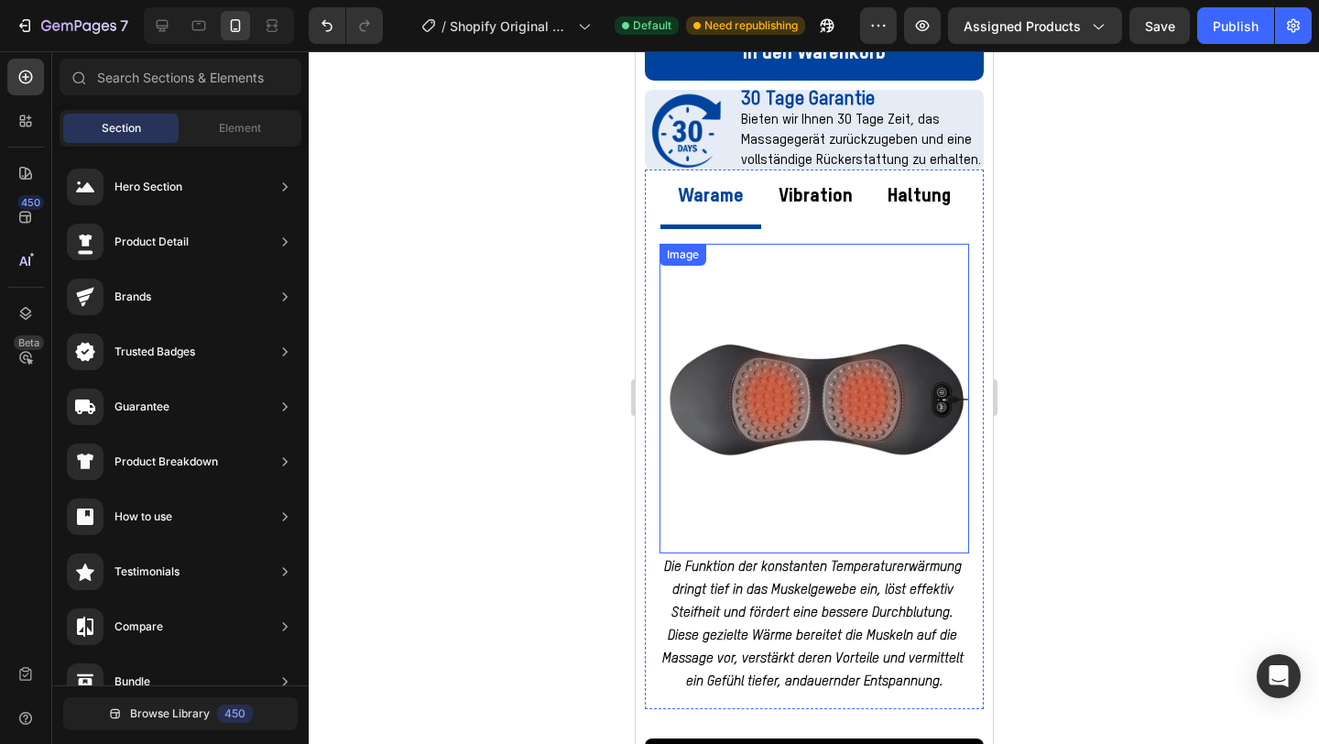
scroll to position [993, 0]
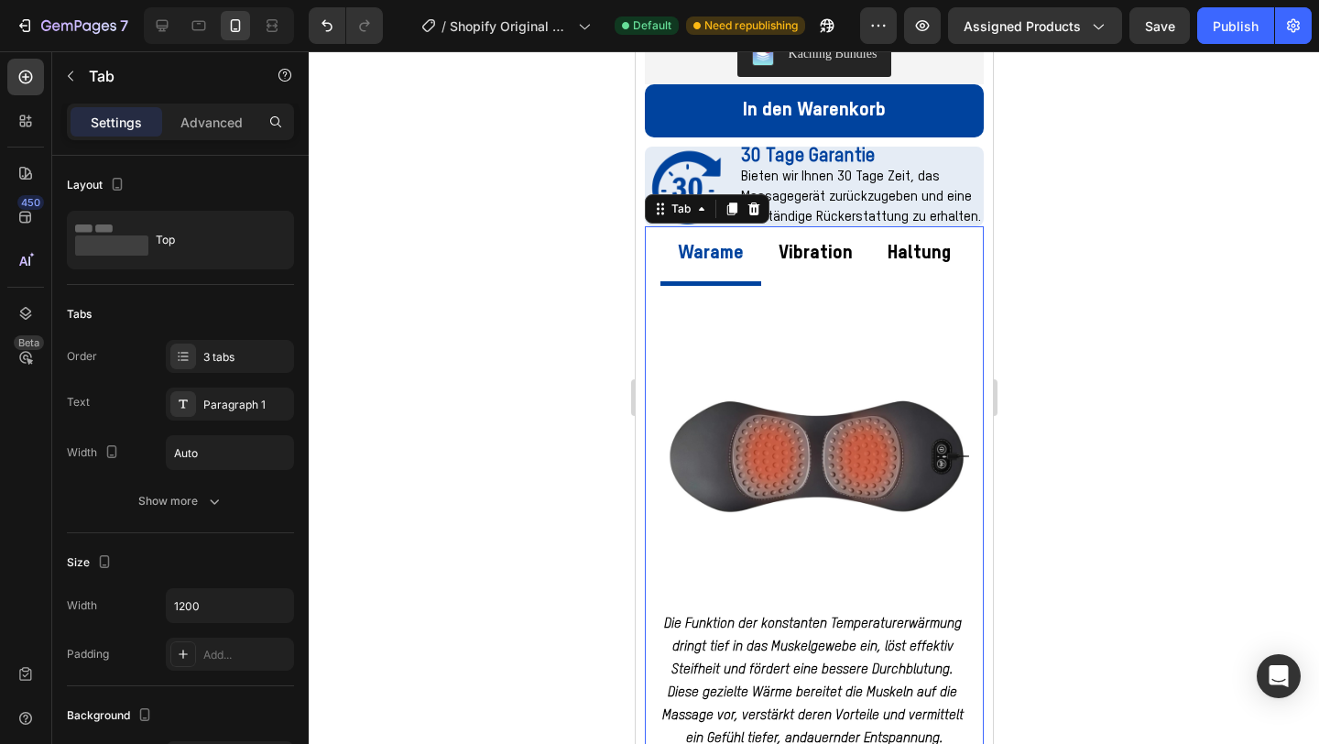
click at [815, 236] on p "Vibration" at bounding box center [815, 253] width 74 height 35
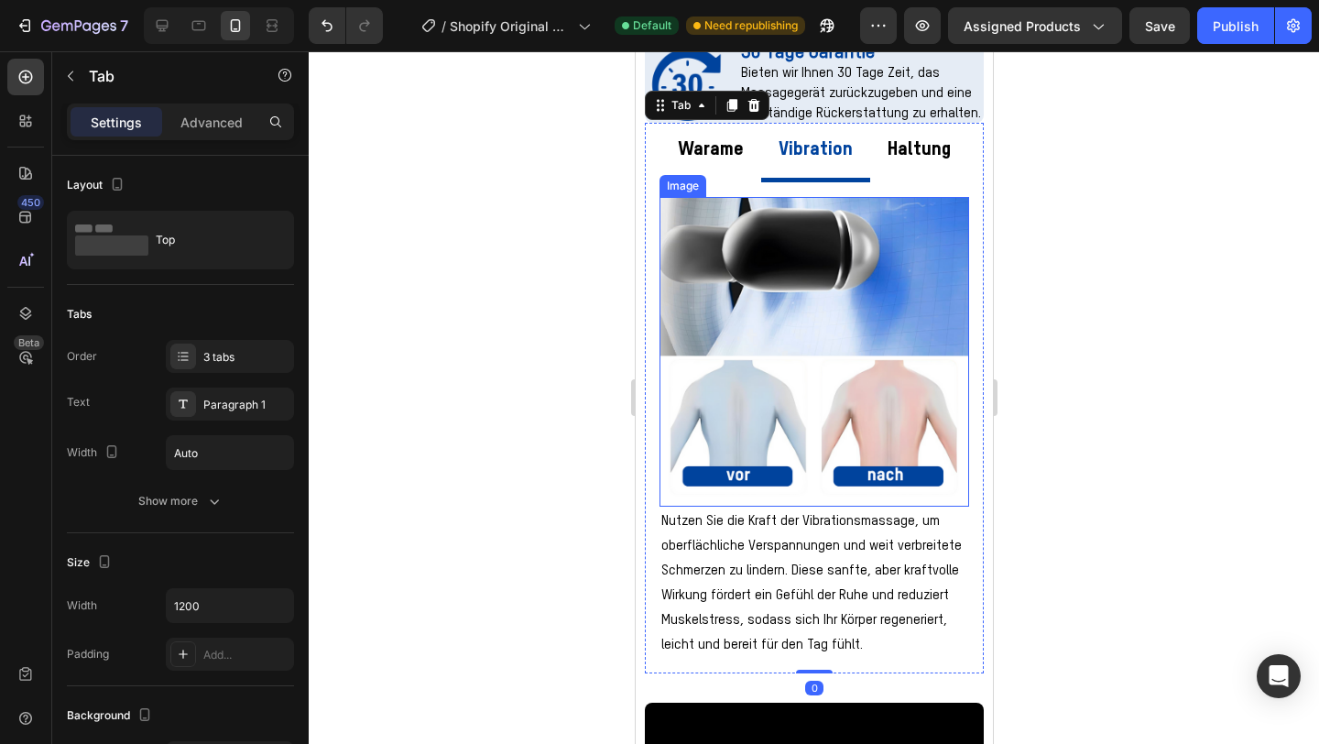
scroll to position [1095, 0]
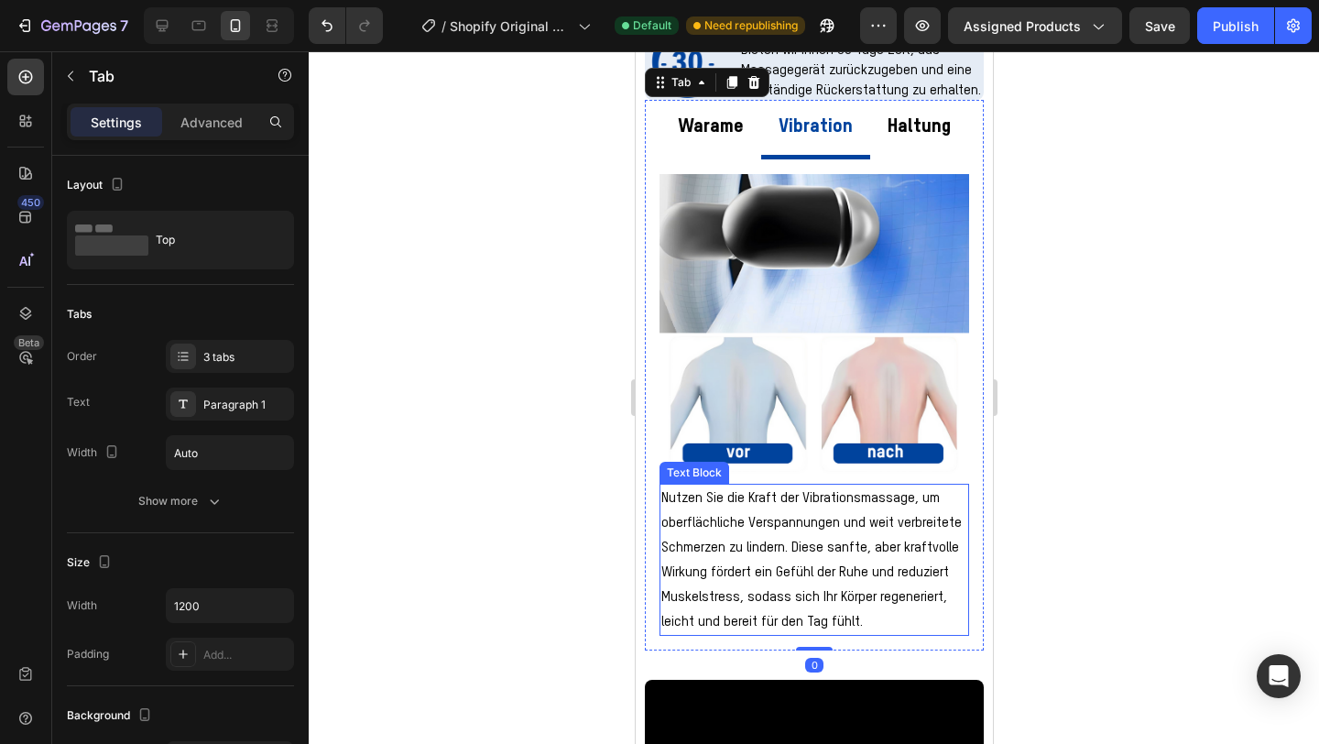
click at [784, 523] on p "Nutzen Sie die Kraft der Vibrationsmassage, um oberflächliche Verspannungen und…" at bounding box center [814, 560] width 306 height 148
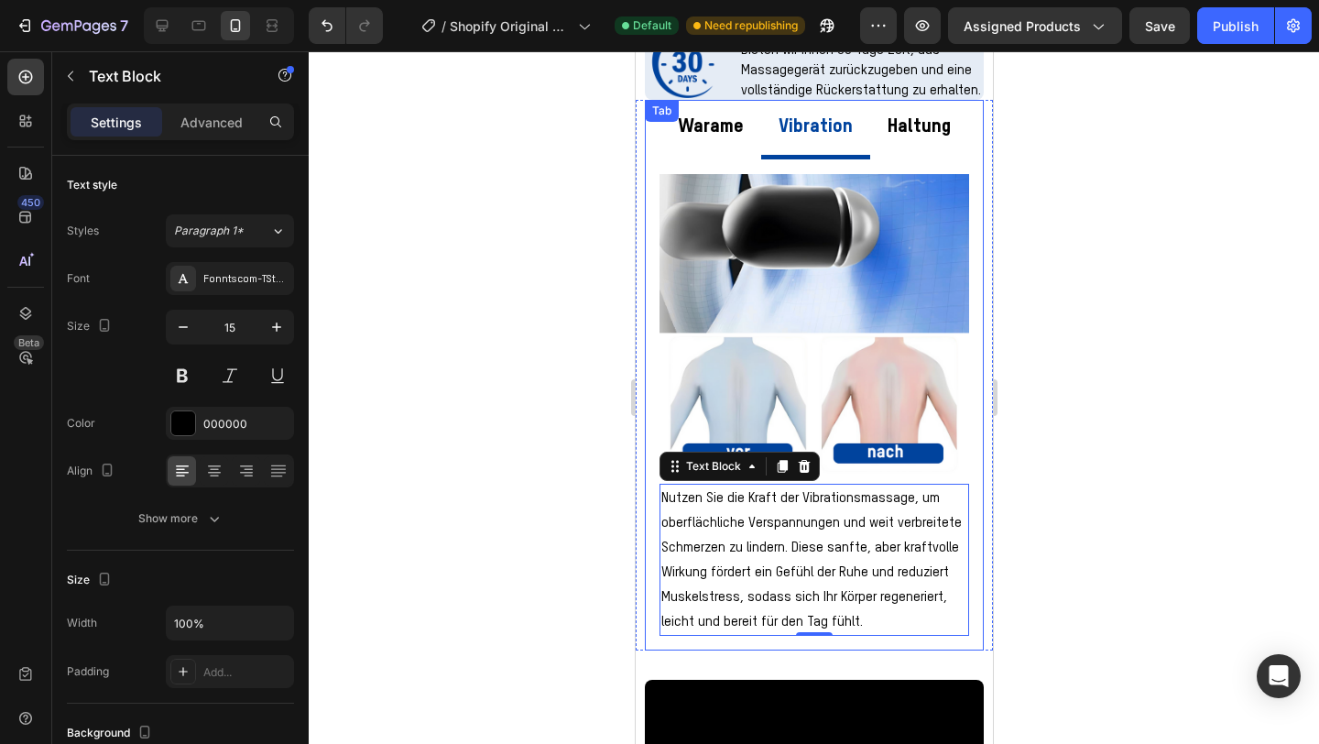
click at [706, 131] on div "Warame Vibration Haltung Image Die Funktion der konstanten Temperaturerwärmung …" at bounding box center [813, 375] width 339 height 551
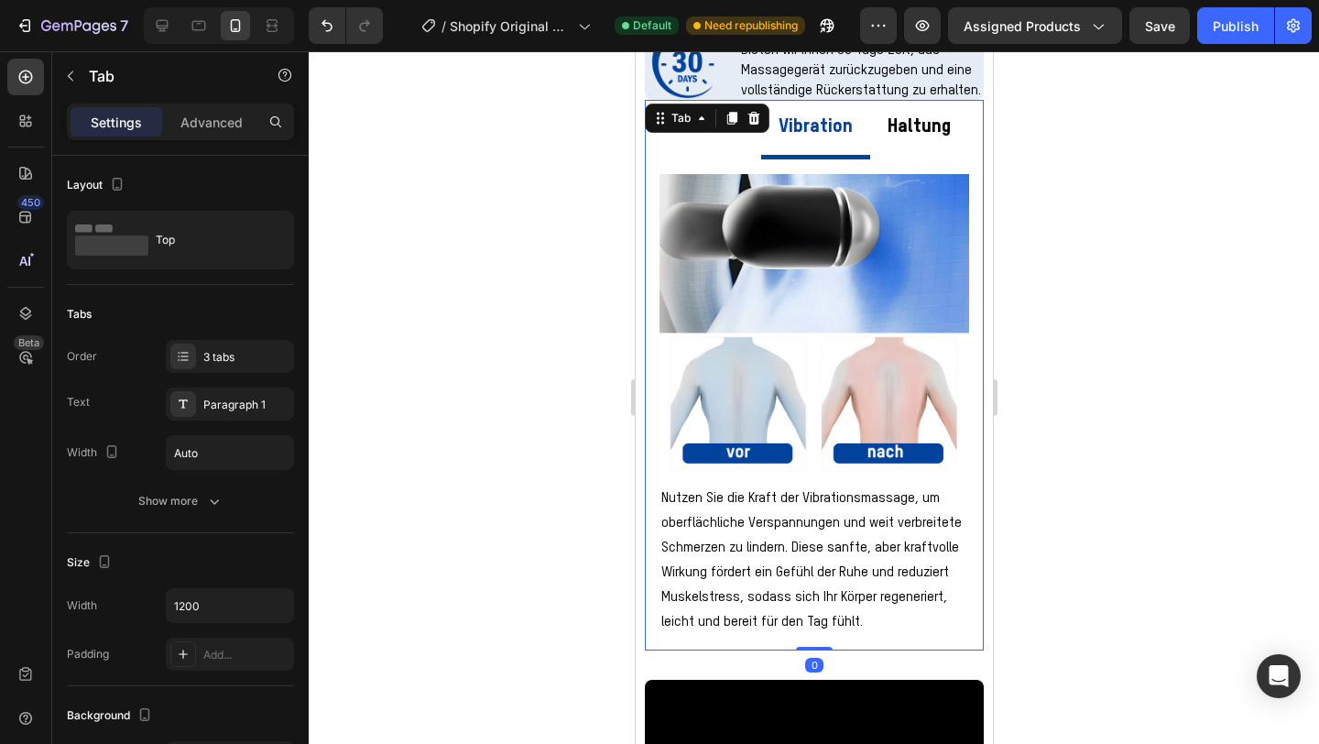
click at [706, 152] on div "Warame" at bounding box center [709, 129] width 71 height 45
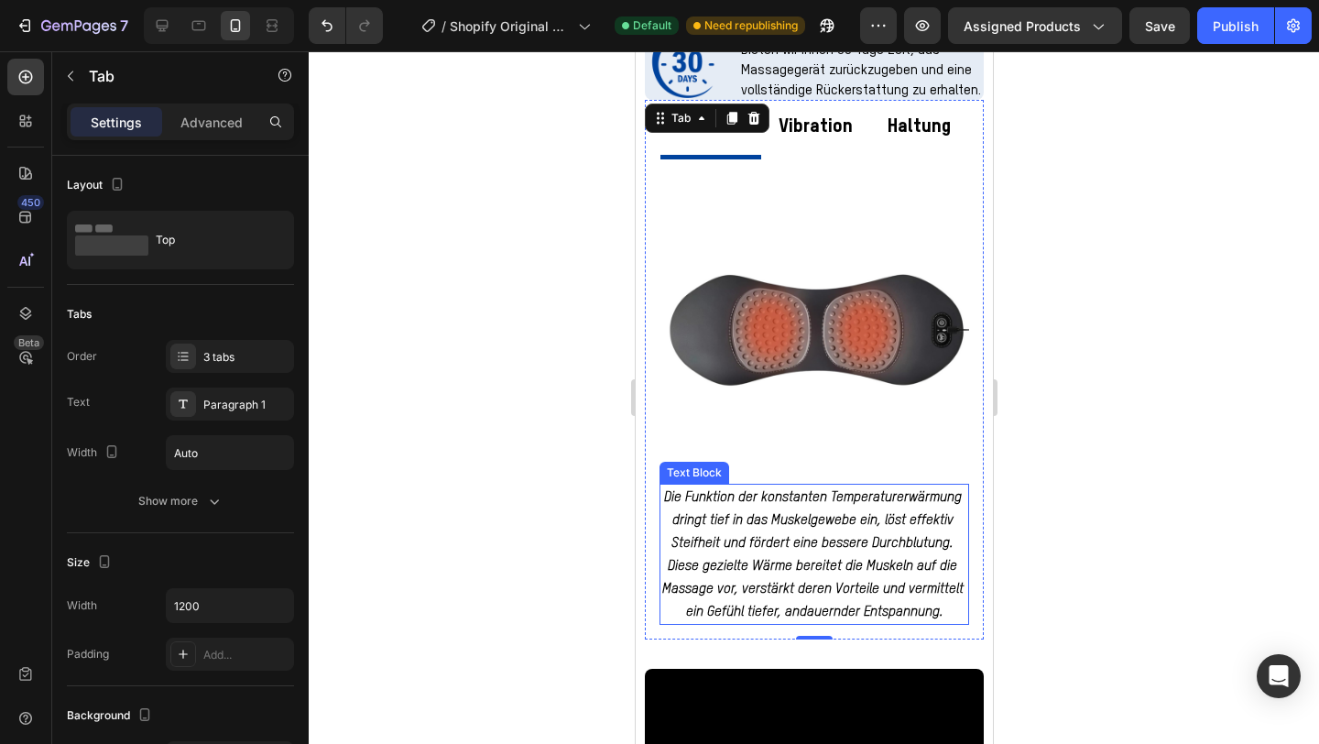
click at [764, 519] on strong "Die Funktion der konstanten Temperaturerwärmung dringt tief in das Muskelgewebe…" at bounding box center [814, 554] width 305 height 128
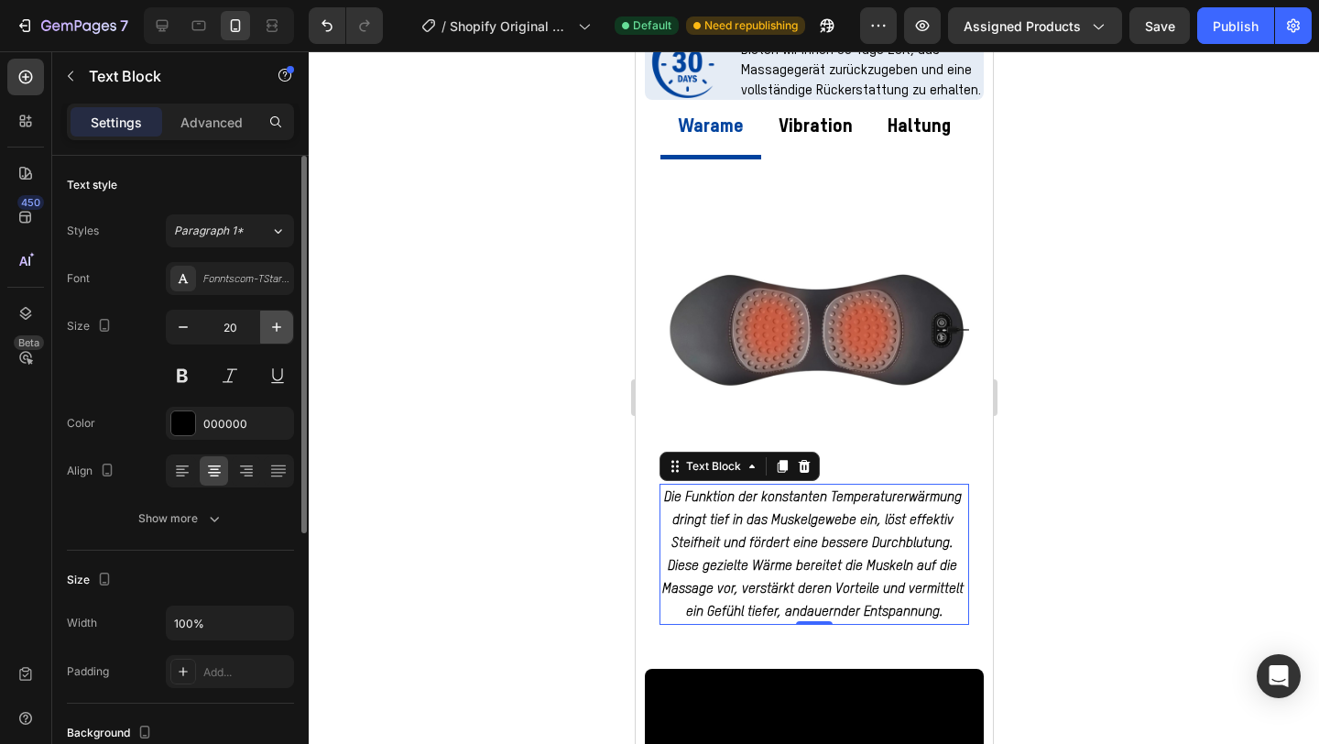
click at [279, 323] on icon "button" at bounding box center [277, 327] width 18 height 18
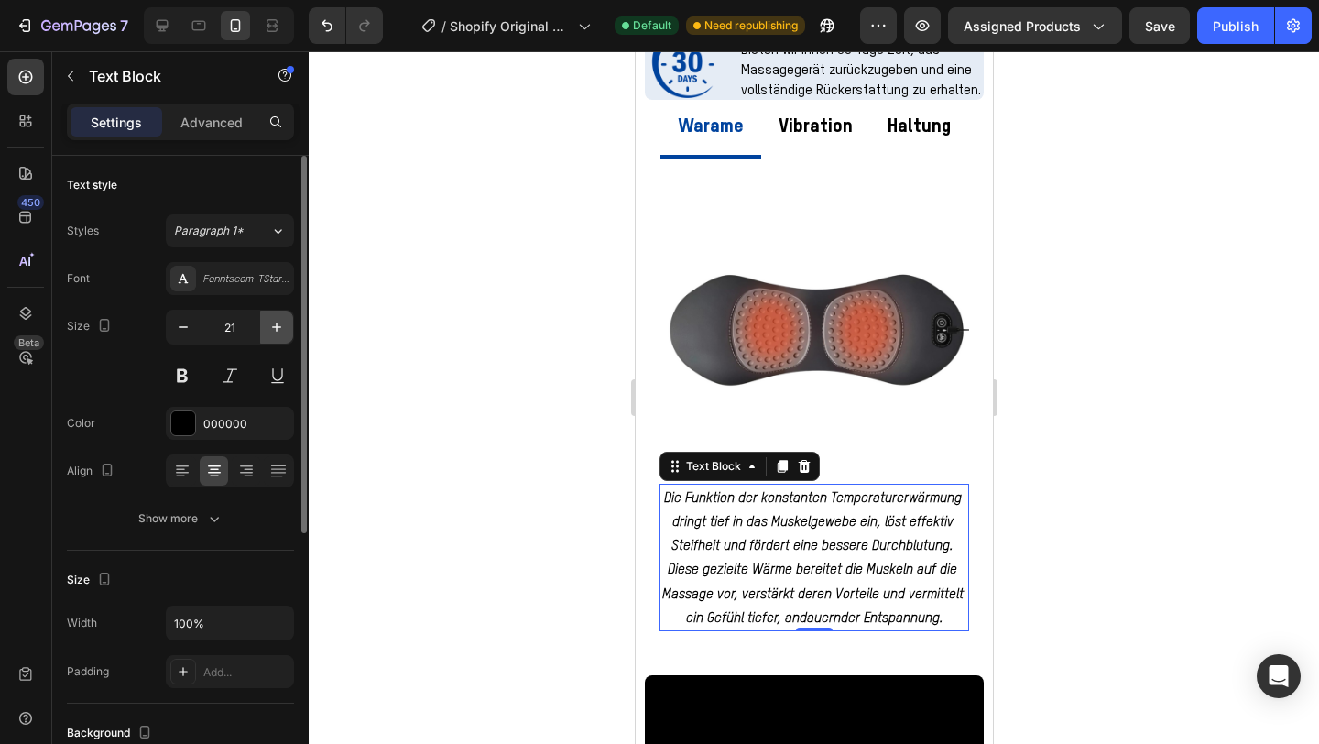
click at [279, 323] on icon "button" at bounding box center [277, 327] width 18 height 18
type input "22"
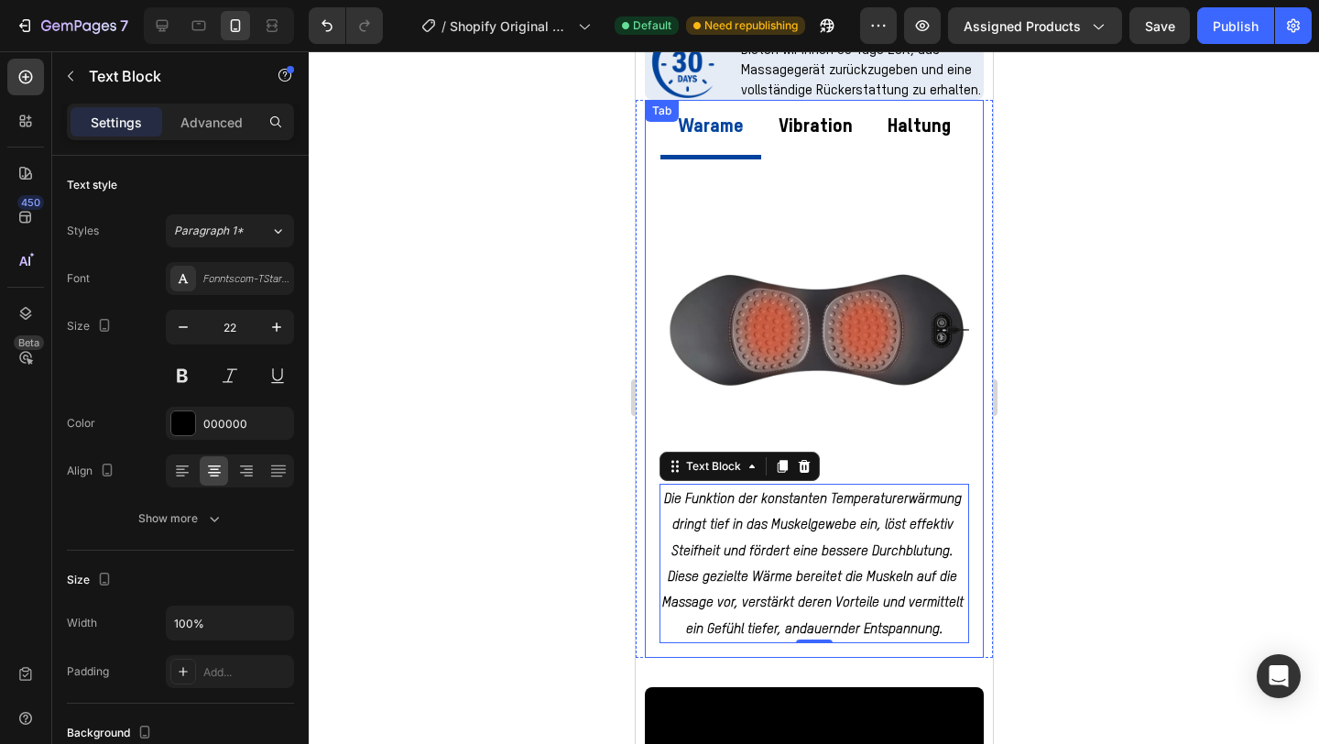
click at [820, 130] on p "Vibration" at bounding box center [815, 127] width 74 height 35
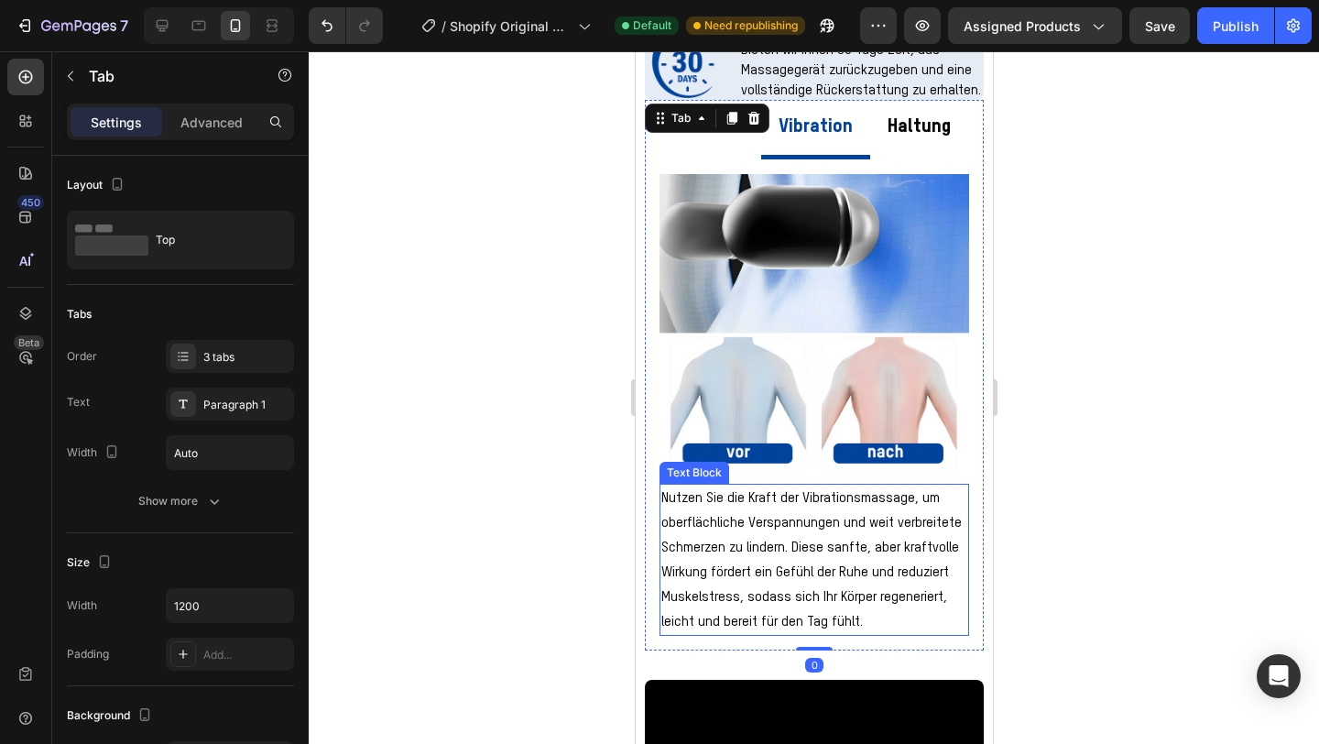
click at [764, 580] on p "Nutzen Sie die Kraft der Vibrationsmassage, um oberflächliche Verspannungen und…" at bounding box center [814, 560] width 306 height 148
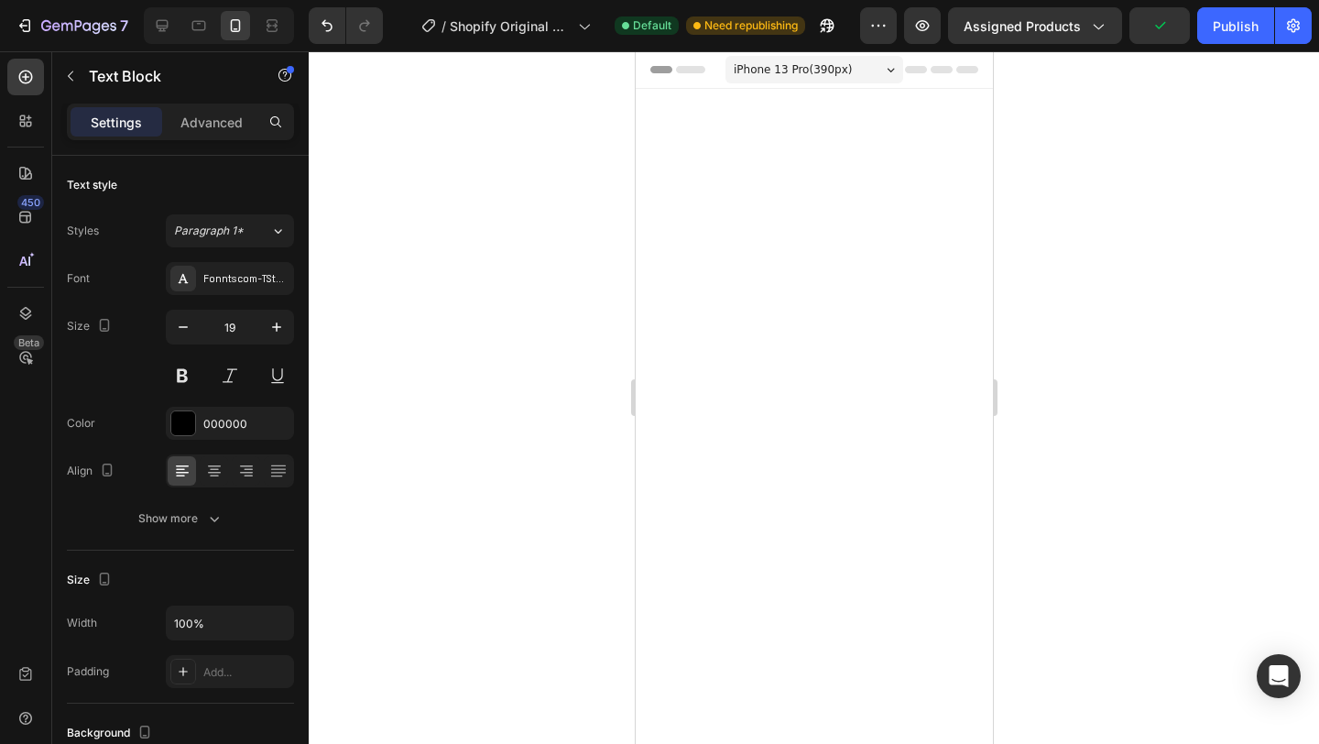
scroll to position [1095, 0]
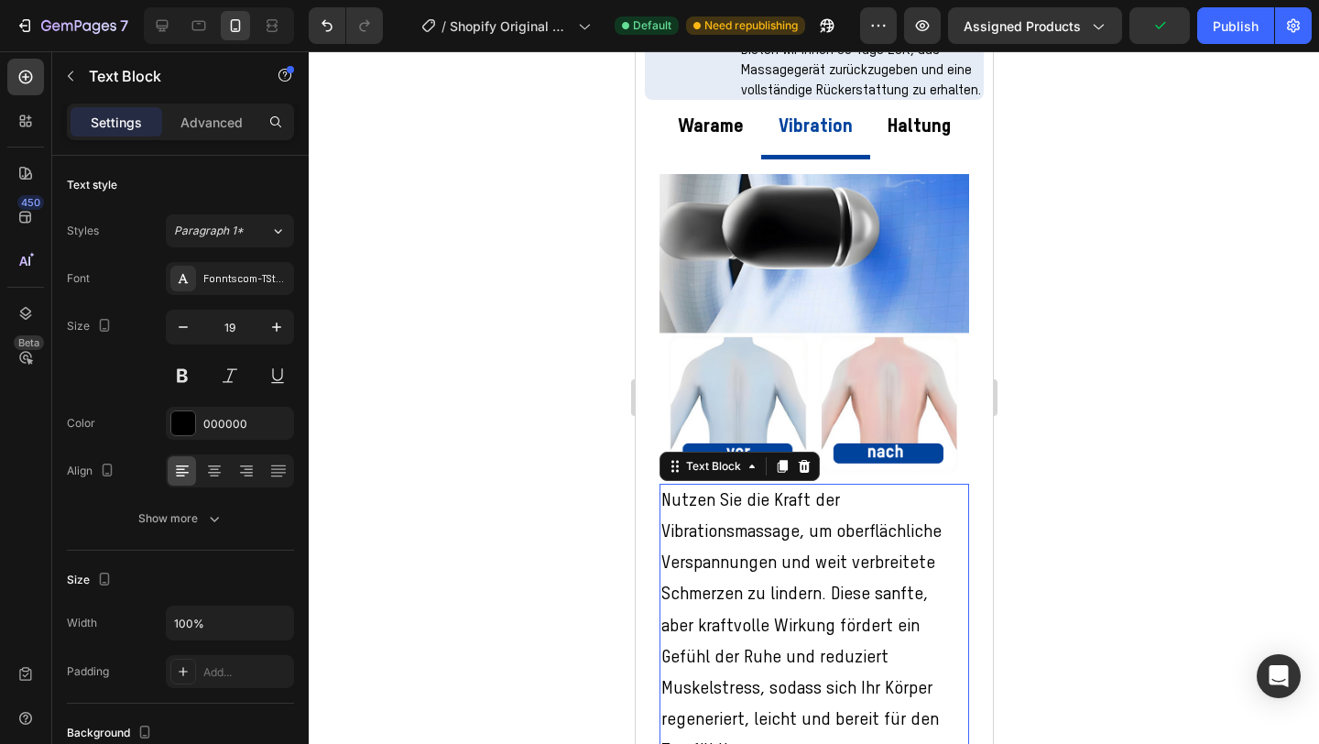
click at [284, 330] on icon "button" at bounding box center [277, 327] width 18 height 18
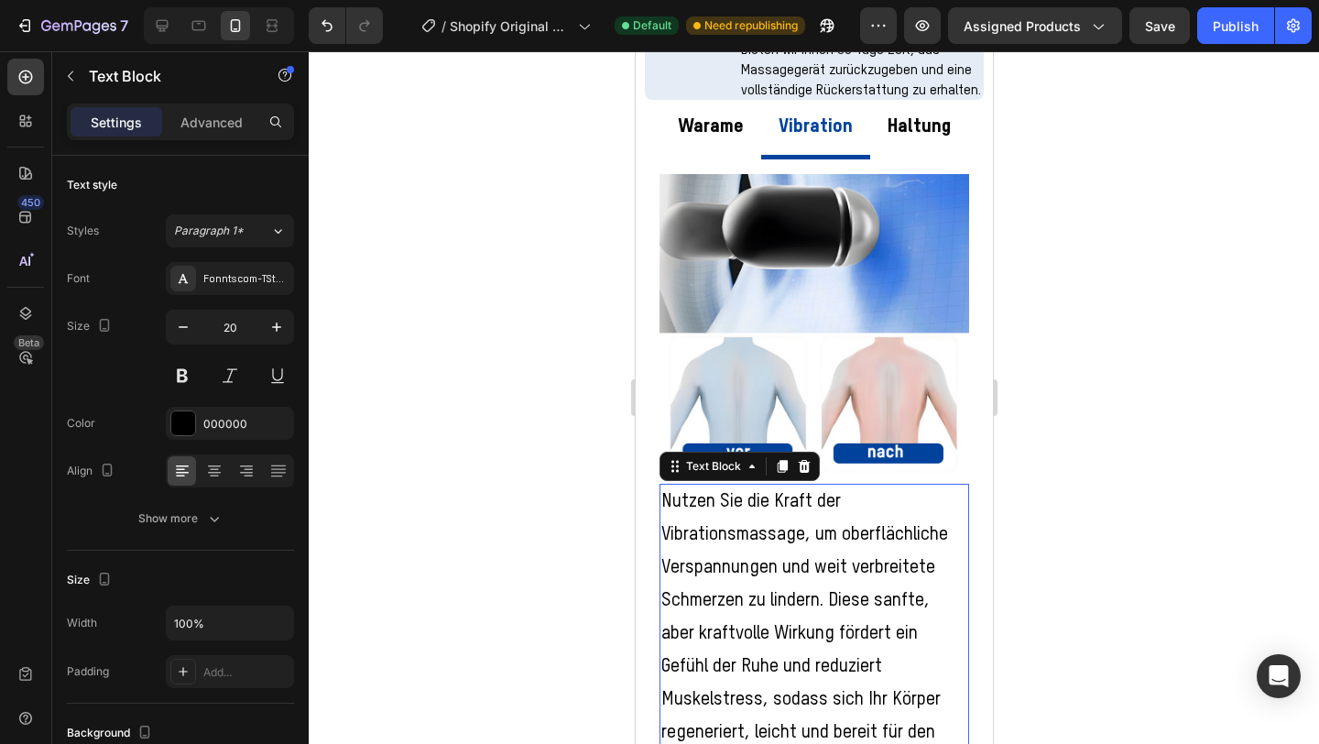
click at [284, 330] on icon "button" at bounding box center [277, 327] width 18 height 18
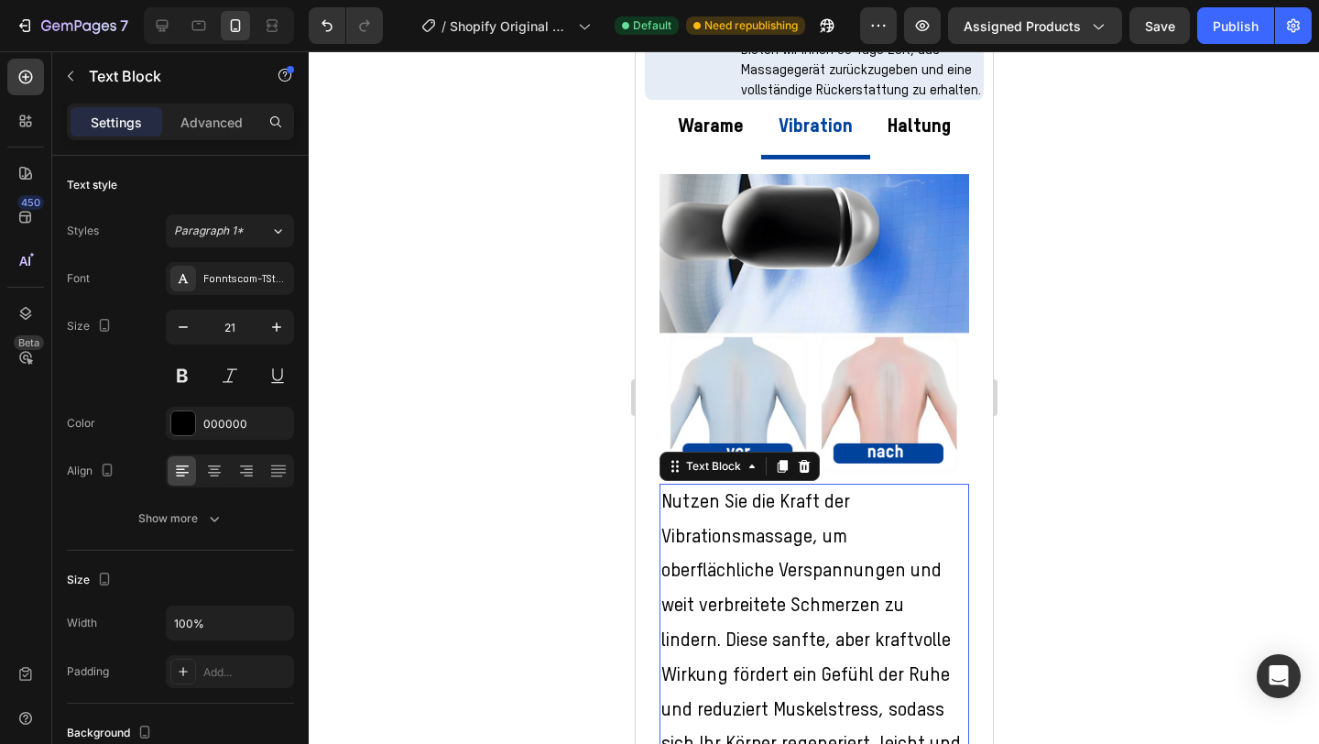
click at [284, 330] on icon "button" at bounding box center [277, 327] width 18 height 18
type input "22"
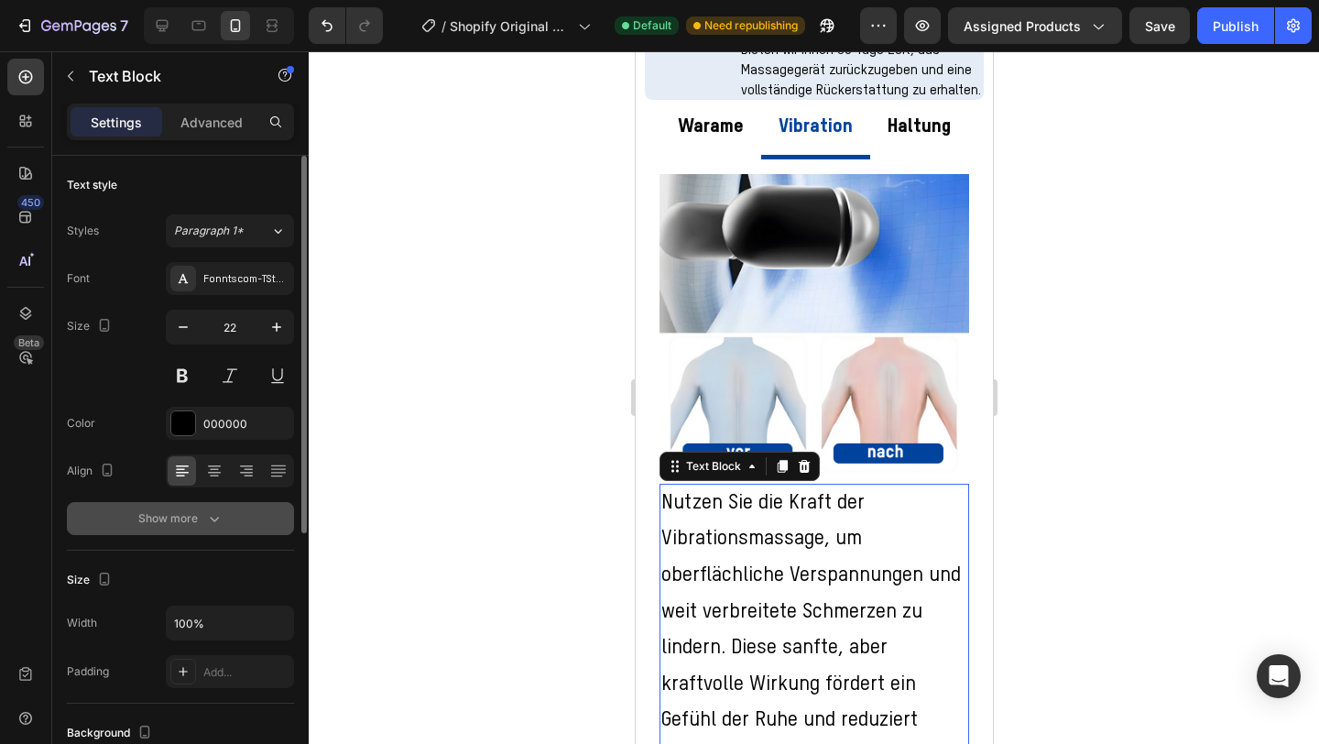
click at [212, 520] on icon "button" at bounding box center [214, 518] width 18 height 18
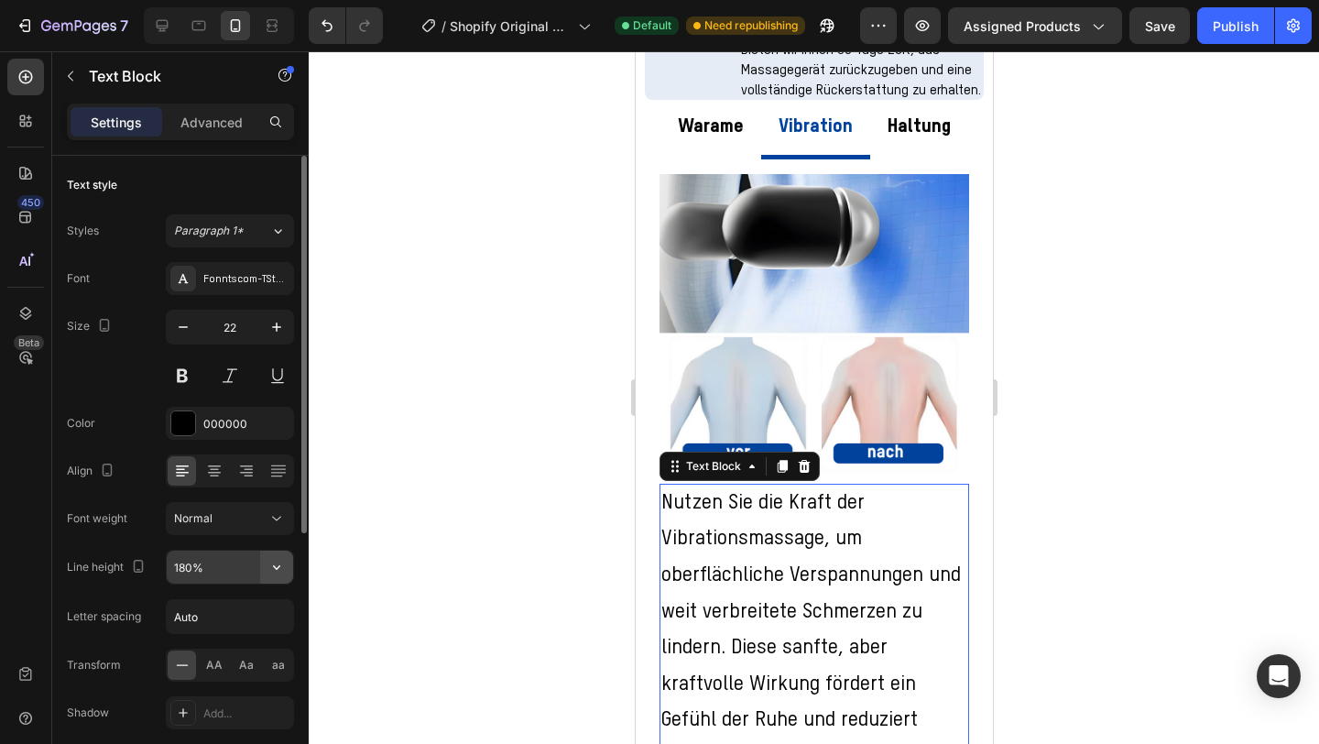
click at [280, 565] on icon "button" at bounding box center [277, 567] width 18 height 18
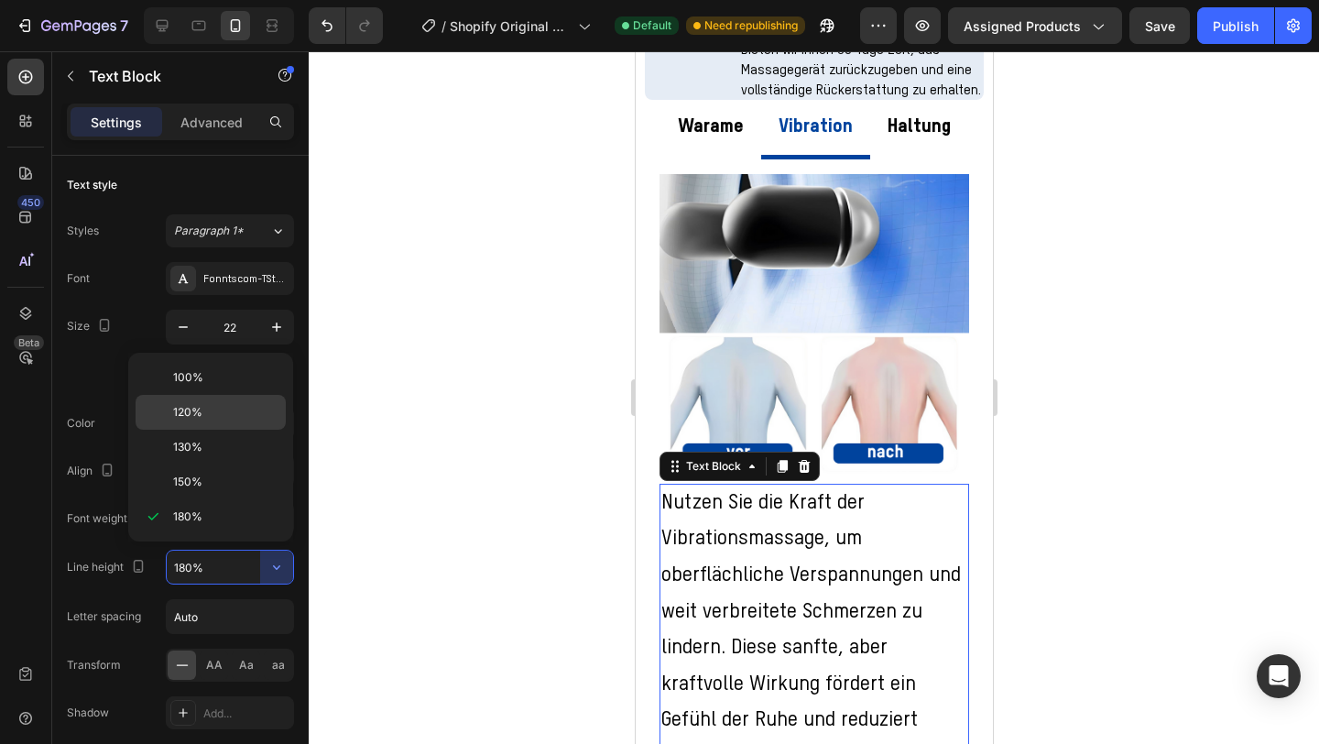
click at [250, 407] on p "120%" at bounding box center [225, 412] width 104 height 16
type input "120%"
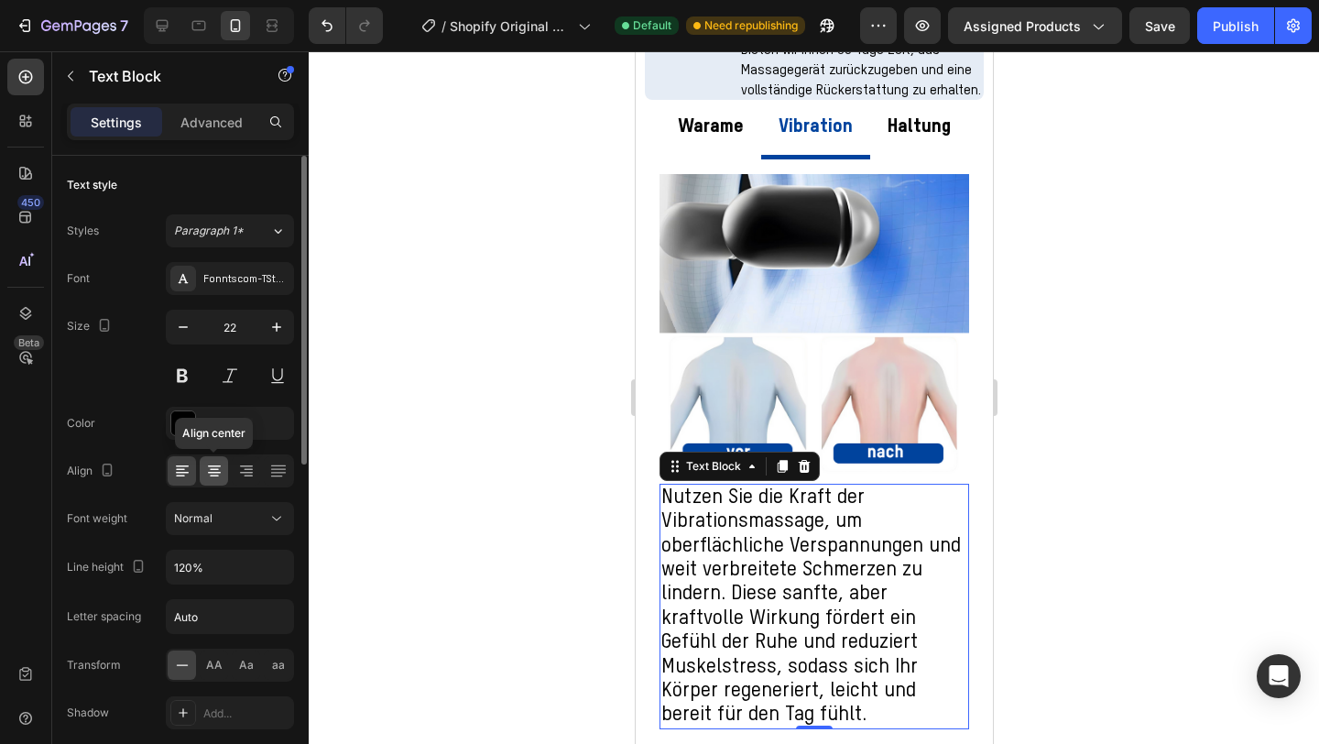
click at [213, 476] on icon at bounding box center [214, 477] width 9 height 2
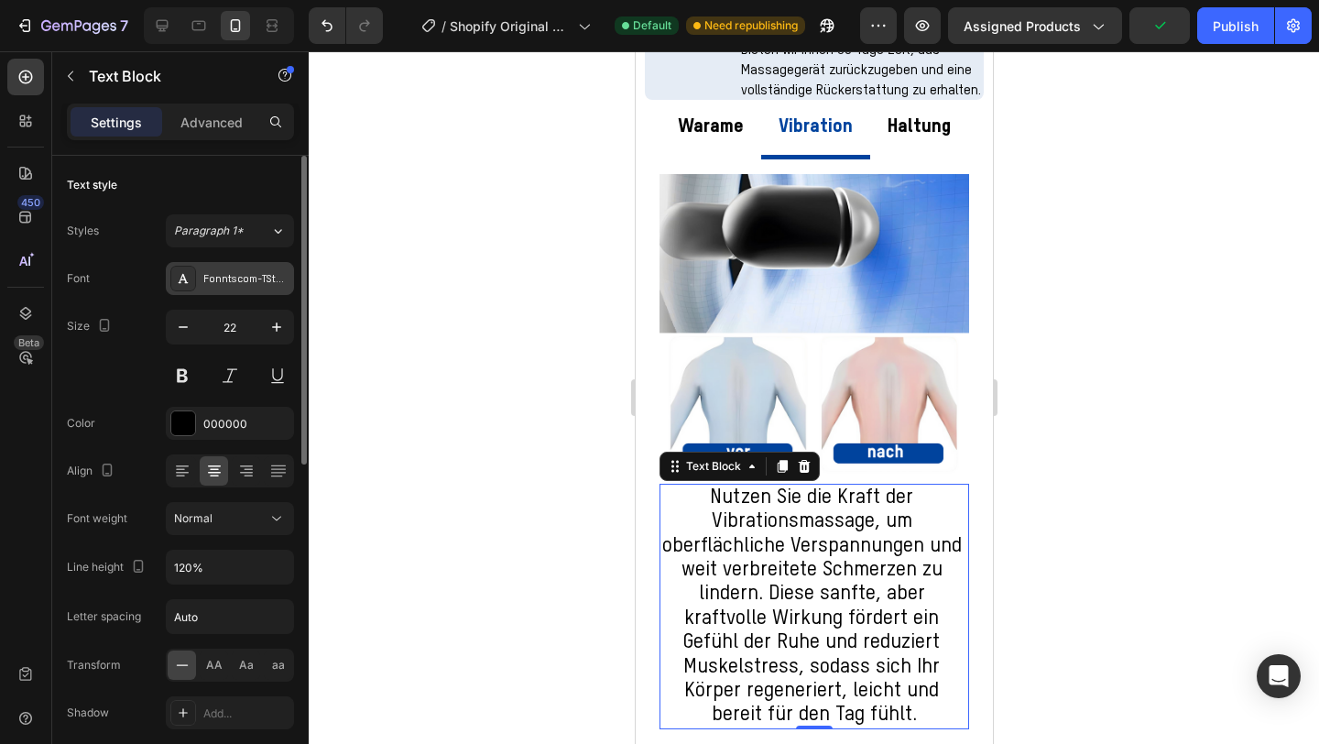
click at [244, 283] on div "Fonntscom-TStarProMedium" at bounding box center [246, 279] width 86 height 16
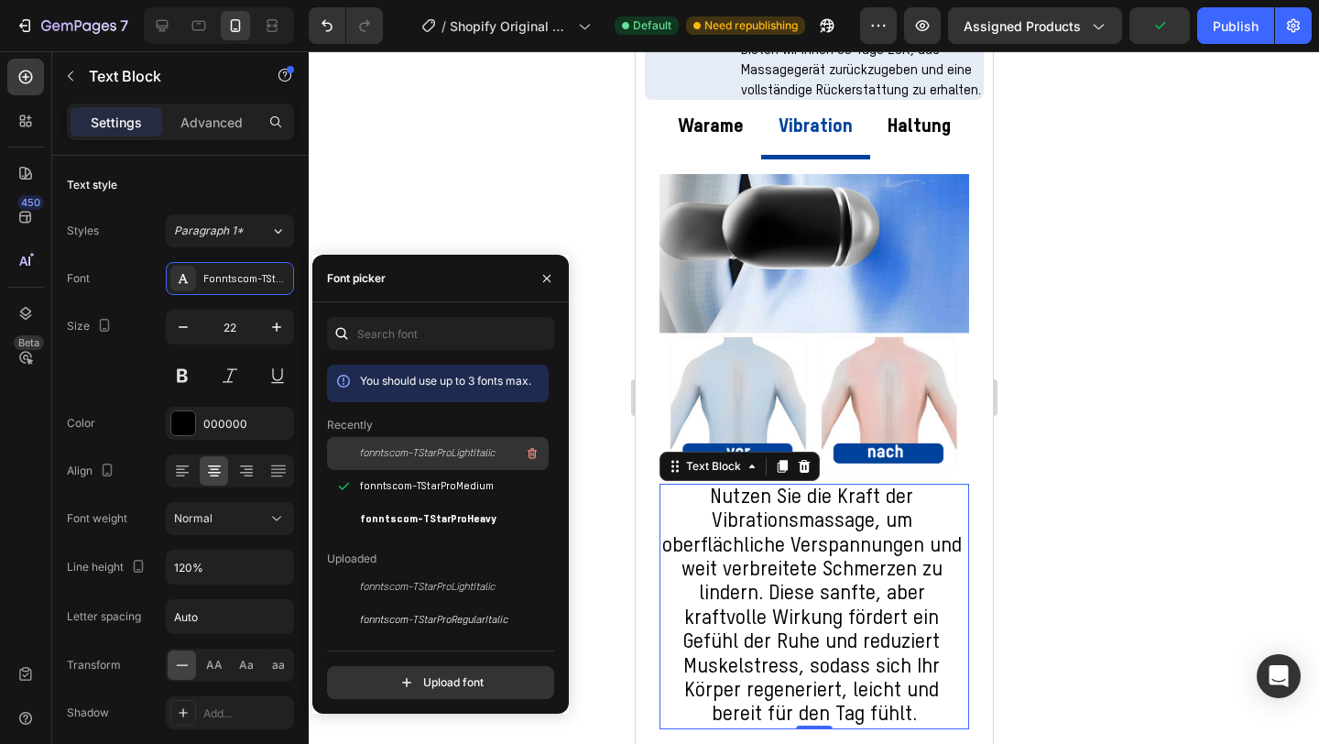
click at [399, 454] on span "fonntscom-TStarProLightItalic" at bounding box center [428, 453] width 136 height 16
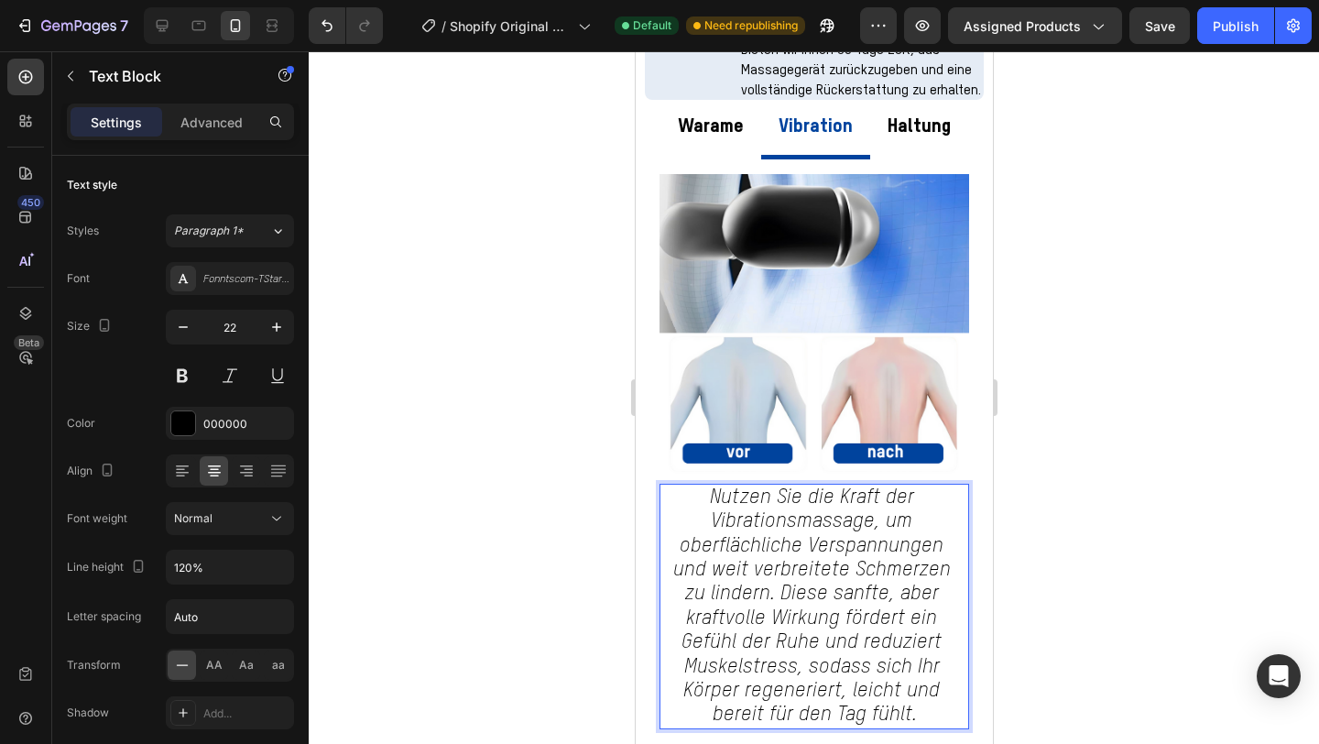
click at [790, 569] on p "Nutzen Sie die Kraft der Vibrationsmassage, um oberflächliche Verspannungen und…" at bounding box center [814, 607] width 306 height 242
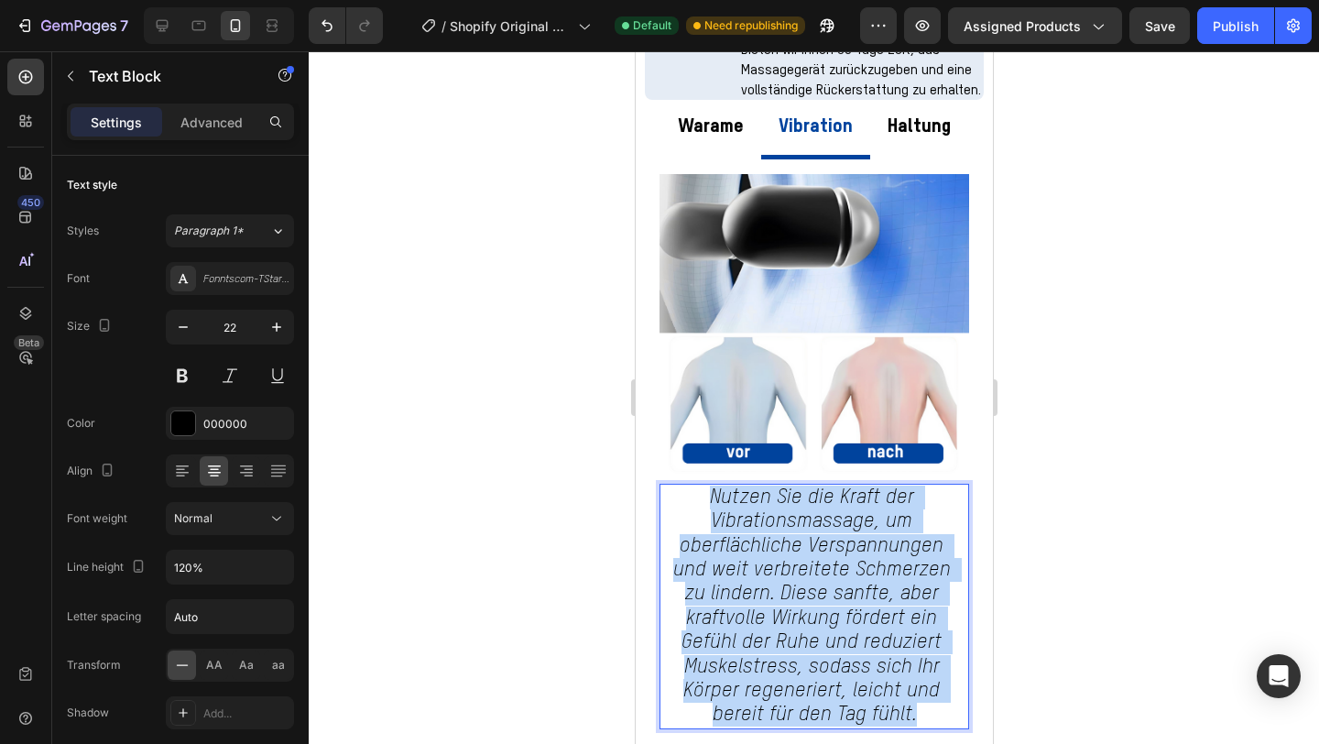
click at [790, 569] on p "Nutzen Sie die Kraft der Vibrationsmassage, um oberflächliche Verspannungen und…" at bounding box center [814, 607] width 306 height 242
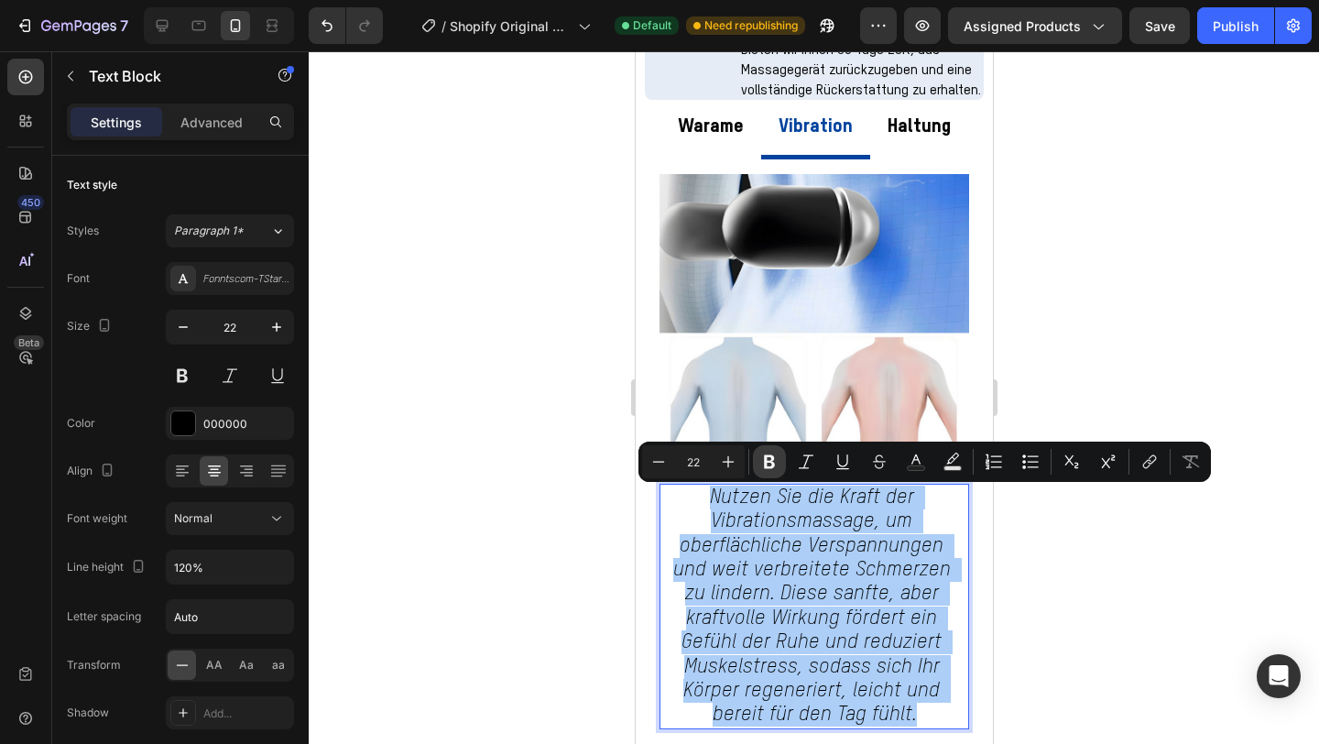
click at [765, 468] on icon "Editor contextual toolbar" at bounding box center [769, 462] width 11 height 14
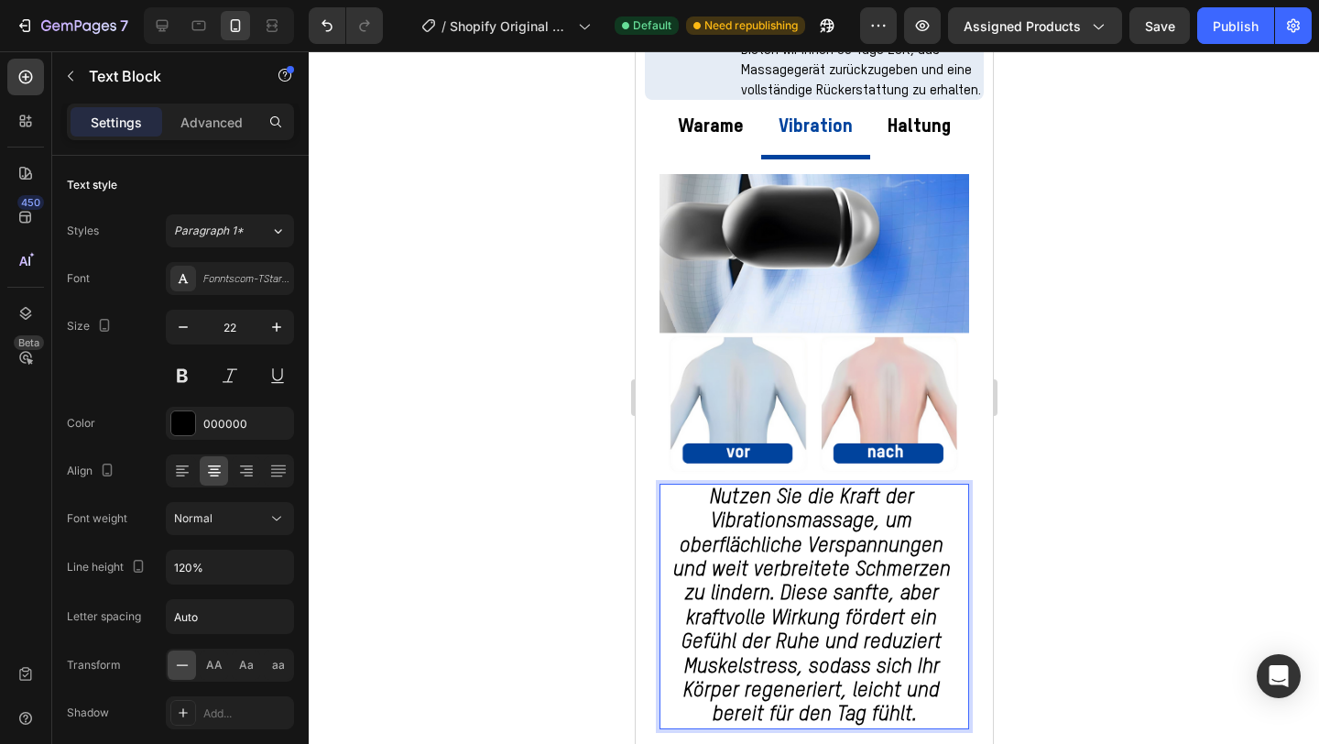
click at [1084, 317] on div at bounding box center [814, 397] width 1011 height 693
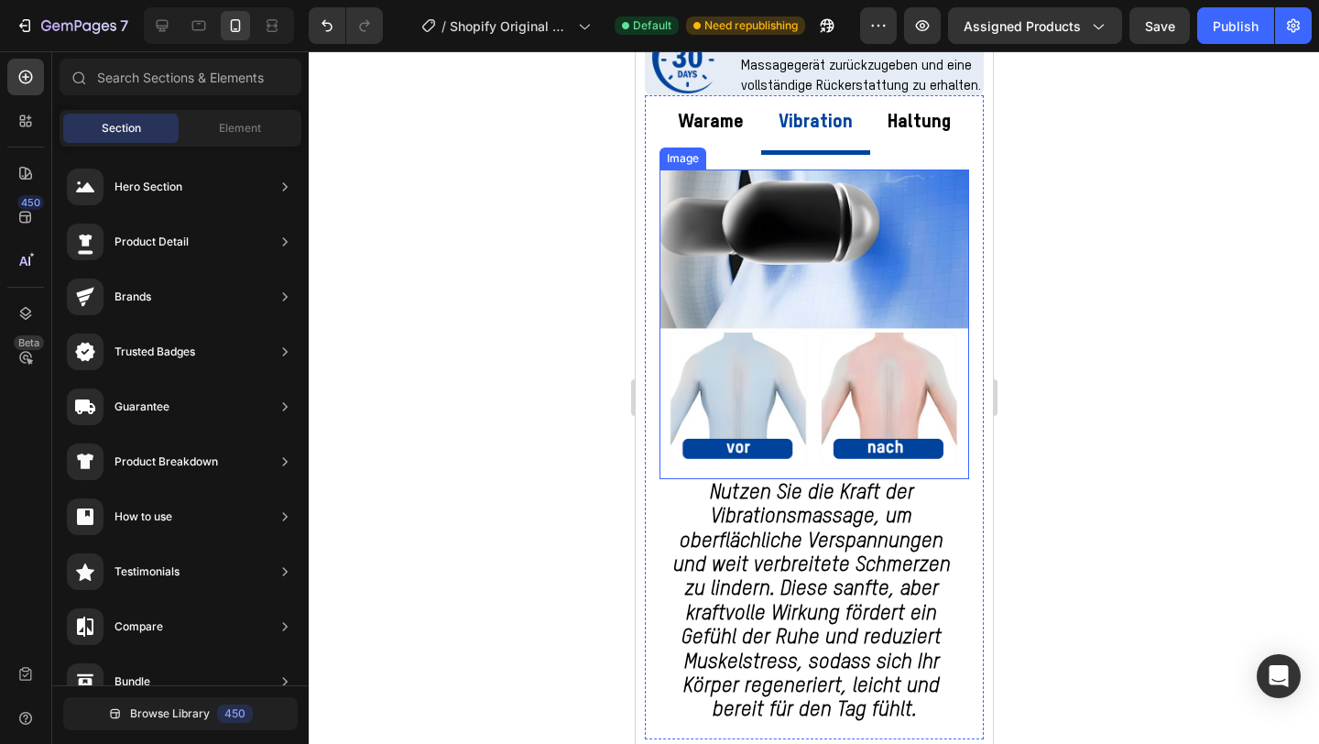
scroll to position [1096, 0]
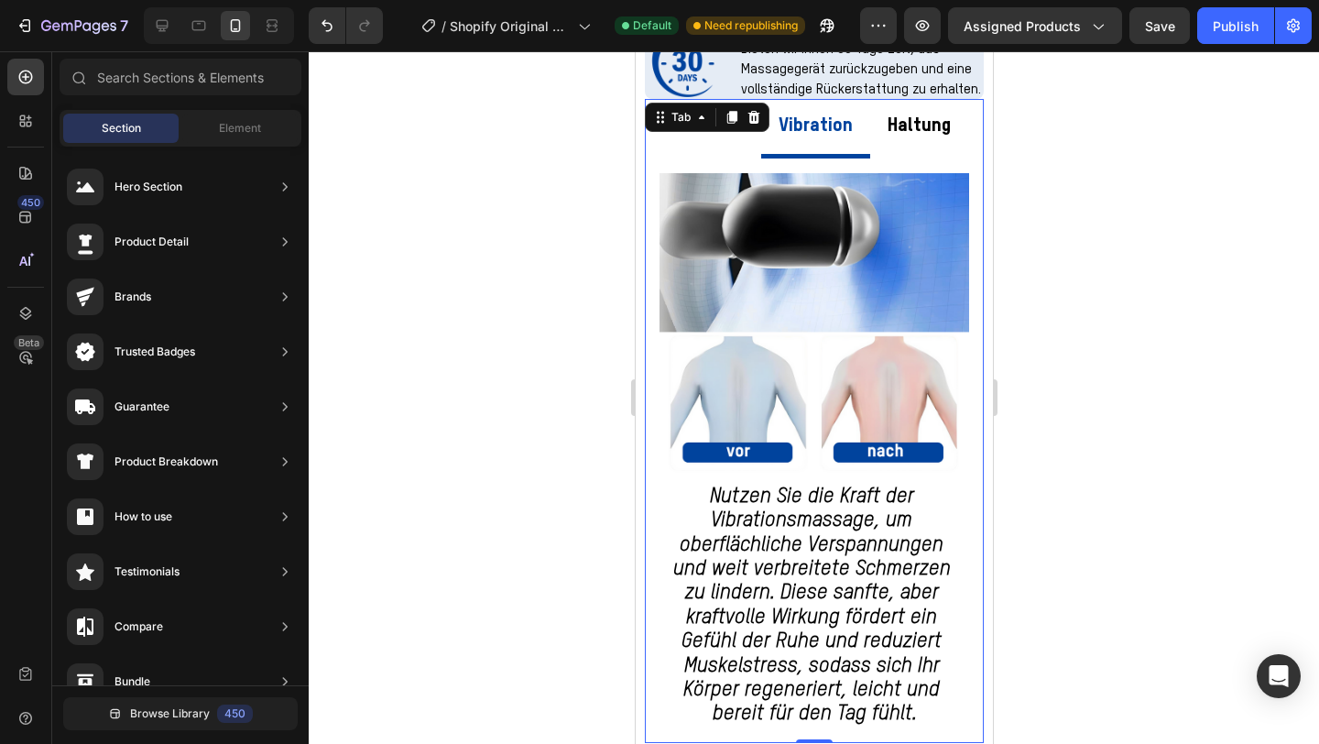
click at [710, 127] on div "Warame Vibration Haltung Image Die Funktion der konstanten Temperaturerwärmung …" at bounding box center [813, 421] width 339 height 644
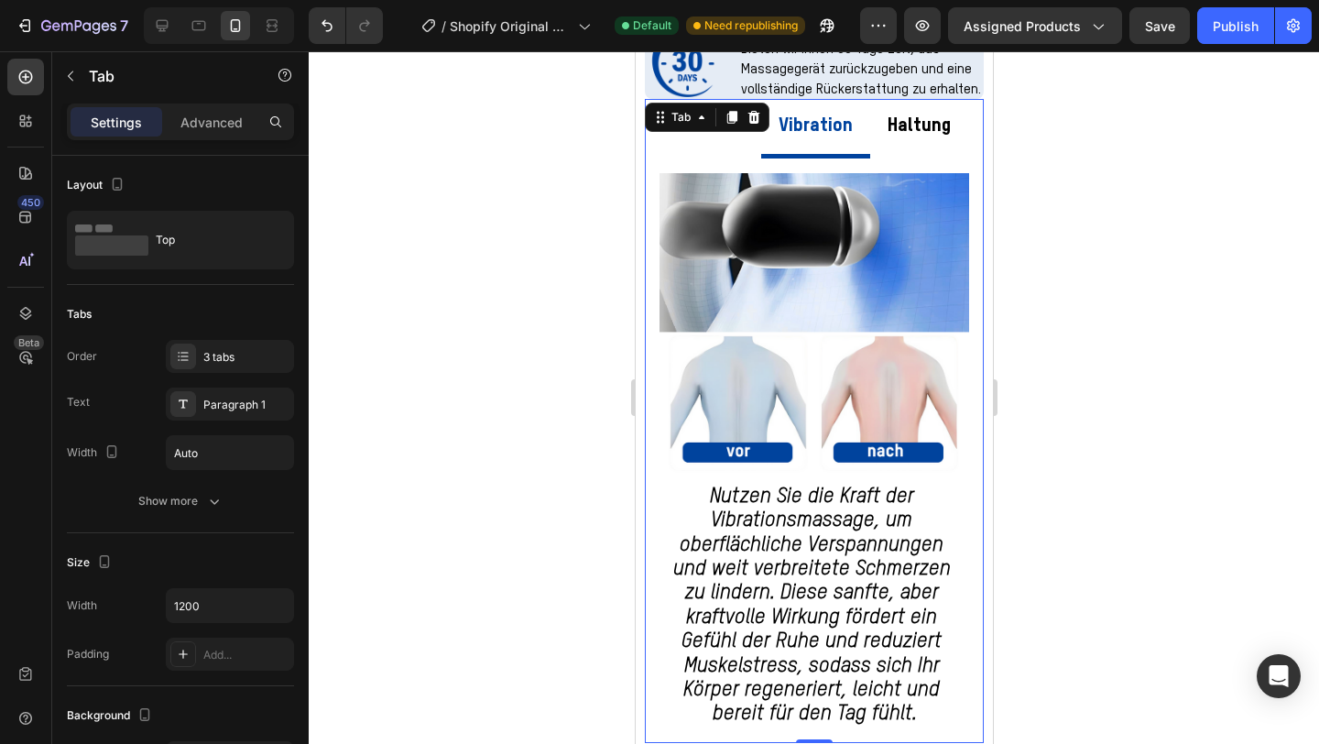
click at [710, 127] on div "Tab" at bounding box center [680, 117] width 63 height 22
click at [717, 144] on p "Warame" at bounding box center [710, 126] width 66 height 35
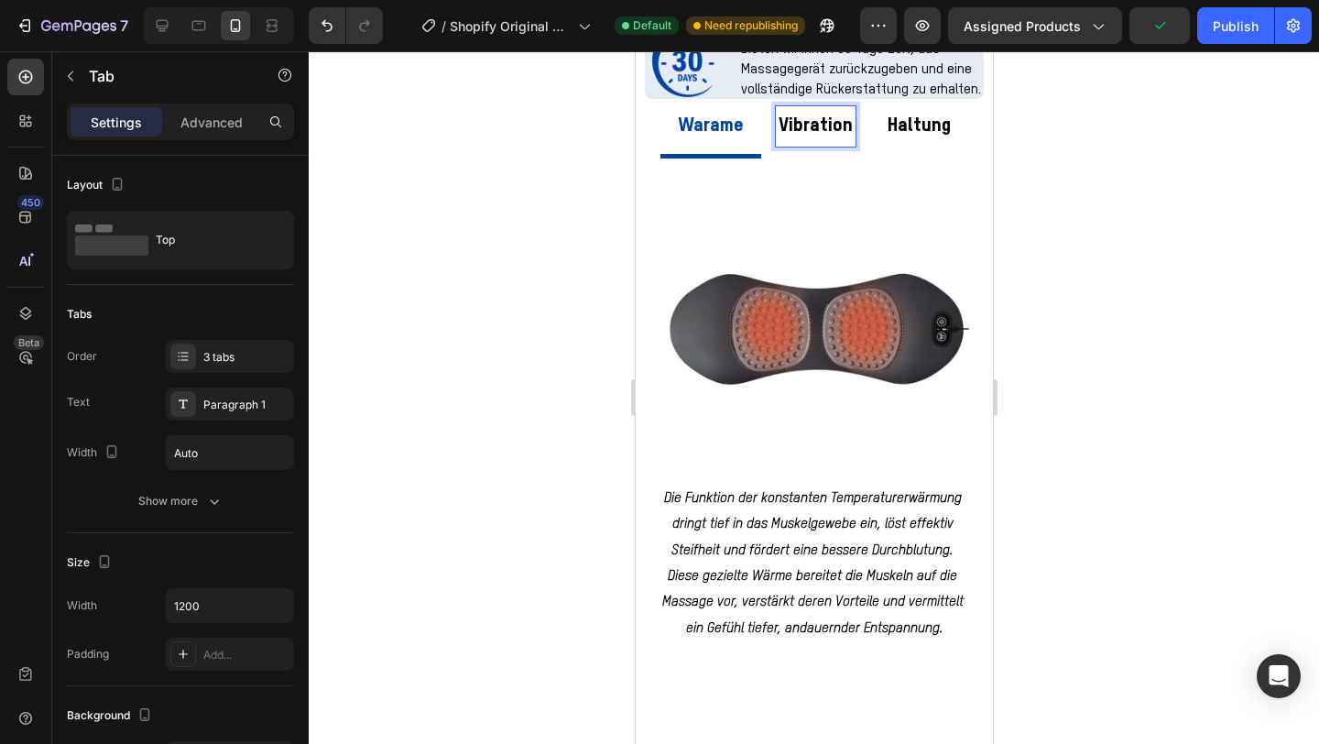
click at [816, 144] on p "Vibration" at bounding box center [815, 126] width 74 height 35
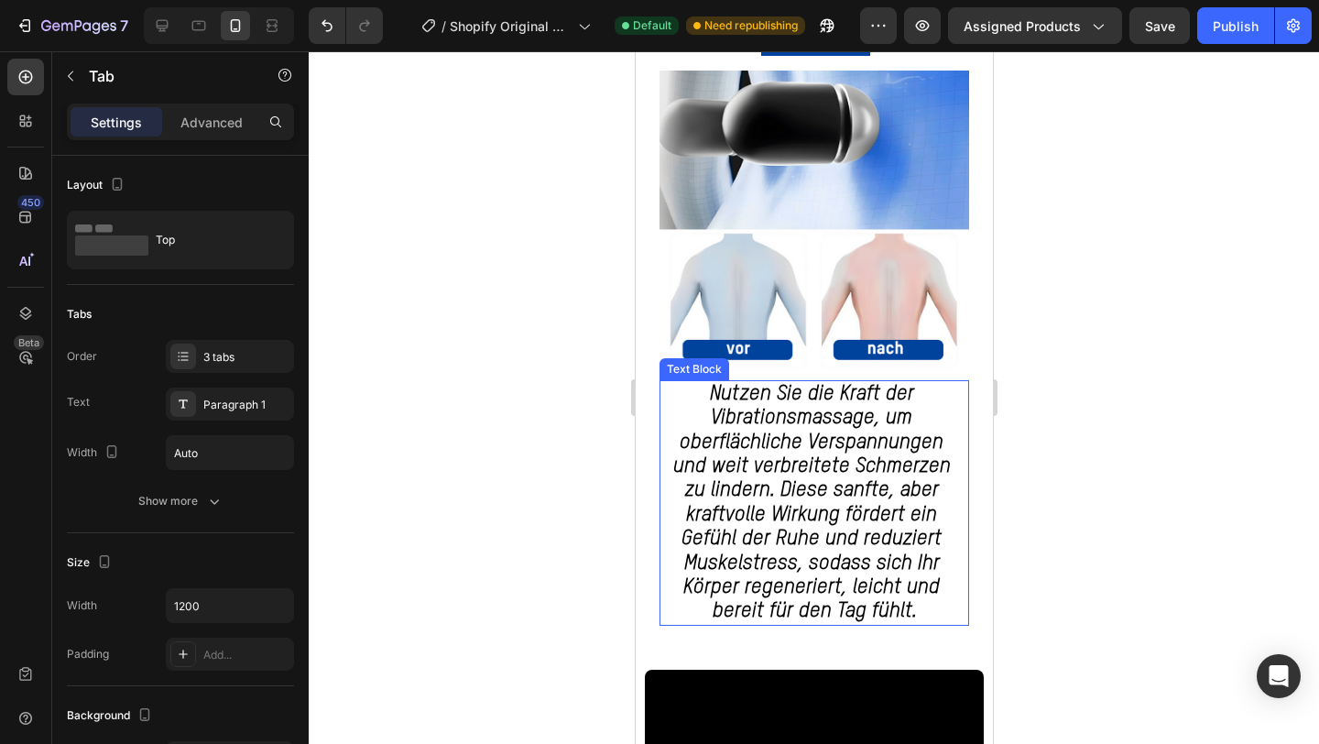
scroll to position [1204, 0]
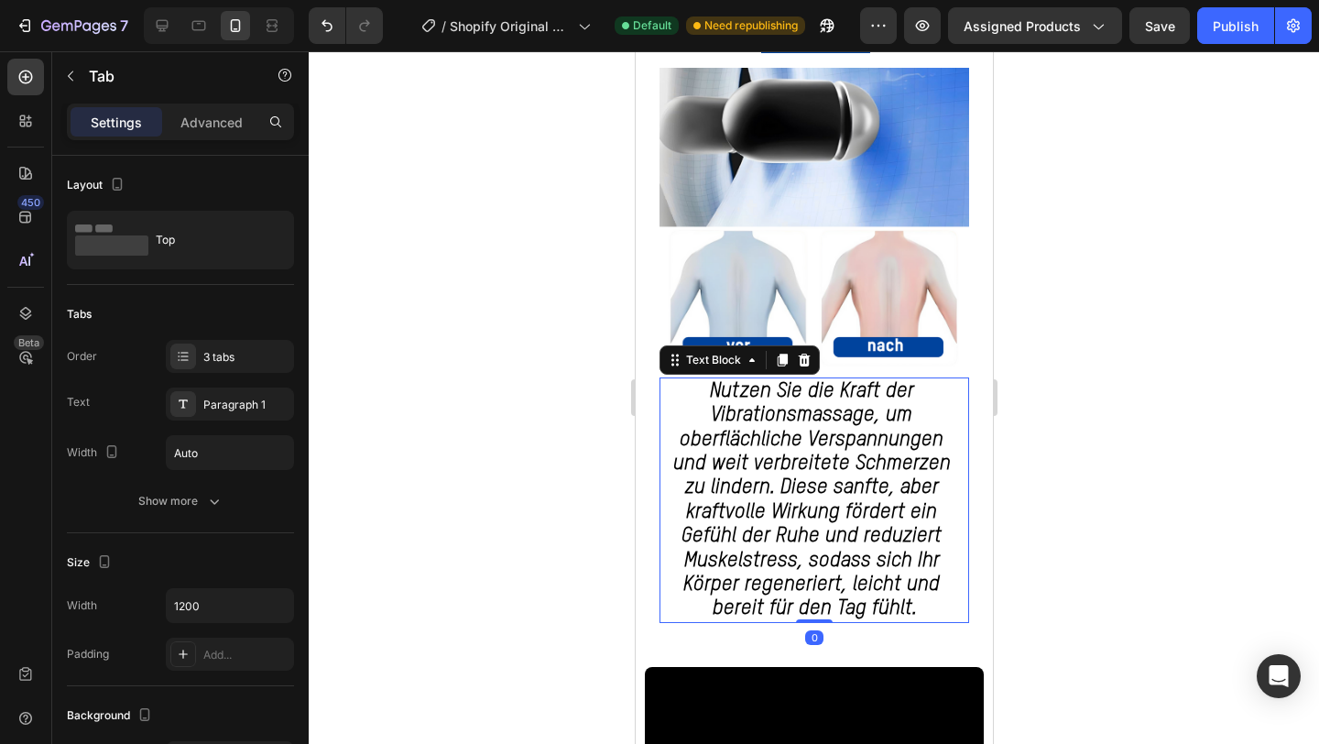
click at [790, 503] on strong "Nutzen Sie die Kraft der Vibrationsmassage, um oberflächliche Verspannungen und…" at bounding box center [814, 500] width 283 height 238
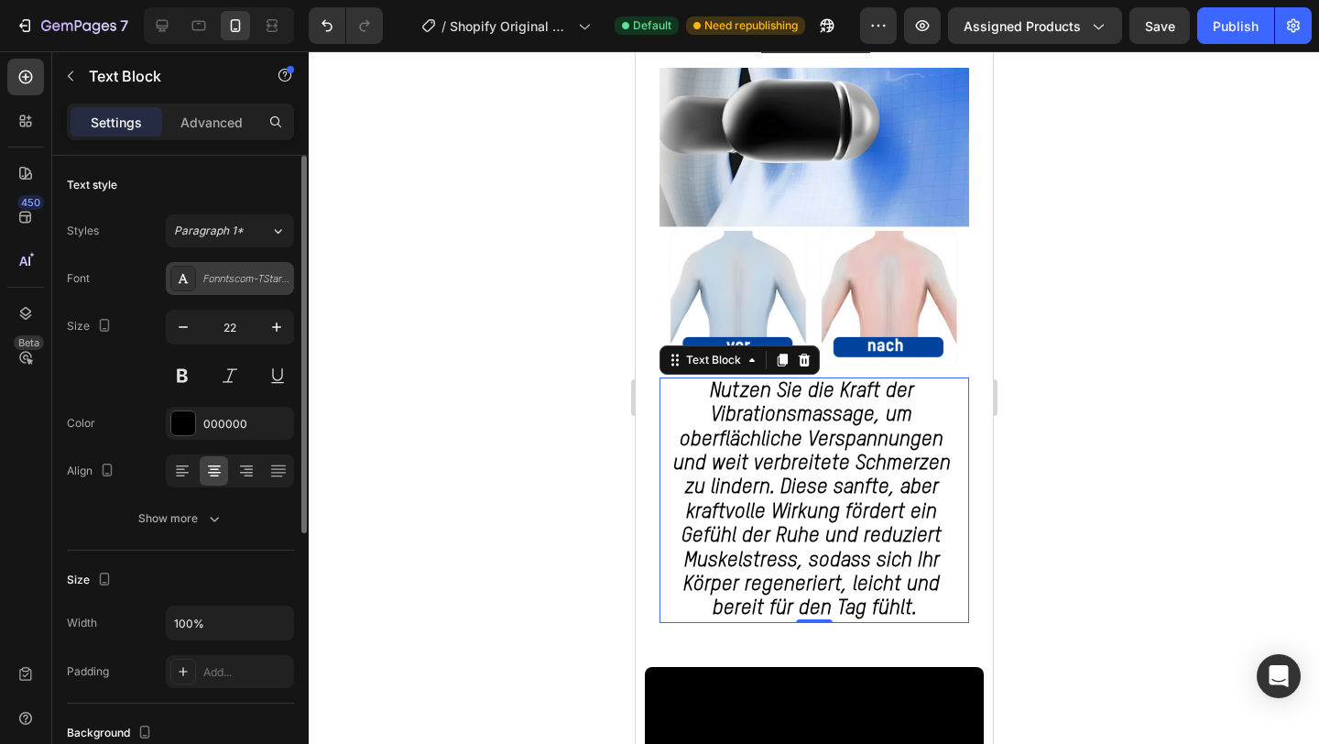
click at [268, 287] on div "Fonntscom-TStarProLightItalic" at bounding box center [246, 279] width 86 height 16
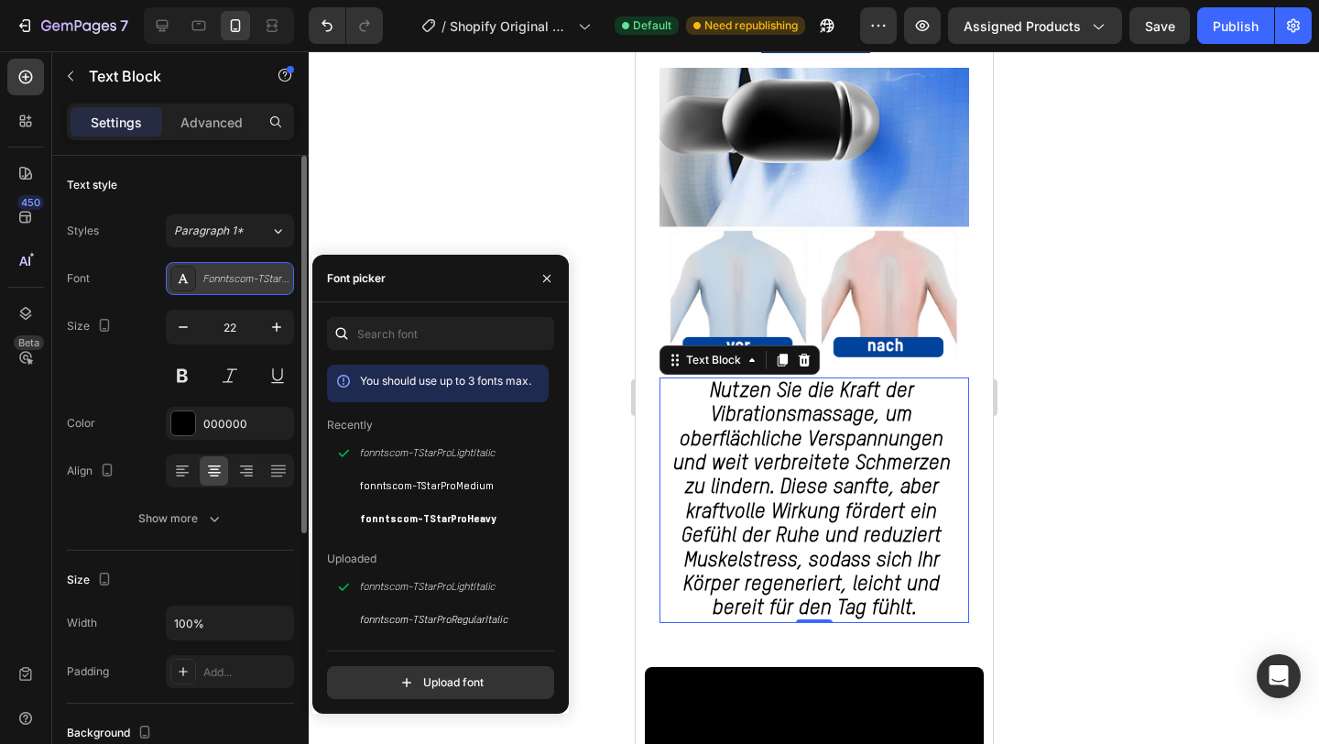
click at [268, 287] on div "Fonntscom-TStarProLightItalic" at bounding box center [246, 279] width 86 height 16
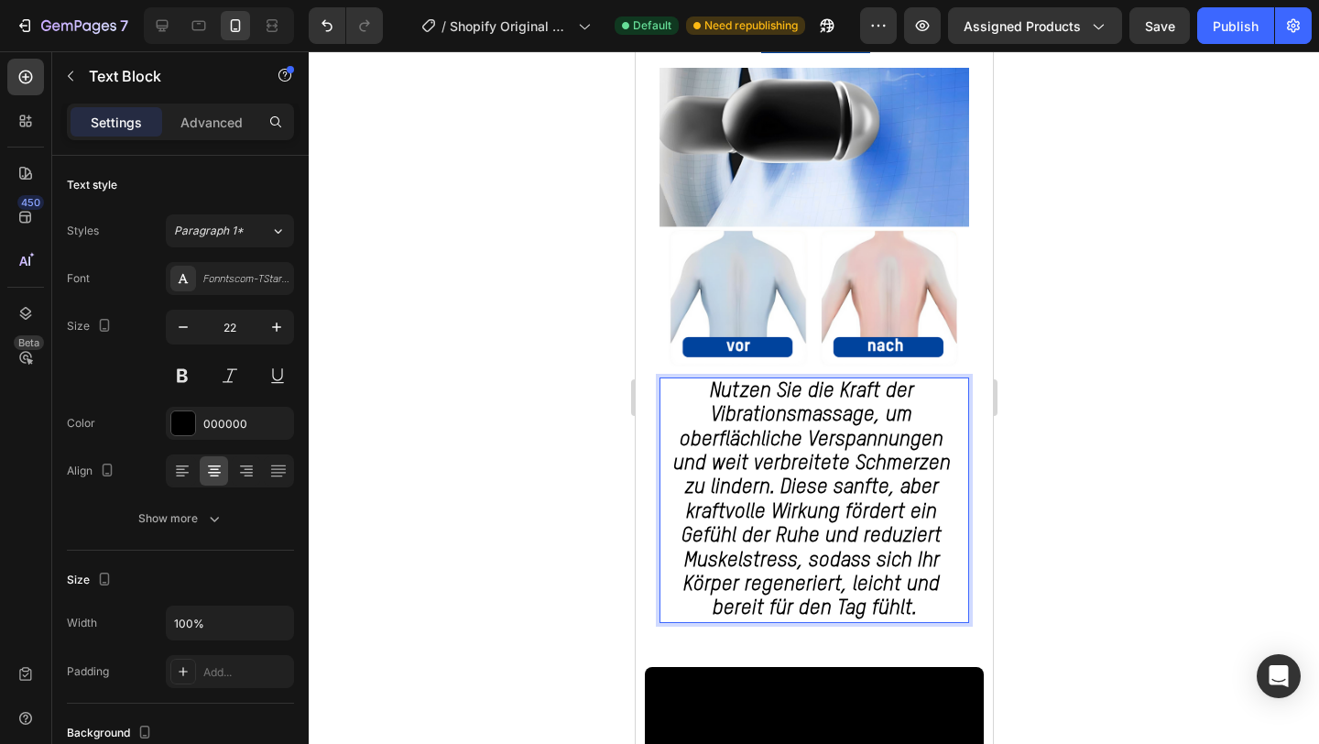
click at [717, 465] on strong "Nutzen Sie die Kraft der Vibrationsmassage, um oberflächliche Verspannungen und…" at bounding box center [814, 500] width 283 height 238
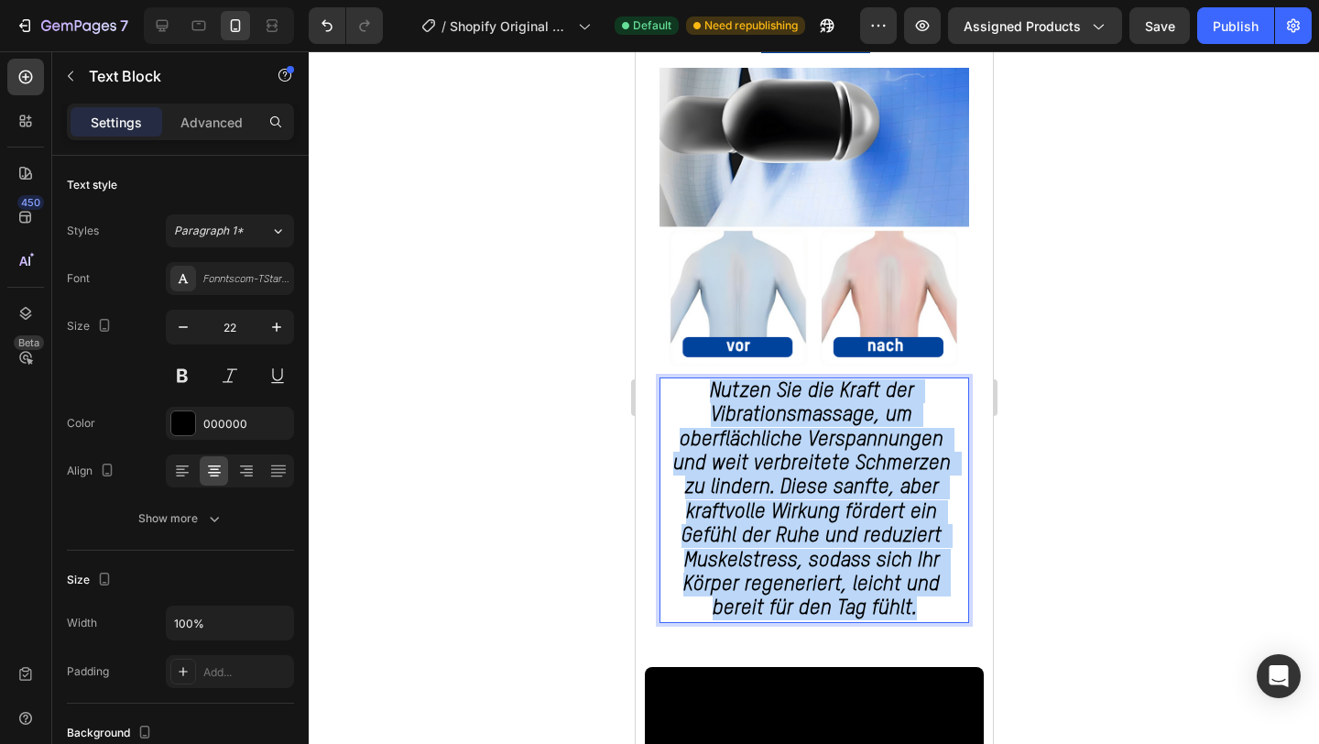
click at [717, 465] on strong "Nutzen Sie die Kraft der Vibrationsmassage, um oberflächliche Verspannungen und…" at bounding box center [814, 500] width 283 height 238
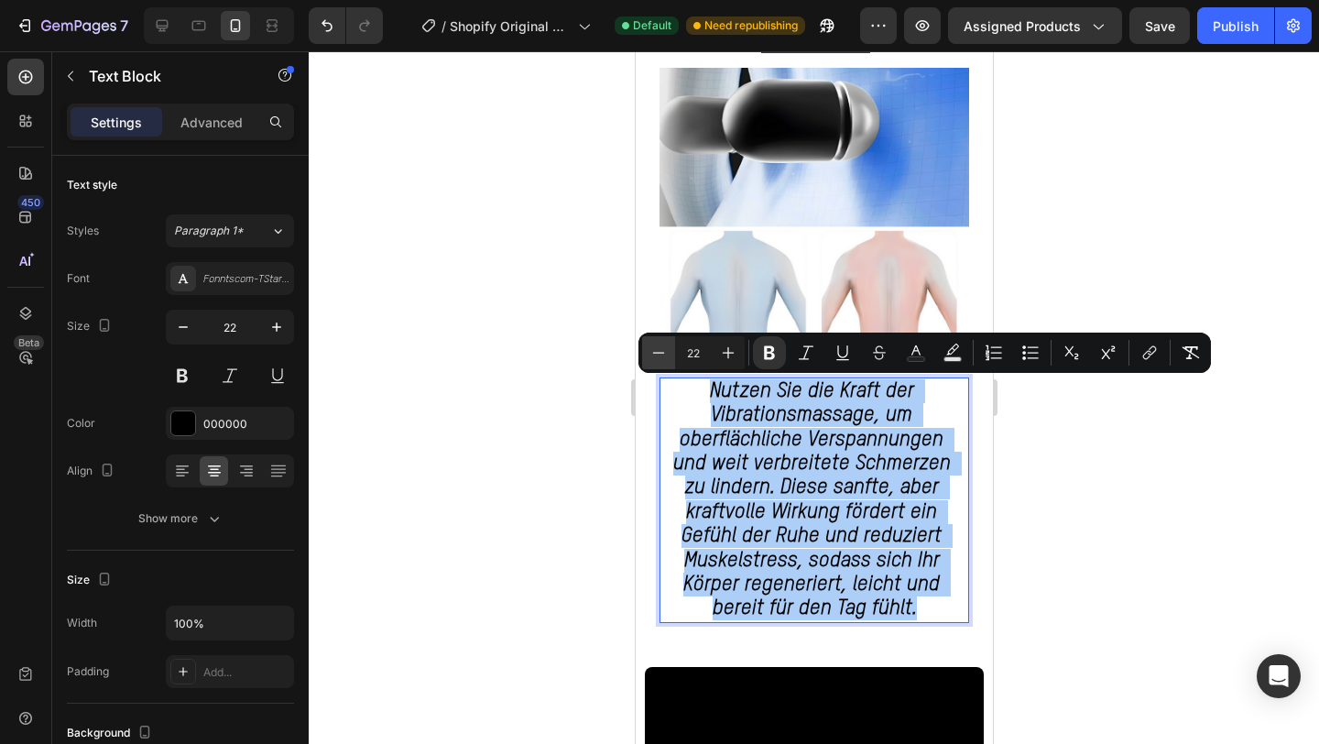
click at [660, 351] on icon "Editor contextual toolbar" at bounding box center [659, 353] width 18 height 18
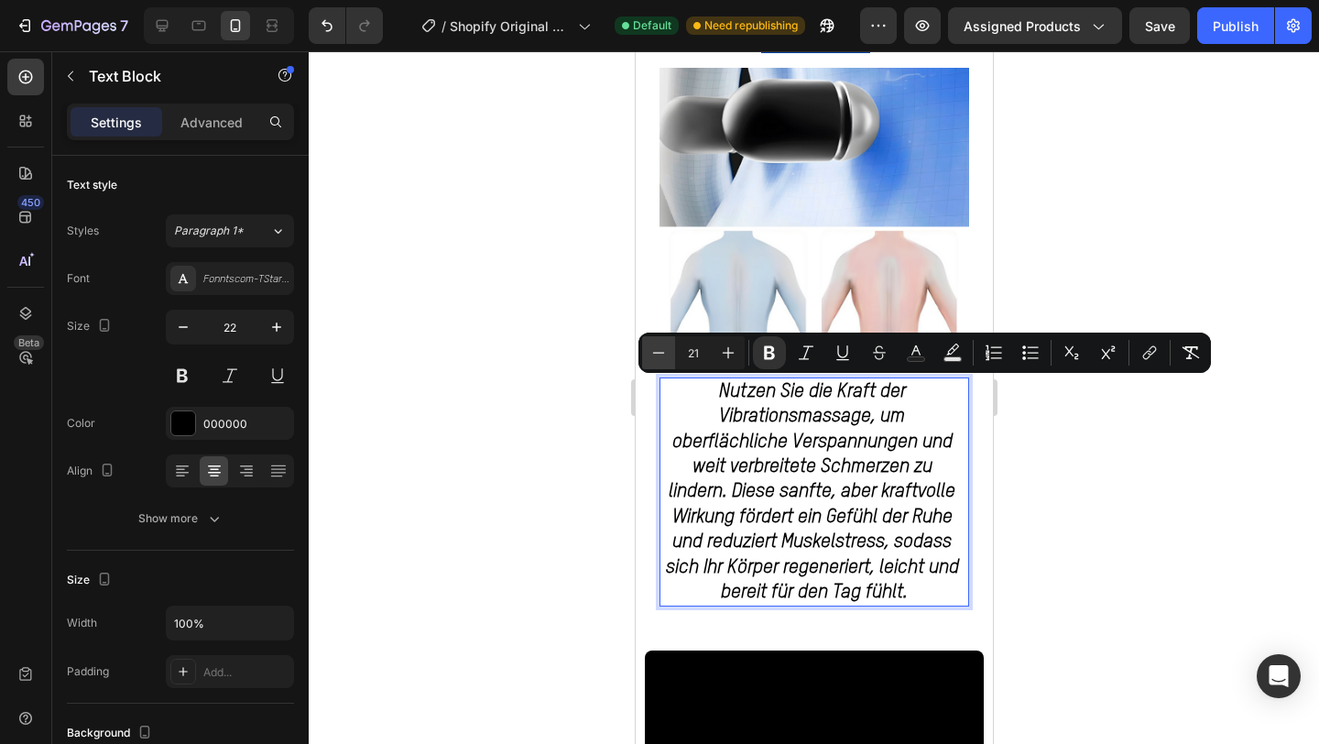
click at [660, 351] on icon "Editor contextual toolbar" at bounding box center [659, 353] width 18 height 18
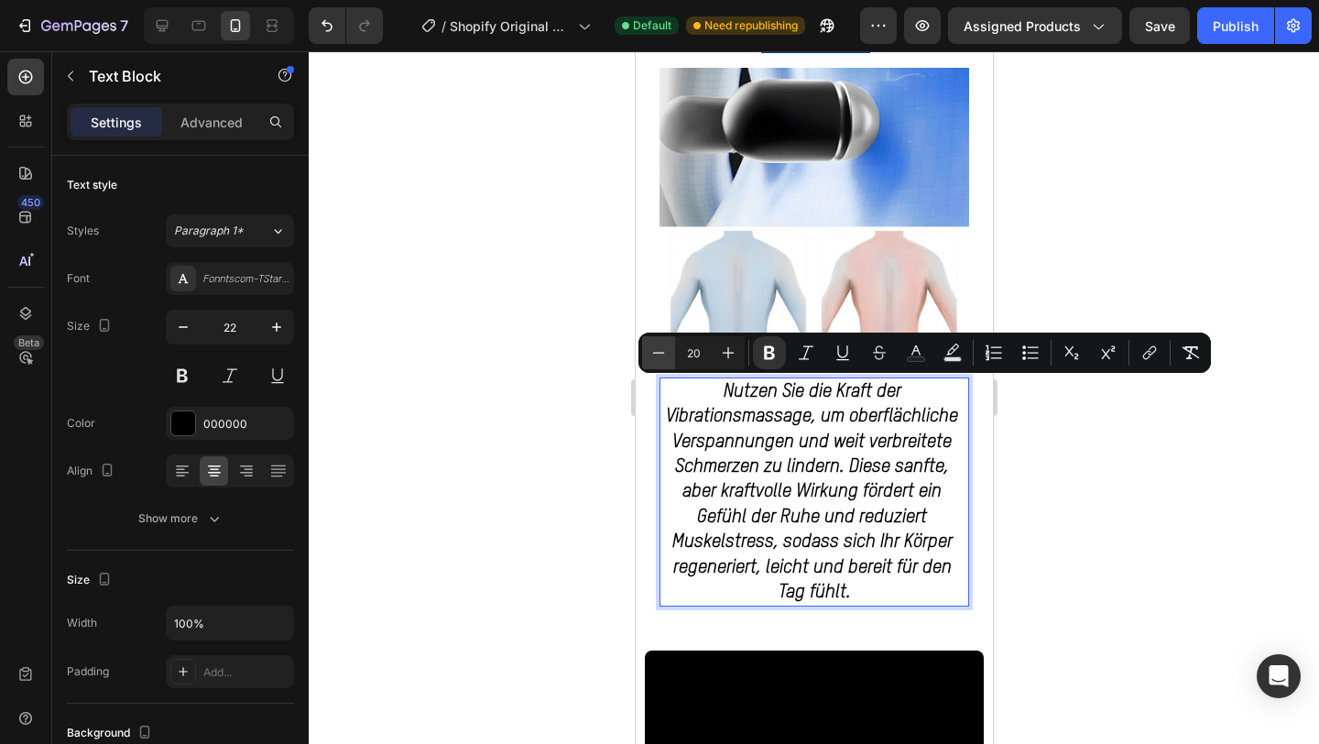
click at [660, 351] on icon "Editor contextual toolbar" at bounding box center [659, 353] width 18 height 18
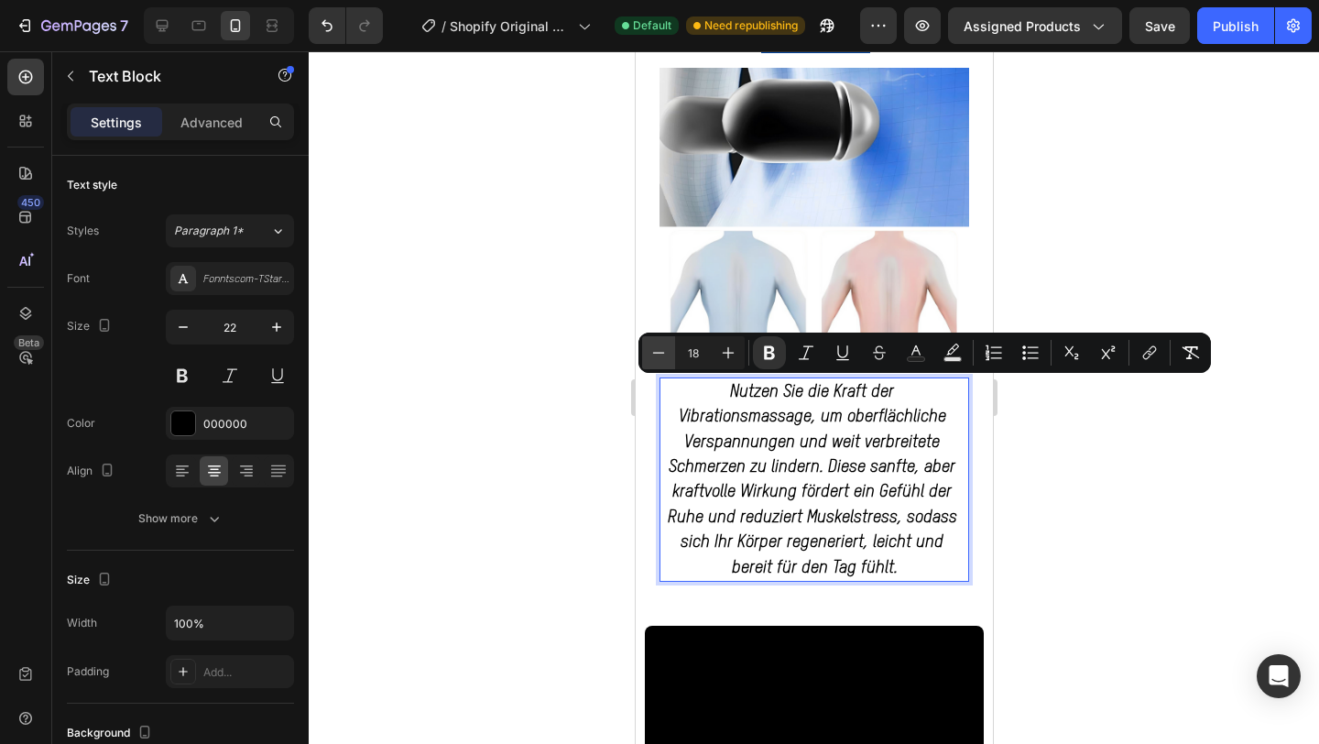
click at [660, 351] on icon "Editor contextual toolbar" at bounding box center [659, 353] width 18 height 18
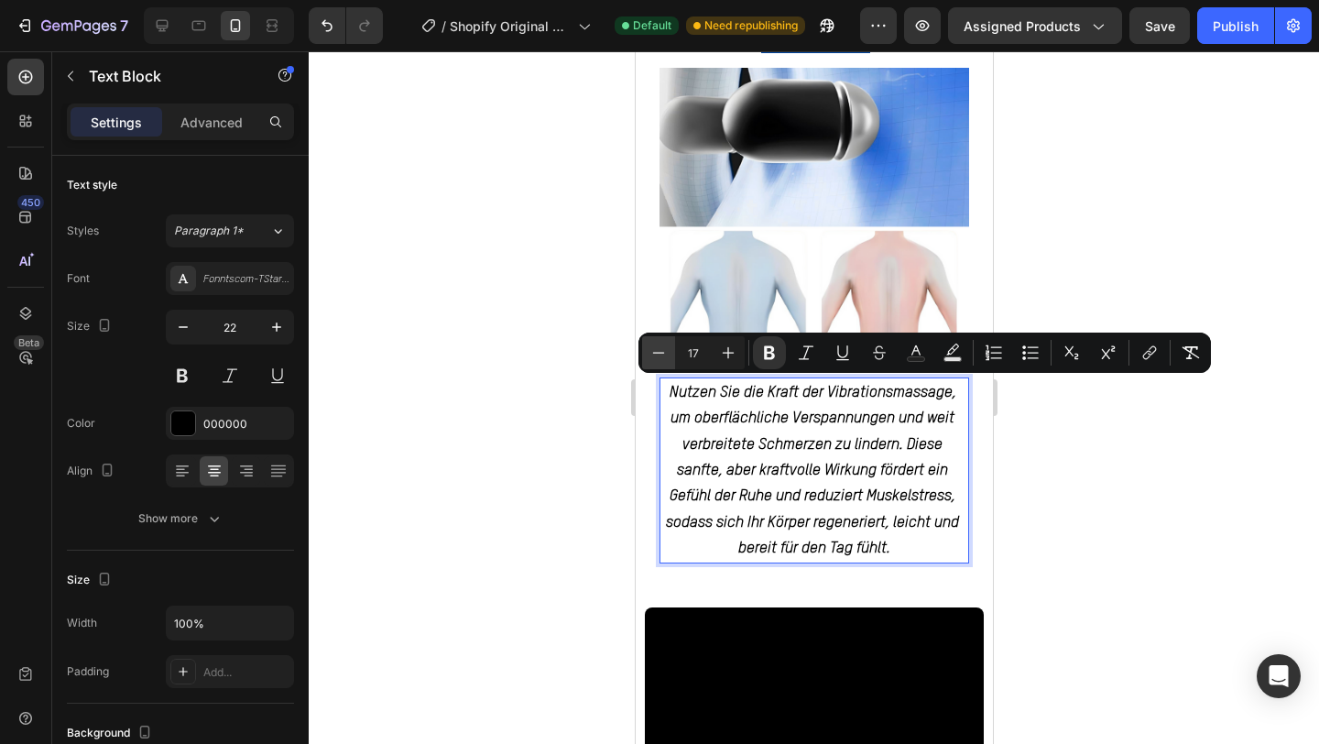
click at [660, 351] on icon "Editor contextual toolbar" at bounding box center [659, 353] width 18 height 18
type input "15"
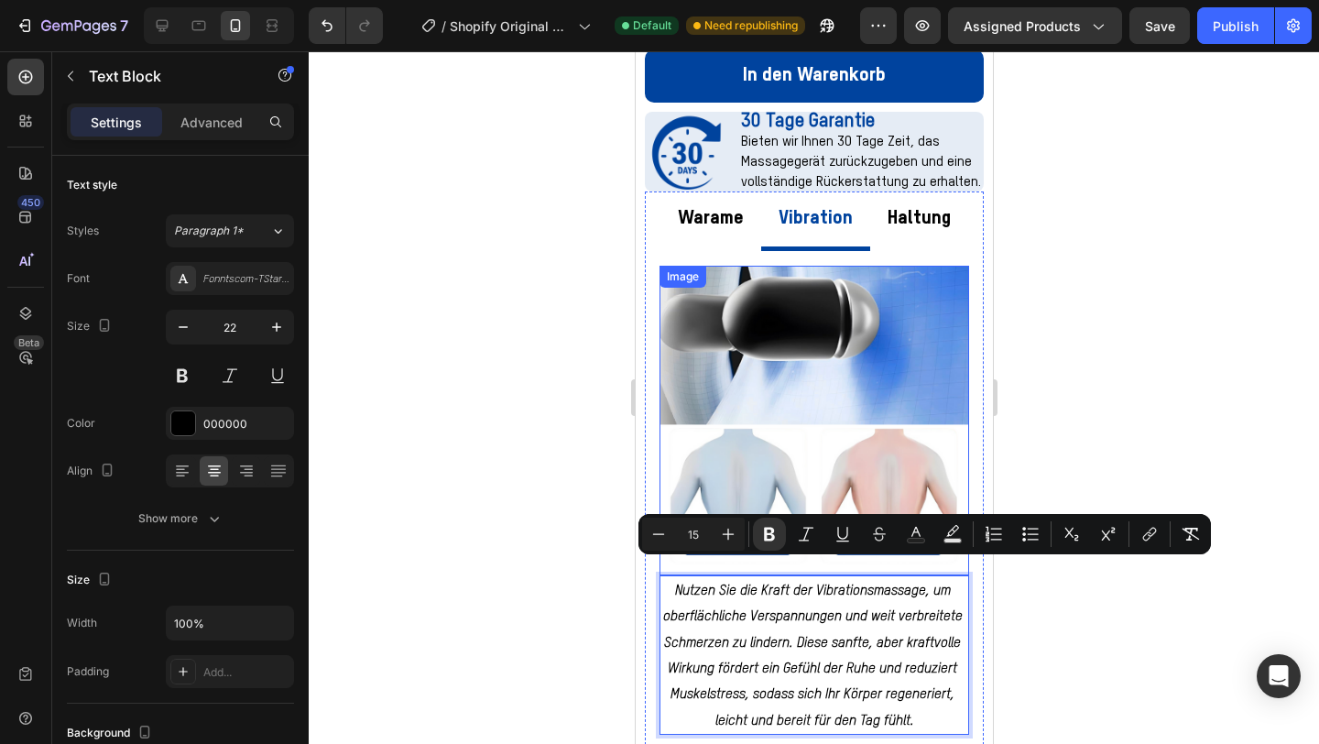
scroll to position [1024, 0]
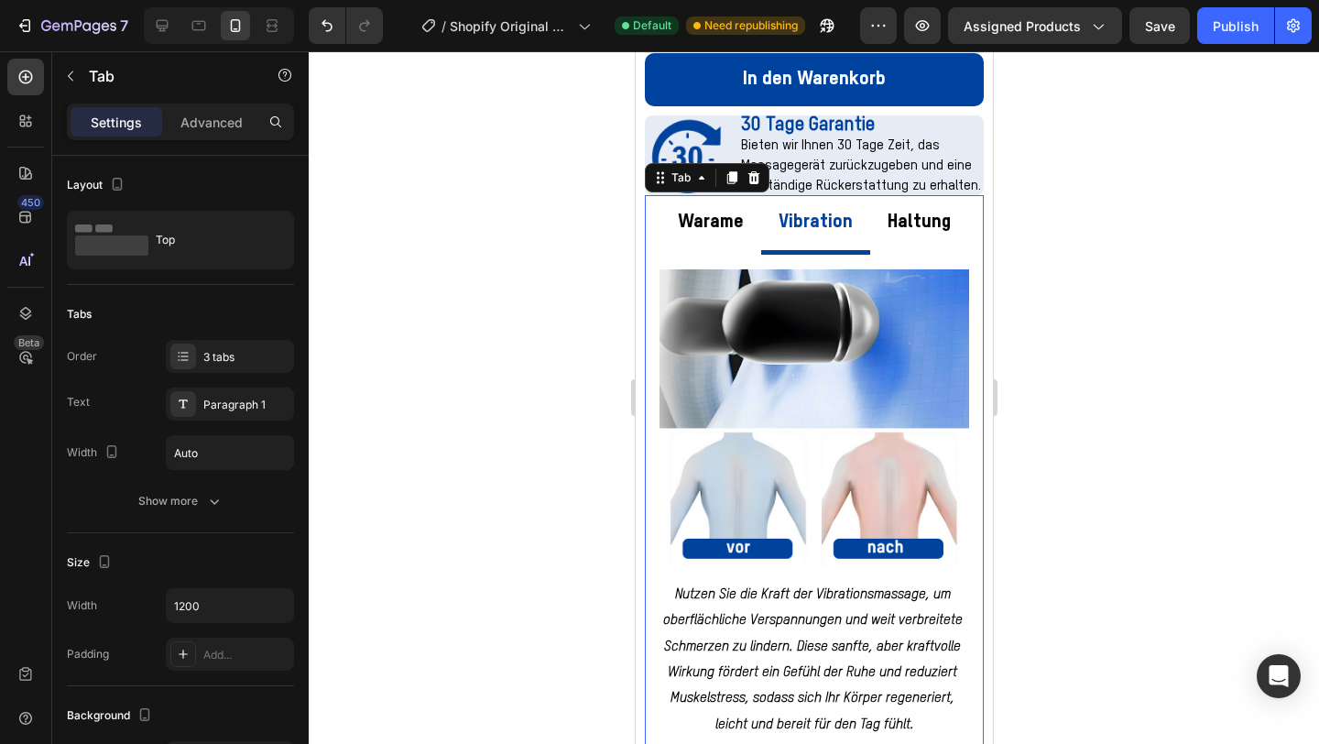
click at [726, 205] on p "Warame" at bounding box center [710, 222] width 66 height 35
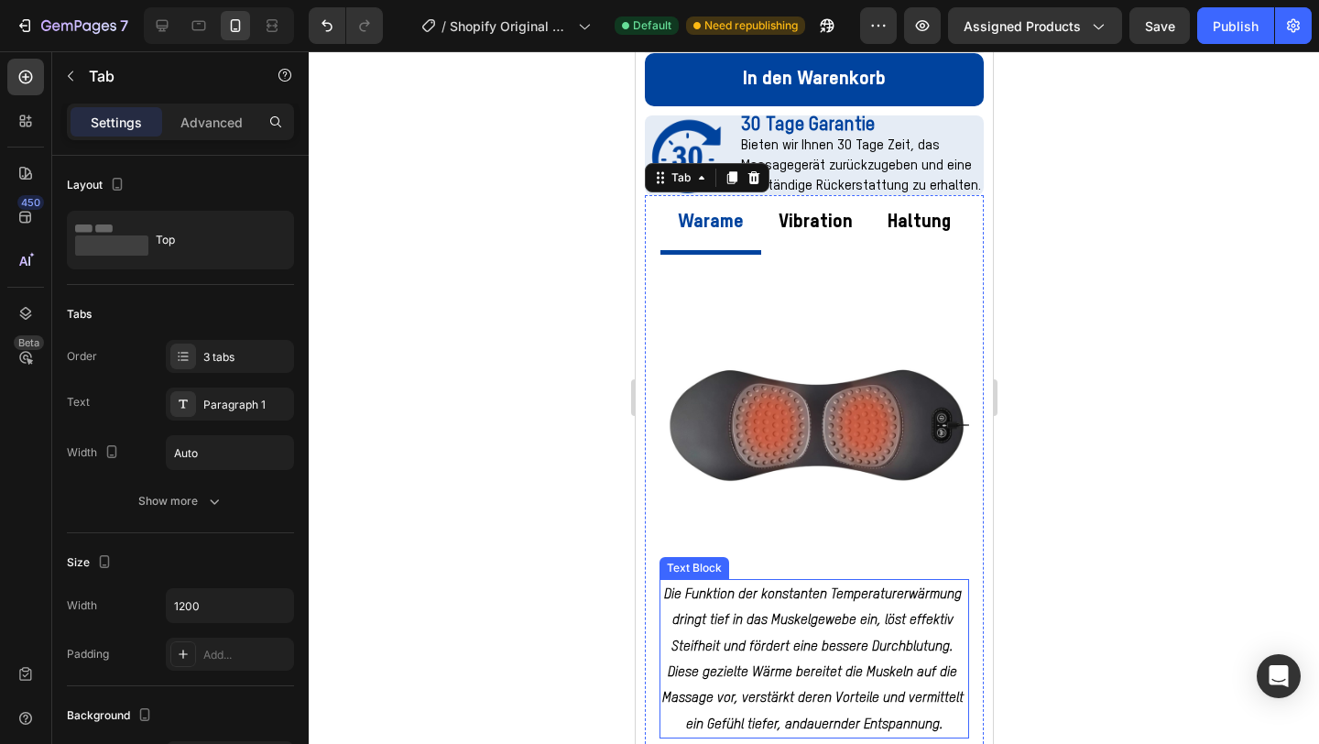
click at [777, 620] on strong "Die Funktion der konstanten Temperaturerwärmung dringt tief in das Muskelgewebe…" at bounding box center [814, 659] width 305 height 144
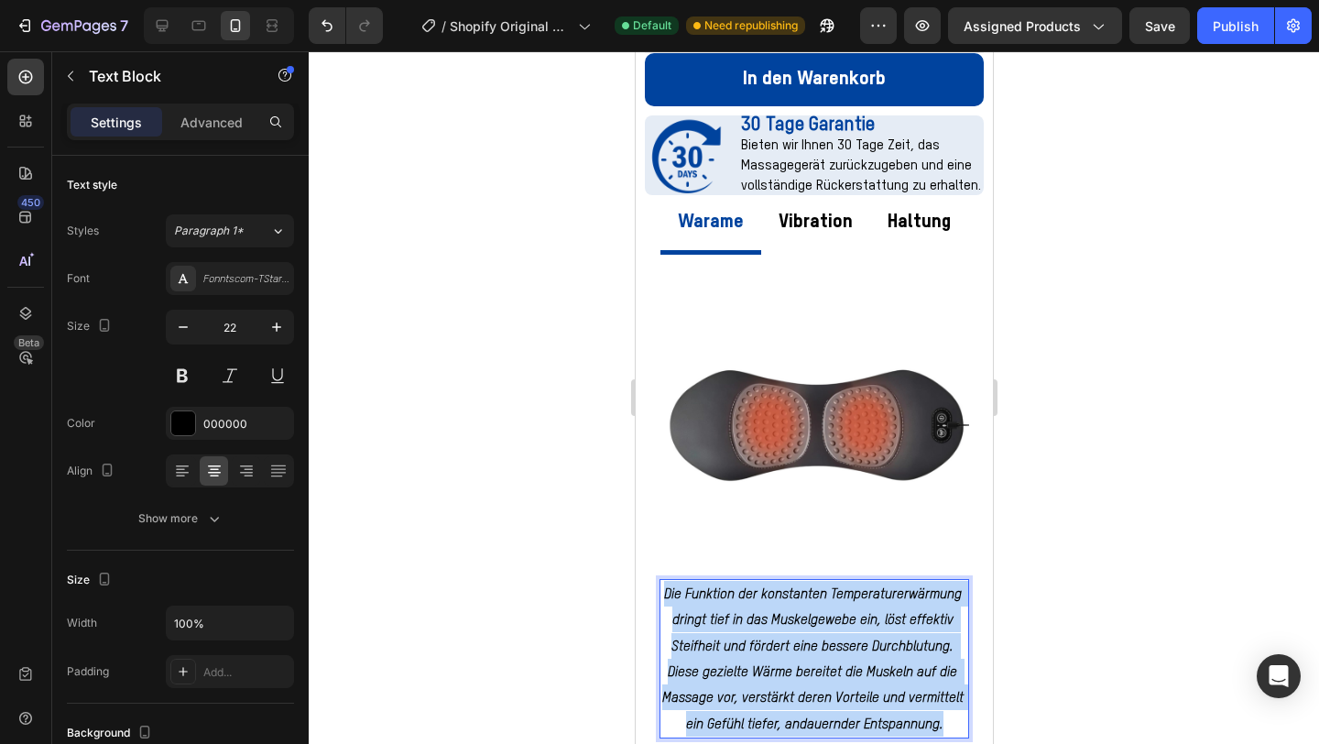
click at [777, 620] on strong "Die Funktion der konstanten Temperaturerwärmung dringt tief in das Muskelgewebe…" at bounding box center [814, 659] width 305 height 144
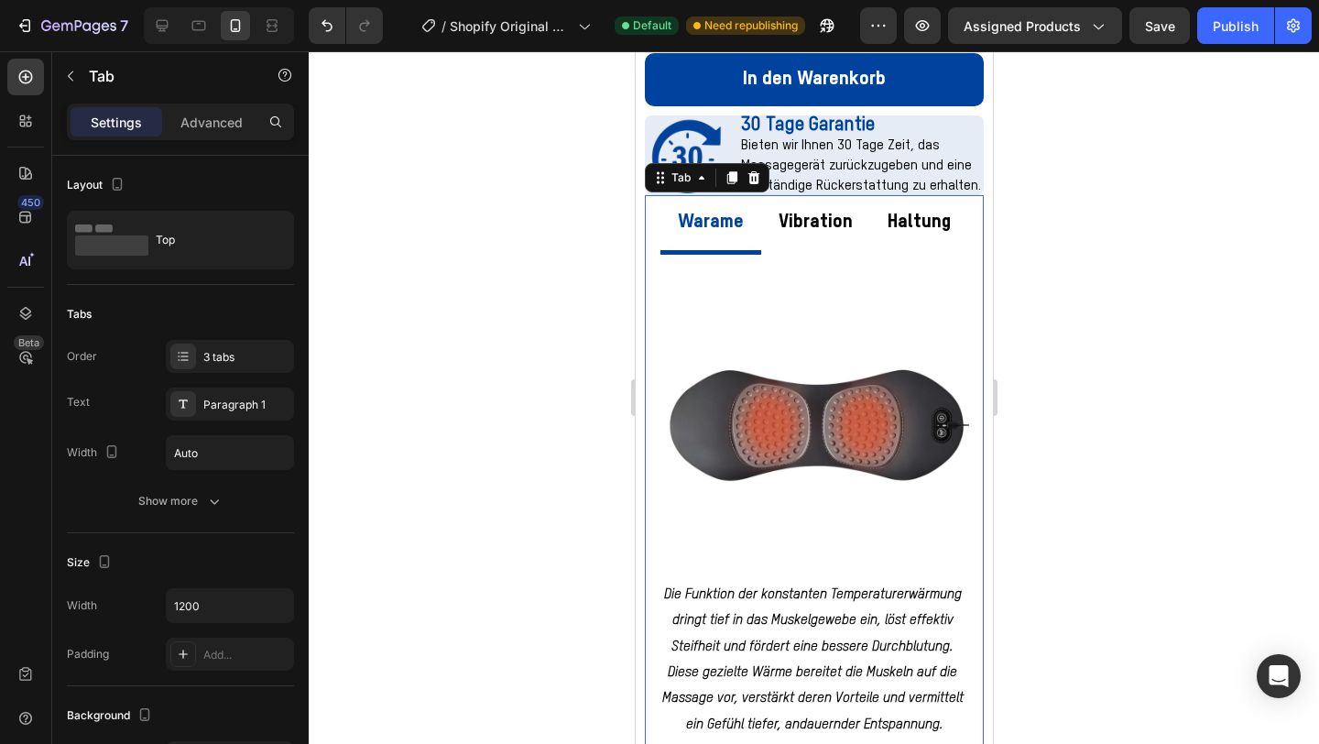
click at [796, 205] on p "Vibration" at bounding box center [815, 222] width 74 height 35
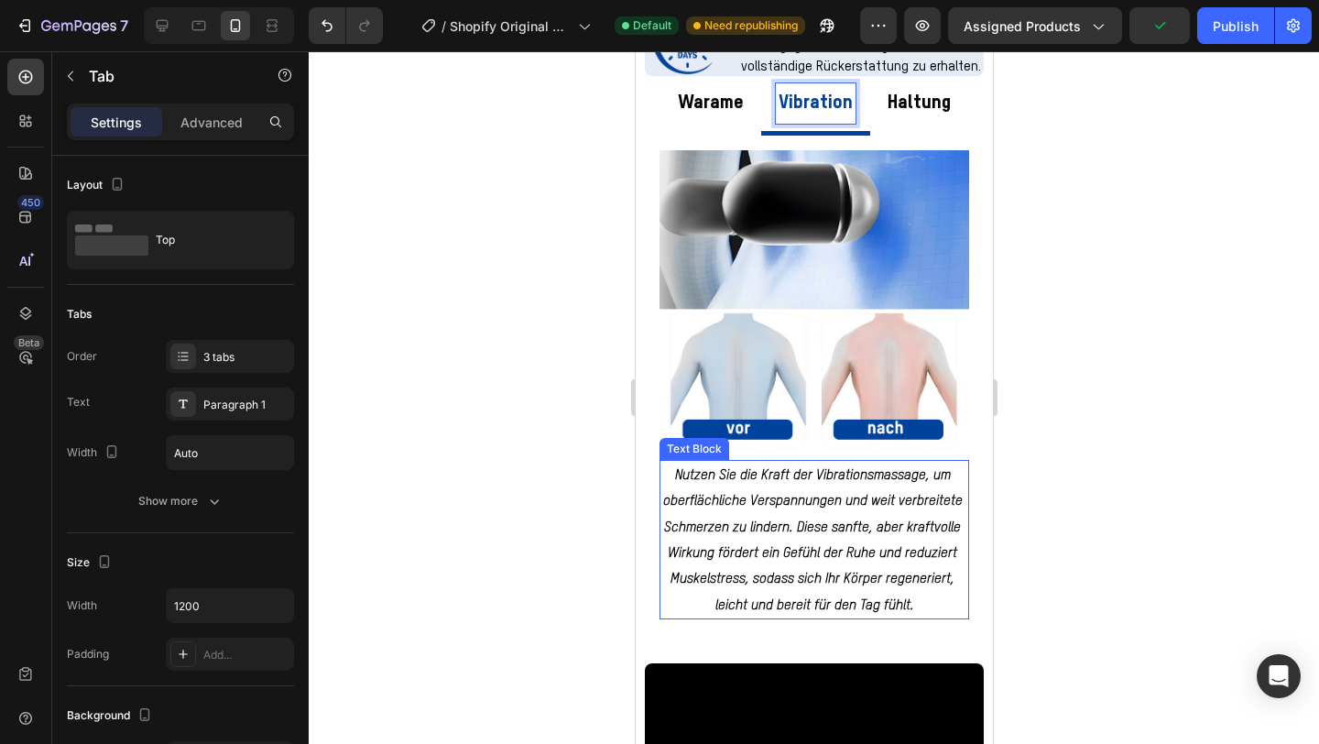
scroll to position [1125, 0]
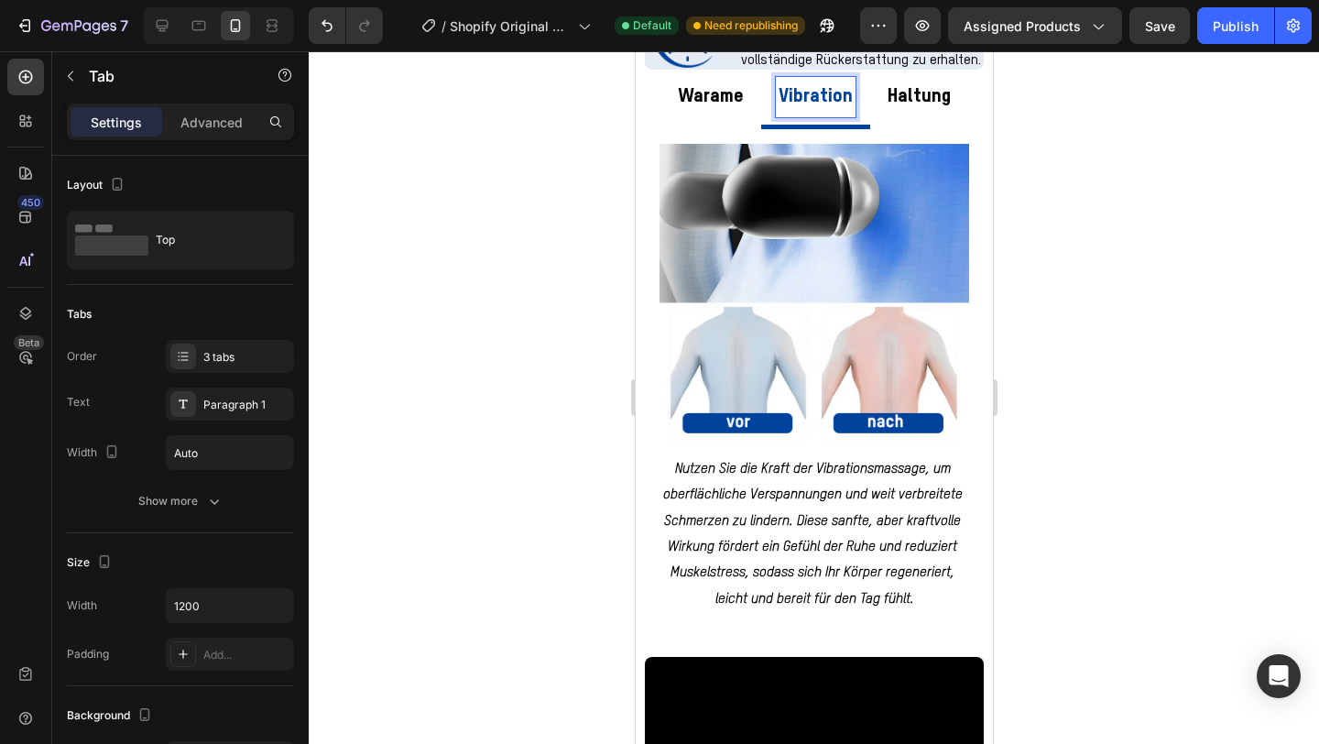
click at [919, 95] on p "Haltung" at bounding box center [918, 97] width 63 height 35
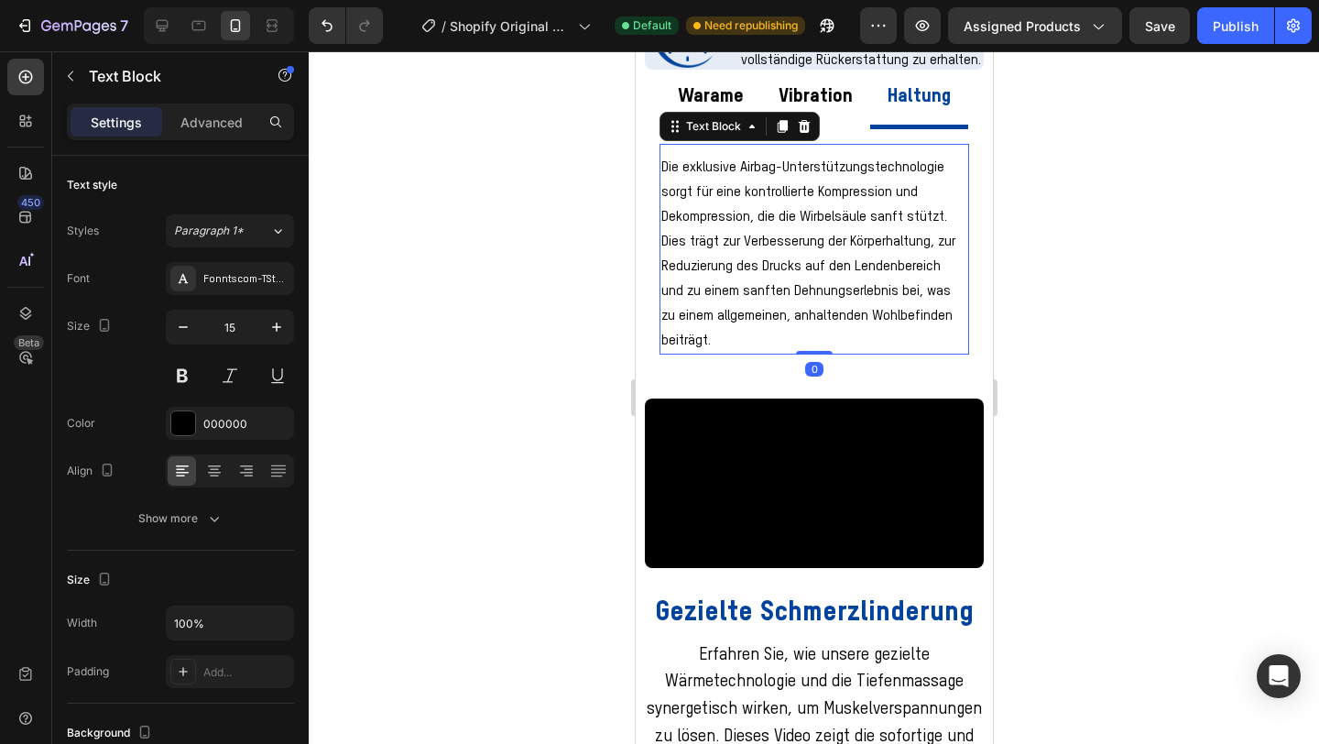
click at [773, 543] on p "Die exklusive Airbag-Unterstützungstechnologie sorgt für eine kontrollierte Kom…" at bounding box center [814, 564] width 306 height 198
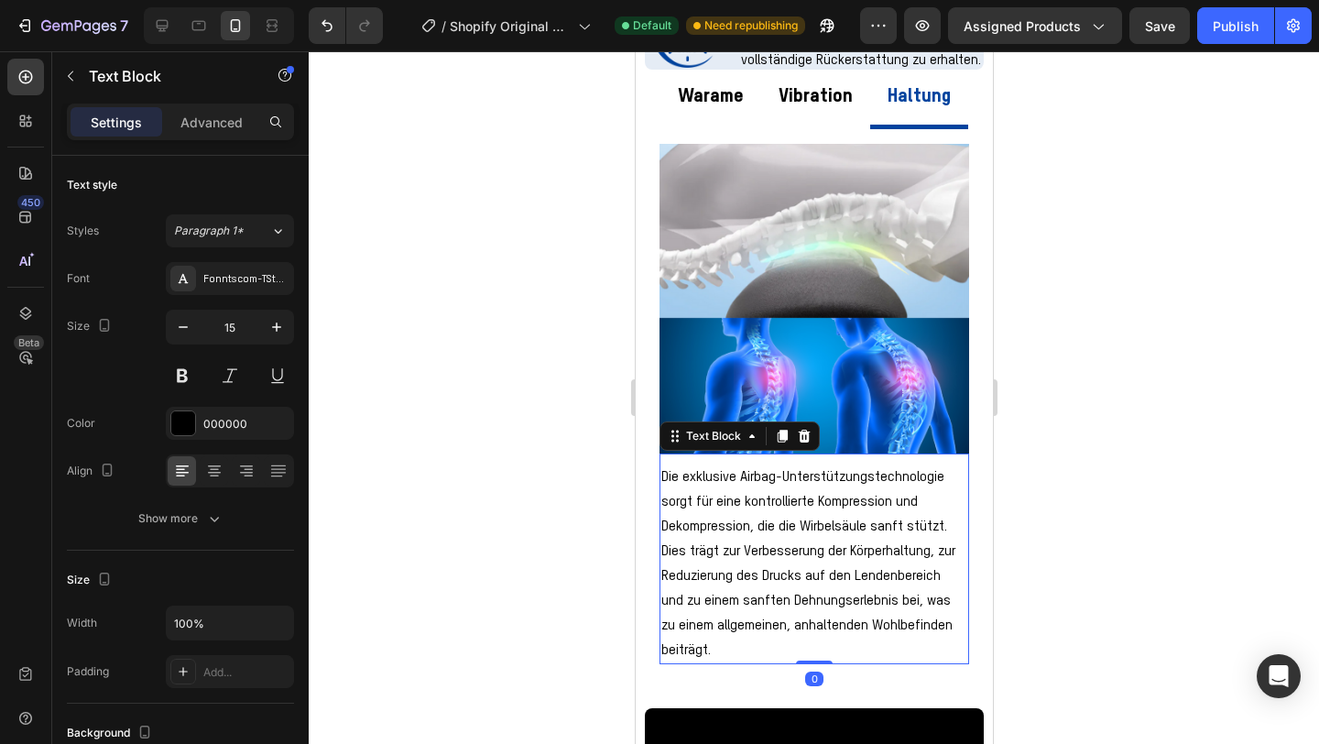
click at [773, 543] on p "Die exklusive Airbag-Unterstützungstechnologie sorgt für eine kontrollierte Kom…" at bounding box center [814, 564] width 306 height 198
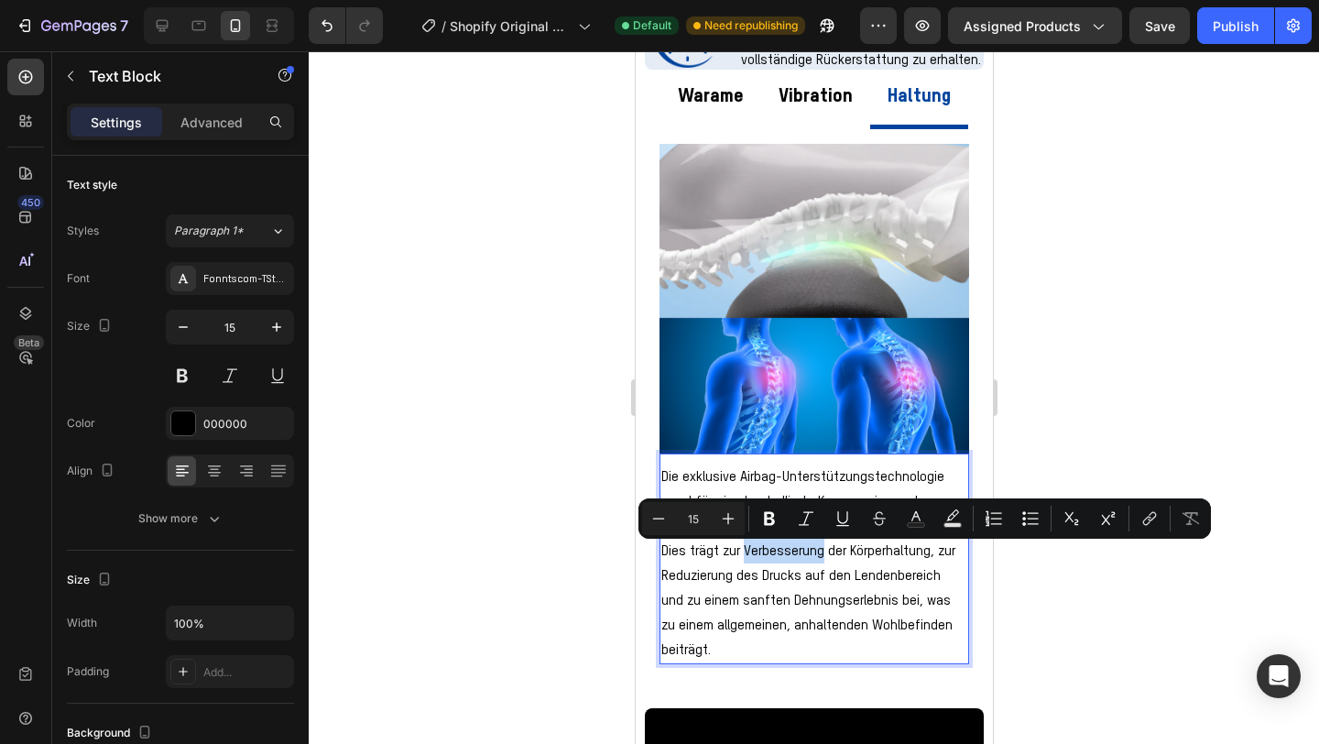
click at [773, 543] on p "Die exklusive Airbag-Unterstützungstechnologie sorgt für eine kontrollierte Kom…" at bounding box center [814, 564] width 306 height 198
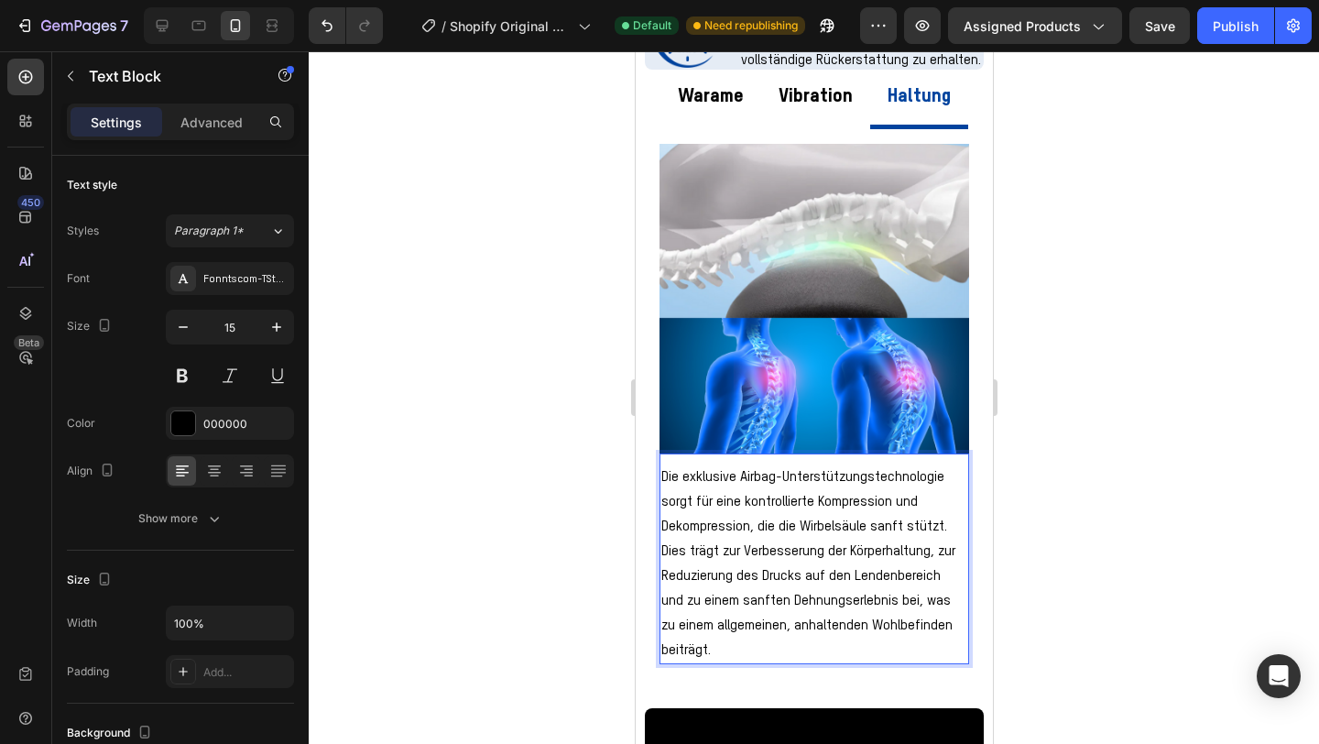
click at [769, 558] on p "Die exklusive Airbag-Unterstützungstechnologie sorgt für eine kontrollierte Kom…" at bounding box center [814, 564] width 306 height 198
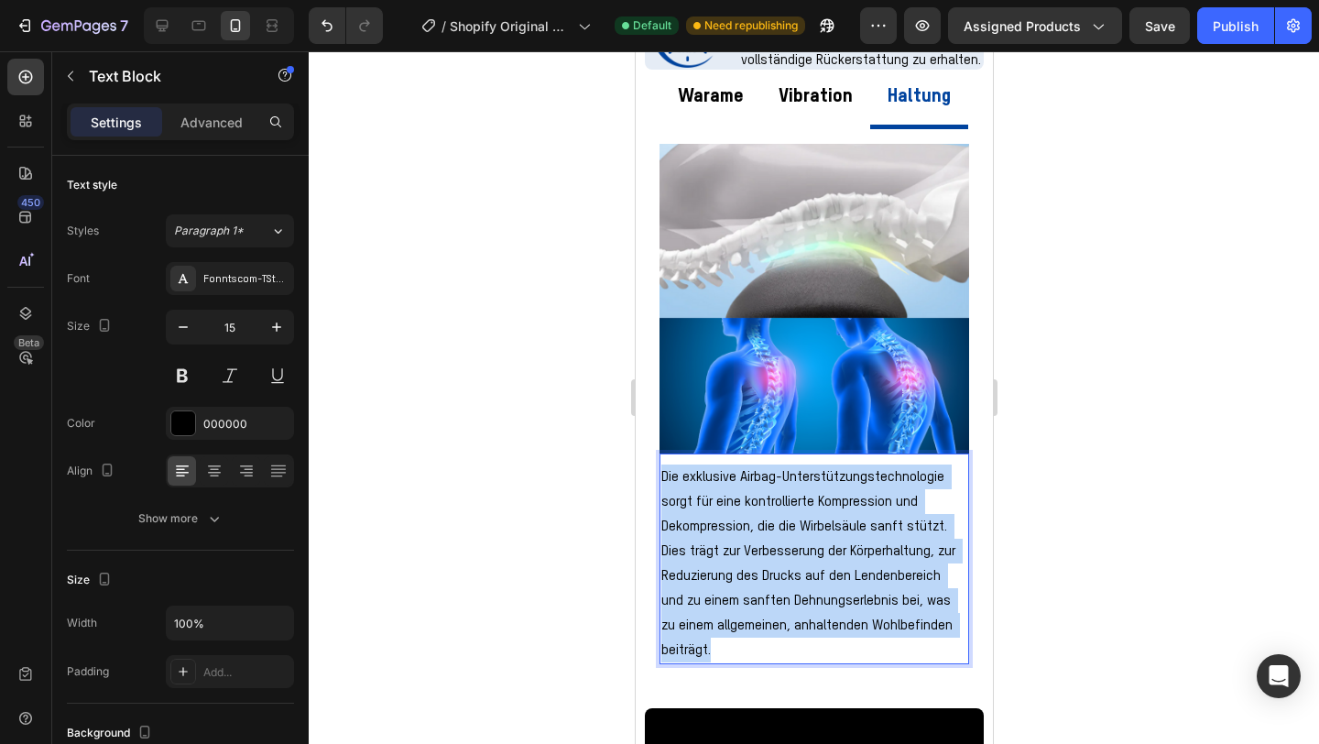
click at [769, 558] on p "Die exklusive Airbag-Unterstützungstechnologie sorgt für eine kontrollierte Kom…" at bounding box center [814, 564] width 306 height 198
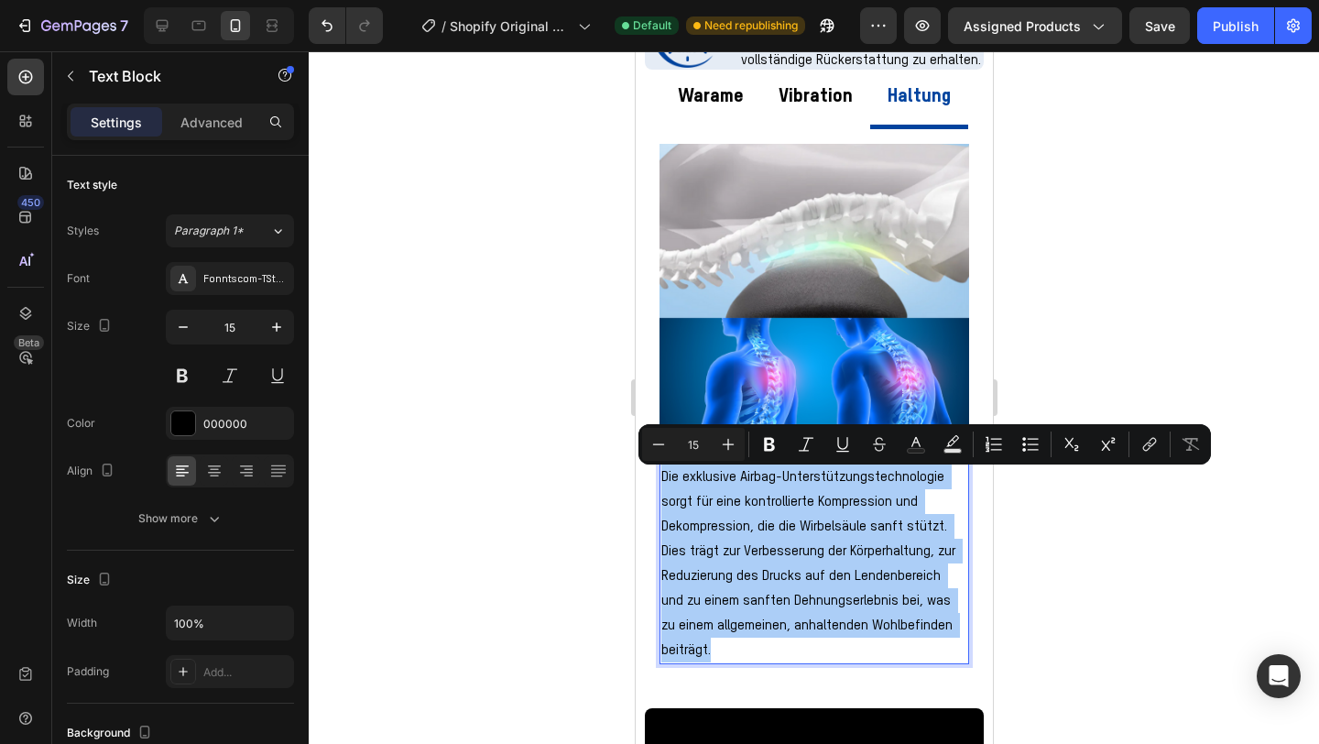
click at [541, 550] on div at bounding box center [814, 397] width 1011 height 693
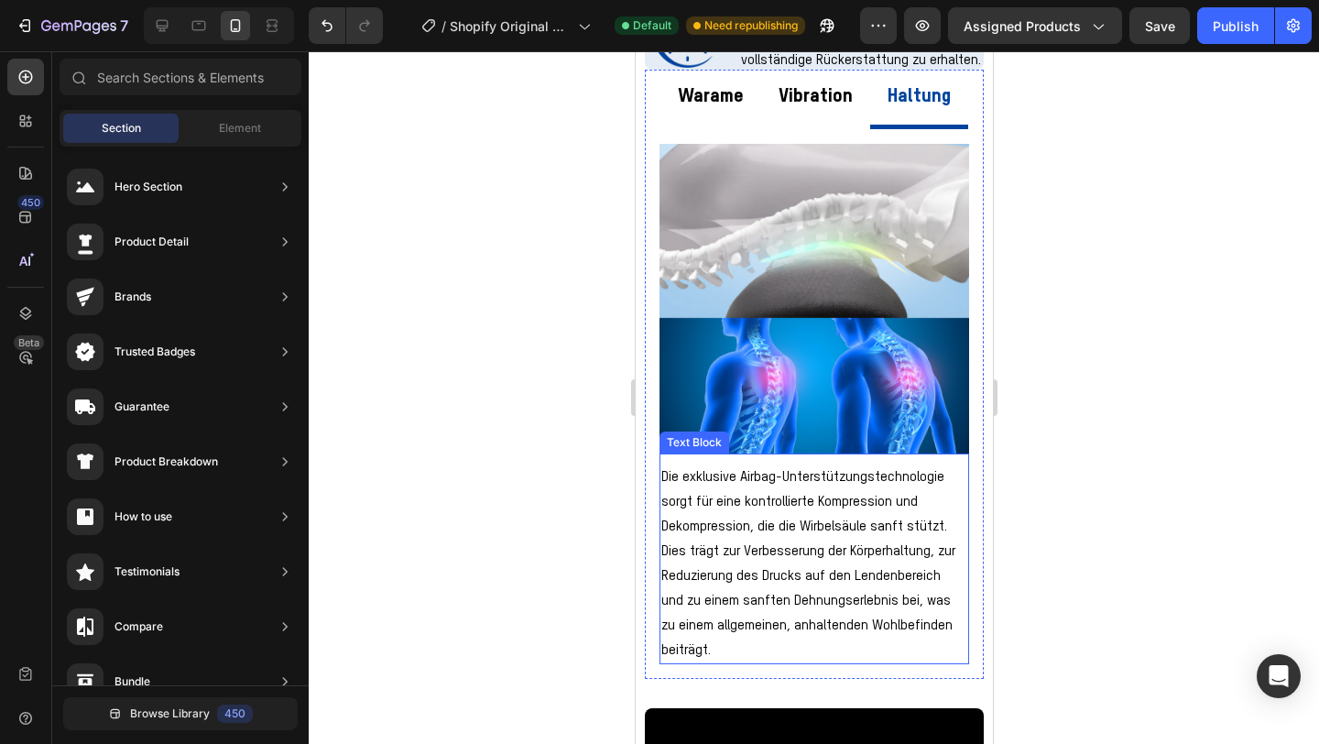
click at [767, 526] on p "Die exklusive Airbag-Unterstützungstechnologie sorgt für eine kontrollierte Kom…" at bounding box center [814, 564] width 306 height 198
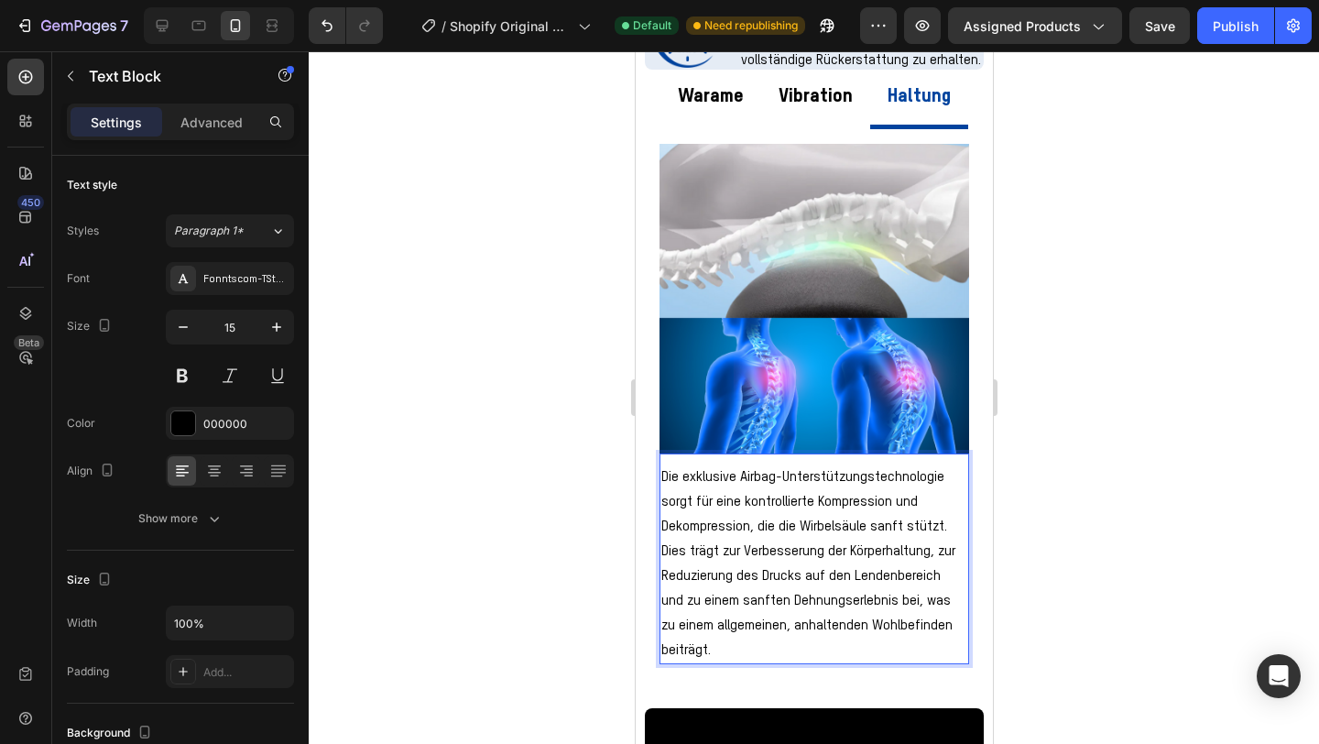
click at [767, 526] on p "Die exklusive Airbag-Unterstützungstechnologie sorgt für eine kontrollierte Kom…" at bounding box center [814, 564] width 306 height 198
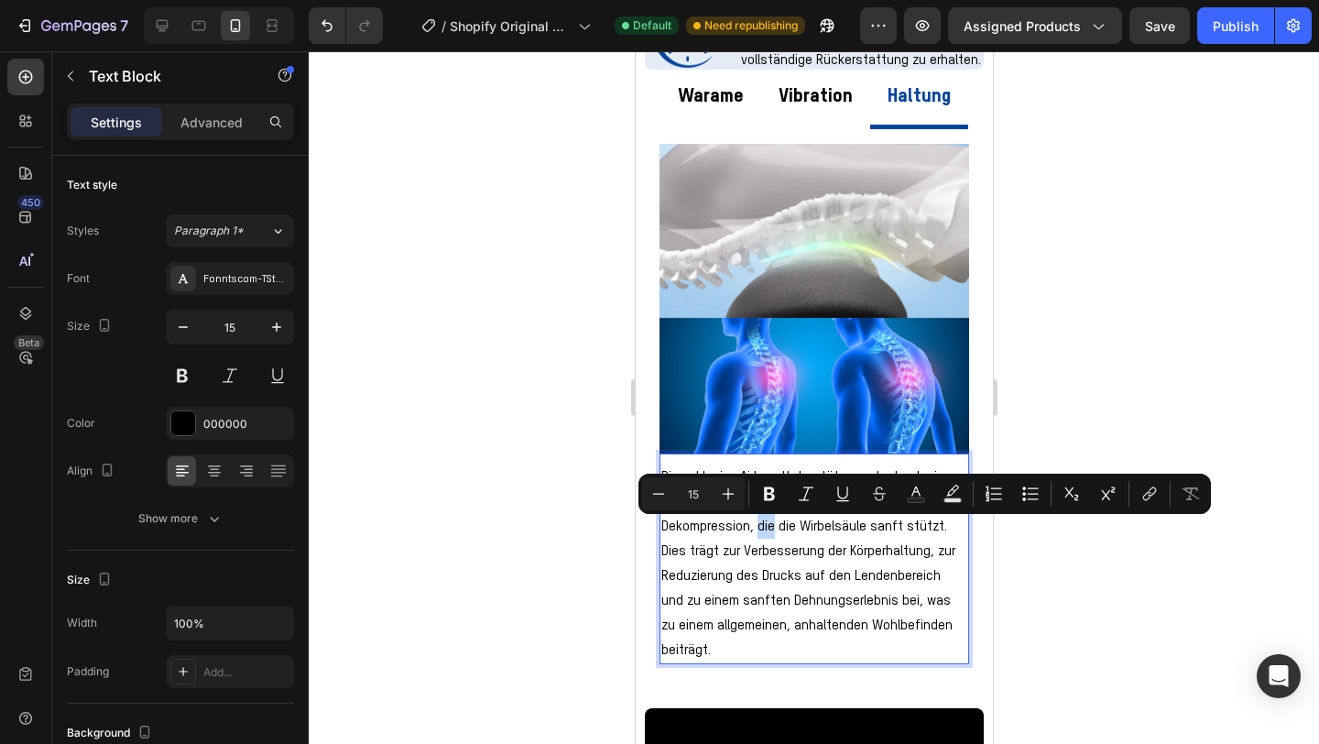
click at [767, 526] on p "Die exklusive Airbag-Unterstützungstechnologie sorgt für eine kontrollierte Kom…" at bounding box center [814, 564] width 306 height 198
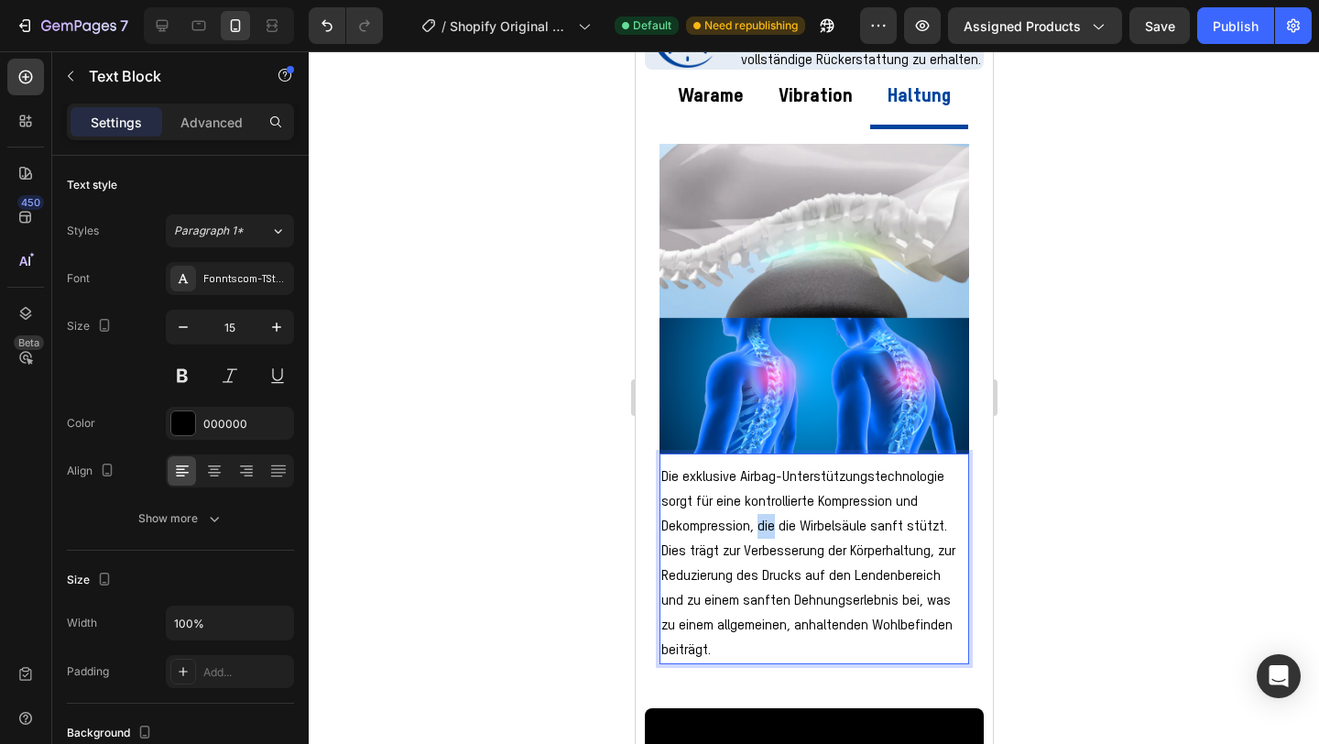
click at [767, 526] on p "Die exklusive Airbag-Unterstützungstechnologie sorgt für eine kontrollierte Kom…" at bounding box center [814, 564] width 306 height 198
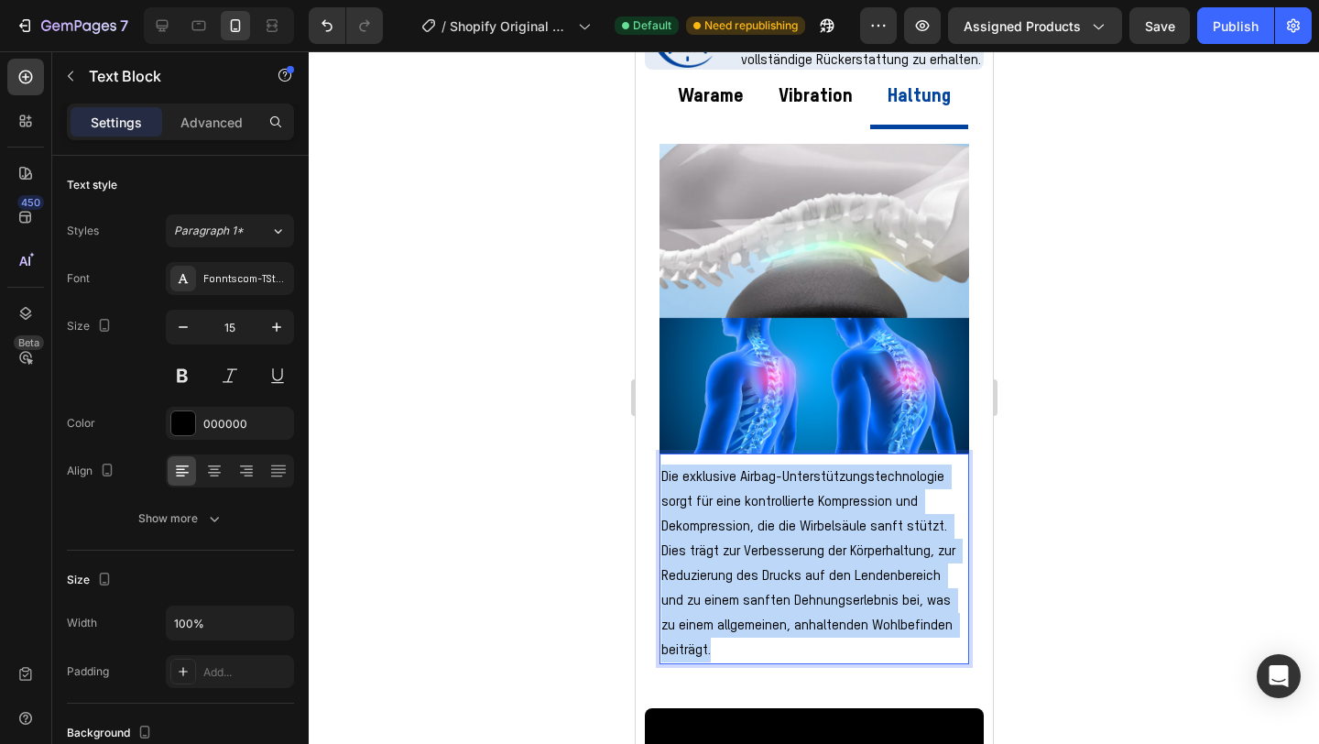
click at [767, 526] on p "Die exklusive Airbag-Unterstützungstechnologie sorgt für eine kontrollierte Kom…" at bounding box center [814, 564] width 306 height 198
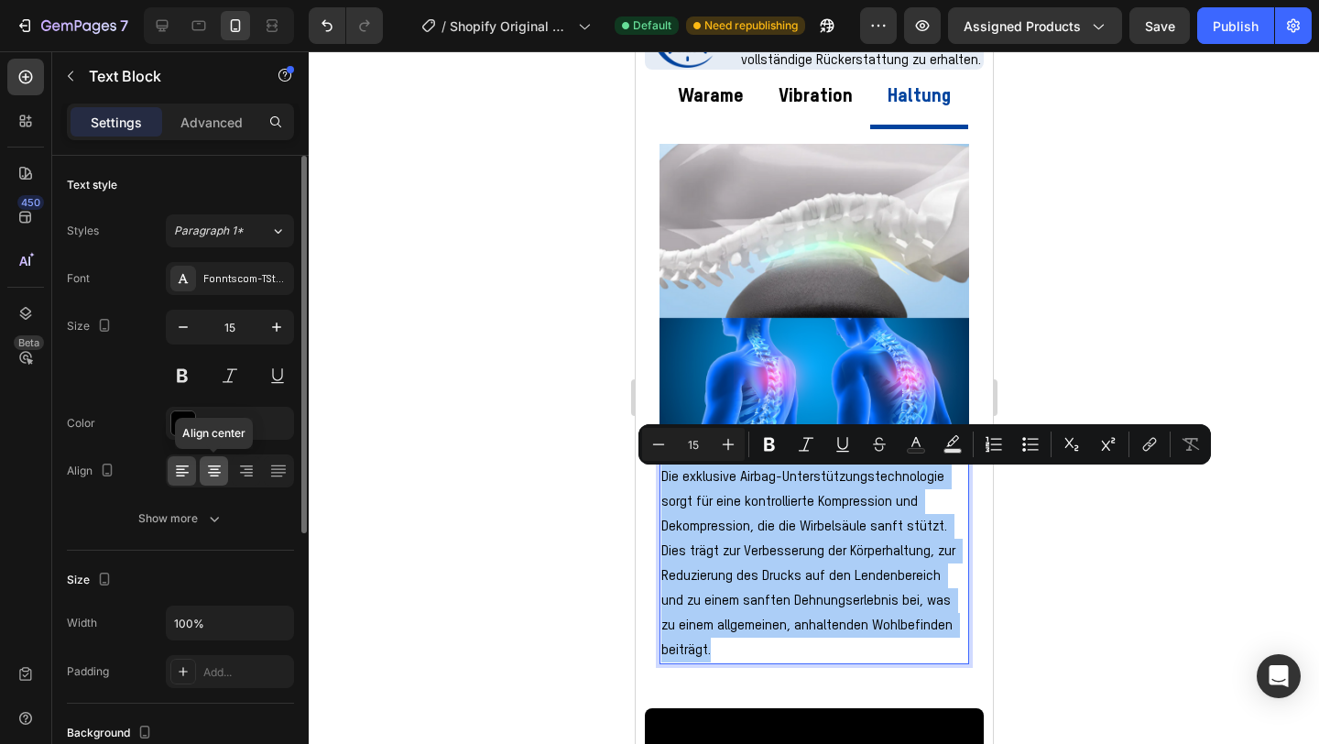
click at [210, 464] on icon at bounding box center [214, 471] width 18 height 18
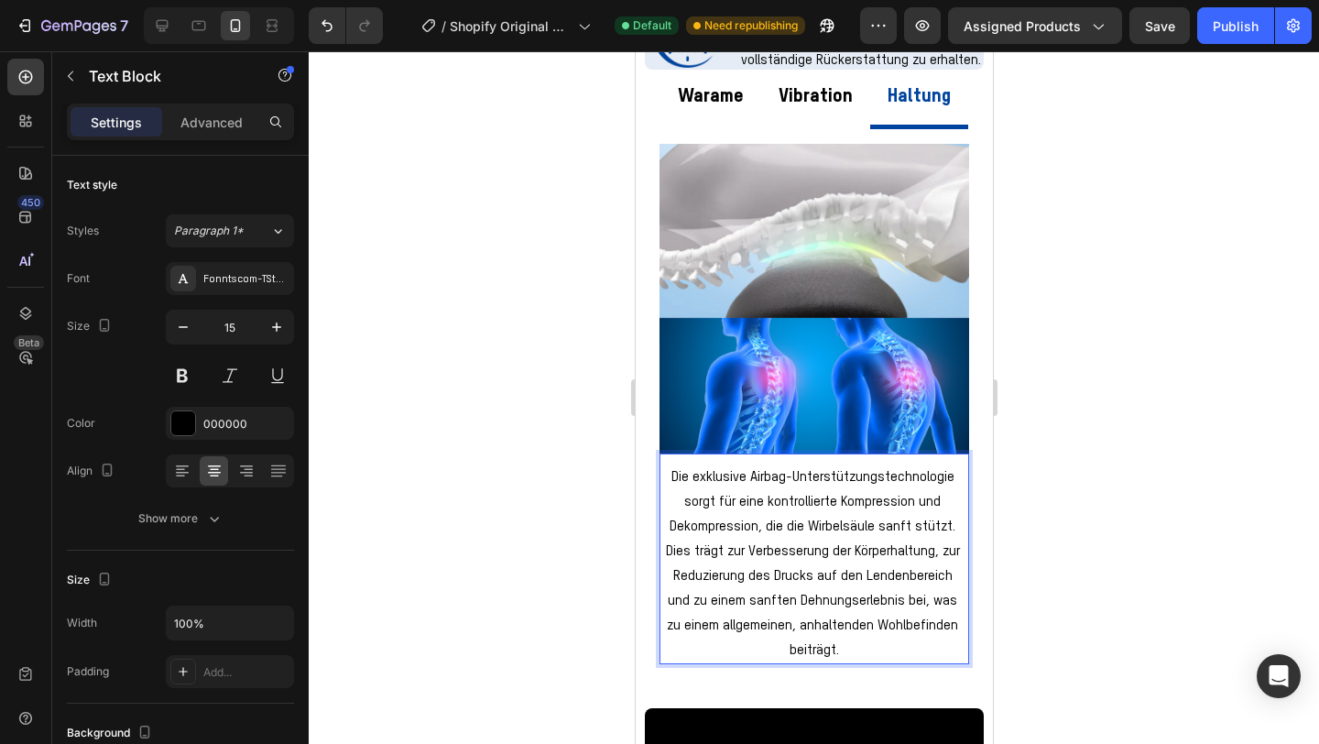
click at [774, 543] on p "Die exklusive Airbag-Unterstützungstechnologie sorgt für eine kontrollierte Kom…" at bounding box center [814, 564] width 306 height 198
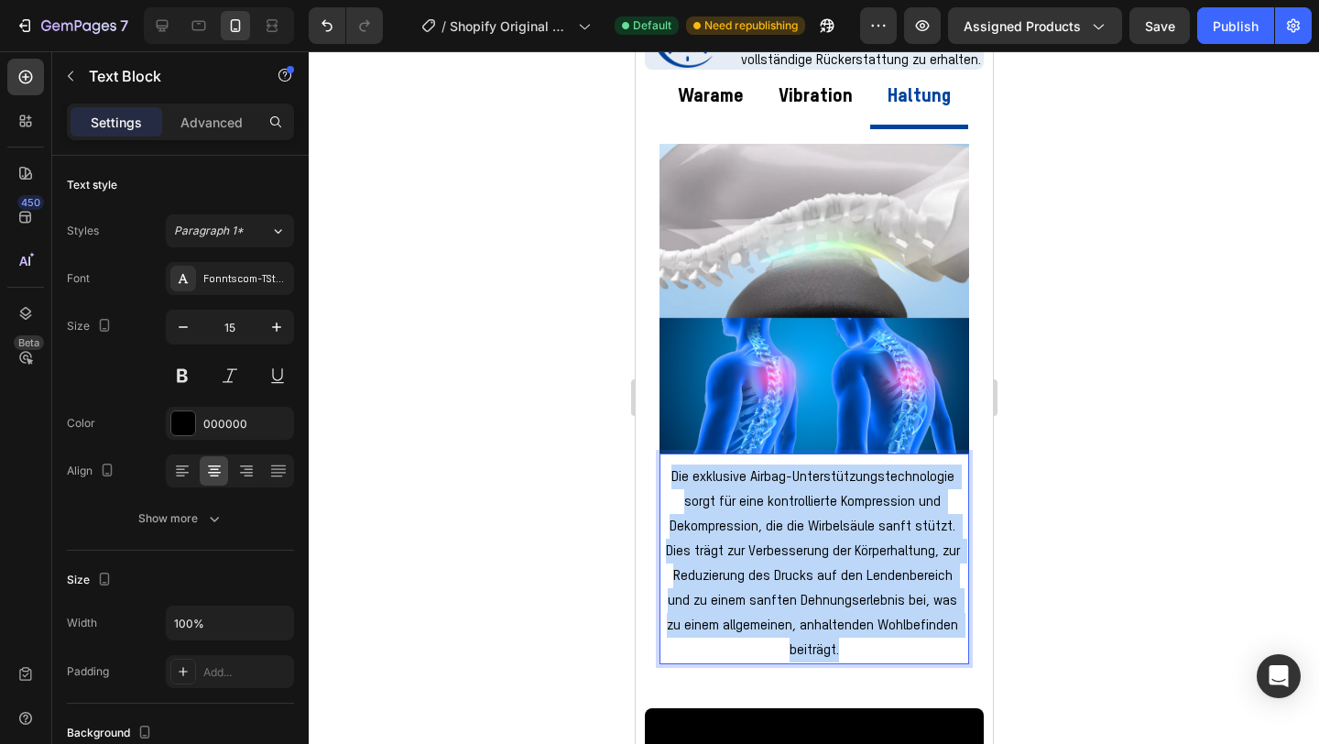
click at [774, 543] on p "Die exklusive Airbag-Unterstützungstechnologie sorgt für eine kontrollierte Kom…" at bounding box center [814, 564] width 306 height 198
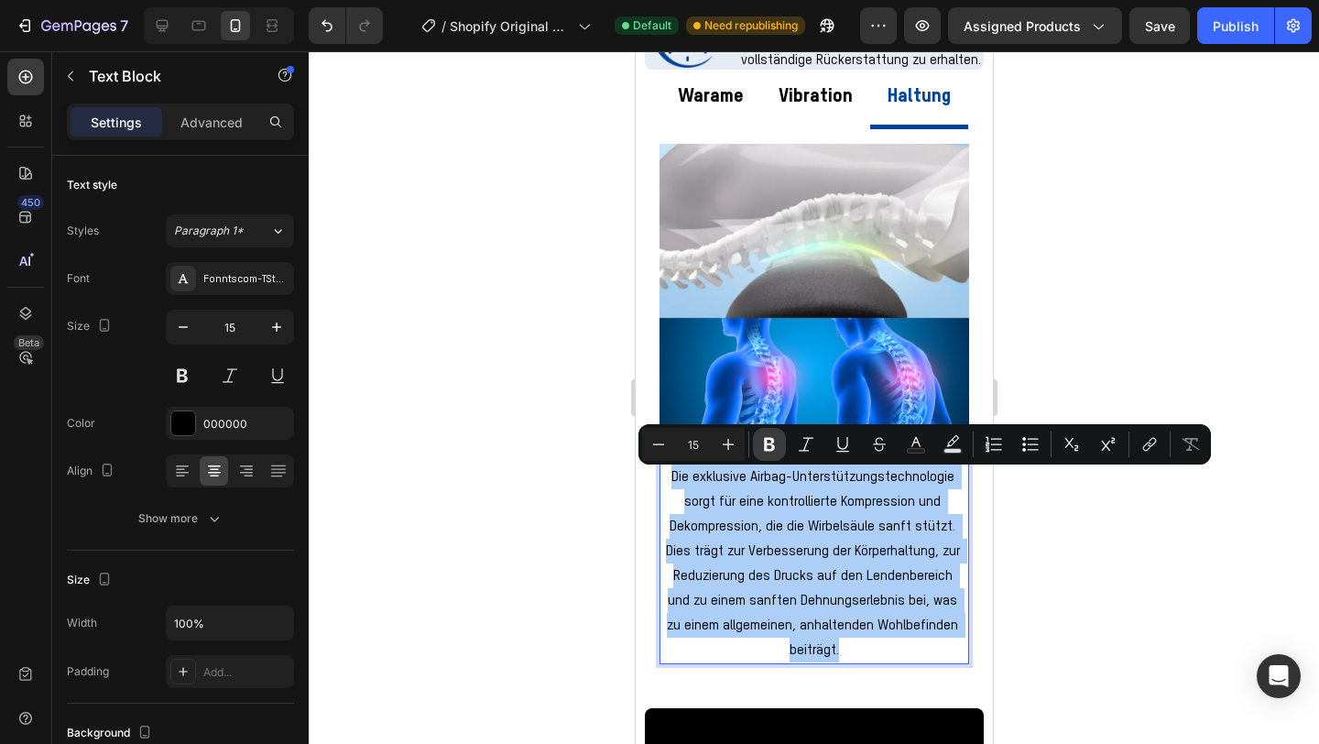
click at [777, 436] on icon "Editor contextual toolbar" at bounding box center [769, 444] width 18 height 18
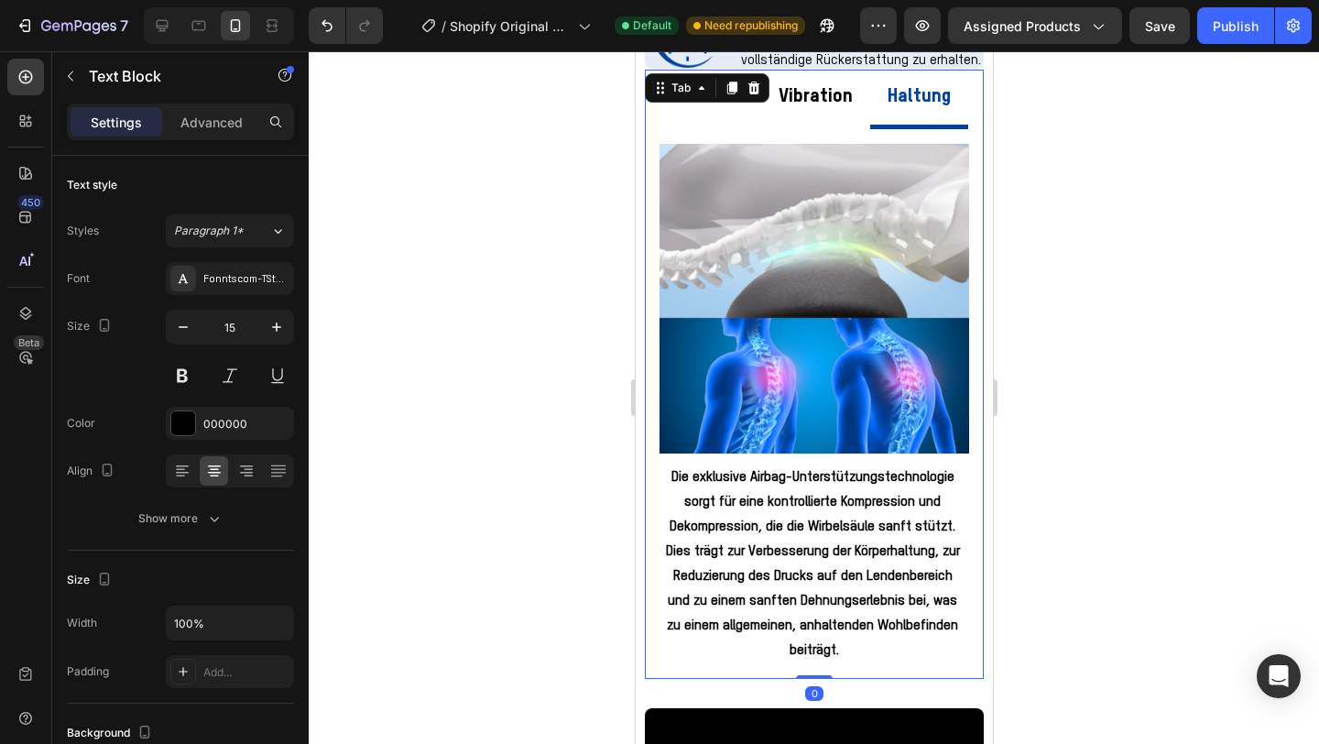
click at [834, 117] on div "Vibration" at bounding box center [815, 97] width 80 height 40
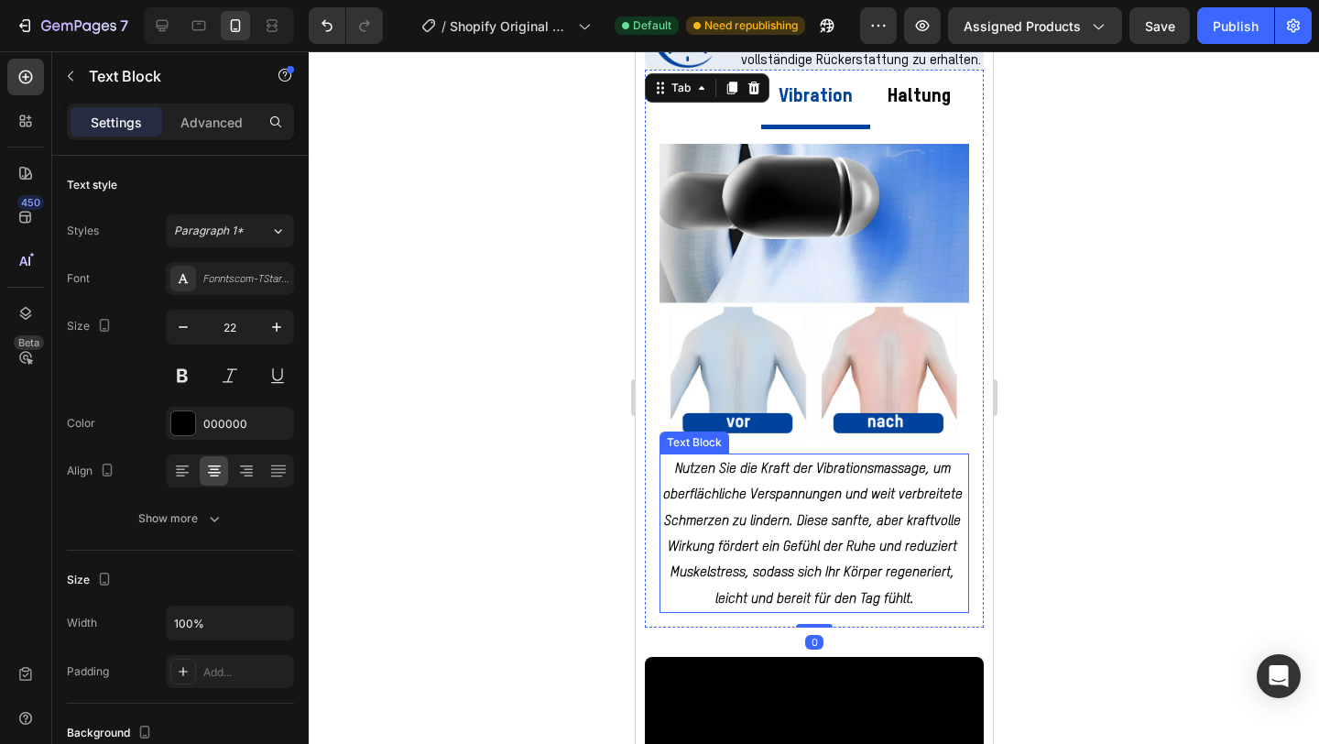
click at [805, 536] on p "Nutzen Sie die Kraft der Vibrationsmassage, um oberflächliche Verspannungen und…" at bounding box center [814, 533] width 306 height 156
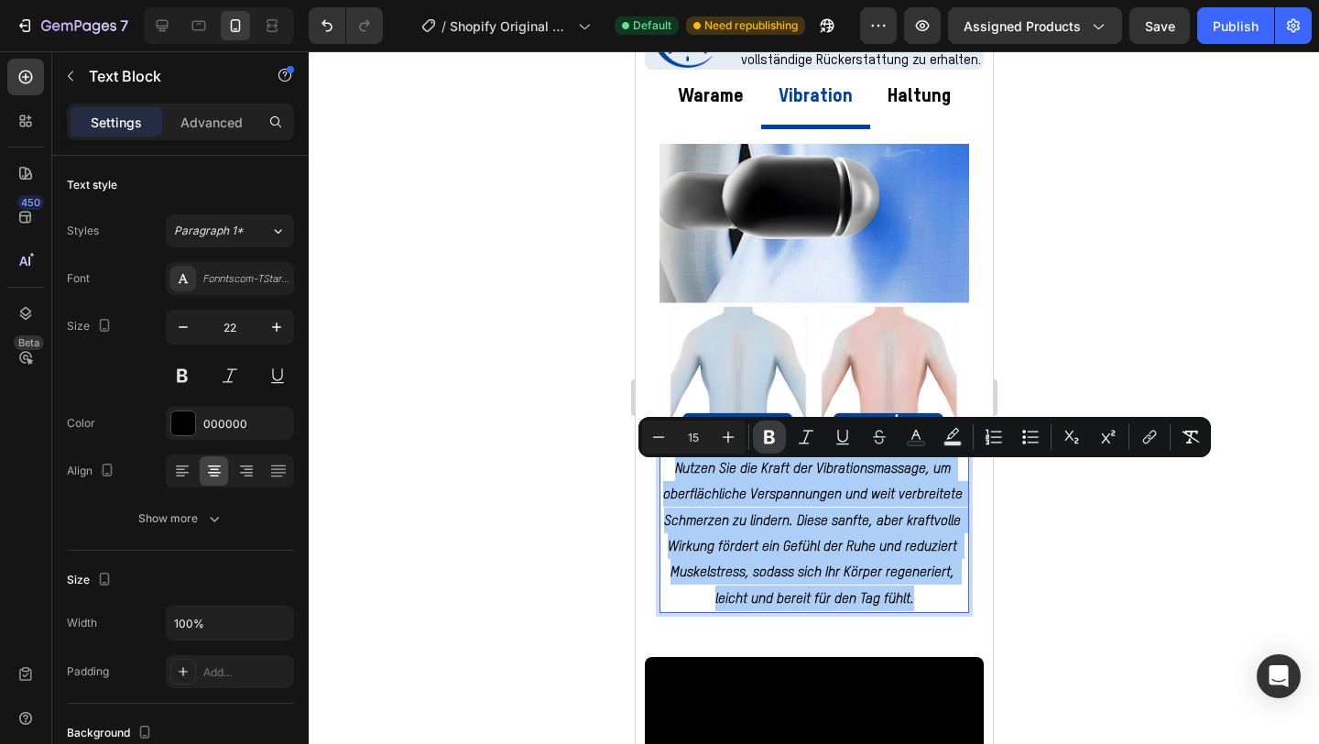
click at [775, 438] on icon "Editor contextual toolbar" at bounding box center [769, 437] width 18 height 18
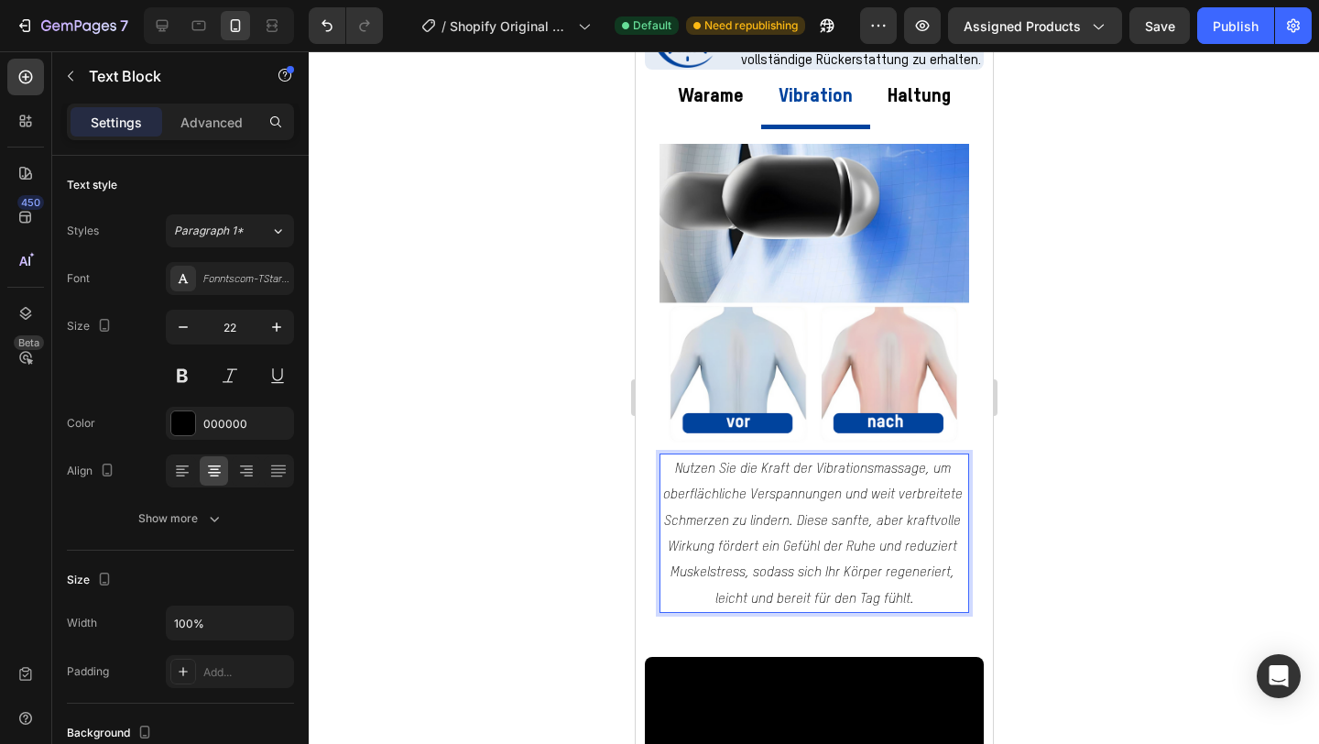
click at [762, 521] on span "Nutzen Sie die Kraft der Vibrationsmassage, um oberflächliche Verspannungen und…" at bounding box center [813, 534] width 303 height 144
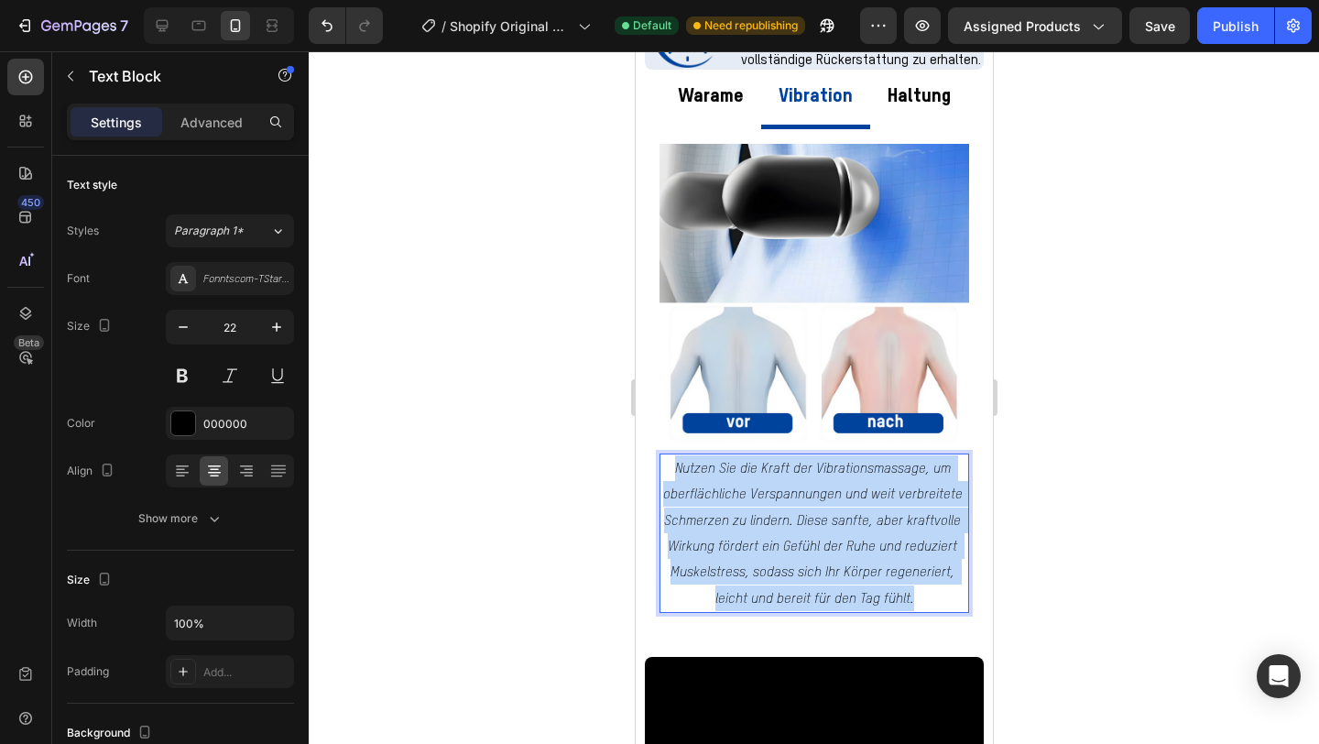
click at [762, 521] on span "Nutzen Sie die Kraft der Vibrationsmassage, um oberflächliche Verspannungen und…" at bounding box center [813, 534] width 303 height 144
click at [756, 492] on span "Nutzen Sie die Kraft der Vibrationsmassage, um oberflächliche Verspannungen und…" at bounding box center [813, 534] width 303 height 144
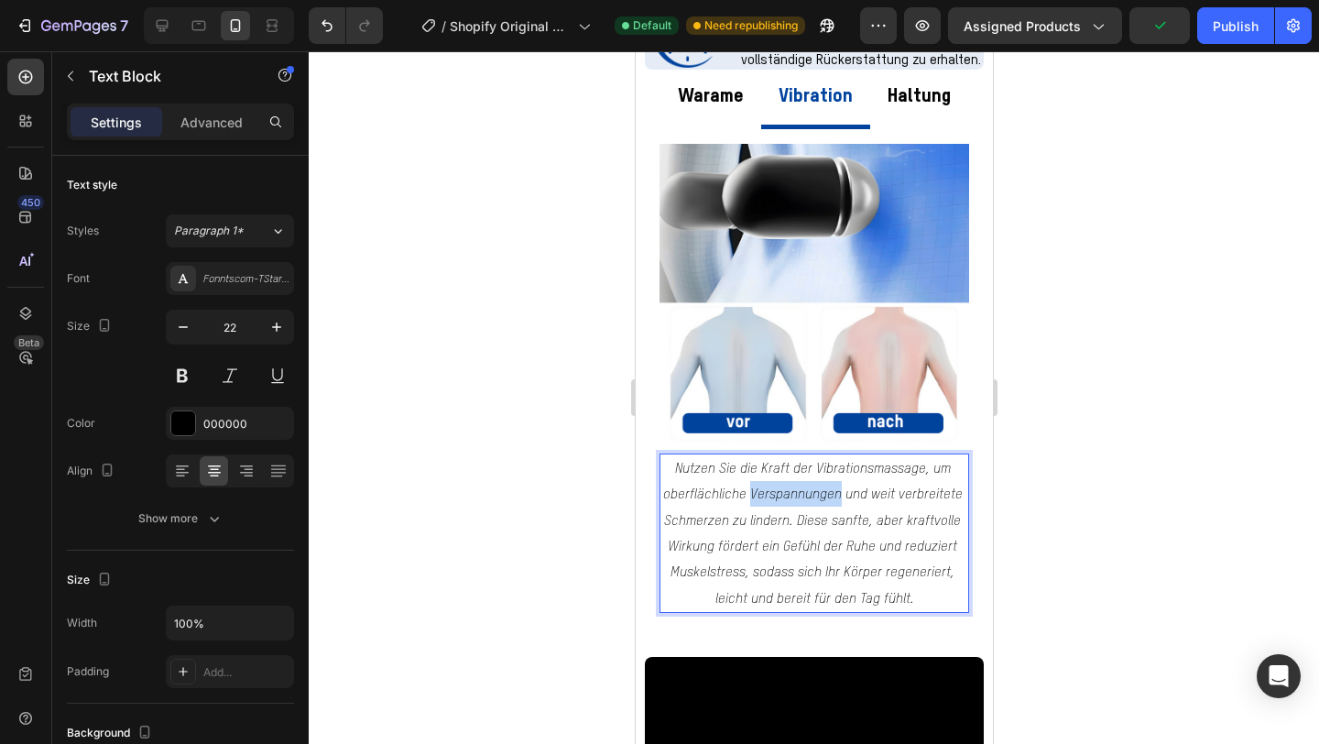
click at [756, 492] on span "Nutzen Sie die Kraft der Vibrationsmassage, um oberflächliche Verspannungen und…" at bounding box center [813, 534] width 303 height 144
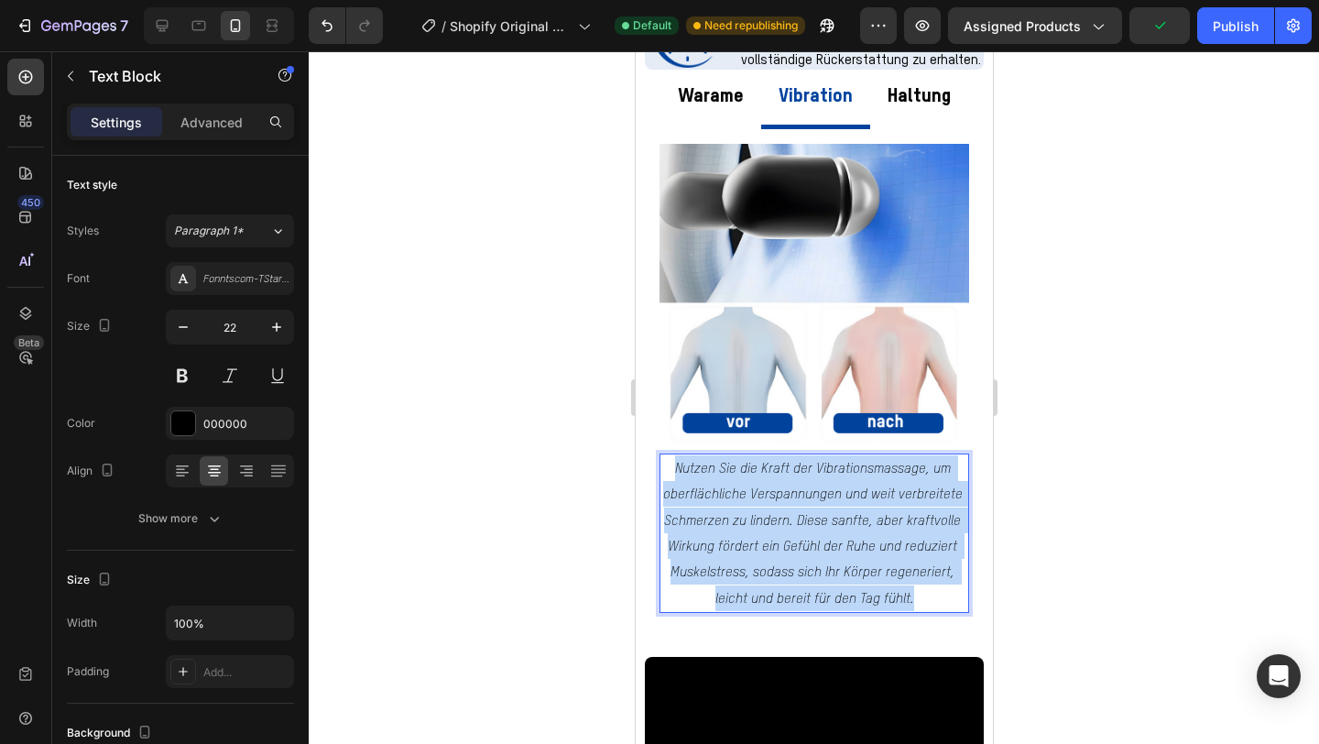
click at [756, 492] on span "Nutzen Sie die Kraft der Vibrationsmassage, um oberflächliche Verspannungen und…" at bounding box center [813, 534] width 303 height 144
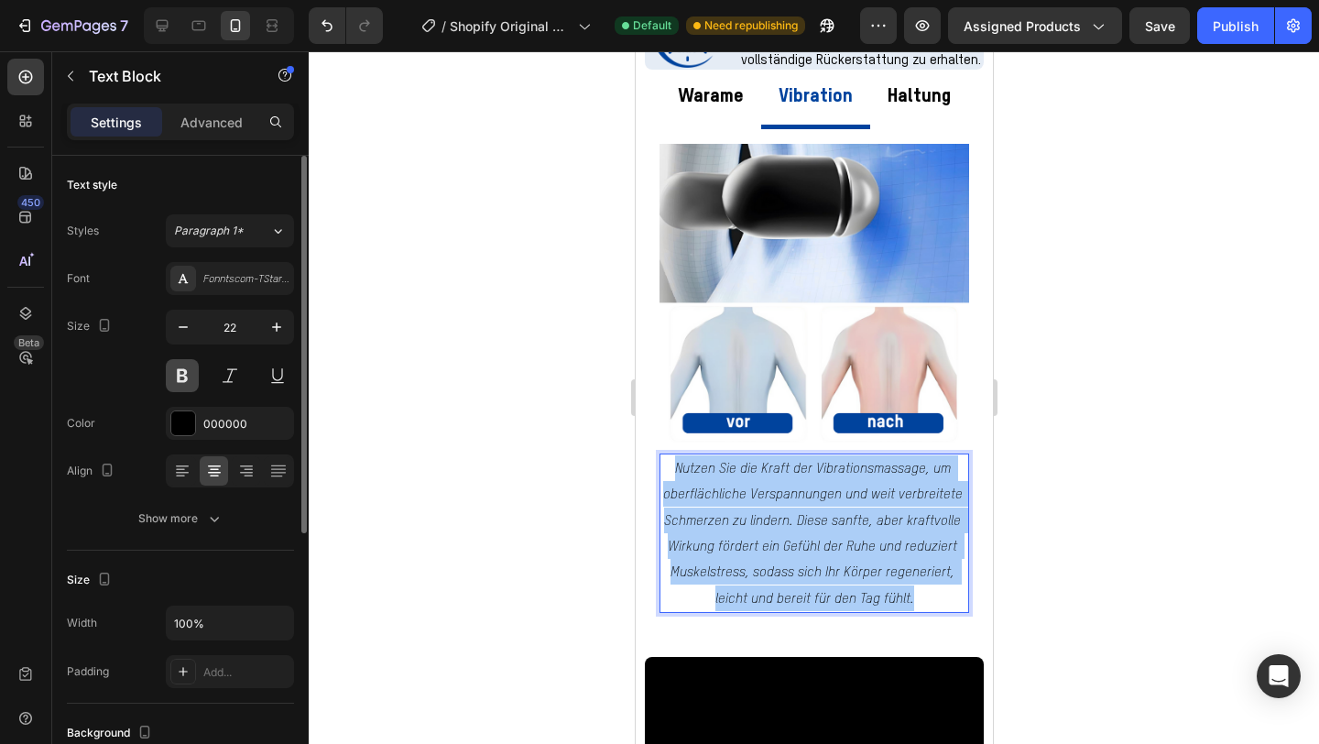
click at [182, 373] on button at bounding box center [182, 375] width 33 height 33
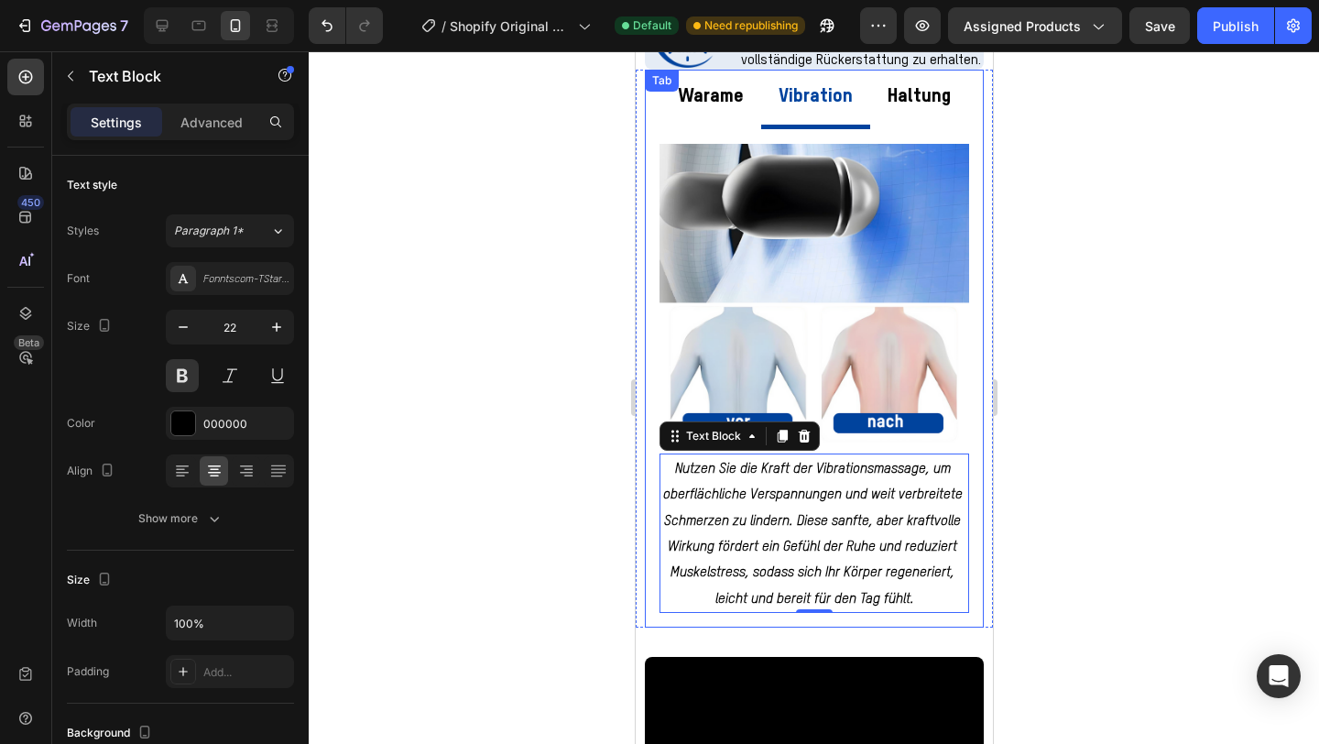
click at [914, 108] on p "Haltung" at bounding box center [918, 97] width 63 height 35
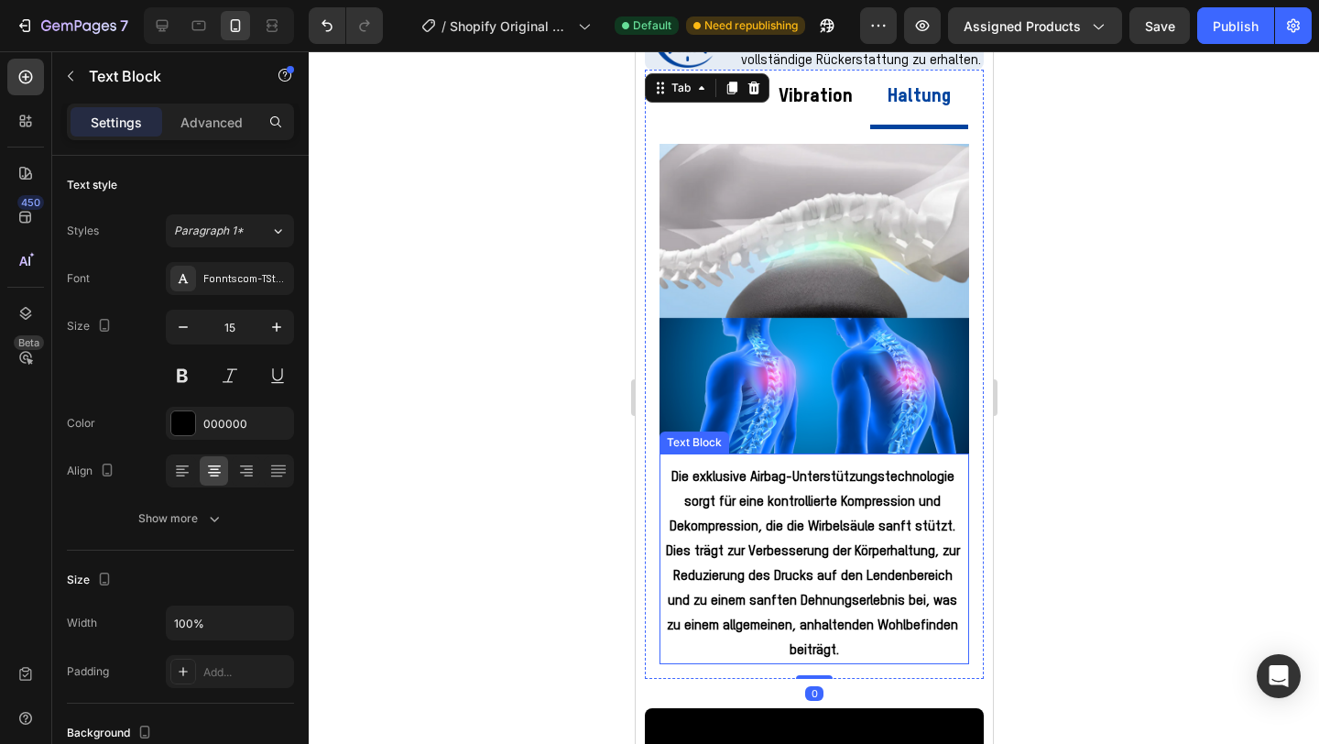
click at [796, 605] on strong "Die exklusive Airbag-Unterstützungstechnologie sorgt für eine kontrollierte Kom…" at bounding box center [814, 563] width 298 height 187
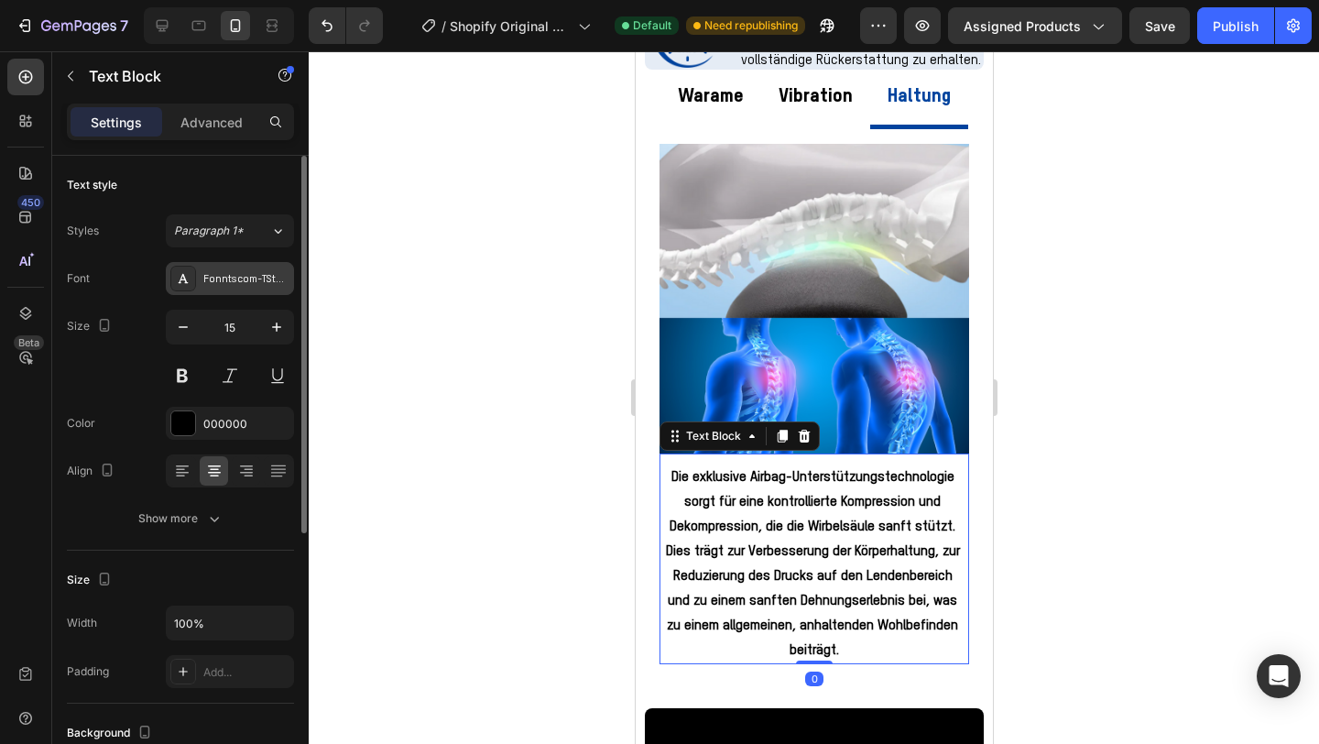
click at [186, 283] on icon at bounding box center [184, 278] width 10 height 9
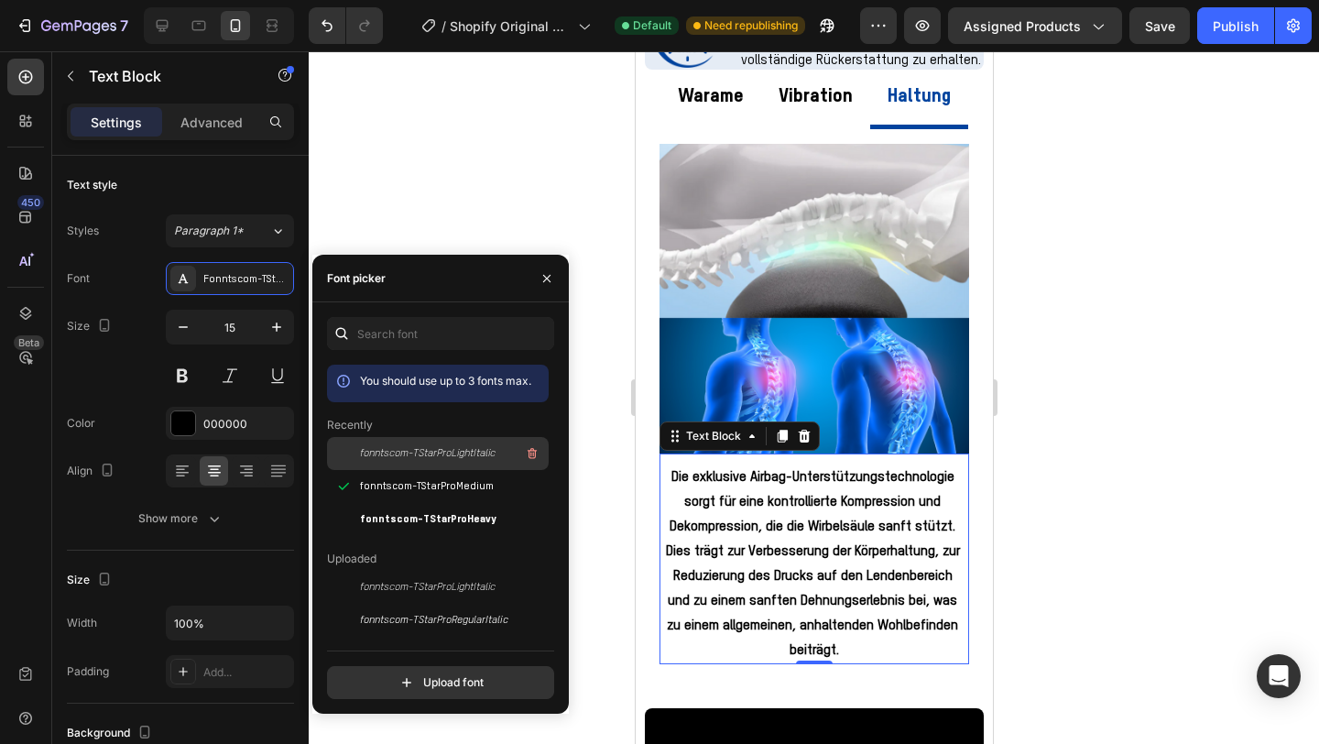
click at [408, 458] on span "fonntscom-TStarProLightItalic" at bounding box center [428, 453] width 136 height 16
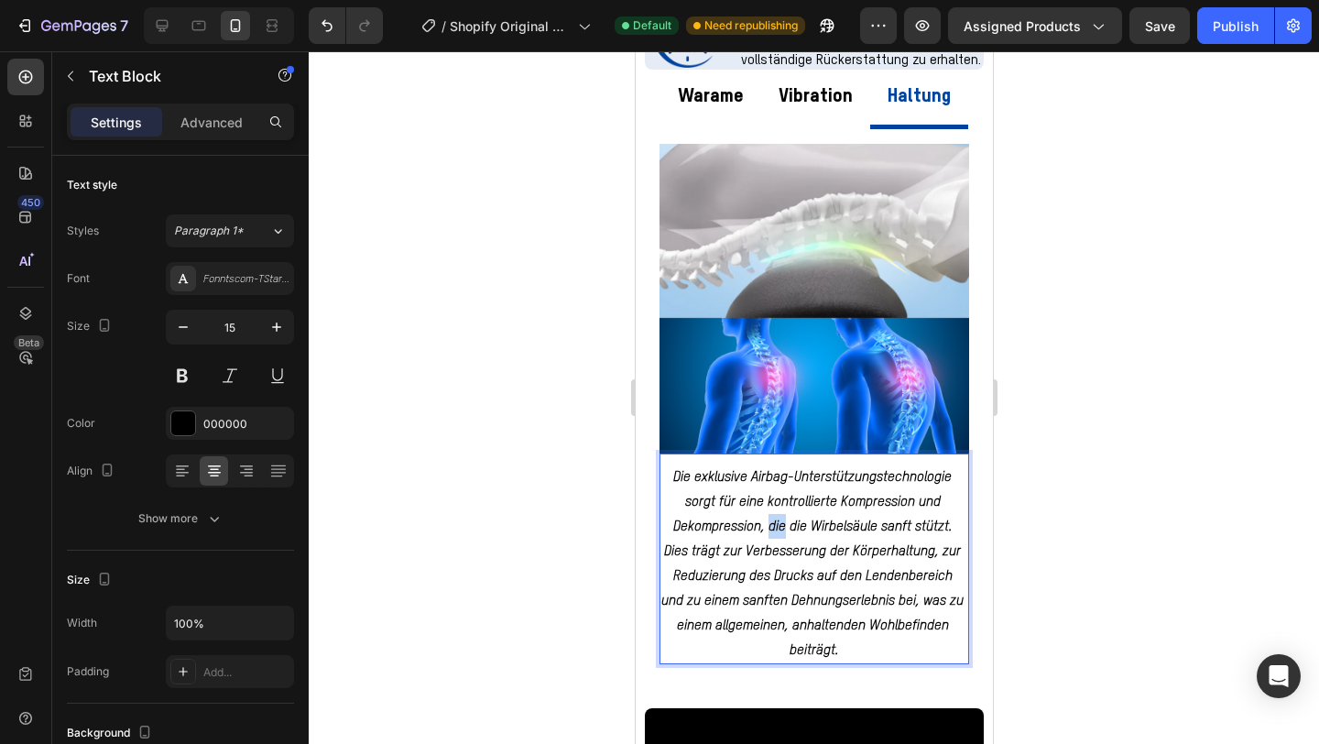
click at [780, 521] on strong "Die exklusive Airbag-Unterstützungstechnologie sorgt für eine kontrollierte Kom…" at bounding box center [814, 563] width 306 height 187
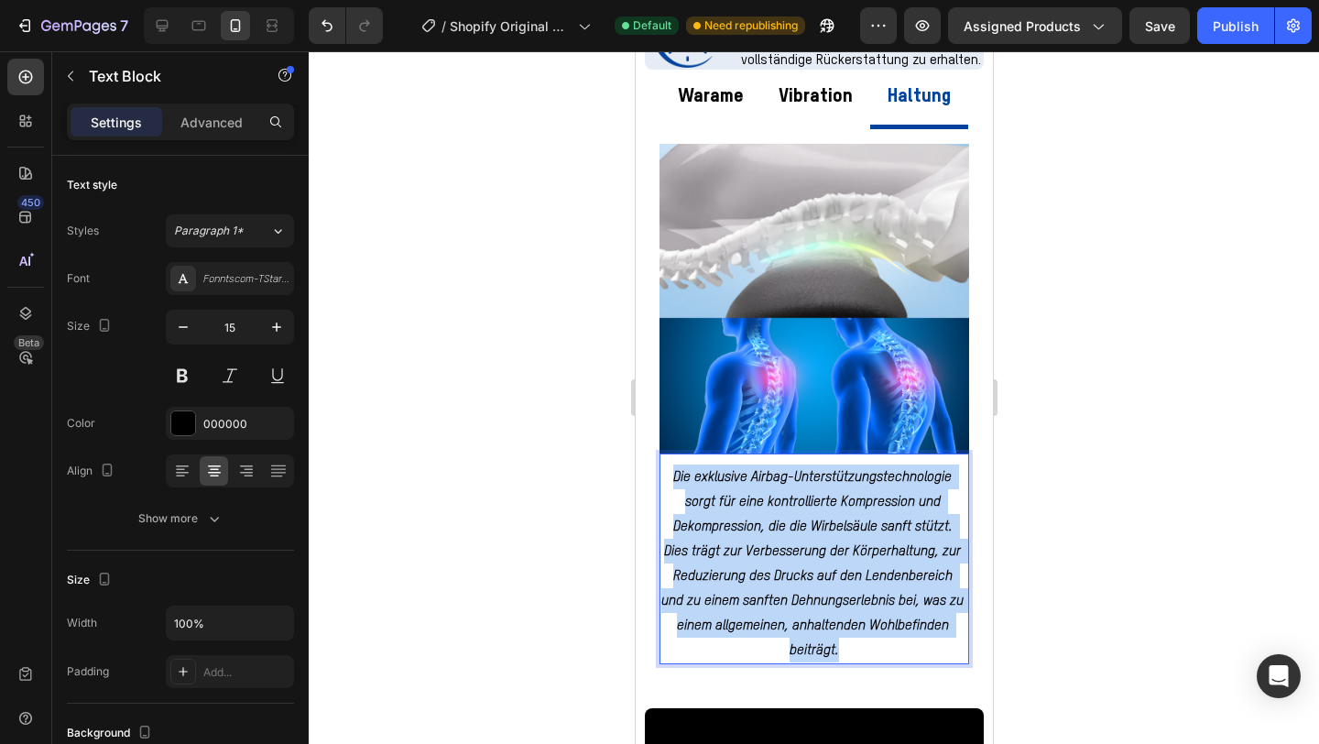
click at [780, 521] on strong "Die exklusive Airbag-Unterstützungstechnologie sorgt für eine kontrollierte Kom…" at bounding box center [814, 563] width 306 height 187
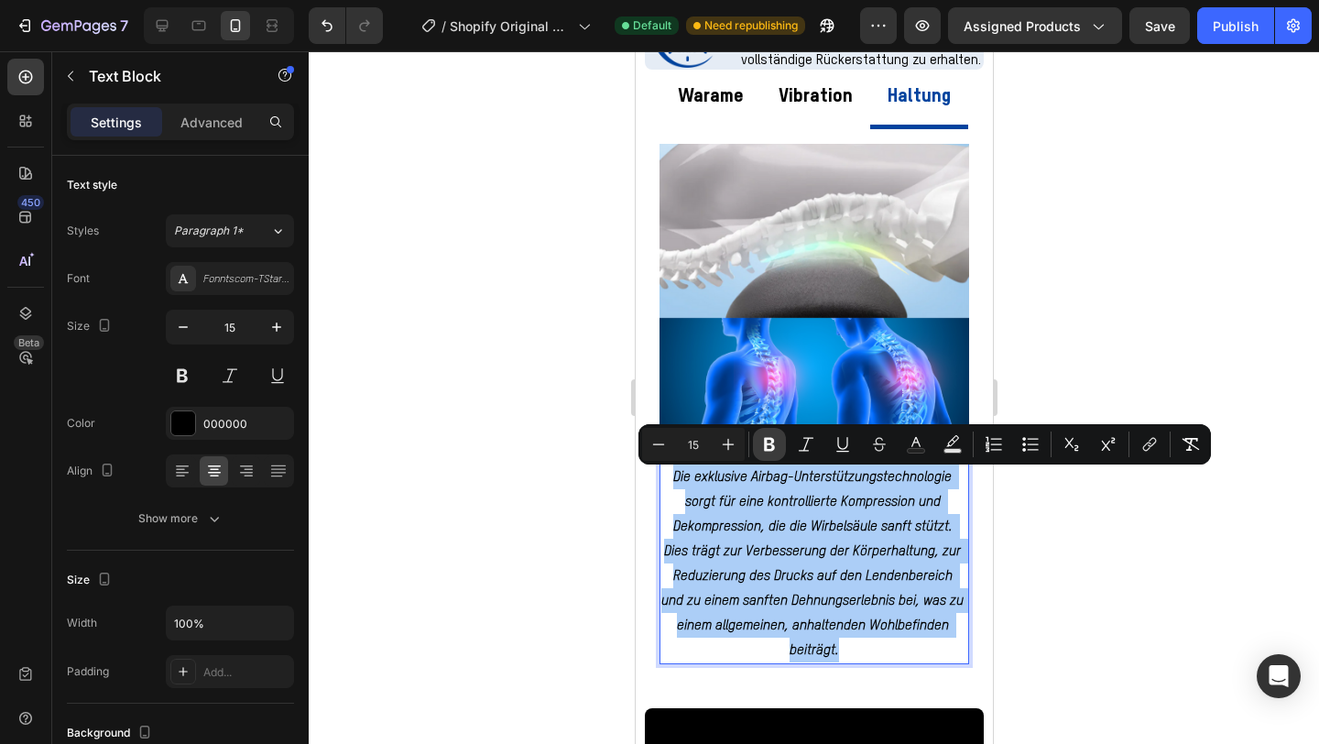
click at [781, 439] on button "Bold" at bounding box center [769, 444] width 33 height 33
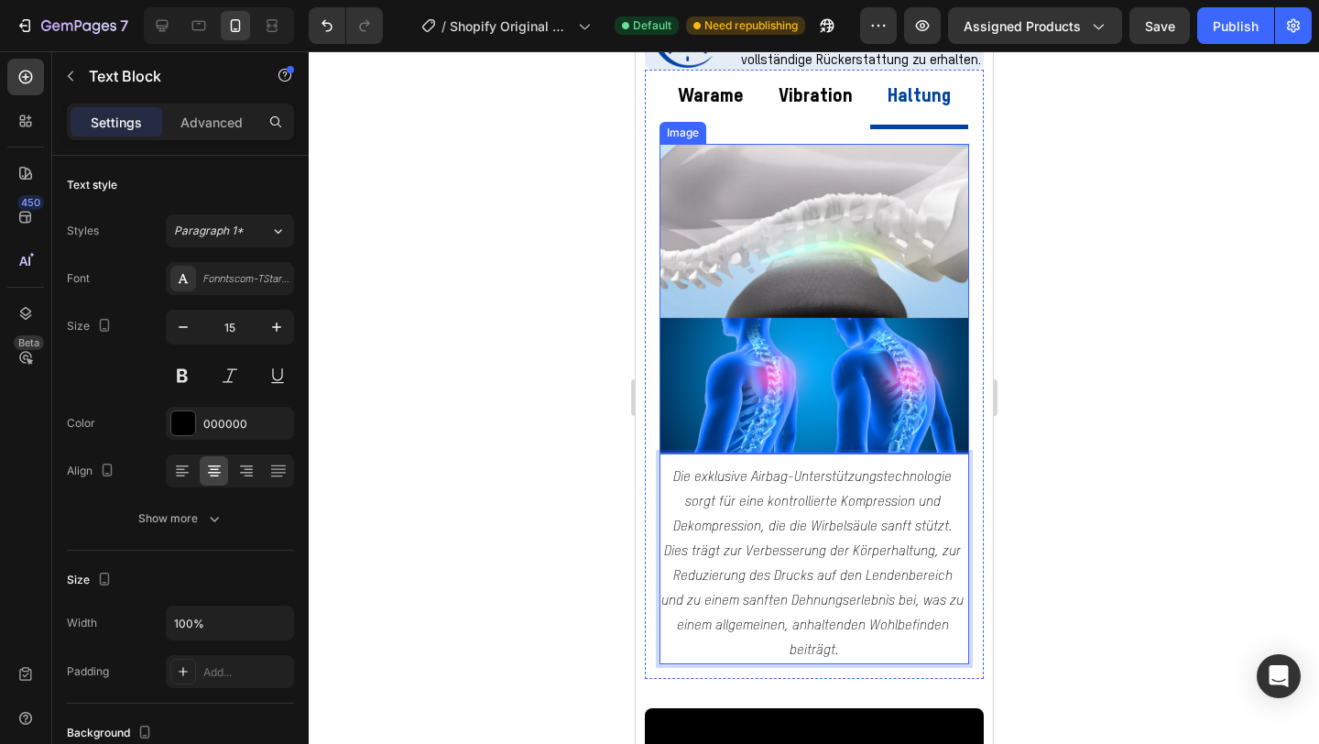
click at [769, 531] on p "Die exklusive Airbag-Unterstützungstechnologie sorgt für eine kontrollierte Kom…" at bounding box center [814, 564] width 306 height 198
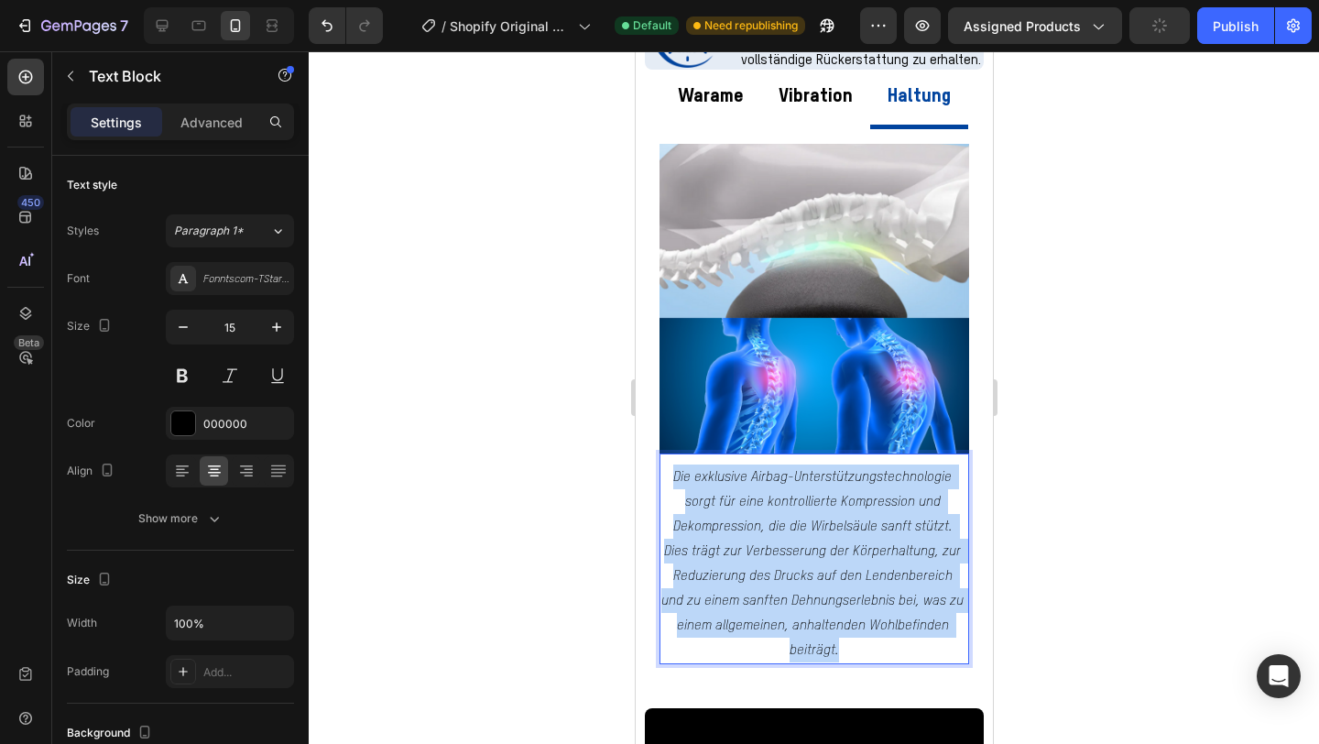
click at [769, 531] on p "Die exklusive Airbag-Unterstützungstechnologie sorgt für eine kontrollierte Kom…" at bounding box center [814, 564] width 306 height 198
click at [741, 502] on p "Die exklusive Airbag-Unterstützungstechnologie sorgt für eine kontrollierte Kom…" at bounding box center [814, 564] width 306 height 198
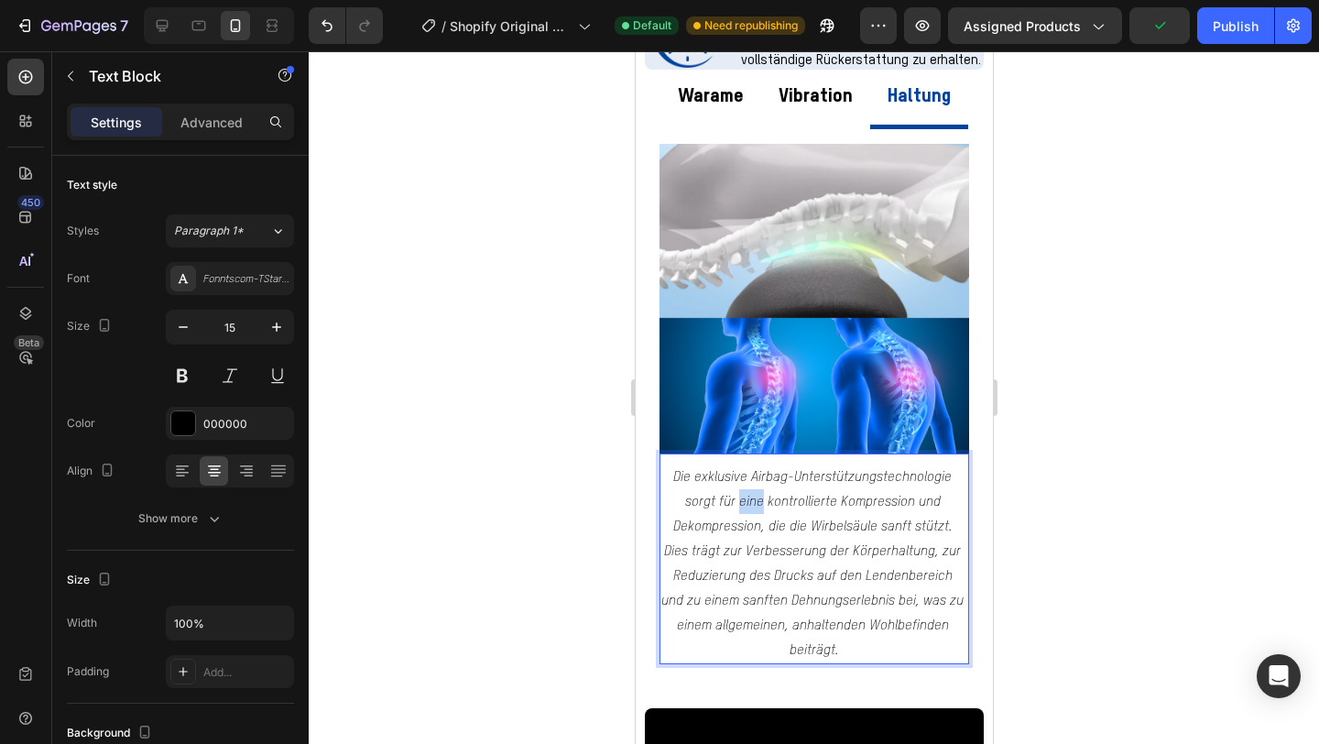
click at [741, 502] on p "Die exklusive Airbag-Unterstützungstechnologie sorgt für eine kontrollierte Kom…" at bounding box center [814, 564] width 306 height 198
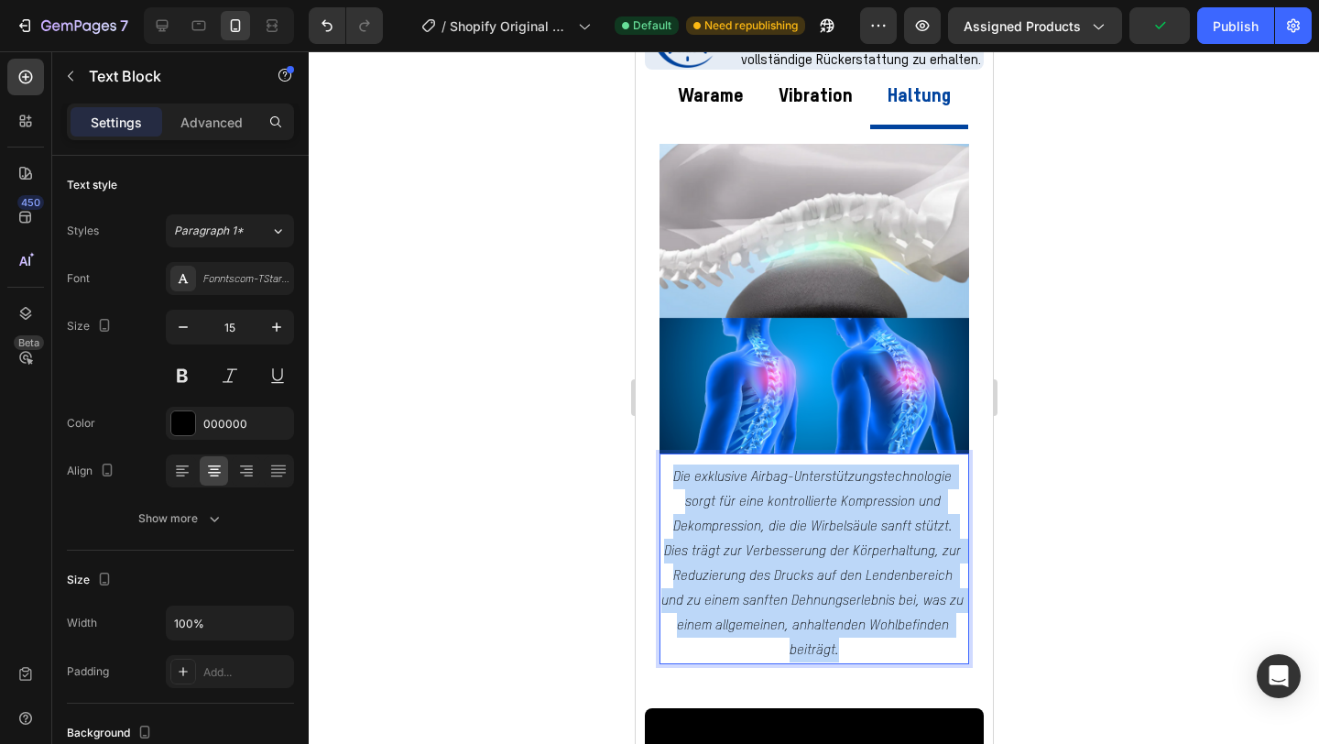
click at [741, 502] on p "Die exklusive Airbag-Unterstützungstechnologie sorgt für eine kontrollierte Kom…" at bounding box center [814, 564] width 306 height 198
click at [752, 490] on p "Die exklusive Airbag-Unterstützungstechnologie sorgt für eine kontrollierte Kom…" at bounding box center [814, 564] width 306 height 198
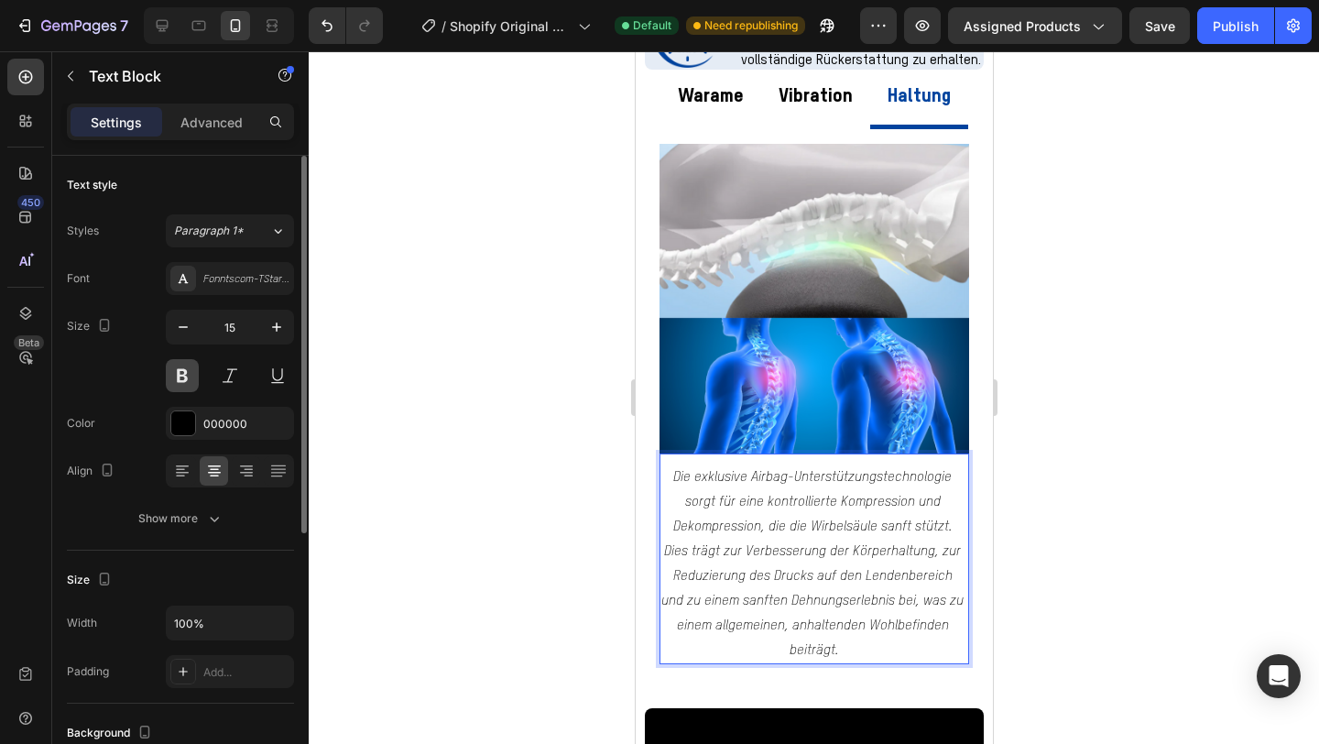
click at [178, 379] on button at bounding box center [182, 375] width 33 height 33
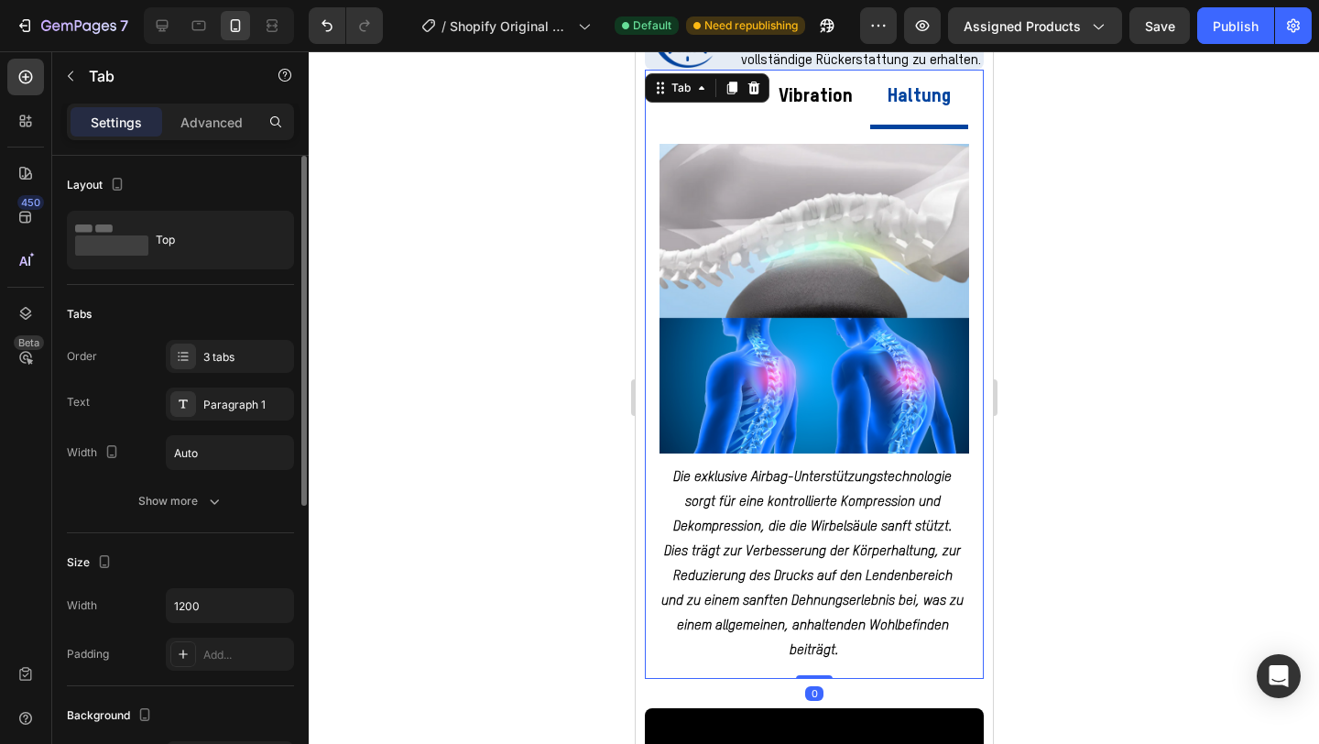
click at [808, 99] on p "Vibration" at bounding box center [815, 97] width 74 height 35
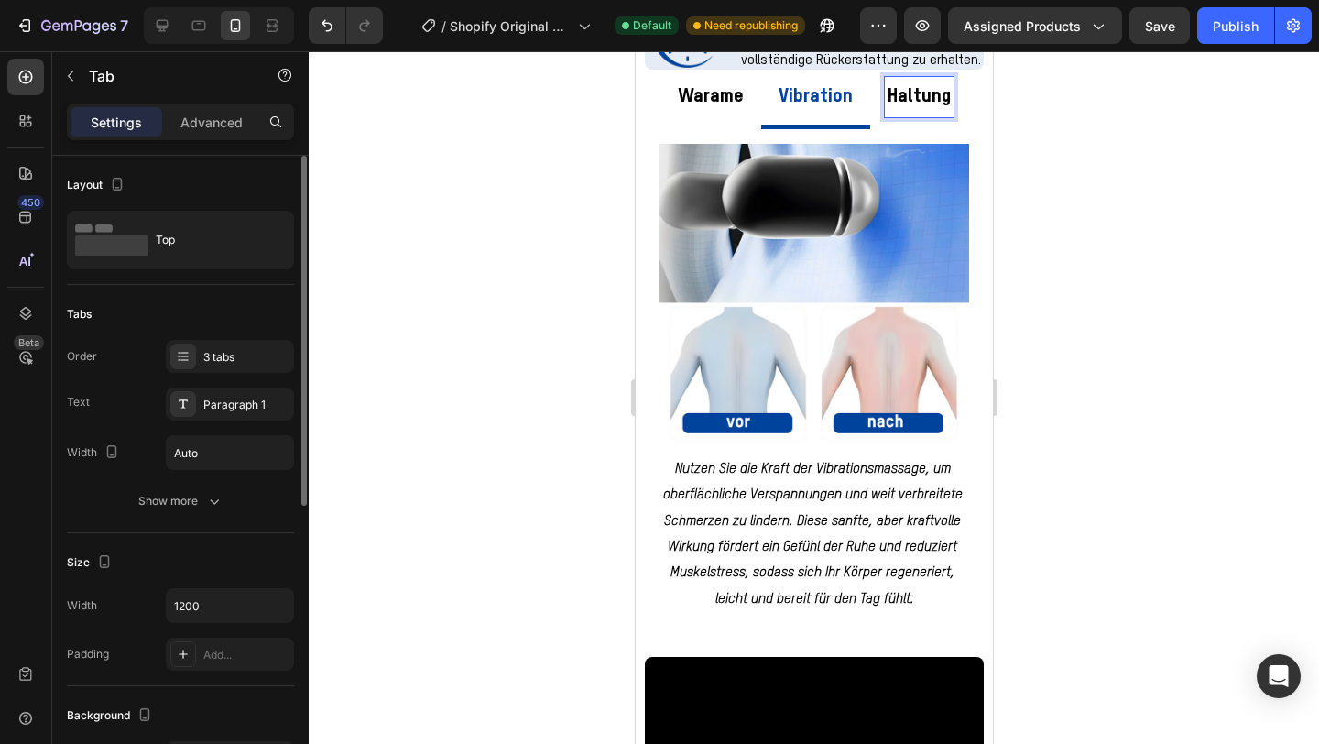
click at [909, 94] on p "Haltung" at bounding box center [918, 97] width 63 height 35
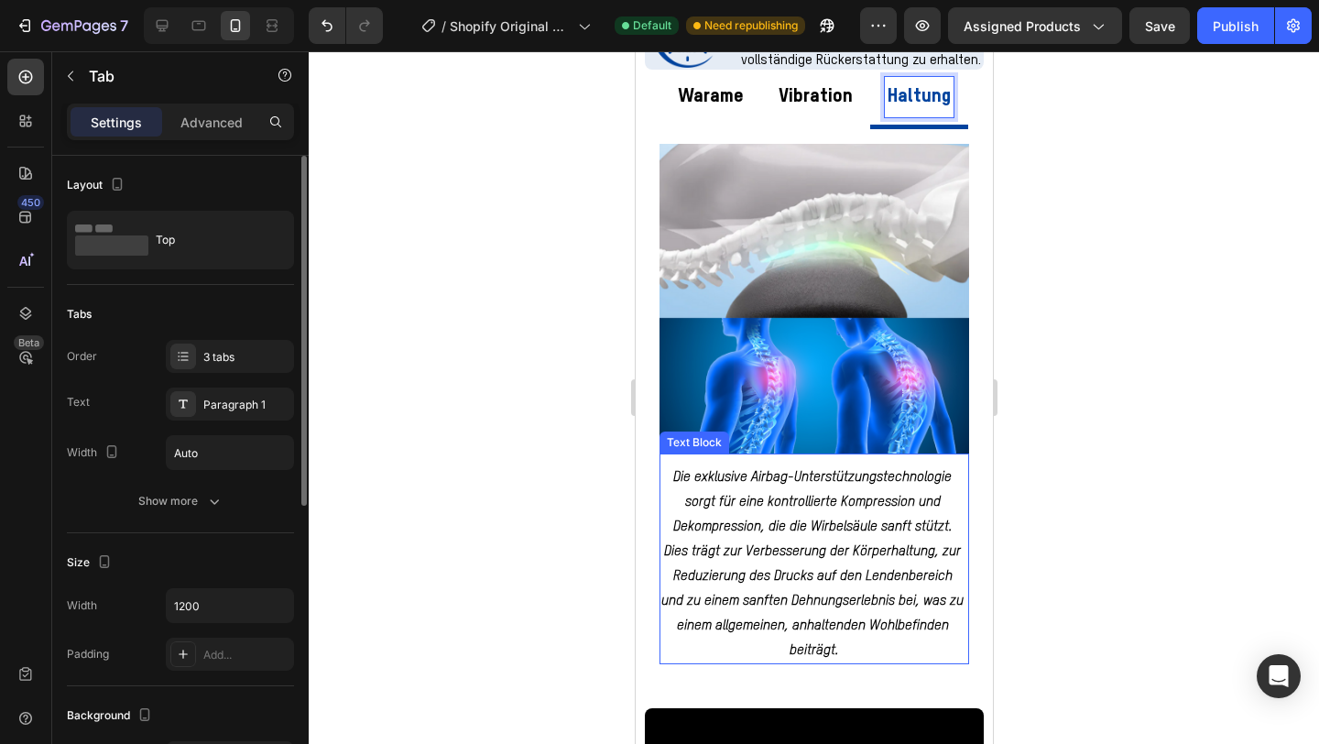
click at [791, 651] on p "Die exklusive Airbag-Unterstützungstechnologie sorgt für eine kontrollierte Kom…" at bounding box center [814, 564] width 306 height 198
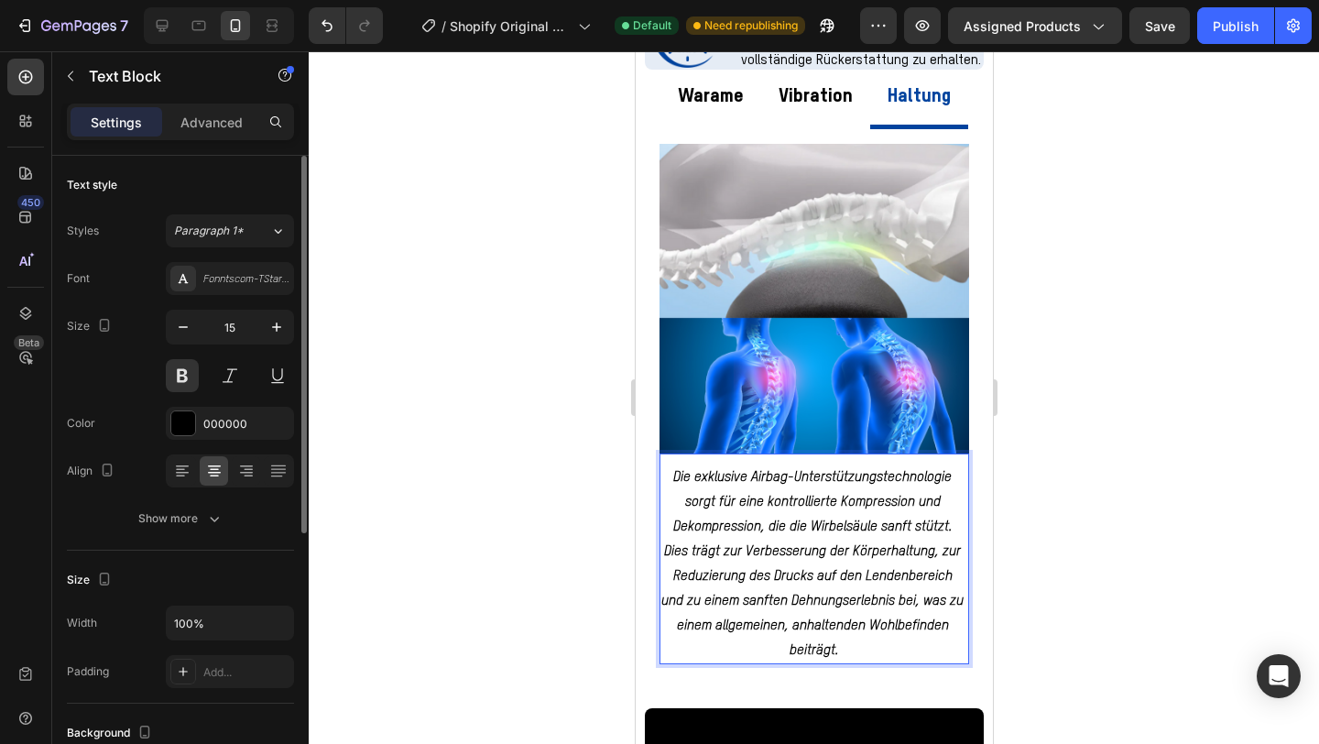
click at [791, 651] on p "Die exklusive Airbag-Unterstützungstechnologie sorgt für eine kontrollierte Kom…" at bounding box center [814, 564] width 306 height 198
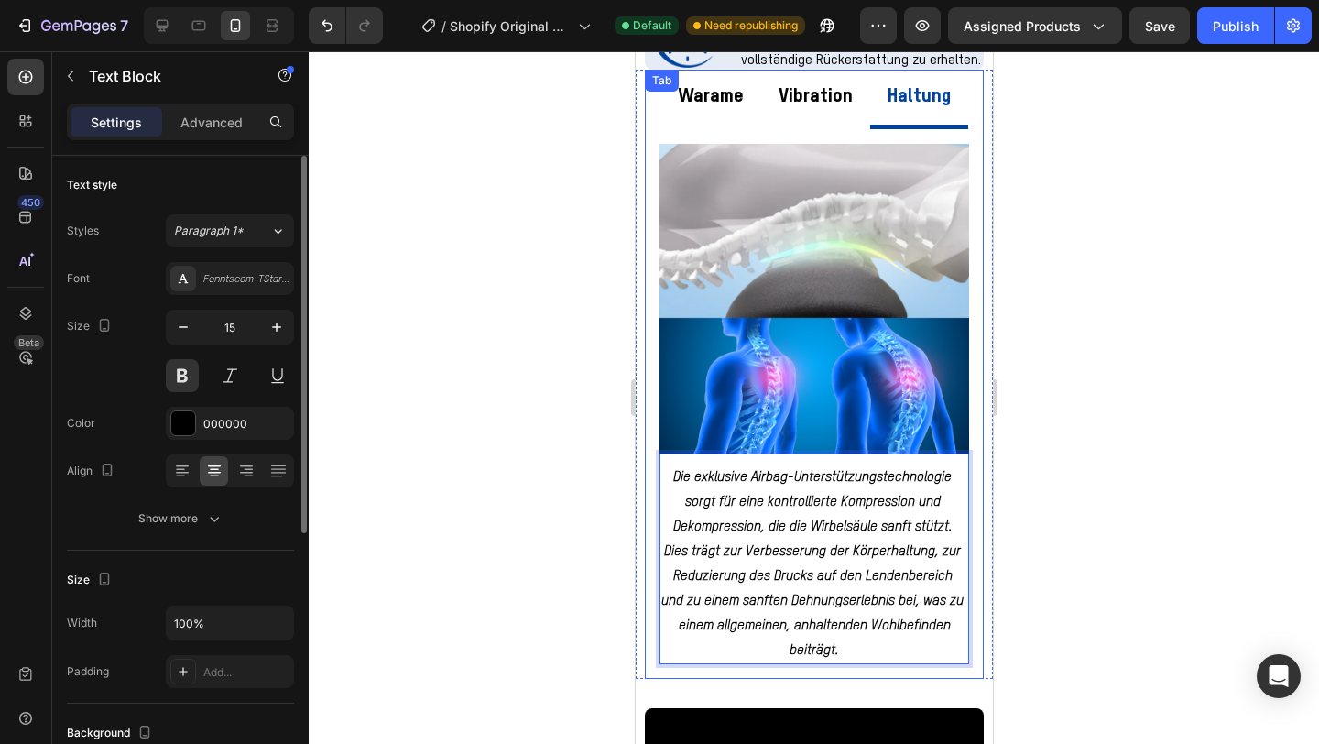
click at [820, 89] on p "Vibration" at bounding box center [815, 97] width 74 height 35
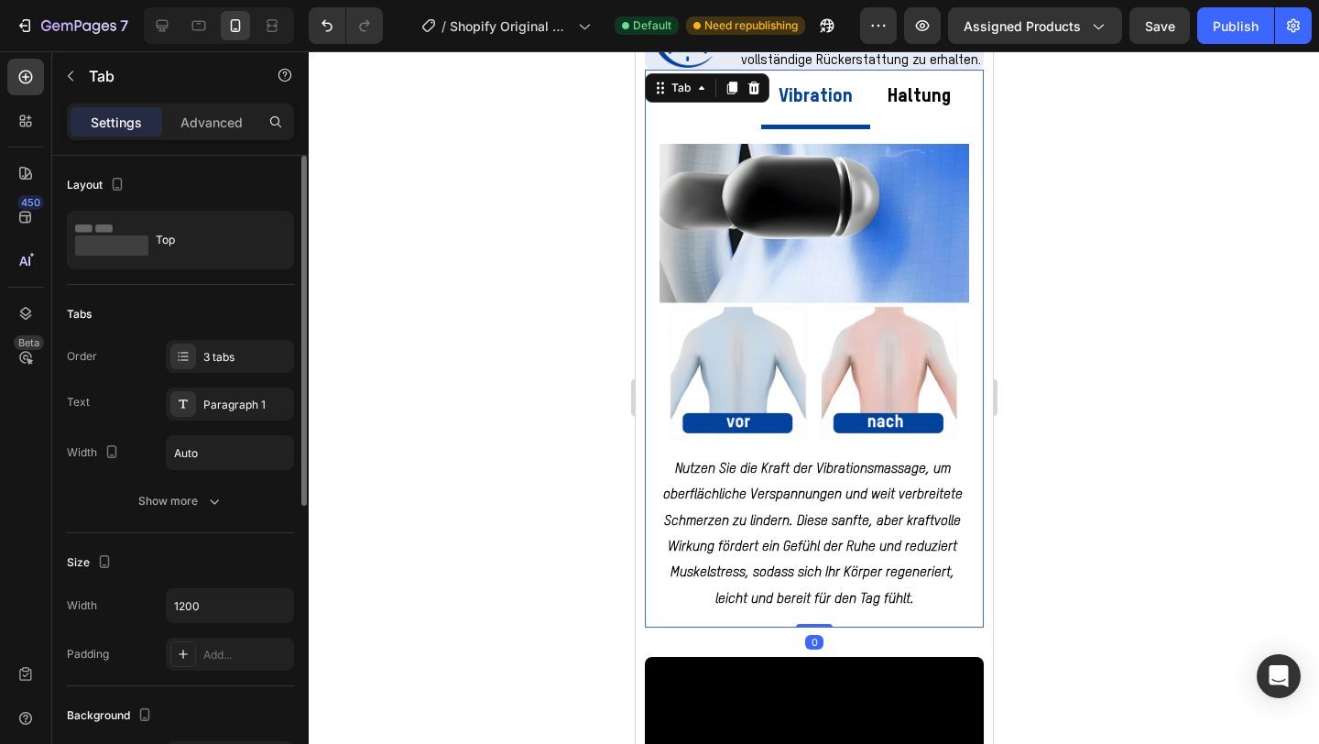
click at [706, 117] on div "Warame" at bounding box center [709, 97] width 71 height 40
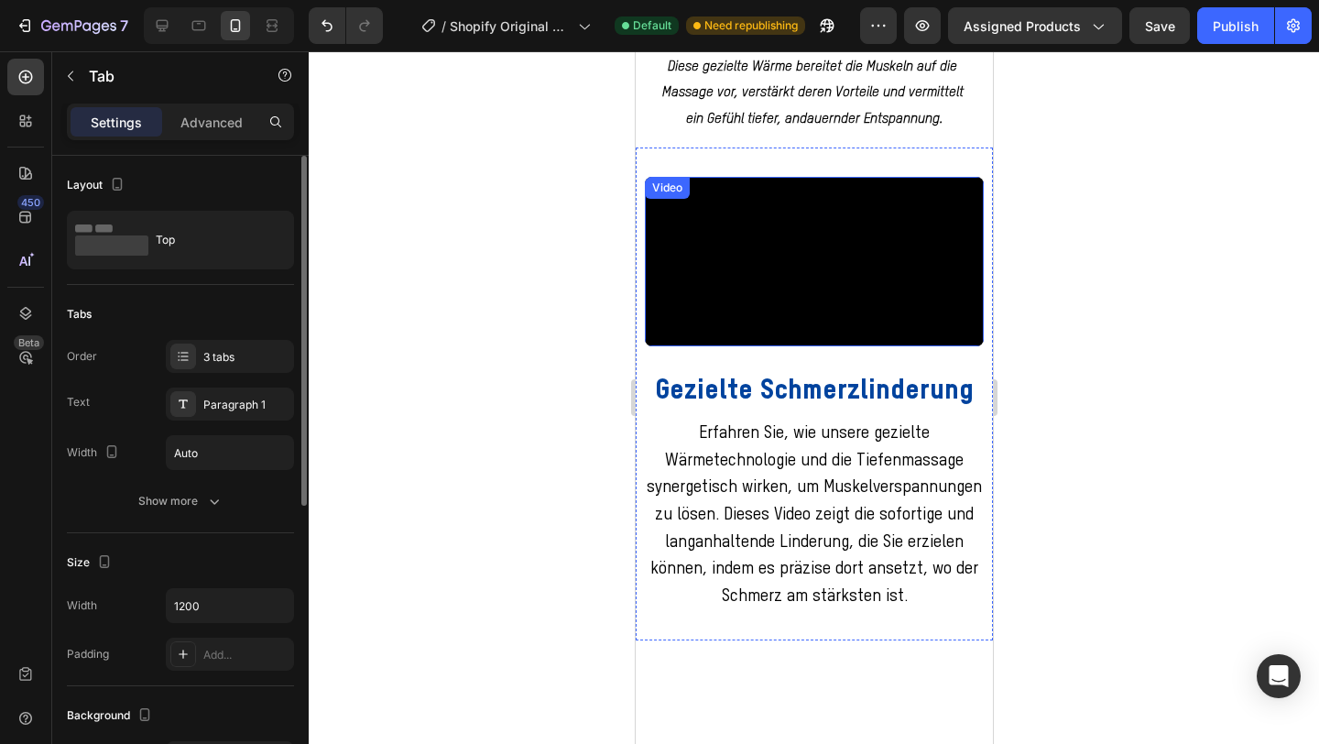
scroll to position [1614, 0]
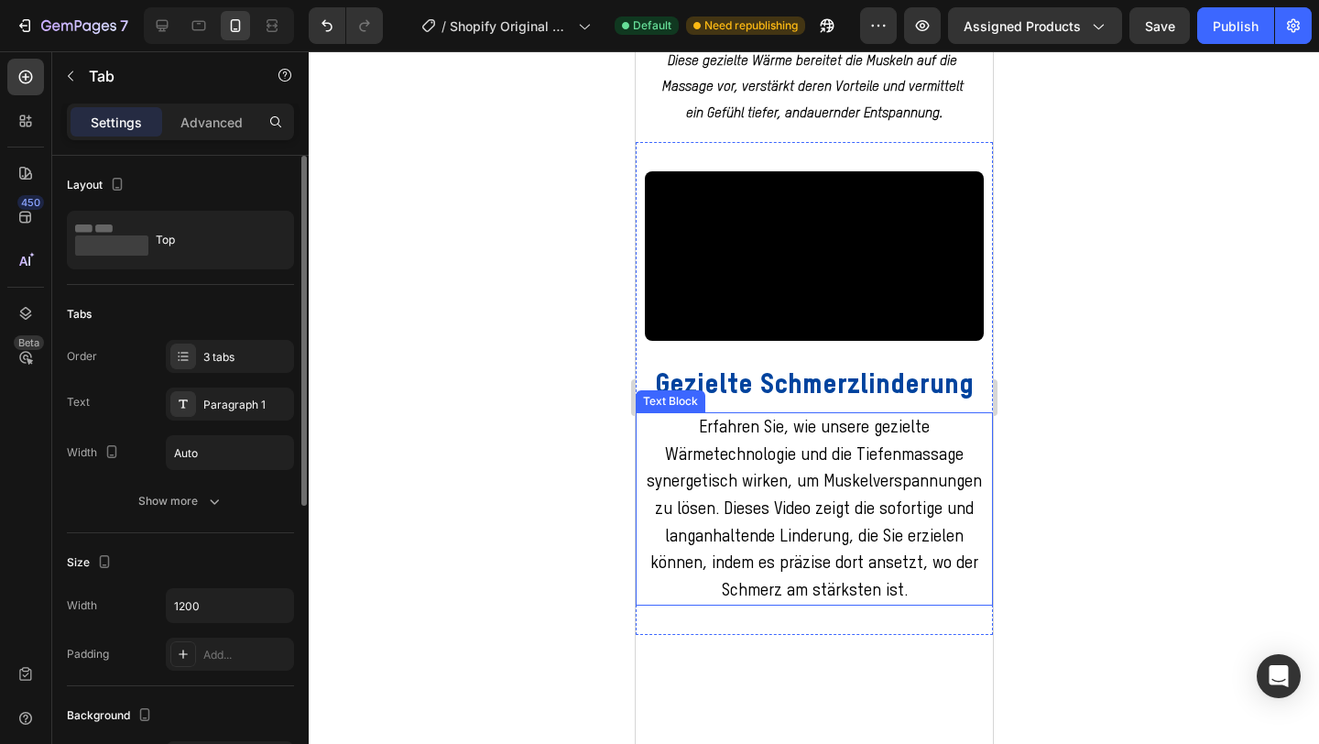
click at [797, 604] on p "Erfahren Sie, wie unsere gezielte Wärmetechnologie und die Tiefenmassage synerg…" at bounding box center [813, 509] width 335 height 190
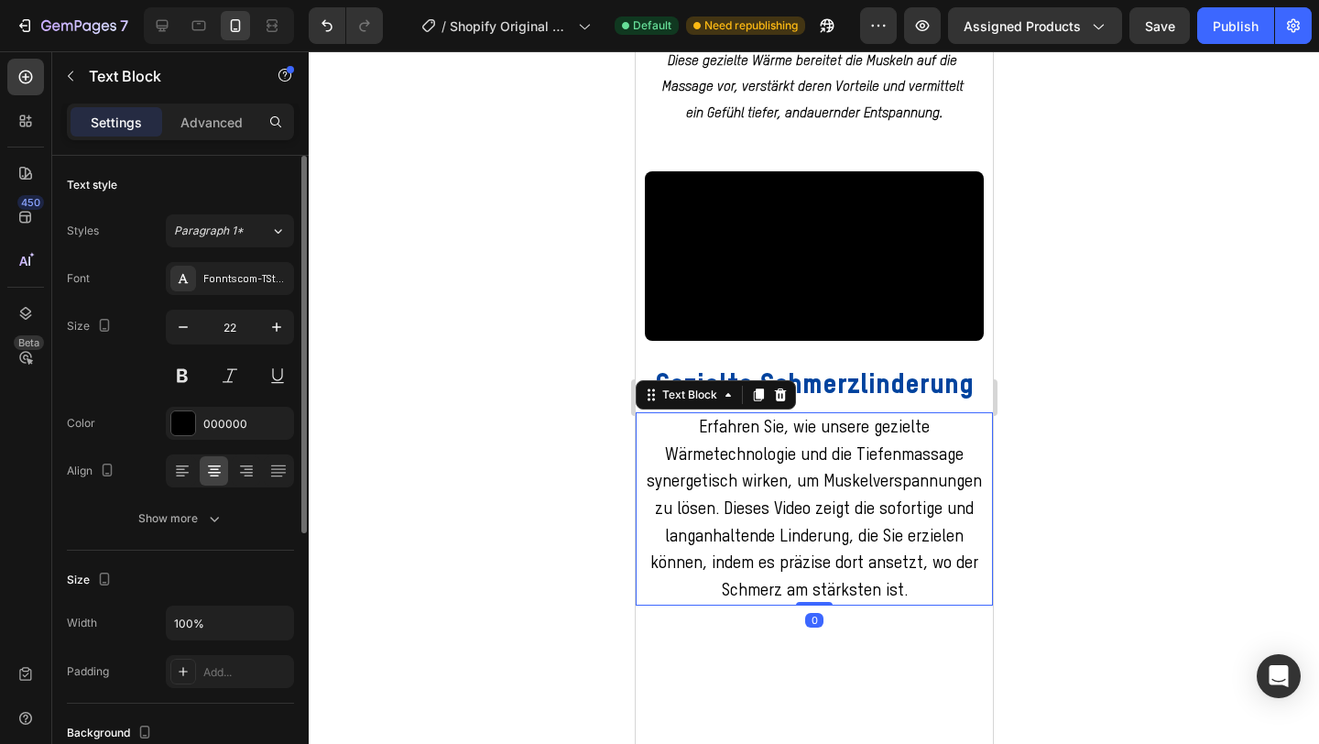
click at [795, 604] on p "Erfahren Sie, wie unsere gezielte Wärmetechnologie und die Tiefenmassage synerg…" at bounding box center [813, 509] width 335 height 190
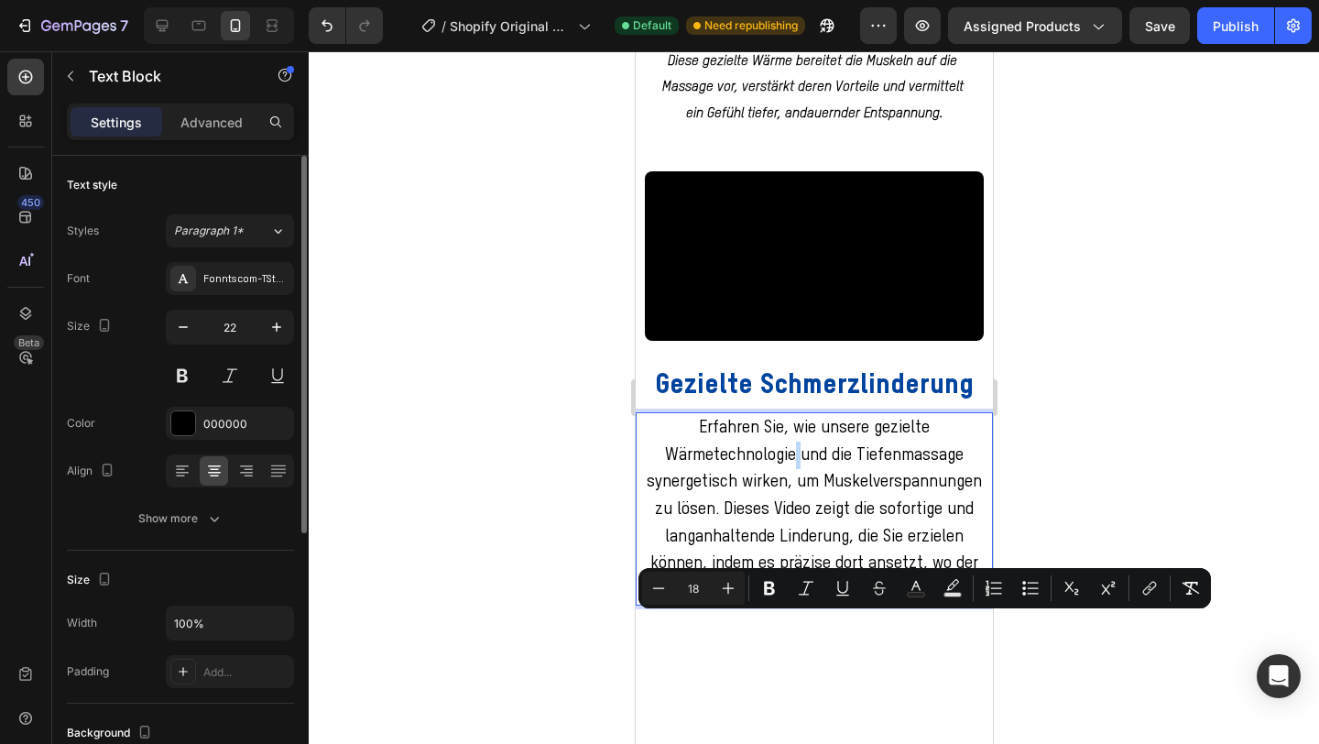
click at [795, 604] on p "Erfahren Sie, wie unsere gezielte Wärmetechnologie und die Tiefenmassage synerg…" at bounding box center [813, 509] width 335 height 190
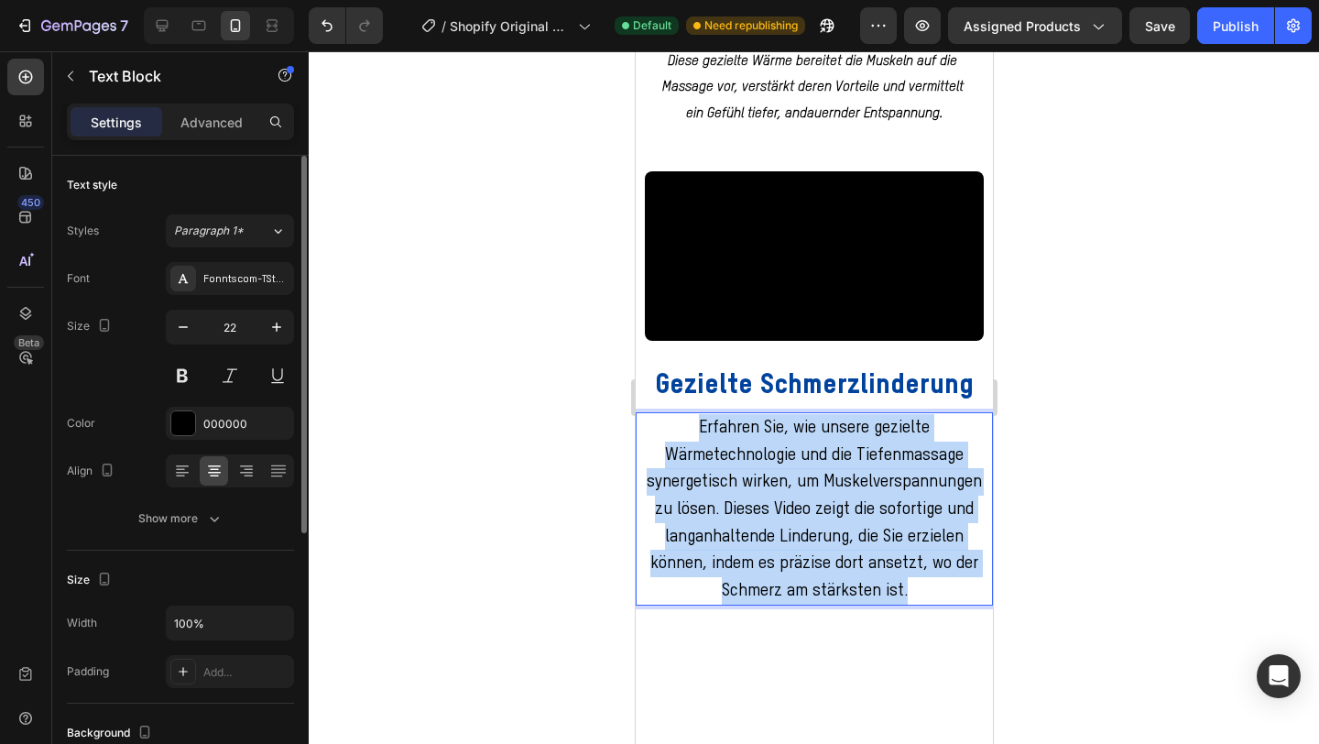
click at [795, 604] on p "Erfahren Sie, wie unsere gezielte Wärmetechnologie und die Tiefenmassage synerg…" at bounding box center [813, 509] width 335 height 190
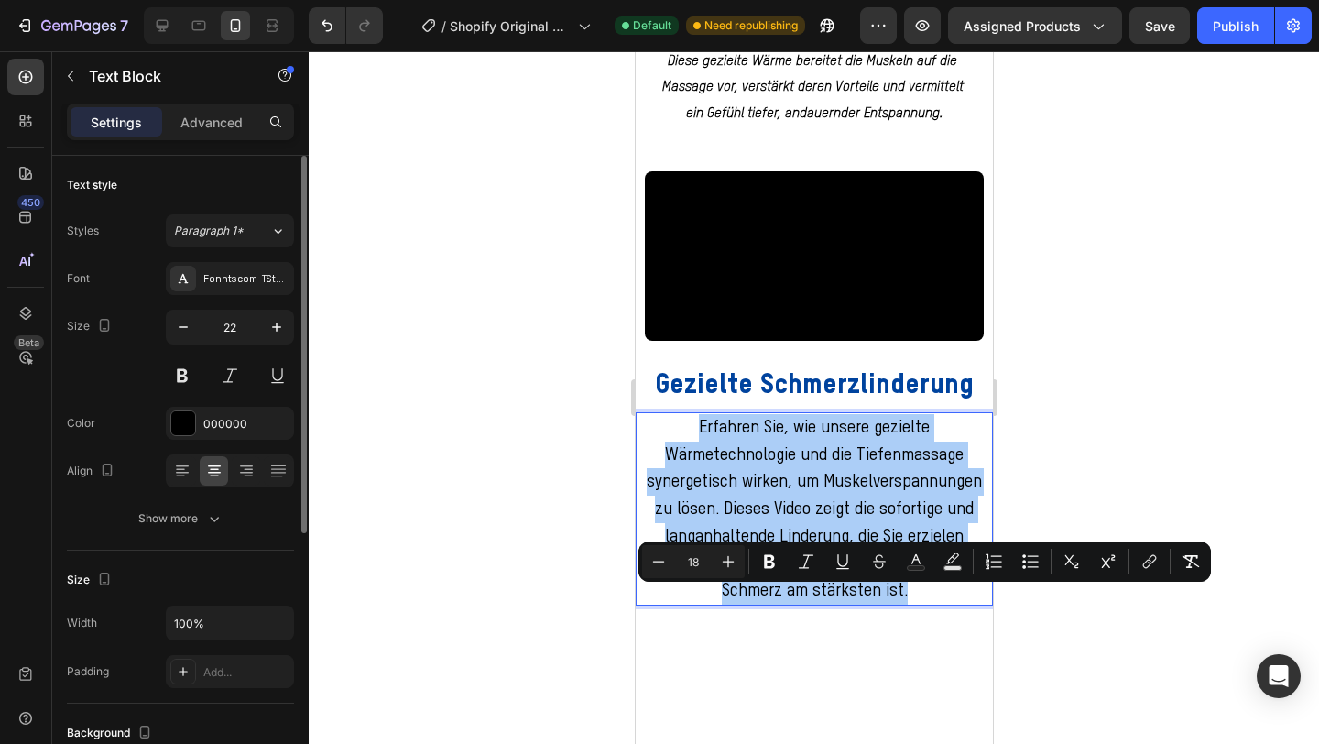
click at [1072, 286] on div at bounding box center [814, 397] width 1011 height 693
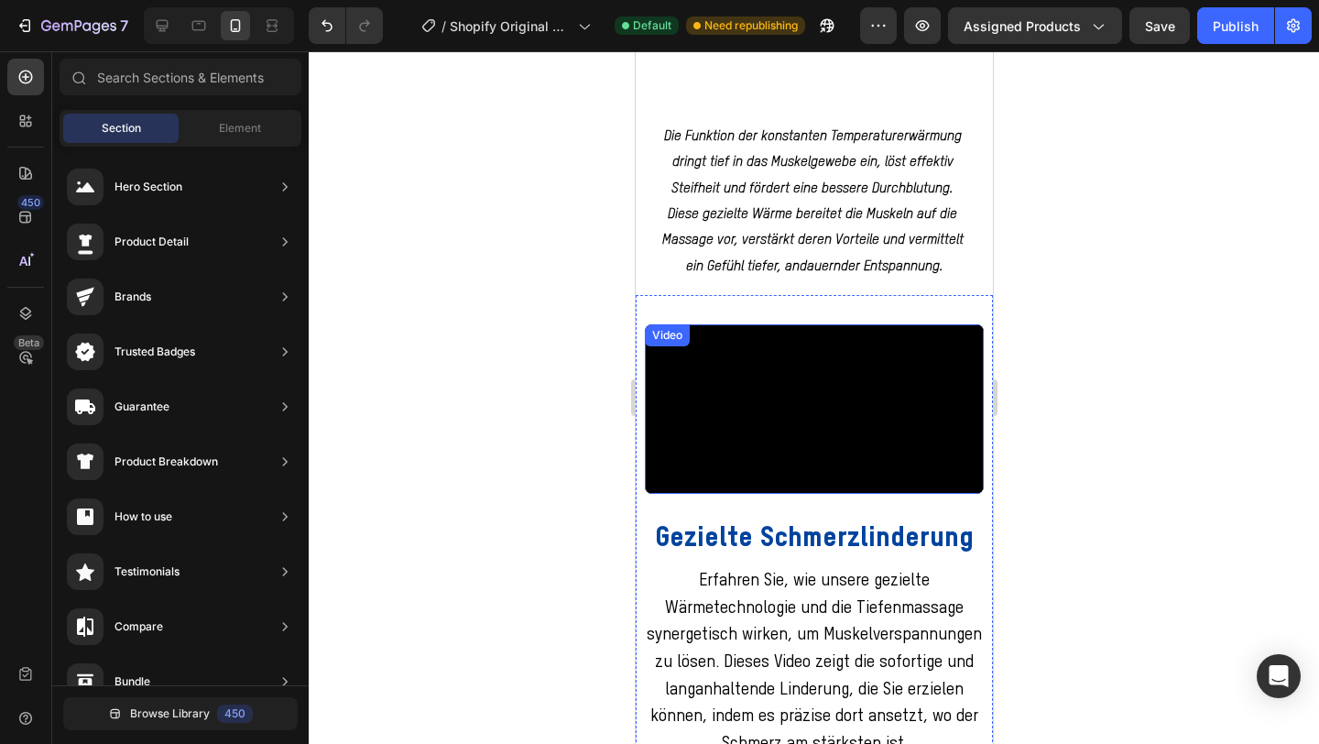
scroll to position [1454, 0]
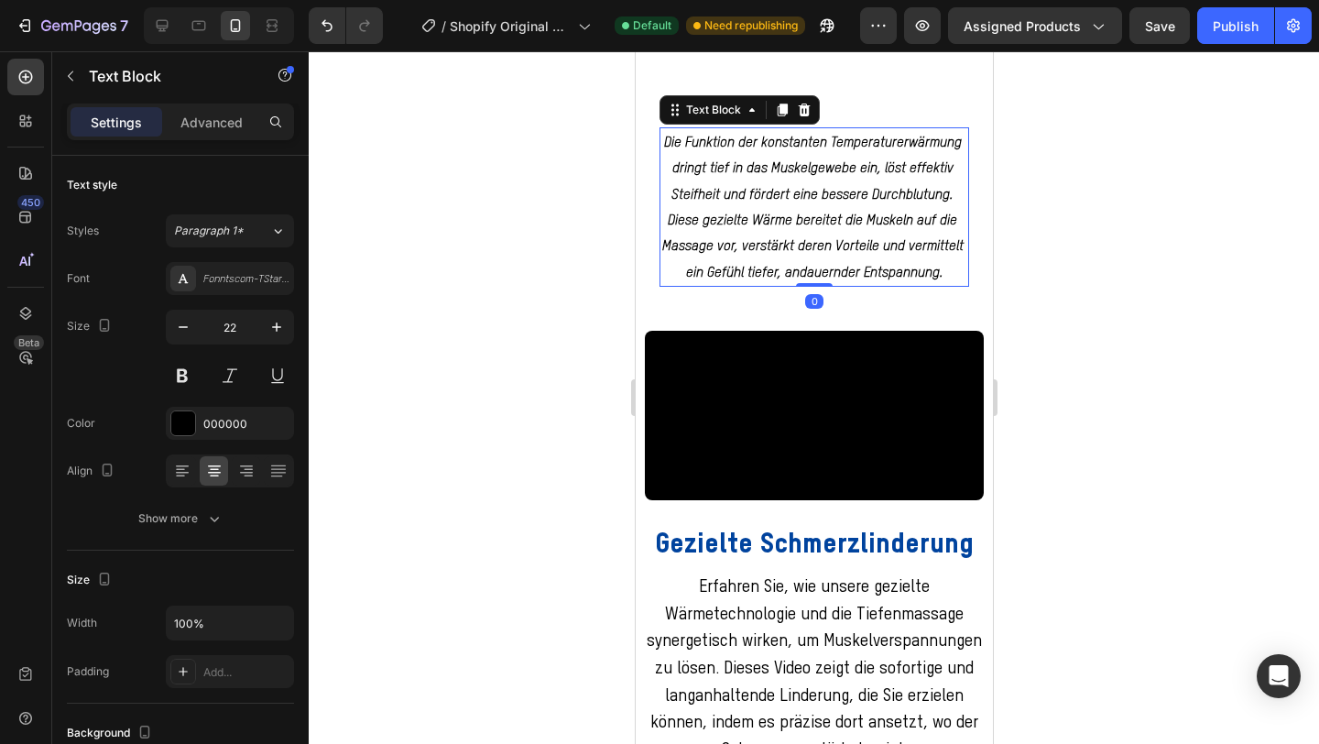
click at [848, 258] on p "Die Funktion der konstanten Temperaturerwärmung dringt tief in das Muskelgewebe…" at bounding box center [814, 207] width 306 height 156
click at [744, 230] on p "Die Funktion der konstanten Temperaturerwärmung dringt tief in das Muskelgewebe…" at bounding box center [814, 207] width 306 height 156
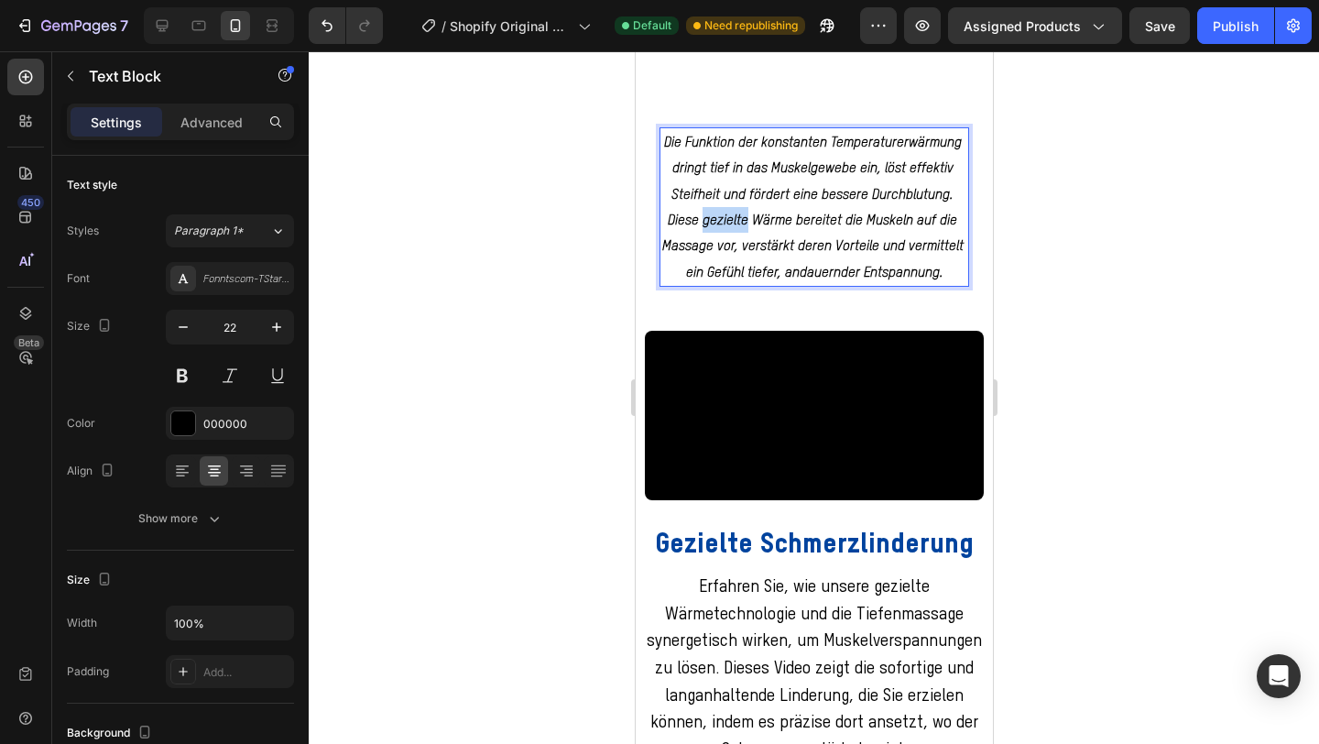
click at [744, 230] on p "Die Funktion der konstanten Temperaturerwärmung dringt tief in das Muskelgewebe…" at bounding box center [814, 207] width 306 height 156
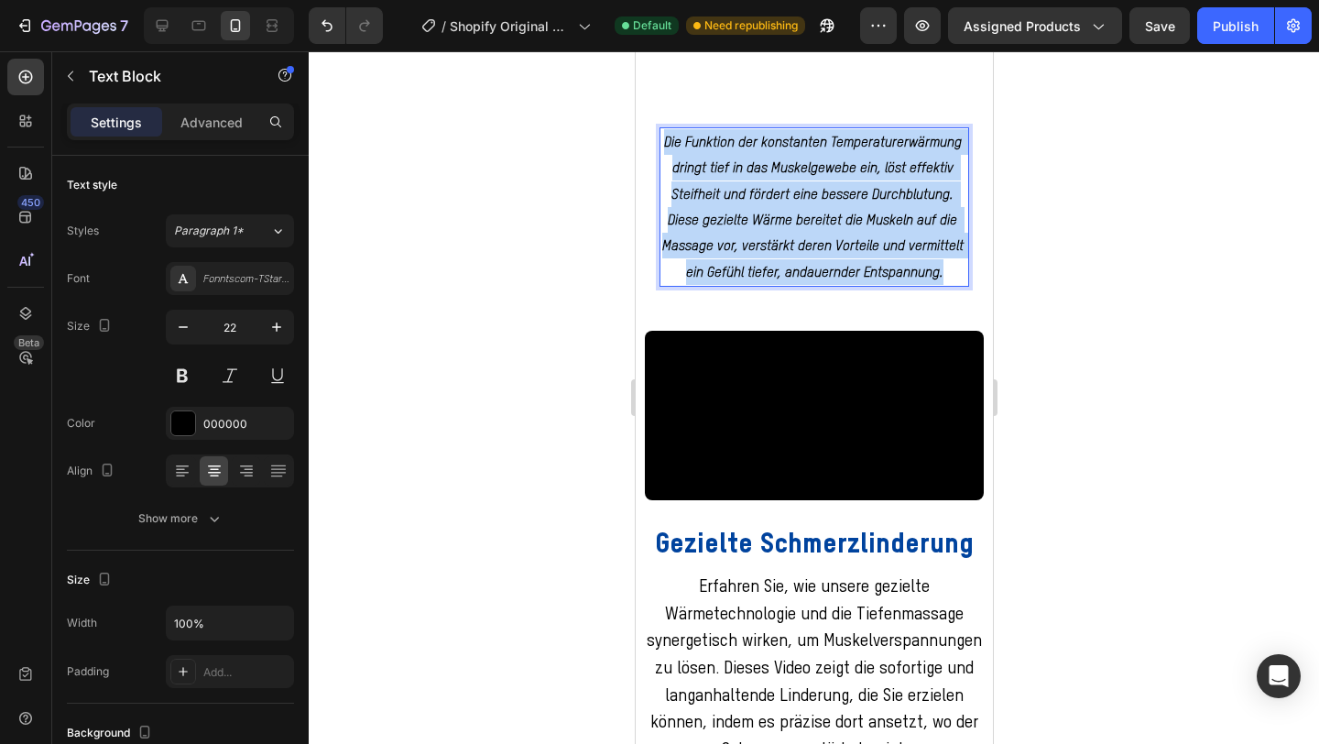
click at [744, 230] on p "Die Funktion der konstanten Temperaturerwärmung dringt tief in das Muskelgewebe…" at bounding box center [814, 207] width 306 height 156
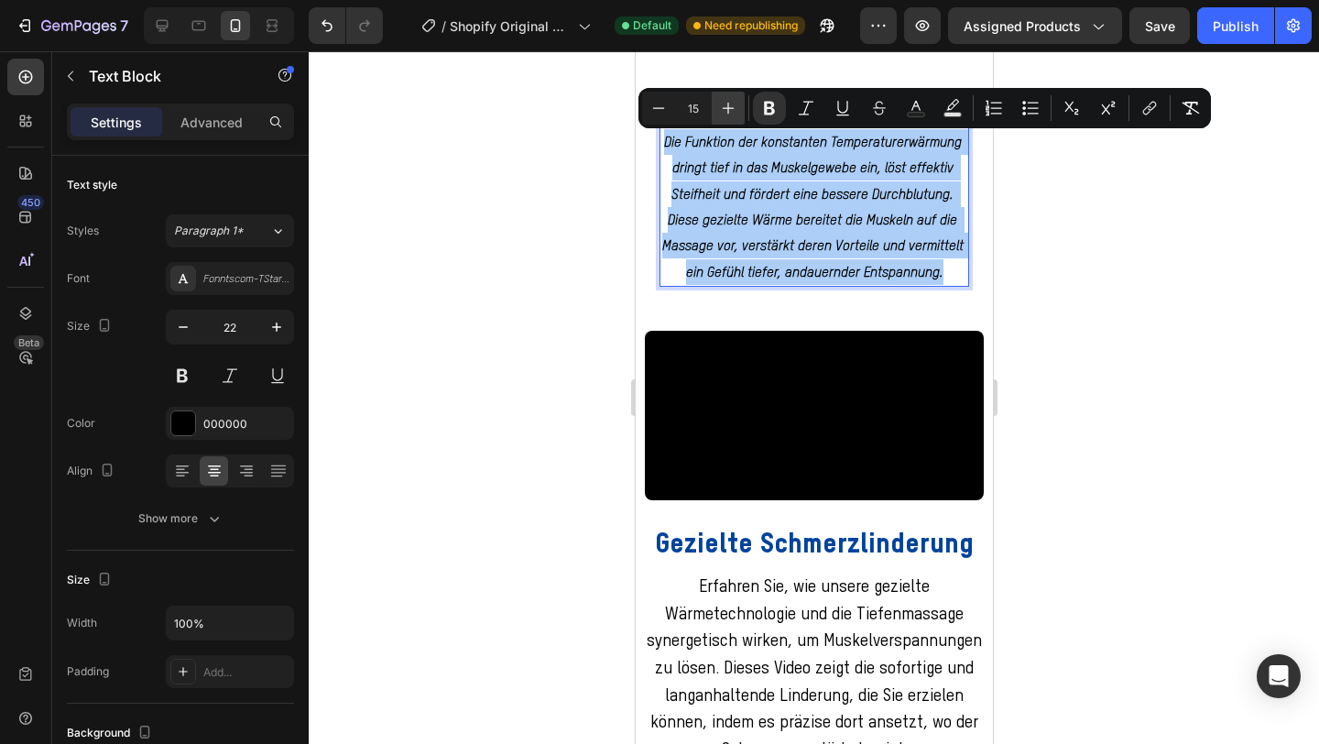
click at [734, 110] on icon "Editor contextual toolbar" at bounding box center [728, 108] width 18 height 18
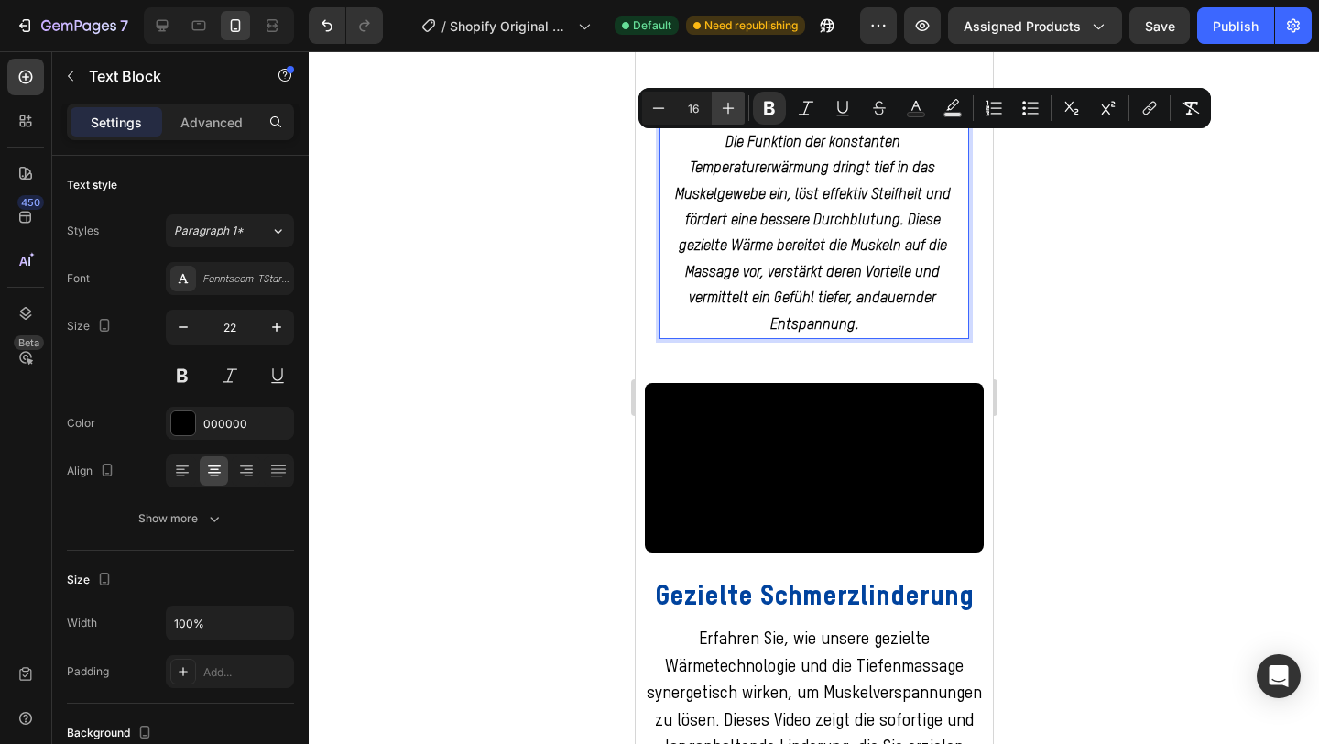
click at [734, 110] on icon "Editor contextual toolbar" at bounding box center [728, 108] width 18 height 18
type input "18"
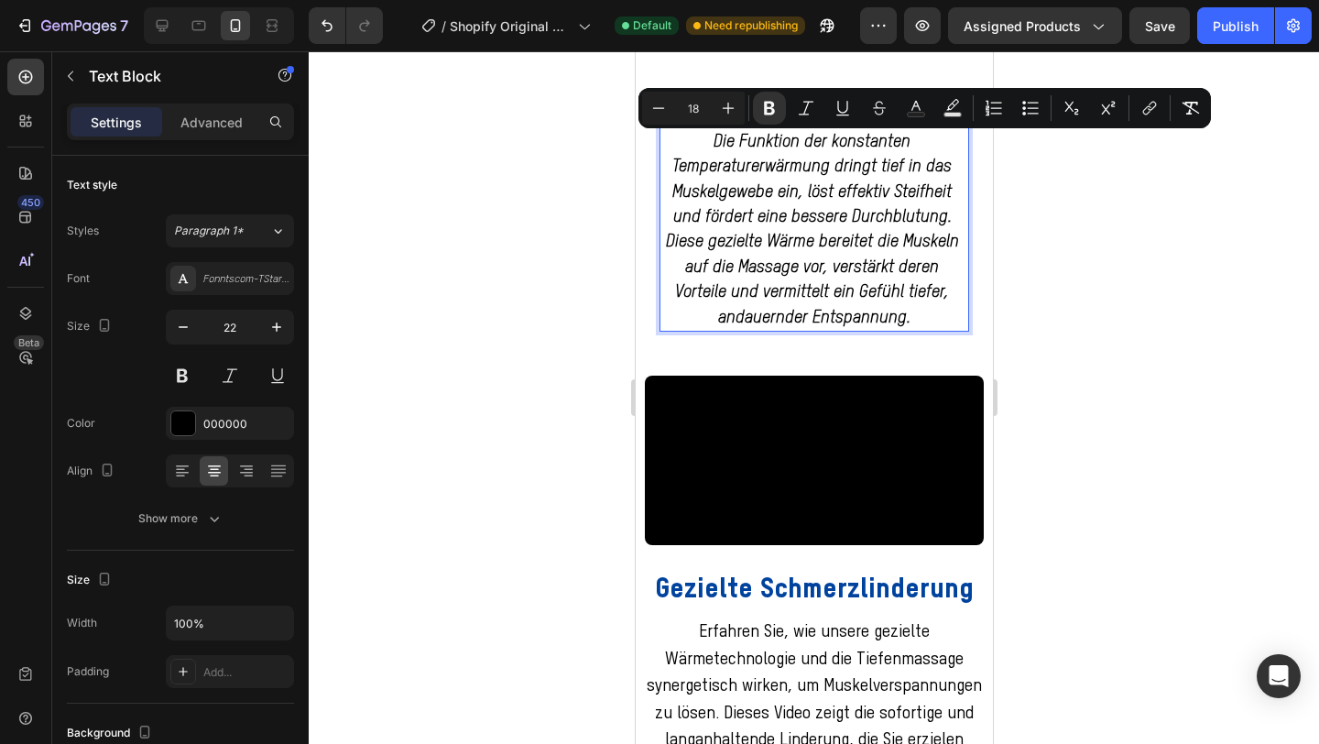
click at [1037, 236] on div at bounding box center [814, 397] width 1011 height 693
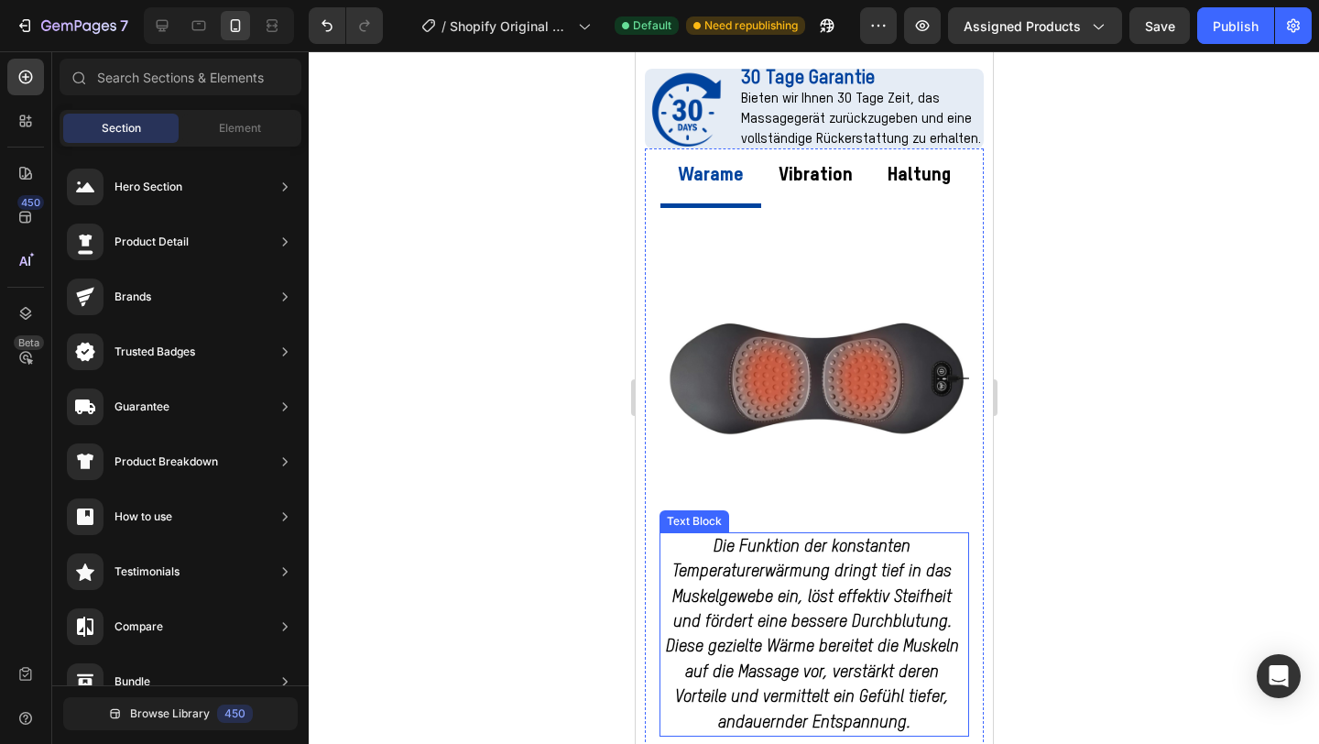
scroll to position [1045, 0]
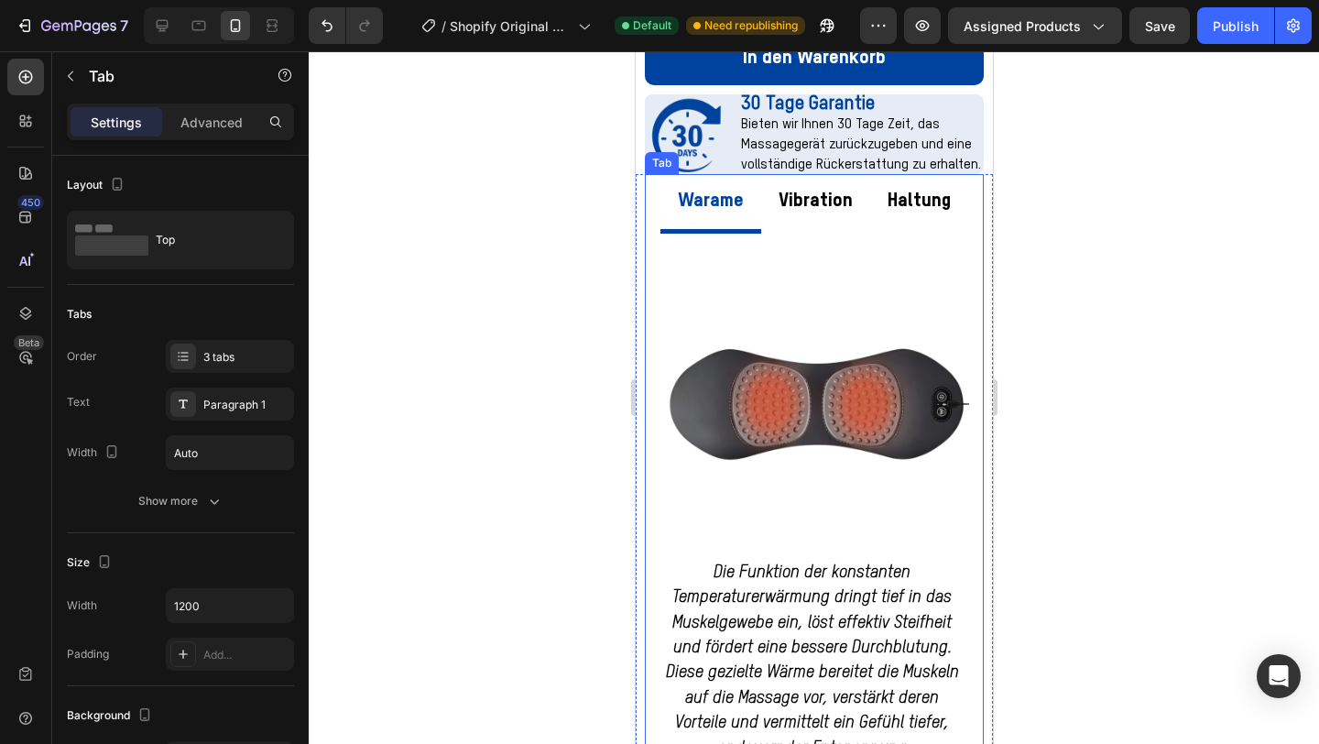
click at [821, 184] on p "Vibration" at bounding box center [815, 201] width 74 height 35
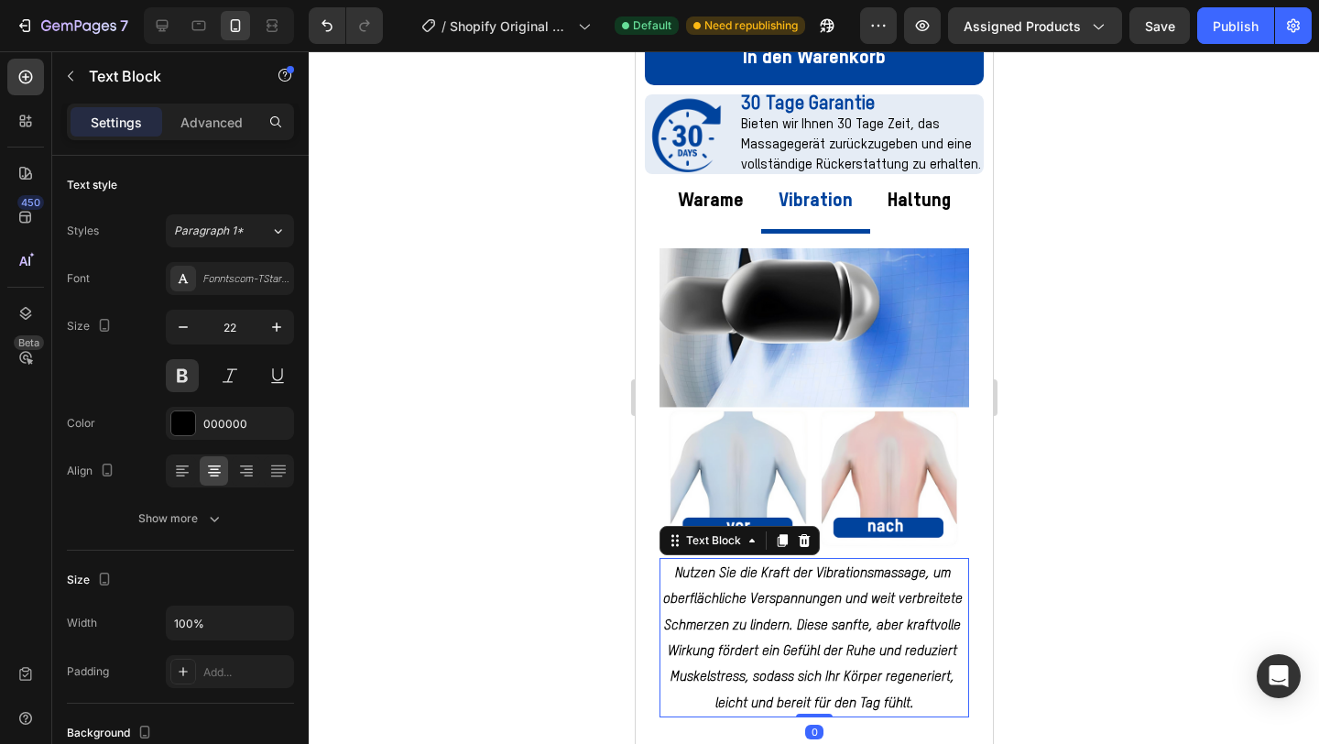
click at [799, 573] on span "Nutzen Sie die Kraft der Vibrationsmassage, um oberflächliche Verspannungen und…" at bounding box center [813, 638] width 303 height 144
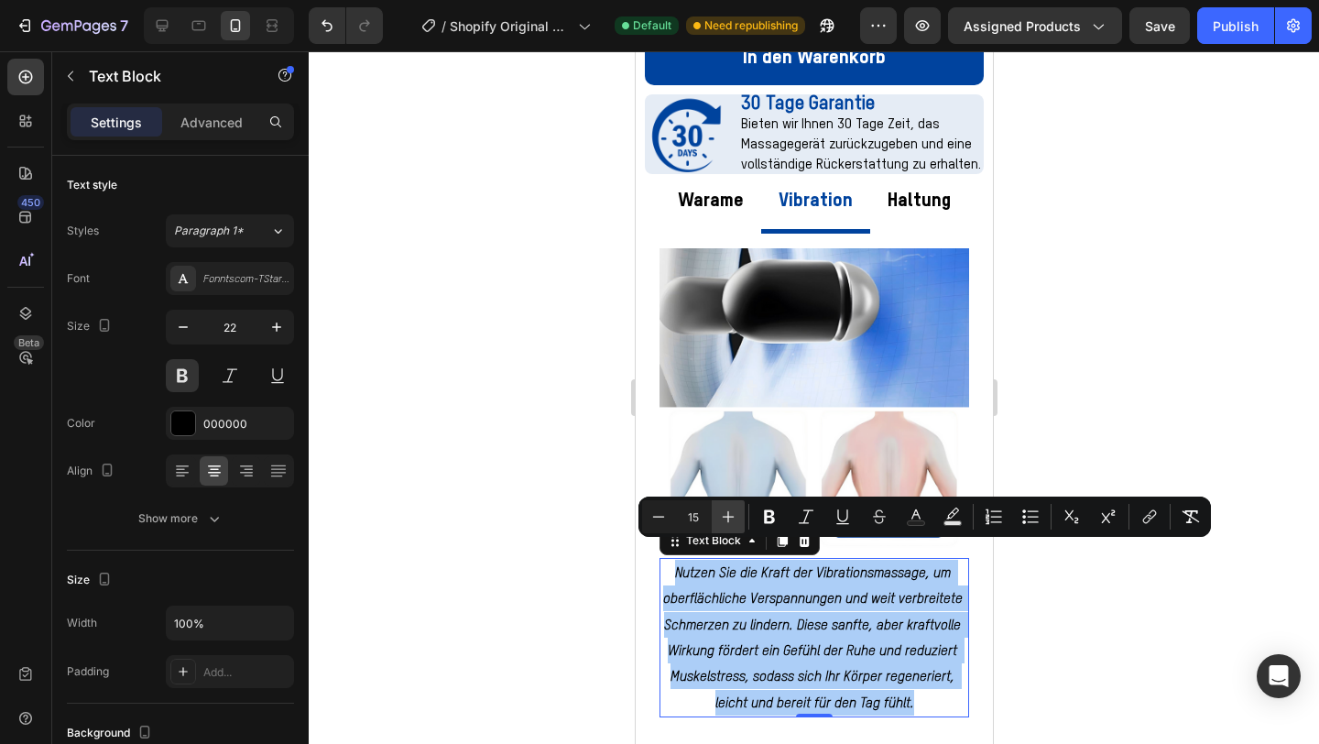
click at [735, 520] on icon "Editor contextual toolbar" at bounding box center [728, 517] width 18 height 18
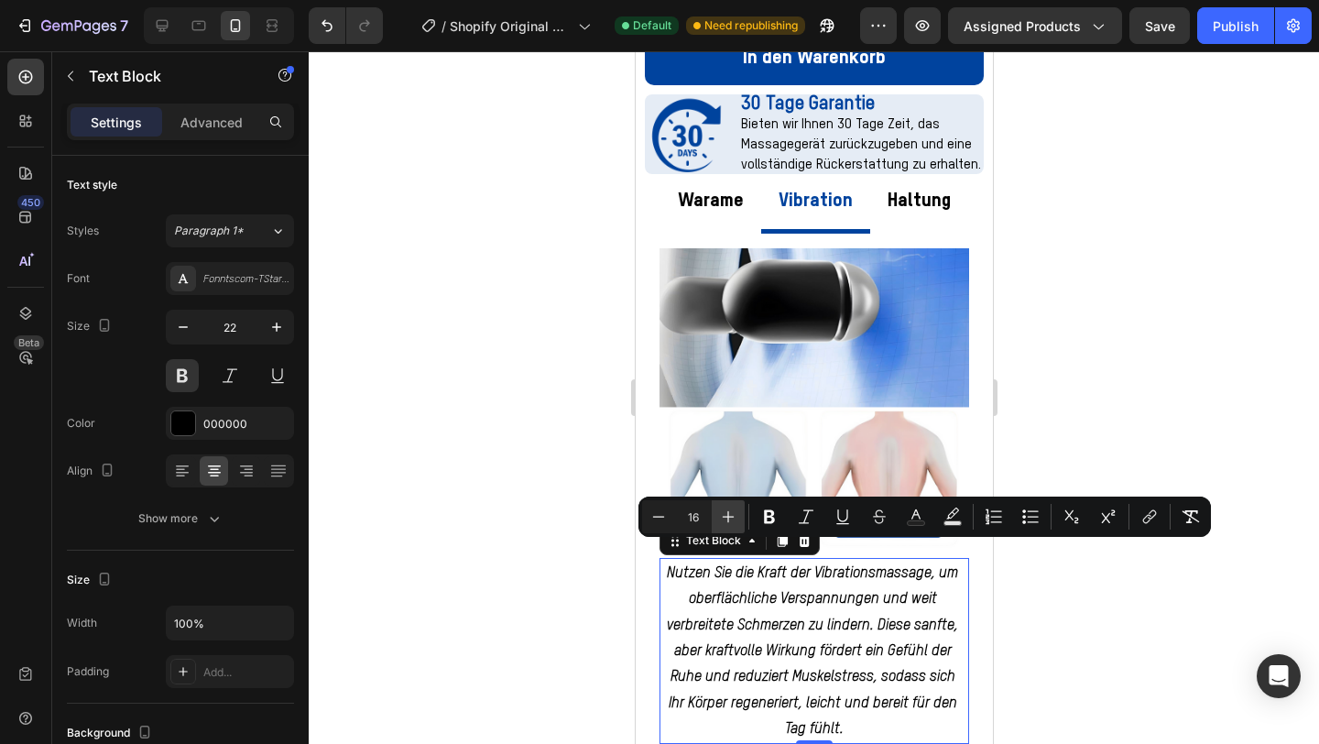
click at [735, 520] on icon "Editor contextual toolbar" at bounding box center [728, 517] width 18 height 18
type input "18"
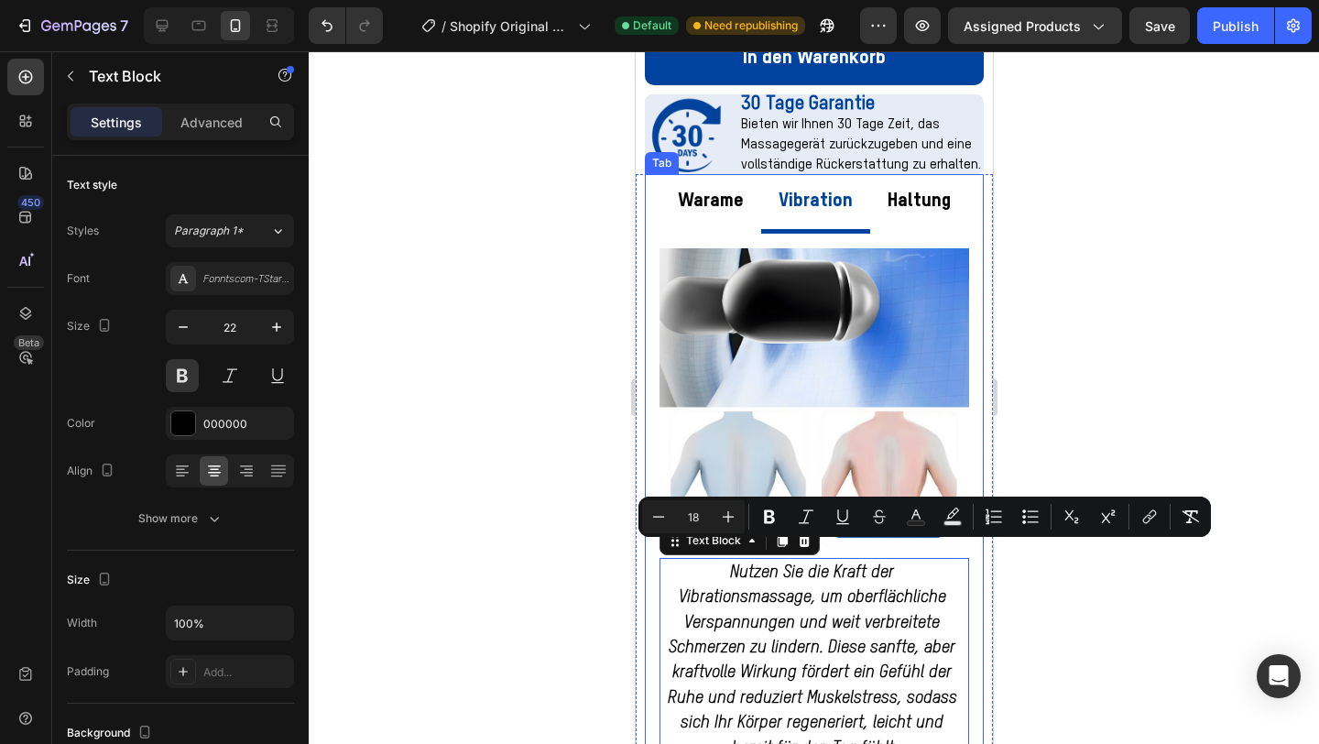
click at [1095, 604] on div at bounding box center [814, 397] width 1011 height 693
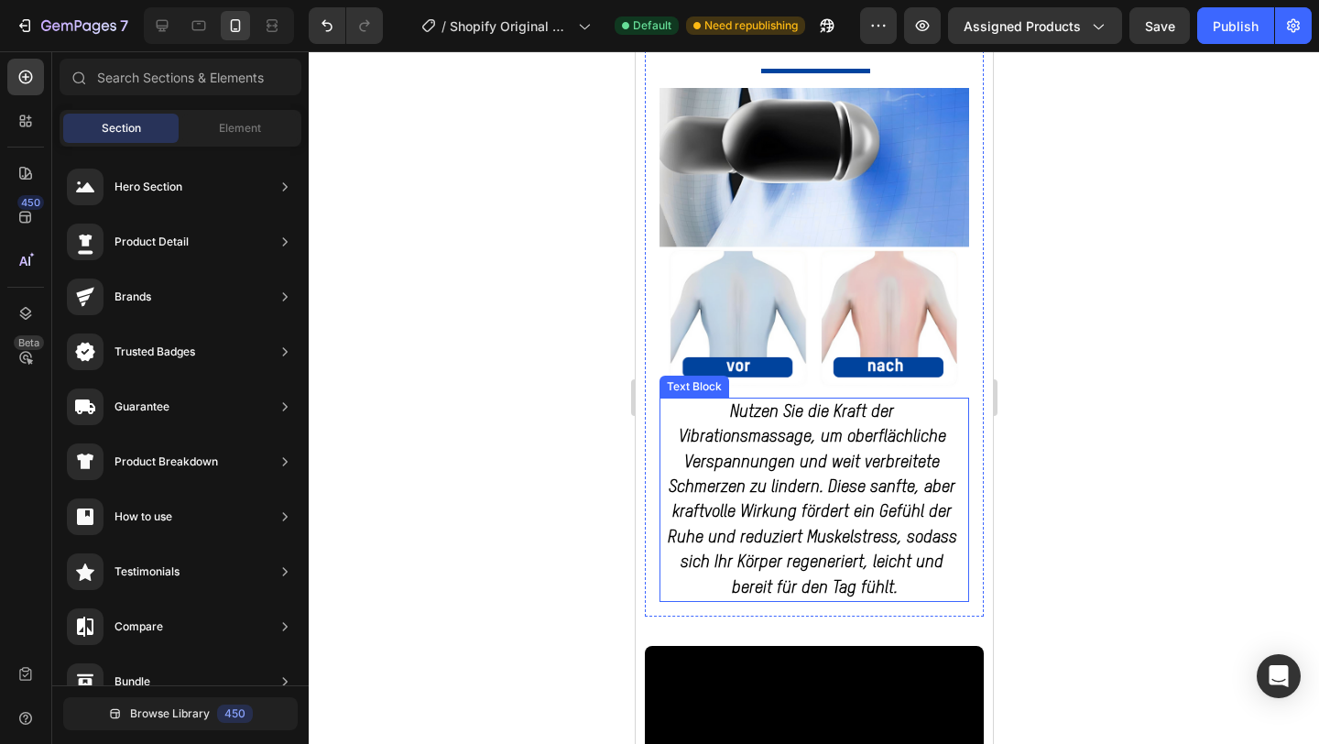
scroll to position [1193, 0]
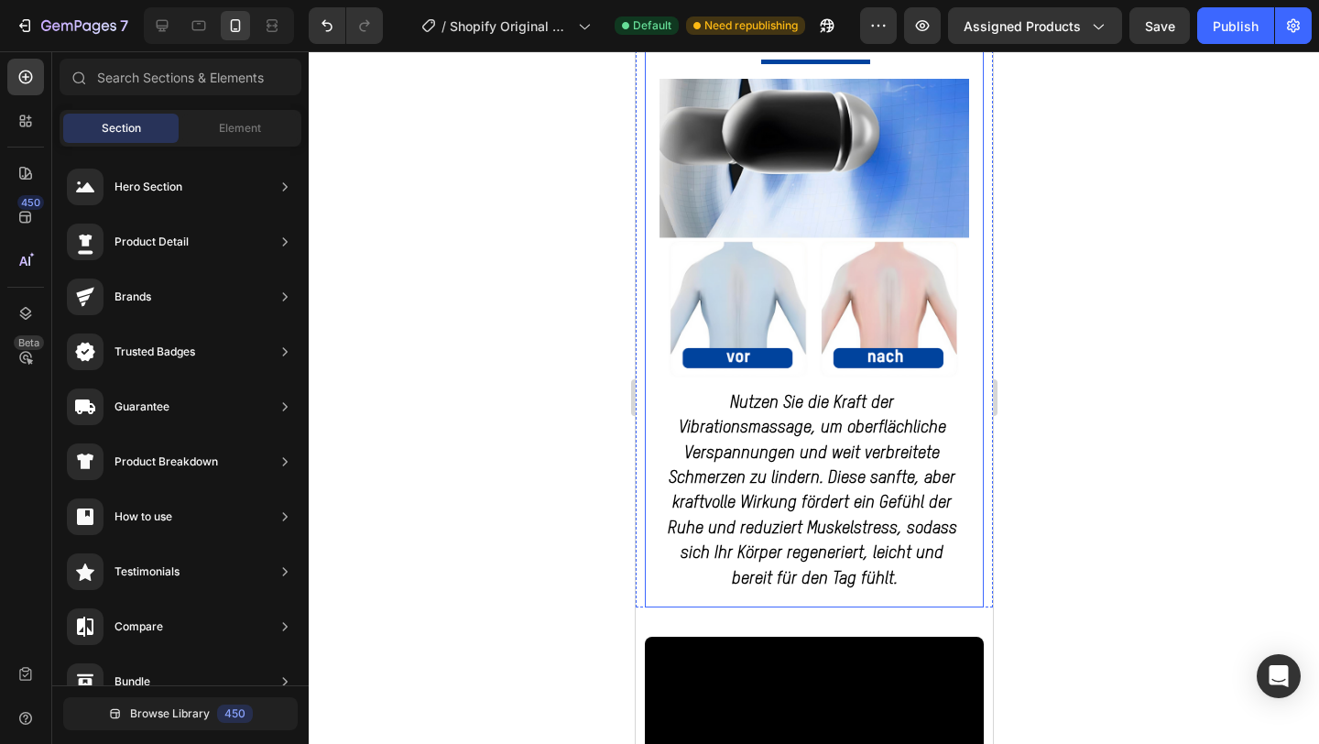
click at [838, 513] on p "Nutzen Sie die Kraft der Vibrationsmassage, um oberflächliche Verspannungen und…" at bounding box center [814, 490] width 306 height 201
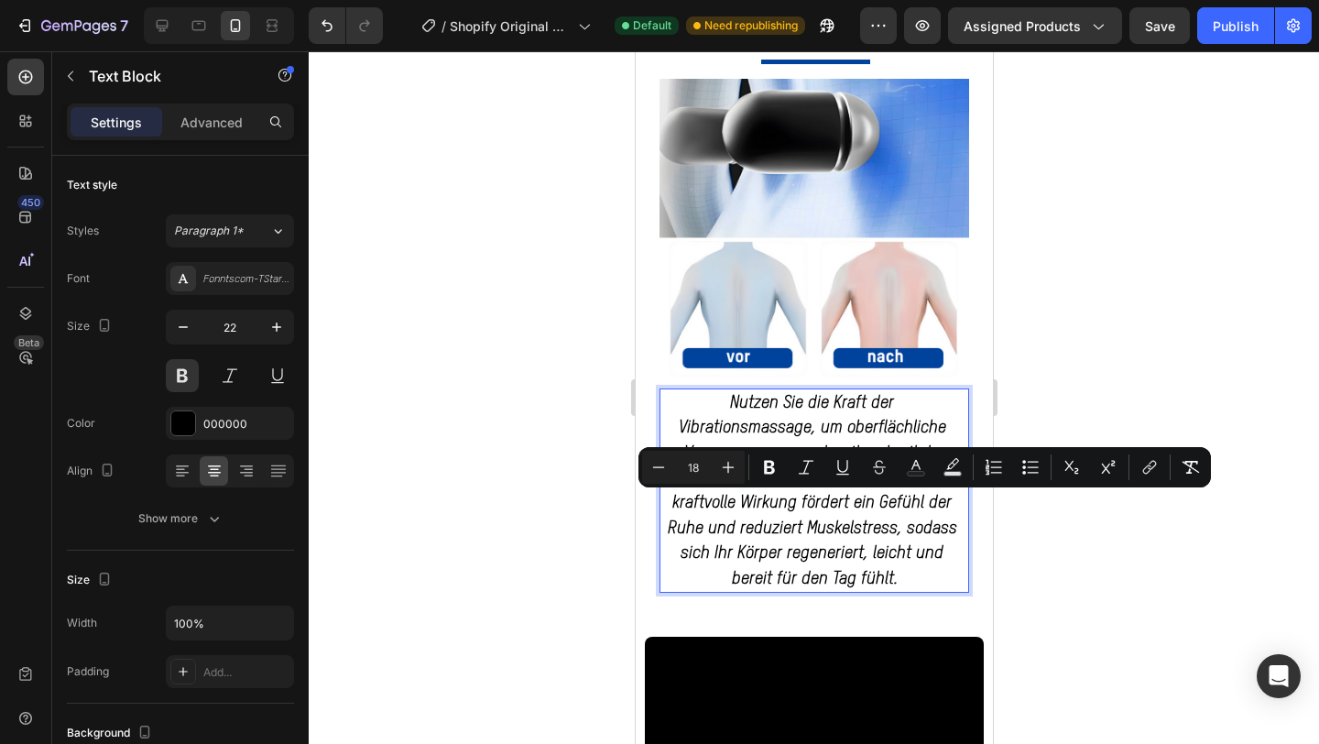
click at [800, 530] on span "Nutzen Sie die Kraft der Vibrationsmassage, um oberflächliche Verspannungen und…" at bounding box center [814, 491] width 294 height 192
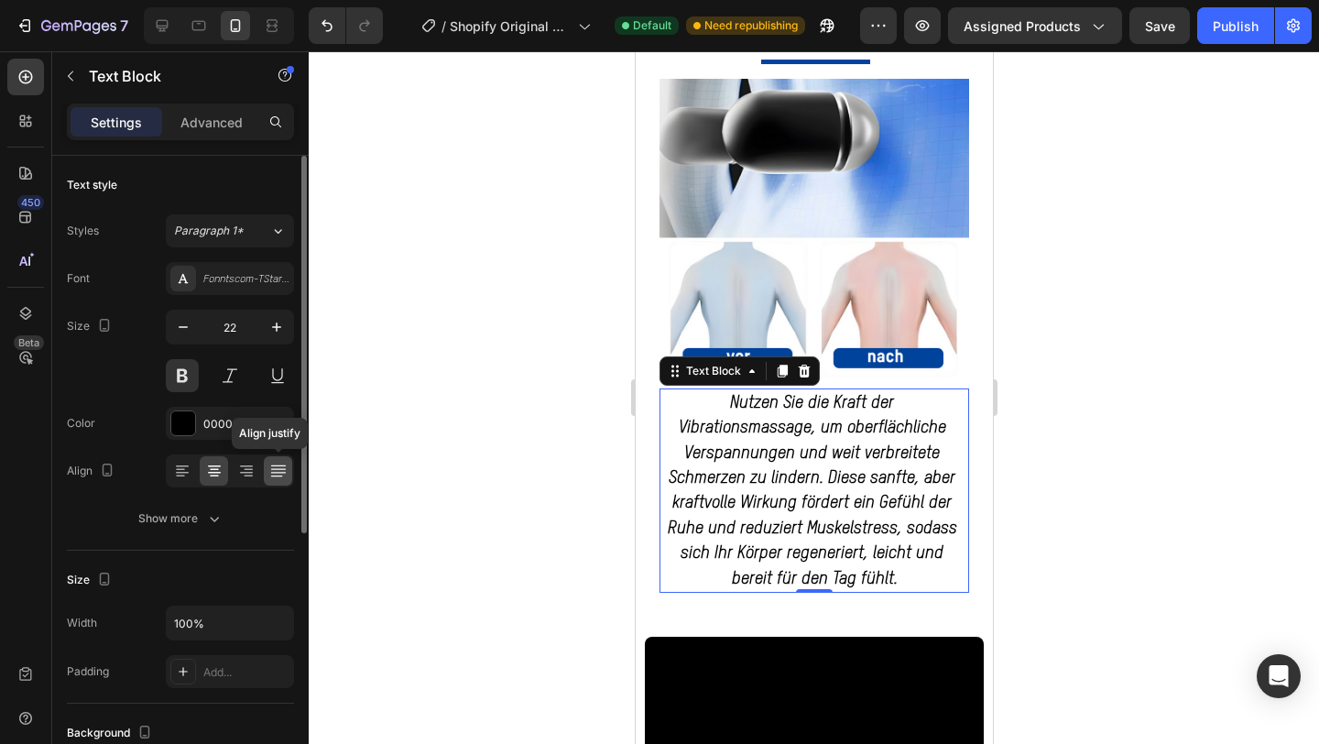
click at [276, 466] on icon at bounding box center [278, 471] width 18 height 18
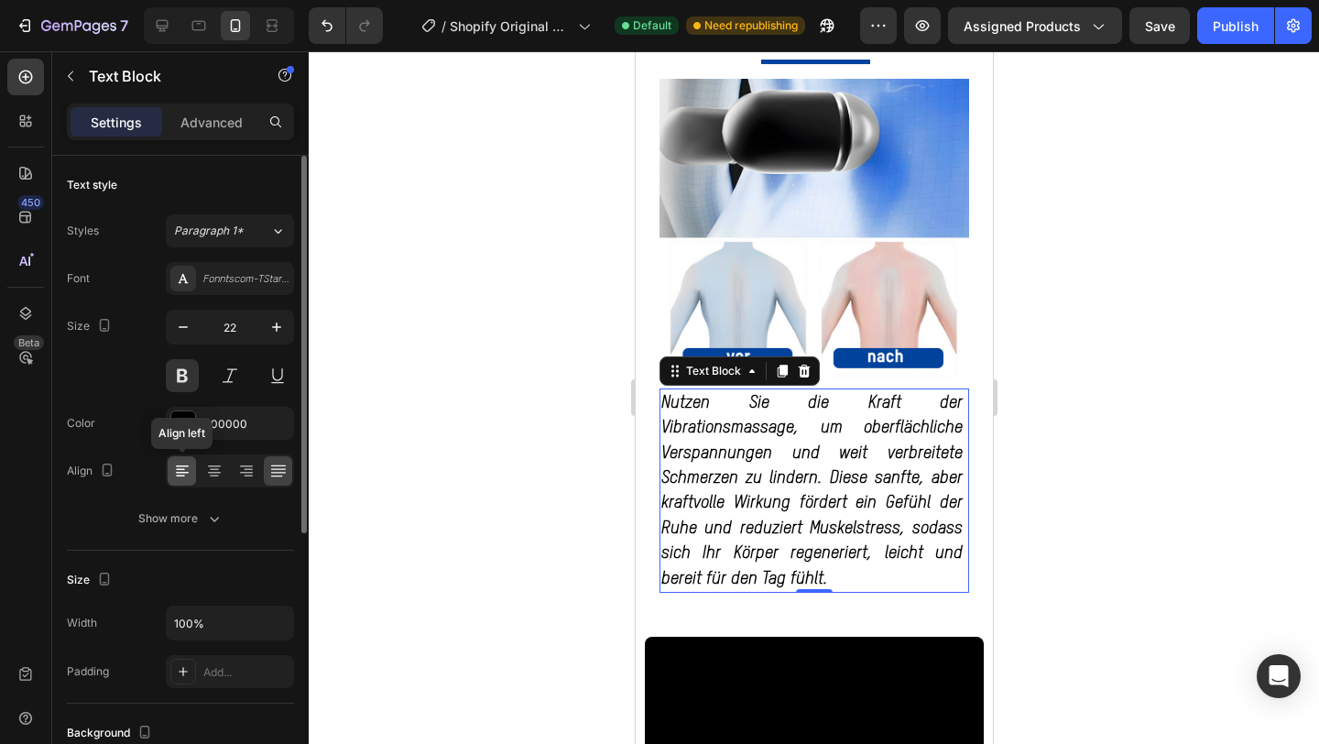
click at [187, 473] on icon at bounding box center [182, 473] width 13 height 2
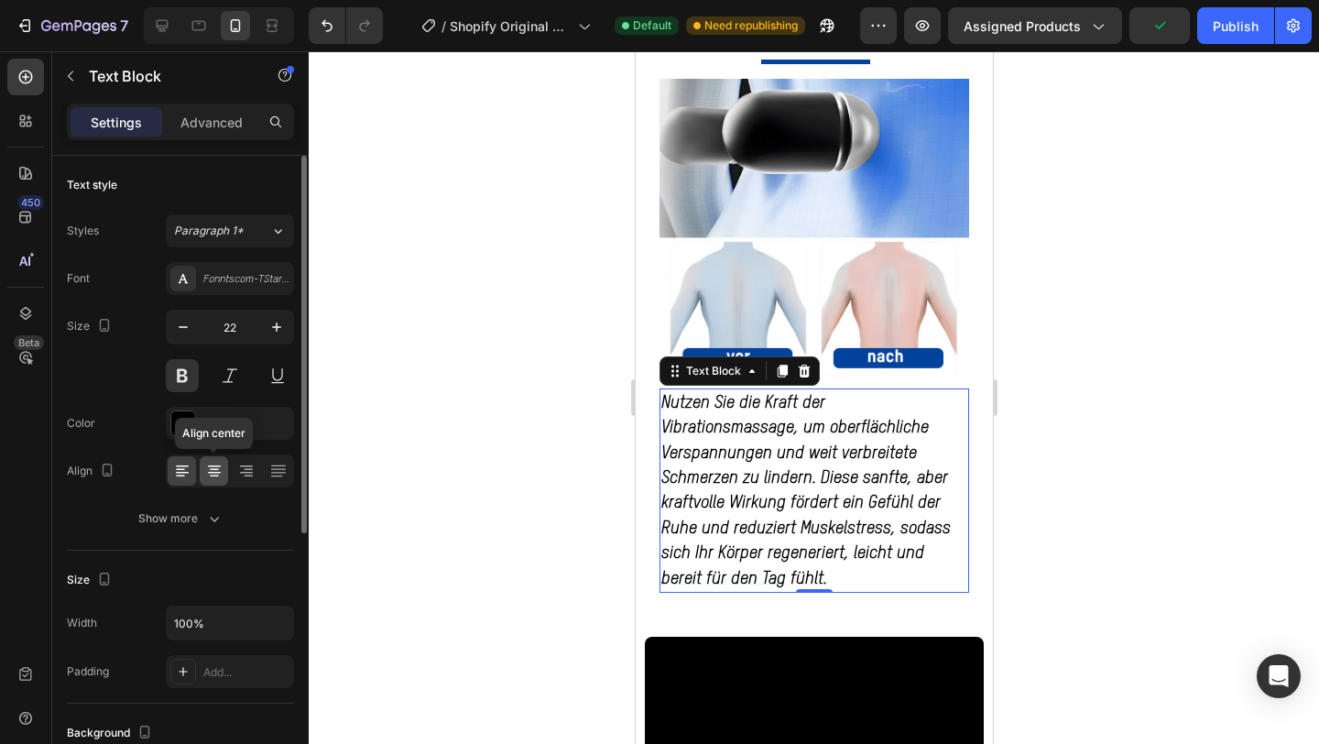
click at [218, 478] on icon at bounding box center [214, 471] width 18 height 18
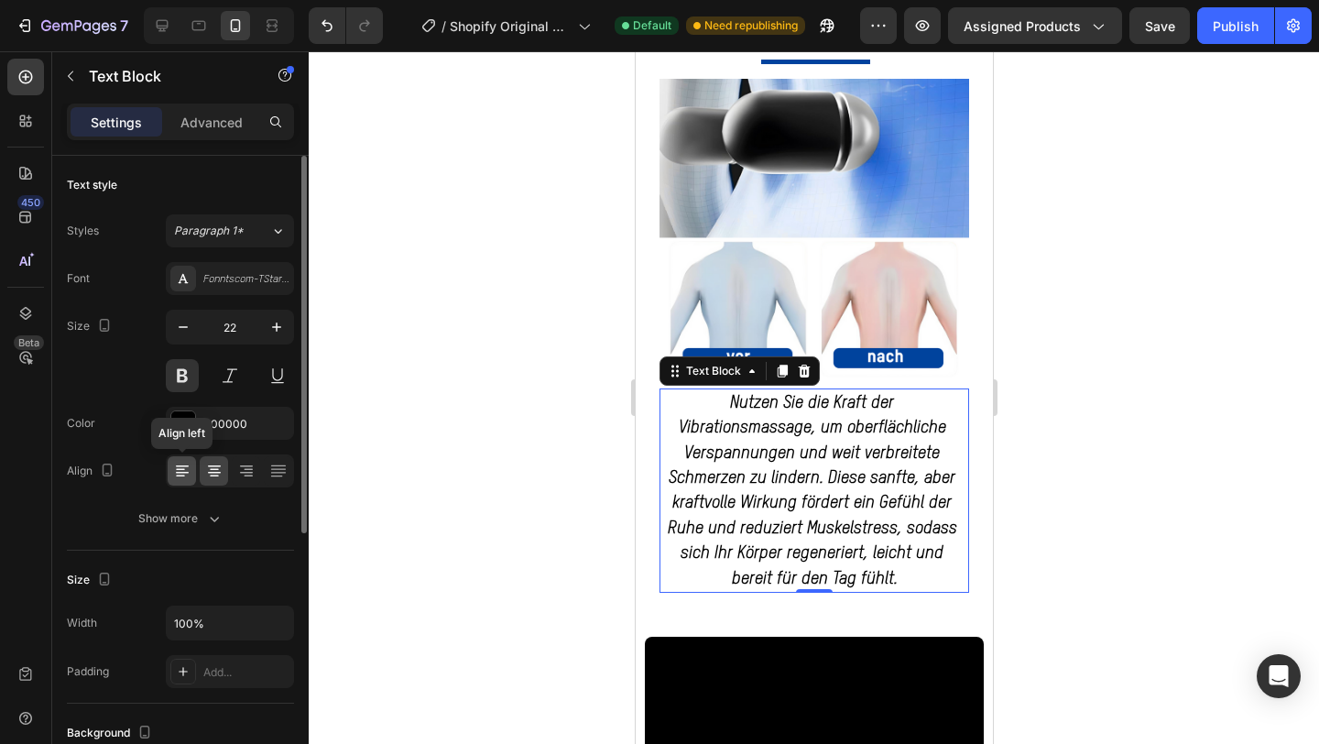
click at [174, 469] on icon at bounding box center [182, 471] width 18 height 18
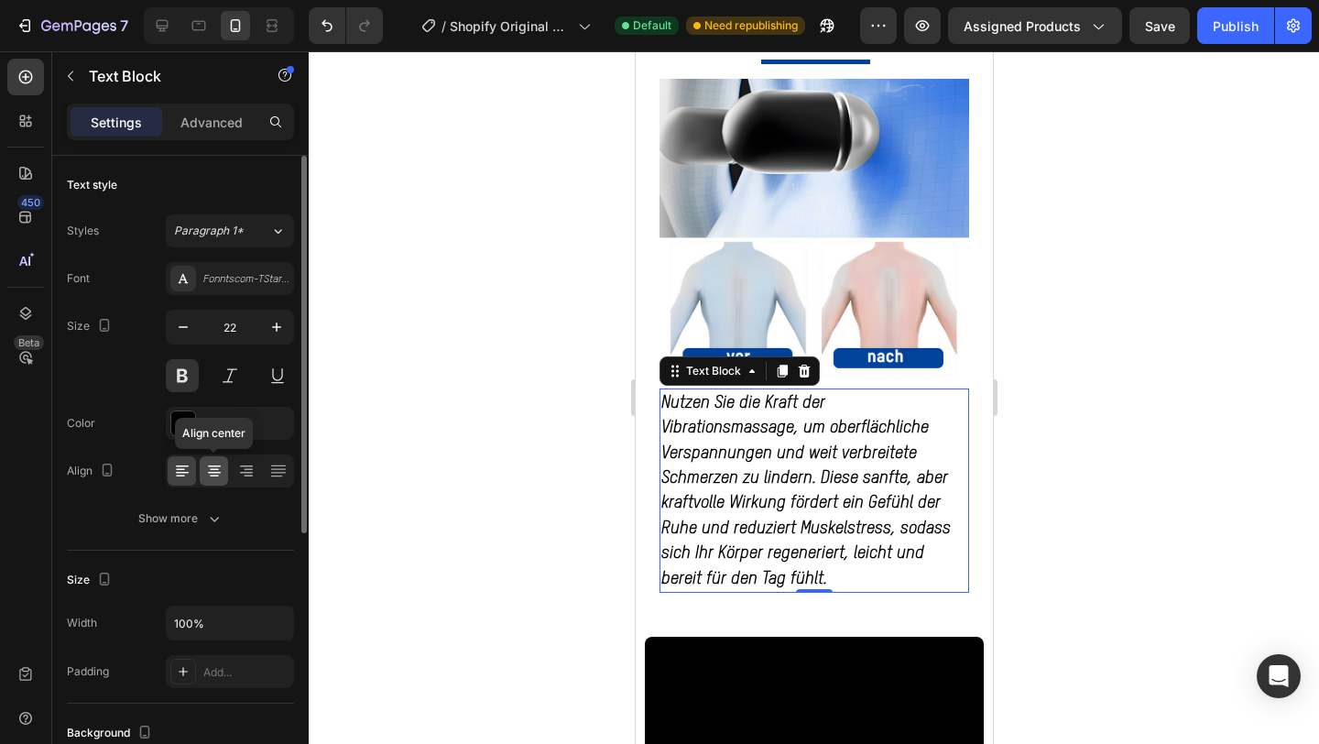
click at [224, 474] on div at bounding box center [214, 470] width 28 height 29
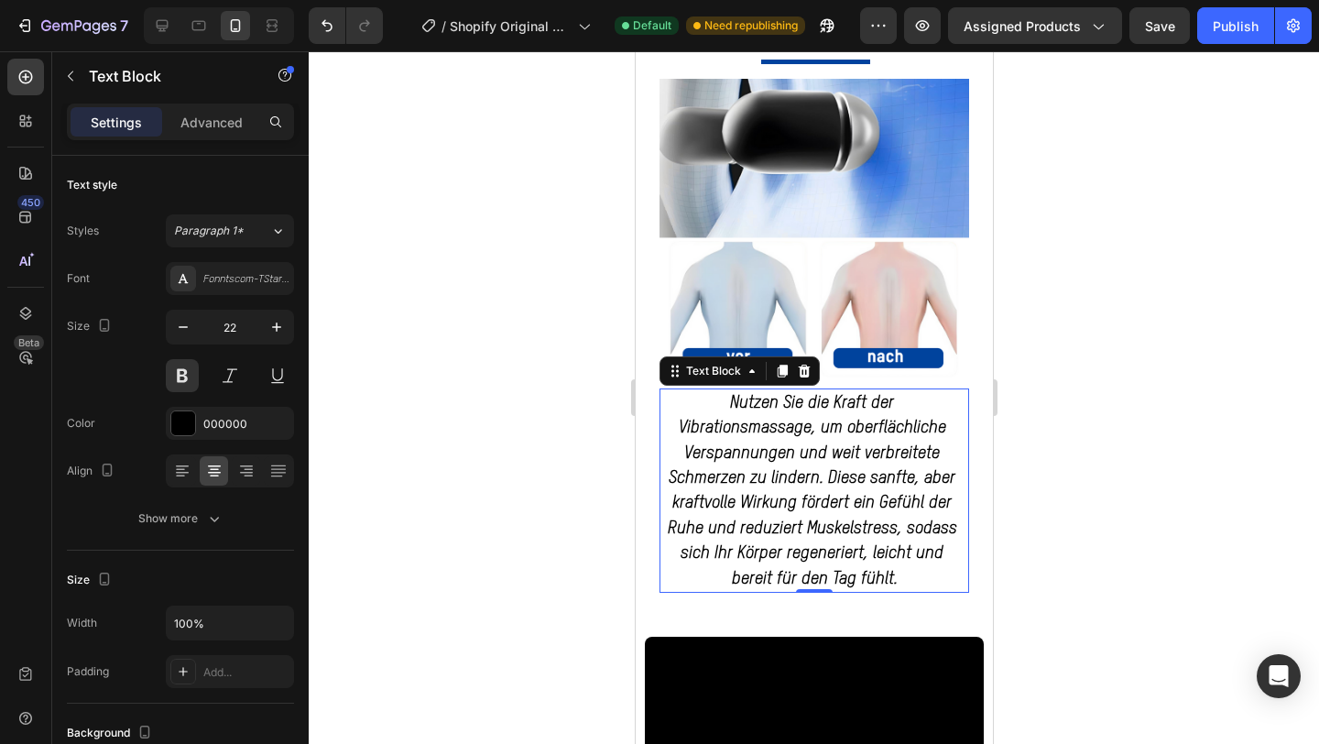
click at [1069, 348] on div at bounding box center [814, 397] width 1011 height 693
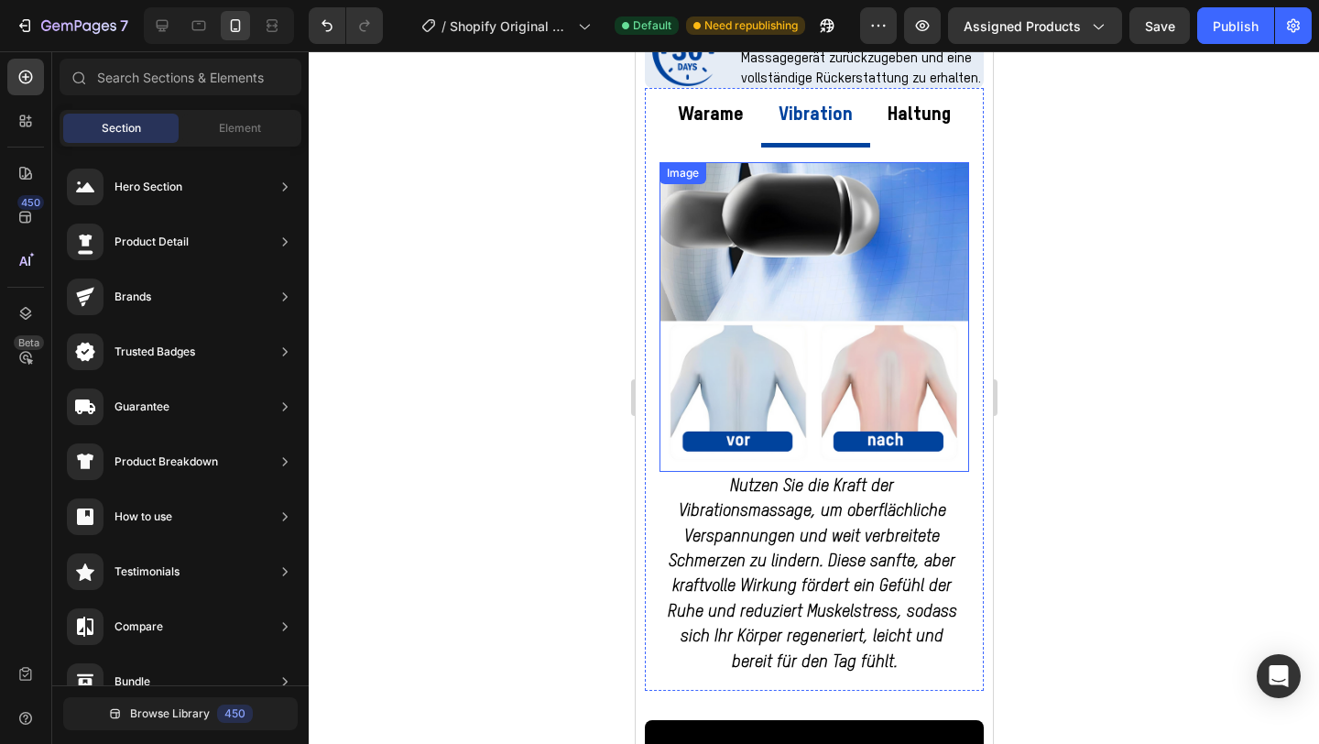
scroll to position [1084, 0]
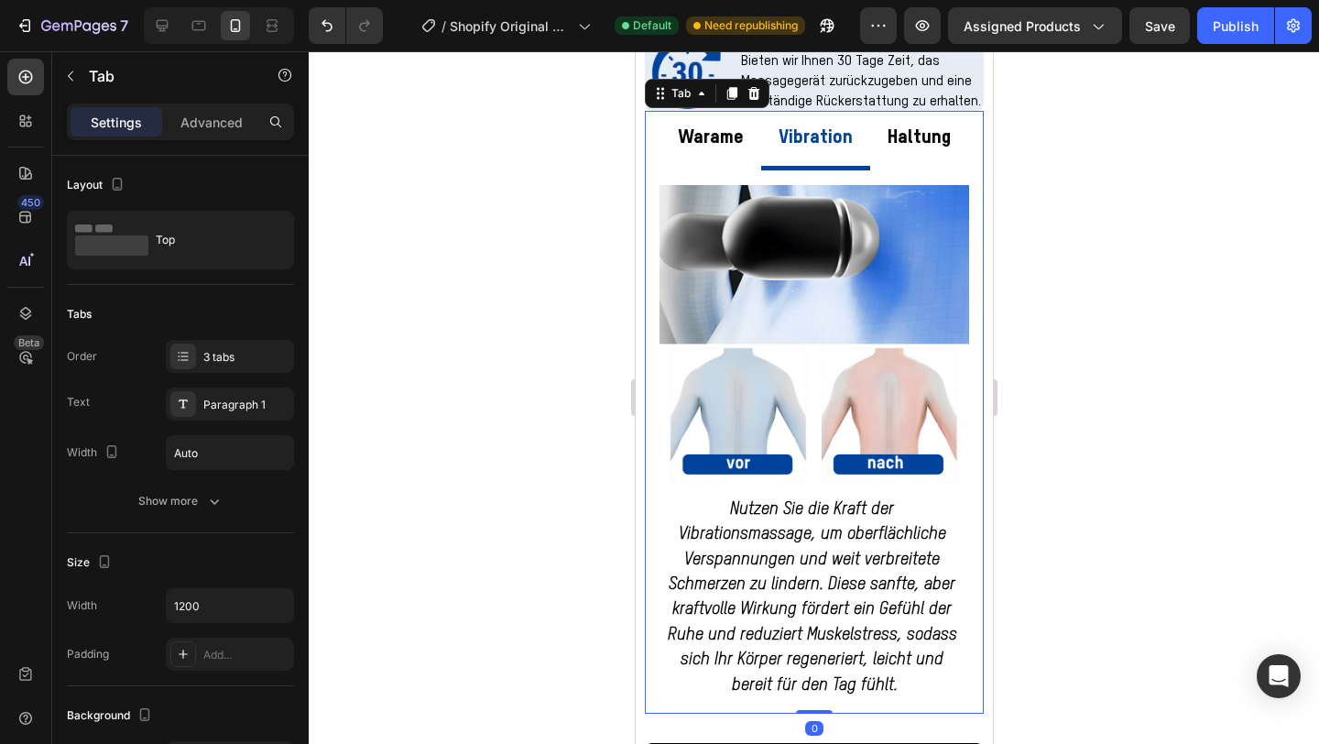
click at [887, 146] on p "Haltung" at bounding box center [918, 138] width 63 height 35
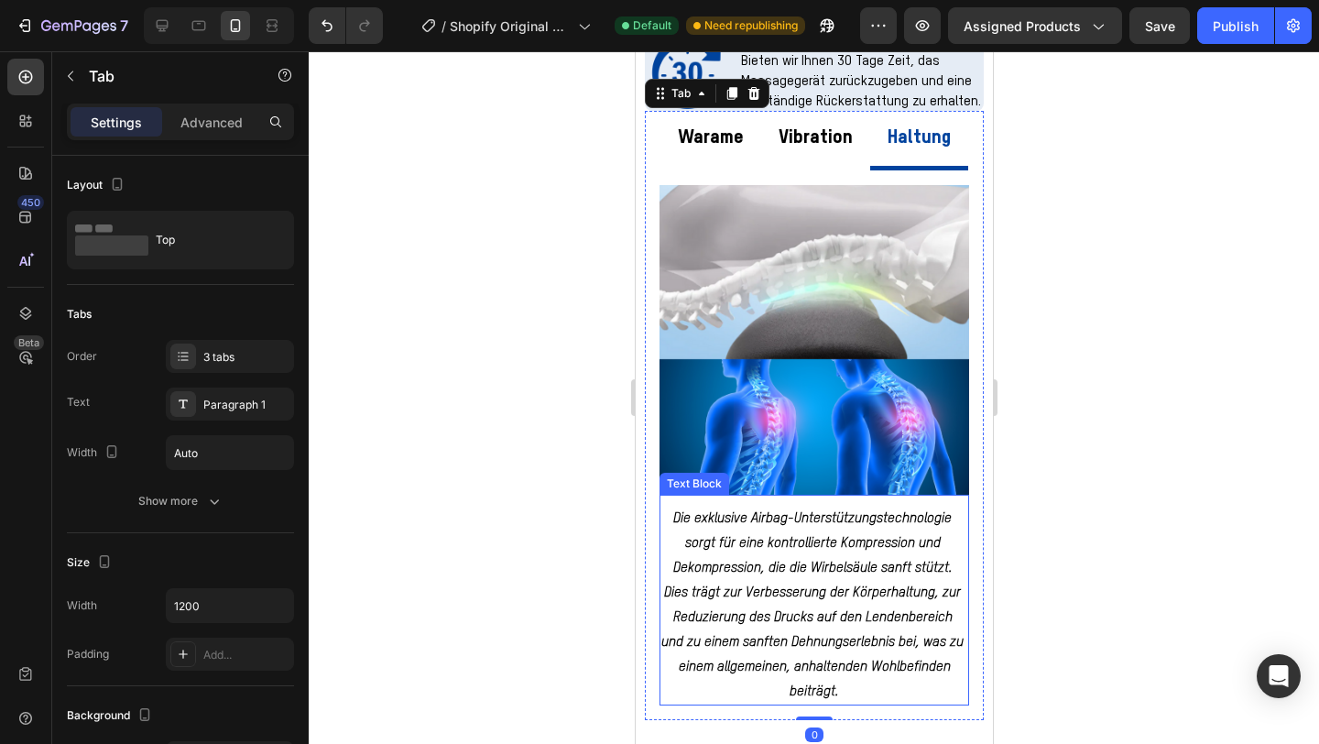
click at [760, 576] on p "Die exklusive Airbag-Unterstützungstechnologie sorgt für eine kontrollierte Kom…" at bounding box center [814, 592] width 306 height 173
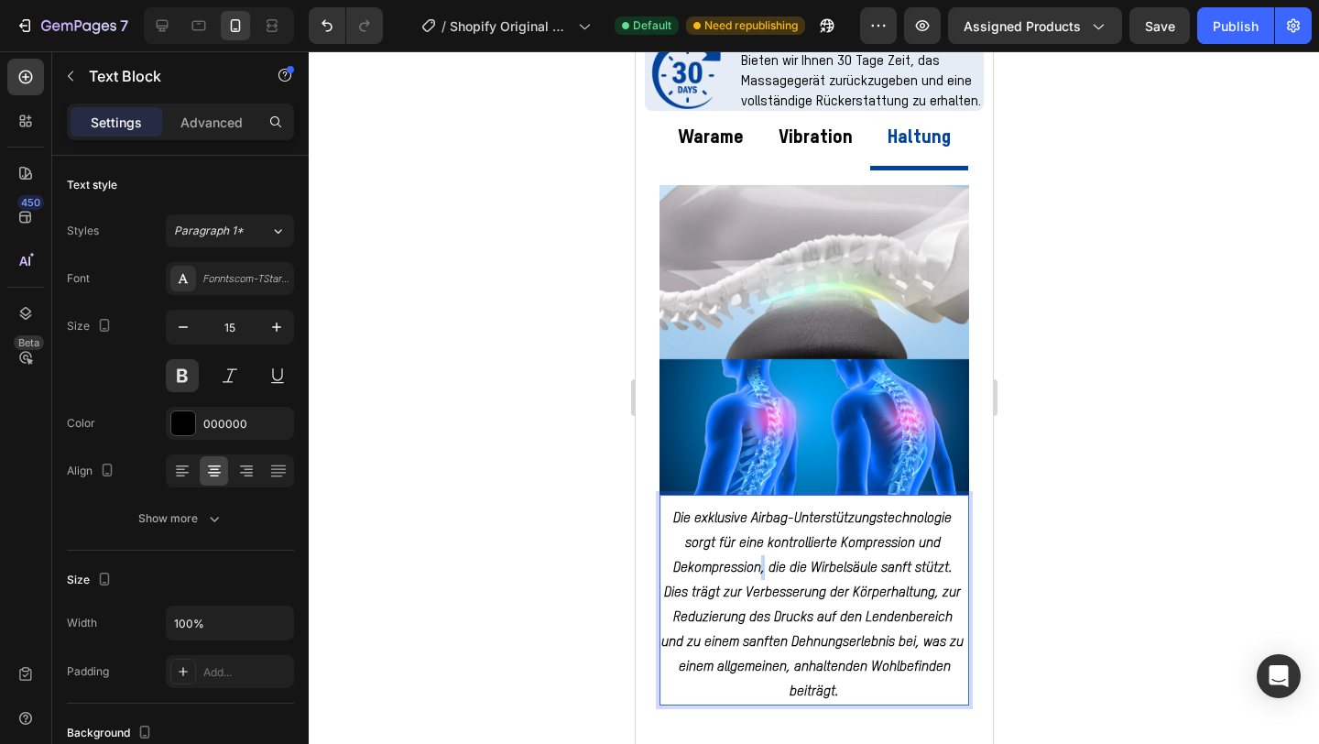
click at [760, 576] on p "Die exklusive Airbag-Unterstützungstechnologie sorgt für eine kontrollierte Kom…" at bounding box center [814, 592] width 306 height 173
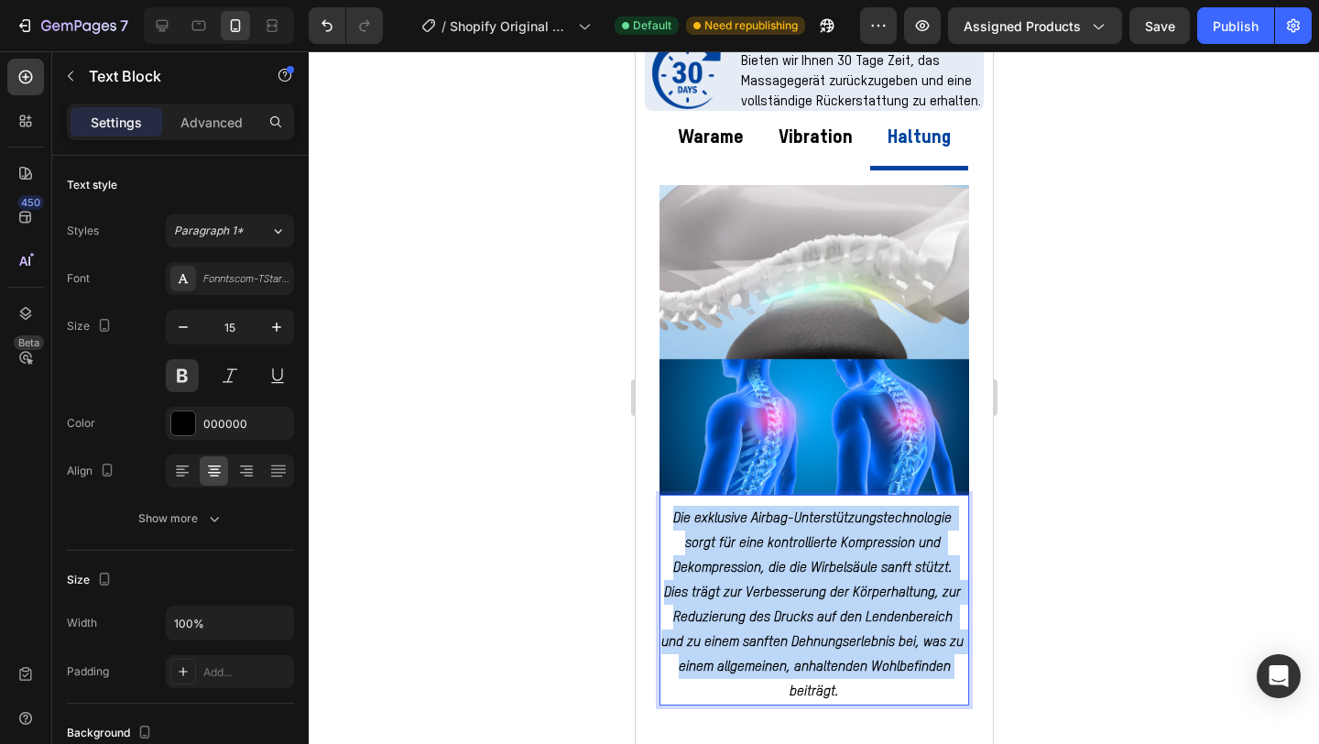
click at [760, 576] on p "Die exklusive Airbag-Unterstützungstechnologie sorgt für eine kontrollierte Kom…" at bounding box center [814, 592] width 306 height 173
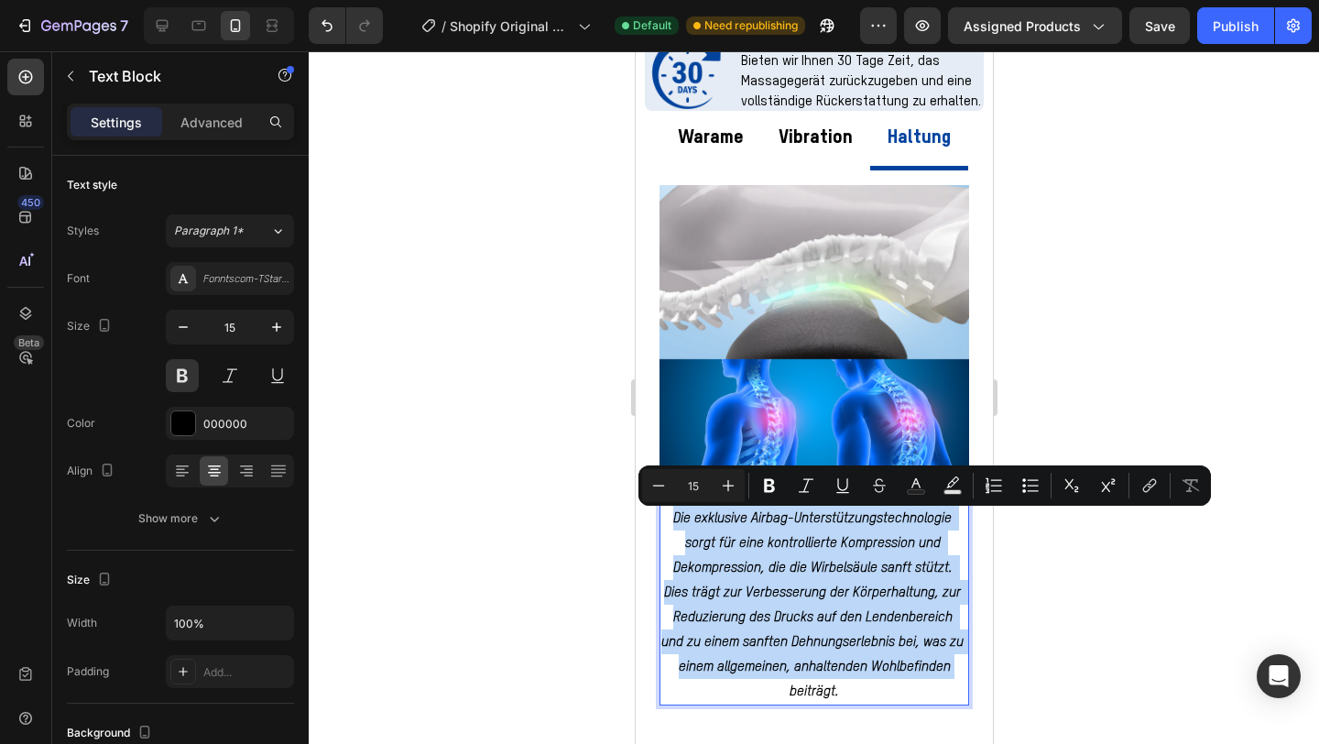
click at [760, 576] on p "Die exklusive Airbag-Unterstützungstechnologie sorgt für eine kontrollierte Kom…" at bounding box center [814, 592] width 306 height 173
click at [848, 697] on p "beiträgt." at bounding box center [814, 691] width 306 height 25
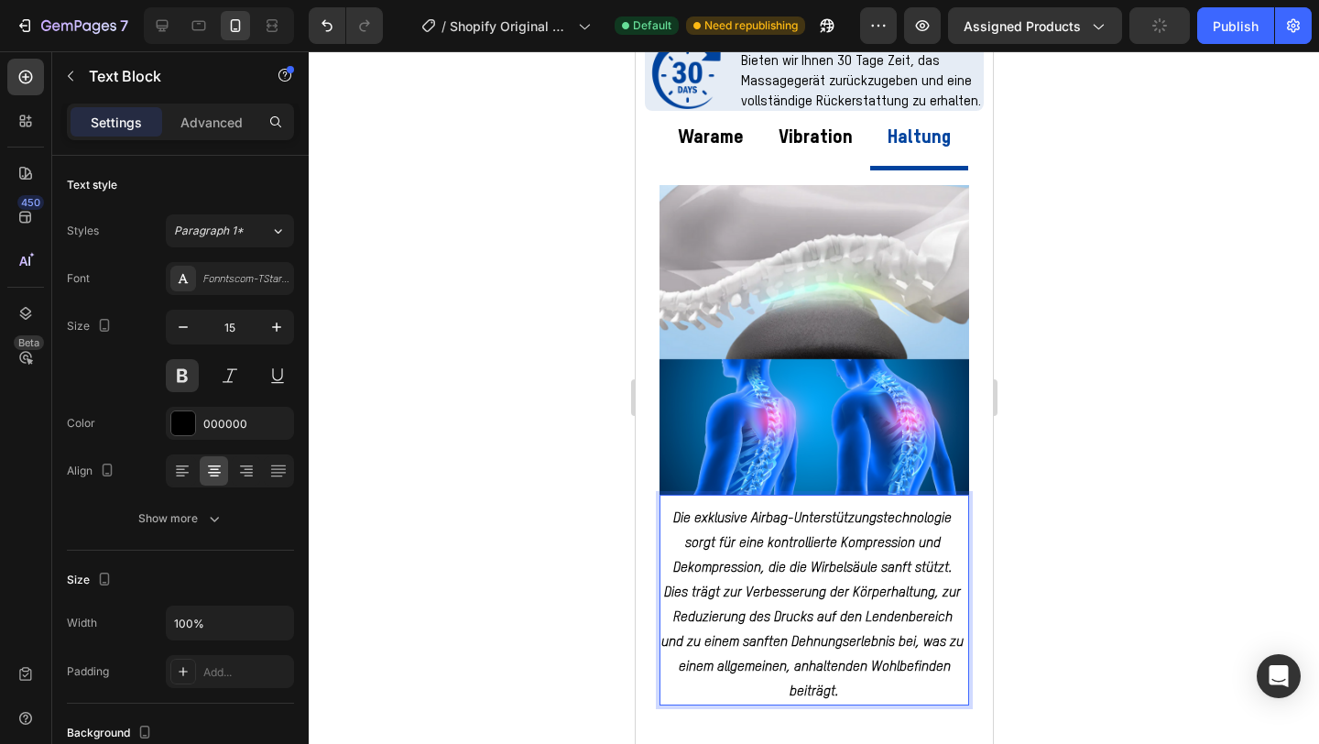
click at [848, 697] on p "beiträgt." at bounding box center [814, 691] width 306 height 25
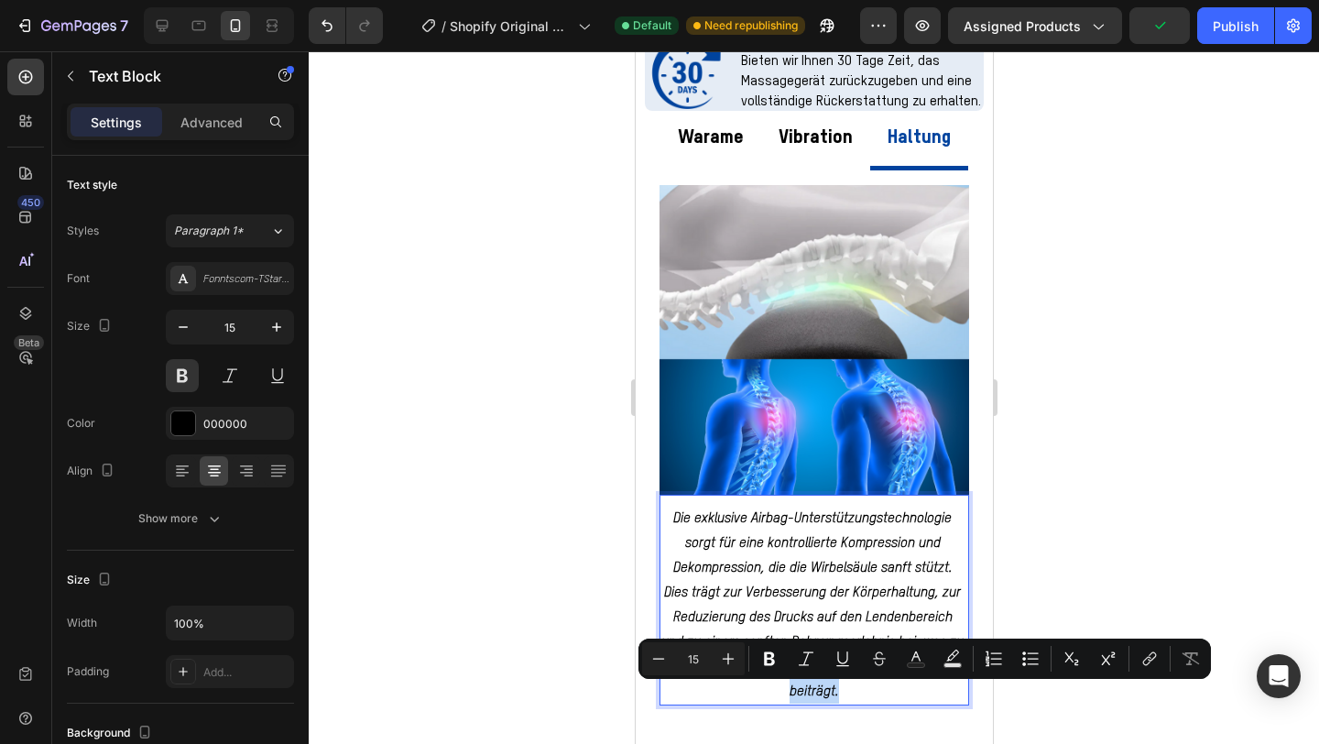
click at [848, 697] on p "beiträgt." at bounding box center [814, 691] width 306 height 25
click at [852, 696] on p "beiträgt." at bounding box center [814, 691] width 306 height 25
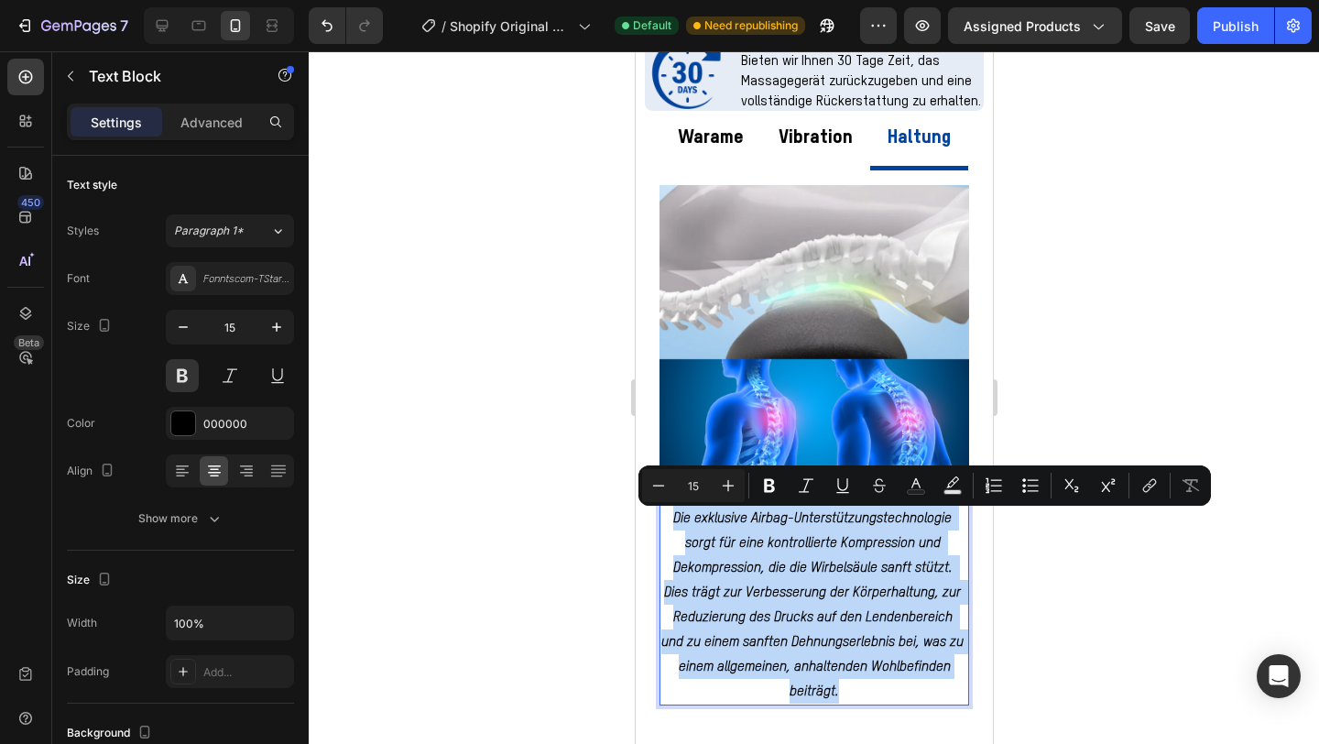
drag, startPoint x: 848, startPoint y: 685, endPoint x: 625, endPoint y: 498, distance: 291.4
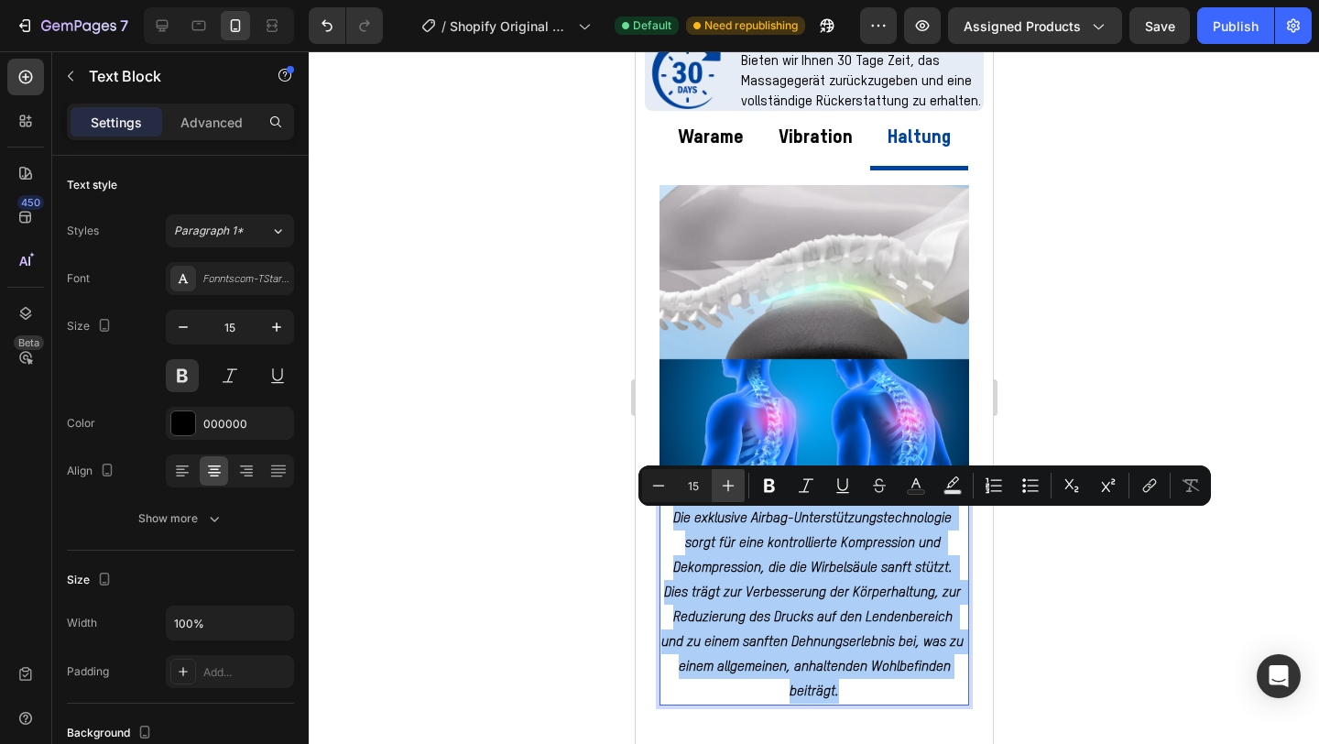
click at [733, 484] on icon "Editor contextual toolbar" at bounding box center [728, 485] width 18 height 18
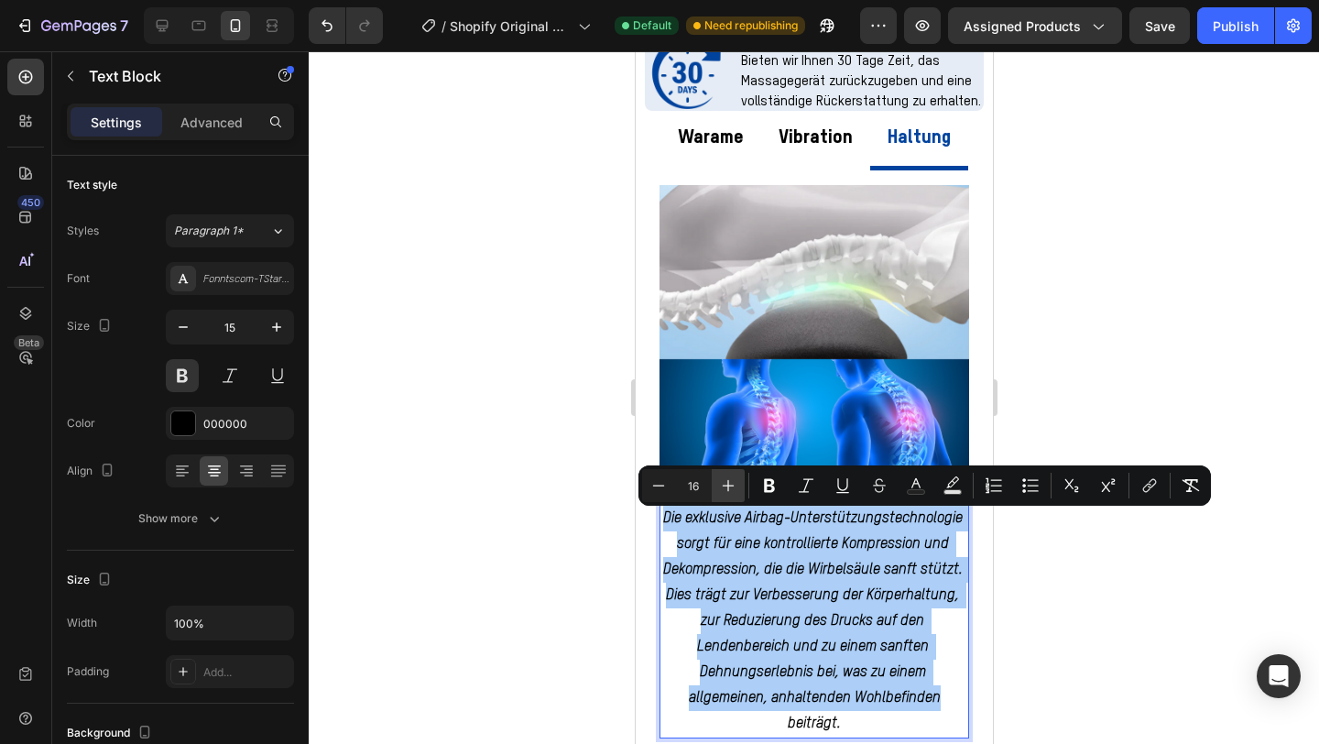
click at [733, 484] on icon "Editor contextual toolbar" at bounding box center [728, 485] width 18 height 18
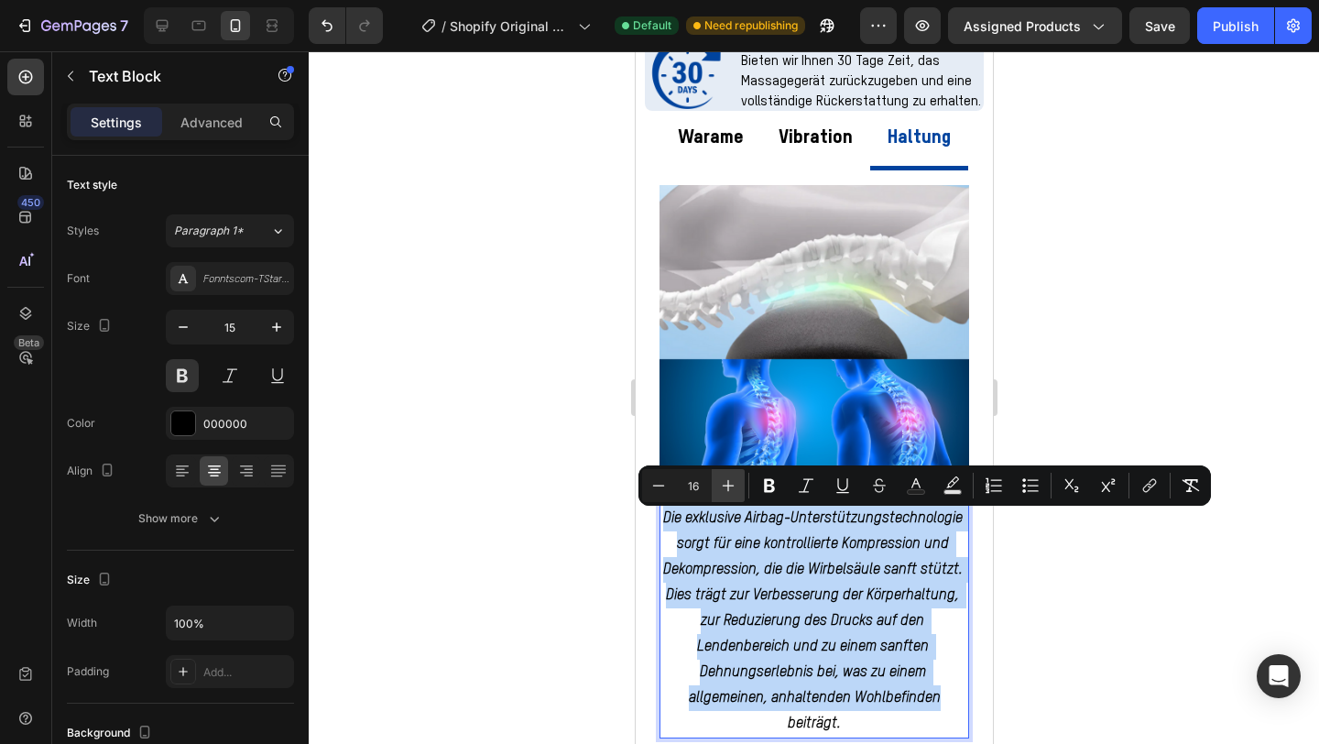
type input "17"
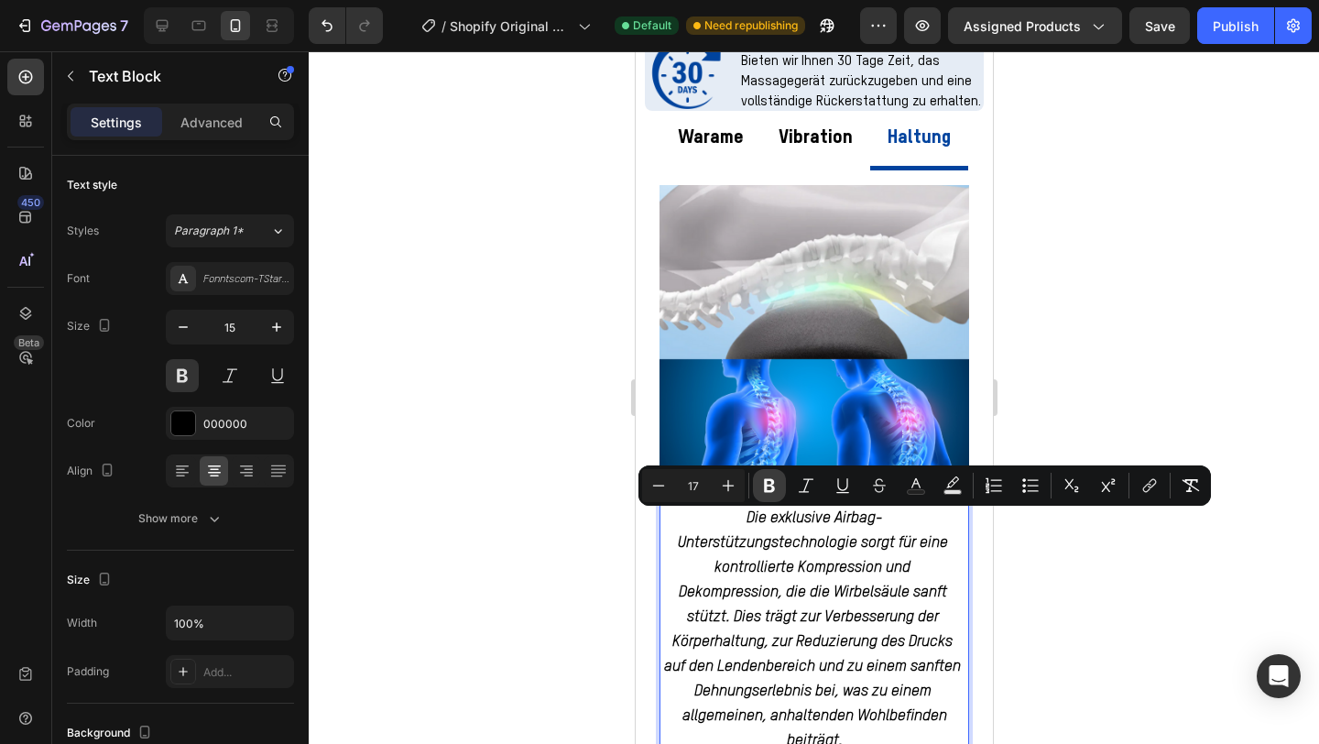
click at [771, 490] on icon "Editor contextual toolbar" at bounding box center [769, 486] width 11 height 14
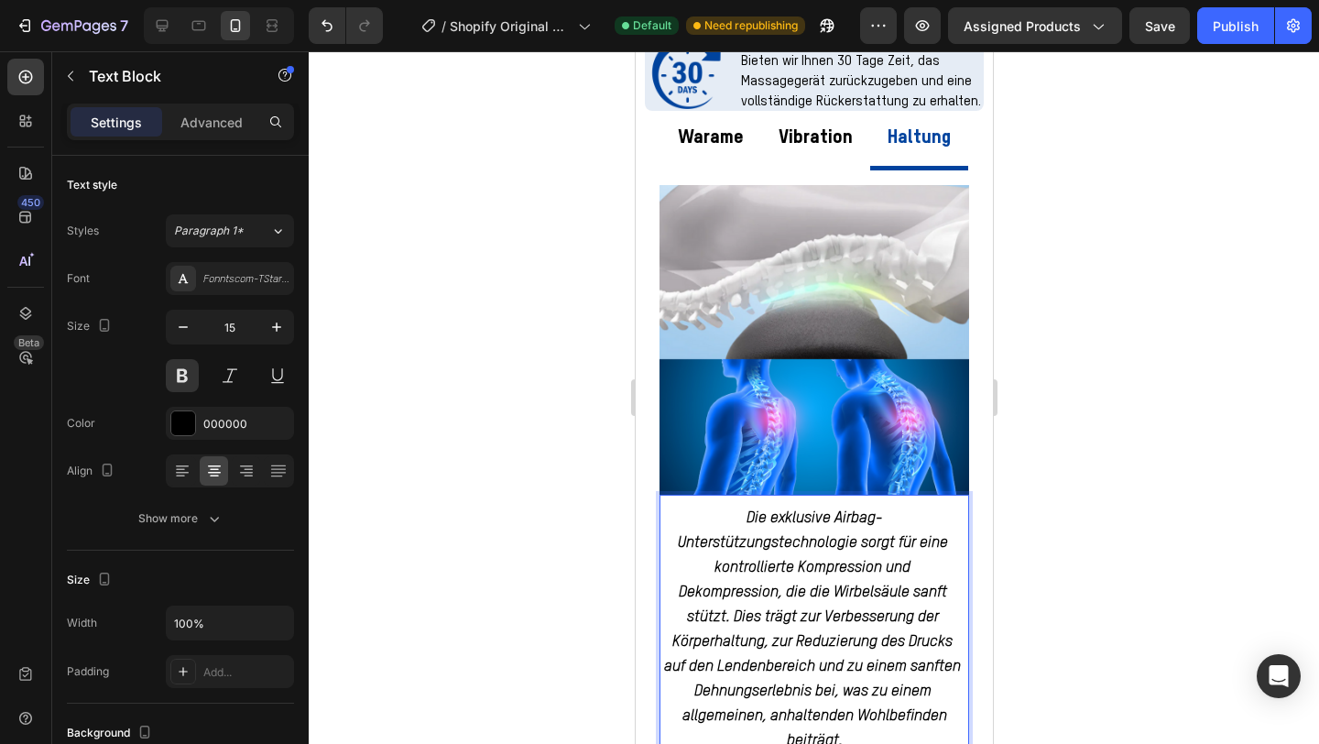
click at [771, 586] on p "Die exklusive Airbag-Unterstützungstechnologie sorgt für eine kontrollierte Kom…" at bounding box center [814, 617] width 306 height 223
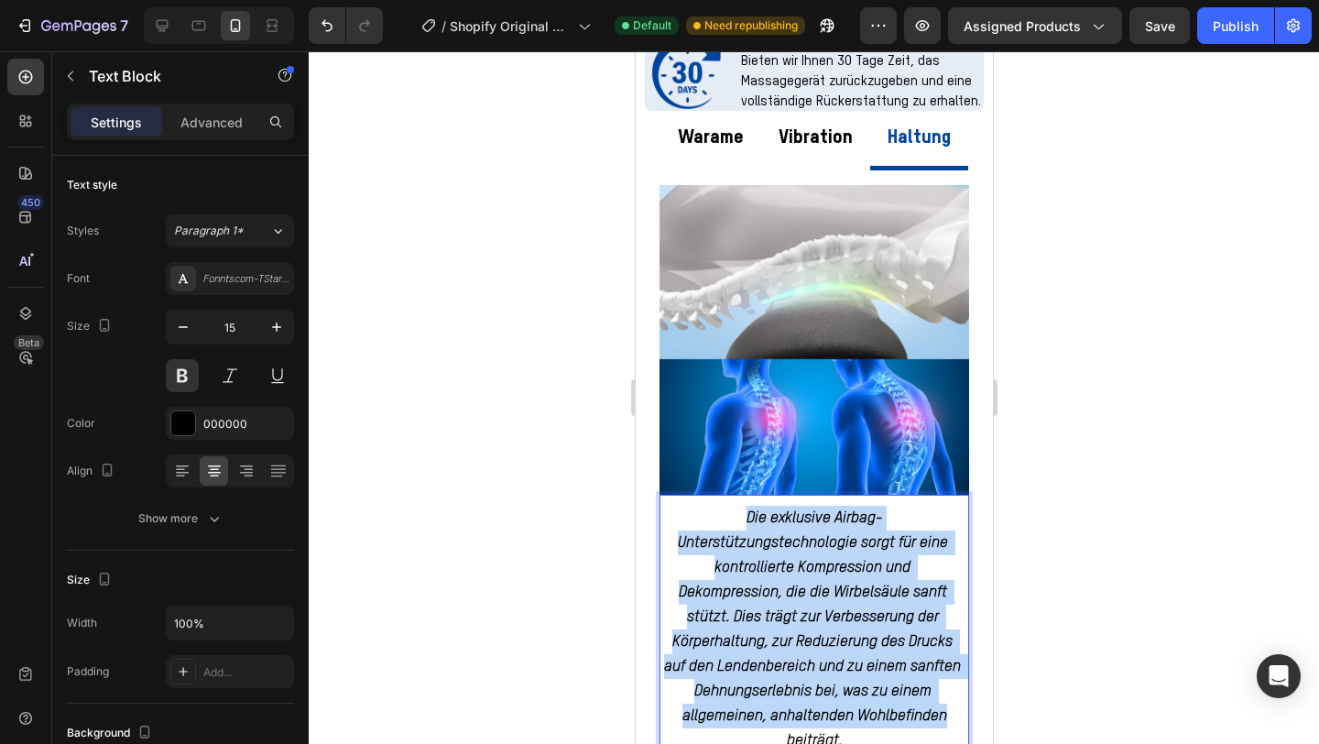
click at [771, 586] on p "Die exklusive Airbag-Unterstützungstechnologie sorgt für eine kontrollierte Kom…" at bounding box center [814, 617] width 306 height 223
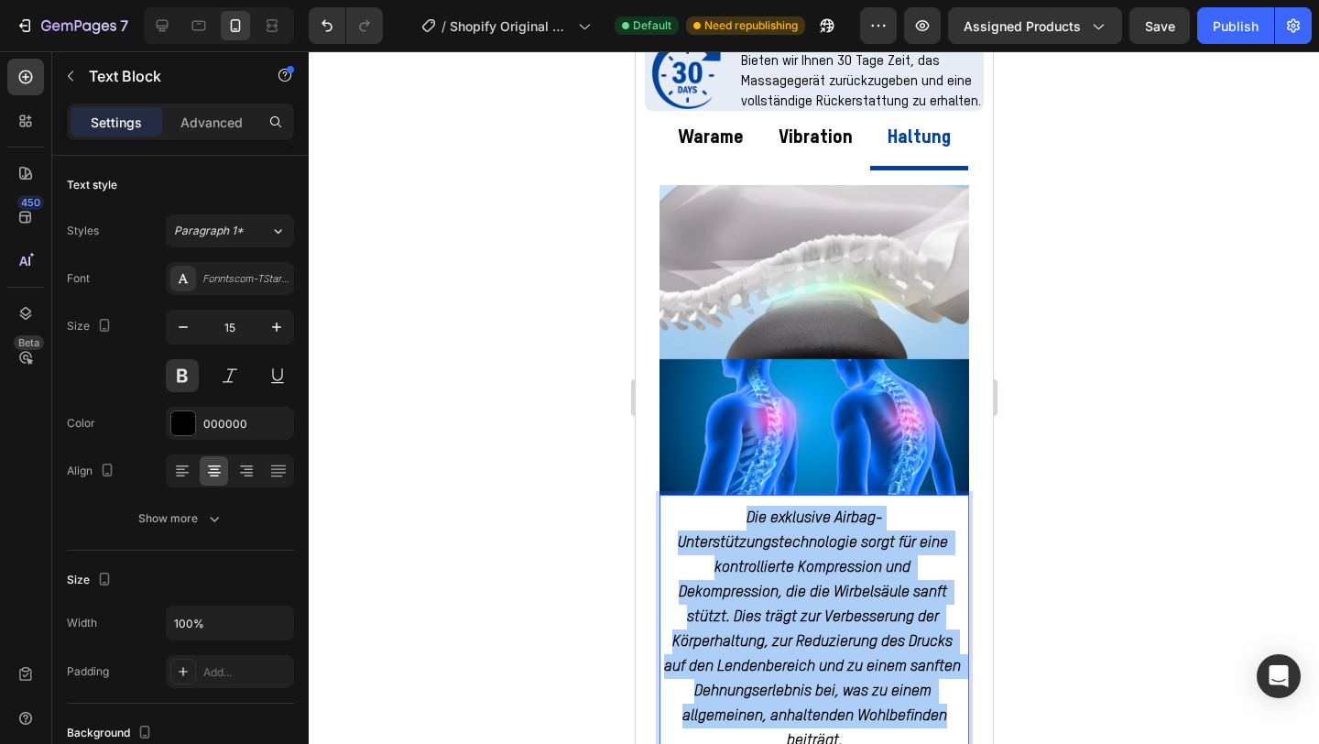
click at [1034, 521] on div at bounding box center [814, 397] width 1011 height 693
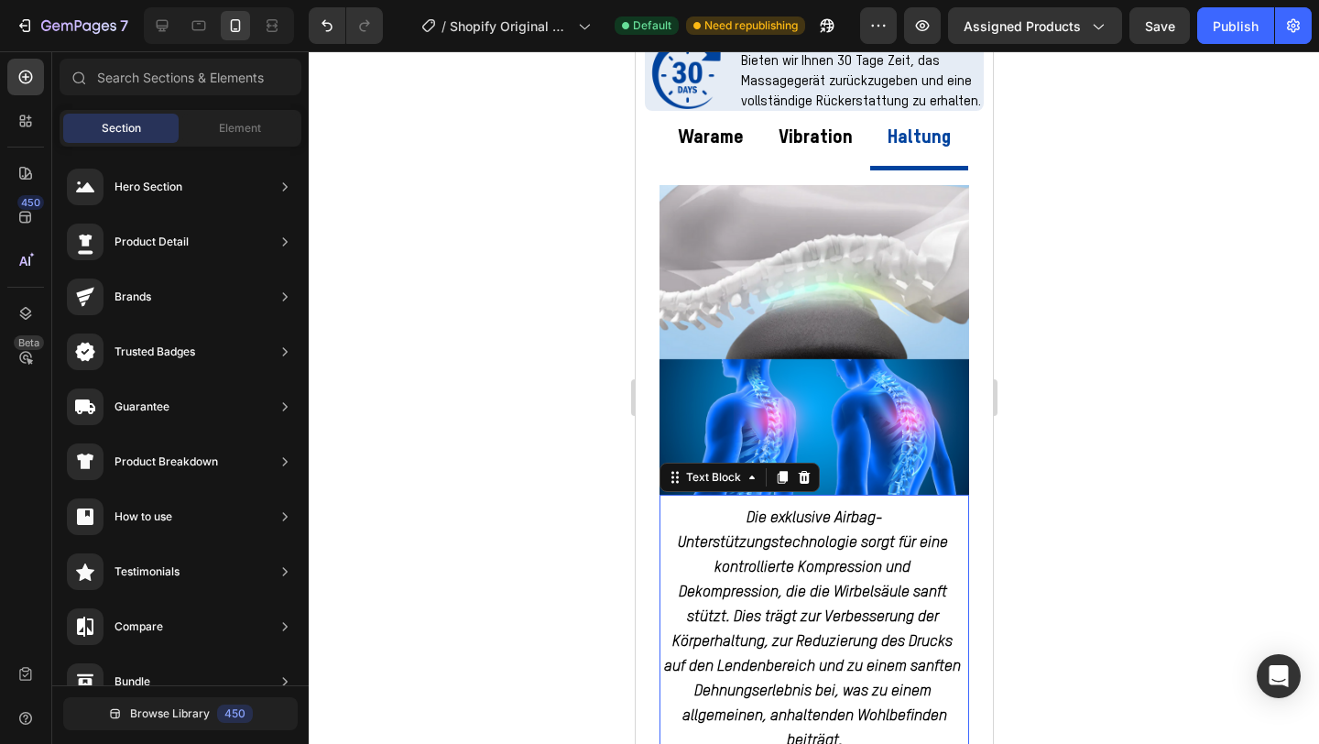
click at [855, 568] on strong "Die exklusive Airbag-Unterstützungstechnologie sorgt für eine kontrollierte Kom…" at bounding box center [813, 616] width 301 height 213
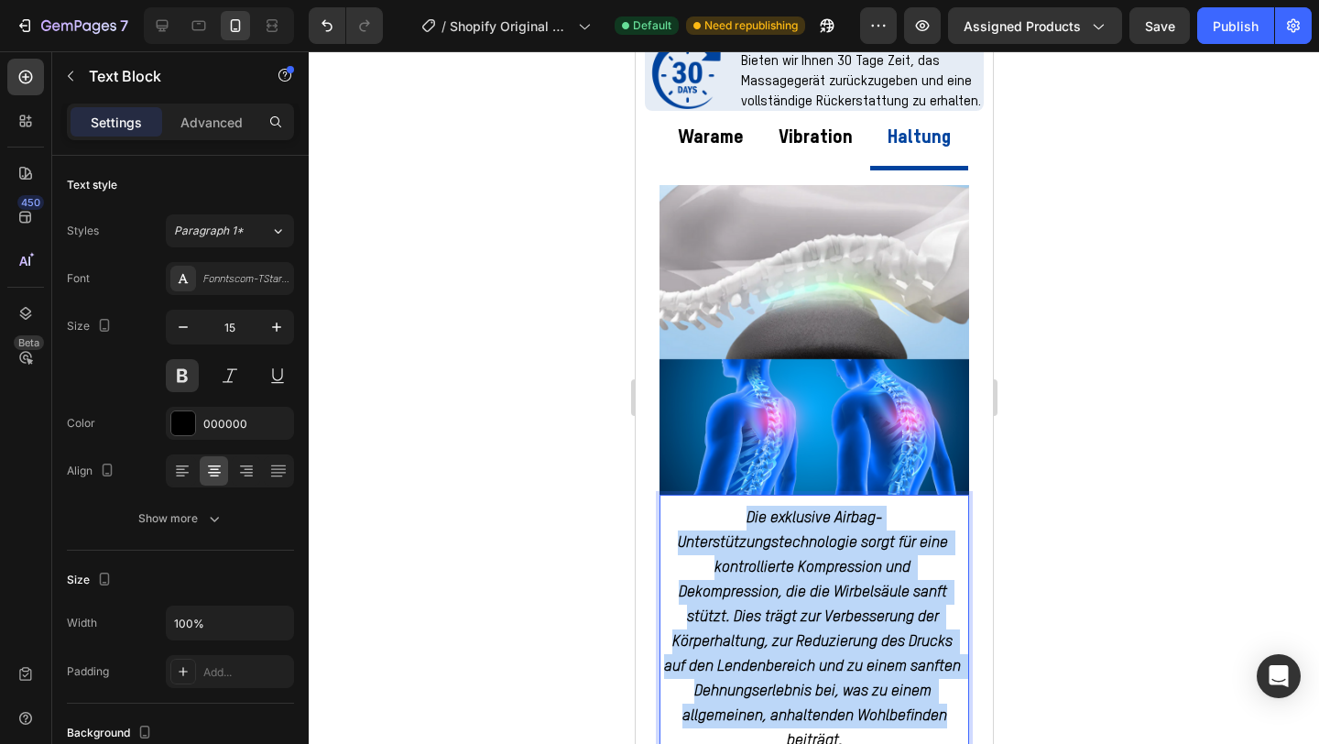
click at [855, 568] on strong "Die exklusive Airbag-Unterstützungstechnologie sorgt für eine kontrollierte Kom…" at bounding box center [813, 616] width 301 height 213
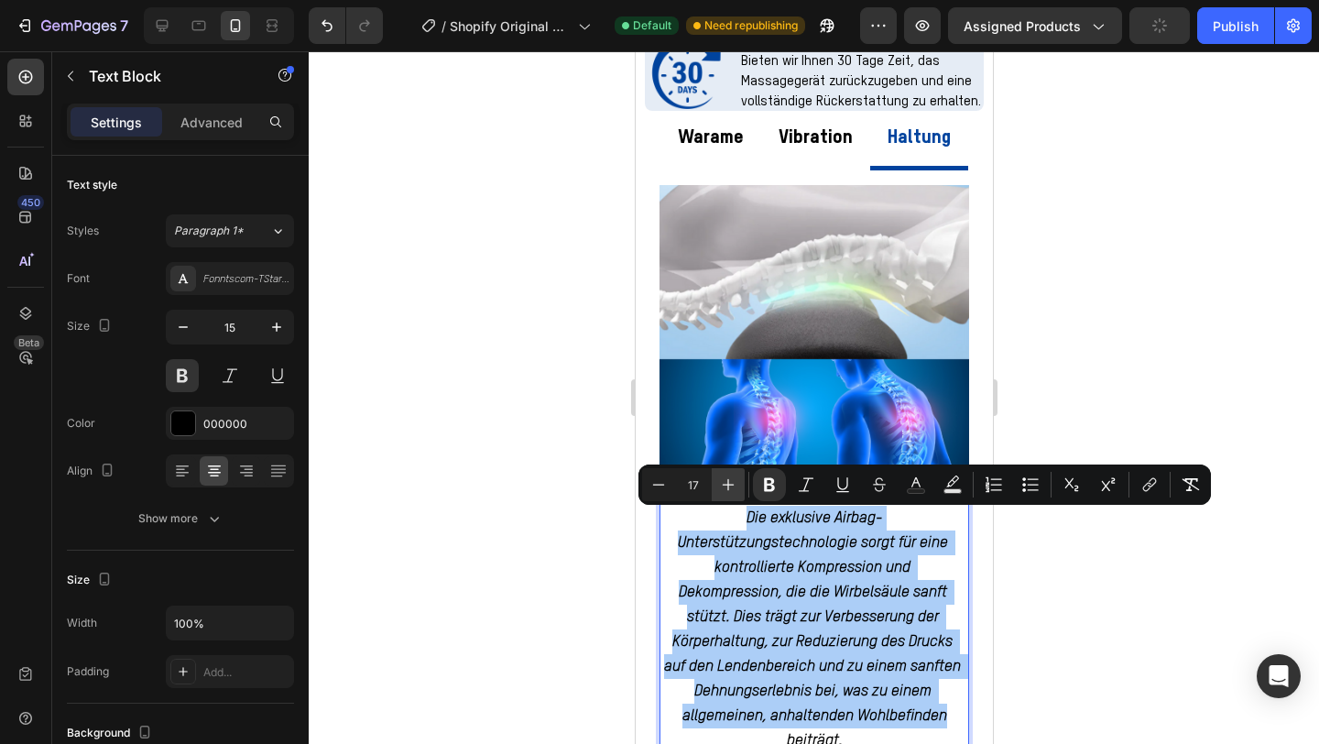
click at [722, 492] on icon "Editor contextual toolbar" at bounding box center [728, 485] width 18 height 18
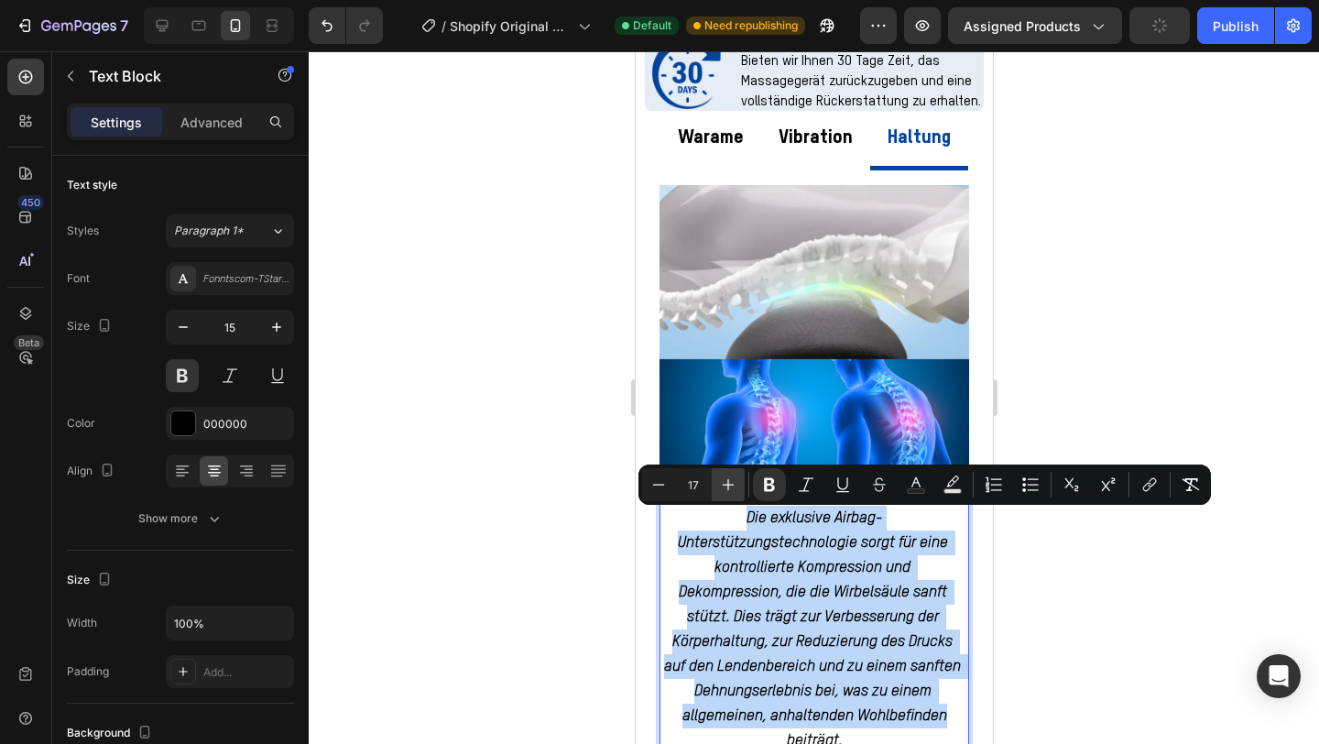
type input "18"
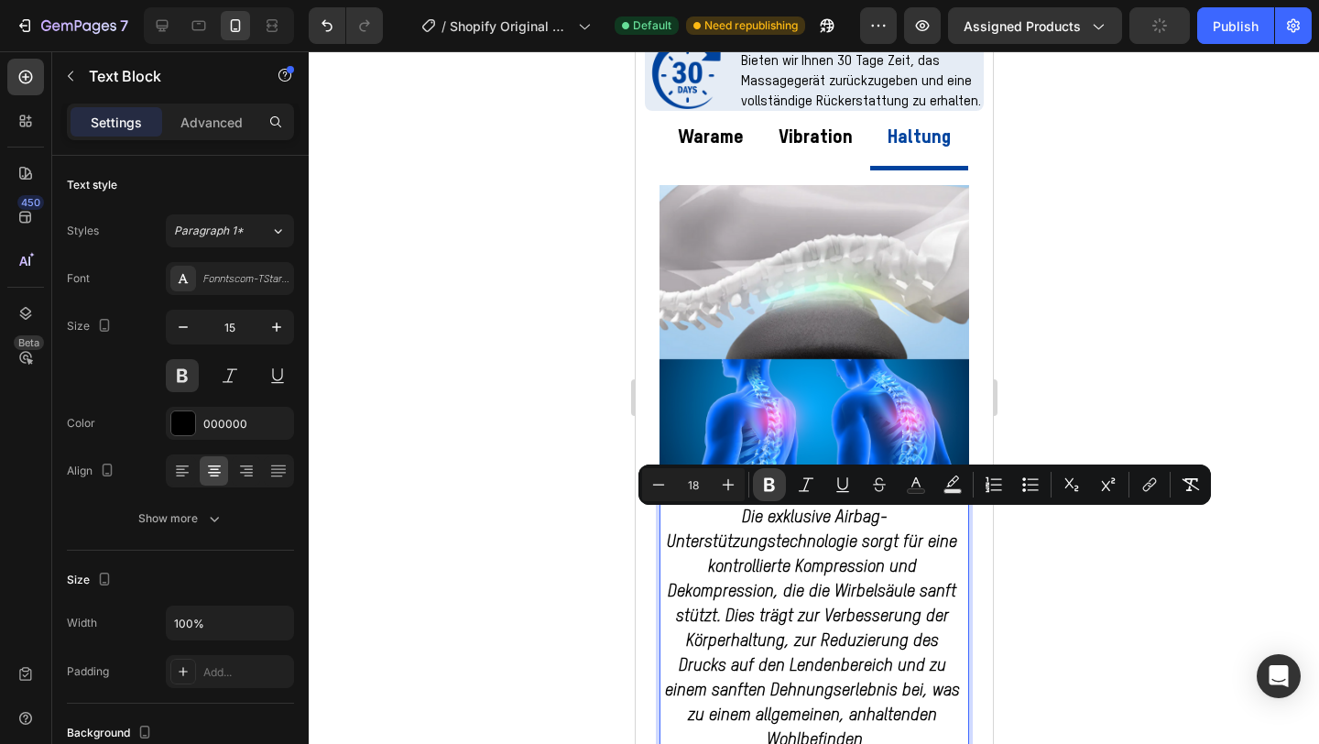
click at [762, 487] on icon "Editor contextual toolbar" at bounding box center [769, 485] width 18 height 18
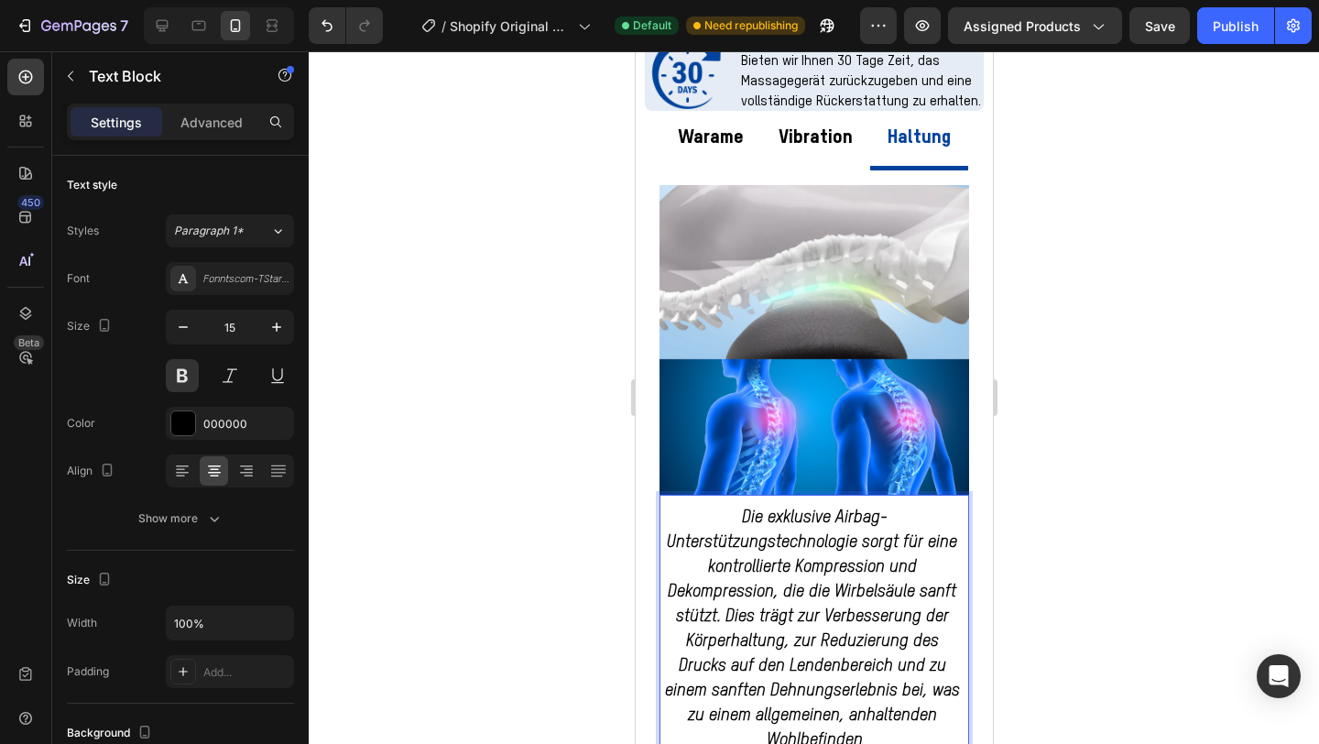
click at [1075, 254] on div at bounding box center [814, 397] width 1011 height 693
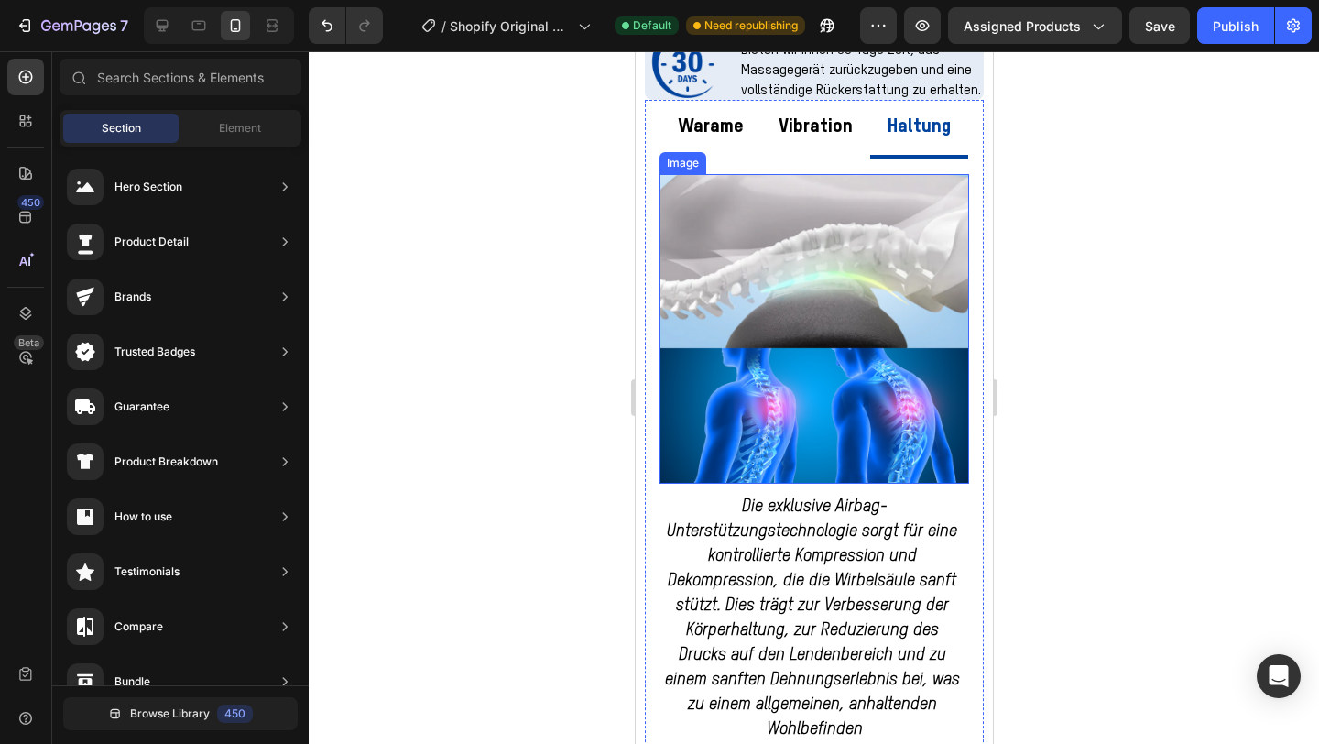
scroll to position [1078, 0]
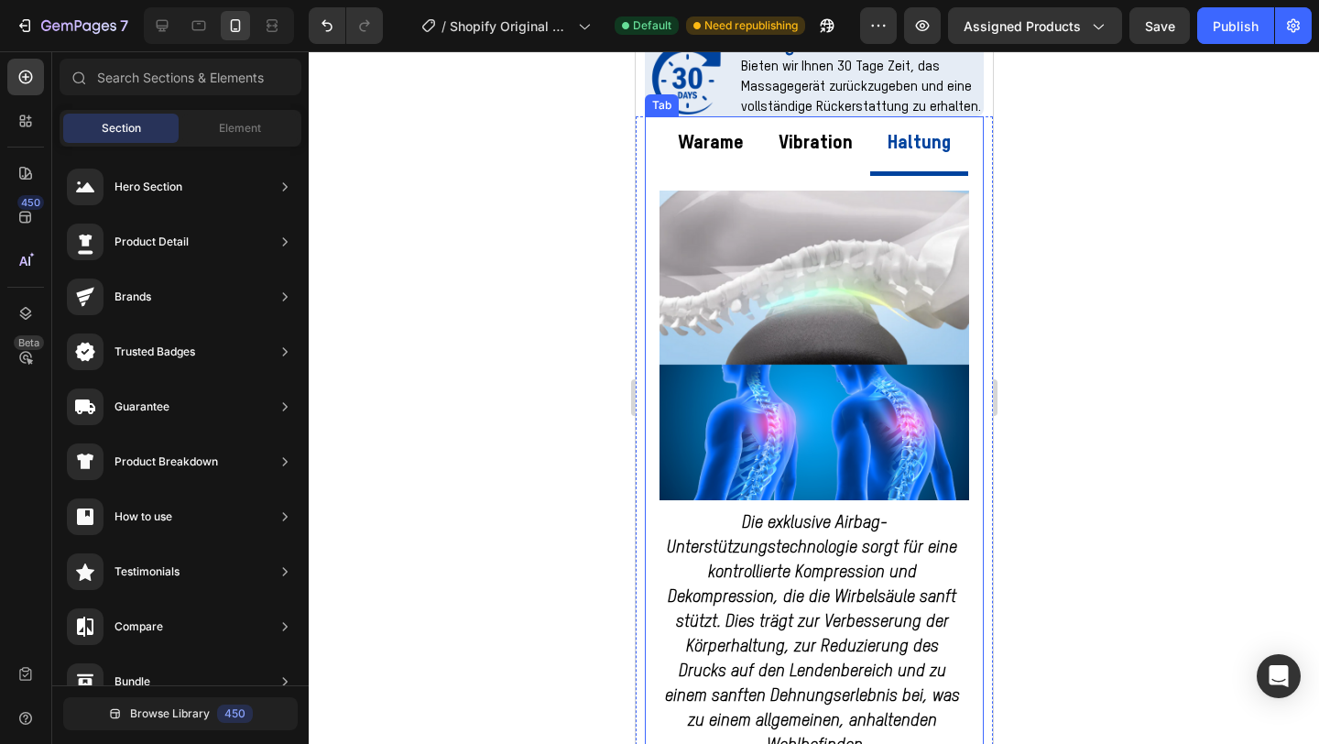
click at [819, 169] on div "Vibration" at bounding box center [815, 146] width 80 height 45
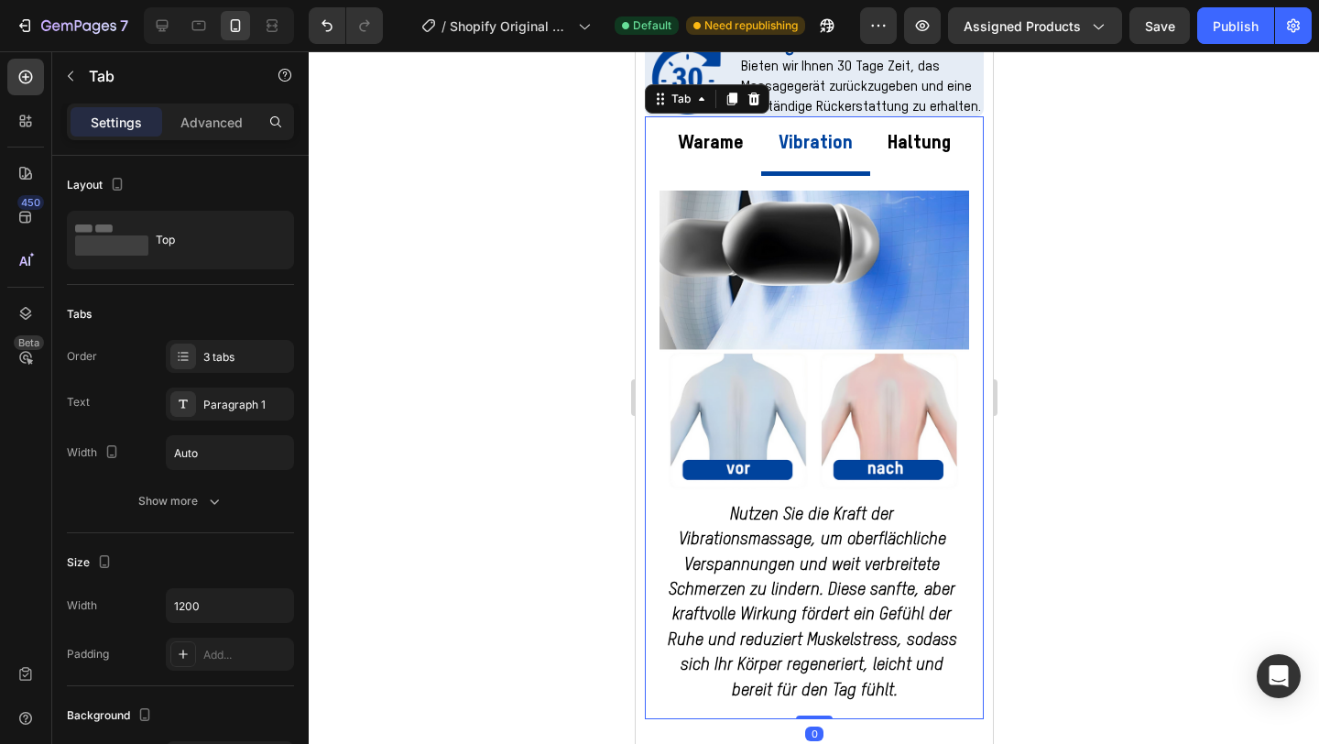
click at [713, 147] on p "Warame" at bounding box center [710, 143] width 66 height 35
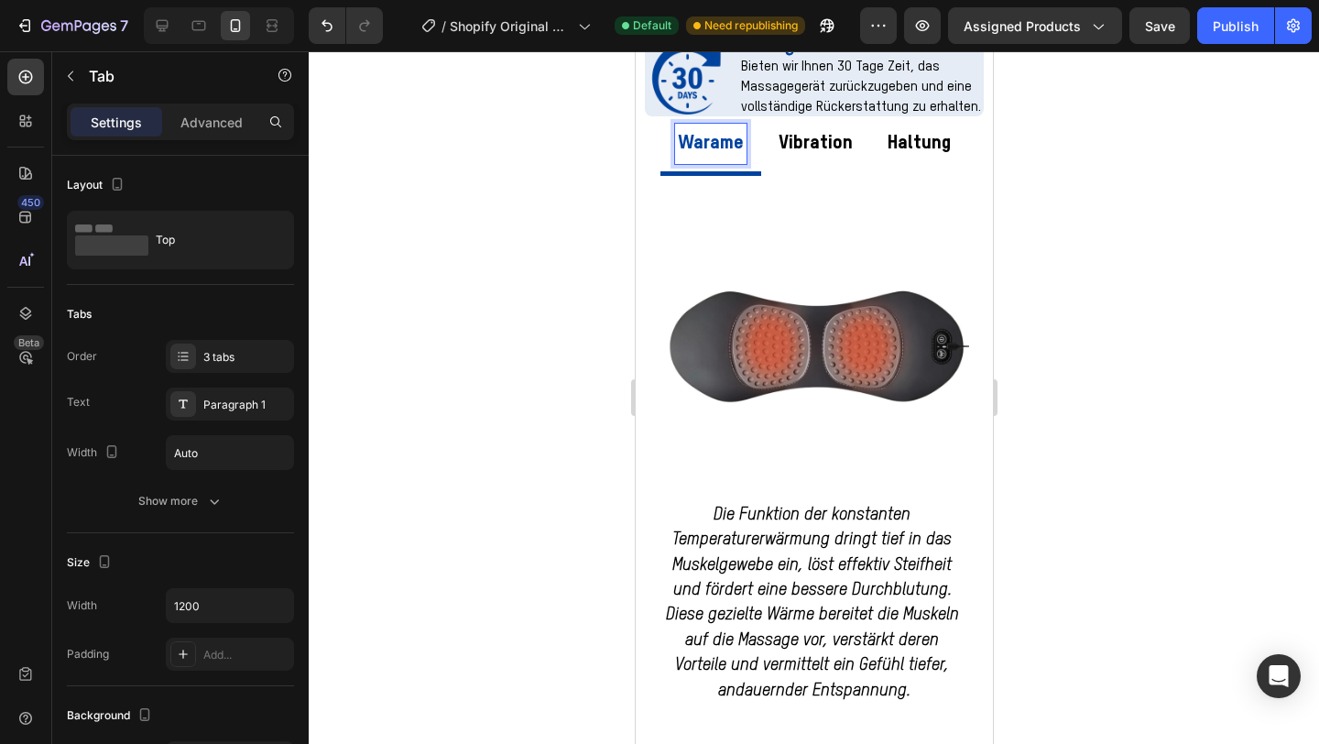
click at [811, 145] on p "Vibration" at bounding box center [815, 143] width 74 height 35
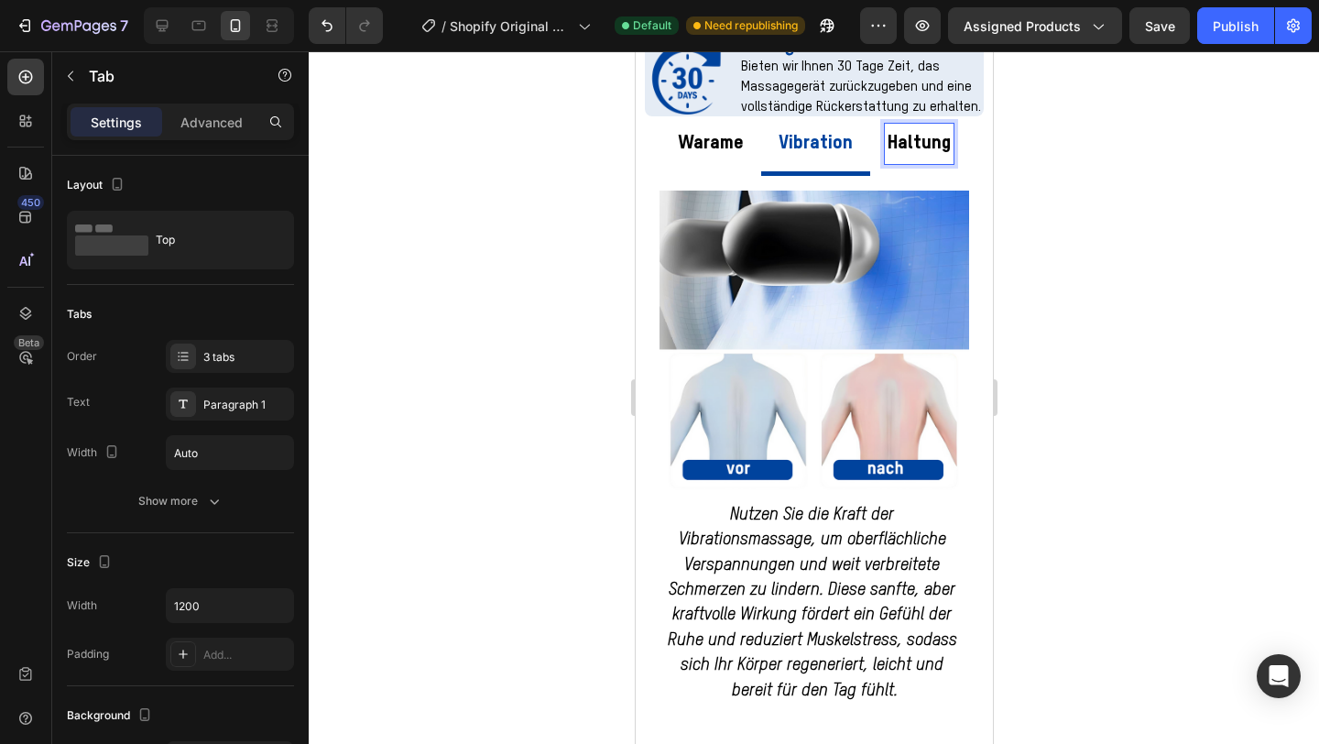
click at [894, 142] on p "Haltung" at bounding box center [918, 143] width 63 height 35
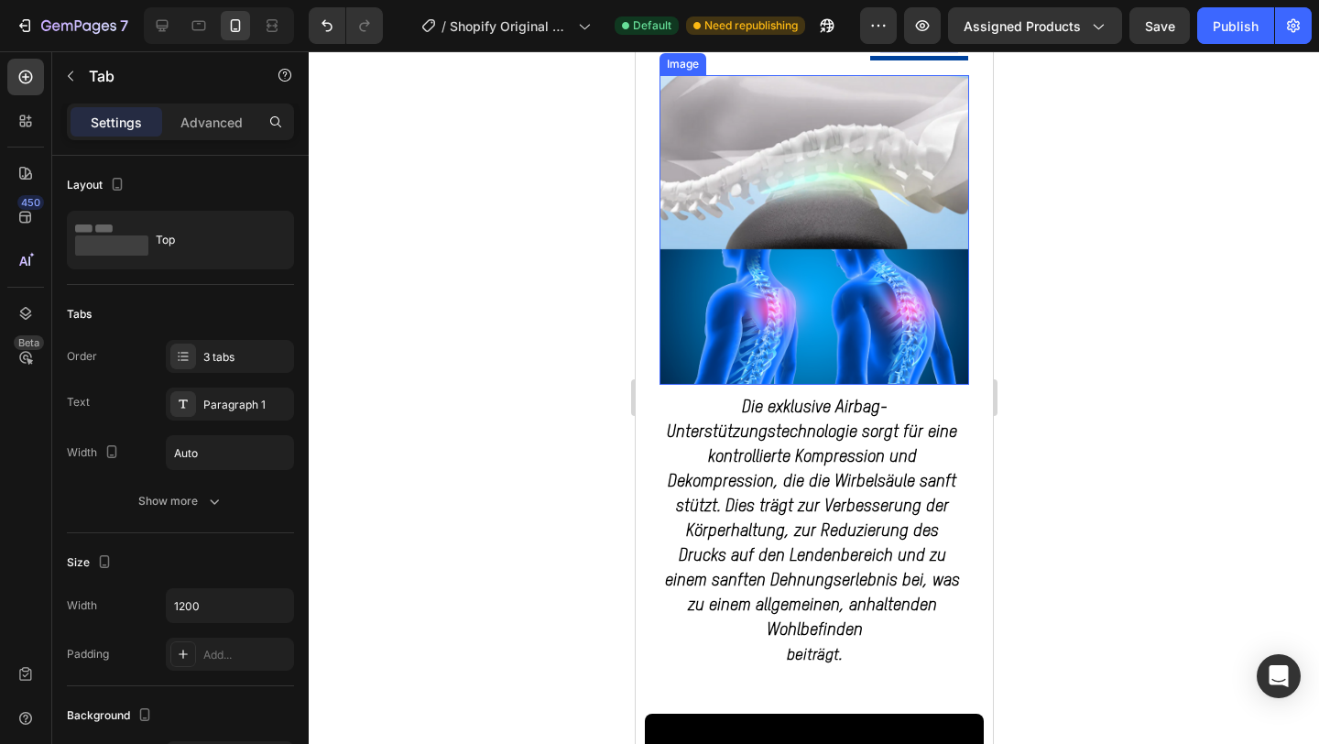
scroll to position [1157, 0]
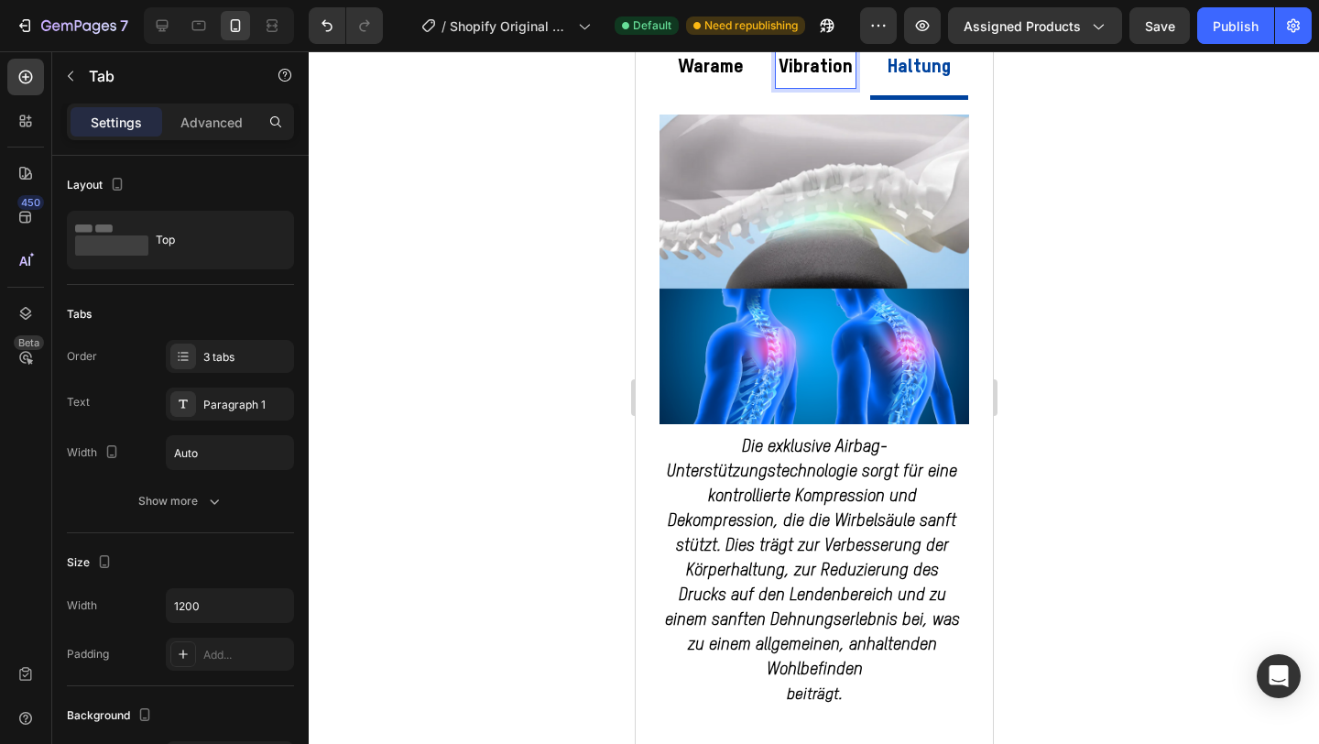
click at [821, 84] on p "Vibration" at bounding box center [815, 67] width 74 height 35
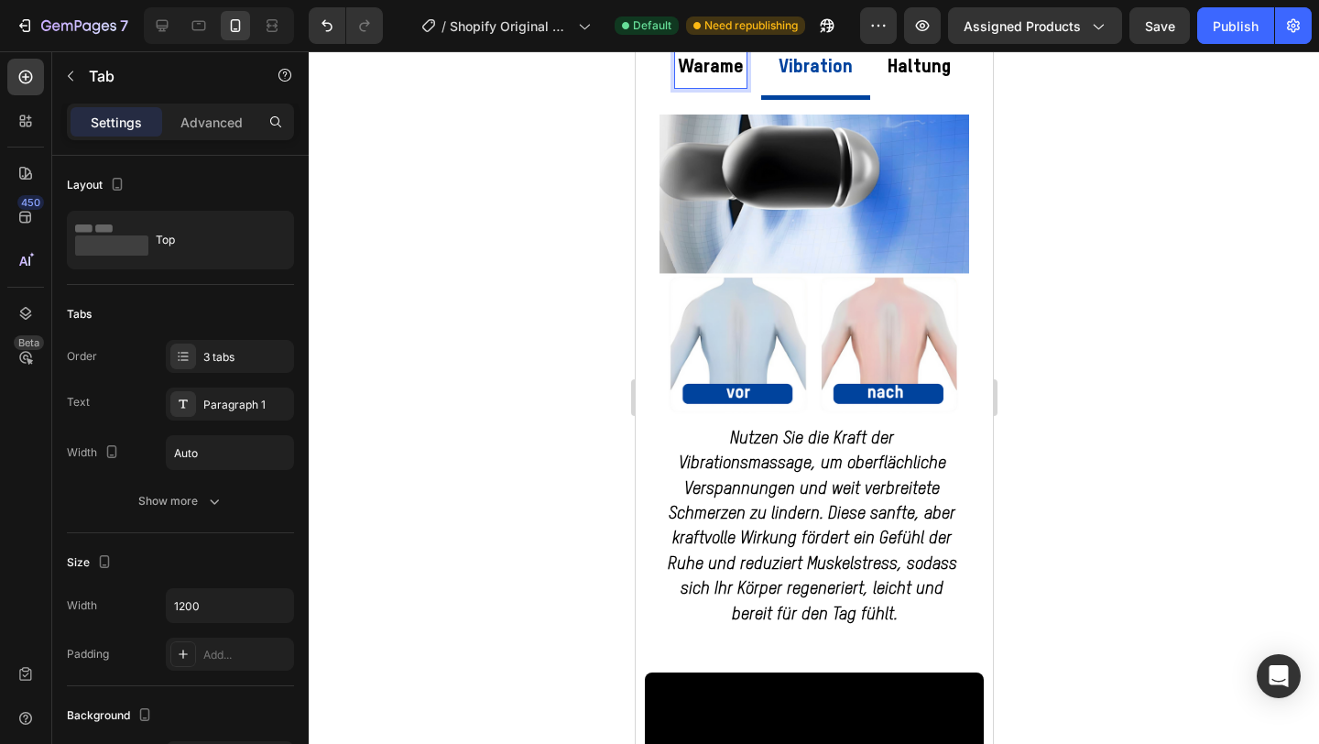
click at [720, 82] on p "Warame" at bounding box center [710, 67] width 66 height 35
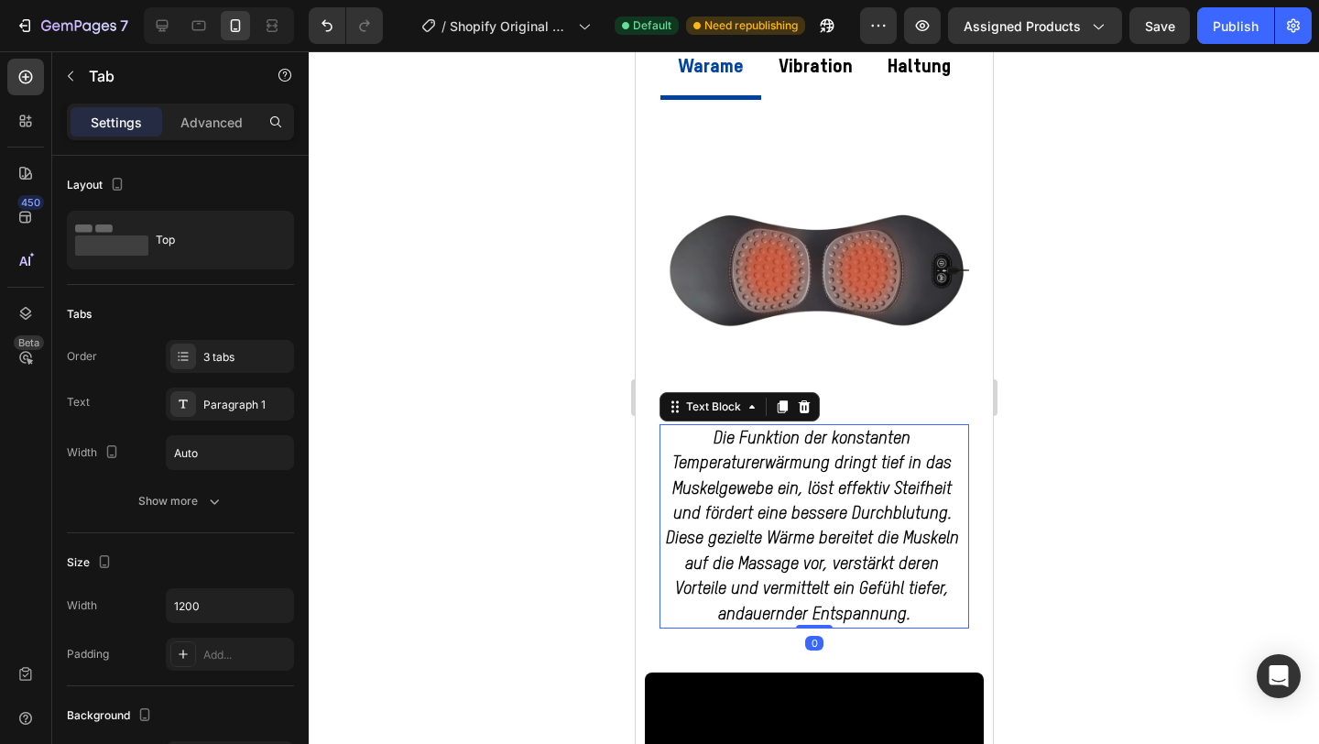
click at [768, 518] on strong "Die Funktion der konstanten Temperaturerwärmung dringt tief in das Muskelgewebe…" at bounding box center [814, 527] width 298 height 192
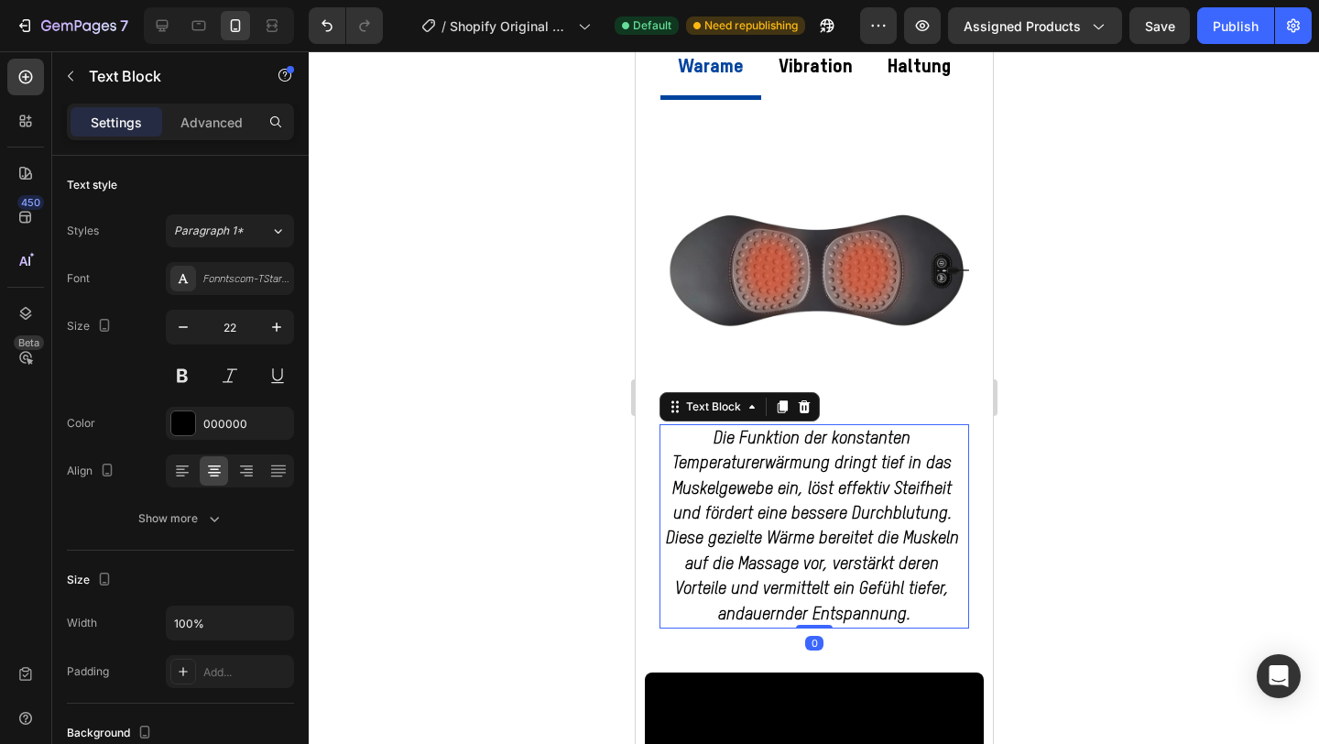
click at [769, 511] on strong "Die Funktion der konstanten Temperaturerwärmung dringt tief in das Muskelgewebe…" at bounding box center [814, 527] width 298 height 192
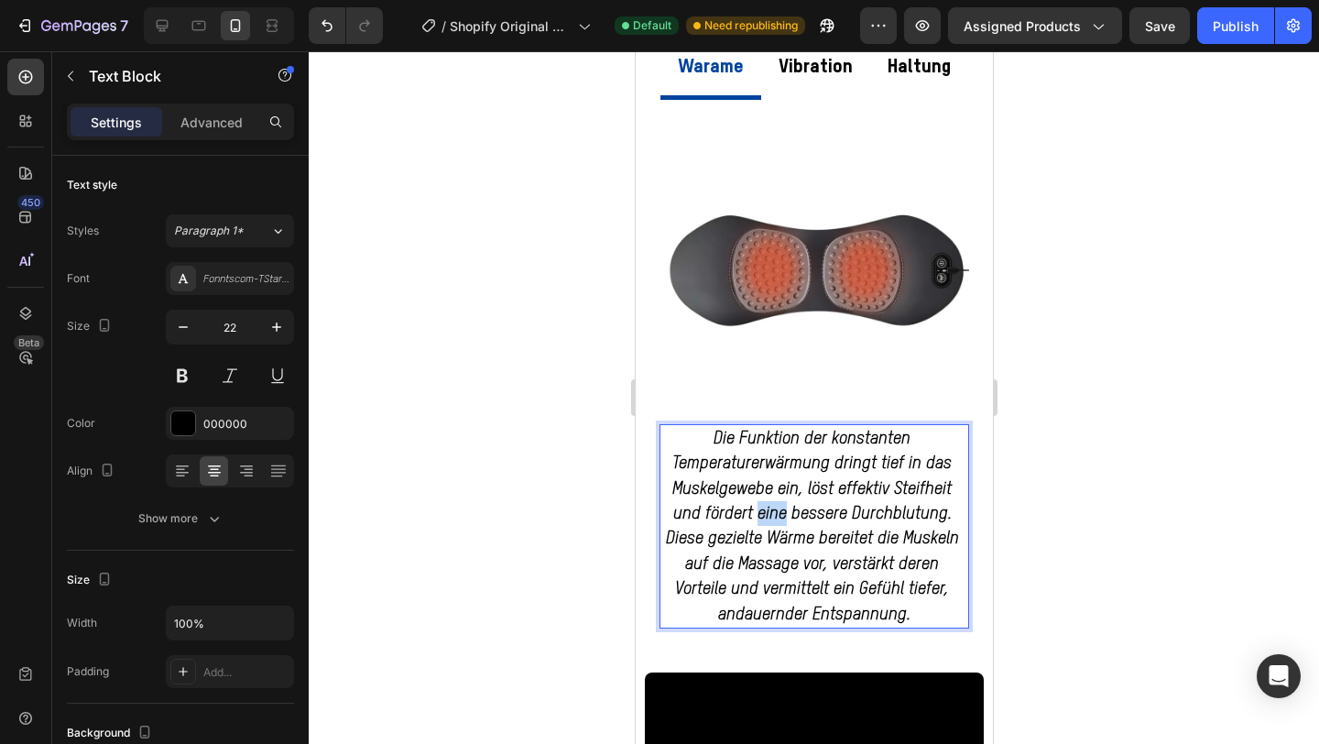
click at [769, 511] on strong "Die Funktion der konstanten Temperaturerwärmung dringt tief in das Muskelgewebe…" at bounding box center [814, 527] width 298 height 192
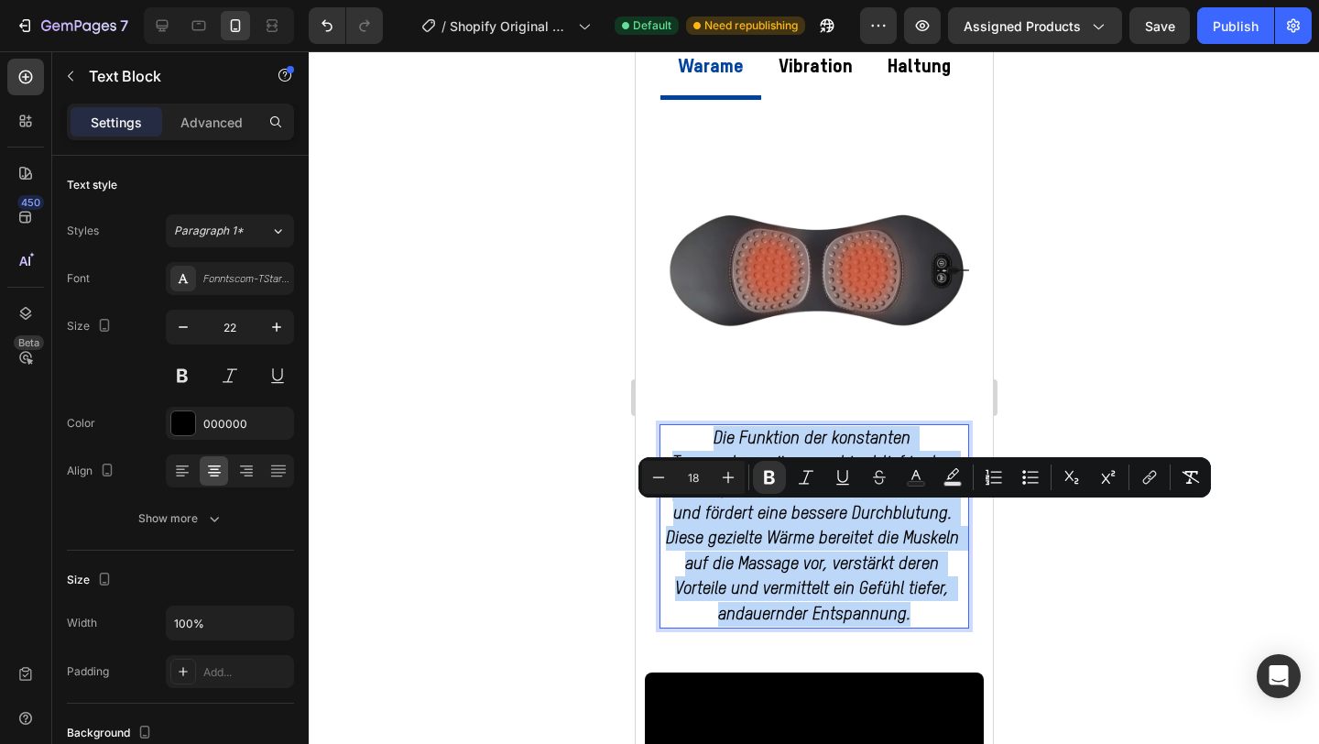
click at [769, 511] on strong "Die Funktion der konstanten Temperaturerwärmung dringt tief in das Muskelgewebe…" at bounding box center [814, 527] width 298 height 192
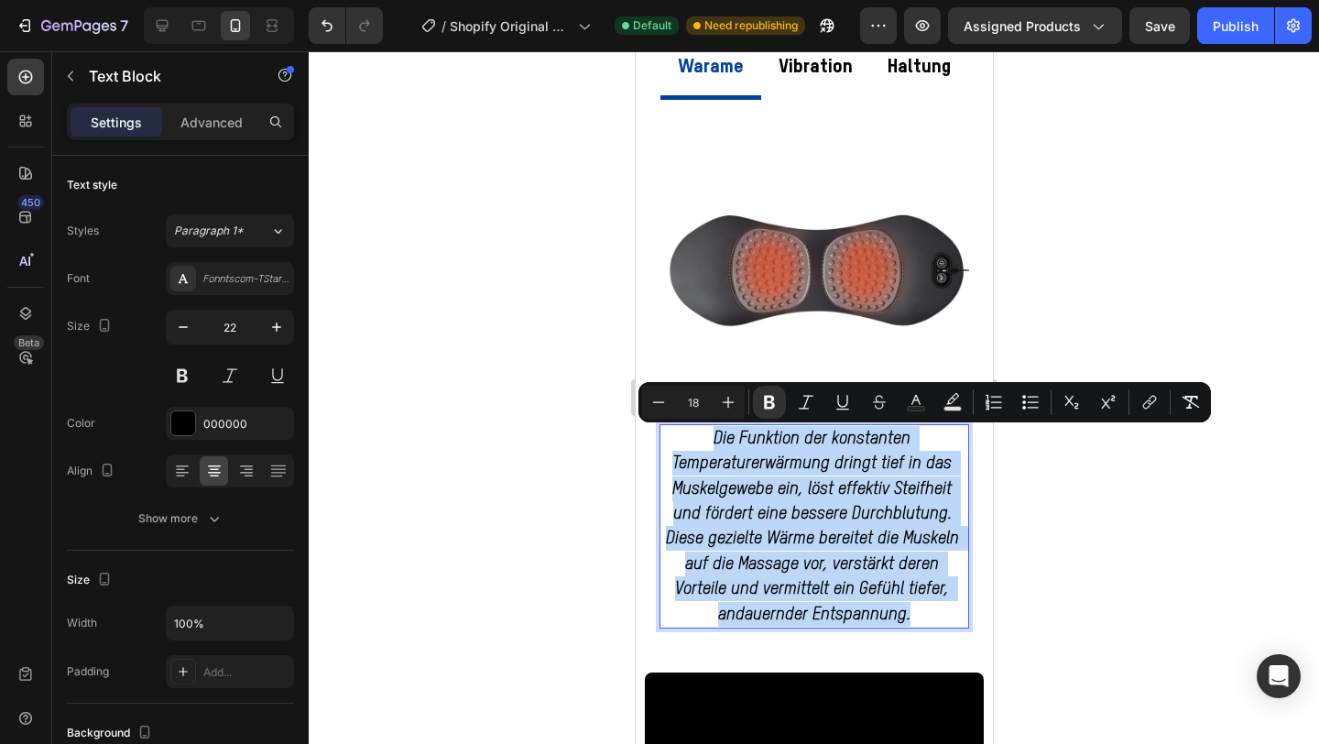
click at [769, 511] on strong "Die Funktion der konstanten Temperaturerwärmung dringt tief in das Muskelgewebe…" at bounding box center [814, 527] width 298 height 192
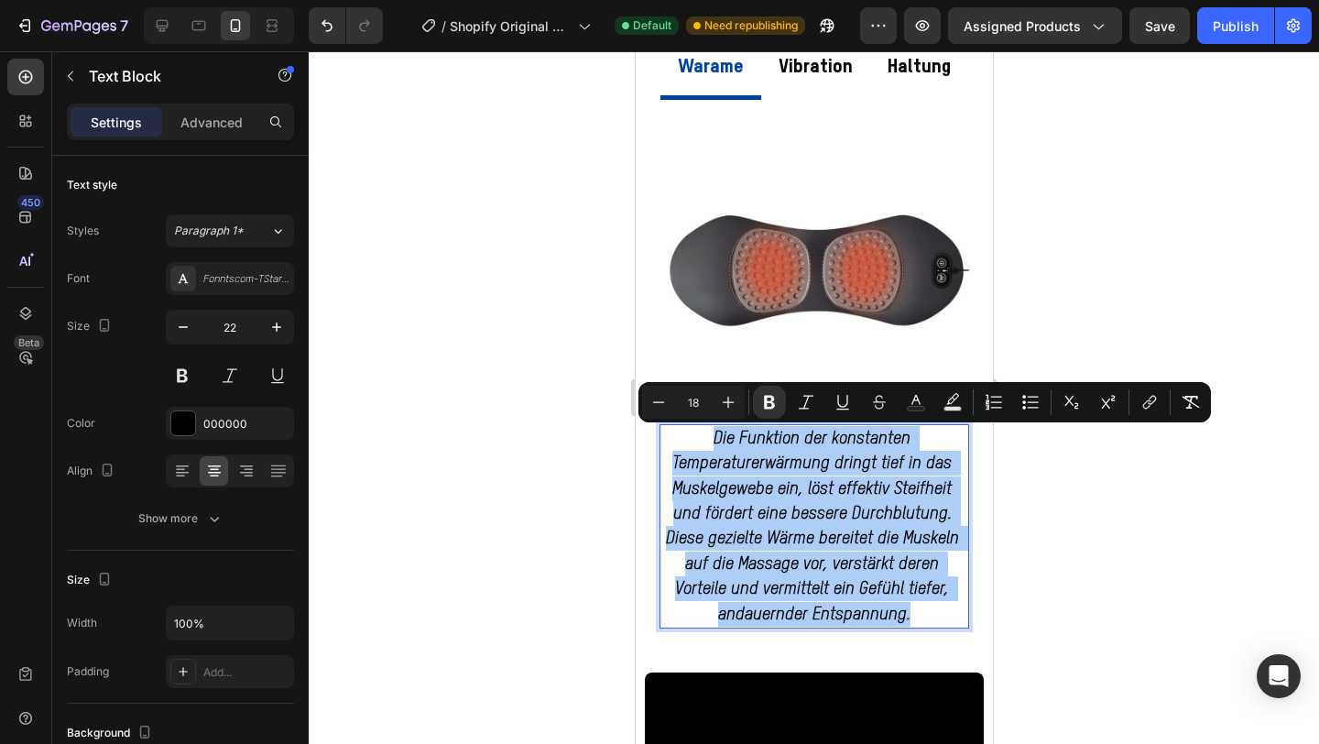
click at [1099, 510] on div at bounding box center [814, 397] width 1011 height 693
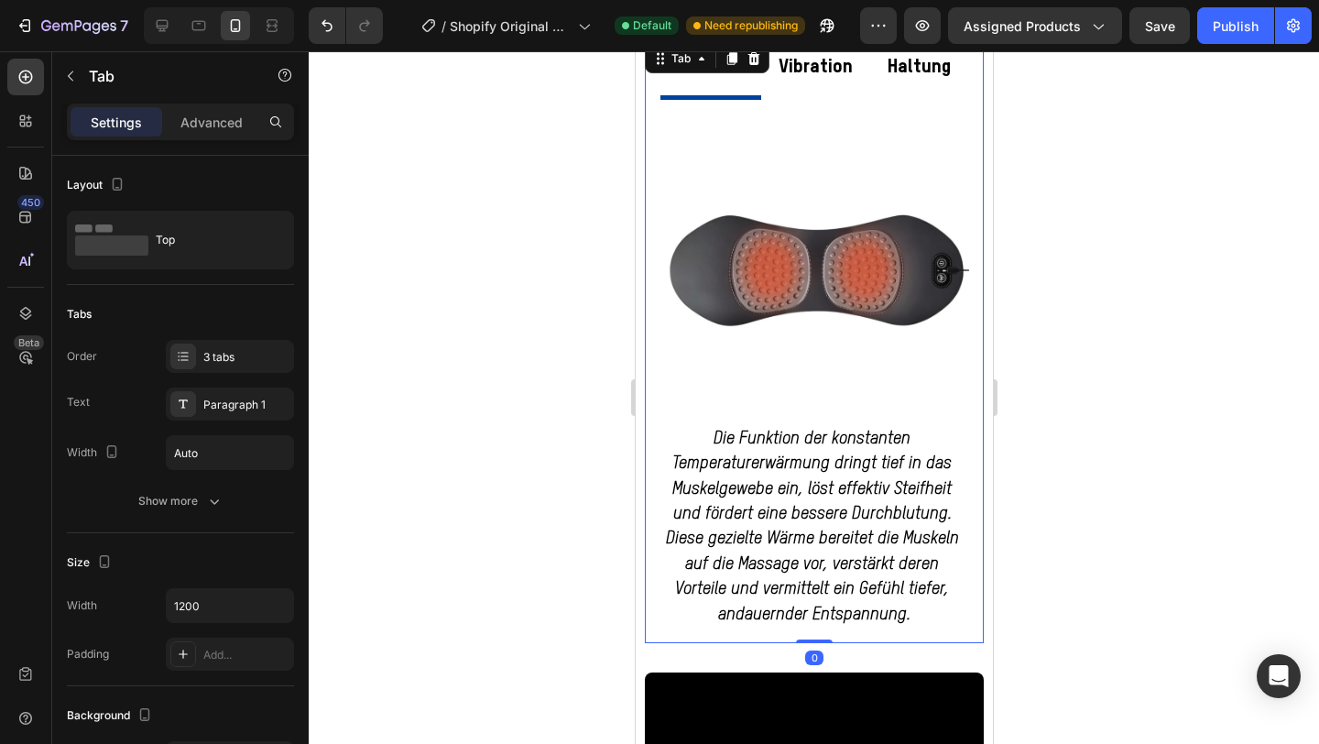
click at [800, 77] on p "Vibration" at bounding box center [815, 67] width 74 height 35
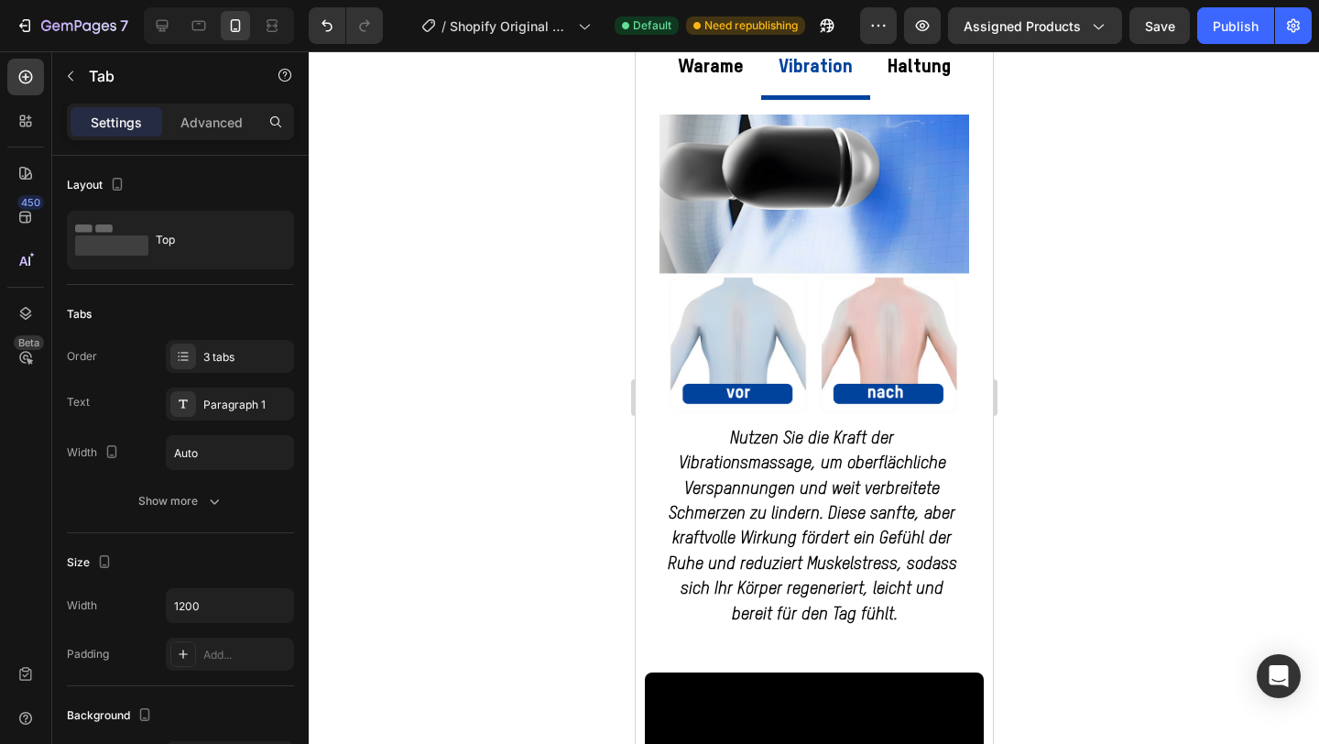
click at [926, 87] on div "Haltung" at bounding box center [918, 70] width 69 height 45
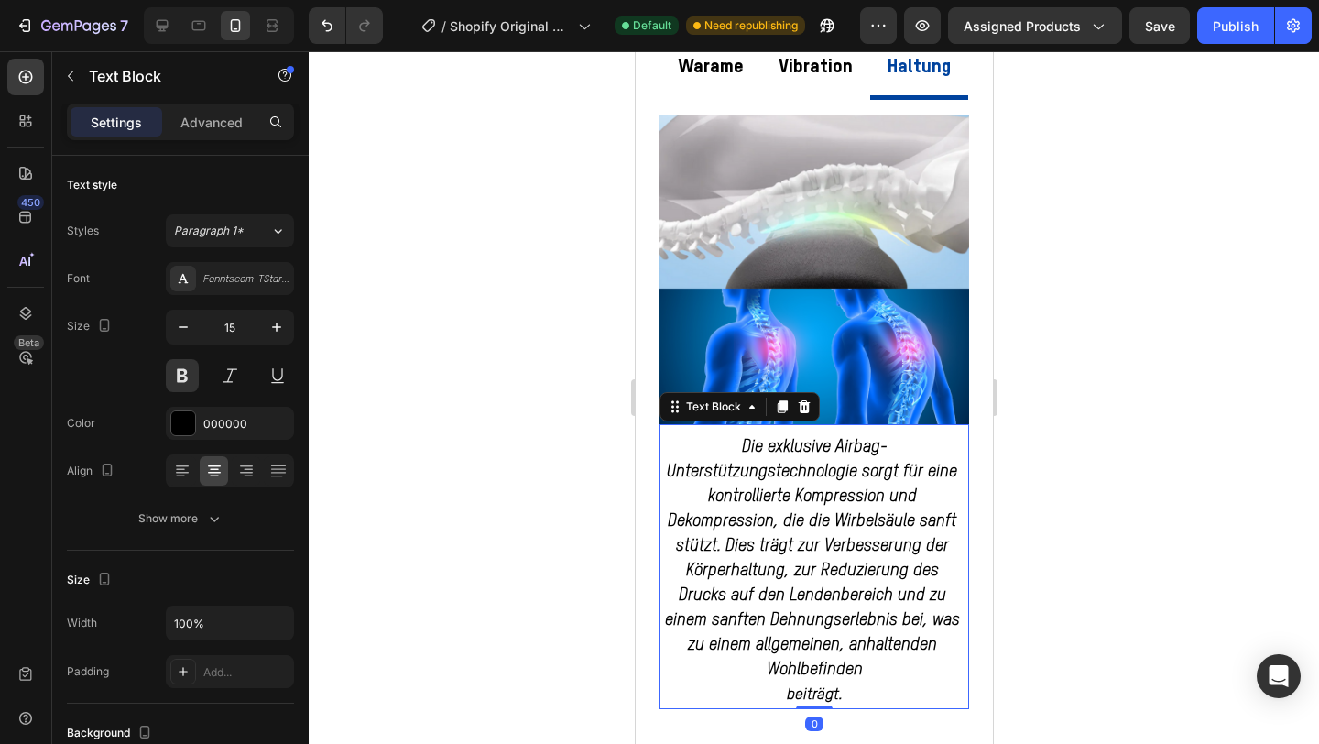
click at [820, 555] on span "Die exklusive Airbag-Unterstützungstechnologie sorgt für eine kontrollierte Kom…" at bounding box center [814, 558] width 300 height 239
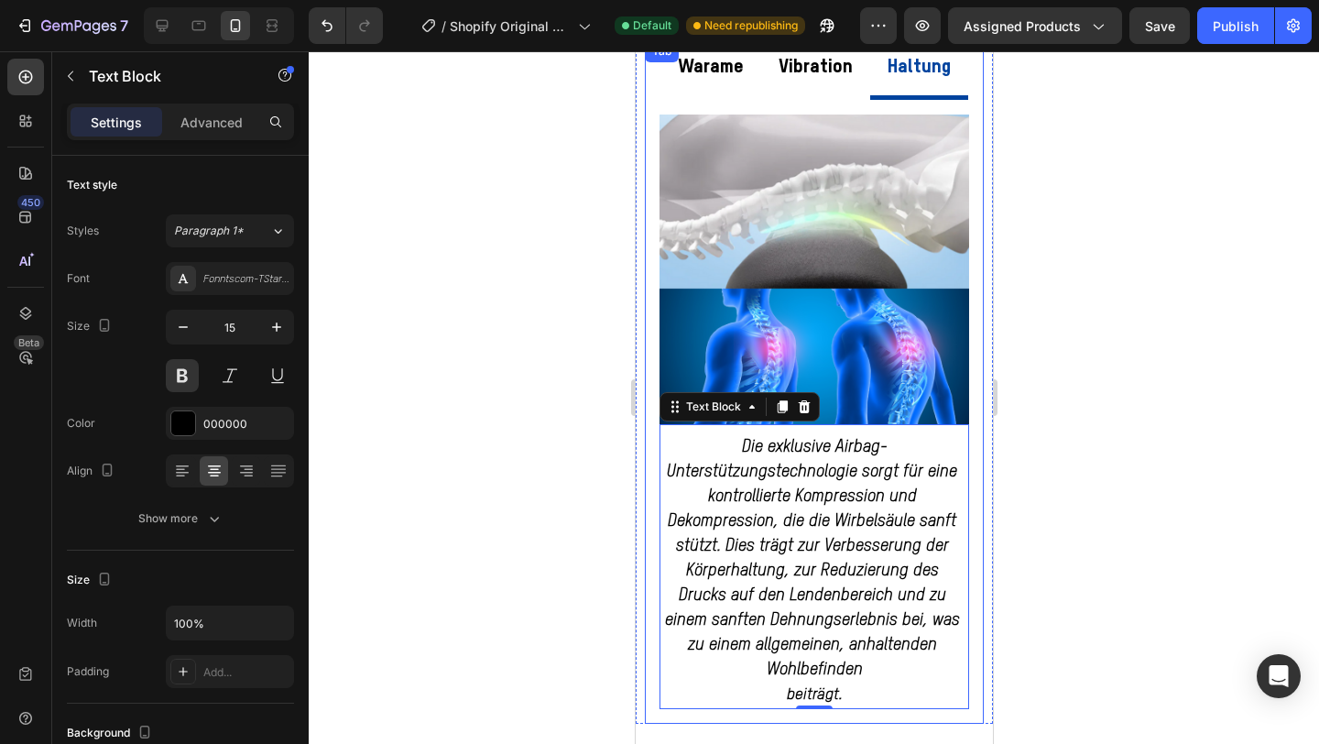
click at [818, 75] on p "Vibration" at bounding box center [815, 67] width 74 height 35
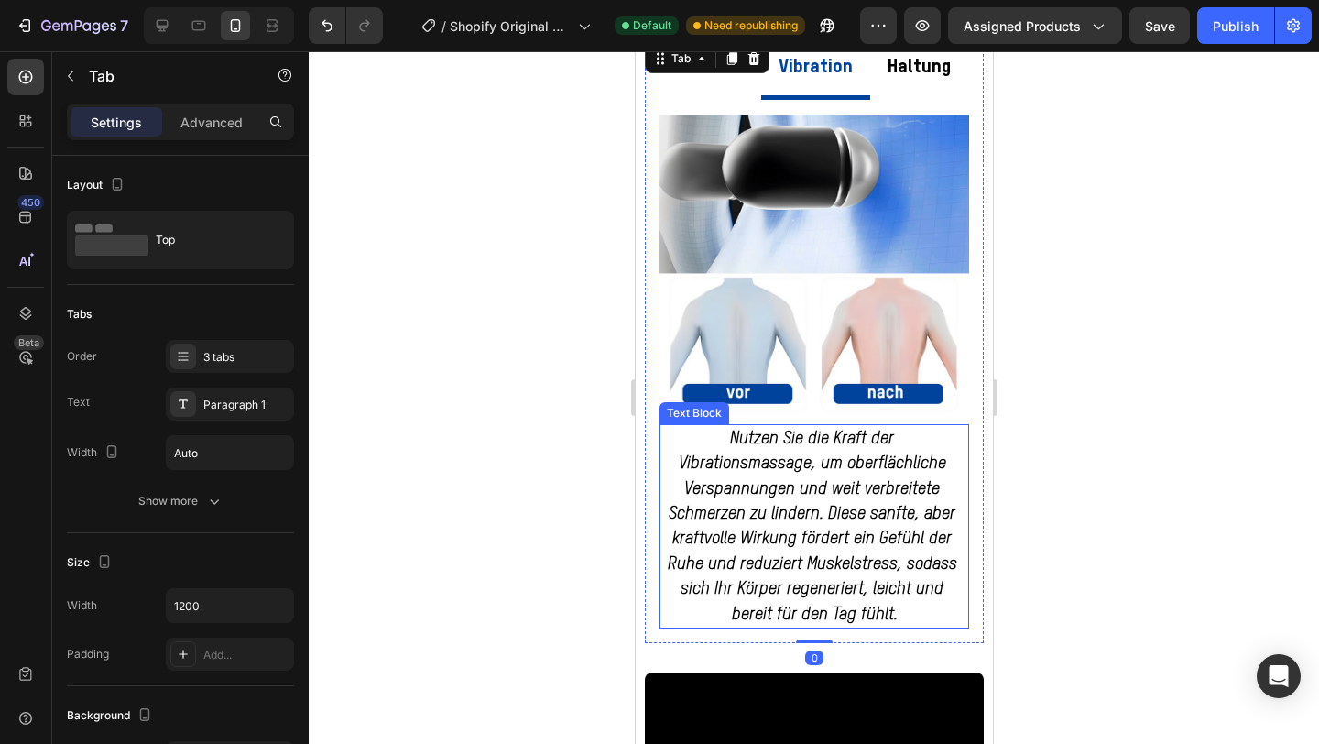
click at [781, 617] on span "Nutzen Sie die Kraft der Vibrationsmassage, um oberflächliche Verspannungen und…" at bounding box center [814, 527] width 294 height 192
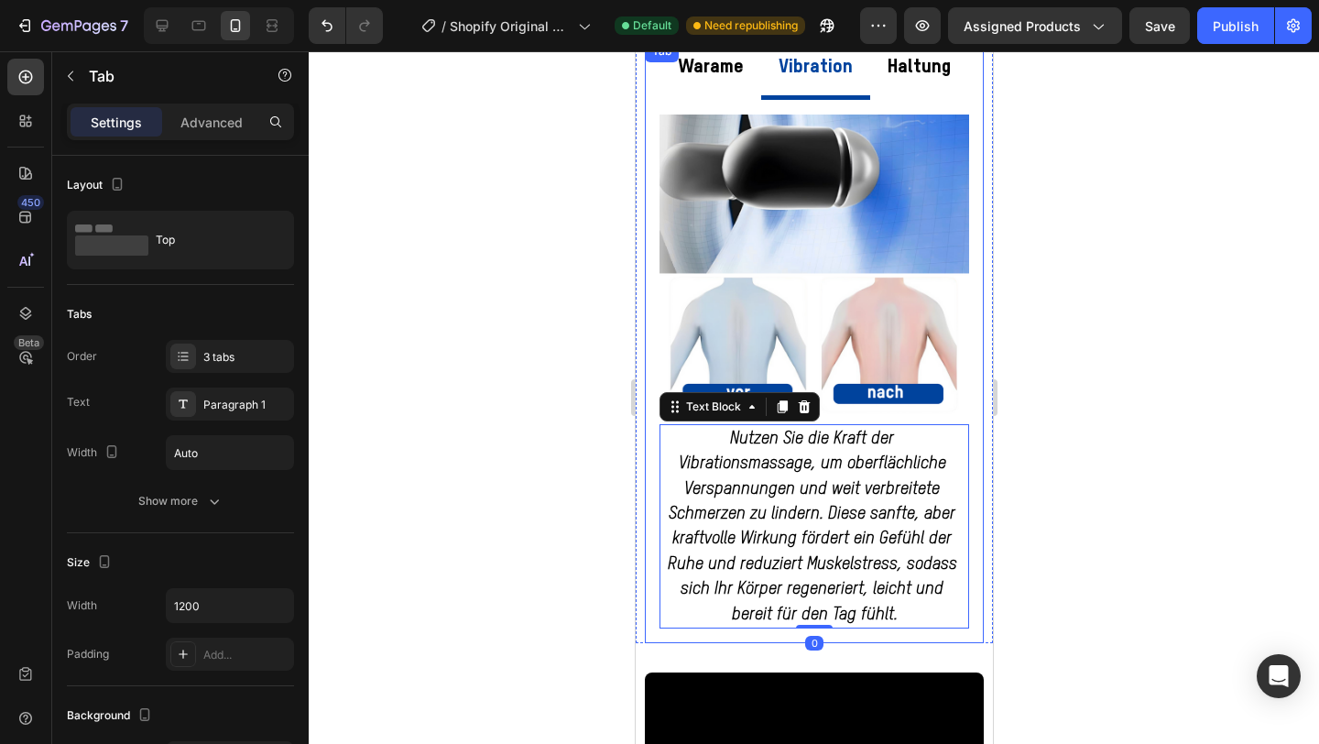
click at [907, 76] on p "Haltung" at bounding box center [918, 67] width 63 height 35
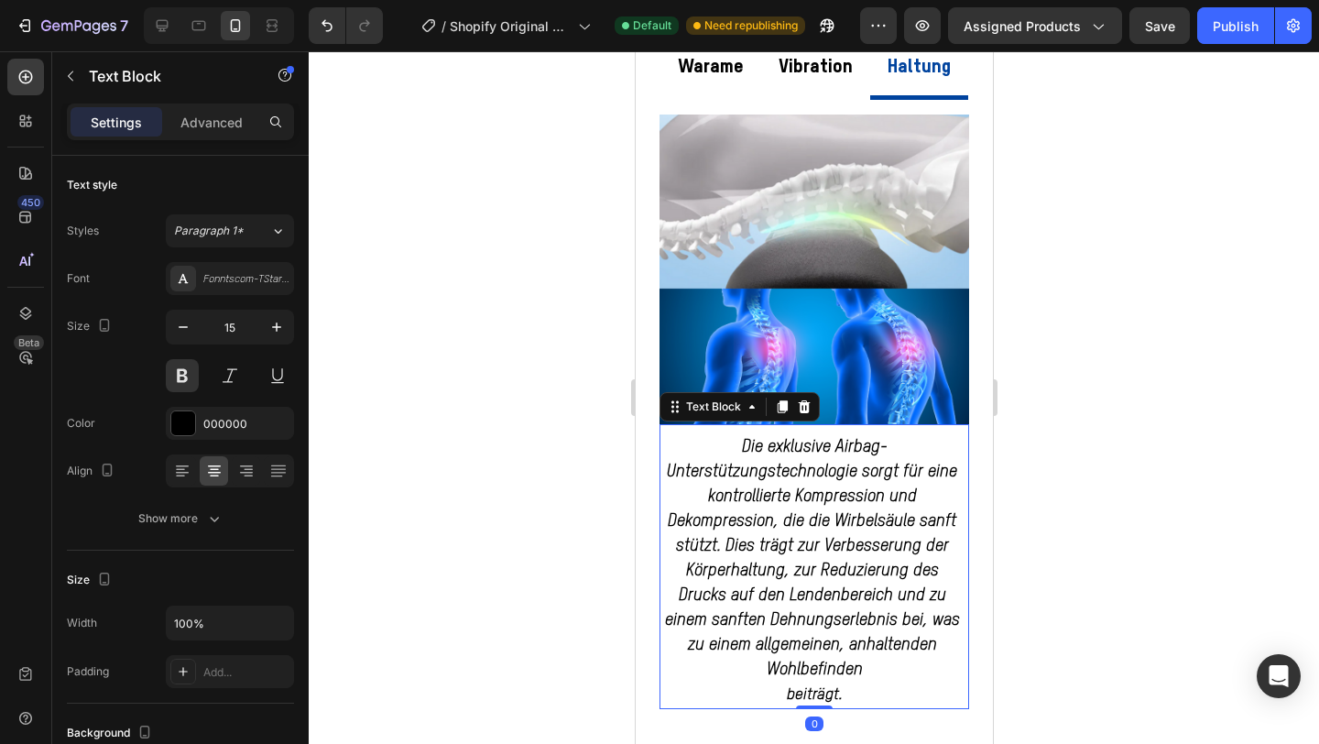
click at [826, 455] on span "Die exklusive Airbag-Unterstützungstechnologie sorgt für eine kontrollierte Kom…" at bounding box center [814, 558] width 300 height 239
click at [273, 320] on icon "button" at bounding box center [277, 327] width 18 height 18
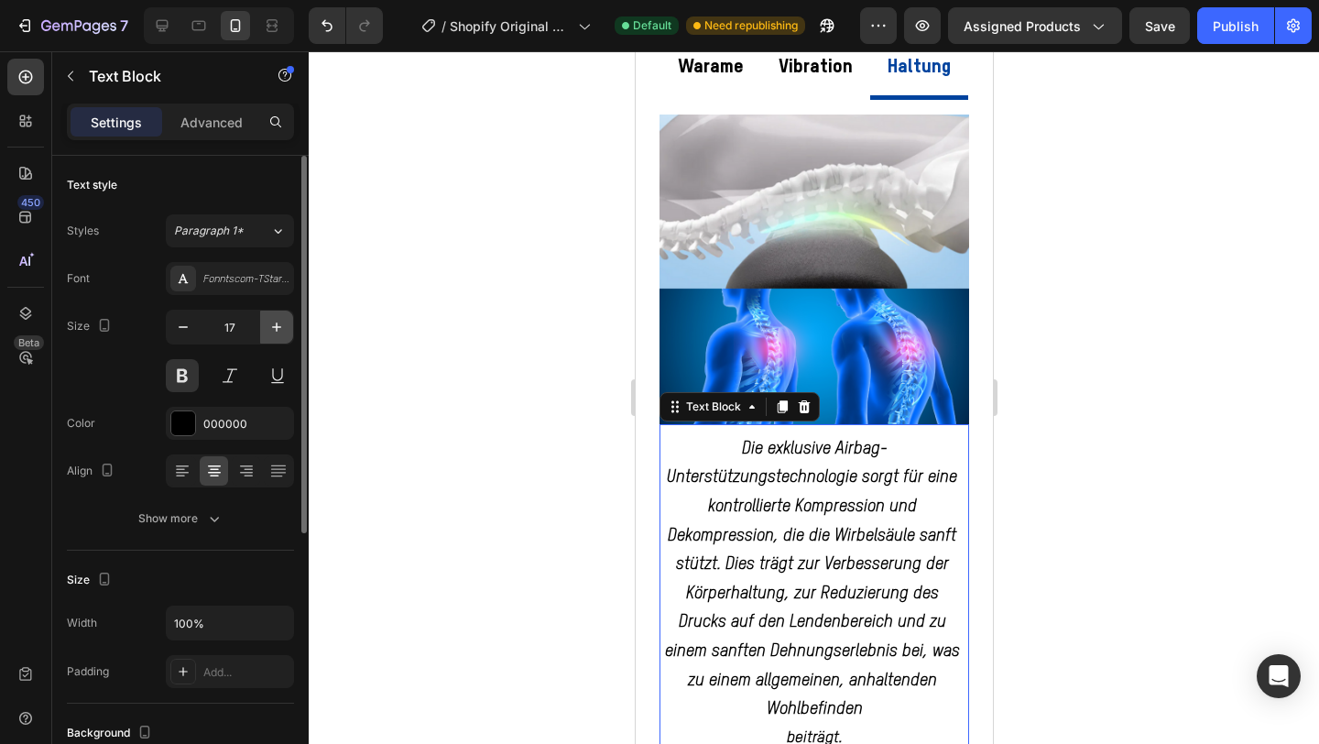
click at [273, 320] on icon "button" at bounding box center [277, 327] width 18 height 18
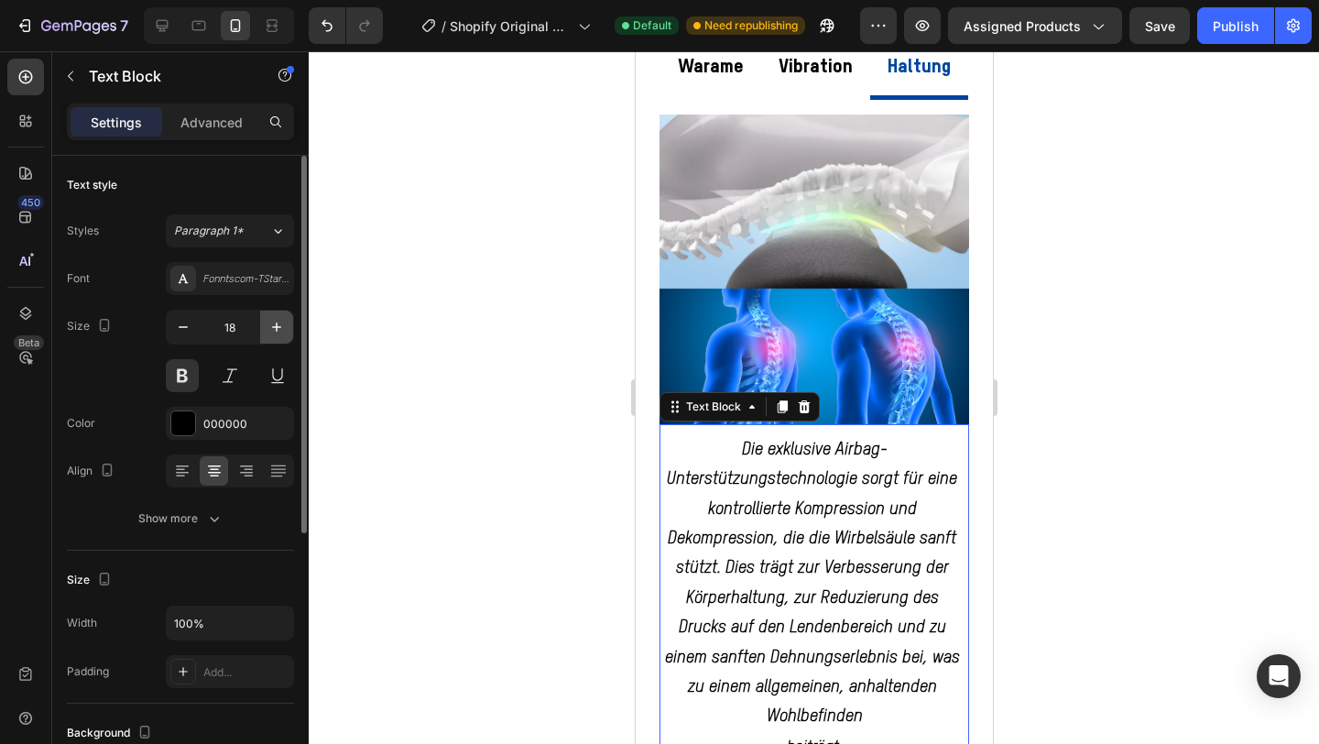
click at [273, 320] on icon "button" at bounding box center [277, 327] width 18 height 18
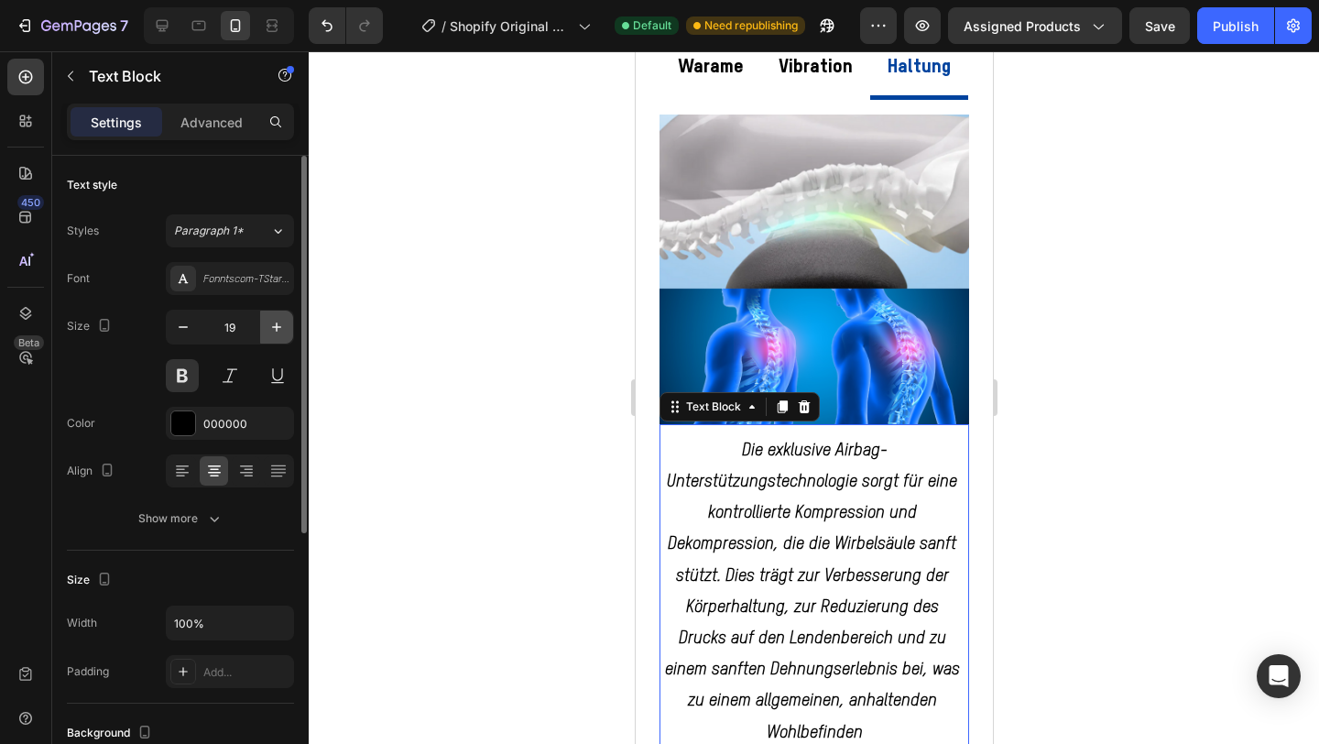
click at [273, 320] on icon "button" at bounding box center [277, 327] width 18 height 18
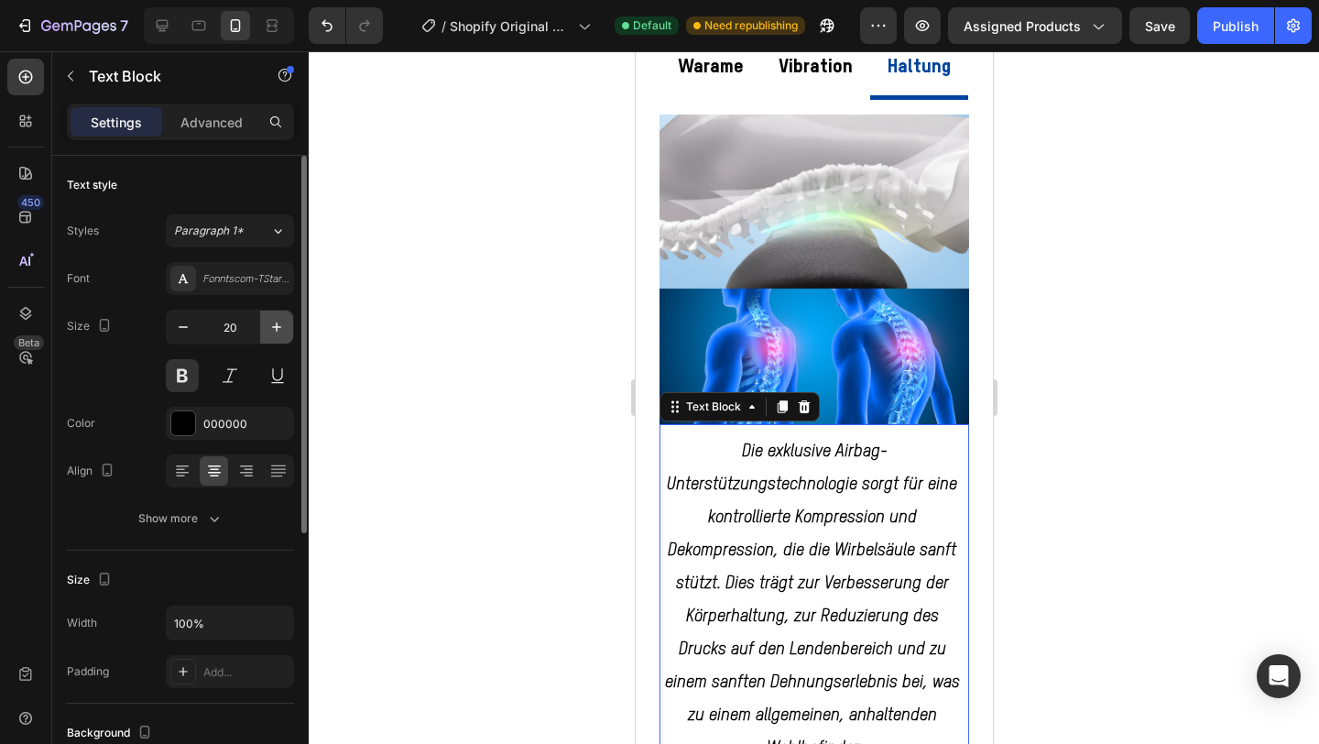
click at [273, 320] on icon "button" at bounding box center [277, 327] width 18 height 18
type input "22"
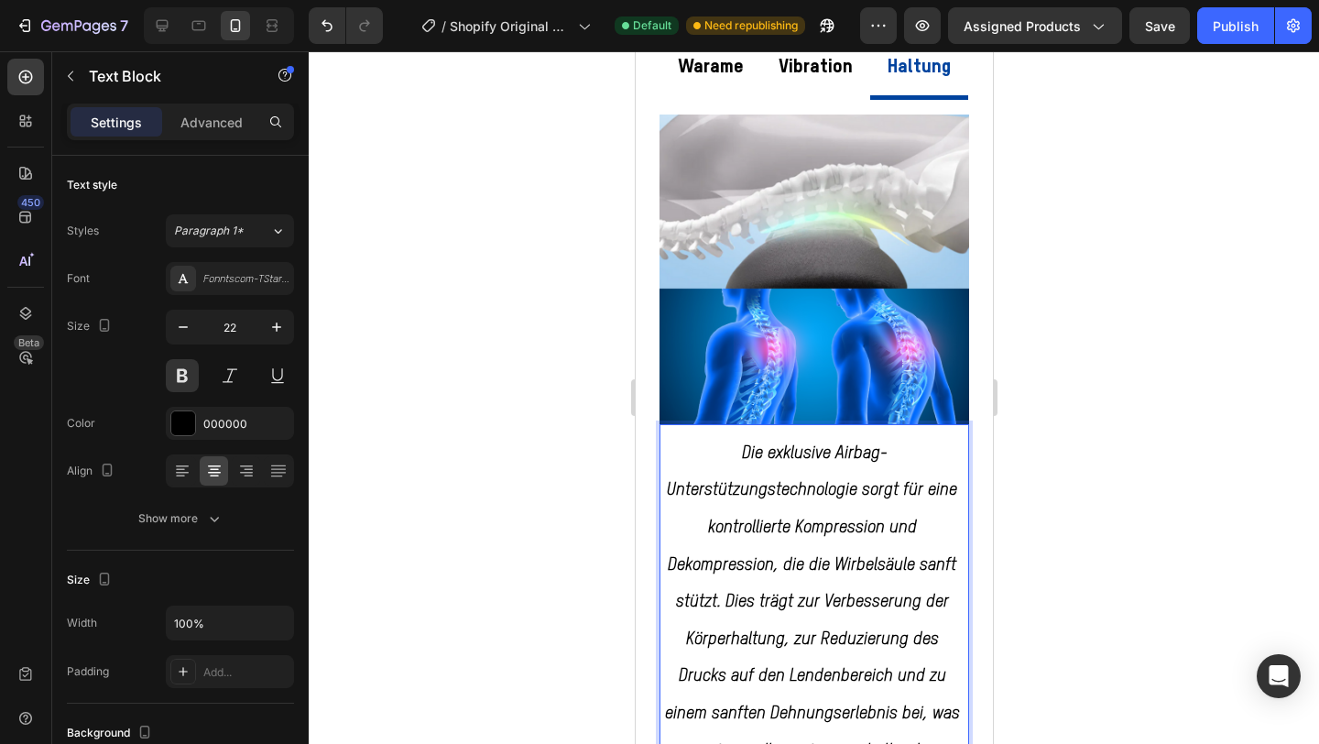
click at [786, 499] on p "Die exklusive Airbag-Unterstützungstechnologie sorgt für eine kontrollierte Kom…" at bounding box center [814, 621] width 306 height 372
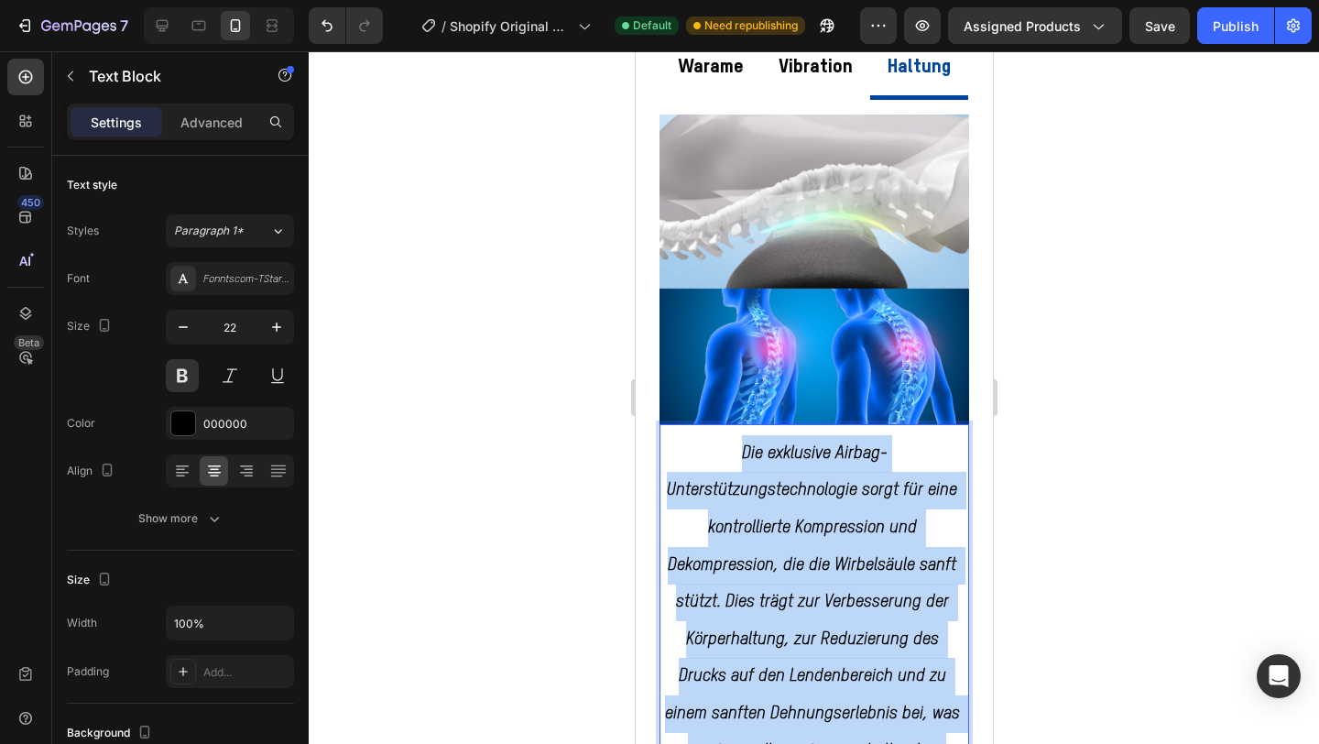
click at [786, 499] on p "Die exklusive Airbag-Unterstützungstechnologie sorgt für eine kontrollierte Kom…" at bounding box center [814, 621] width 306 height 372
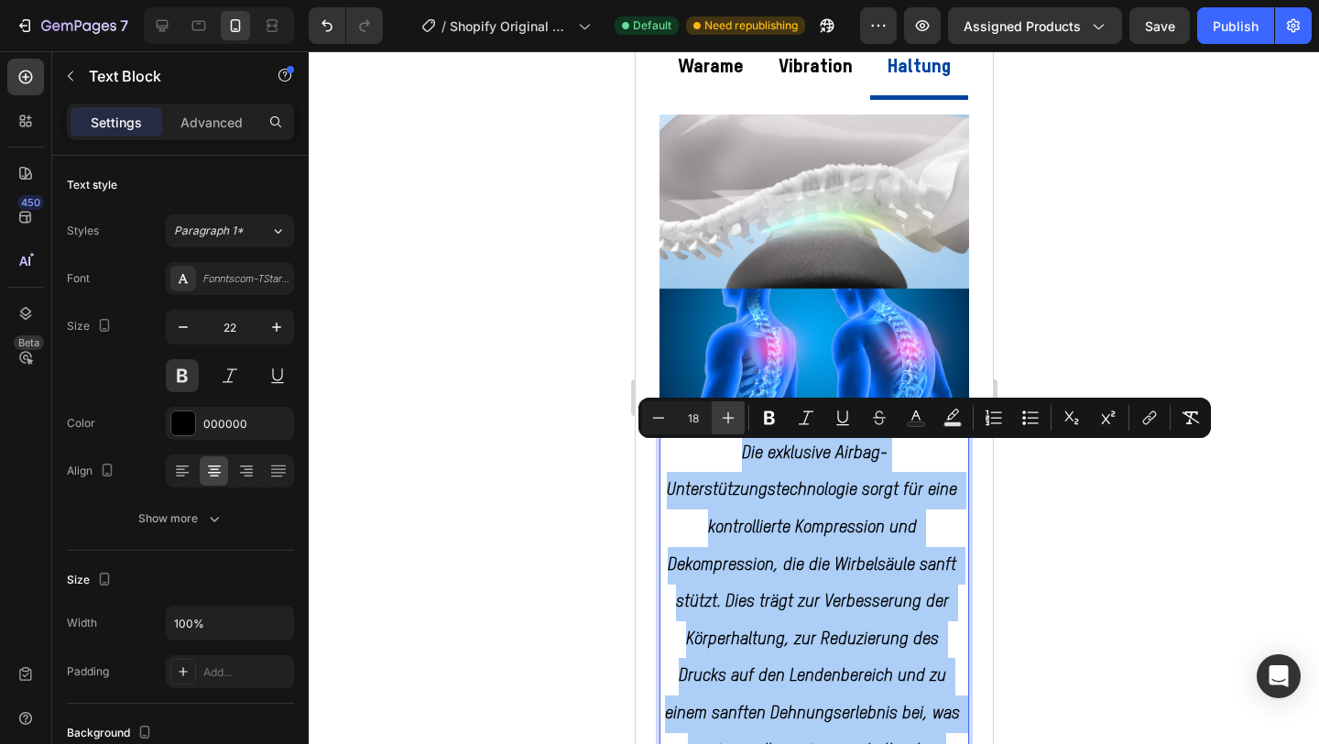
click at [726, 425] on icon "Editor contextual toolbar" at bounding box center [728, 418] width 18 height 18
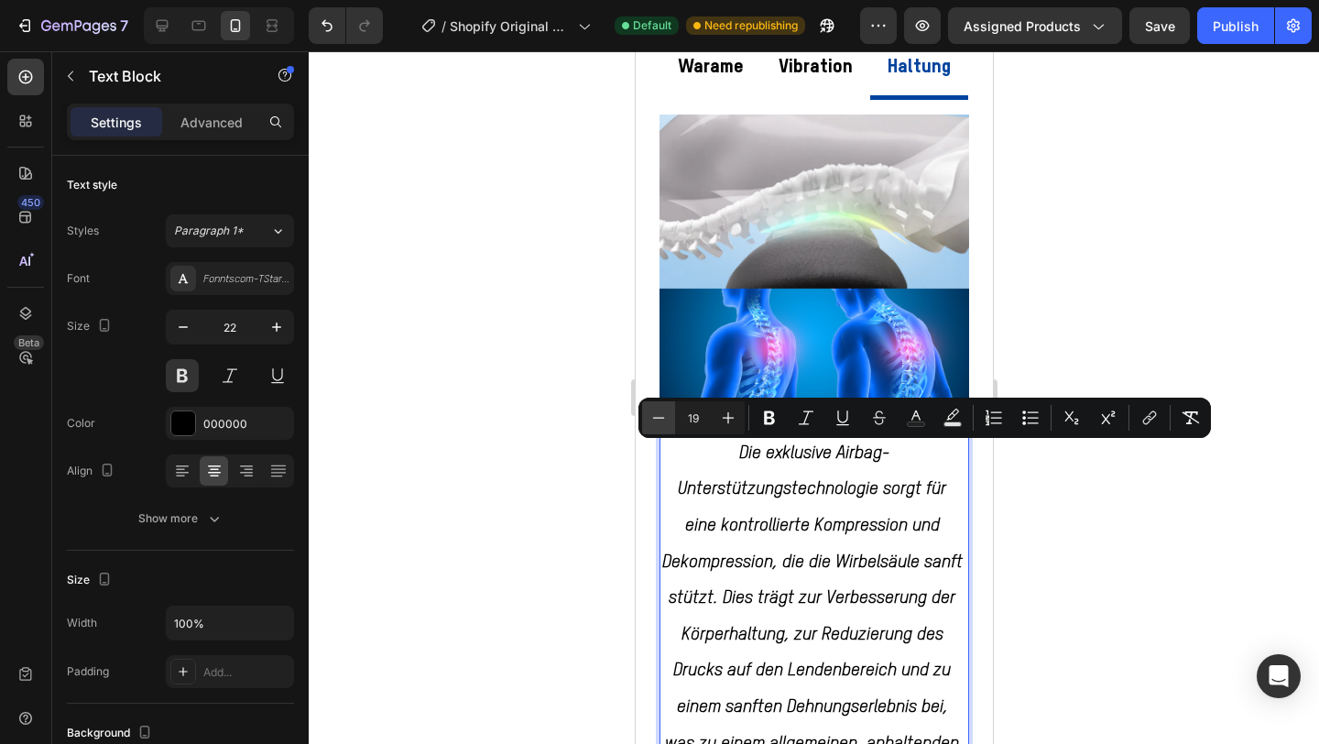
click at [656, 429] on button "Minus" at bounding box center [658, 417] width 33 height 33
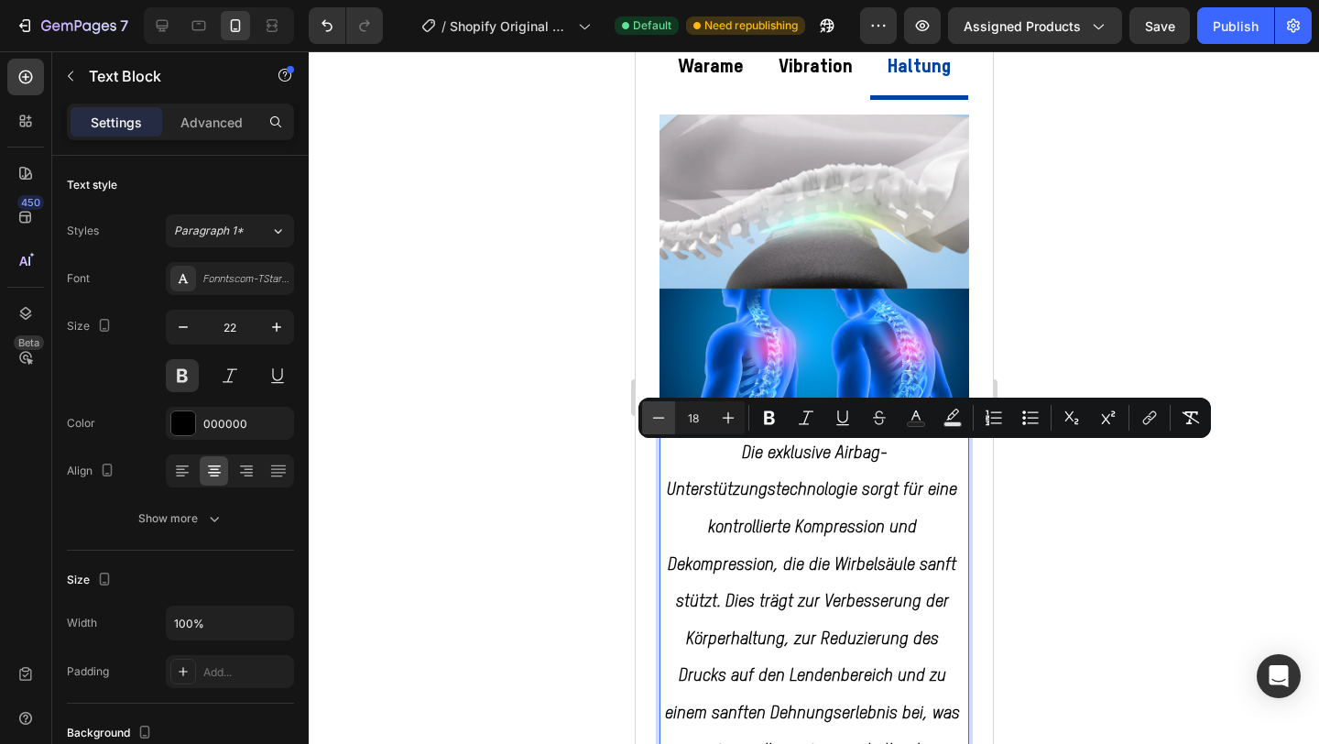
click at [656, 429] on button "Minus" at bounding box center [658, 417] width 33 height 33
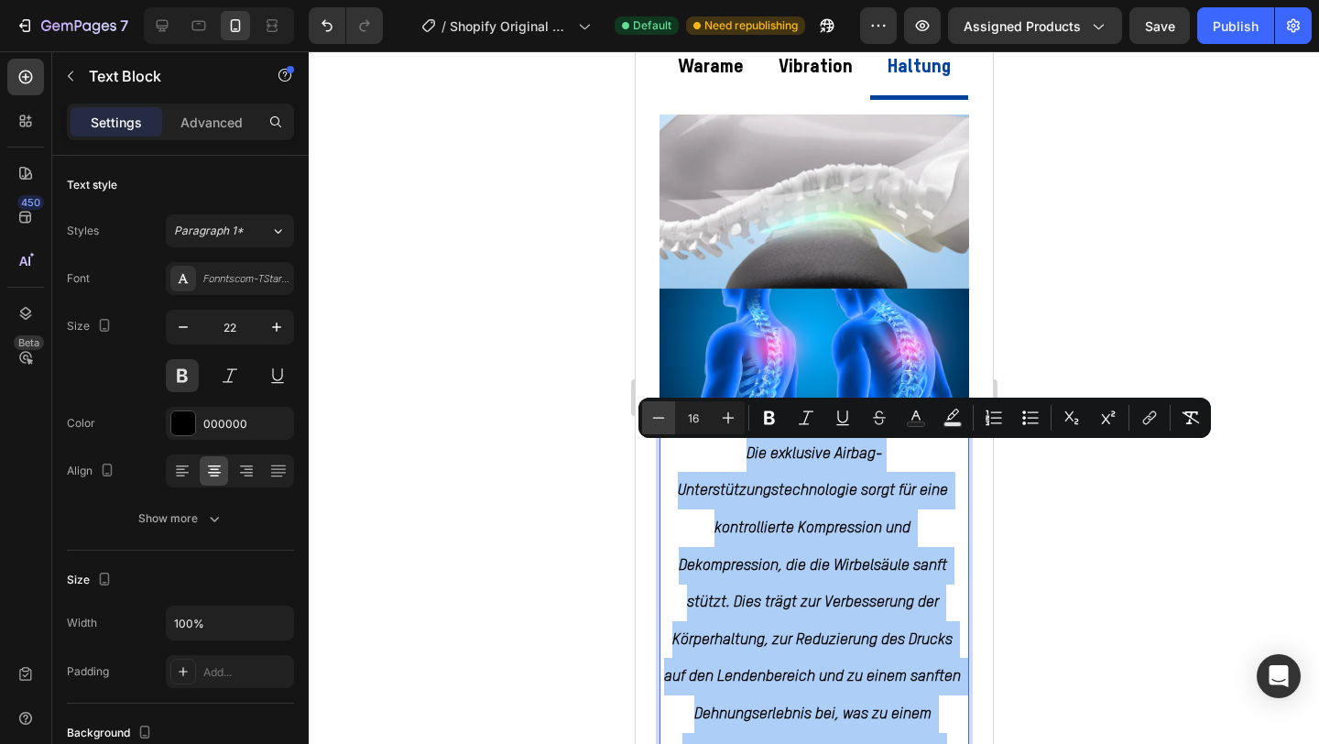
click at [656, 429] on button "Minus" at bounding box center [658, 417] width 33 height 33
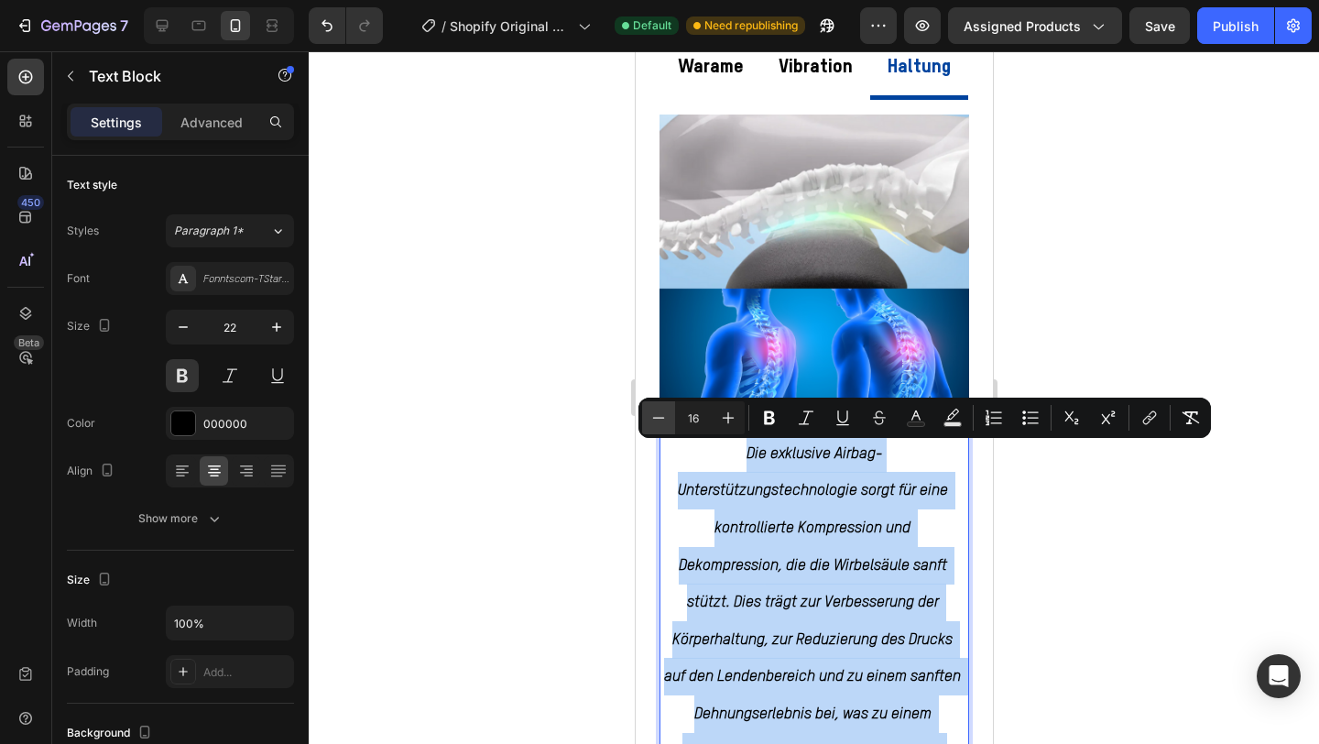
type input "15"
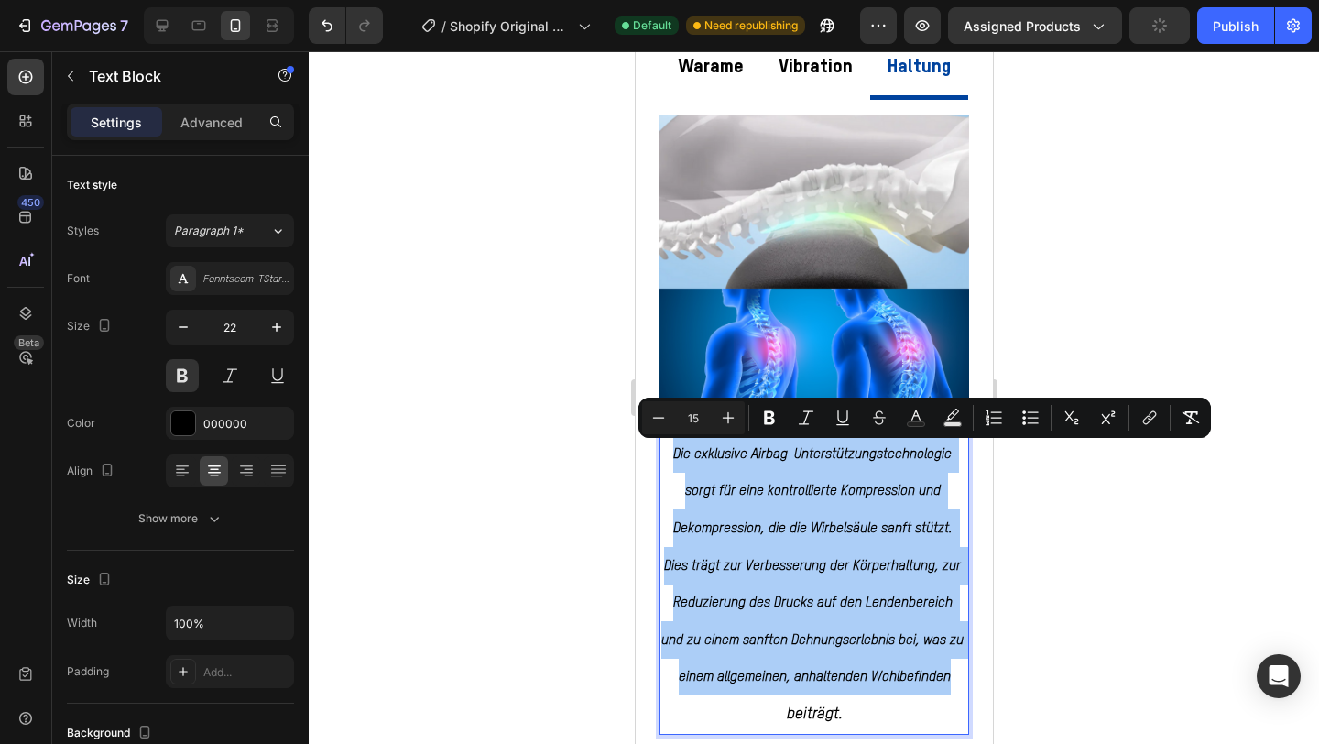
click at [1095, 540] on div at bounding box center [814, 397] width 1011 height 693
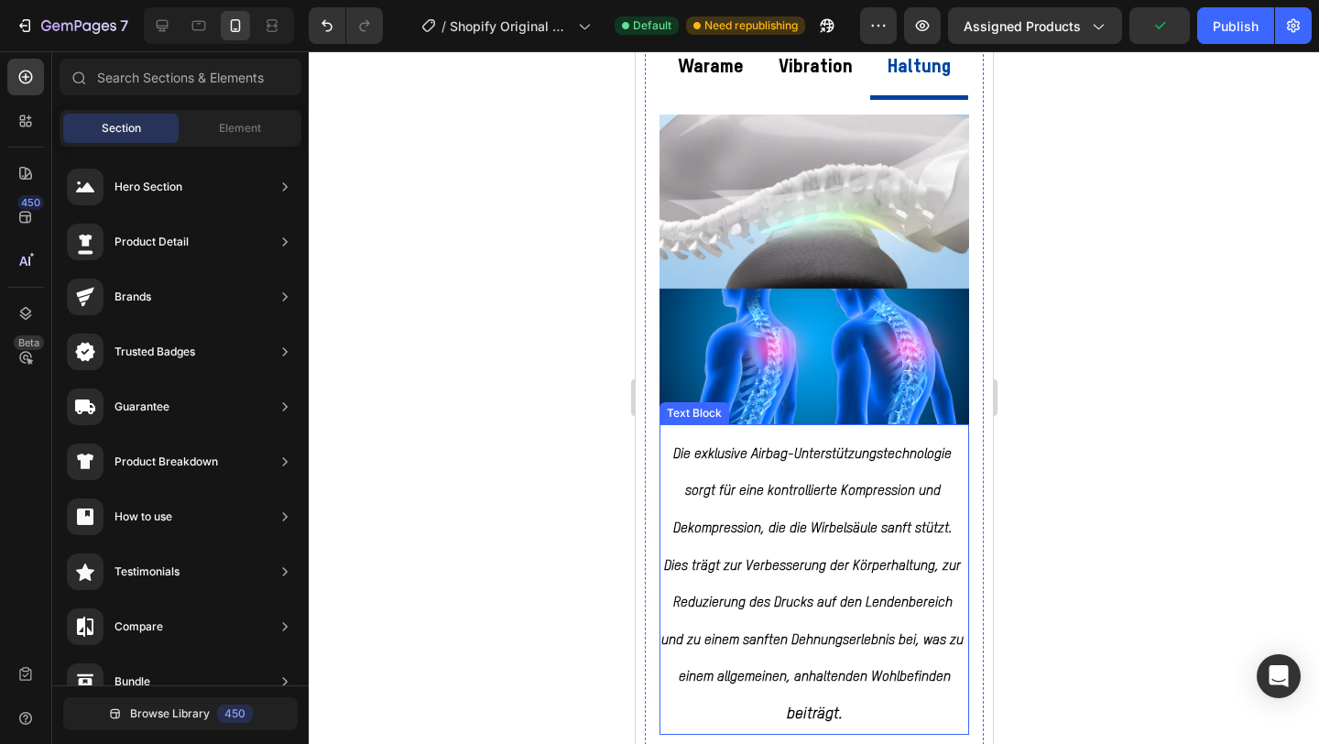
click at [818, 512] on p "Die exklusive Airbag-Unterstützungstechnologie sorgt für eine kontrollierte Kom…" at bounding box center [814, 565] width 306 height 260
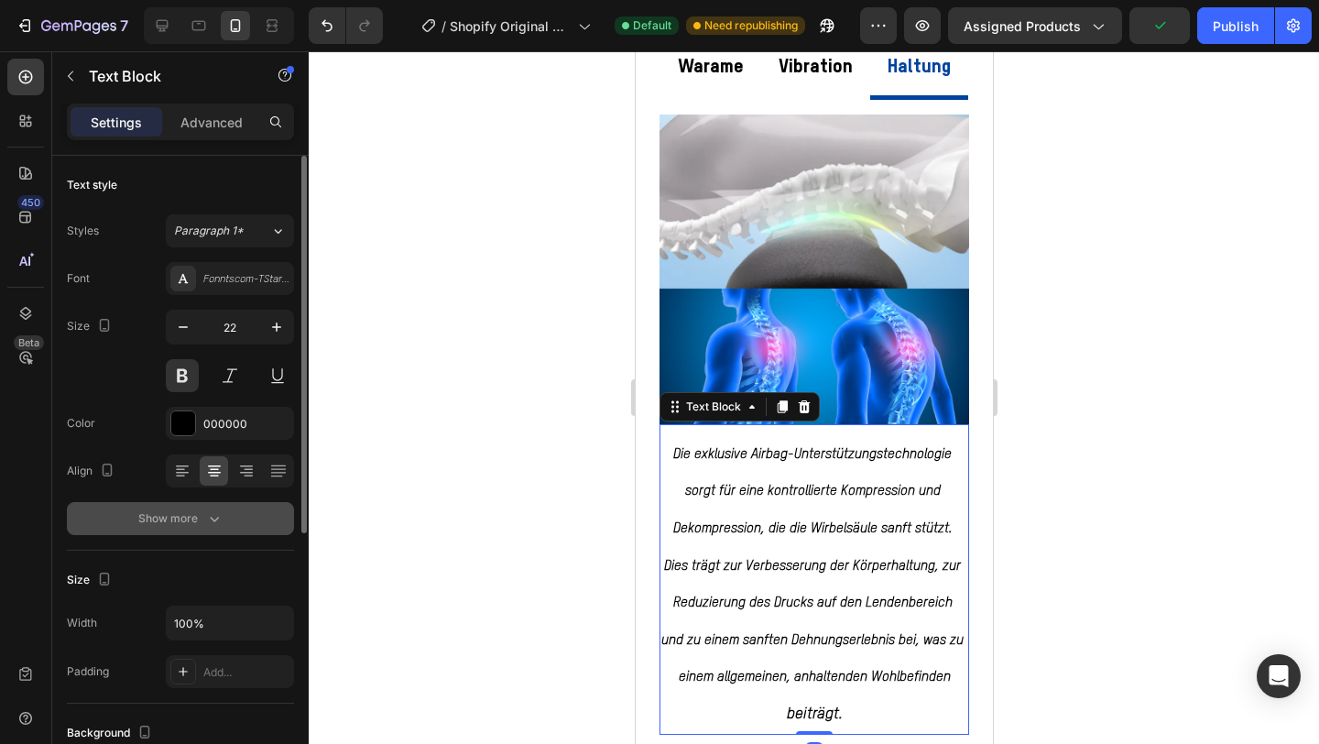
click at [195, 529] on button "Show more" at bounding box center [180, 518] width 227 height 33
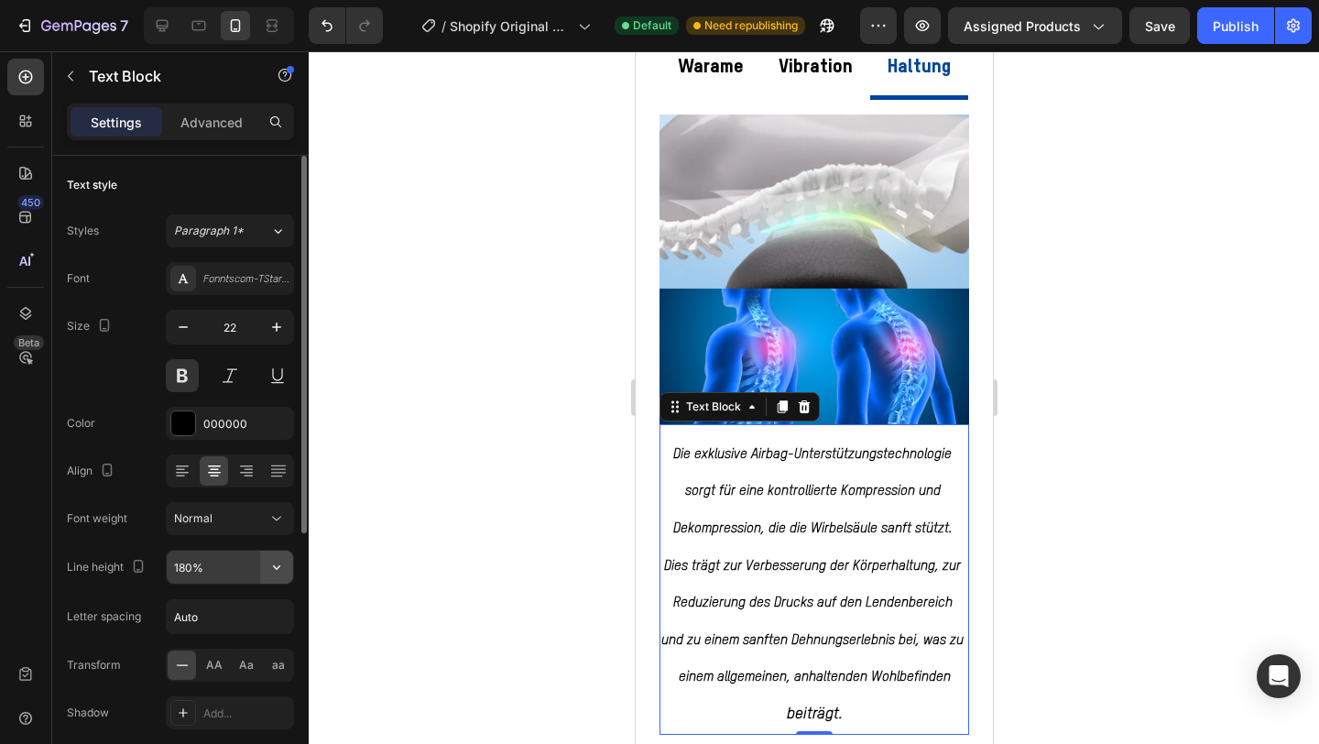
click at [281, 571] on icon "button" at bounding box center [277, 567] width 18 height 18
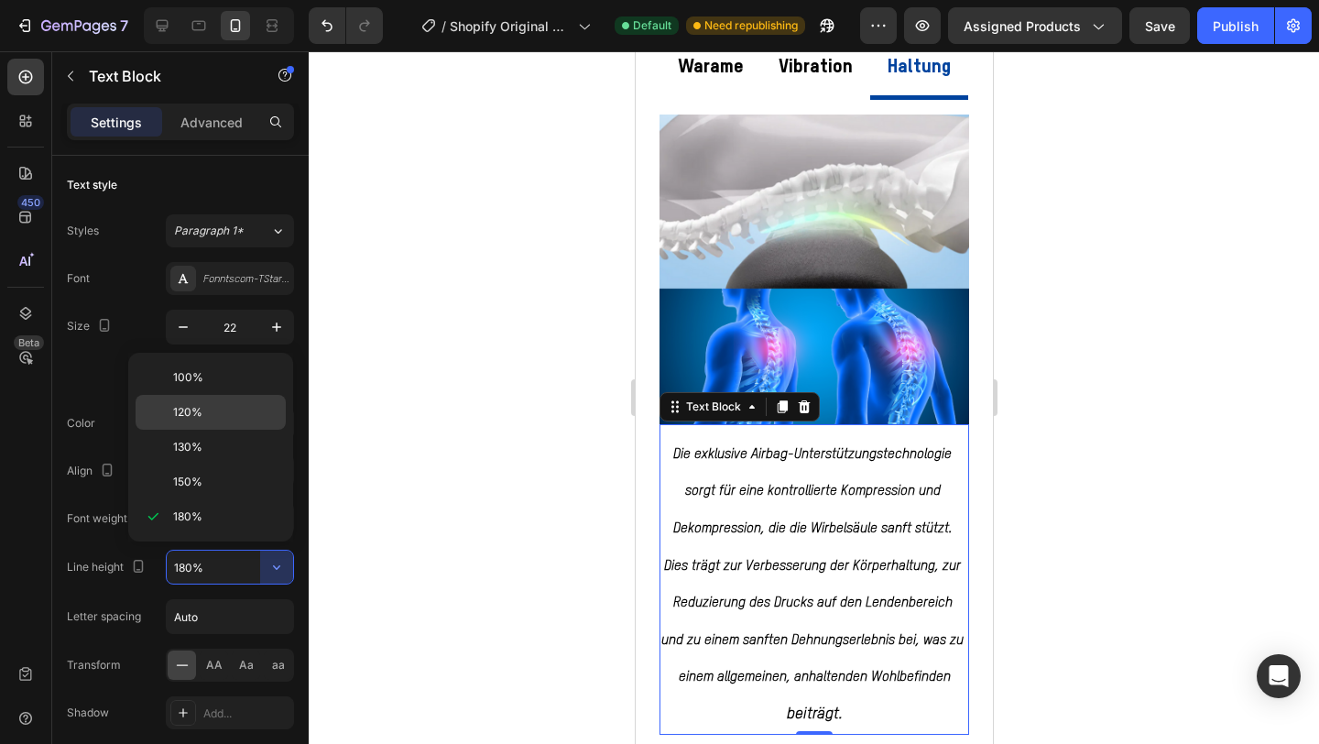
click at [210, 413] on p "120%" at bounding box center [225, 412] width 104 height 16
type input "120%"
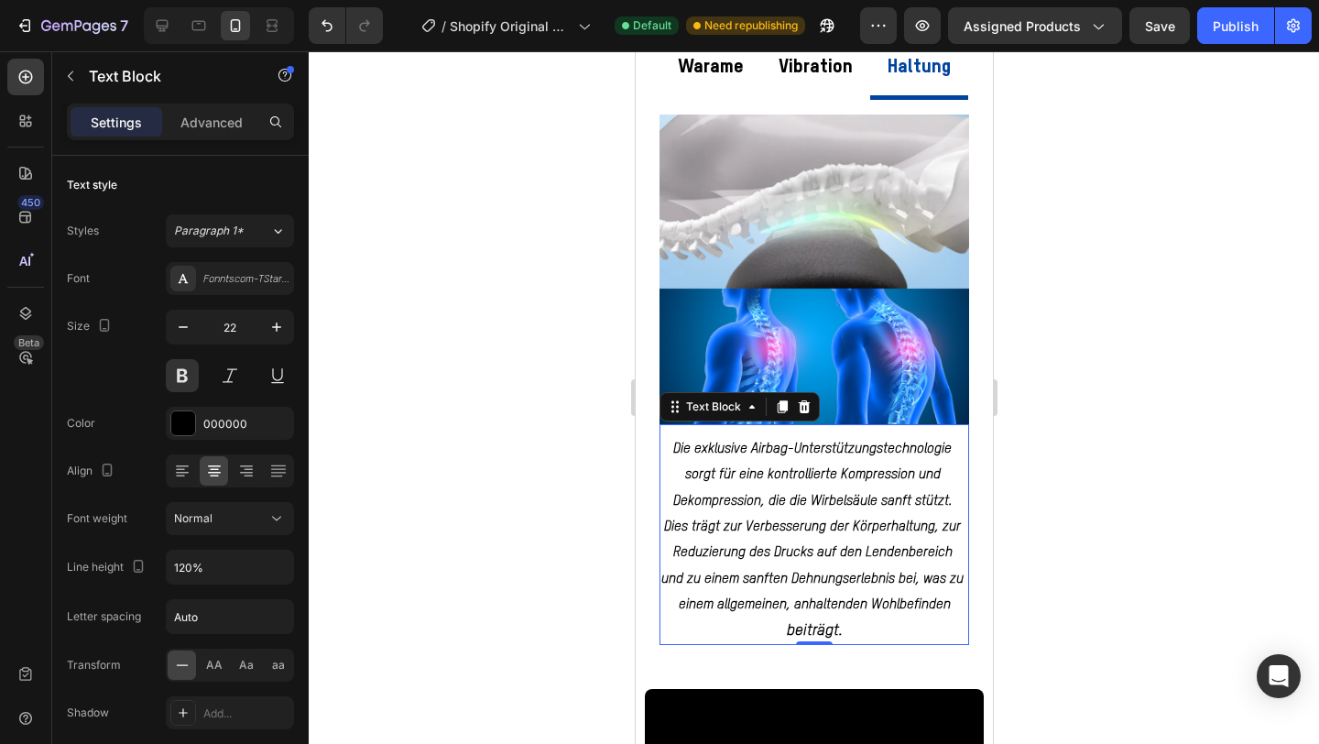
click at [1067, 386] on div at bounding box center [814, 397] width 1011 height 693
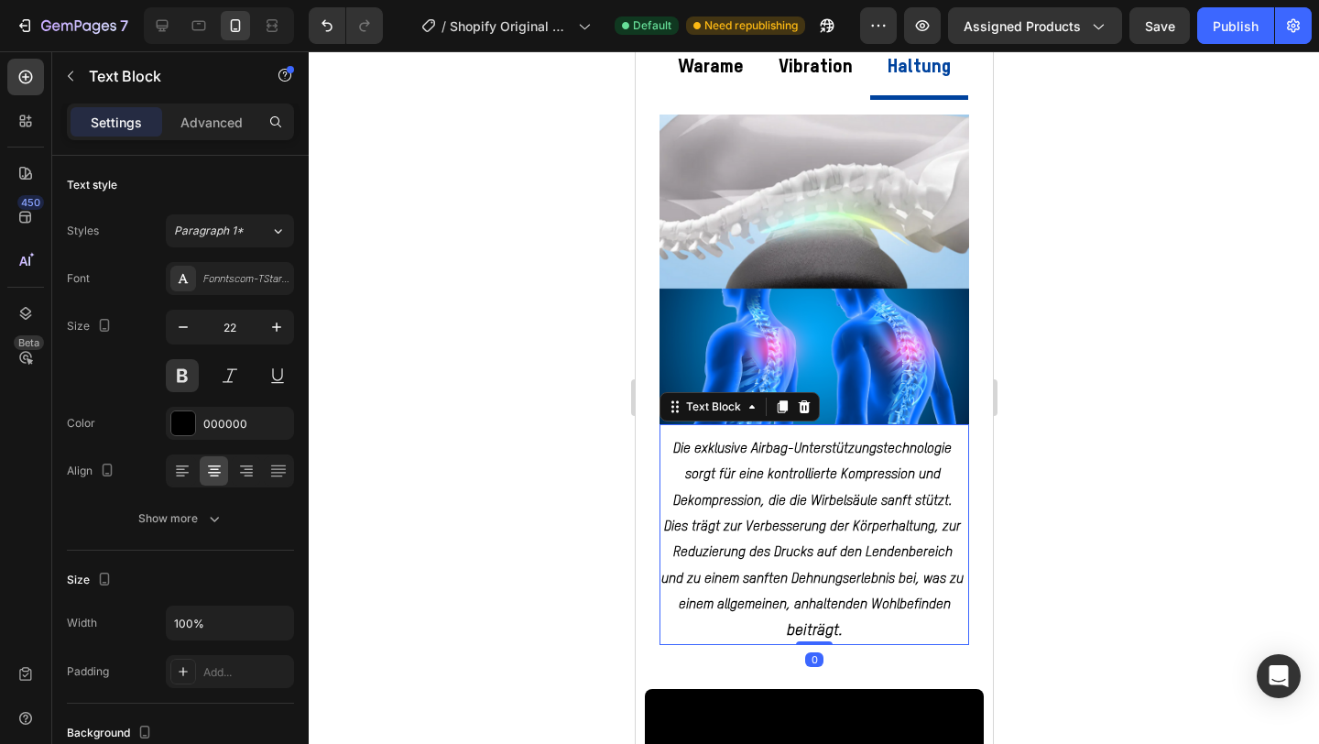
click at [821, 494] on span "Die exklusive Airbag-Unterstützungstechnologie sorgt für eine kontrollierte Kom…" at bounding box center [814, 527] width 306 height 170
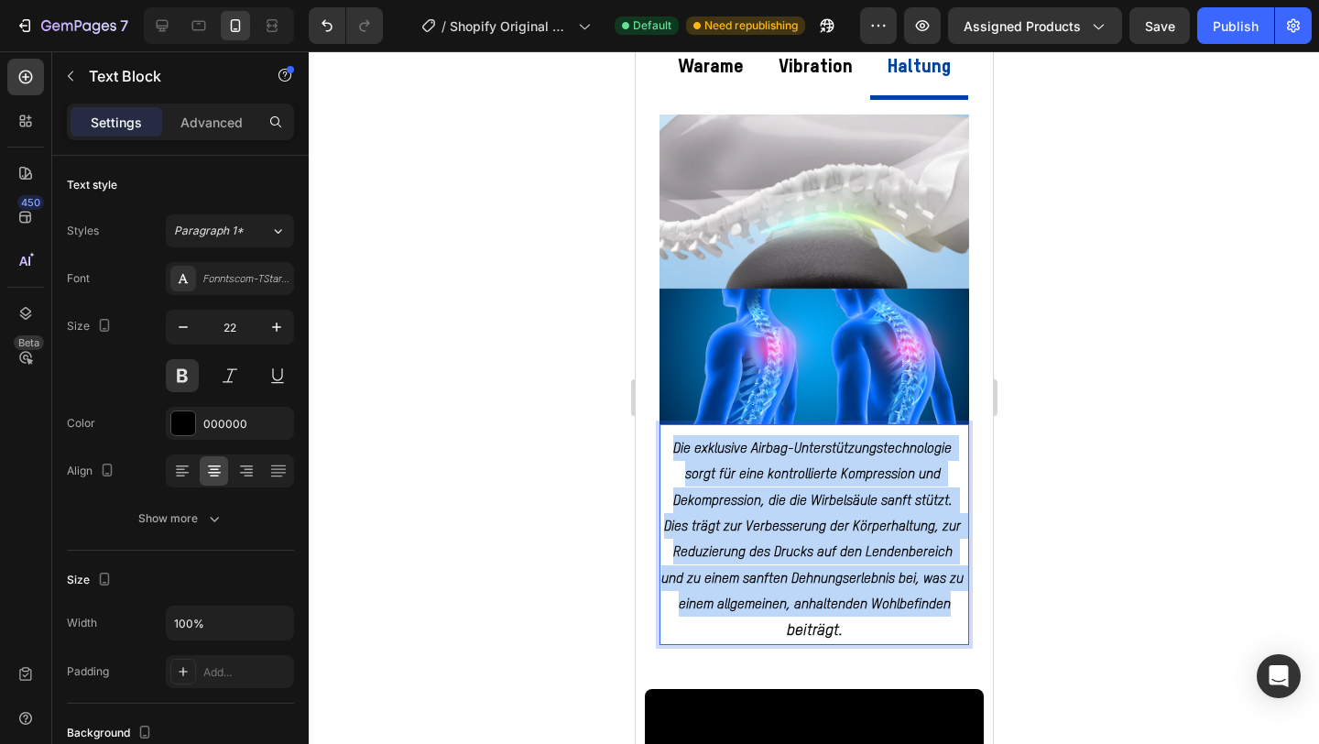
click at [821, 494] on span "Die exklusive Airbag-Unterstützungstechnologie sorgt für eine kontrollierte Kom…" at bounding box center [814, 527] width 306 height 170
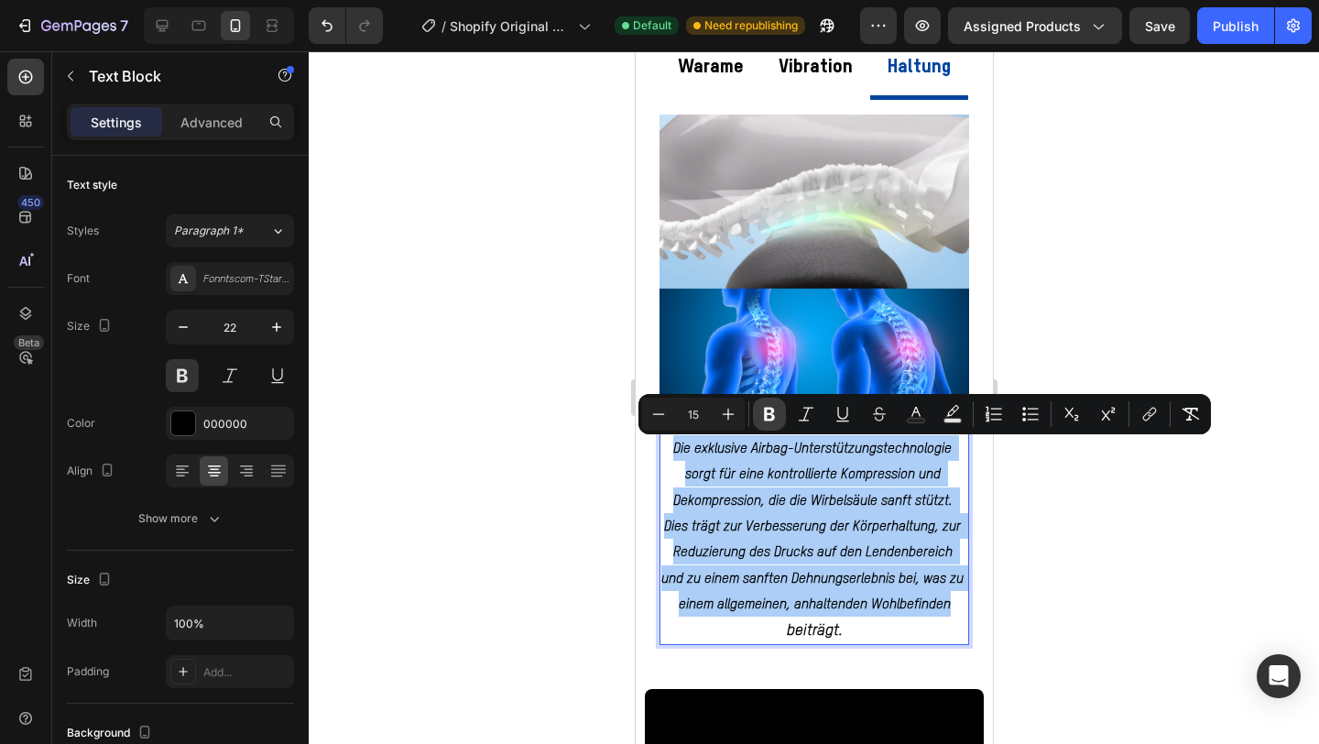
click at [770, 419] on icon "Editor contextual toolbar" at bounding box center [769, 415] width 11 height 14
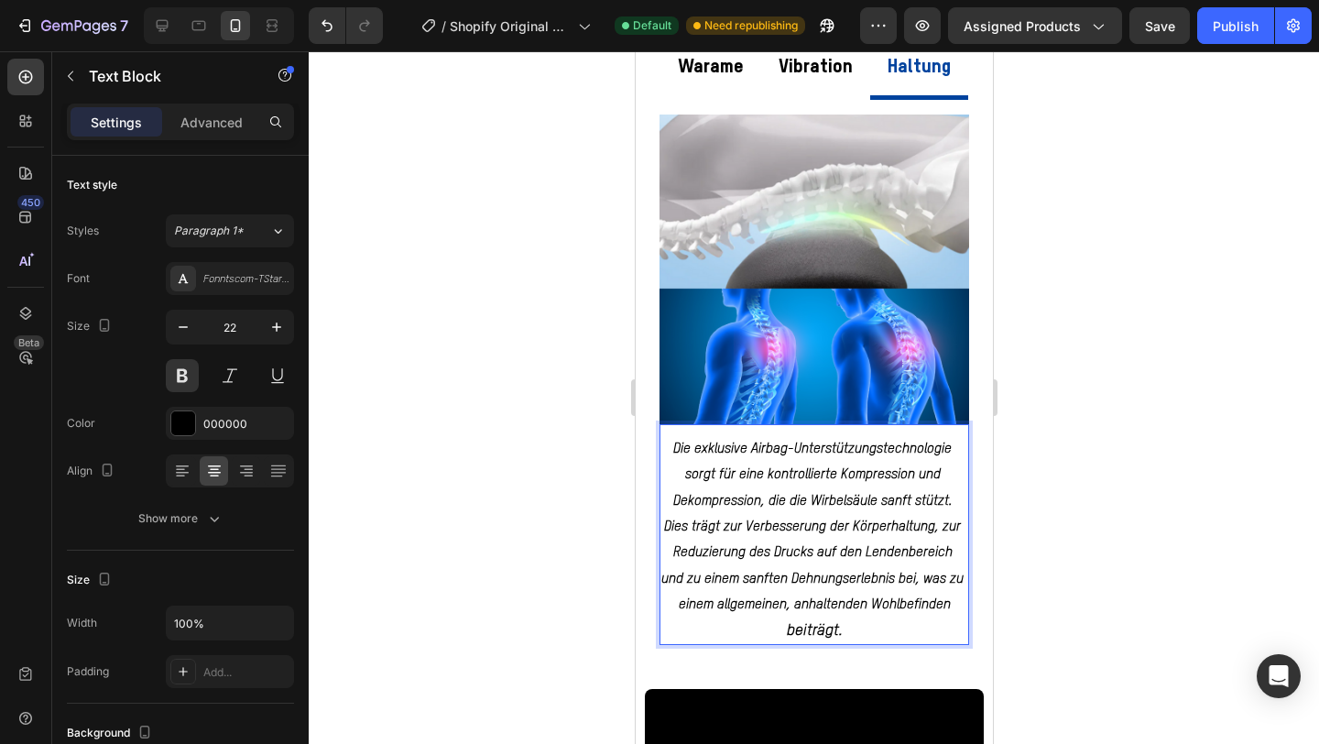
click at [786, 562] on p "Die exklusive Airbag-Unterstützungstechnologie sorgt für eine kontrollierte Kom…" at bounding box center [814, 526] width 306 height 182
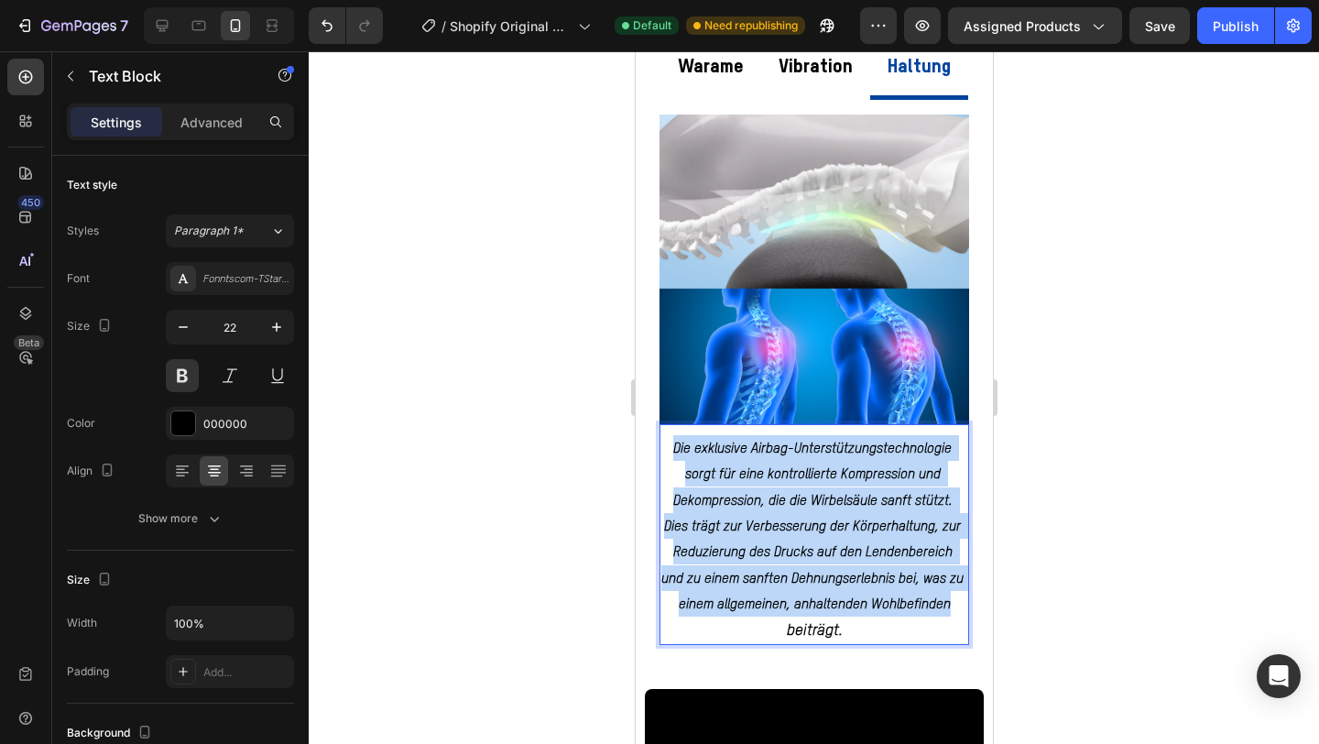
click at [786, 562] on p "Die exklusive Airbag-Unterstützungstechnologie sorgt für eine kontrollierte Kom…" at bounding box center [814, 526] width 306 height 182
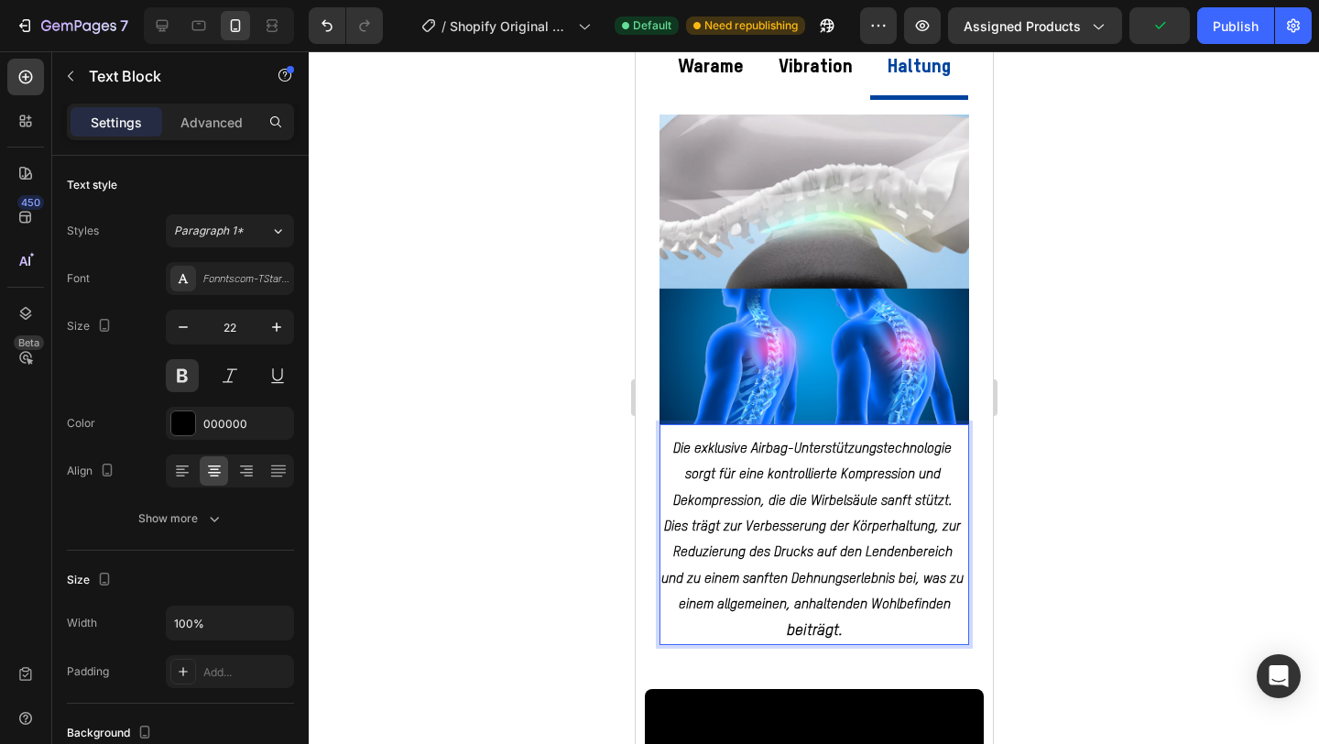
click at [853, 632] on p "beiträgt." at bounding box center [814, 631] width 306 height 26
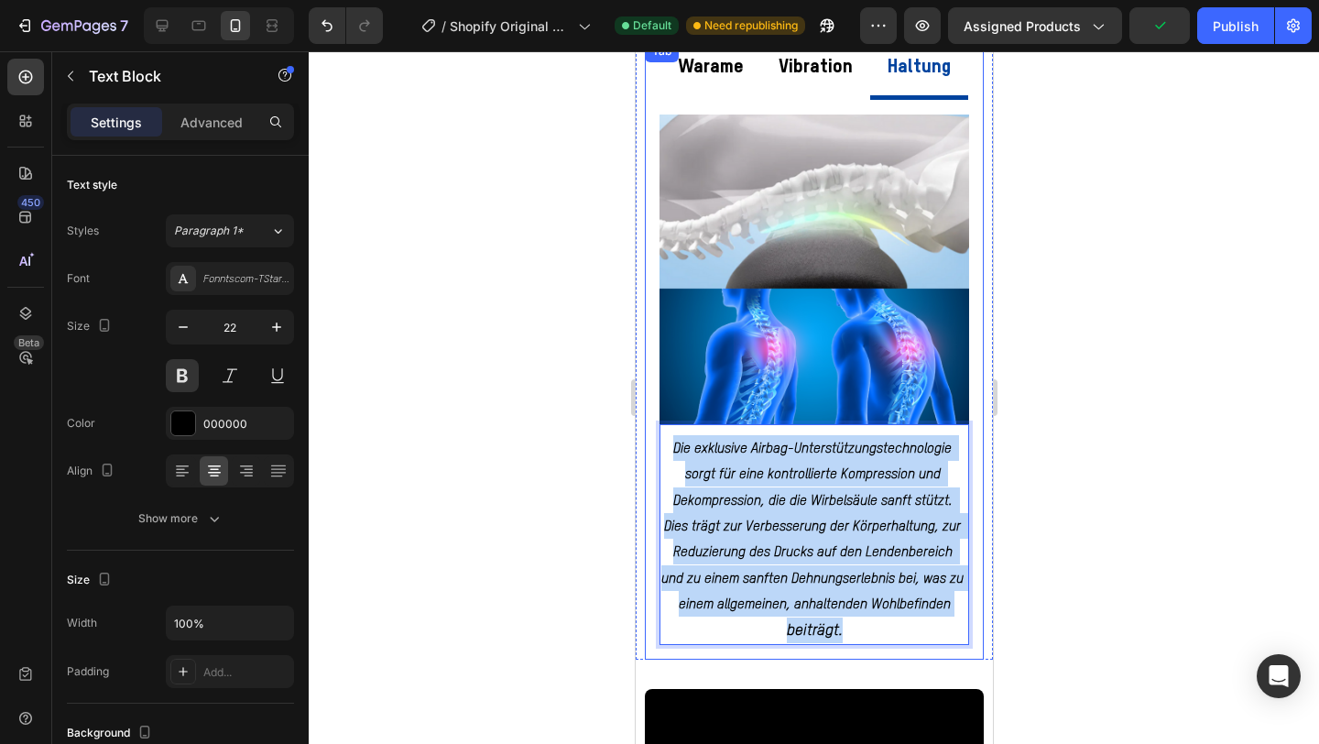
drag, startPoint x: 853, startPoint y: 632, endPoint x: 655, endPoint y: 432, distance: 281.2
click at [655, 432] on div "Image Die Funktion der konstanten Temperaturerwärmung dringt tief in das Muskel…" at bounding box center [813, 380] width 339 height 560
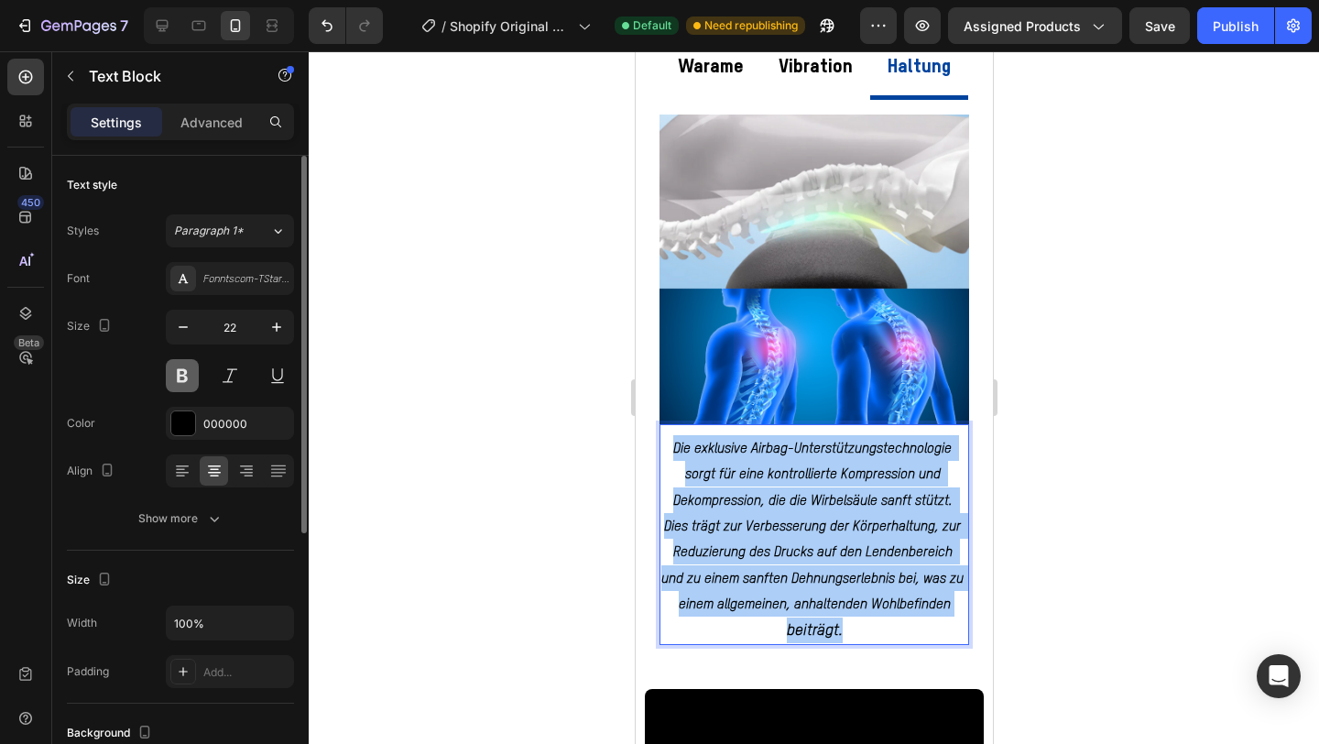
click at [184, 382] on button at bounding box center [182, 375] width 33 height 33
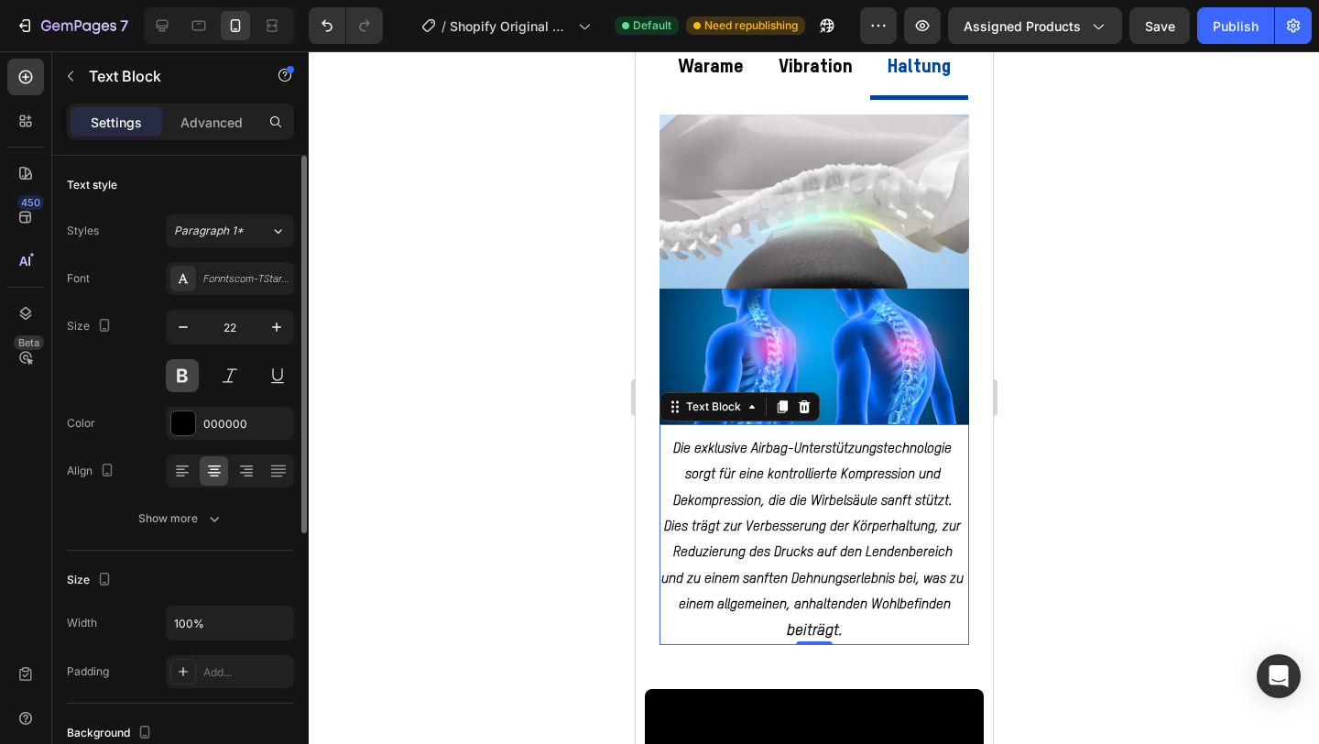
click at [184, 382] on button at bounding box center [182, 375] width 33 height 33
click at [792, 545] on strong "Die exklusive Airbag-Unterstützungstechnologie sorgt für eine kontrollierte Kom…" at bounding box center [814, 527] width 306 height 170
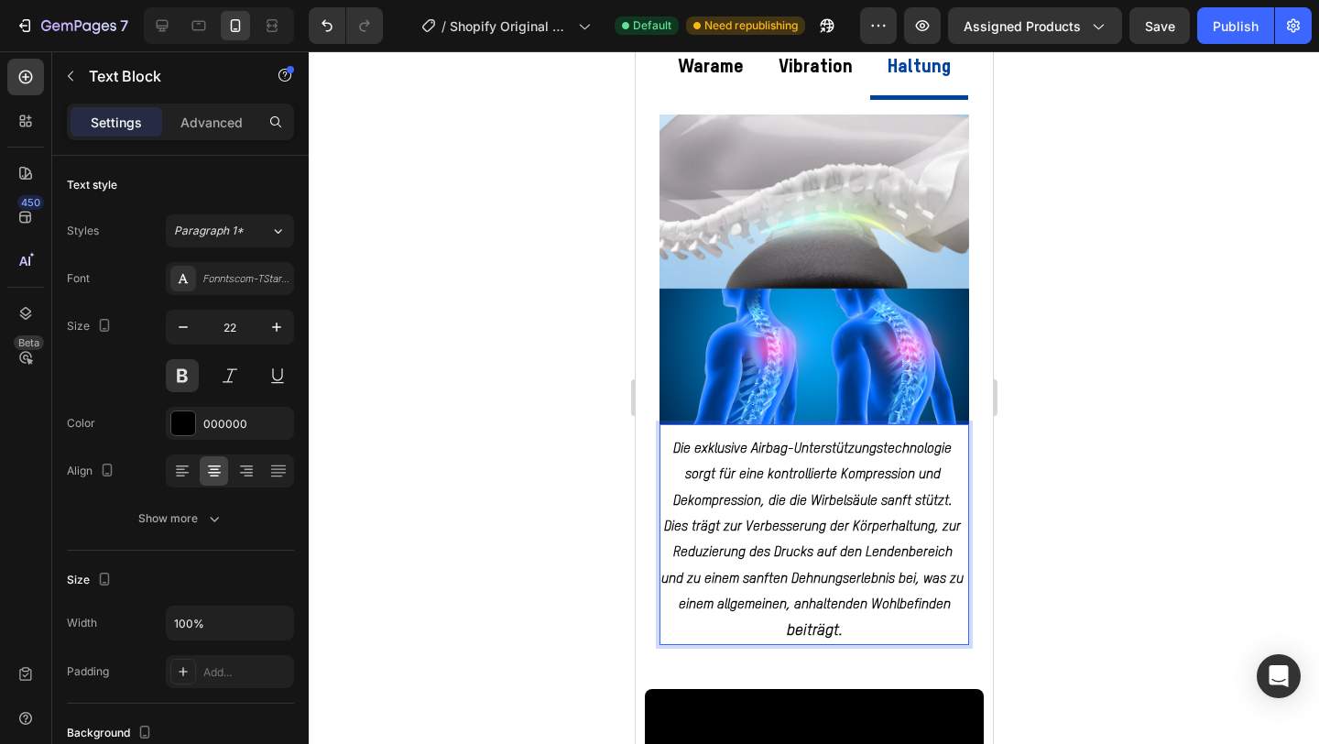
click at [846, 634] on p "beiträgt." at bounding box center [814, 631] width 306 height 26
click at [816, 532] on strong "Die exklusive Airbag-Unterstützungstechnologie sorgt für eine kontrollierte Kom…" at bounding box center [814, 527] width 306 height 170
click at [1113, 521] on div at bounding box center [814, 397] width 1011 height 693
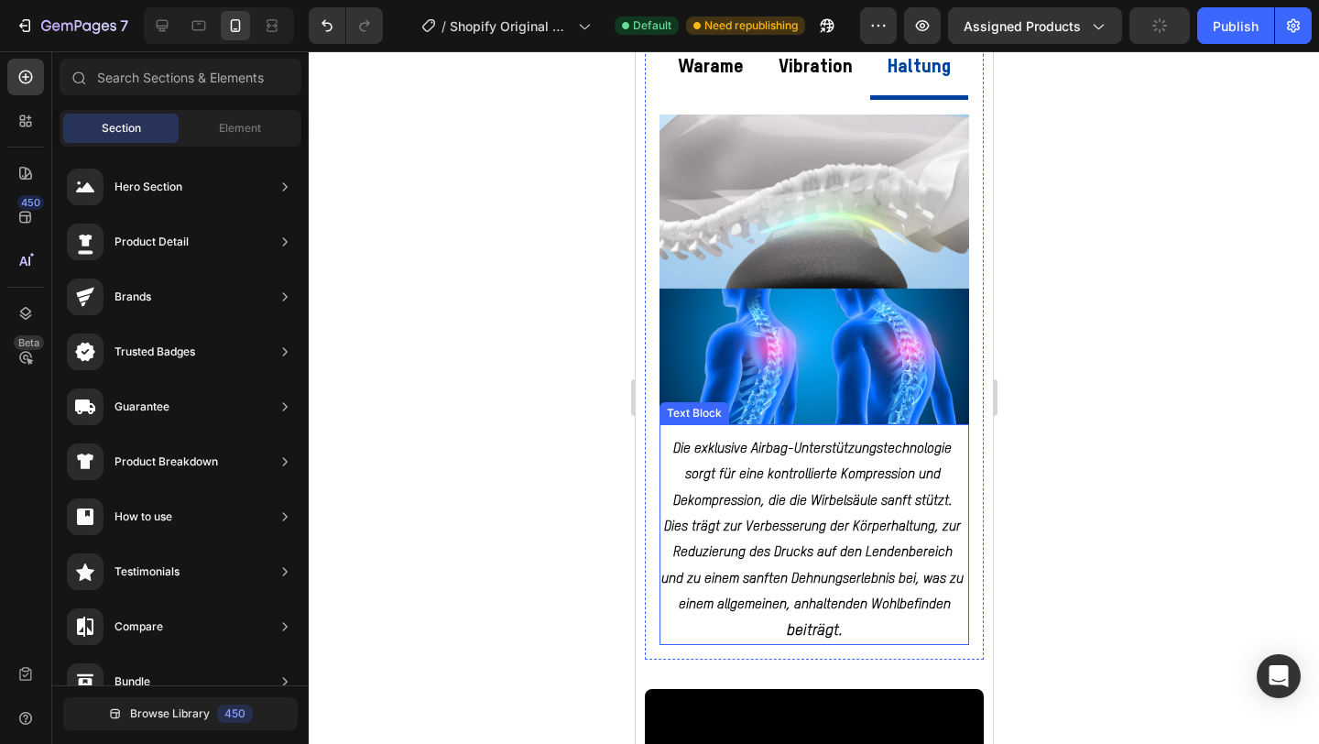
click at [811, 506] on strong "Die exklusive Airbag-Unterstützungstechnologie sorgt für eine kontrollierte Kom…" at bounding box center [814, 527] width 306 height 170
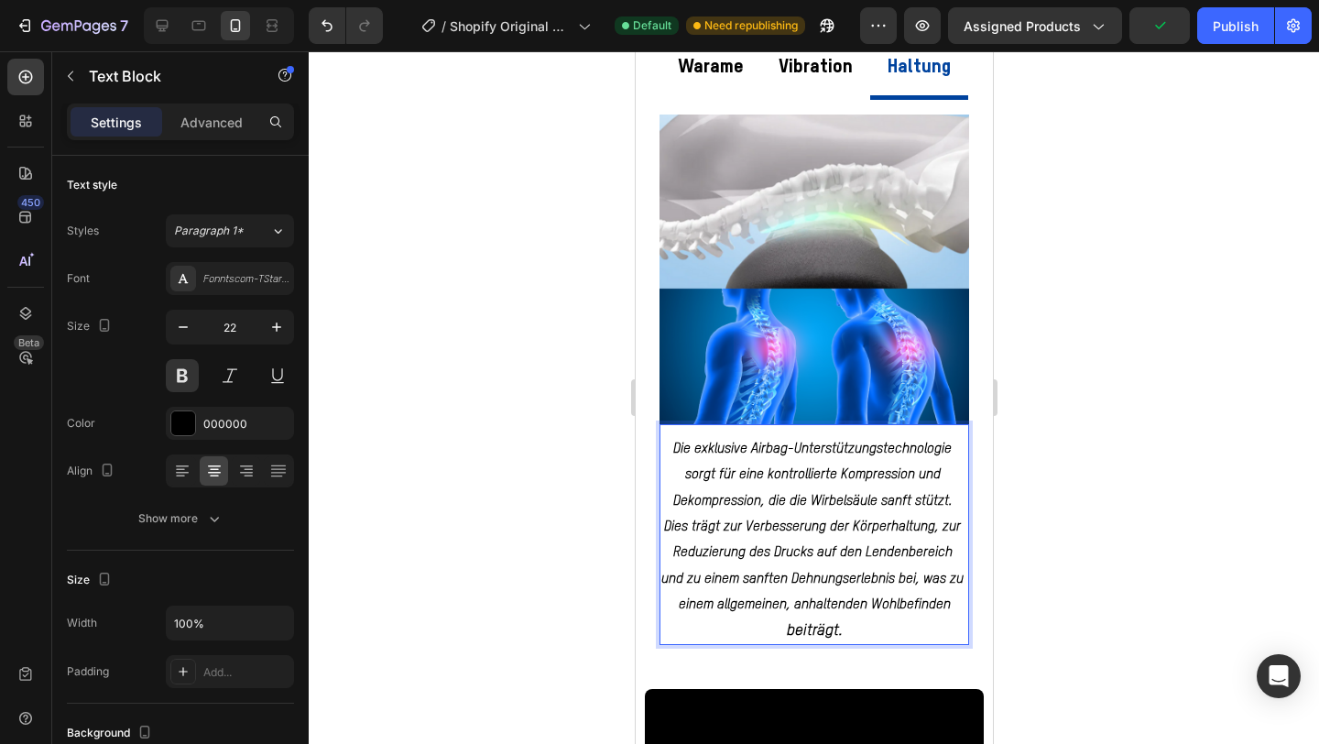
click at [819, 530] on strong "Die exklusive Airbag-Unterstützungstechnologie sorgt für eine kontrollierte Kom…" at bounding box center [814, 527] width 306 height 170
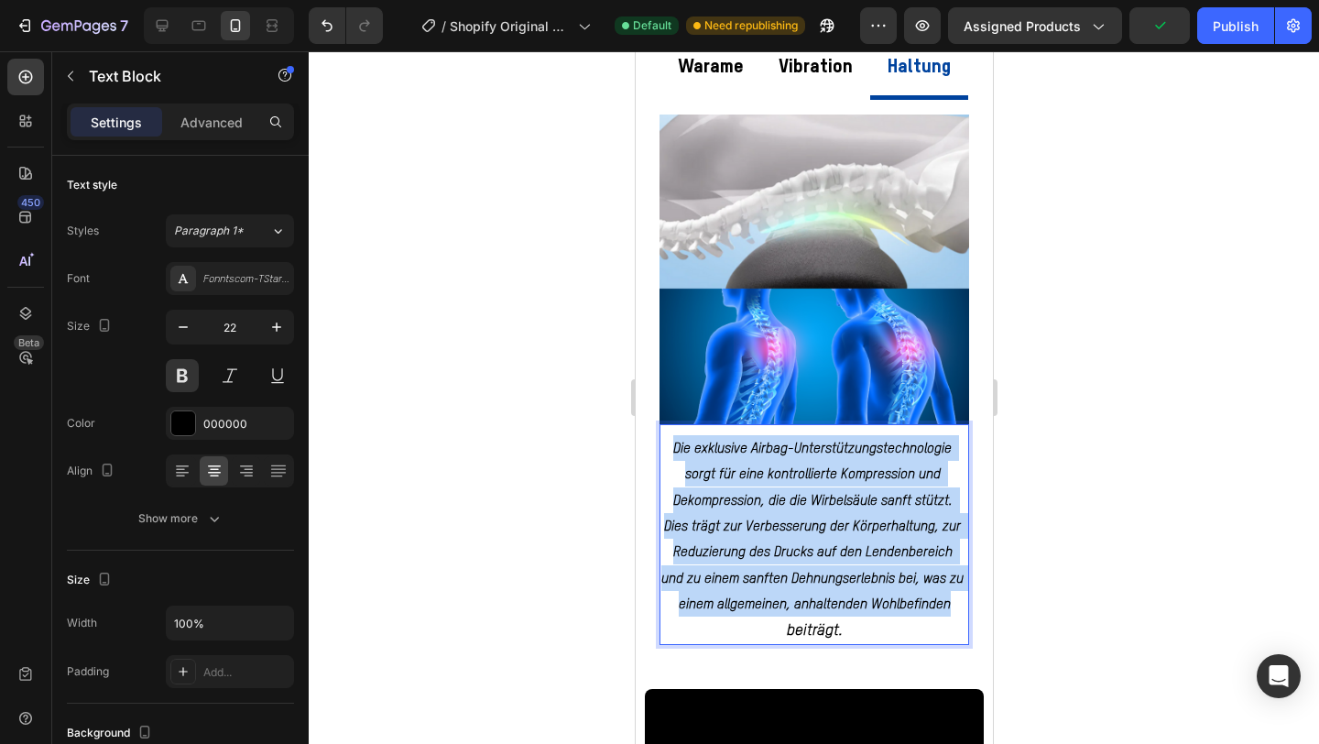
click at [819, 530] on strong "Die exklusive Airbag-Unterstützungstechnologie sorgt für eine kontrollierte Kom…" at bounding box center [814, 527] width 306 height 170
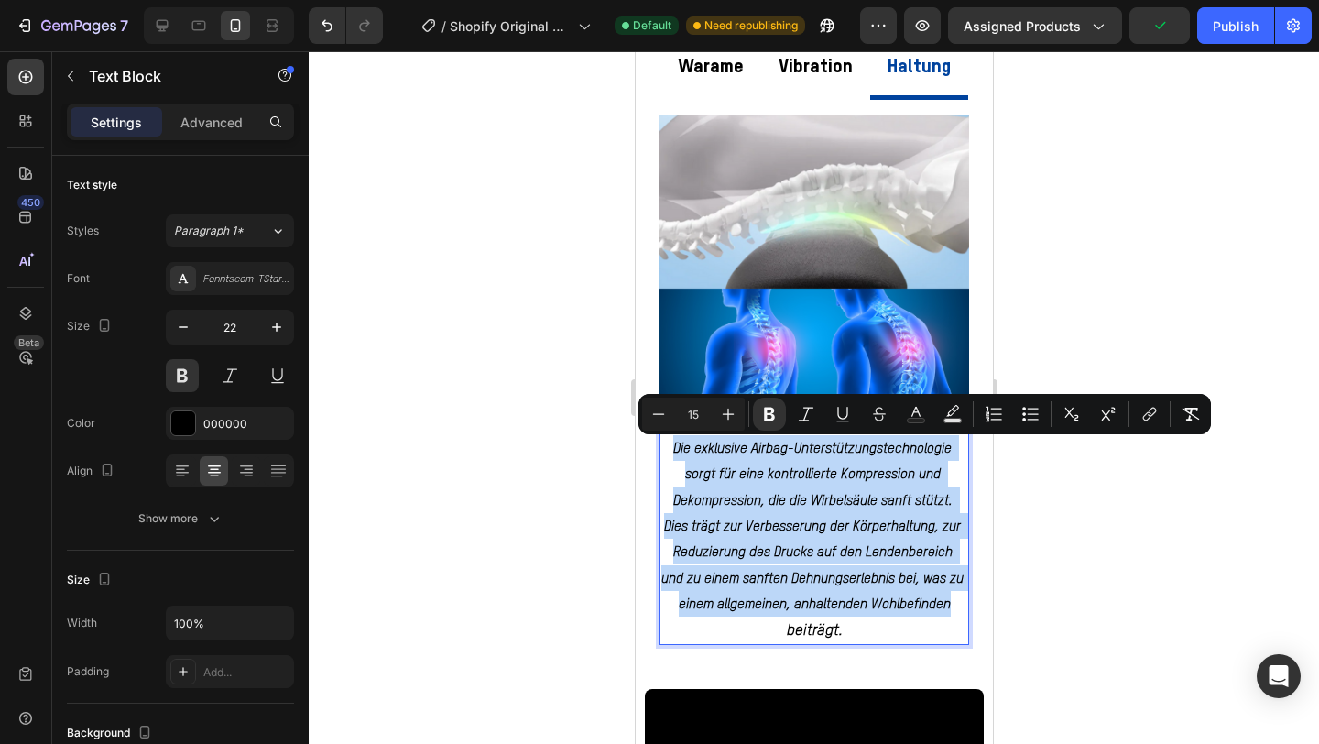
click at [819, 530] on strong "Die exklusive Airbag-Unterstützungstechnologie sorgt für eine kontrollierte Kom…" at bounding box center [814, 527] width 306 height 170
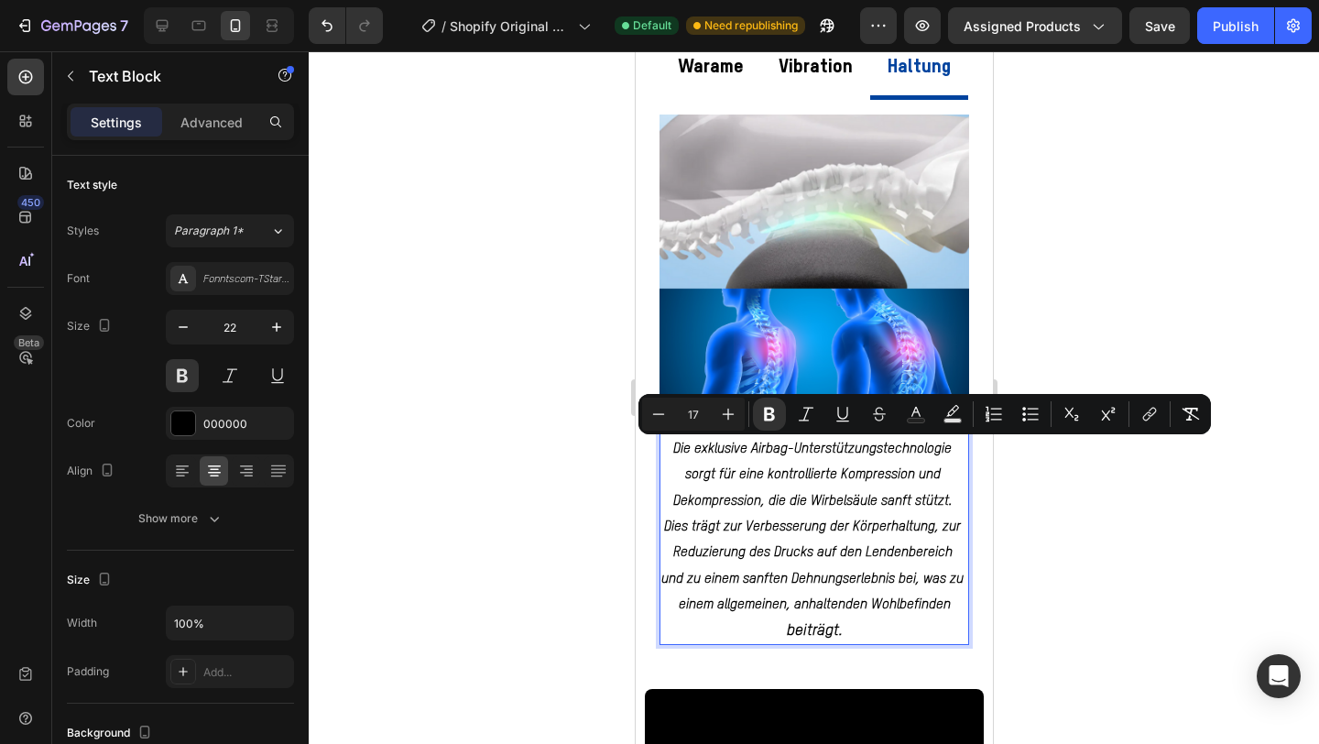
click at [846, 624] on p "beiträgt." at bounding box center [814, 631] width 306 height 26
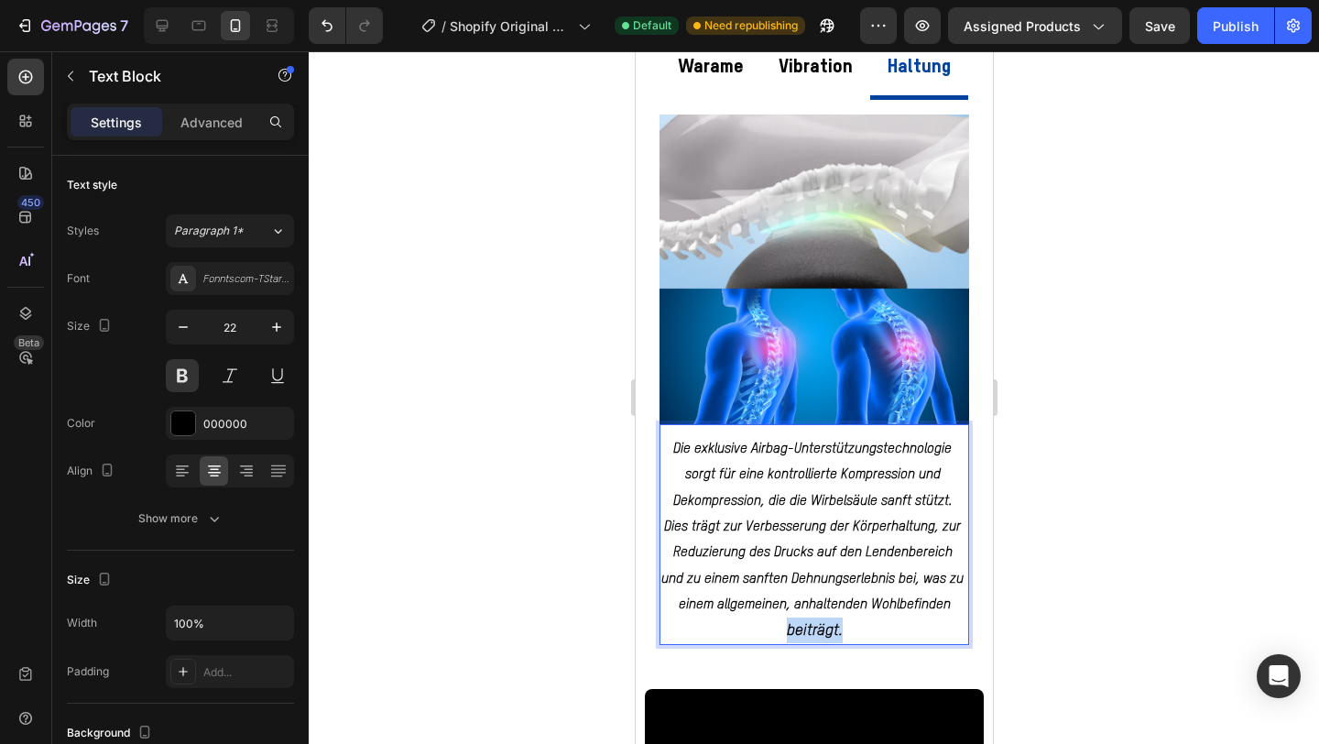
drag, startPoint x: 846, startPoint y: 624, endPoint x: 744, endPoint y: 623, distance: 101.7
click at [744, 623] on p "beiträgt." at bounding box center [814, 631] width 306 height 26
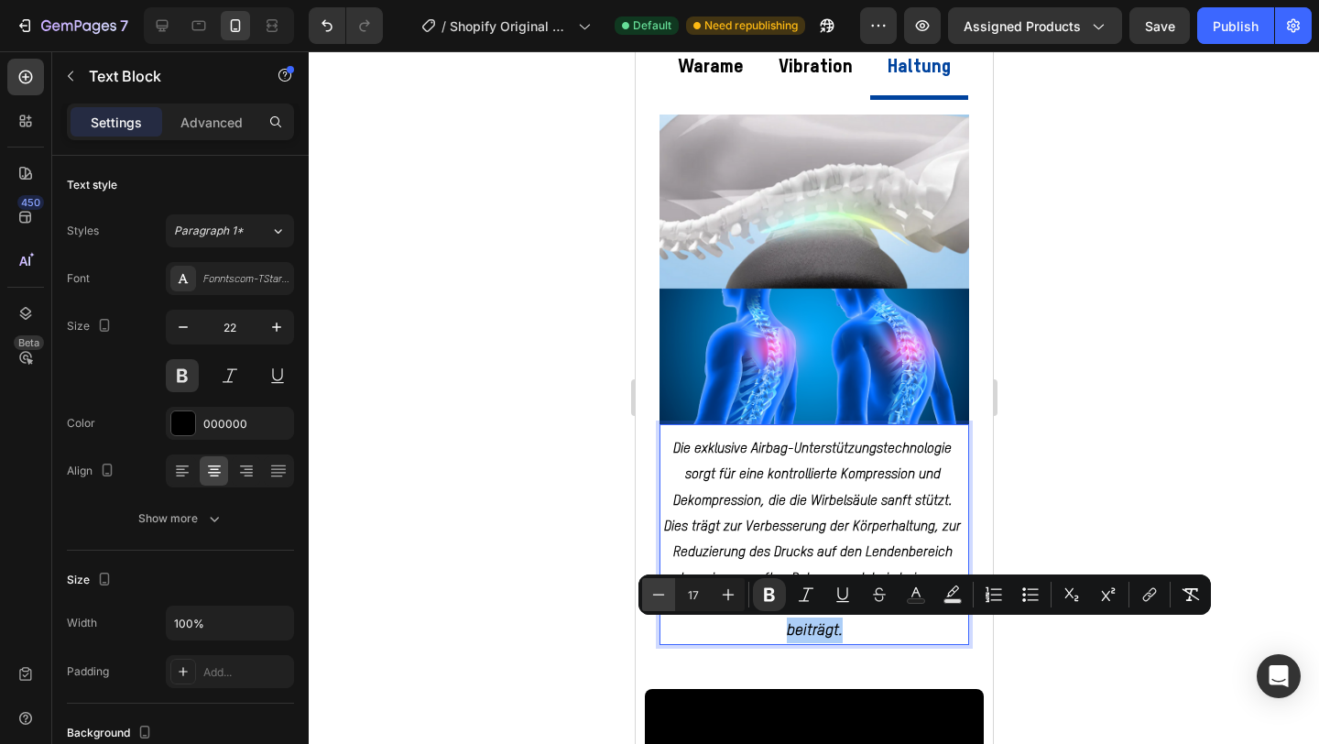
click at [665, 594] on icon "Editor contextual toolbar" at bounding box center [659, 594] width 18 height 18
type input "15"
click at [1253, 452] on div at bounding box center [814, 397] width 1011 height 693
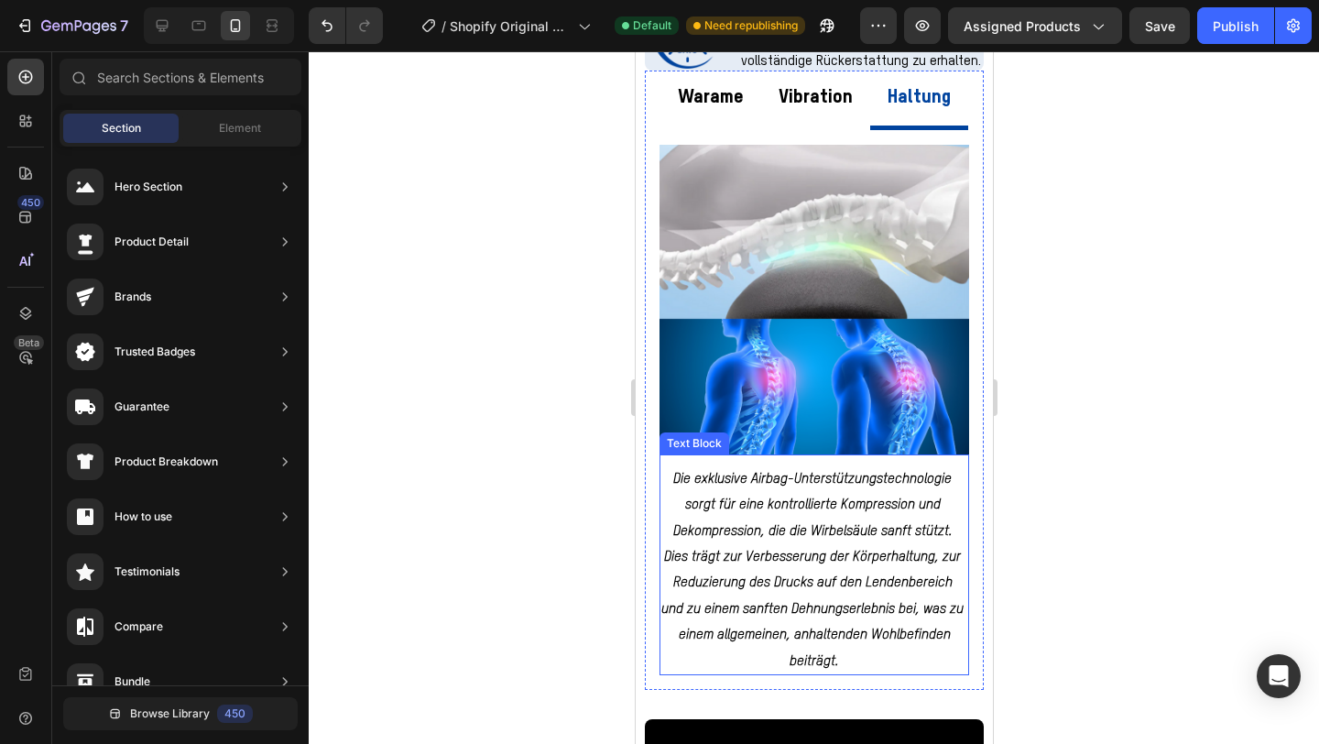
scroll to position [1122, 0]
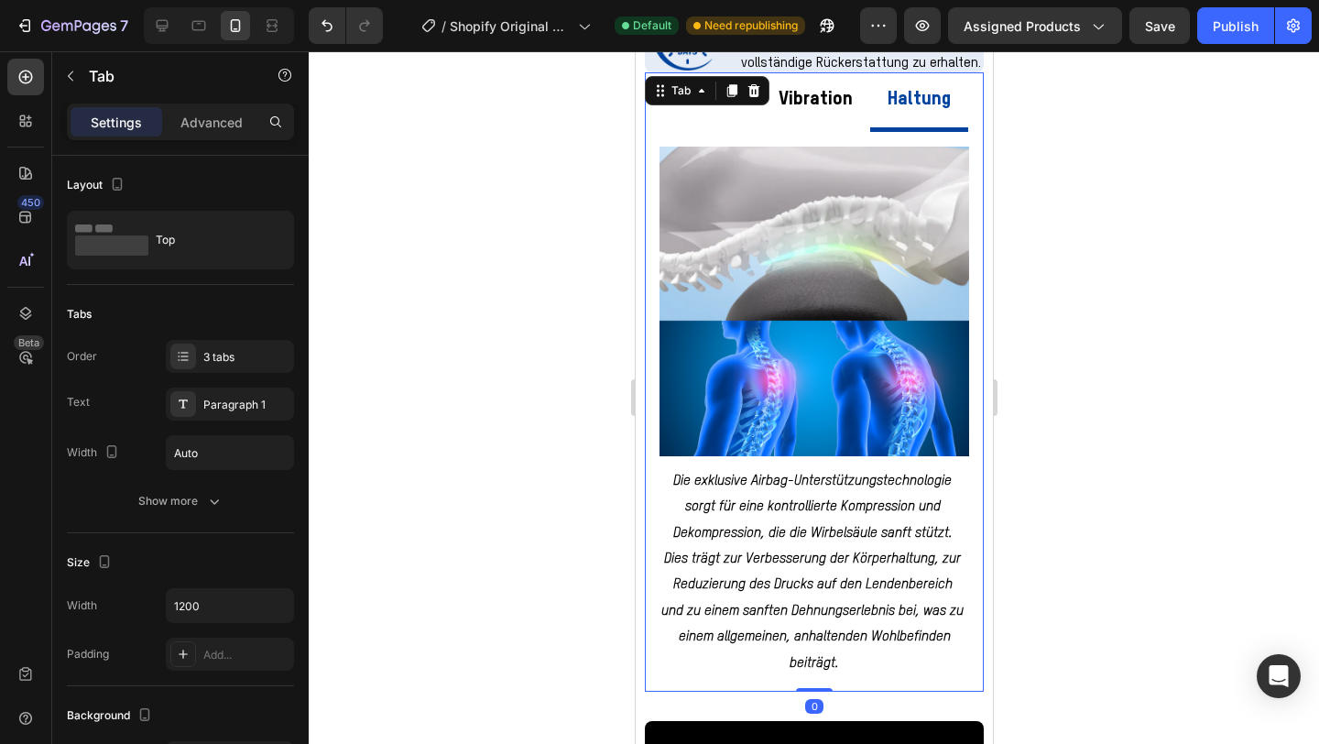
click at [805, 131] on li "Vibration" at bounding box center [814, 102] width 109 height 60
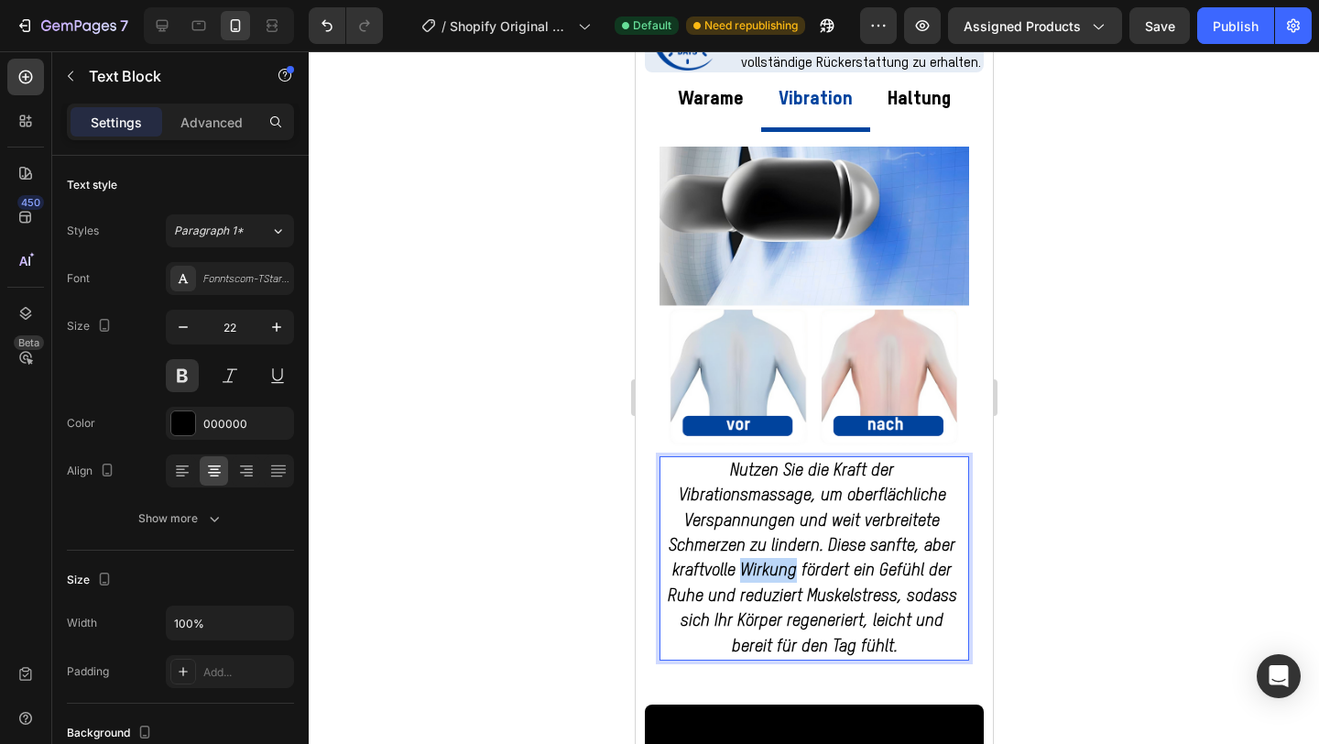
click at [782, 571] on span "Nutzen Sie die Kraft der Vibrationsmassage, um oberflächliche Verspannungen und…" at bounding box center [814, 559] width 294 height 192
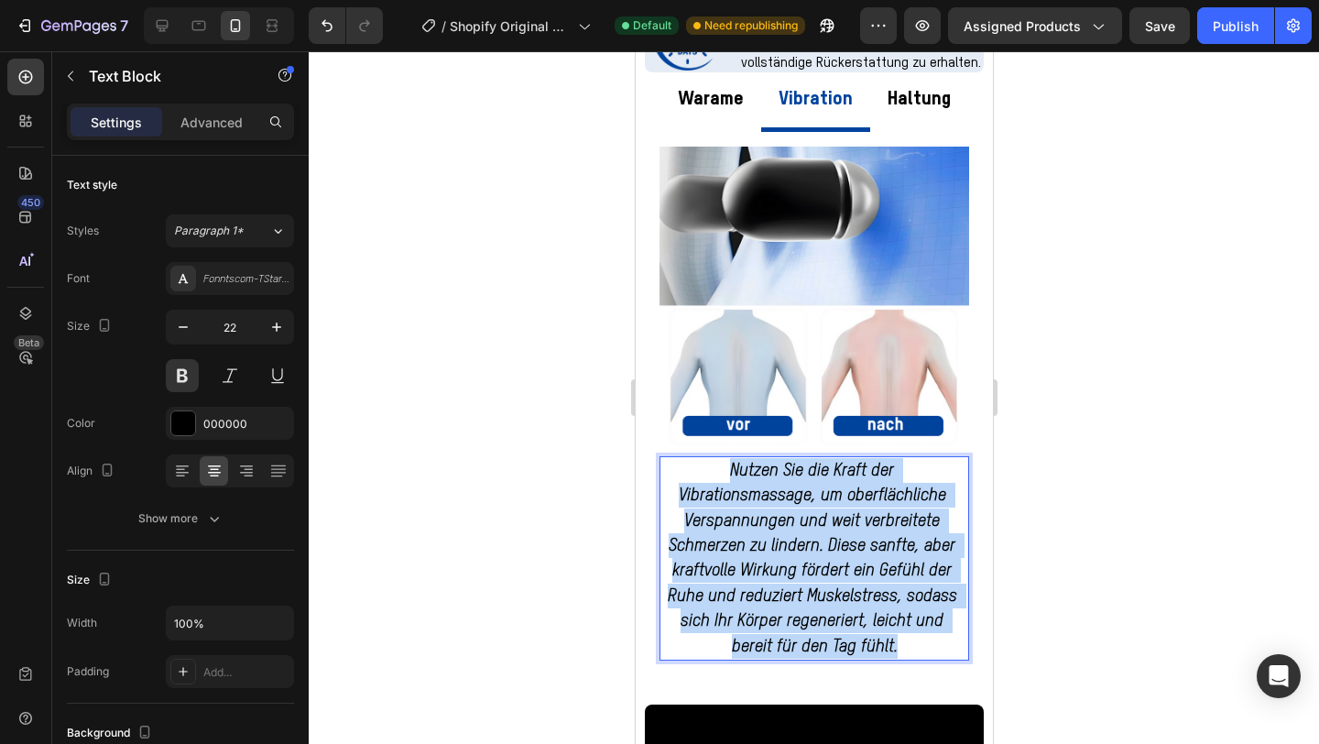
click at [782, 571] on span "Nutzen Sie die Kraft der Vibrationsmassage, um oberflächliche Verspannungen und…" at bounding box center [814, 559] width 294 height 192
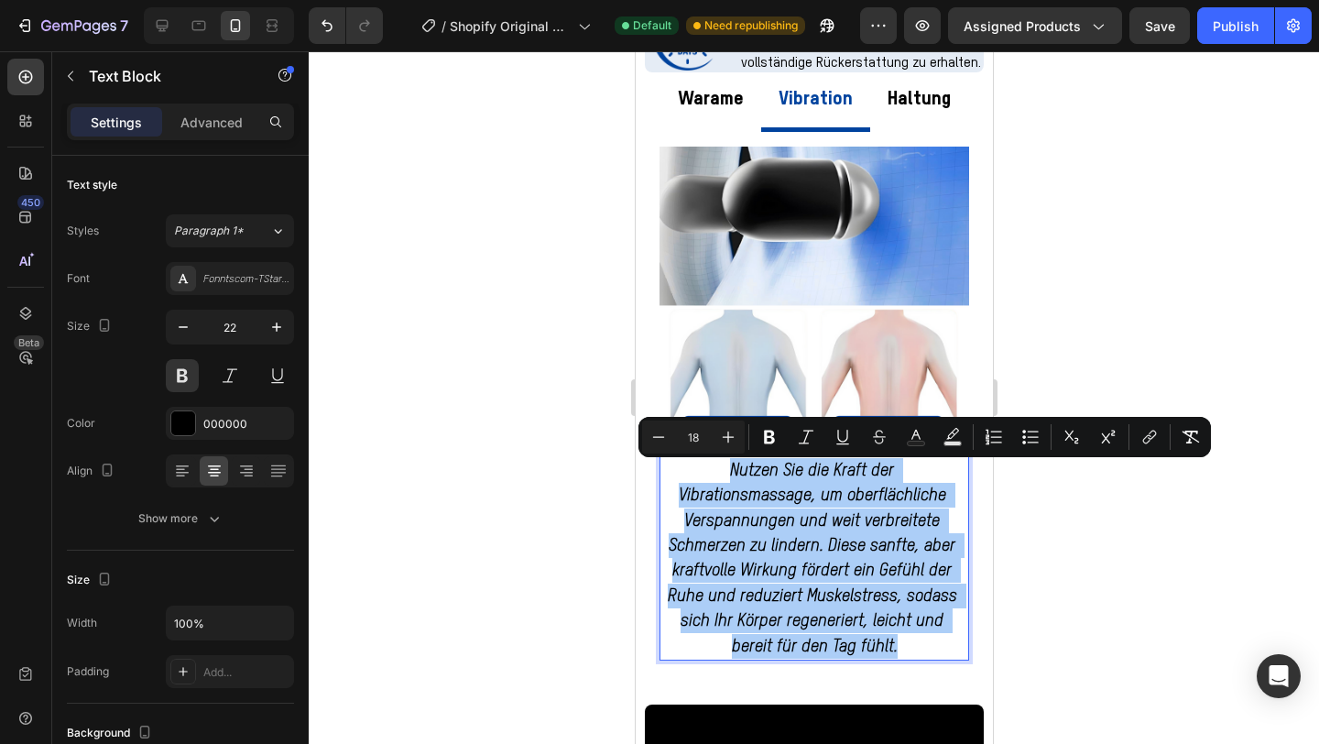
click at [1121, 591] on div at bounding box center [814, 397] width 1011 height 693
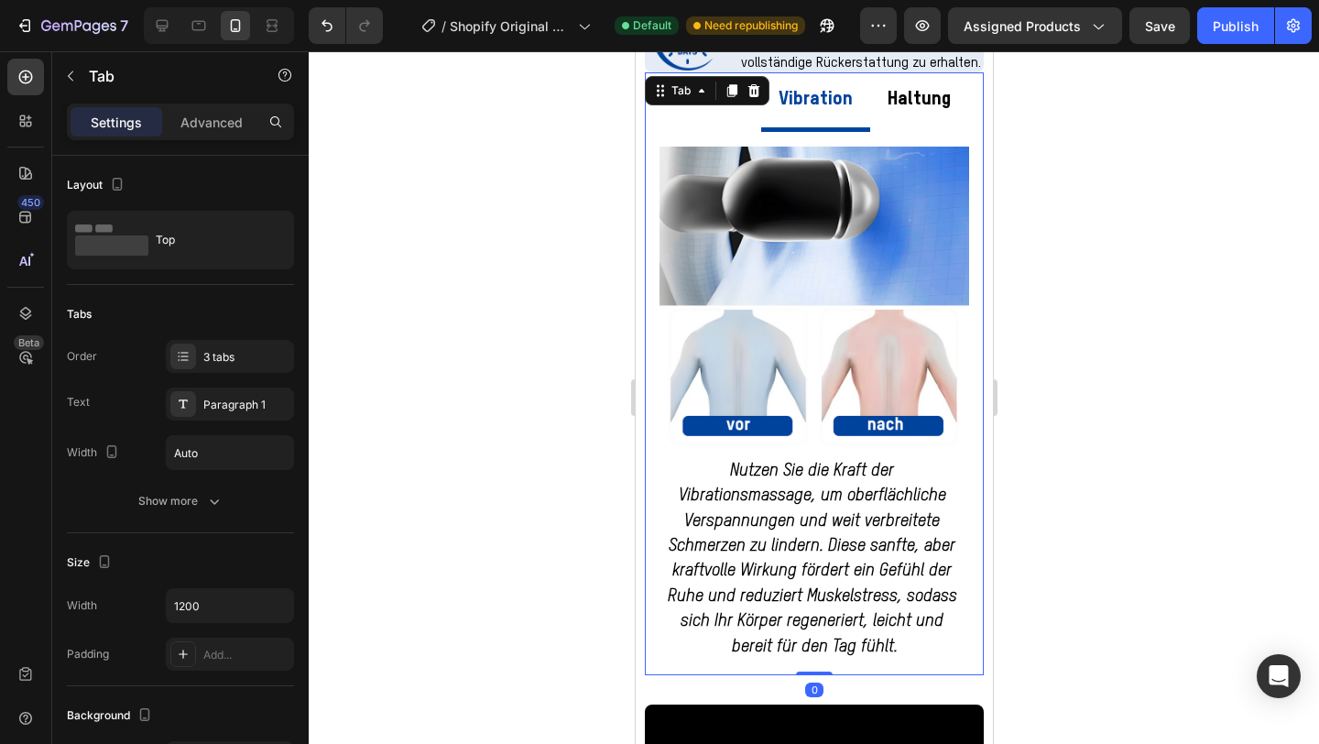
click at [738, 99] on div "Warame Vibration Haltung Image Die Funktion der konstanten Temperaturerwärmung …" at bounding box center [813, 373] width 339 height 603
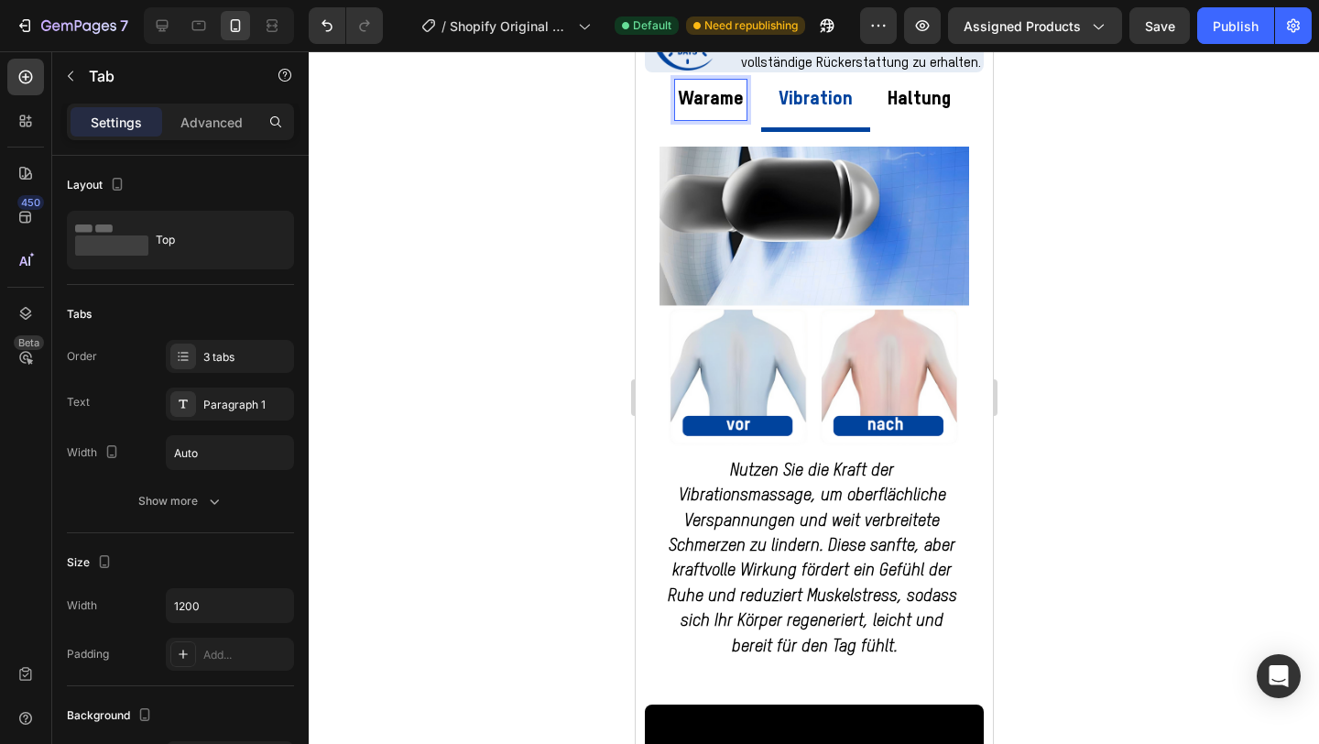
click at [714, 107] on p "Warame" at bounding box center [710, 99] width 66 height 35
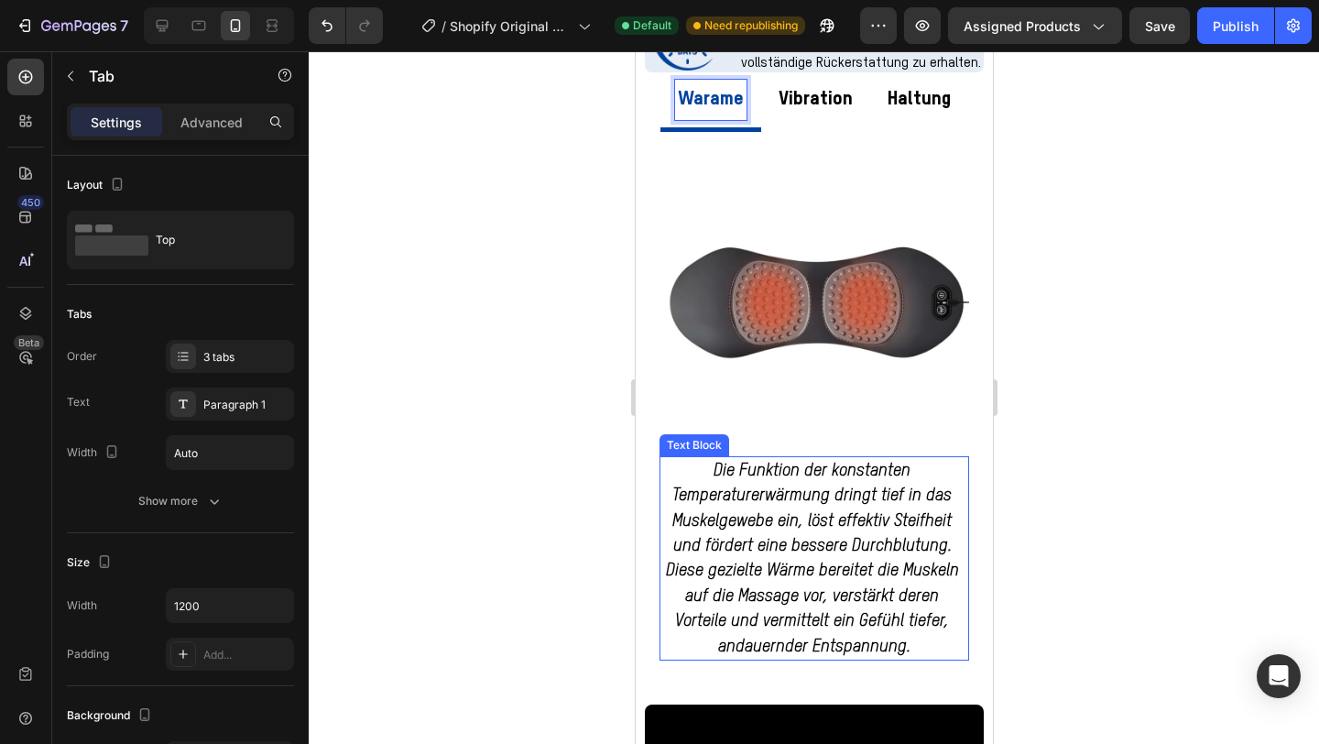
click at [803, 592] on strong "Die Funktion der konstanten Temperaturerwärmung dringt tief in das Muskelgewebe…" at bounding box center [814, 559] width 298 height 192
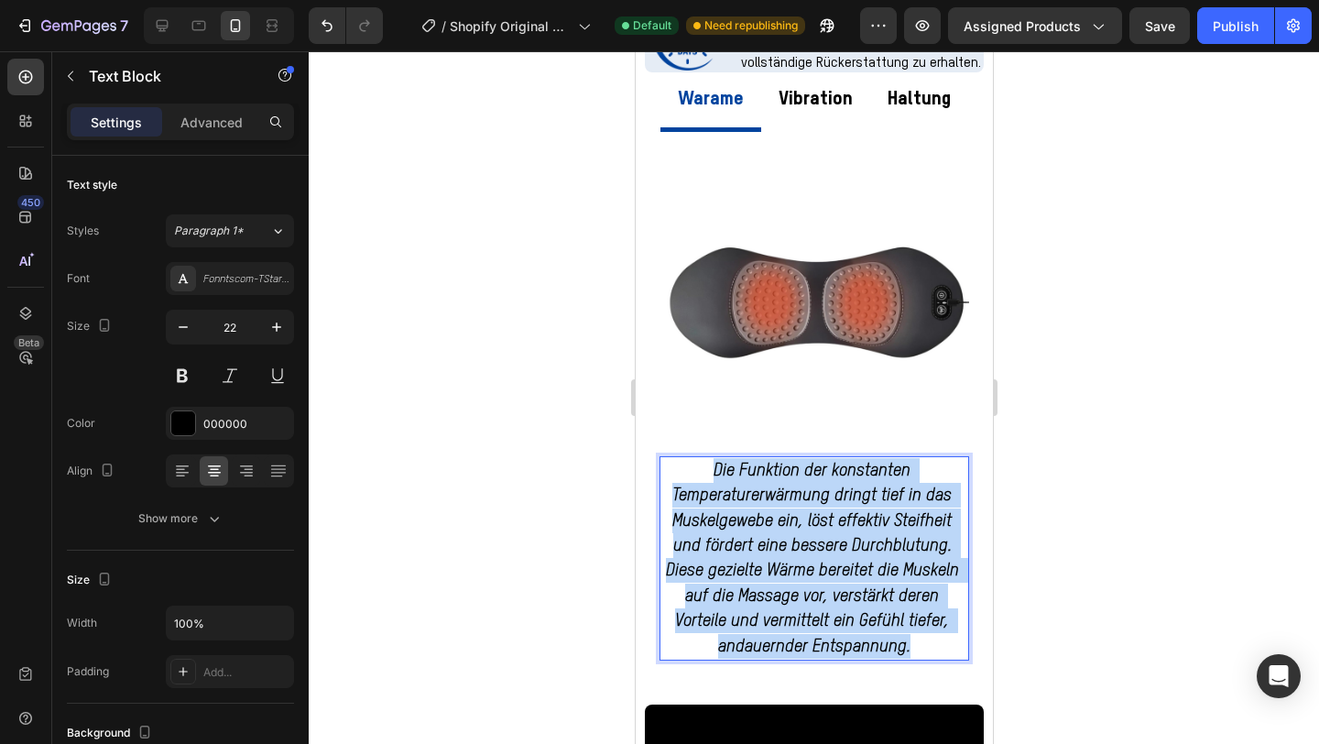
click at [803, 592] on strong "Die Funktion der konstanten Temperaturerwärmung dringt tief in das Muskelgewebe…" at bounding box center [814, 559] width 298 height 192
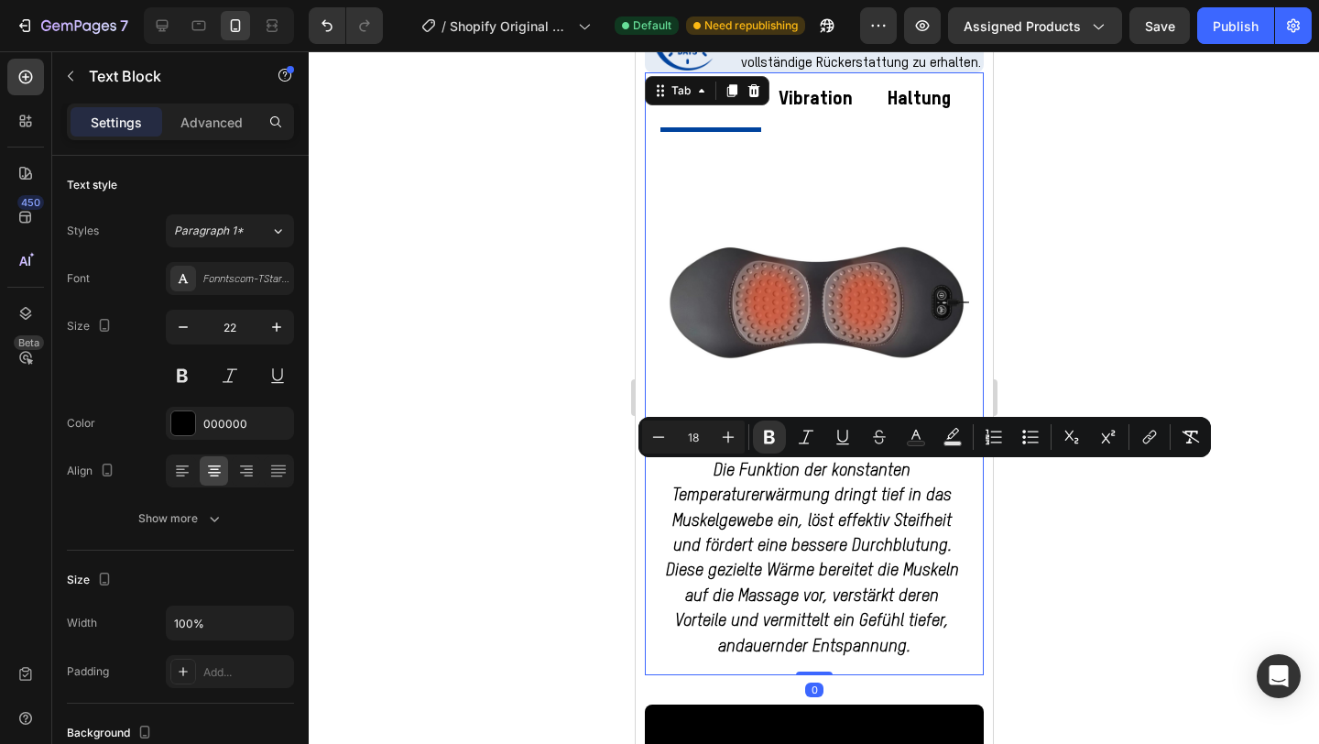
click at [802, 103] on p "Vibration" at bounding box center [815, 99] width 74 height 35
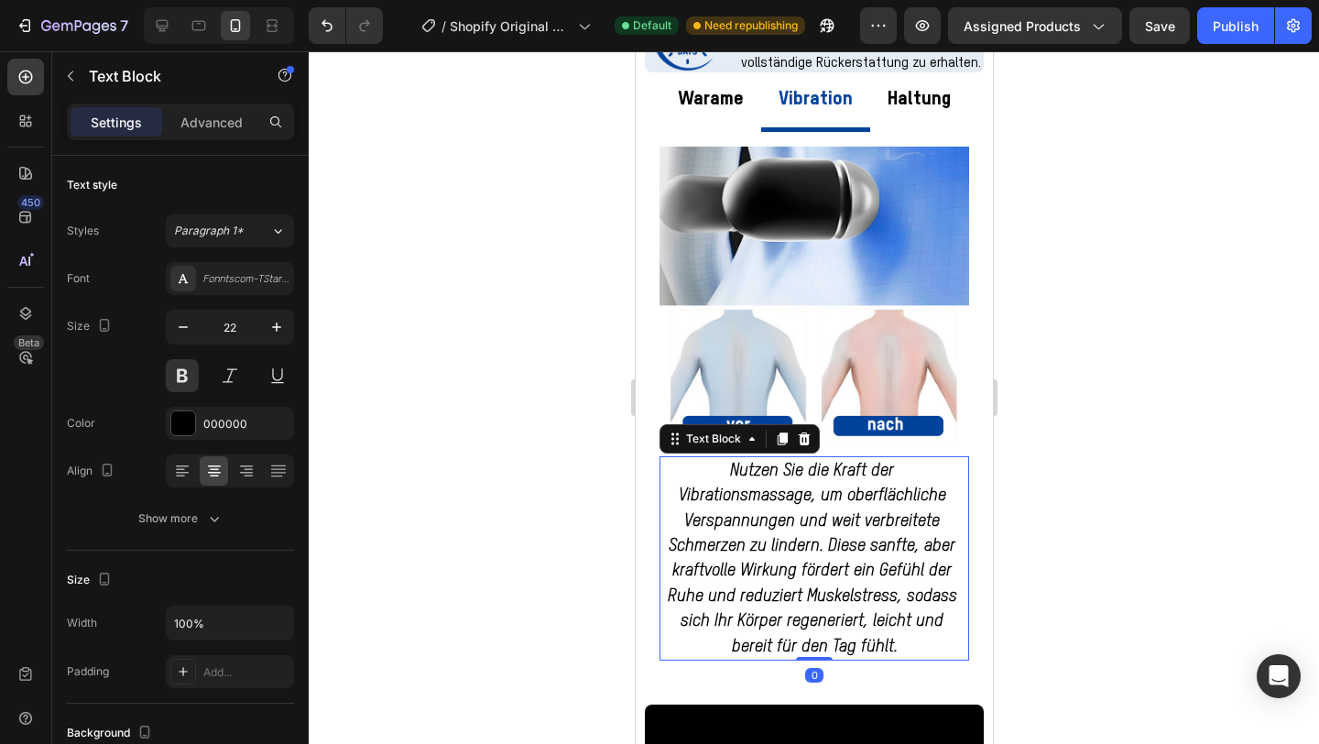
click at [776, 640] on span "Nutzen Sie die Kraft der Vibrationsmassage, um oberflächliche Verspannungen und…" at bounding box center [814, 559] width 294 height 192
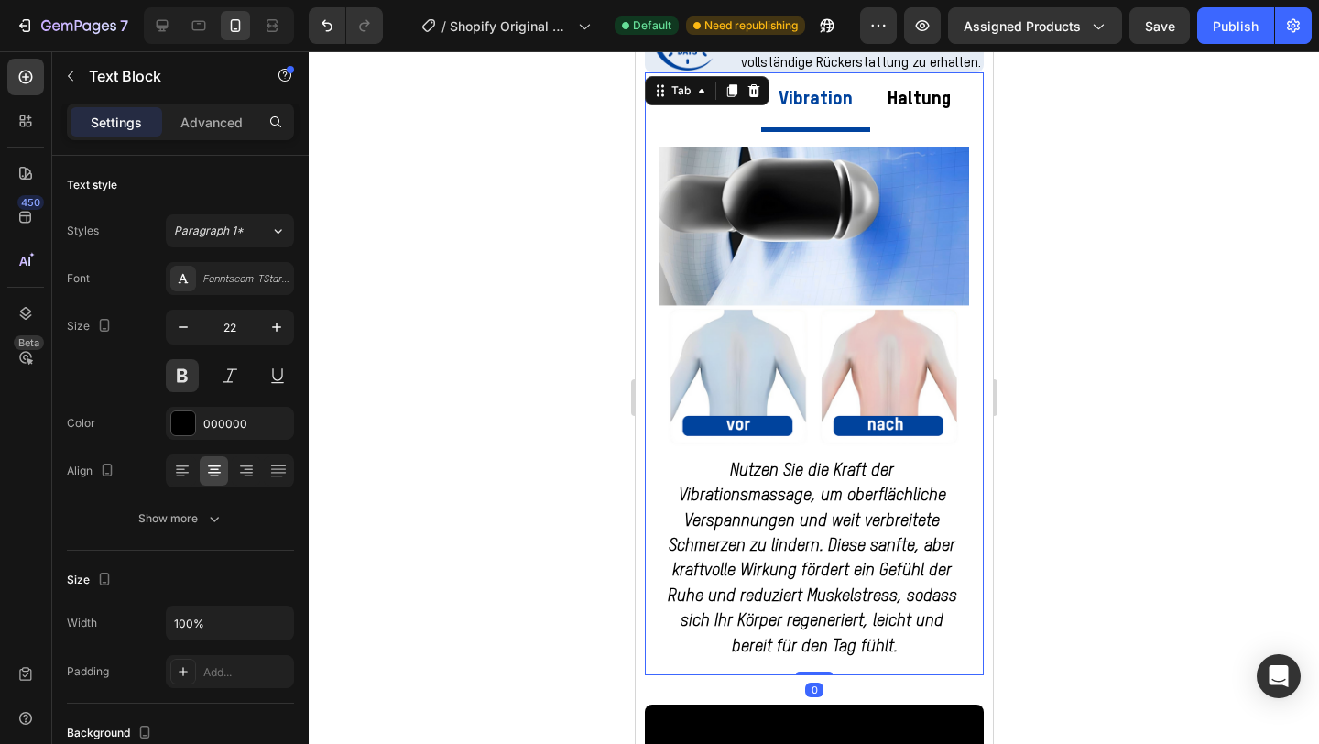
click at [902, 115] on p "Haltung" at bounding box center [918, 99] width 63 height 35
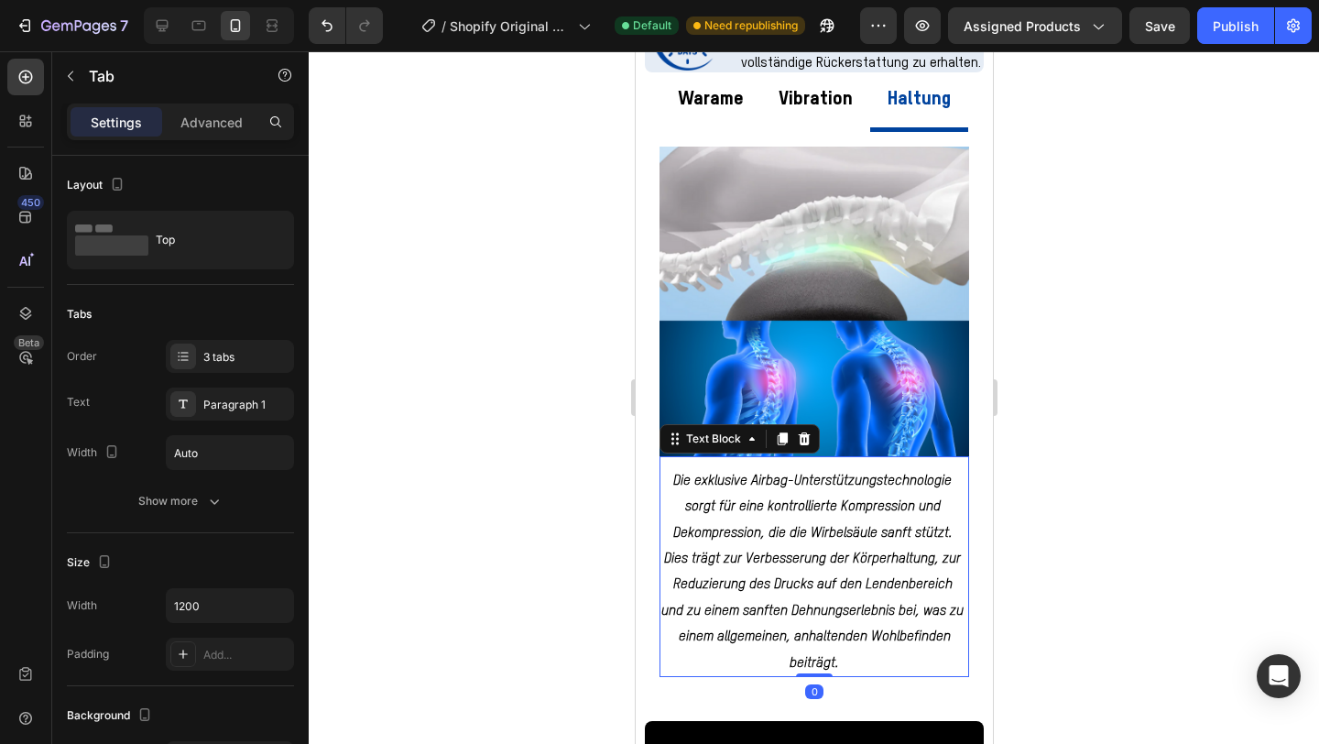
click at [825, 506] on strong "Die exklusive Airbag-Unterstützungstechnologie sorgt für eine kontrollierte Kom…" at bounding box center [814, 559] width 306 height 170
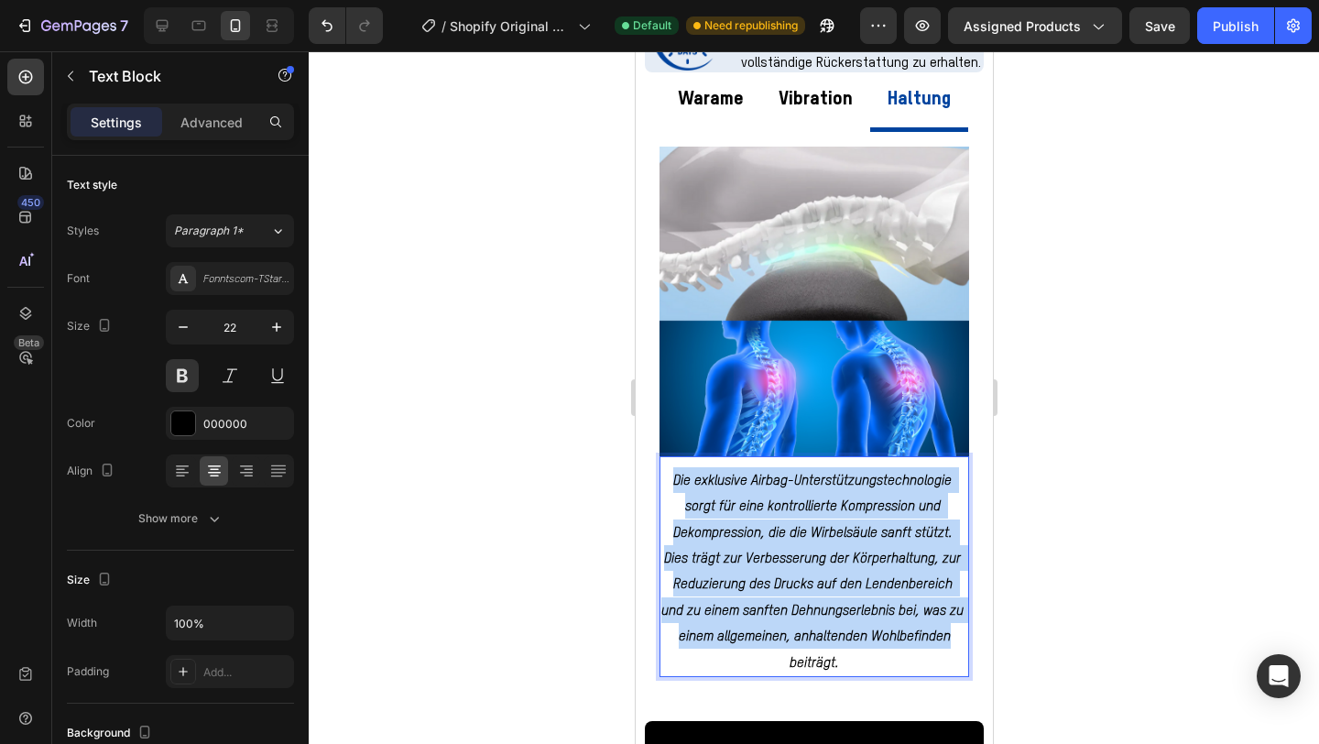
click at [825, 506] on strong "Die exklusive Airbag-Unterstützungstechnologie sorgt für eine kontrollierte Kom…" at bounding box center [814, 559] width 306 height 170
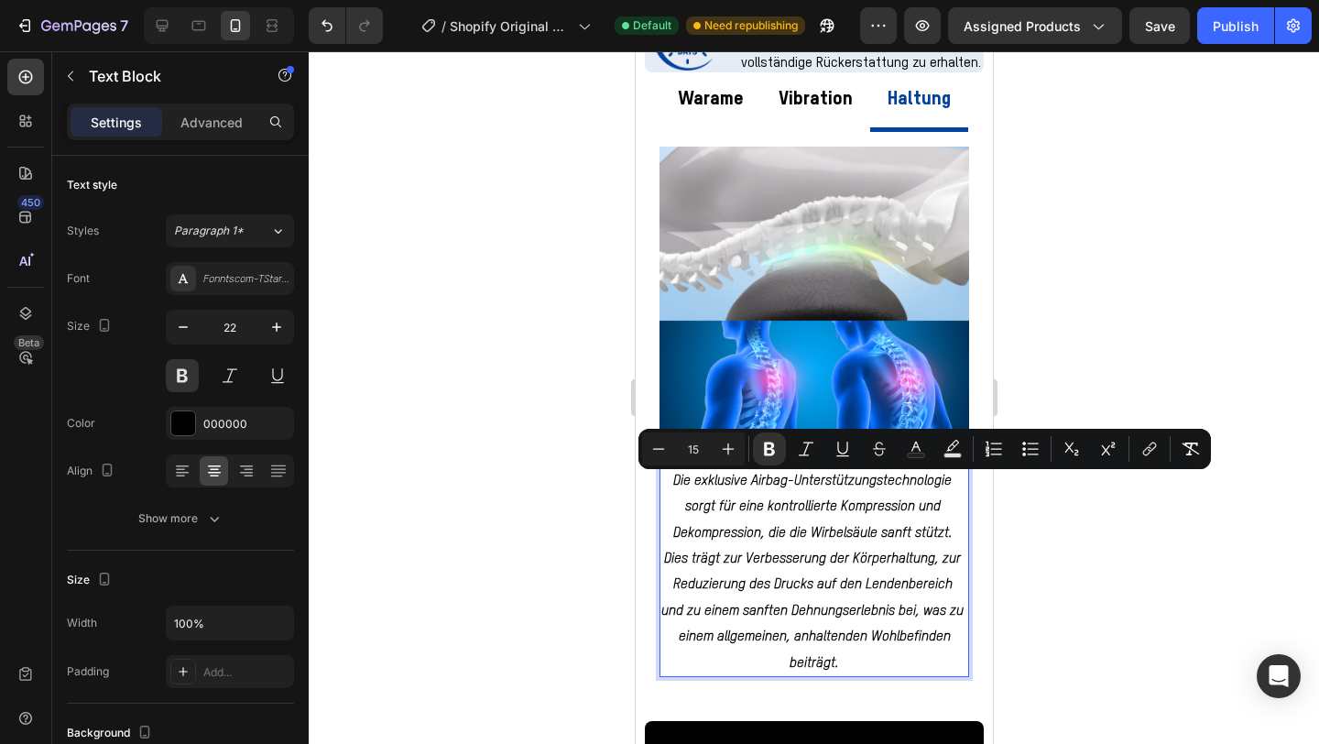
click at [856, 667] on p "beiträgt." at bounding box center [814, 663] width 306 height 26
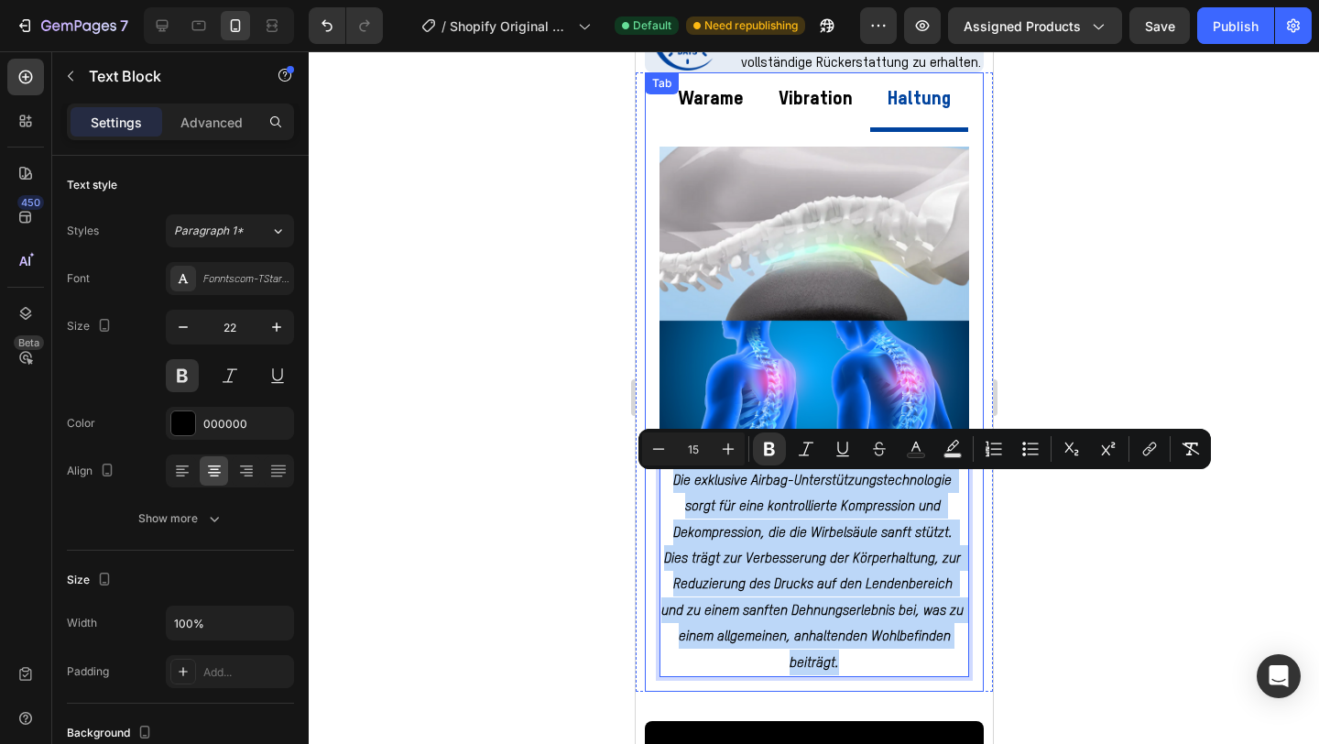
drag, startPoint x: 856, startPoint y: 667, endPoint x: 647, endPoint y: 469, distance: 287.8
click at [647, 469] on div "Image Die Funktion der konstanten Temperaturerwärmung dringt tief in das Muskel…" at bounding box center [813, 412] width 339 height 560
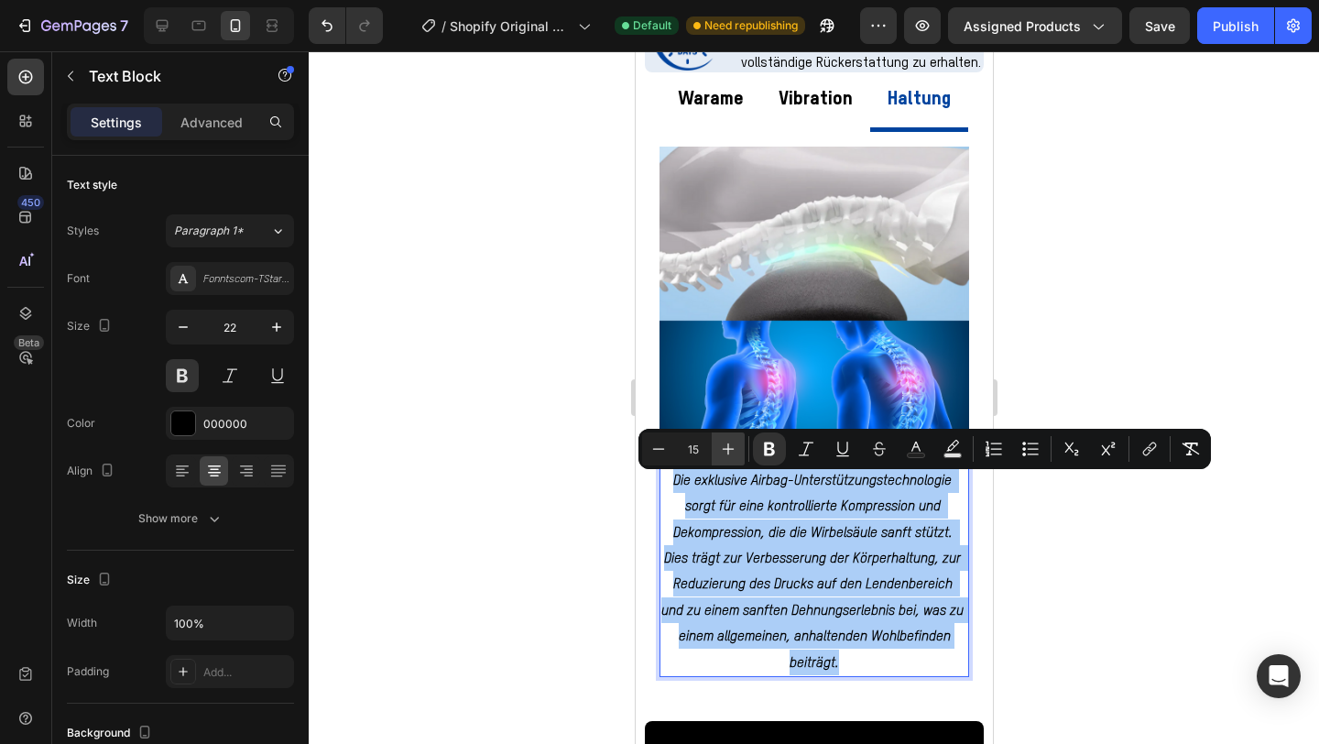
click at [732, 458] on button "Plus" at bounding box center [728, 448] width 33 height 33
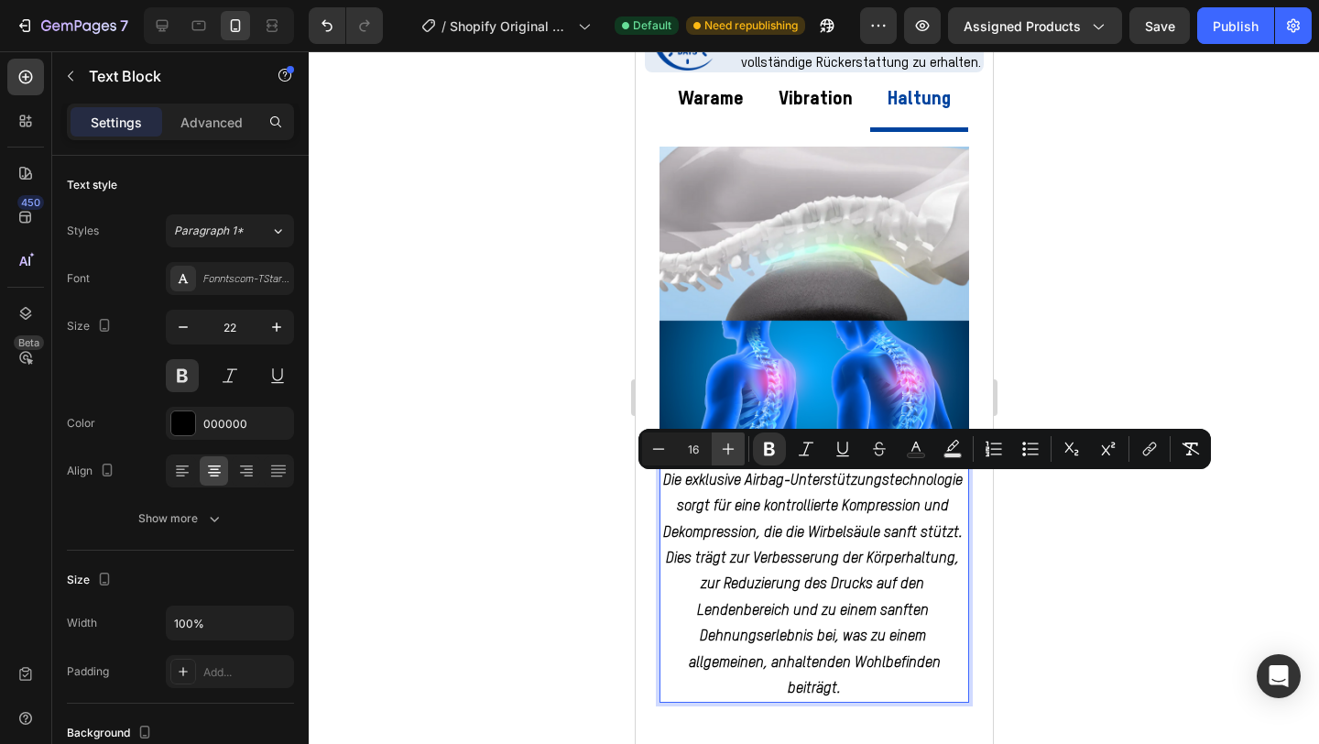
click at [732, 458] on button "Plus" at bounding box center [728, 448] width 33 height 33
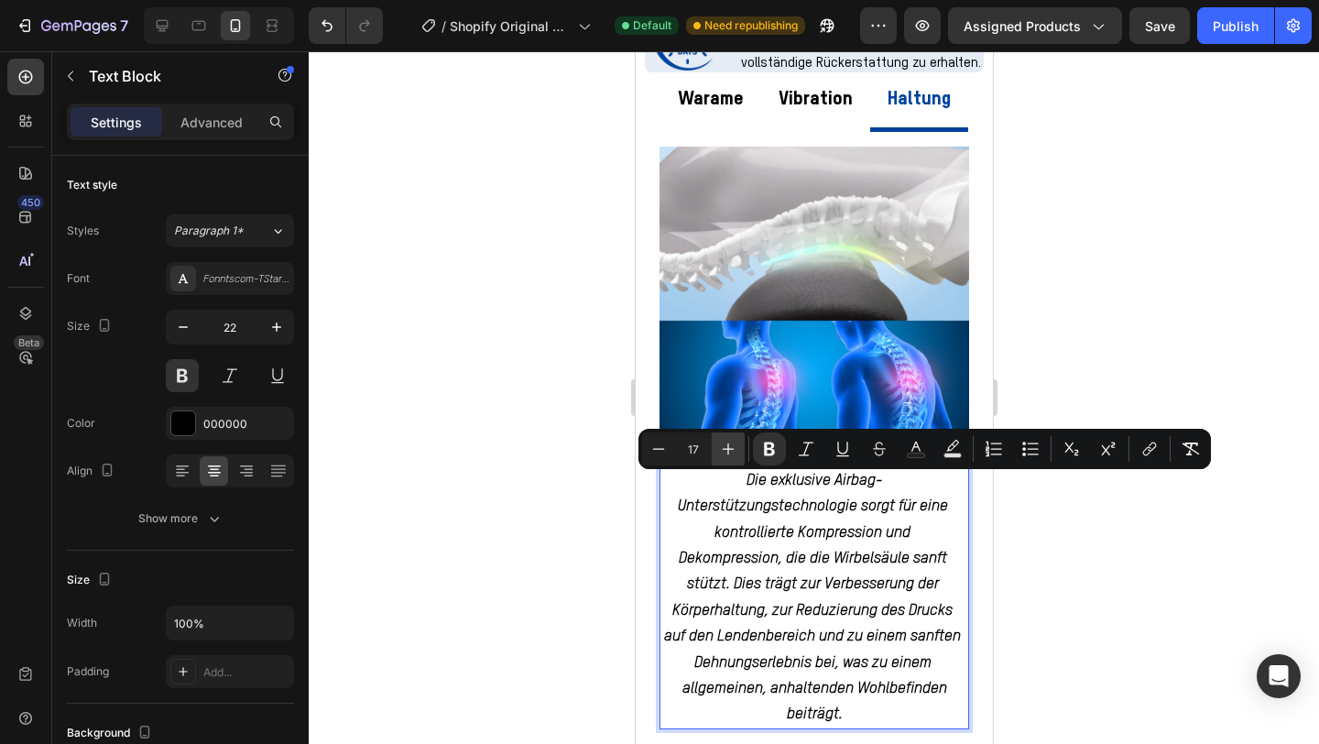
click at [732, 458] on button "Plus" at bounding box center [728, 448] width 33 height 33
type input "18"
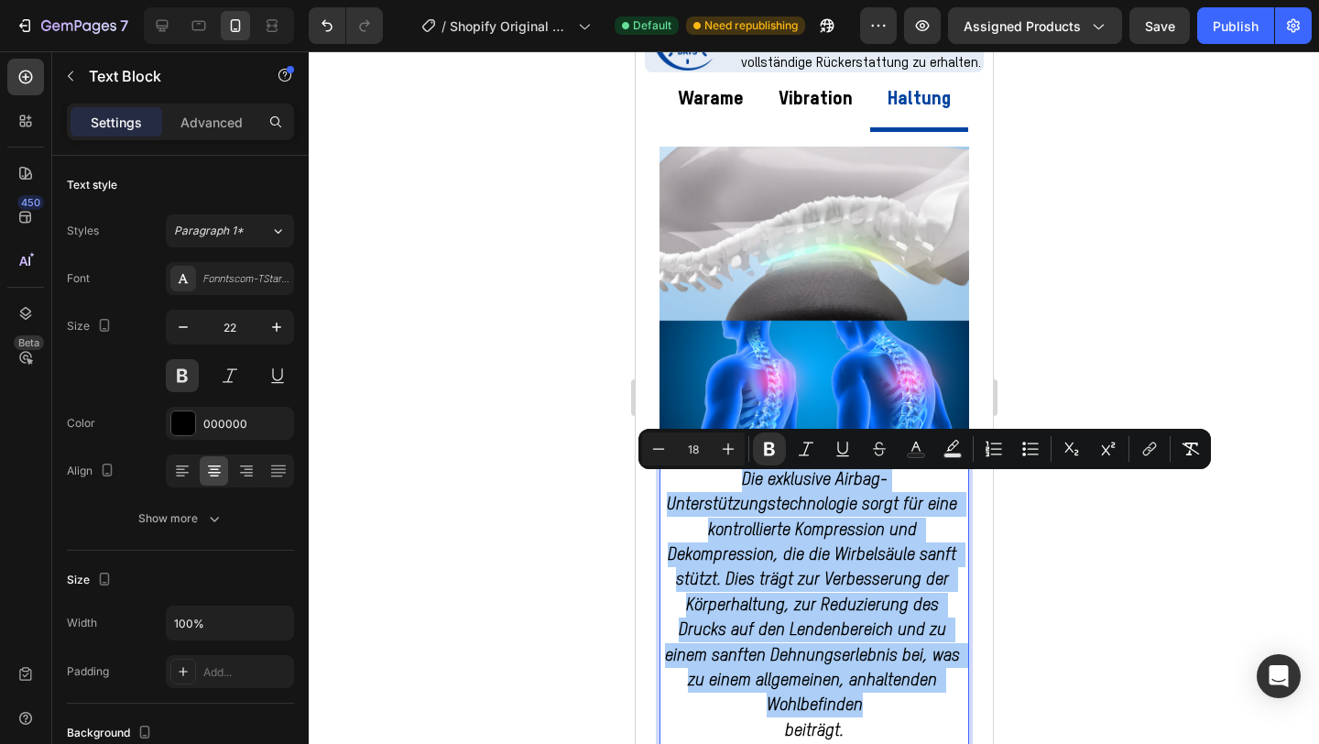
click at [1175, 606] on div at bounding box center [814, 397] width 1011 height 693
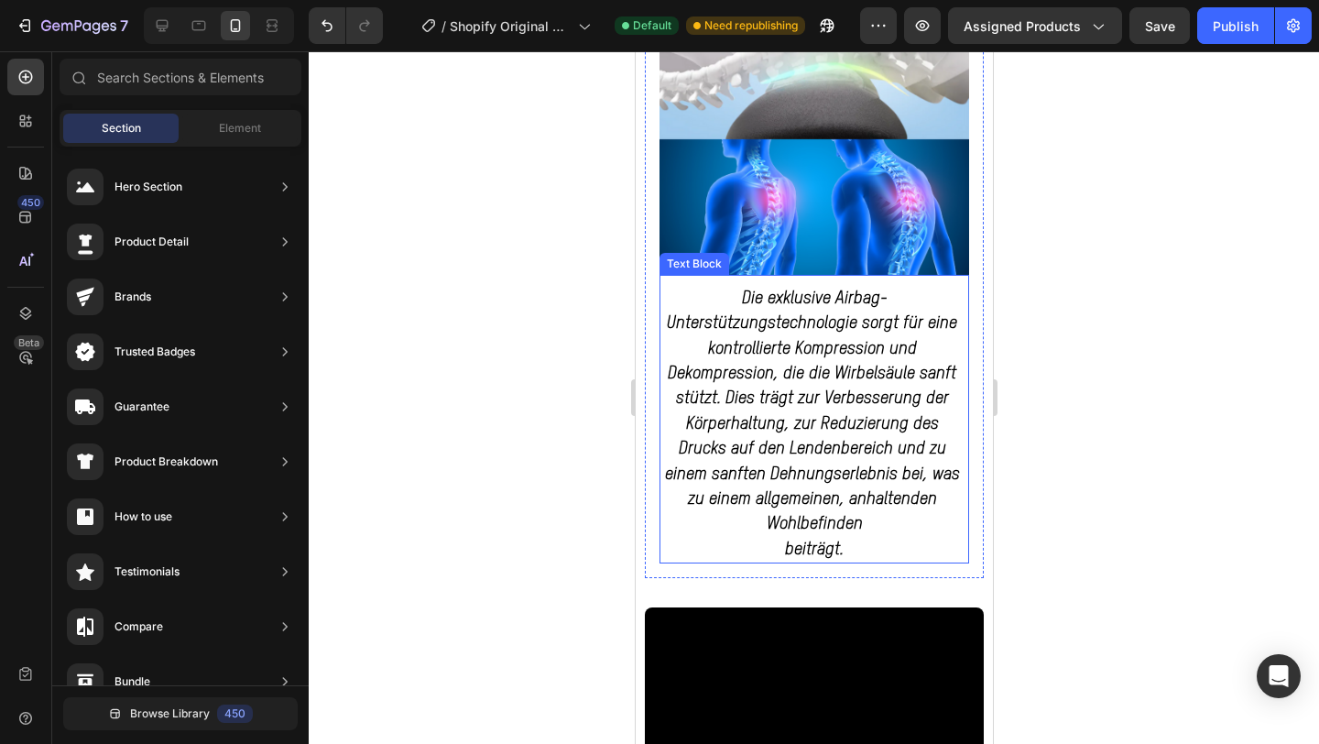
scroll to position [1313, 0]
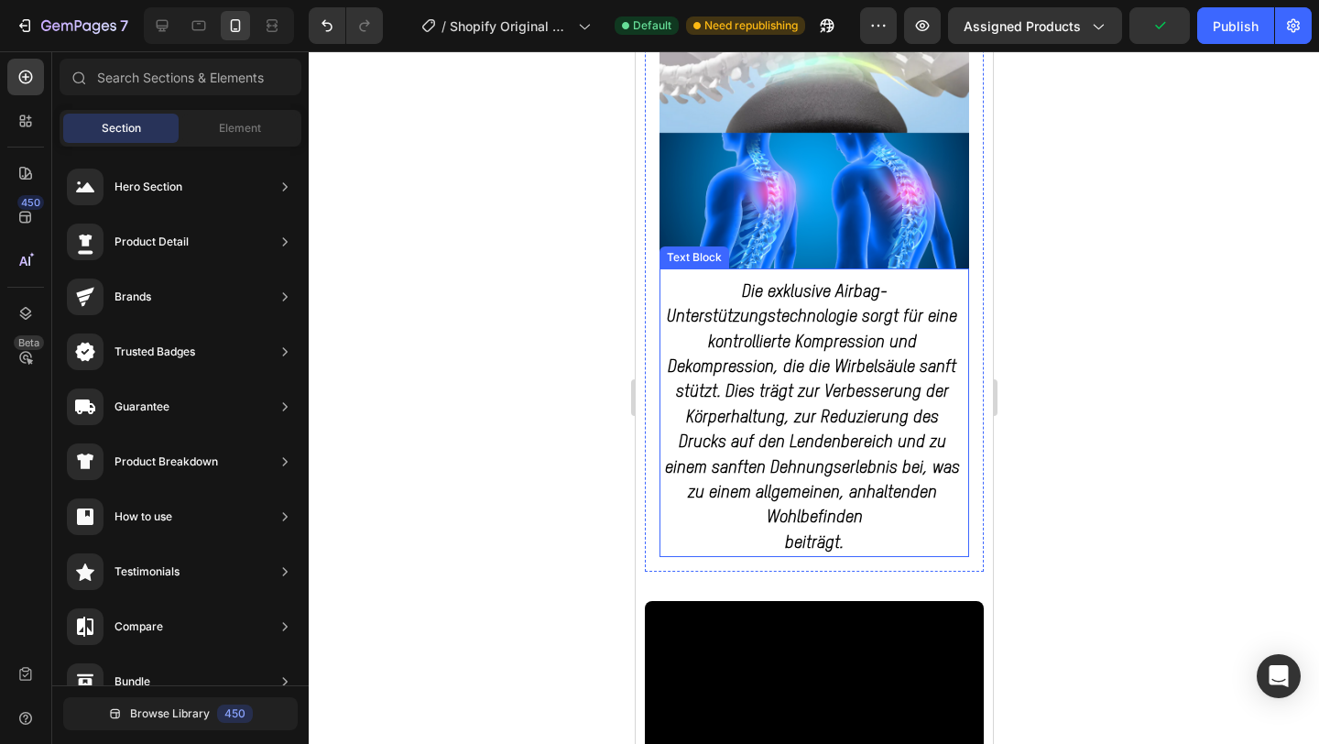
click at [837, 537] on strong "beiträgt." at bounding box center [813, 543] width 59 height 16
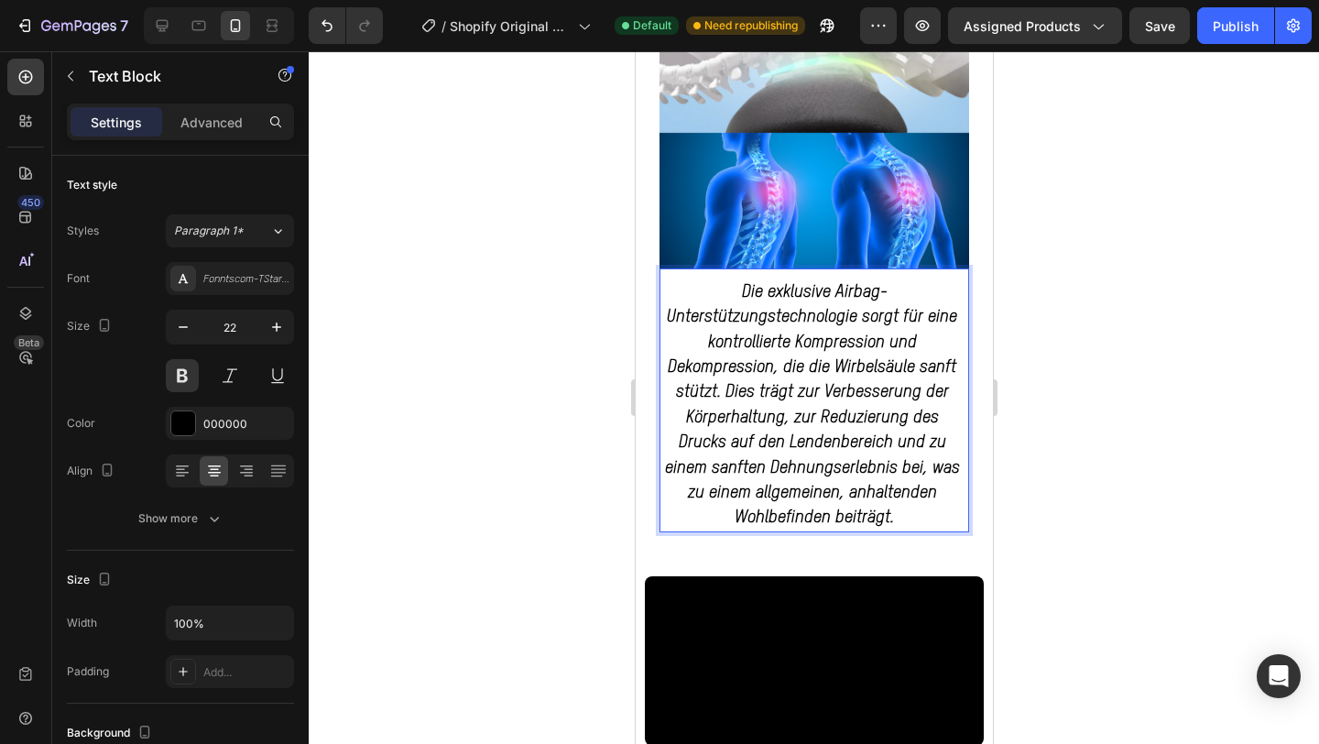
click at [1102, 406] on div at bounding box center [814, 397] width 1011 height 693
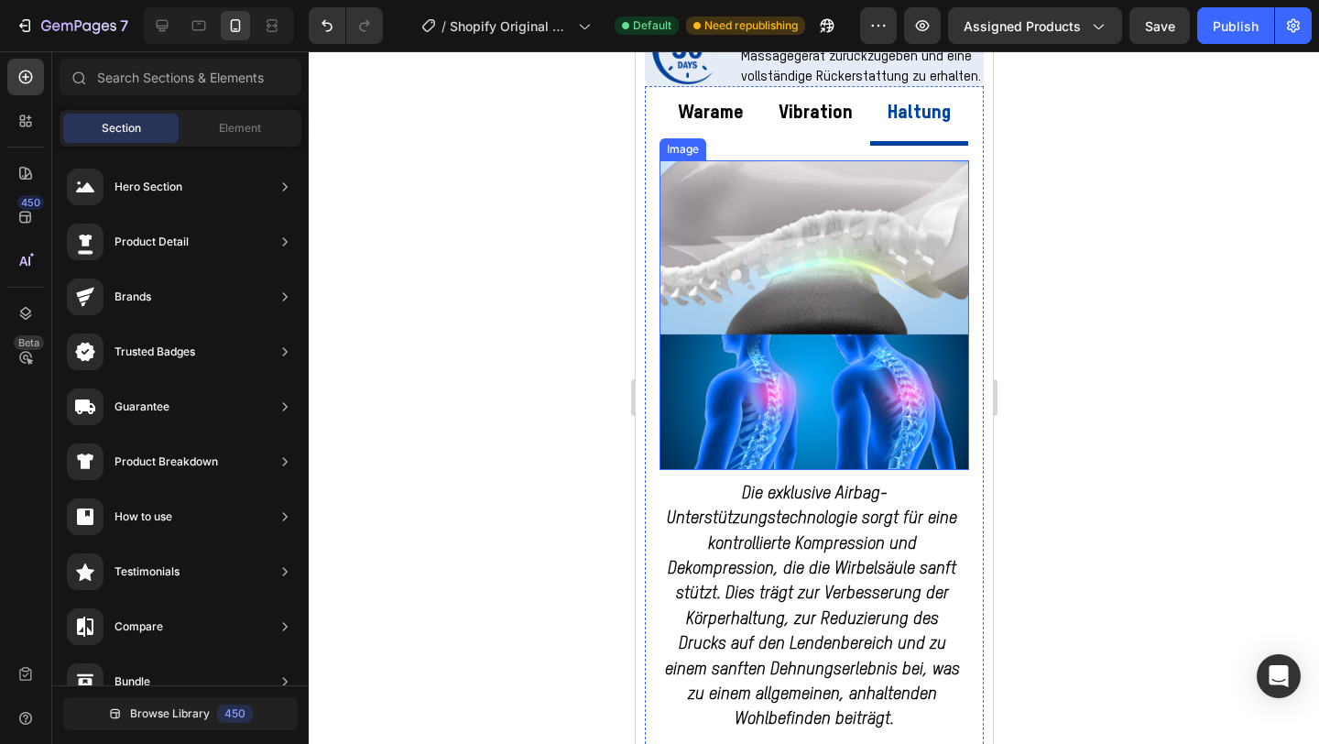
scroll to position [1100, 0]
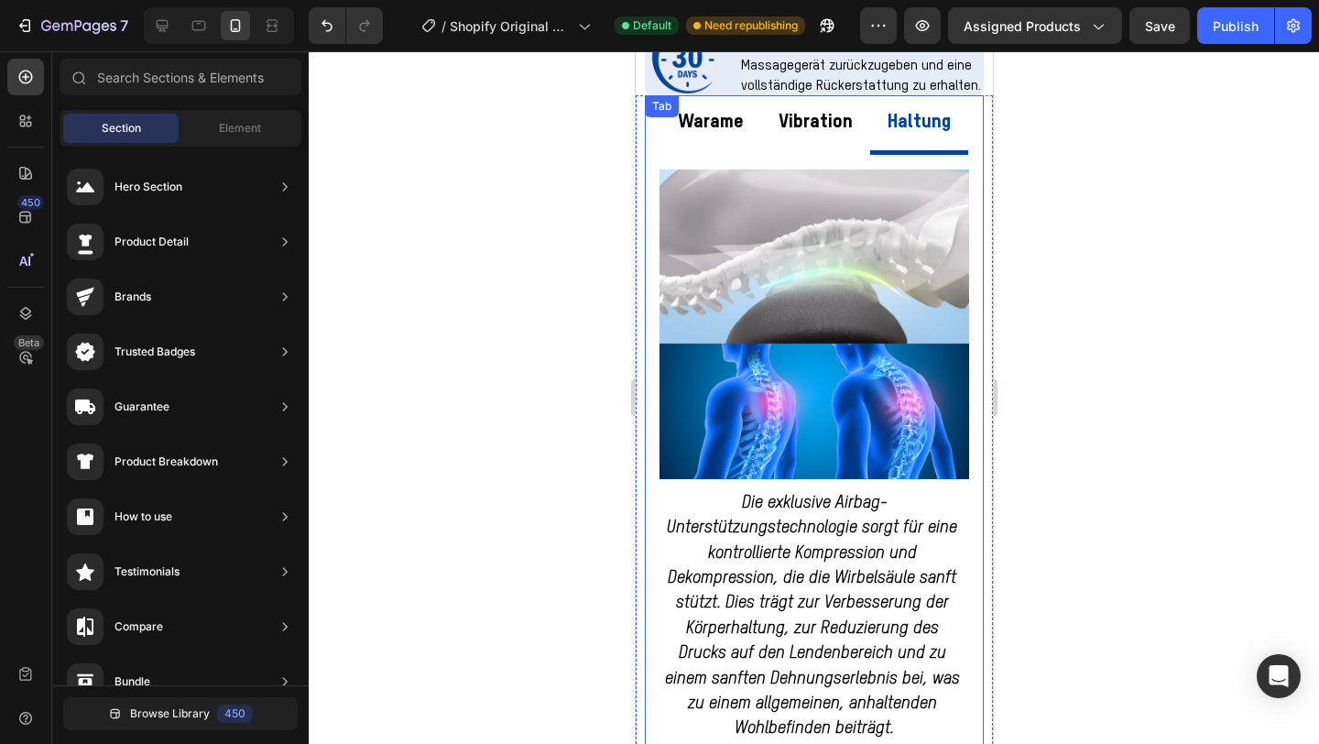
click at [802, 128] on p "Vibration" at bounding box center [815, 122] width 74 height 35
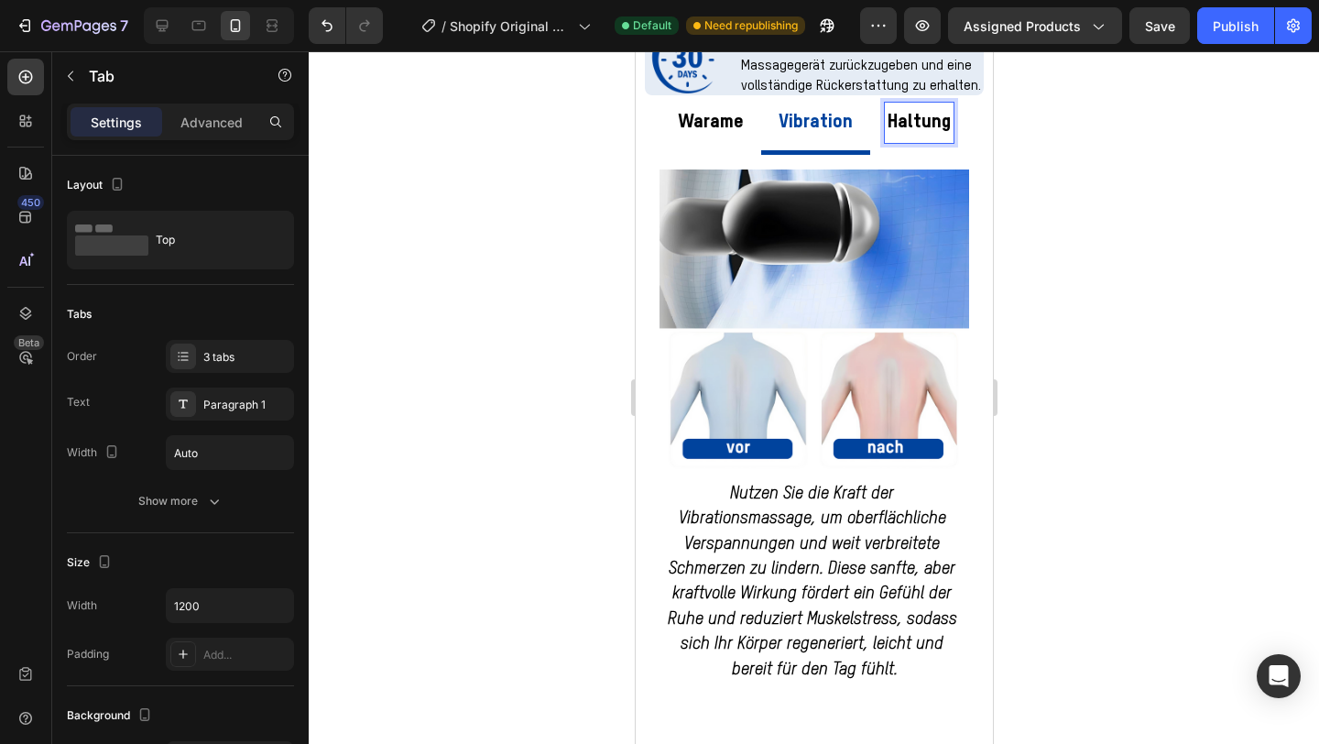
click at [902, 131] on p "Haltung" at bounding box center [918, 122] width 63 height 35
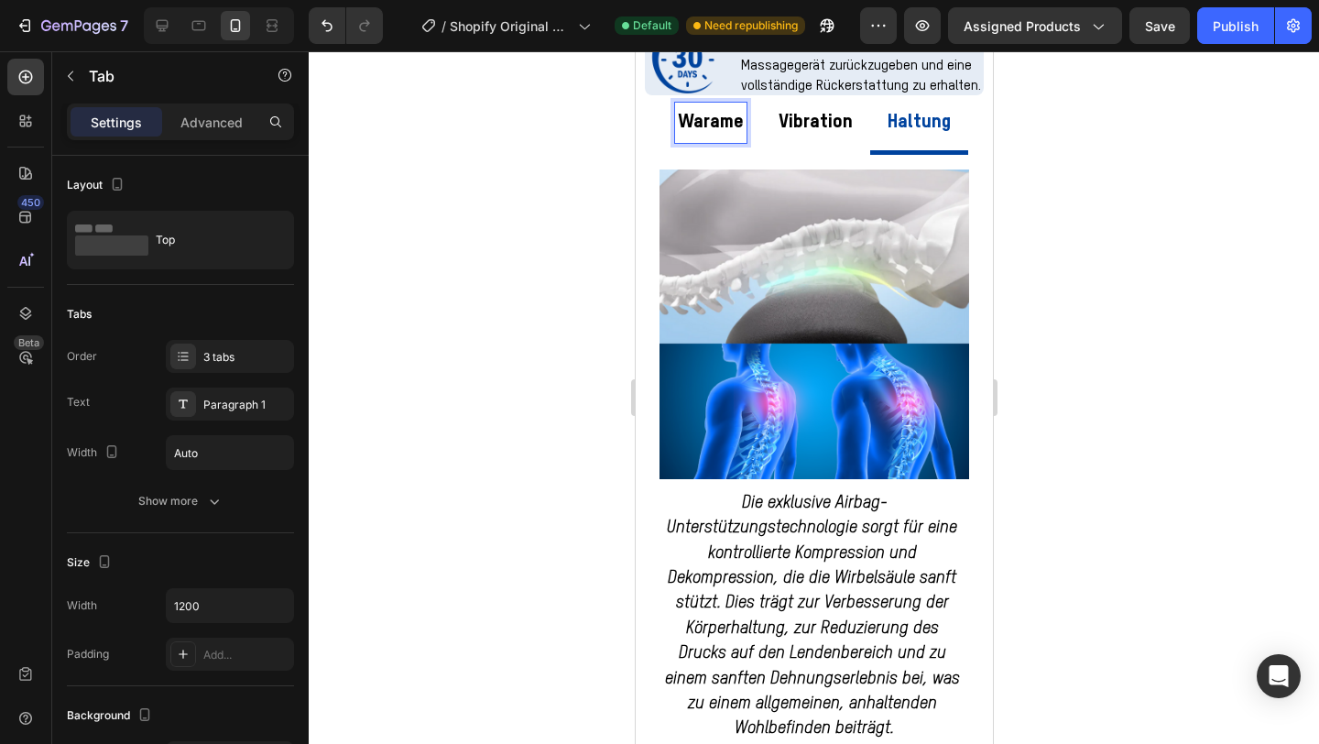
click at [726, 131] on p "Warame" at bounding box center [710, 122] width 66 height 35
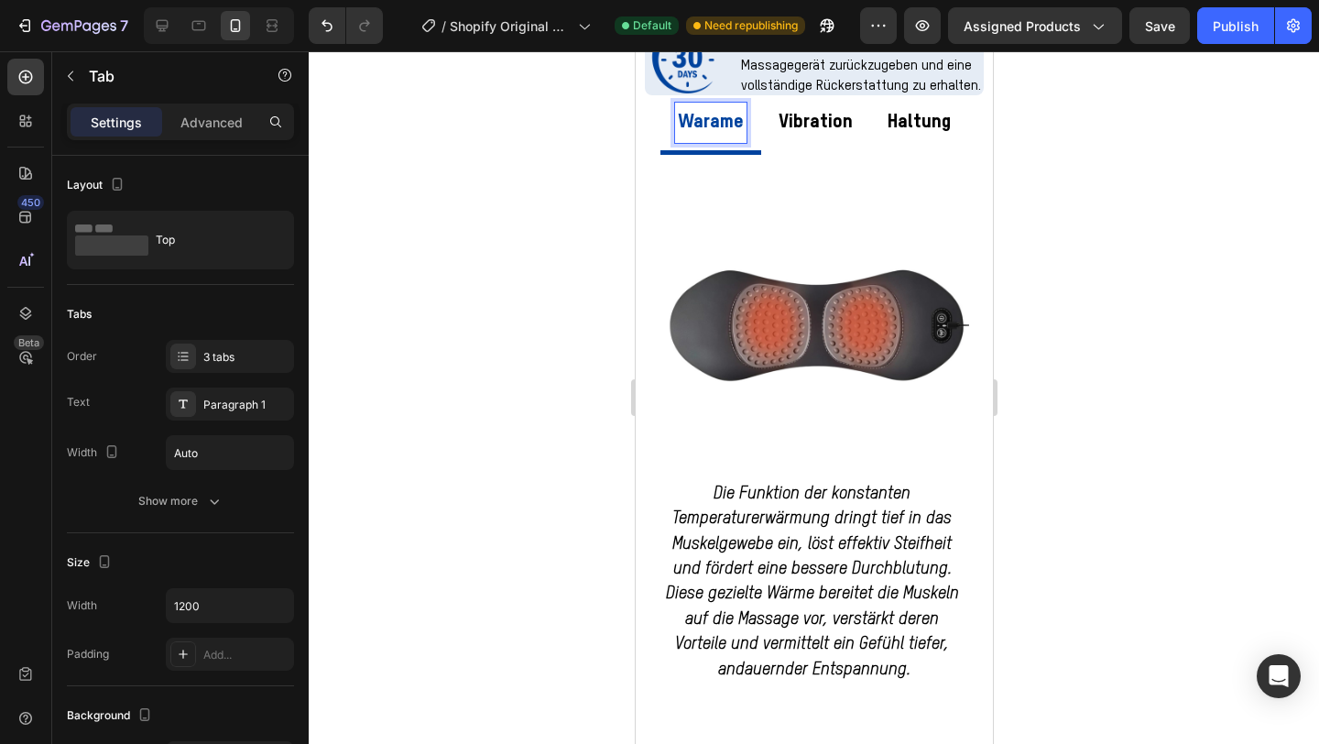
click at [817, 132] on p "Vibration" at bounding box center [815, 122] width 74 height 35
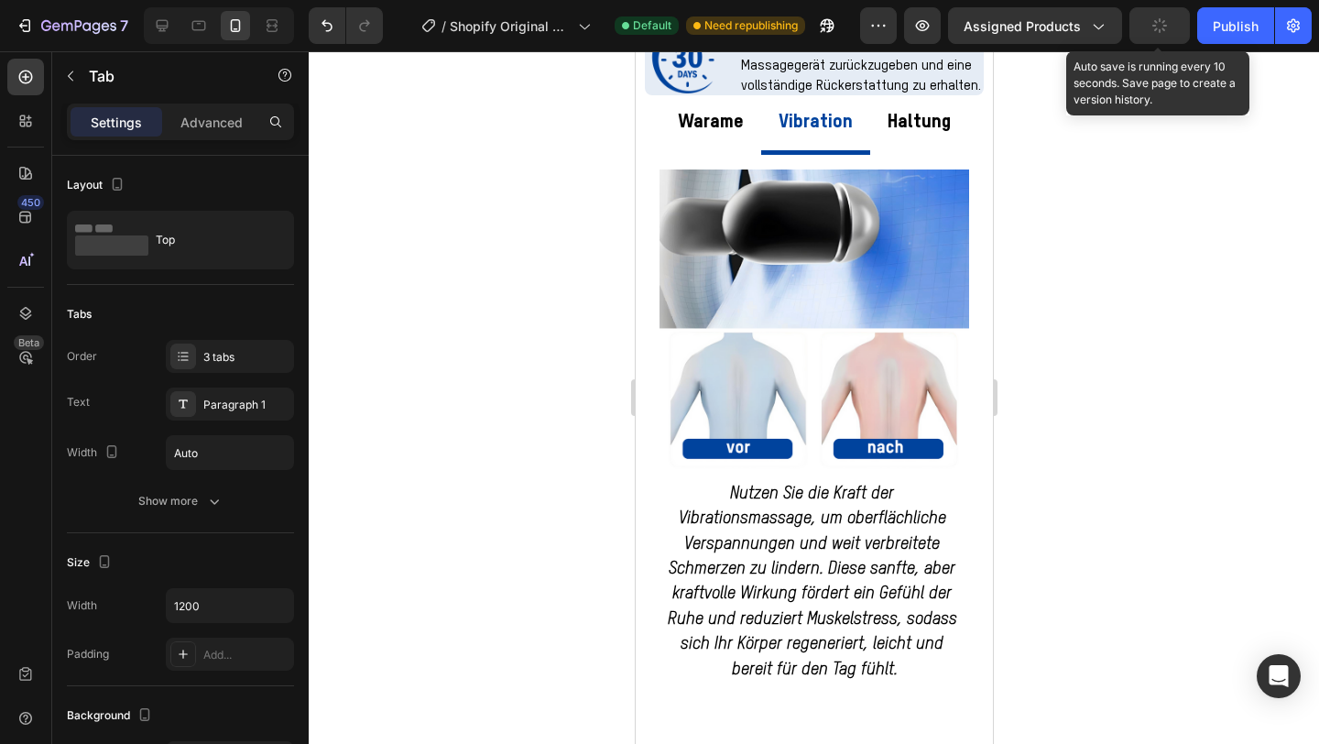
click at [1158, 31] on icon "button" at bounding box center [1160, 25] width 15 height 15
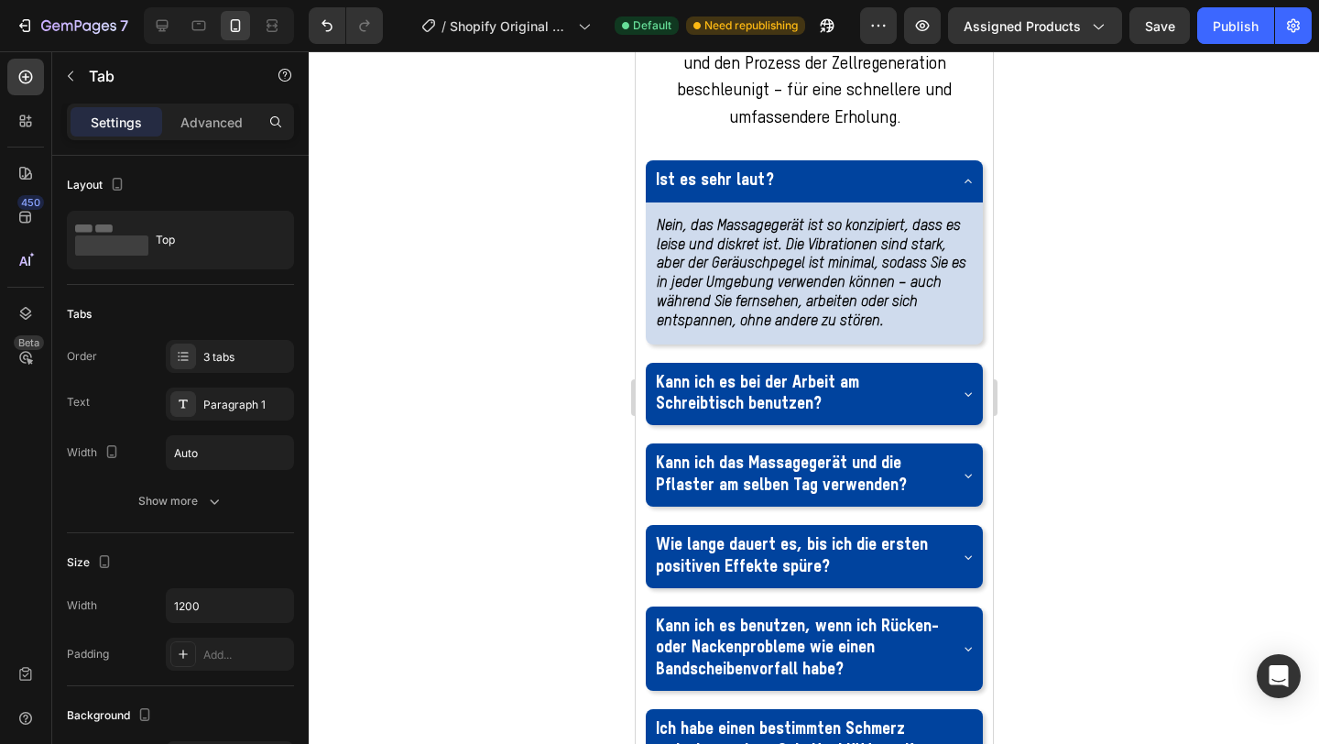
scroll to position [3145, 0]
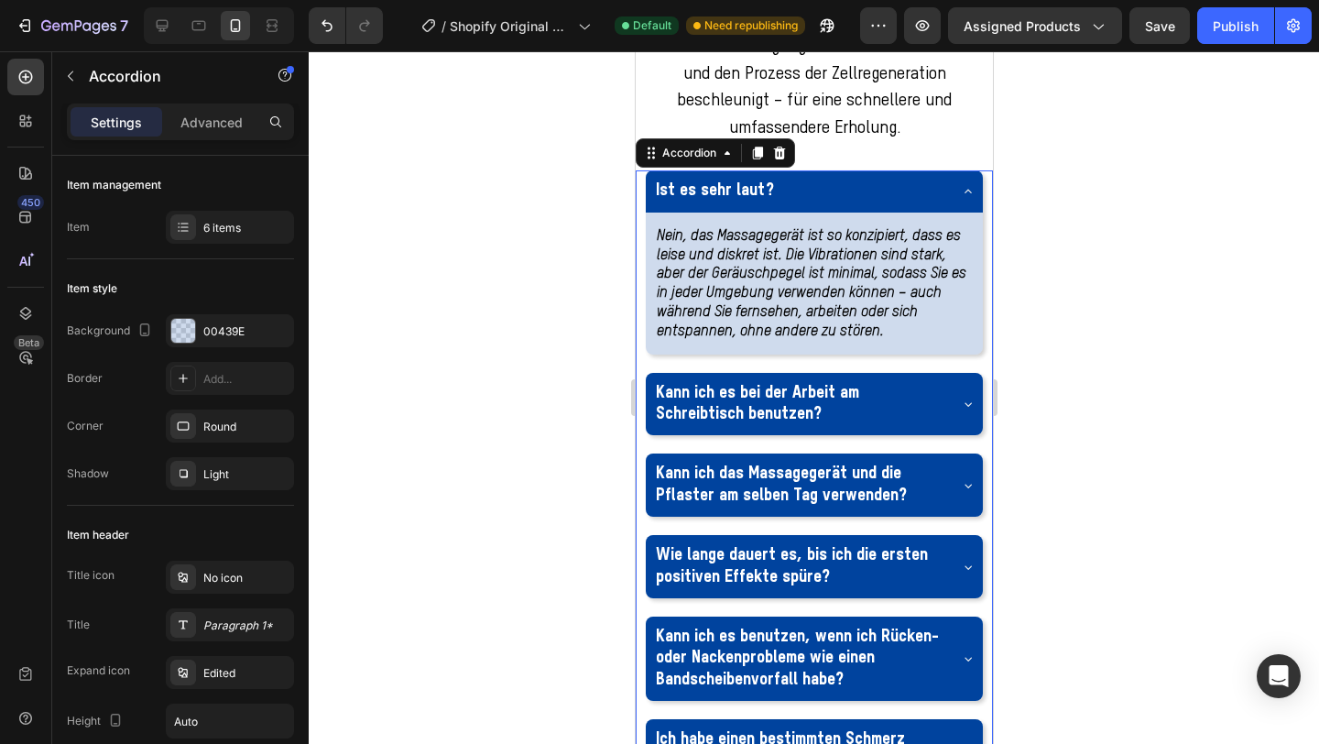
click at [968, 212] on div "Ist es sehr laut?" at bounding box center [813, 190] width 337 height 41
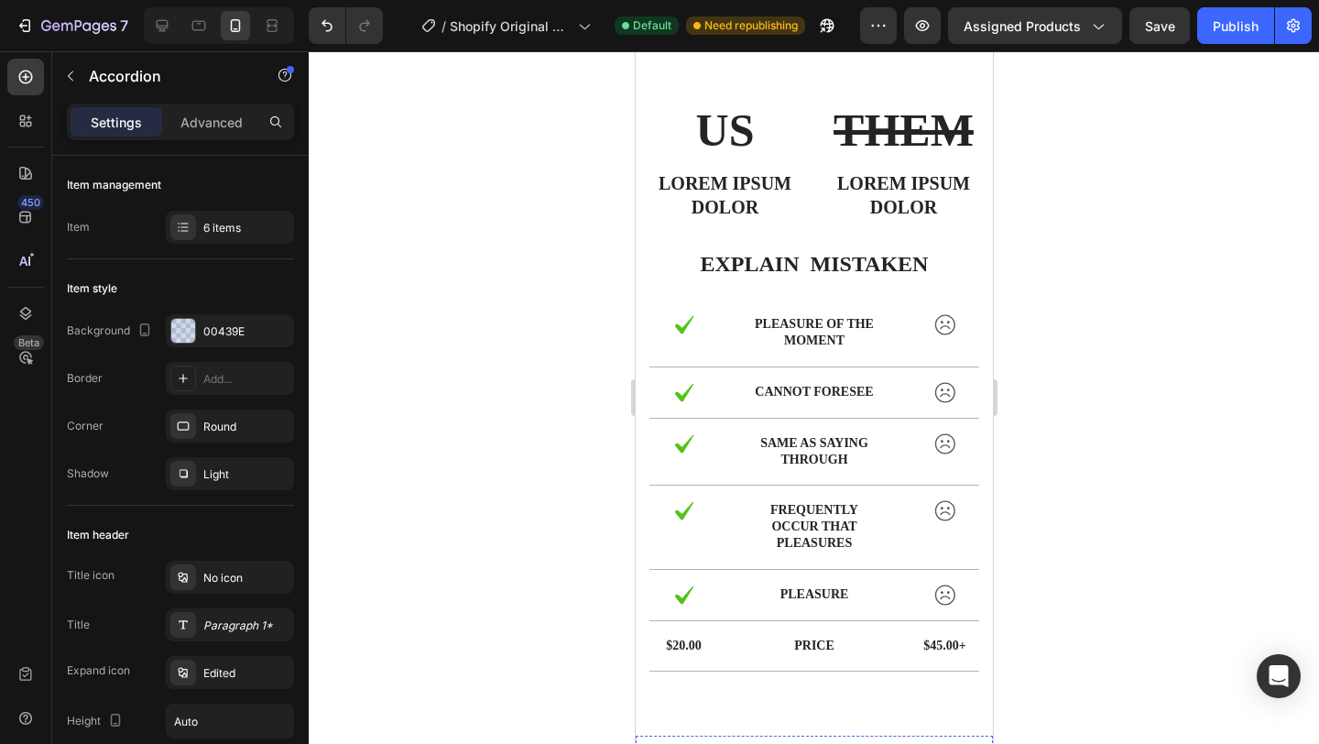
scroll to position [4782, 0]
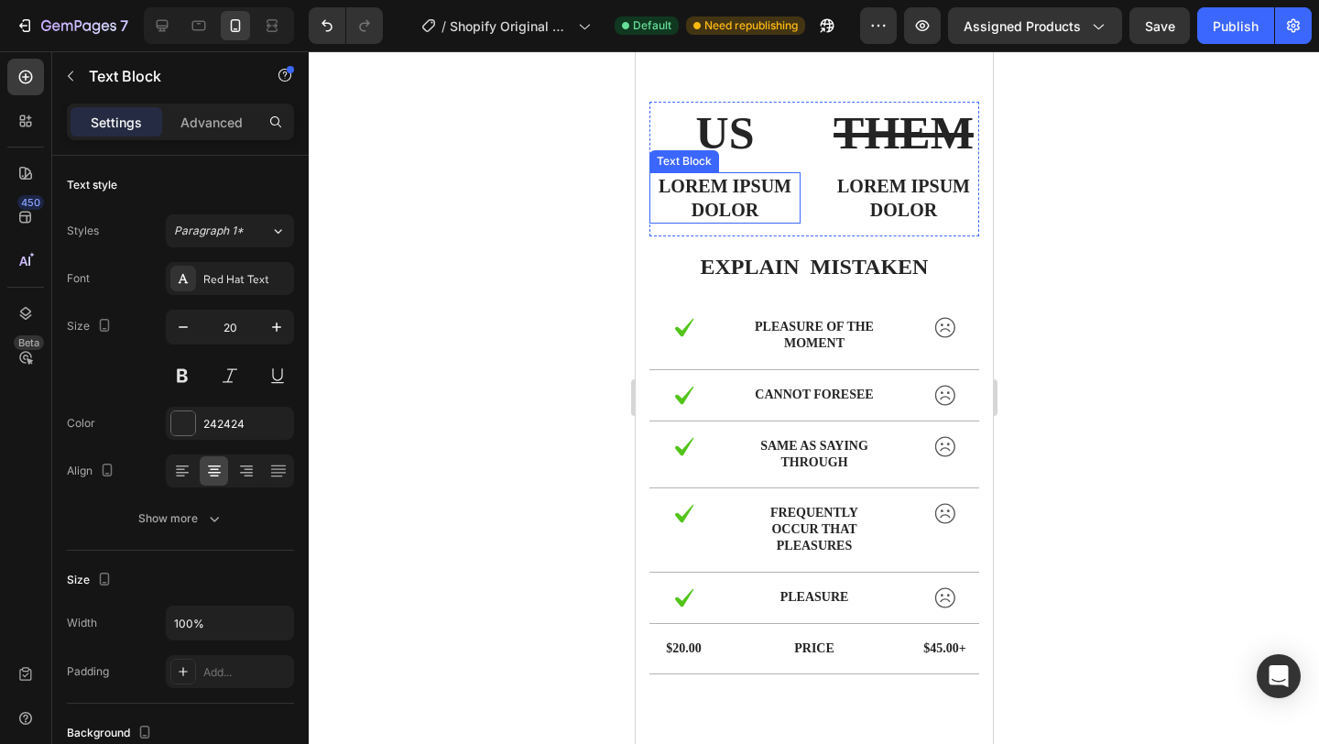
click at [739, 196] on p "Lorem ipsum dolor" at bounding box center [725, 198] width 148 height 48
click at [793, 156] on icon at bounding box center [794, 154] width 12 height 13
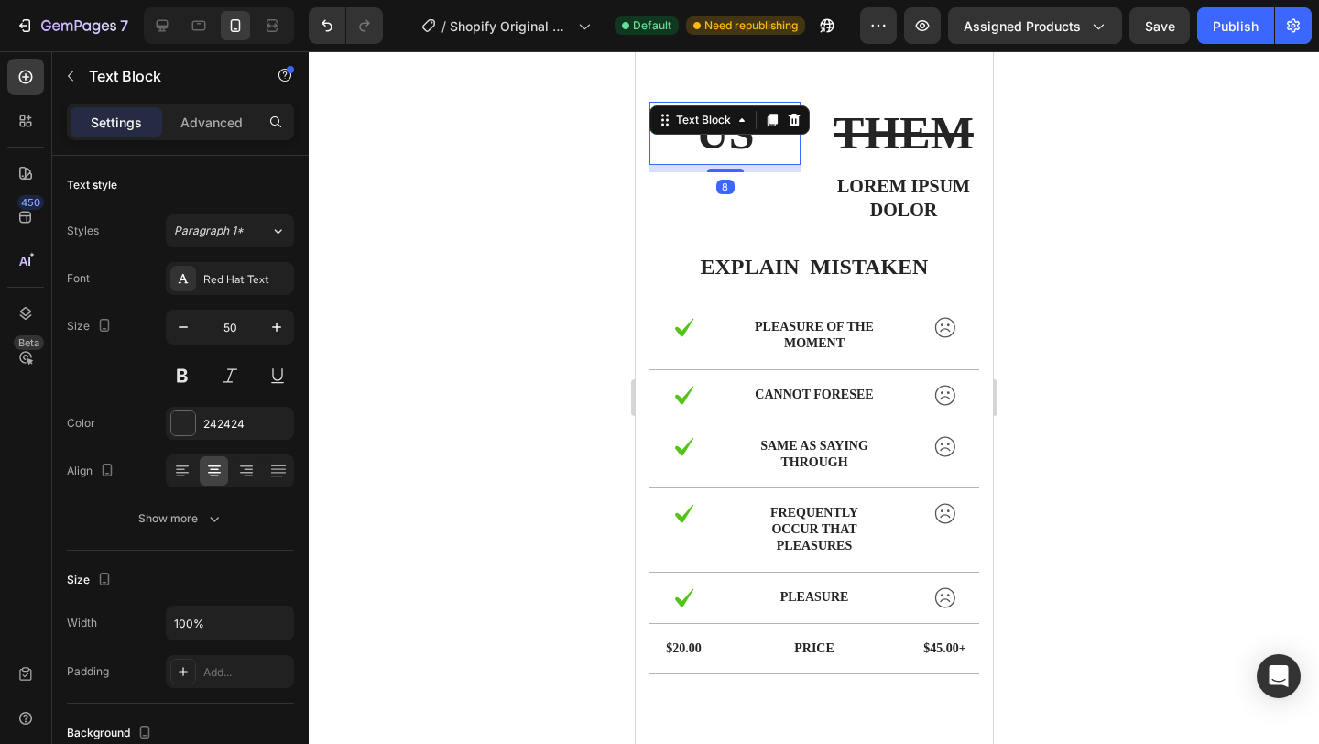
click at [732, 146] on p "US" at bounding box center [725, 134] width 148 height 60
click at [787, 121] on icon at bounding box center [793, 120] width 15 height 15
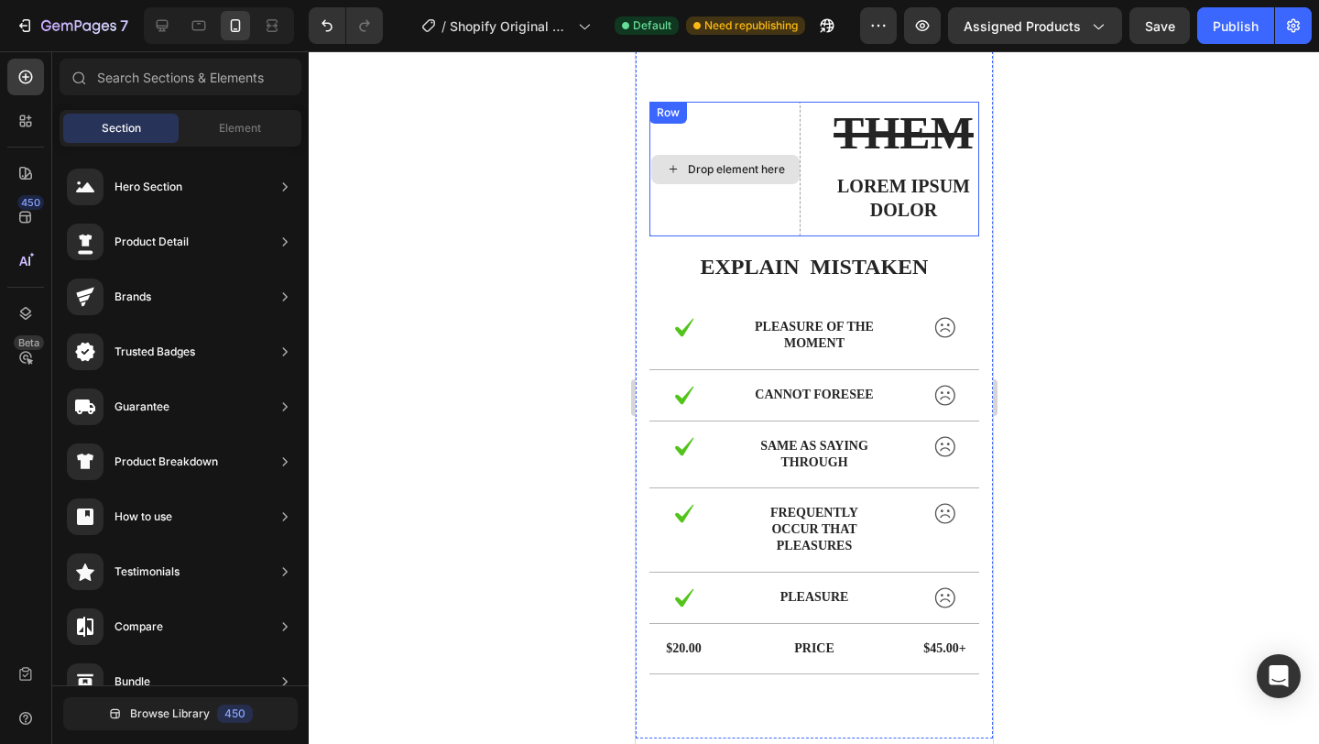
click at [731, 171] on div "Drop element here" at bounding box center [735, 169] width 97 height 15
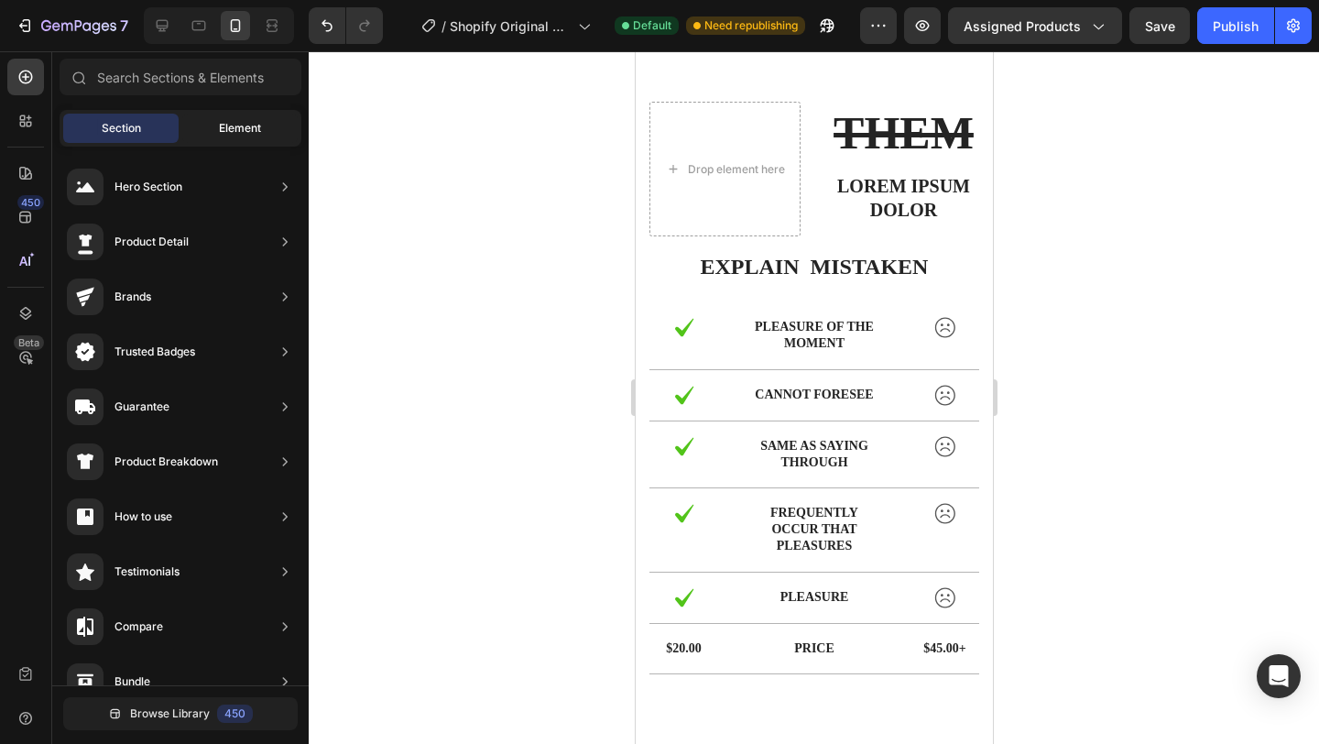
click at [240, 133] on span "Element" at bounding box center [240, 128] width 42 height 16
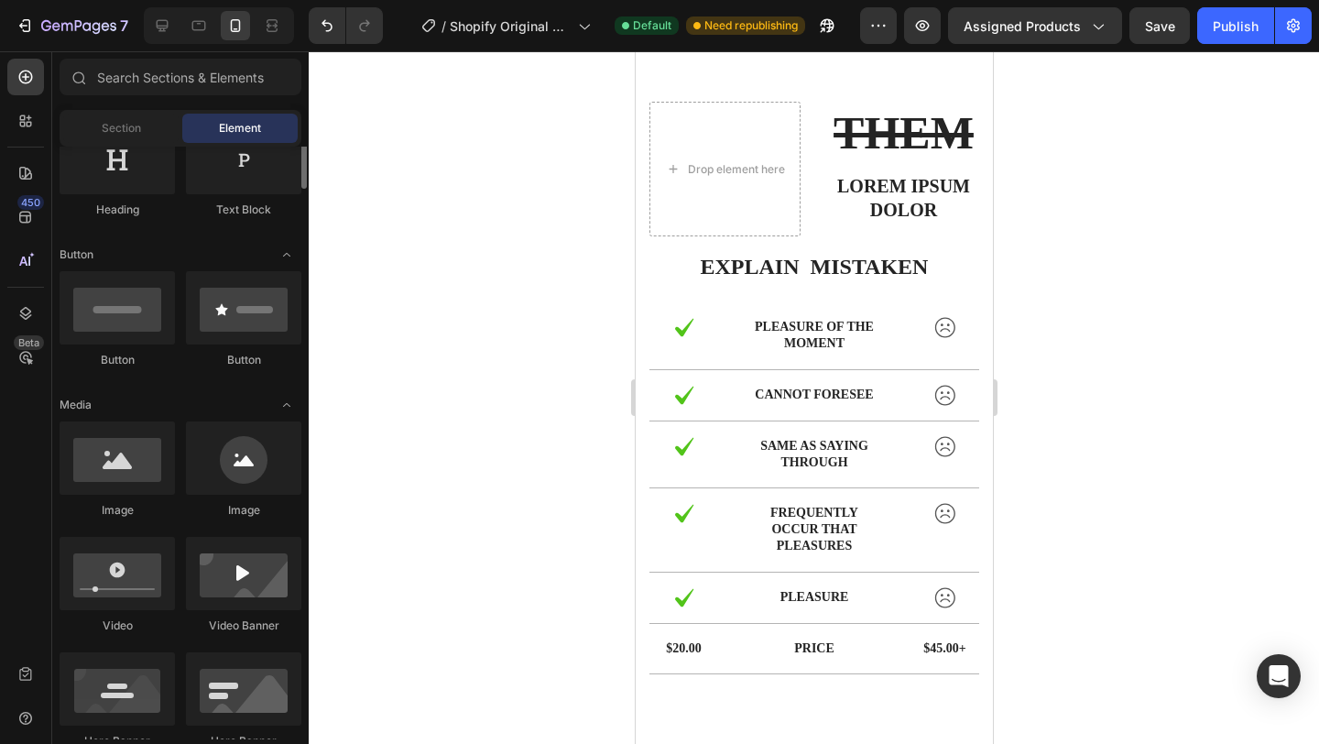
scroll to position [362, 0]
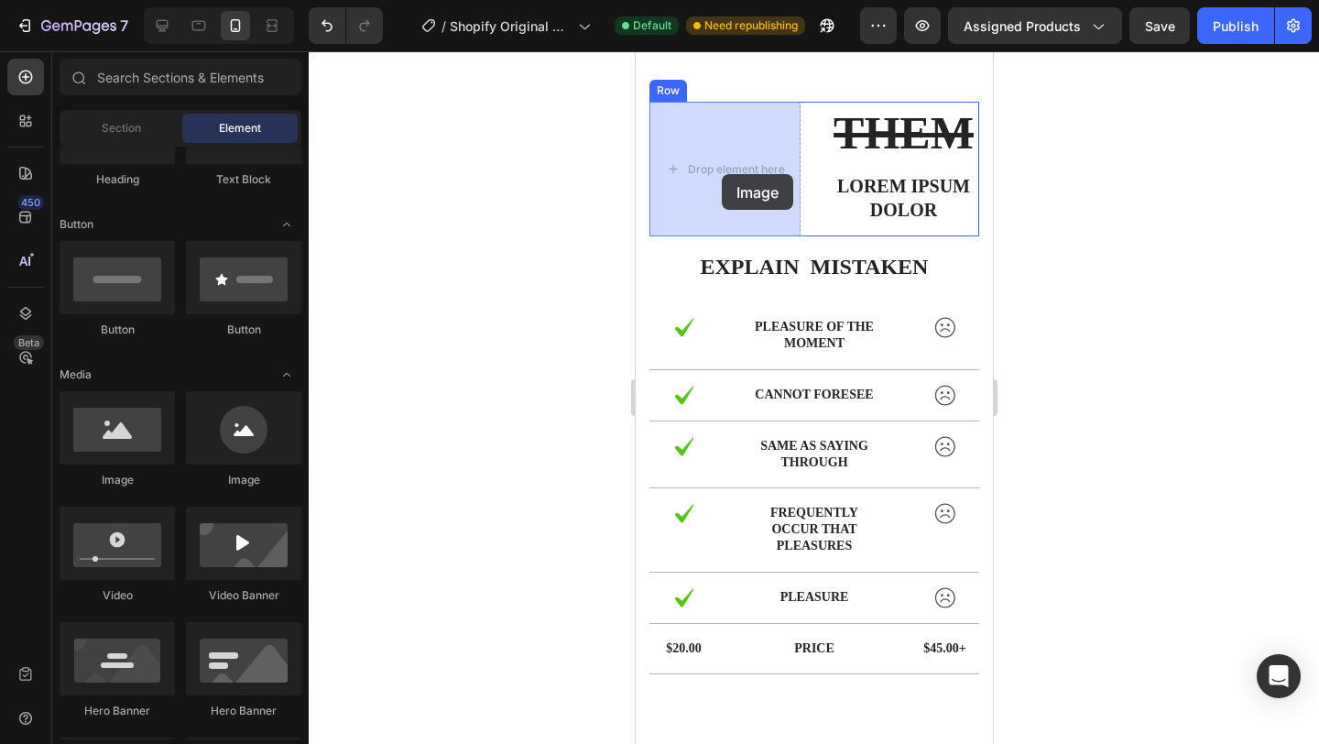
drag, startPoint x: 751, startPoint y: 498, endPoint x: 726, endPoint y: 175, distance: 324.5
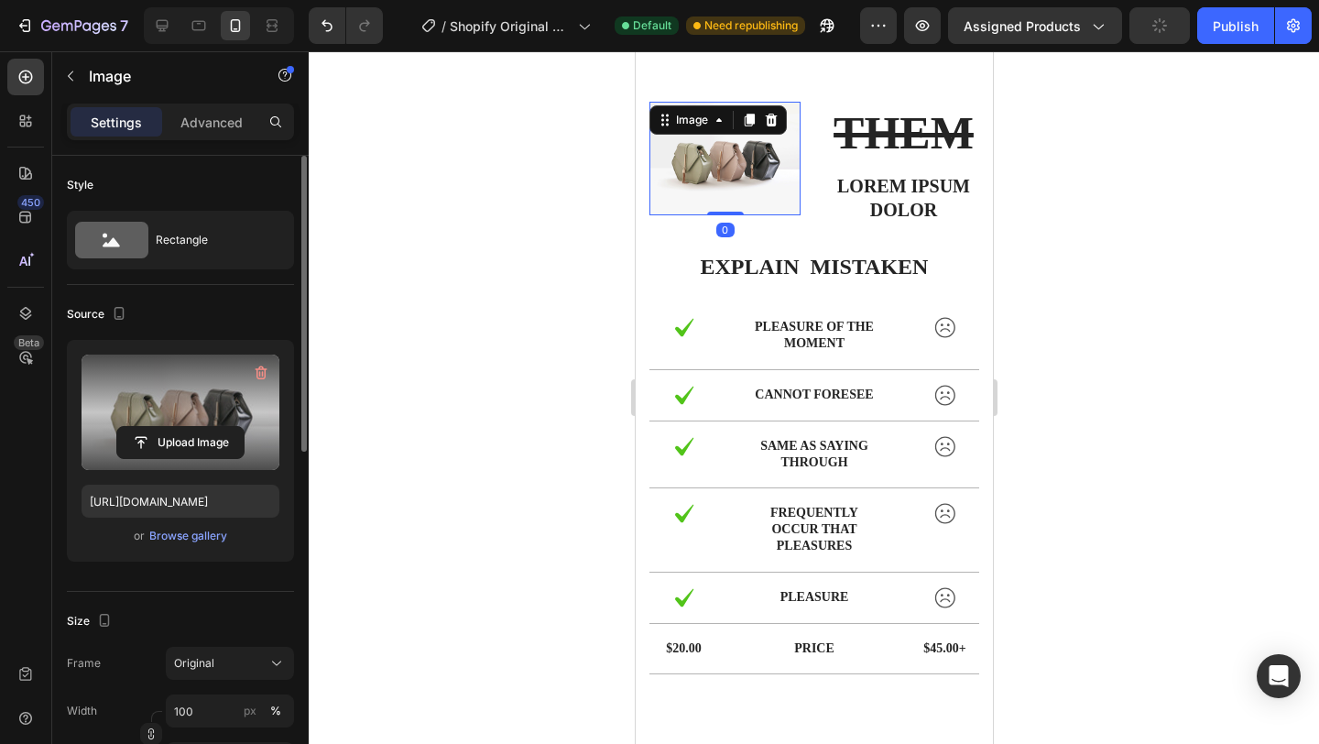
click at [164, 417] on label at bounding box center [181, 412] width 198 height 115
click at [164, 427] on input "file" at bounding box center [180, 442] width 126 height 31
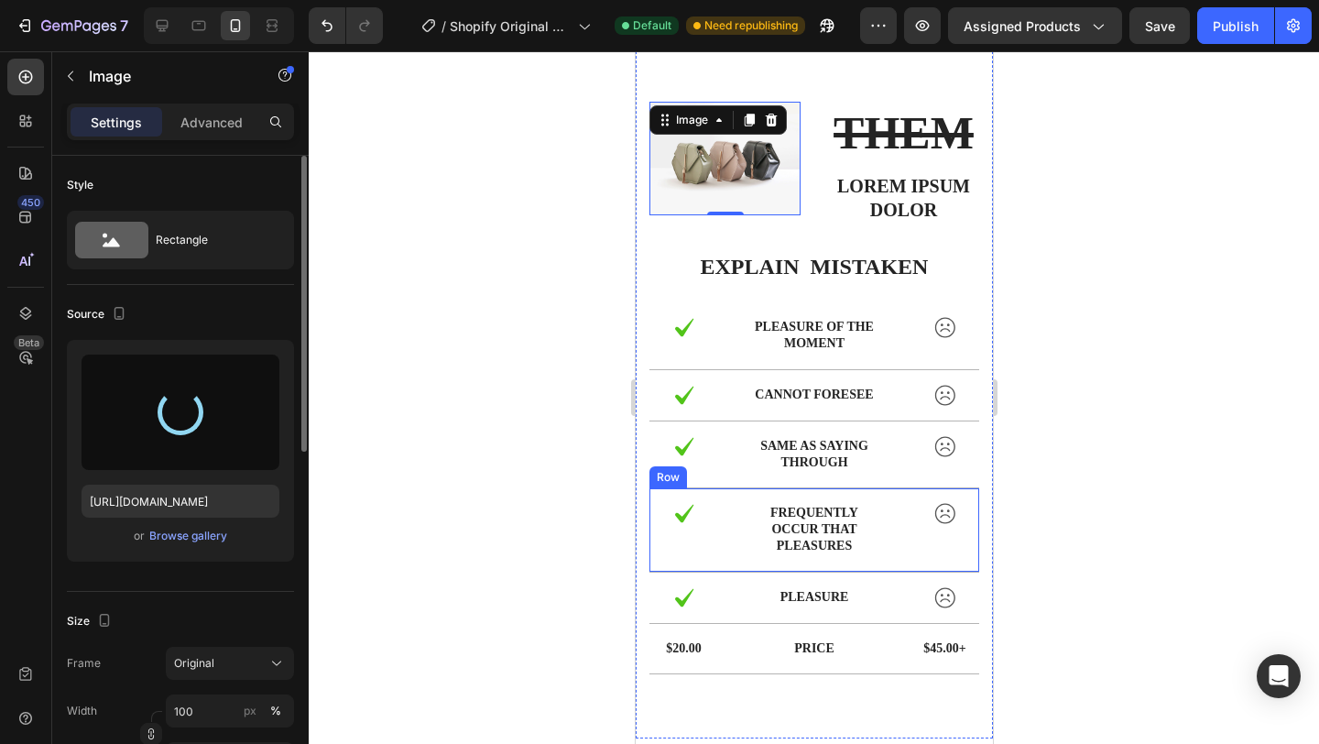
type input "https://cdn.shopify.com/s/files/1/0950/3221/3851/files/gempages_577597952604766…"
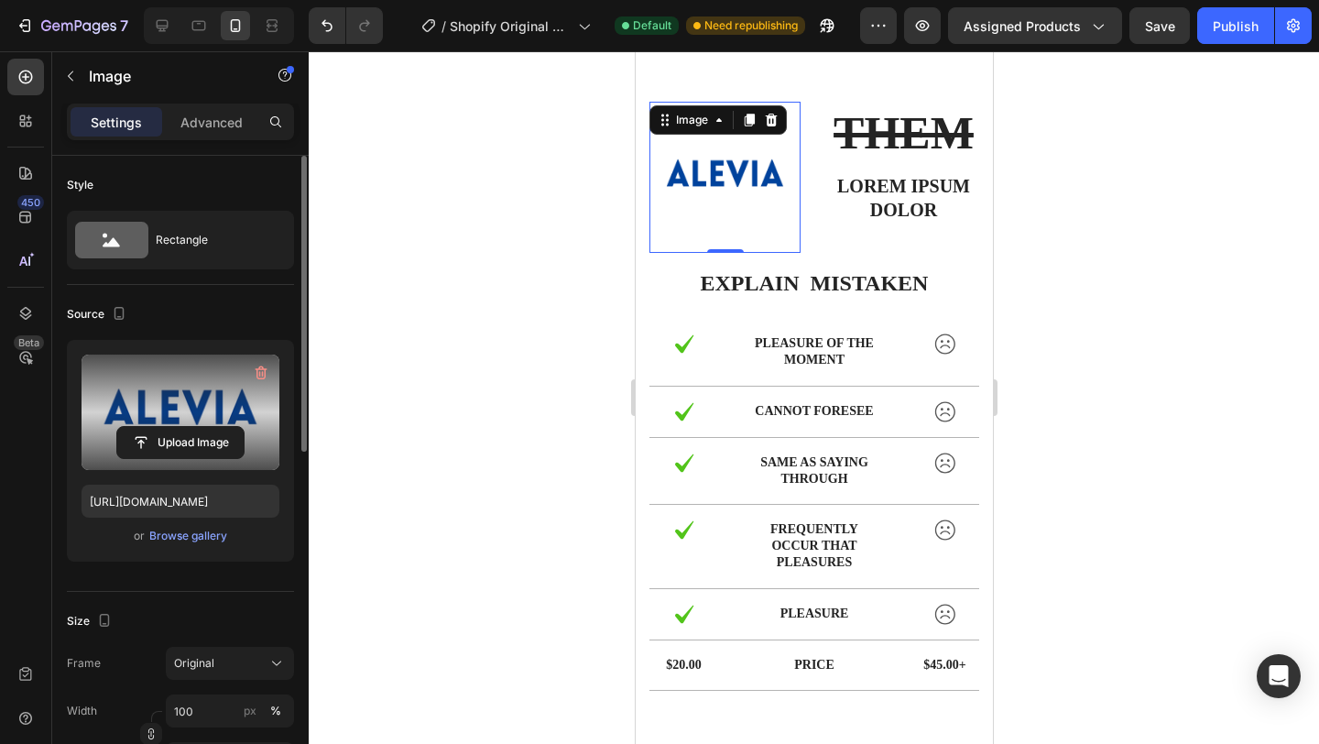
click at [1089, 340] on div at bounding box center [814, 397] width 1011 height 693
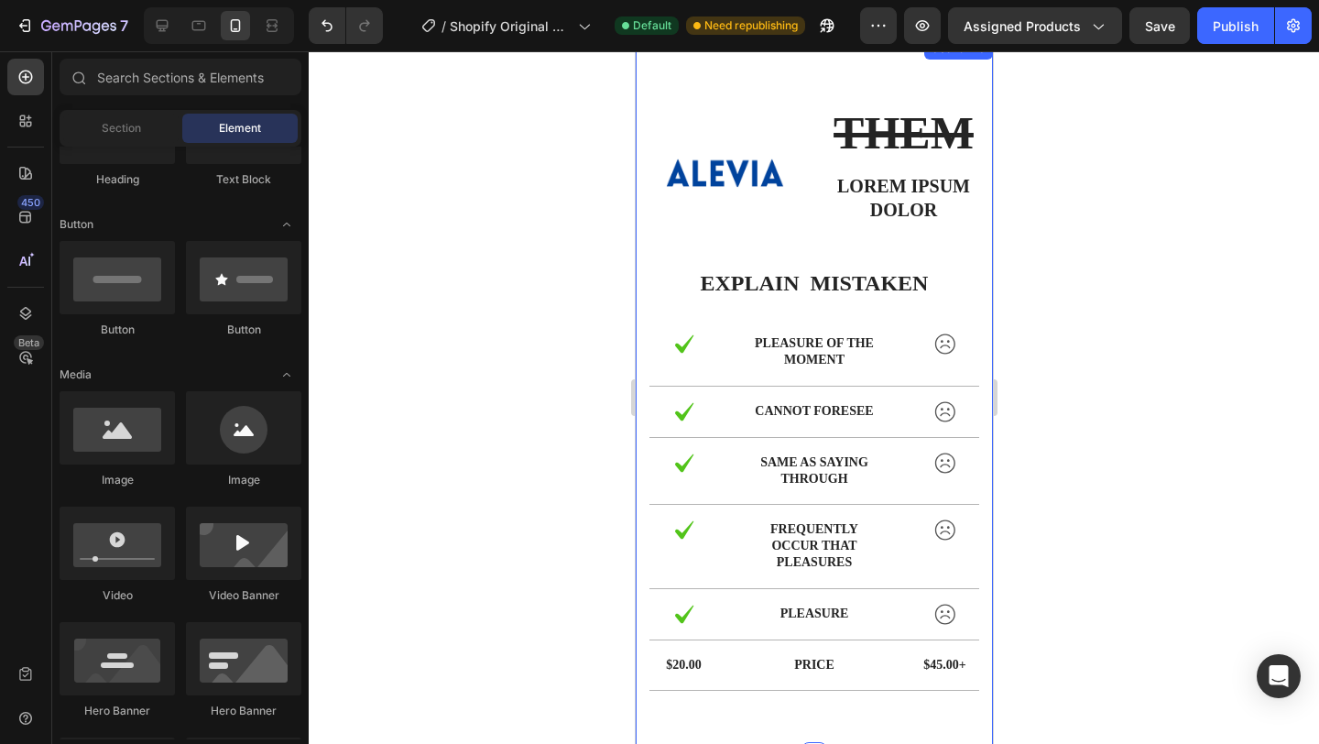
click at [898, 146] on s "THEM" at bounding box center [903, 132] width 140 height 51
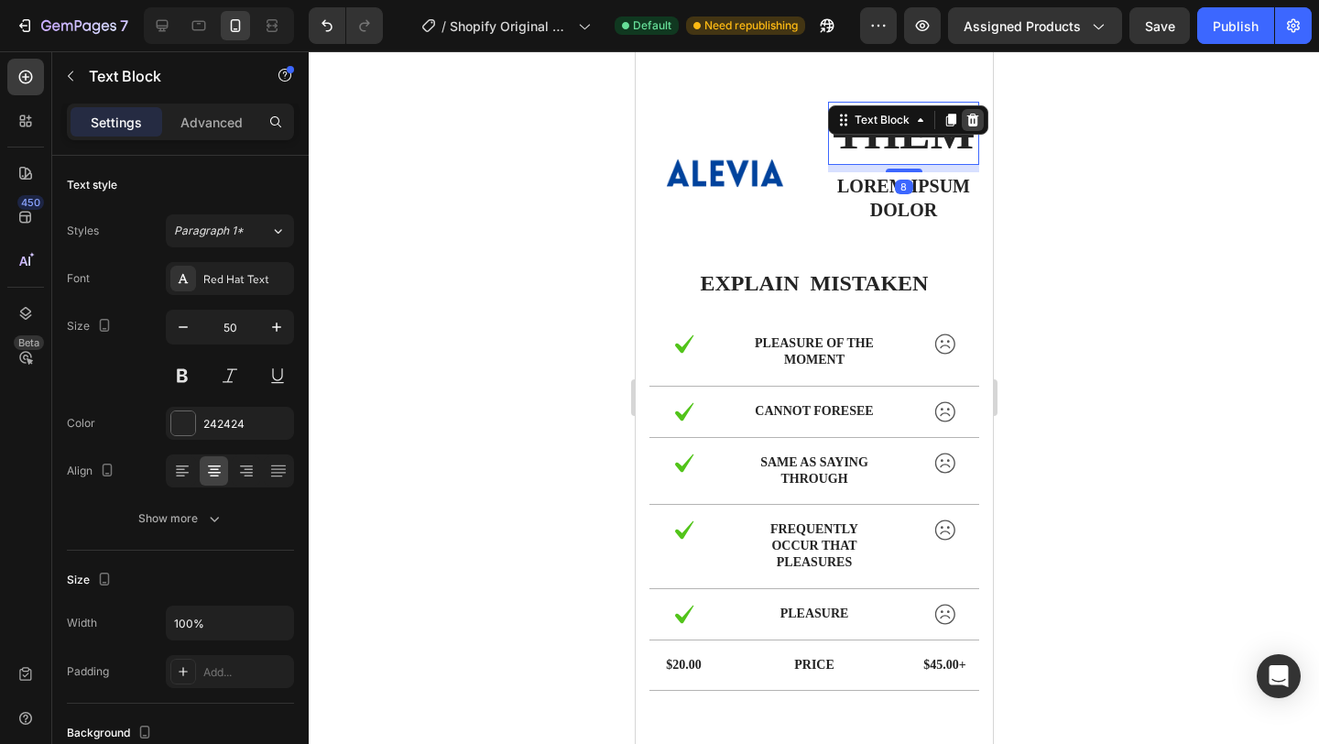
click at [973, 122] on icon at bounding box center [972, 120] width 15 height 15
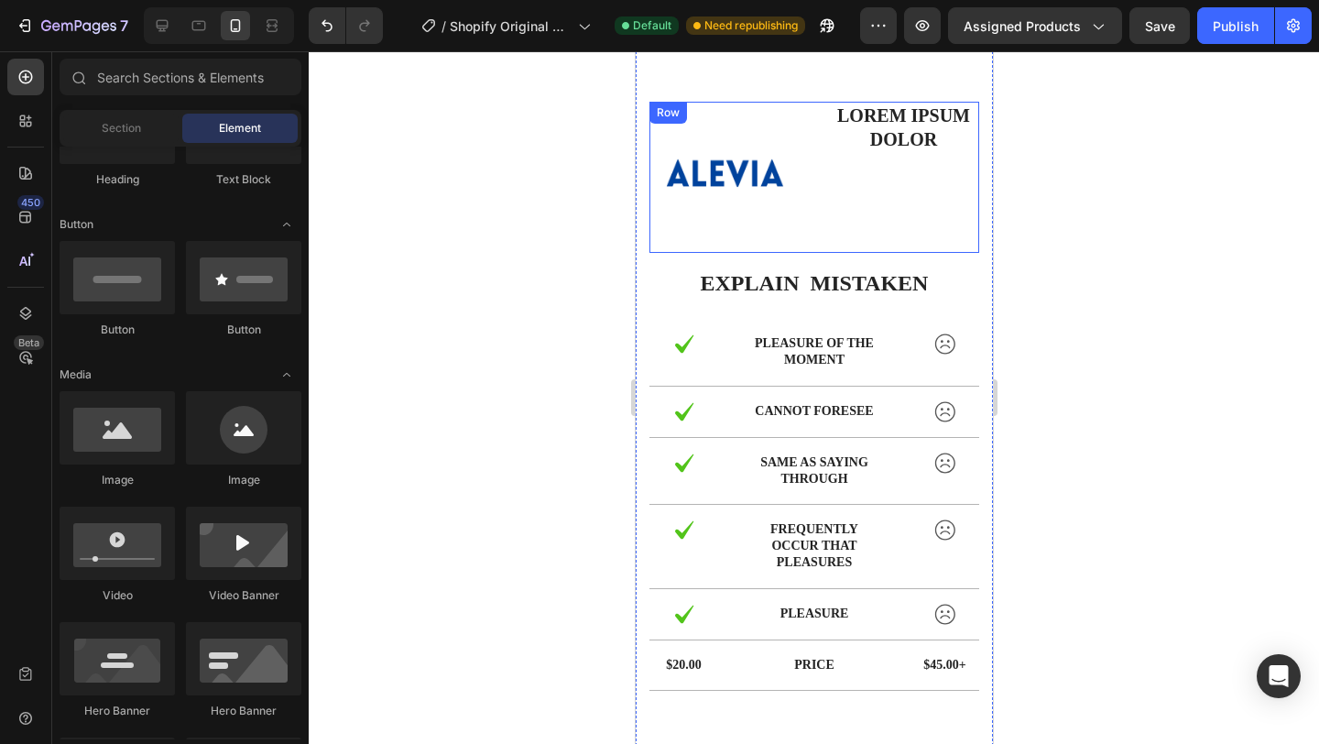
click at [917, 125] on p "Lorem ipsum dolor" at bounding box center [903, 128] width 148 height 48
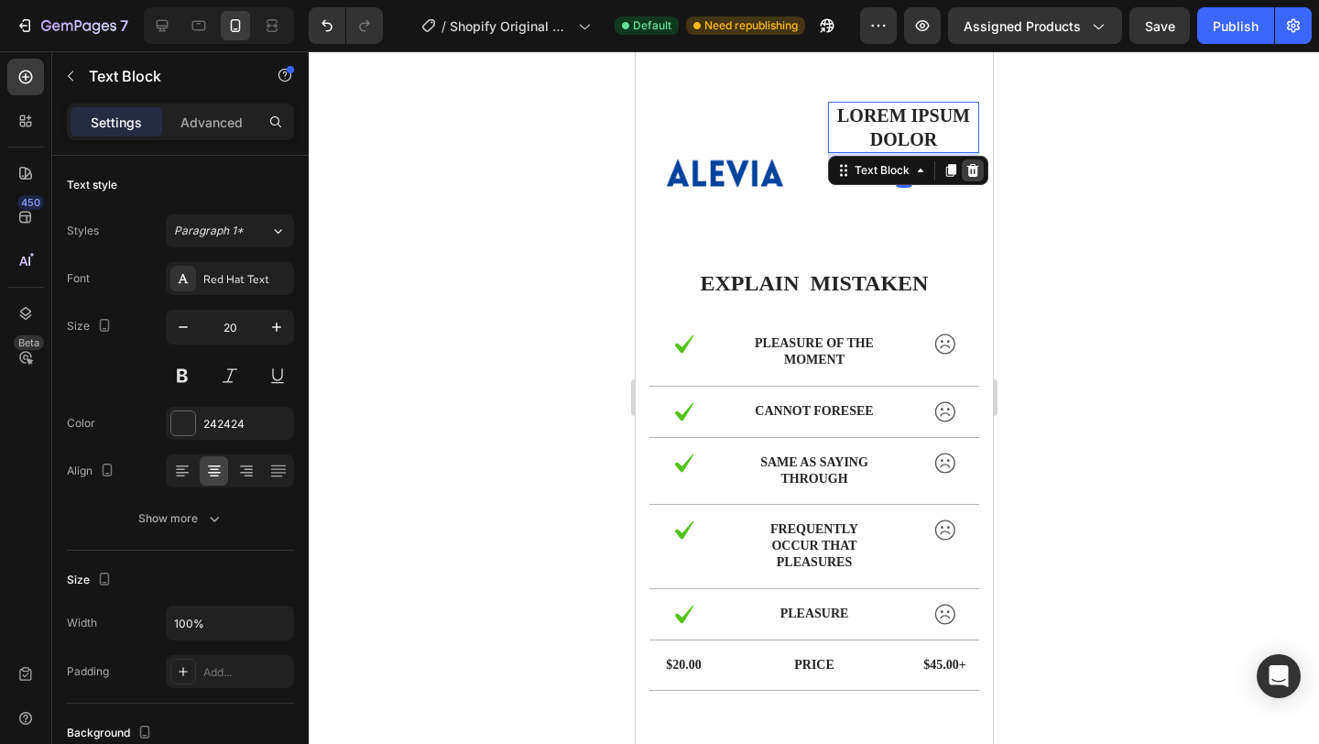
click at [975, 163] on icon at bounding box center [972, 170] width 15 height 15
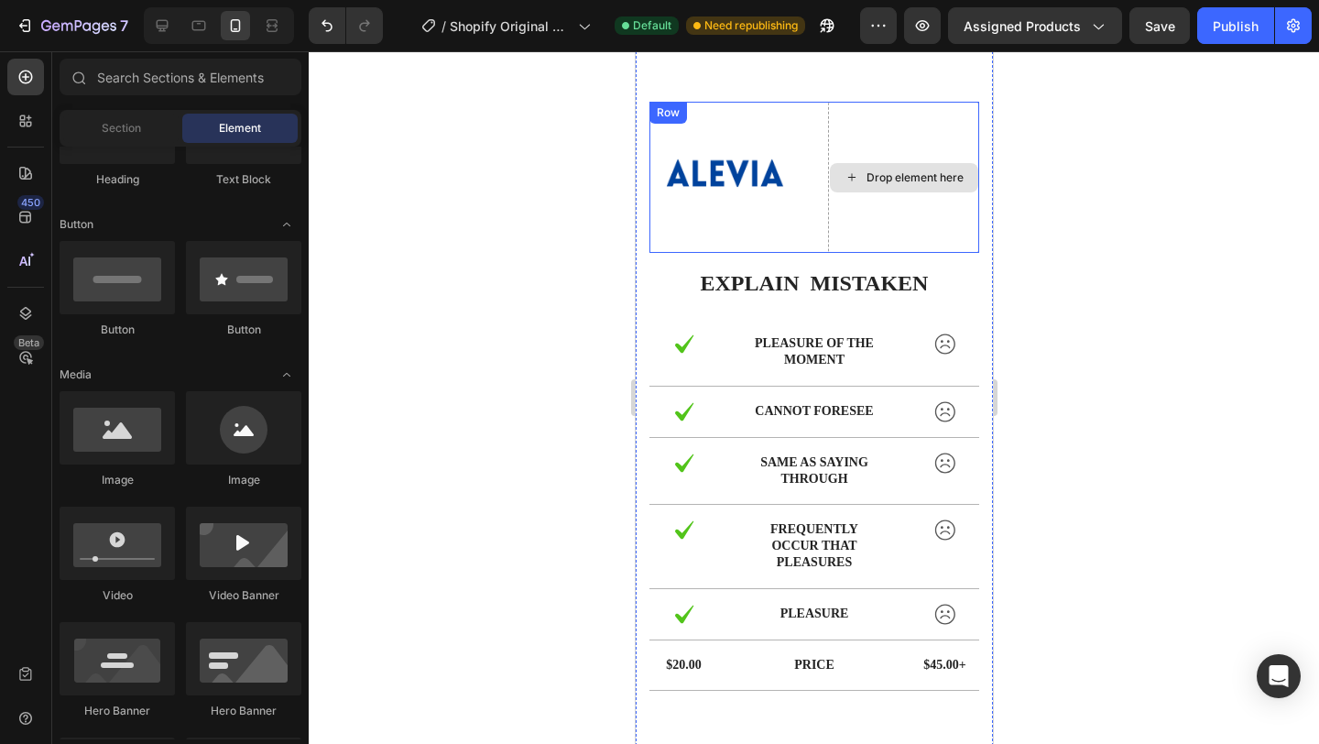
click at [931, 170] on div "Drop element here" at bounding box center [914, 177] width 97 height 15
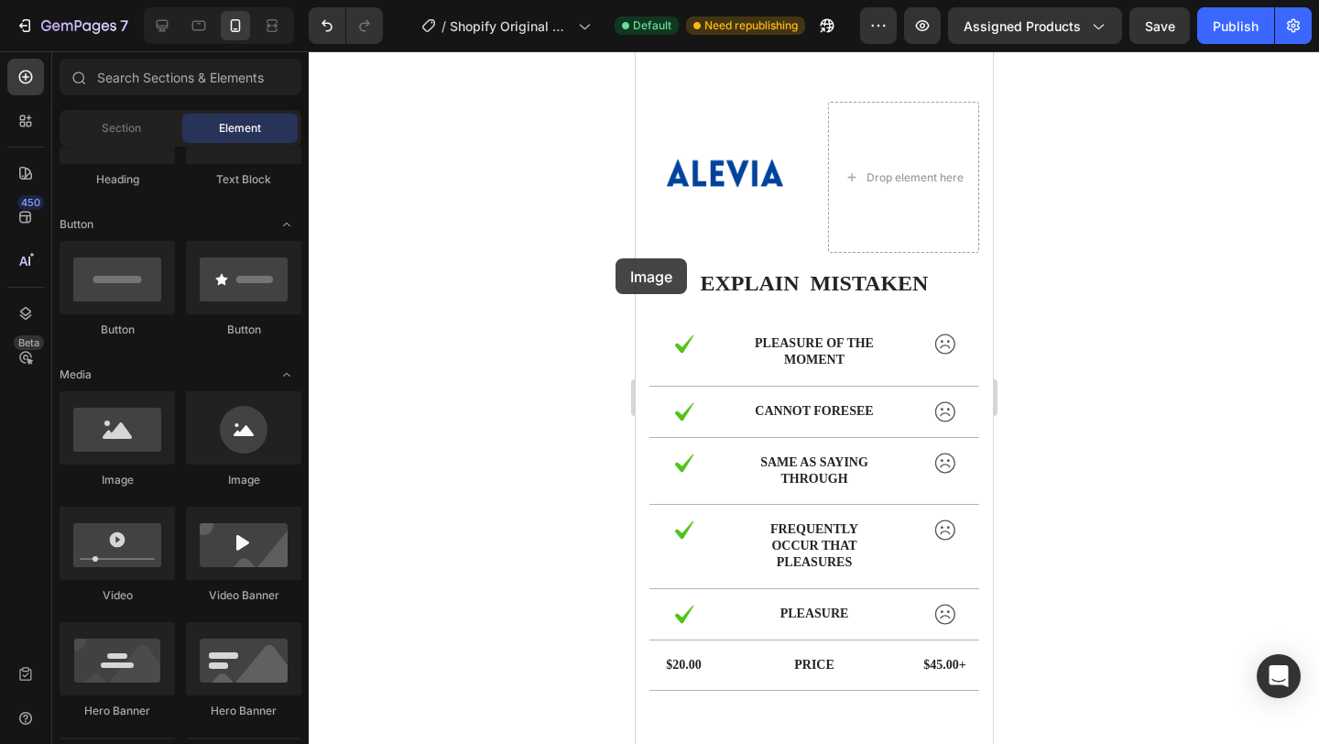
drag, startPoint x: 738, startPoint y: 506, endPoint x: 716, endPoint y: 212, distance: 294.9
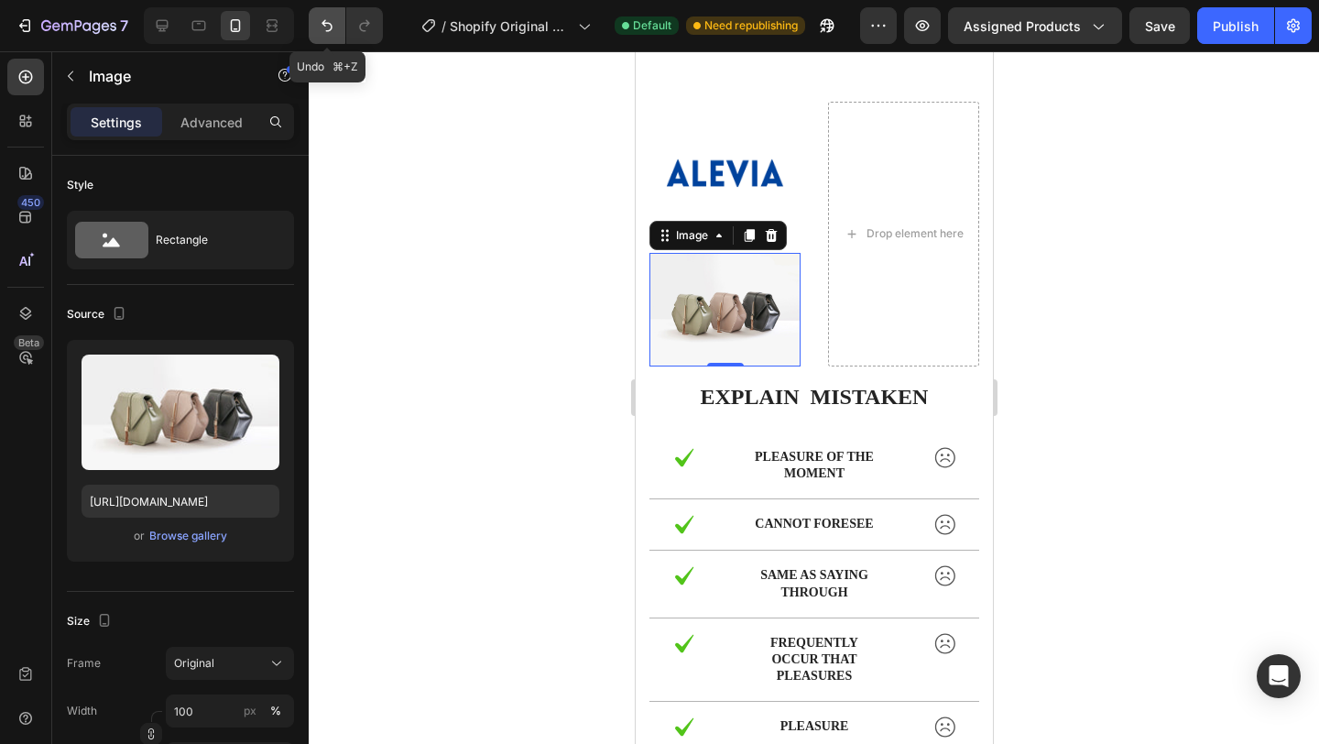
click at [322, 31] on icon "Undo/Redo" at bounding box center [327, 25] width 18 height 18
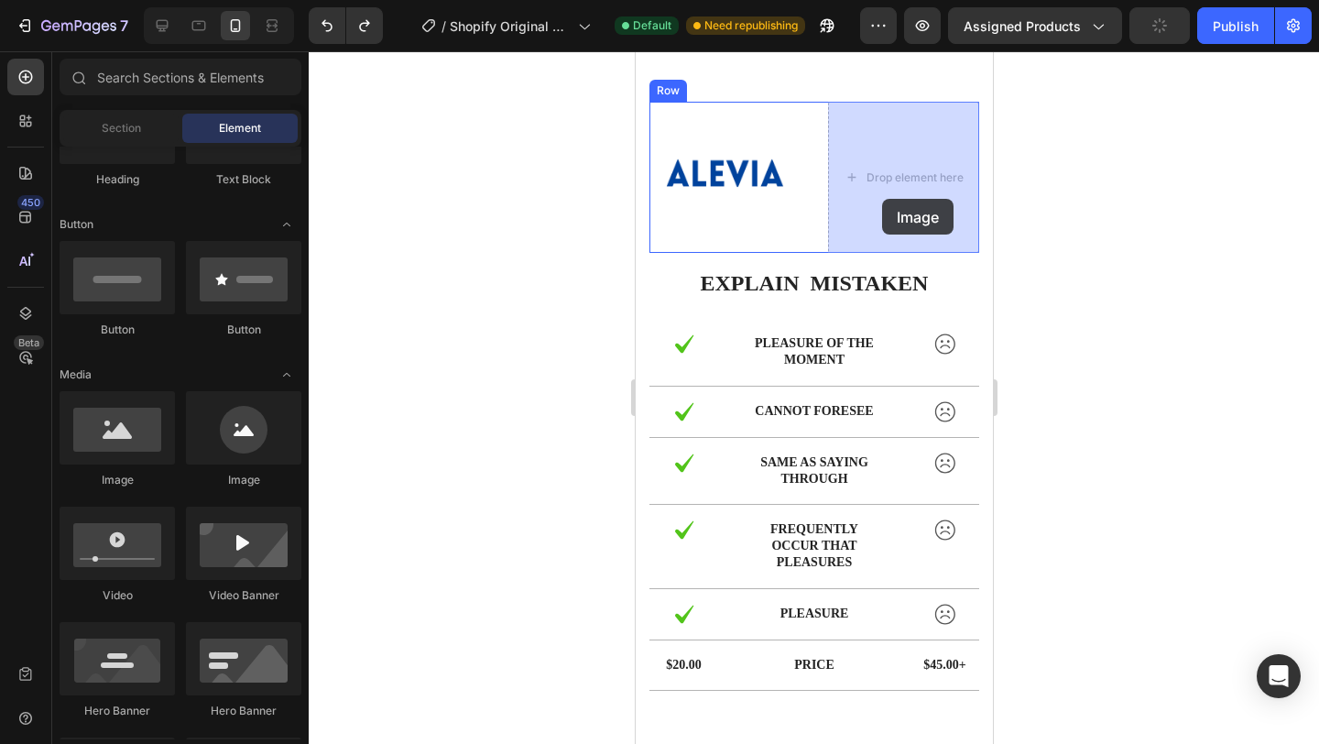
drag, startPoint x: 763, startPoint y: 490, endPoint x: 881, endPoint y: 199, distance: 314.4
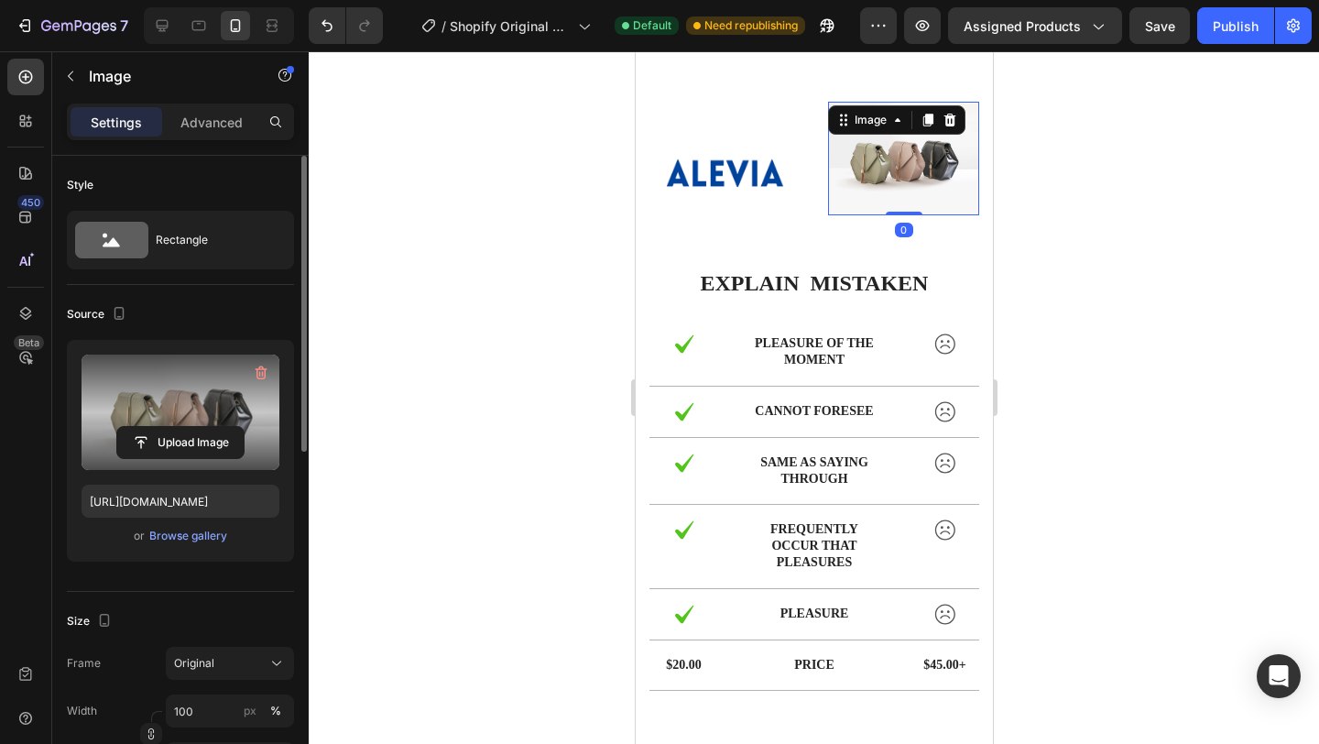
click at [174, 421] on label at bounding box center [181, 412] width 198 height 115
click at [174, 427] on input "file" at bounding box center [180, 442] width 126 height 31
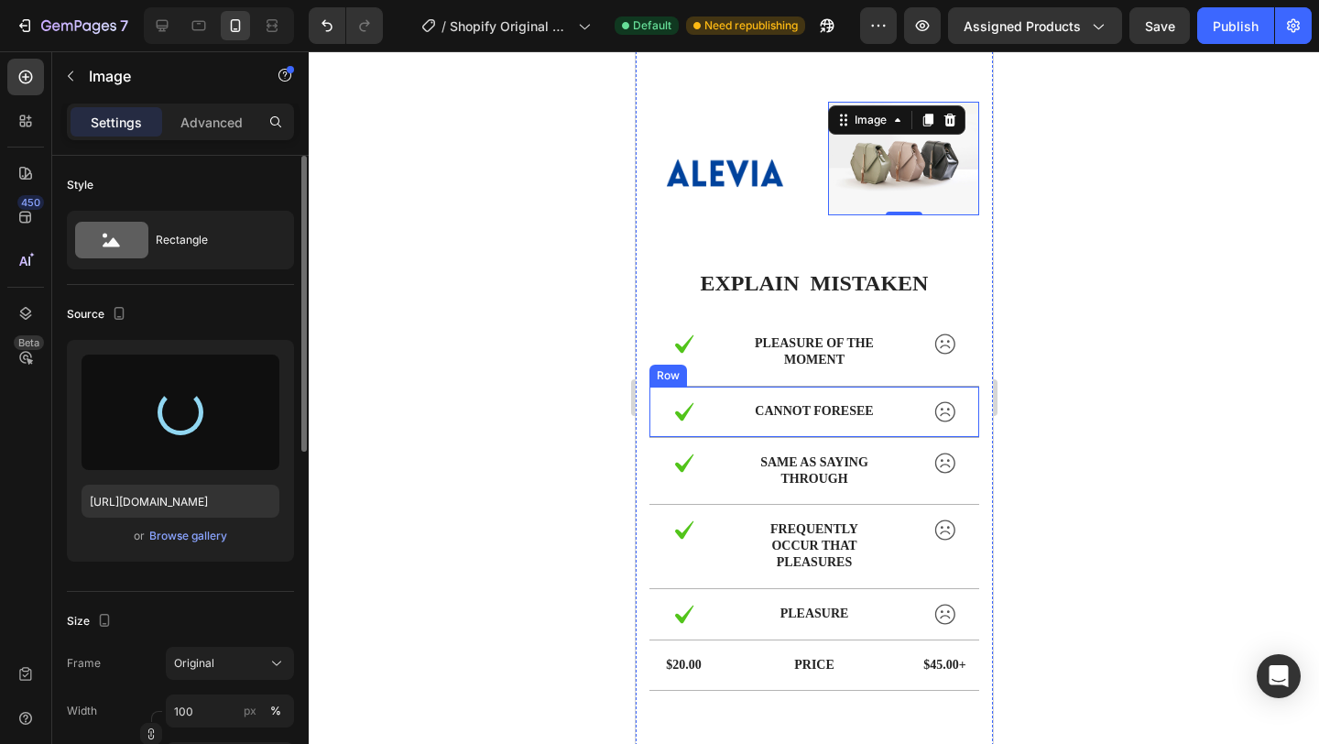
type input "https://cdn.shopify.com/s/files/1/0950/3221/3851/files/gempages_577597952604766…"
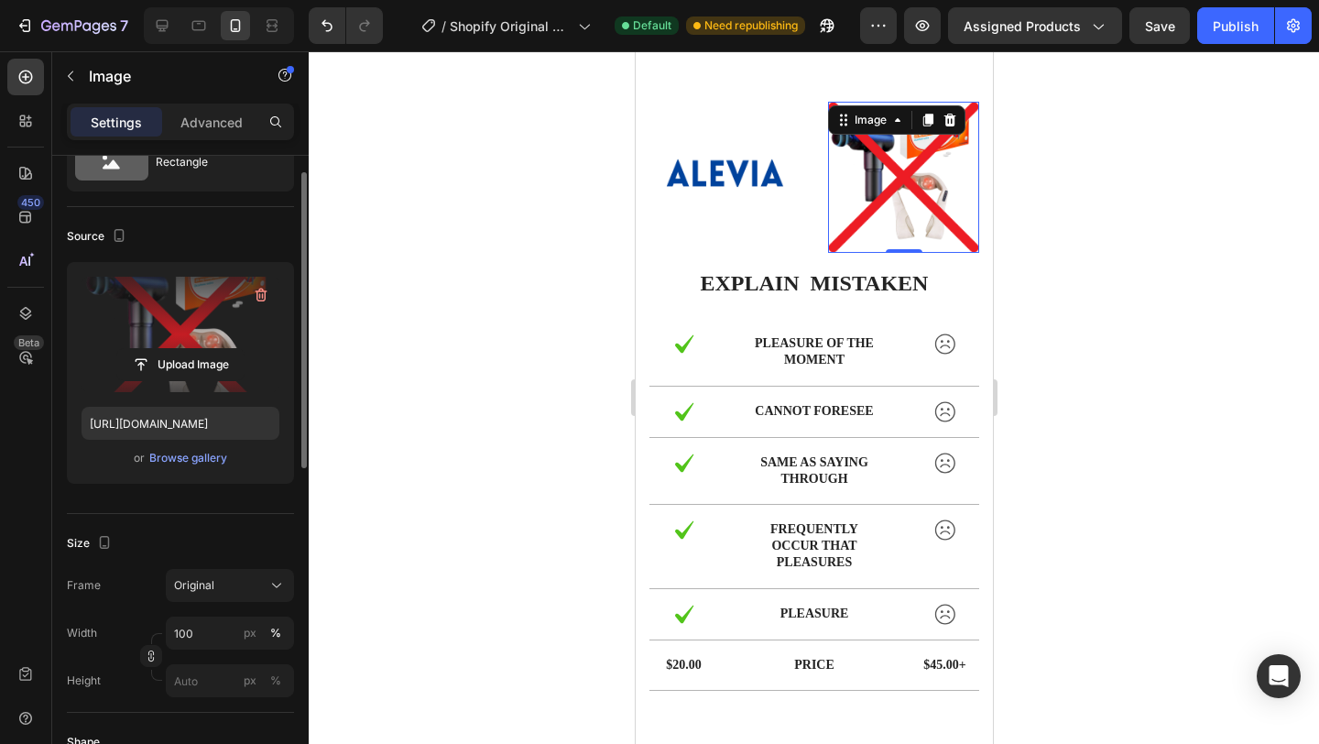
scroll to position [103, 0]
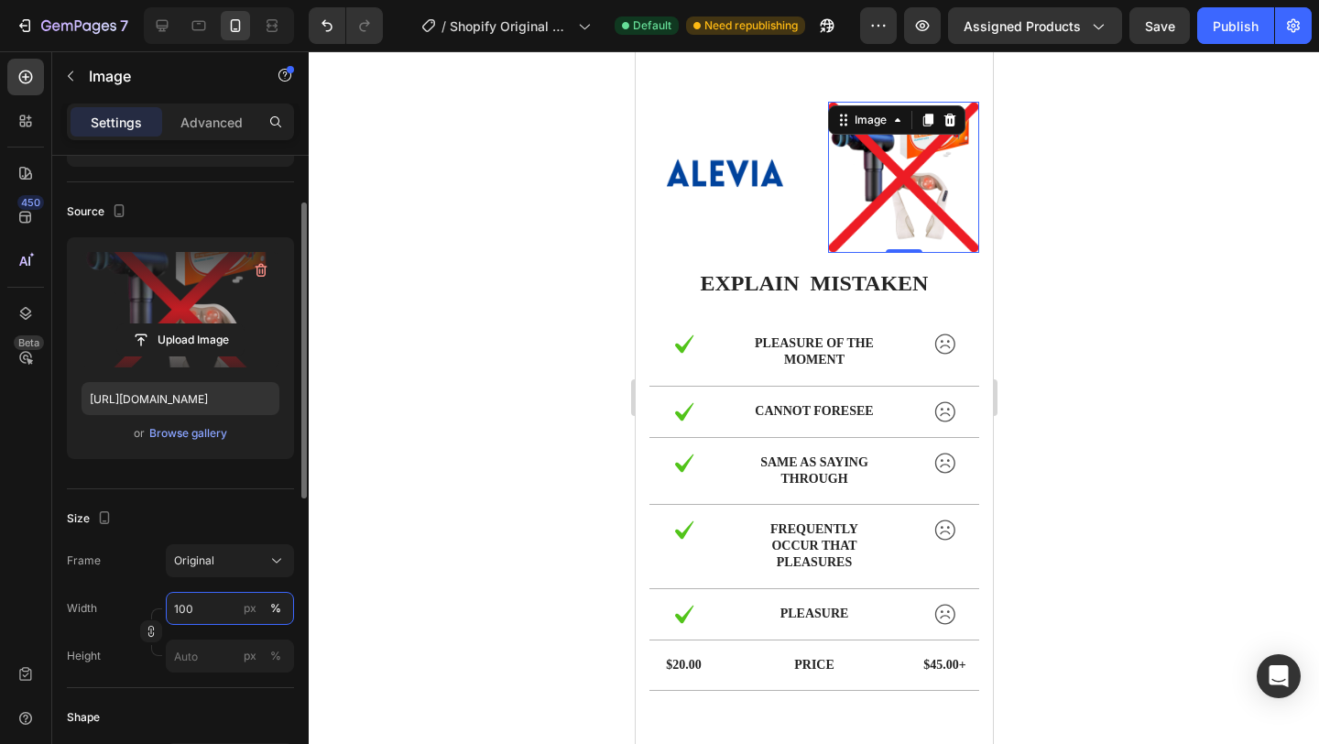
click at [213, 608] on input "100" at bounding box center [230, 608] width 128 height 33
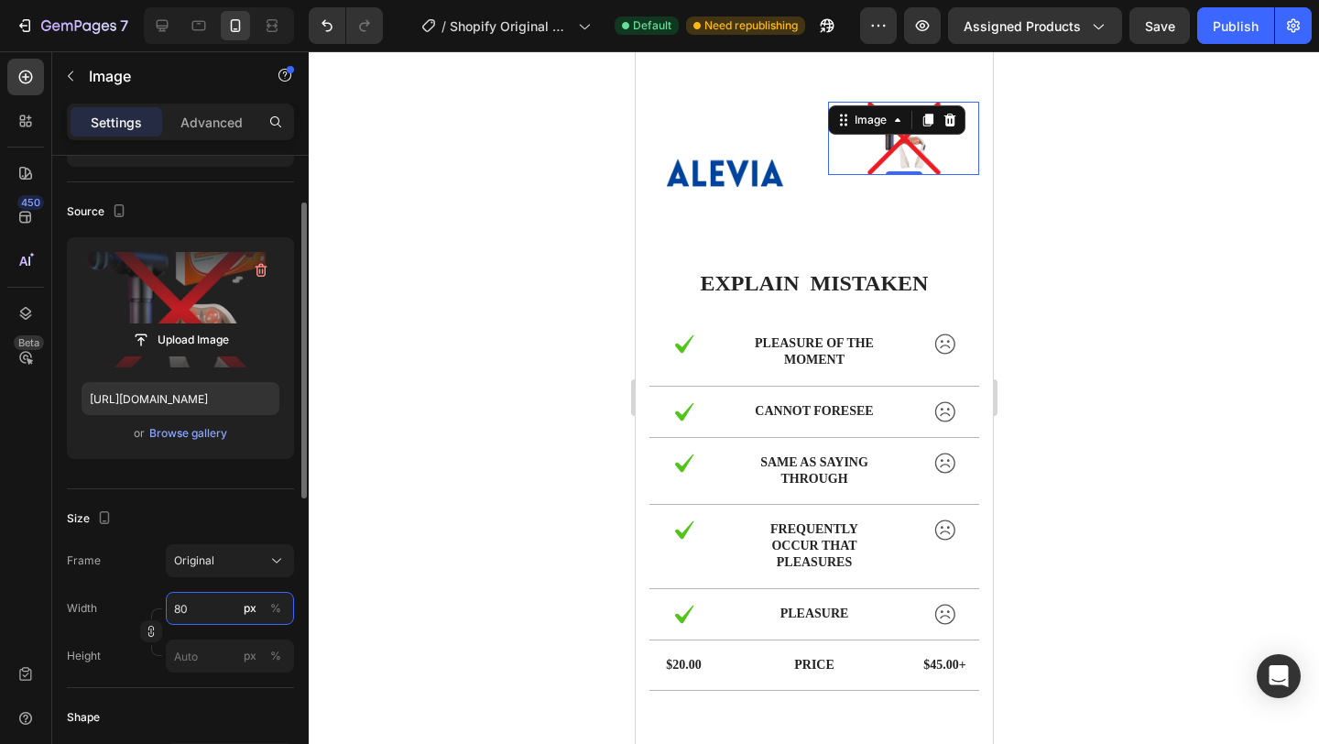
type input "8"
type input "9"
type input "100"
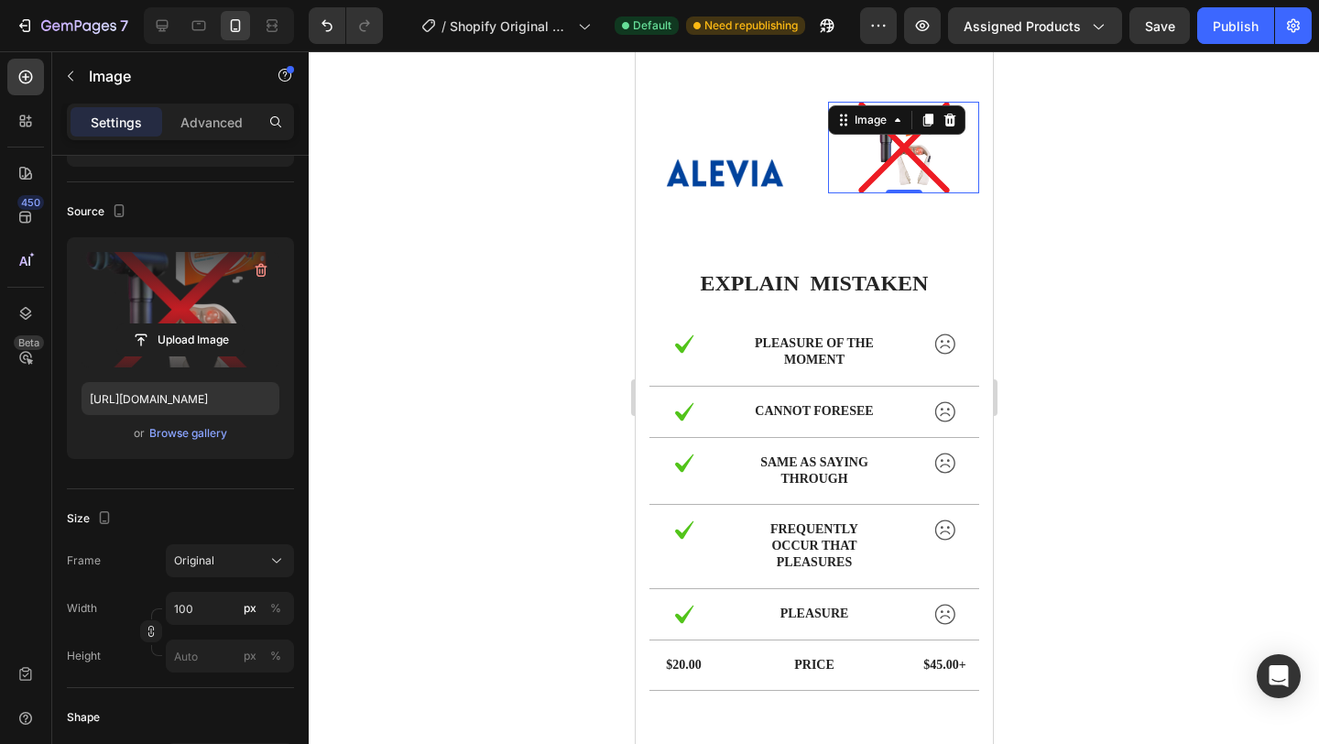
click at [1195, 238] on div at bounding box center [814, 397] width 1011 height 693
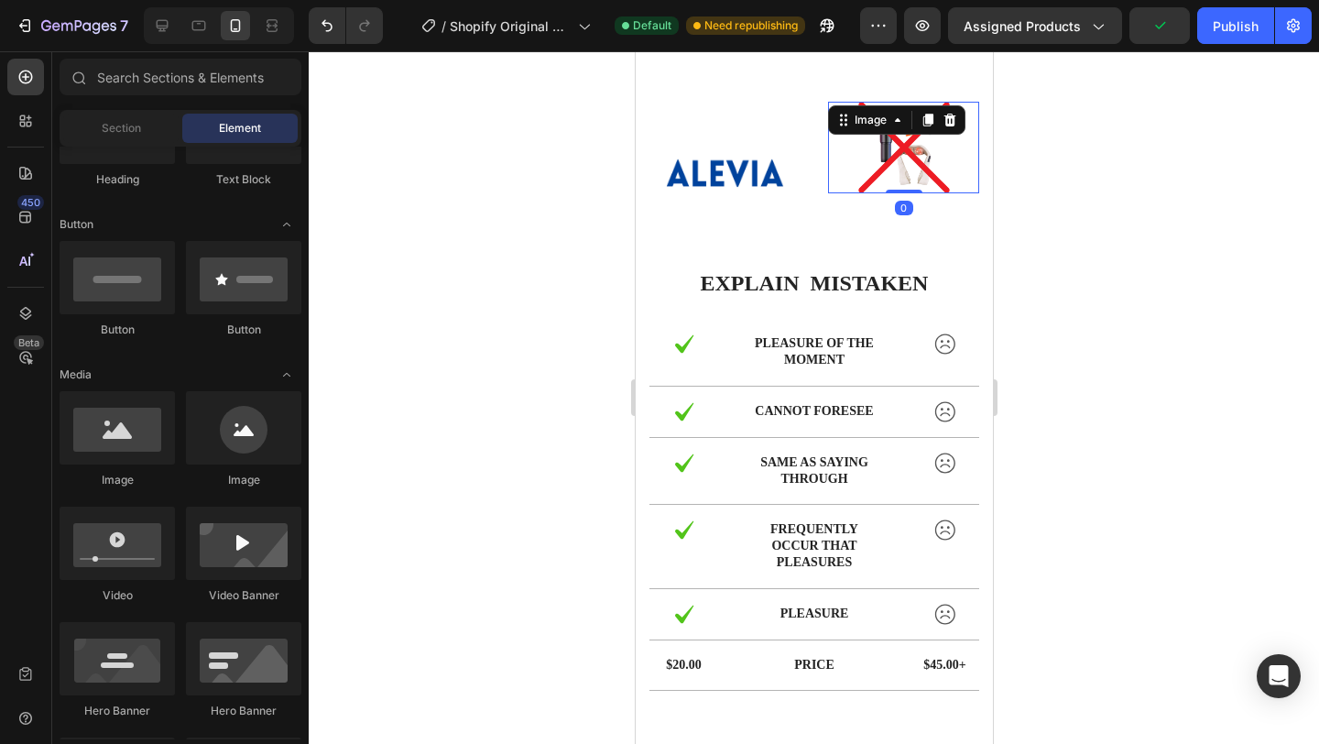
click at [885, 180] on img at bounding box center [904, 148] width 92 height 92
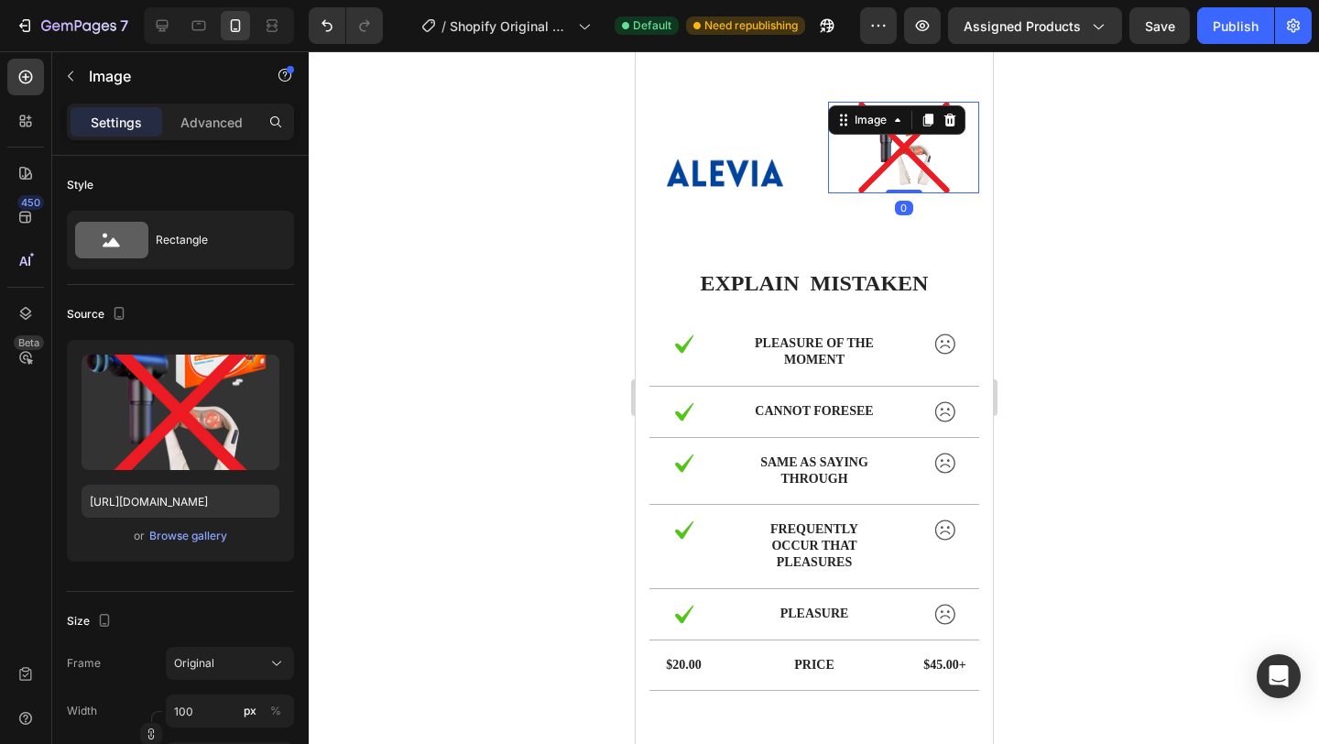
click at [217, 104] on div "Settings Advanced" at bounding box center [180, 122] width 227 height 37
click at [217, 123] on p "Advanced" at bounding box center [212, 122] width 62 height 19
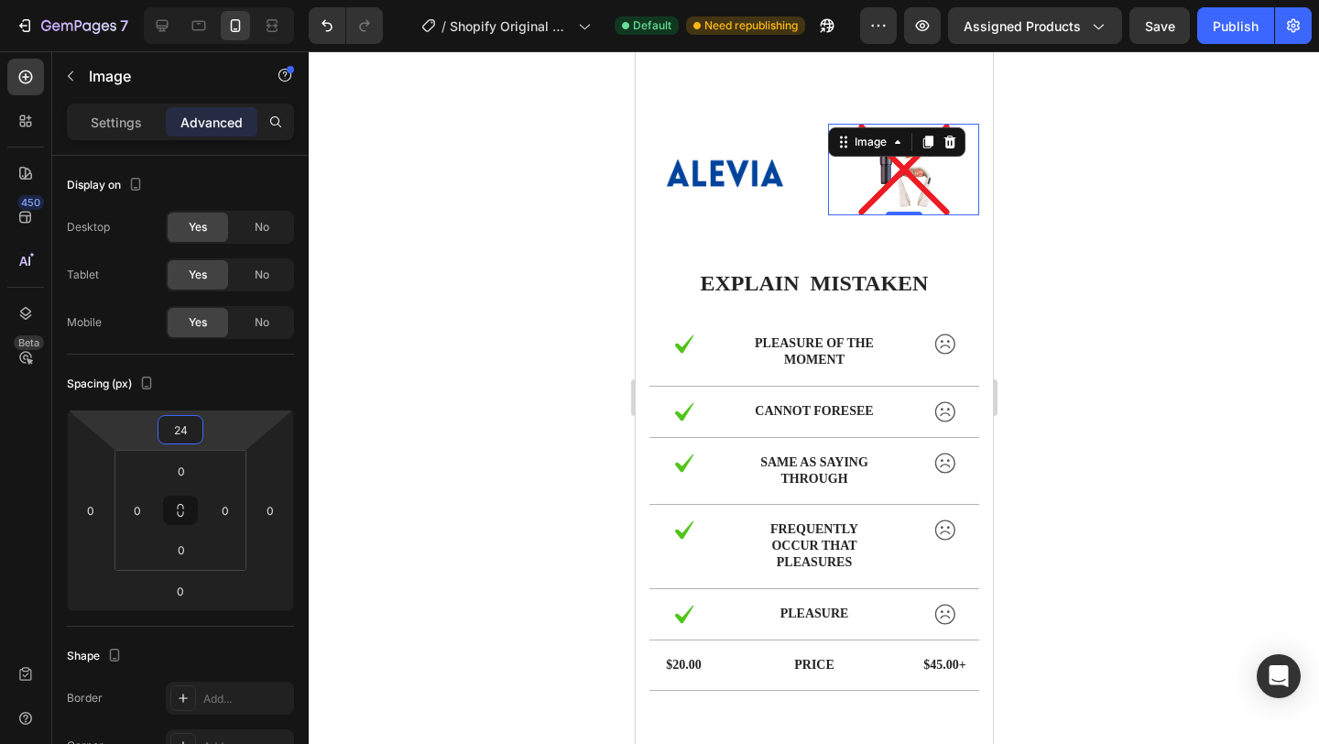
drag, startPoint x: 223, startPoint y: 421, endPoint x: 223, endPoint y: 410, distance: 11.0
click at [223, 0] on html "7 / Shopify Original Product Template Default Need republishing Preview Assigne…" at bounding box center [659, 0] width 1319 height 0
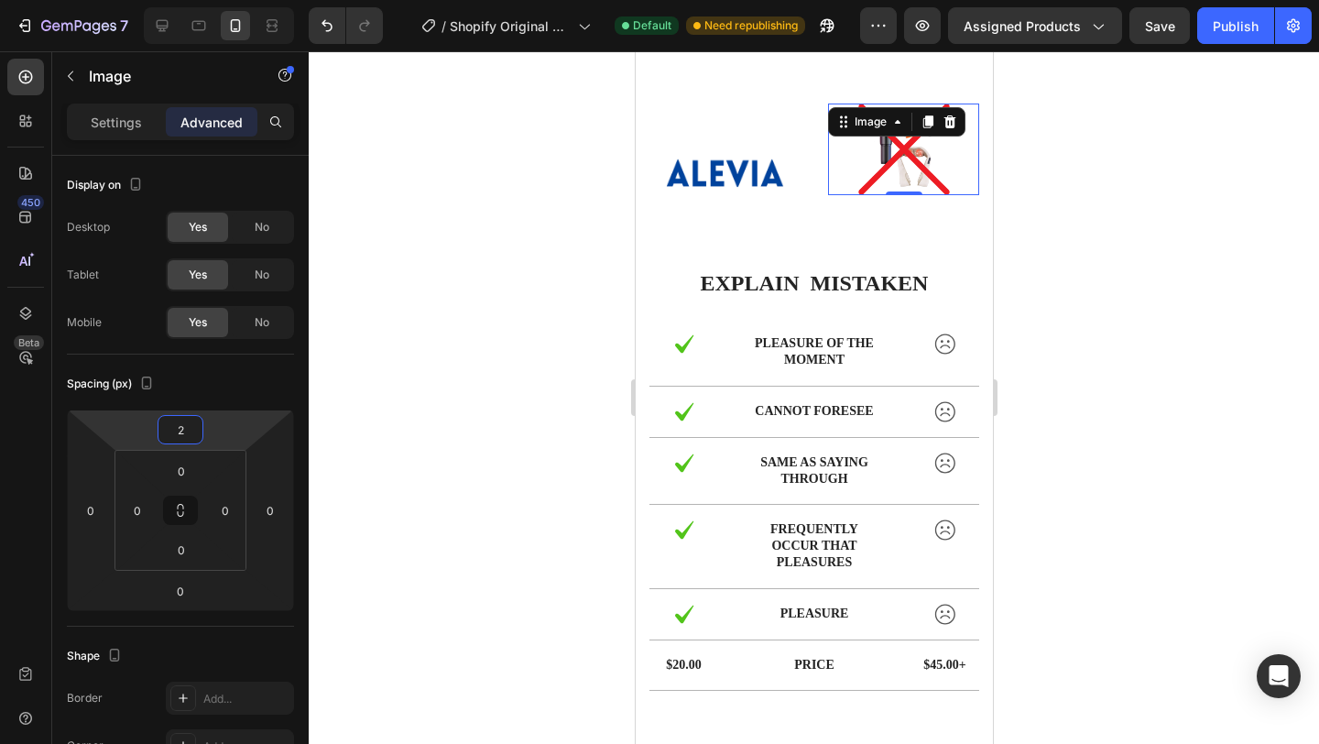
type input "25"
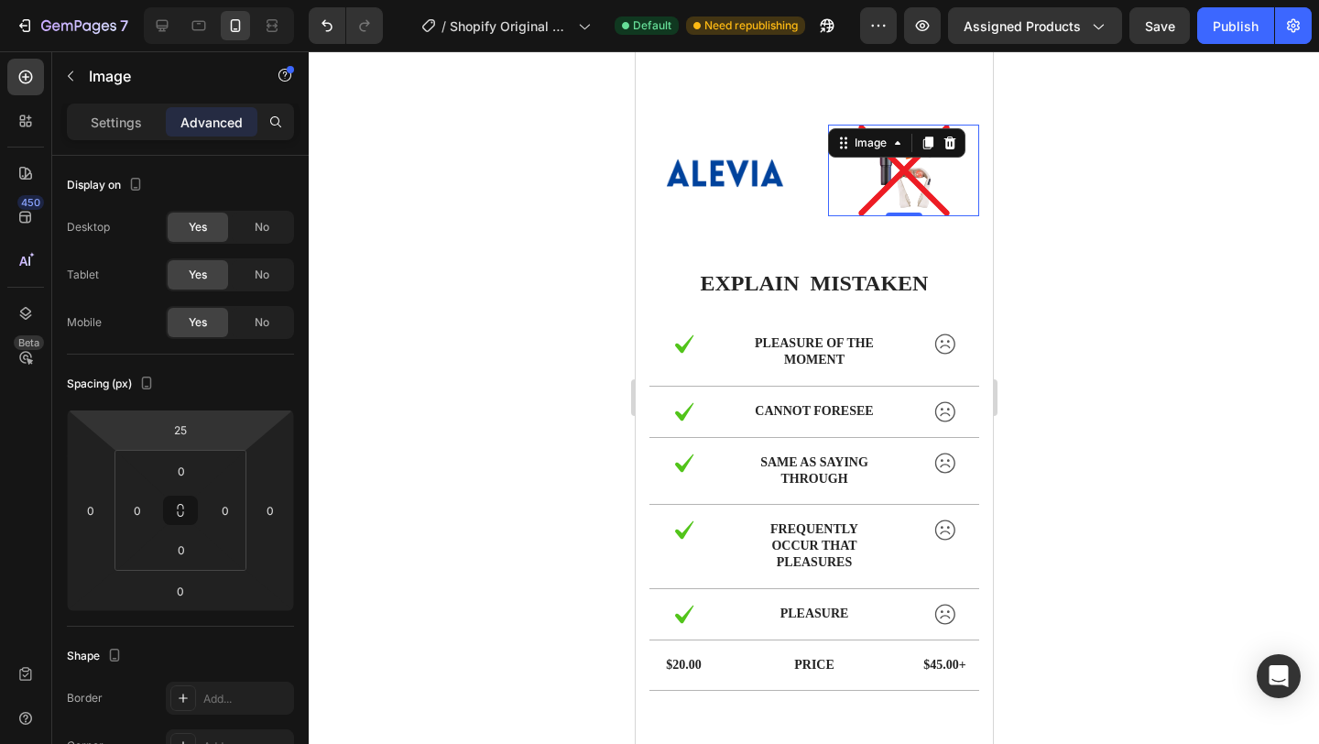
click at [1166, 309] on div at bounding box center [814, 397] width 1011 height 693
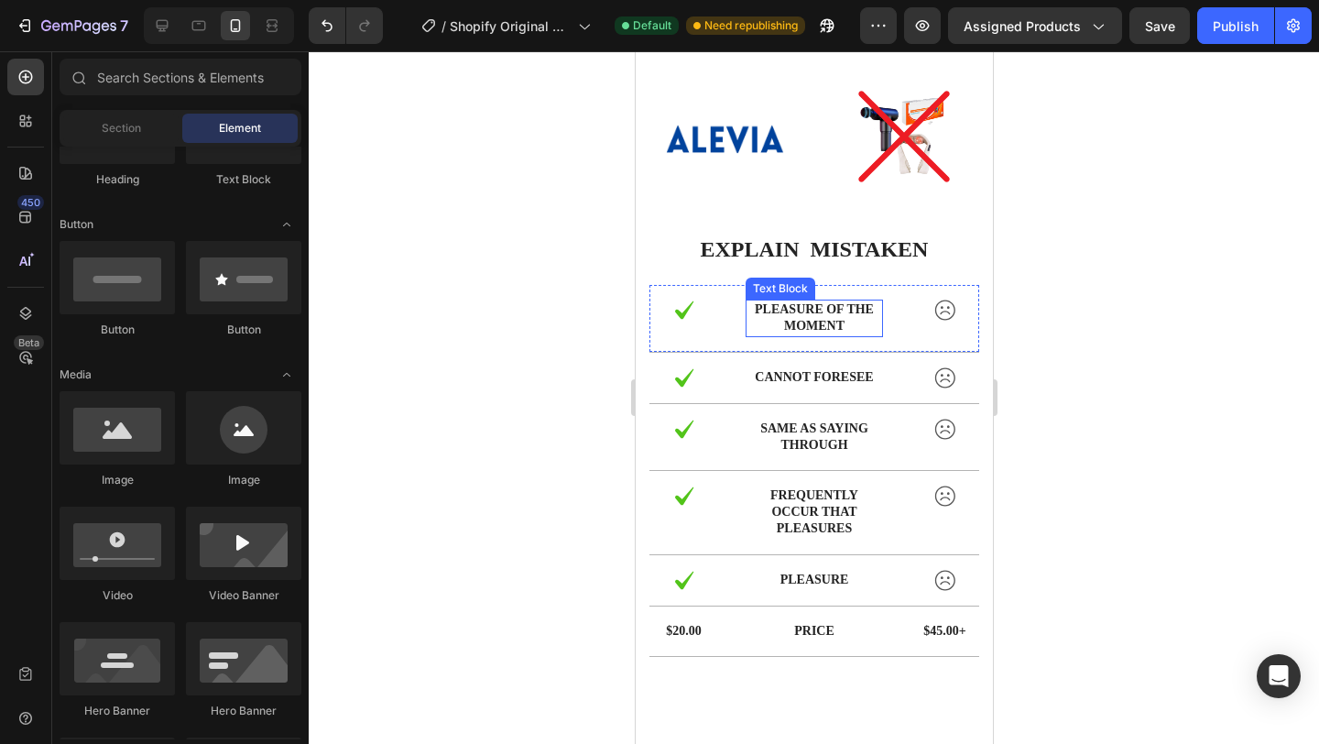
scroll to position [4826, 0]
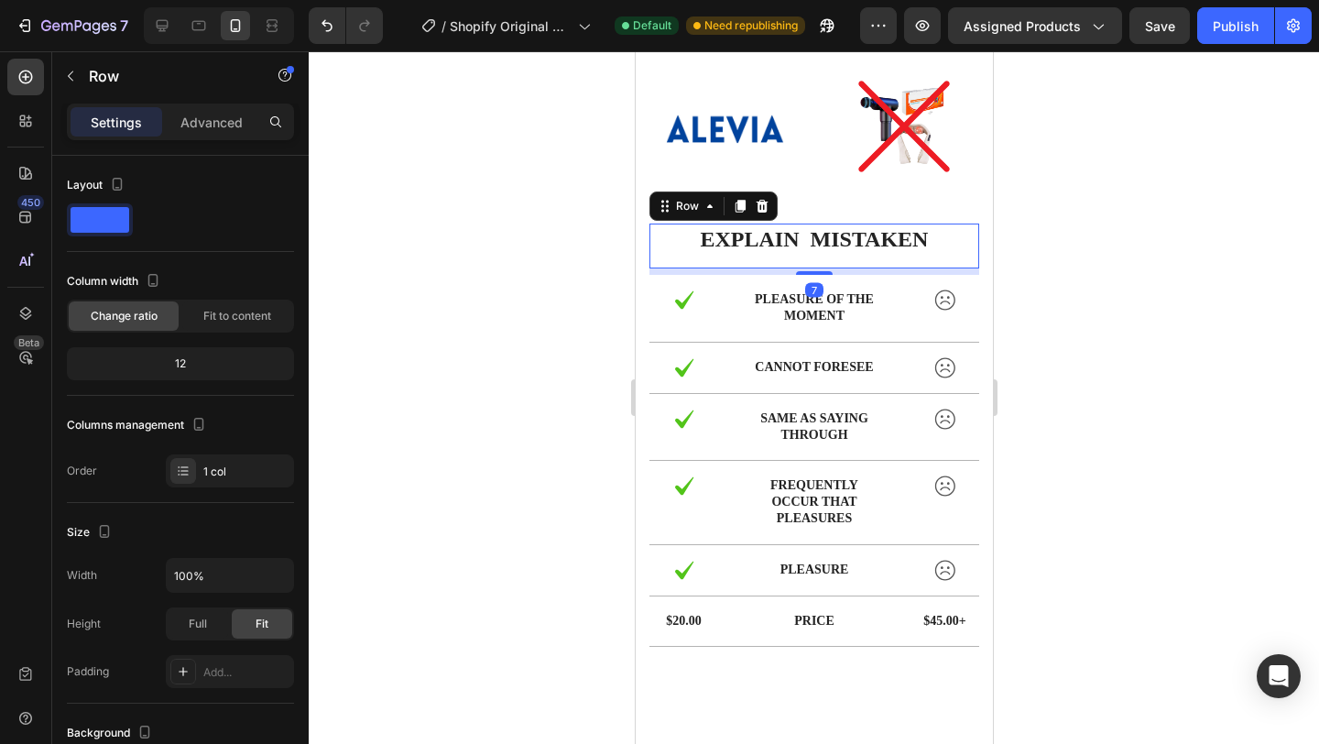
click at [808, 261] on div "explain mistaken Text Block" at bounding box center [814, 246] width 330 height 45
click at [224, 122] on p "Advanced" at bounding box center [212, 122] width 62 height 19
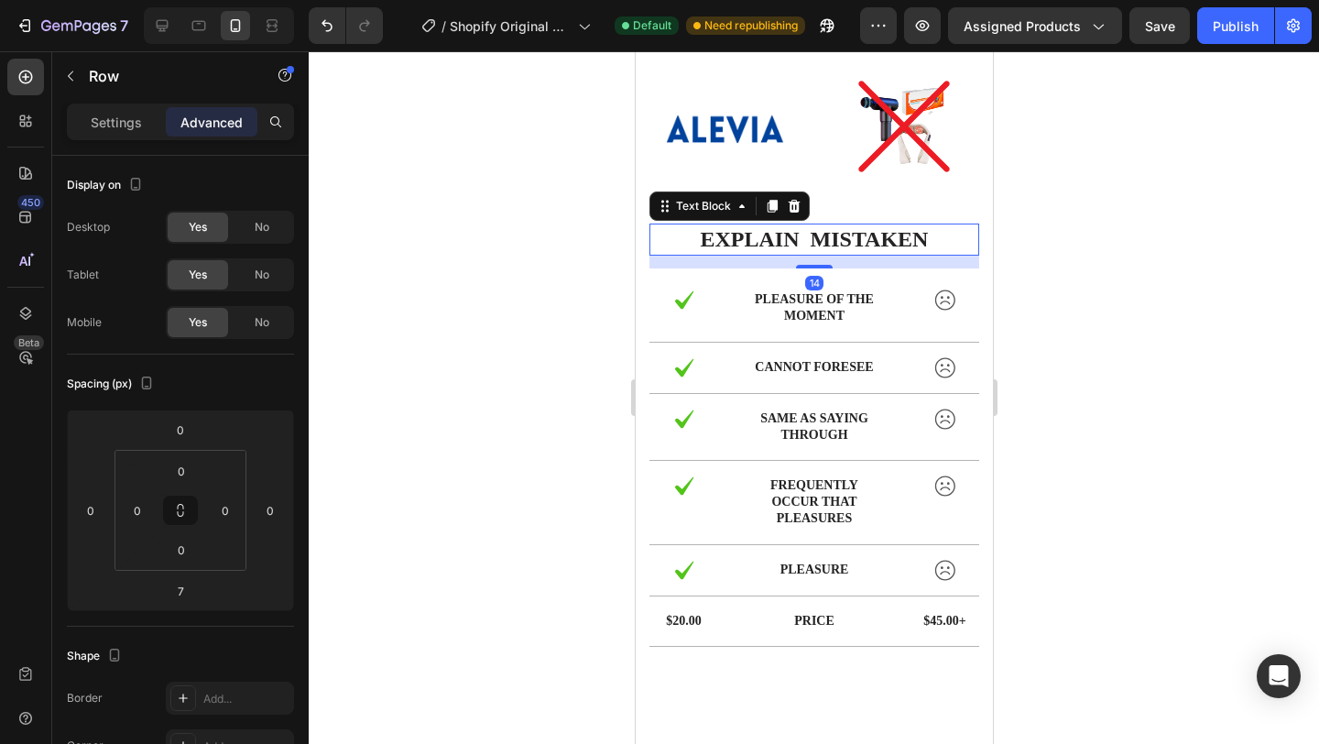
click at [687, 234] on p "explain mistaken" at bounding box center [814, 239] width 326 height 28
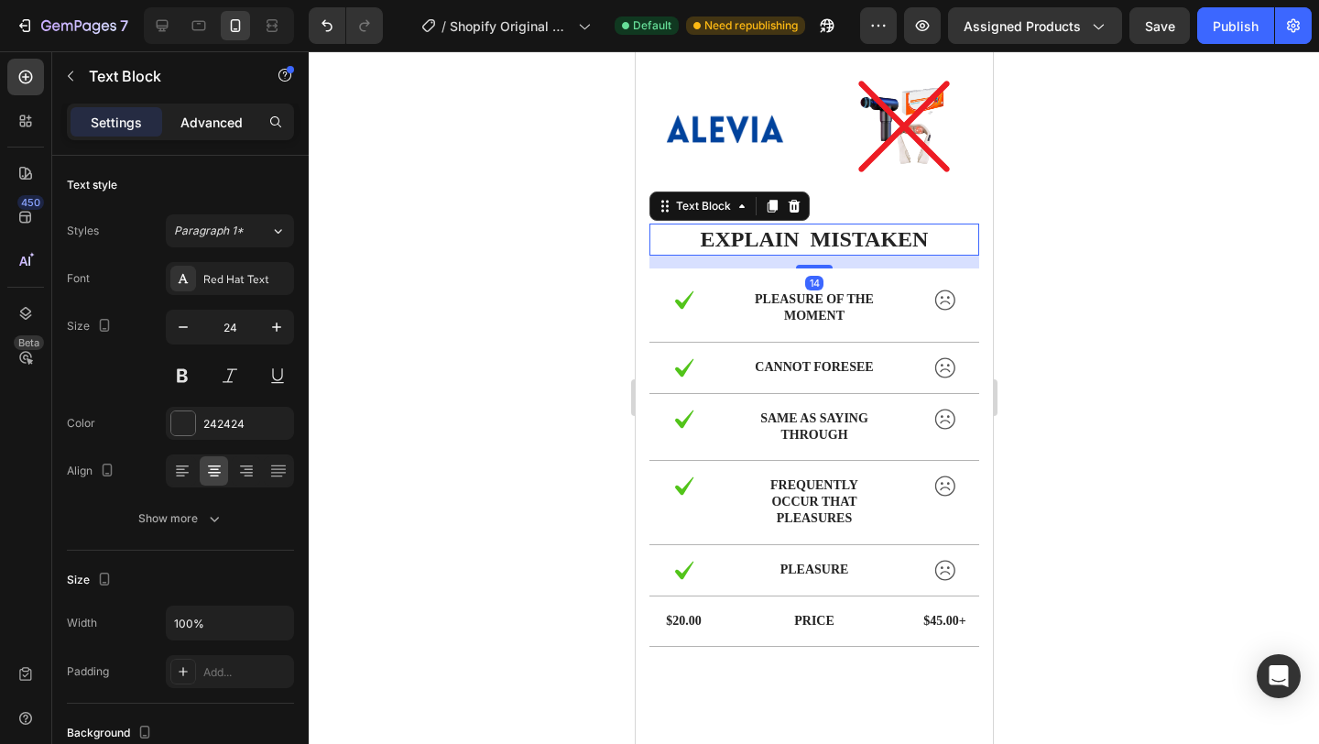
click at [213, 135] on div "Advanced" at bounding box center [212, 121] width 92 height 29
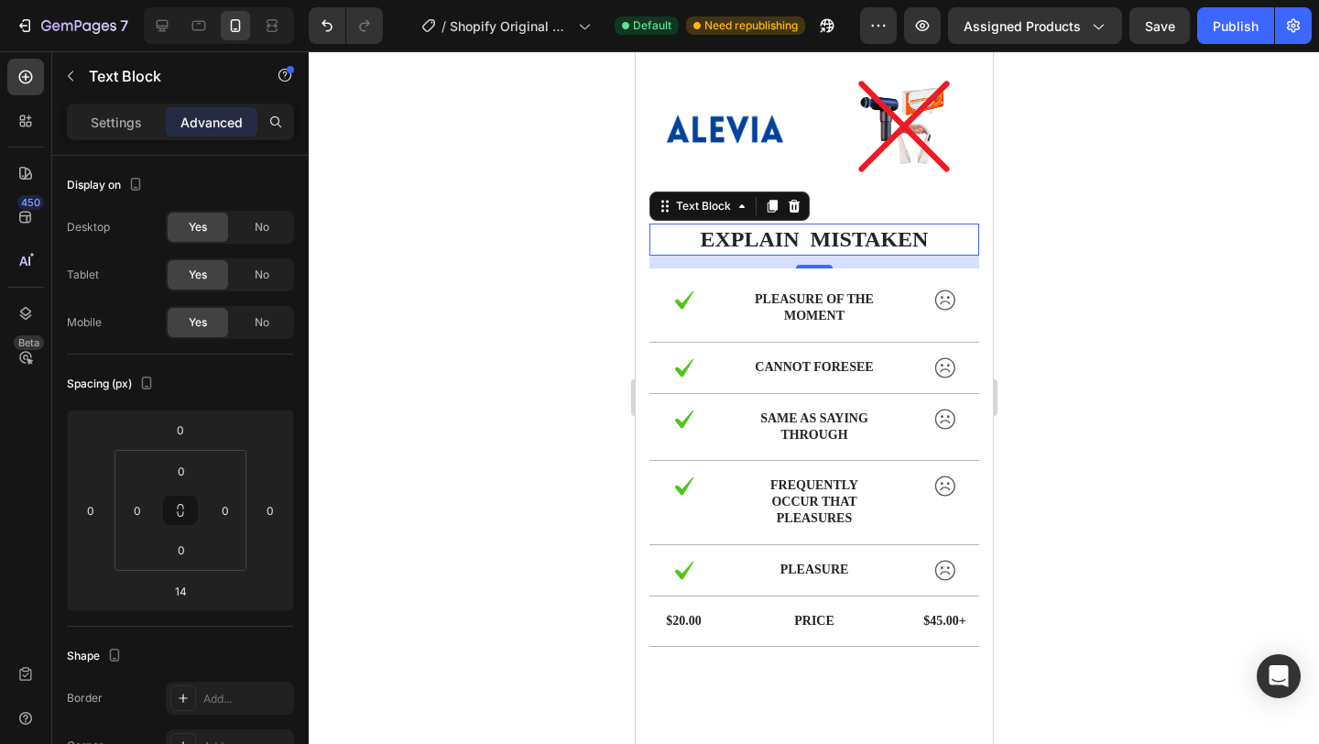
click at [561, 312] on div at bounding box center [814, 397] width 1011 height 693
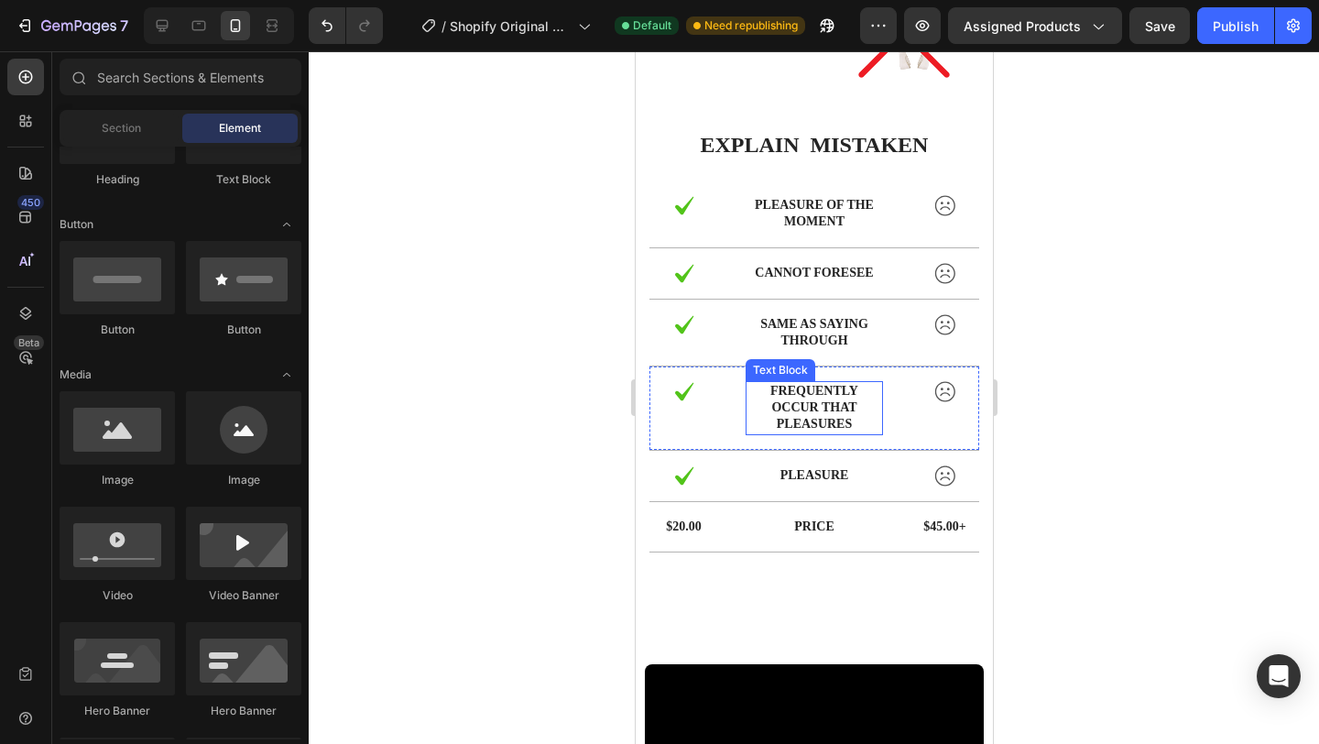
scroll to position [4925, 0]
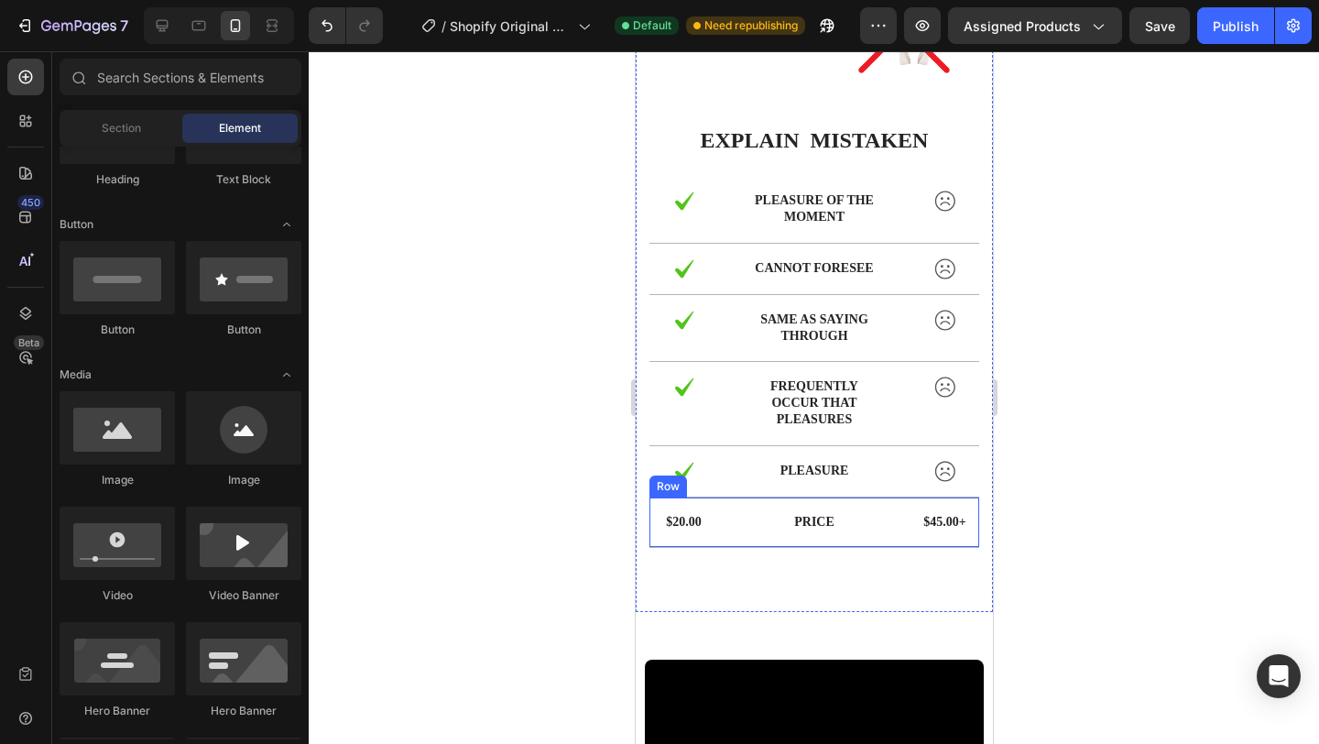
click at [896, 527] on div "$20.00 Text Block Price Text Block $45.00+ Text Block Row" at bounding box center [814, 523] width 330 height 50
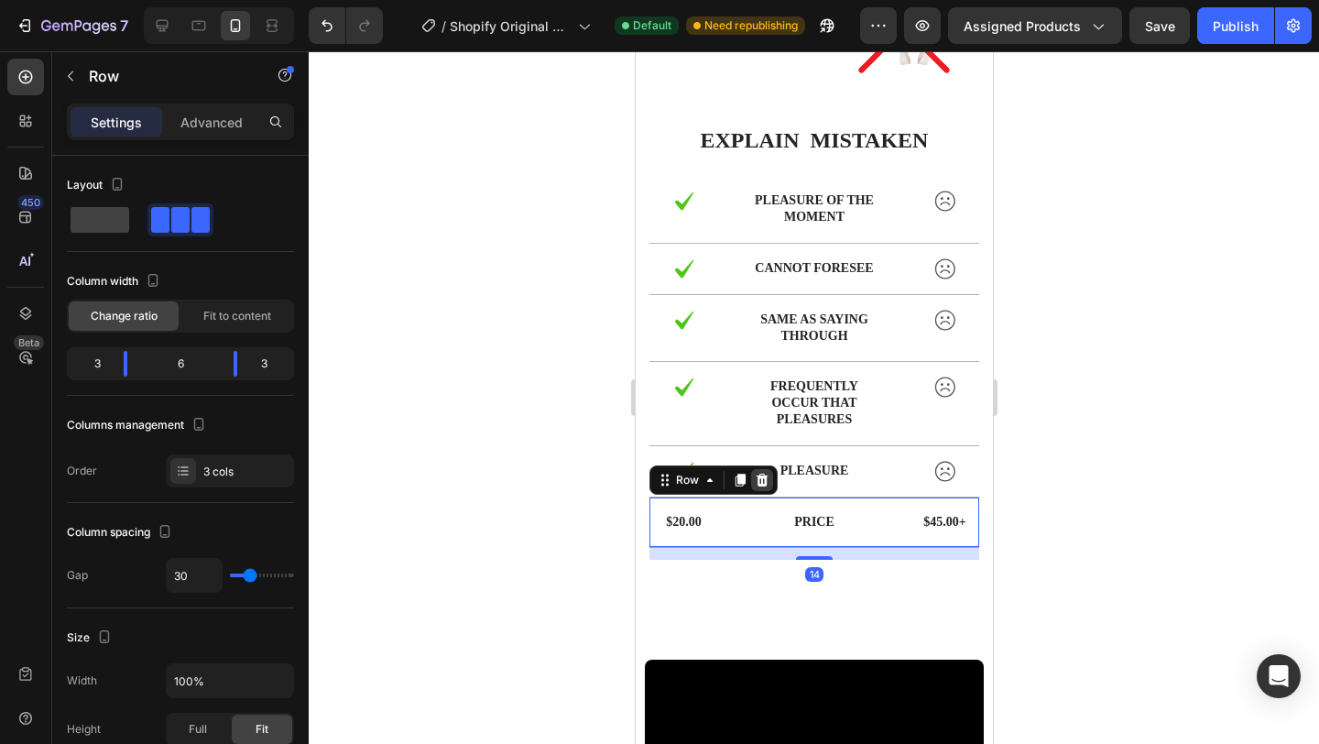
click at [763, 482] on icon at bounding box center [762, 480] width 12 height 13
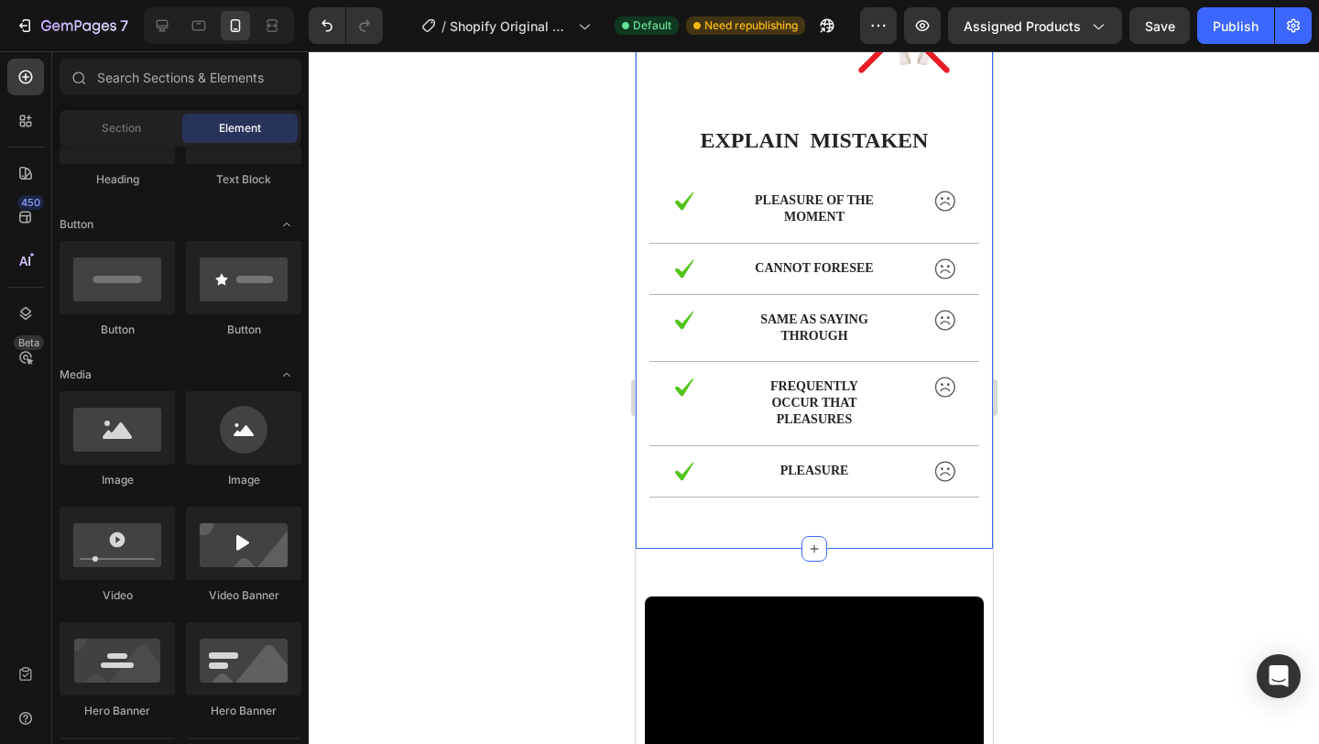
click at [864, 520] on div "Image Image Row explain mistaken Text Block Row Image pleasure of the moment Te…" at bounding box center [813, 222] width 357 height 654
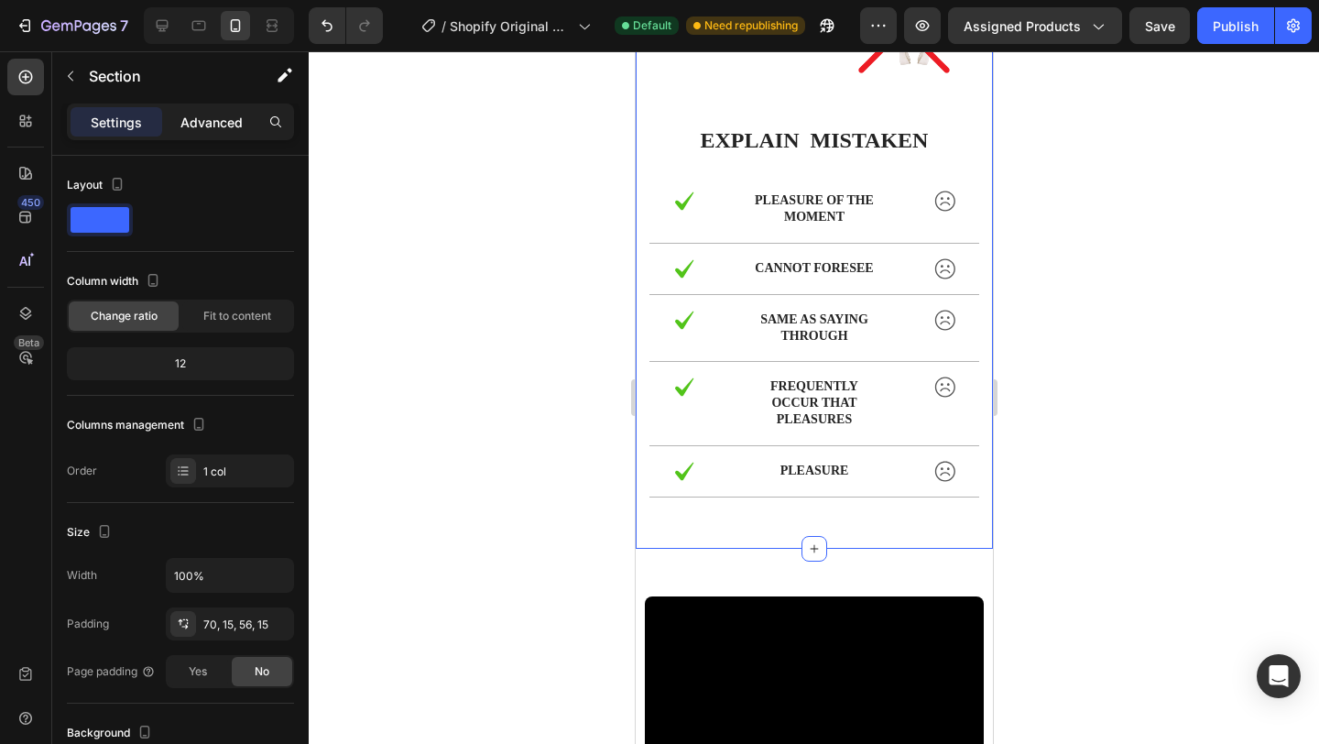
click at [211, 115] on p "Advanced" at bounding box center [212, 122] width 62 height 19
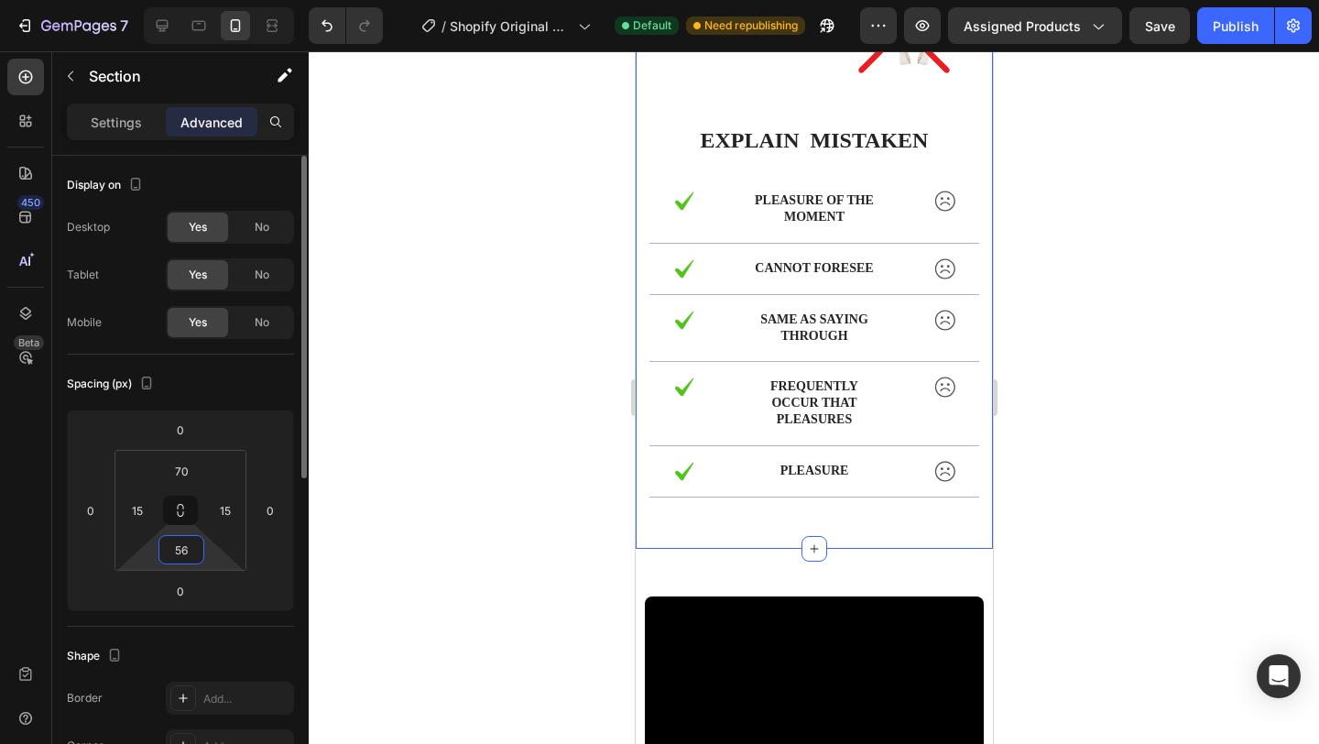
click at [186, 551] on input "56" at bounding box center [181, 549] width 37 height 27
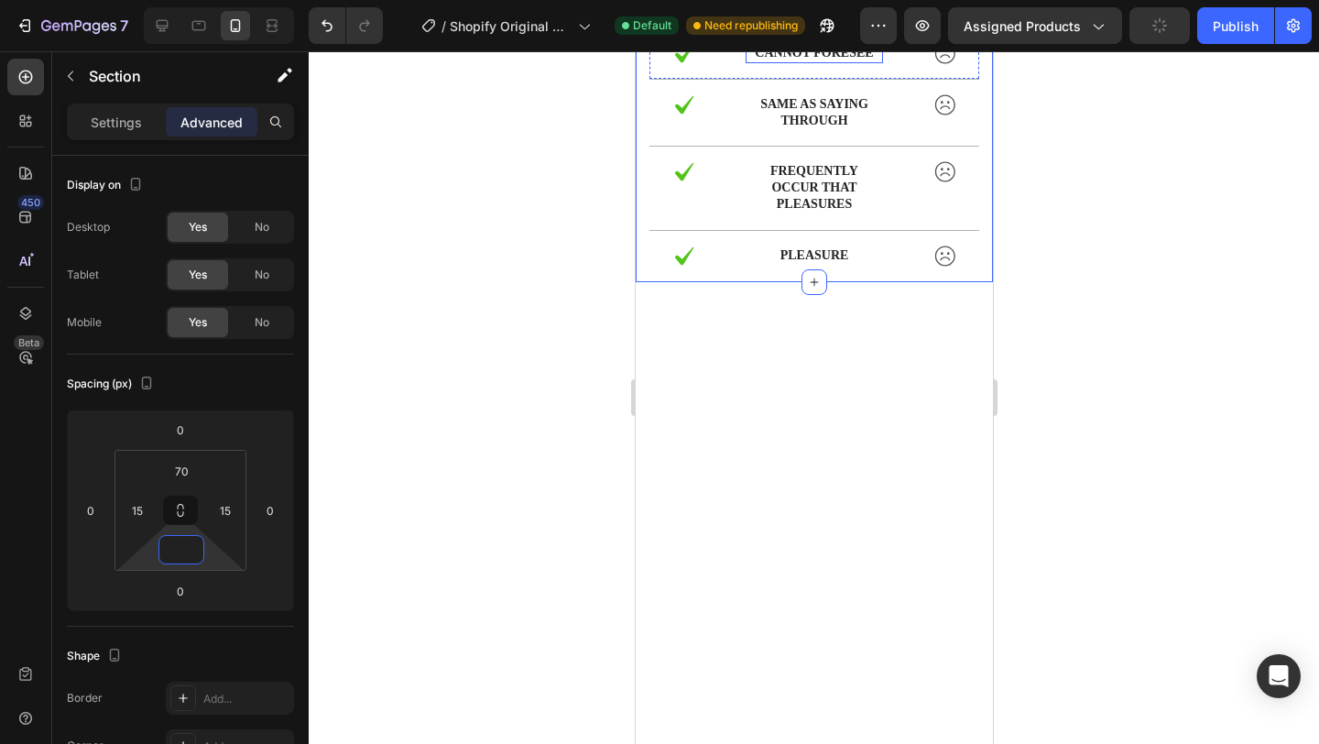
scroll to position [5229, 0]
click at [1134, 176] on div at bounding box center [814, 397] width 1011 height 693
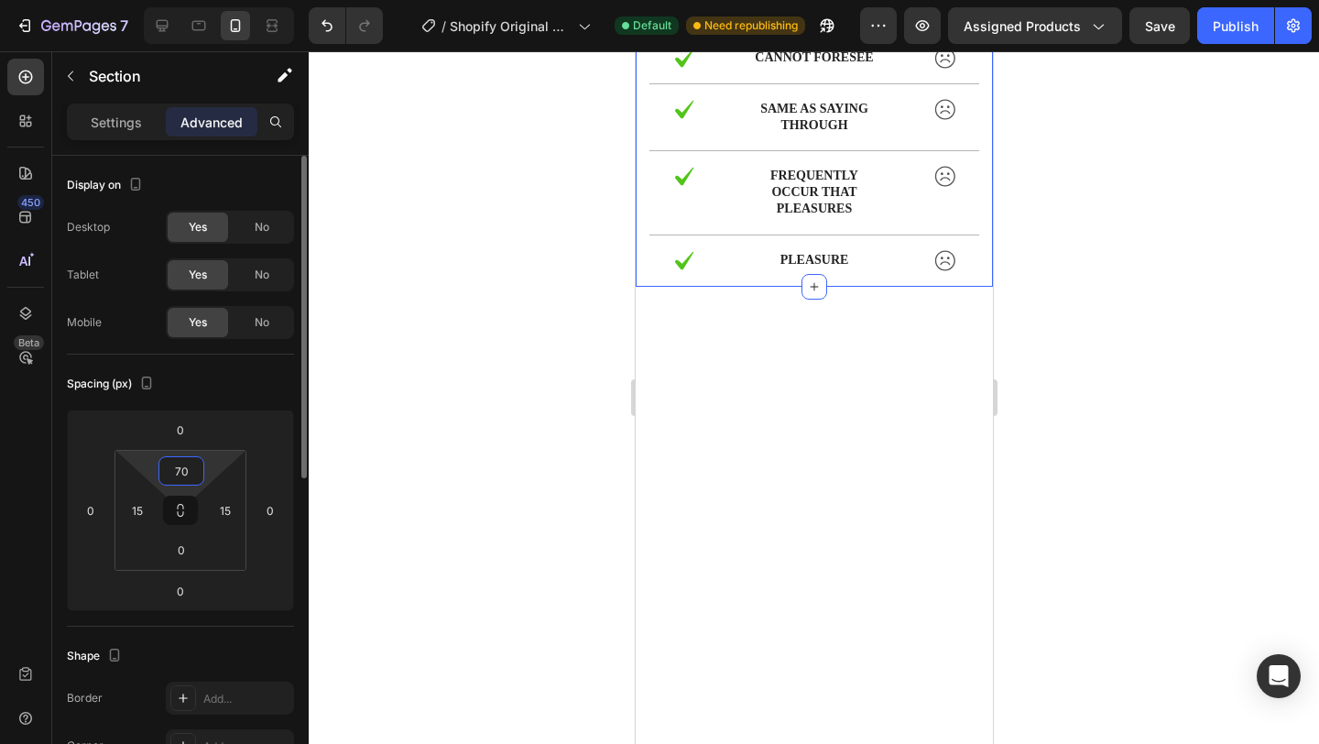
click at [195, 473] on input "70" at bounding box center [181, 470] width 37 height 27
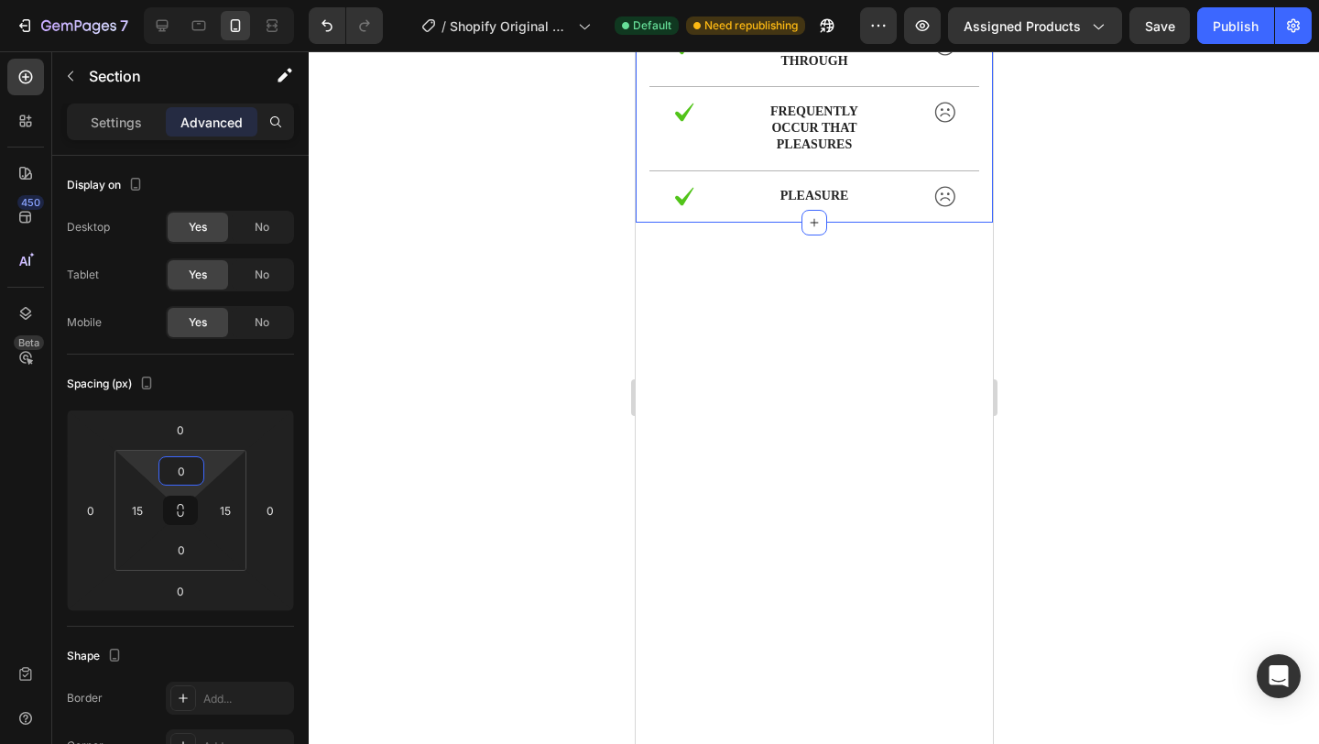
click at [1121, 251] on div at bounding box center [814, 397] width 1011 height 693
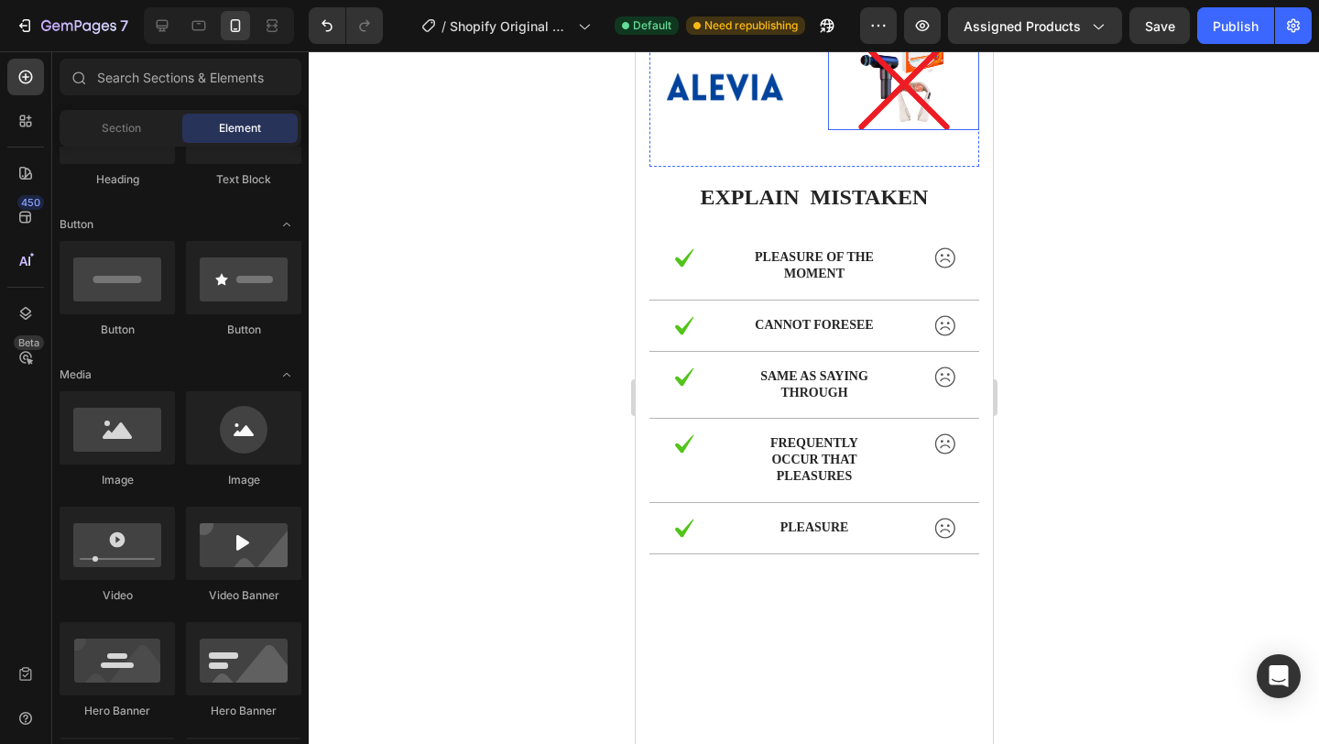
scroll to position [4833, 0]
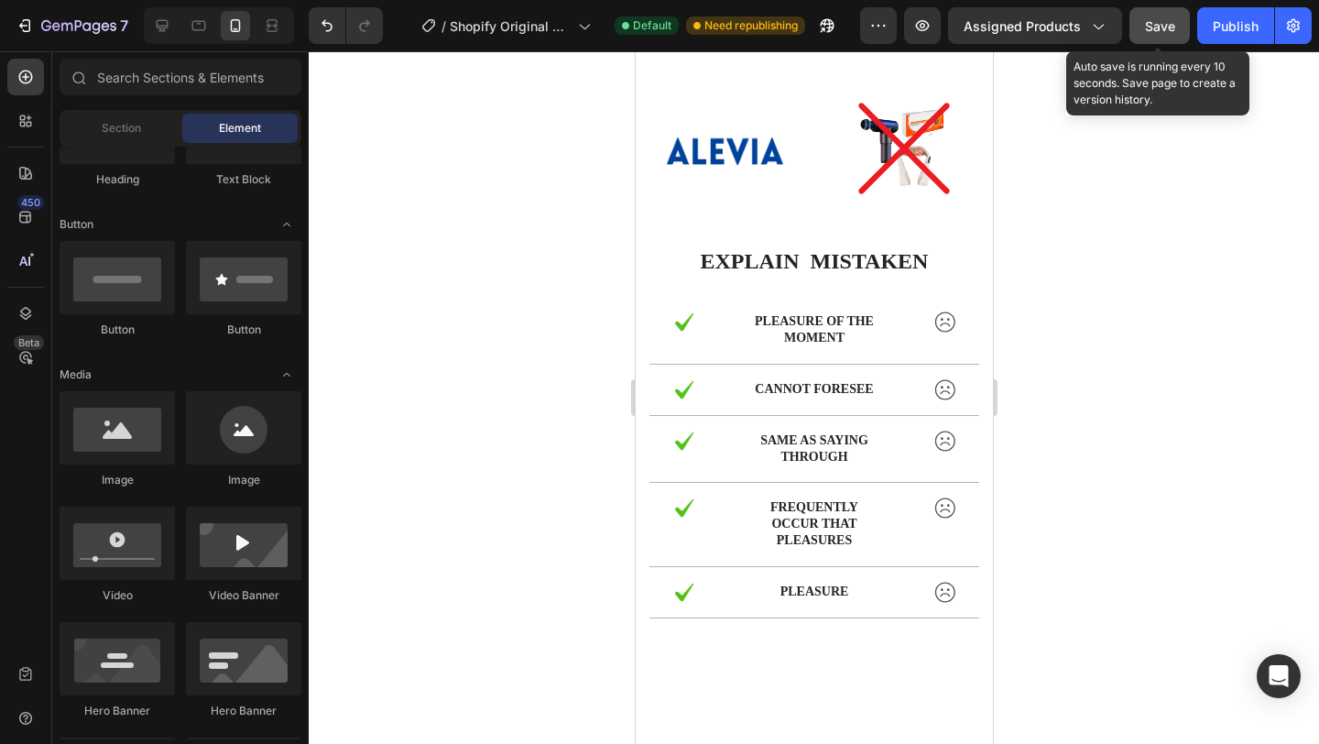
click at [1157, 30] on span "Save" at bounding box center [1160, 26] width 30 height 16
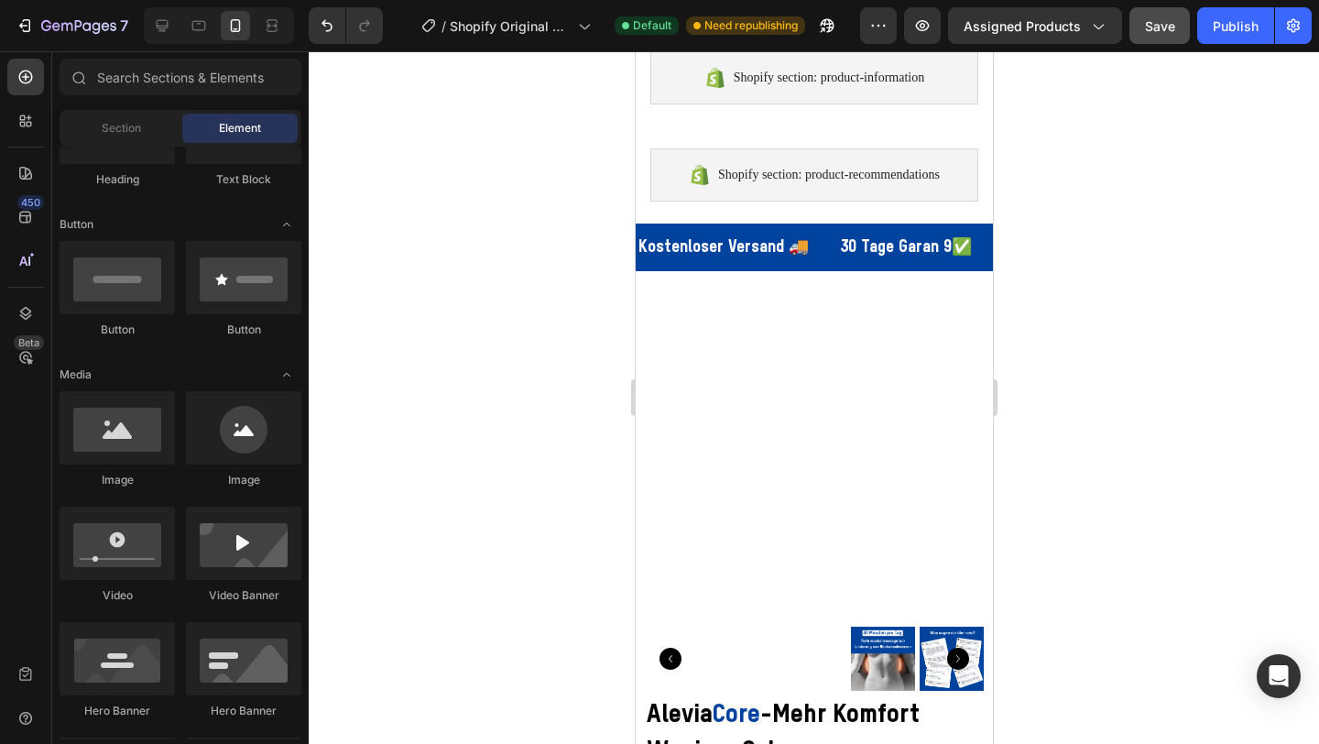
scroll to position [0, 0]
